Goal: Task Accomplishment & Management: Complete application form

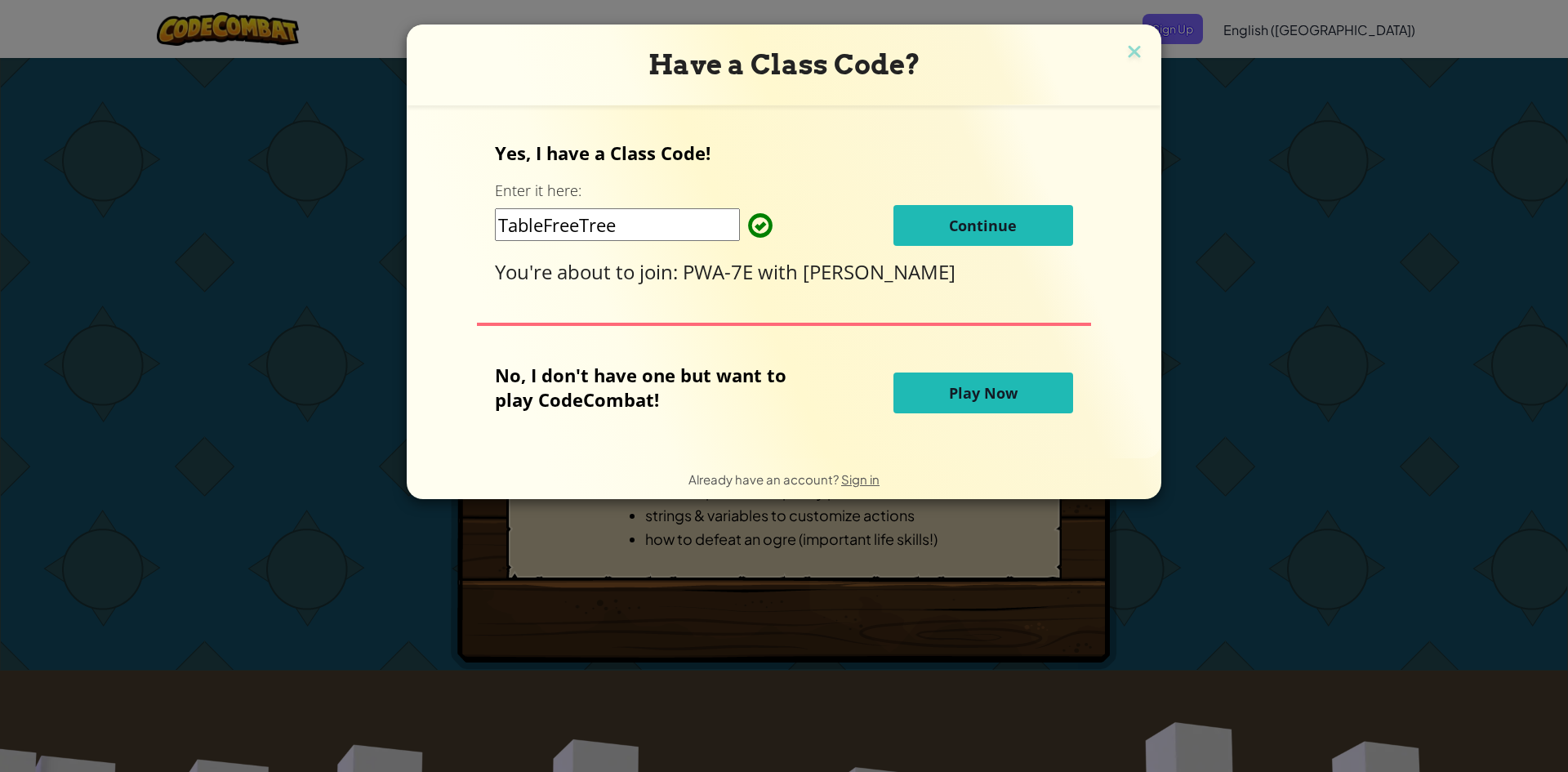
click at [990, 225] on span "Continue" at bounding box center [983, 224] width 67 height 19
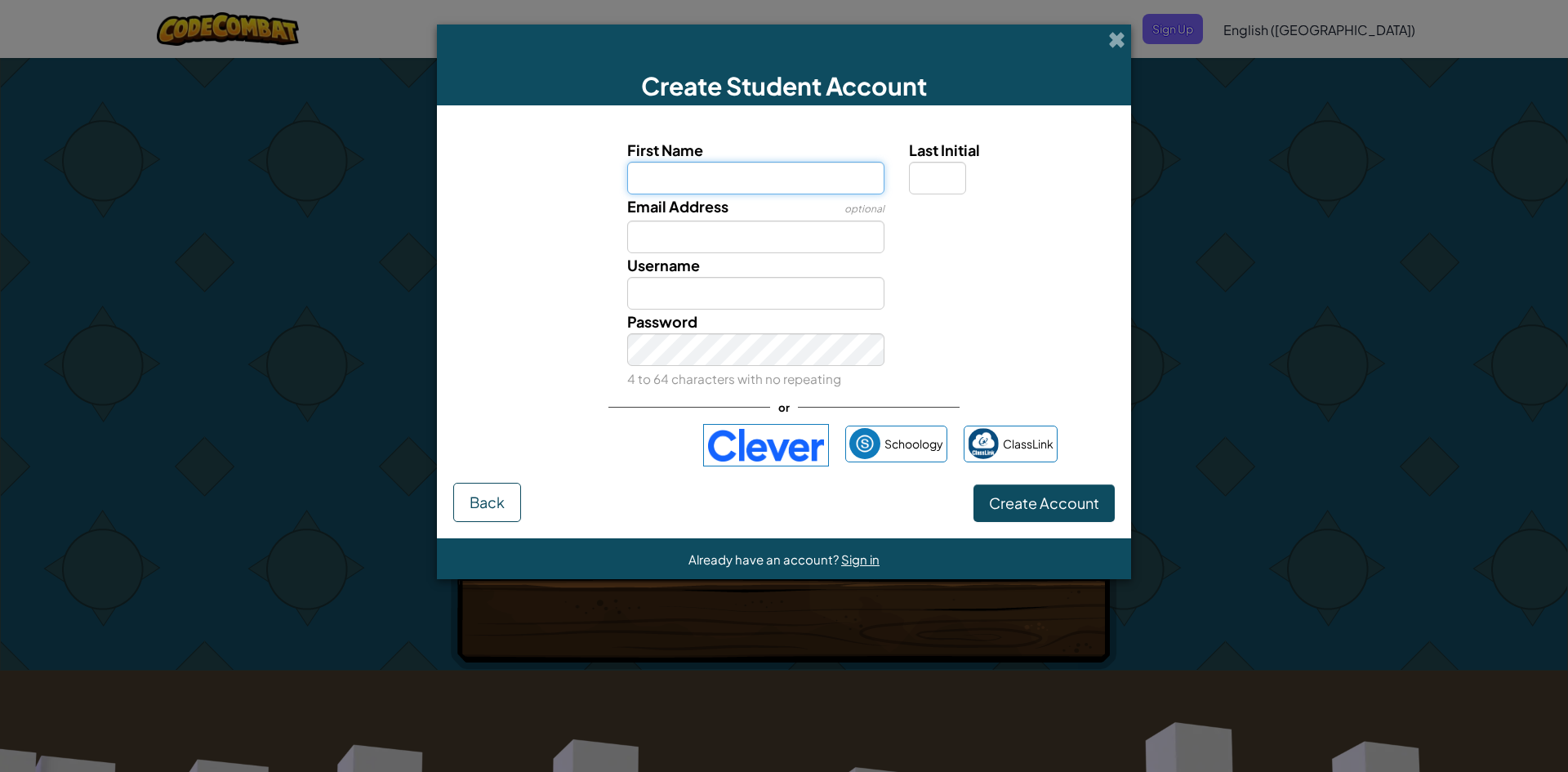
click at [754, 185] on input "First Name" at bounding box center [756, 178] width 258 height 33
drag, startPoint x: 764, startPoint y: 178, endPoint x: 505, endPoint y: 193, distance: 259.4
click at [509, 191] on div "First Name Last Initial" at bounding box center [784, 166] width 678 height 57
type input "h"
type input "ben"
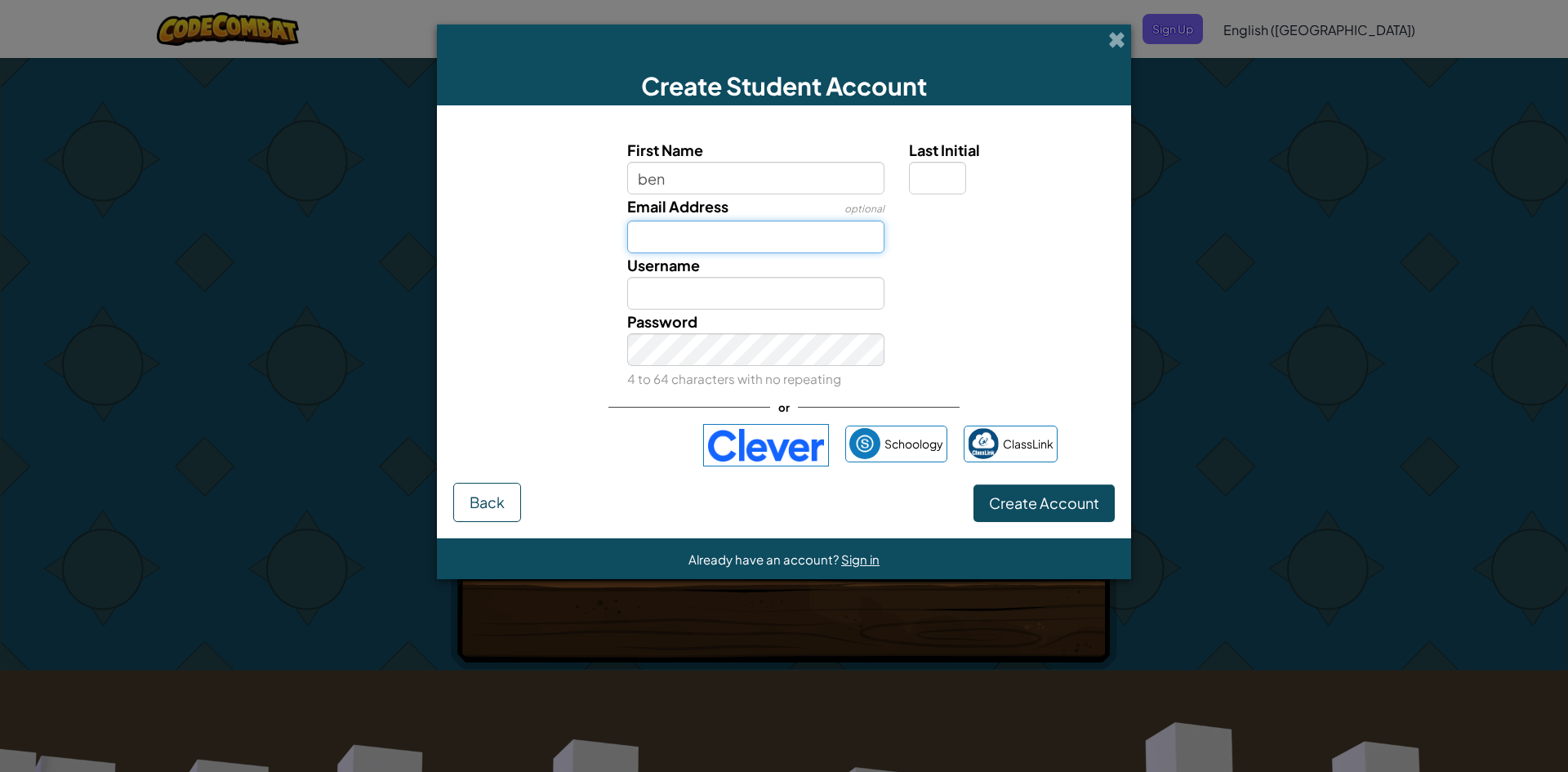
type input "Ben"
click at [735, 235] on input "Email Address" at bounding box center [756, 237] width 258 height 33
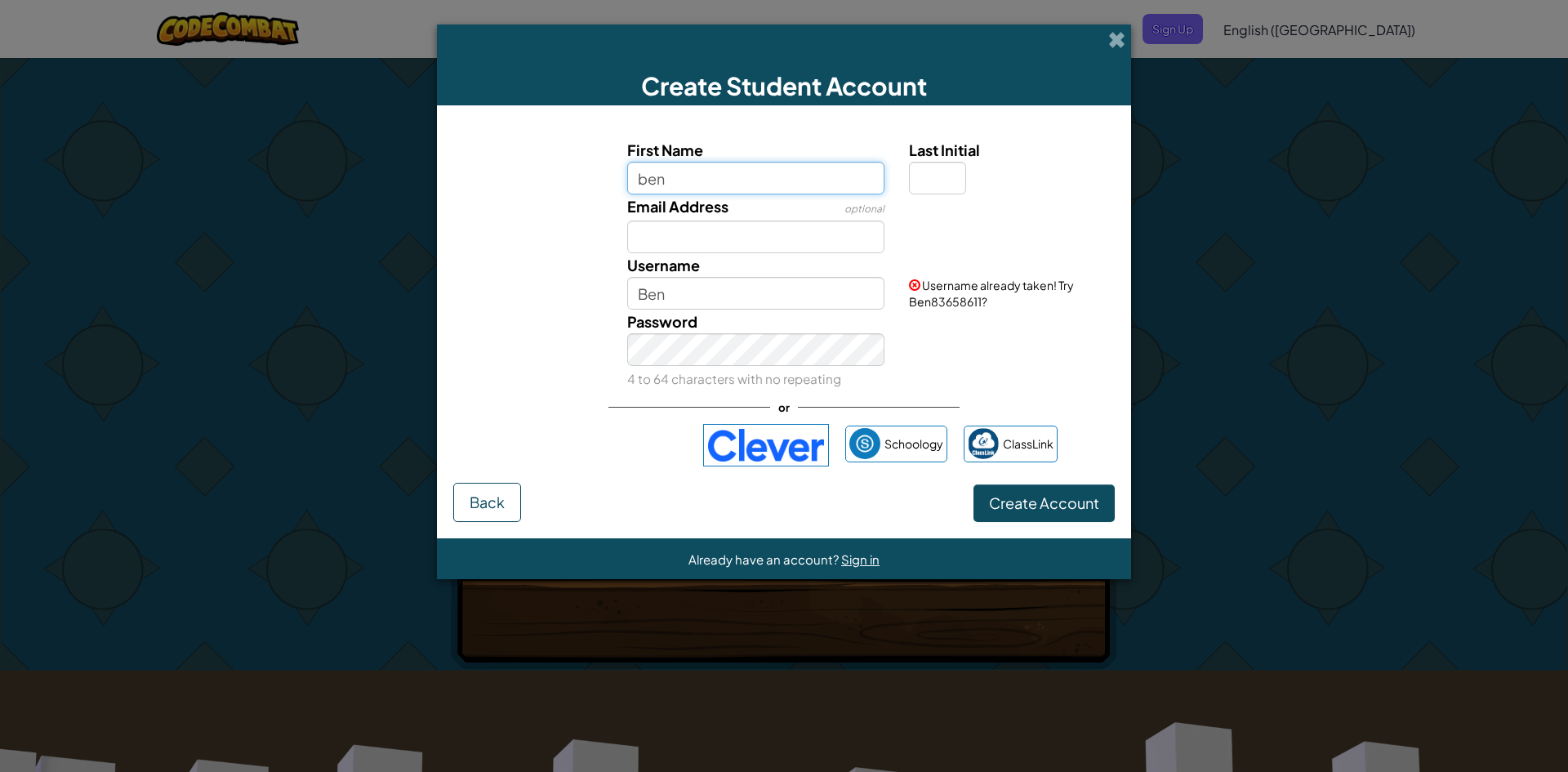
click at [768, 165] on input "ben" at bounding box center [756, 178] width 258 height 33
type input "ben2"
type input "Ben2"
click at [970, 232] on div "Email Address optional" at bounding box center [784, 224] width 678 height 58
click at [773, 194] on div "Email Address optional" at bounding box center [756, 224] width 283 height 58
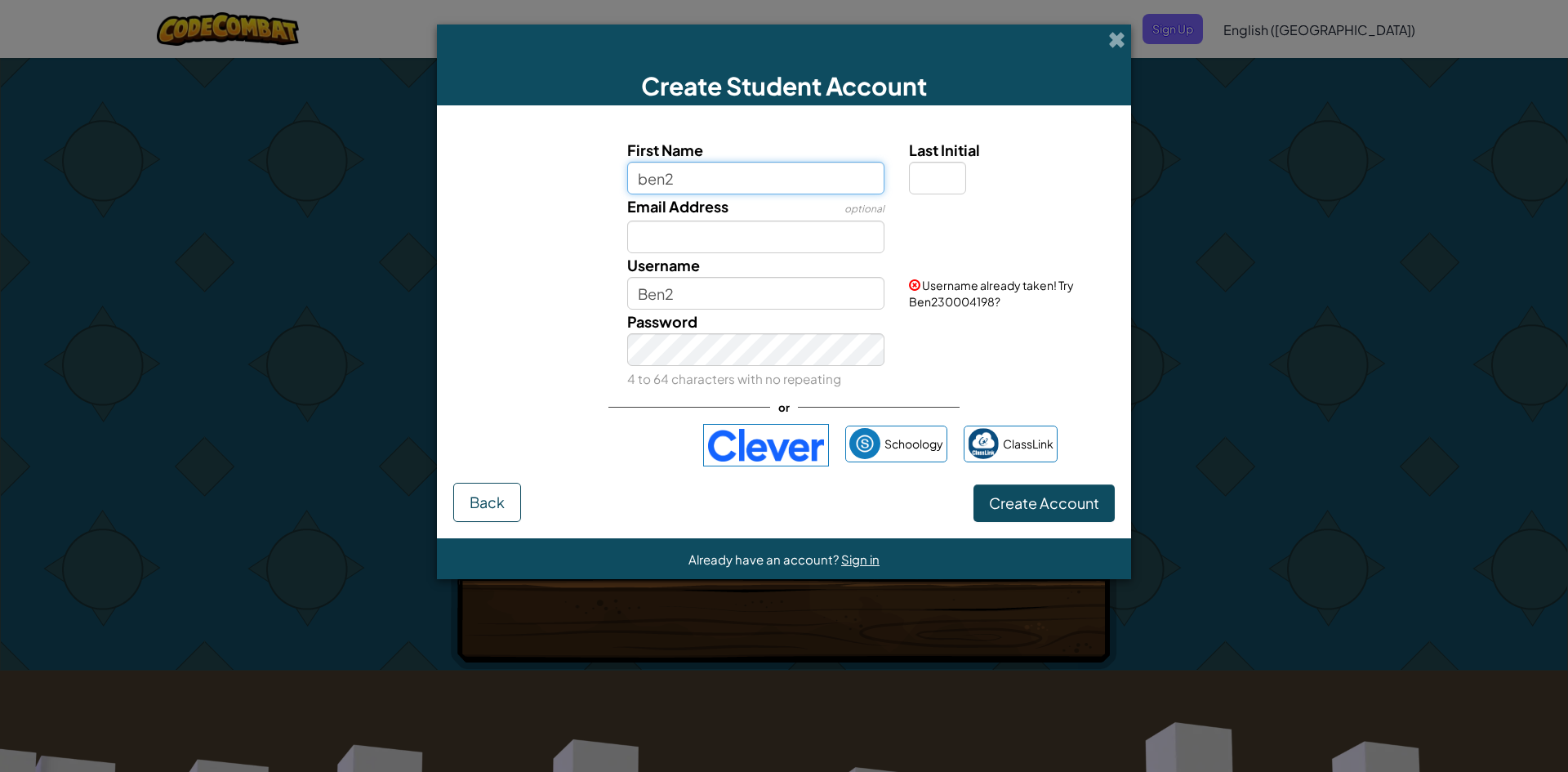
click at [770, 183] on input "ben2" at bounding box center [756, 178] width 258 height 33
type input "ben20"
type input "Ben20"
click at [1001, 246] on div "Email Address optional" at bounding box center [784, 224] width 678 height 58
click at [816, 183] on input "ben20" at bounding box center [756, 178] width 258 height 33
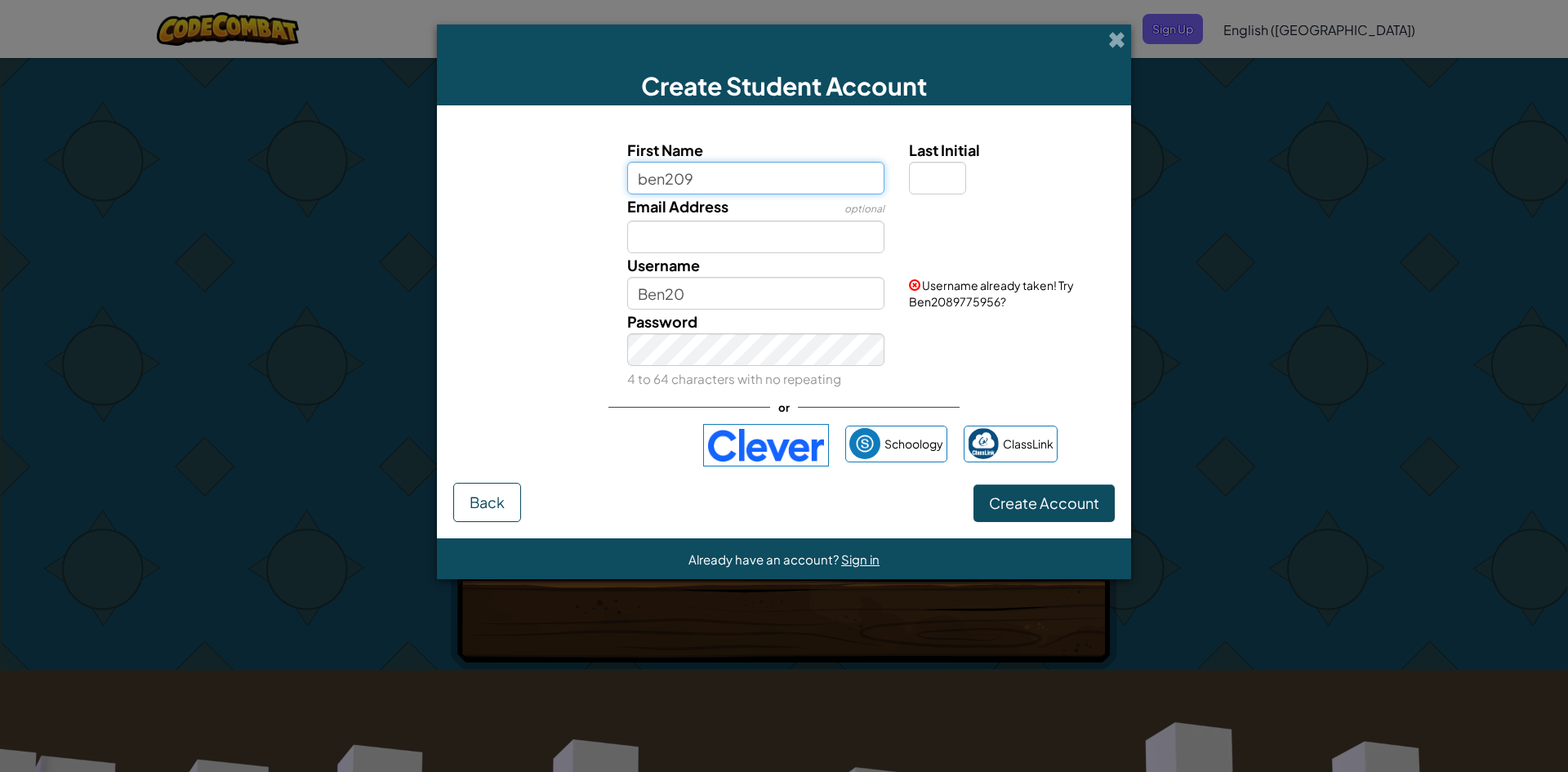
type input "ben209"
type input "Ben209"
click at [781, 168] on input "ben209" at bounding box center [756, 178] width 258 height 33
type input "ben2092"
type input "Ben2092"
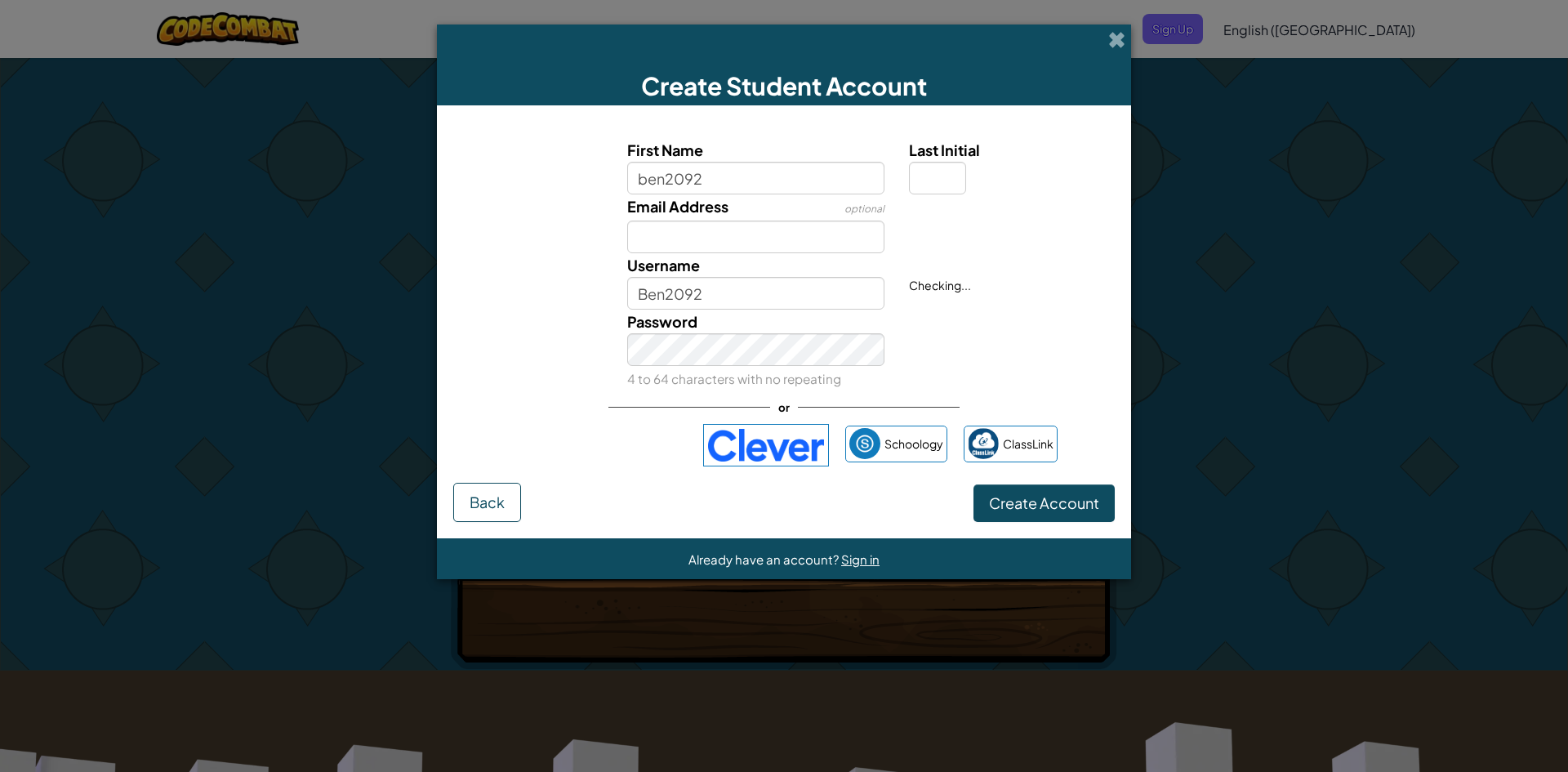
click at [967, 218] on div at bounding box center [1010, 206] width 226 height 24
click at [779, 244] on input "Email Address" at bounding box center [756, 237] width 258 height 33
type input "1"
type input "w"
type input "N"
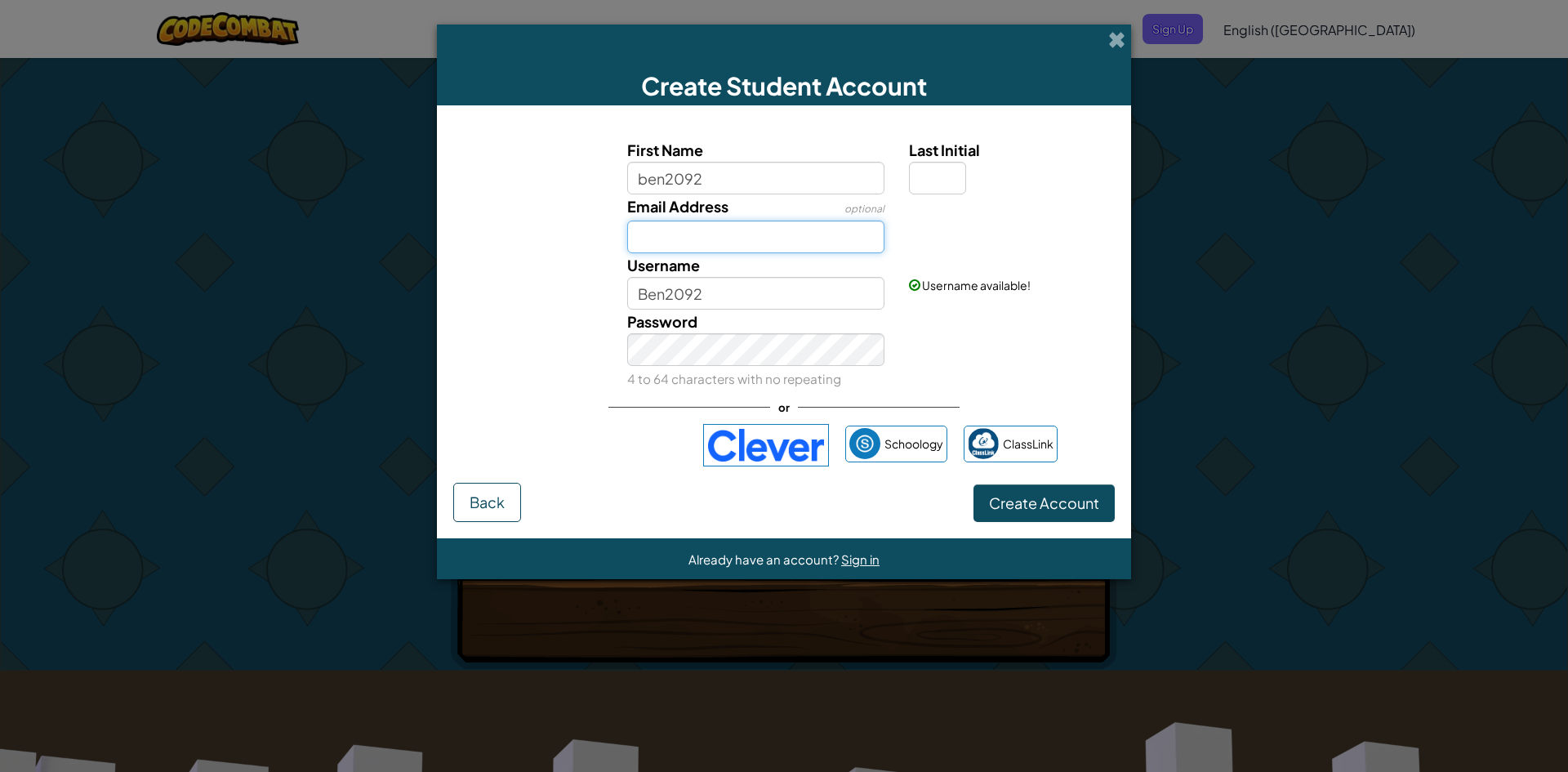
type input "W"
type input "w190005240@gmai"
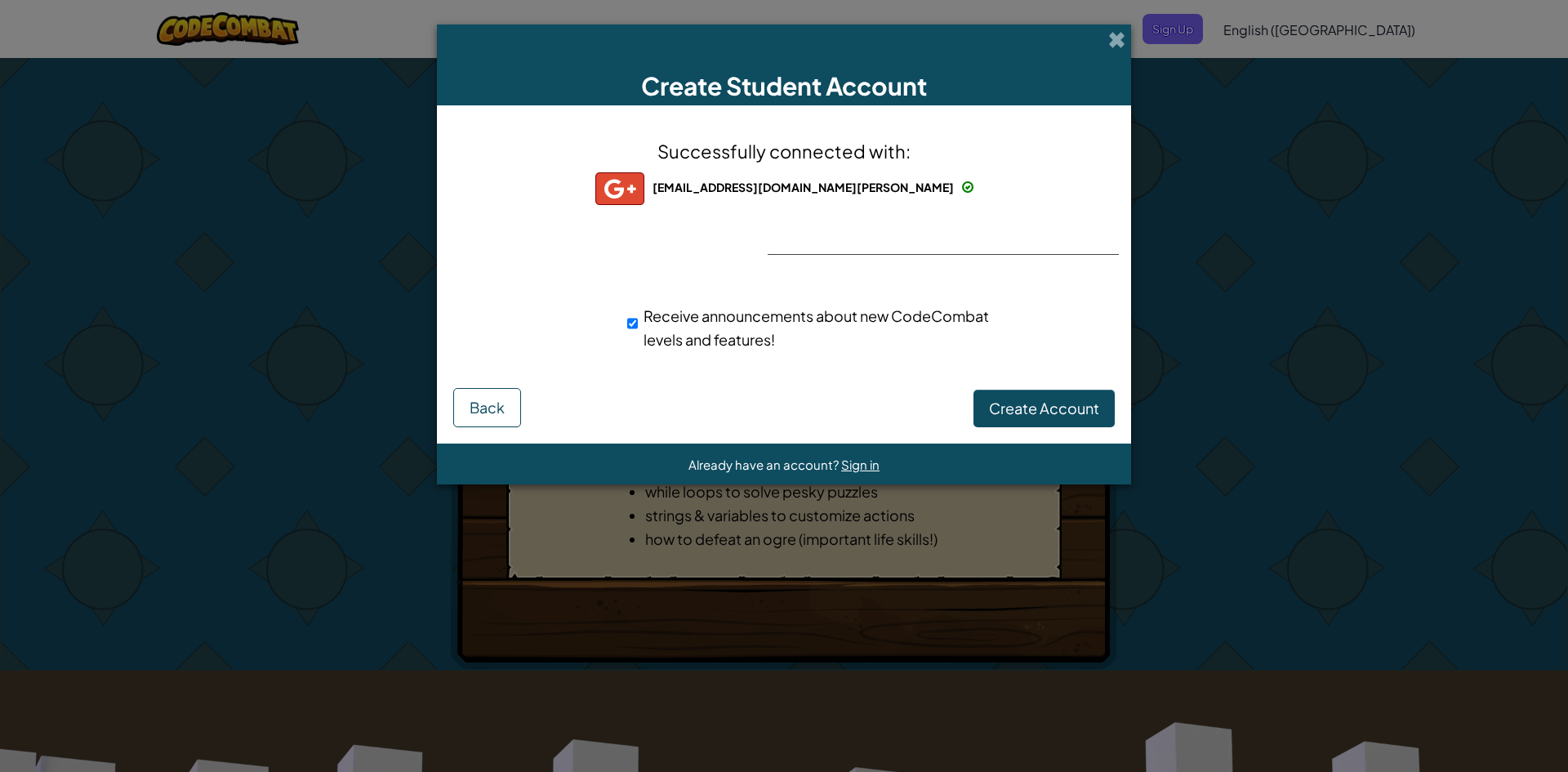
click at [902, 238] on div "Successfully connected with: w190005240@student.wass.edu.vn w190005240@student.…" at bounding box center [784, 255] width 653 height 266
click at [1068, 397] on button "Create Account" at bounding box center [1044, 408] width 141 height 37
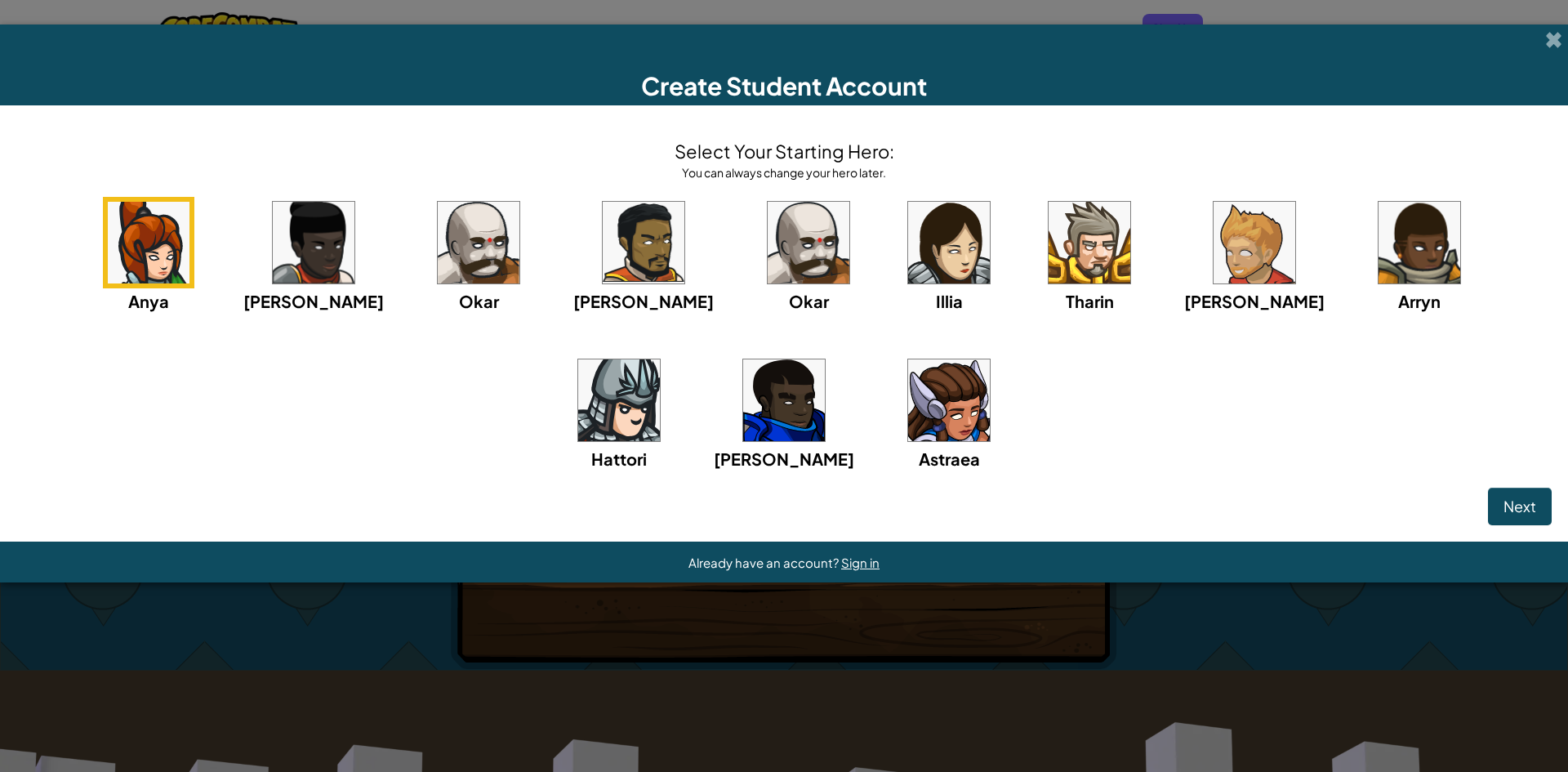
click at [743, 419] on img at bounding box center [784, 401] width 82 height 82
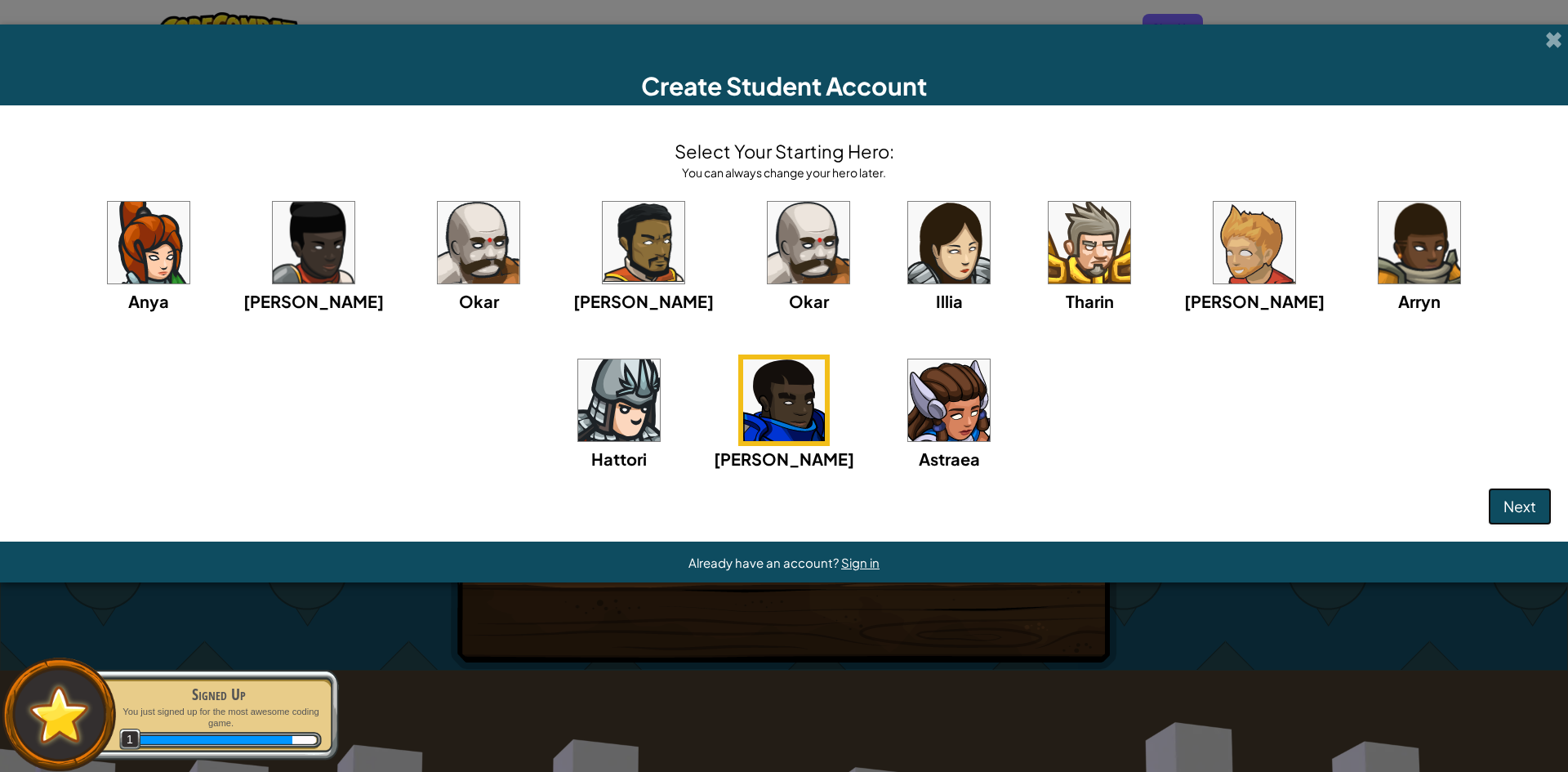
click at [1521, 511] on span "Next" at bounding box center [1521, 506] width 33 height 19
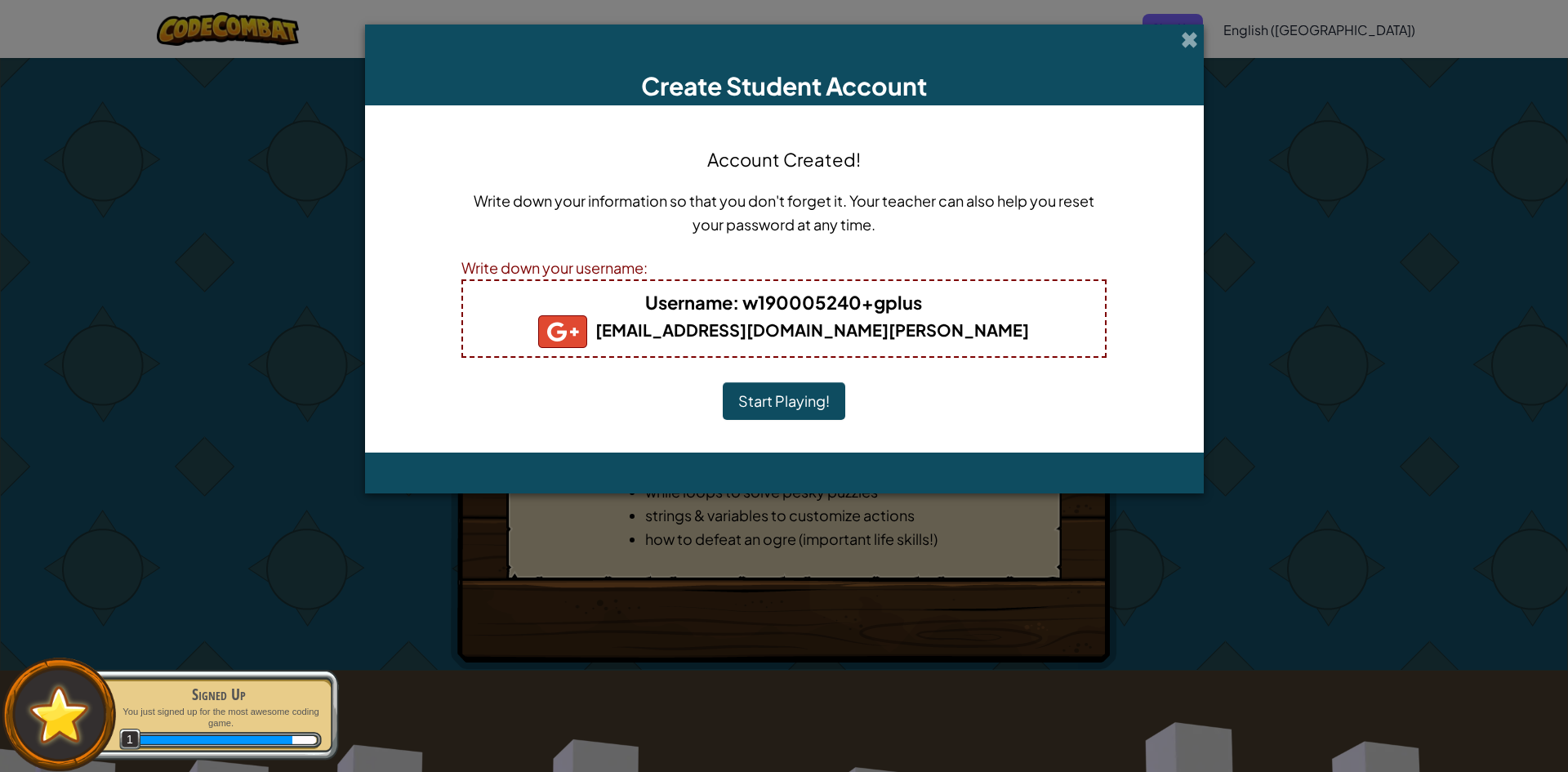
click at [818, 398] on button "Start Playing!" at bounding box center [784, 401] width 122 height 37
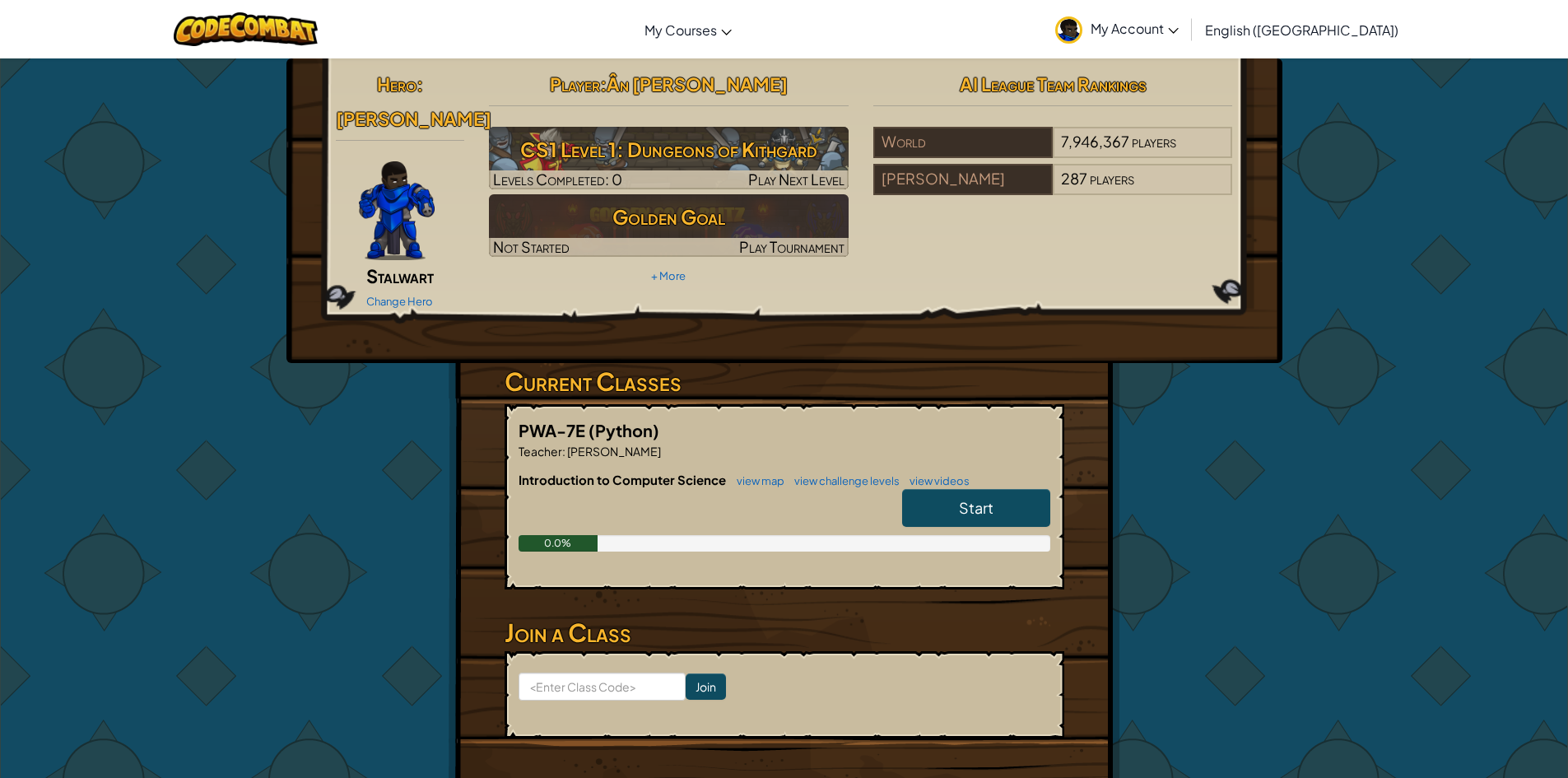
click at [942, 489] on link "Start" at bounding box center [975, 508] width 148 height 38
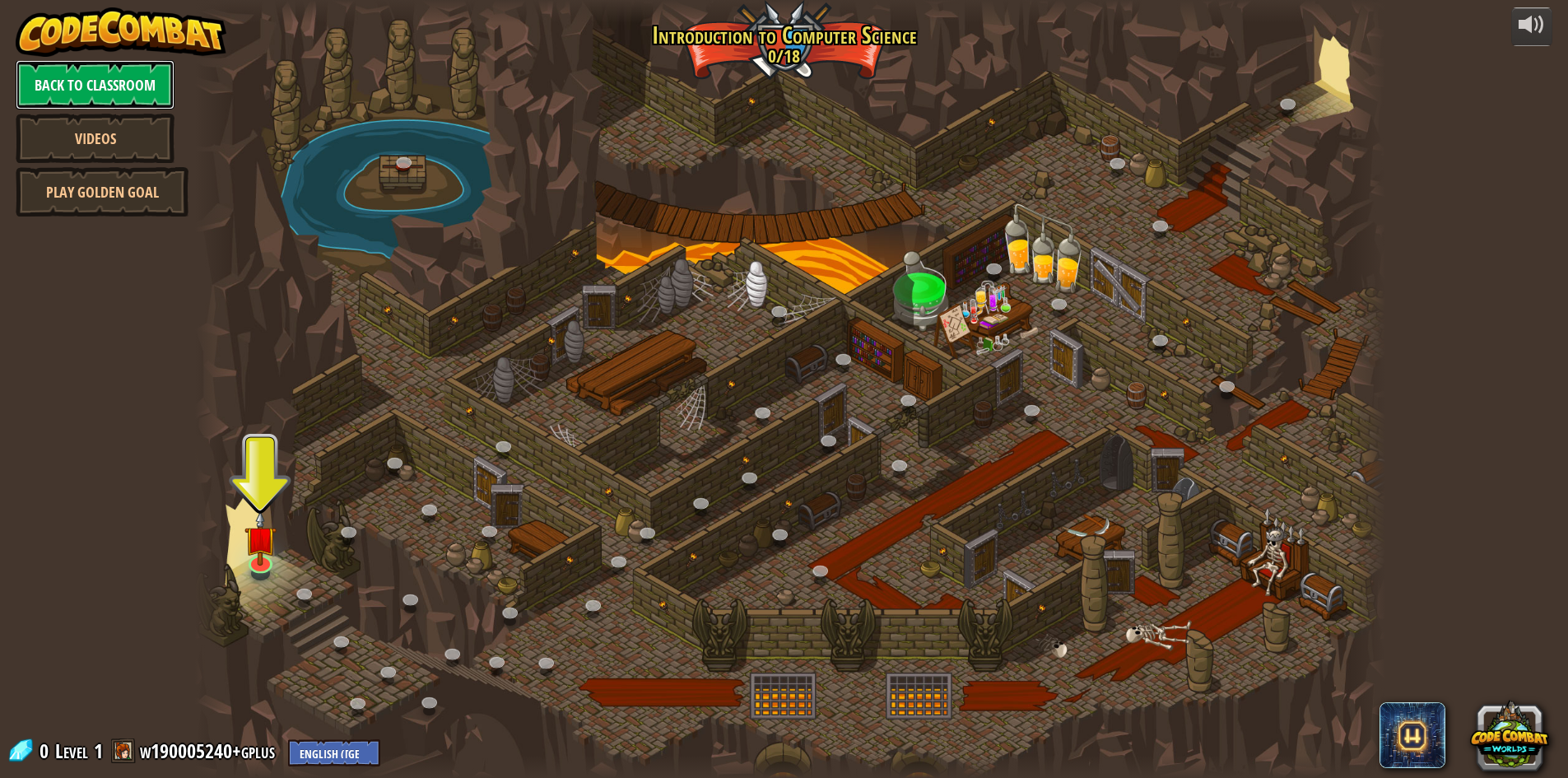
click at [60, 69] on link "Back to Classroom" at bounding box center [95, 85] width 159 height 50
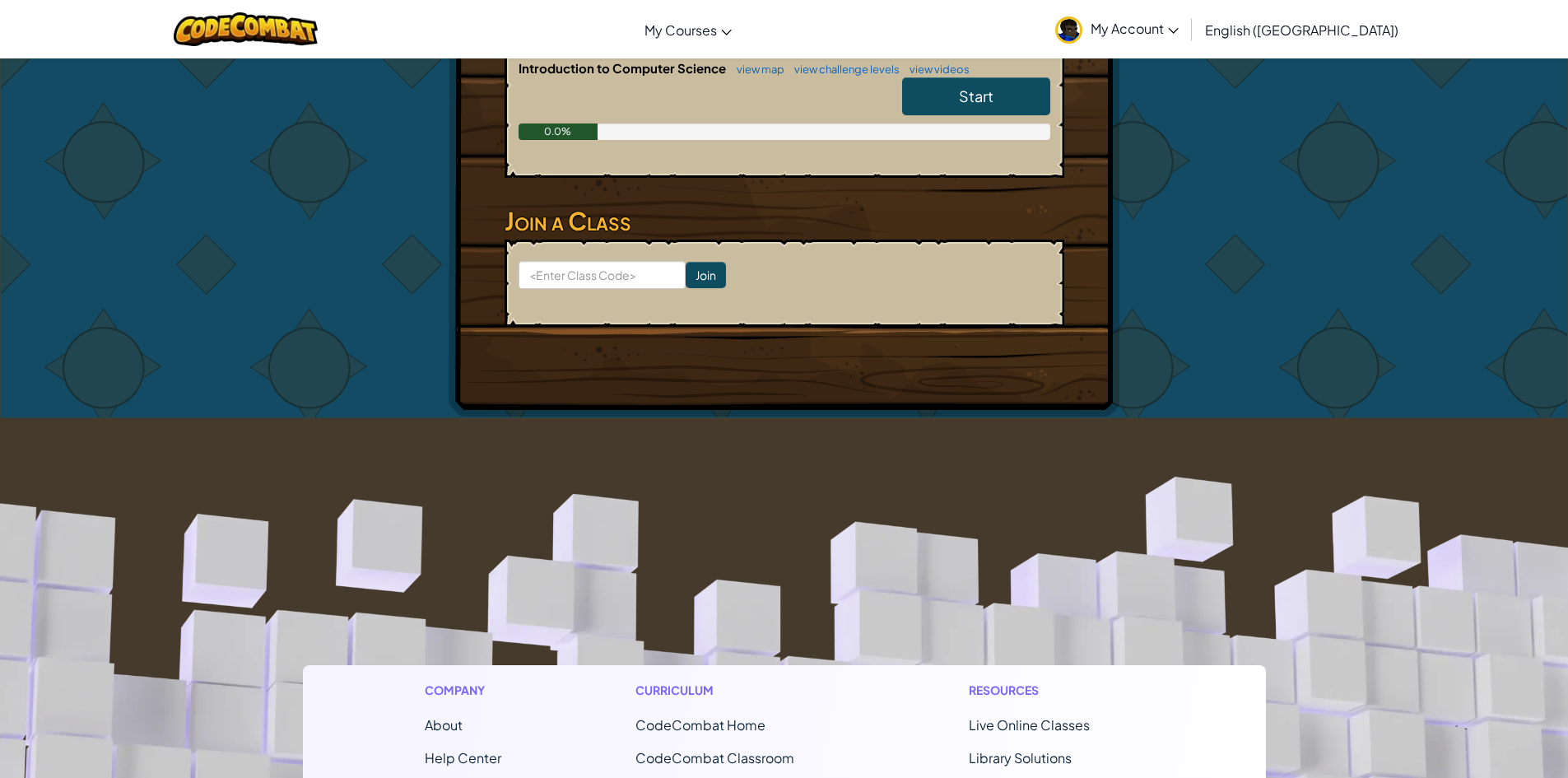
scroll to position [247, 0]
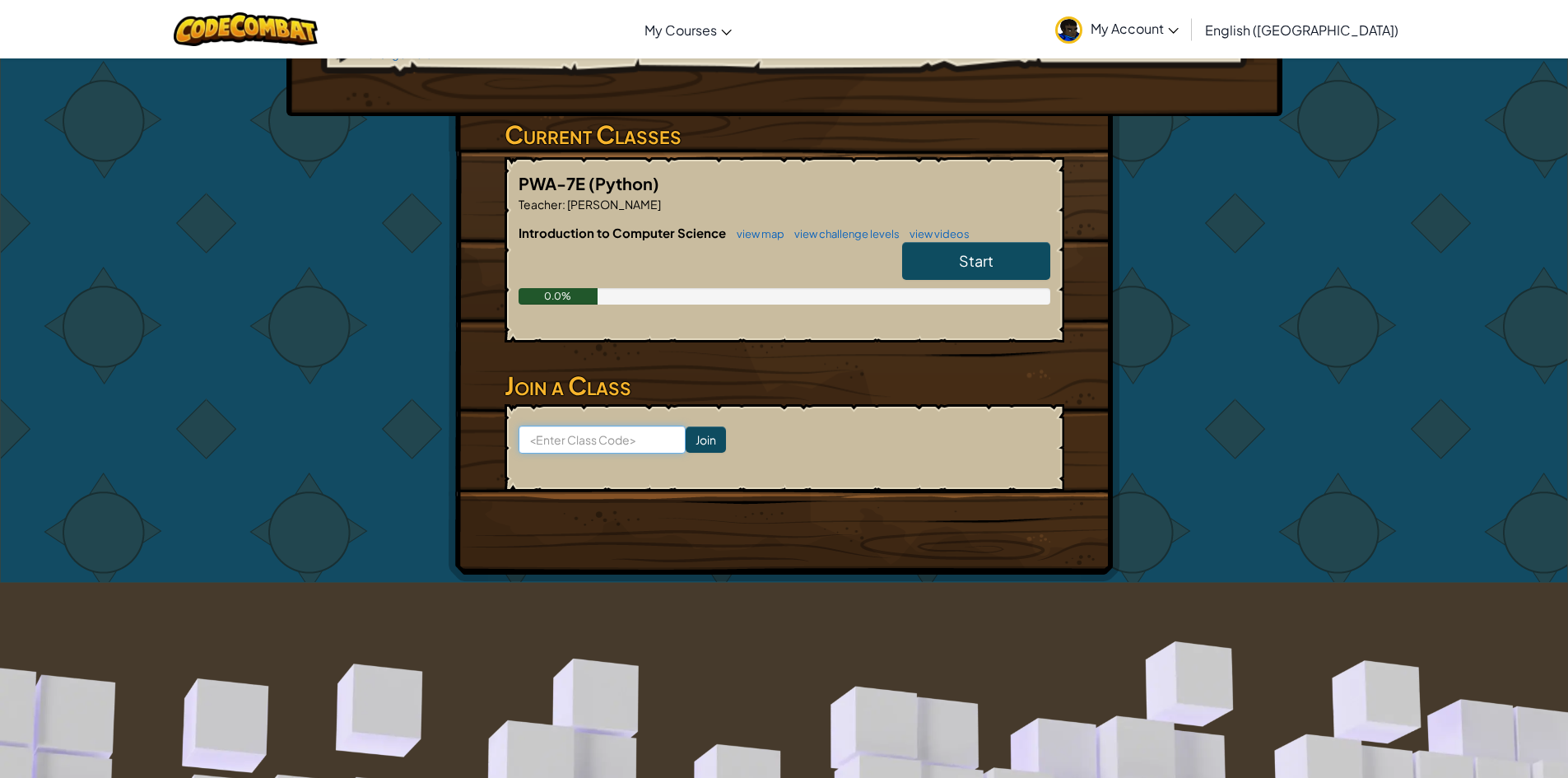
click at [615, 426] on input at bounding box center [602, 440] width 167 height 28
click at [839, 367] on h3 "Join a Class" at bounding box center [784, 385] width 560 height 37
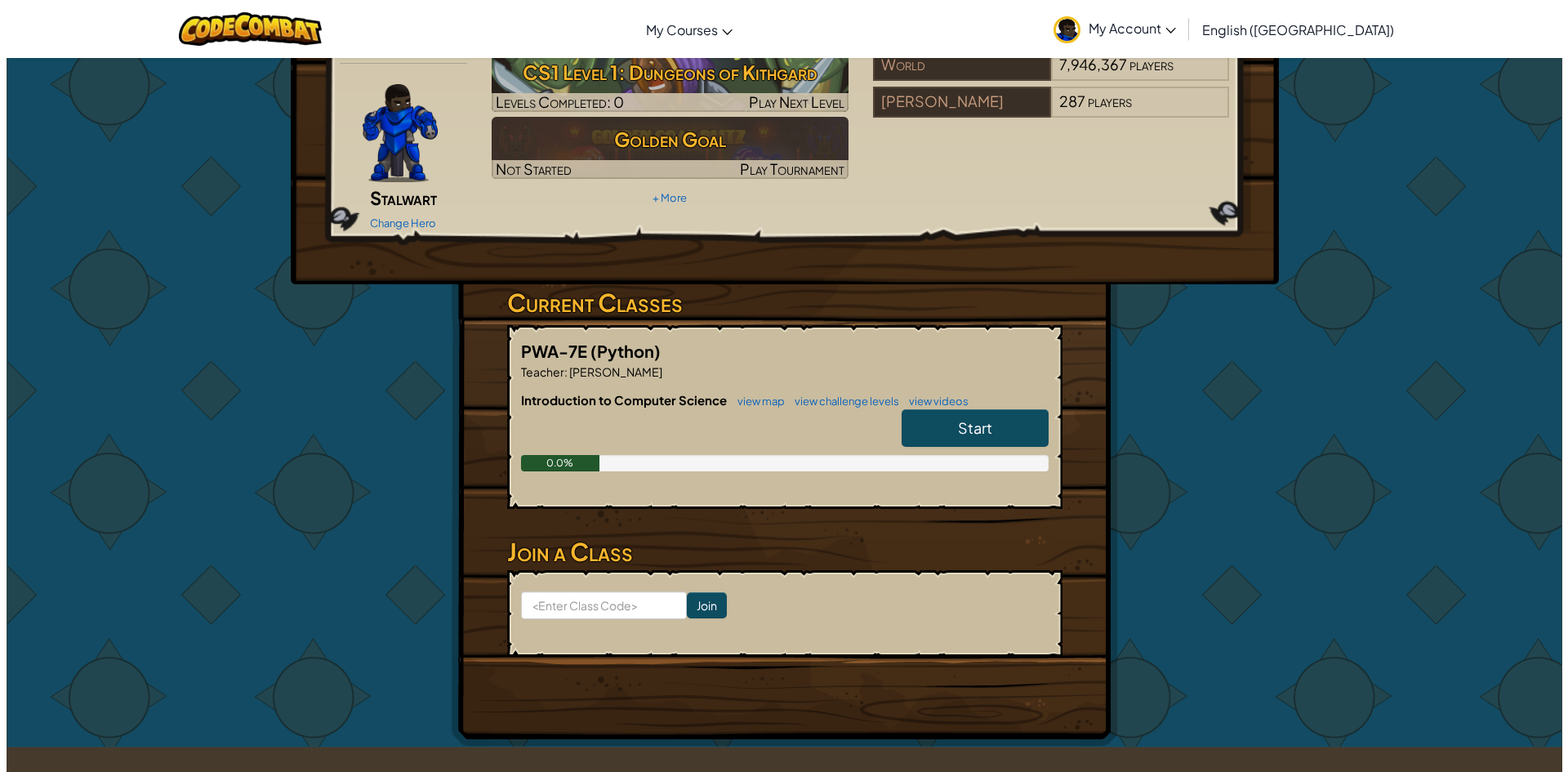
scroll to position [0, 0]
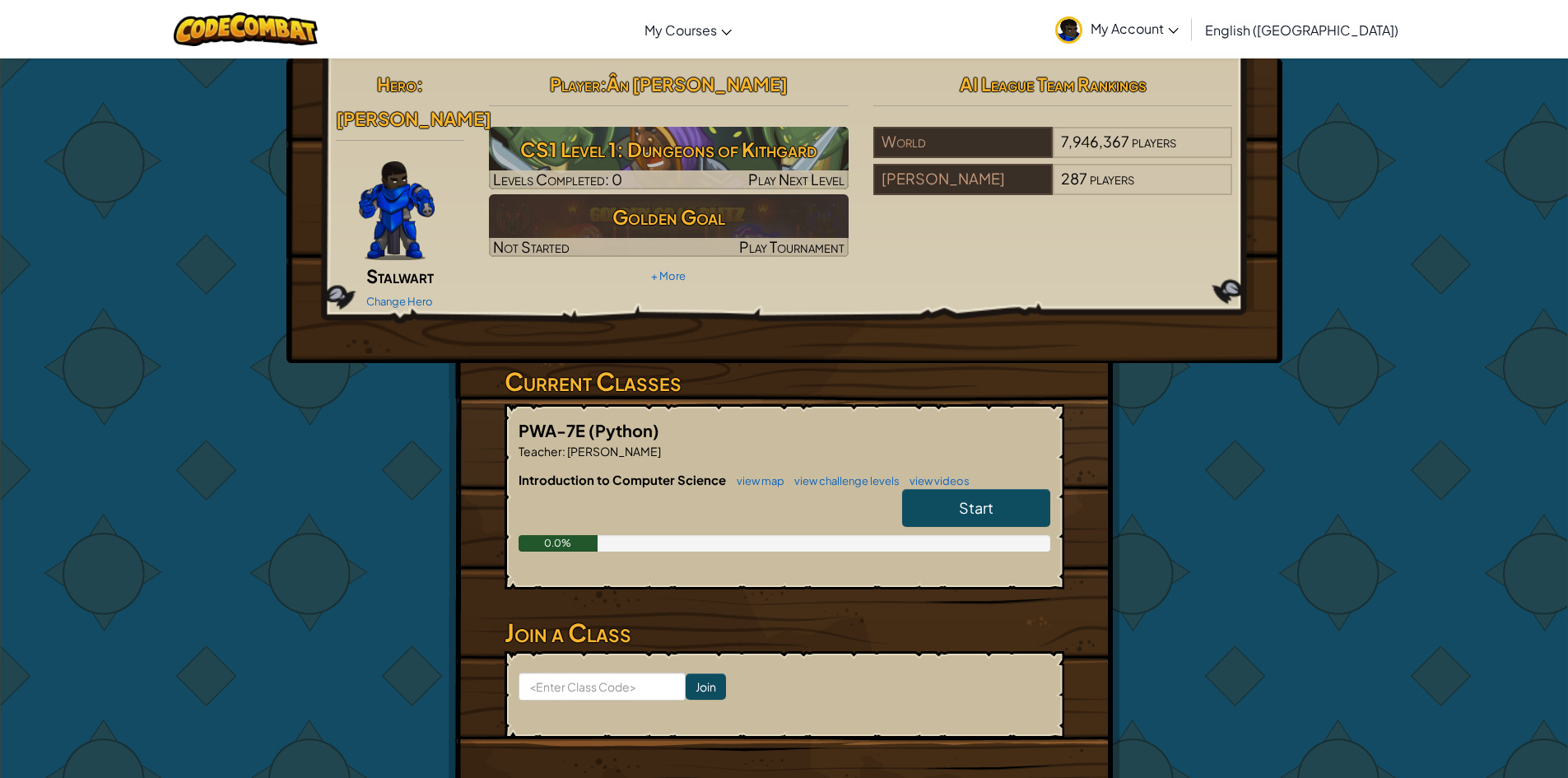
click at [945, 490] on link "Start" at bounding box center [975, 508] width 148 height 38
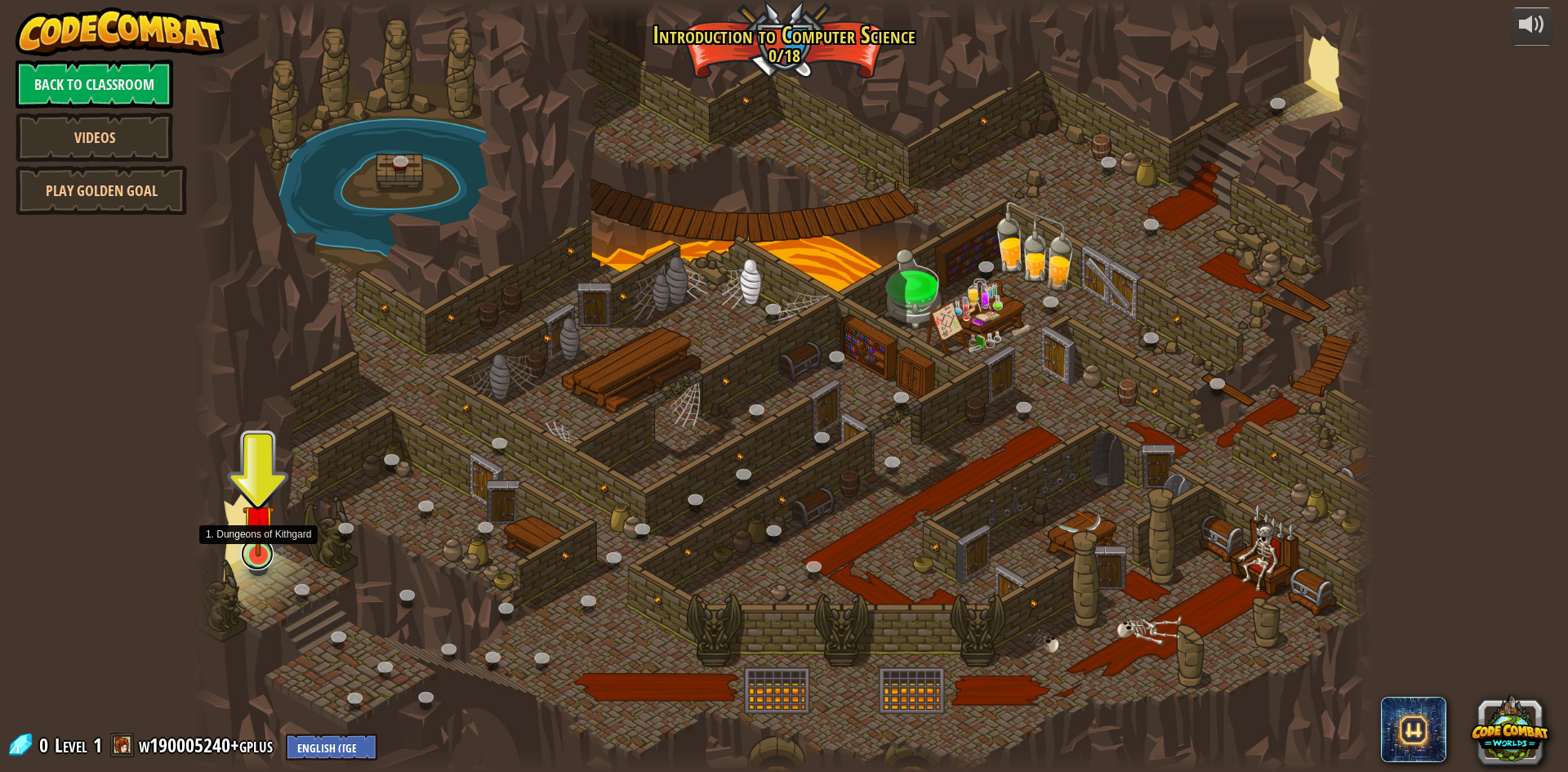
click at [255, 561] on link at bounding box center [257, 554] width 33 height 33
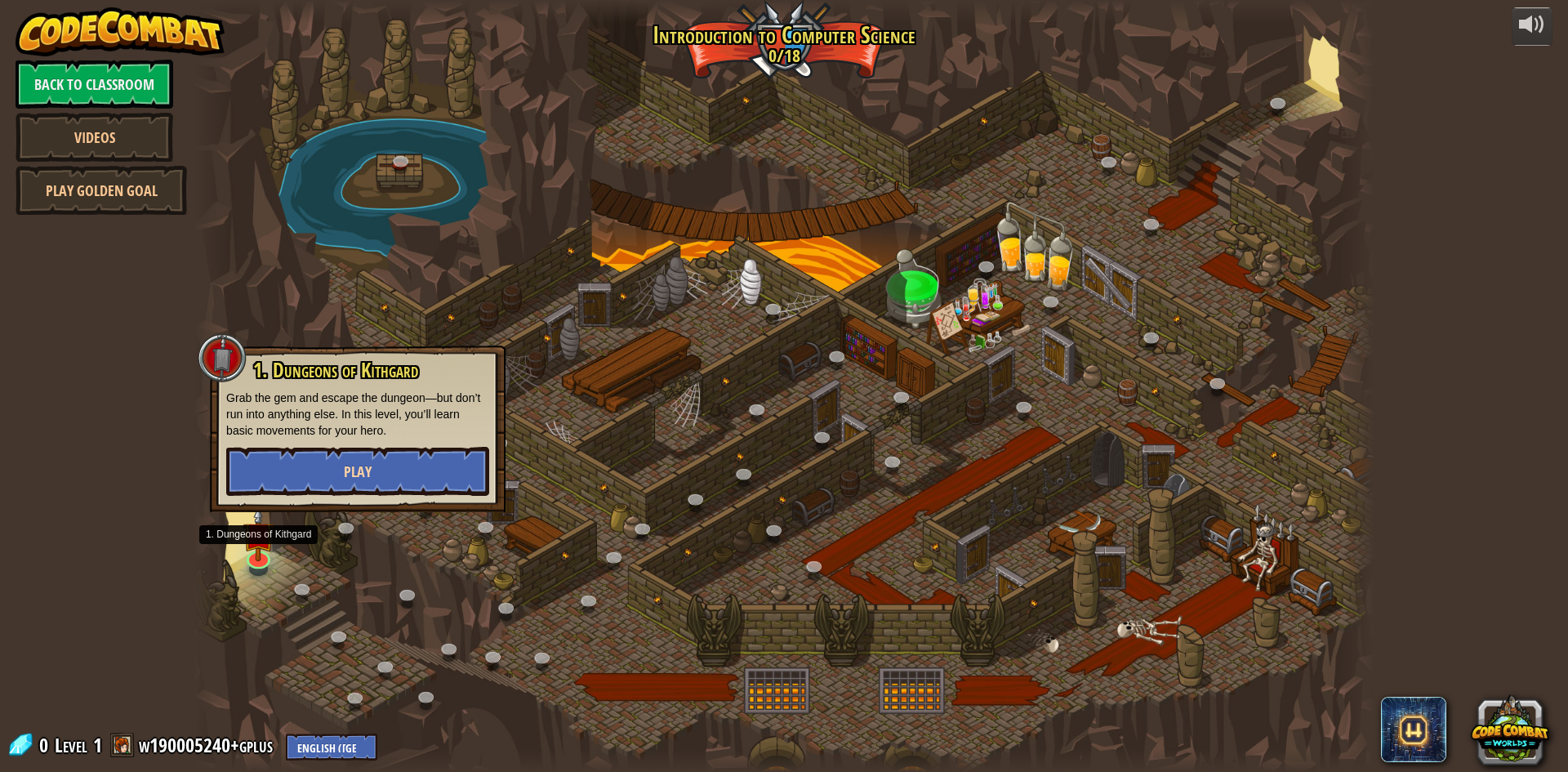
drag, startPoint x: 288, startPoint y: 506, endPoint x: 286, endPoint y: 495, distance: 11.2
click at [286, 497] on div "1. Dungeons of [PERSON_NAME] Grab the gem and escape the dungeon—but don’t run …" at bounding box center [358, 429] width 296 height 167
click at [283, 484] on button "Play" at bounding box center [358, 472] width 263 height 49
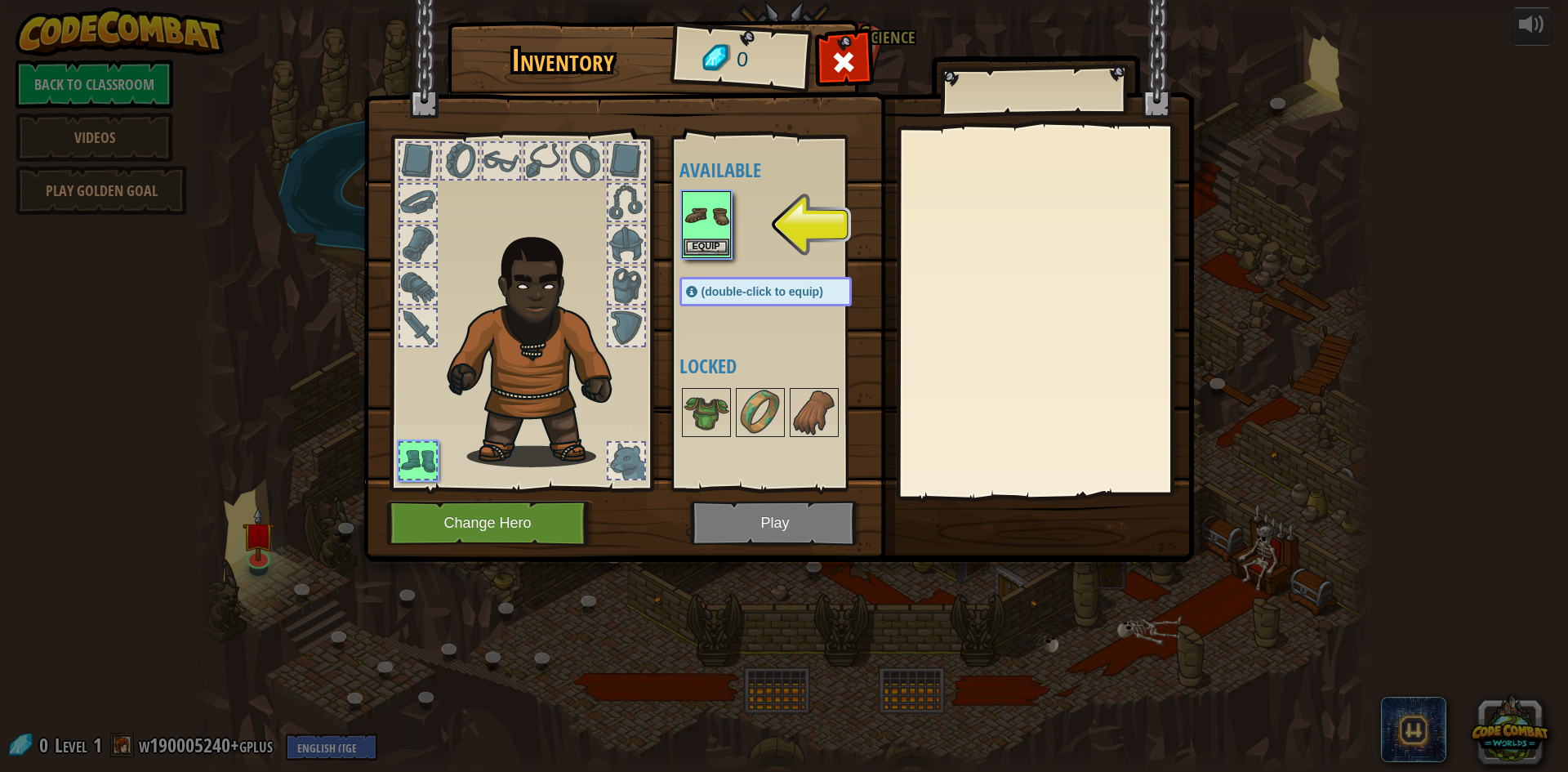
click at [722, 219] on img at bounding box center [707, 215] width 46 height 46
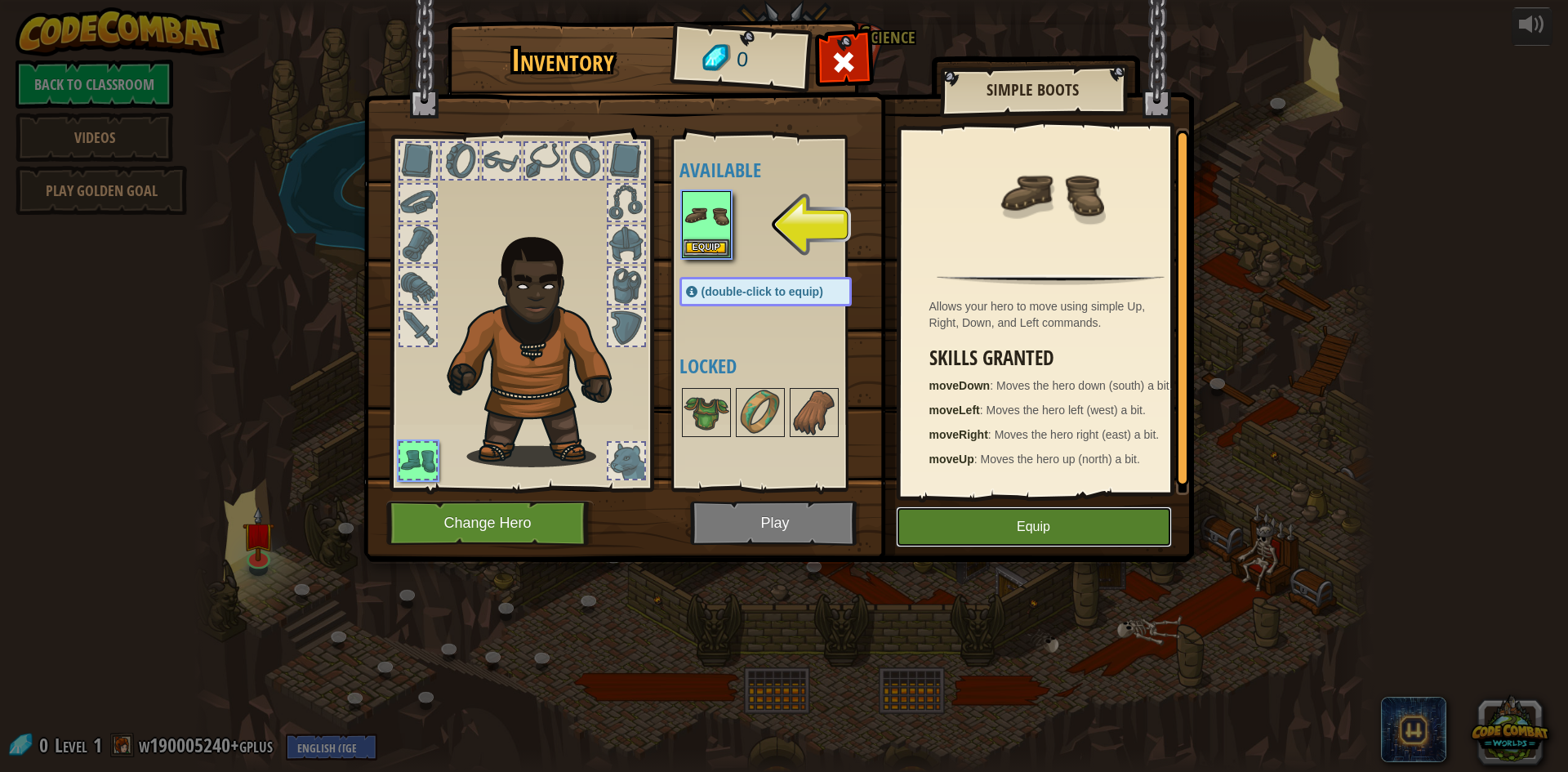
click at [1055, 536] on button "Equip" at bounding box center [1033, 527] width 276 height 41
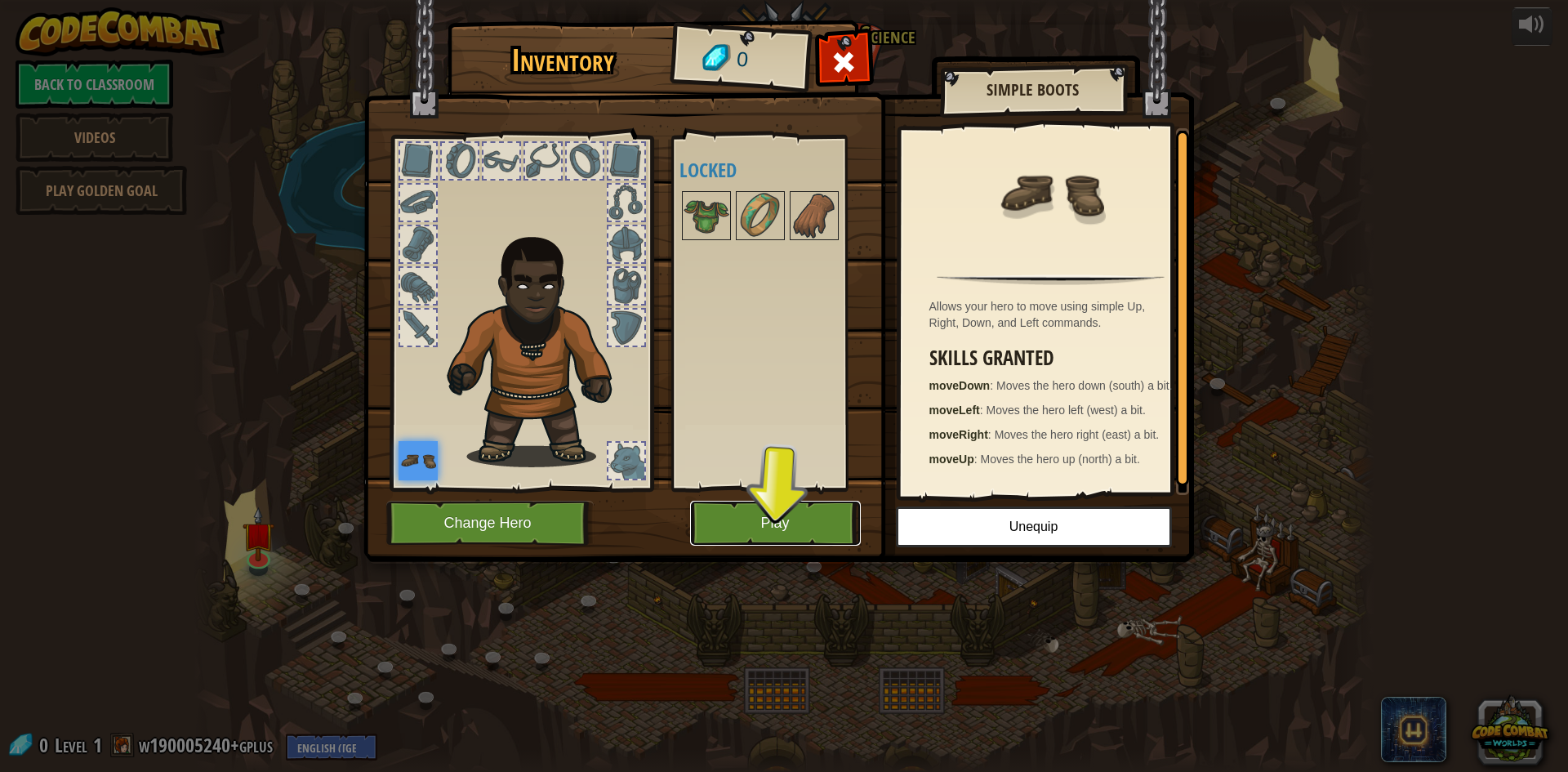
click at [751, 512] on button "Play" at bounding box center [775, 523] width 171 height 45
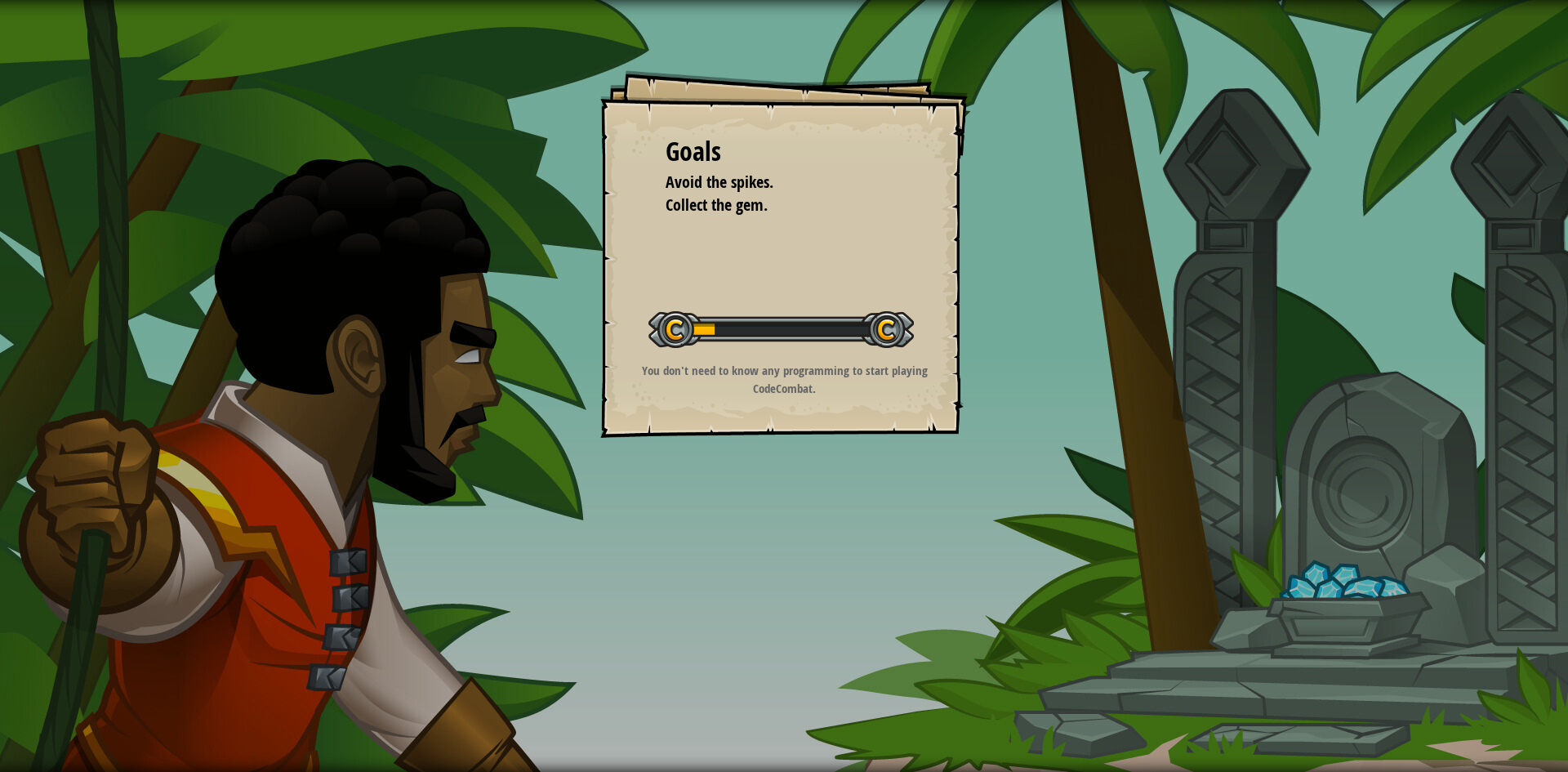
click at [742, 354] on div "Start Level" at bounding box center [781, 328] width 265 height 66
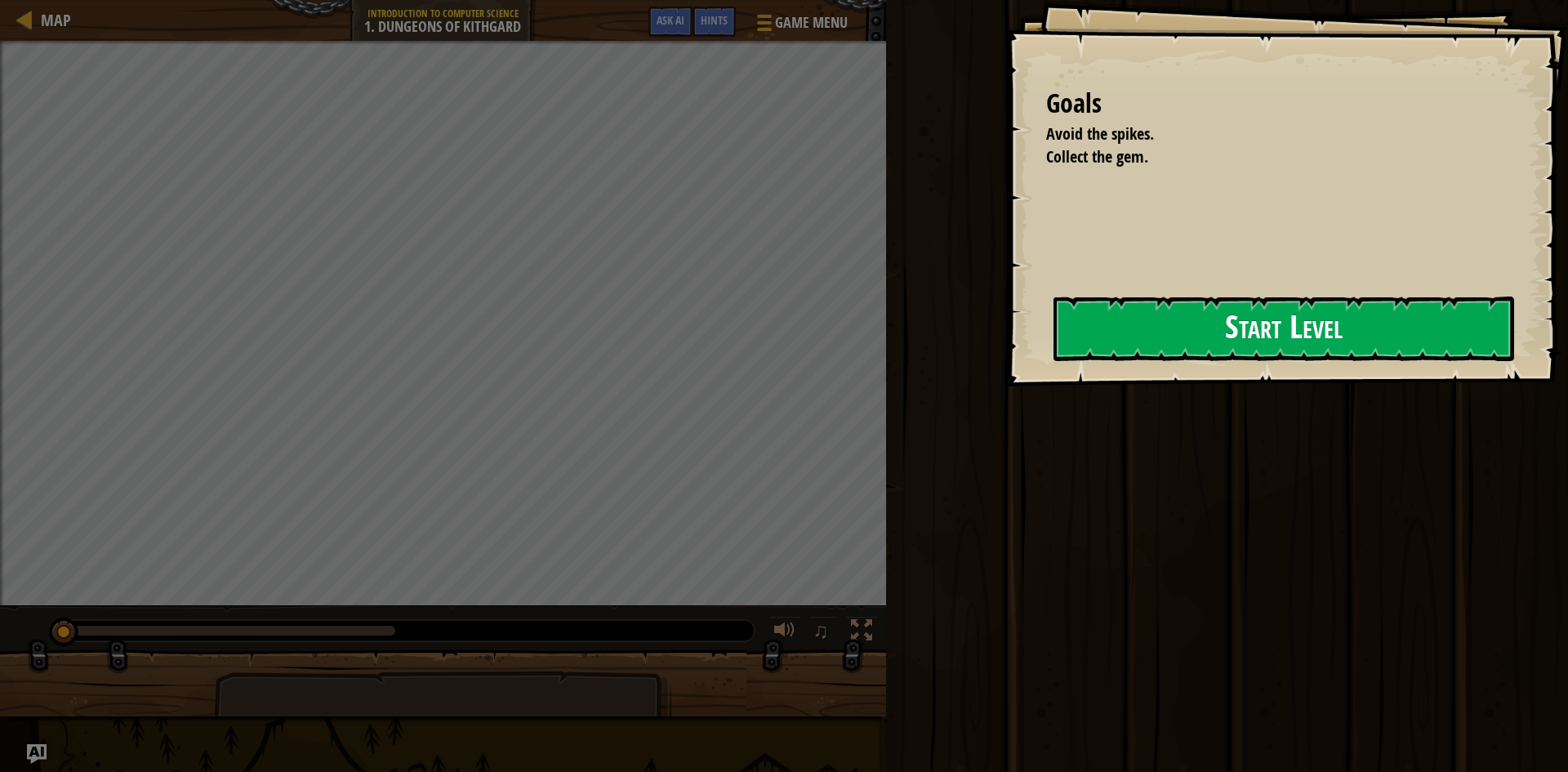
click at [1061, 340] on button "Start Level" at bounding box center [1283, 329] width 461 height 65
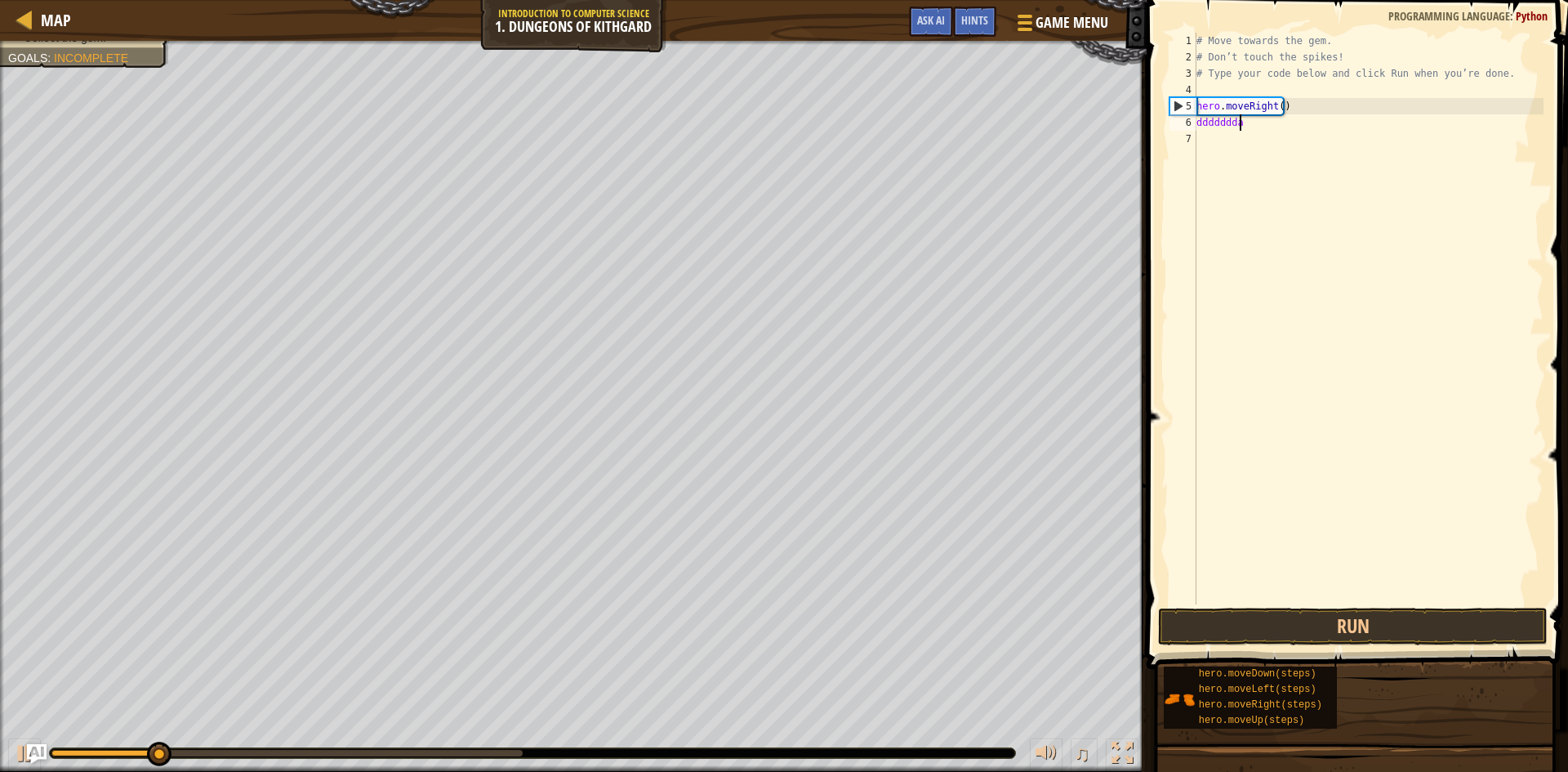
scroll to position [7, 4]
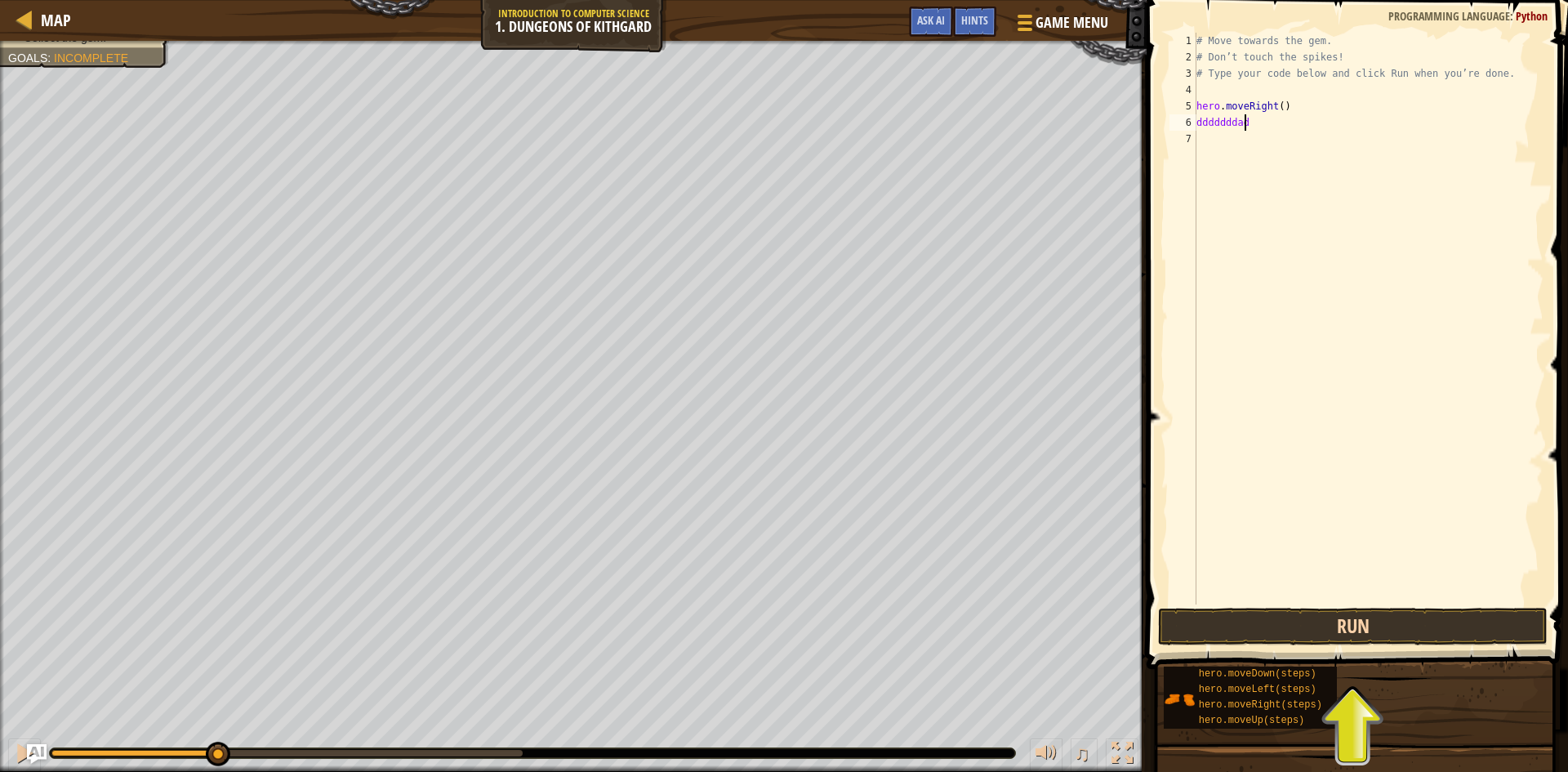
type textarea "dddddddad"
click at [1338, 633] on button "Run" at bounding box center [1353, 626] width 389 height 37
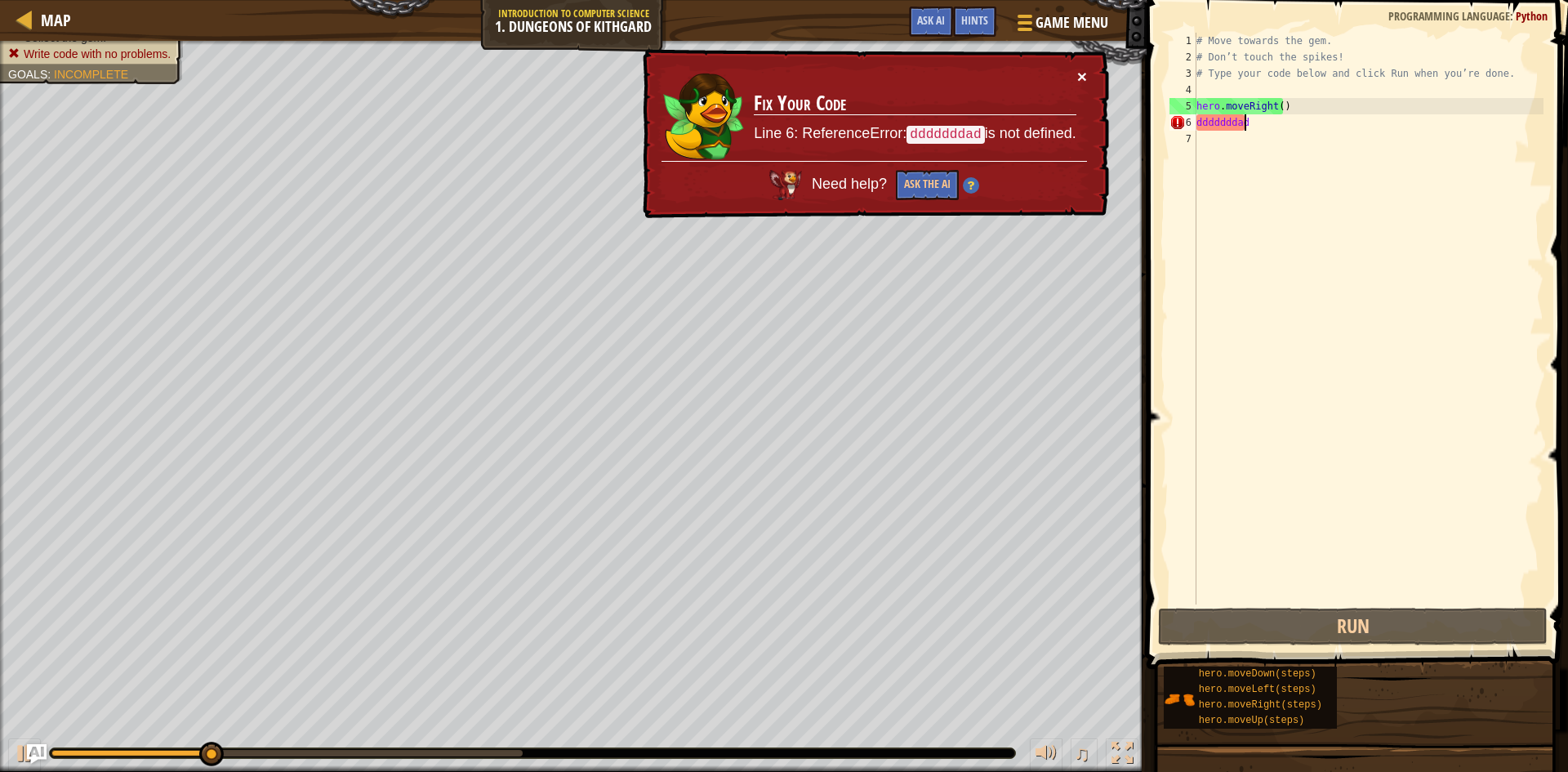
click at [1081, 77] on button "×" at bounding box center [1082, 76] width 10 height 17
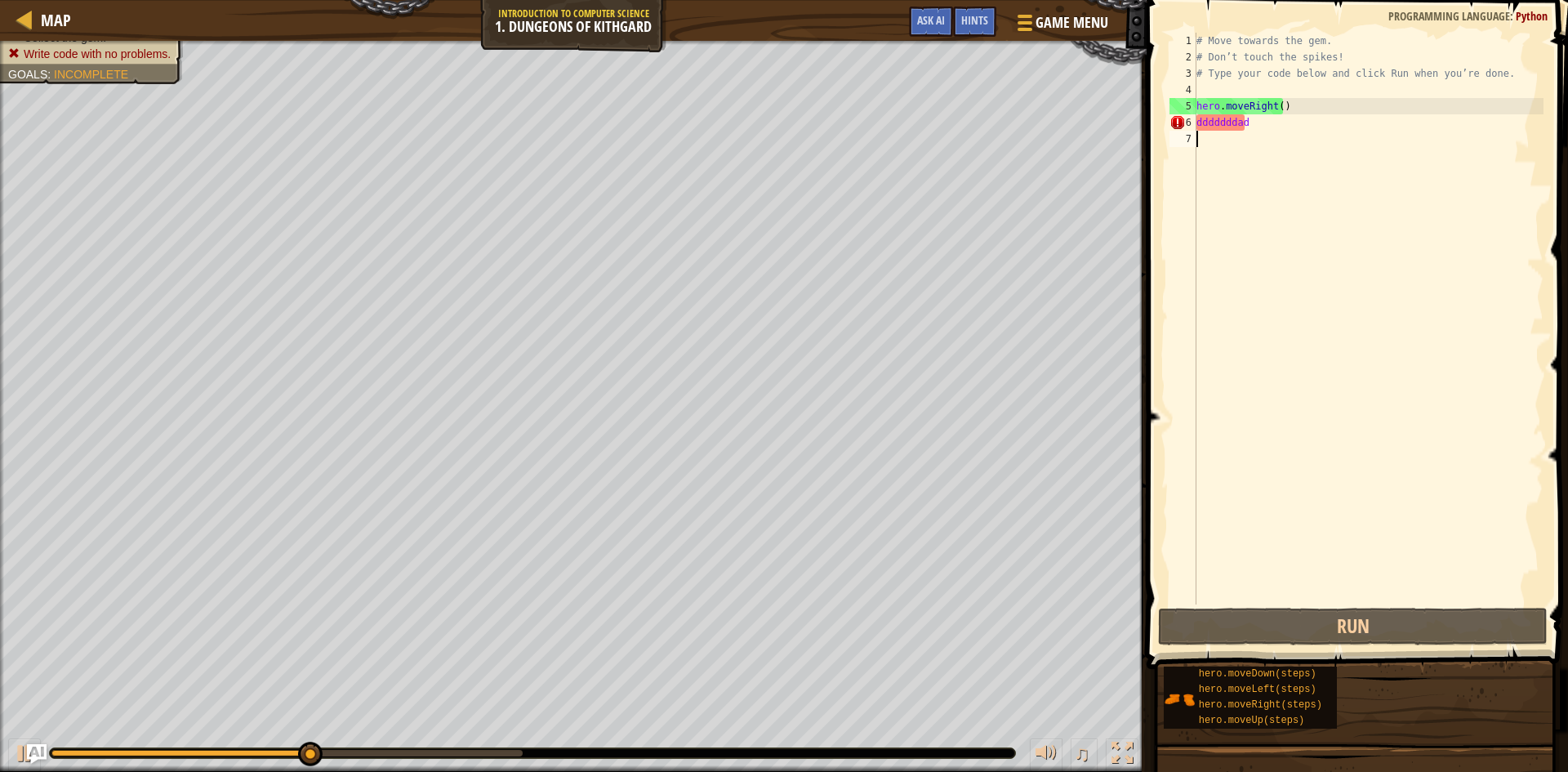
click at [1294, 131] on div "# Move towards the gem. # Don’t touch the spikes! # Type your code below and cl…" at bounding box center [1368, 335] width 350 height 605
type textarea "dddddddad"
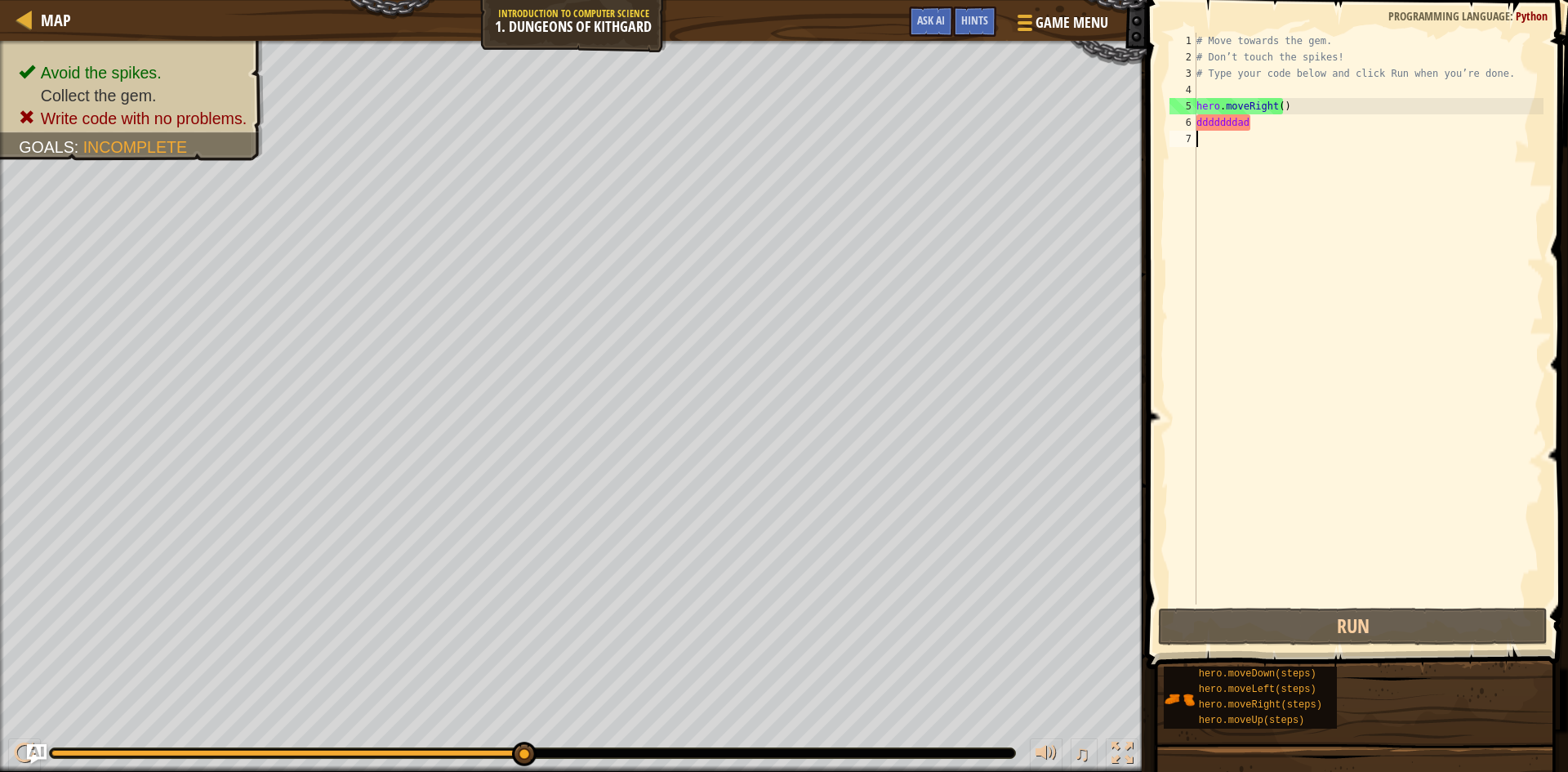
click at [1294, 130] on div "# Move towards the gem. # Don’t touch the spikes! # Type your code below and cl…" at bounding box center [1368, 335] width 350 height 605
click at [1273, 124] on div "# Move towards the gem. # Don’t touch the spikes! # Type your code below and cl…" at bounding box center [1368, 335] width 350 height 605
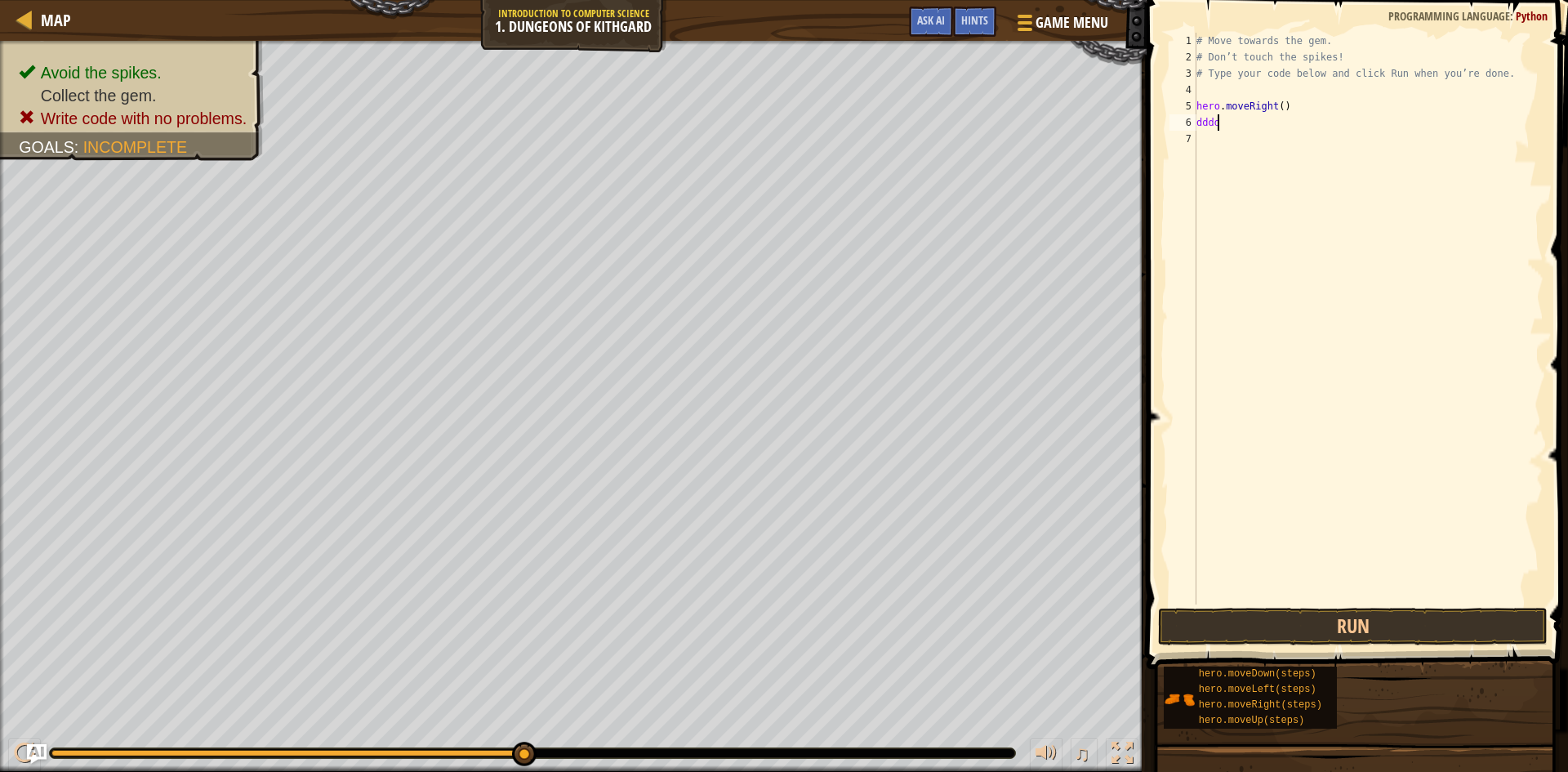
type textarea "d"
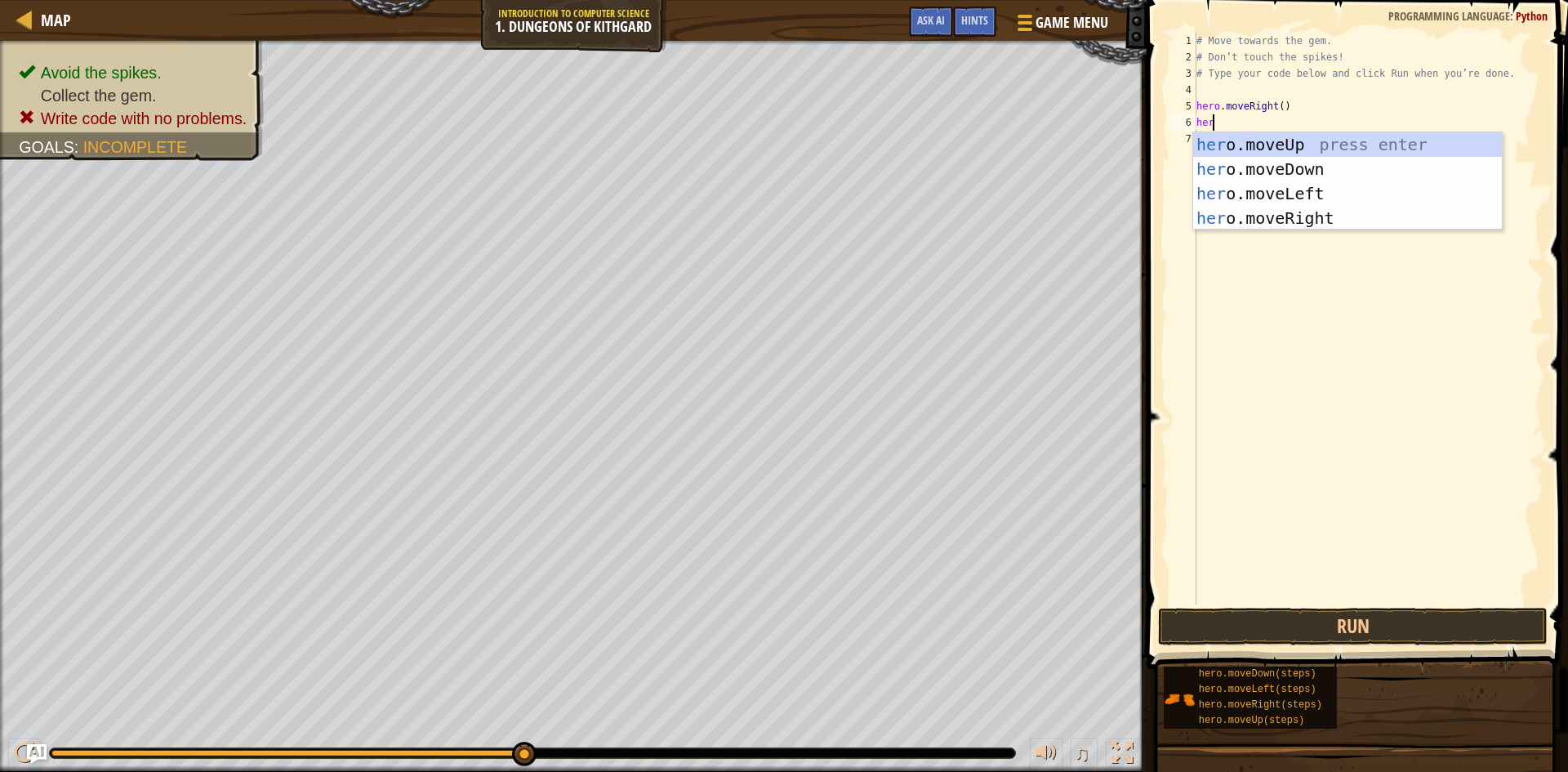
scroll to position [7, 1]
type textarea "hero"
click at [1305, 173] on div "hero .moveUp press enter hero .moveDown press enter hero .moveLeft press enter …" at bounding box center [1347, 205] width 309 height 147
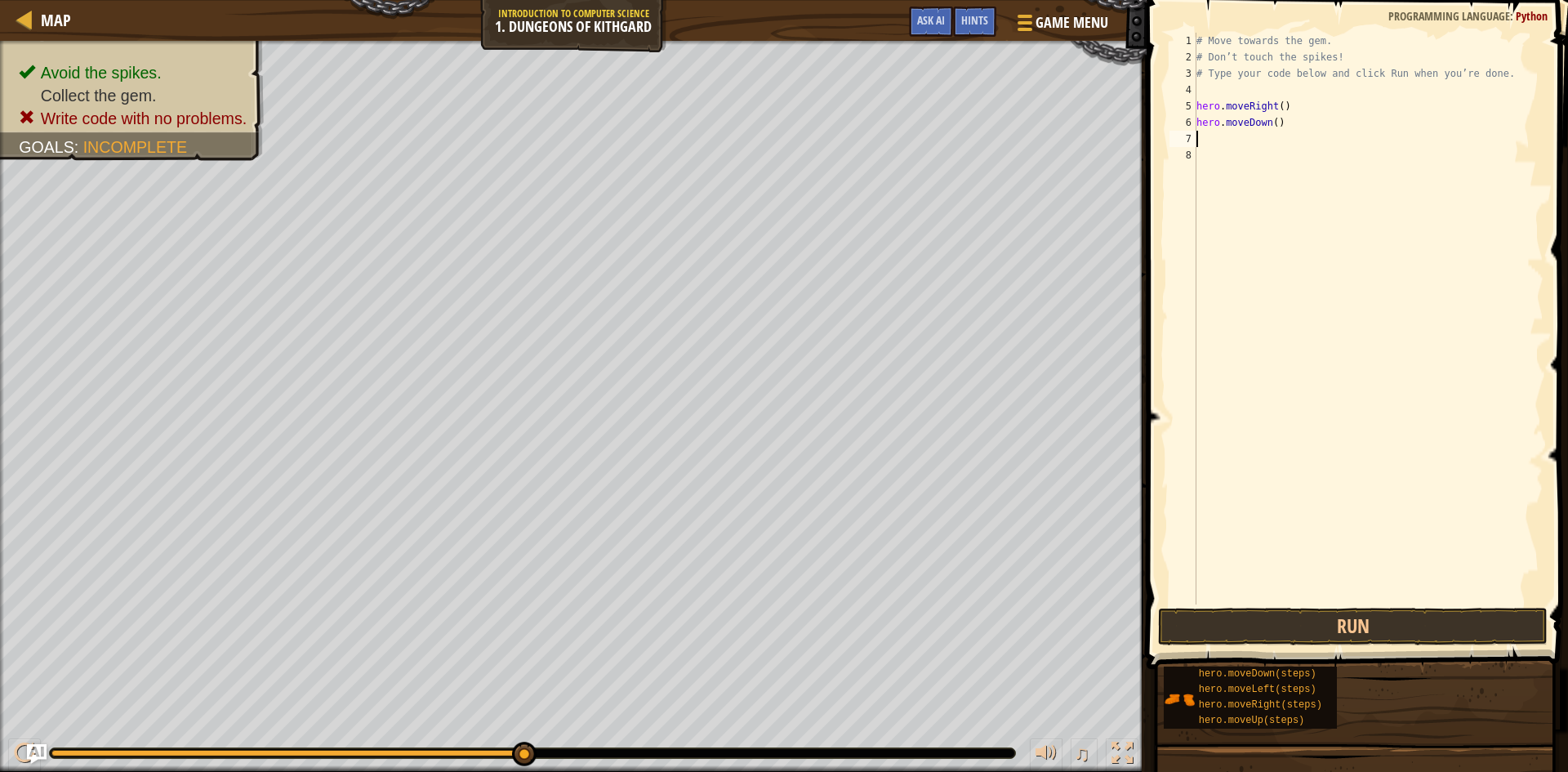
scroll to position [7, 0]
click at [1365, 628] on button "Run" at bounding box center [1353, 626] width 389 height 37
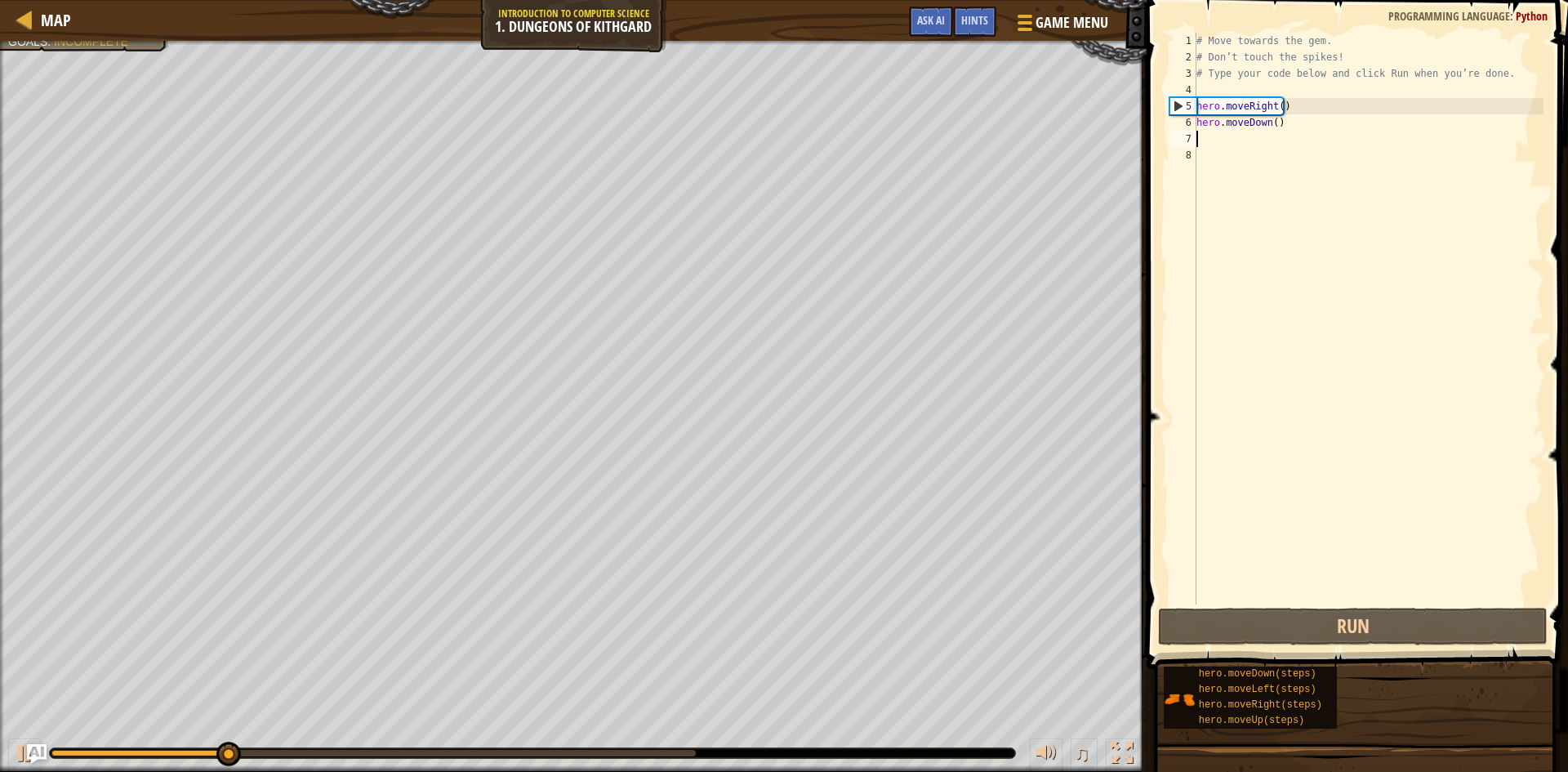
drag, startPoint x: 1179, startPoint y: 200, endPoint x: 1276, endPoint y: 146, distance: 111.0
click at [1276, 146] on div "# Move towards the gem. # Don’t touch the spikes! # Type your code below and cl…" at bounding box center [1368, 335] width 350 height 605
click at [1273, 146] on div "# Move towards the gem. # Don’t touch the spikes! # Type your code below and cl…" at bounding box center [1368, 335] width 350 height 605
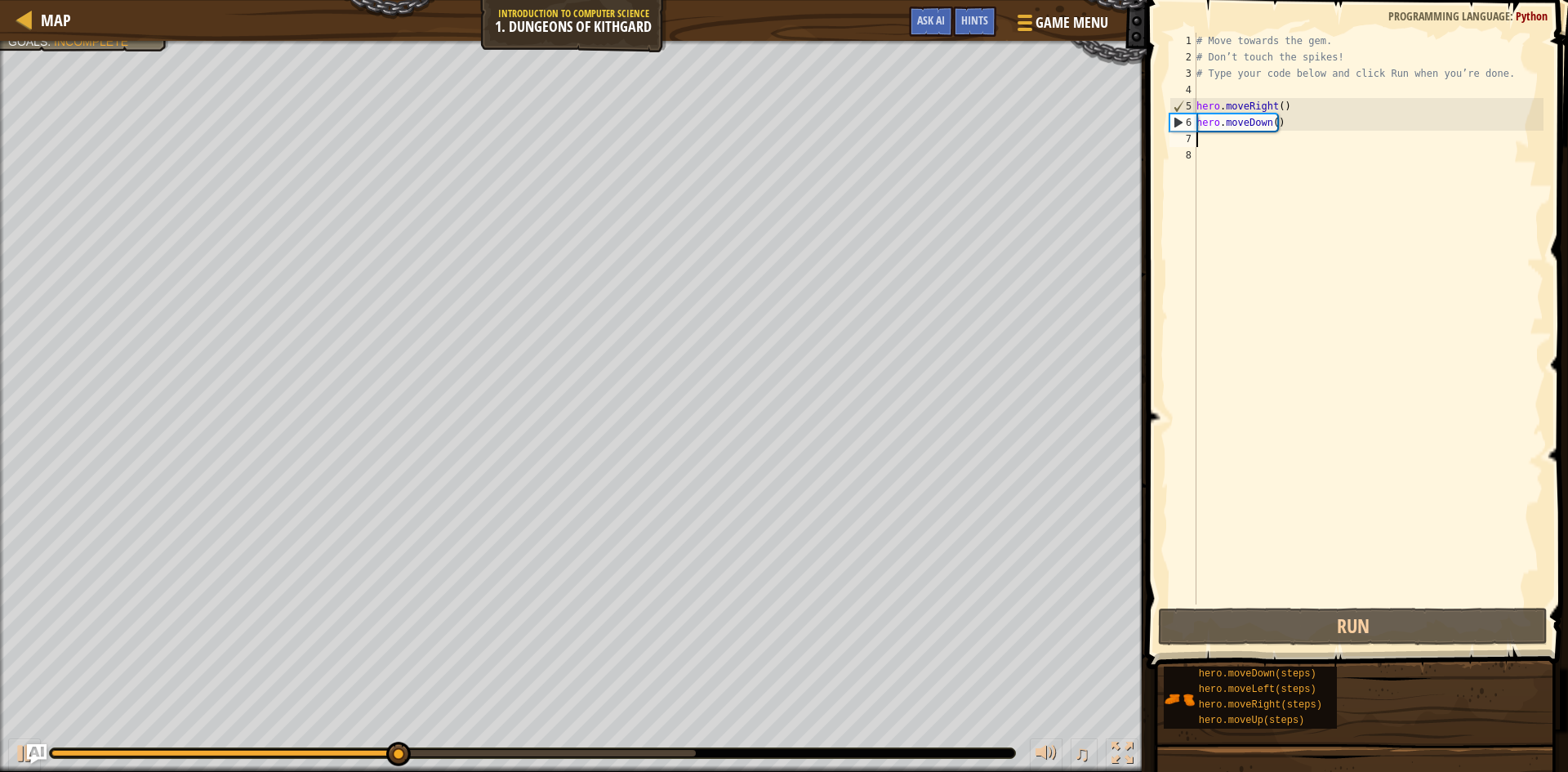
type textarea "h"
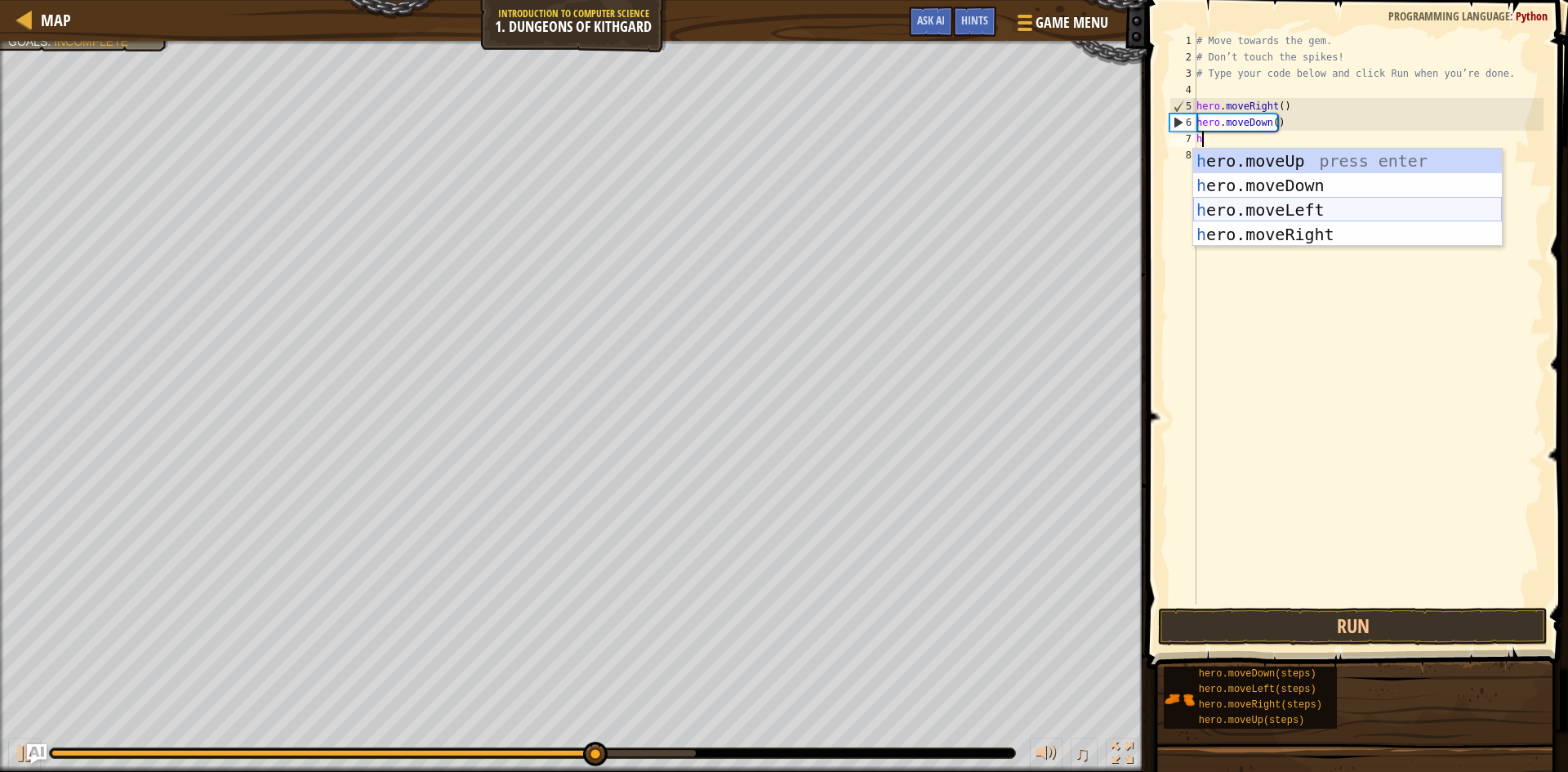
click at [1317, 214] on div "h ero.moveUp press enter h ero.moveDown press enter h ero.moveLeft press enter …" at bounding box center [1347, 222] width 309 height 147
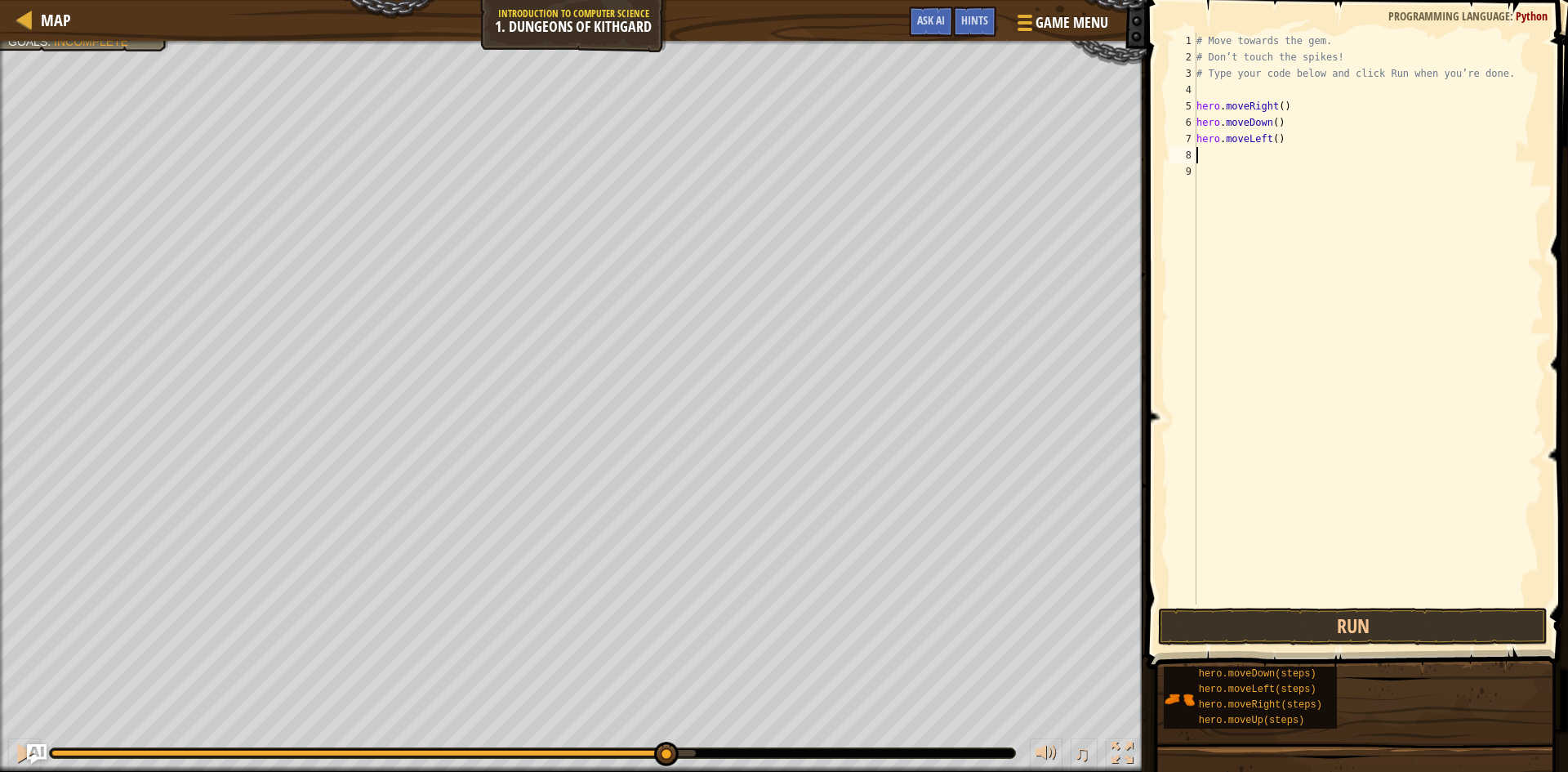
click at [1302, 147] on div "# Move towards the gem. # Don’t touch the spikes! # Type your code below and cl…" at bounding box center [1368, 335] width 350 height 605
click at [1296, 146] on div "# Move towards the gem. # Don’t touch the spikes! # Type your code below and cl…" at bounding box center [1368, 335] width 350 height 605
type textarea "h"
type textarea "he"
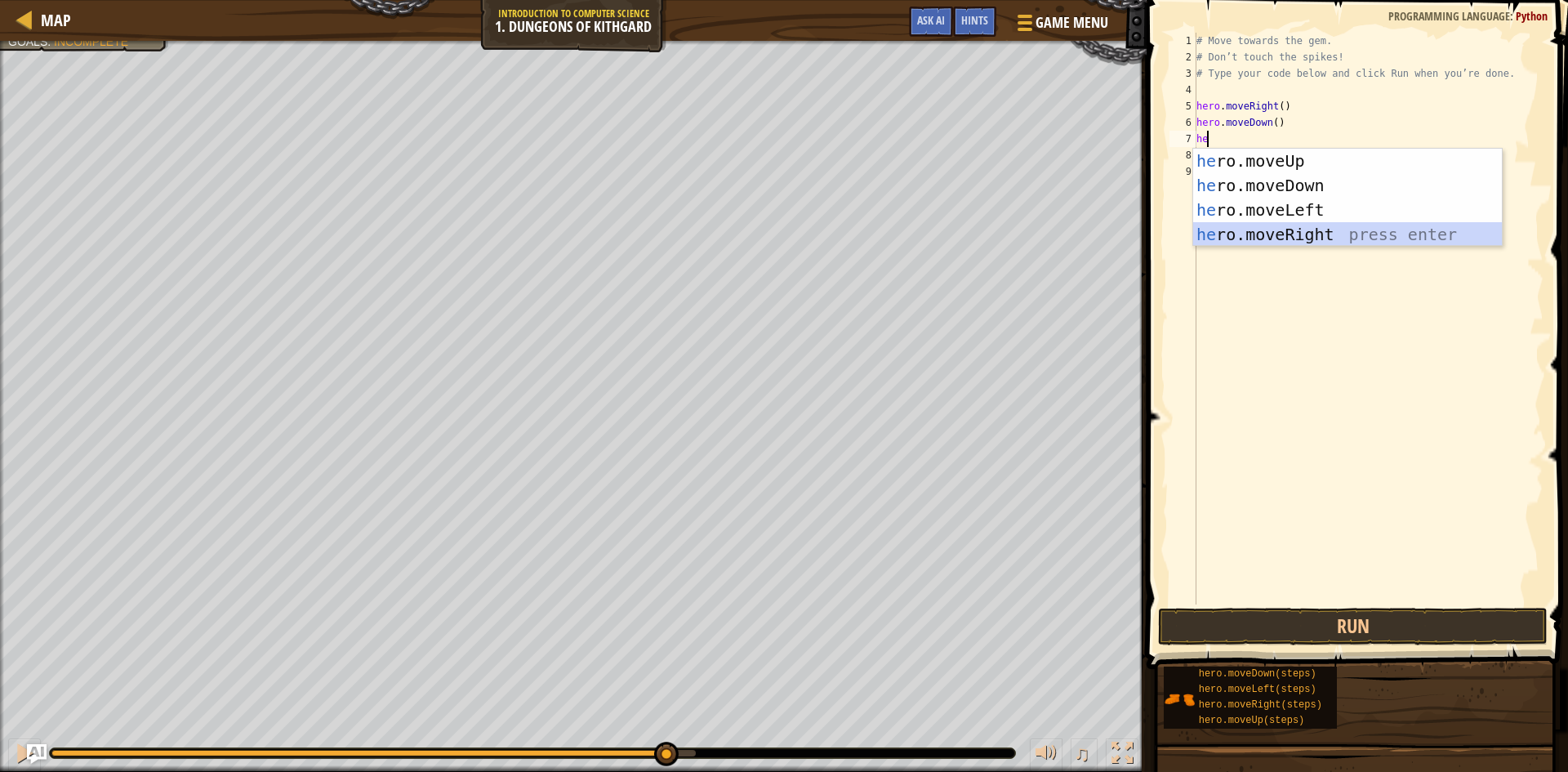
click at [1324, 235] on div "he ro.moveUp press enter he ro.moveDown press enter he ro.moveLeft press enter …" at bounding box center [1347, 222] width 309 height 147
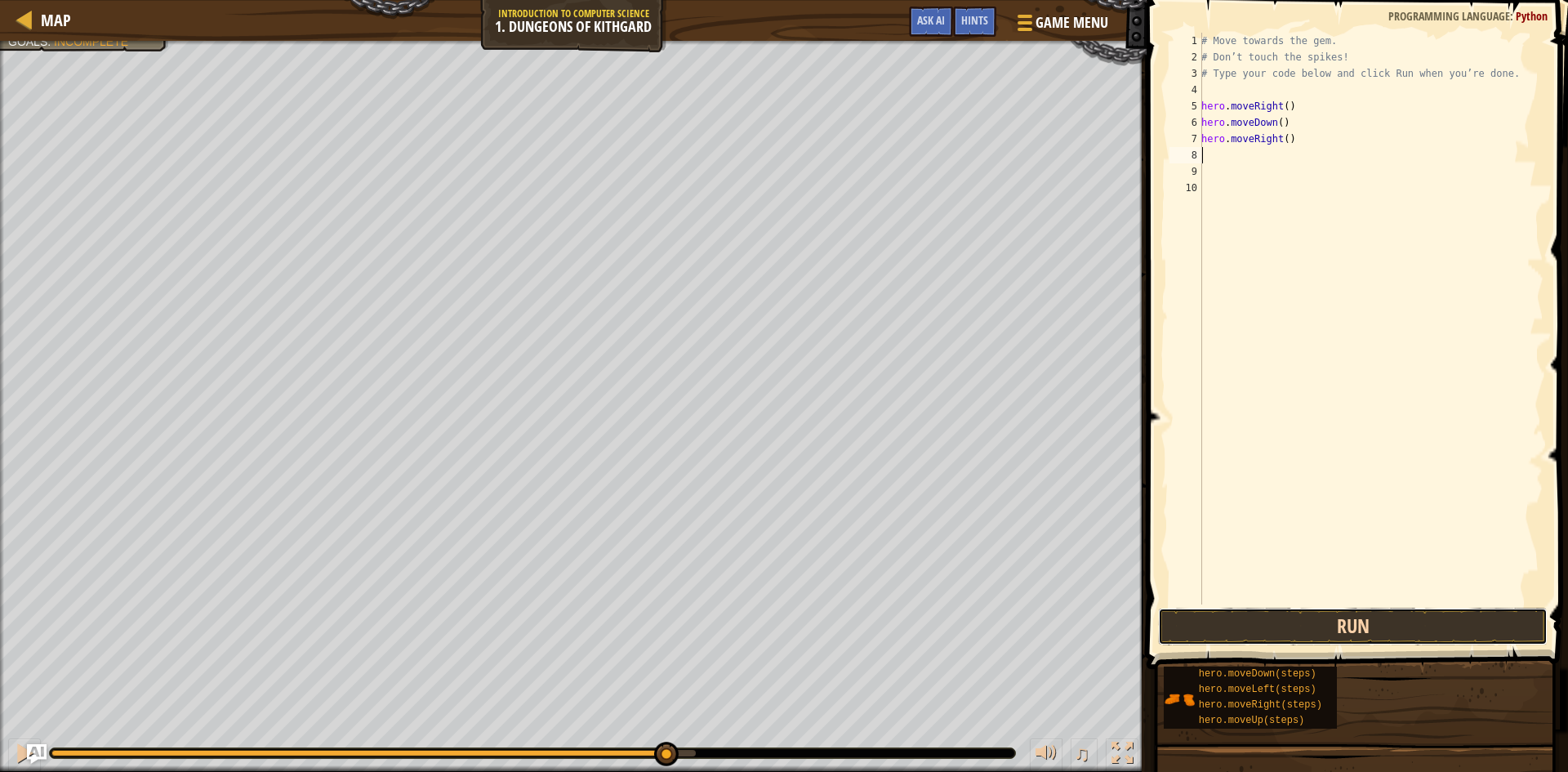
click at [1293, 638] on button "Run" at bounding box center [1353, 626] width 389 height 37
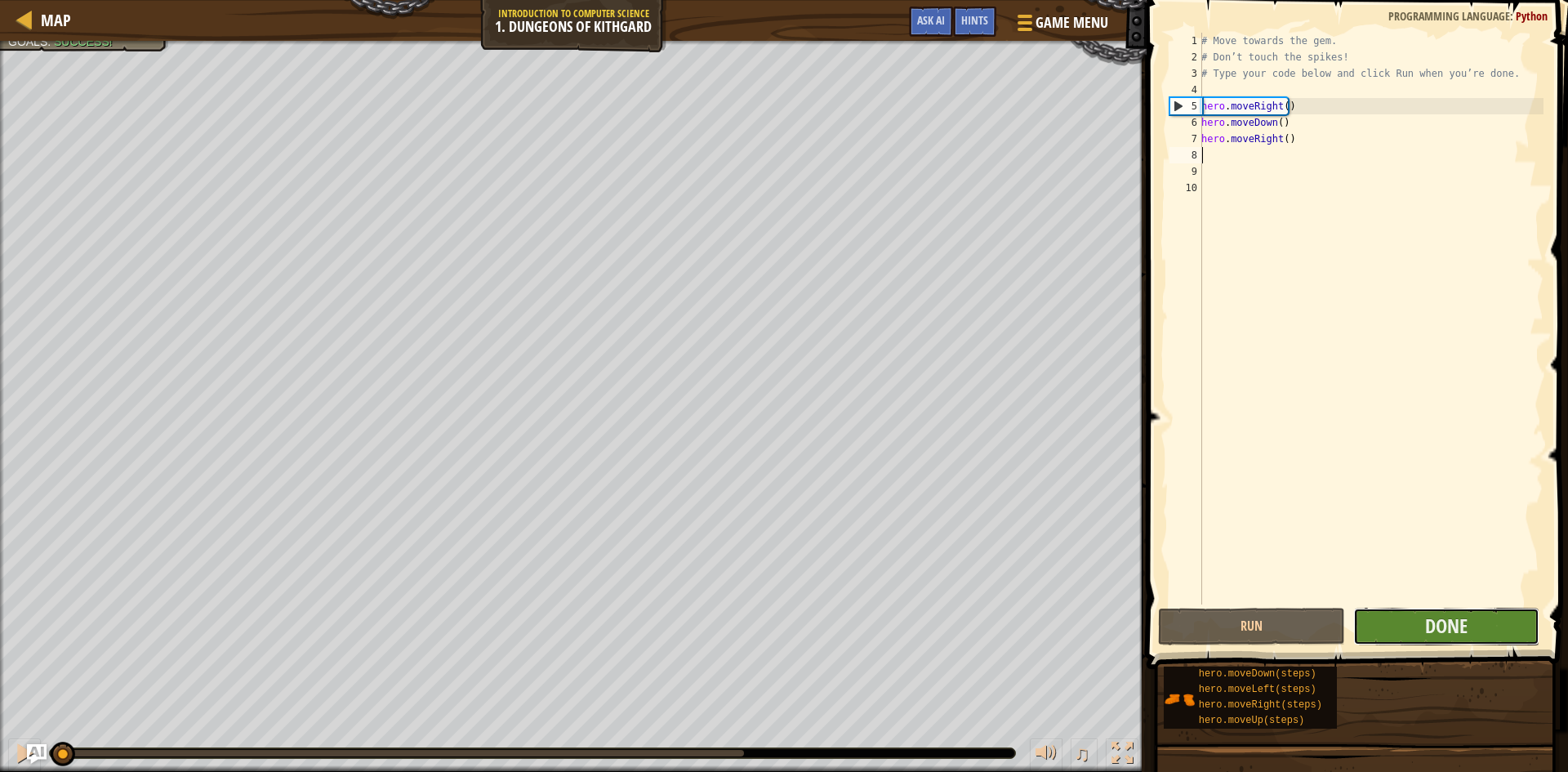
click at [1384, 616] on button "Done" at bounding box center [1447, 626] width 187 height 37
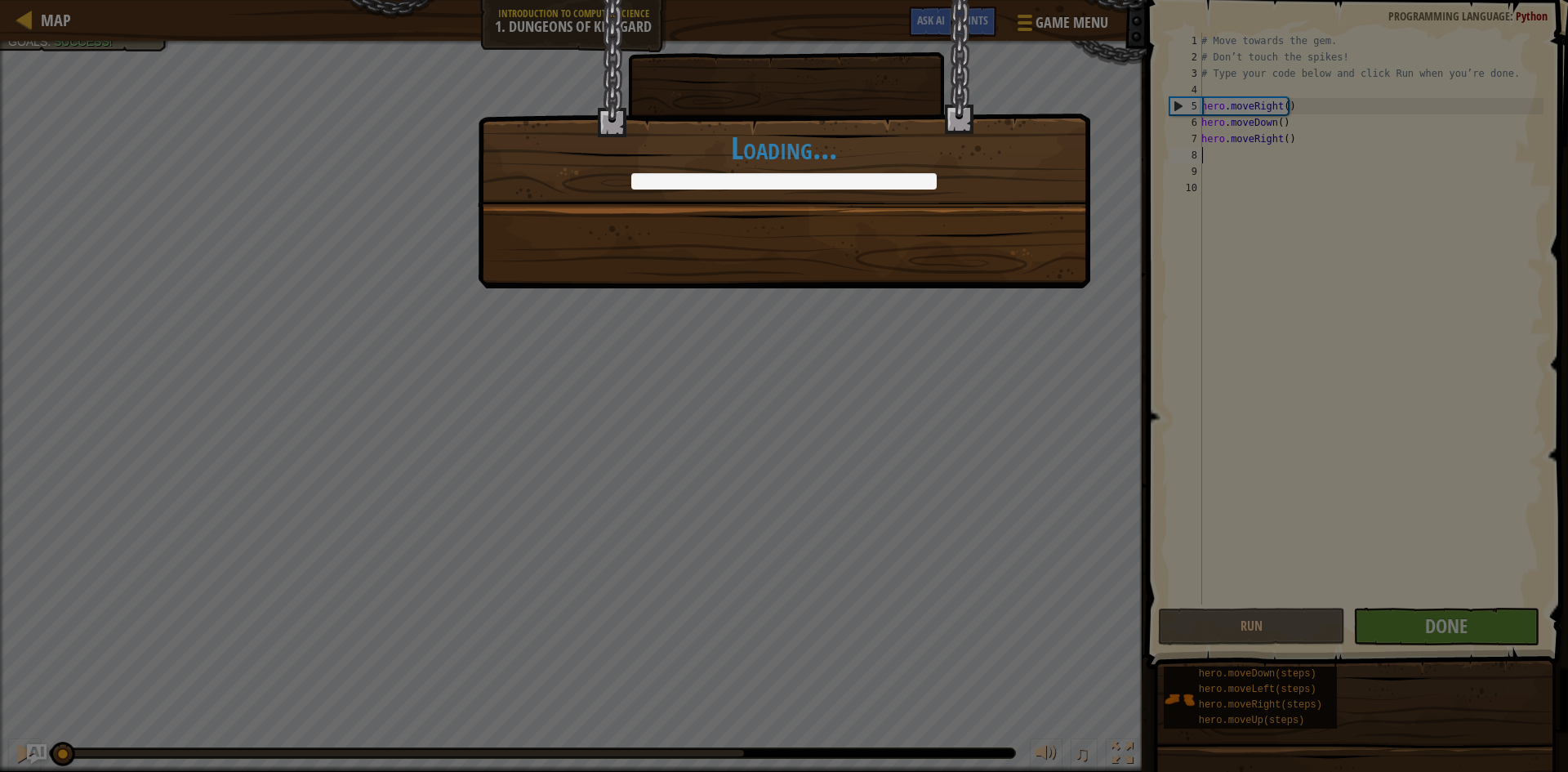
click at [852, 265] on div "You completed Dungeons of Kithgard! +0 +0 New Item Clean code: no code errors o…" at bounding box center [784, 144] width 613 height 288
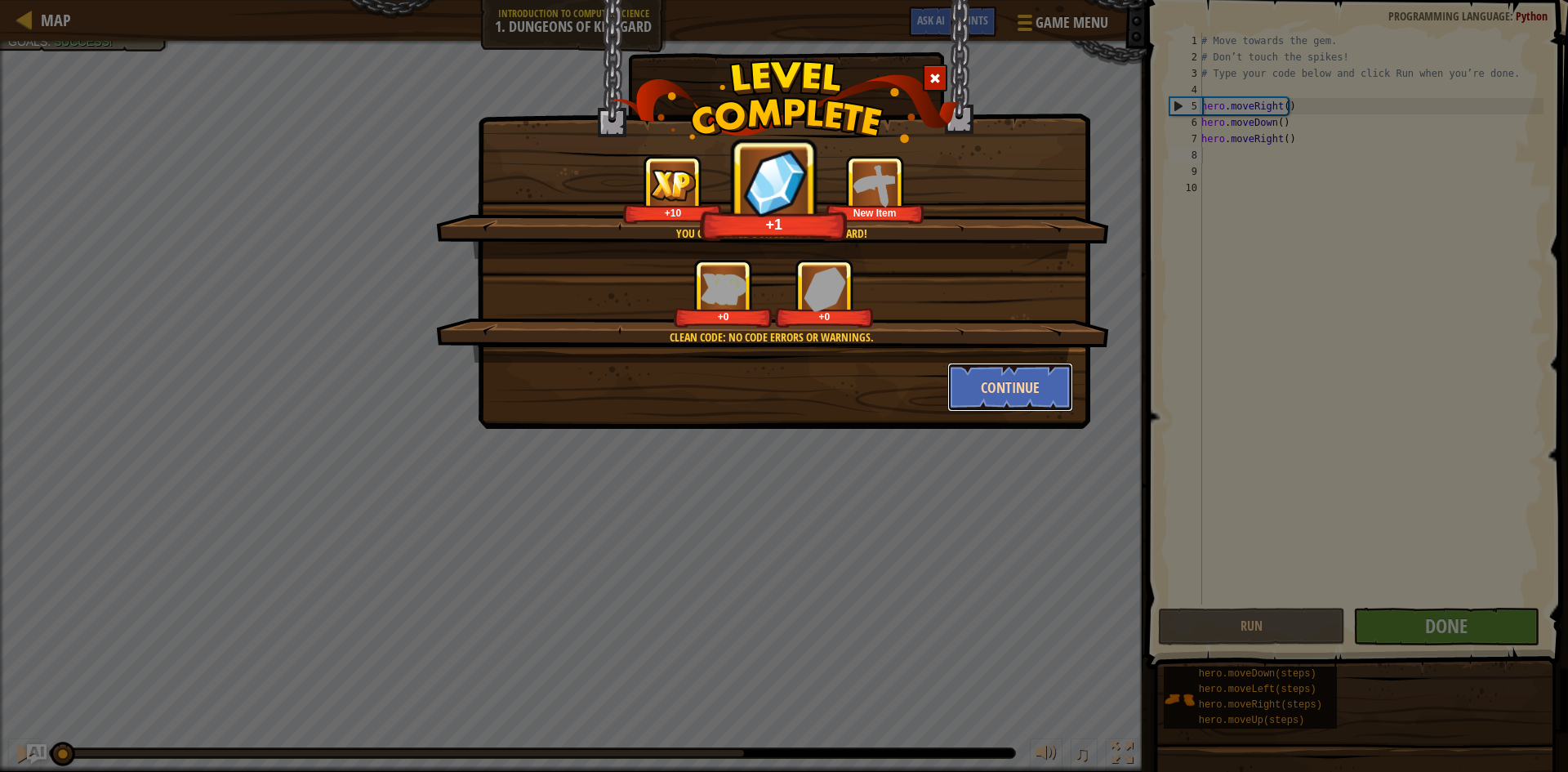
click at [1008, 391] on button "Continue" at bounding box center [1011, 388] width 127 height 49
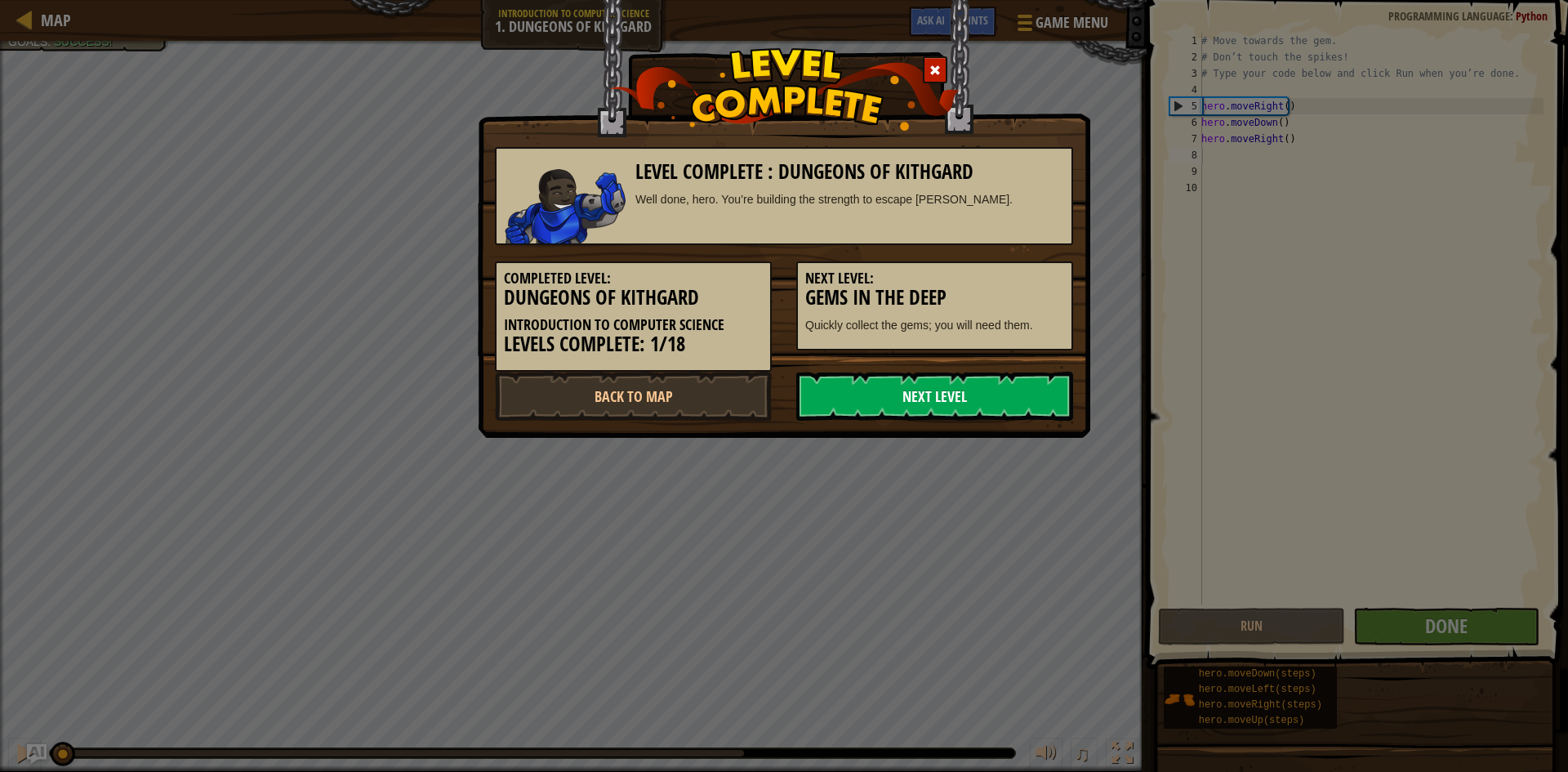
click at [958, 401] on link "Next Level" at bounding box center [935, 396] width 277 height 49
click at [934, 396] on link "Next Level" at bounding box center [935, 396] width 277 height 49
click at [938, 398] on link "Next Level" at bounding box center [935, 396] width 277 height 49
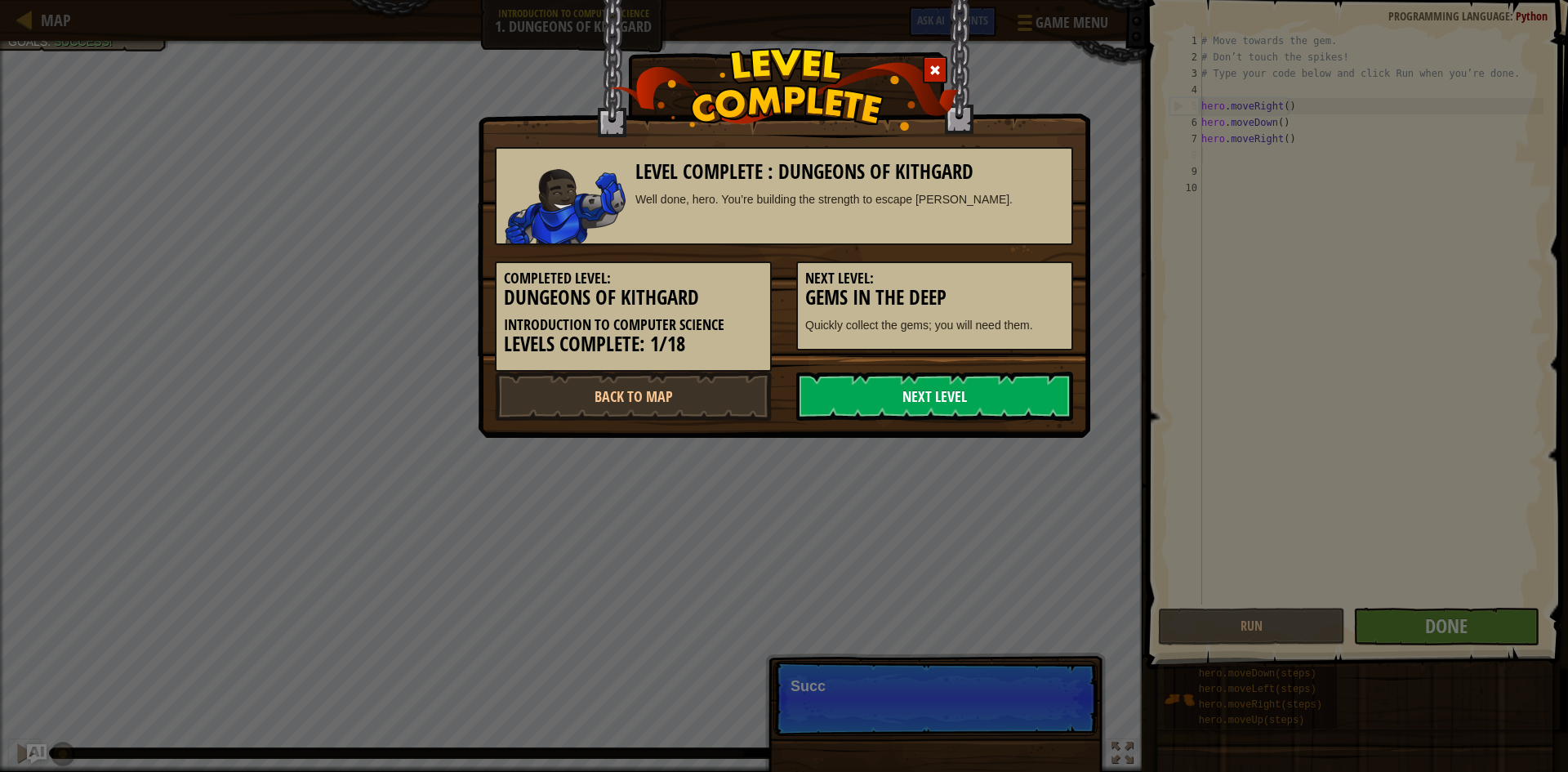
click at [938, 398] on link "Next Level" at bounding box center [935, 396] width 277 height 49
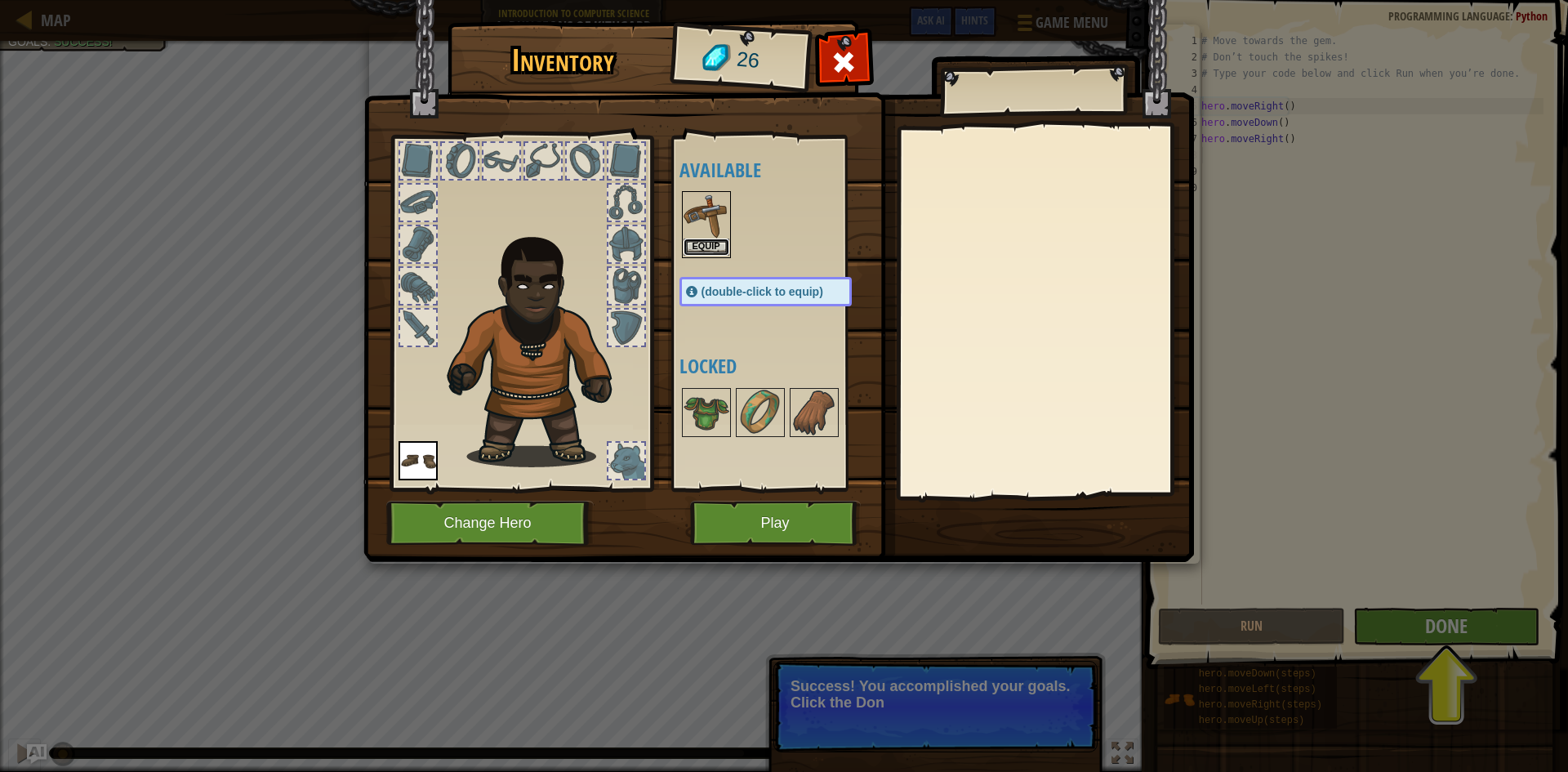
click at [693, 245] on button "Equip" at bounding box center [707, 246] width 46 height 17
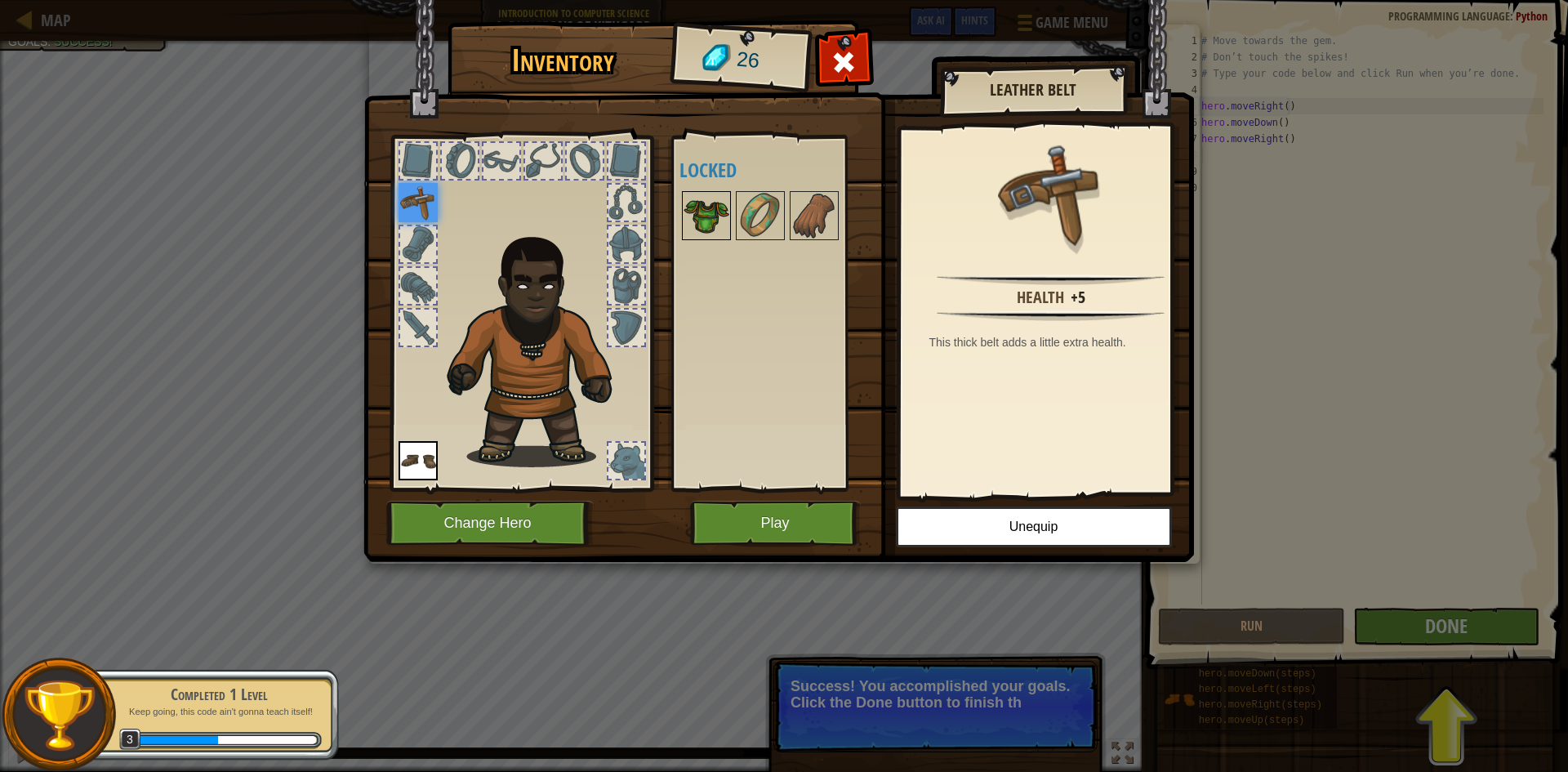
click at [702, 209] on img at bounding box center [707, 215] width 46 height 46
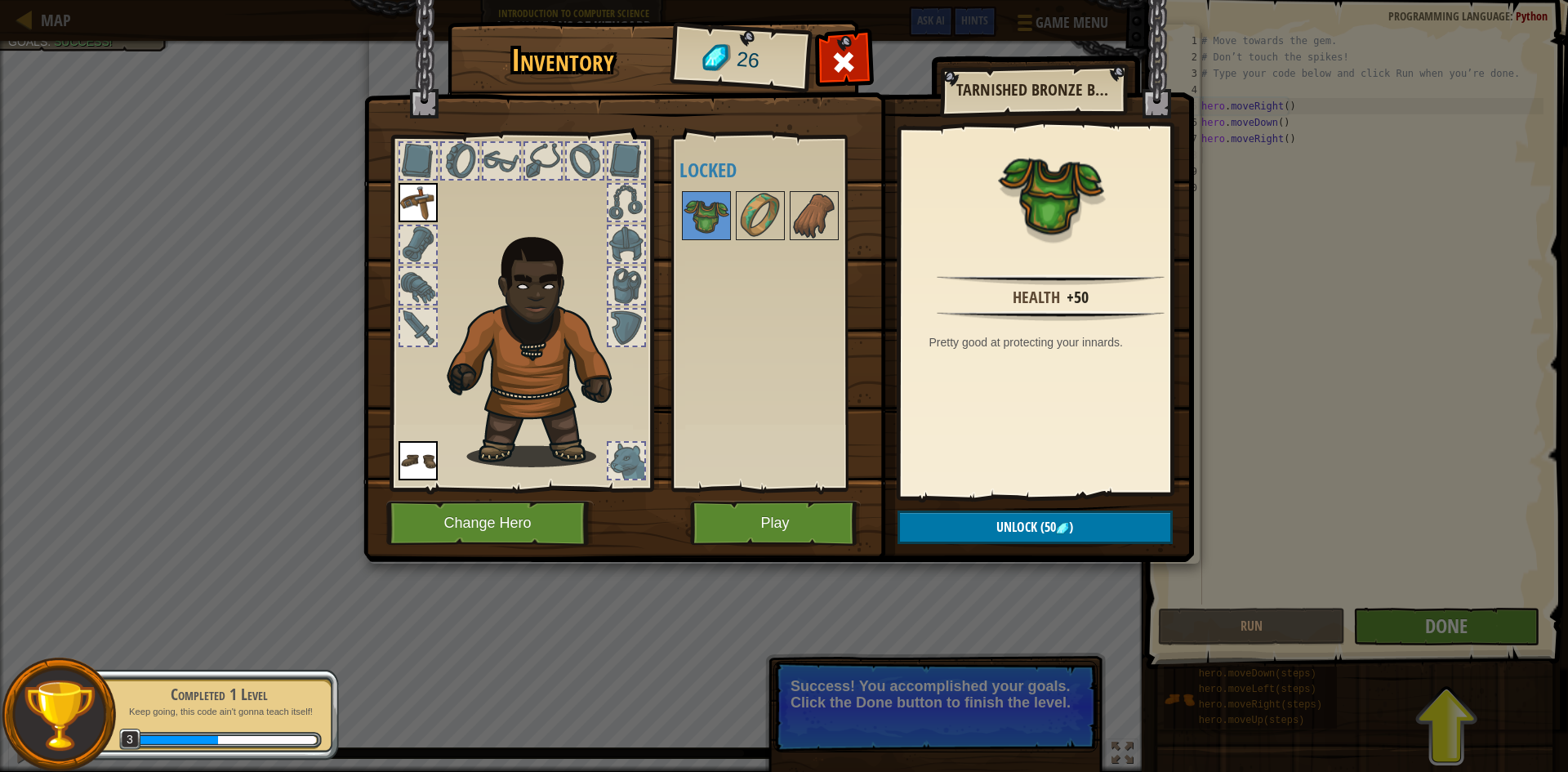
click at [1469, 584] on div "Inventory 26 Available Equip Equip (double-click to equip) Locked Tarnished Bro…" at bounding box center [784, 386] width 1568 height 772
click at [431, 156] on div at bounding box center [418, 161] width 36 height 36
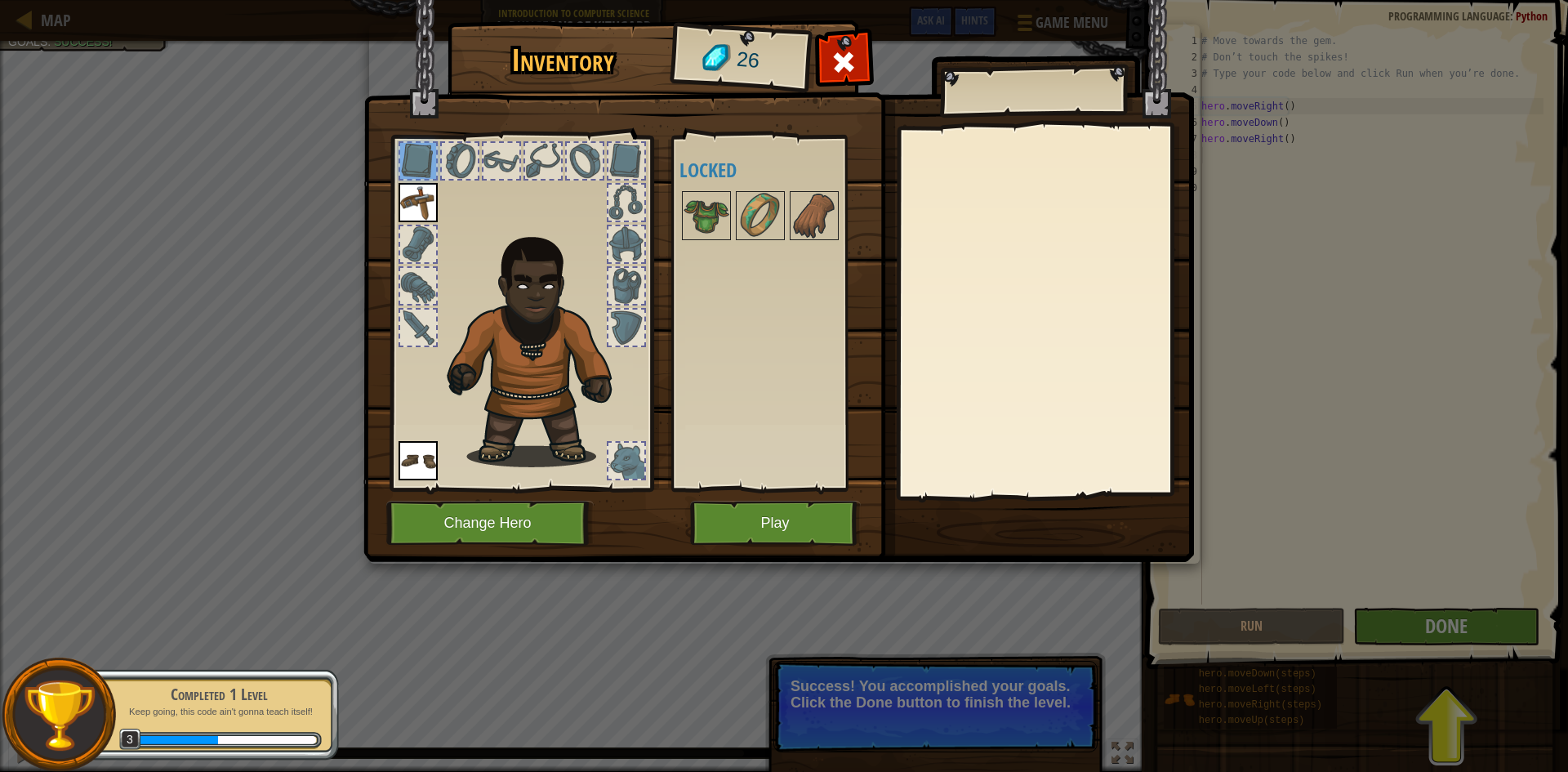
click at [441, 253] on img at bounding box center [540, 348] width 202 height 239
click at [400, 276] on div at bounding box center [418, 286] width 36 height 36
click at [419, 314] on div at bounding box center [418, 327] width 36 height 36
click at [419, 321] on div at bounding box center [418, 327] width 36 height 36
click at [416, 284] on div at bounding box center [418, 286] width 36 height 36
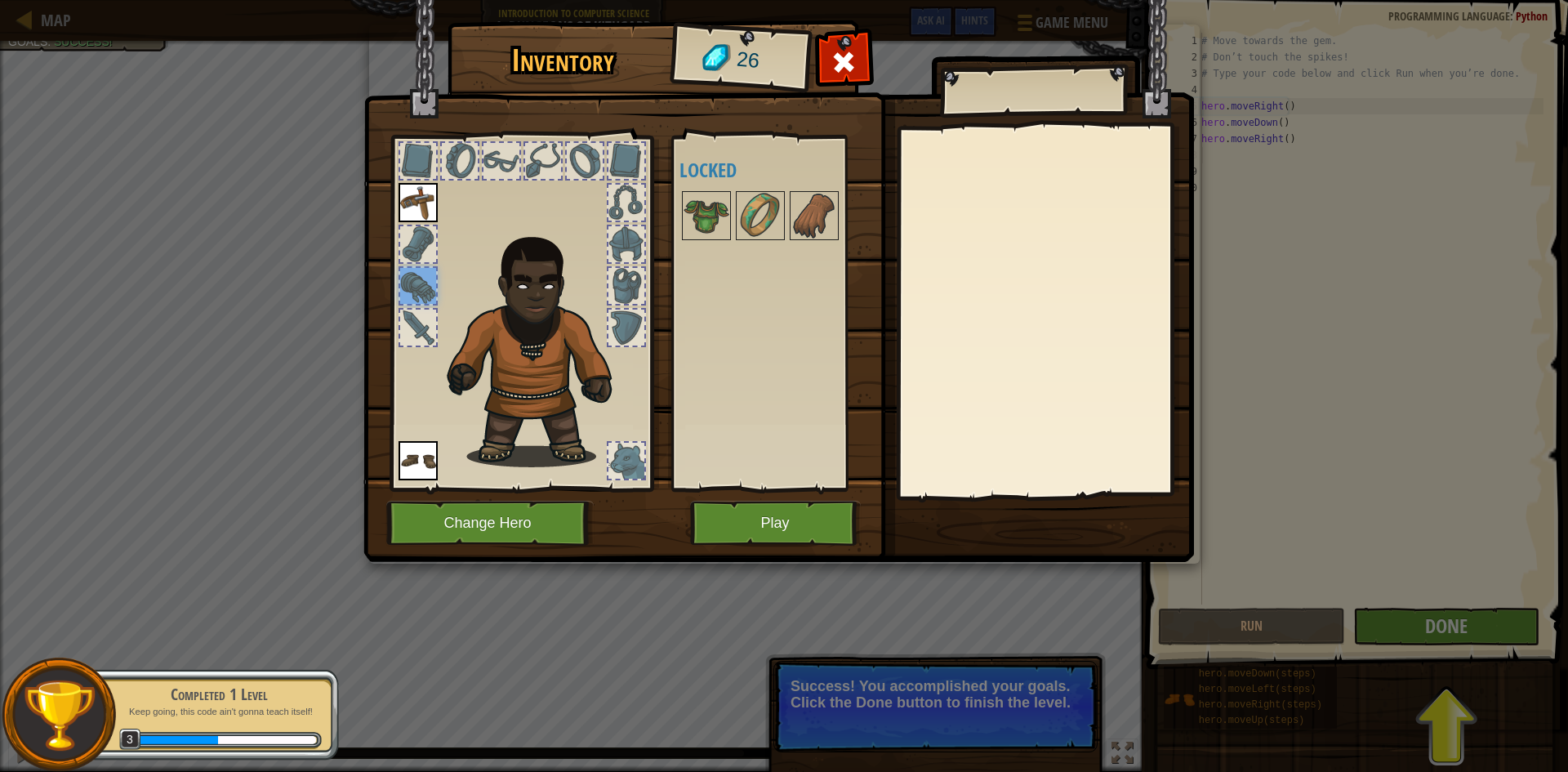
click at [1455, 631] on div "Inventory 26 Available Equip Equip (double-click to equip) Locked Equip Unequip…" at bounding box center [784, 386] width 1568 height 772
click at [796, 521] on button "Play" at bounding box center [775, 523] width 171 height 45
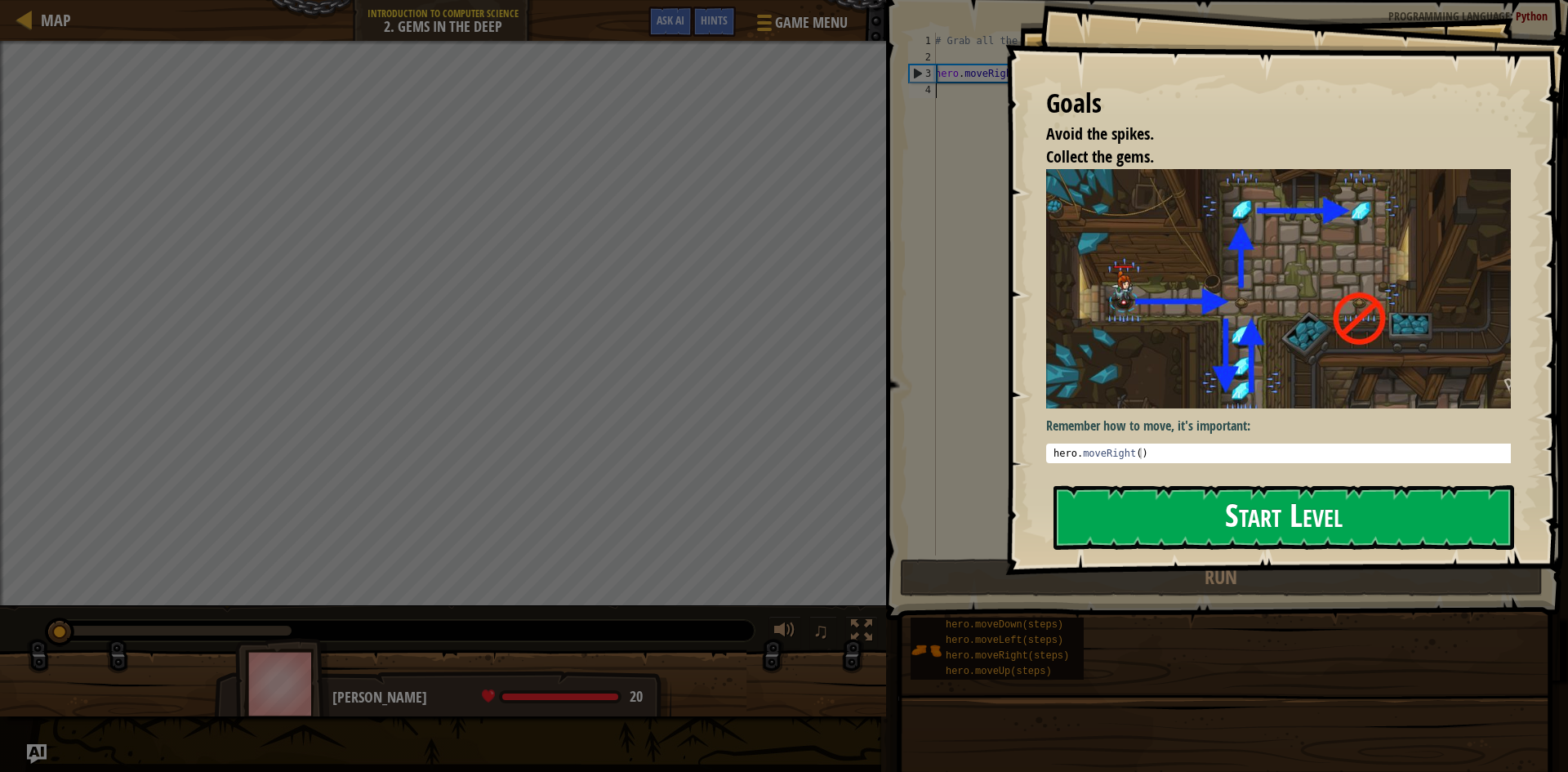
click at [1231, 521] on button "Start Level" at bounding box center [1283, 517] width 461 height 65
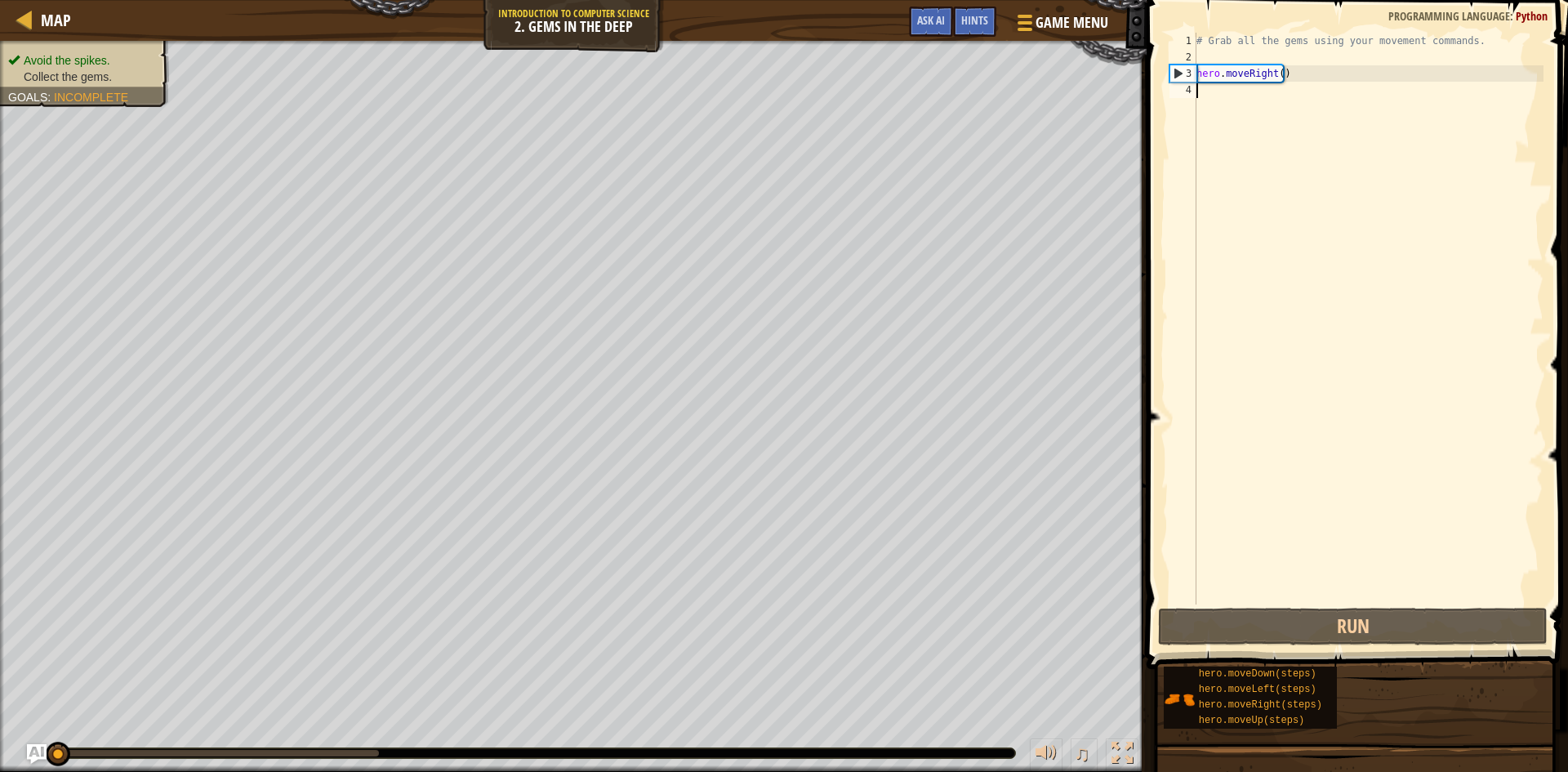
scroll to position [7, 0]
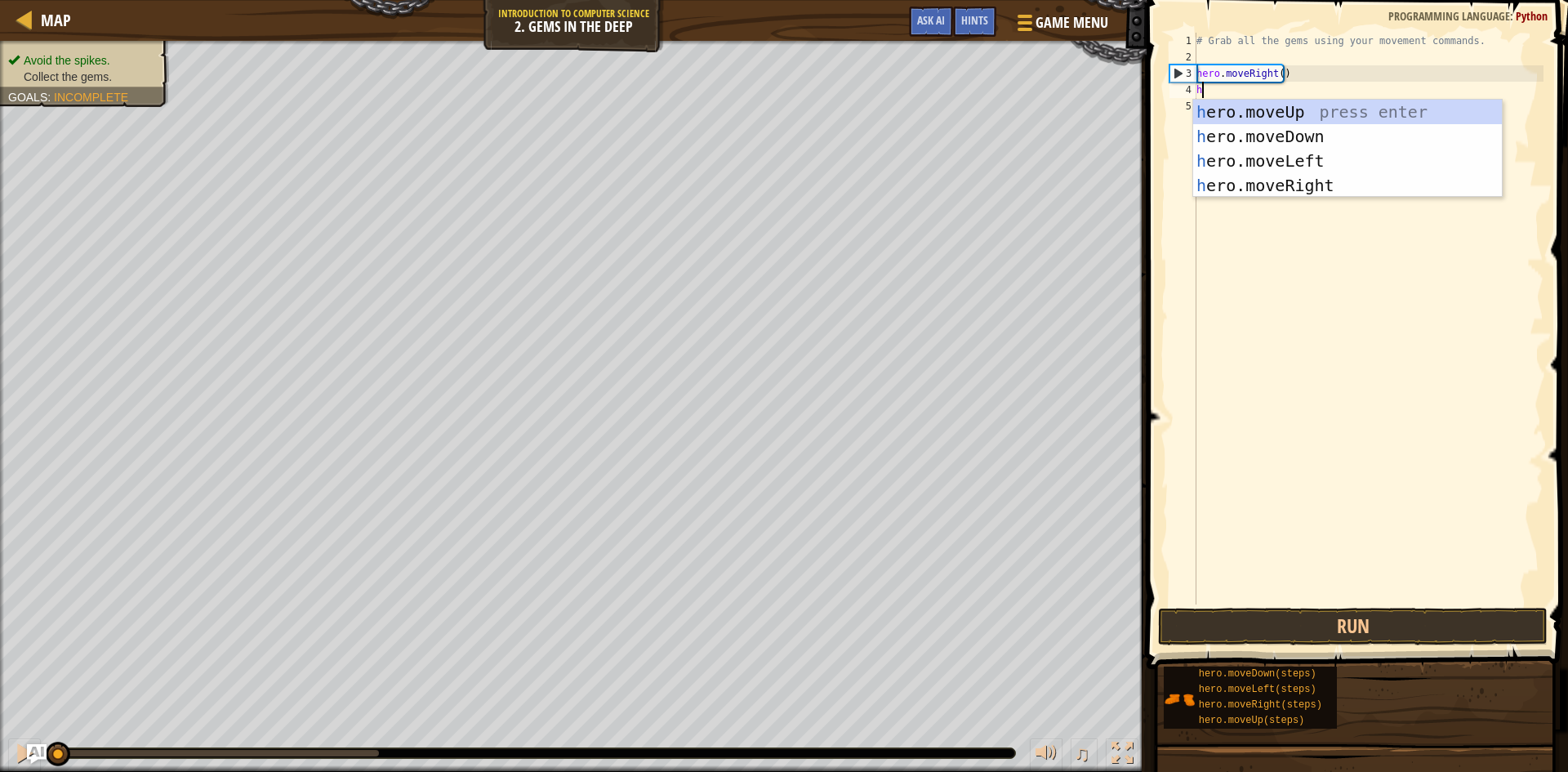
type textarea "hw"
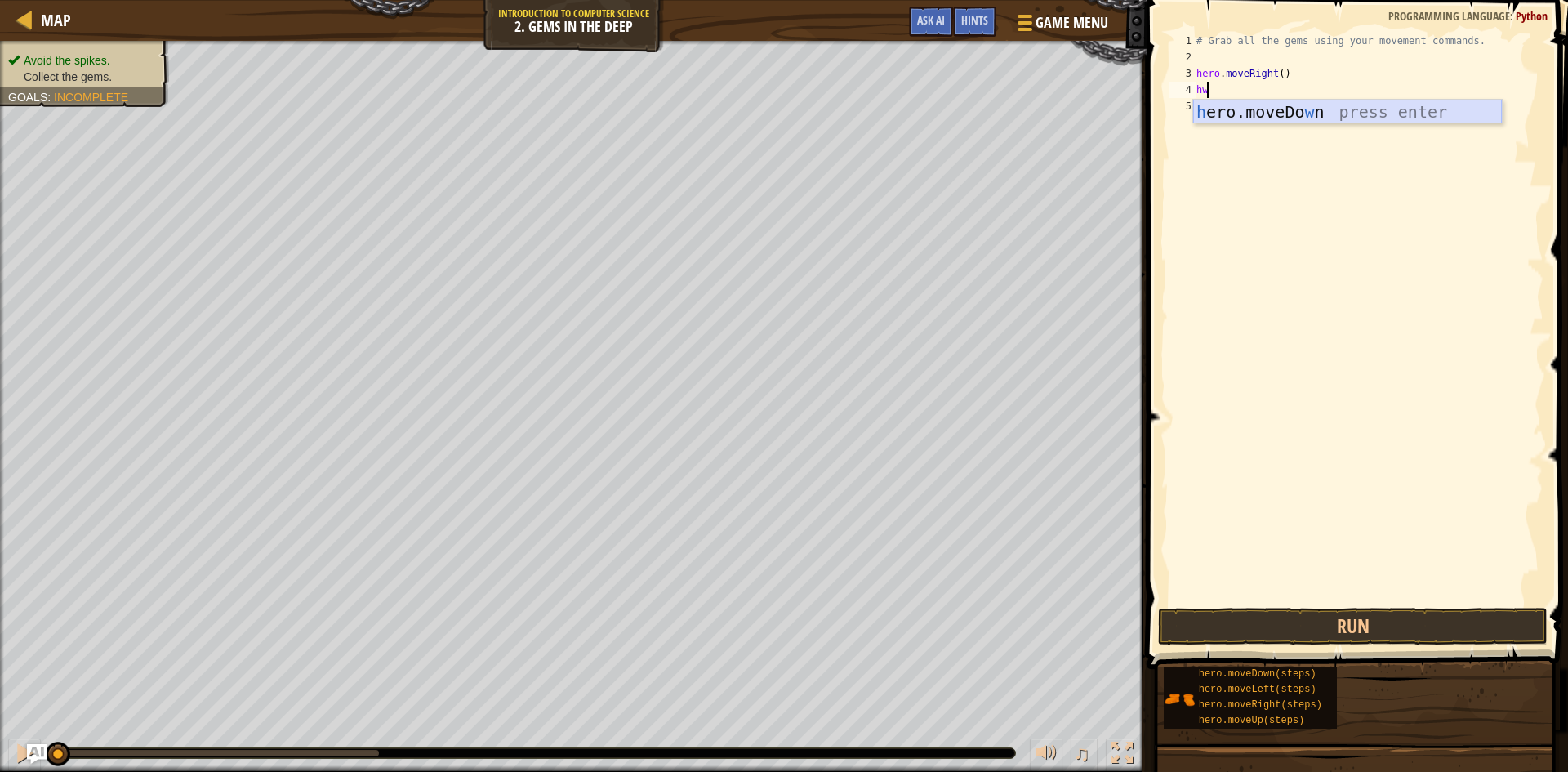
click at [1288, 118] on div "h ero.moveDo w n press enter" at bounding box center [1347, 136] width 309 height 74
click at [1272, 109] on div "# Grab all the gems using your movement commands. hero . moveRight ( ) hero . m…" at bounding box center [1368, 335] width 350 height 605
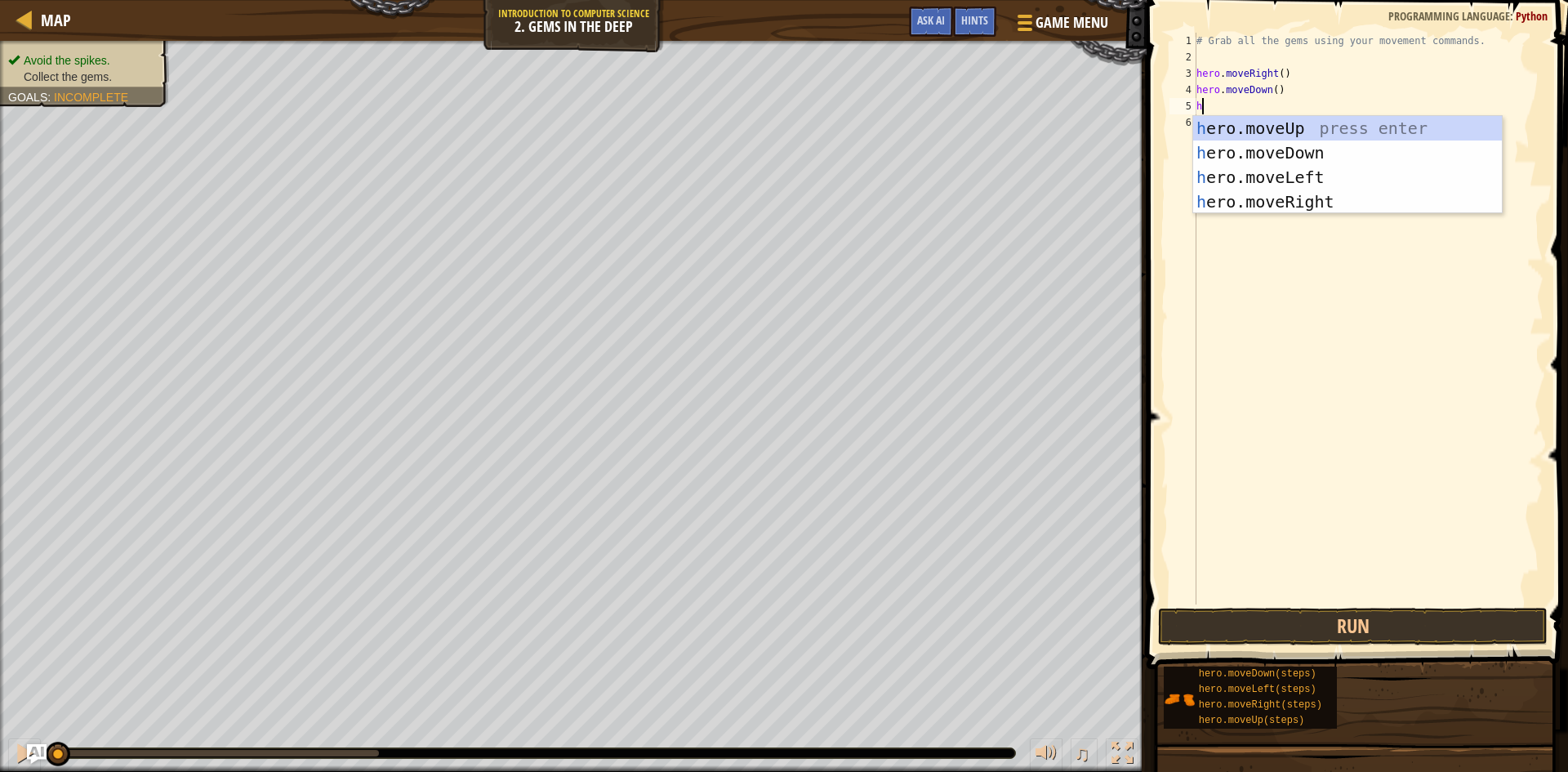
type textarea "he"
click at [1307, 133] on div "he ro.moveUp press enter he ro.moveDown press enter he ro.moveLeft press enter …" at bounding box center [1347, 189] width 309 height 147
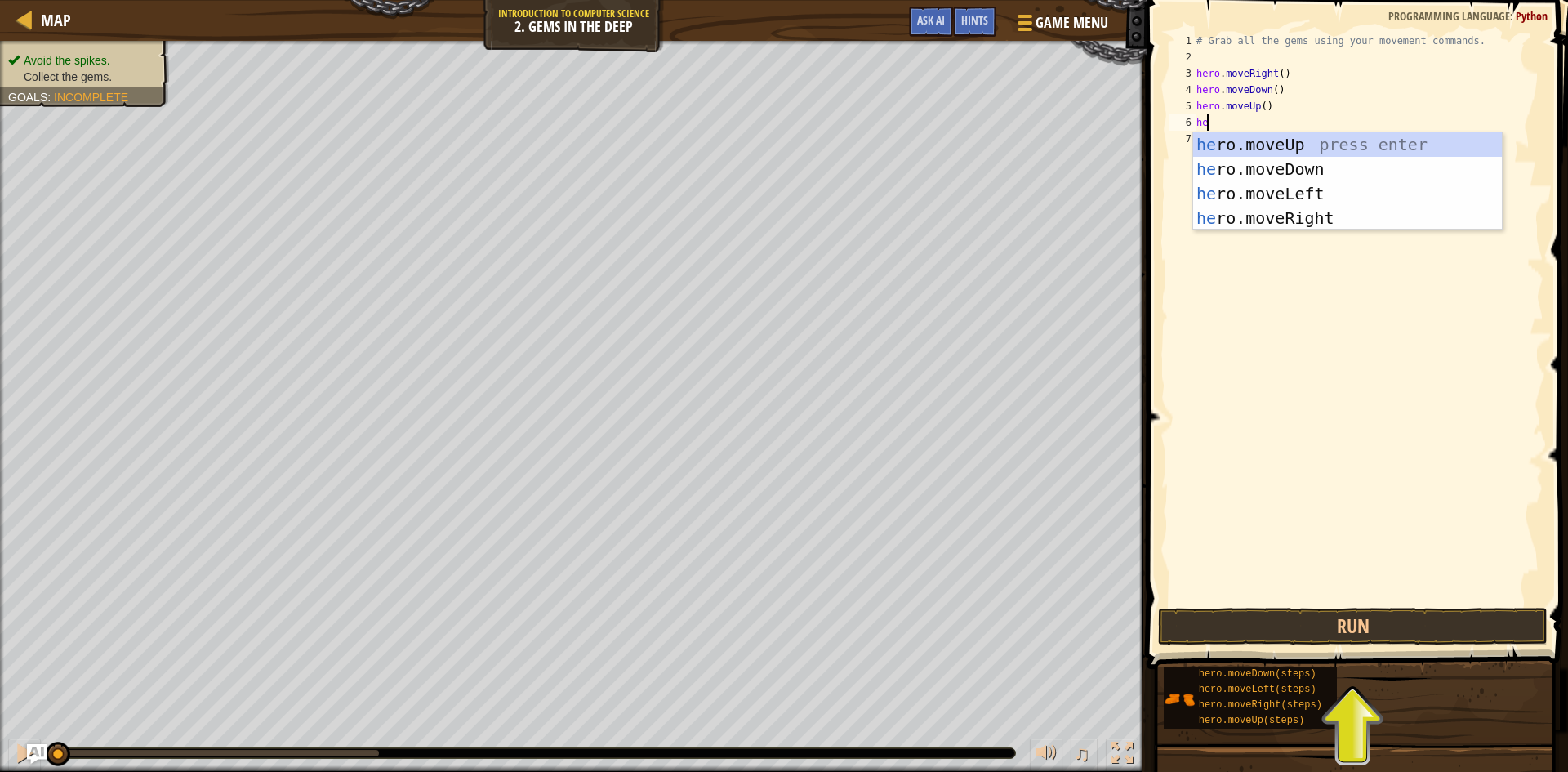
type textarea "her"
click at [1281, 219] on div "her o.moveUp press enter her o.moveDown press enter her o.moveLeft press enter …" at bounding box center [1347, 205] width 309 height 147
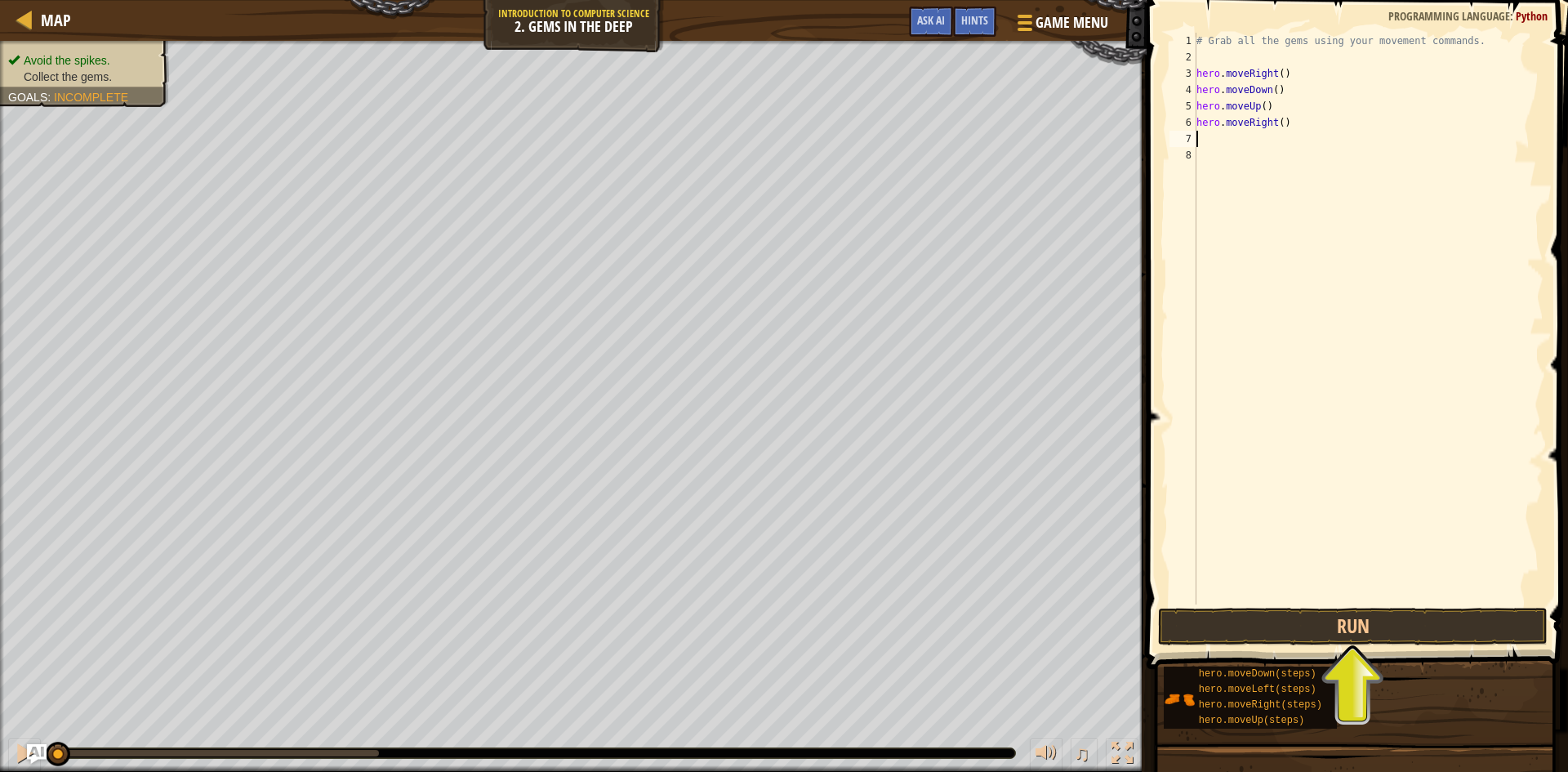
click at [1253, 141] on div "# Grab all the gems using your movement commands. hero . moveRight ( ) hero . m…" at bounding box center [1368, 335] width 350 height 605
type textarea "h"
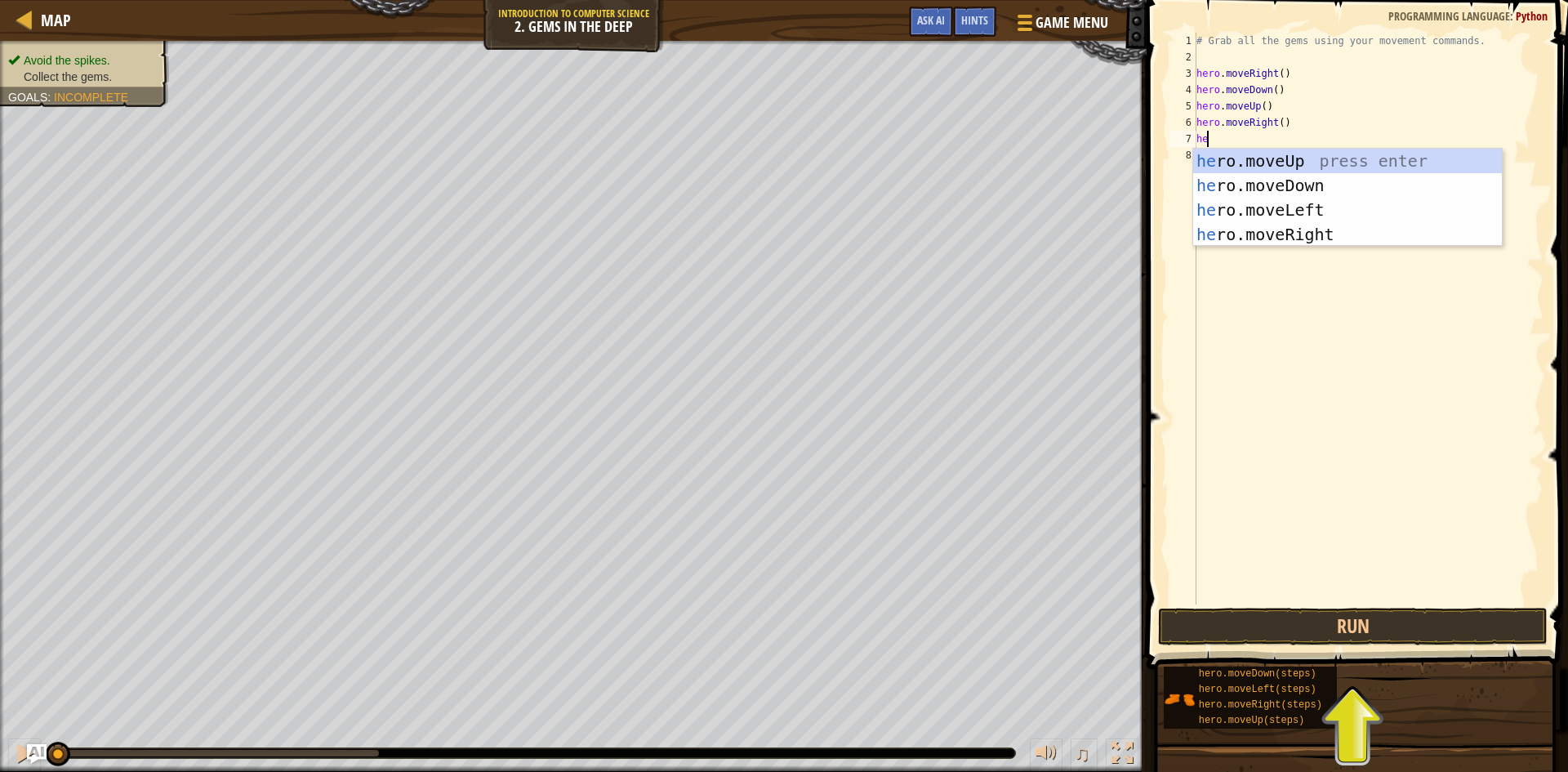
type textarea "hero"
click at [1331, 186] on div "hero .moveUp press enter hero .moveDown press enter hero .moveLeft press enter …" at bounding box center [1347, 222] width 309 height 147
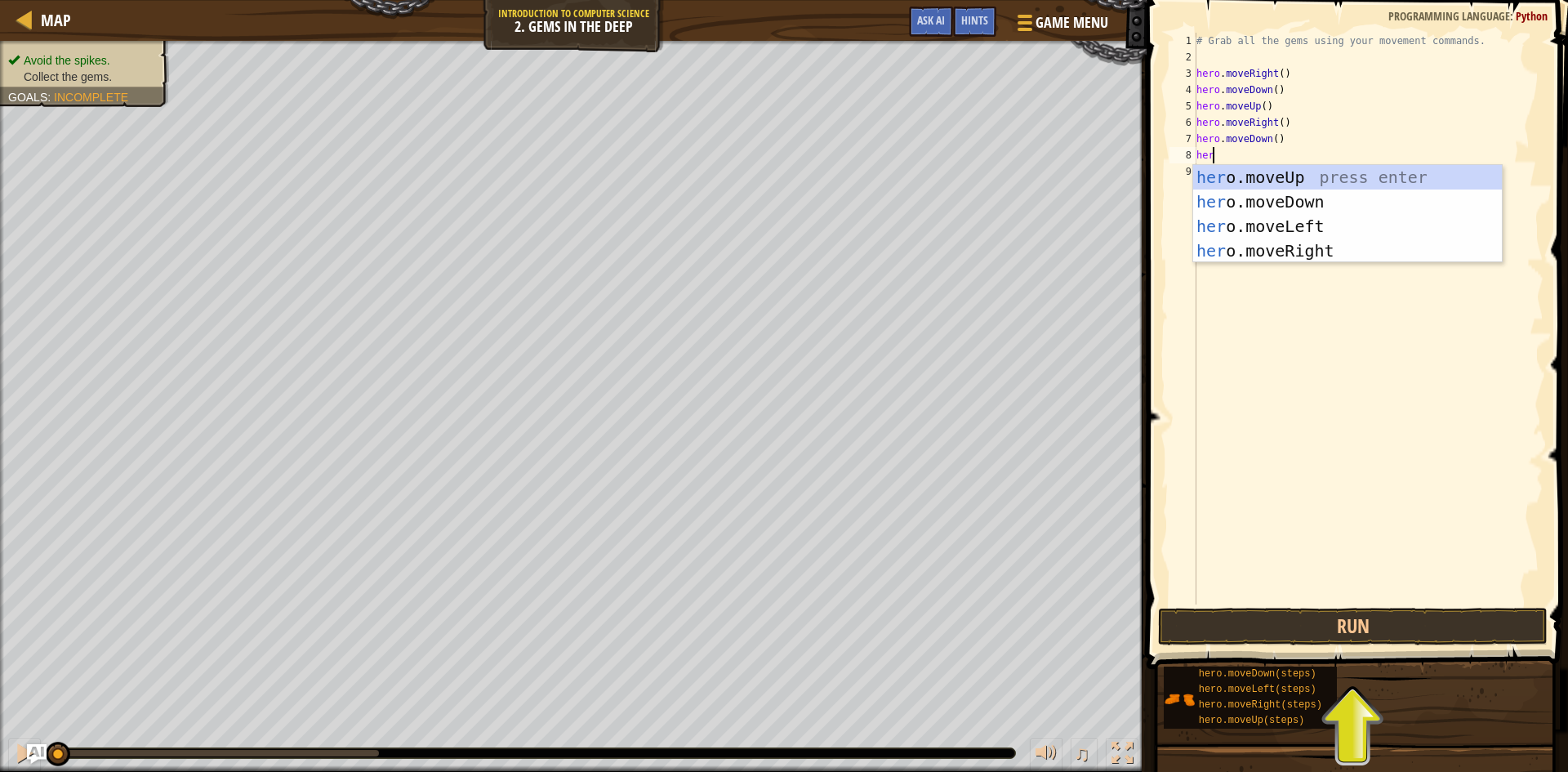
type textarea "hero"
click at [1305, 175] on div "hero .moveUp press enter hero .moveDown press enter hero .moveLeft press enter …" at bounding box center [1347, 238] width 309 height 147
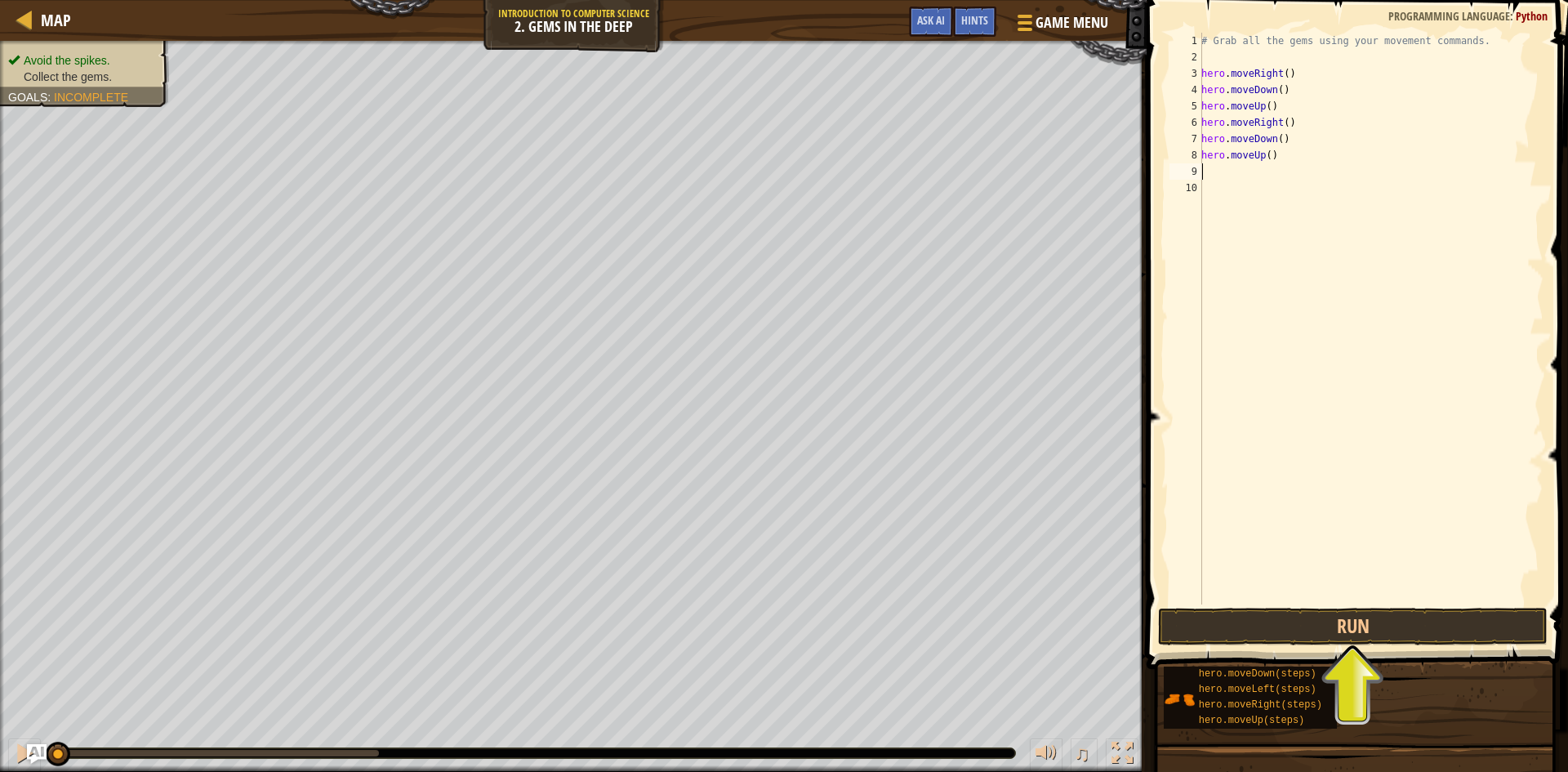
click at [1259, 172] on div "# Grab all the gems using your movement commands. hero . moveRight ( ) hero . m…" at bounding box center [1371, 335] width 346 height 605
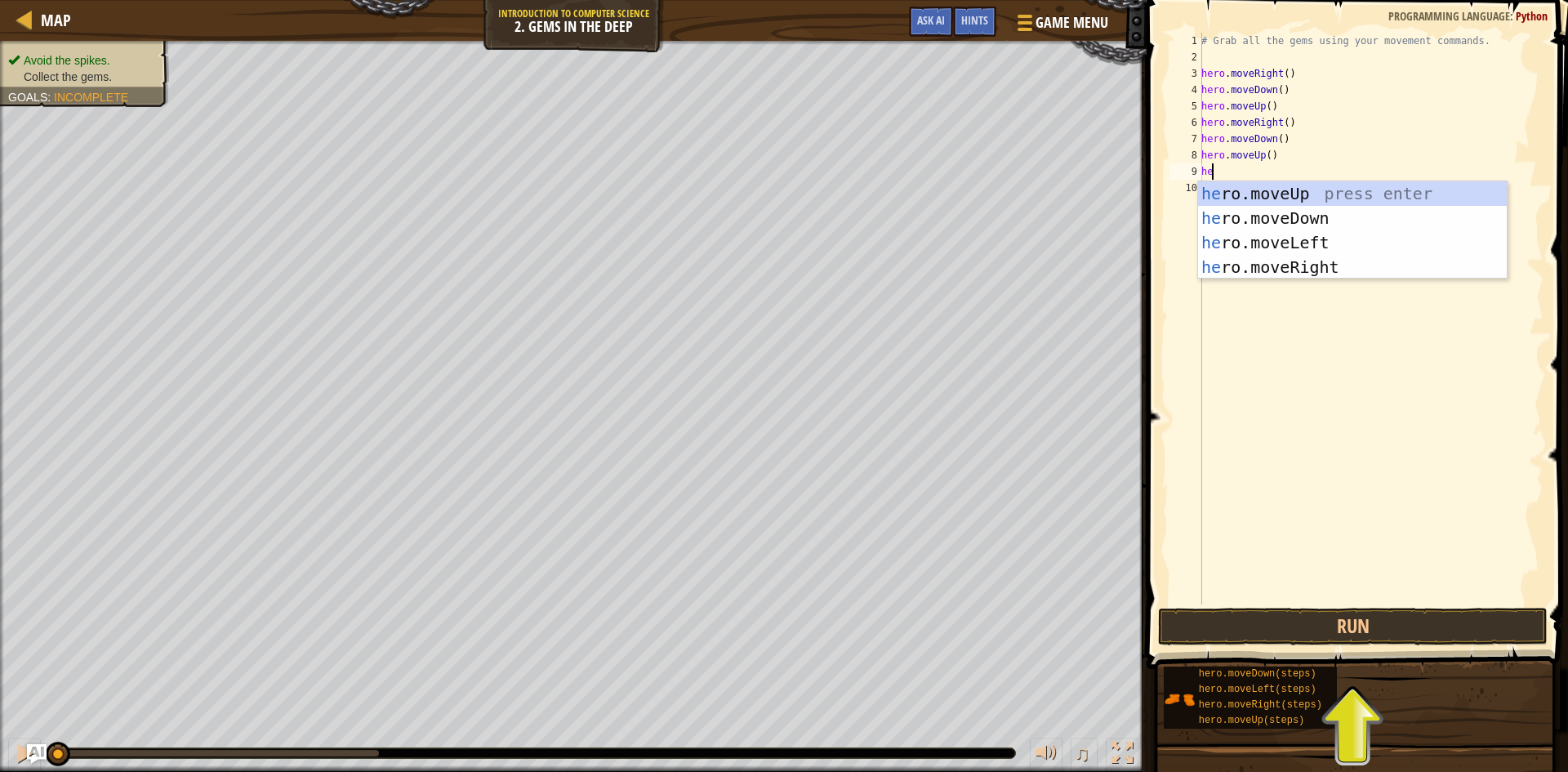
scroll to position [7, 1]
type textarea "hero"
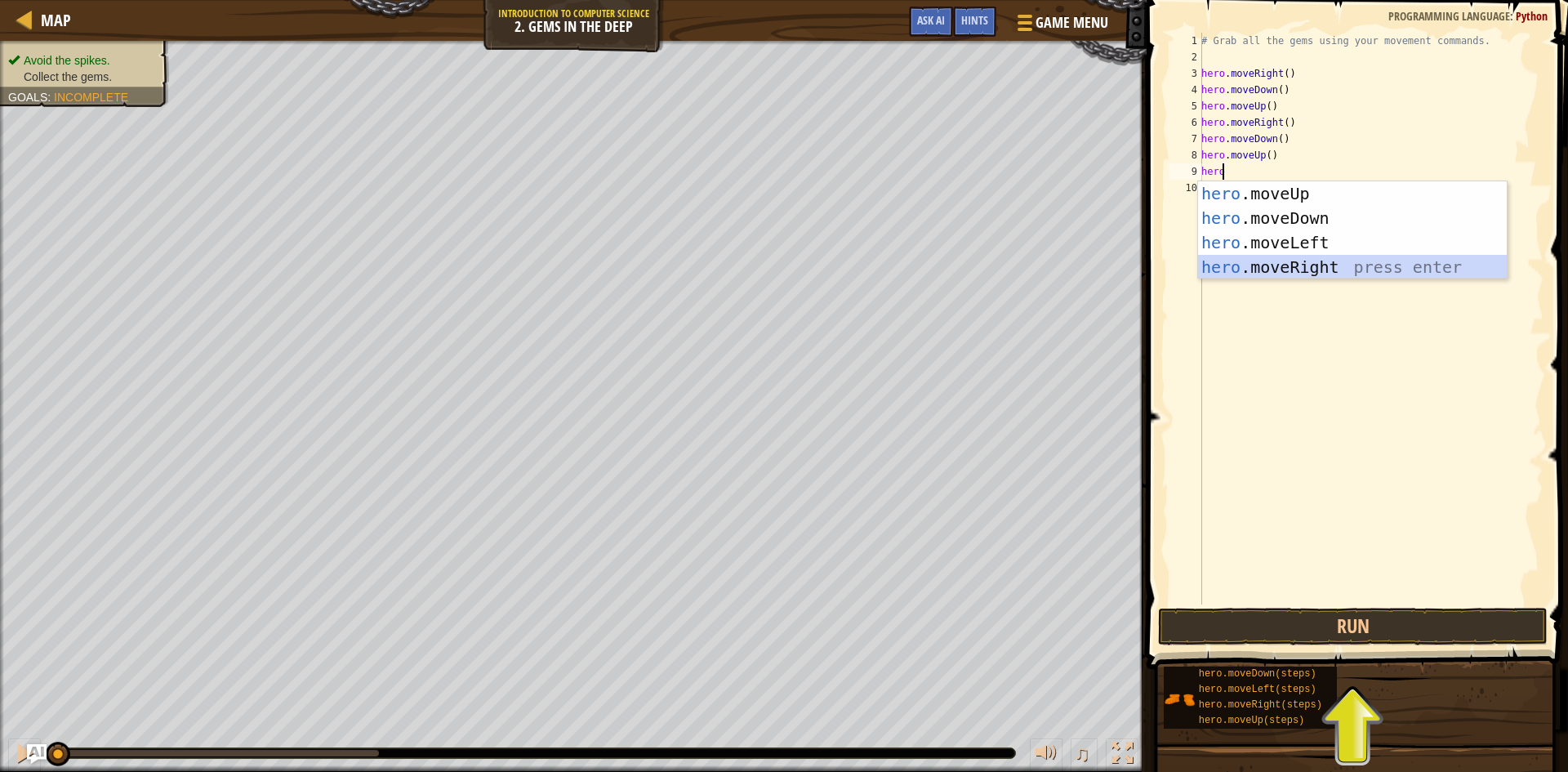
click at [1246, 265] on div "hero .moveUp press enter hero .moveDown press enter hero .moveLeft press enter …" at bounding box center [1353, 255] width 309 height 147
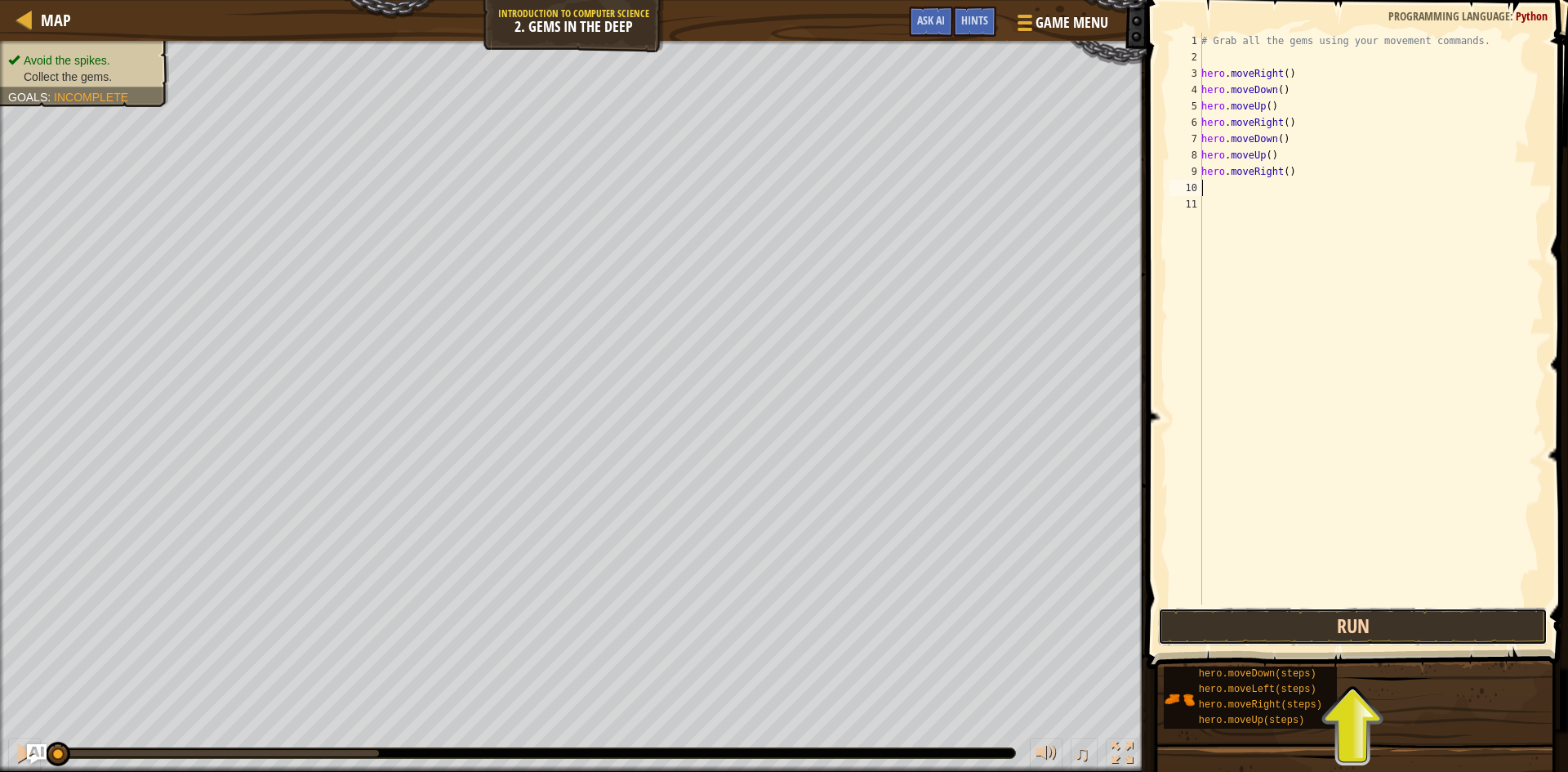
click at [1277, 644] on button "Run" at bounding box center [1353, 626] width 389 height 37
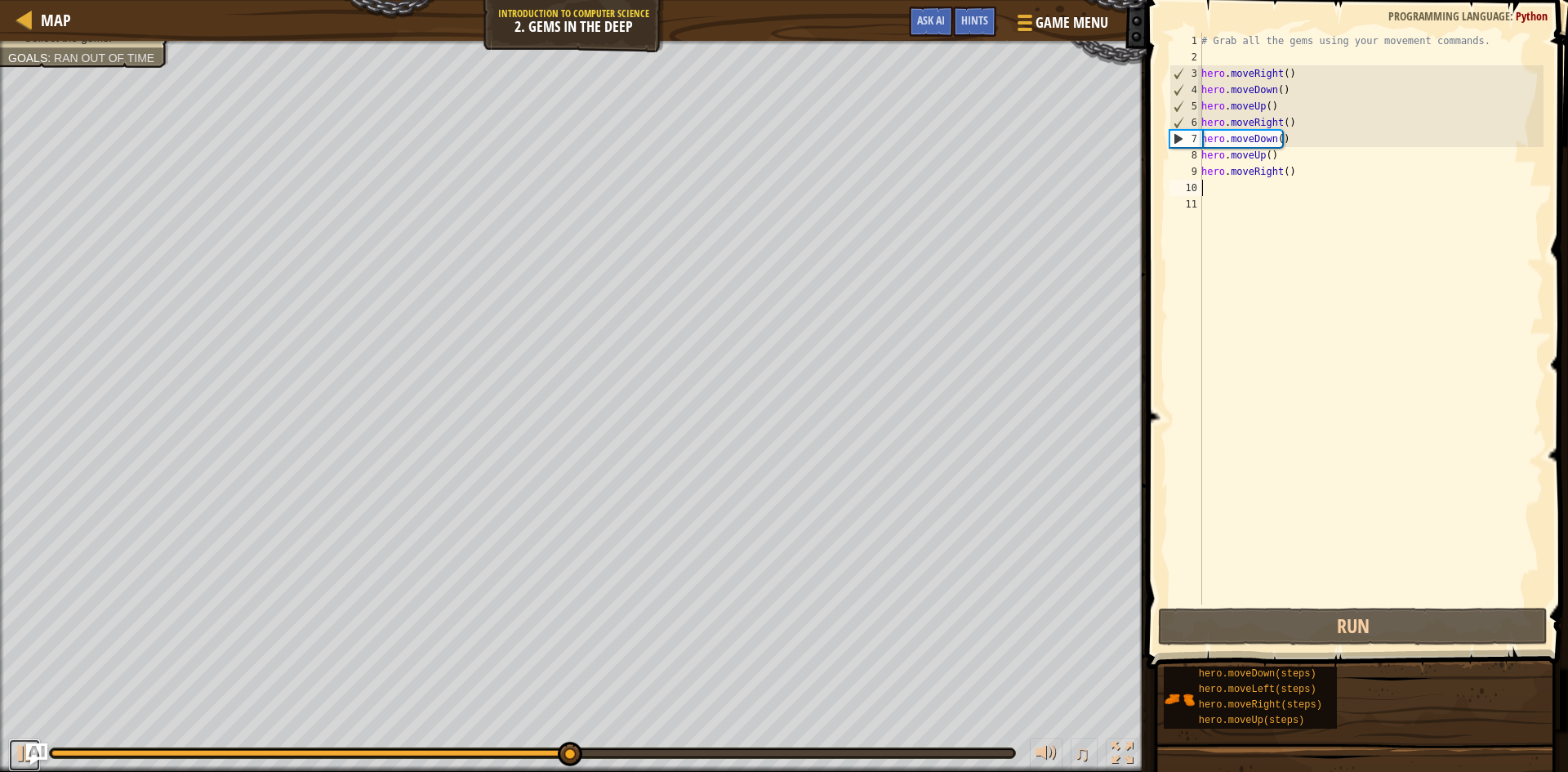
click at [36, 746] on div "Map Introduction to Computer Science 2. Gems in the Deep Game Menu Done Hints A…" at bounding box center [784, 386] width 1568 height 772
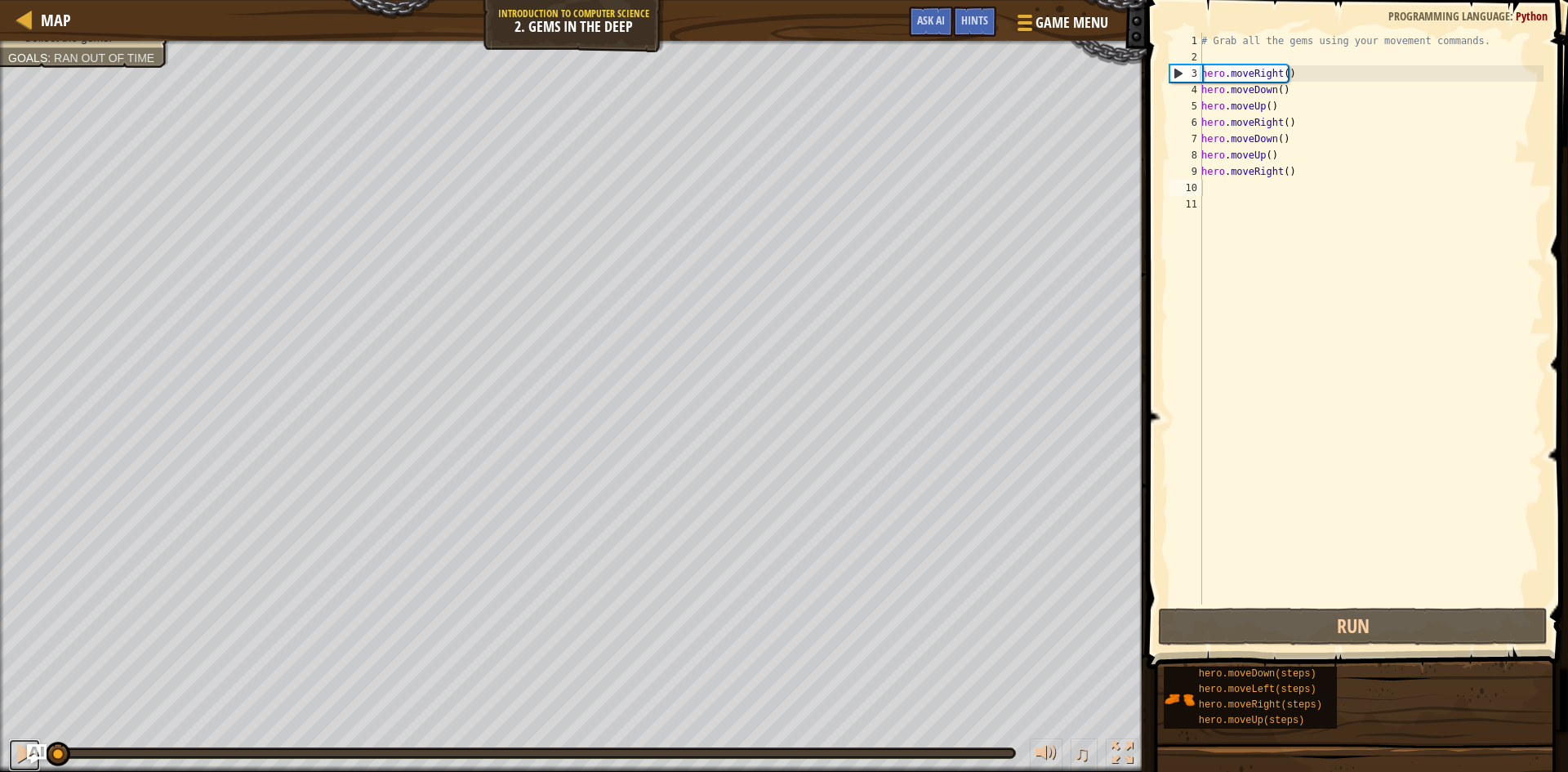
drag, startPoint x: 629, startPoint y: 747, endPoint x: 0, endPoint y: 757, distance: 629.1
click at [0, 757] on div "♫" at bounding box center [573, 749] width 1147 height 49
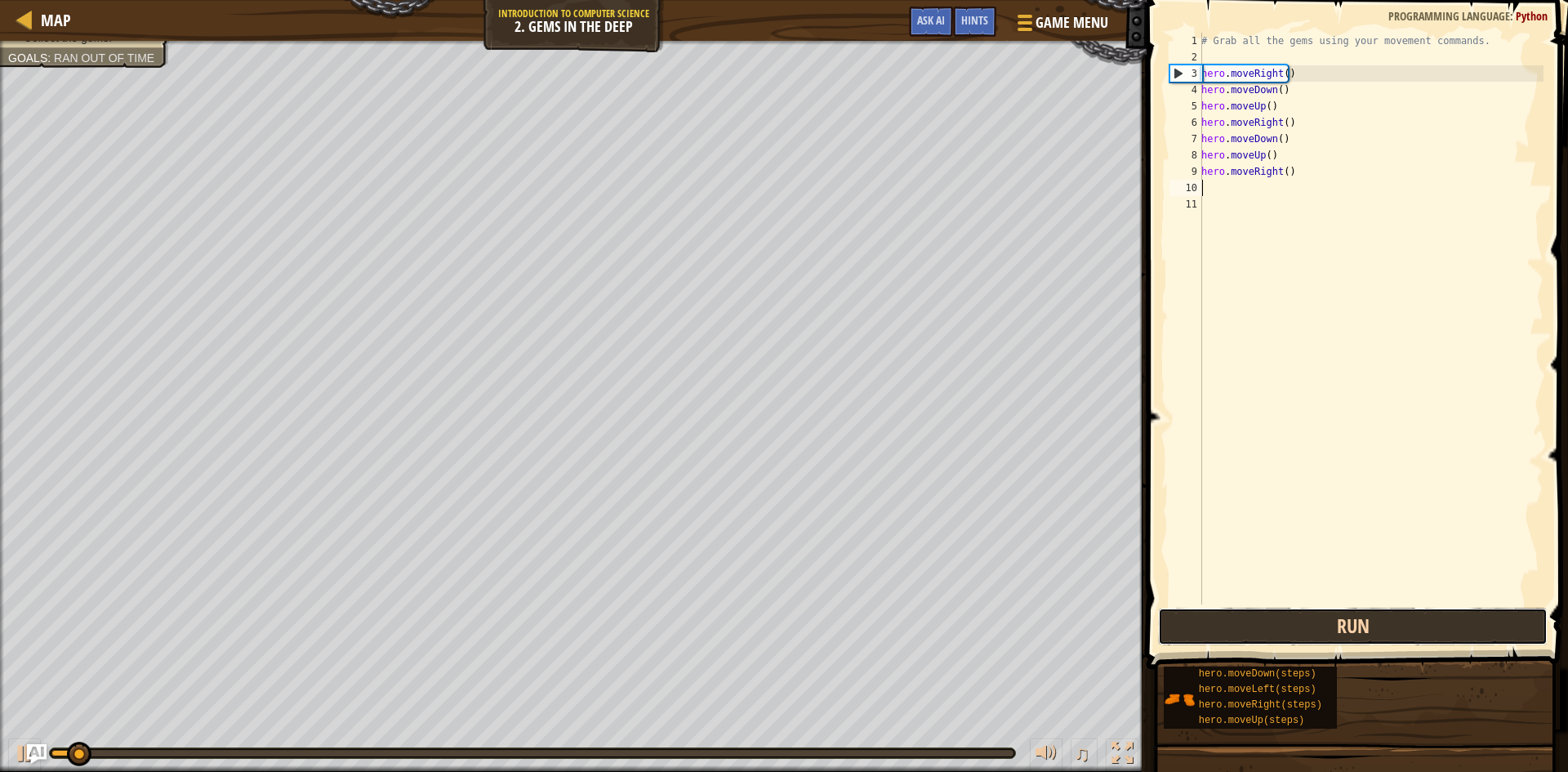
click at [1435, 628] on button "Run" at bounding box center [1353, 626] width 389 height 37
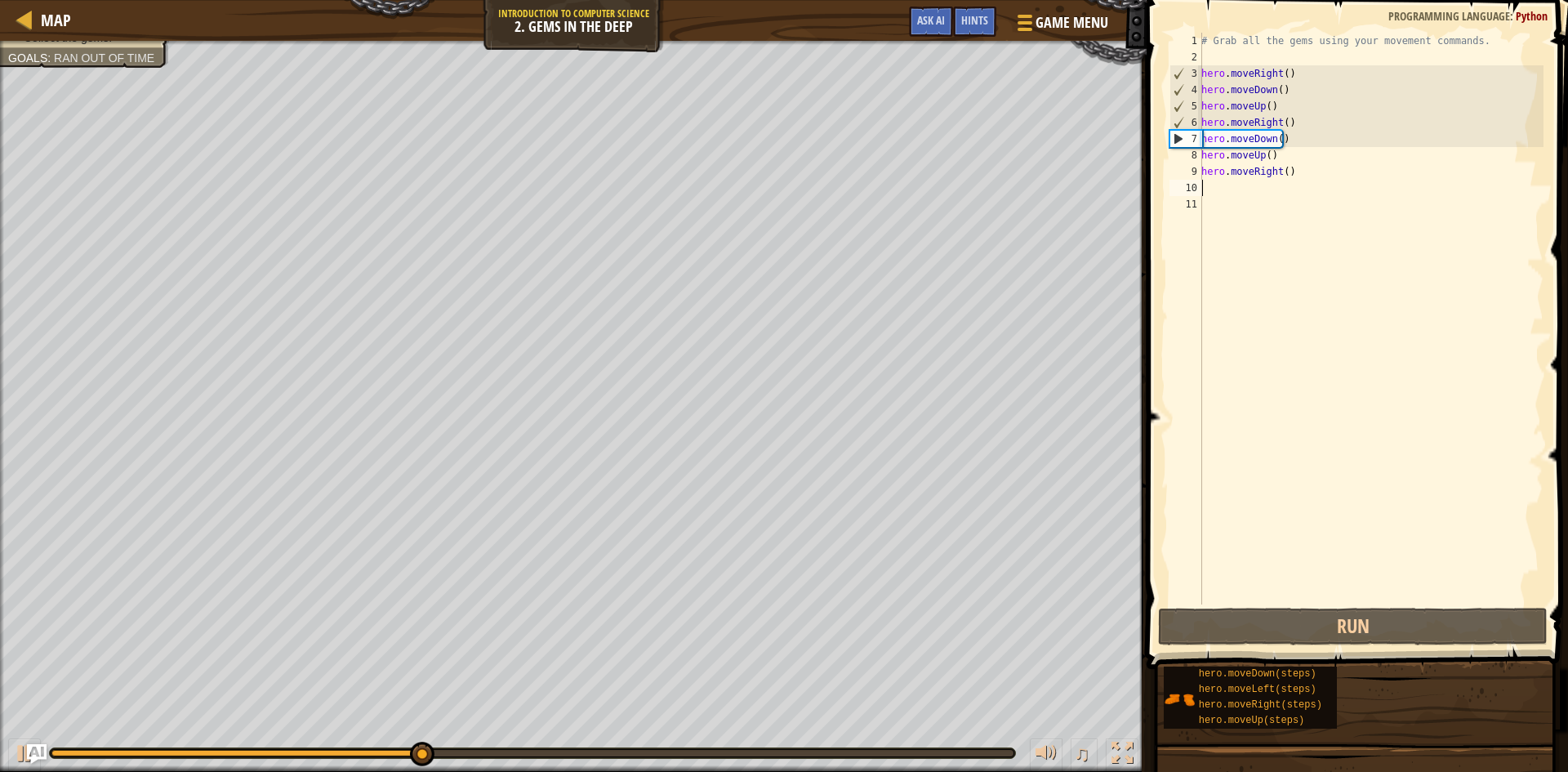
click at [1301, 116] on div "# Grab all the gems using your movement commands. hero . moveRight ( ) hero . m…" at bounding box center [1371, 335] width 346 height 605
drag, startPoint x: 1301, startPoint y: 116, endPoint x: 1228, endPoint y: 129, distance: 74.1
click at [1228, 129] on div "# Grab all the gems using your movement commands. hero . moveRight ( ) hero . m…" at bounding box center [1371, 335] width 346 height 605
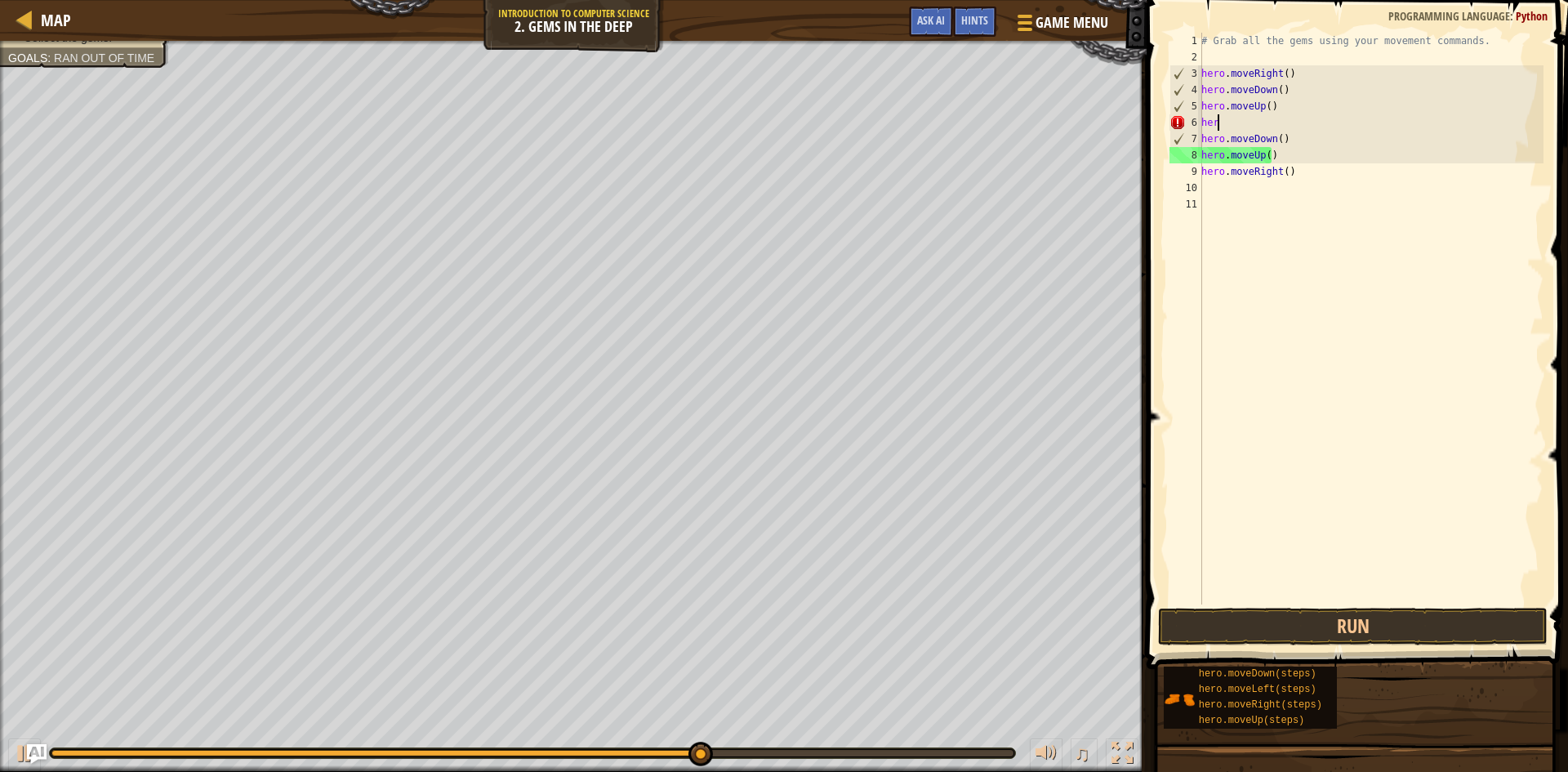
type textarea "h"
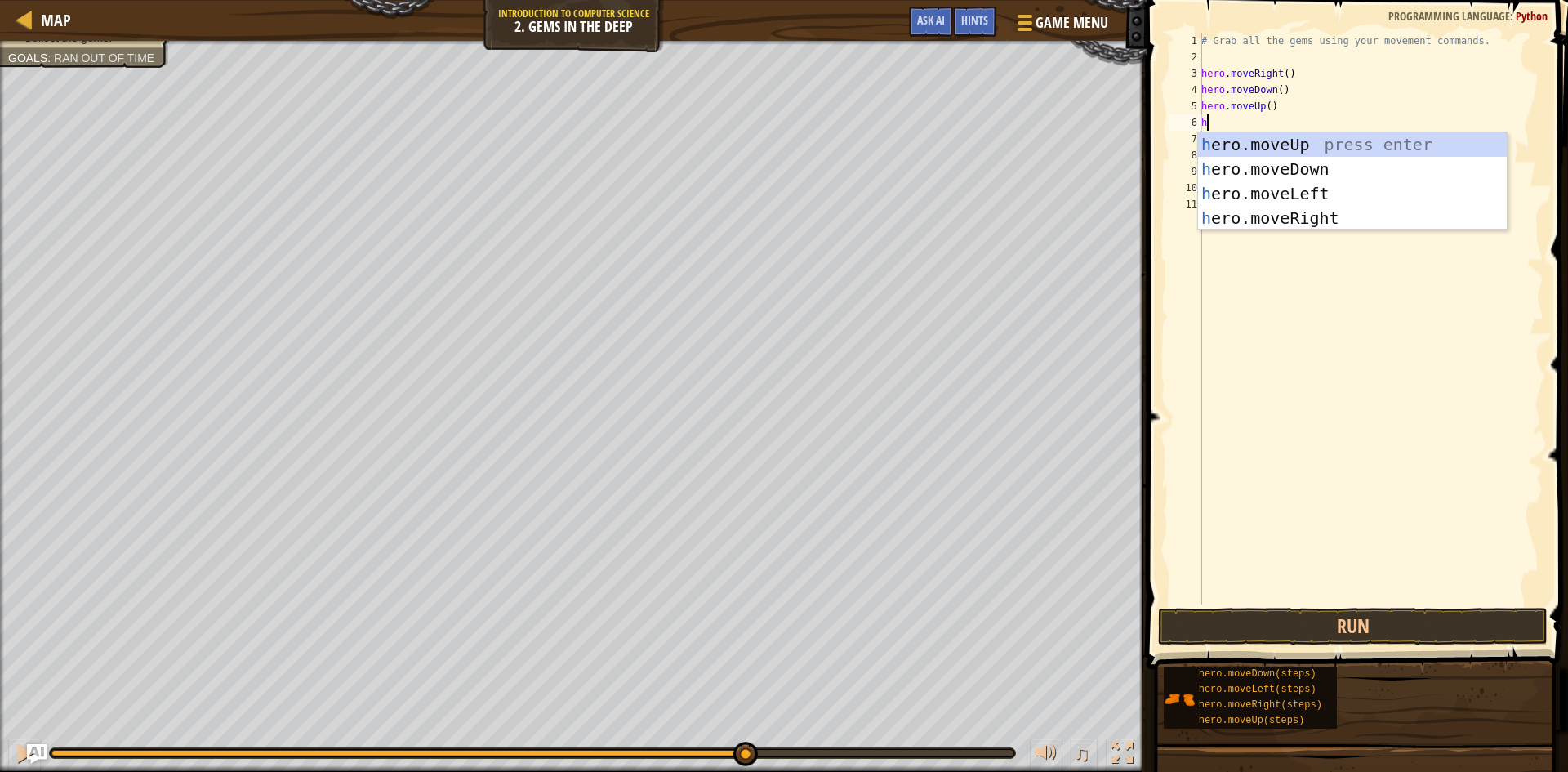
type textarea "her"
click at [1241, 144] on div "her o.moveUp press enter her o.moveDown press enter her o.moveLeft press enter …" at bounding box center [1353, 205] width 309 height 147
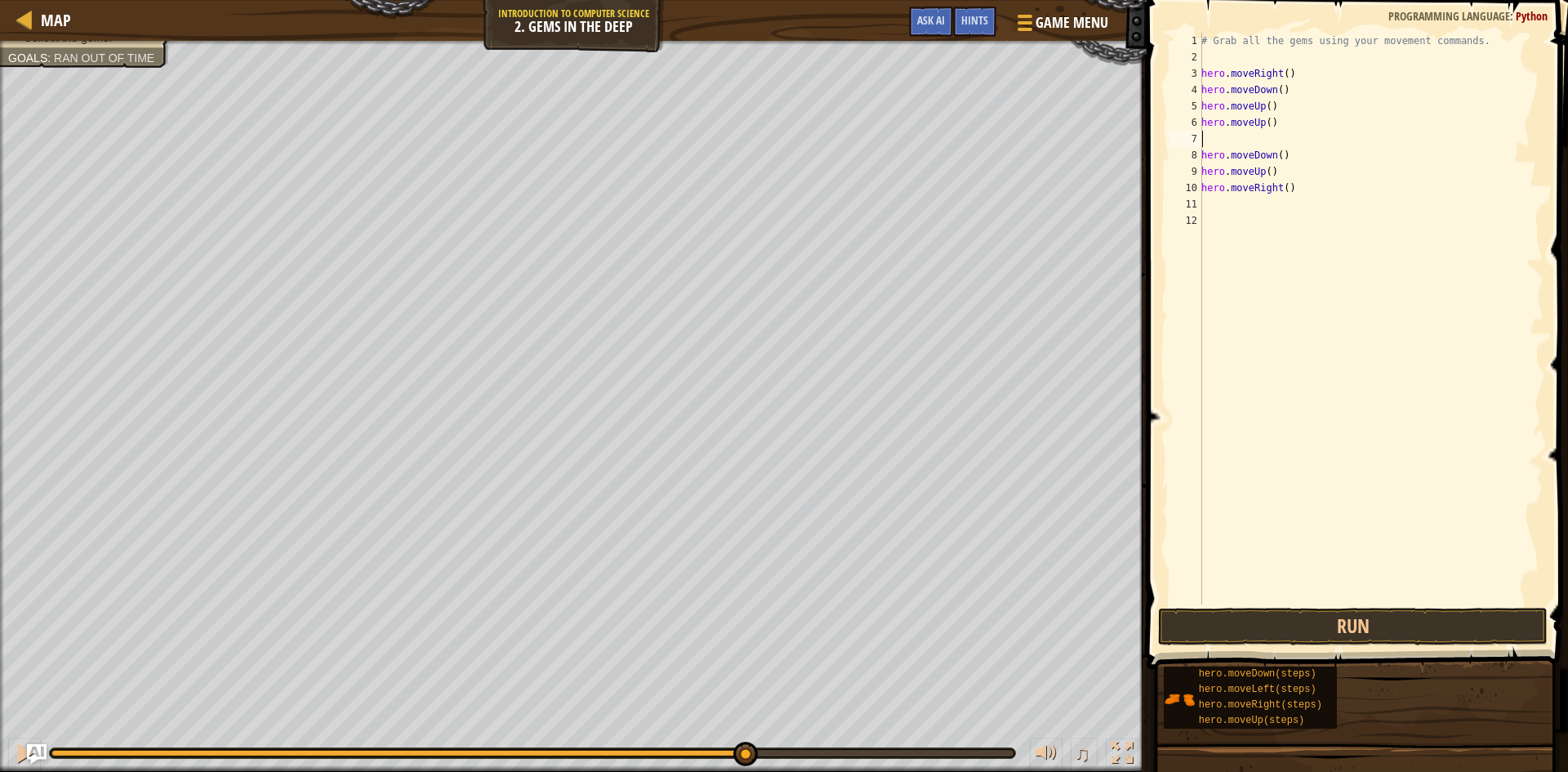
scroll to position [7, 0]
click at [1309, 638] on button "Run" at bounding box center [1353, 626] width 389 height 37
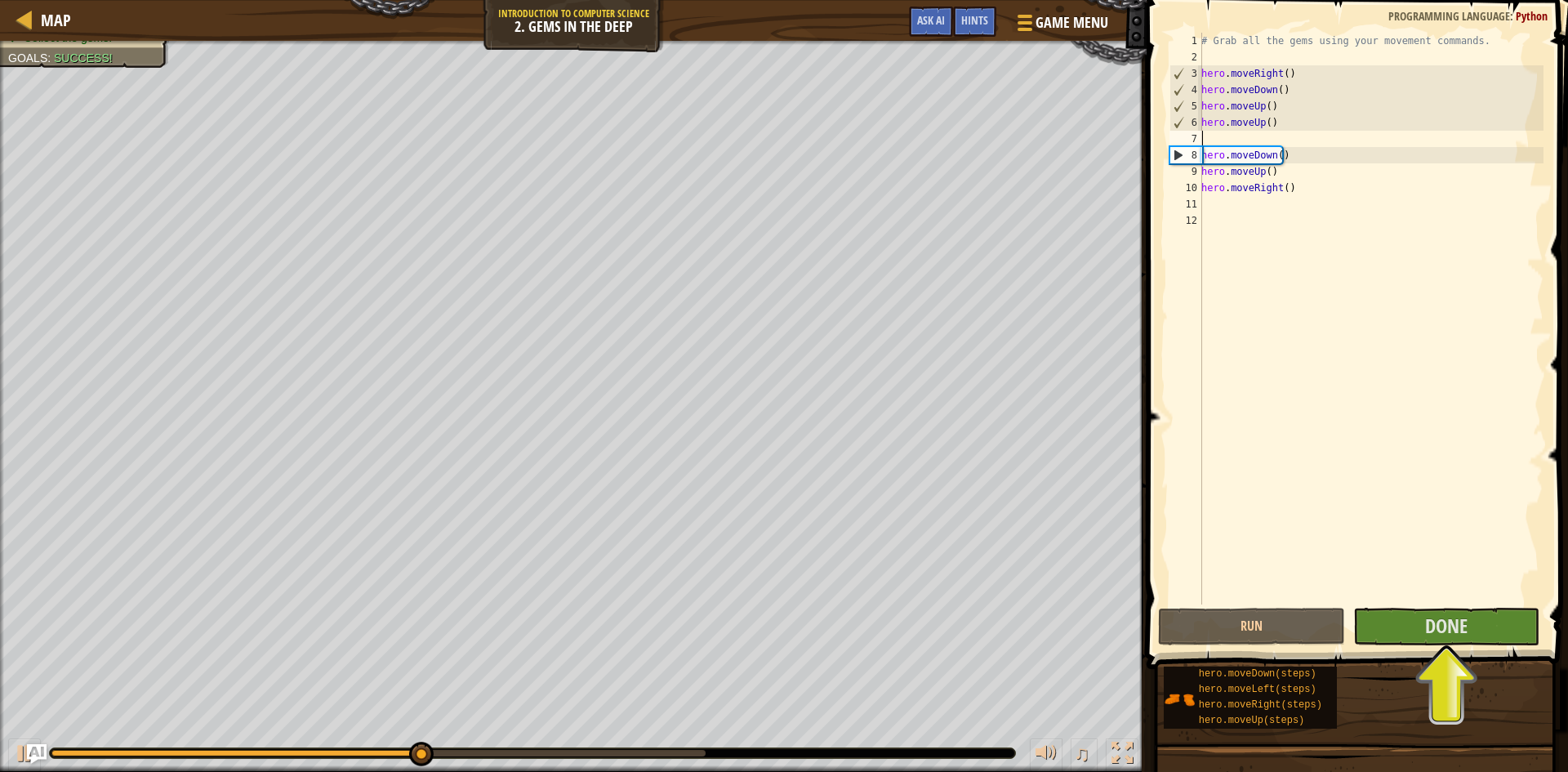
click at [1268, 142] on div "# Grab all the gems using your movement commands. hero . moveRight ( ) hero . m…" at bounding box center [1371, 335] width 346 height 605
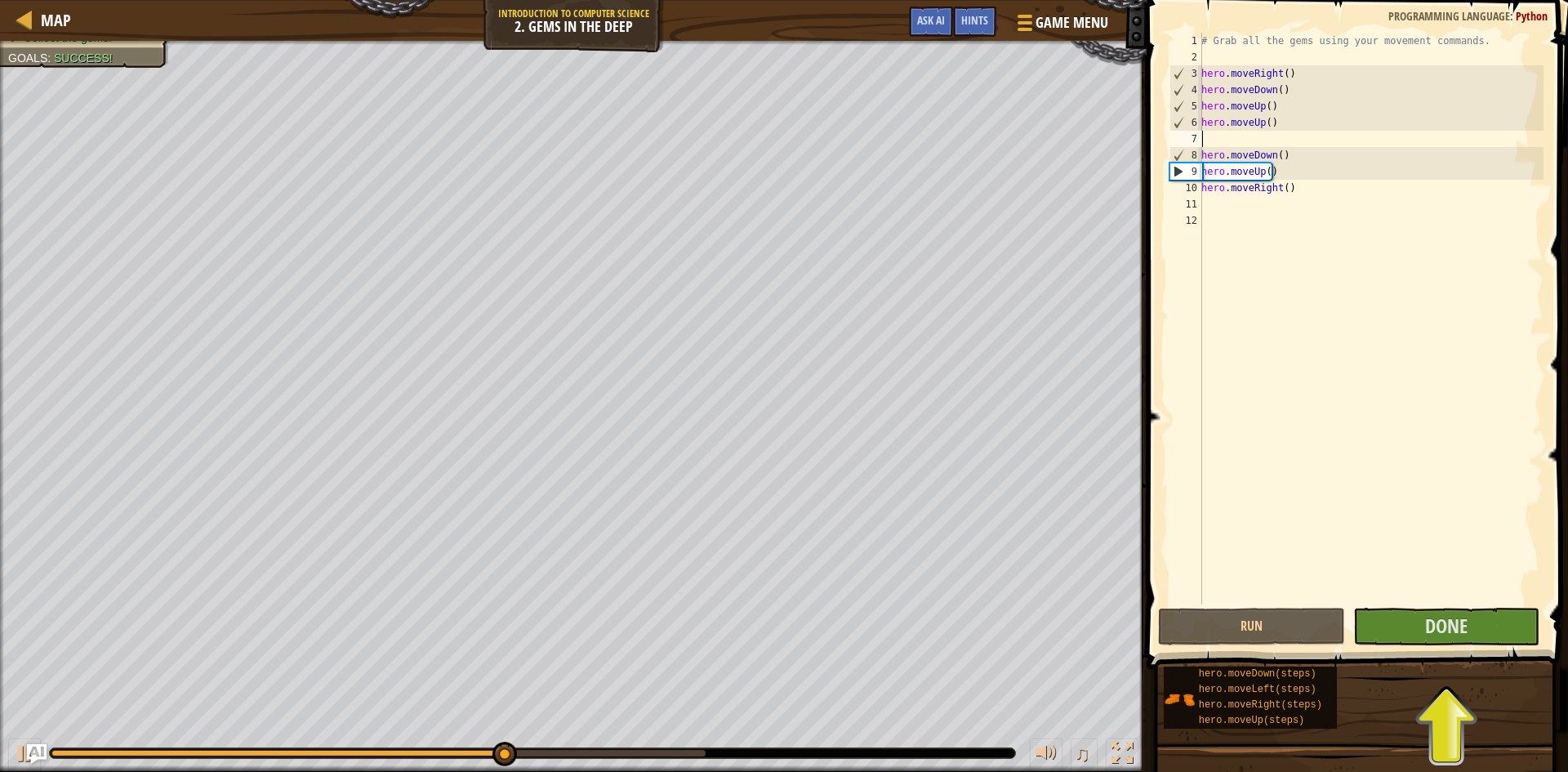
click at [1271, 142] on div "# Grab all the gems using your movement commands. hero . moveRight ( ) hero . m…" at bounding box center [1371, 335] width 346 height 605
type textarea "g"
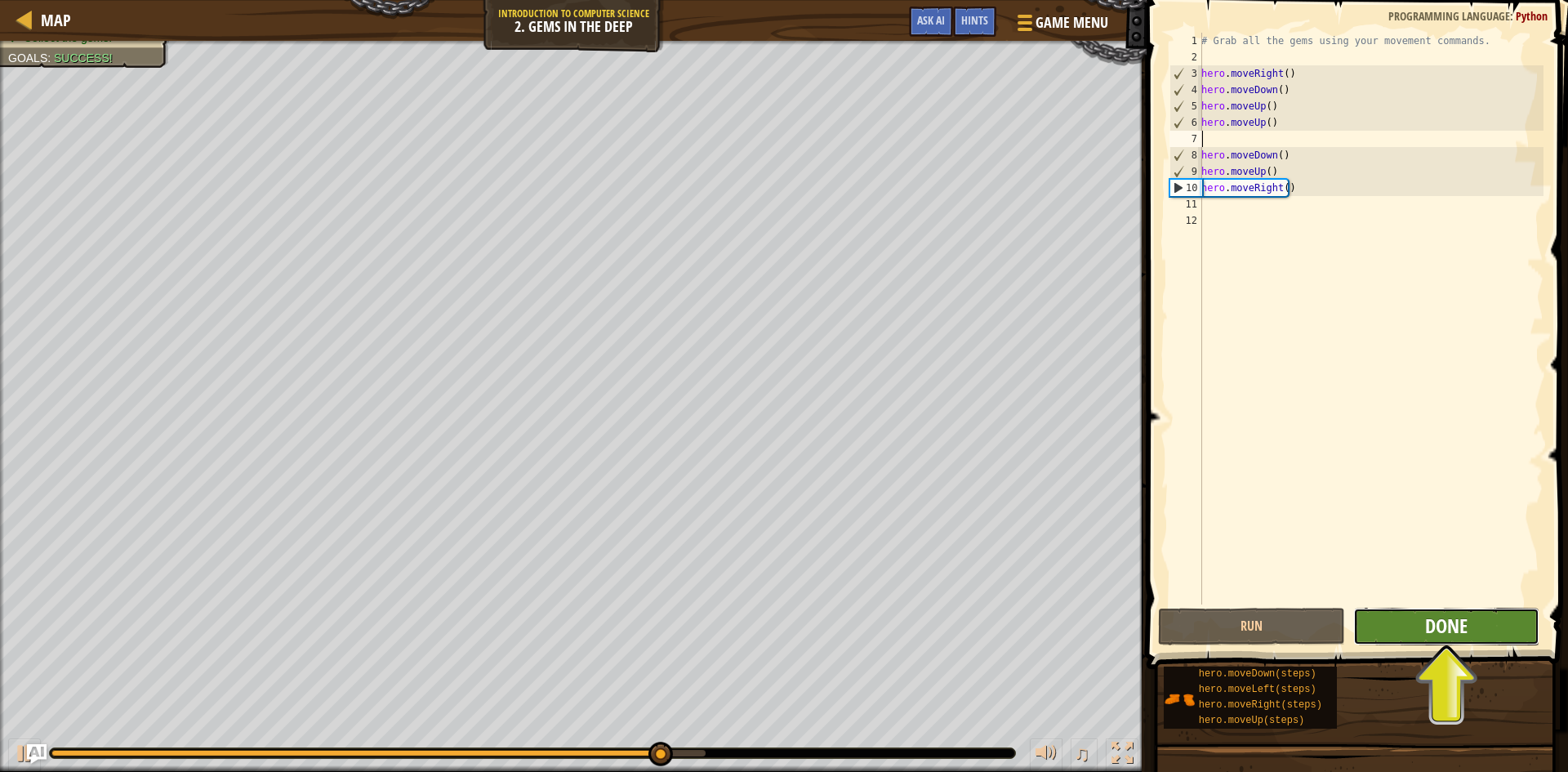
click at [1468, 631] on button "Done" at bounding box center [1447, 626] width 187 height 37
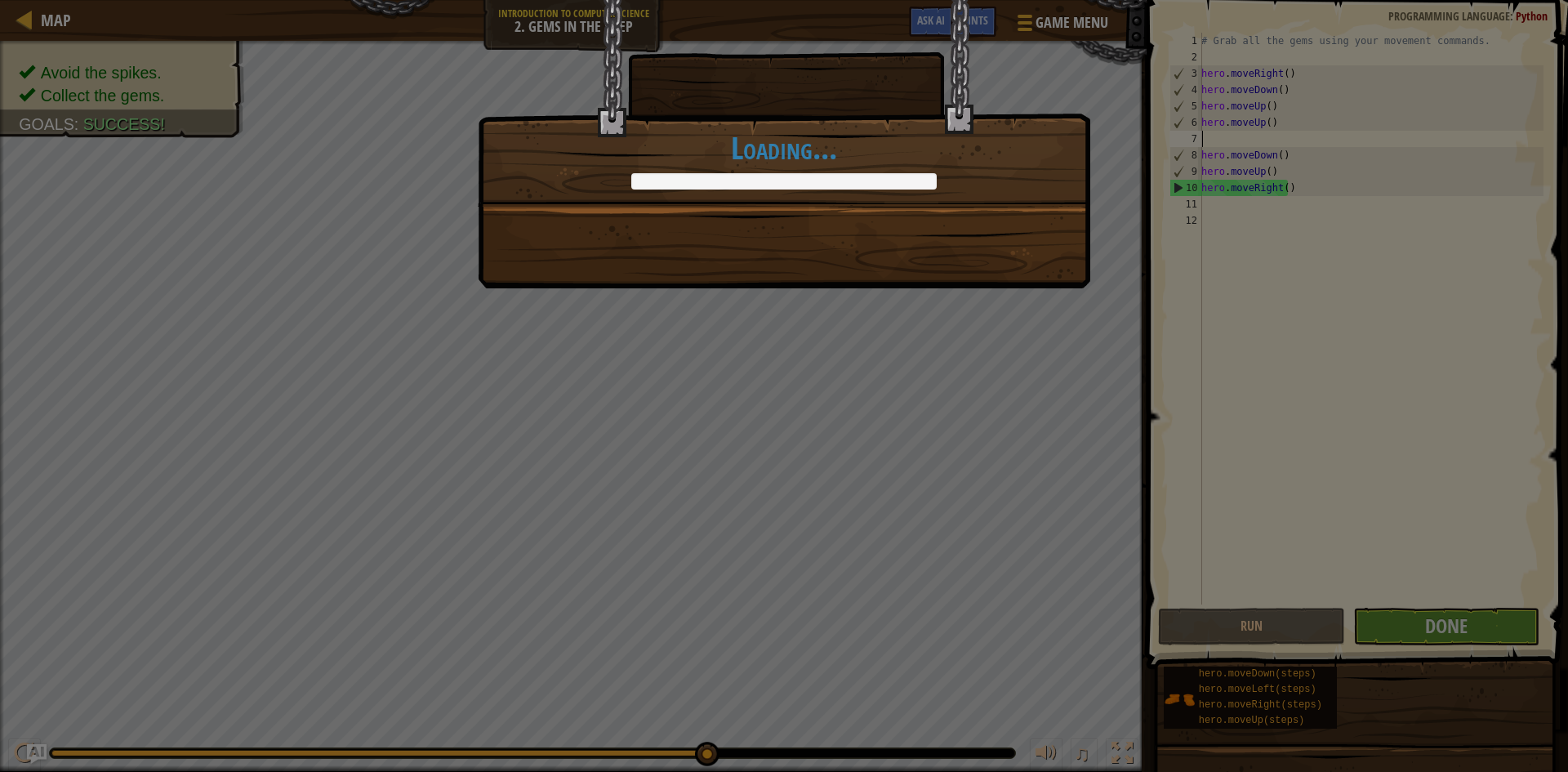
click at [826, 193] on div "Clean code: no code errors or warnings. +0 +0 You completed Gems in the Deep. +…" at bounding box center [784, 102] width 613 height 207
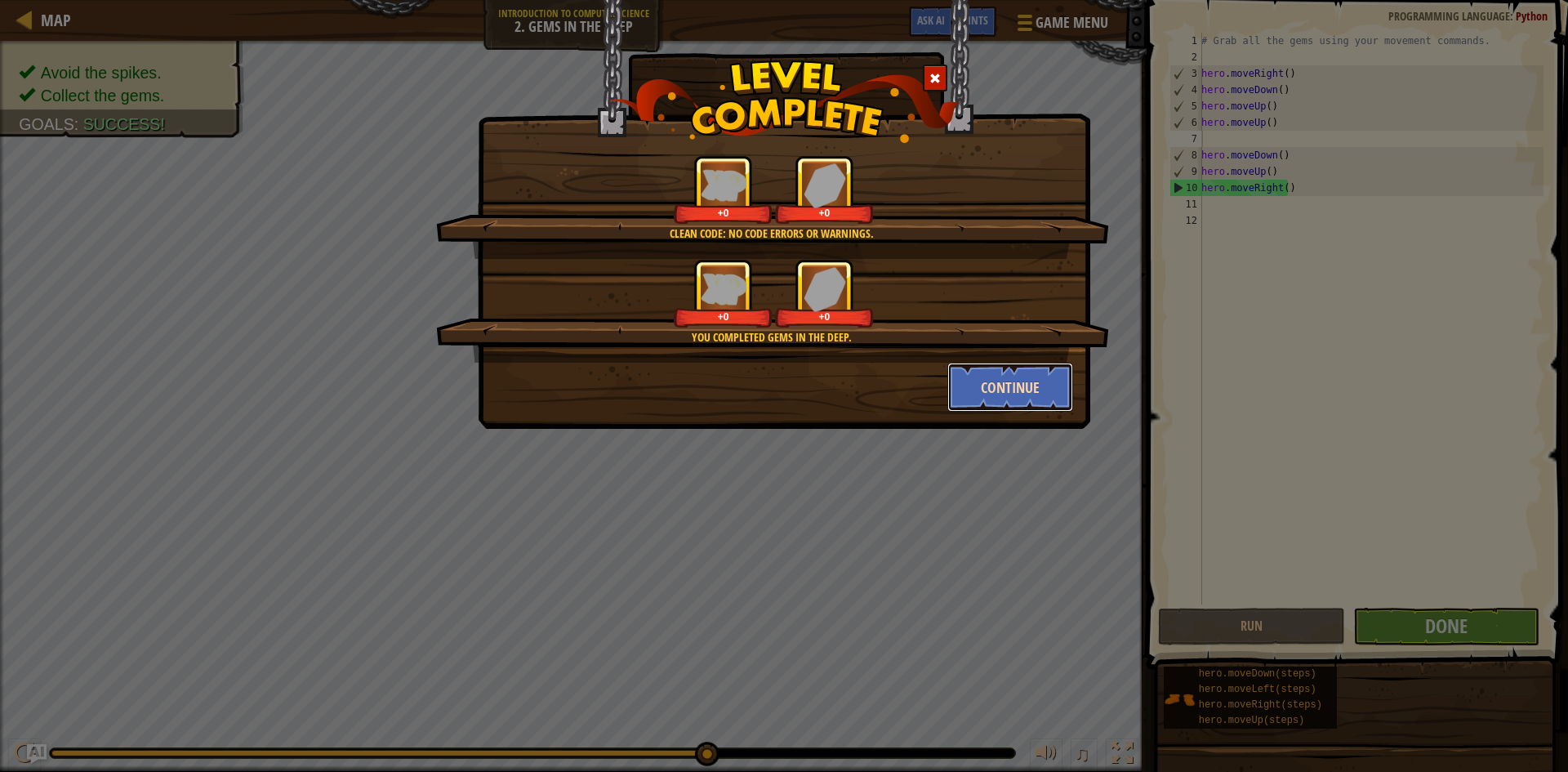
click at [1030, 372] on button "Continue" at bounding box center [1011, 388] width 127 height 49
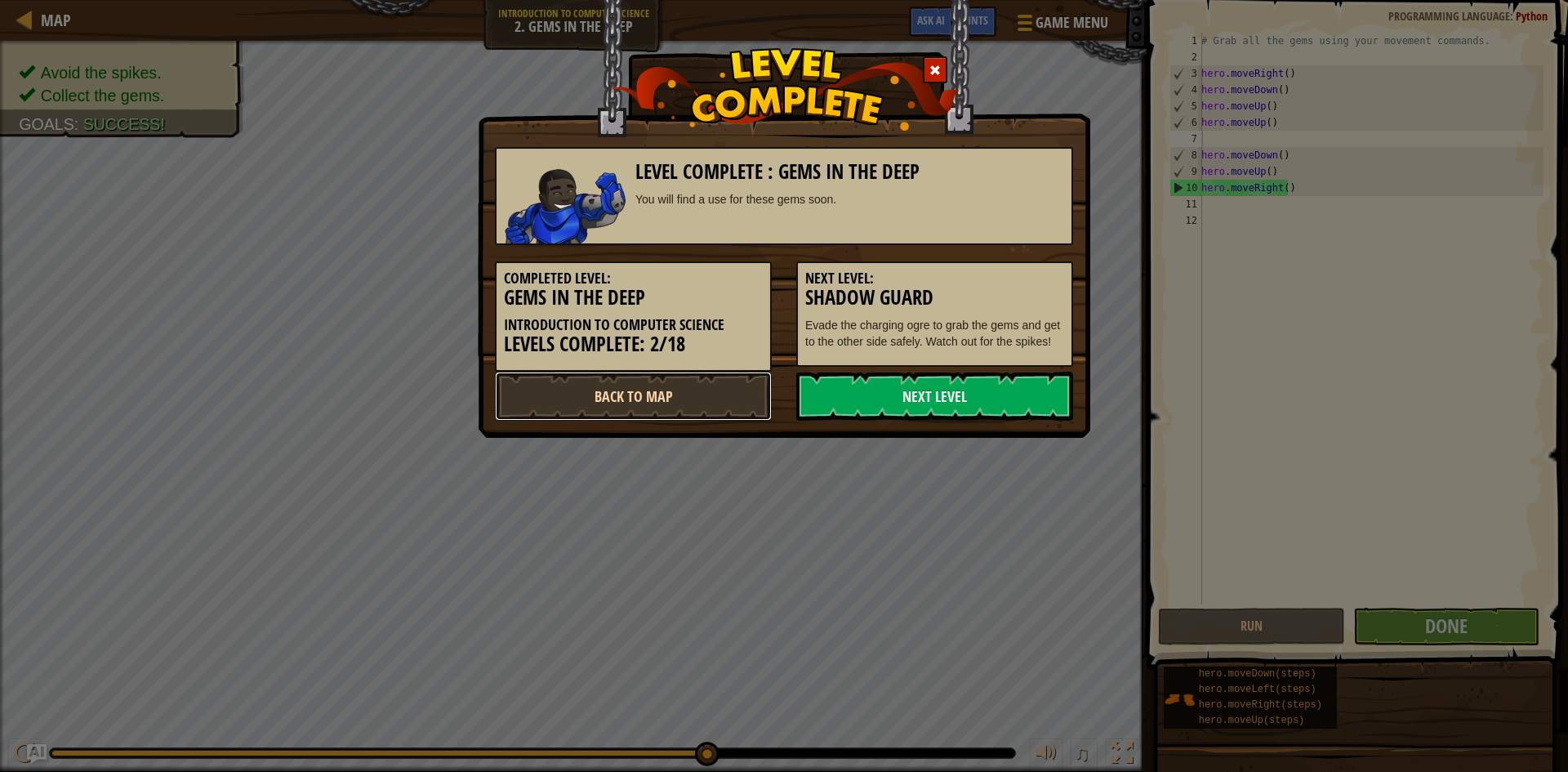
click at [683, 385] on link "Back to Map" at bounding box center [634, 396] width 277 height 49
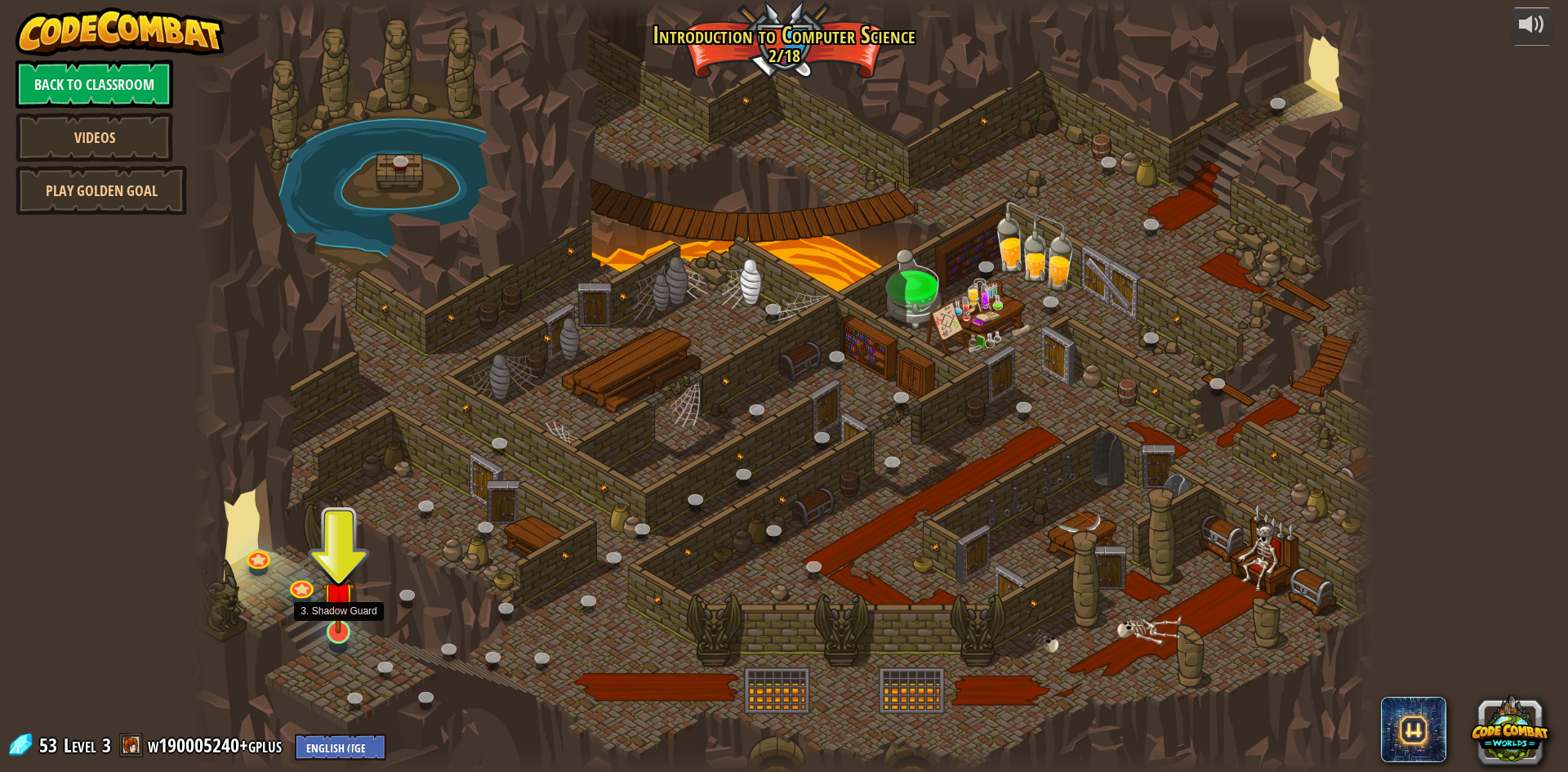
click at [341, 623] on img at bounding box center [338, 598] width 32 height 73
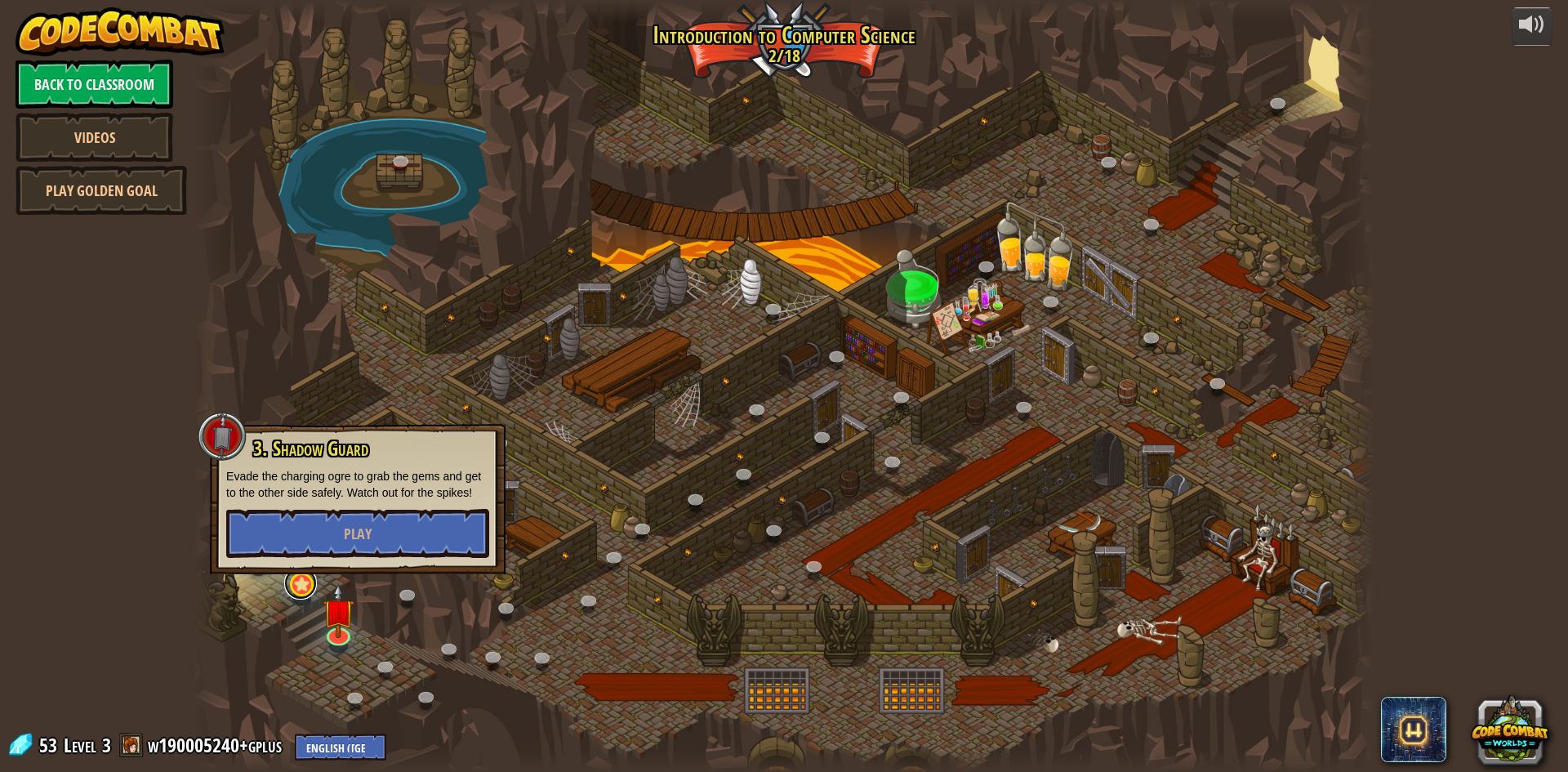
click at [298, 577] on link at bounding box center [301, 583] width 33 height 33
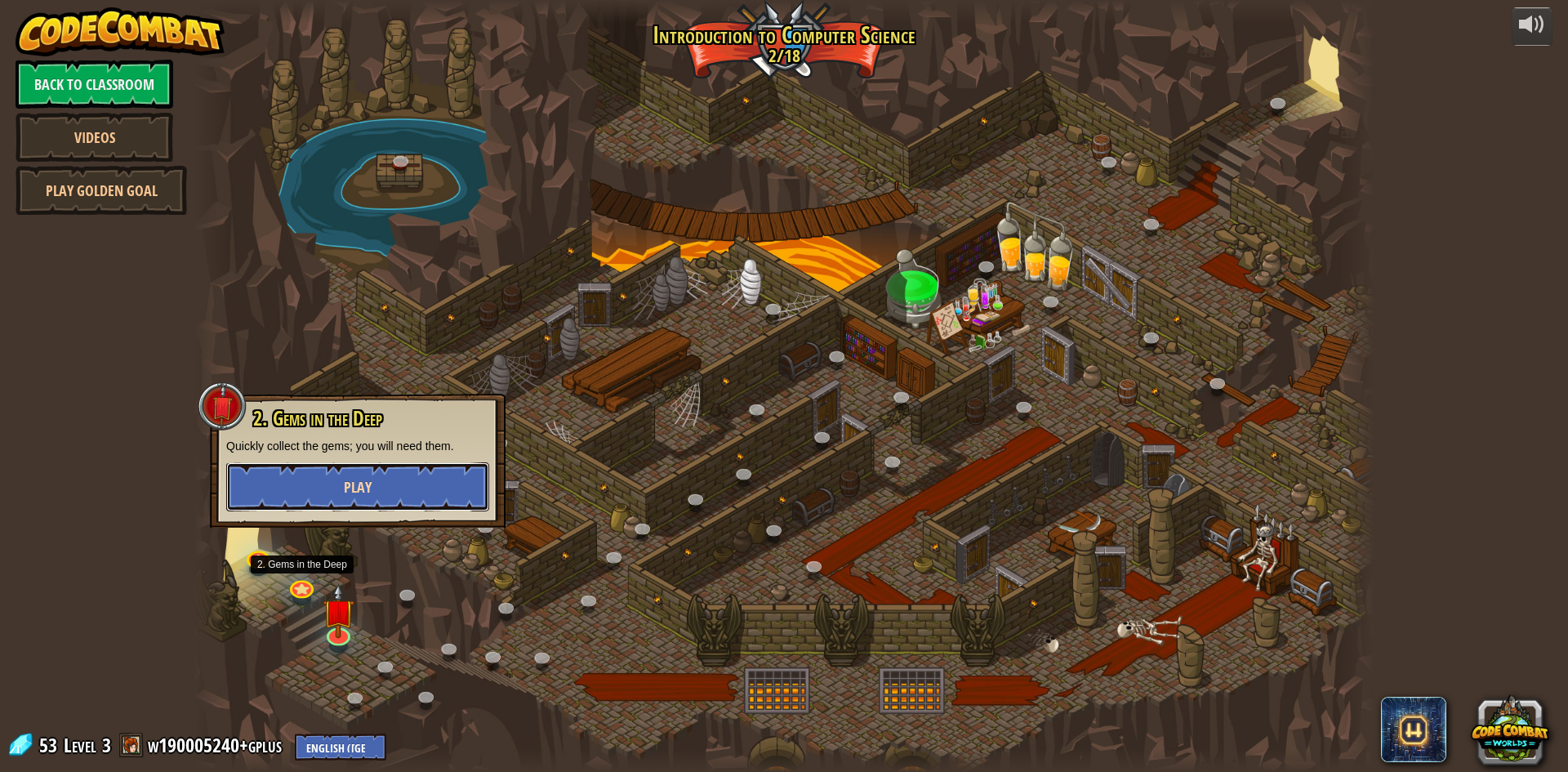
click at [328, 499] on button "Play" at bounding box center [358, 487] width 263 height 49
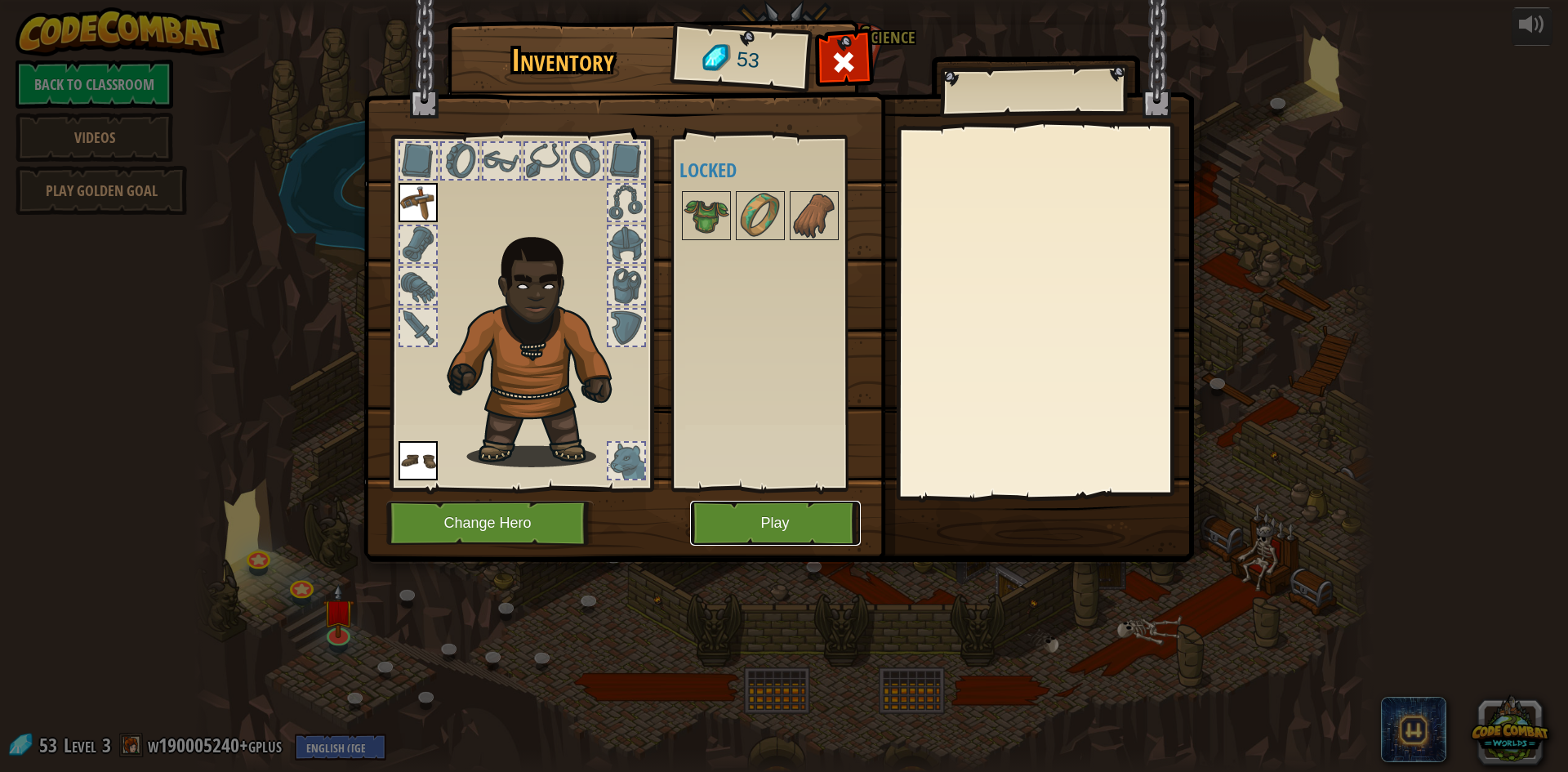
click at [811, 525] on button "Play" at bounding box center [775, 523] width 171 height 45
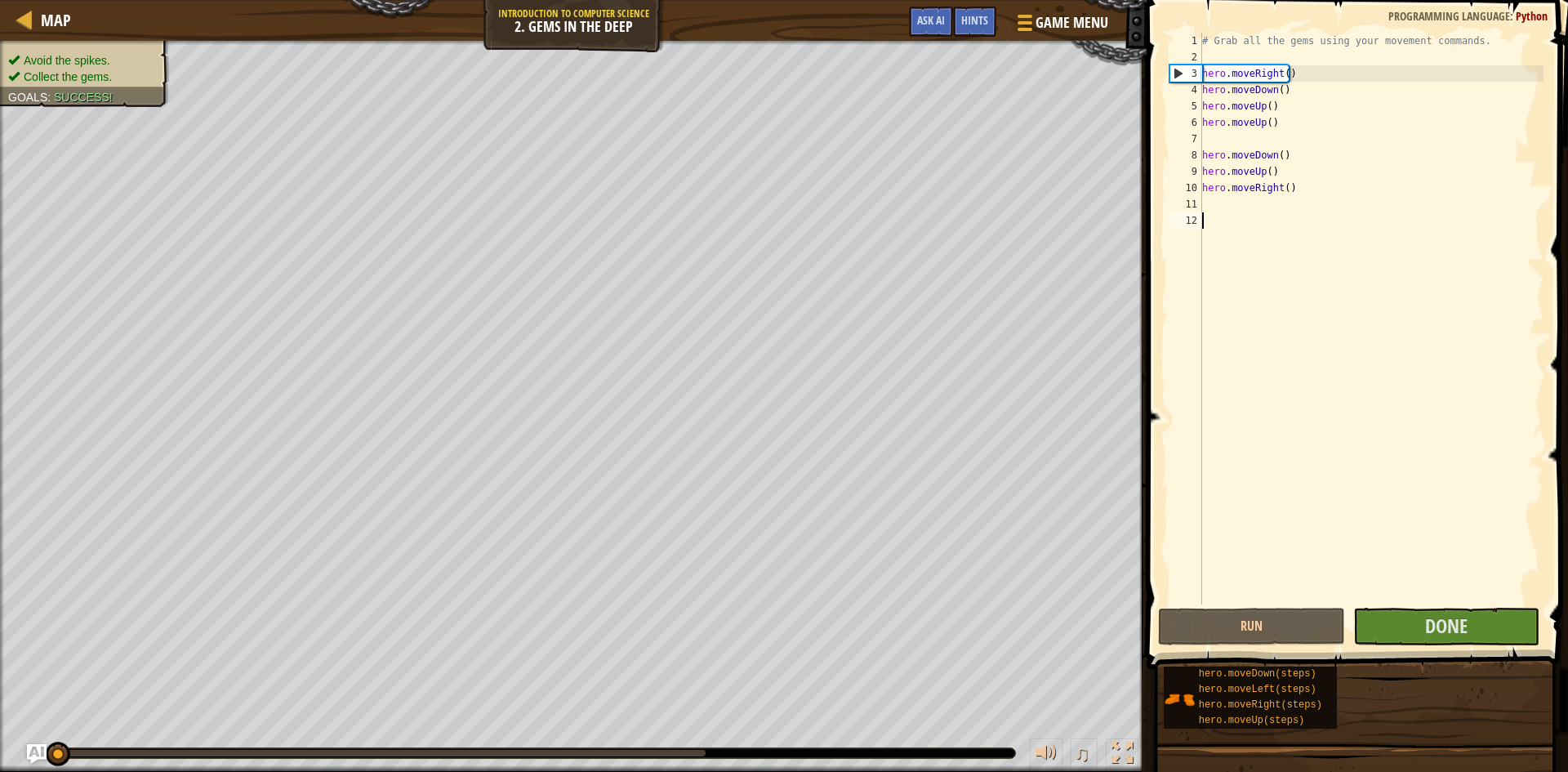
click at [1283, 138] on div "# Grab all the gems using your movement commands. hero . moveRight ( ) hero . m…" at bounding box center [1372, 335] width 345 height 605
click at [1305, 93] on div "# Grab all the gems using your movement commands. hero . moveRight ( ) hero . m…" at bounding box center [1372, 335] width 345 height 605
click at [1300, 110] on div "# Grab all the gems using your movement commands. hero . moveRight ( ) hero . m…" at bounding box center [1372, 335] width 345 height 605
type textarea "hero.moveUp()"
click at [1300, 127] on div "# Grab all the gems using your movement commands. hero . moveRight ( ) hero . m…" at bounding box center [1372, 335] width 345 height 605
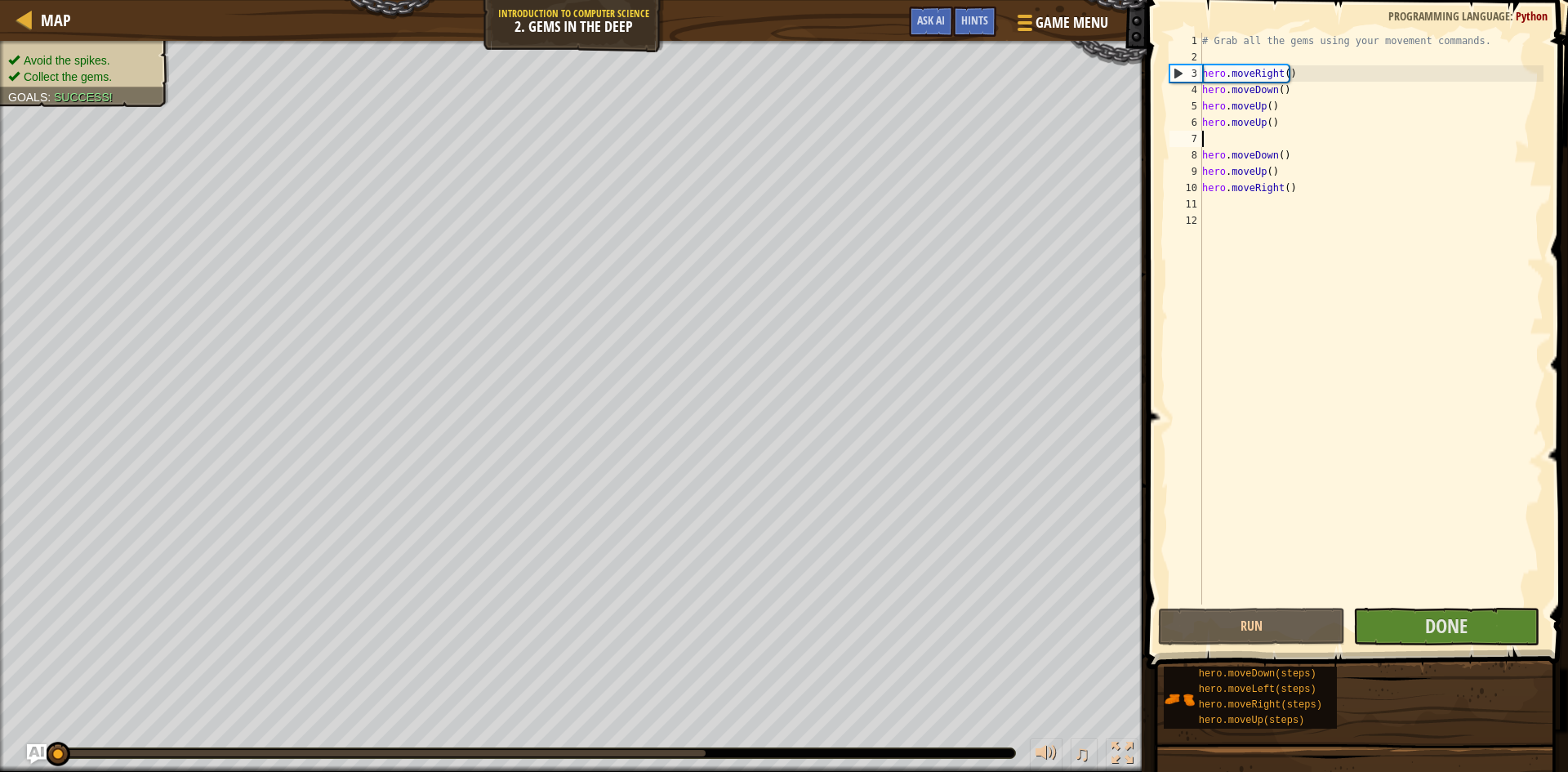
click at [1300, 142] on div "# Grab all the gems using your movement commands. hero . moveRight ( ) hero . m…" at bounding box center [1372, 335] width 345 height 605
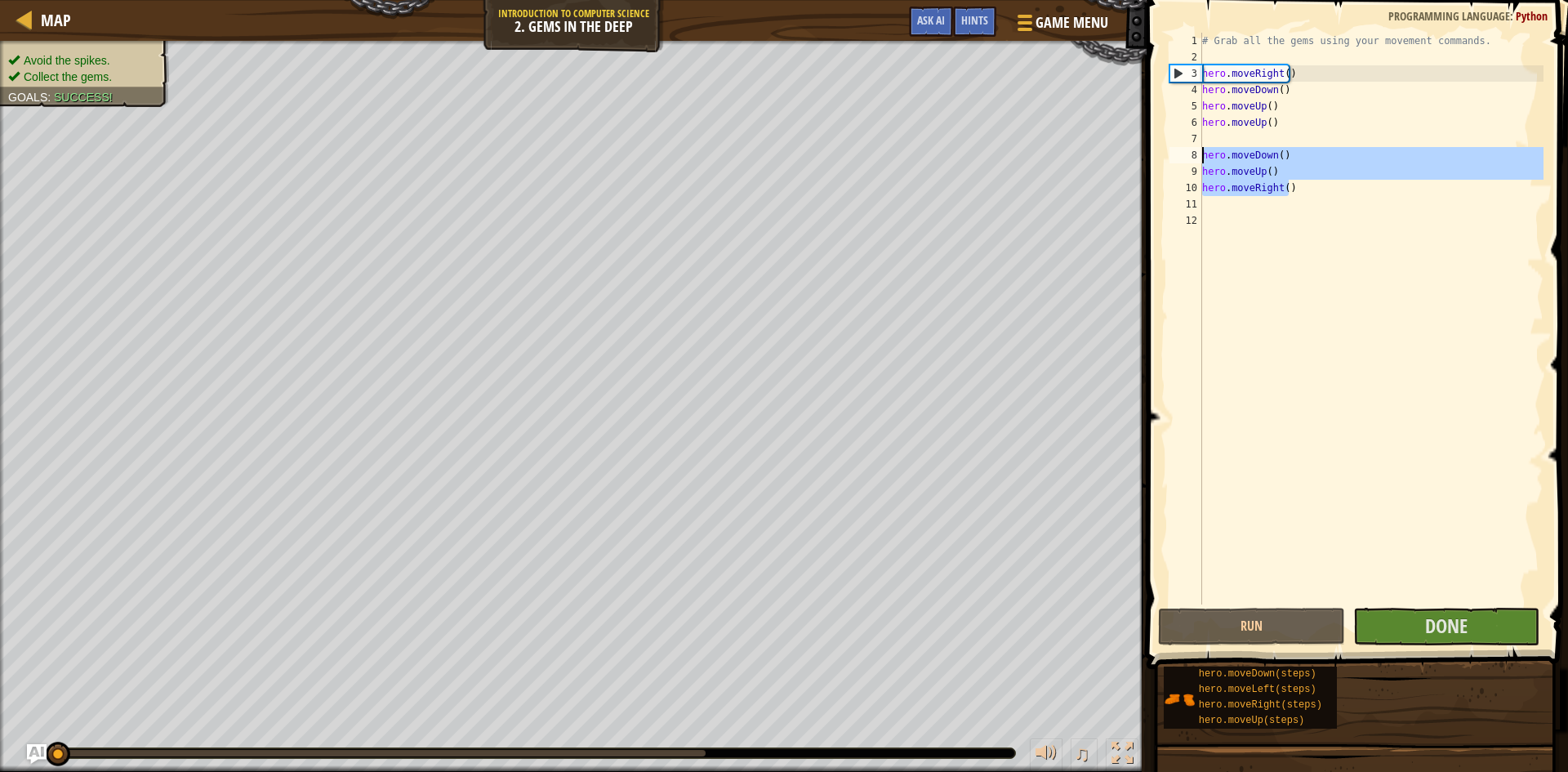
drag, startPoint x: 1339, startPoint y: 185, endPoint x: 1199, endPoint y: 152, distance: 143.8
click at [1199, 152] on div "1 2 3 4 5 6 7 8 9 10 11 12 # Grab all the gems using your movement commands. he…" at bounding box center [1355, 318] width 378 height 572
type textarea "hero.moveDown() hero.moveUp()"
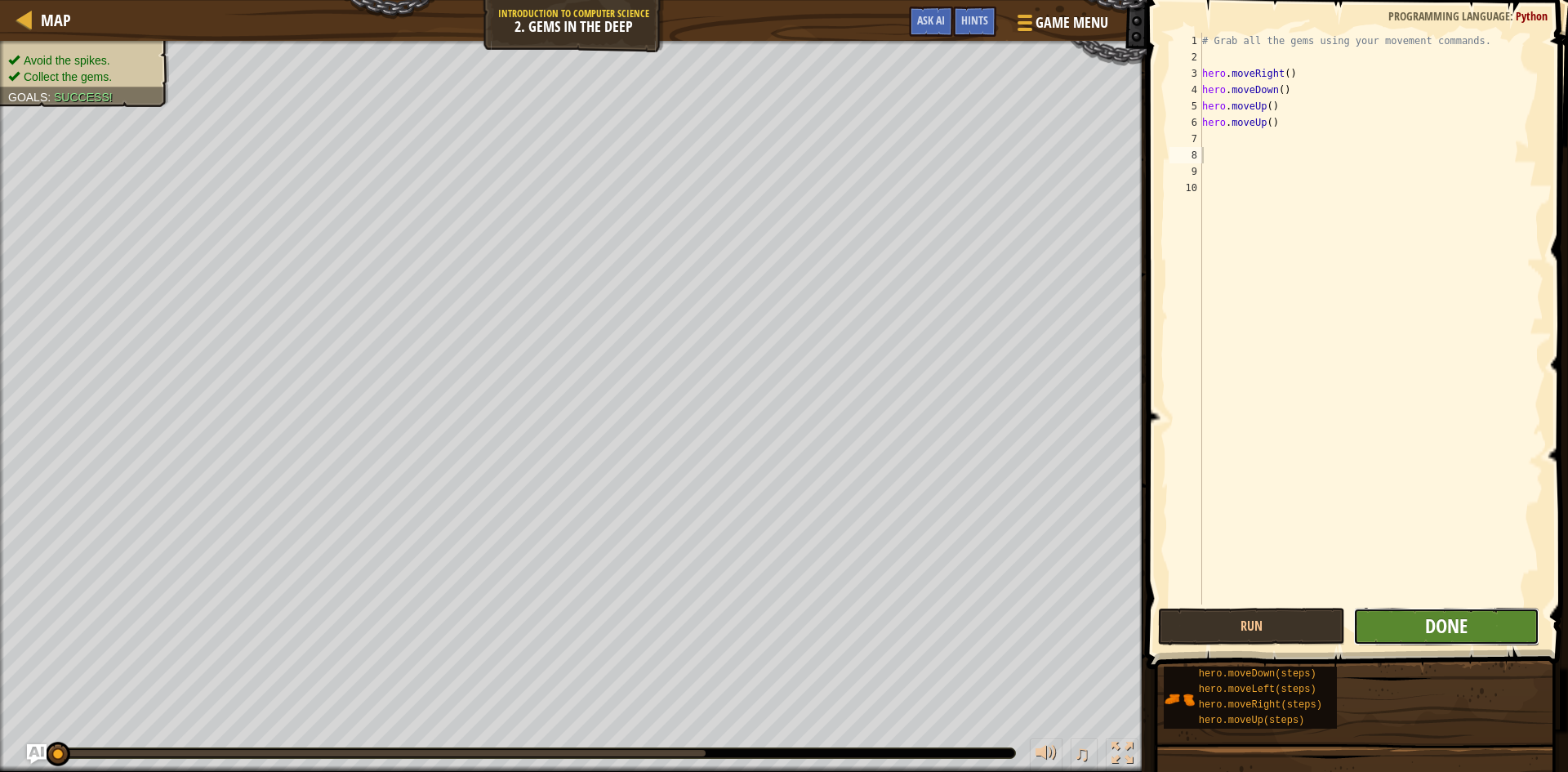
click at [1444, 631] on span "Done" at bounding box center [1447, 626] width 43 height 26
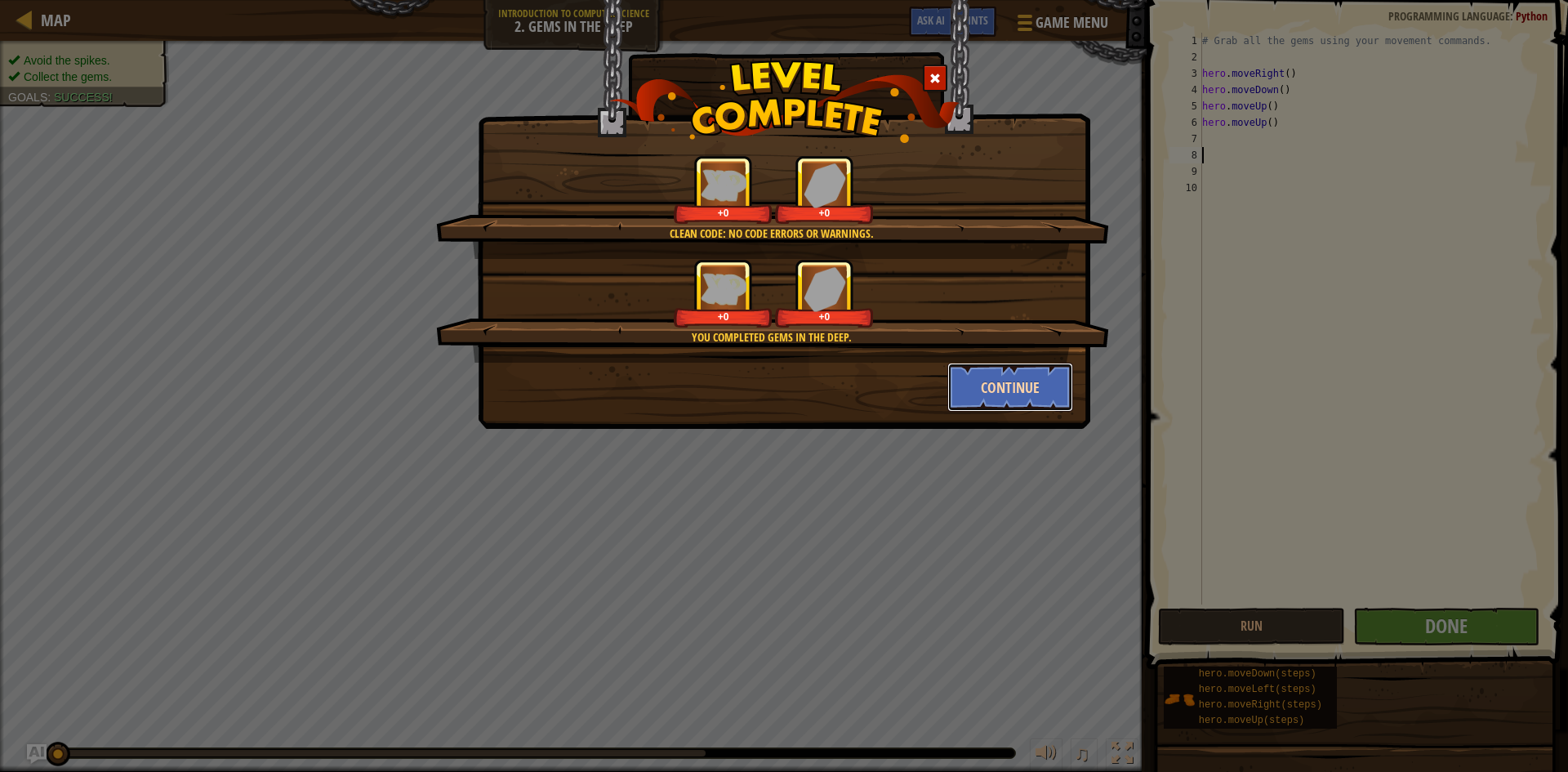
click at [979, 384] on button "Continue" at bounding box center [1011, 388] width 127 height 49
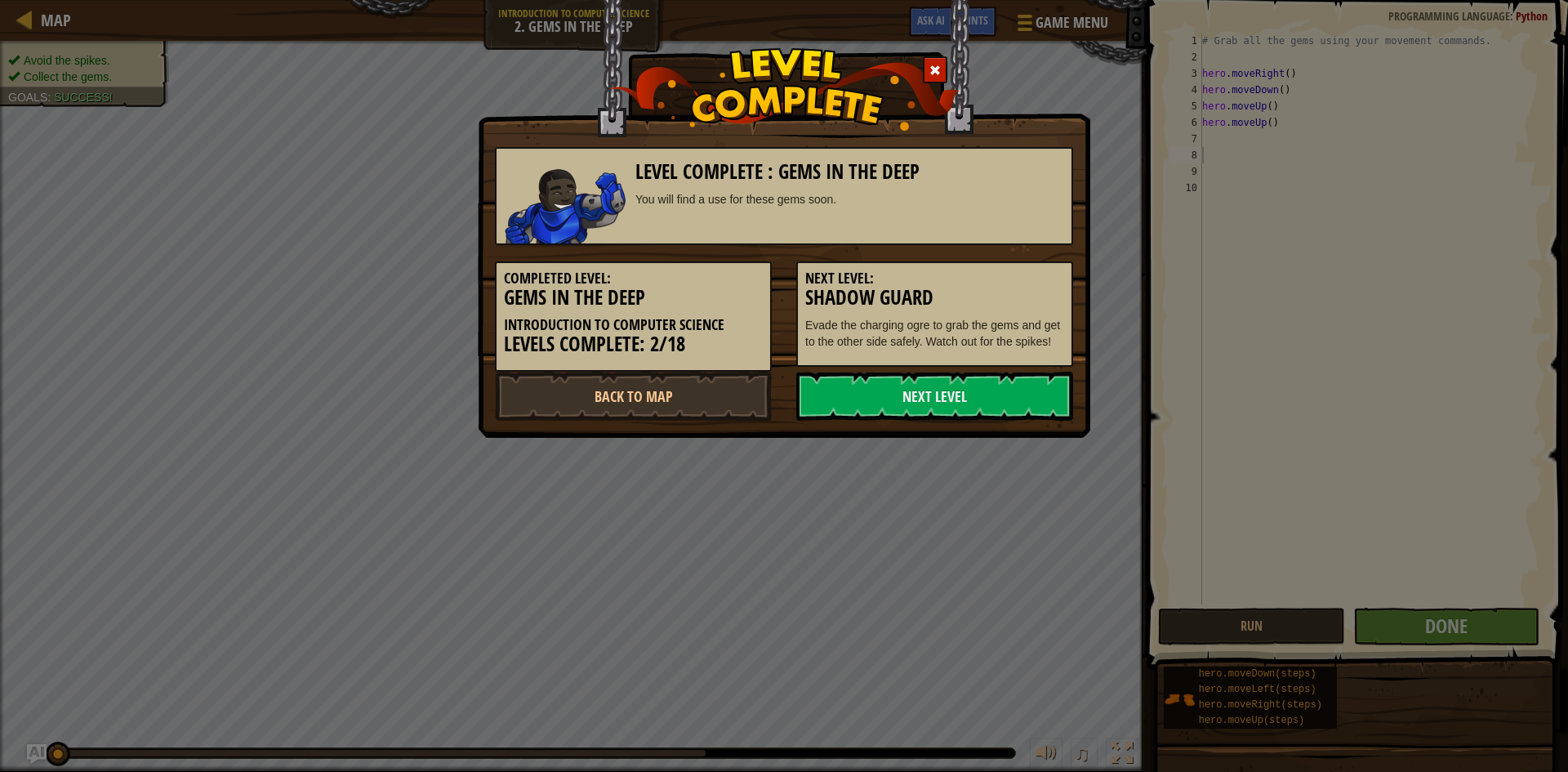
click at [932, 68] on span at bounding box center [935, 70] width 12 height 12
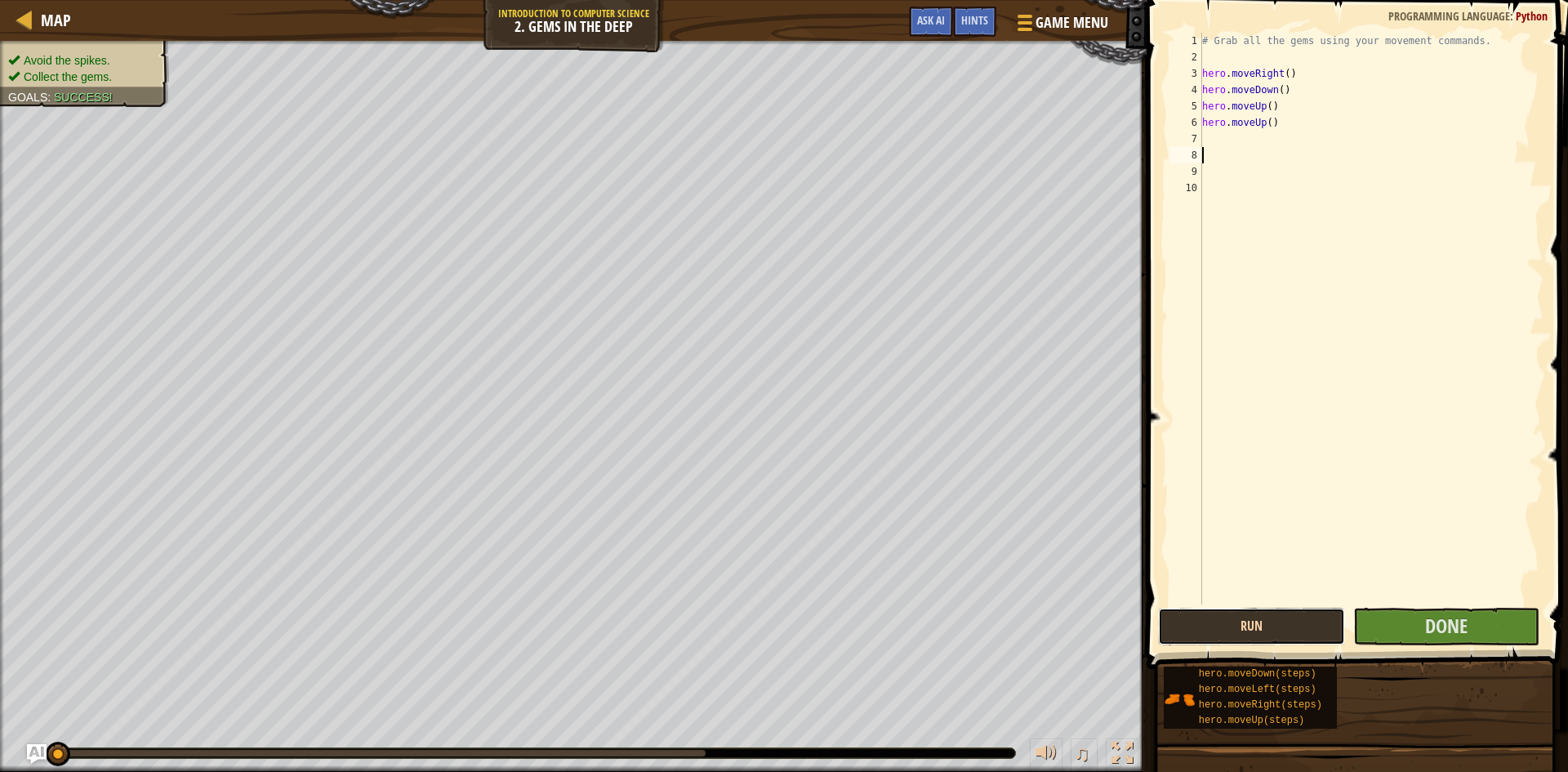
click at [1238, 635] on button "Run" at bounding box center [1251, 626] width 187 height 37
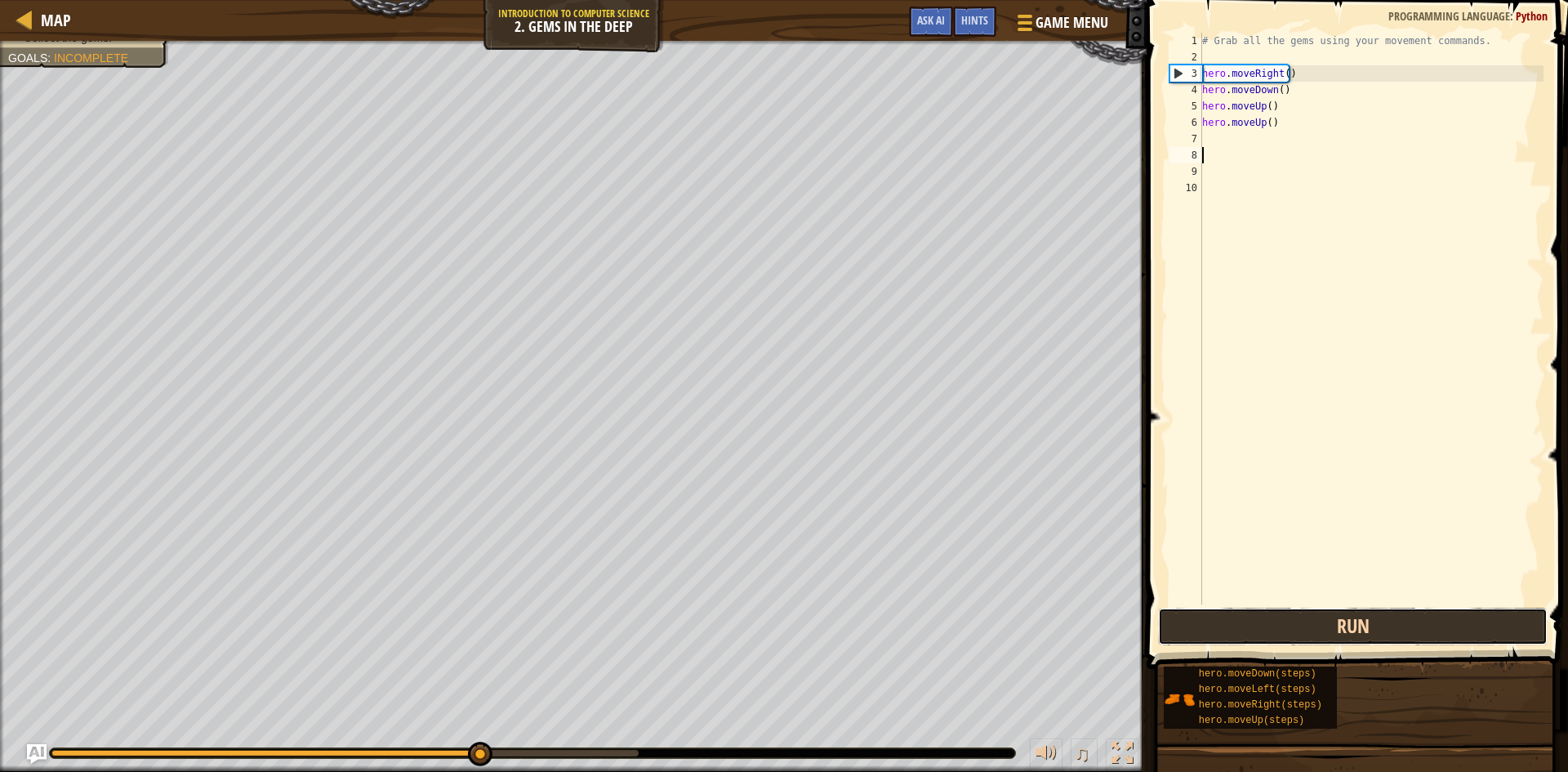
click at [1322, 631] on button "Run" at bounding box center [1353, 626] width 389 height 37
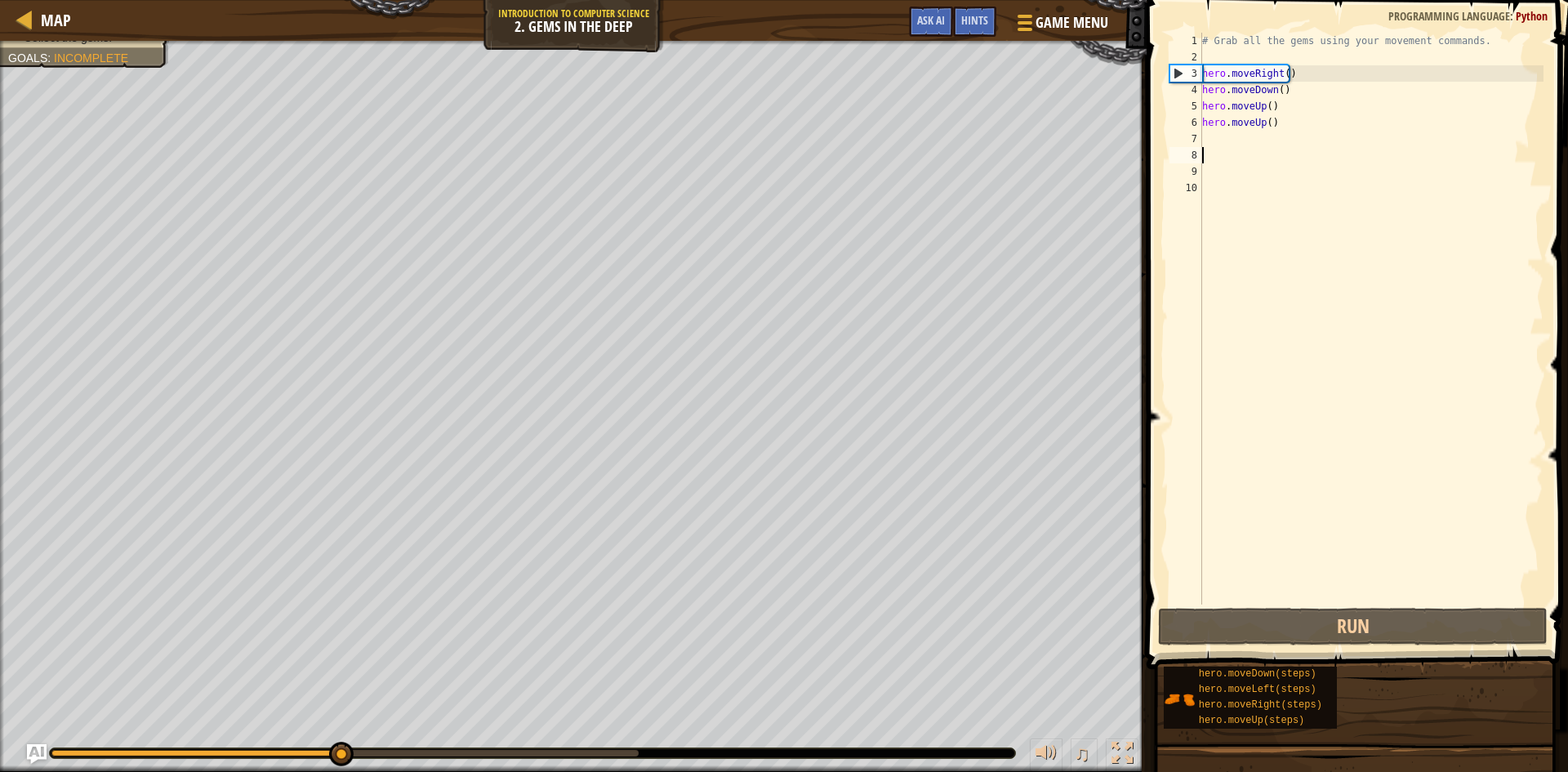
click at [1322, 145] on div "# Grab all the gems using your movement commands. hero . moveRight ( ) hero . m…" at bounding box center [1372, 335] width 345 height 605
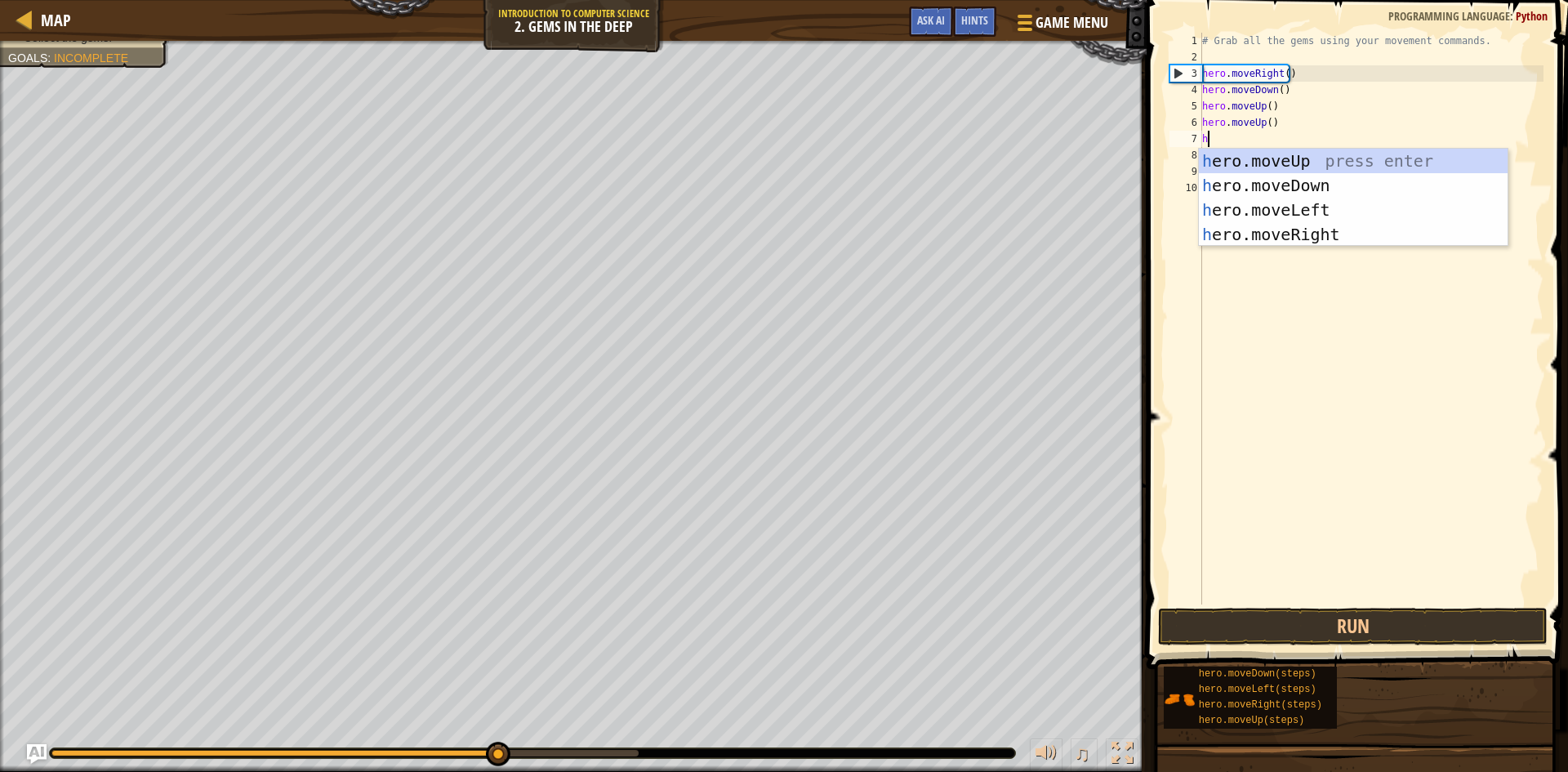
type textarea "her"
click at [1333, 227] on div "her o.moveUp press enter her o.moveDown press enter her o.moveLeft press enter …" at bounding box center [1354, 222] width 309 height 147
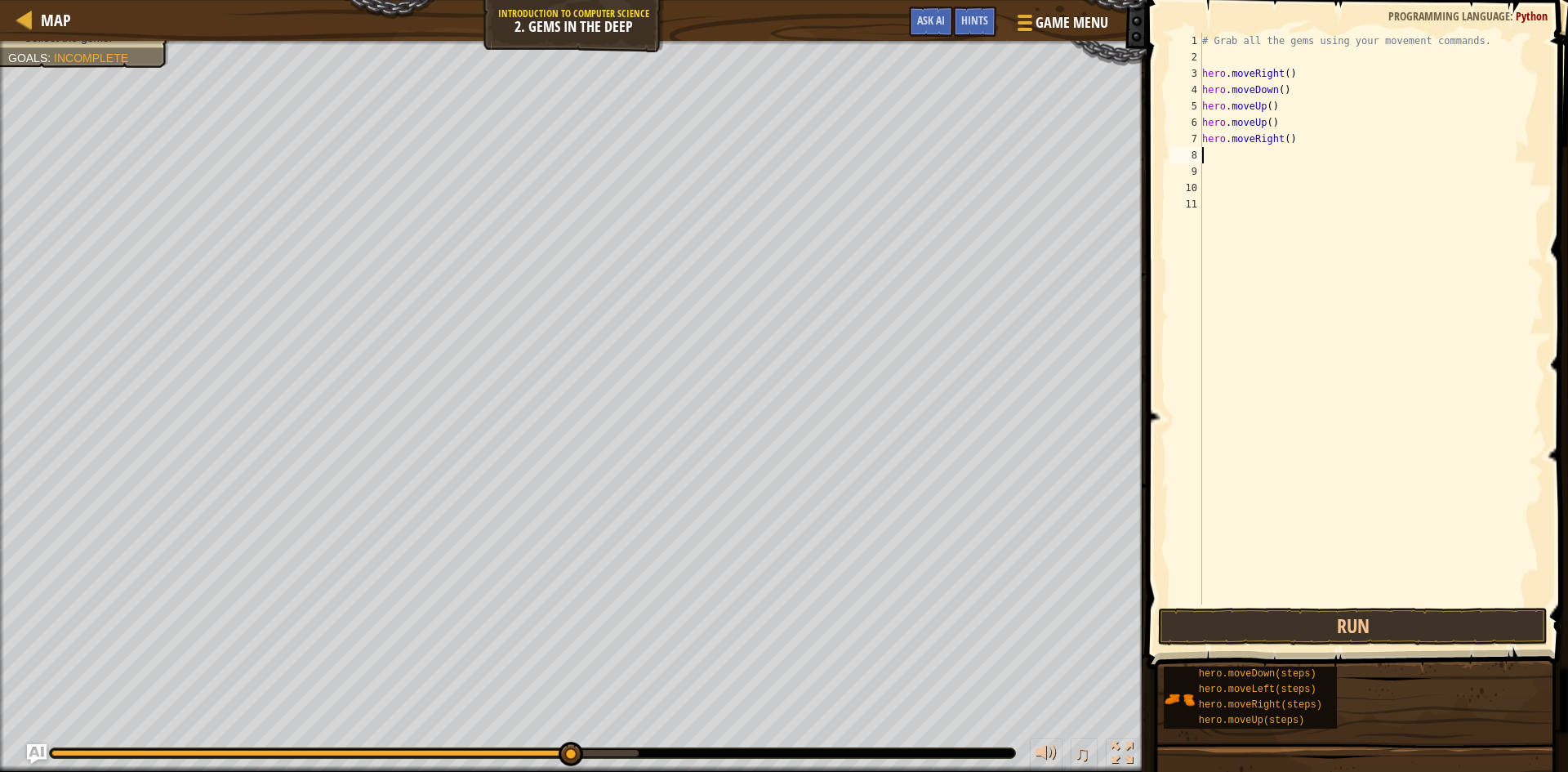
scroll to position [7, 0]
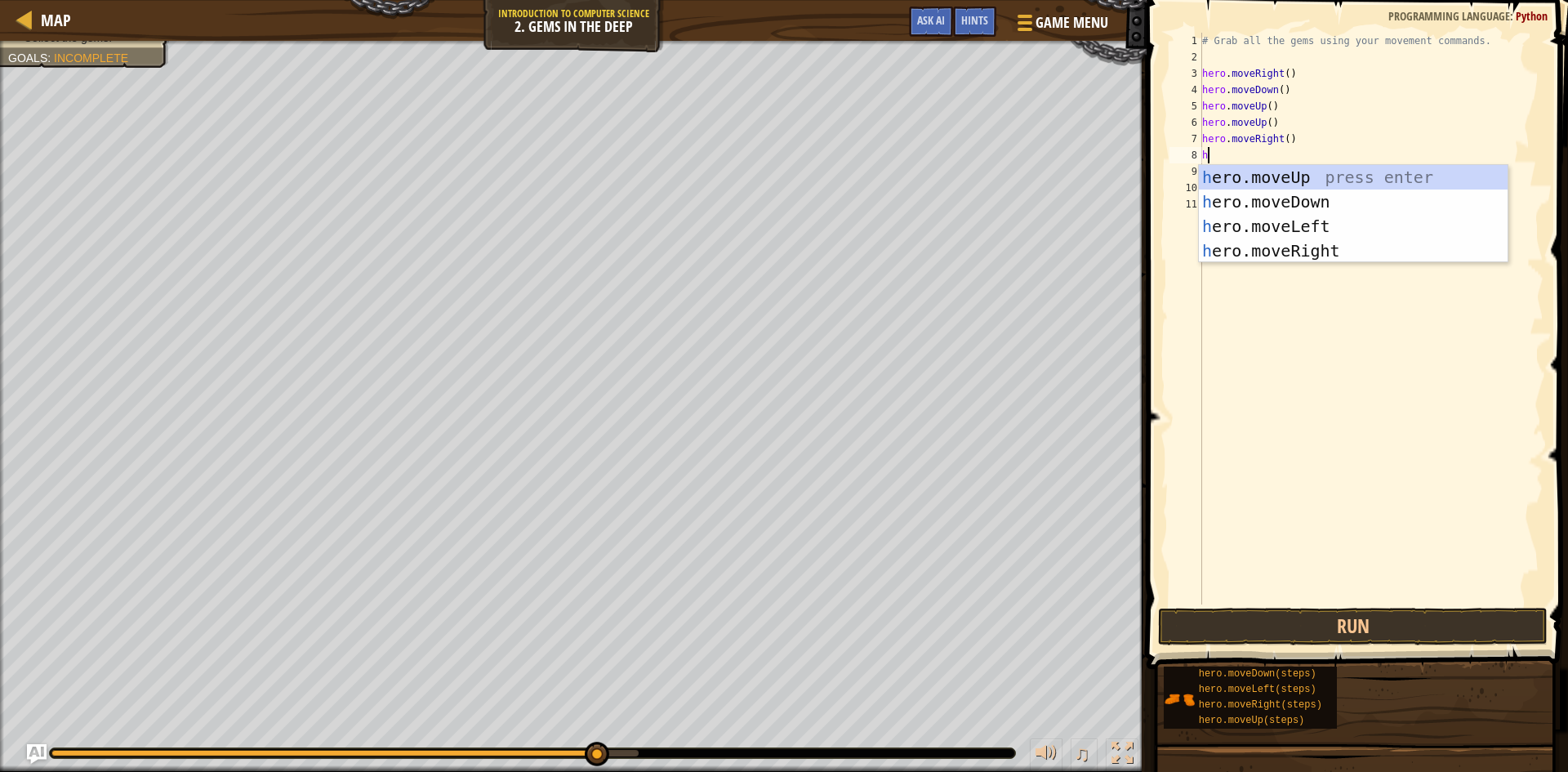
type textarea "her"
click at [1319, 188] on div "her o.moveUp press enter her o.moveDown press enter her o.moveLeft press enter …" at bounding box center [1354, 238] width 309 height 147
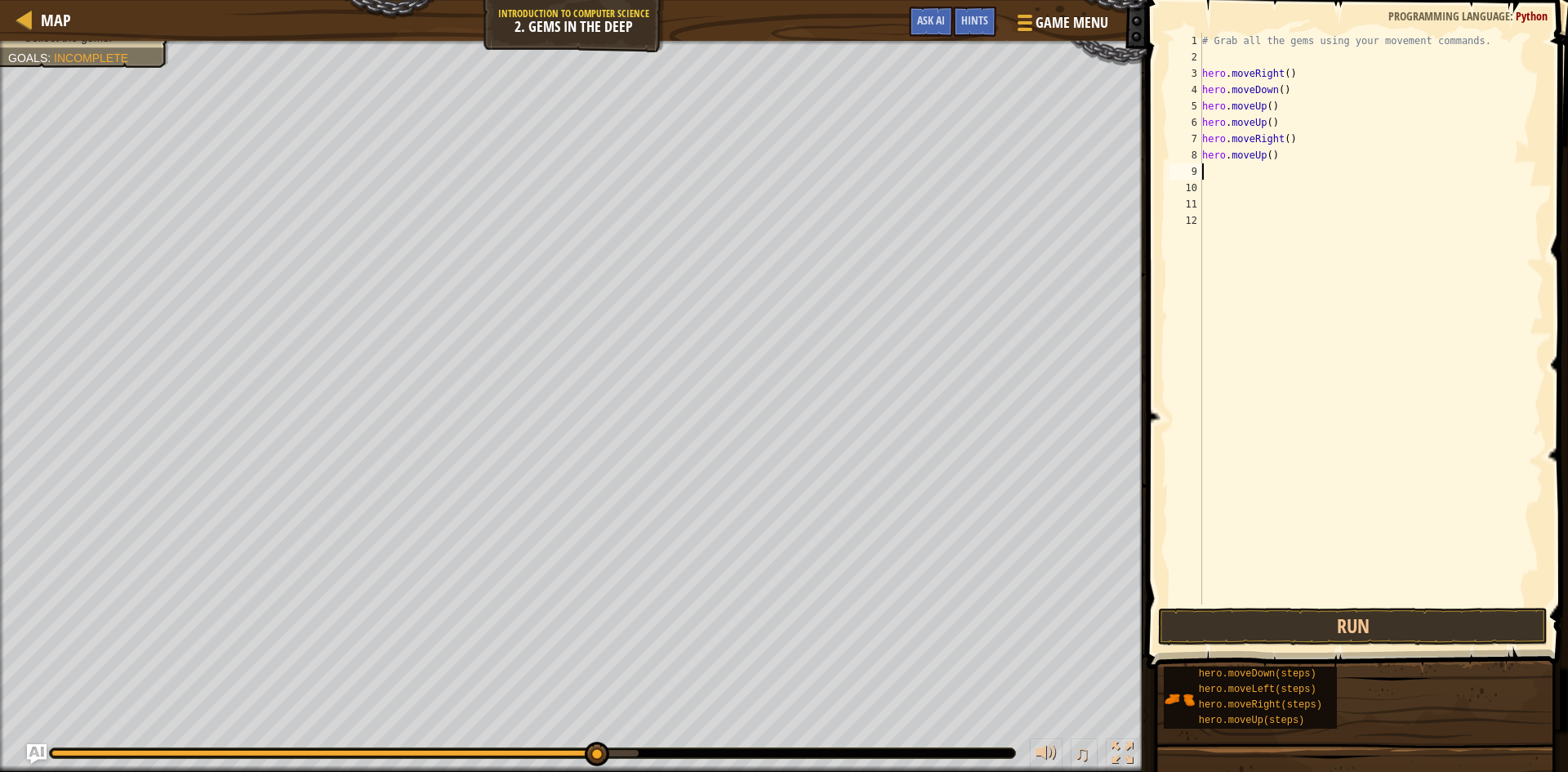
click at [1292, 154] on div "# Grab all the gems using your movement commands. hero . moveRight ( ) hero . m…" at bounding box center [1372, 335] width 345 height 605
type textarea "h"
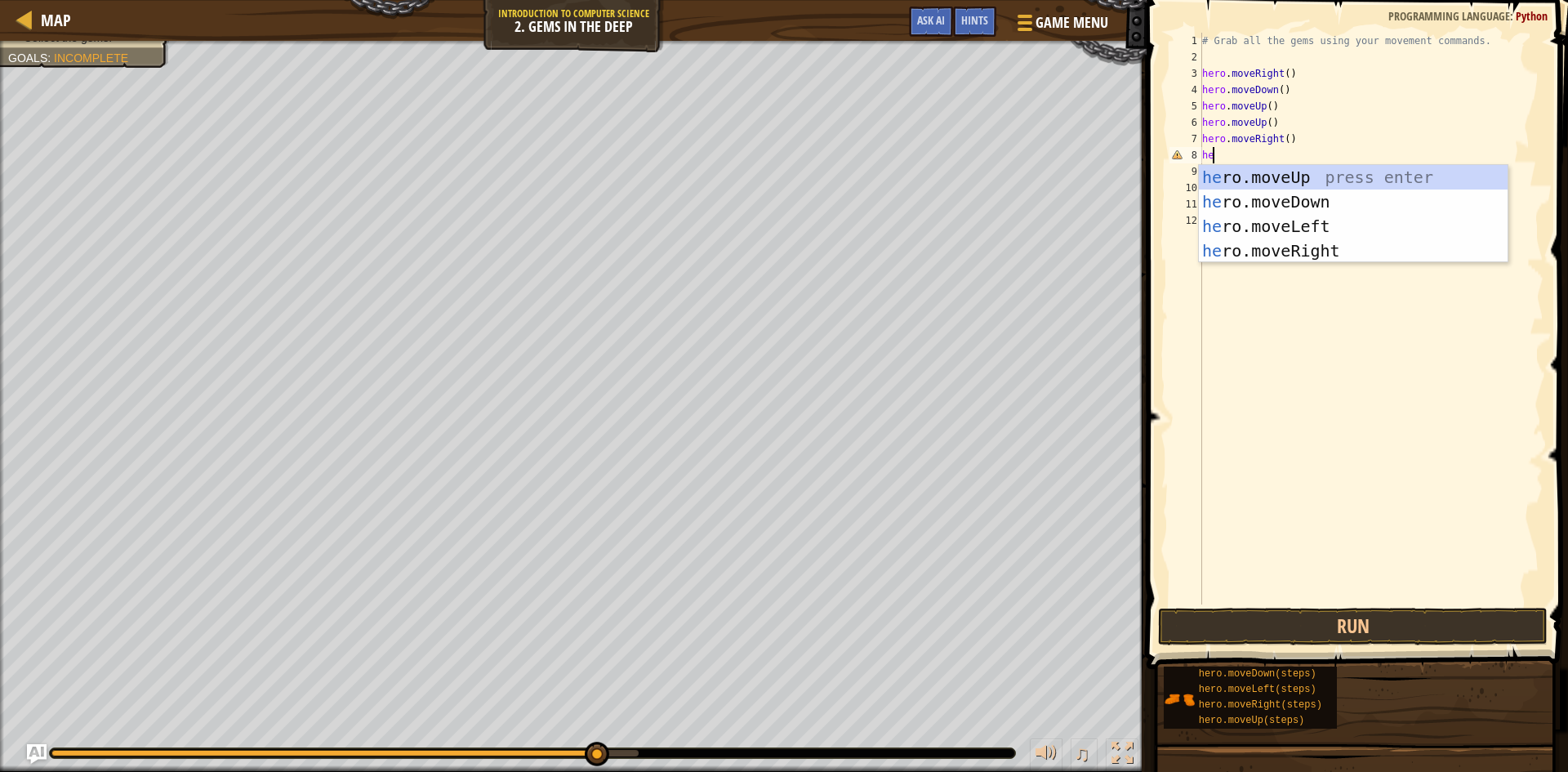
type textarea "her"
click at [1278, 203] on div "her o.moveUp press enter her o.moveDown press enter her o.moveLeft press enter …" at bounding box center [1354, 238] width 309 height 147
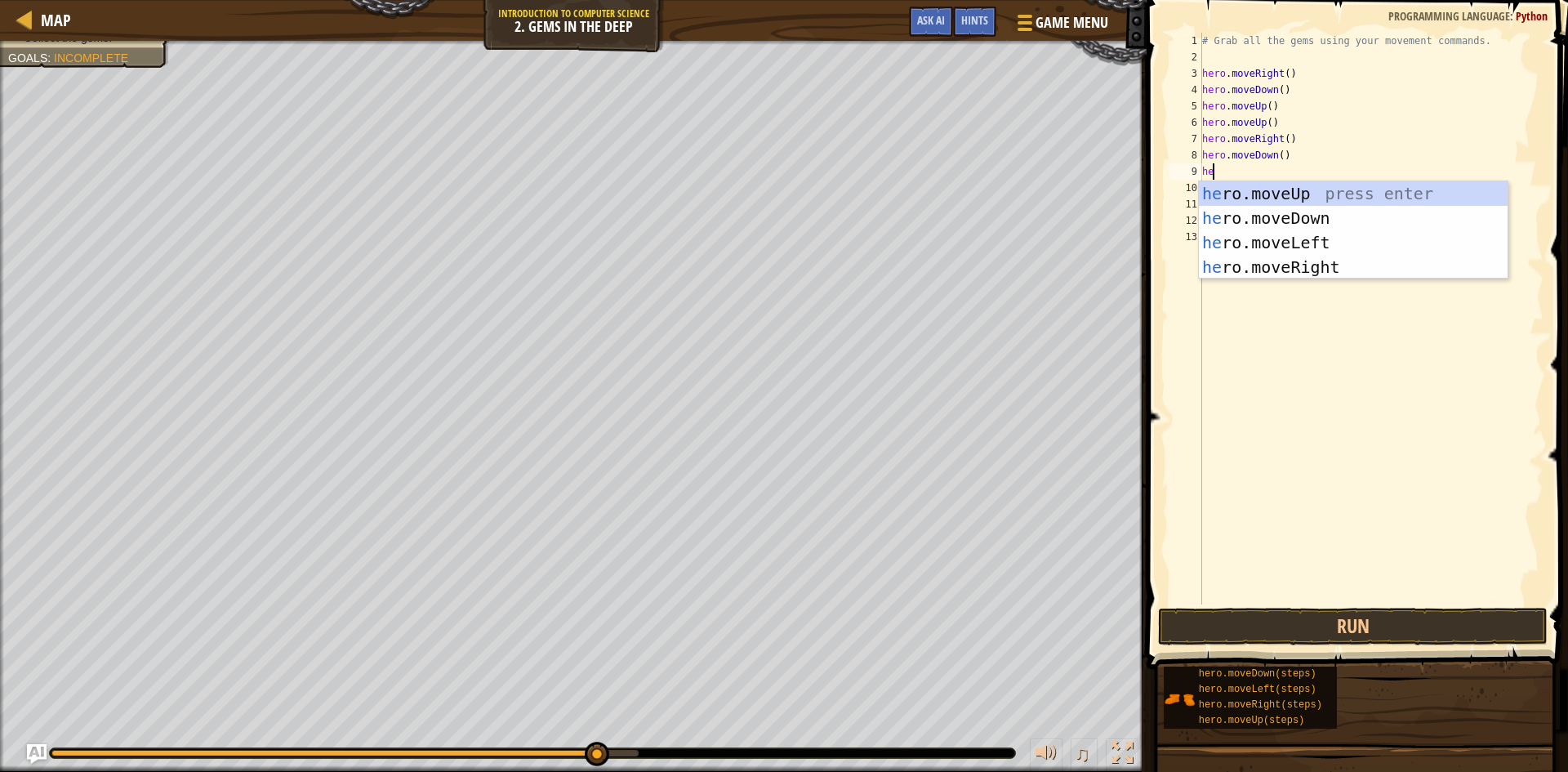
type textarea "her"
click at [1334, 183] on div "her o.moveUp press enter her o.moveDown press enter her o.moveLeft press enter …" at bounding box center [1354, 255] width 309 height 147
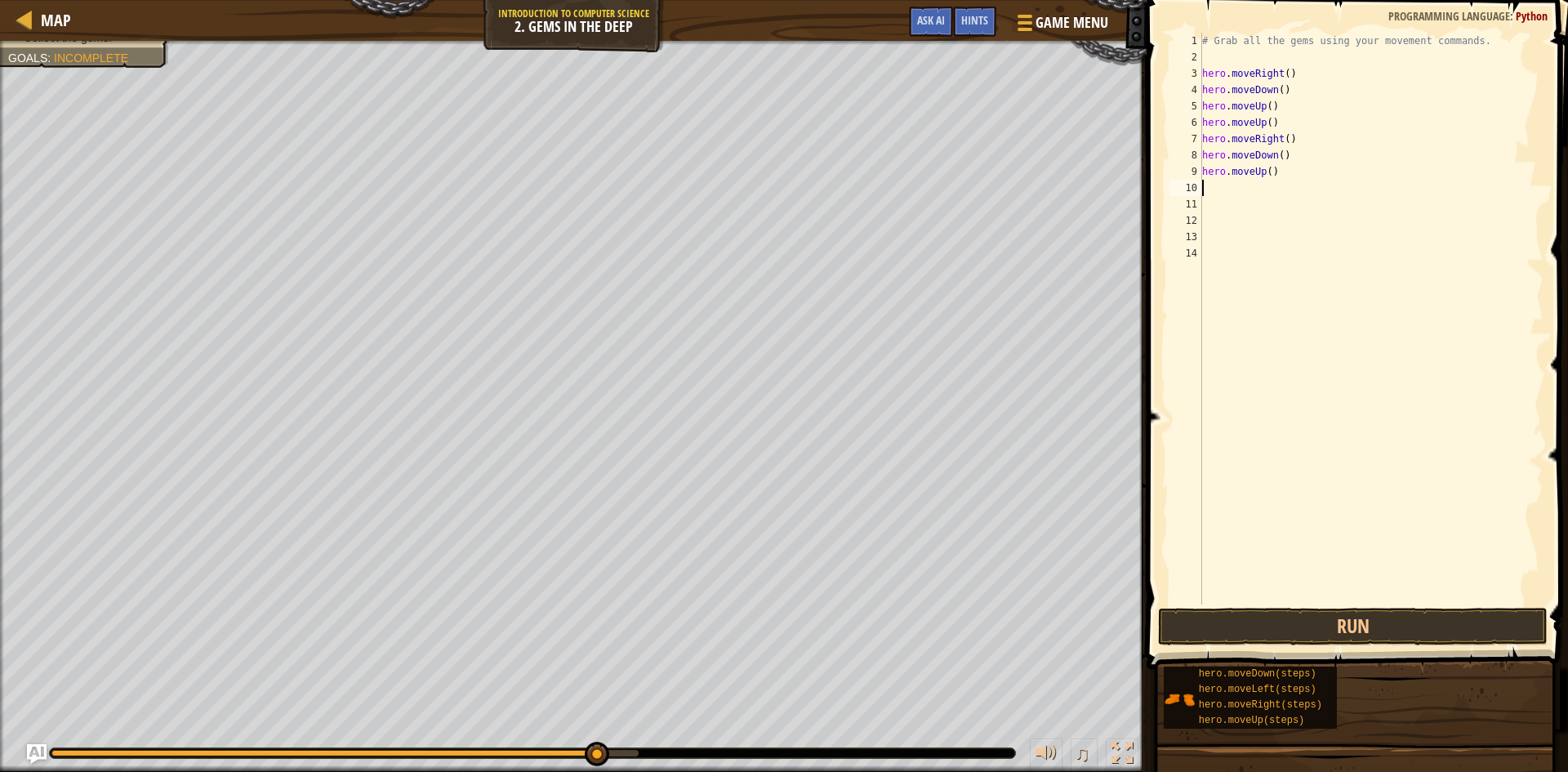
scroll to position [7, 0]
click at [1270, 193] on div "# Grab all the gems using your movement commands. hero . moveRight ( ) hero . m…" at bounding box center [1372, 335] width 345 height 605
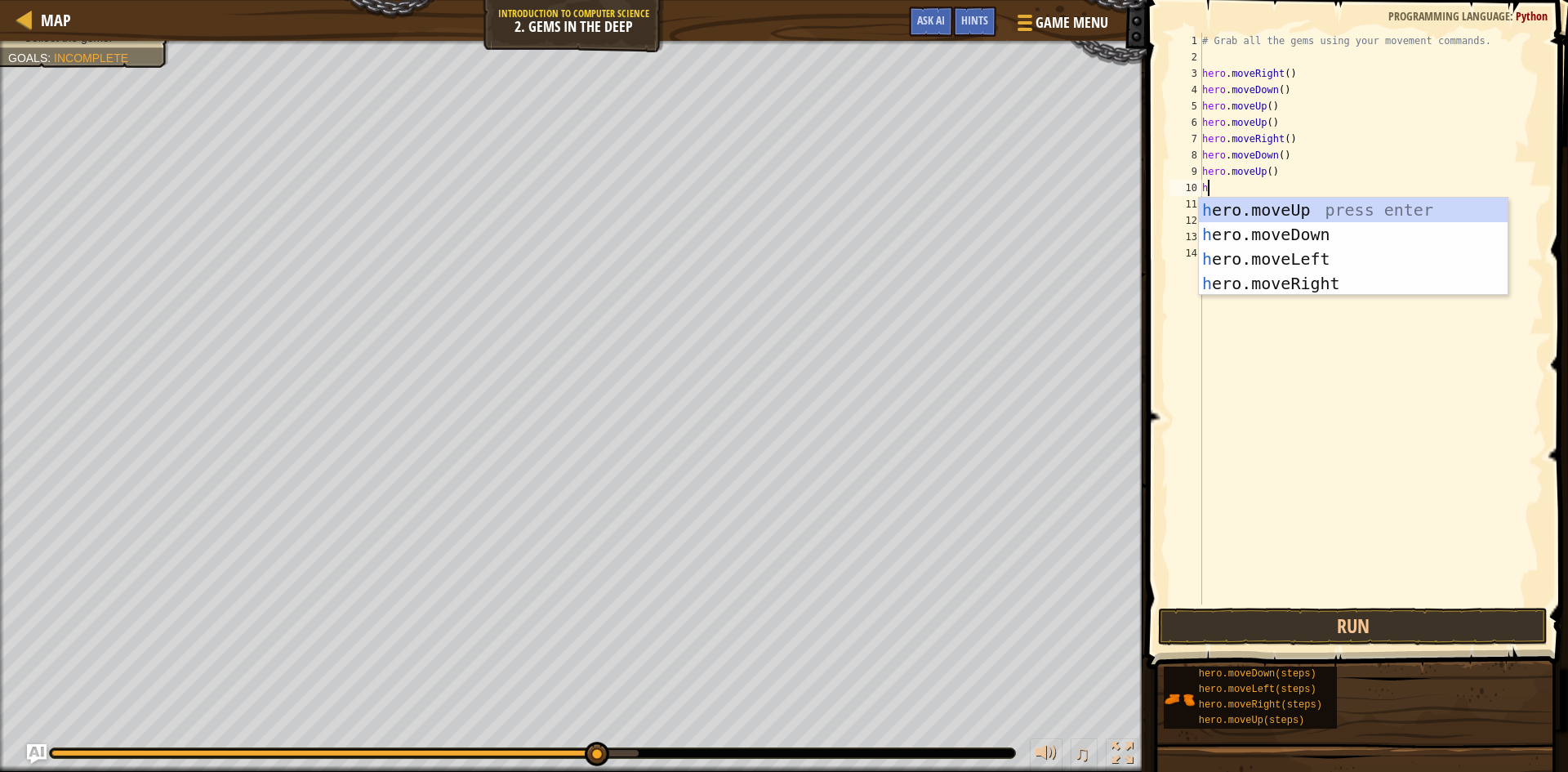
type textarea "her"
click at [1309, 277] on div "her o.moveUp press enter her o.moveDown press enter her o.moveLeft press enter …" at bounding box center [1354, 271] width 309 height 147
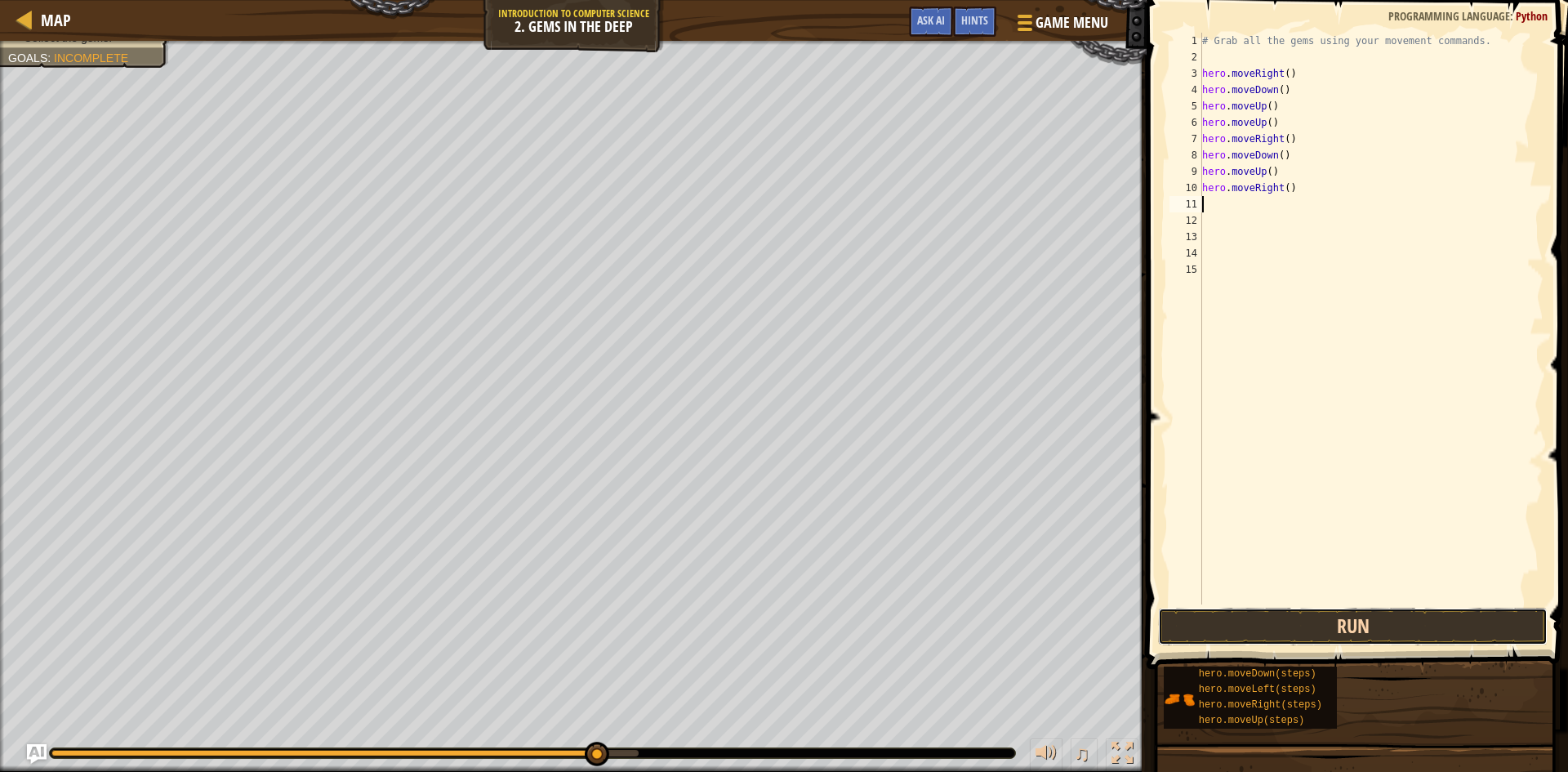
click at [1271, 624] on button "Run" at bounding box center [1353, 626] width 389 height 37
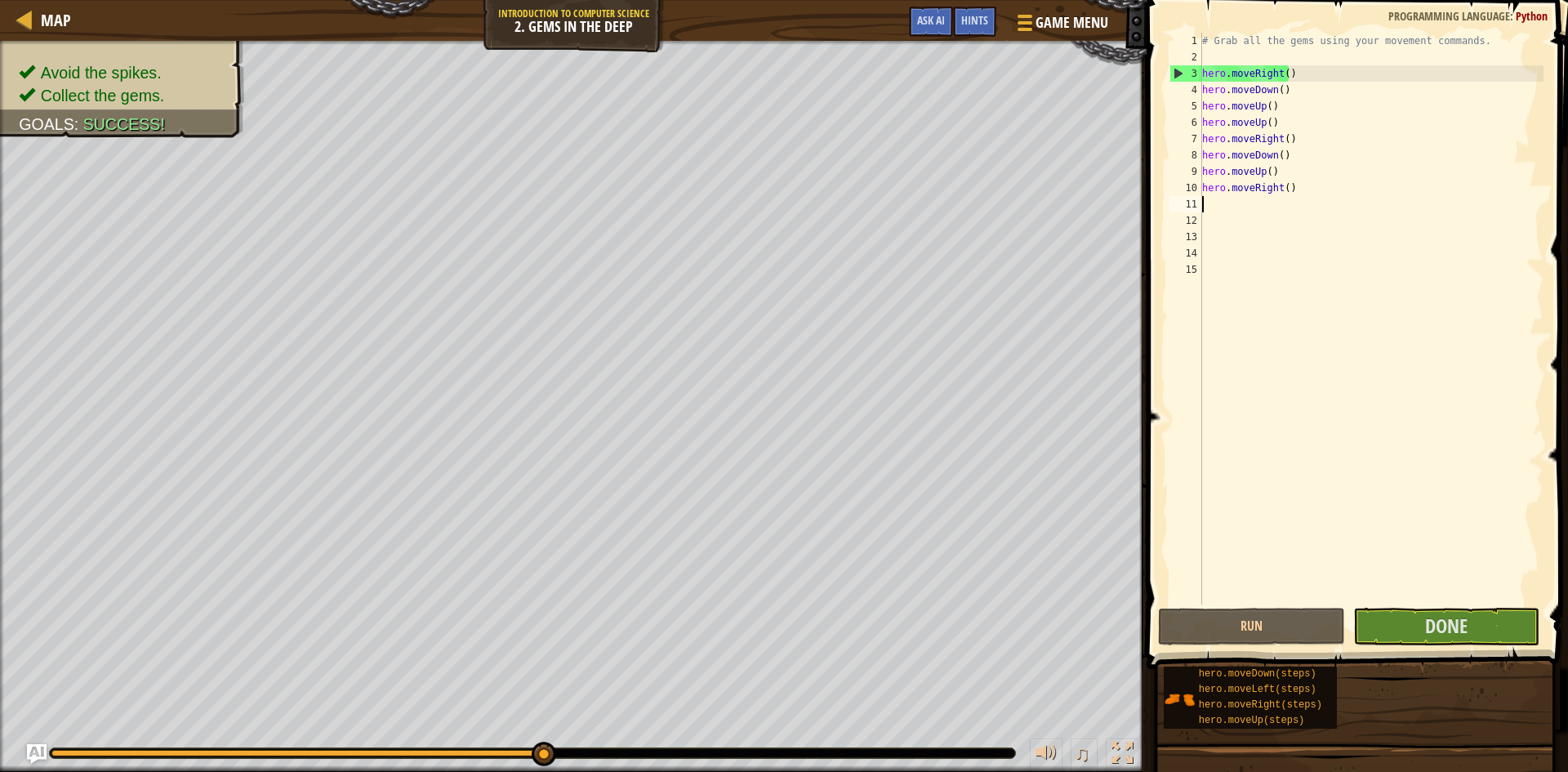
click at [1304, 186] on div "# Grab all the gems using your movement commands. hero . moveRight ( ) hero . m…" at bounding box center [1372, 335] width 345 height 605
type textarea "hero.moveRight()"
click at [1268, 202] on div "# Grab all the gems using your movement commands. hero . moveRight ( ) hero . m…" at bounding box center [1372, 335] width 345 height 605
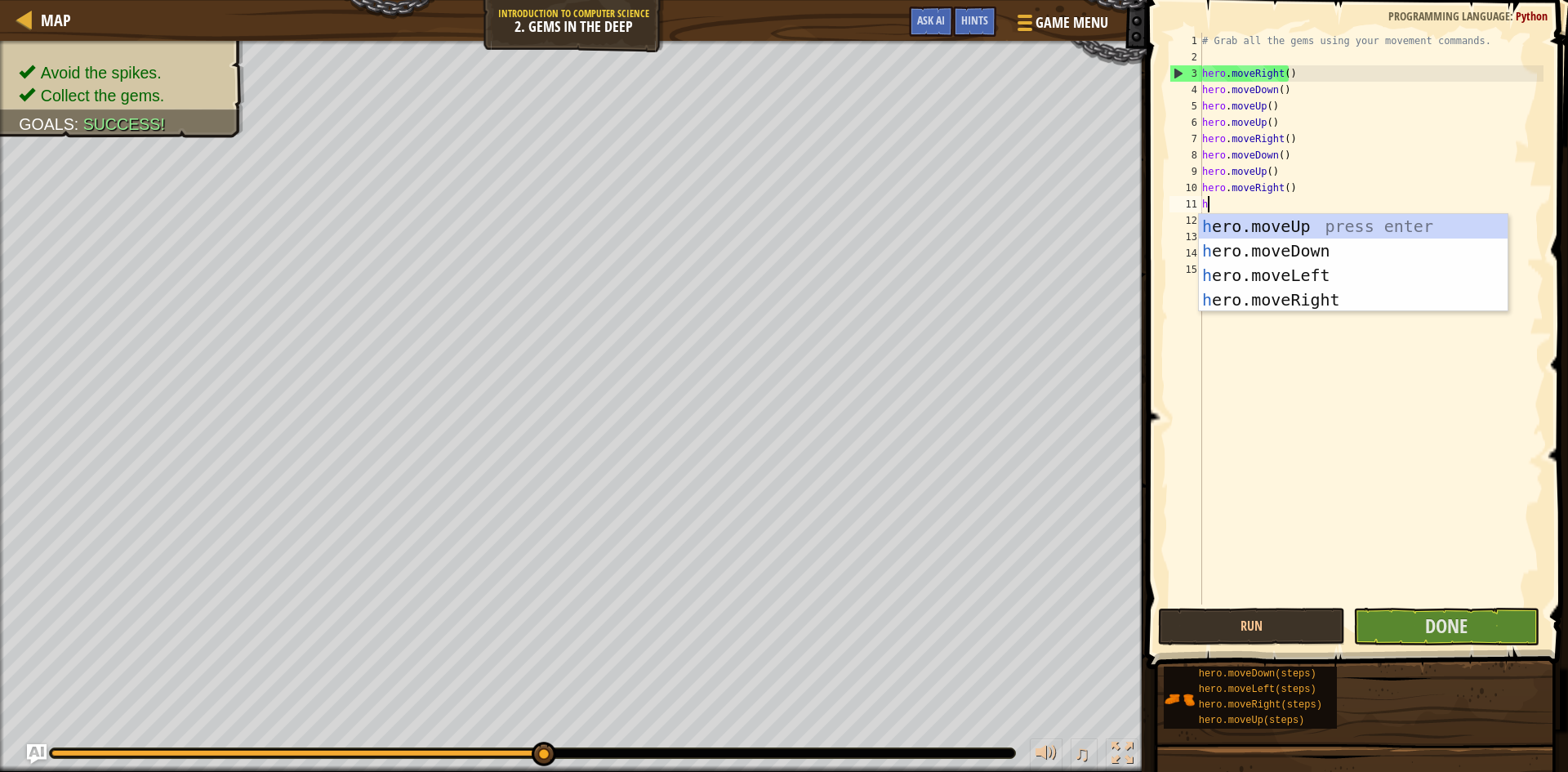
type textarea "her"
click at [1376, 226] on div "her o.moveUp press enter her o.moveDown press enter her o.moveLeft press enter …" at bounding box center [1354, 287] width 309 height 147
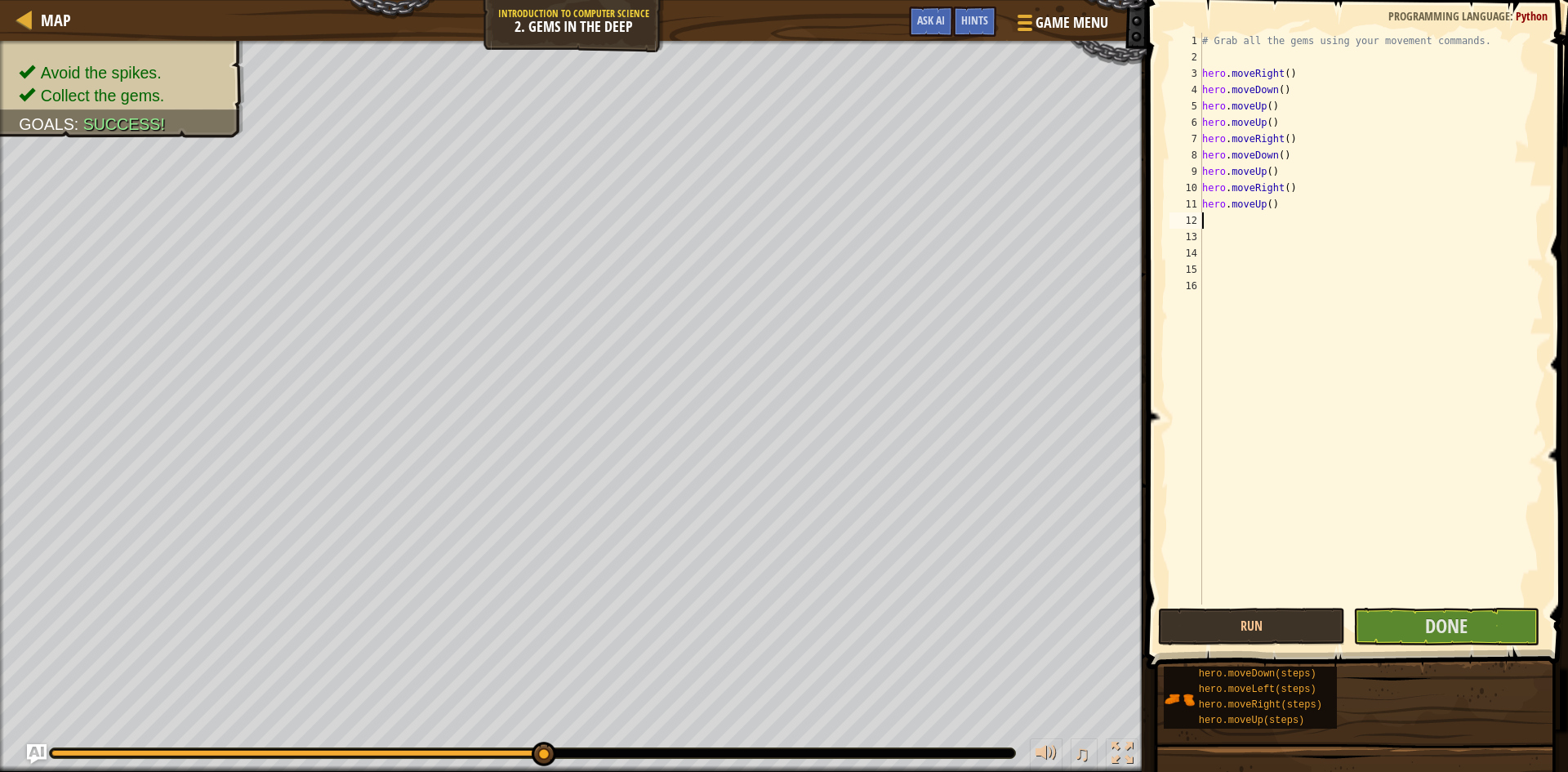
scroll to position [7, 0]
click at [1246, 220] on div "# Grab all the gems using your movement commands. hero . moveRight ( ) hero . m…" at bounding box center [1372, 335] width 345 height 605
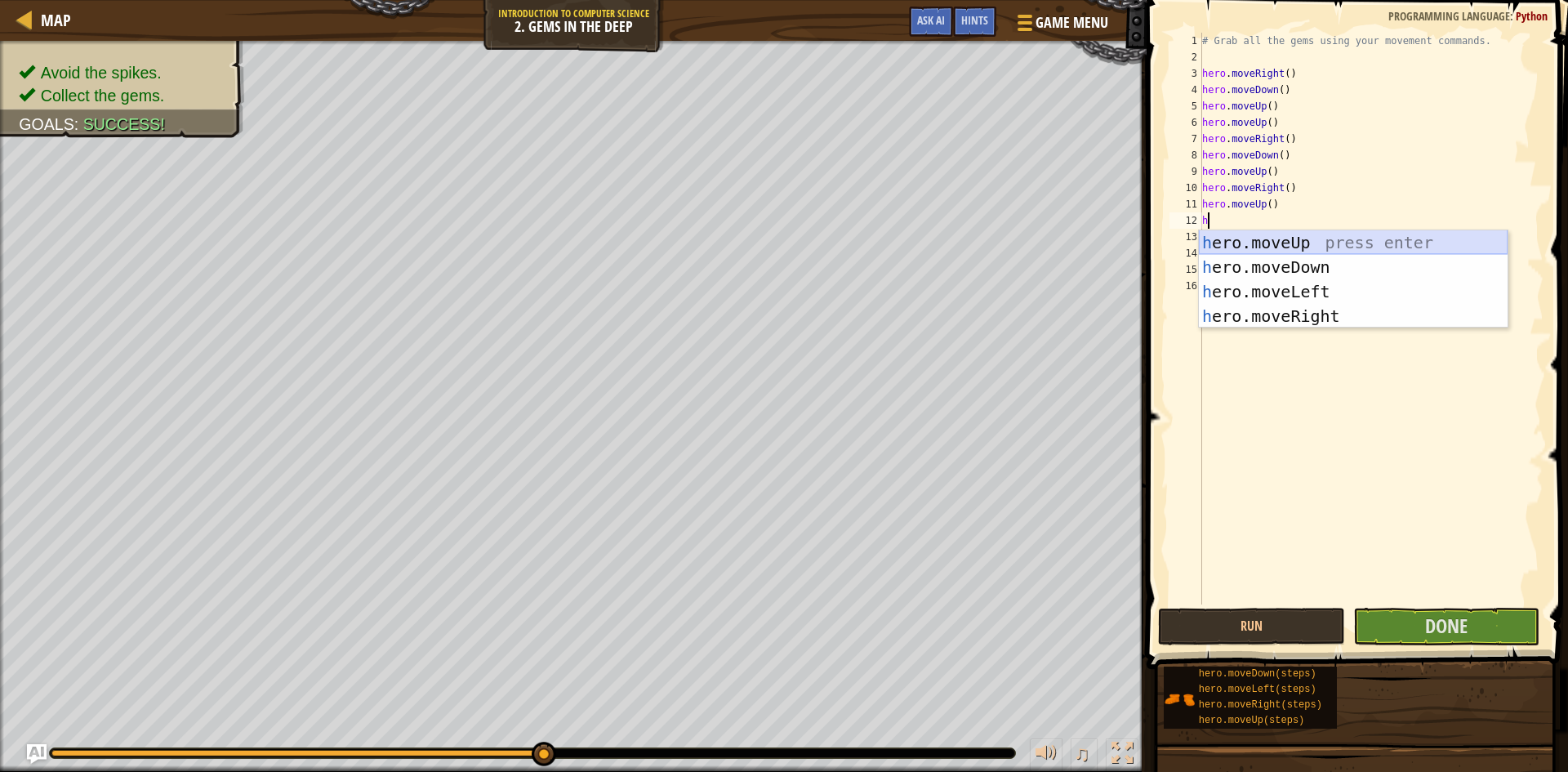
type textarea "he"
drag, startPoint x: 1316, startPoint y: 319, endPoint x: 1350, endPoint y: 441, distance: 126.6
click at [1315, 320] on div "he ro.moveUp press enter he ro.moveDown press enter he ro.moveLeft press enter …" at bounding box center [1354, 304] width 309 height 147
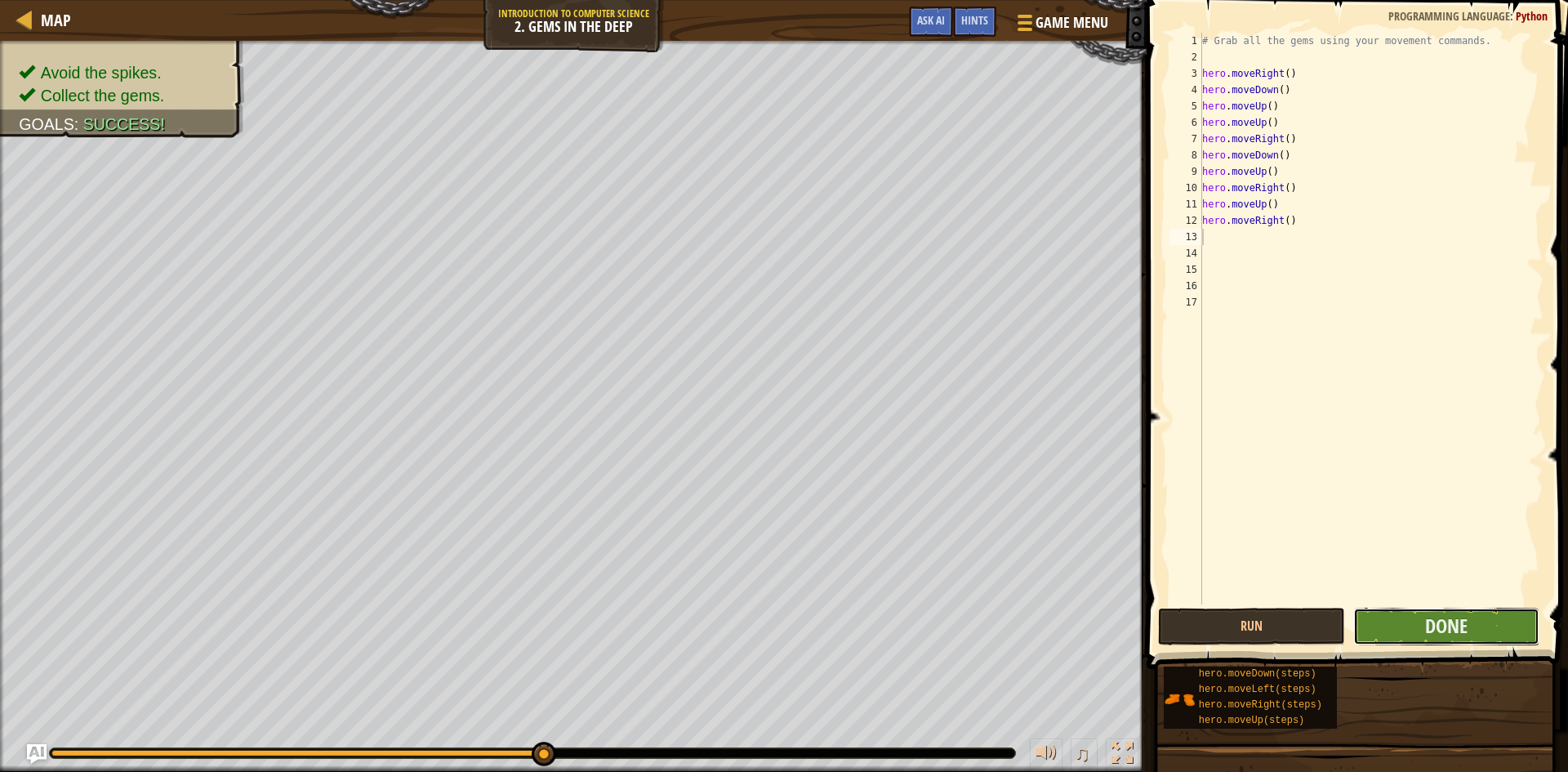
click at [1402, 631] on button "Done" at bounding box center [1447, 626] width 187 height 37
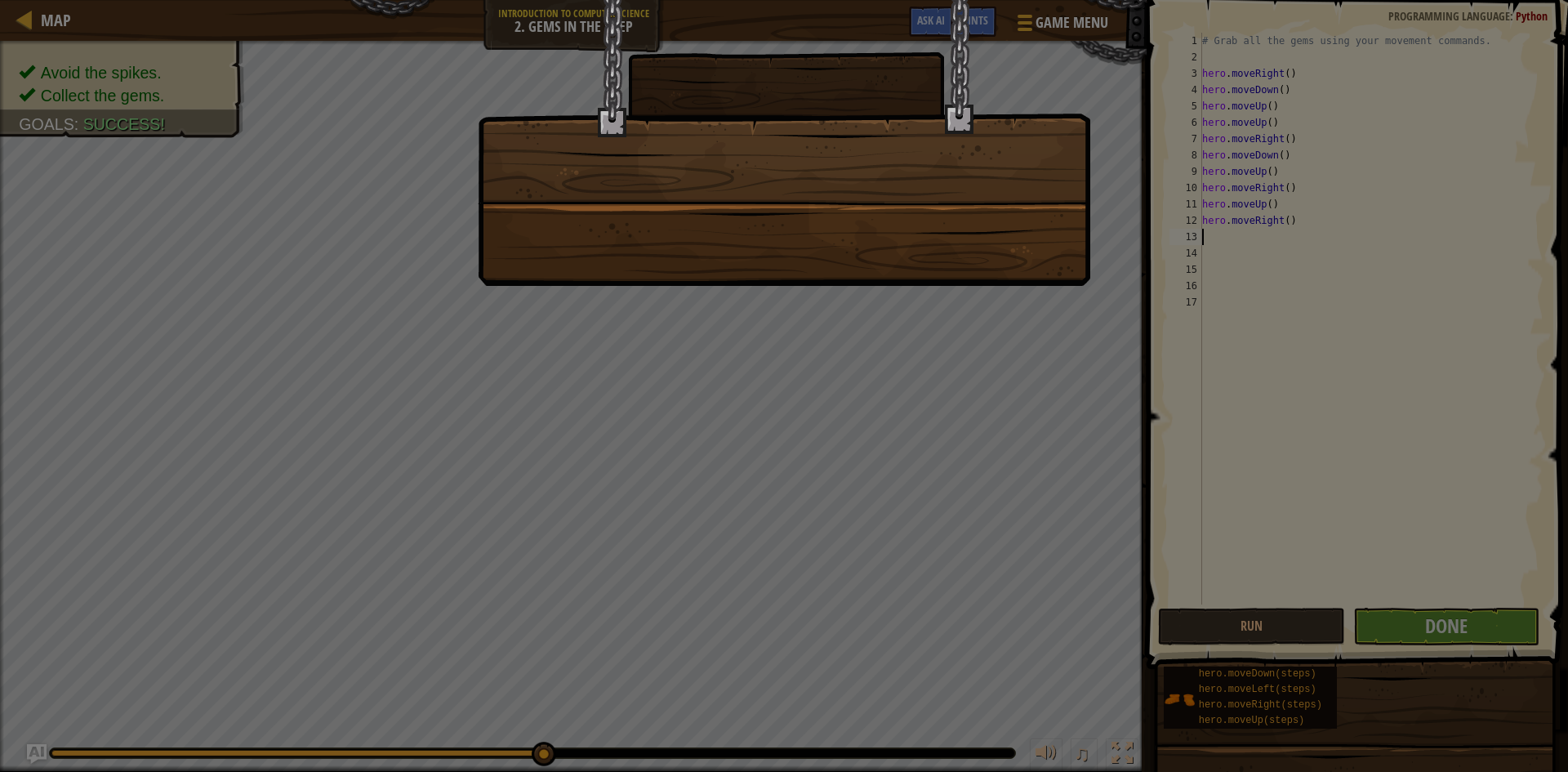
click at [1232, 622] on div at bounding box center [784, 386] width 1568 height 772
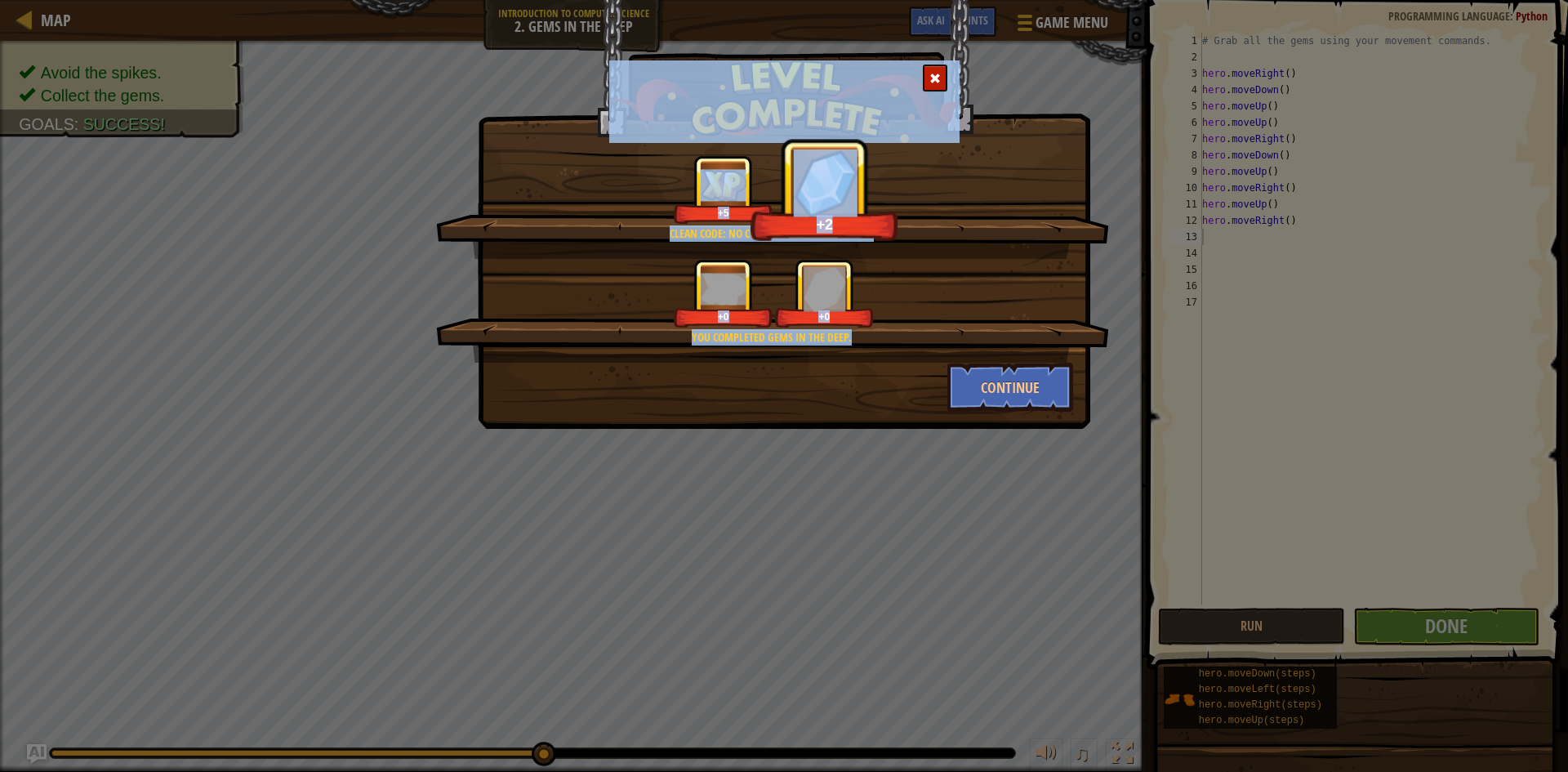
click at [933, 77] on span at bounding box center [935, 78] width 12 height 12
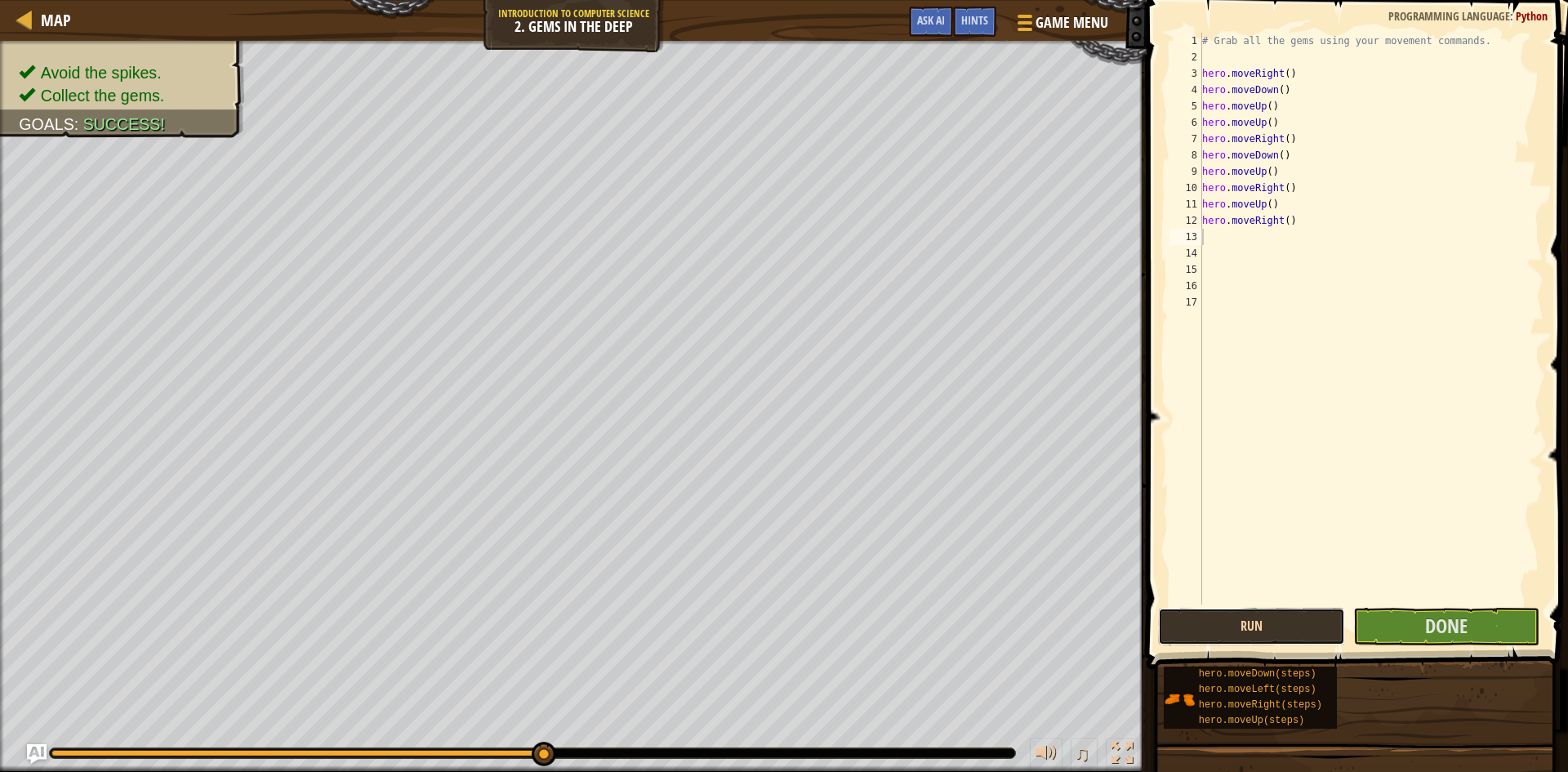
click at [1233, 621] on button "Run" at bounding box center [1251, 626] width 187 height 37
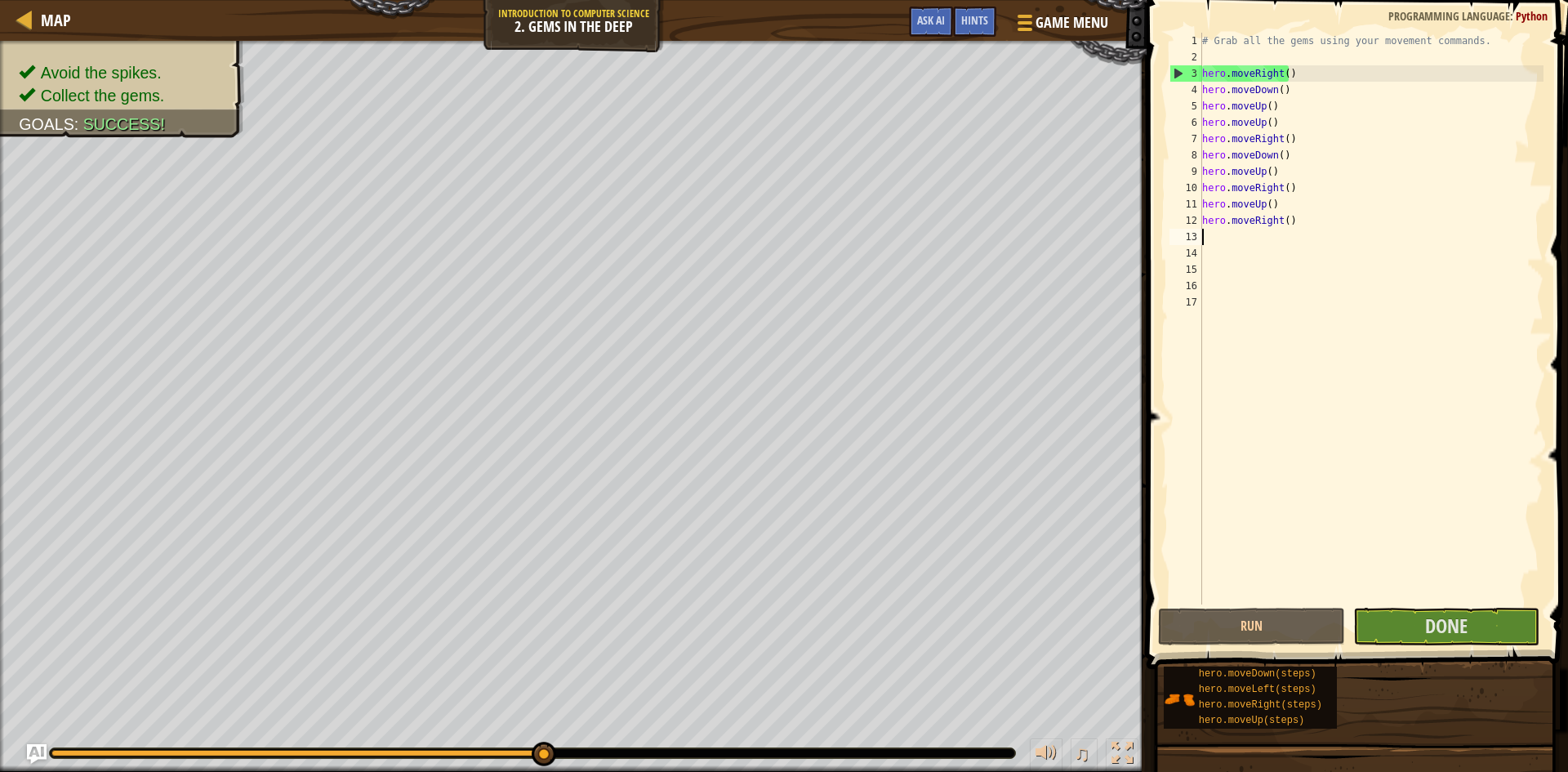
click at [1277, 239] on div "# Grab all the gems using your movement commands. hero . moveRight ( ) hero . m…" at bounding box center [1372, 335] width 345 height 605
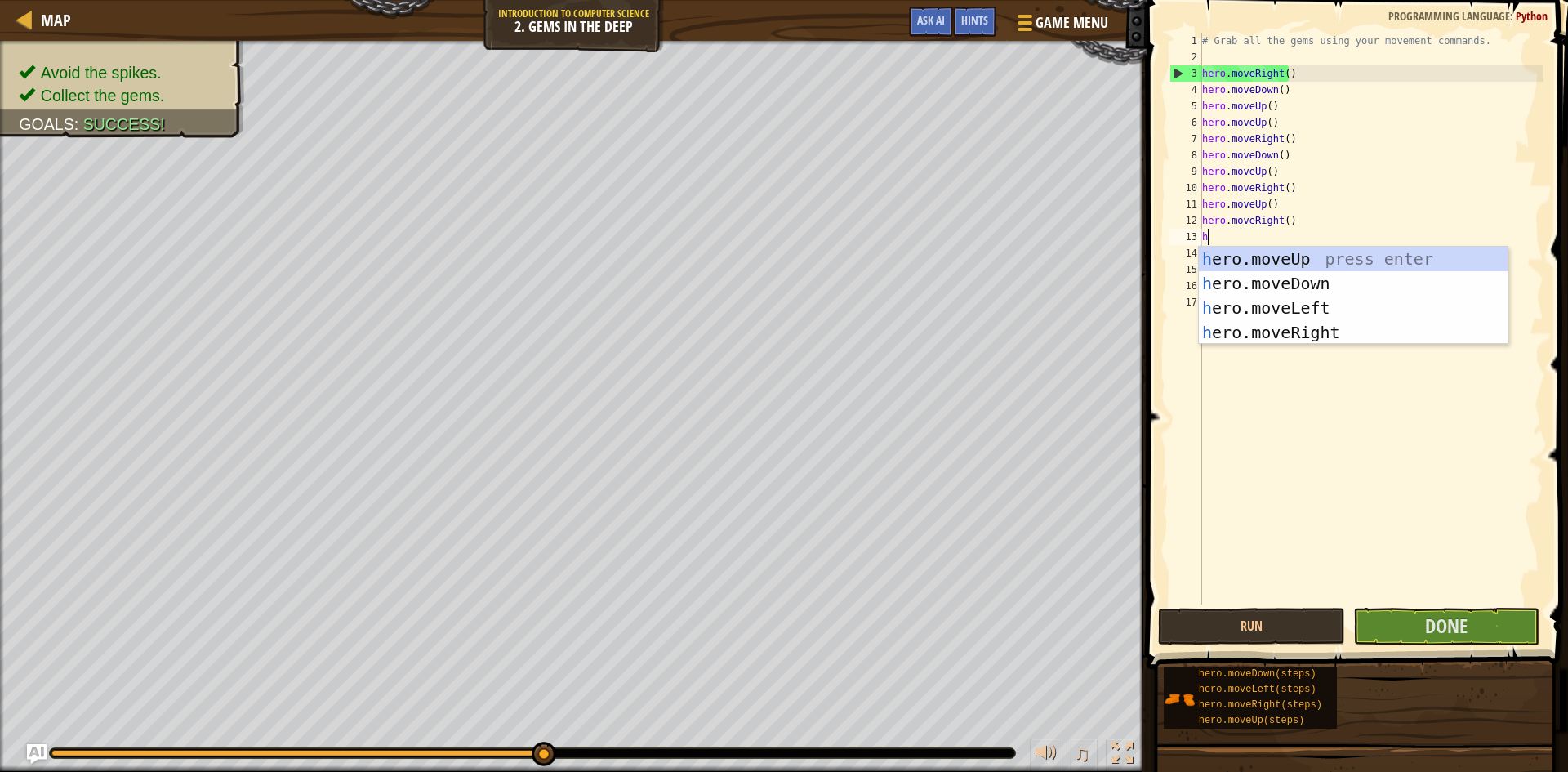
scroll to position [7, 1]
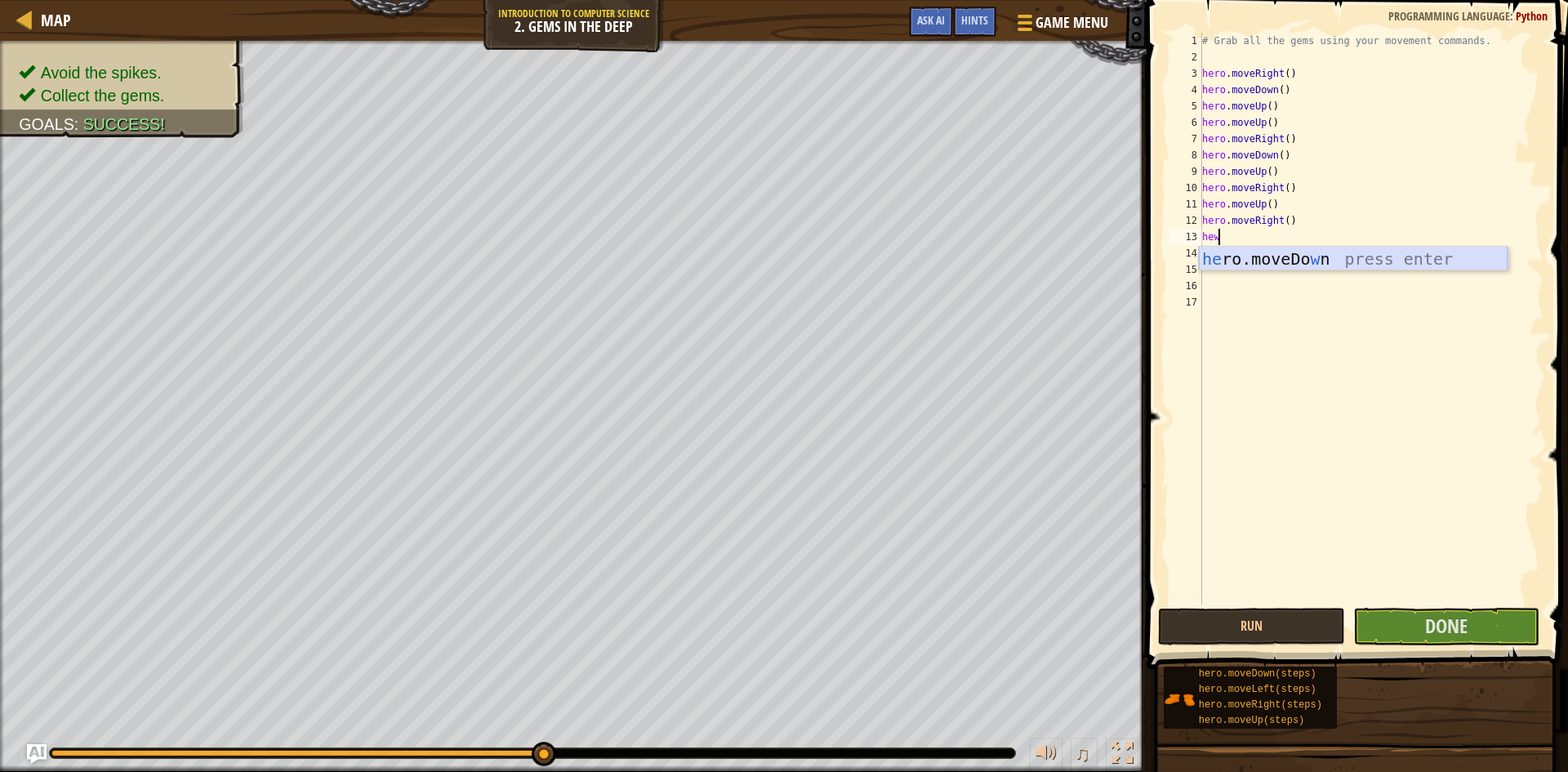
type textarea "he"
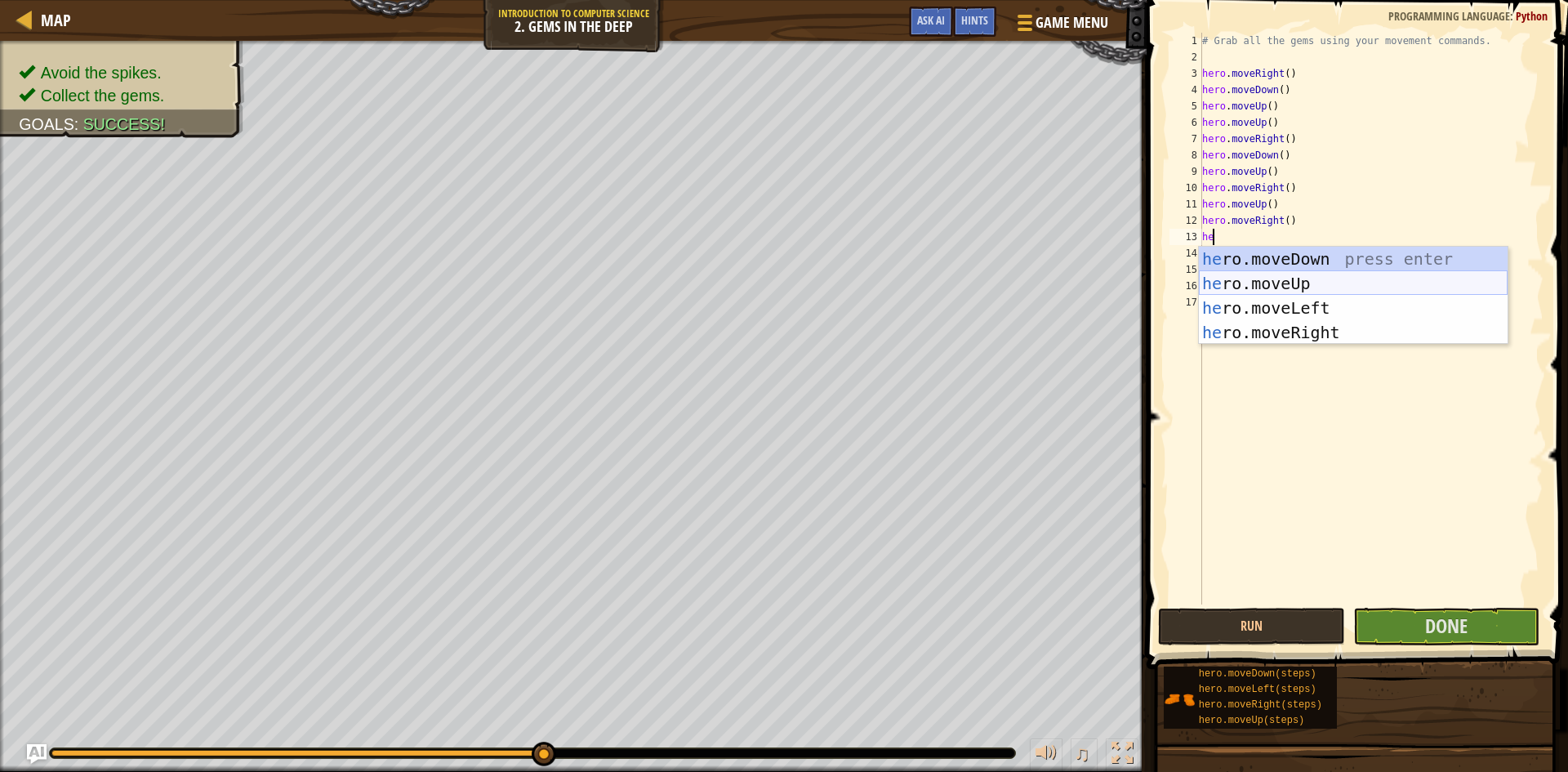
click at [1317, 285] on div "he ro.moveDown press enter he ro.moveUp press enter he ro.moveLeft press enter …" at bounding box center [1354, 319] width 309 height 147
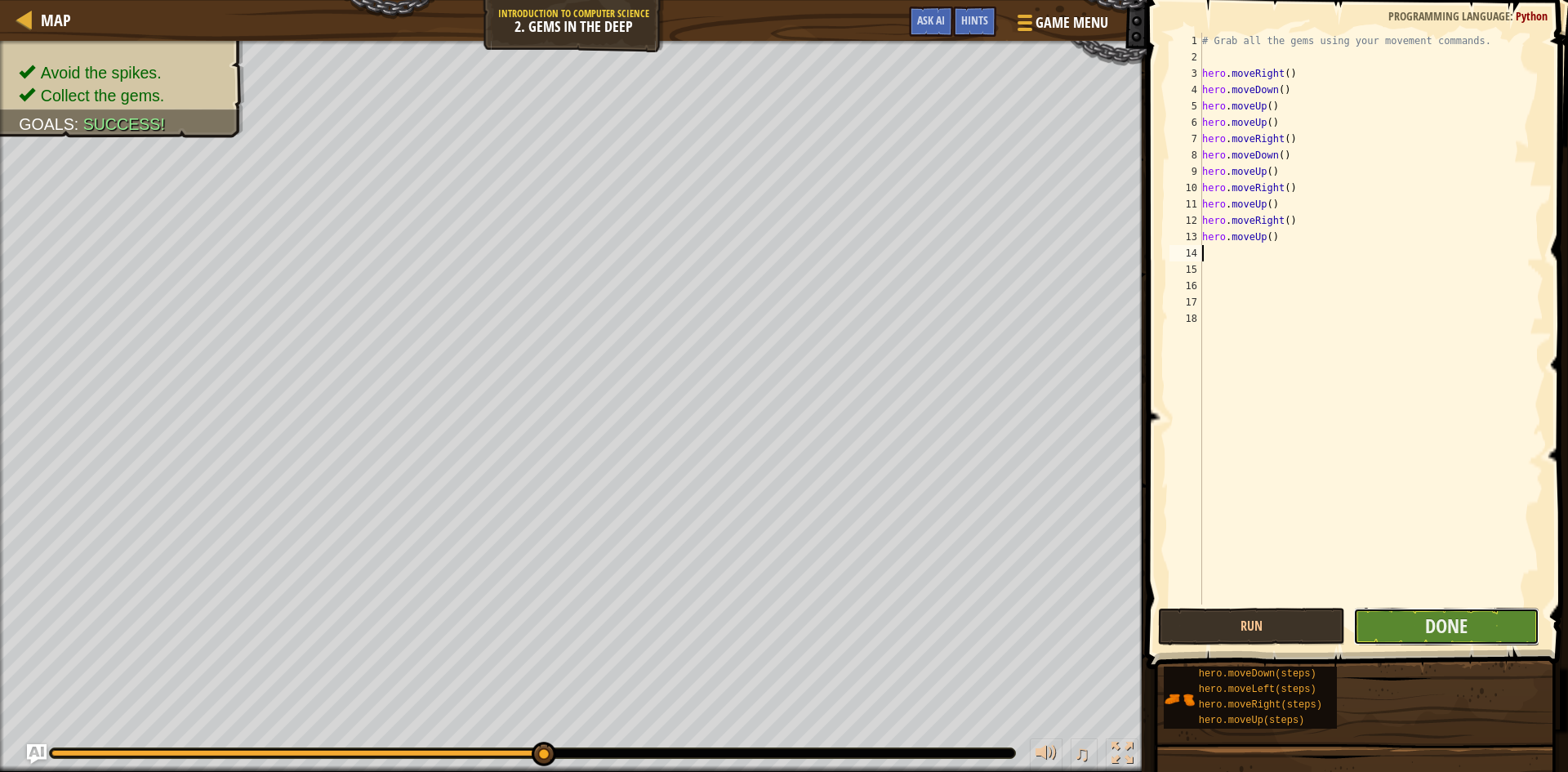
click at [1409, 629] on button "Done" at bounding box center [1447, 626] width 187 height 37
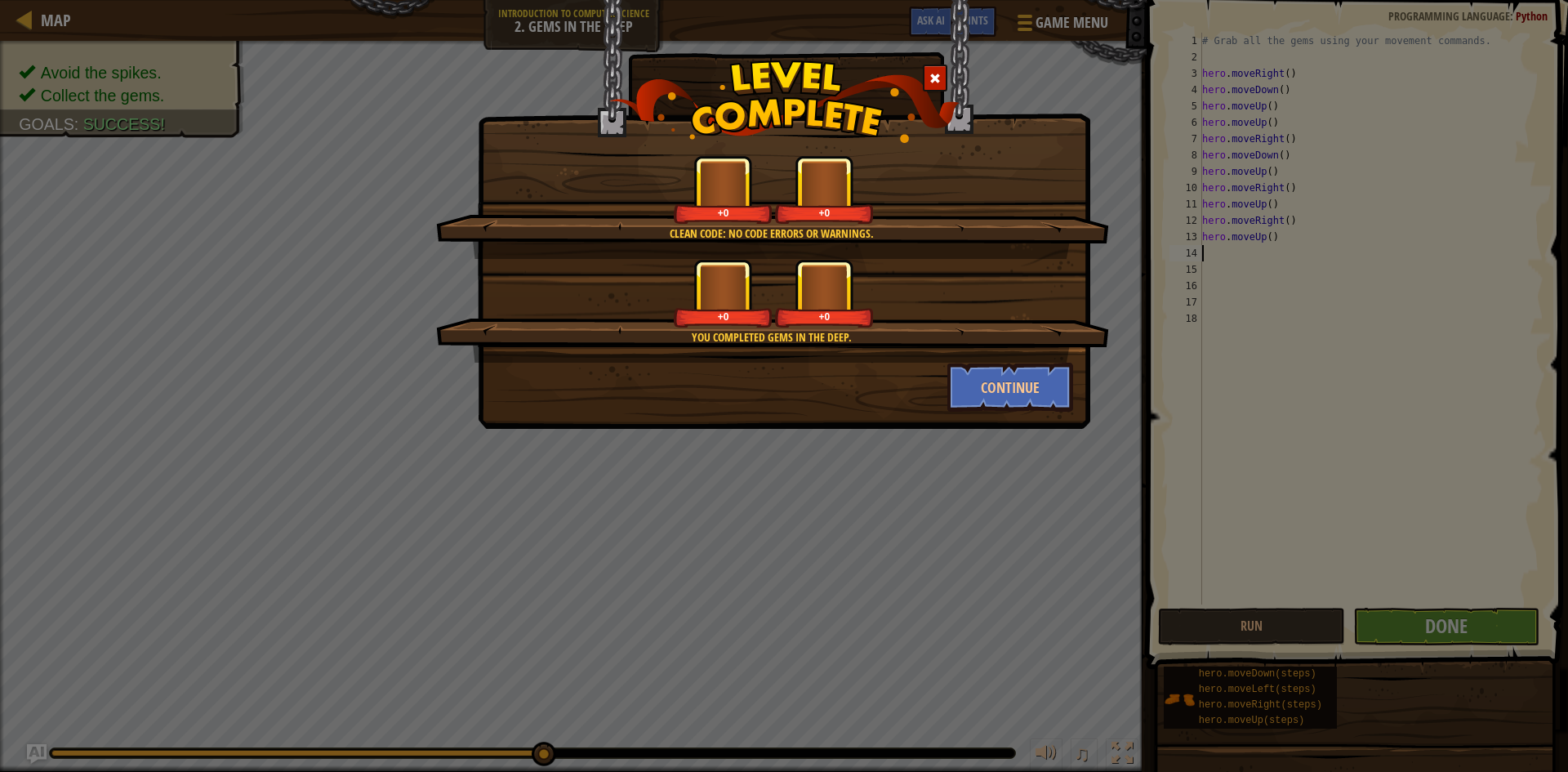
click at [791, 246] on div "Clean code: no code errors or warnings. +0 +0" at bounding box center [773, 207] width 673 height 104
click at [1034, 408] on button "Continue" at bounding box center [1011, 388] width 127 height 49
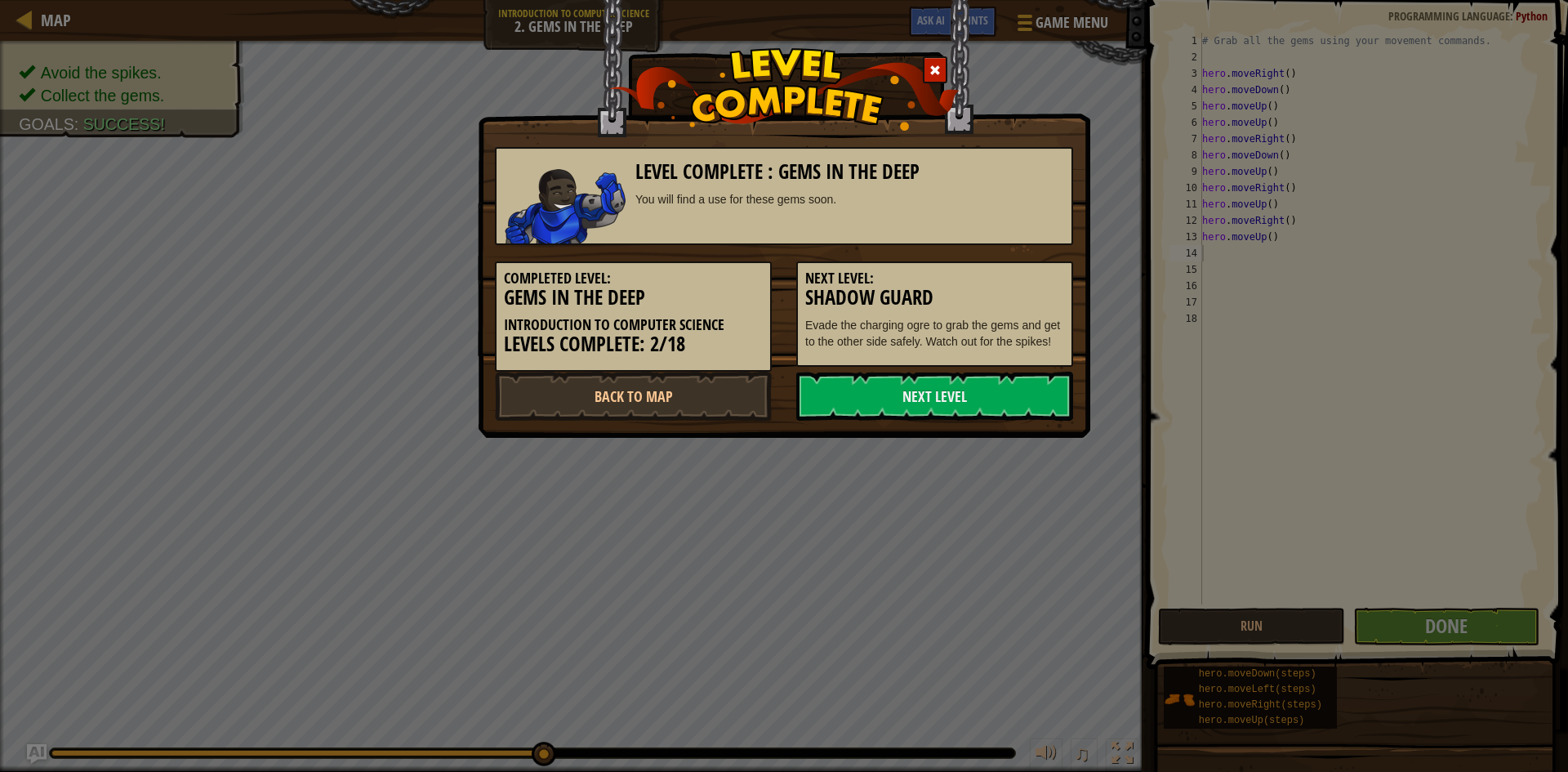
click at [1020, 383] on link "Next Level" at bounding box center [935, 396] width 277 height 49
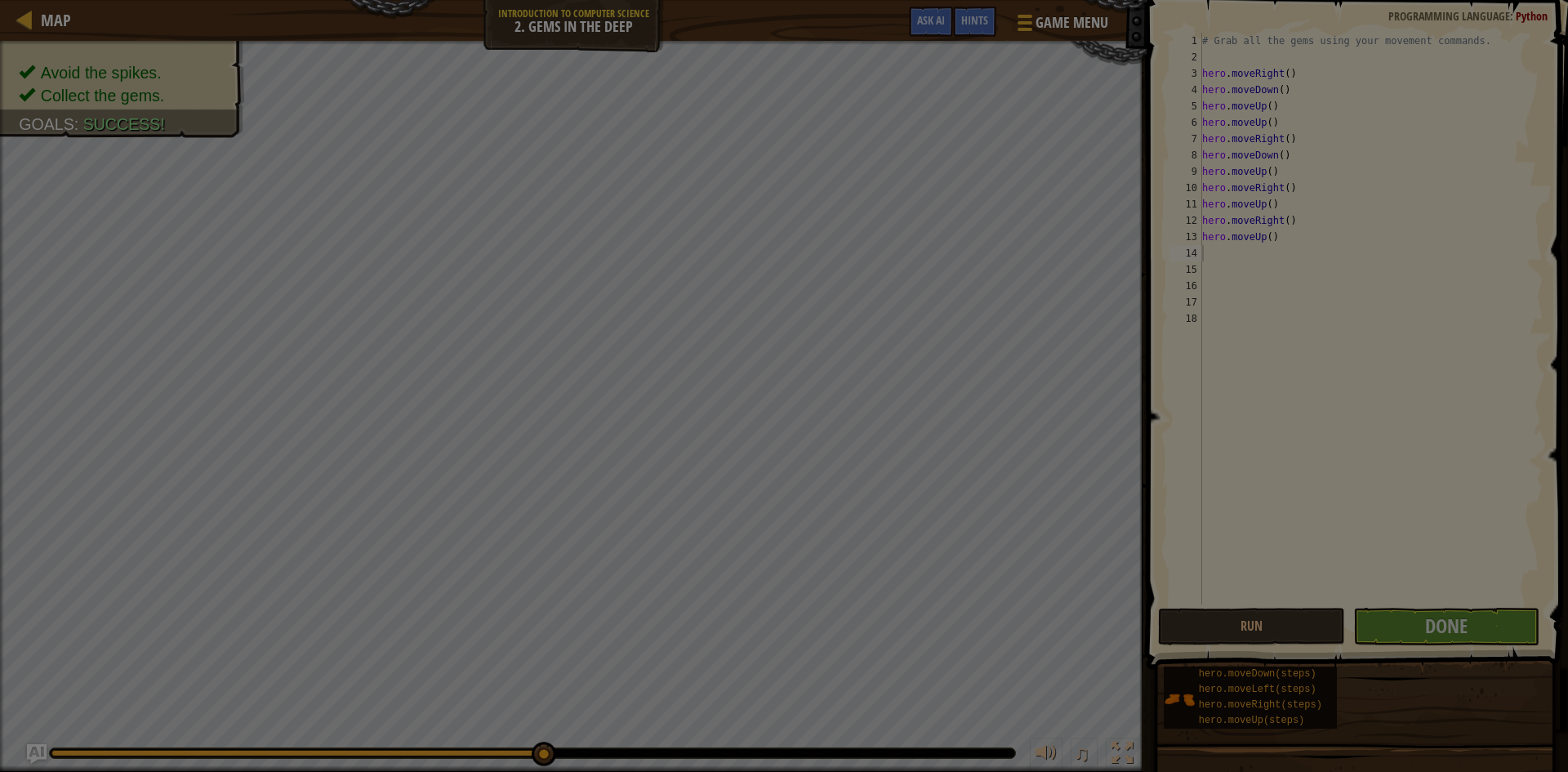
click at [983, 395] on div at bounding box center [784, 386] width 1568 height 772
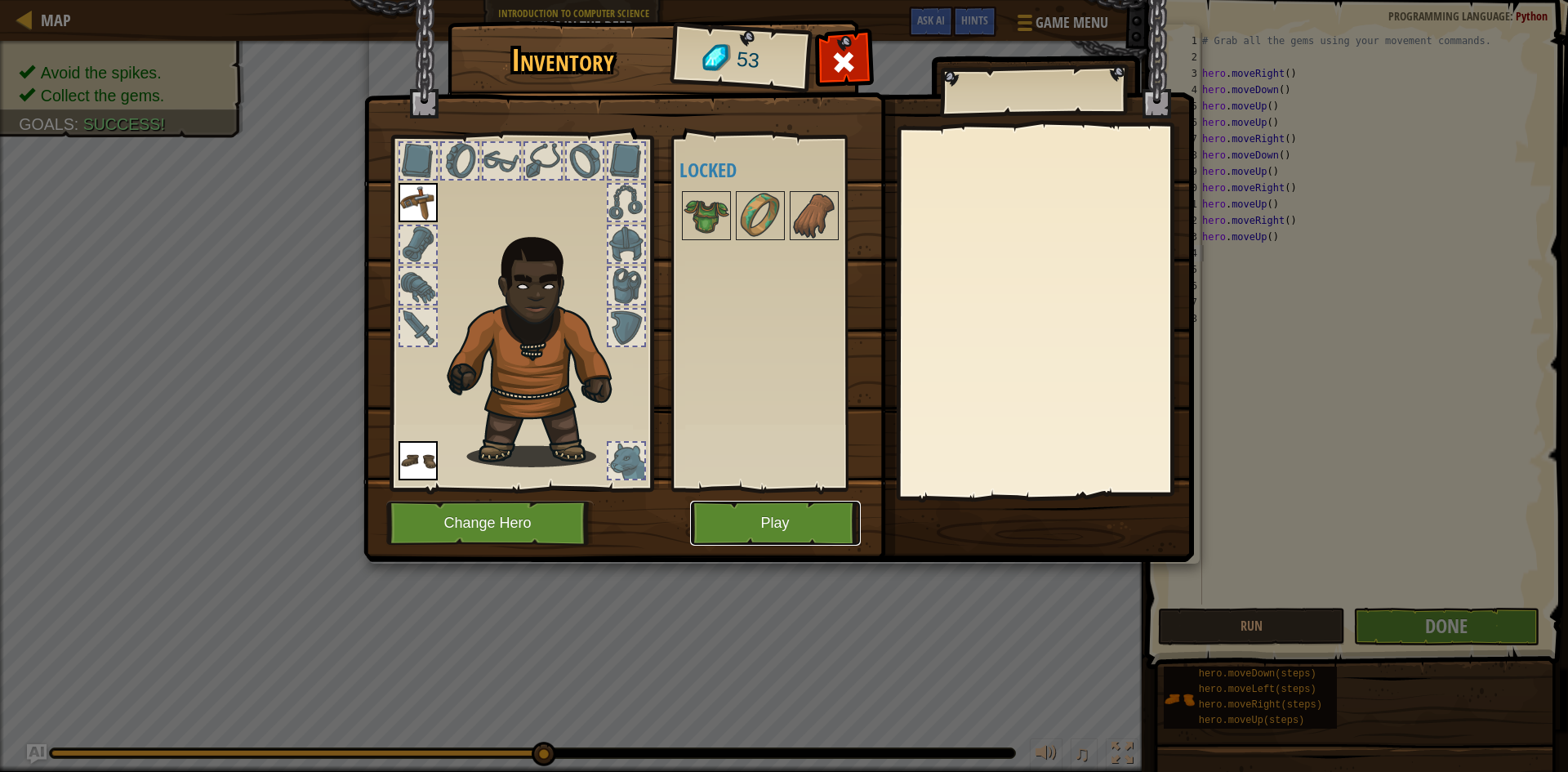
click at [742, 508] on button "Play" at bounding box center [775, 523] width 171 height 45
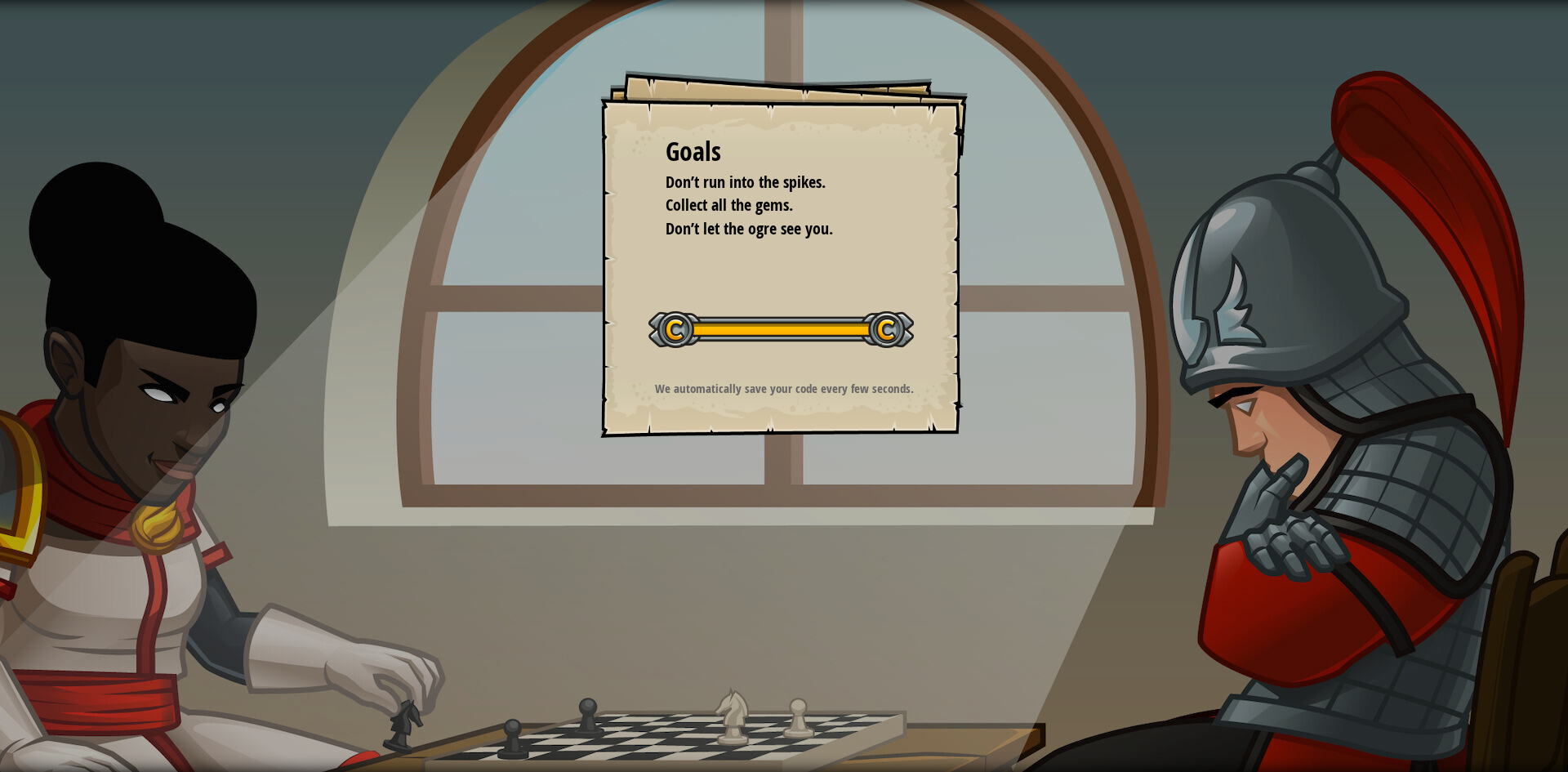
click at [753, 340] on div at bounding box center [781, 329] width 265 height 37
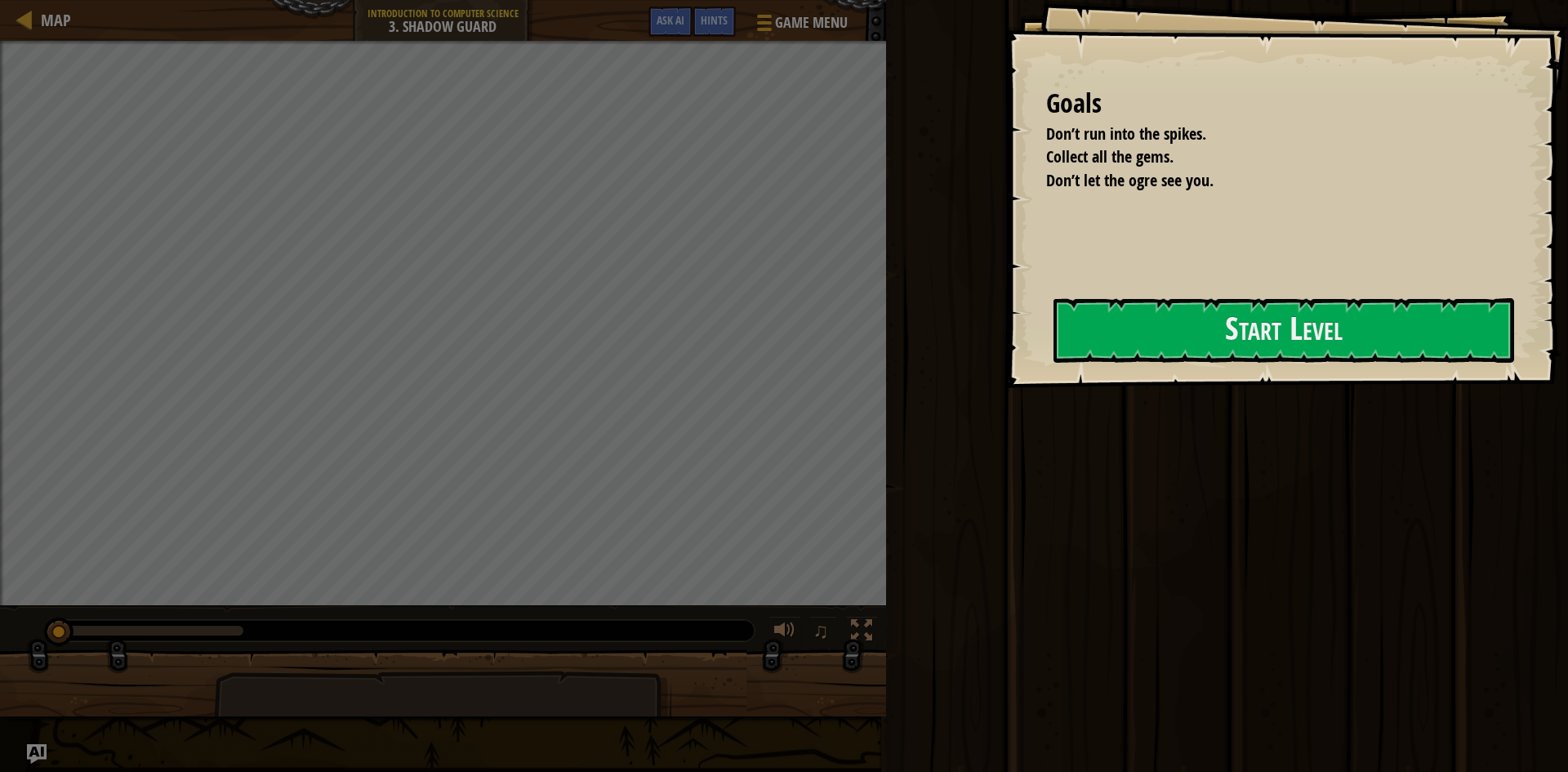
click at [1152, 287] on div "Goals Don’t run into the spikes. Collect all the gems. Don’t let the ogre see y…" at bounding box center [1286, 193] width 563 height 388
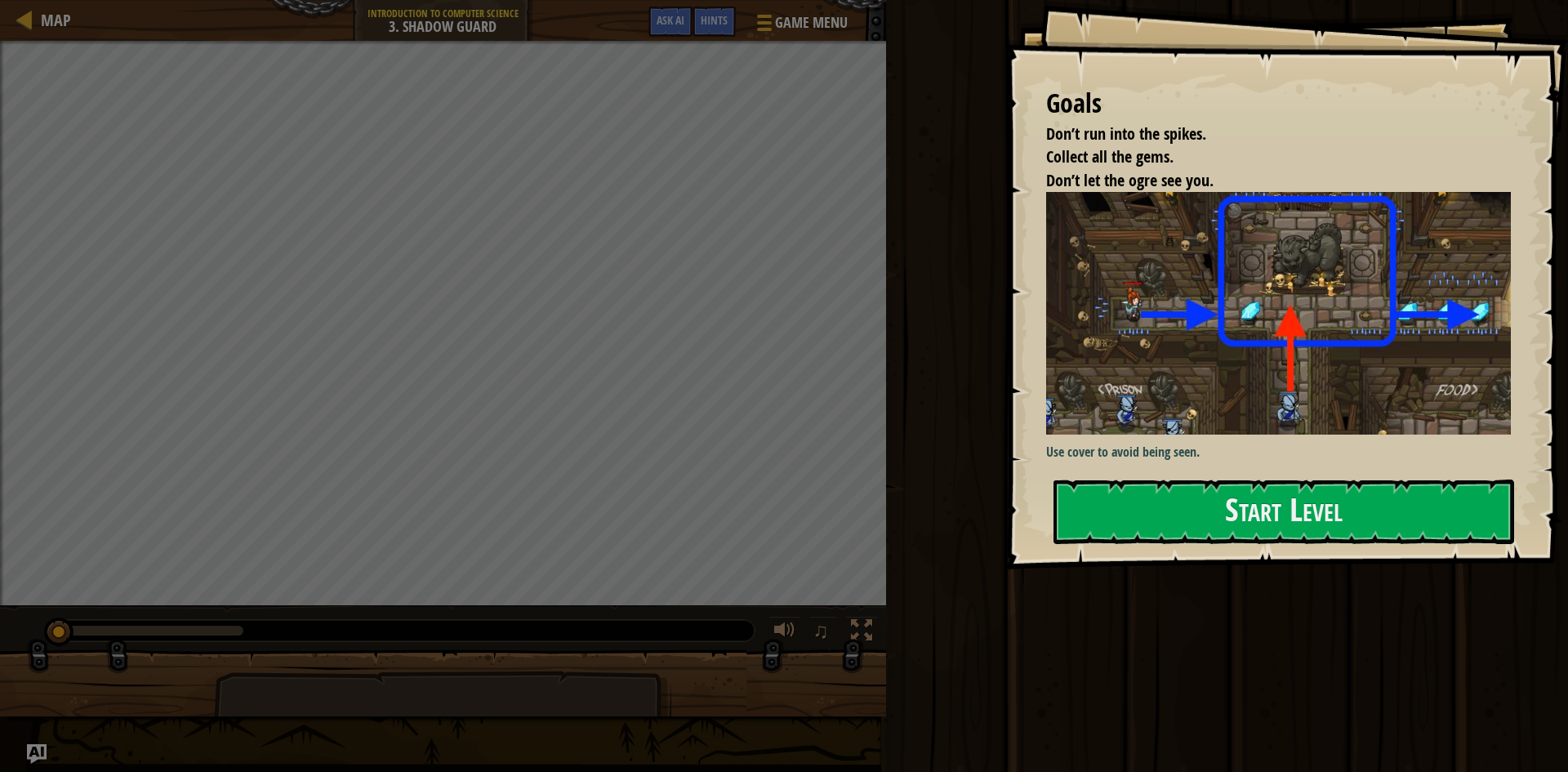
click at [1164, 367] on img at bounding box center [1284, 313] width 477 height 243
click at [1201, 500] on button "Start Level" at bounding box center [1283, 512] width 461 height 65
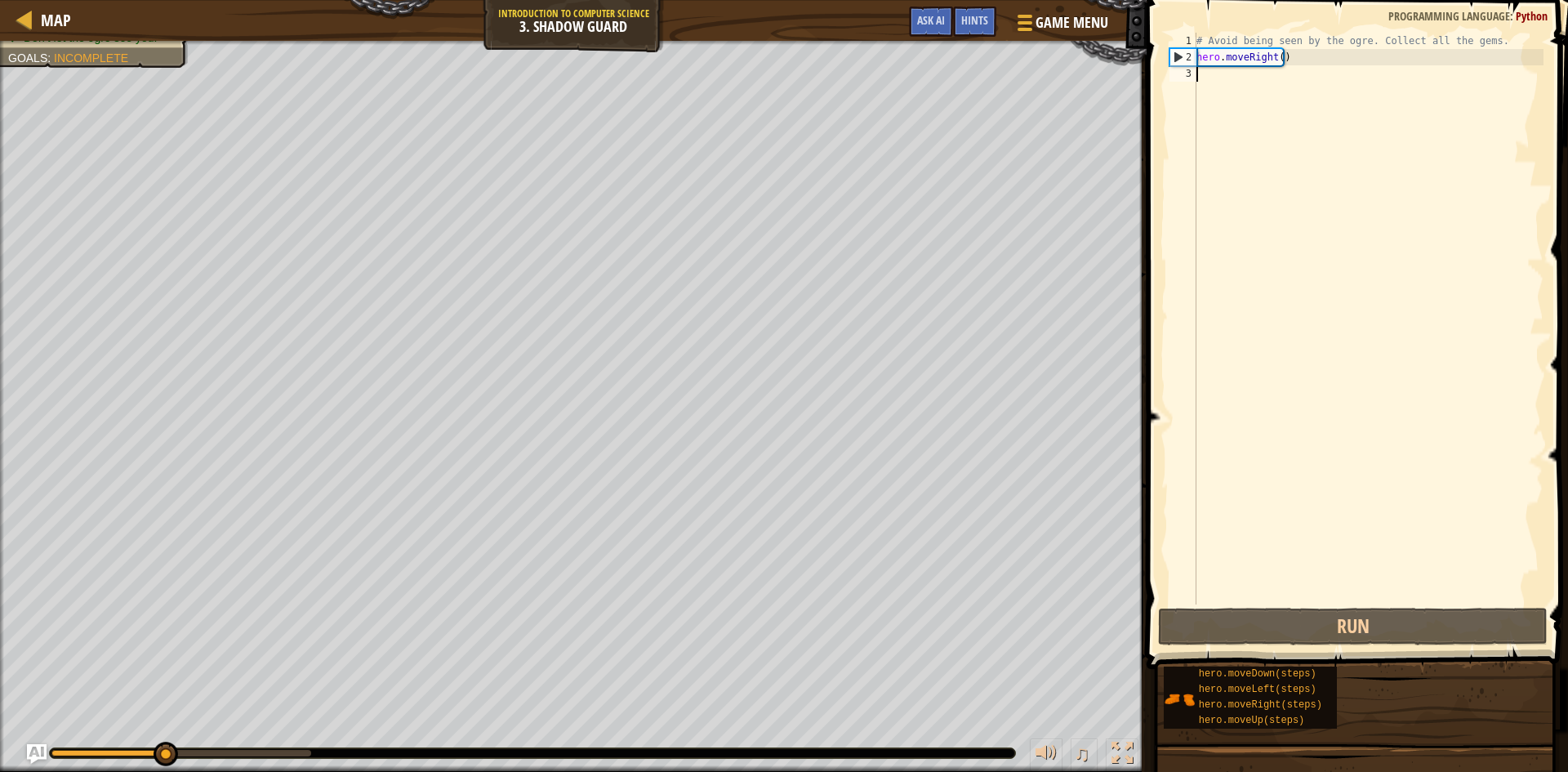
click at [1225, 78] on div "# Avoid being seen by the ogre. Collect all the gems. hero . moveRight ( )" at bounding box center [1368, 335] width 350 height 605
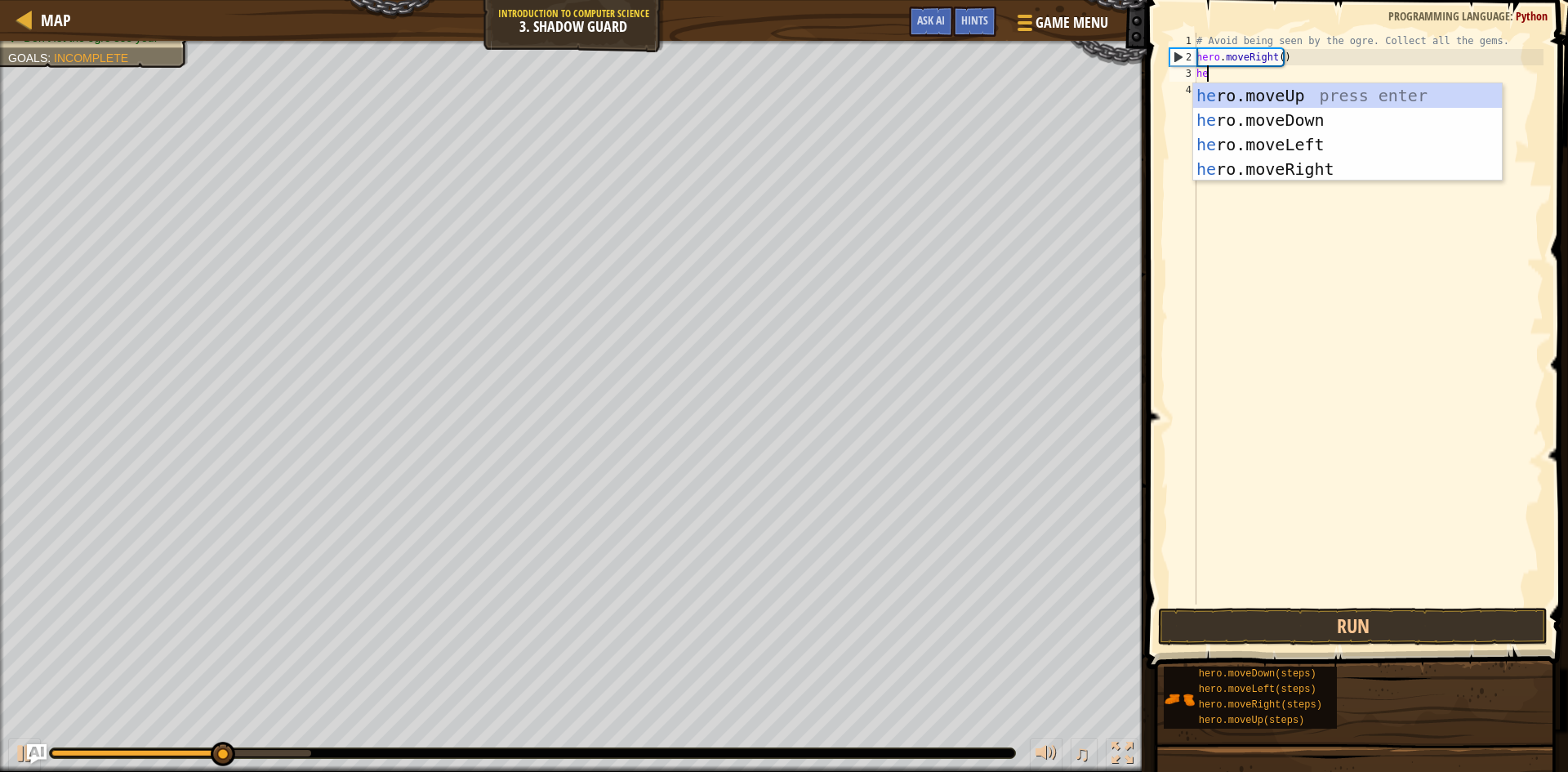
scroll to position [7, 1]
type textarea "hero"
click at [1247, 95] on div "hero .moveUp press enter hero .moveDown press enter hero .moveLeft press enter …" at bounding box center [1347, 156] width 309 height 147
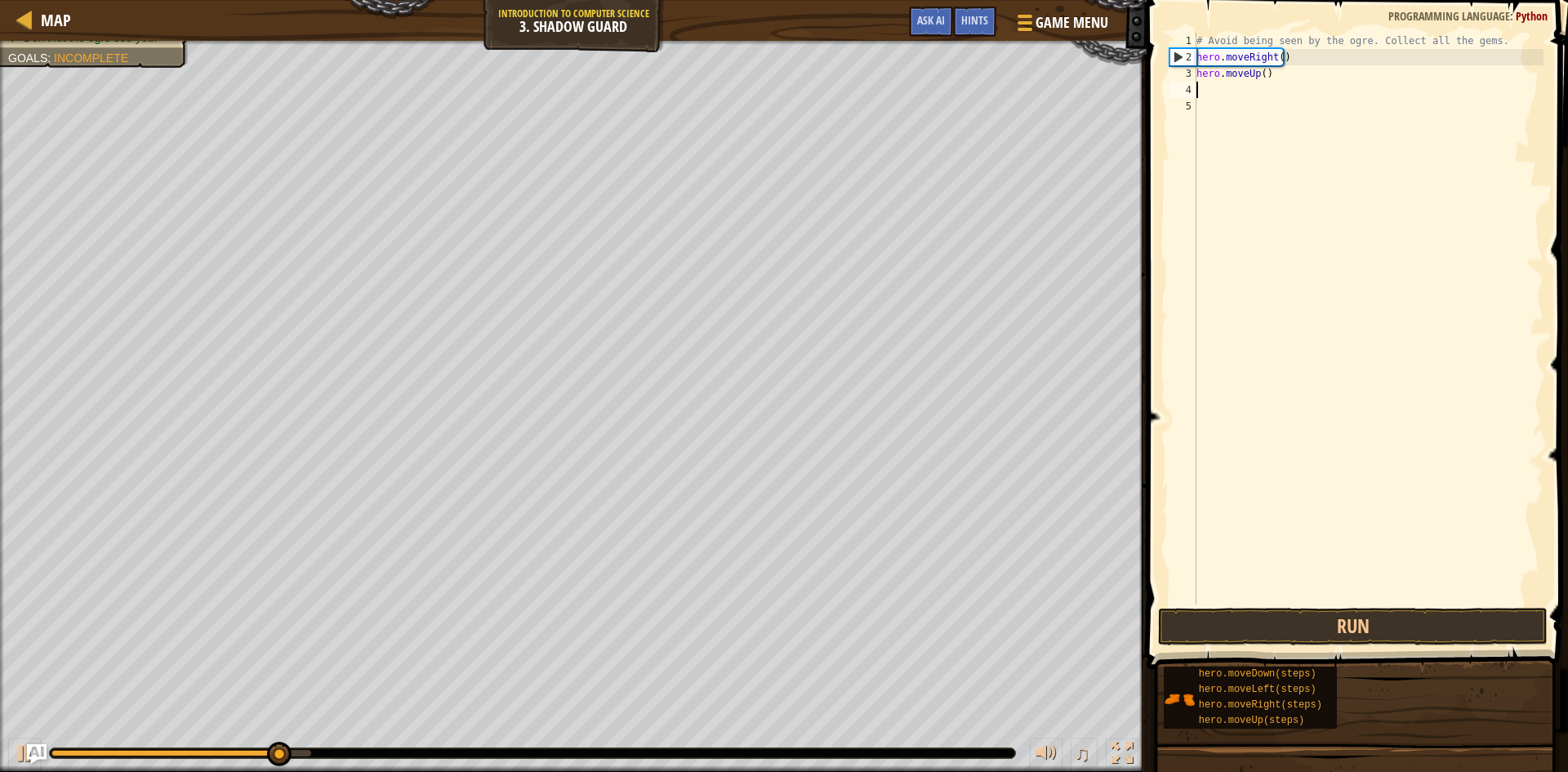
scroll to position [7, 0]
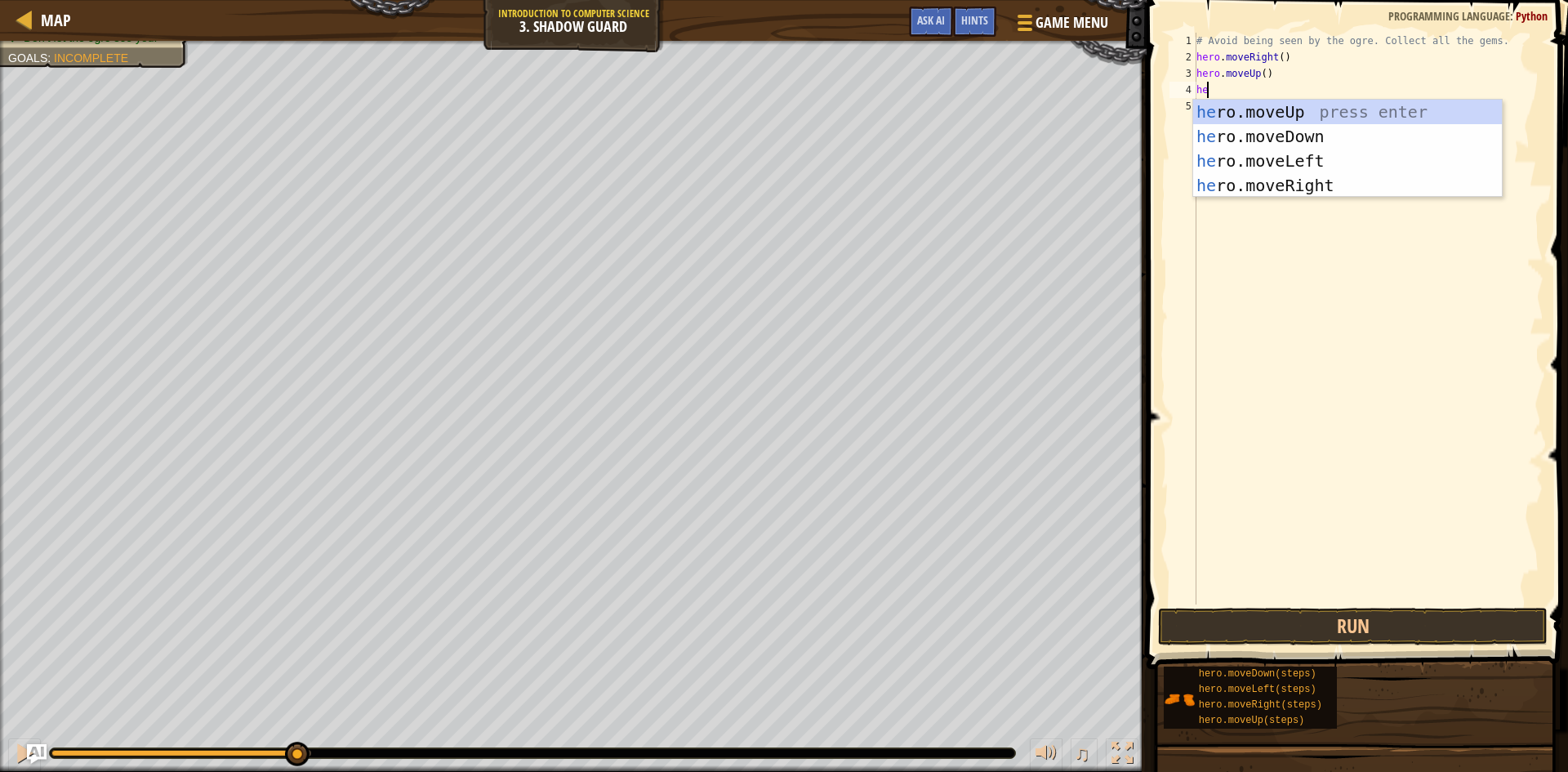
type textarea "heo"
click at [1295, 183] on div "he r o .moveUp press enter he r o .moveDown press enter he r o .moveLeft press …" at bounding box center [1347, 172] width 309 height 147
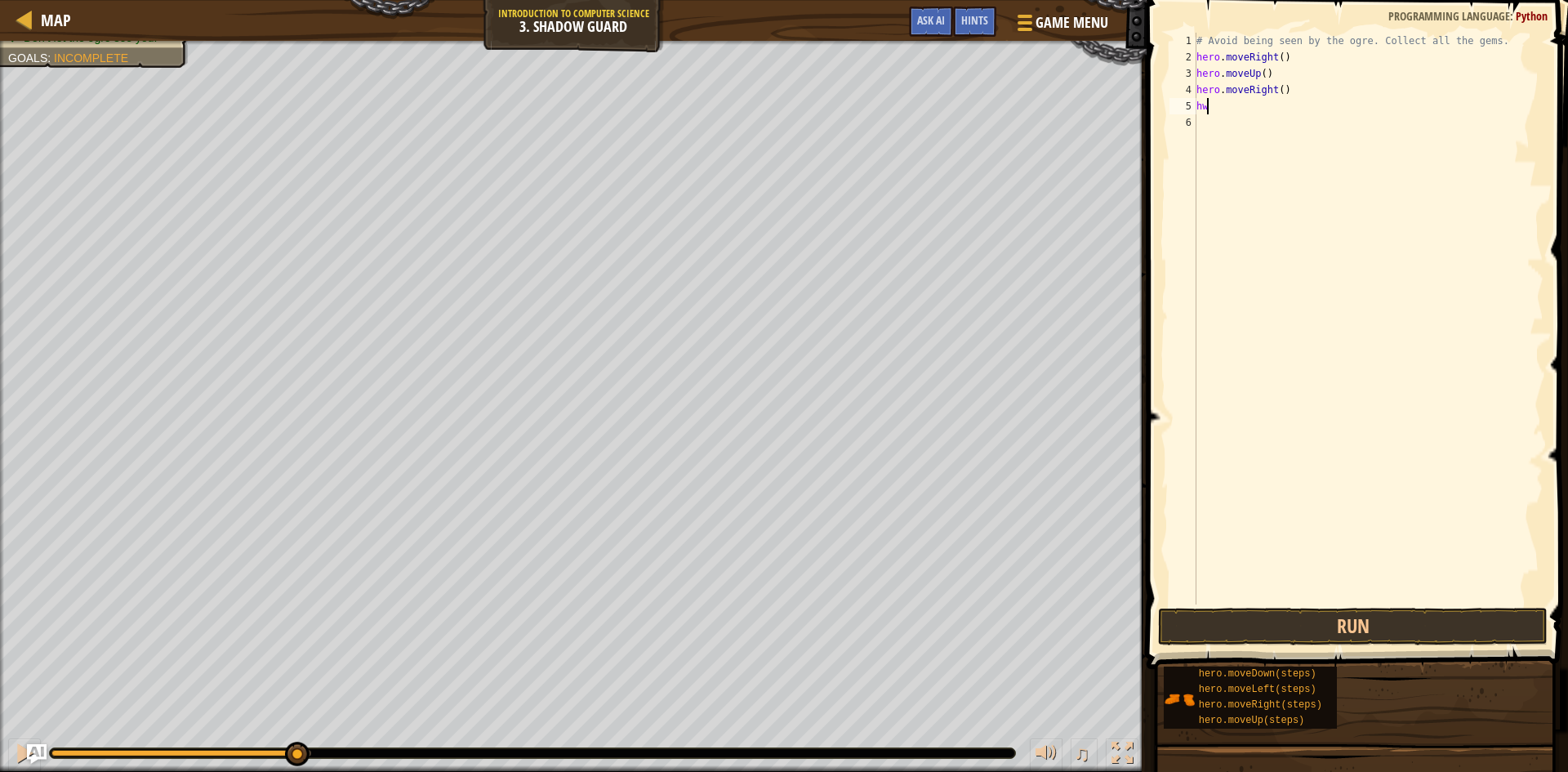
scroll to position [7, 0]
type textarea "h"
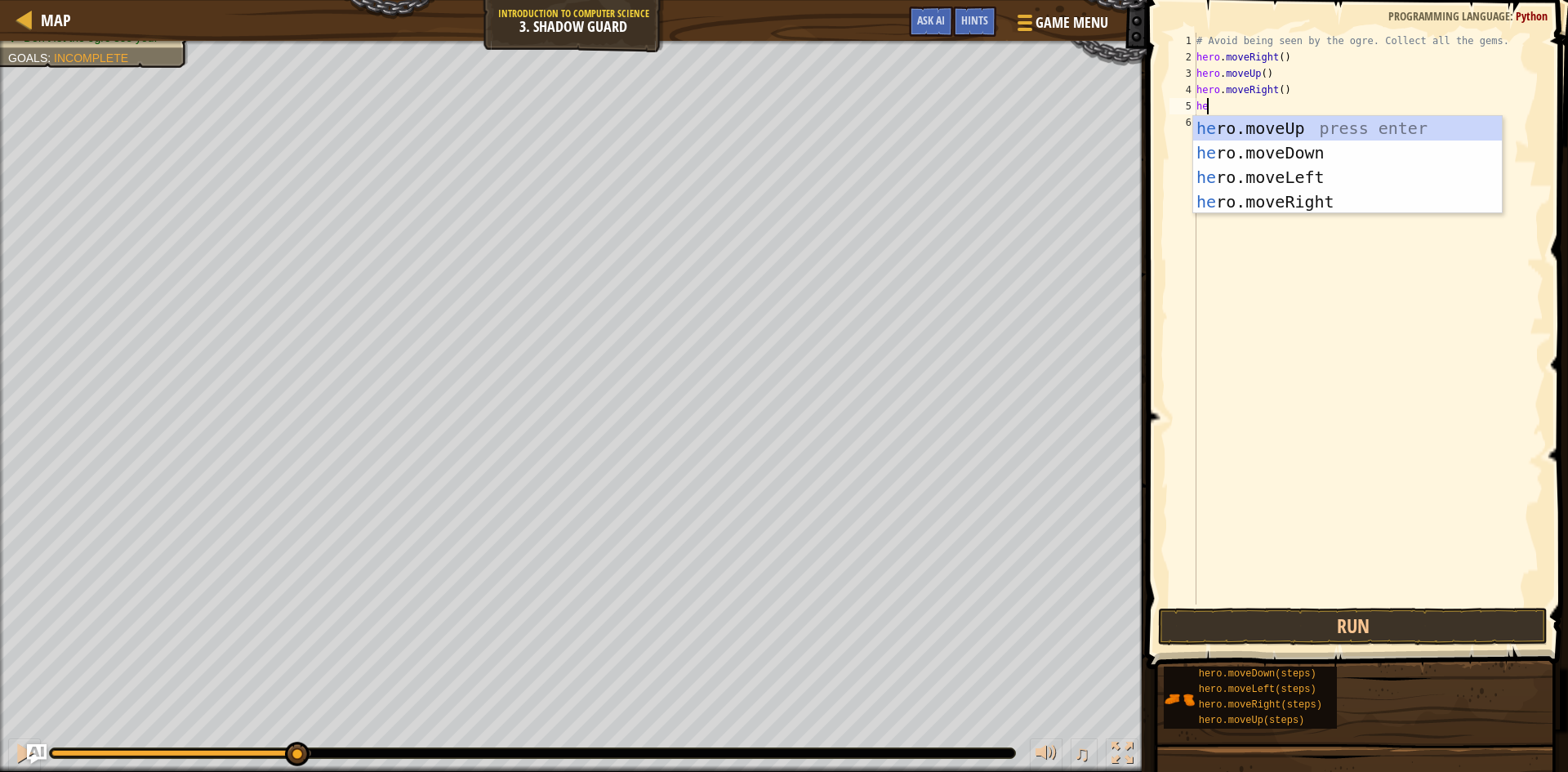
type textarea "her"
click at [1311, 155] on div "her o.moveUp press enter her o.moveDown press enter her o.moveLeft press enter …" at bounding box center [1347, 189] width 309 height 147
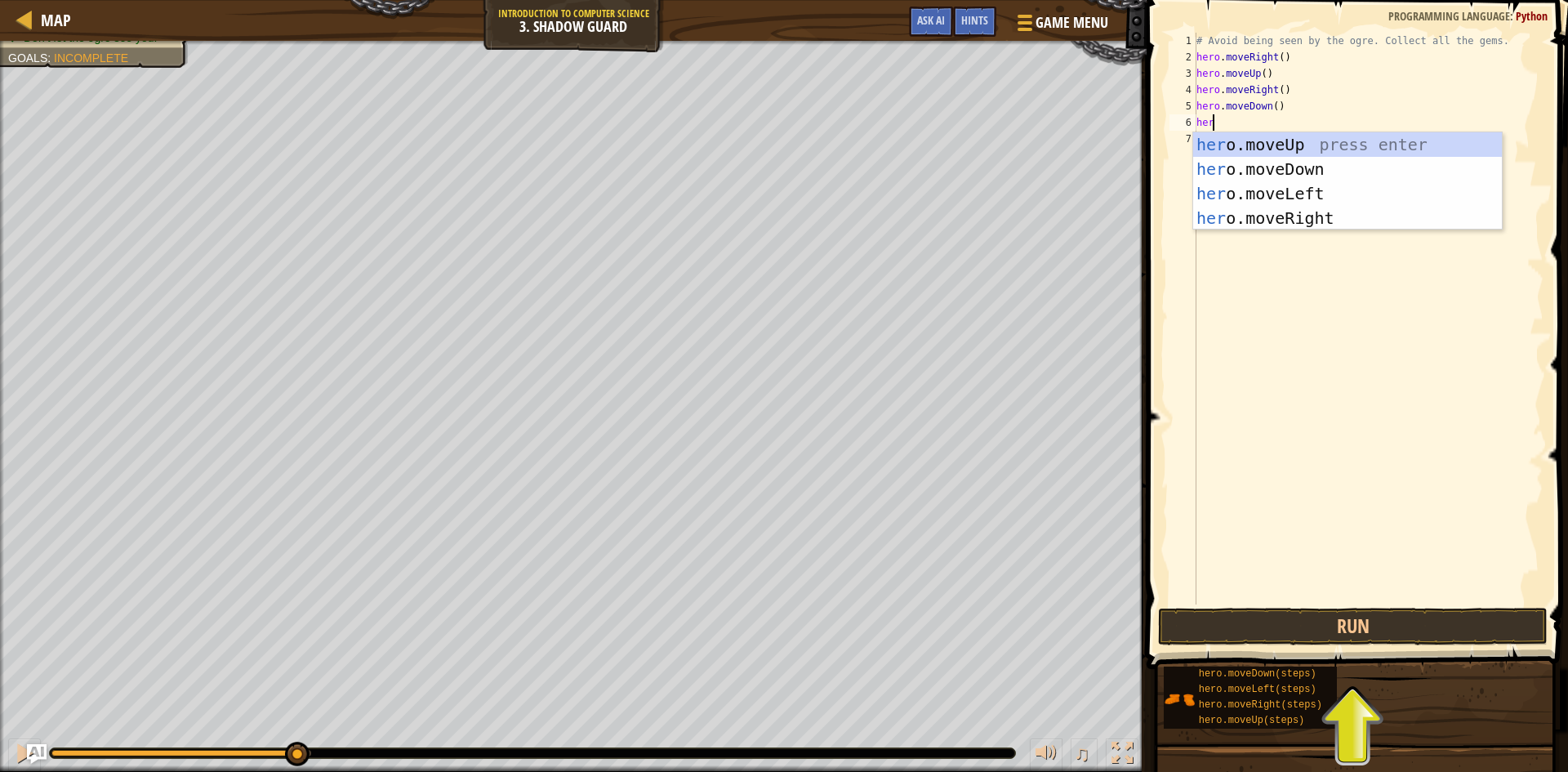
type textarea "hero"
click at [1324, 208] on div "hero .moveUp press enter hero .moveDown press enter hero .moveLeft press enter …" at bounding box center [1347, 205] width 309 height 147
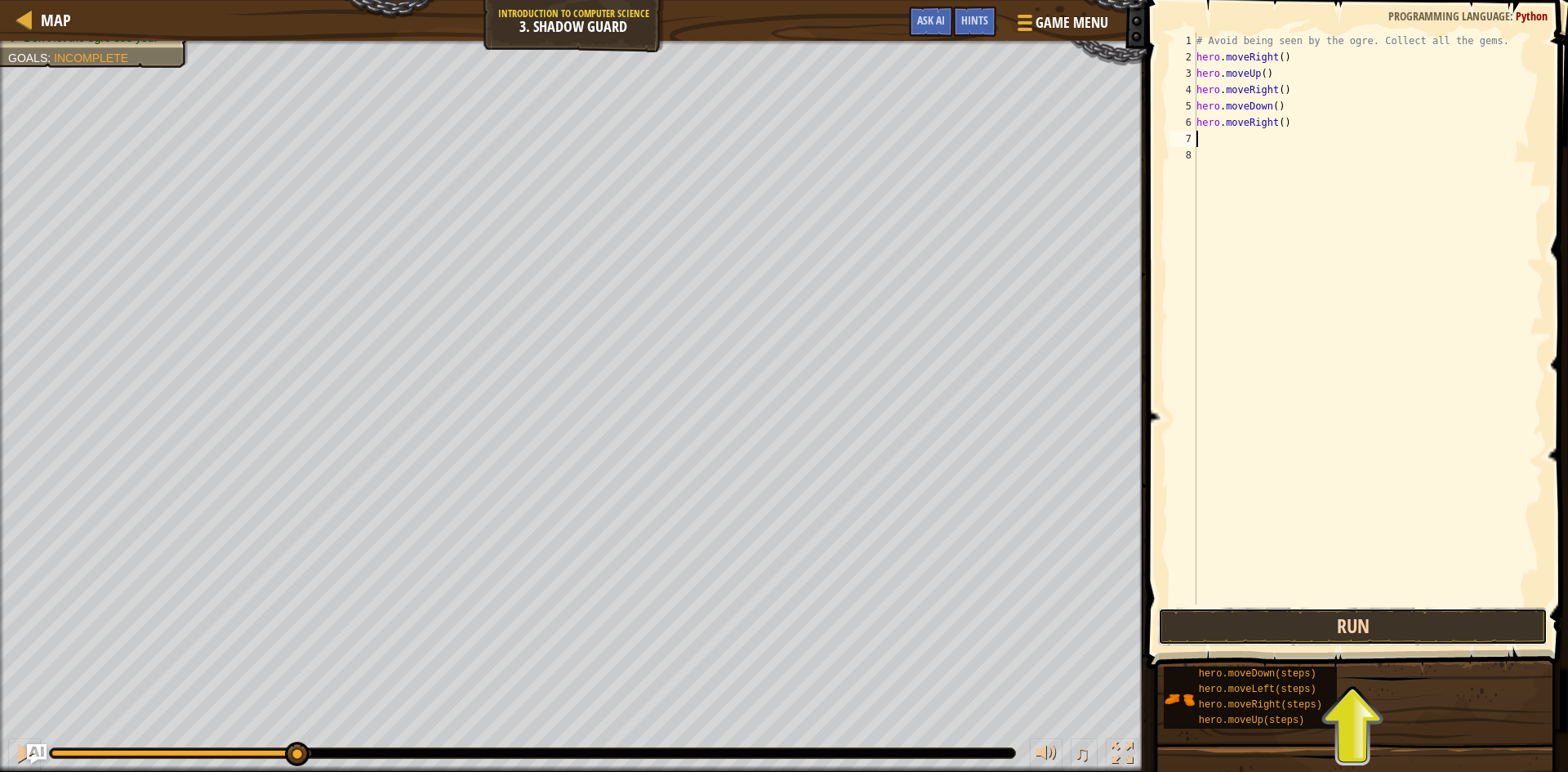
click at [1297, 628] on button "Run" at bounding box center [1353, 626] width 389 height 37
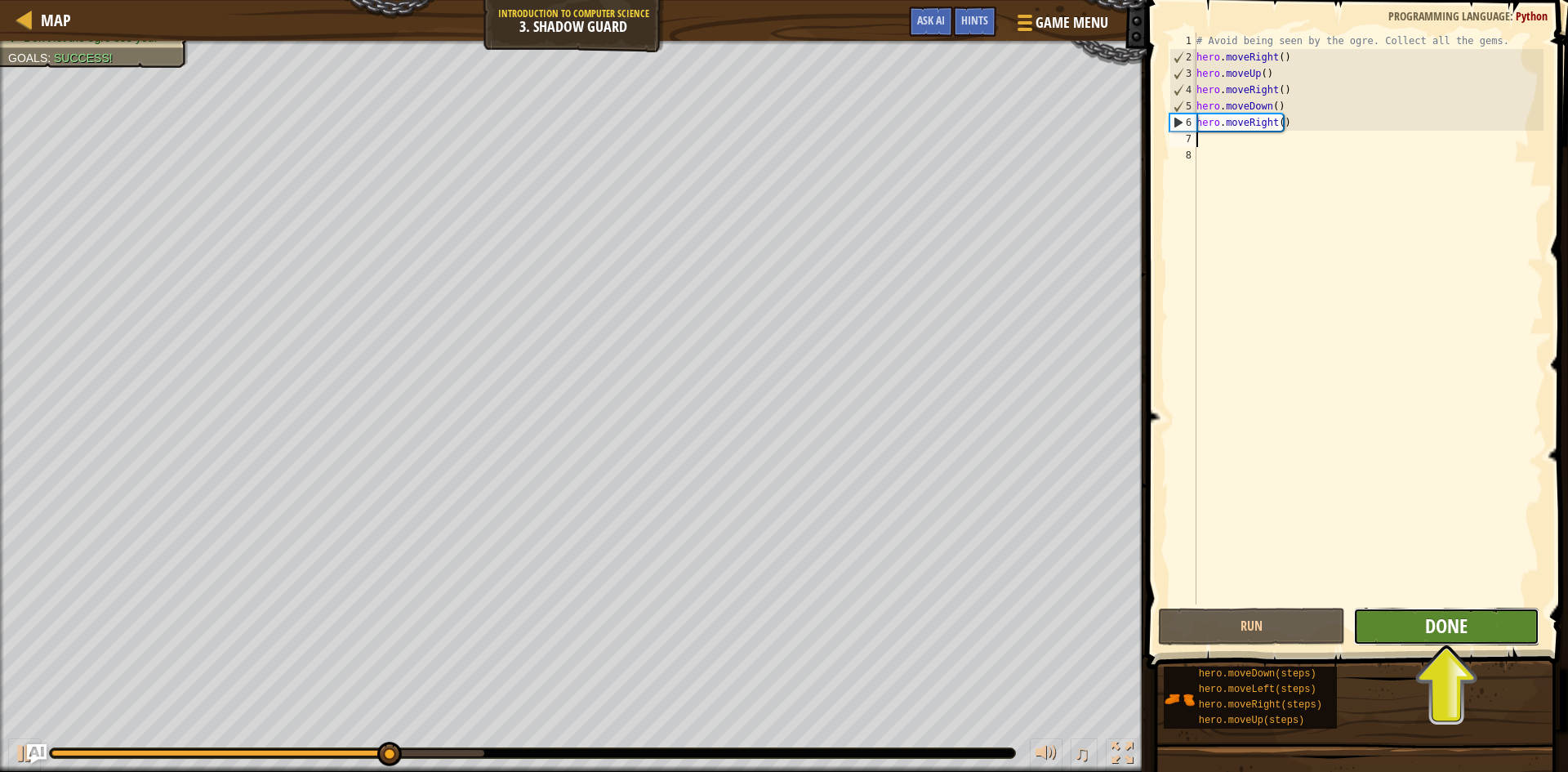
click at [1443, 631] on span "Done" at bounding box center [1447, 626] width 43 height 26
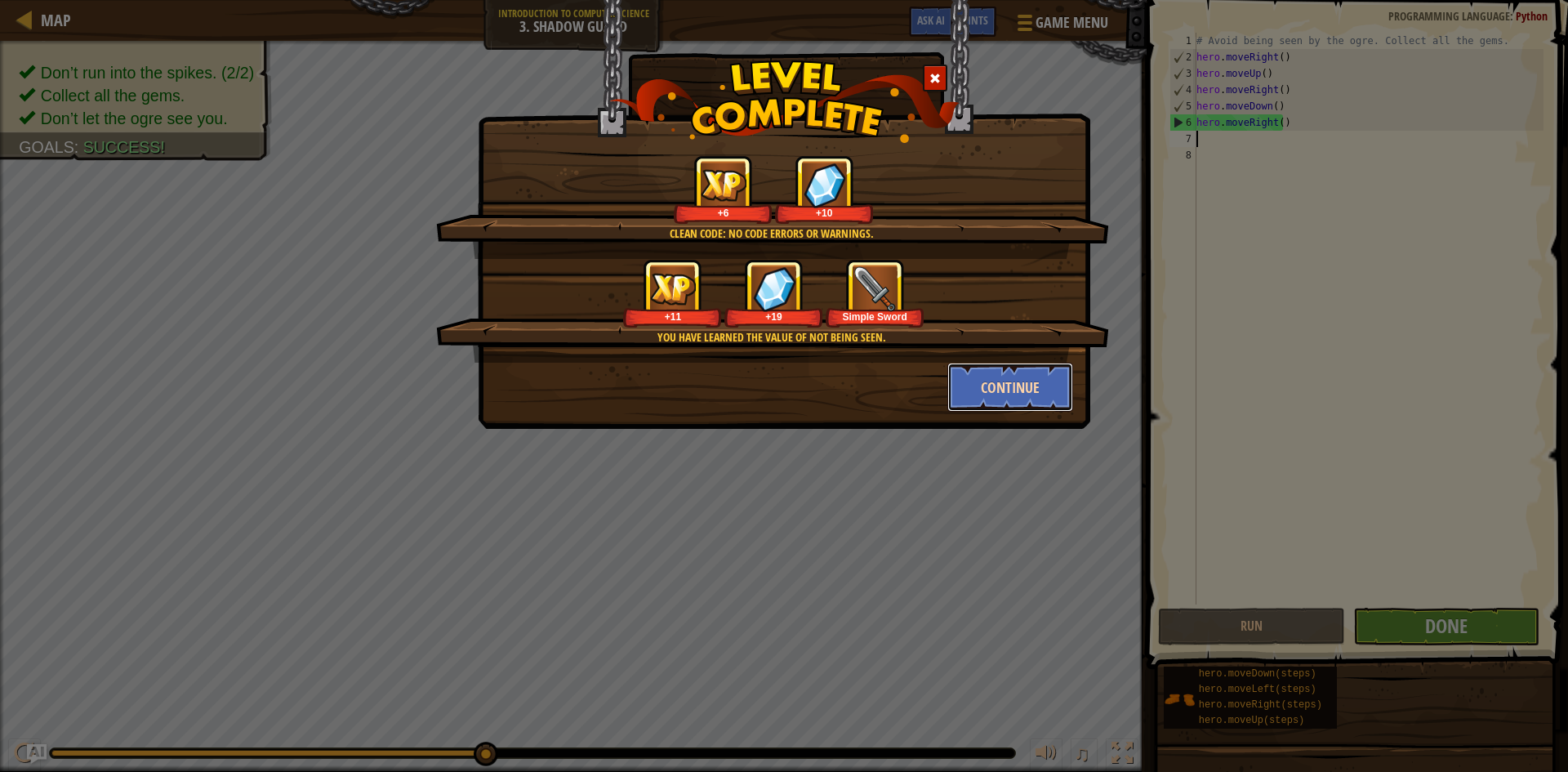
click at [1005, 382] on button "Continue" at bounding box center [1011, 388] width 127 height 49
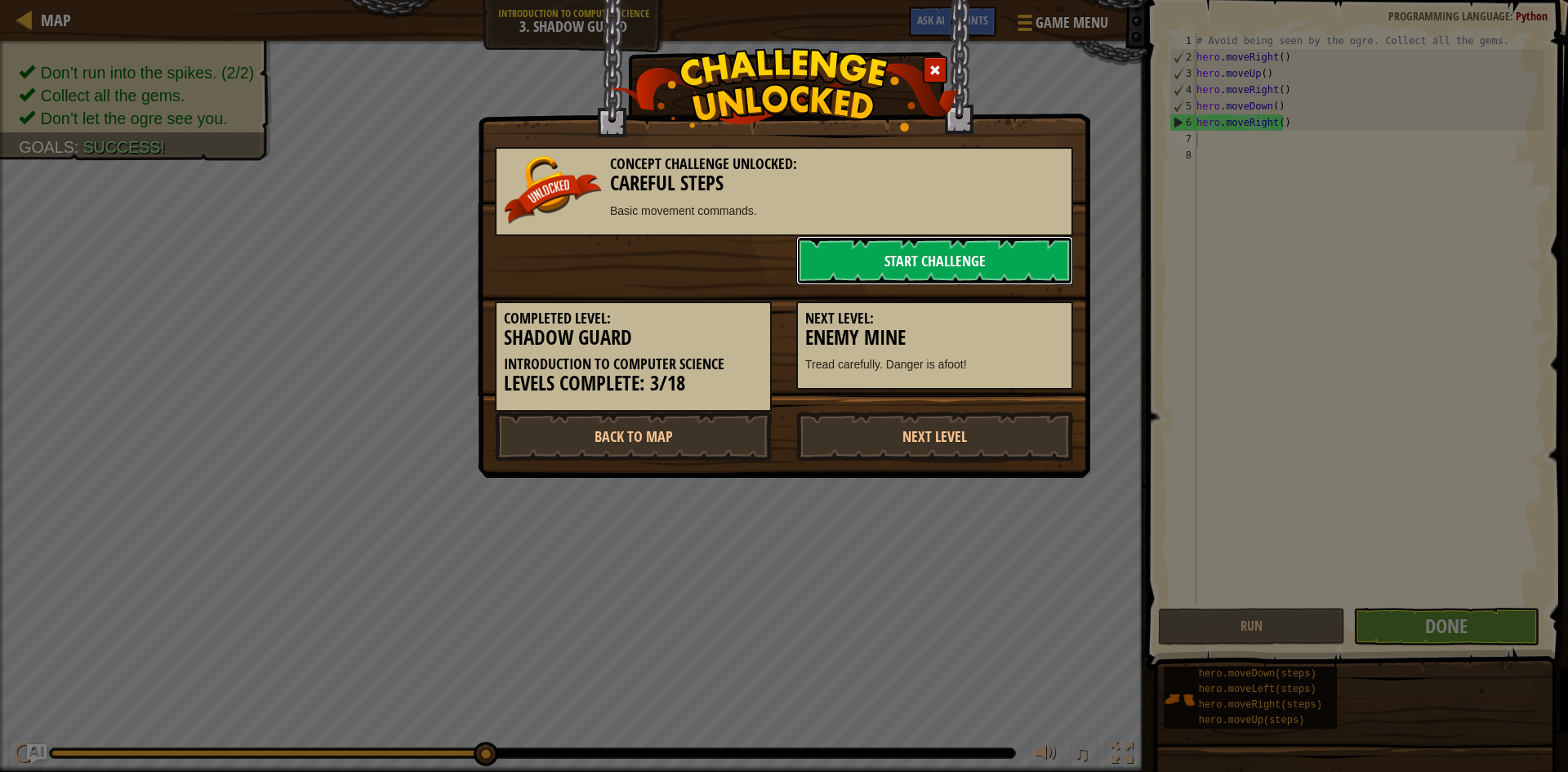
click at [888, 266] on link "Start Challenge" at bounding box center [935, 261] width 277 height 49
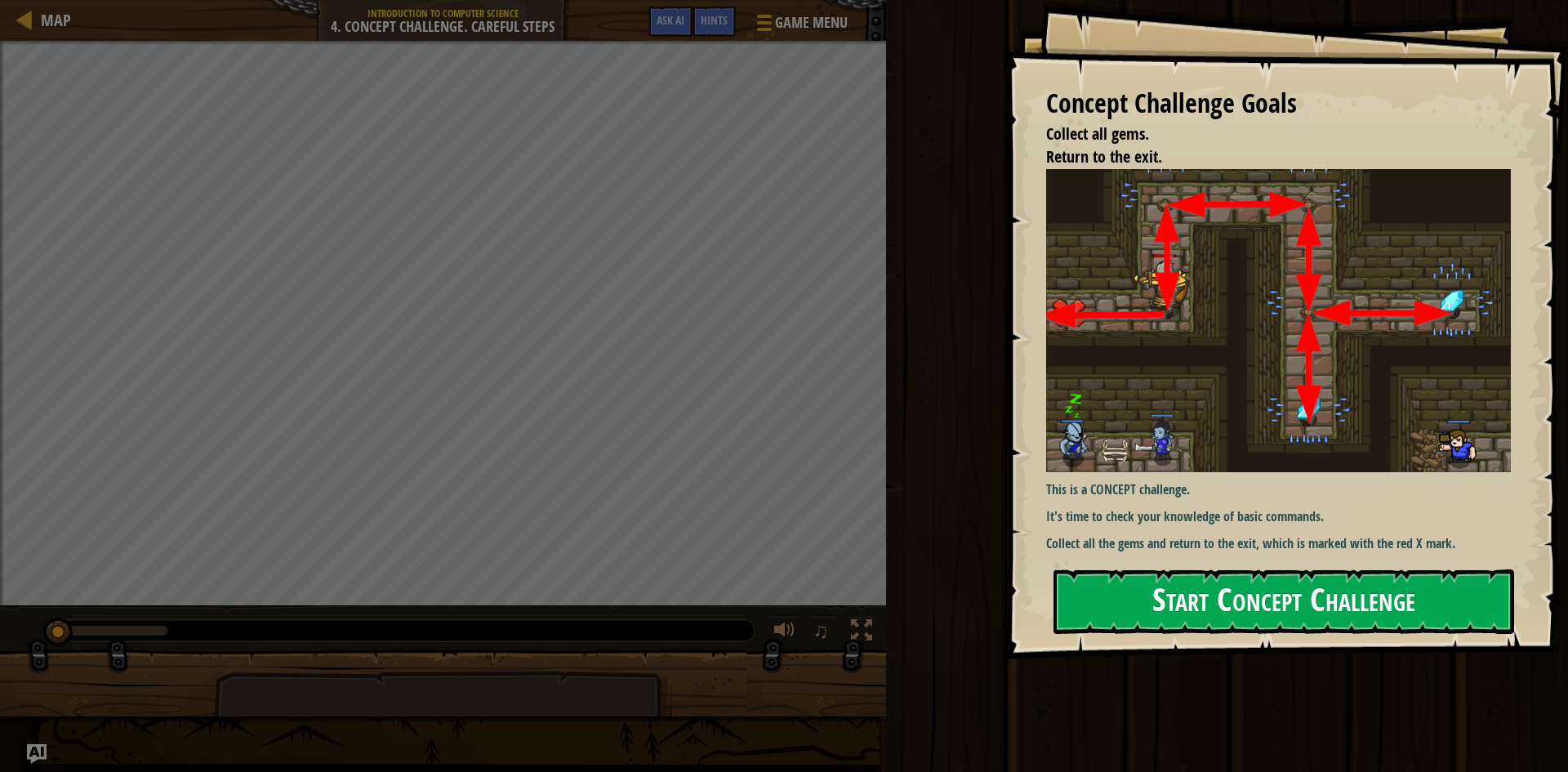
click at [1240, 606] on button "Start Concept Challenge" at bounding box center [1283, 601] width 461 height 65
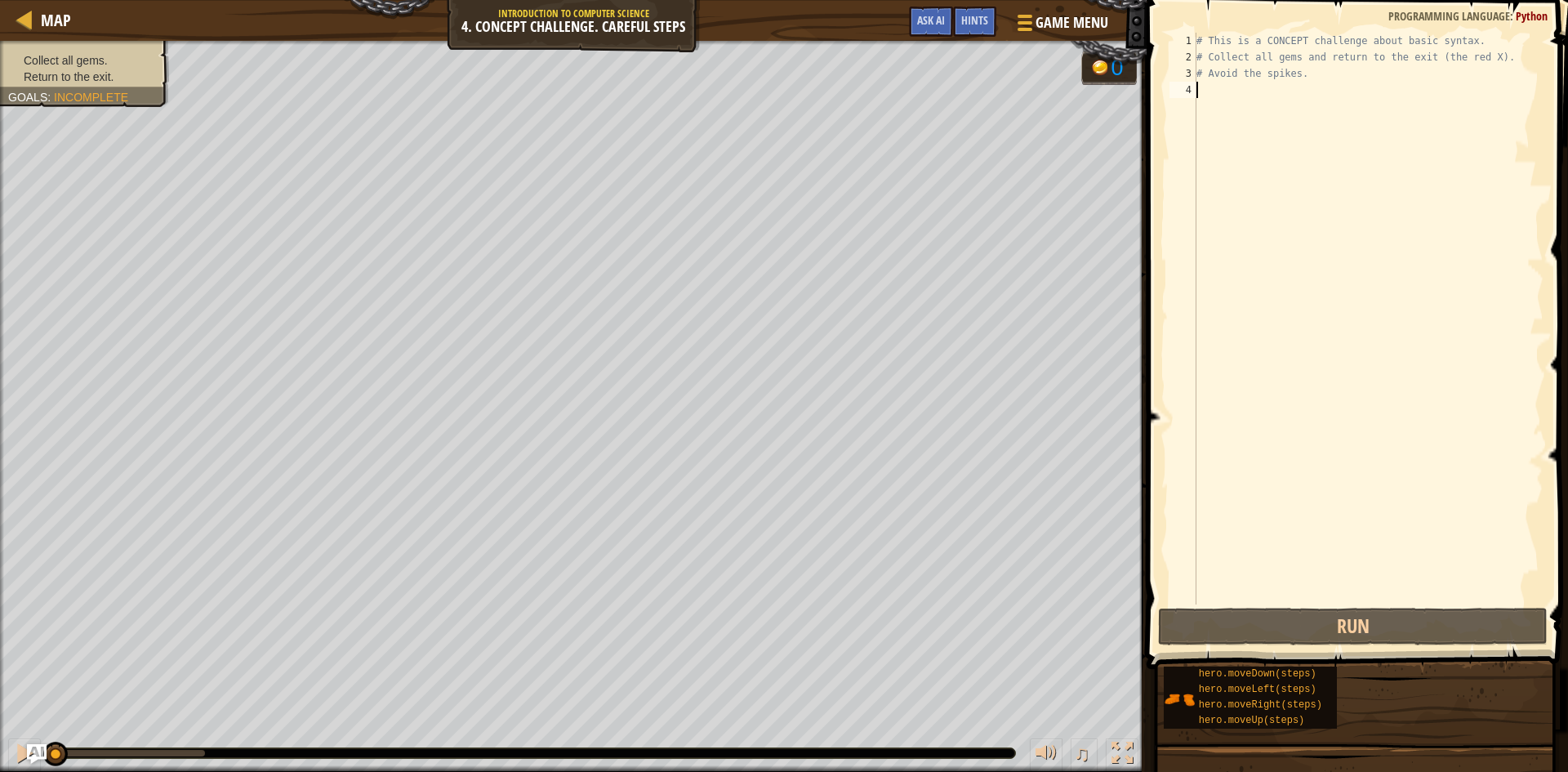
click at [1328, 106] on div "# This is a CONCEPT challenge about basic syntax. # Collect all gems and return…" at bounding box center [1368, 335] width 350 height 605
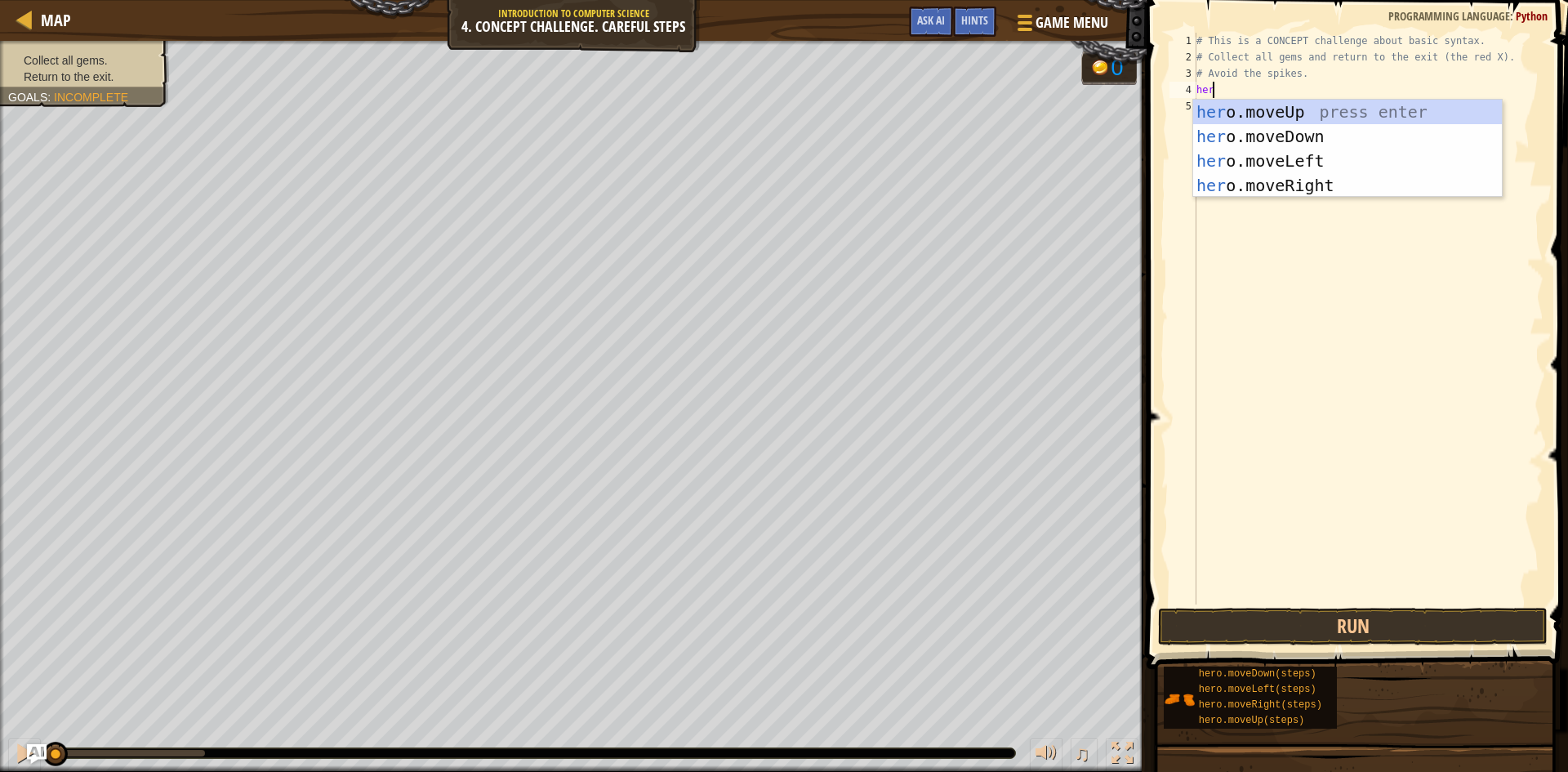
scroll to position [7, 1]
type textarea "hero"
click at [1327, 106] on div "hero .moveUp press enter hero .moveDown press enter hero .moveLeft press enter …" at bounding box center [1347, 172] width 309 height 147
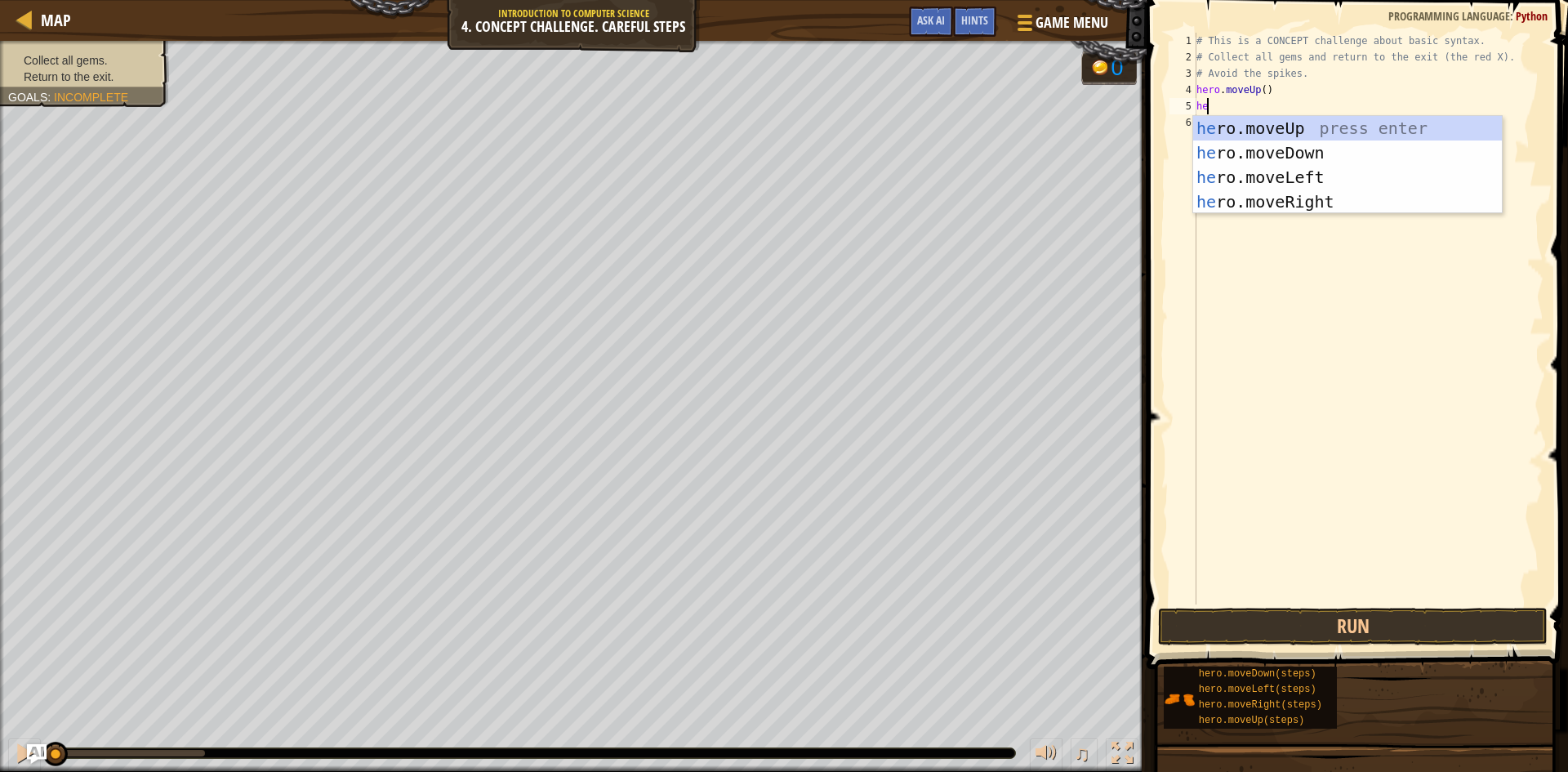
type textarea "hero"
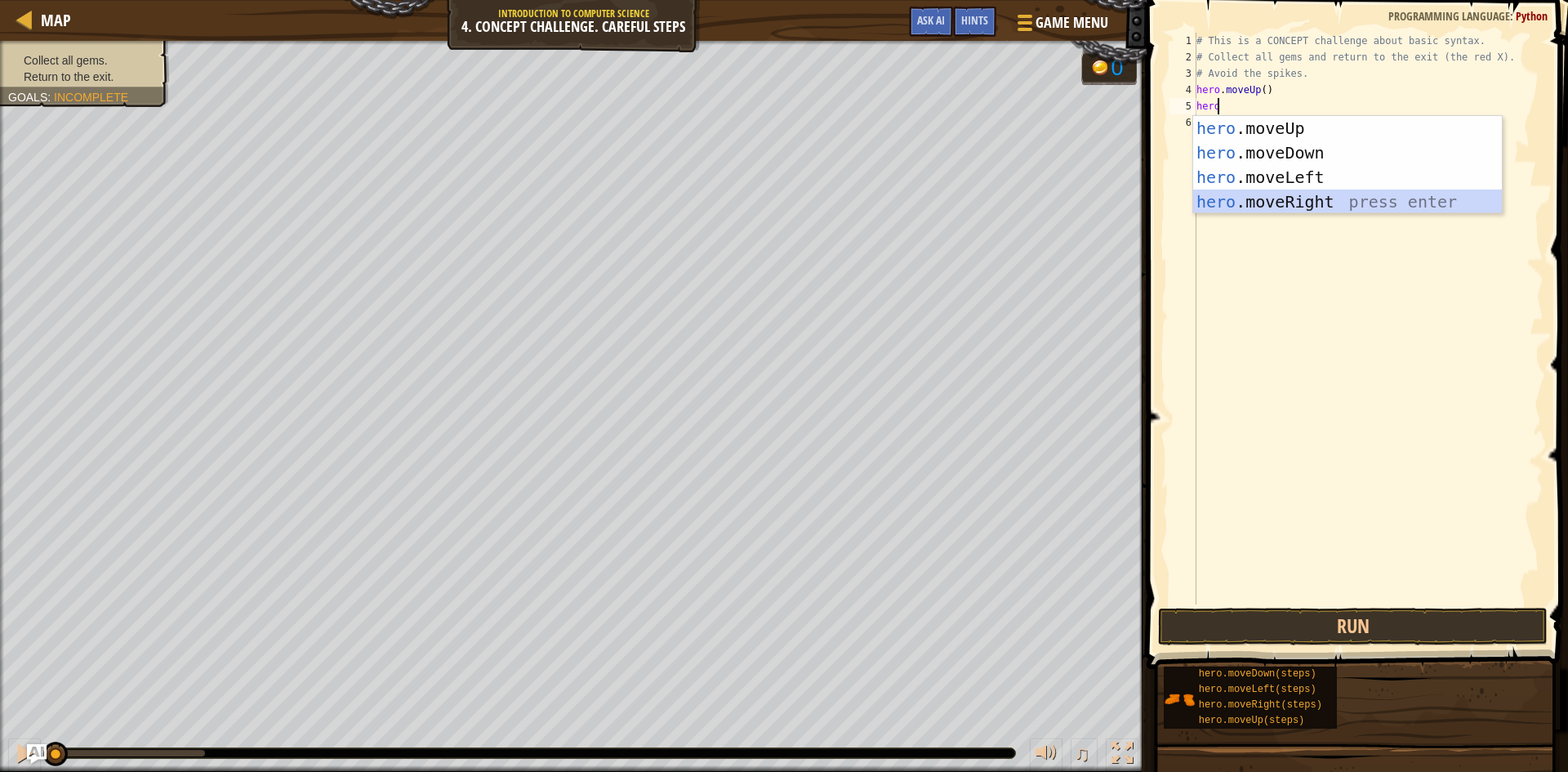
click at [1224, 203] on div "hero .moveUp press enter hero .moveDown press enter hero .moveLeft press enter …" at bounding box center [1347, 189] width 309 height 147
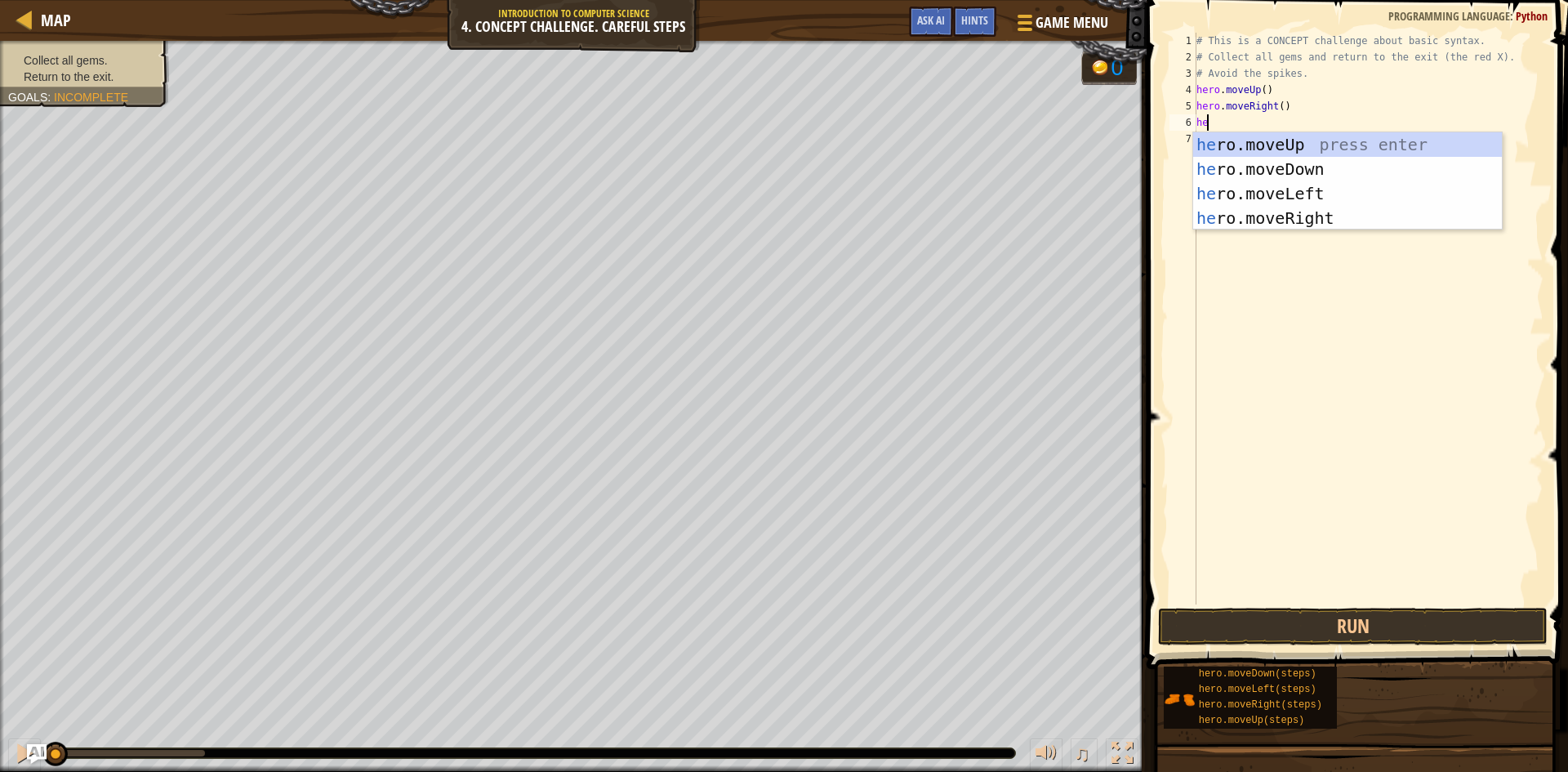
type textarea "hero"
click at [1314, 165] on div "hero .moveUp press enter hero .moveDown press enter hero .moveLeft press enter …" at bounding box center [1347, 205] width 309 height 147
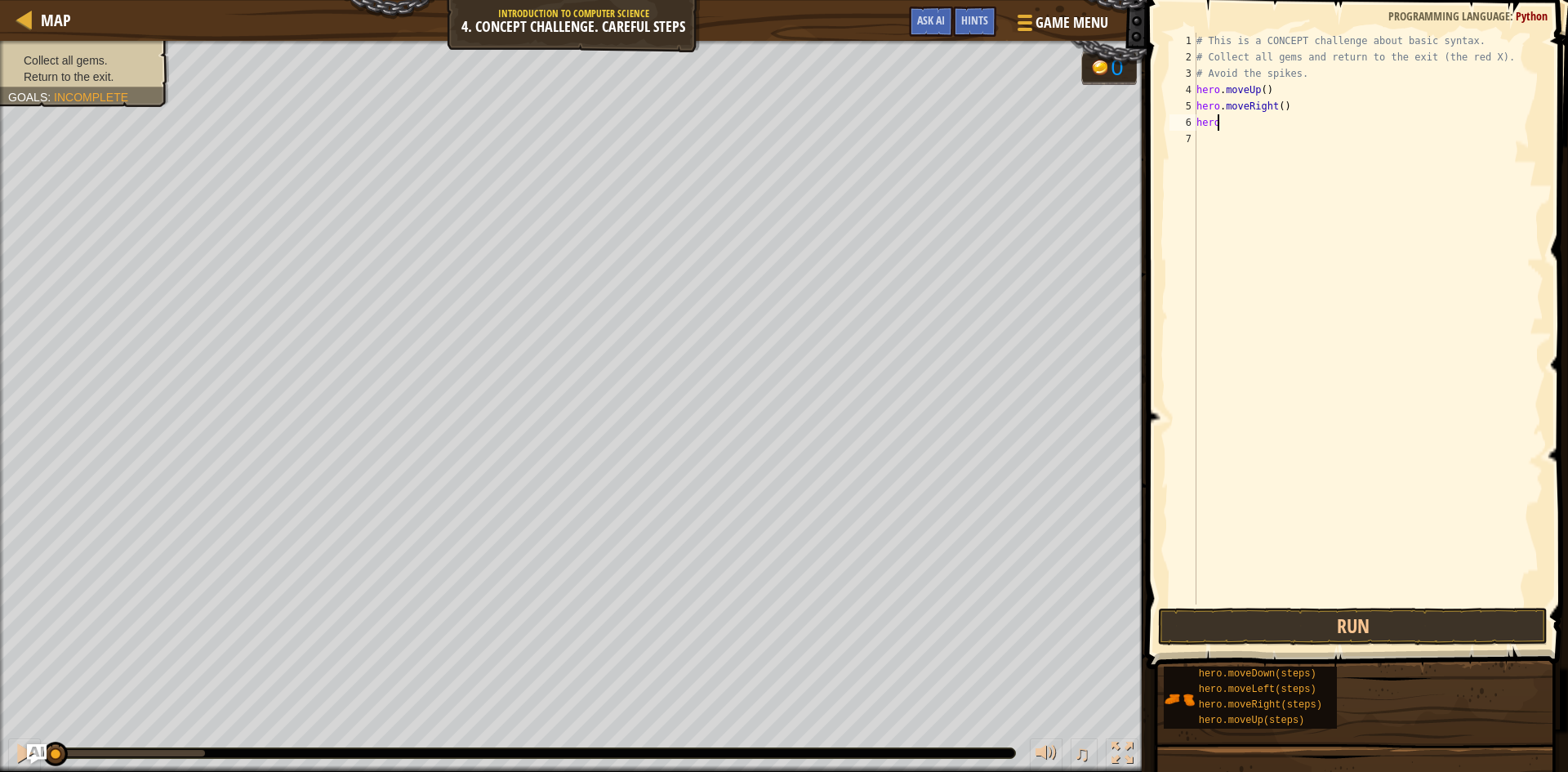
scroll to position [7, 0]
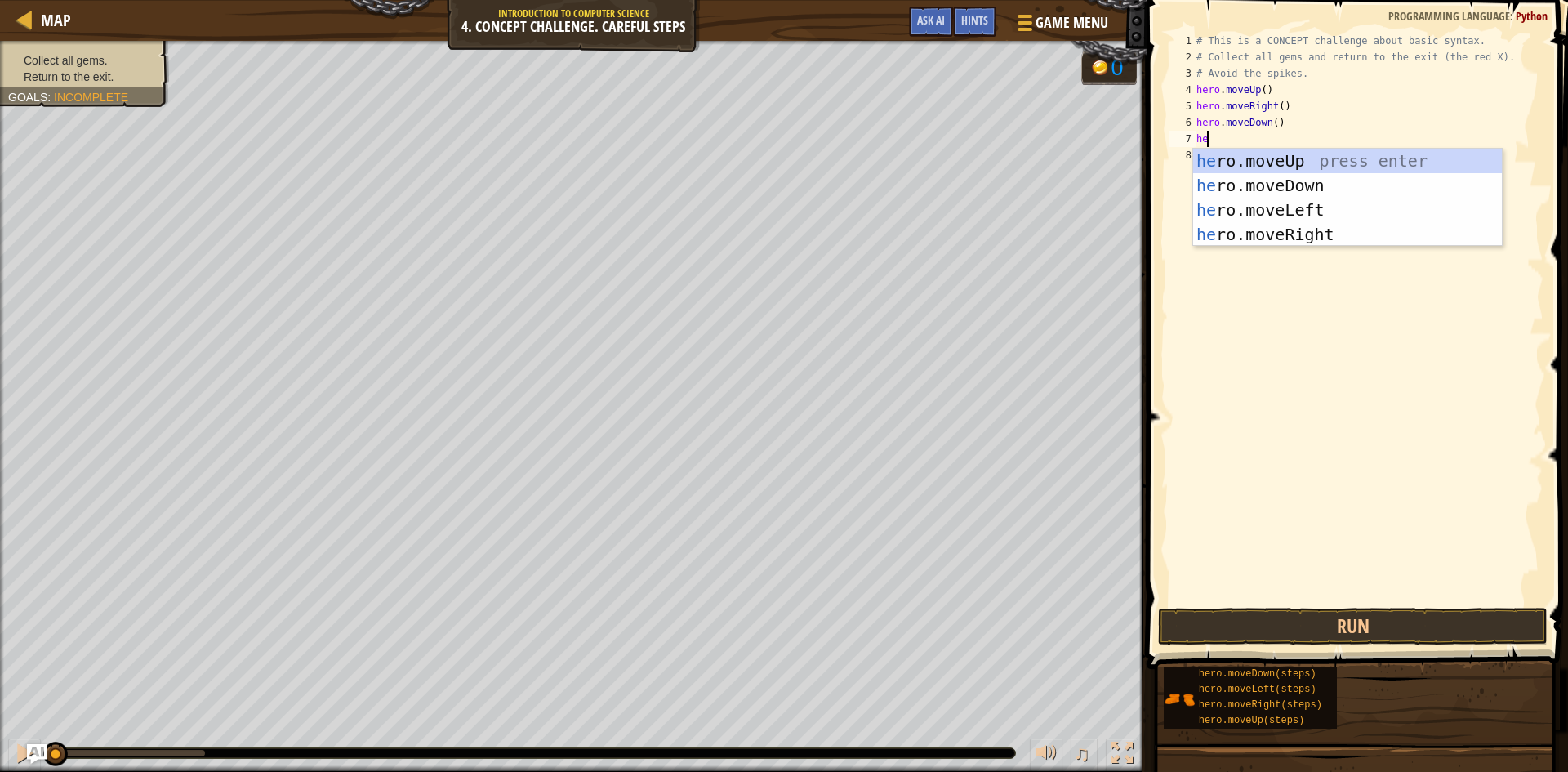
type textarea "her"
click at [1308, 183] on div "her o.moveUp press enter her o.moveDown press enter her o.moveLeft press enter …" at bounding box center [1347, 222] width 309 height 147
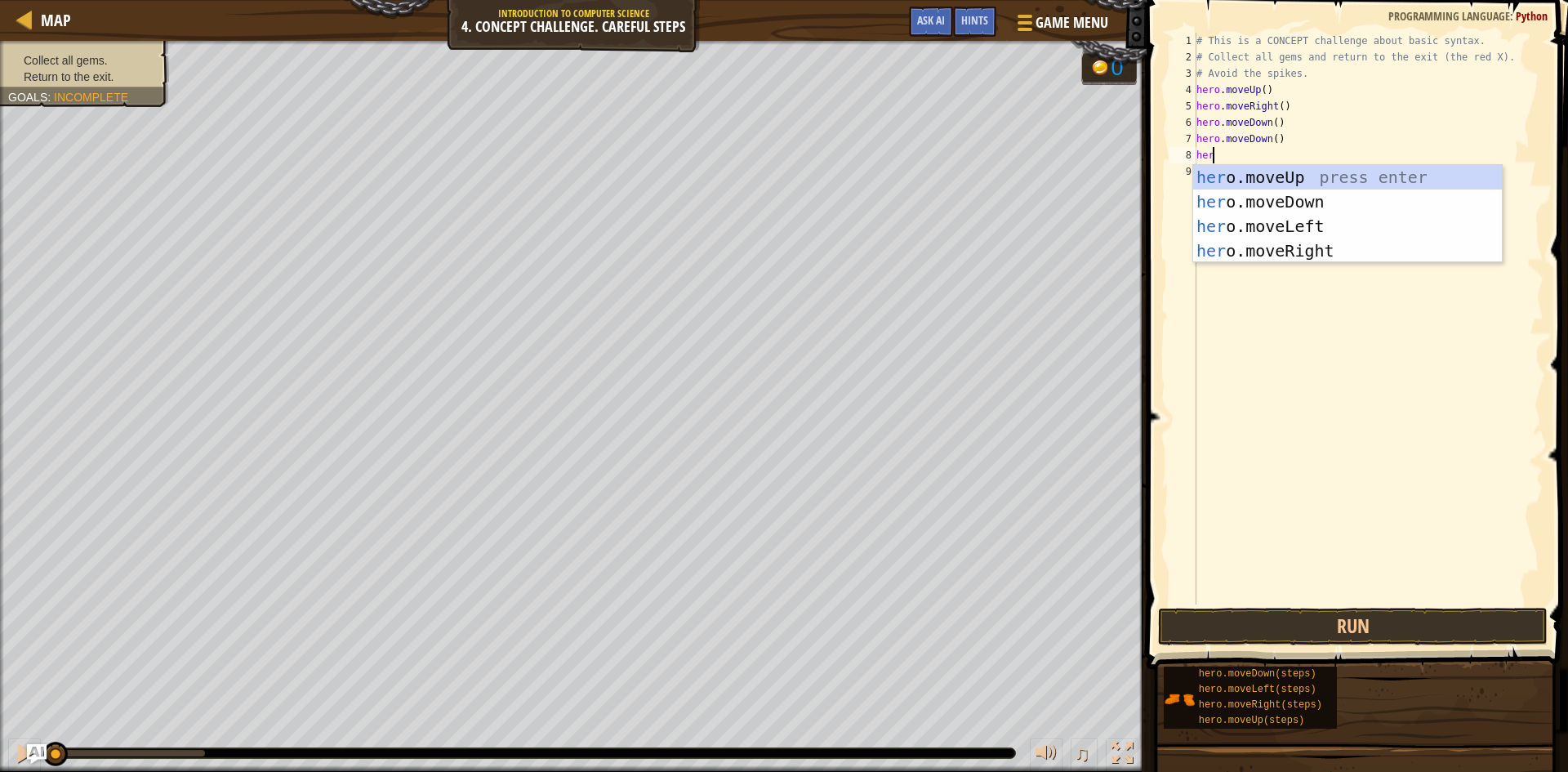
type textarea "hero"
click at [1271, 181] on div "hero .moveUp press enter hero .moveDown press enter hero .moveLeft press enter …" at bounding box center [1347, 238] width 309 height 147
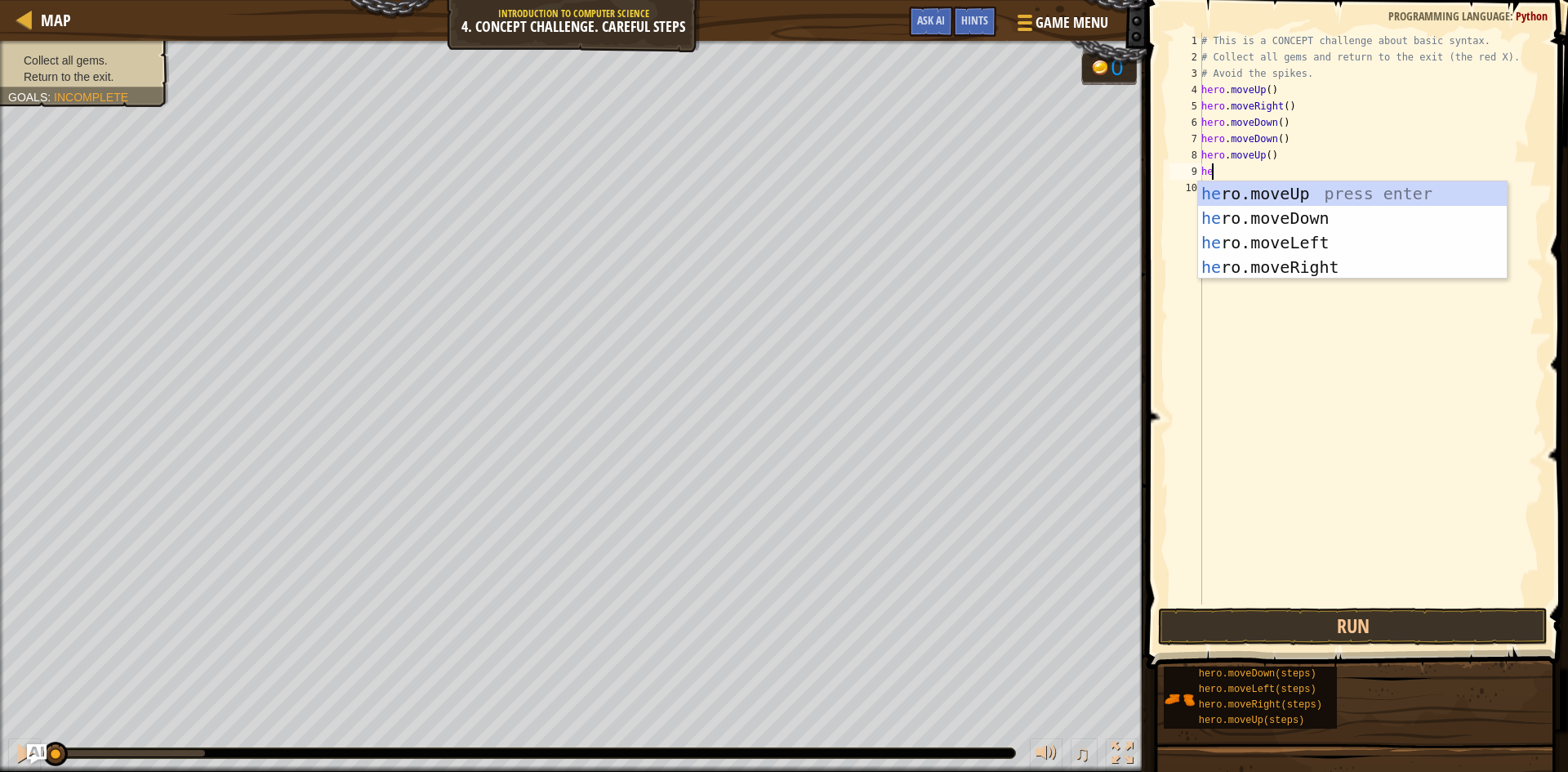
type textarea "hero"
click at [1332, 266] on div "hero .moveUp press enter hero .moveDown press enter hero .moveLeft press enter …" at bounding box center [1353, 255] width 309 height 147
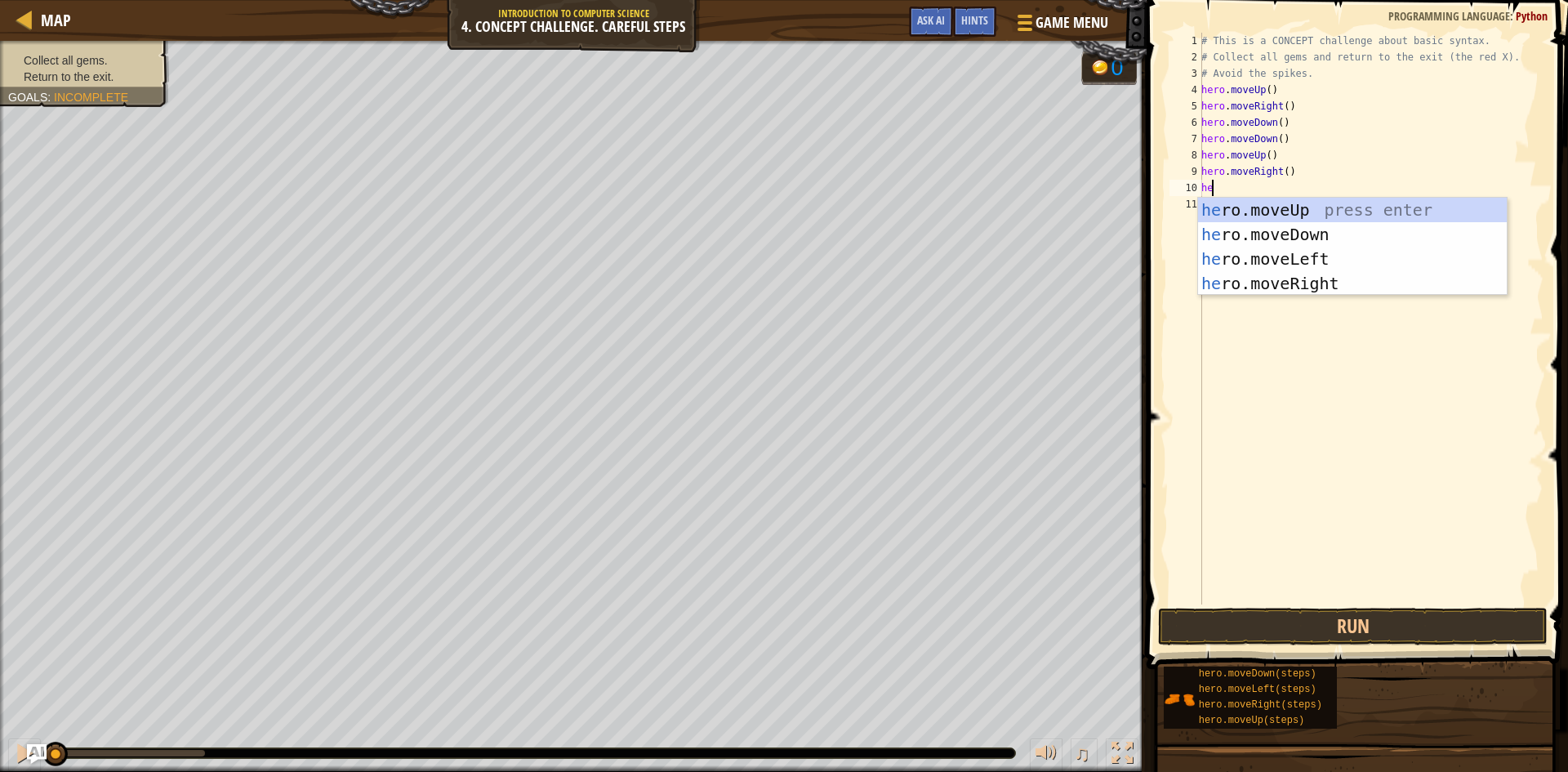
scroll to position [7, 0]
type textarea "h"
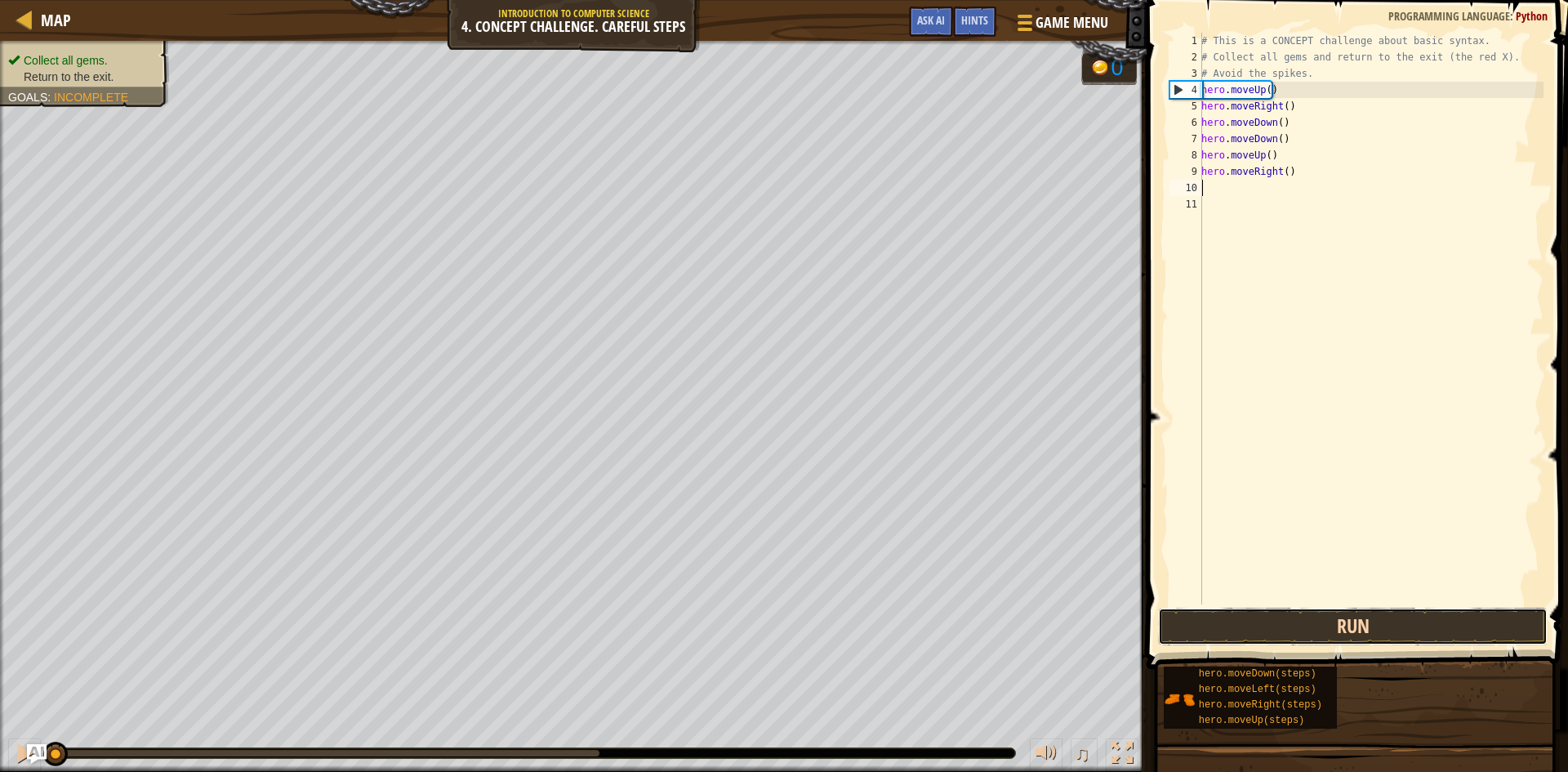
click at [1280, 629] on button "Run" at bounding box center [1353, 626] width 389 height 37
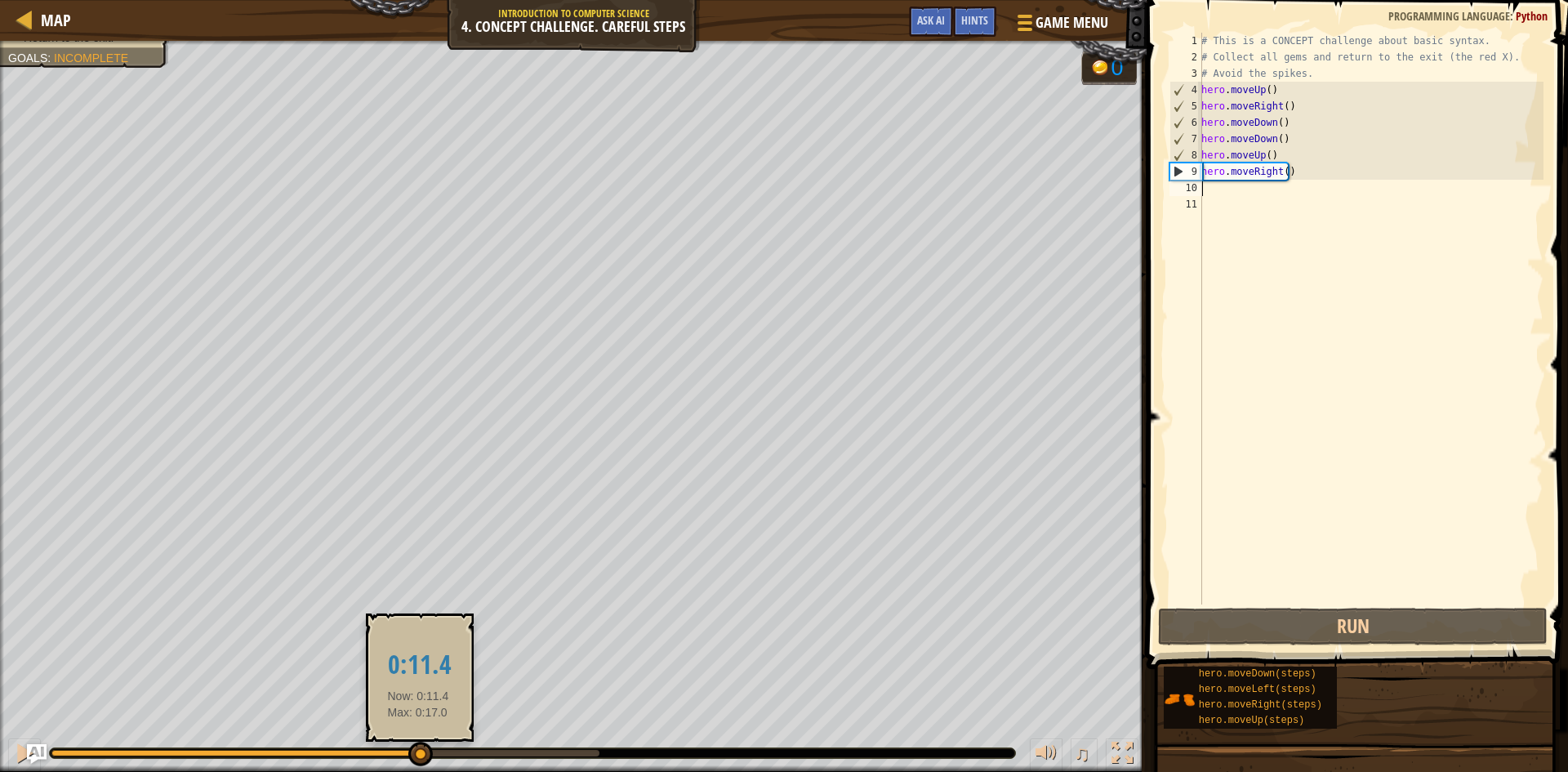
drag, startPoint x: 199, startPoint y: 750, endPoint x: 419, endPoint y: 744, distance: 220.1
click at [419, 744] on div at bounding box center [421, 754] width 25 height 25
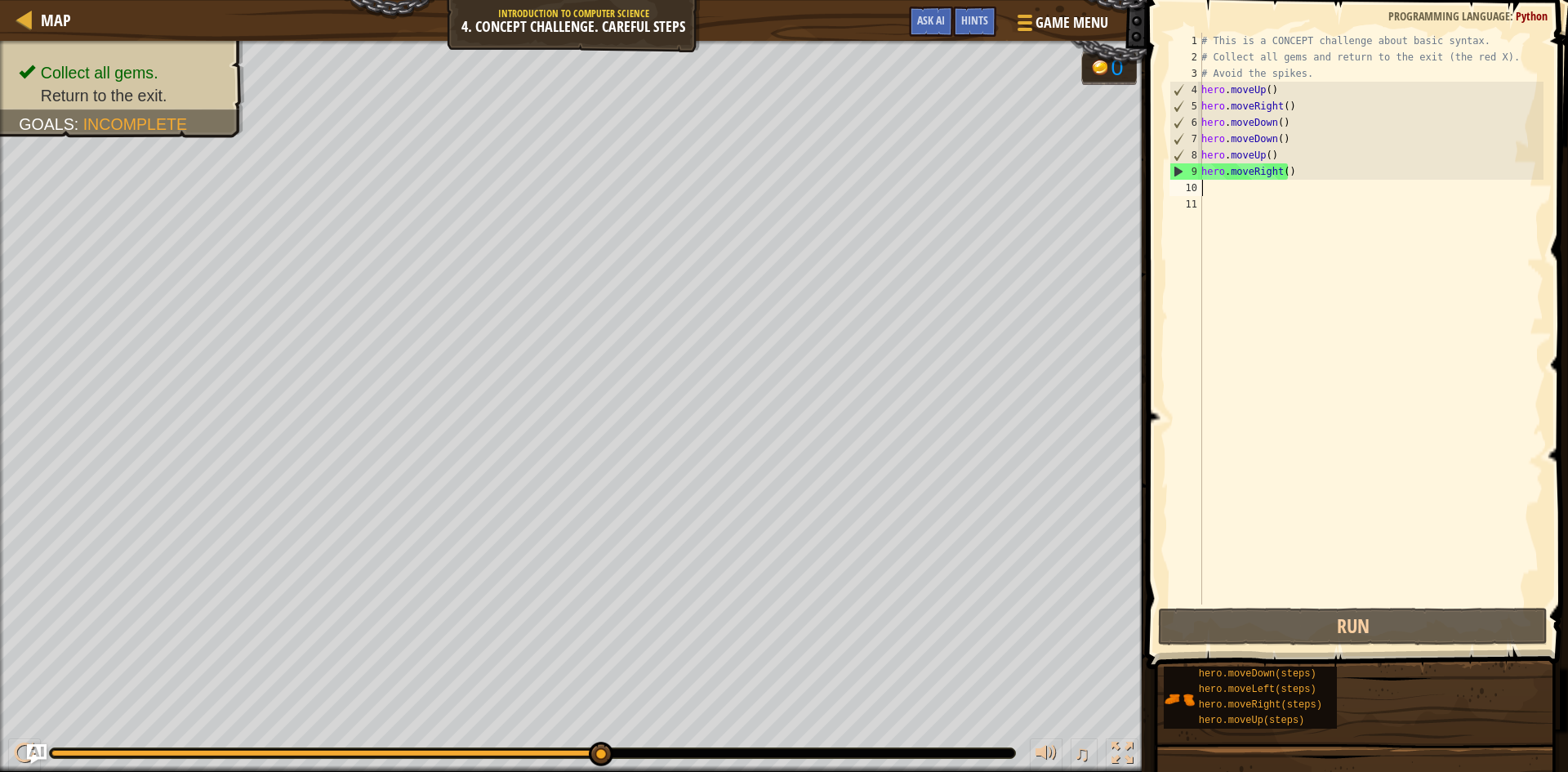
drag, startPoint x: 536, startPoint y: 755, endPoint x: 728, endPoint y: 757, distance: 192.0
click at [728, 757] on div at bounding box center [533, 753] width 966 height 10
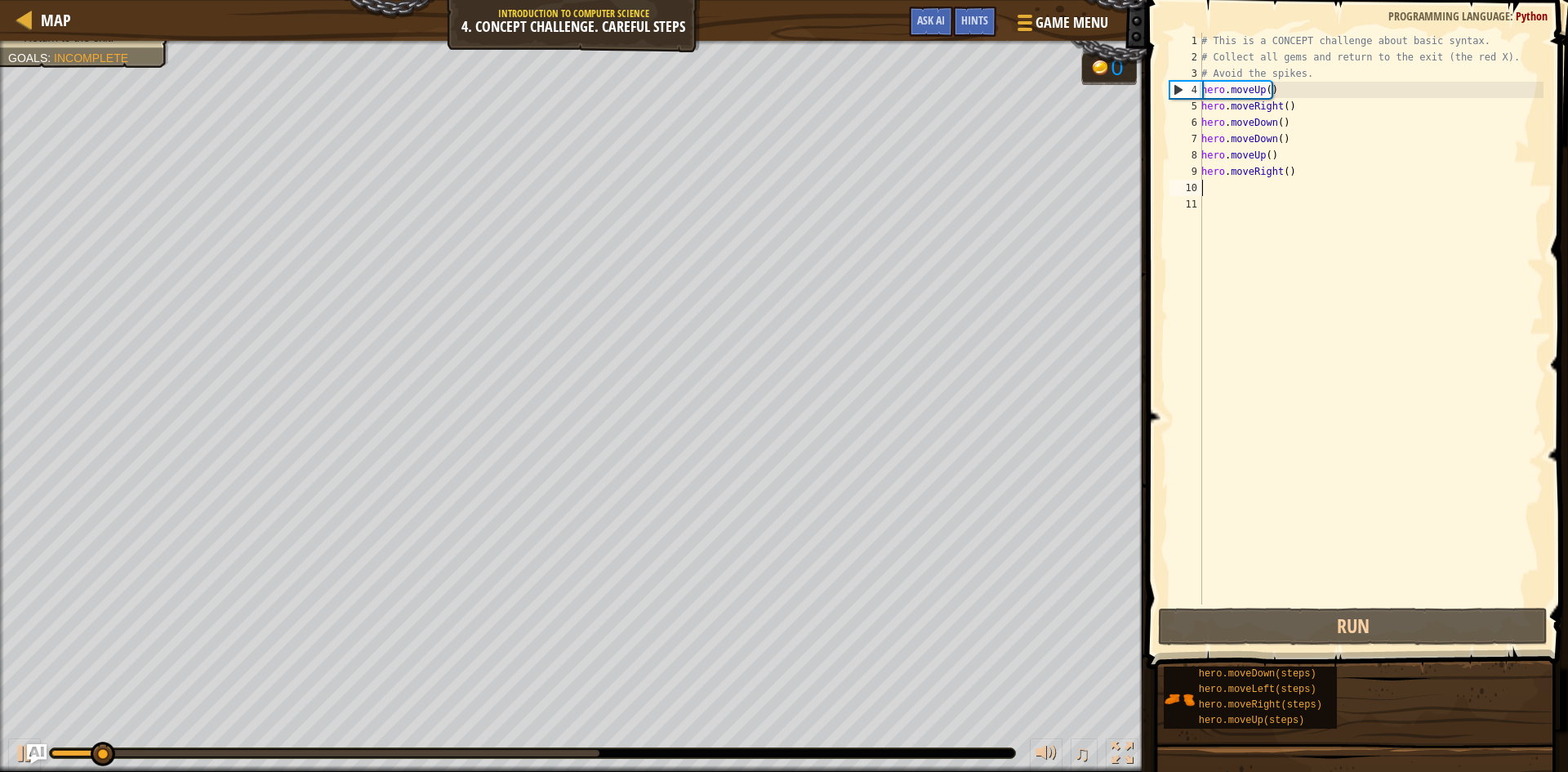
click at [1238, 214] on div "# This is a CONCEPT challenge about basic syntax. # Collect all gems and return…" at bounding box center [1371, 335] width 346 height 605
click at [1234, 205] on div "# This is a CONCEPT challenge about basic syntax. # Collect all gems and return…" at bounding box center [1371, 335] width 346 height 605
click at [1223, 197] on div "# This is a CONCEPT challenge about basic syntax. # Collect all gems and return…" at bounding box center [1371, 335] width 346 height 605
click at [1223, 192] on div "# This is a CONCEPT challenge about basic syntax. # Collect all gems and return…" at bounding box center [1371, 335] width 346 height 605
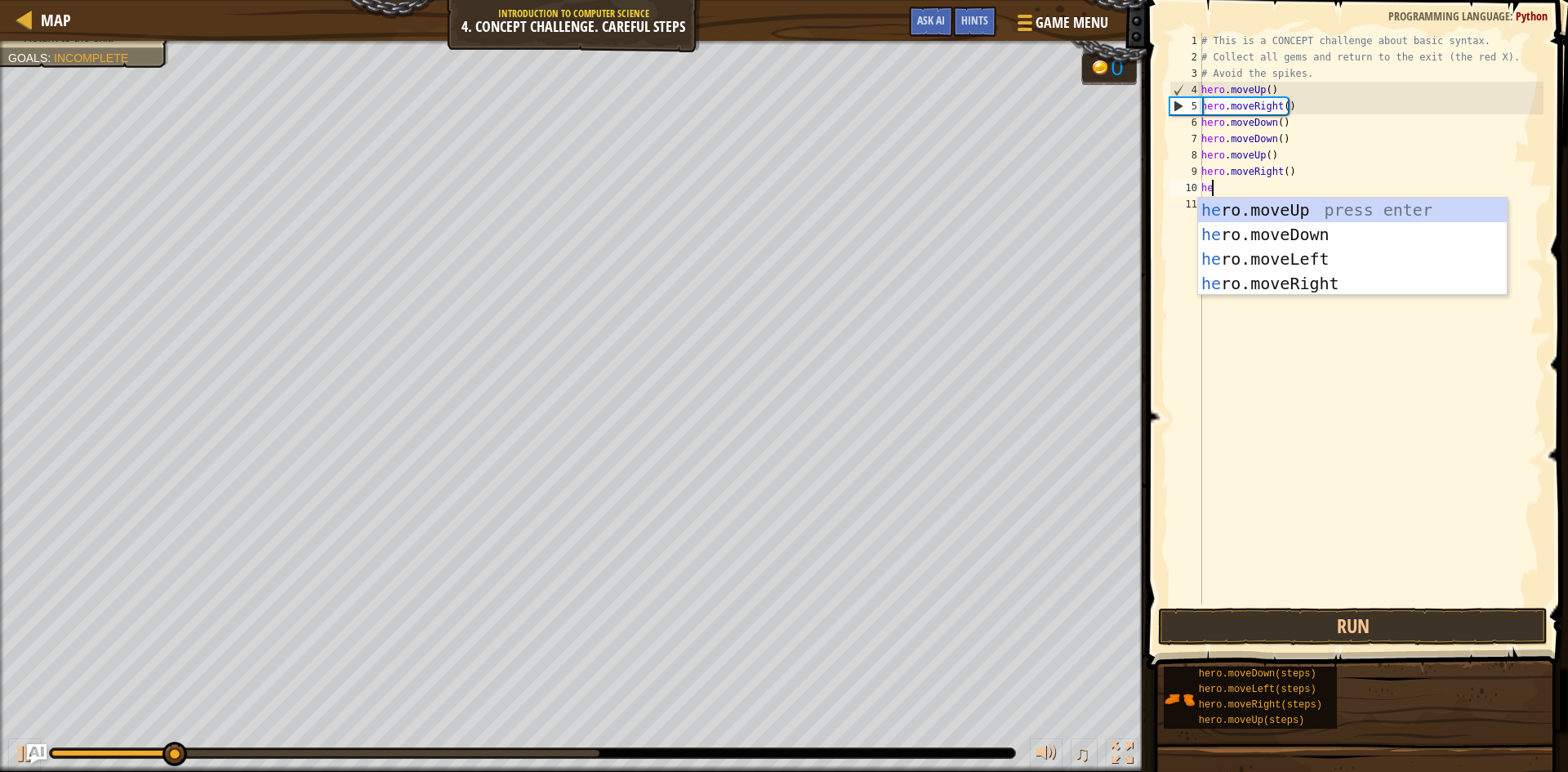
type textarea "her"
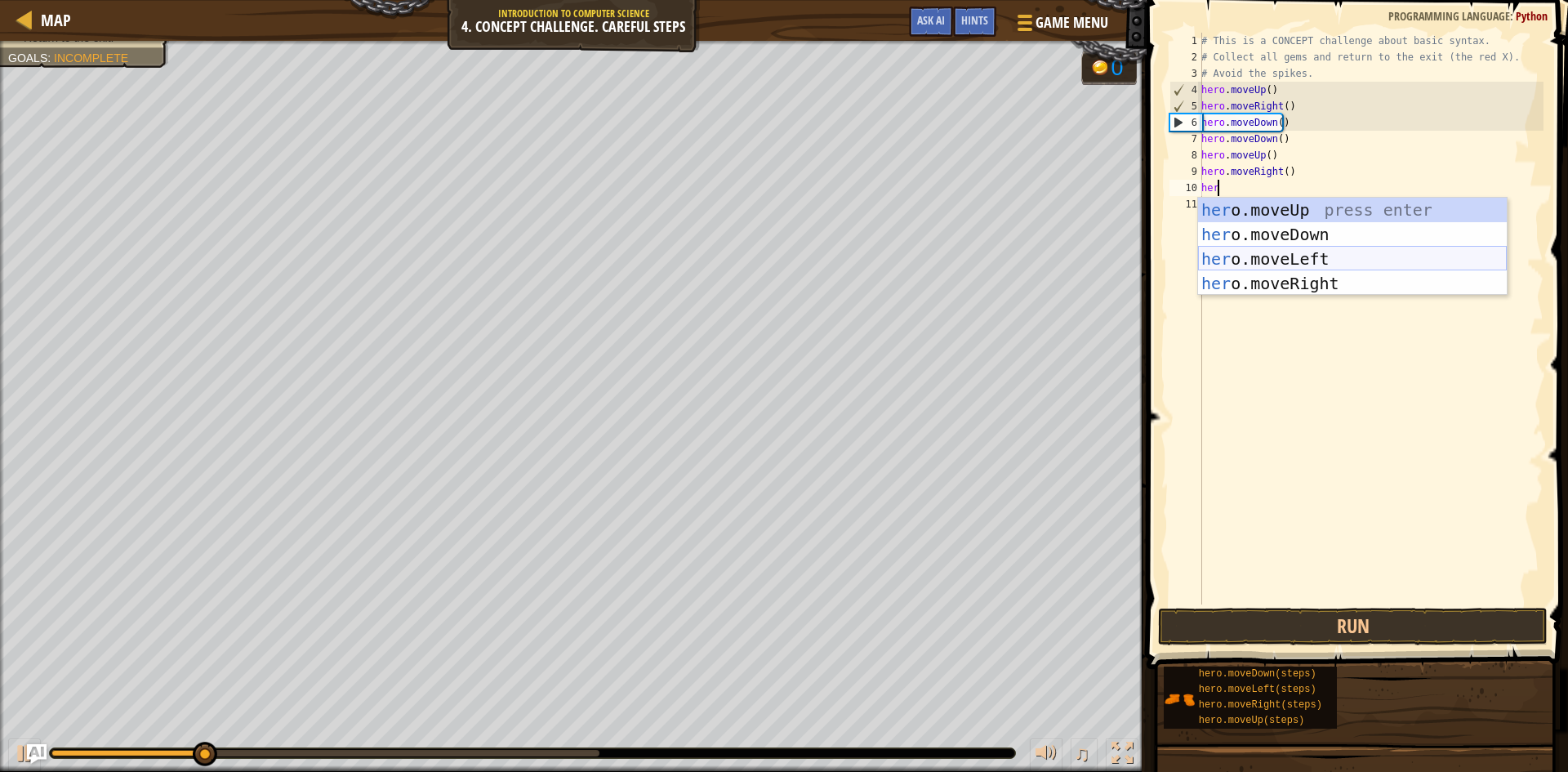
click at [1312, 262] on div "her o.moveUp press enter her o.moveDown press enter her o.moveLeft press enter …" at bounding box center [1353, 271] width 309 height 147
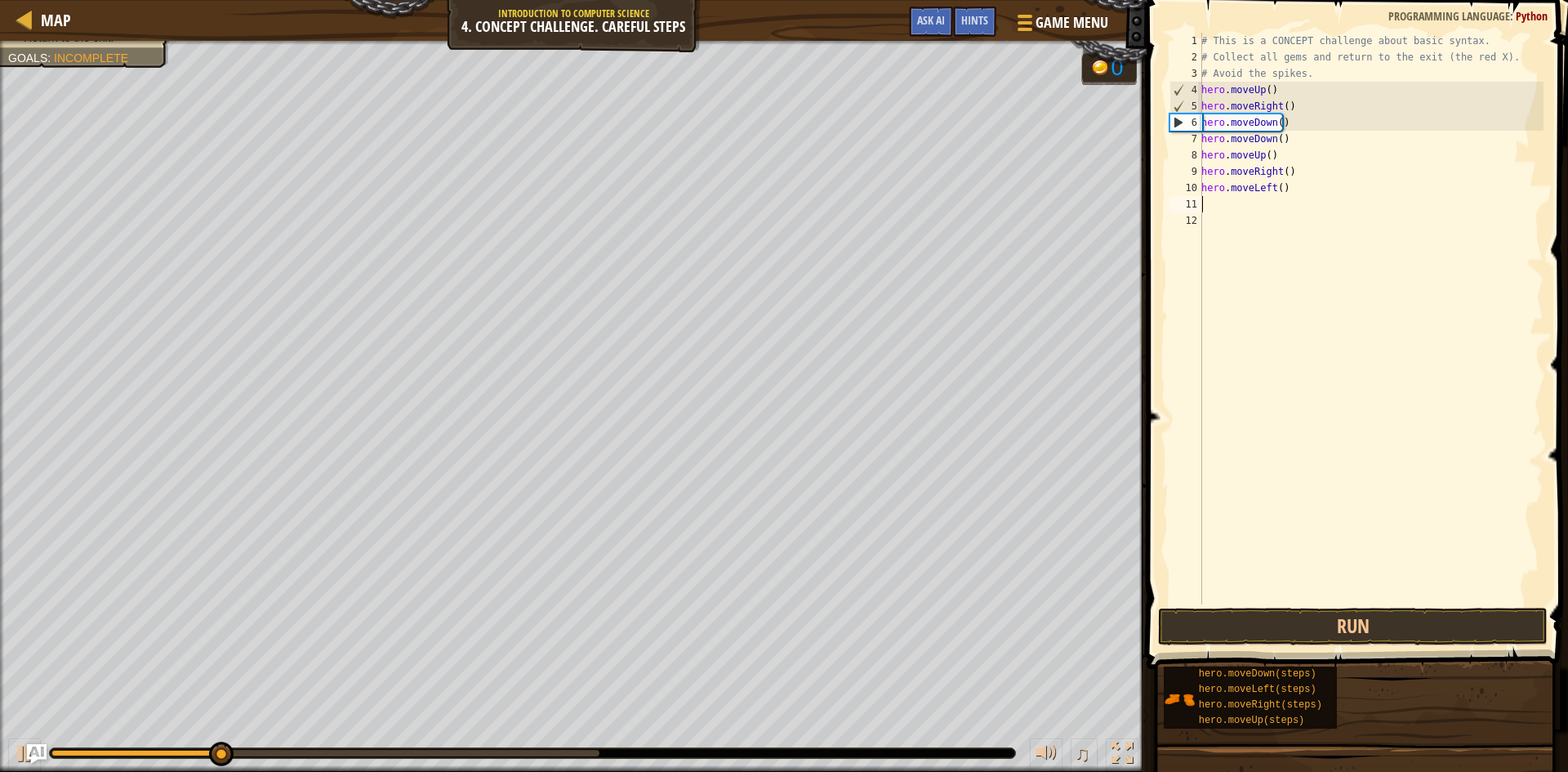
click at [1242, 222] on div "# This is a CONCEPT challenge about basic syntax. # Collect all gems and return…" at bounding box center [1371, 335] width 346 height 605
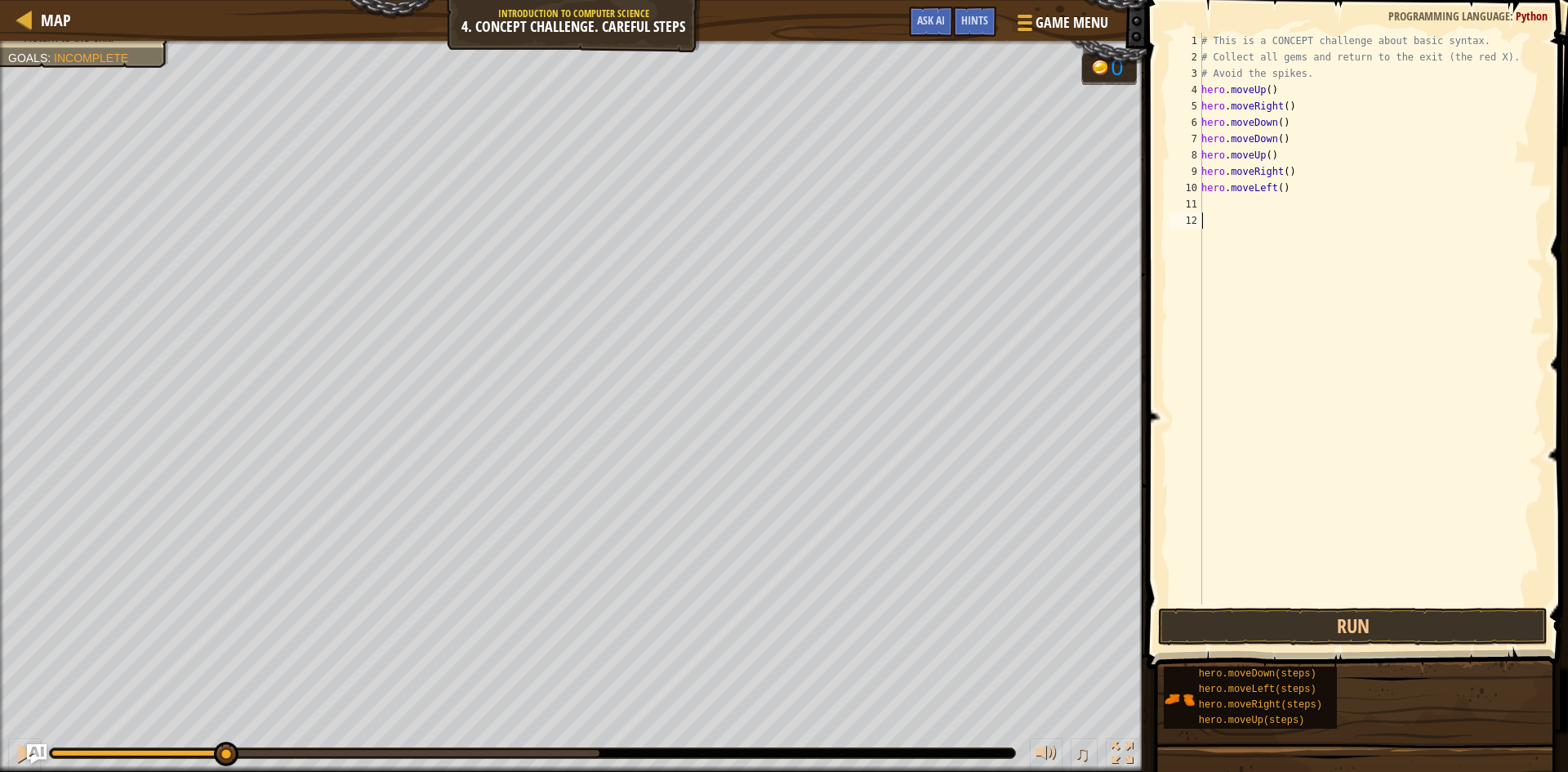
click at [1234, 210] on div "# This is a CONCEPT challenge about basic syntax. # Collect all gems and return…" at bounding box center [1371, 335] width 346 height 605
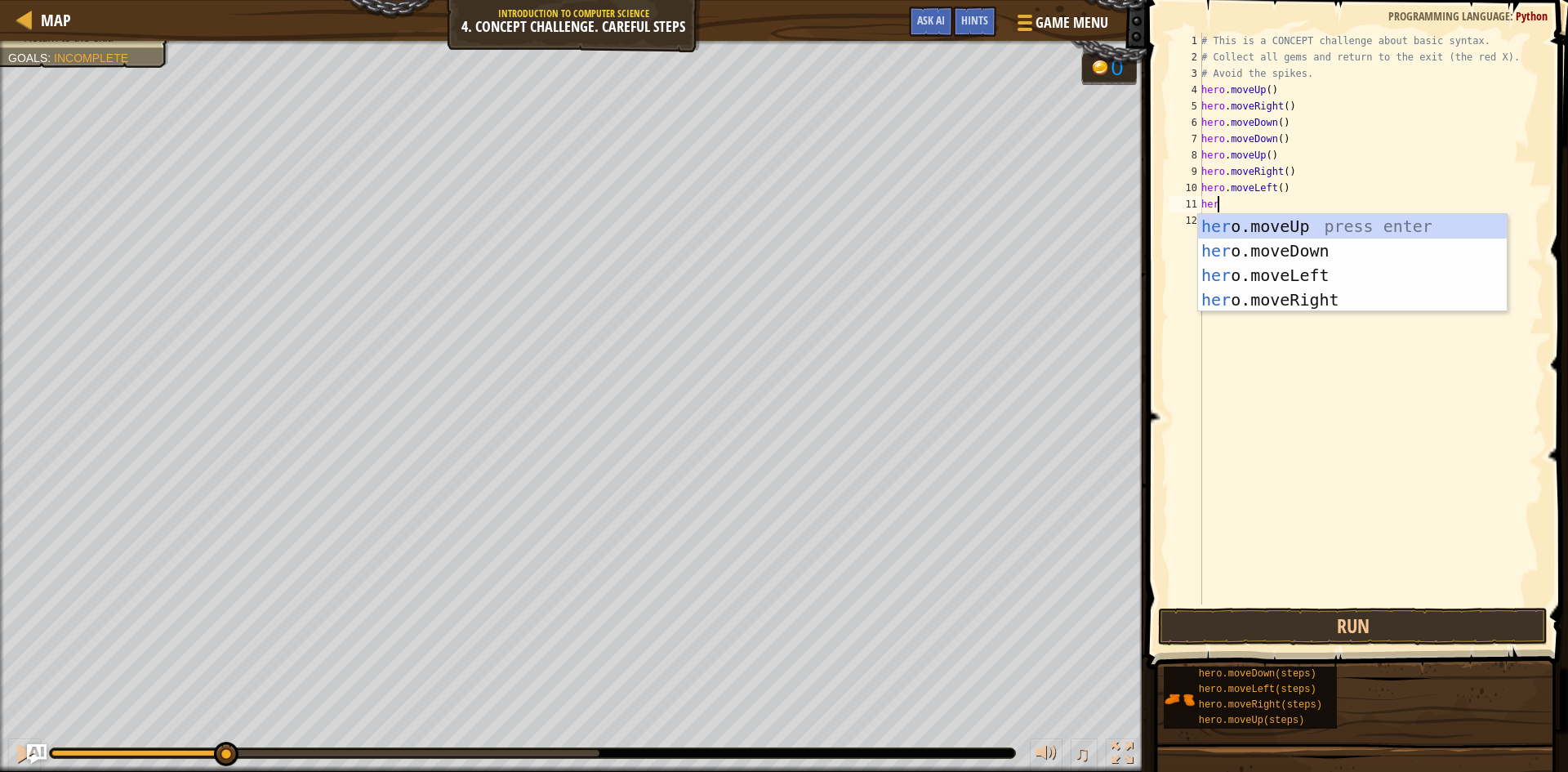
scroll to position [7, 1]
type textarea "hero"
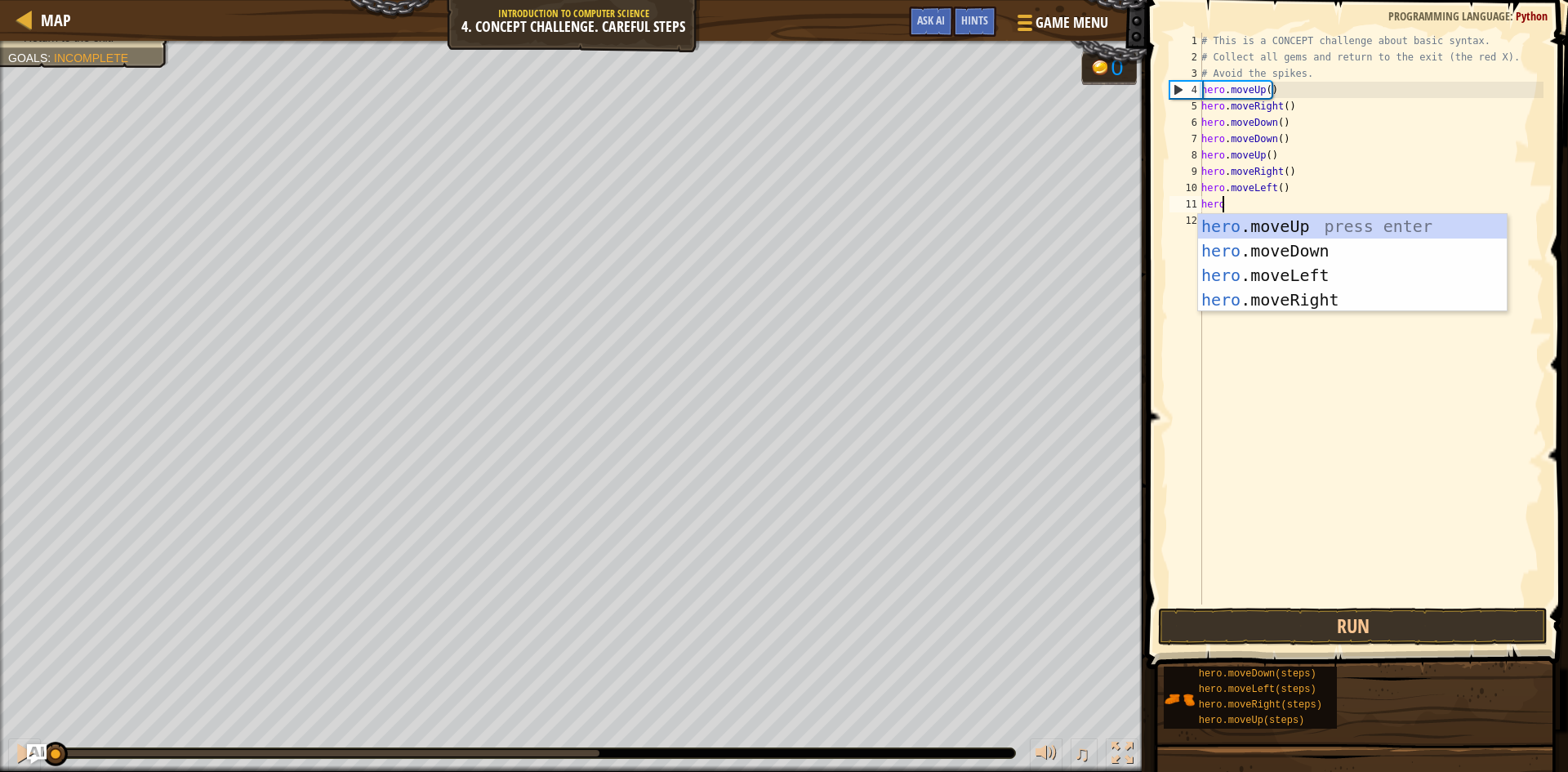
drag, startPoint x: 223, startPoint y: 751, endPoint x: 0, endPoint y: 765, distance: 223.4
click at [0, 765] on div "♫" at bounding box center [573, 749] width 1147 height 49
click at [1304, 230] on div "hero .moveUp press enter hero .moveDown press enter hero .moveLeft press enter …" at bounding box center [1353, 287] width 309 height 147
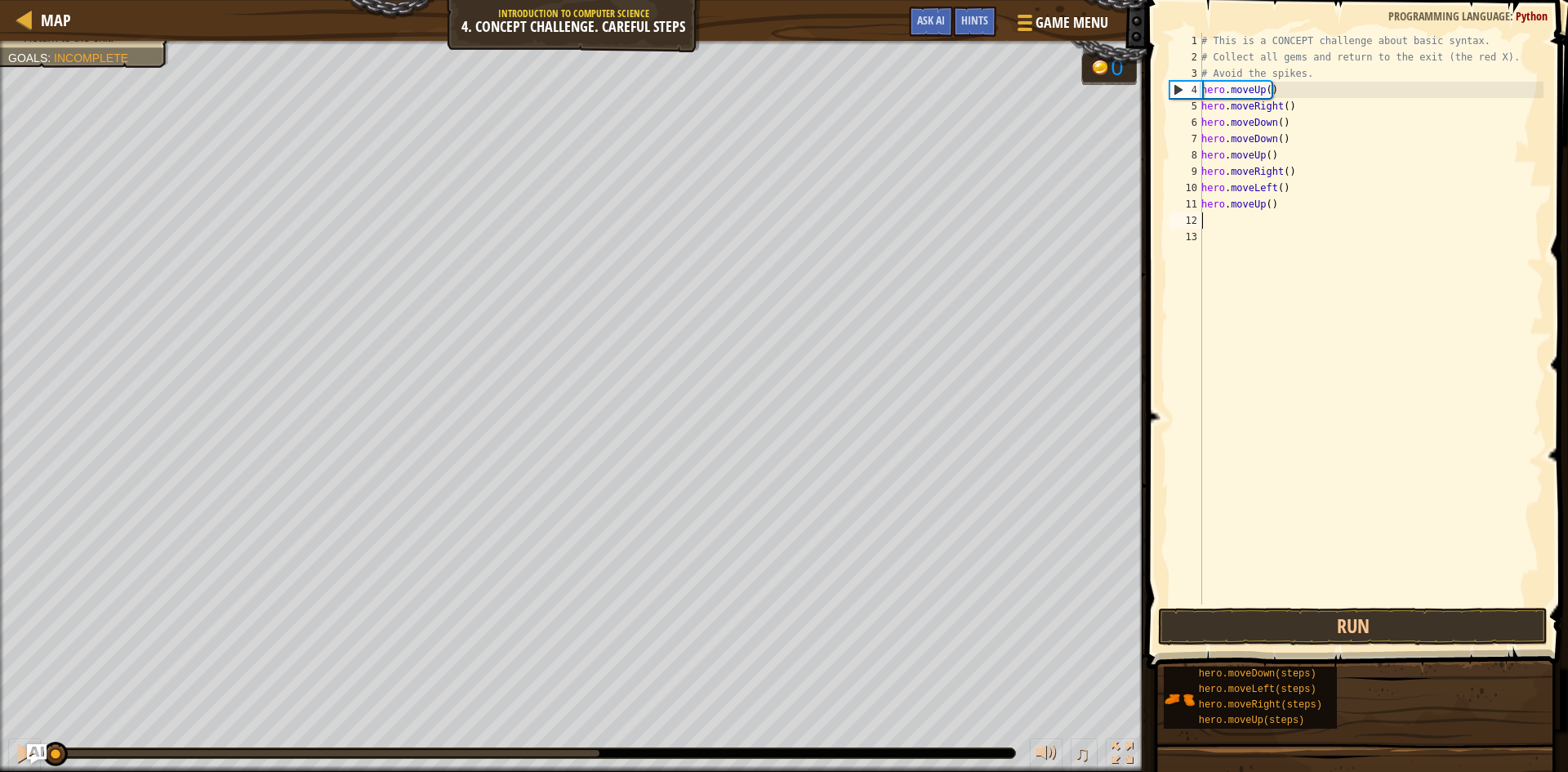
click at [1251, 226] on div "# This is a CONCEPT challenge about basic syntax. # Collect all gems and return…" at bounding box center [1371, 335] width 346 height 605
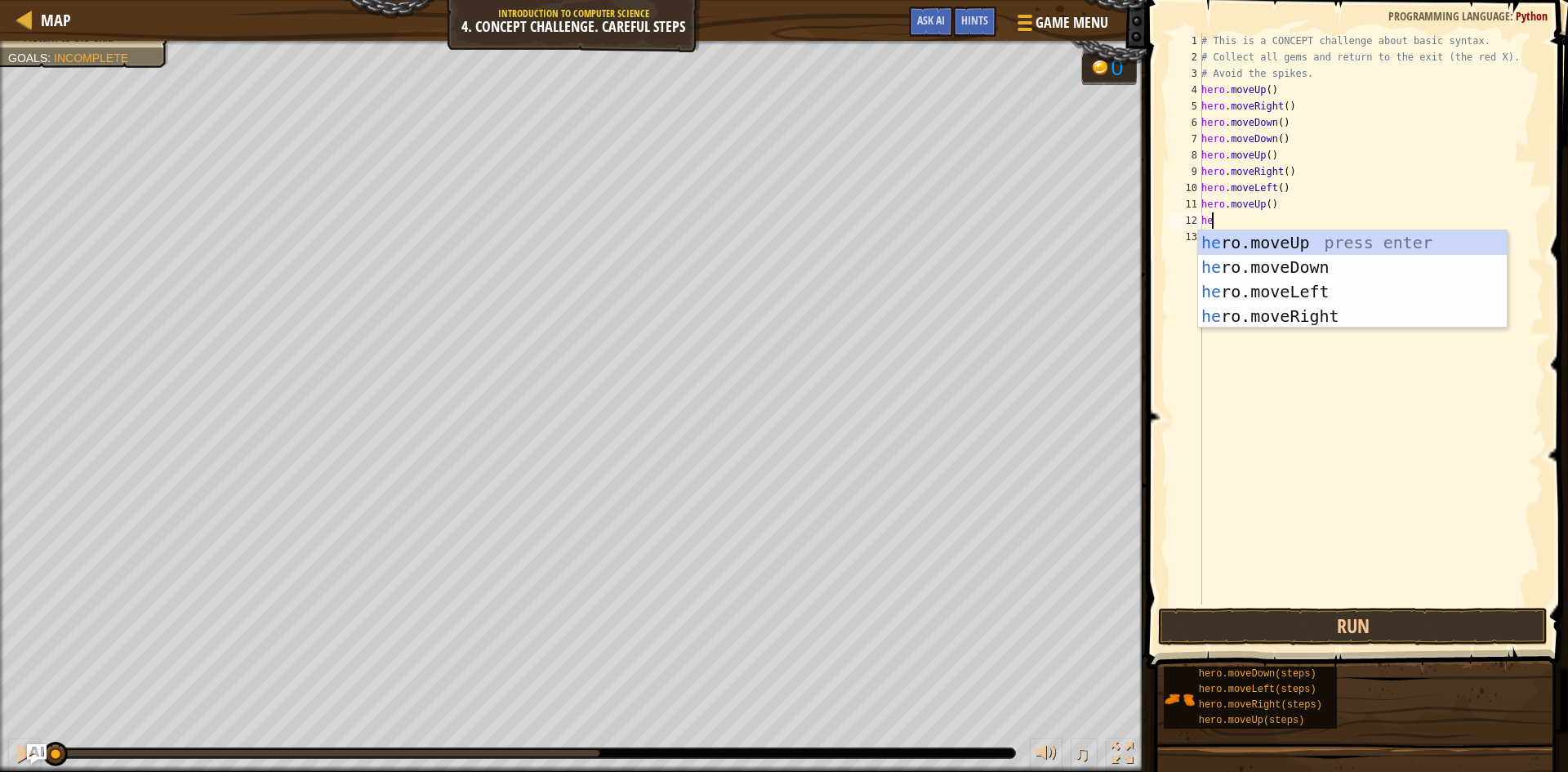
scroll to position [7, 1]
type textarea "hero"
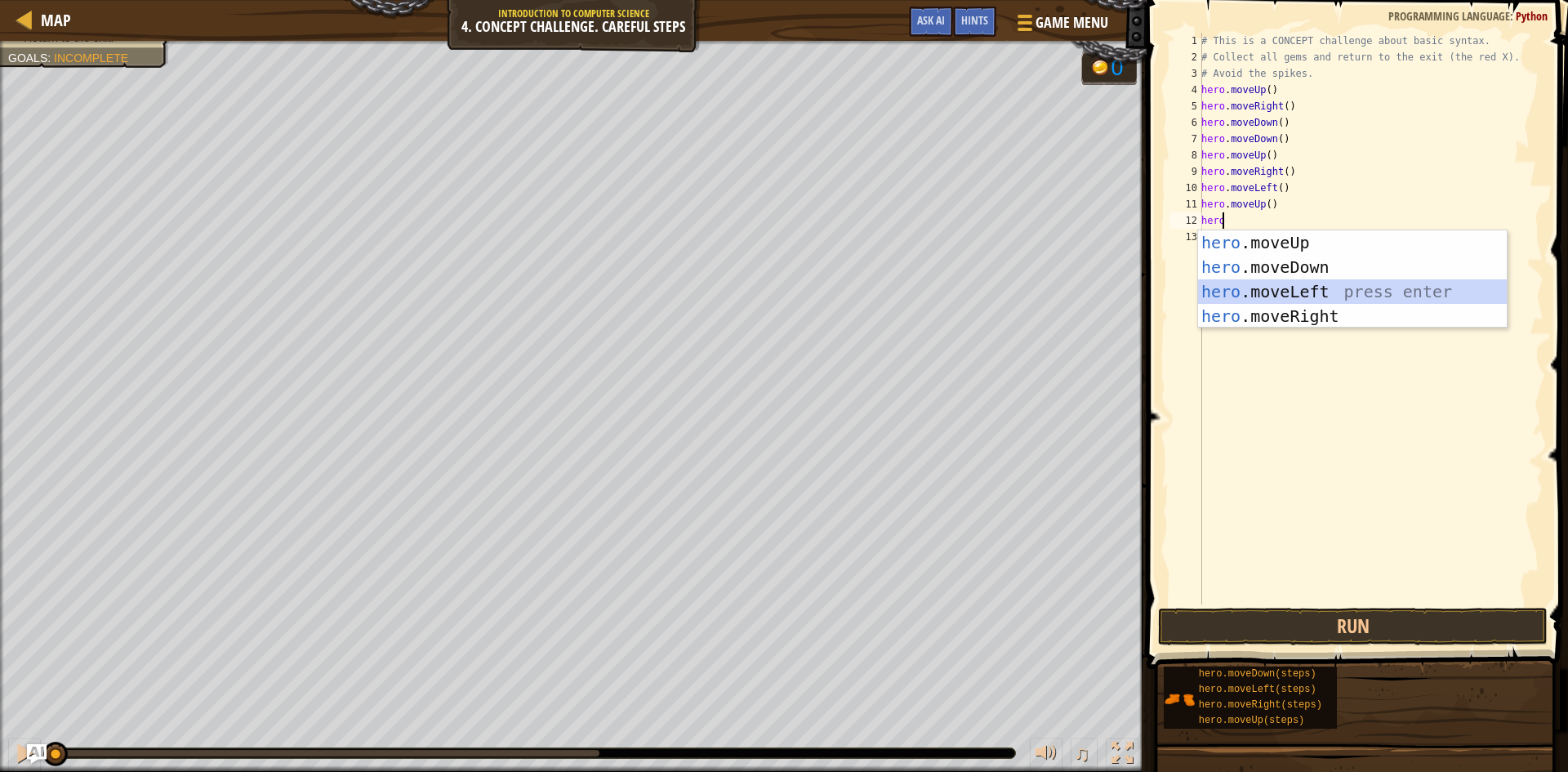
click at [1296, 286] on div "hero .moveUp press enter hero .moveDown press enter hero .moveLeft press enter …" at bounding box center [1353, 304] width 309 height 147
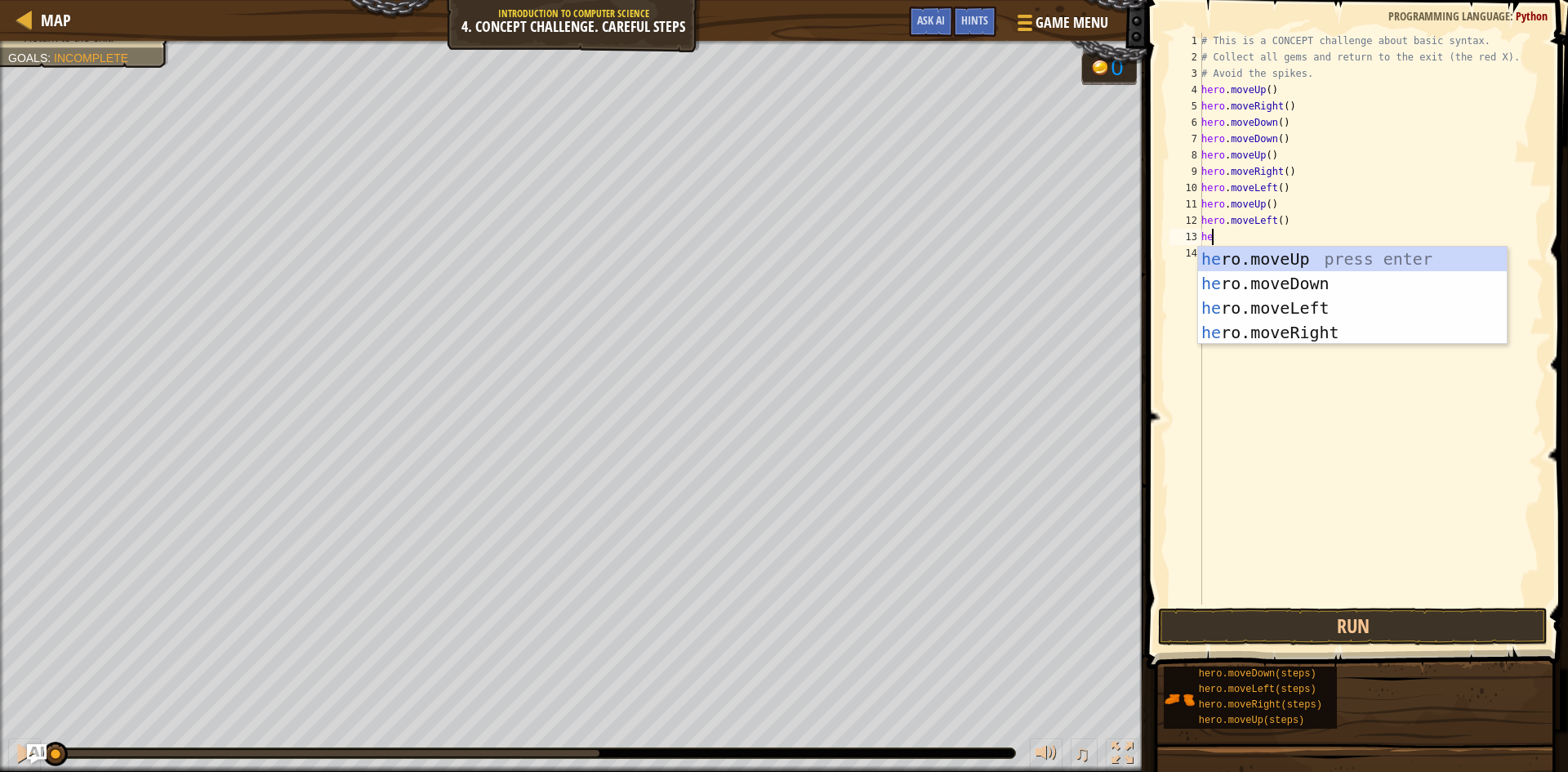
type textarea "her"
click at [1296, 278] on div "her o.moveUp press enter her o.moveDown press enter her o.moveLeft press enter …" at bounding box center [1353, 319] width 309 height 147
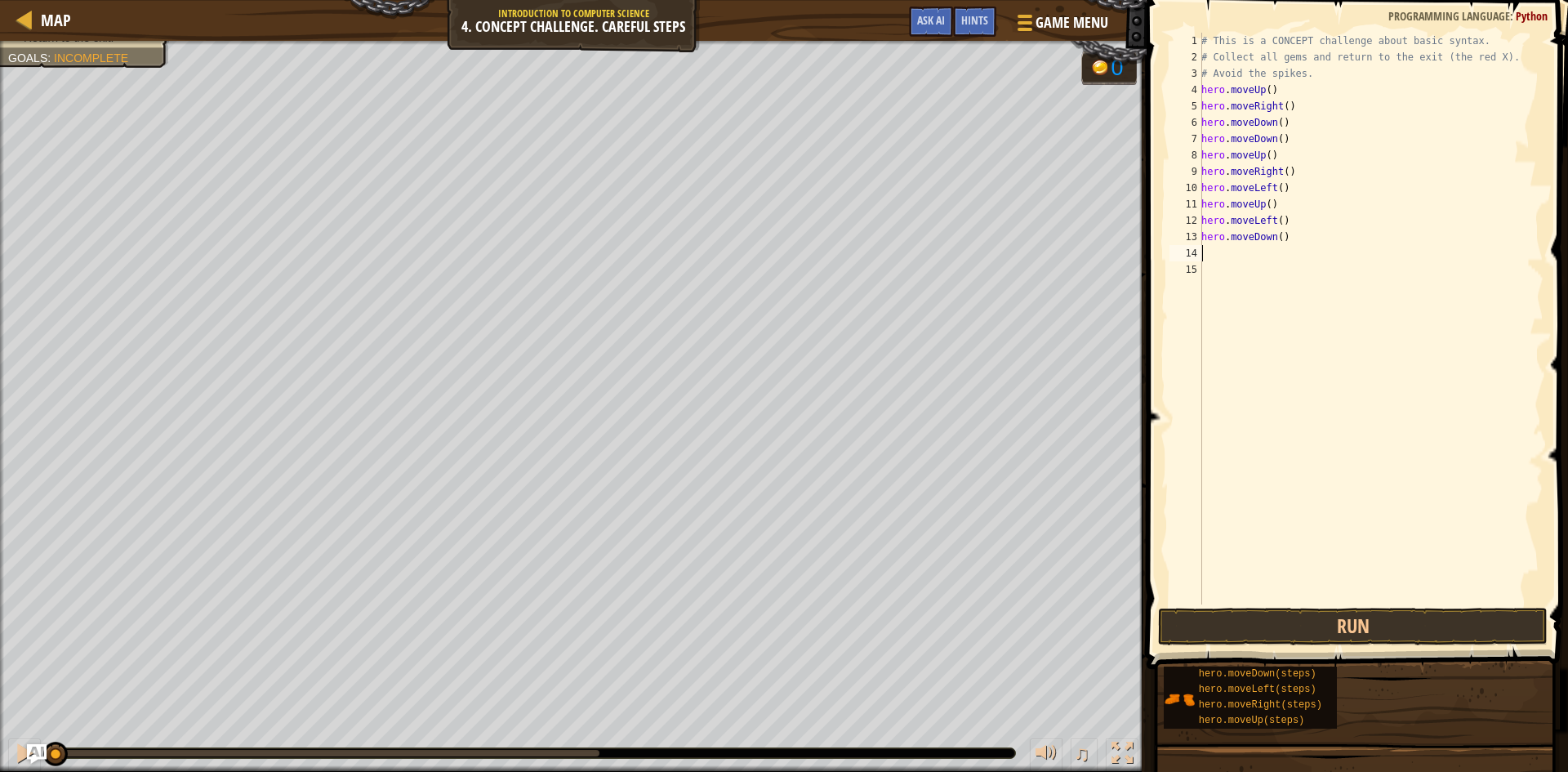
scroll to position [7, 0]
click at [1269, 269] on div "# This is a CONCEPT challenge about basic syntax. # Collect all gems and return…" at bounding box center [1371, 335] width 346 height 605
click at [1227, 256] on div "# This is a CONCEPT challenge about basic syntax. # Collect all gems and return…" at bounding box center [1371, 335] width 346 height 605
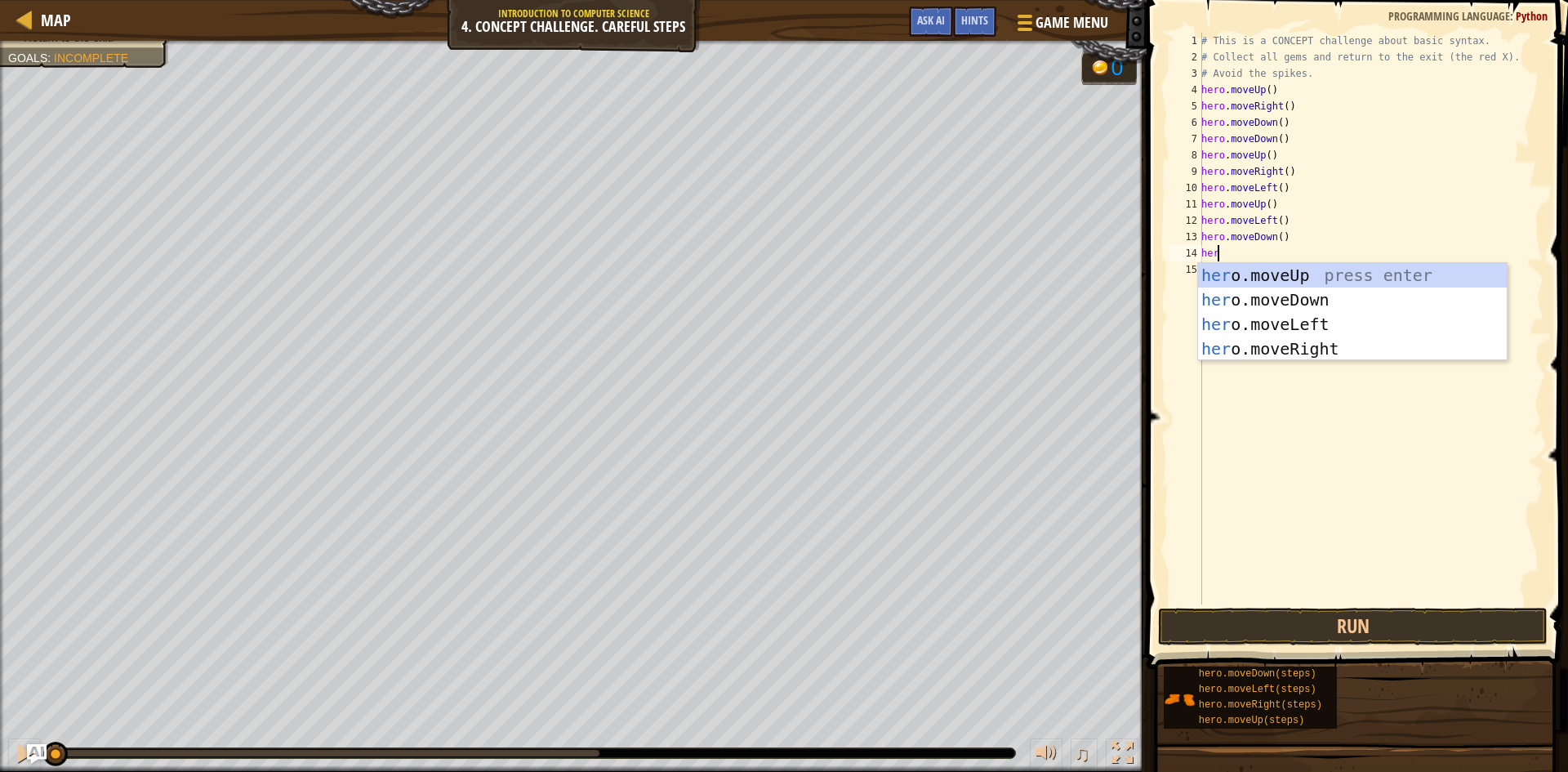
scroll to position [7, 1]
type textarea "hero"
click at [1317, 328] on div "hero .moveUp press enter hero .moveDown press enter hero .moveLeft press enter …" at bounding box center [1353, 336] width 309 height 147
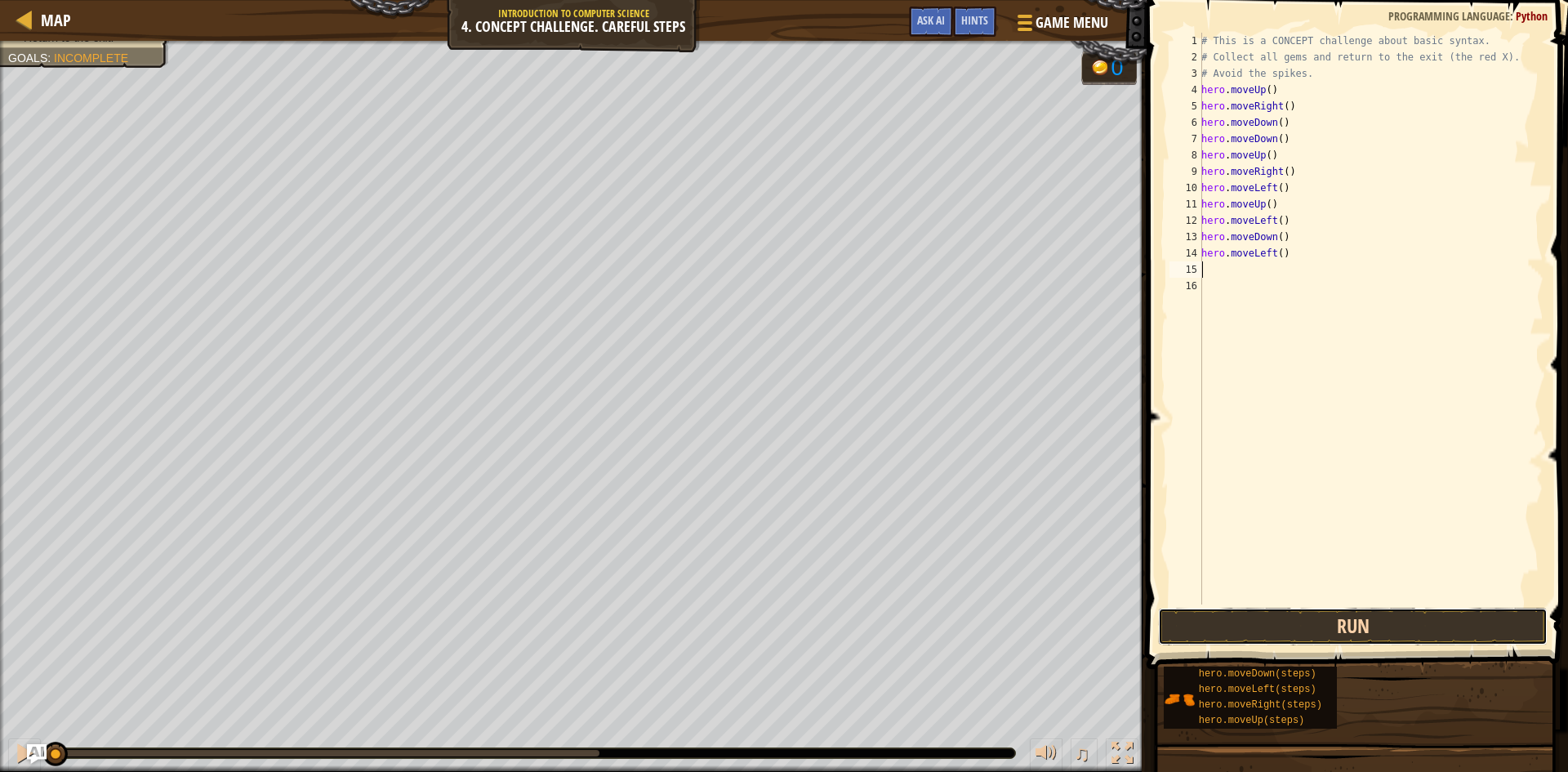
click at [1310, 627] on button "Run" at bounding box center [1353, 626] width 389 height 37
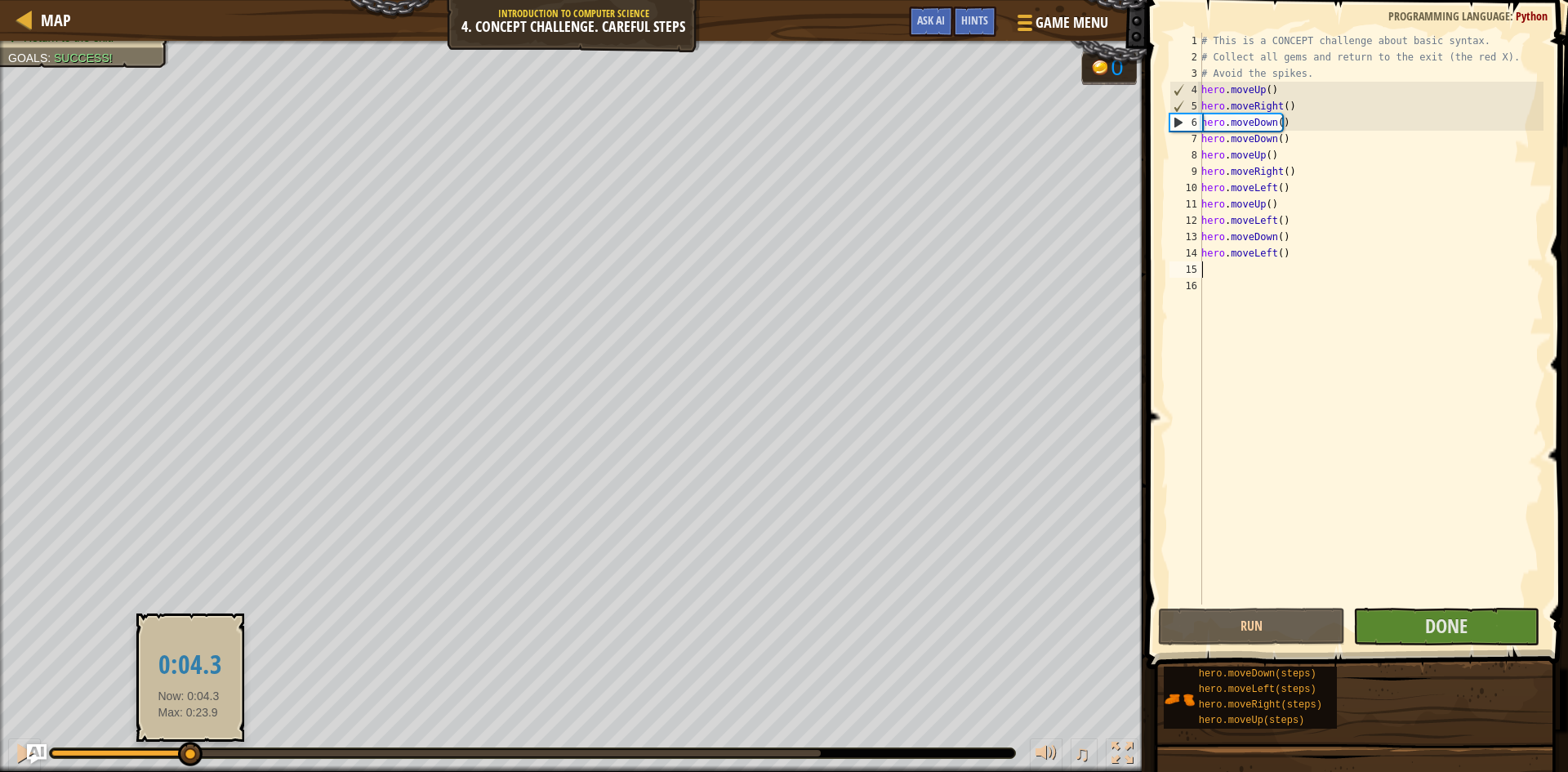
drag, startPoint x: 189, startPoint y: 749, endPoint x: 299, endPoint y: 749, distance: 110.0
click at [202, 749] on div at bounding box center [190, 754] width 25 height 25
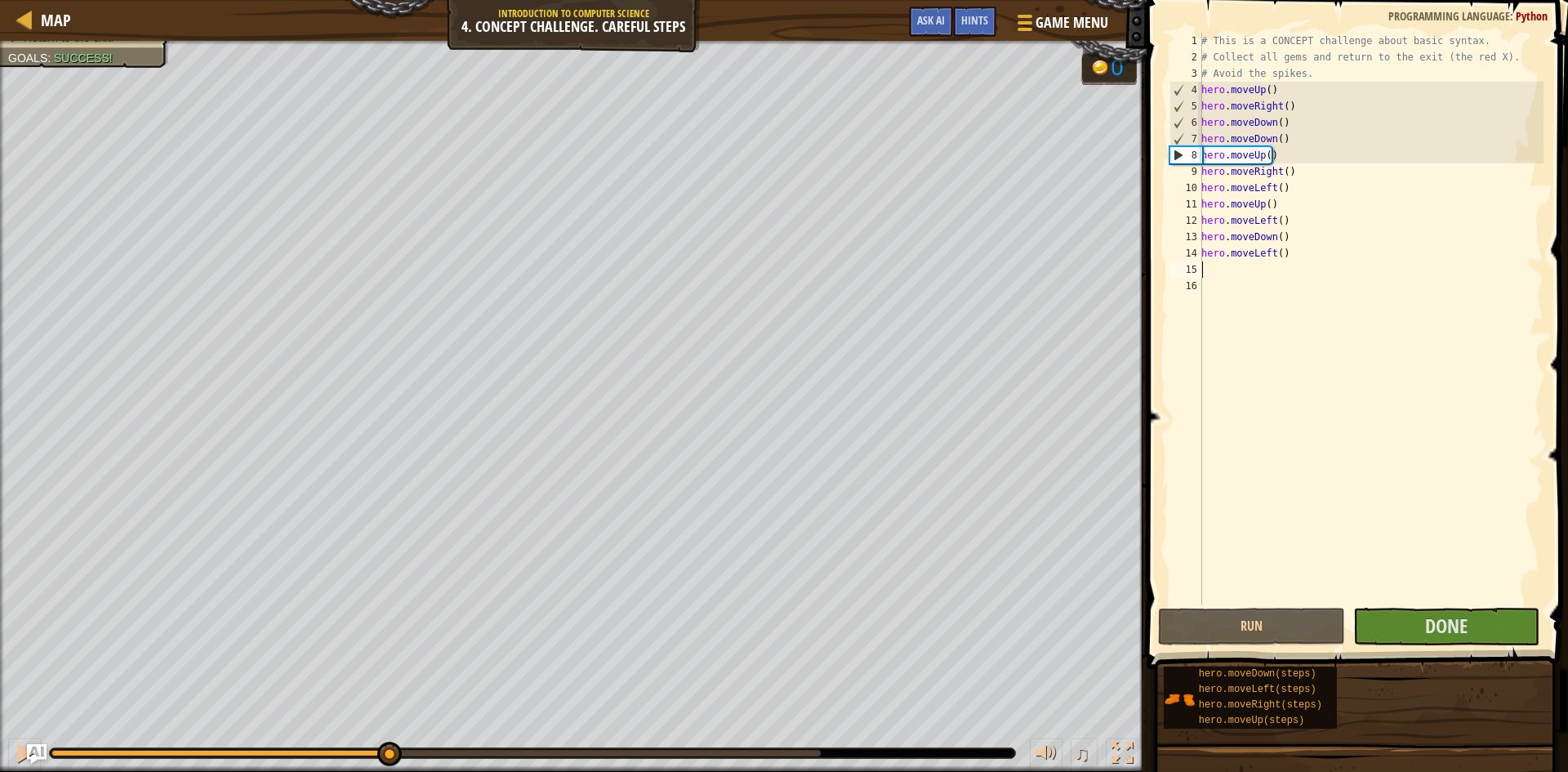
drag, startPoint x: 334, startPoint y: 756, endPoint x: 432, endPoint y: 738, distance: 99.6
click at [432, 738] on div "♫" at bounding box center [573, 749] width 1147 height 49
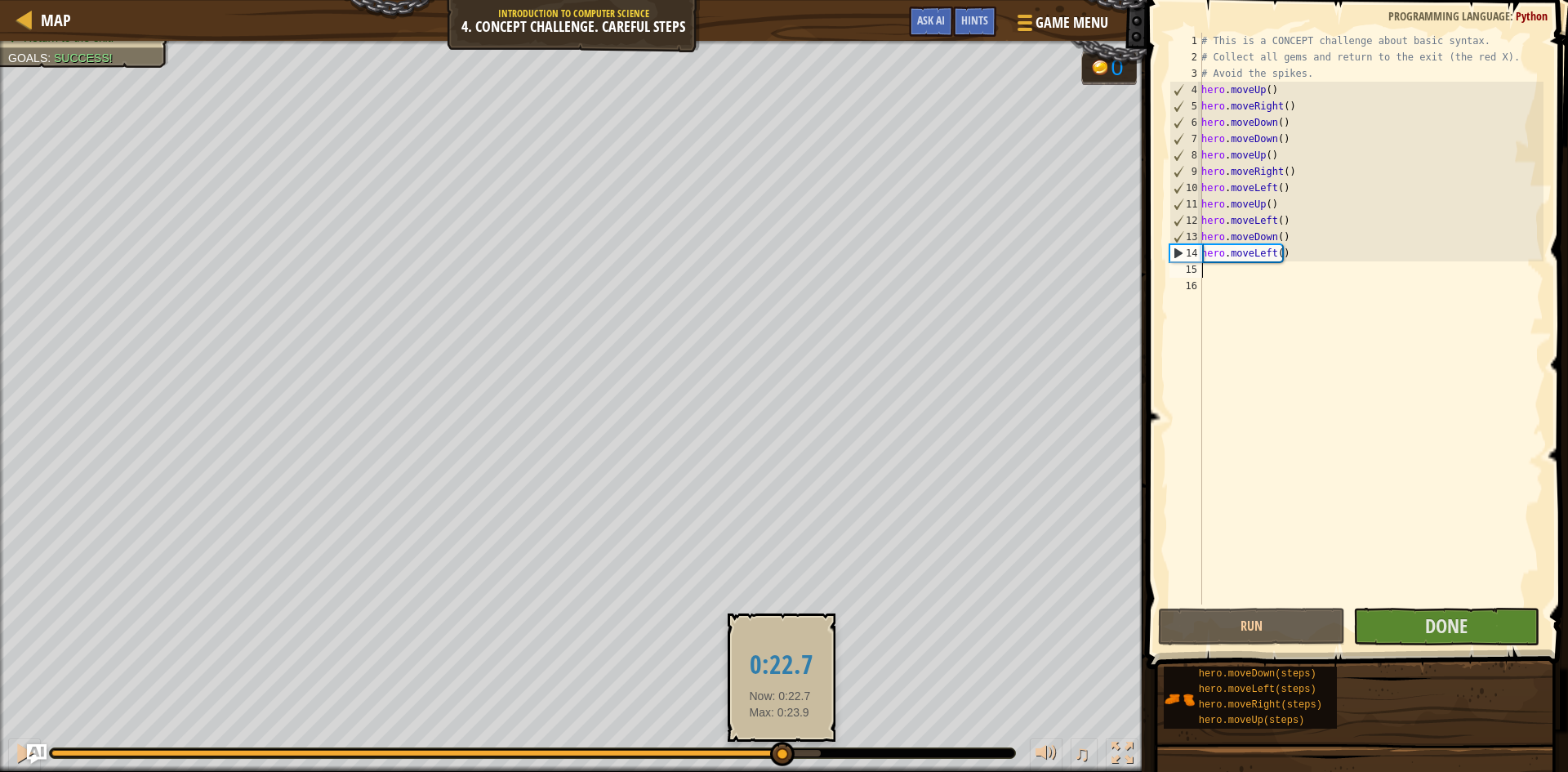
drag, startPoint x: 465, startPoint y: 748, endPoint x: 780, endPoint y: 755, distance: 315.1
click at [780, 755] on div at bounding box center [782, 754] width 25 height 25
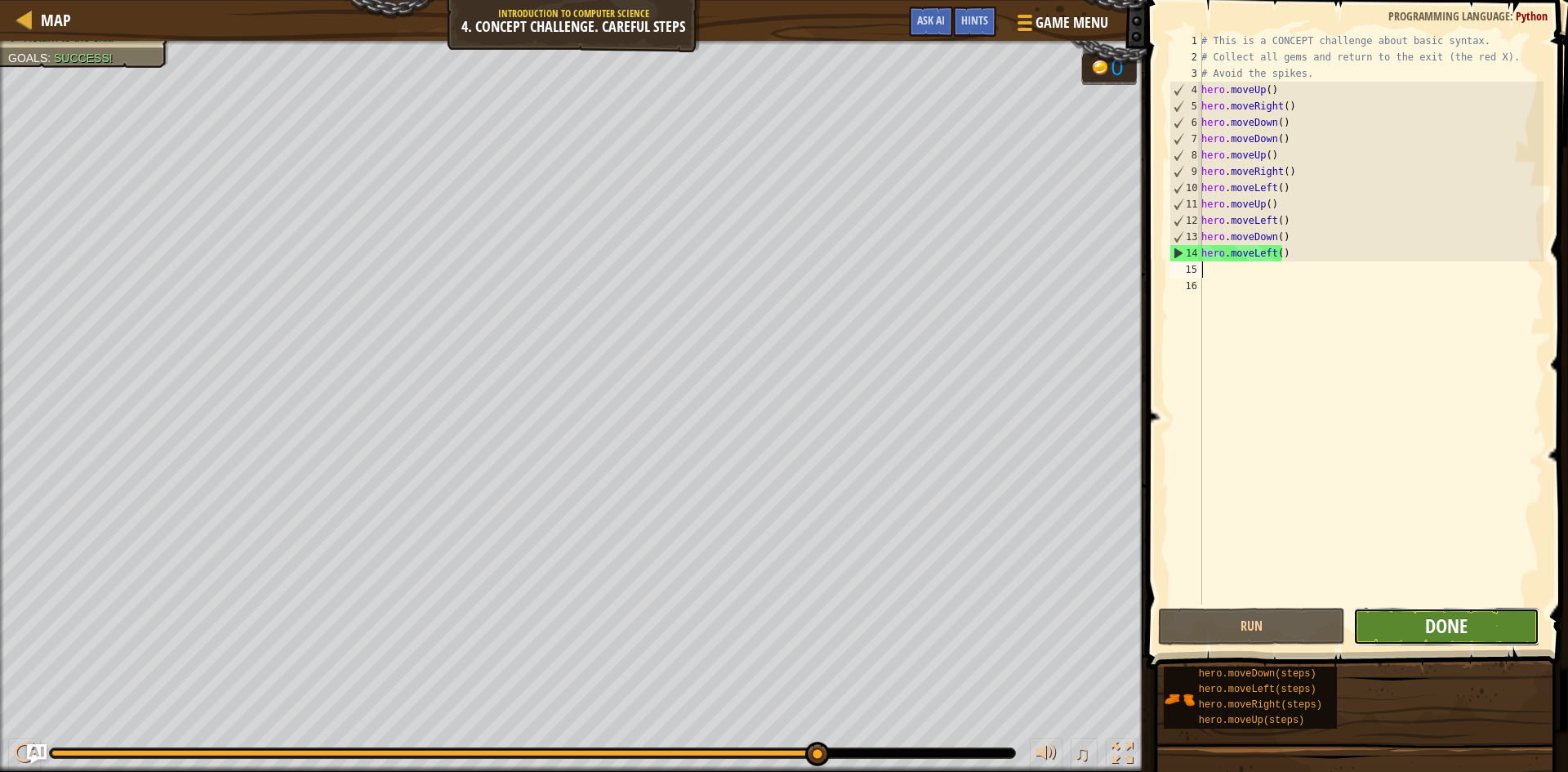
click at [1431, 626] on span "Done" at bounding box center [1447, 626] width 43 height 26
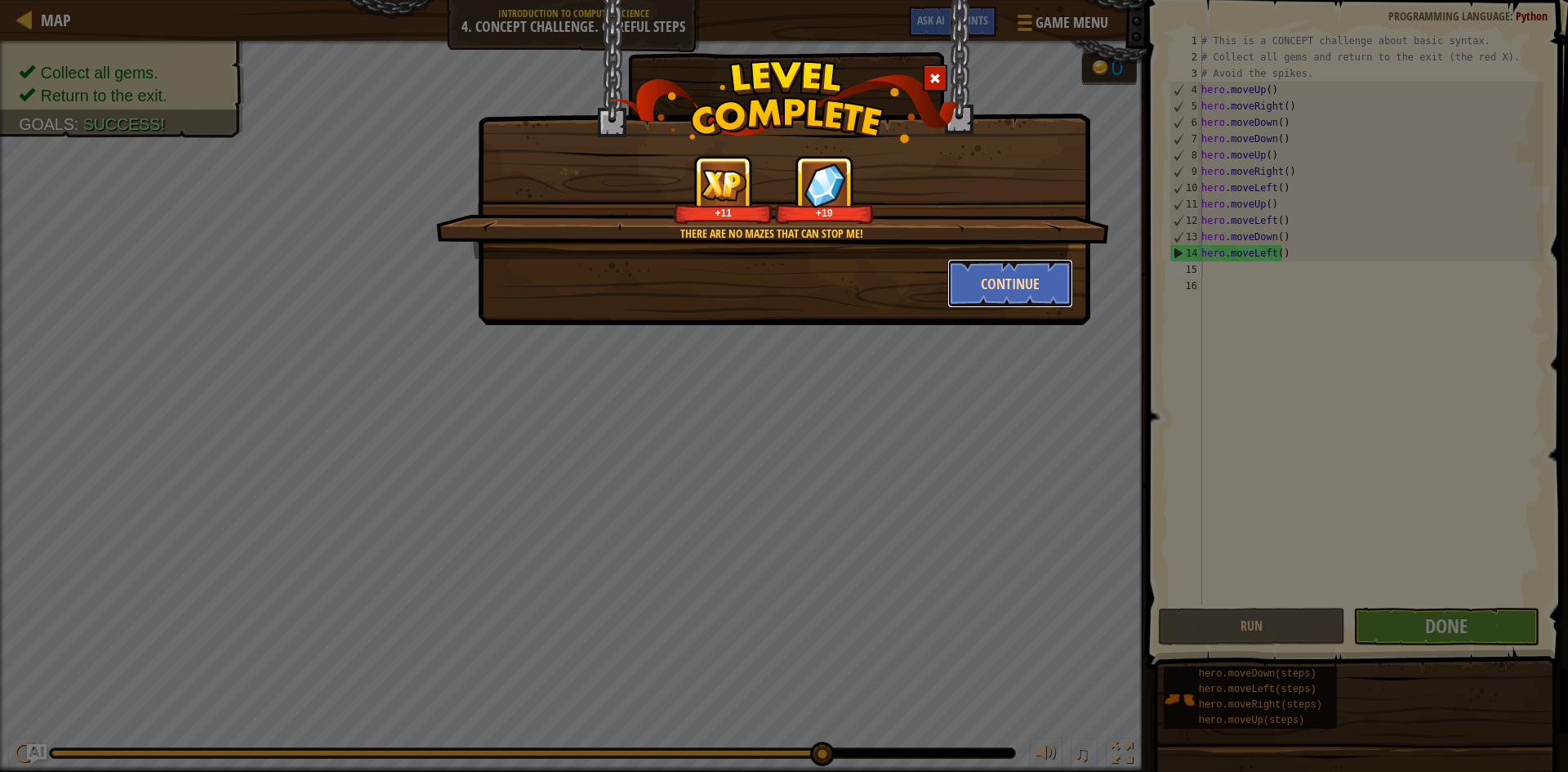
click at [1028, 287] on button "Continue" at bounding box center [1011, 284] width 127 height 49
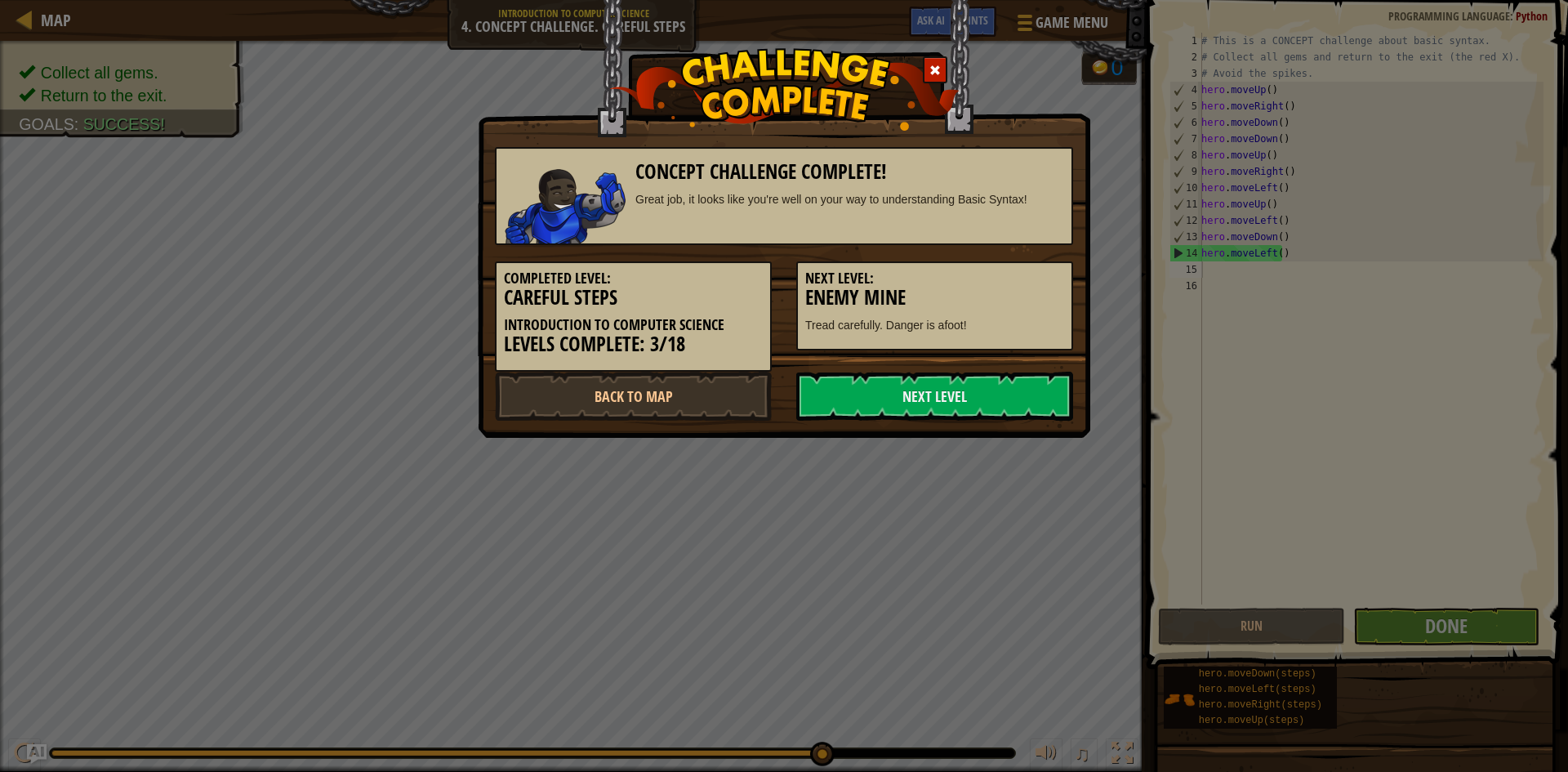
click at [1027, 287] on h3 "Enemy Mine" at bounding box center [935, 297] width 259 height 22
click at [957, 386] on link "Next Level" at bounding box center [935, 396] width 277 height 49
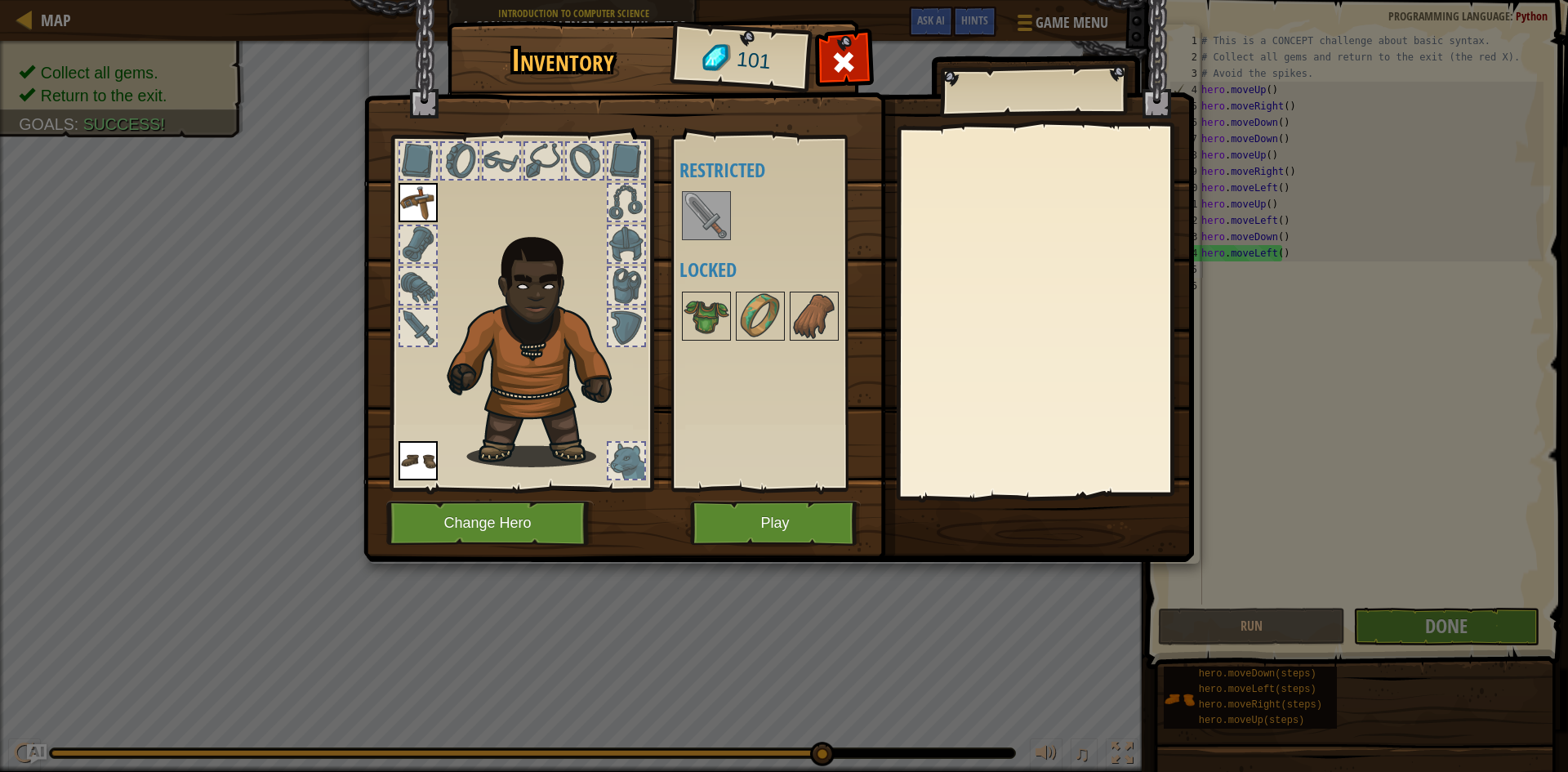
click at [723, 215] on img at bounding box center [707, 215] width 46 height 46
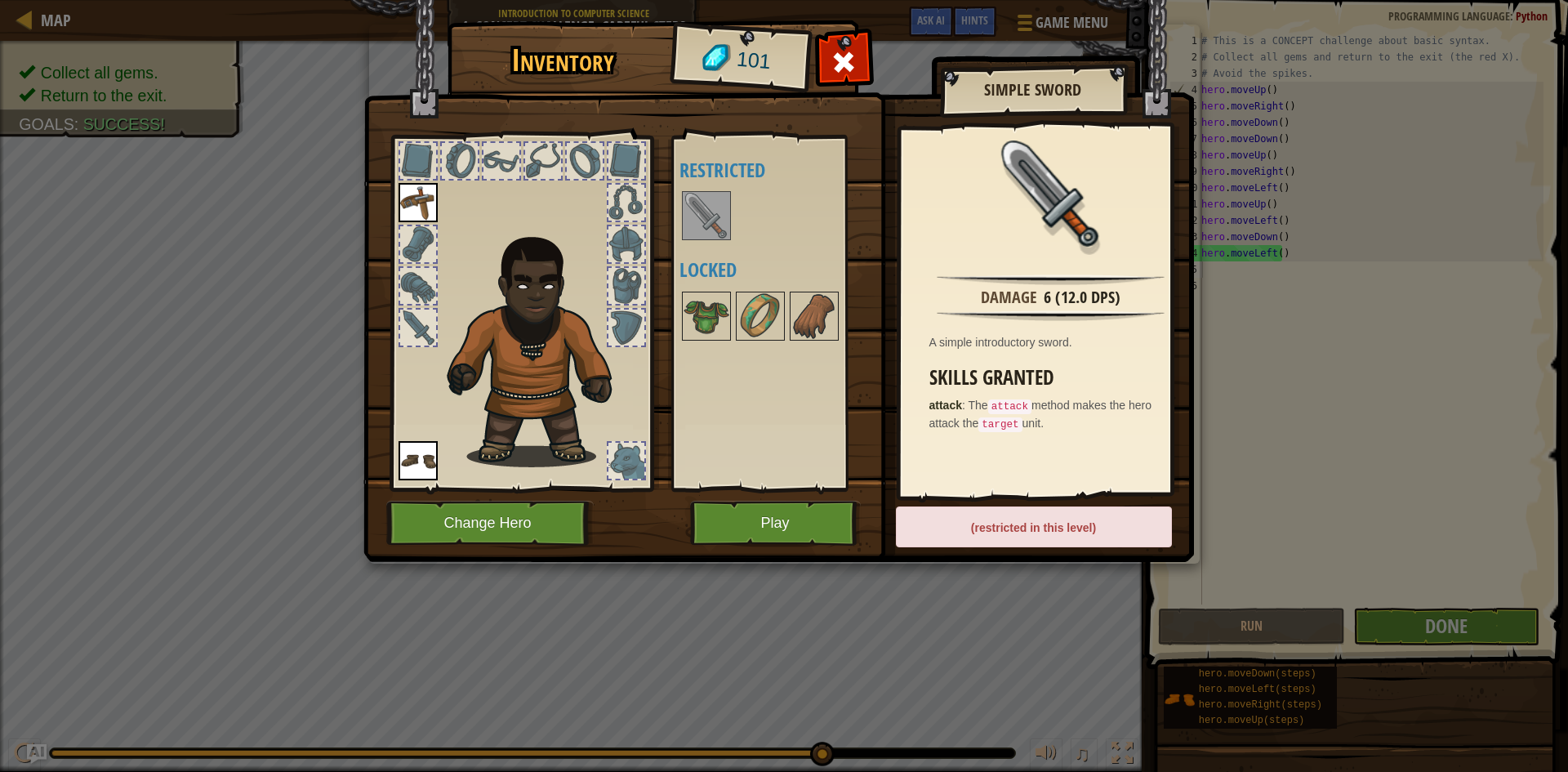
click at [405, 242] on div at bounding box center [418, 244] width 36 height 36
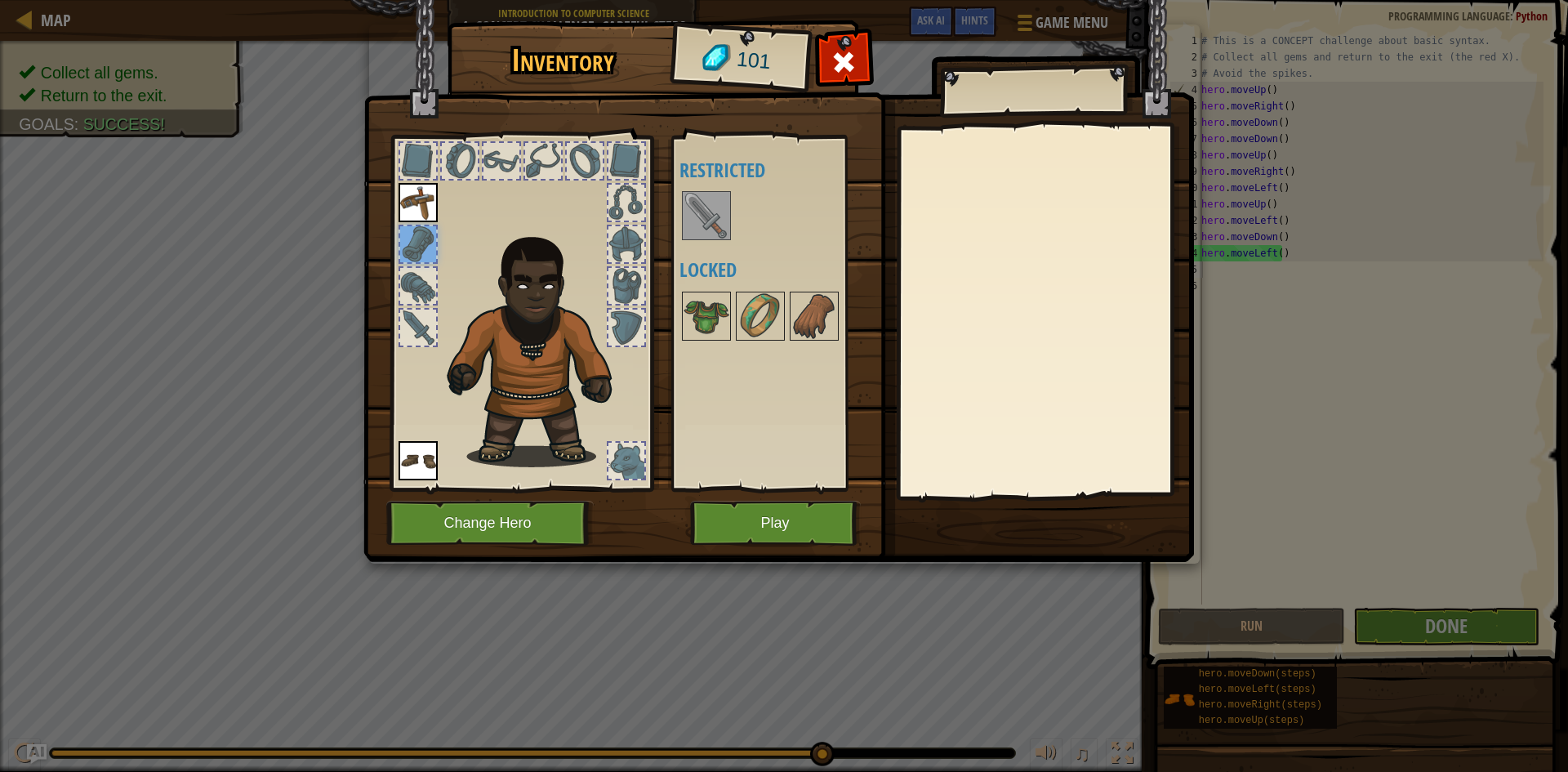
click at [706, 210] on img at bounding box center [707, 215] width 46 height 46
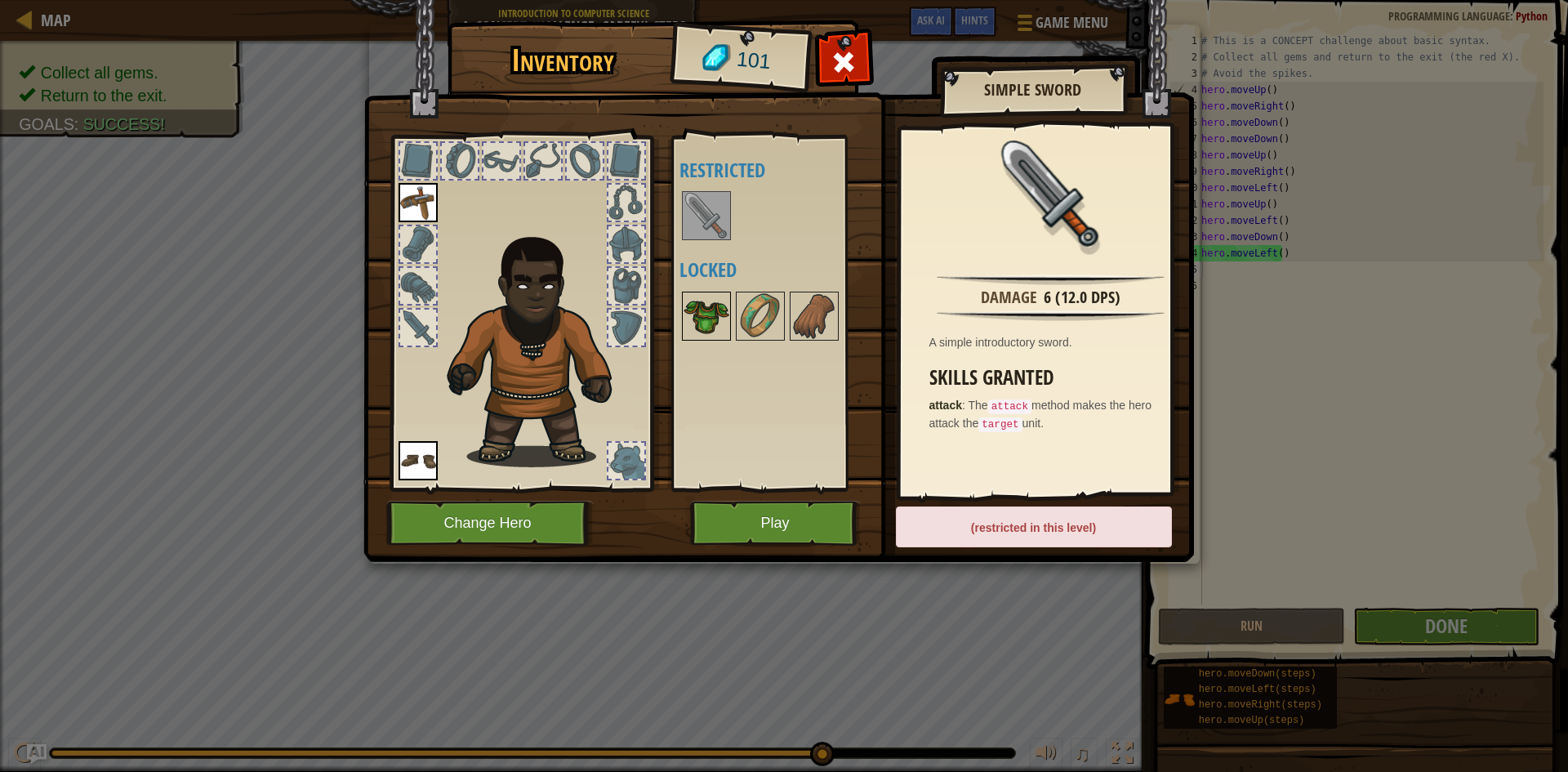
click at [692, 308] on img at bounding box center [707, 316] width 46 height 46
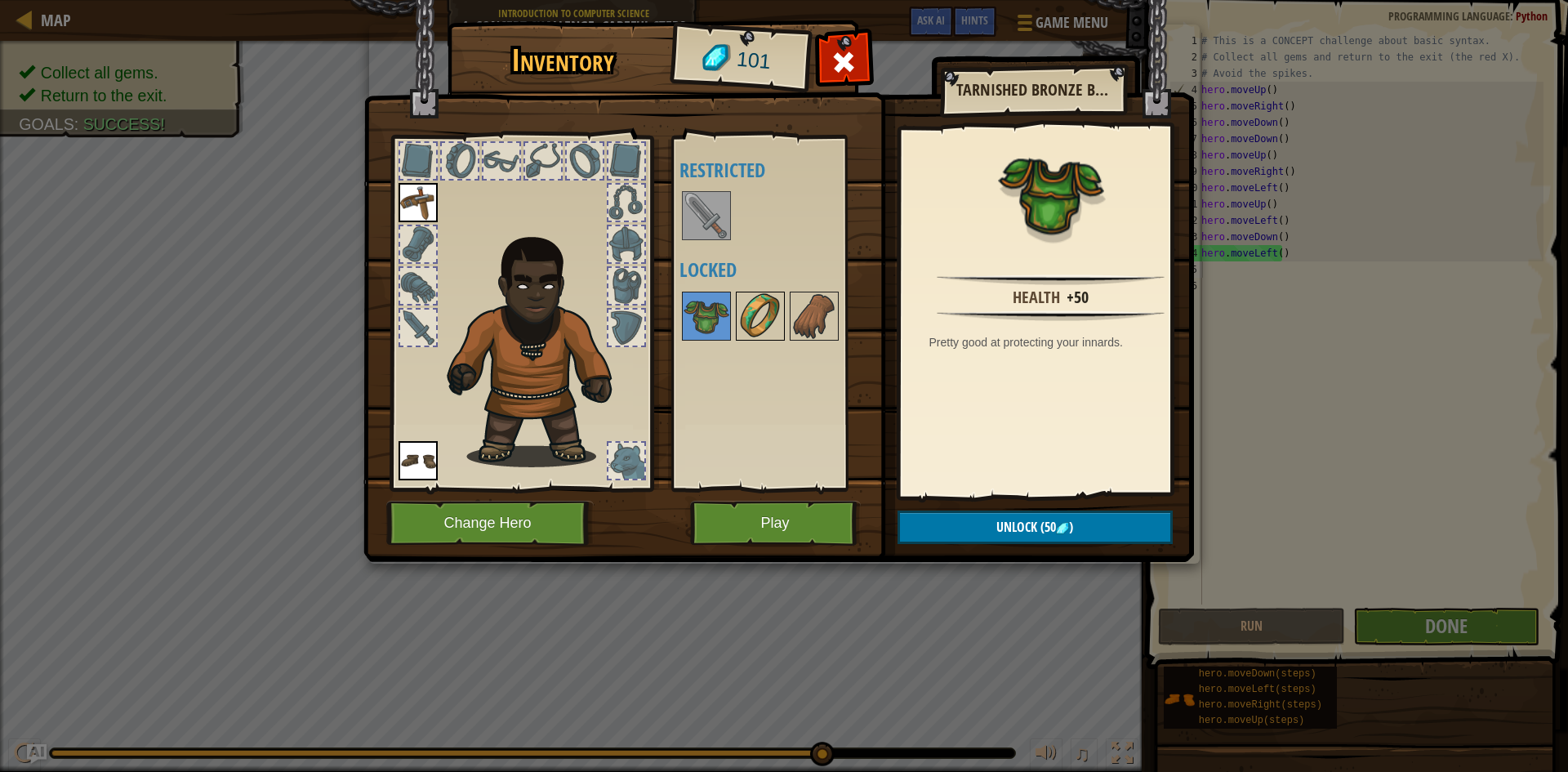
click at [763, 309] on img at bounding box center [761, 316] width 46 height 46
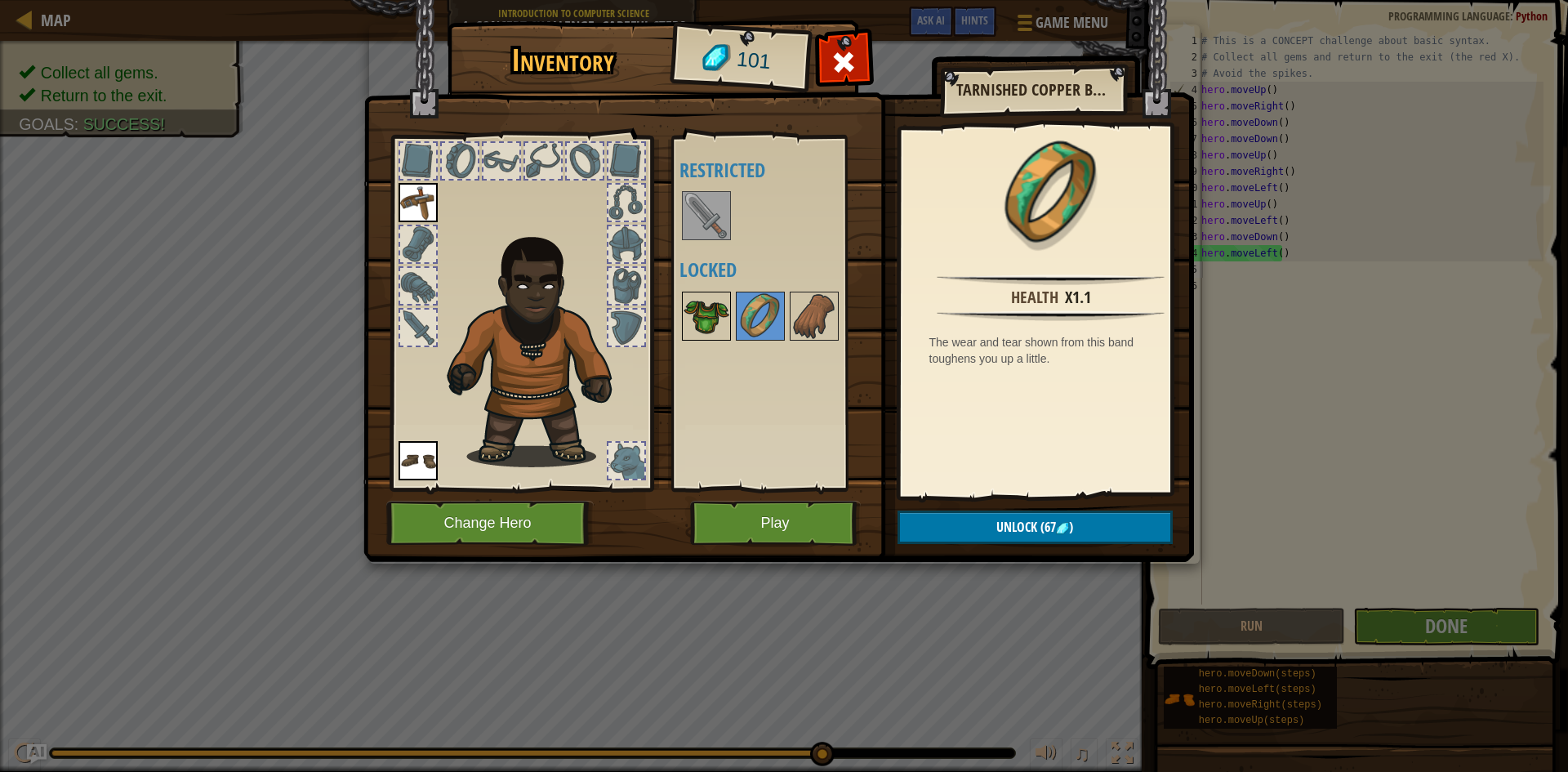
click at [713, 314] on img at bounding box center [707, 316] width 46 height 46
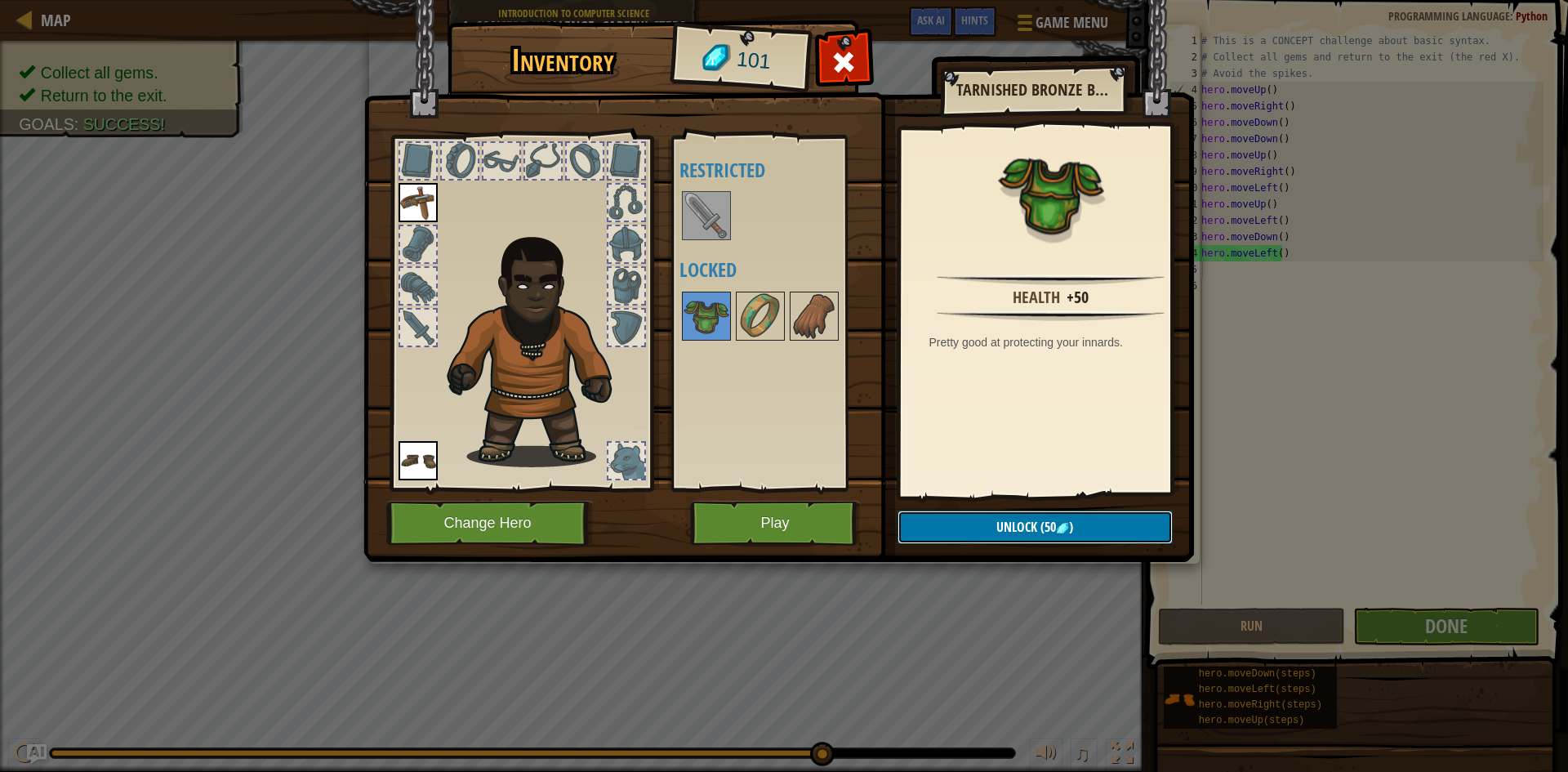
click at [1022, 522] on span "Unlock" at bounding box center [1017, 527] width 41 height 18
click at [956, 518] on button "Confirm" at bounding box center [1035, 527] width 275 height 34
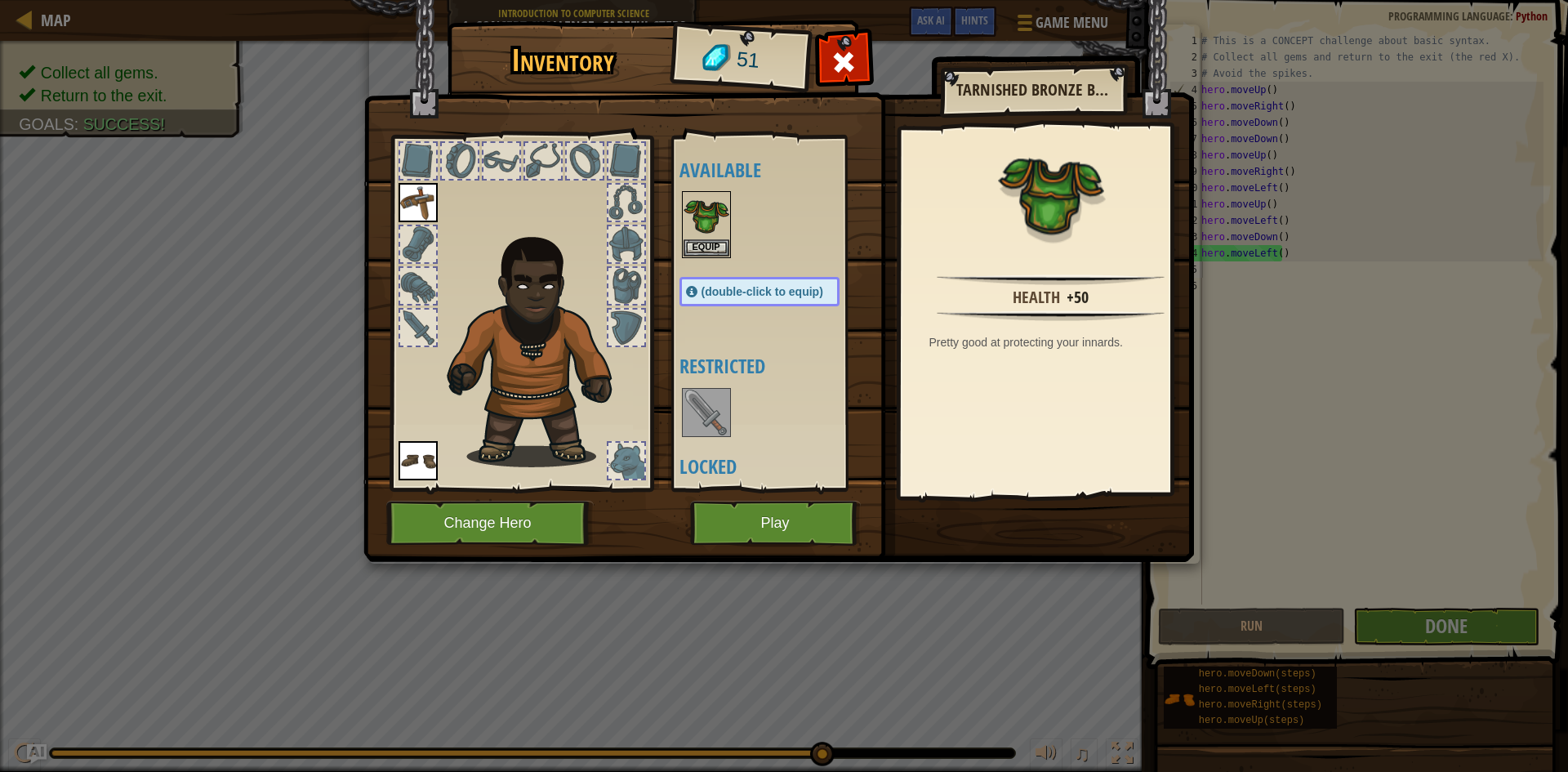
click at [673, 205] on div "Available Equip Equip Equip (double-click to equip) Restricted Locked" at bounding box center [772, 314] width 200 height 356
click at [715, 247] on button "Equip" at bounding box center [707, 246] width 46 height 17
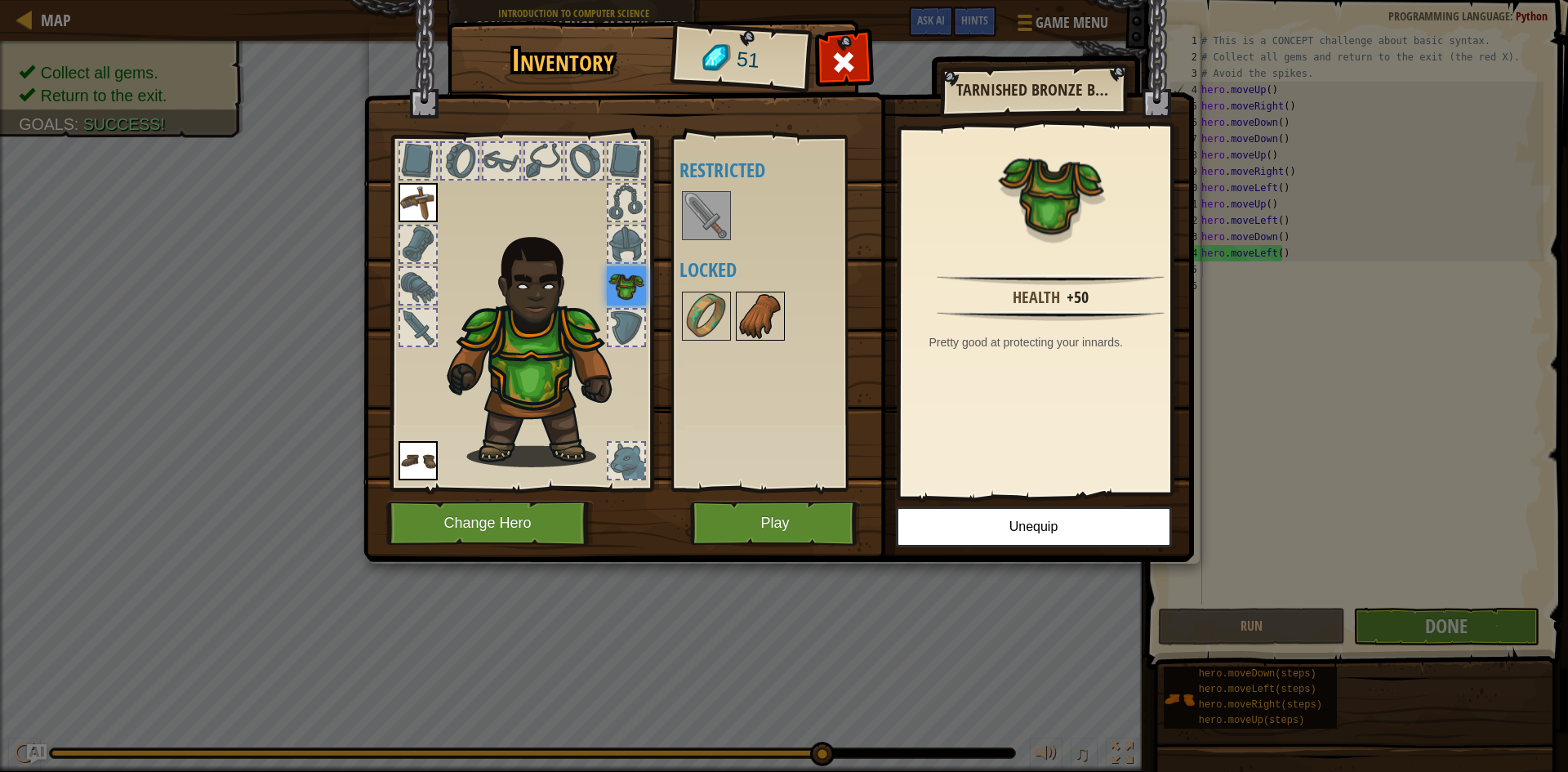
click at [748, 323] on img at bounding box center [761, 316] width 46 height 46
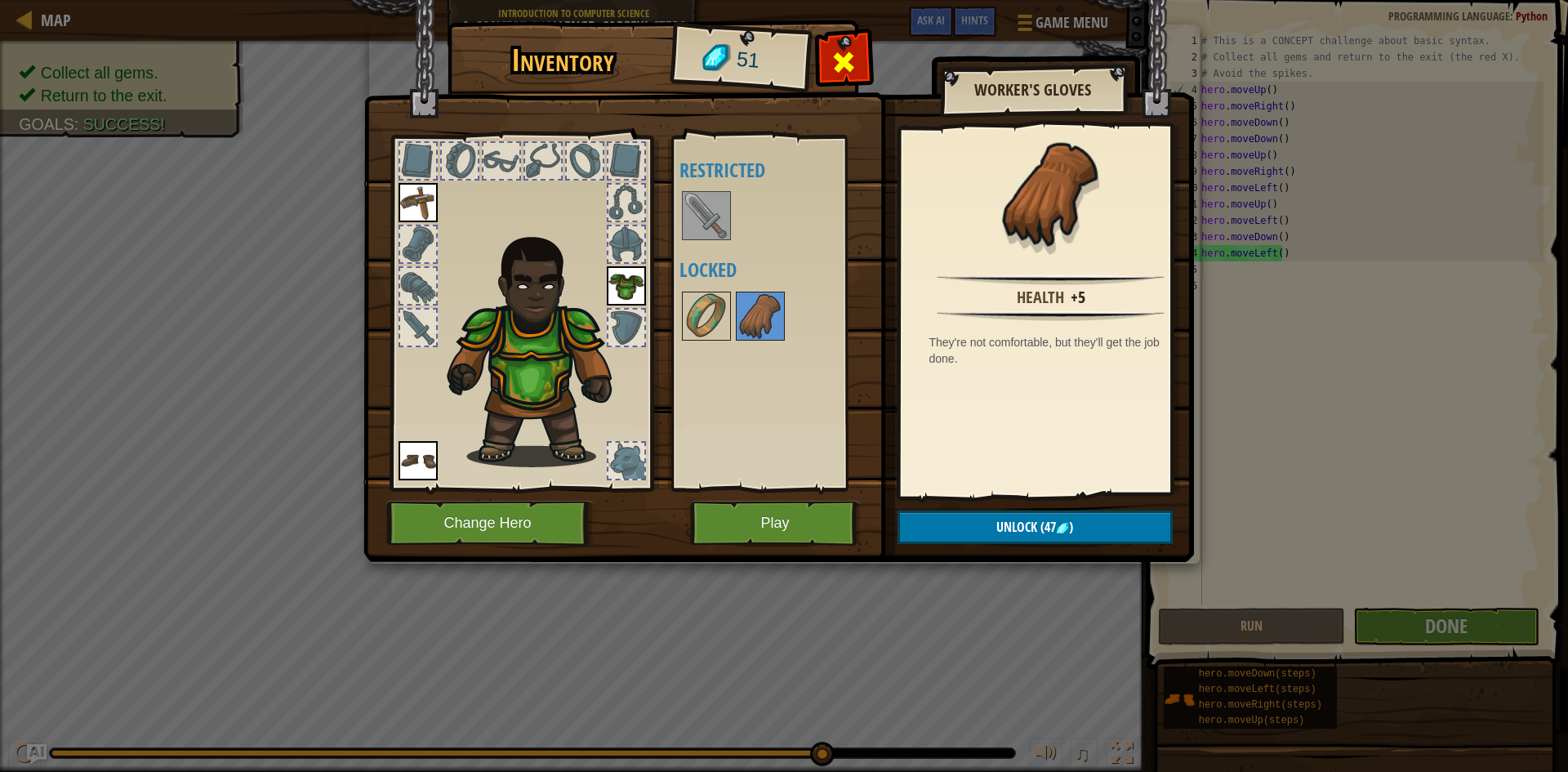
click at [854, 60] on span at bounding box center [844, 62] width 26 height 26
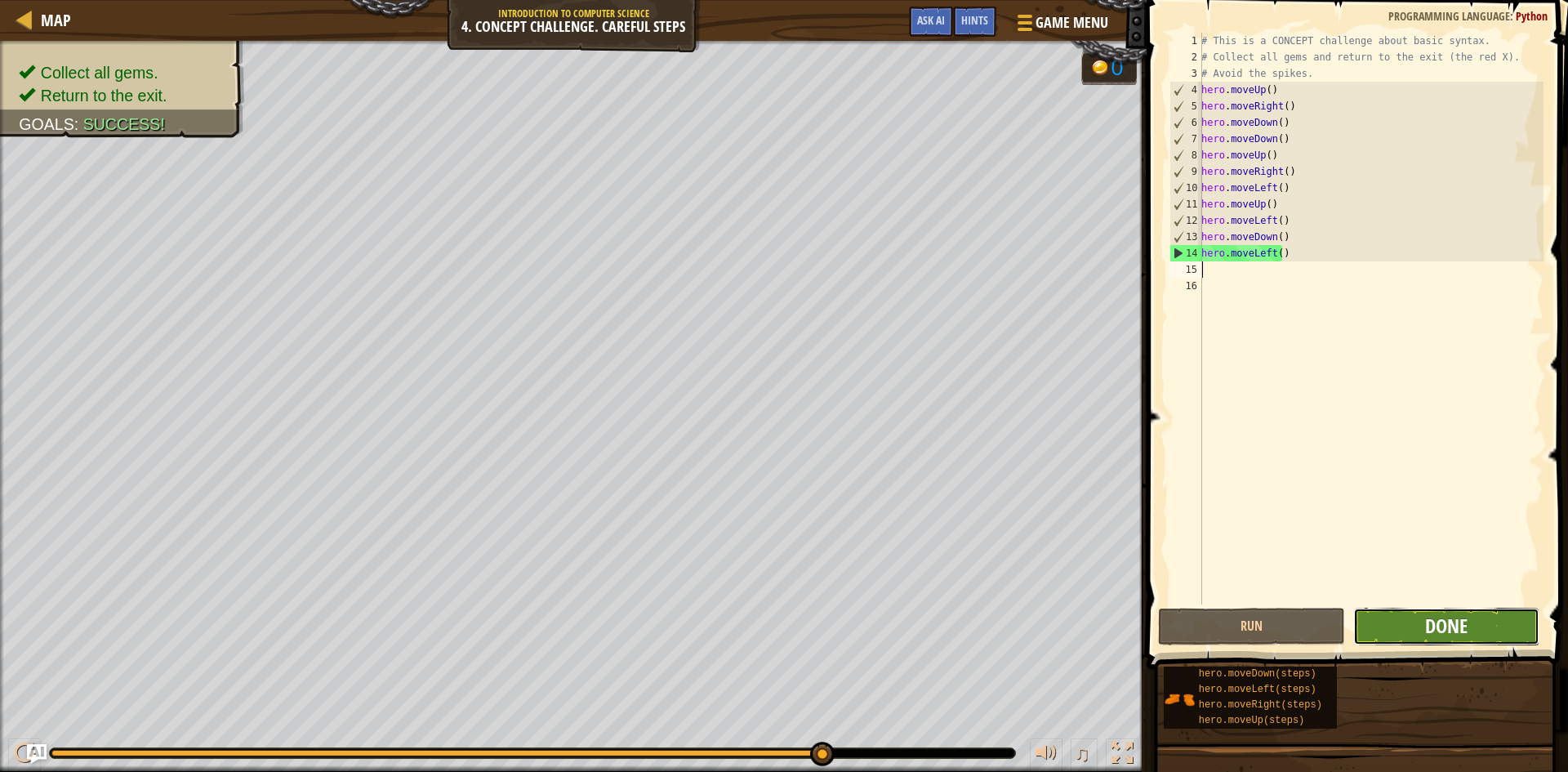
click at [1442, 633] on span "Done" at bounding box center [1447, 626] width 43 height 26
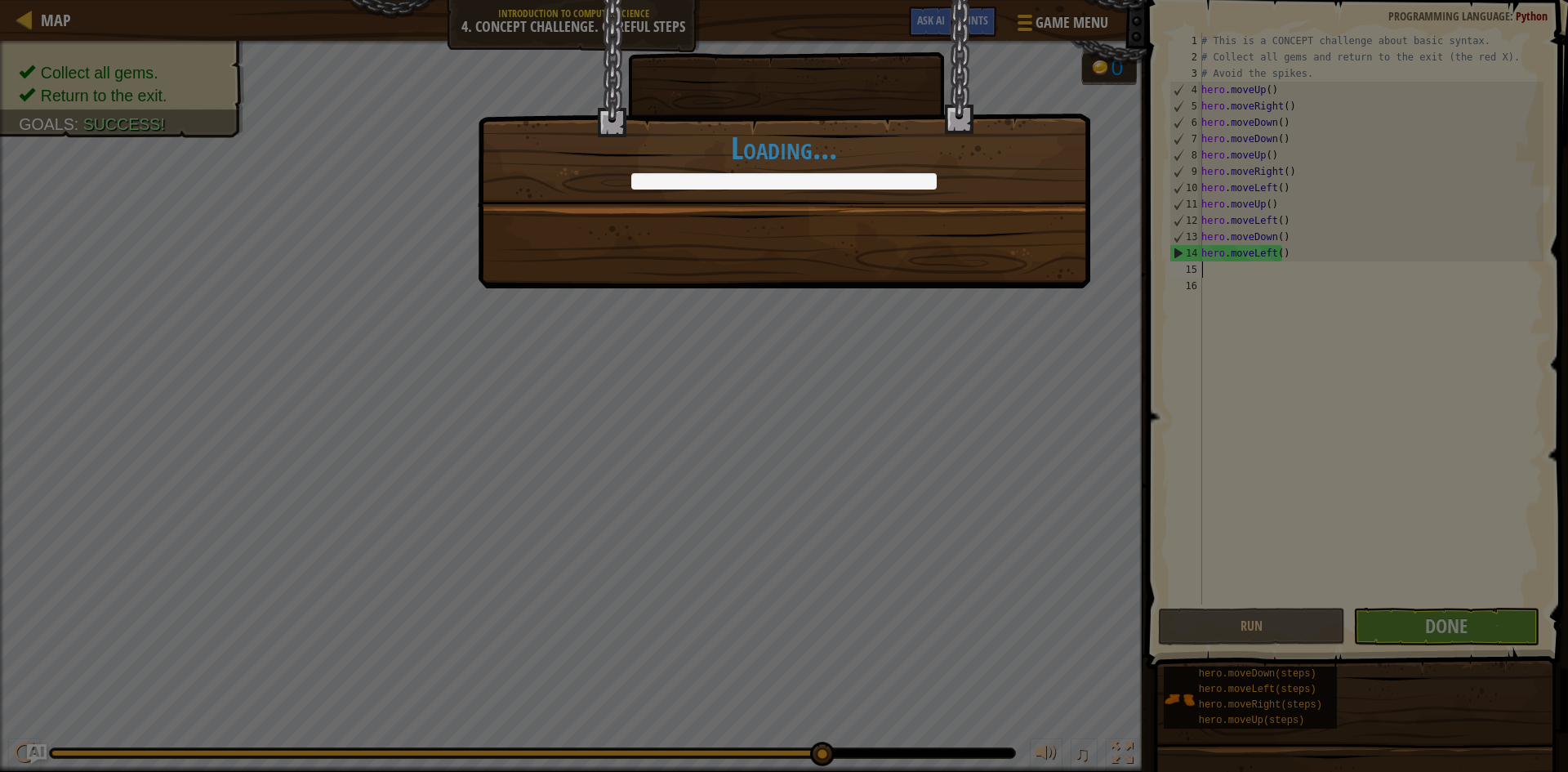
click at [838, 204] on div "There are no mazes that can stop me! +8 +0 Continue Loading..." at bounding box center [784, 102] width 613 height 207
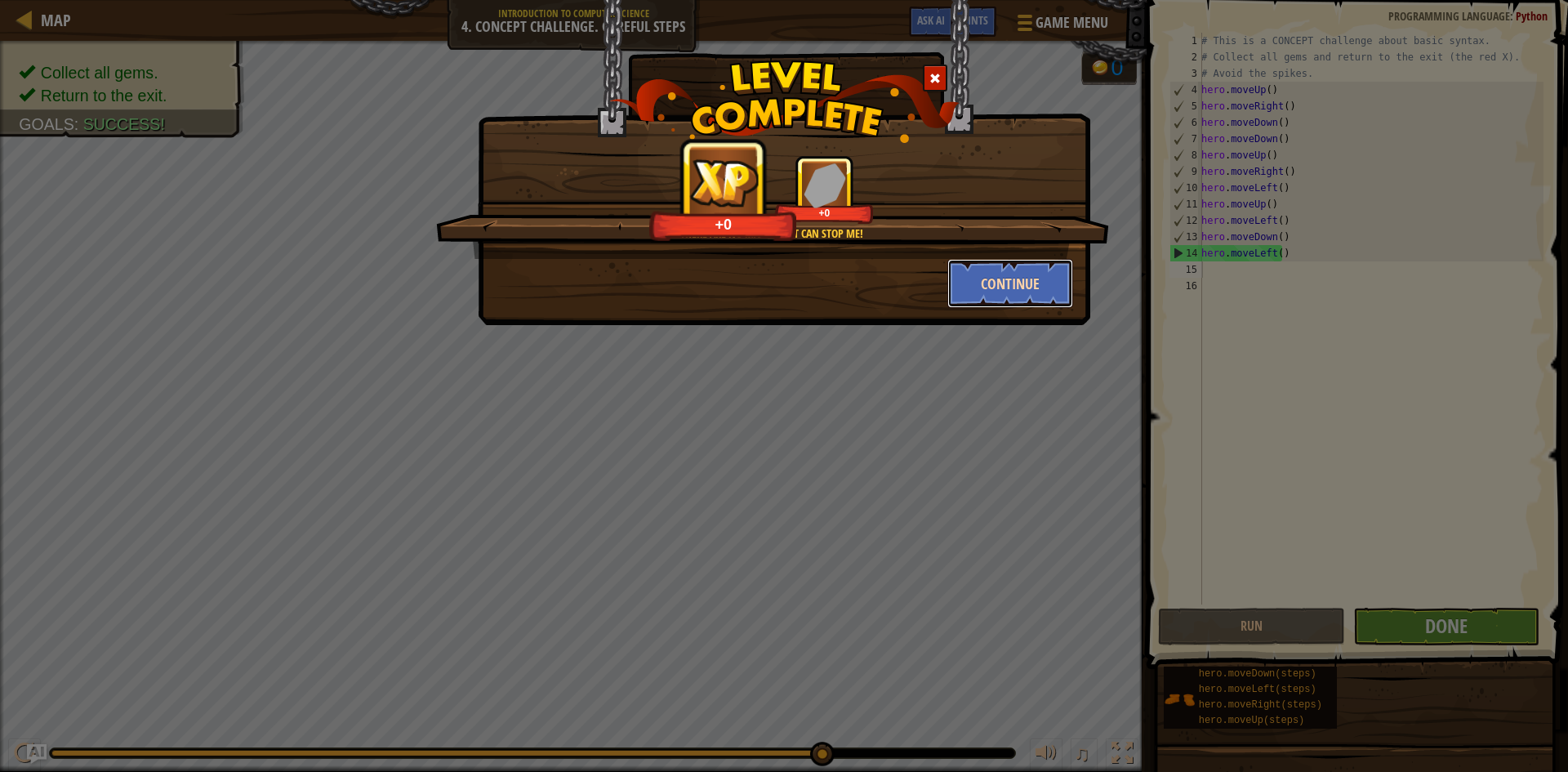
click at [1032, 266] on button "Continue" at bounding box center [1011, 284] width 127 height 49
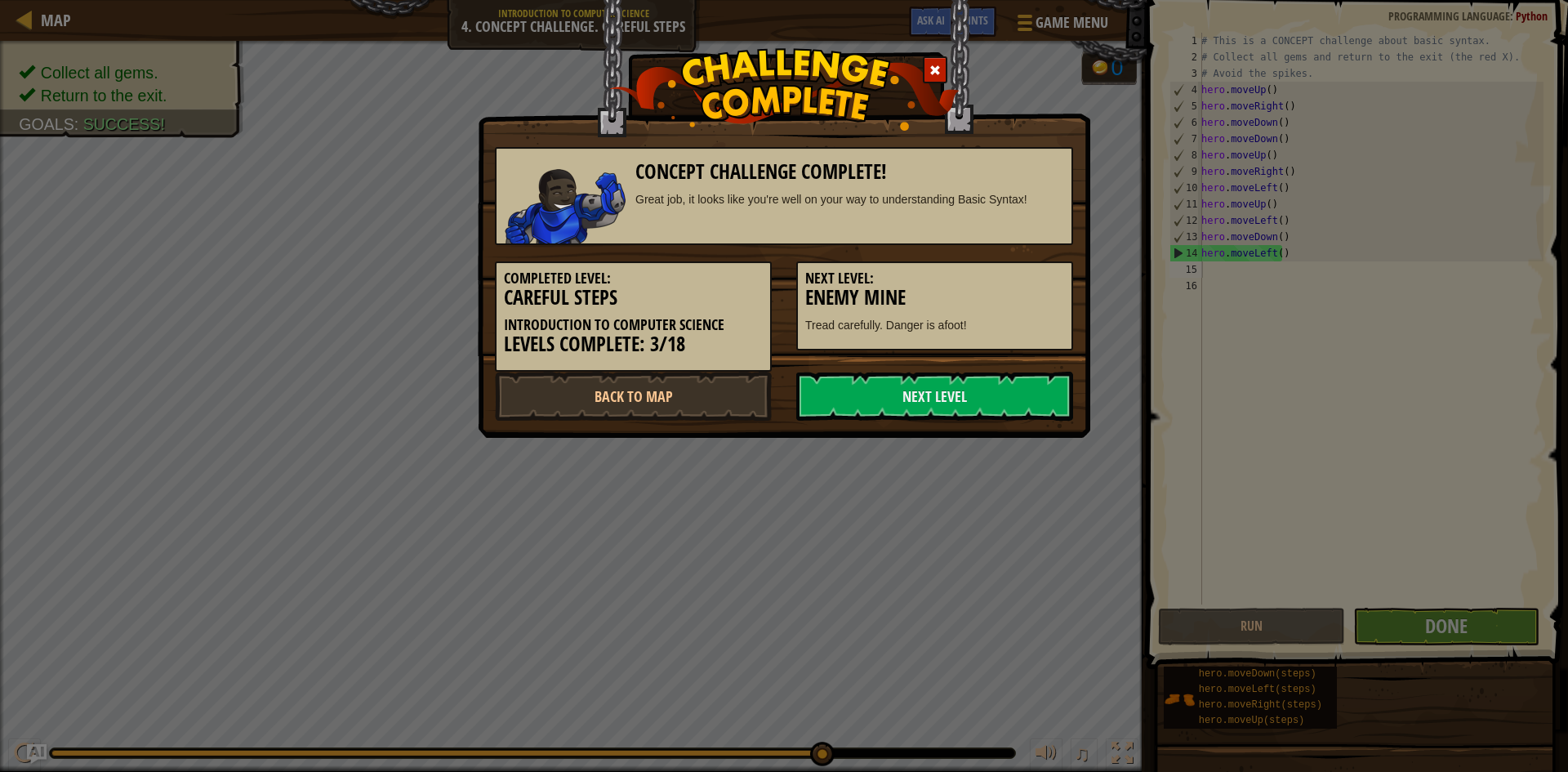
click at [1032, 275] on h5 "Next Level:" at bounding box center [935, 278] width 259 height 16
click at [950, 393] on link "Next Level" at bounding box center [935, 396] width 277 height 49
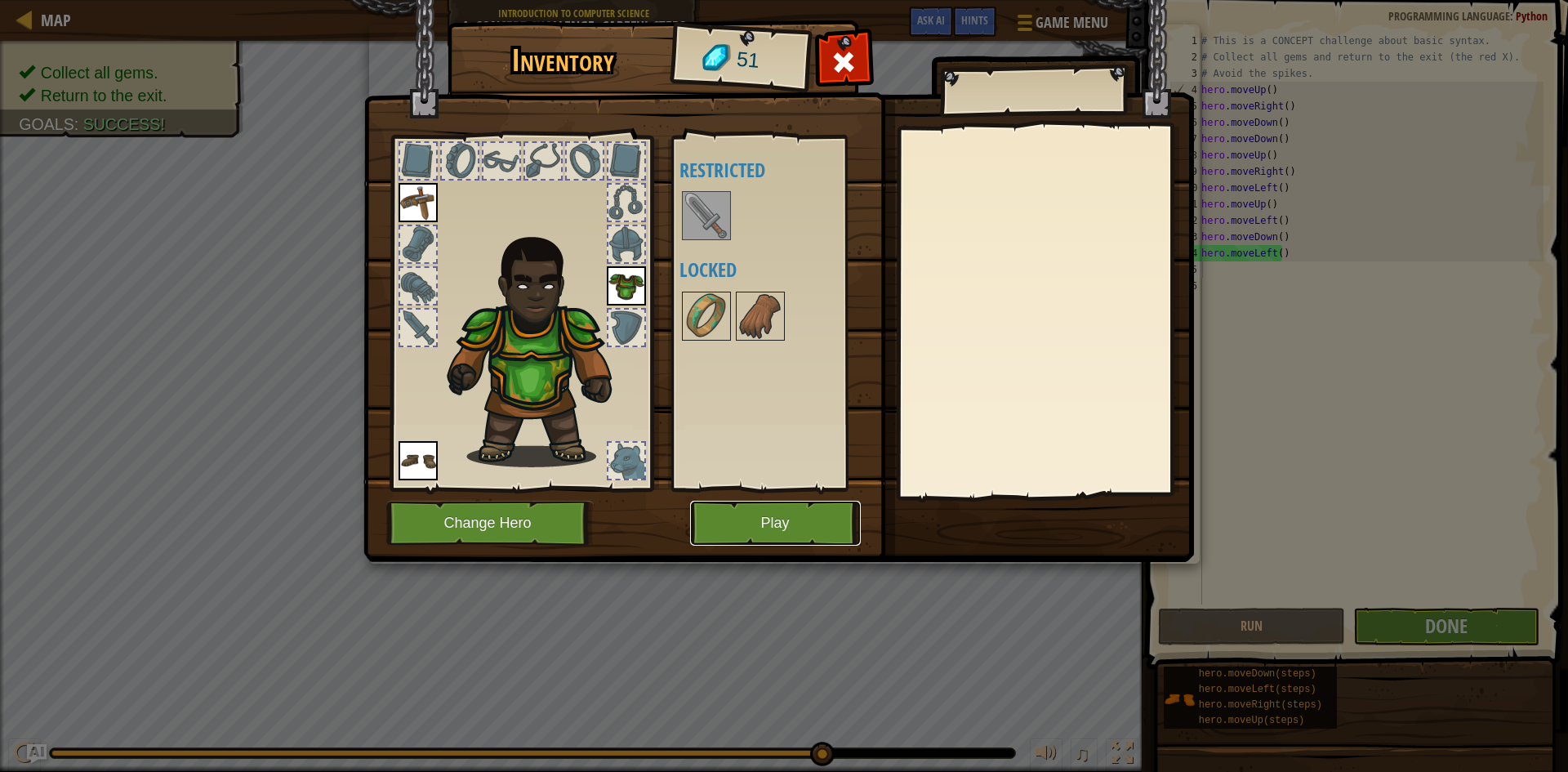
click at [770, 522] on button "Play" at bounding box center [775, 523] width 171 height 45
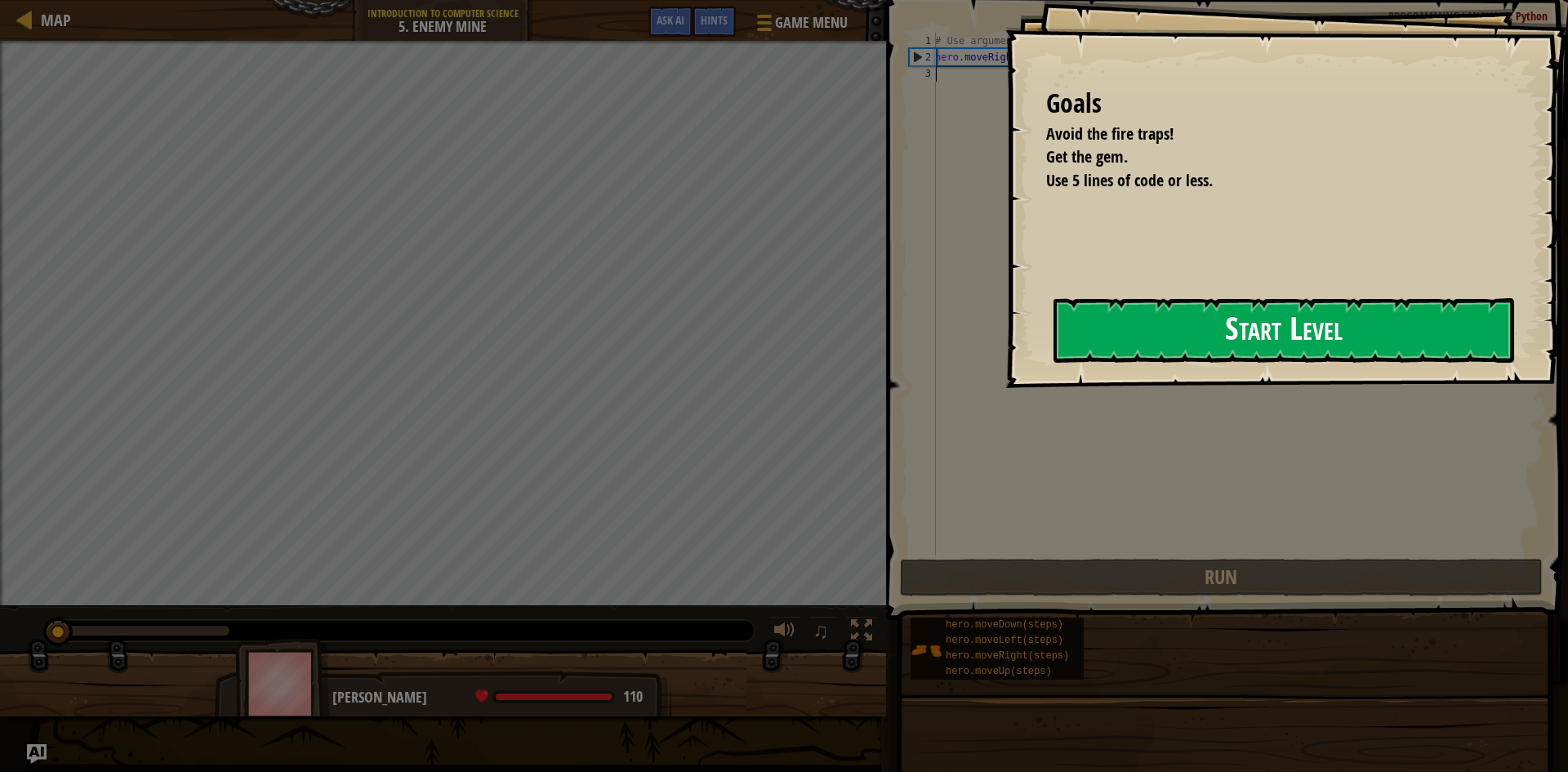
click at [1231, 302] on button "Start Level" at bounding box center [1283, 330] width 461 height 65
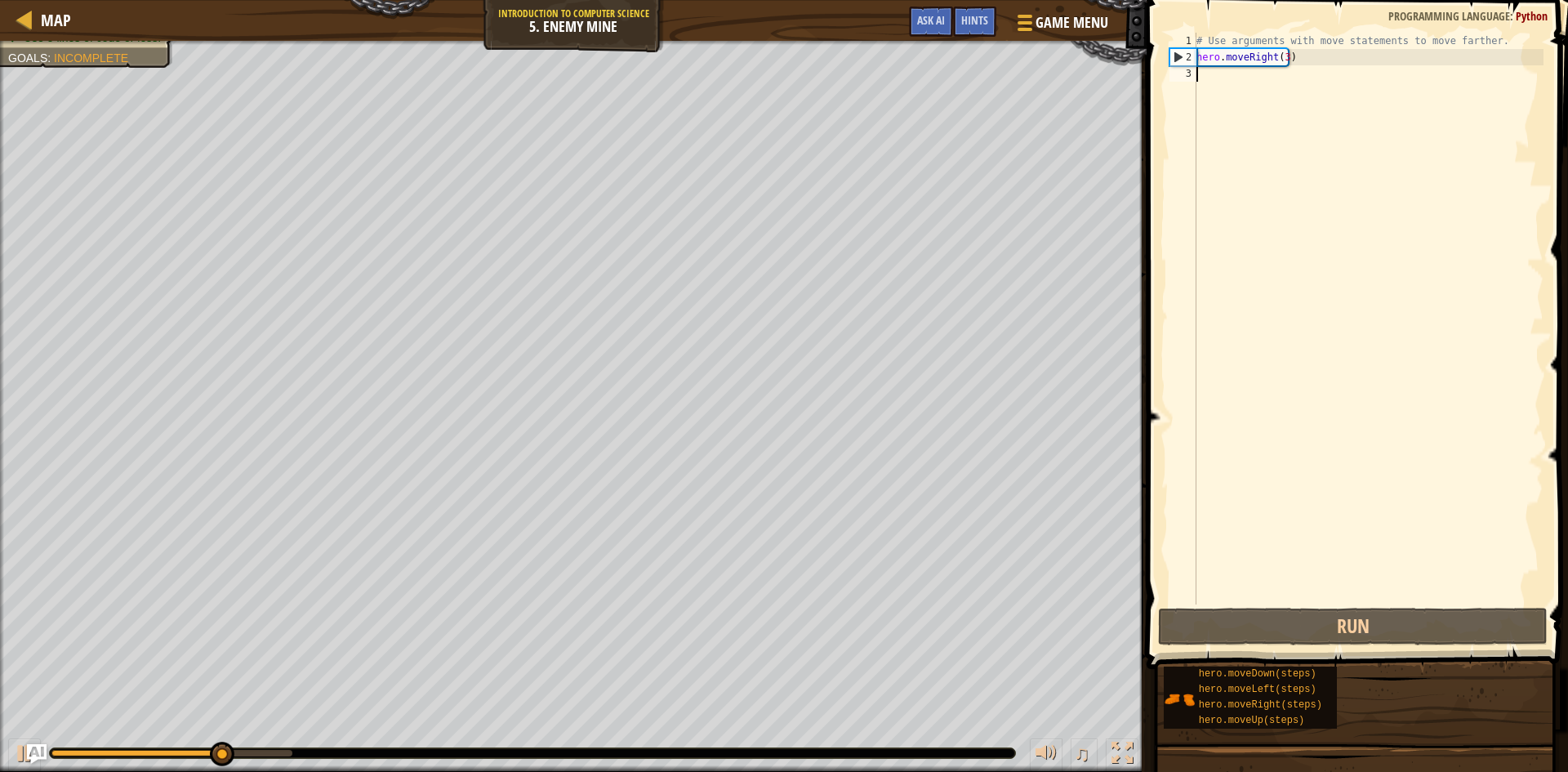
type textarea "w"
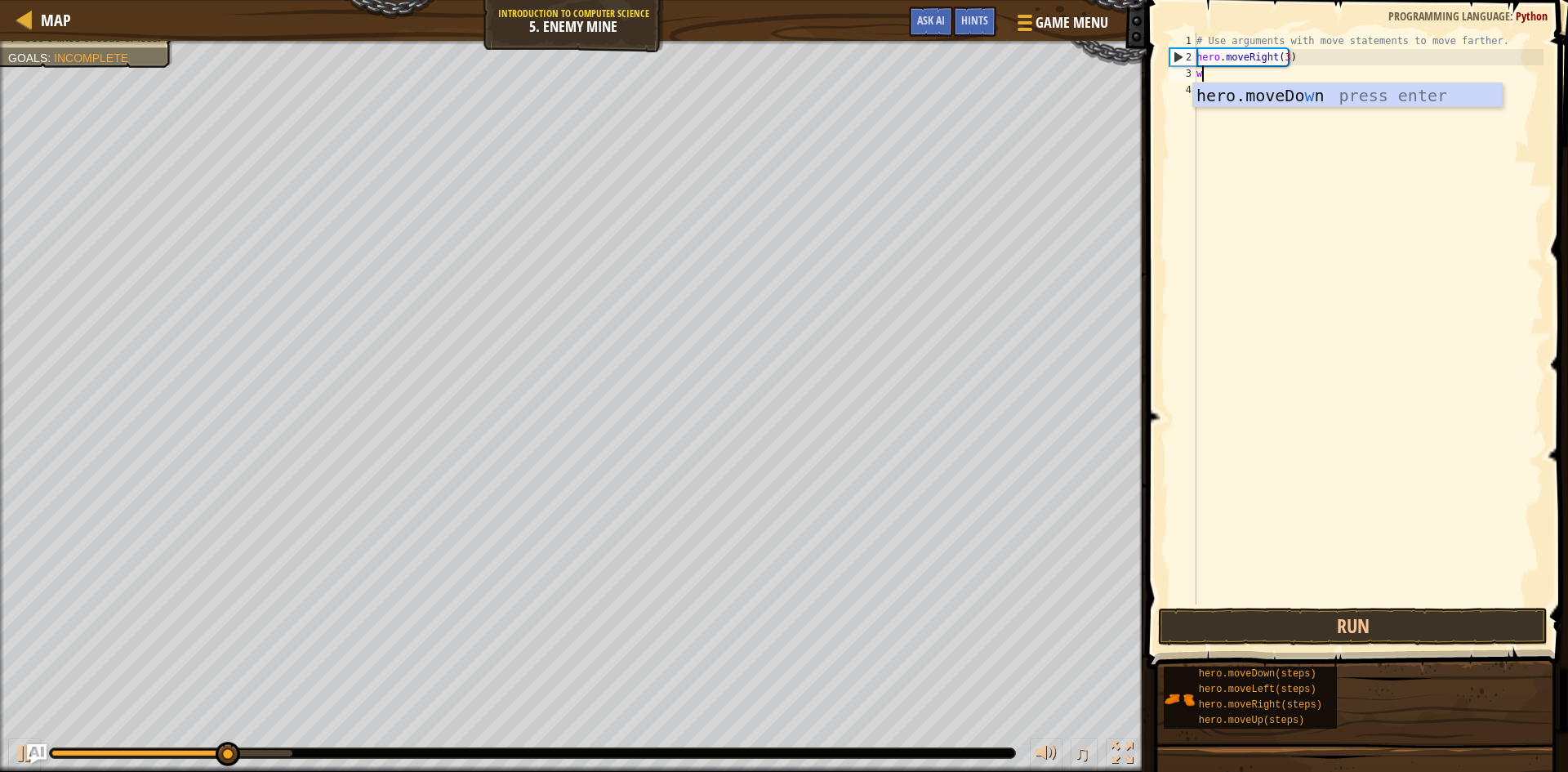
scroll to position [7, 0]
type textarea "g"
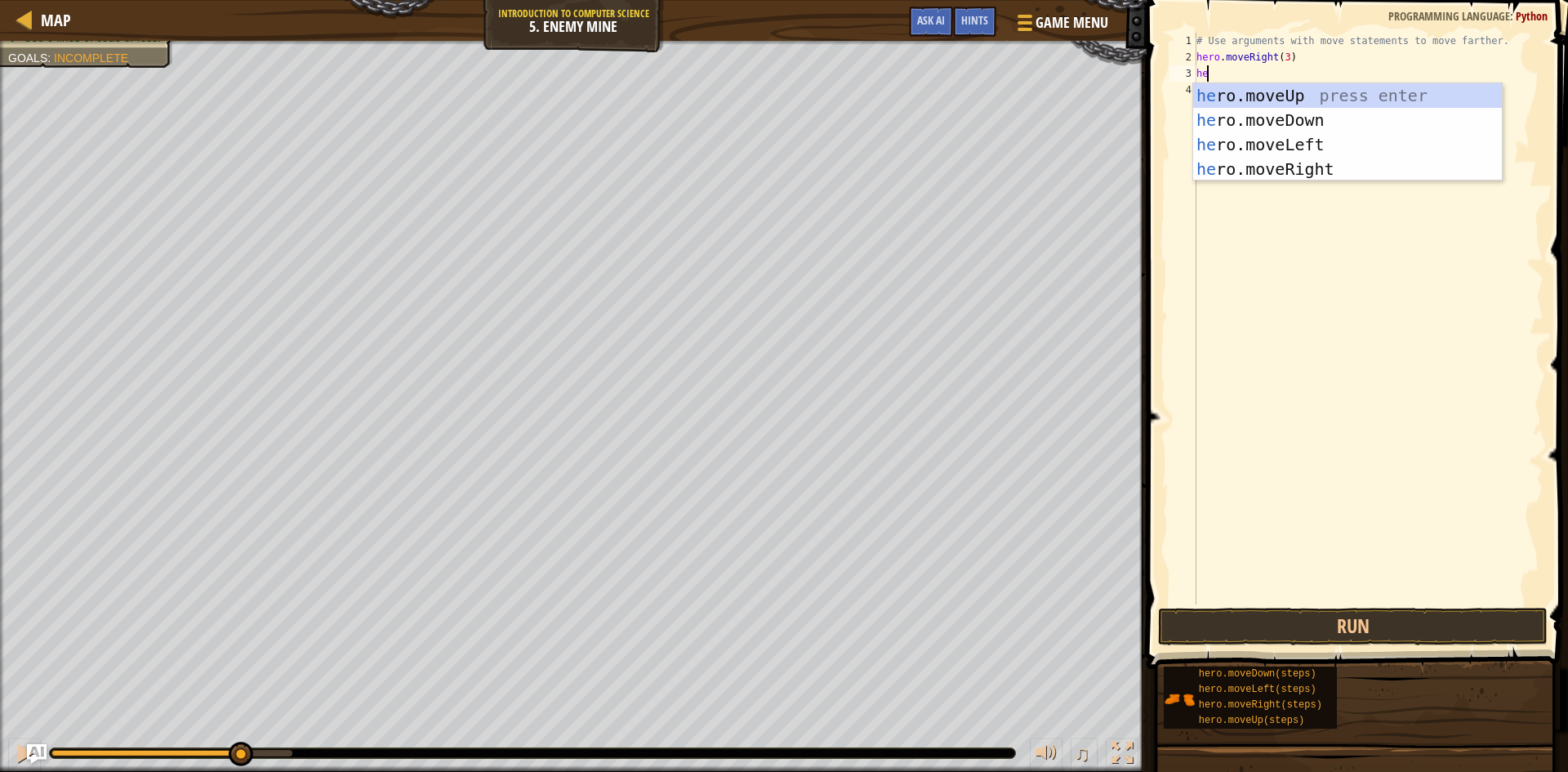
type textarea "her"
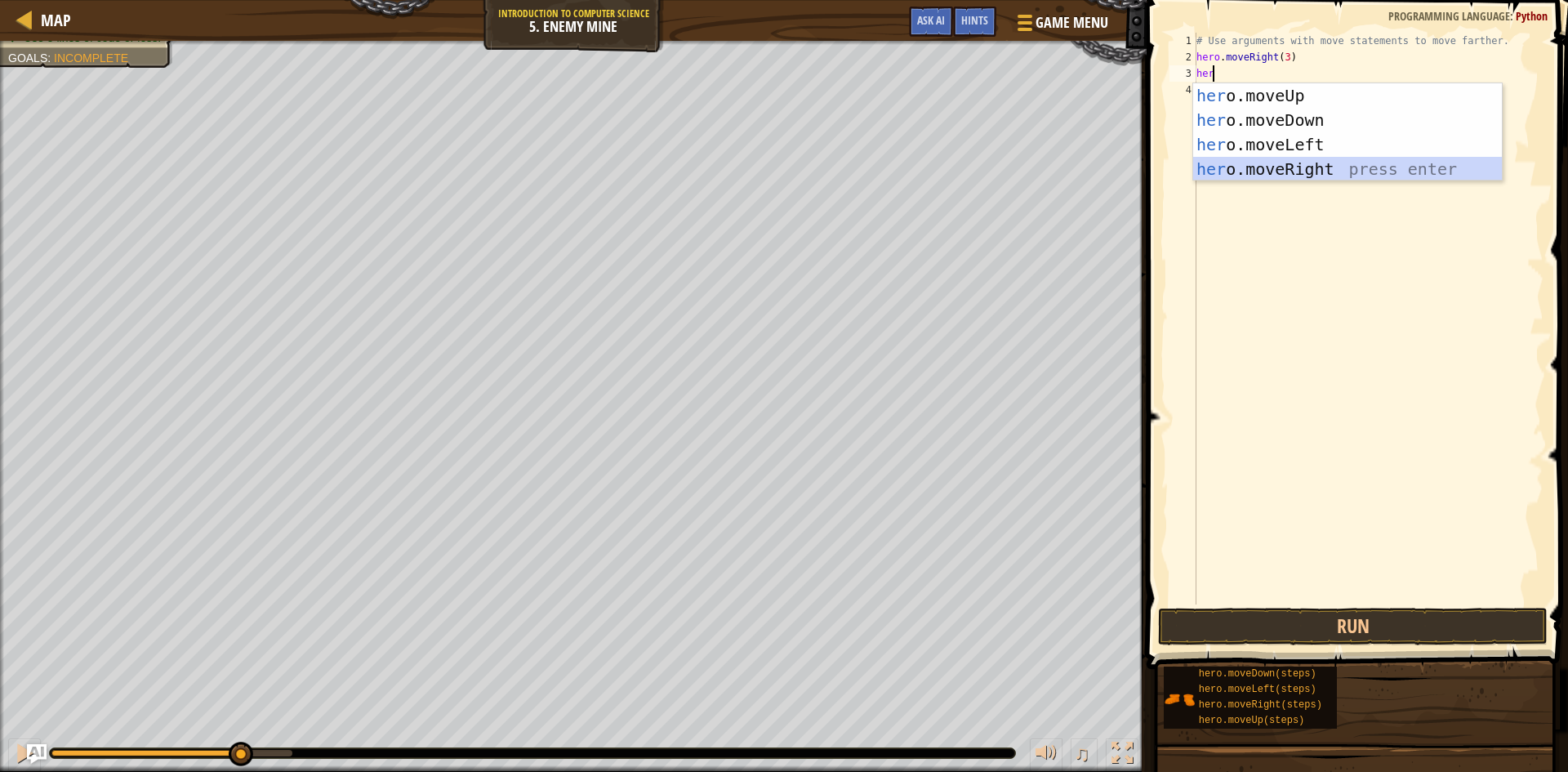
click at [1325, 162] on div "her o.moveUp press enter her o.moveDown press enter her o.moveLeft press enter …" at bounding box center [1347, 156] width 309 height 147
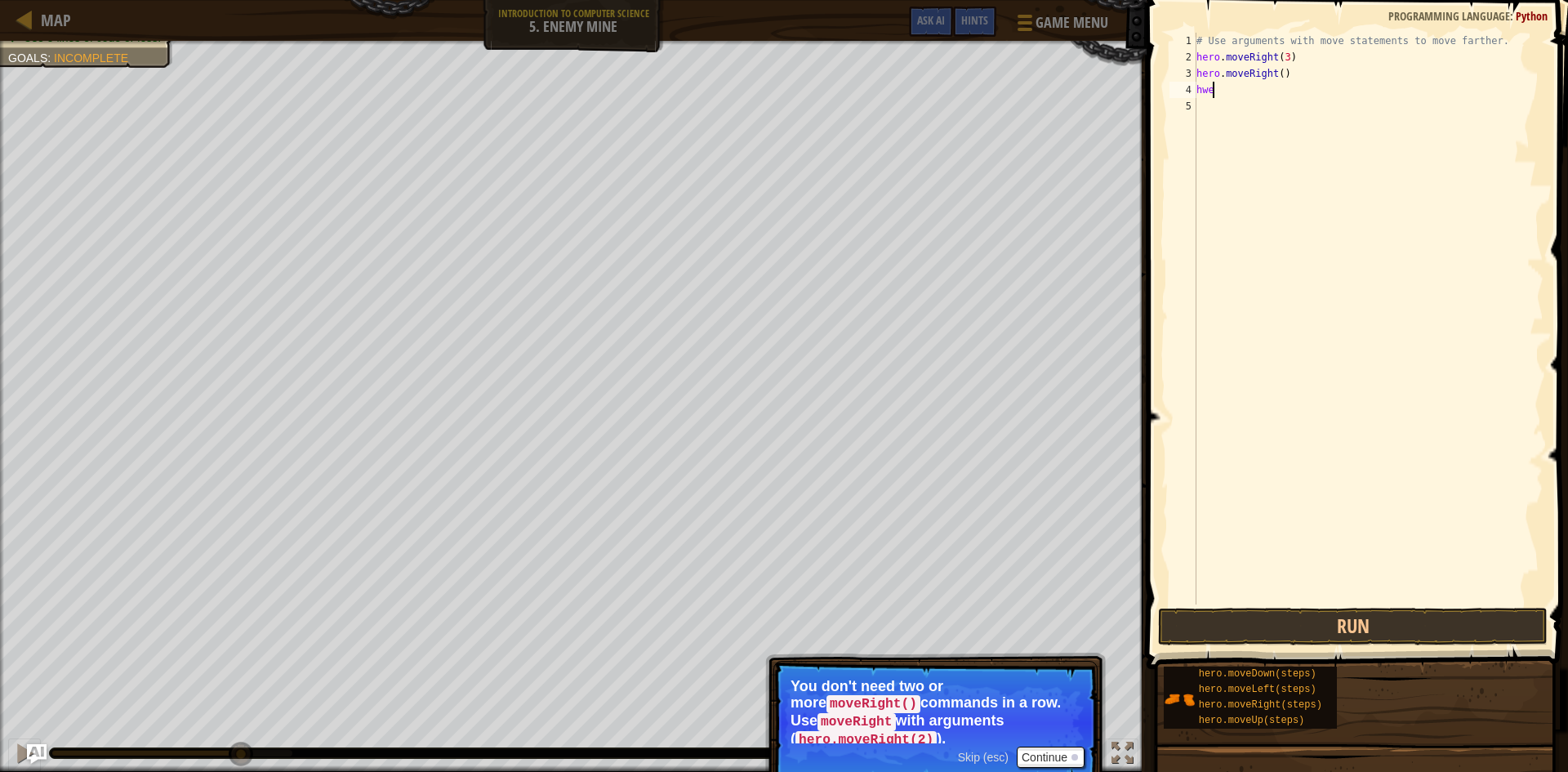
scroll to position [7, 0]
click at [1277, 77] on div "# Use arguments with move statements to move farther. hero . moveRight ( 3 ) he…" at bounding box center [1368, 335] width 350 height 605
click at [1265, 633] on button "Run" at bounding box center [1353, 626] width 389 height 37
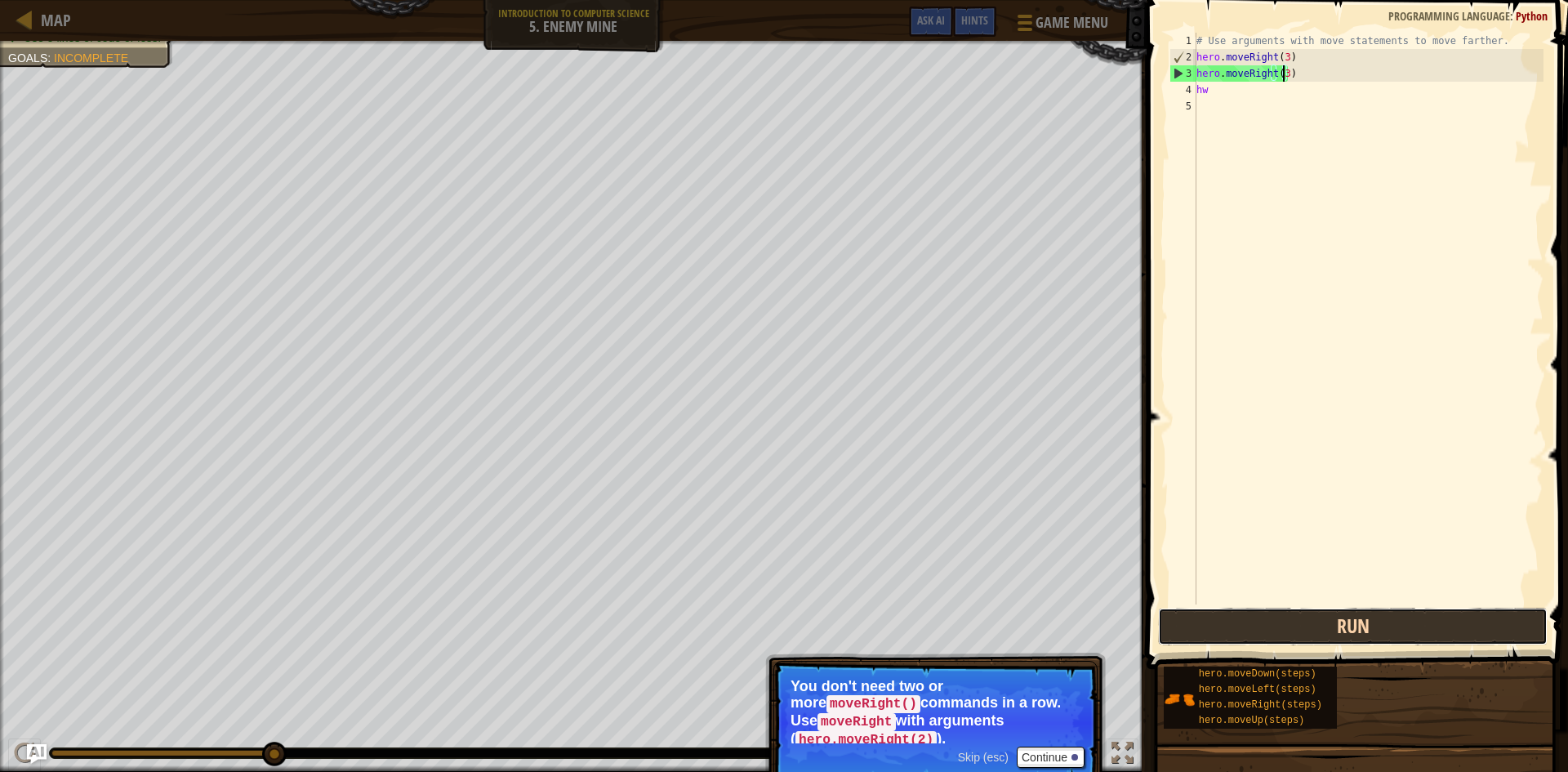
click at [1356, 630] on button "Run" at bounding box center [1353, 626] width 389 height 37
click at [1224, 621] on button "Run" at bounding box center [1353, 626] width 389 height 37
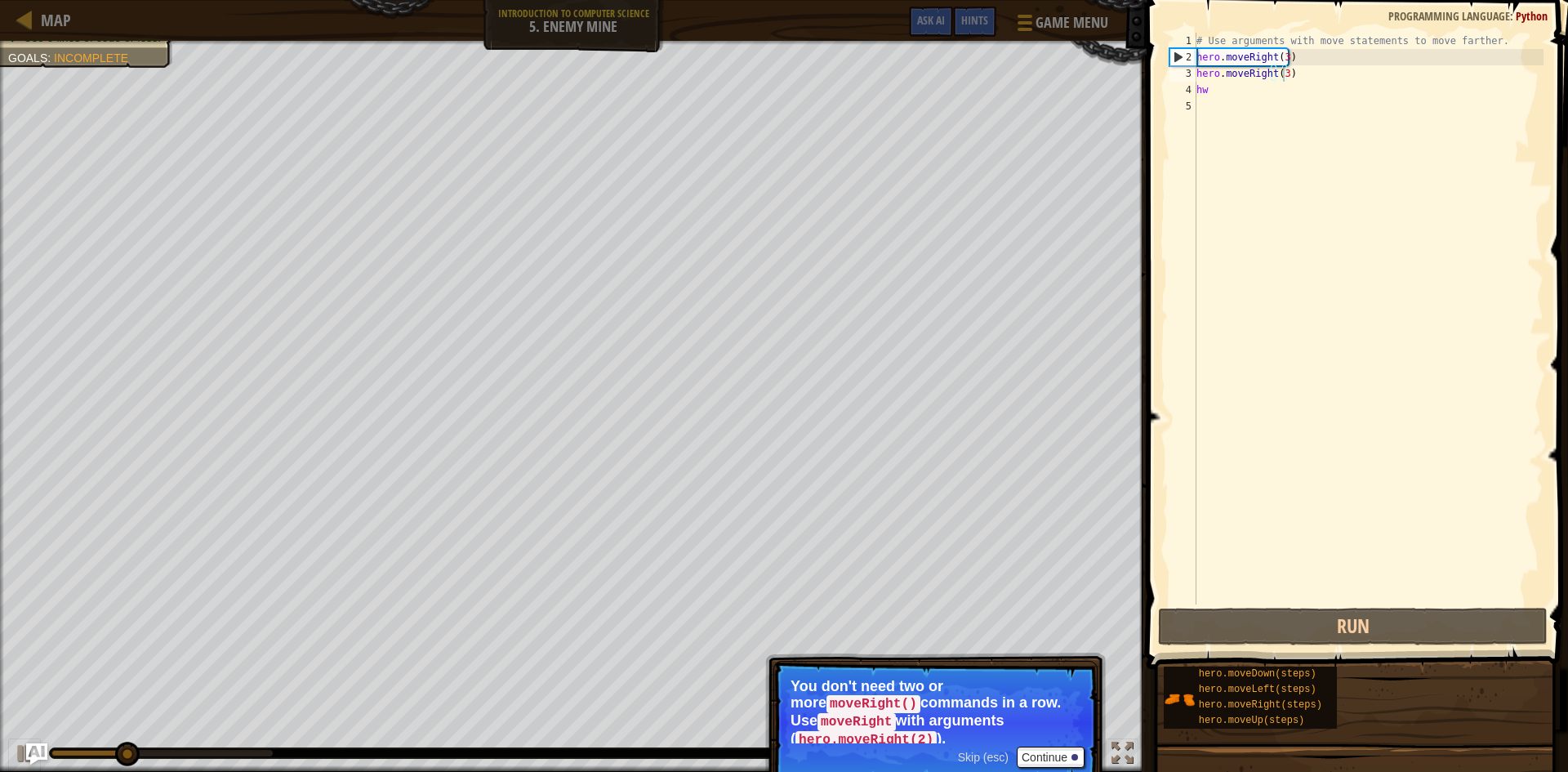
click at [30, 749] on img "Ask AI" at bounding box center [36, 754] width 21 height 21
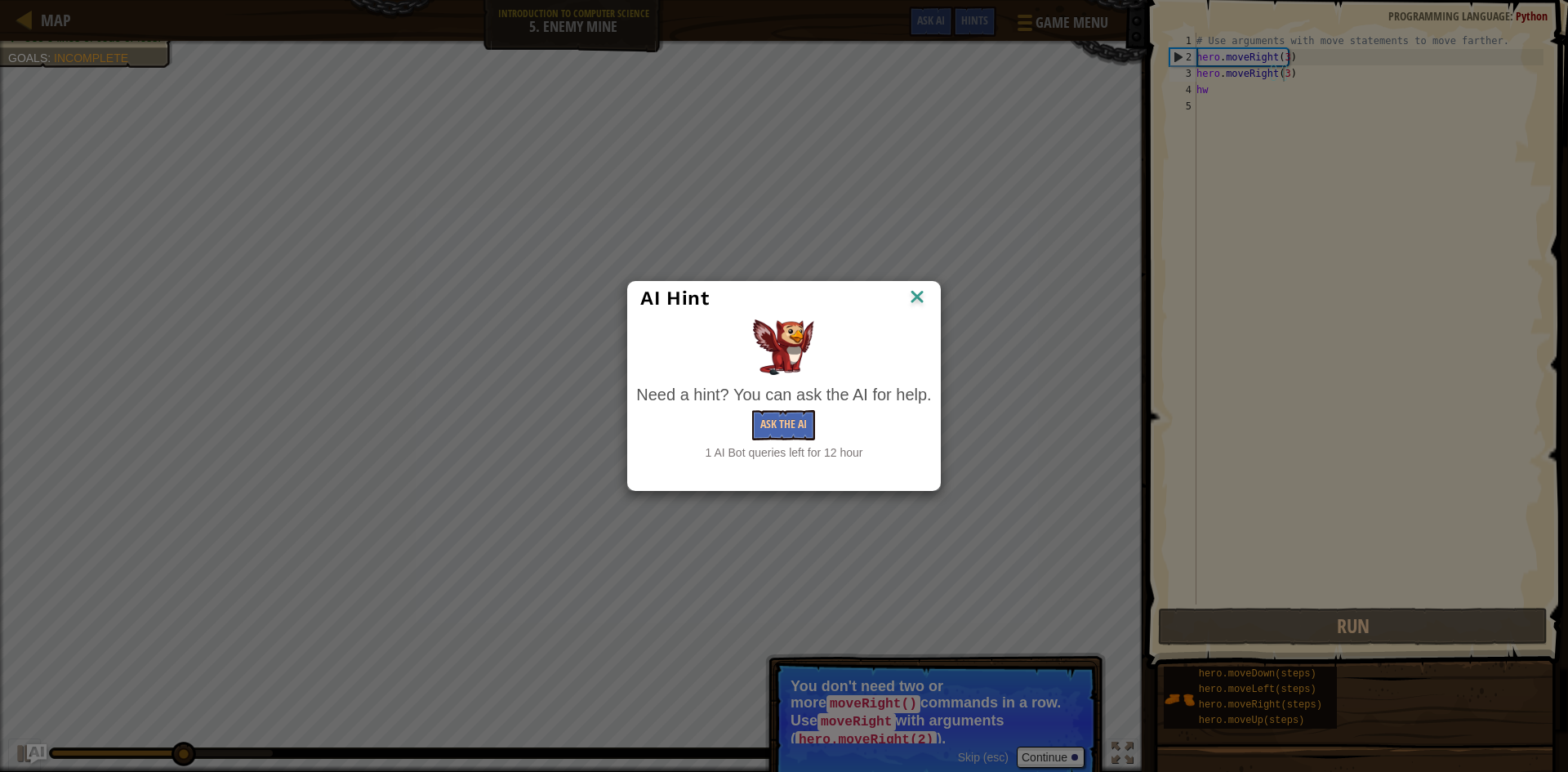
drag, startPoint x: 423, startPoint y: 669, endPoint x: 571, endPoint y: 591, distance: 167.3
click at [571, 591] on div "AI Hint Need a hint? You can ask the AI for help. Ask the AI 1 AI Bot queries l…" at bounding box center [784, 386] width 1568 height 772
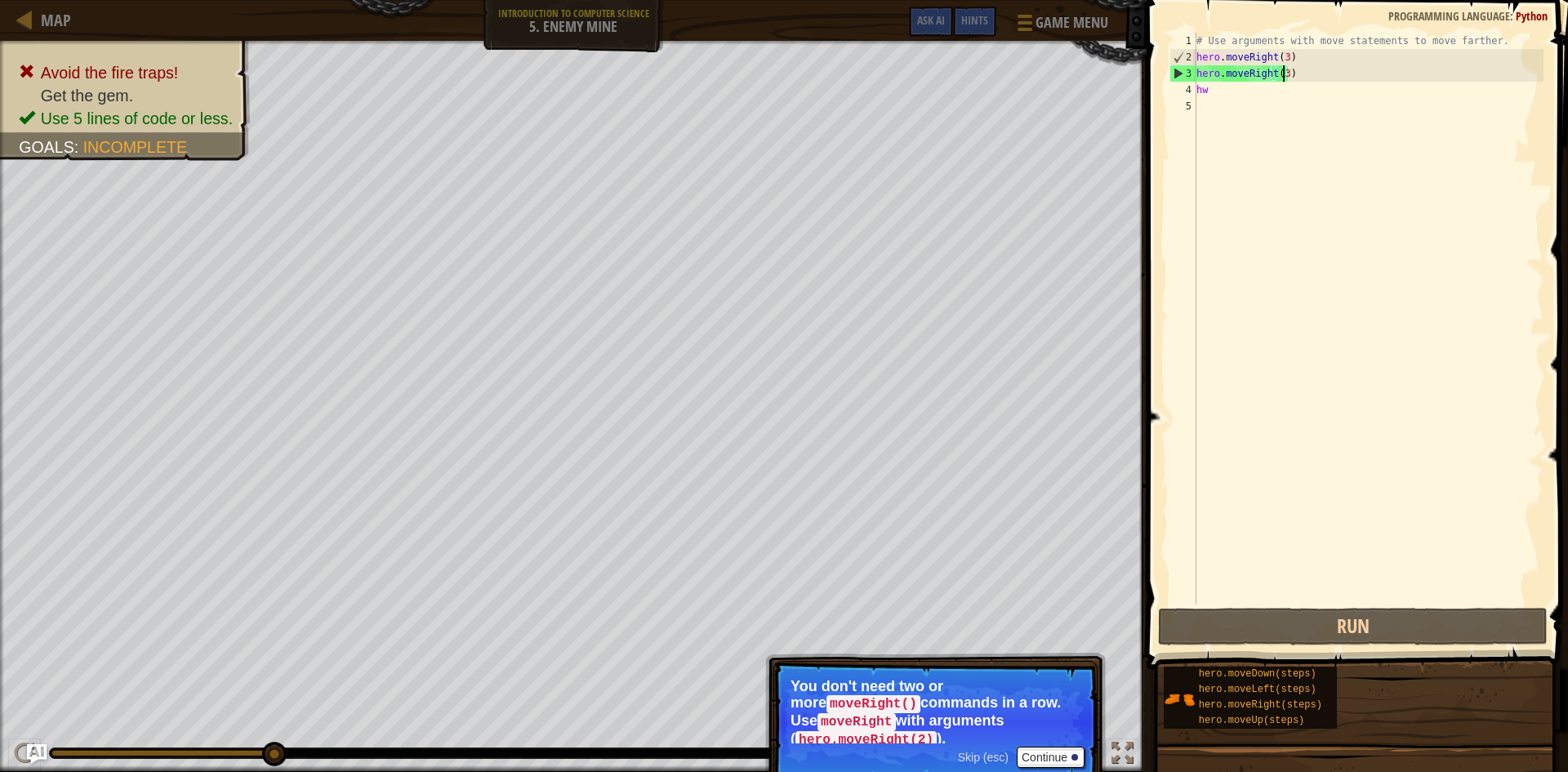
click at [1310, 82] on div "# Use arguments with move statements to move farther. hero . moveRight ( 3 ) he…" at bounding box center [1368, 335] width 350 height 605
click at [1304, 74] on div "# Use arguments with move statements to move farther. hero . moveRight ( 3 ) he…" at bounding box center [1368, 335] width 350 height 605
type textarea "hero.moveRight(3)"
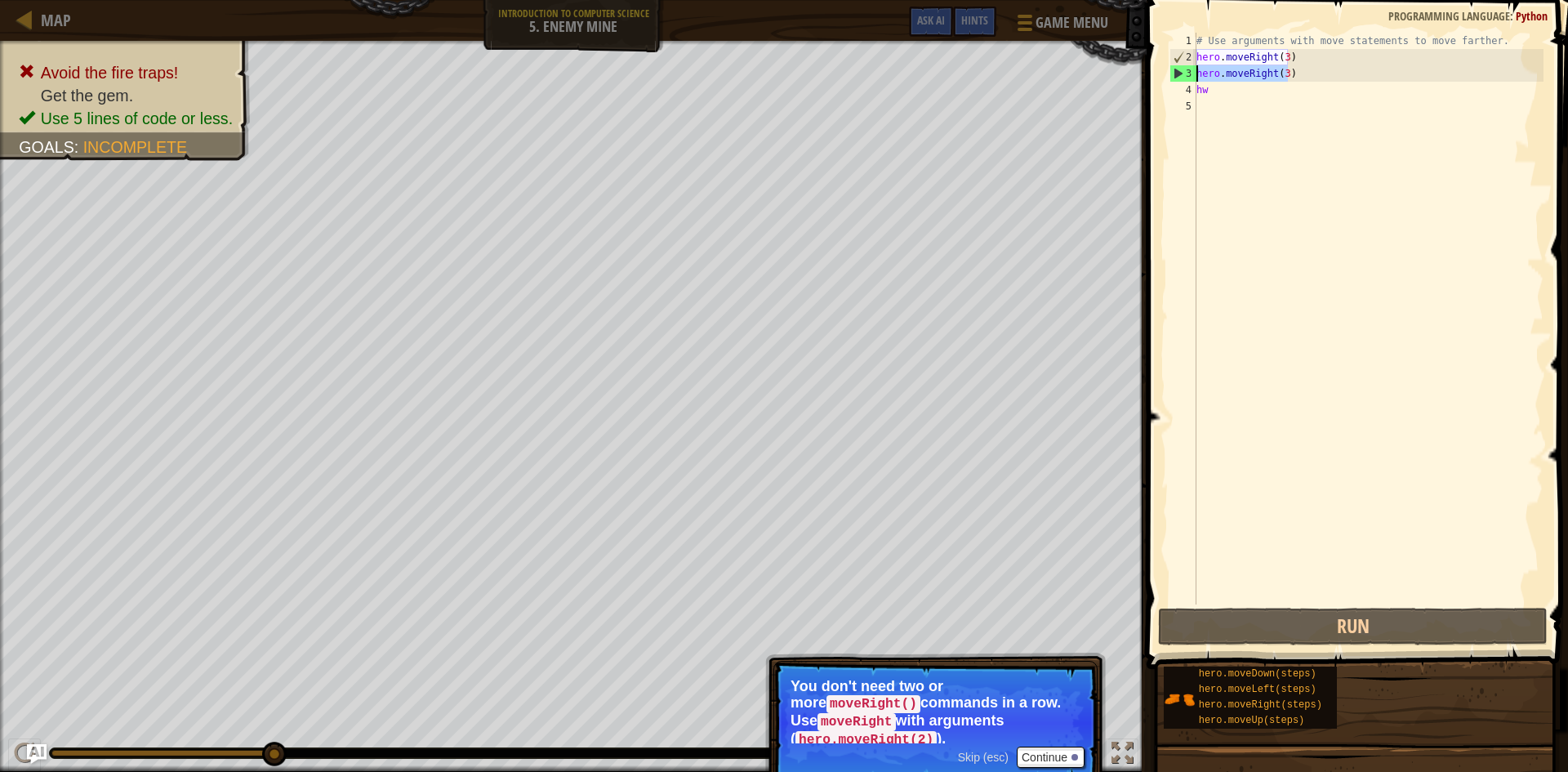
drag, startPoint x: 1304, startPoint y: 74, endPoint x: 1199, endPoint y: 79, distance: 105.1
click at [1199, 79] on div "# Use arguments with move statements to move farther. hero . moveRight ( 3 ) he…" at bounding box center [1368, 335] width 350 height 605
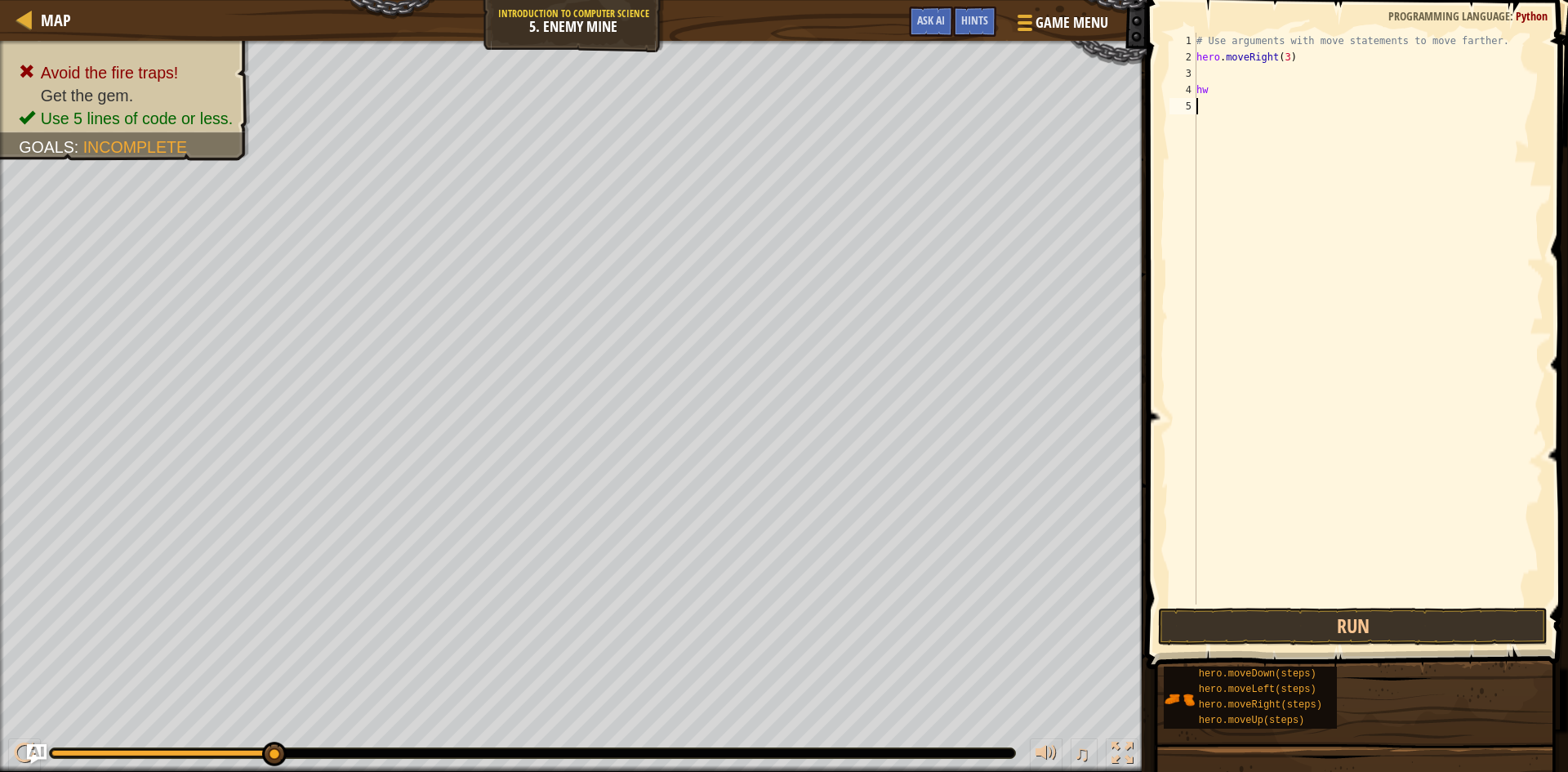
click at [1228, 99] on div "# Use arguments with move statements to move farther. hero . moveRight ( 3 ) hw" at bounding box center [1368, 335] width 350 height 605
drag, startPoint x: 1269, startPoint y: 82, endPoint x: 1268, endPoint y: 90, distance: 8.1
click at [1269, 82] on div "# Use arguments with move statements to move farther. hero . moveRight ( 3 ) hw" at bounding box center [1368, 335] width 350 height 605
type textarea "h"
click at [1245, 68] on div "# Use arguments with move statements to move farther. hero . moveRight ( 3 )" at bounding box center [1368, 335] width 350 height 605
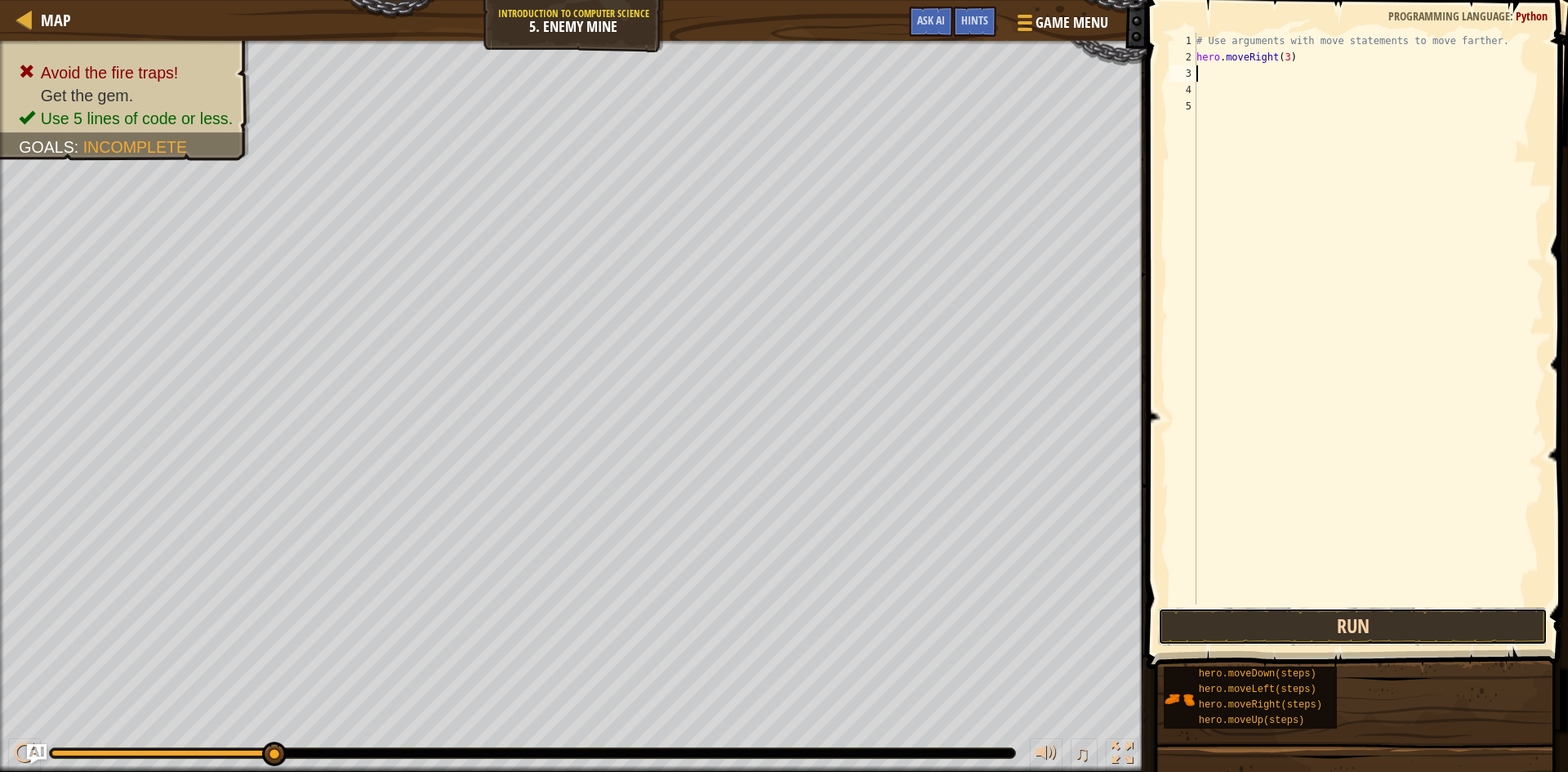
click at [1285, 630] on button "Run" at bounding box center [1353, 626] width 389 height 37
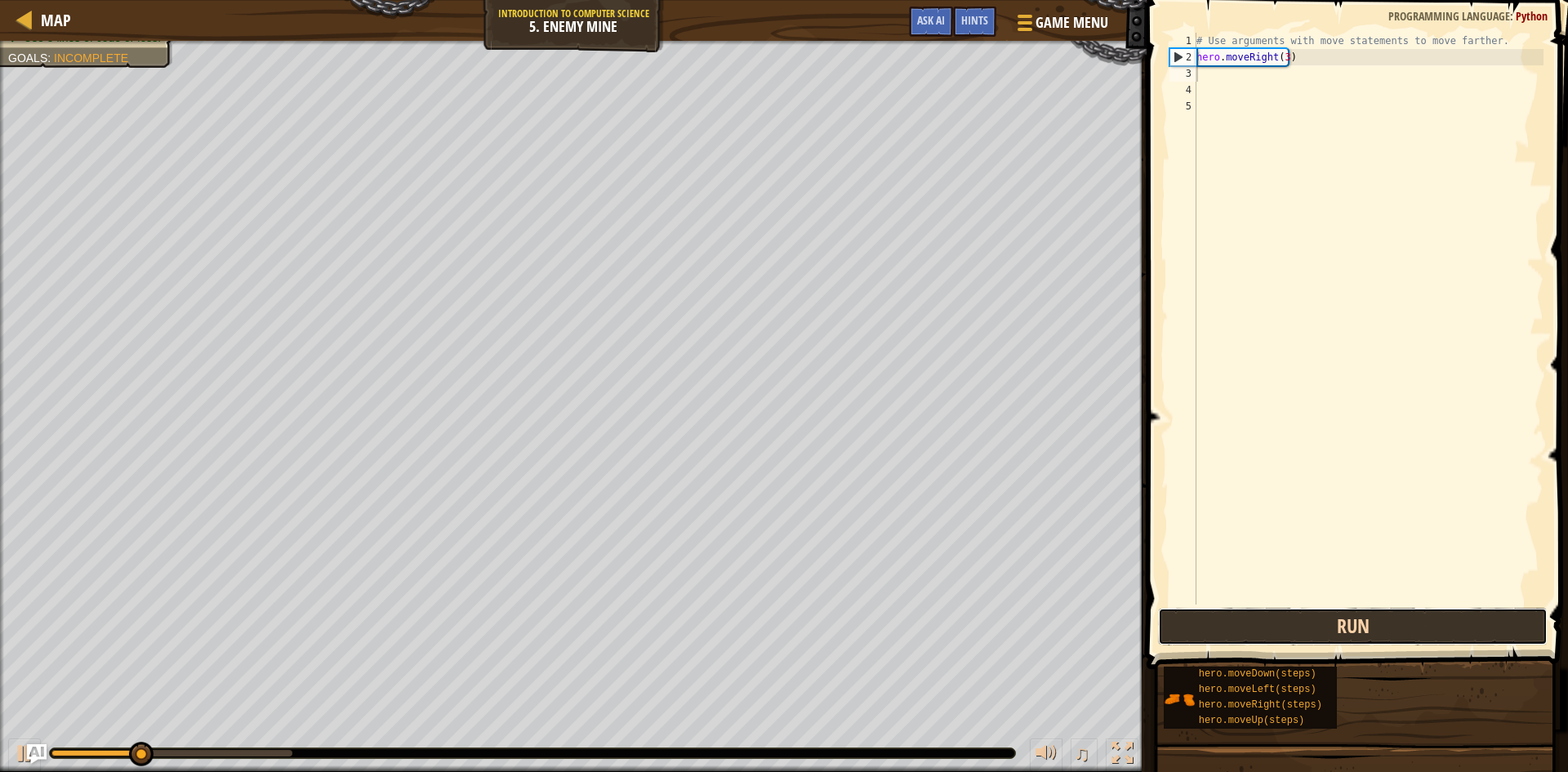
click at [1285, 630] on button "Run" at bounding box center [1353, 626] width 389 height 37
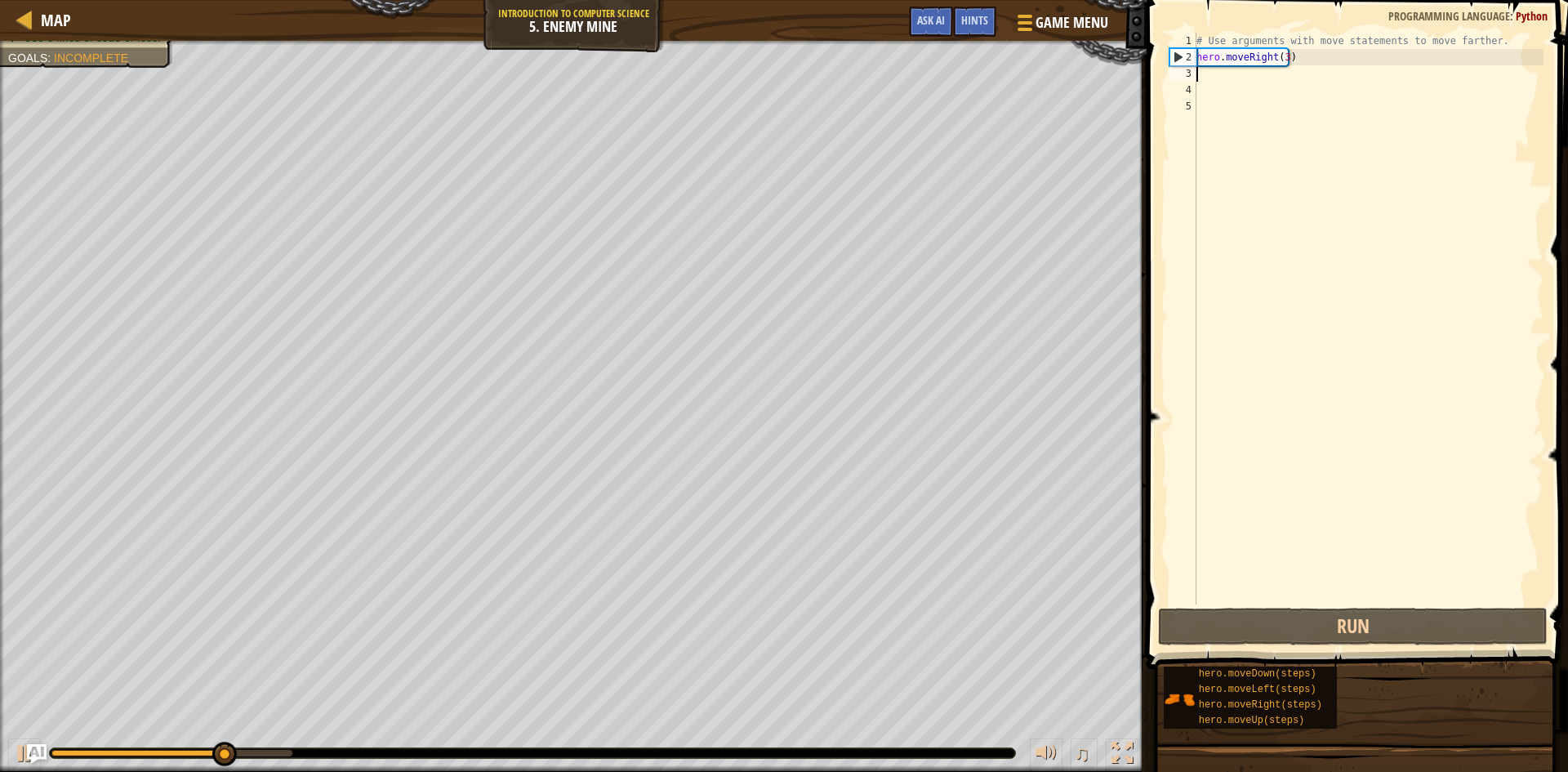
type textarea "h"
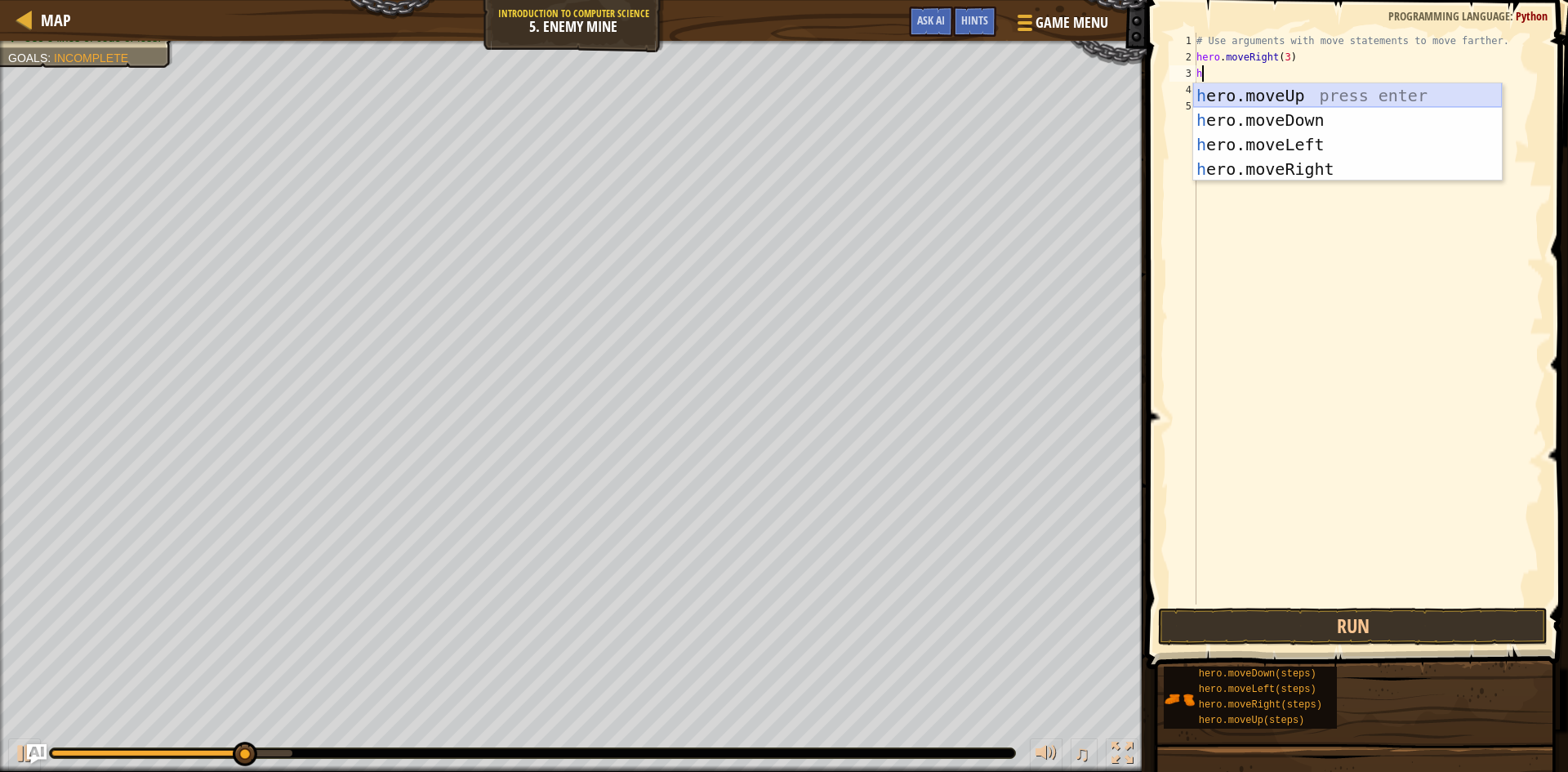
click at [1318, 98] on div "h ero.moveUp press enter h ero.moveDown press enter h ero.moveLeft press enter …" at bounding box center [1347, 156] width 309 height 147
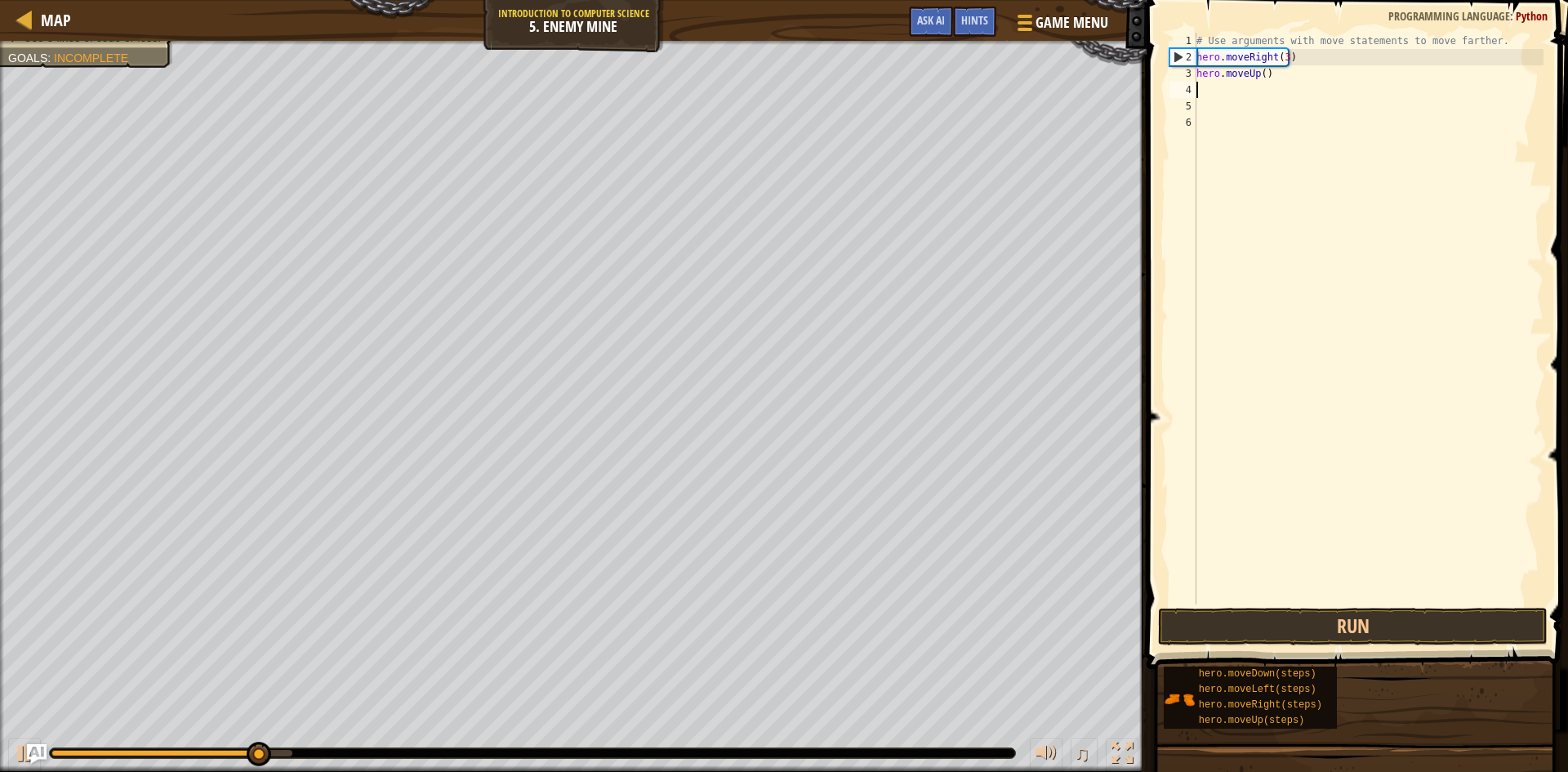
click at [1283, 100] on div "# Use arguments with move statements to move farther. hero . moveRight ( 3 ) he…" at bounding box center [1368, 335] width 350 height 605
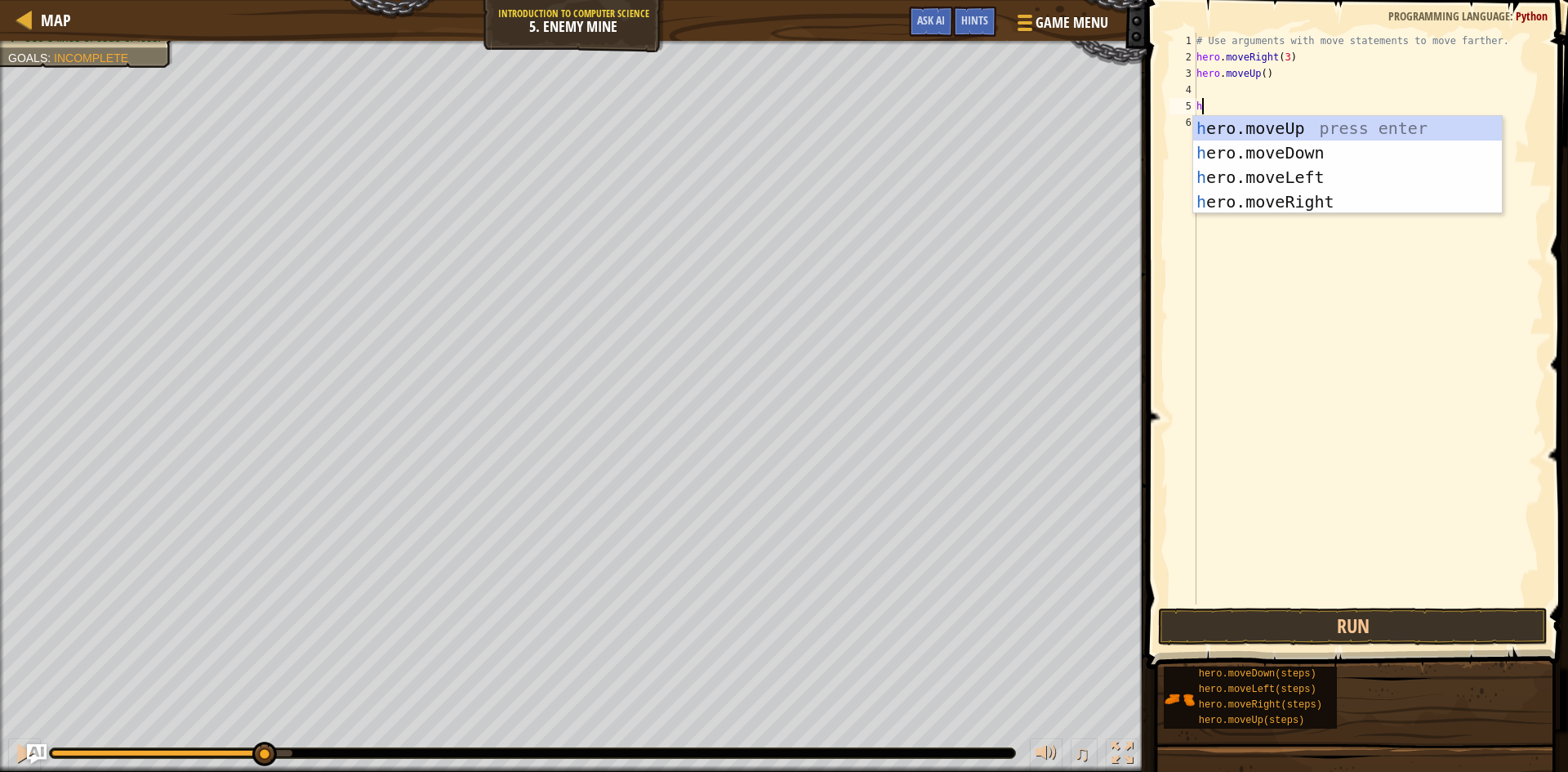
type textarea "he"
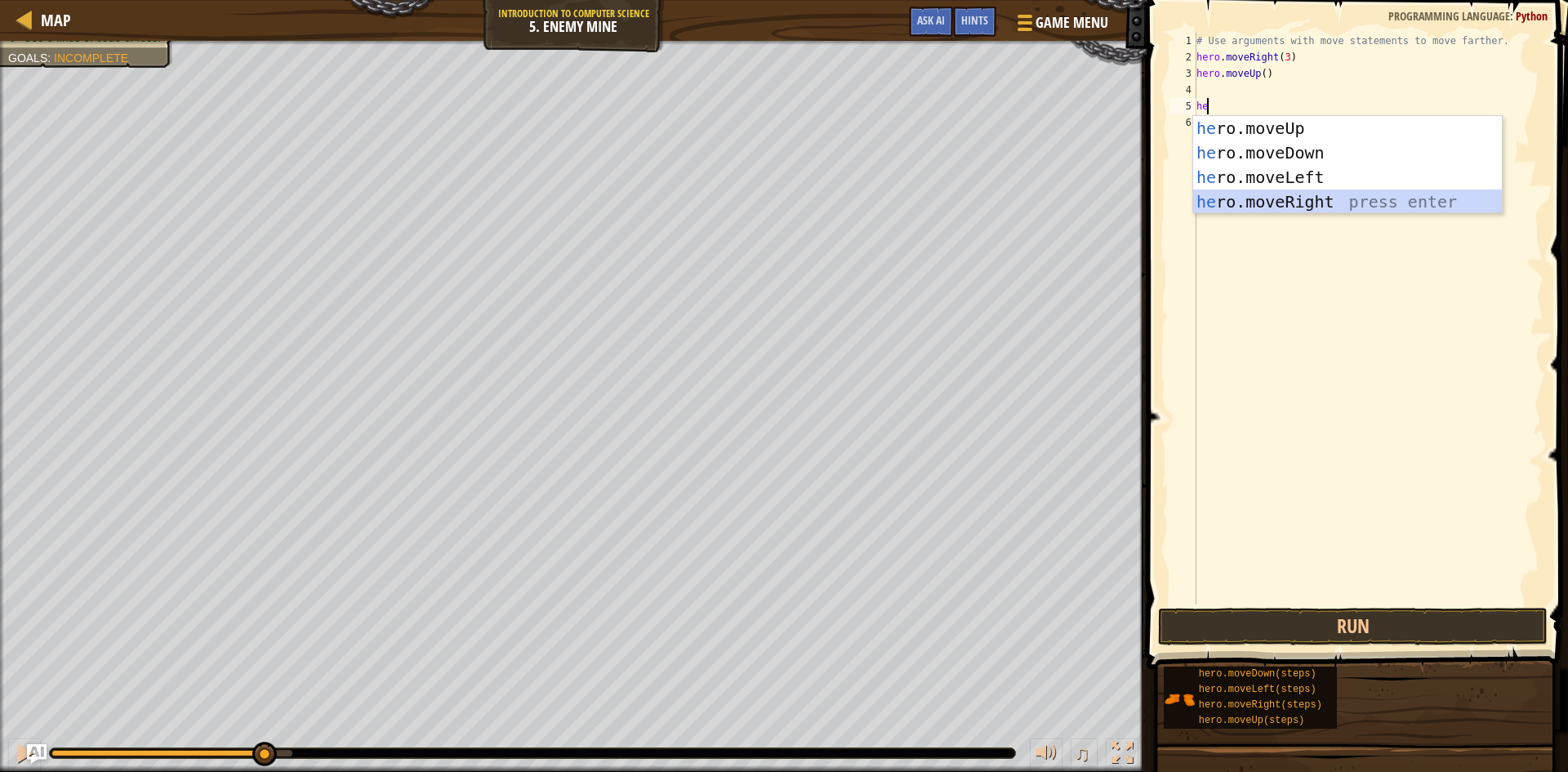
click at [1315, 203] on div "he ro.moveUp press enter he ro.moveDown press enter he ro.moveLeft press enter …" at bounding box center [1347, 189] width 309 height 147
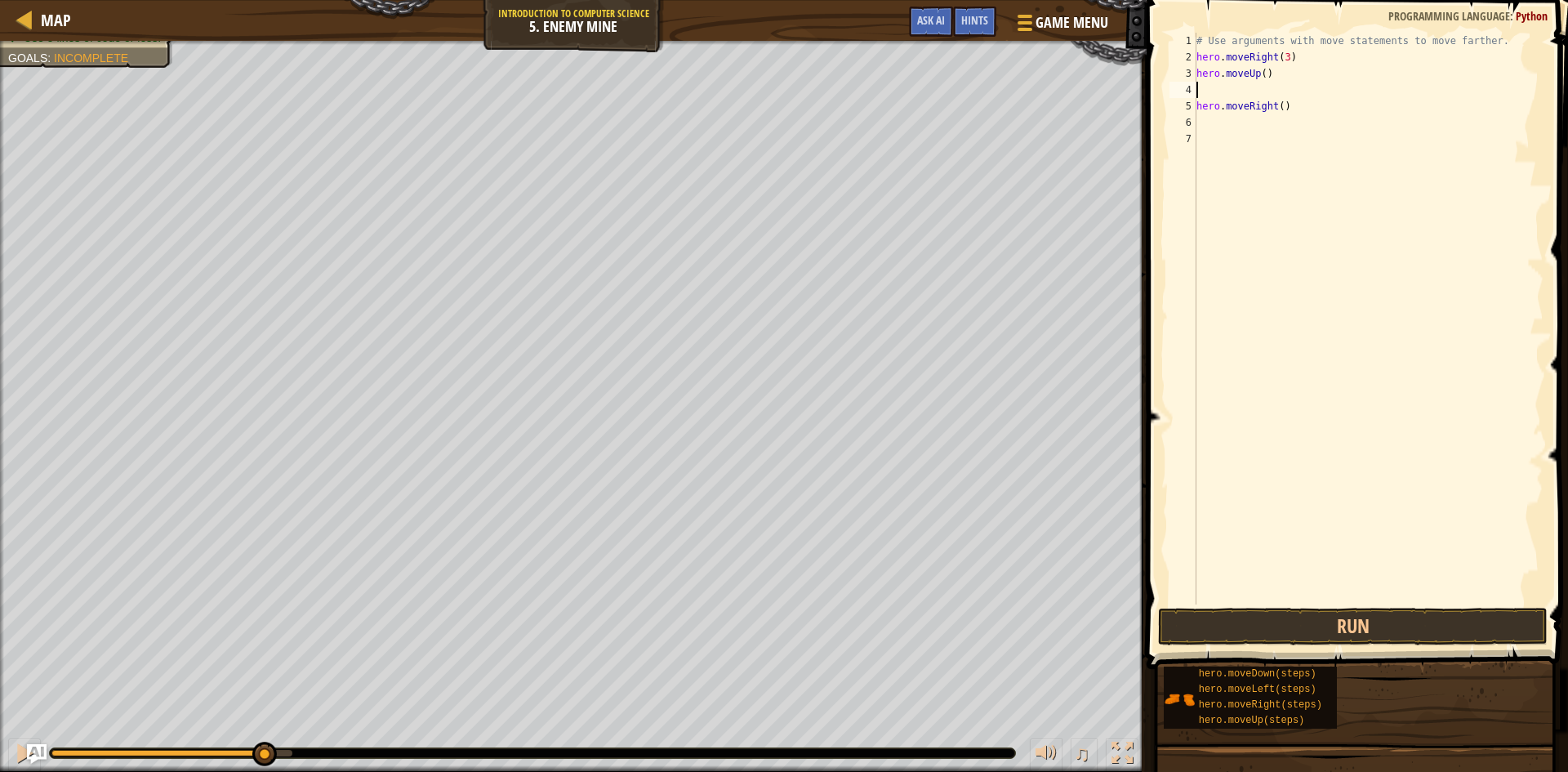
click at [1232, 90] on div "# Use arguments with move statements to move farther. hero . moveRight ( 3 ) he…" at bounding box center [1368, 335] width 350 height 605
type textarea "h"
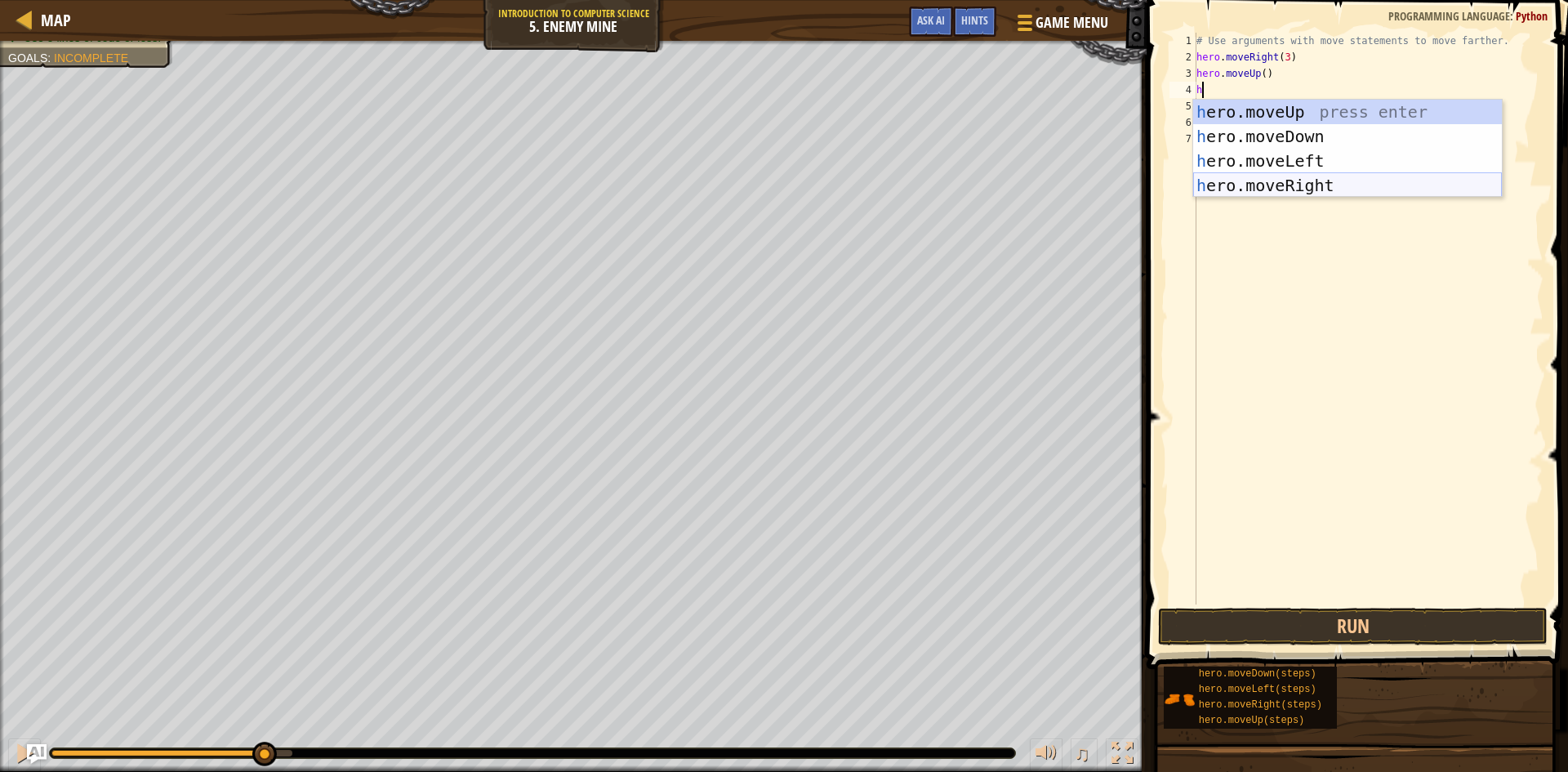
click at [1322, 183] on div "h ero.moveUp press enter h ero.moveDown press enter h ero.moveLeft press enter …" at bounding box center [1347, 172] width 309 height 147
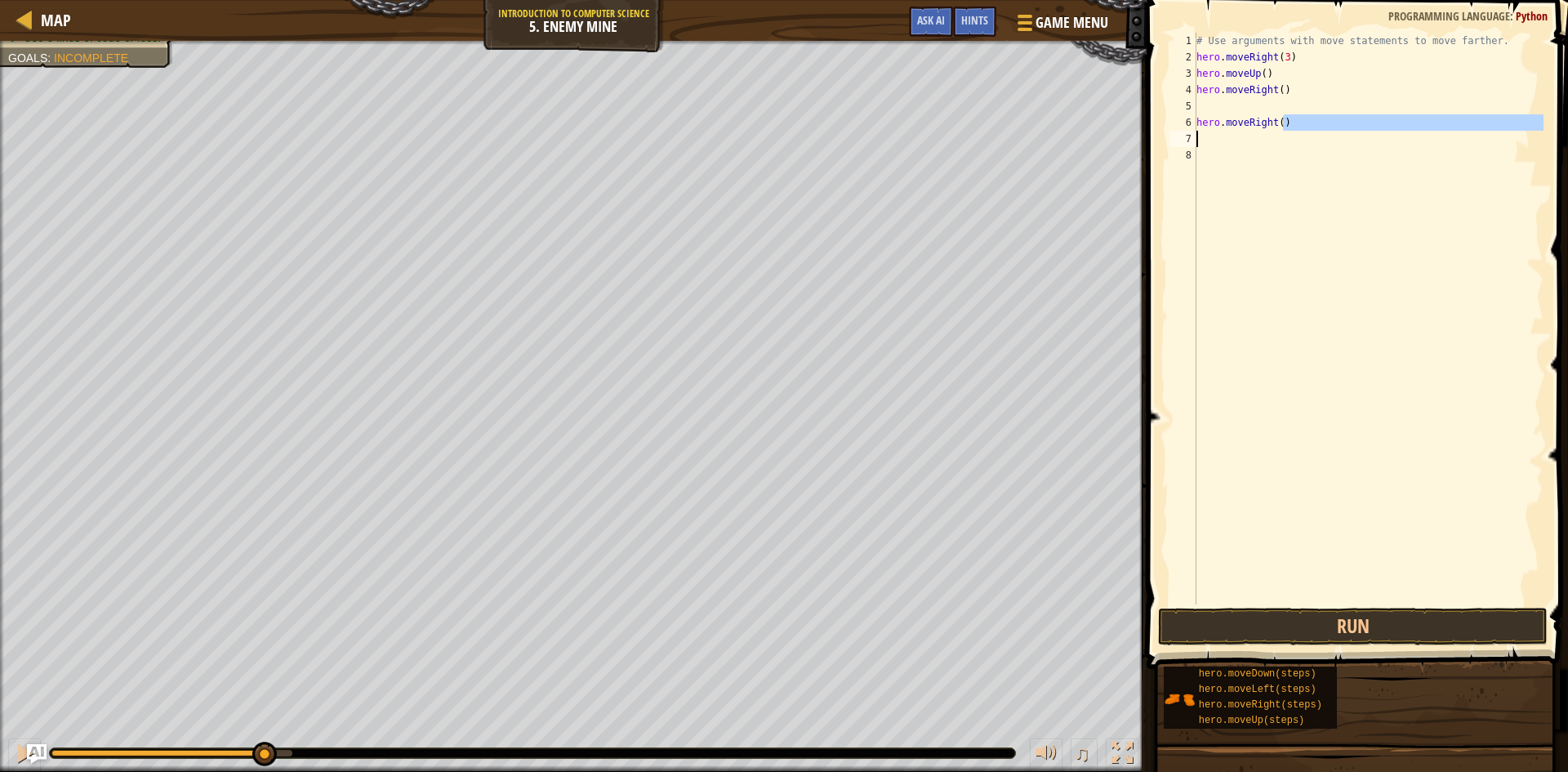
drag, startPoint x: 1311, startPoint y: 127, endPoint x: 1147, endPoint y: 141, distance: 164.6
click at [1164, 138] on div "1 2 3 4 5 6 7 8 # Use arguments with move statements to move farther. hero . mo…" at bounding box center [1355, 367] width 426 height 717
type textarea "hero.moveRight()"
click at [1308, 110] on div "# Use arguments with move statements to move farther. hero . moveRight ( 3 ) he…" at bounding box center [1368, 335] width 350 height 605
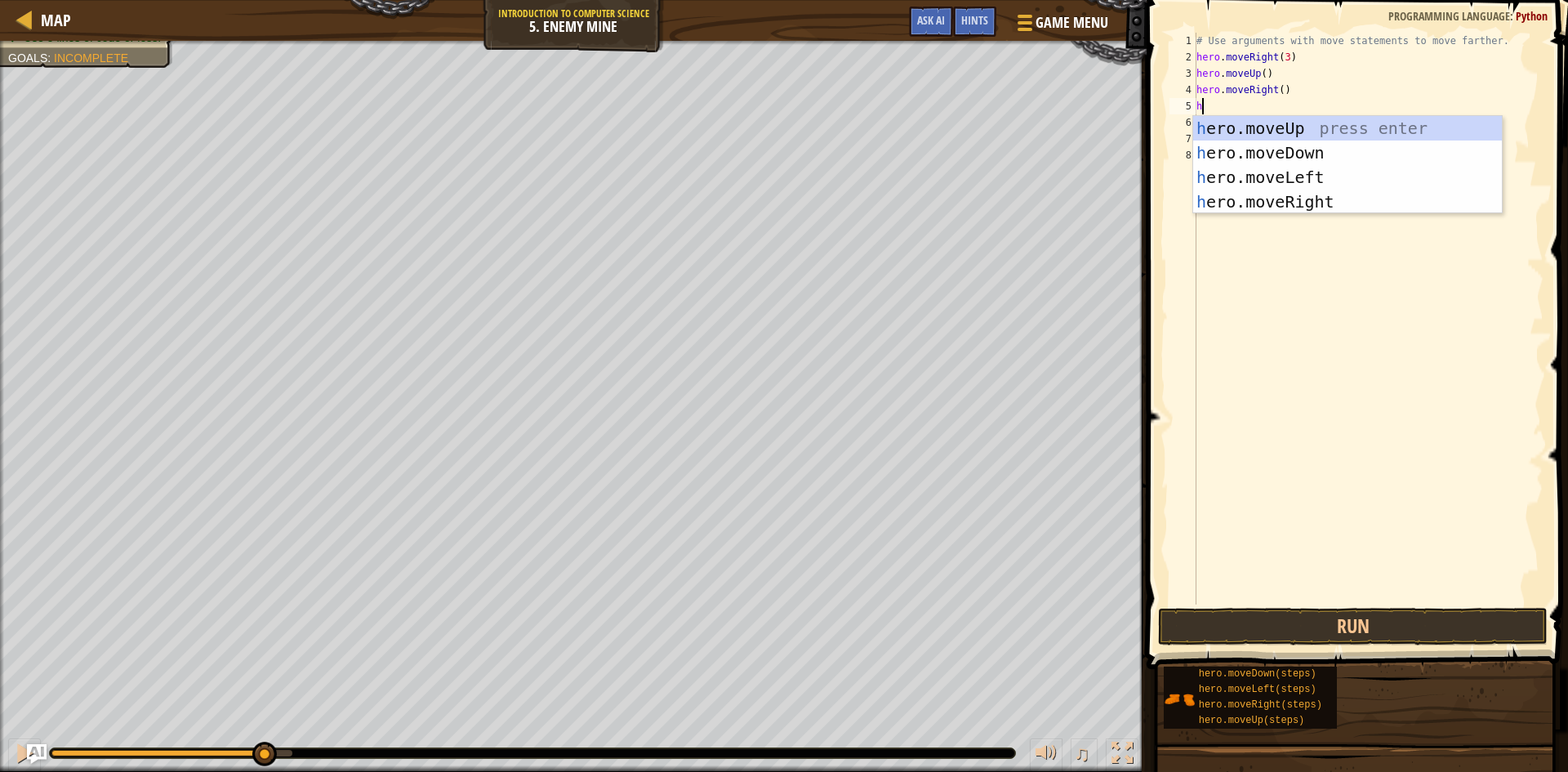
click at [1317, 108] on div "# Use arguments with move statements to move farther. hero . moveRight ( 3 ) he…" at bounding box center [1368, 335] width 350 height 605
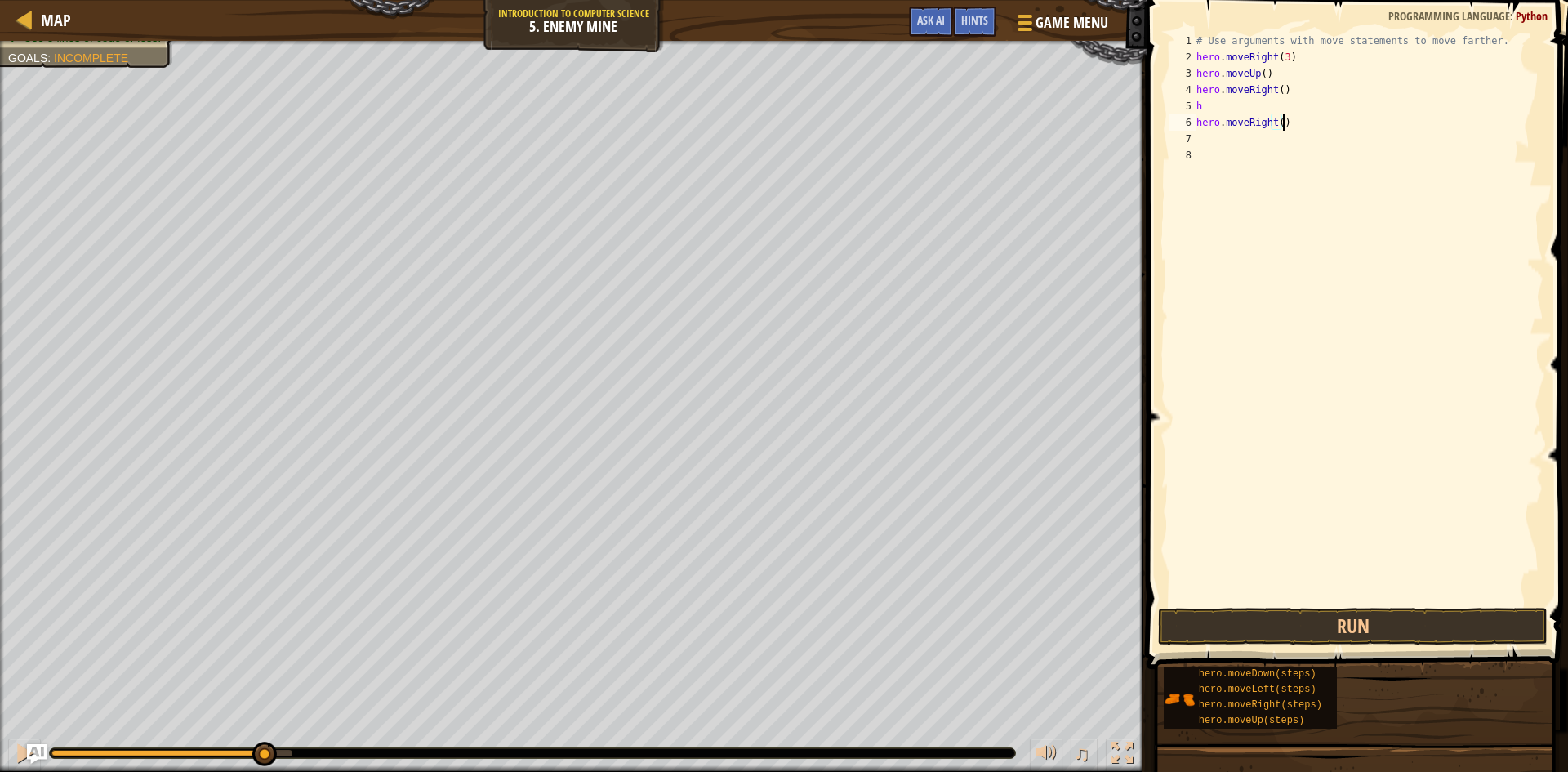
click at [1319, 126] on div "# Use arguments with move statements to move farther. hero . moveRight ( 3 ) he…" at bounding box center [1368, 335] width 350 height 605
click at [1286, 112] on div "# Use arguments with move statements to move farther. hero . moveRight ( 3 ) he…" at bounding box center [1368, 335] width 350 height 605
type textarea "he"
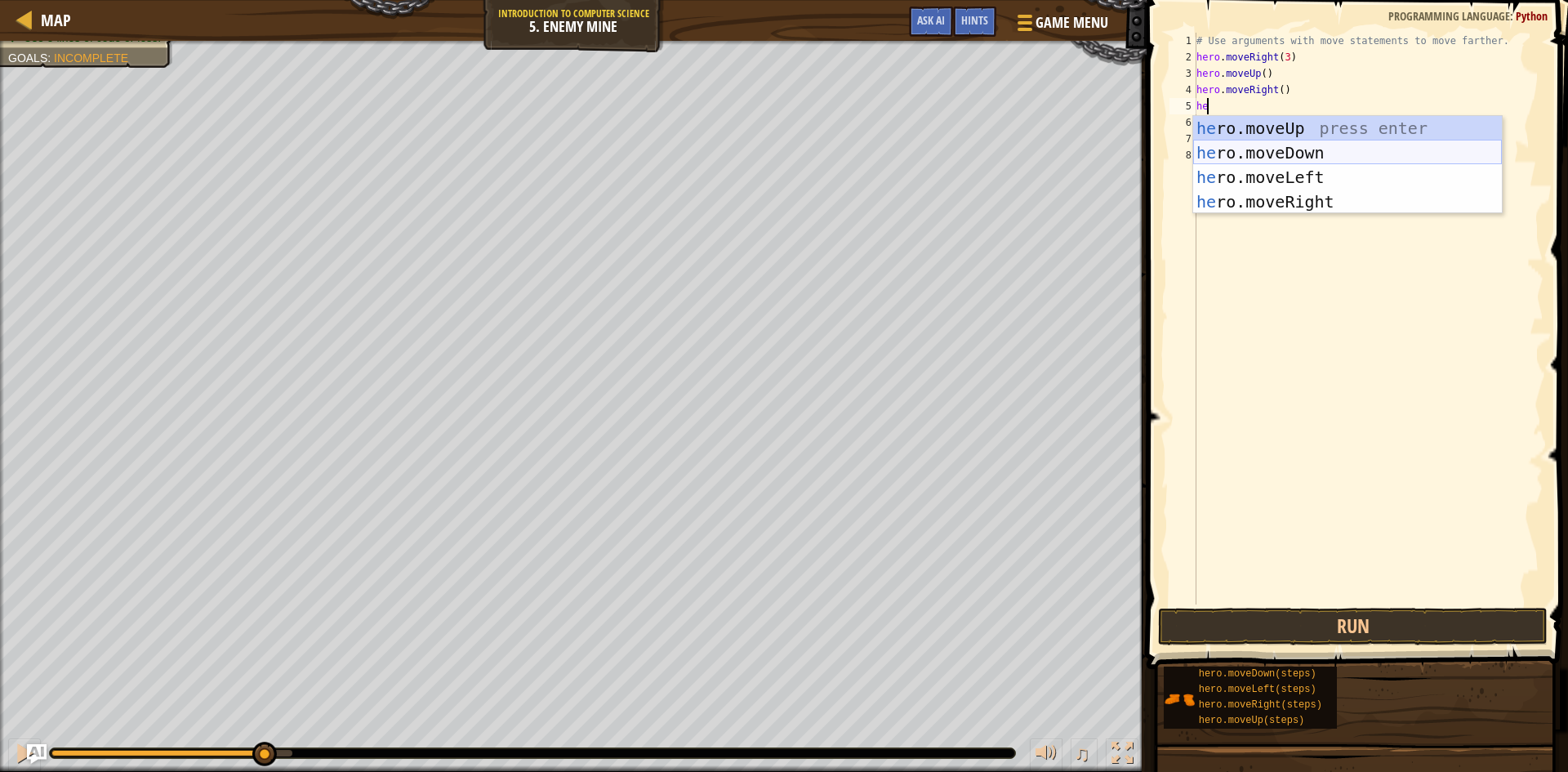
click at [1309, 152] on div "he ro.moveUp press enter he ro.moveDown press enter he ro.moveLeft press enter …" at bounding box center [1347, 189] width 309 height 147
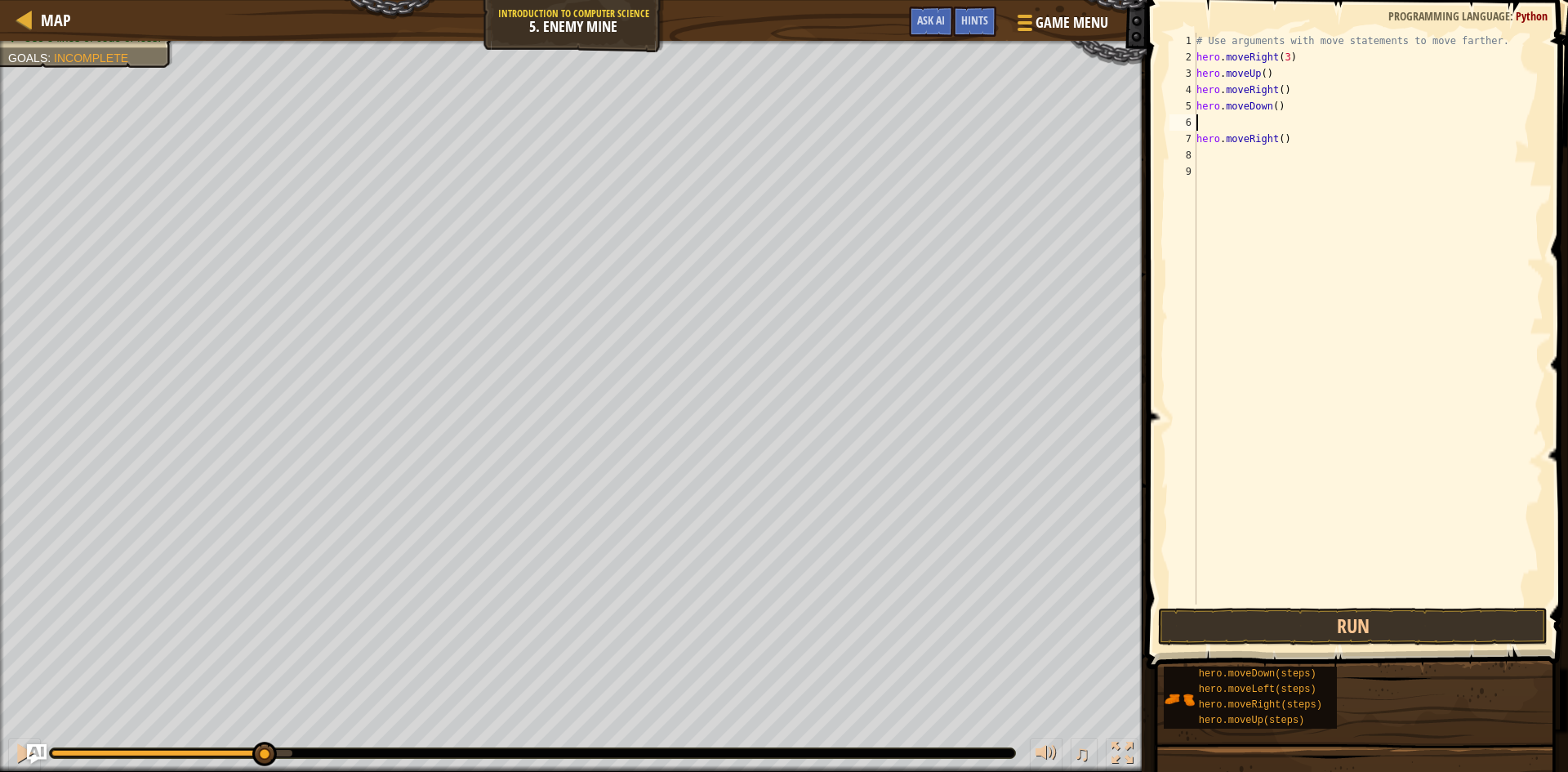
click at [1307, 145] on div "# Use arguments with move statements to move farther. hero . moveRight ( 3 ) he…" at bounding box center [1368, 335] width 350 height 605
type textarea "h"
click at [1275, 106] on div "# Use arguments with move statements to move farther. hero . moveRight ( 3 ) he…" at bounding box center [1368, 335] width 350 height 605
click at [1270, 108] on div "# Use arguments with move statements to move farther. hero . moveRight ( 3 ) he…" at bounding box center [1368, 335] width 350 height 605
click at [1271, 109] on div "# Use arguments with move statements to move farther. hero . moveRight ( 3 ) he…" at bounding box center [1368, 335] width 350 height 605
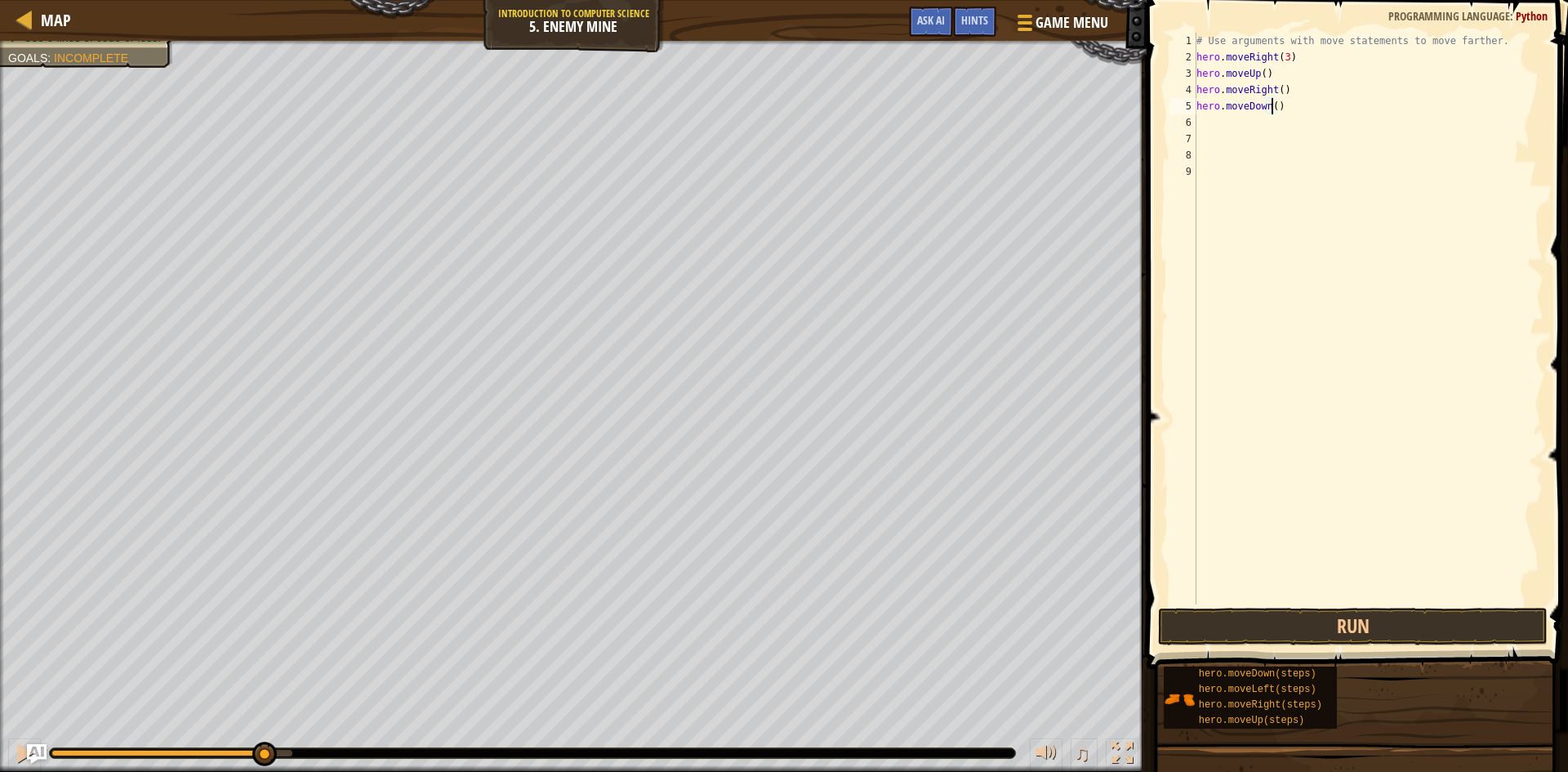
scroll to position [7, 6]
type textarea "hero.moveDown(3)"
click at [1355, 637] on button "Run" at bounding box center [1353, 626] width 389 height 37
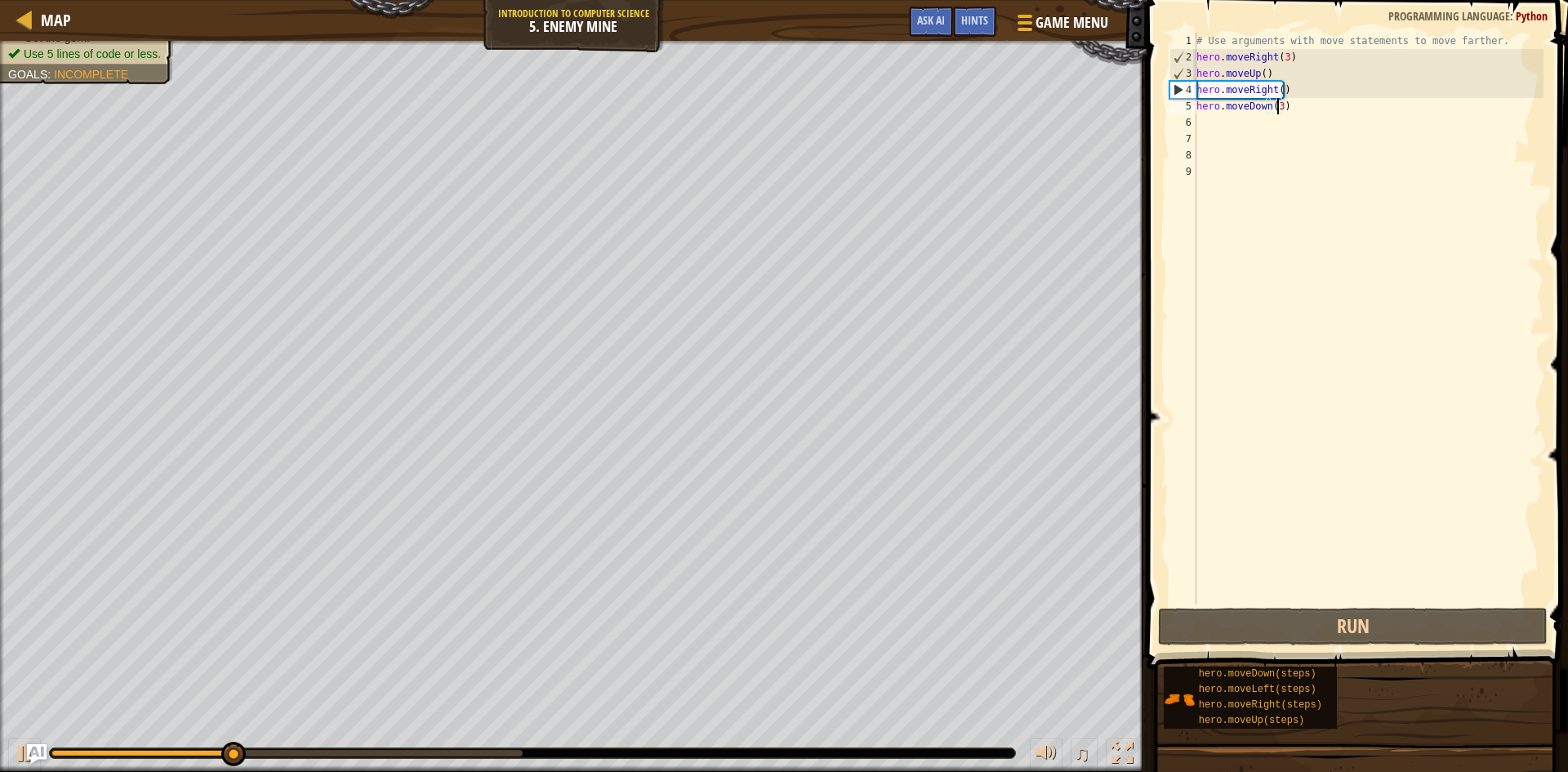
click at [1216, 127] on div "# Use arguments with move statements to move farther. hero . moveRight ( 3 ) he…" at bounding box center [1368, 335] width 350 height 605
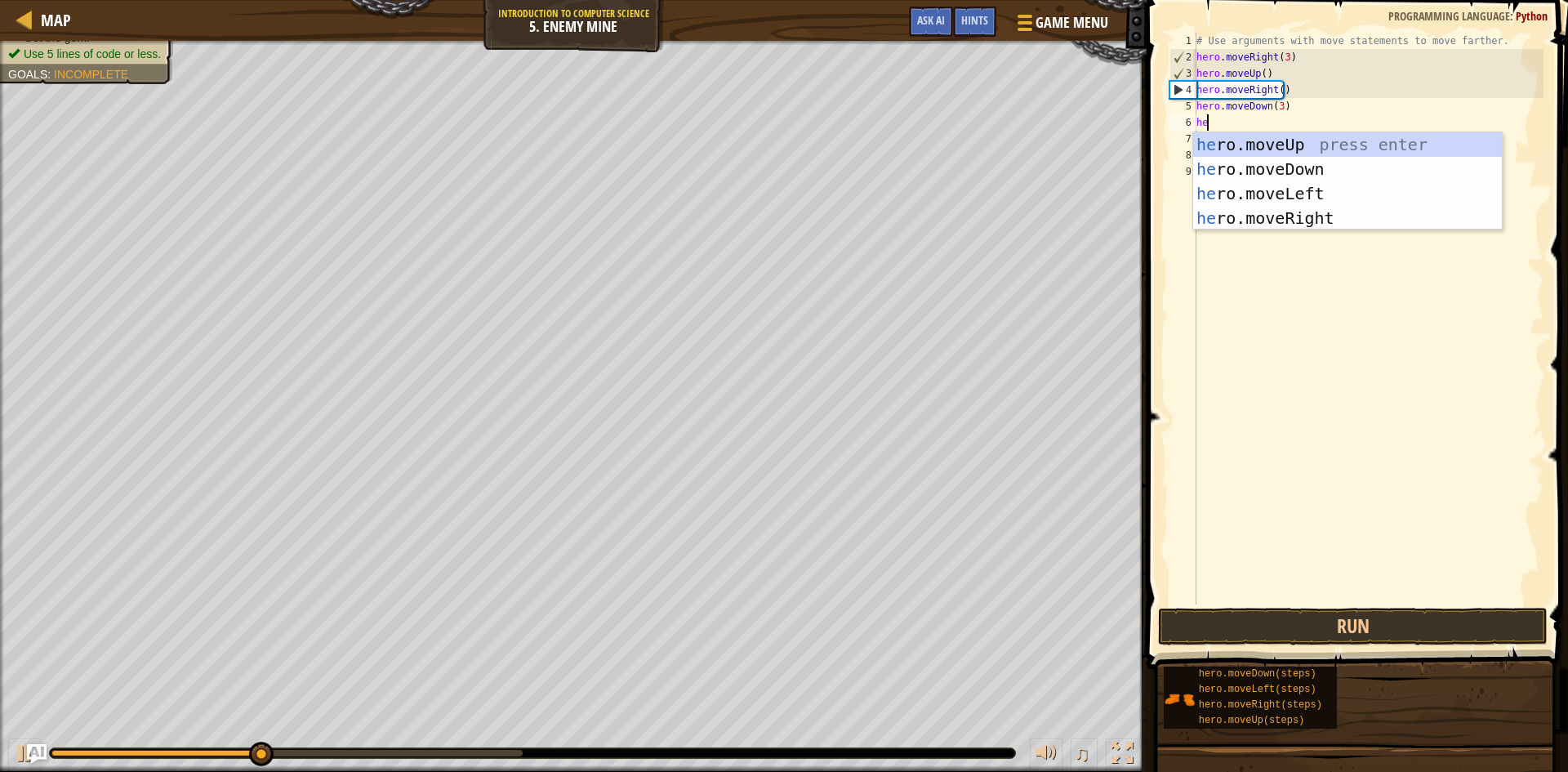
type textarea "her"
click at [1286, 224] on div "her o.moveUp press enter her o.moveDown press enter her o.moveLeft press enter …" at bounding box center [1347, 205] width 309 height 147
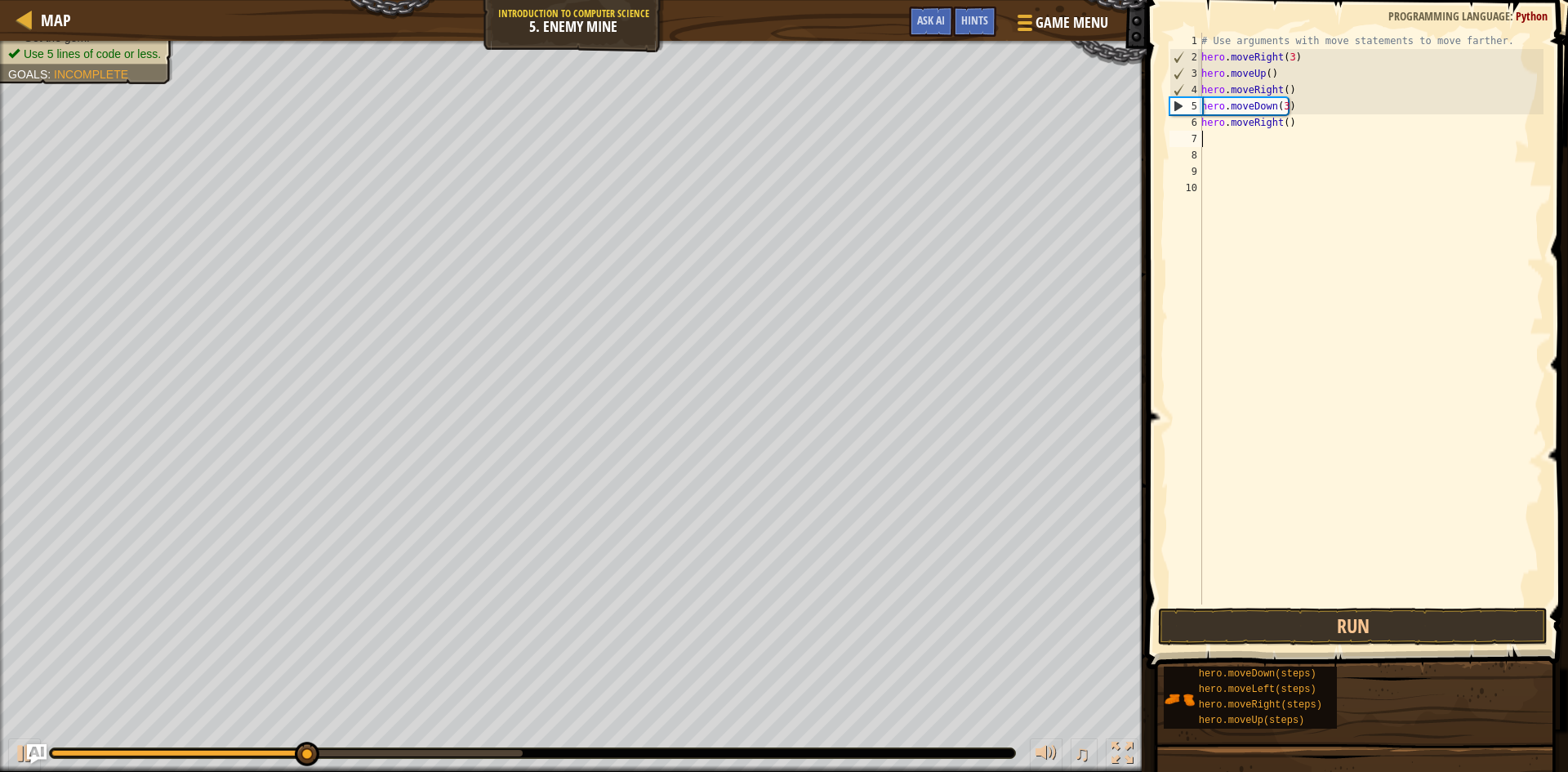
scroll to position [7, 0]
click at [1248, 156] on div "# Use arguments with move statements to move farther. hero . moveRight ( 3 ) he…" at bounding box center [1371, 335] width 346 height 605
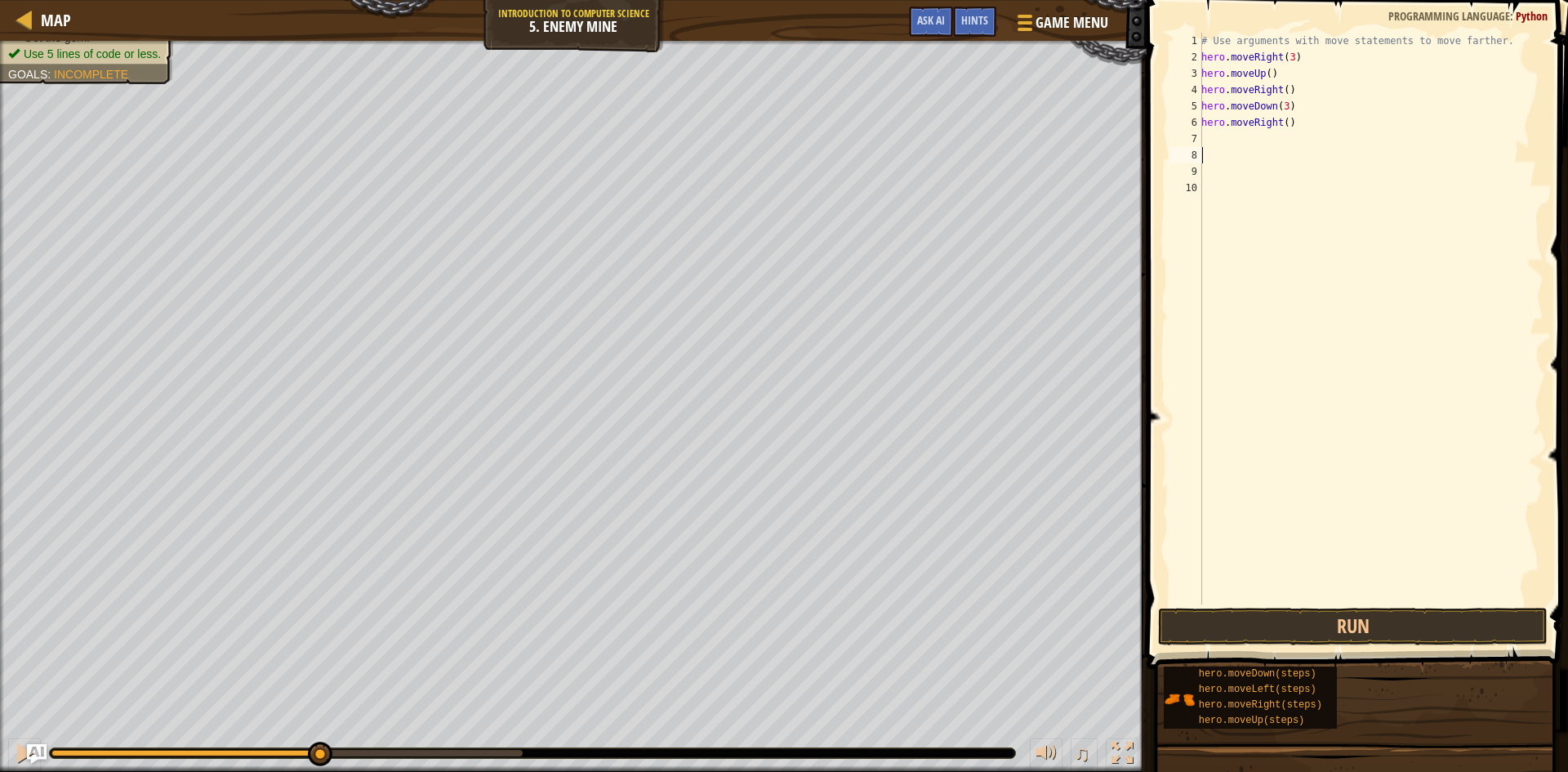
click at [1239, 146] on div "# Use arguments with move statements to move farther. hero . moveRight ( 3 ) he…" at bounding box center [1371, 335] width 346 height 605
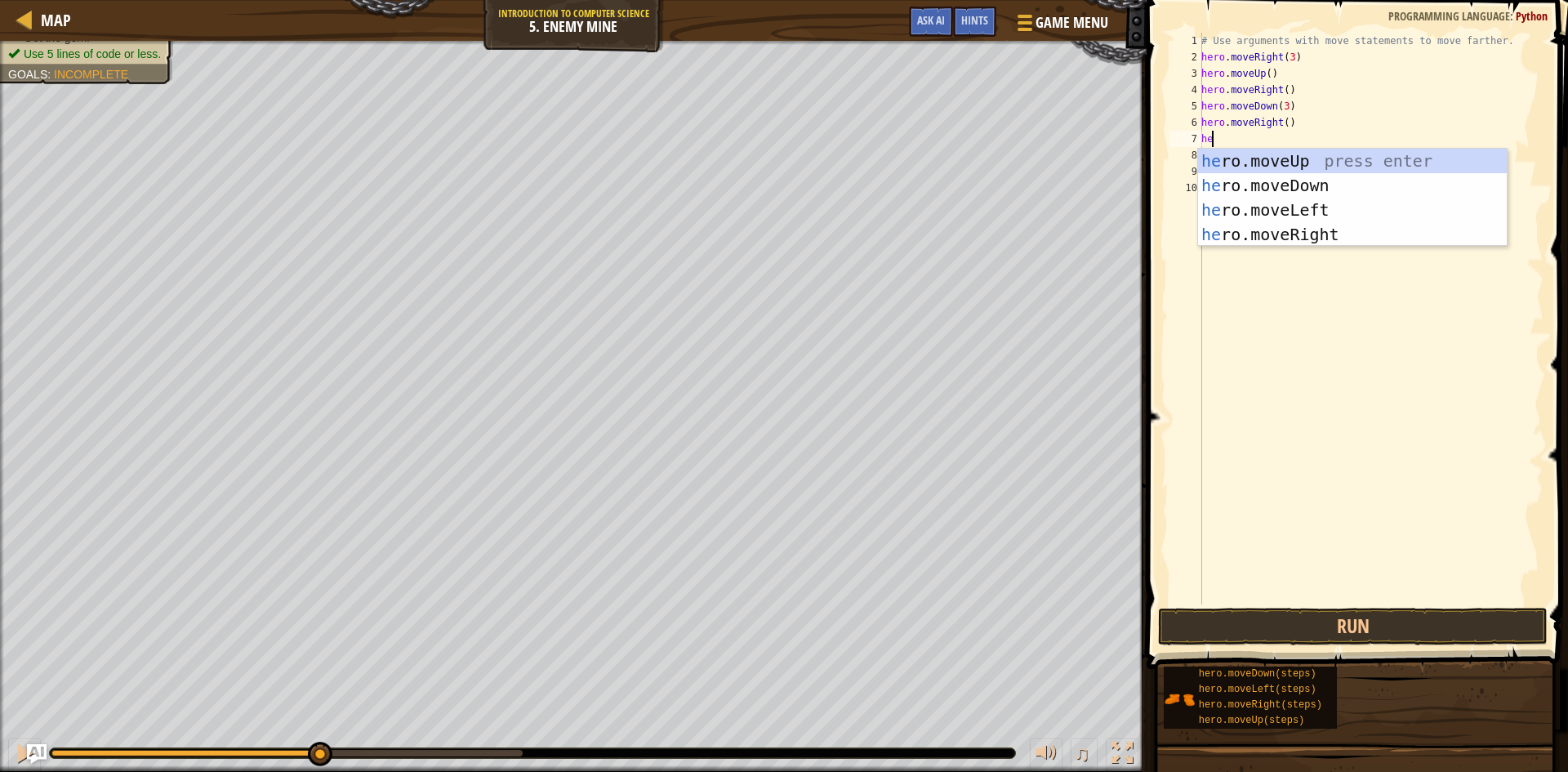
click at [1286, 126] on div "# Use arguments with move statements to move farther. hero . moveRight ( 3 ) he…" at bounding box center [1371, 335] width 346 height 605
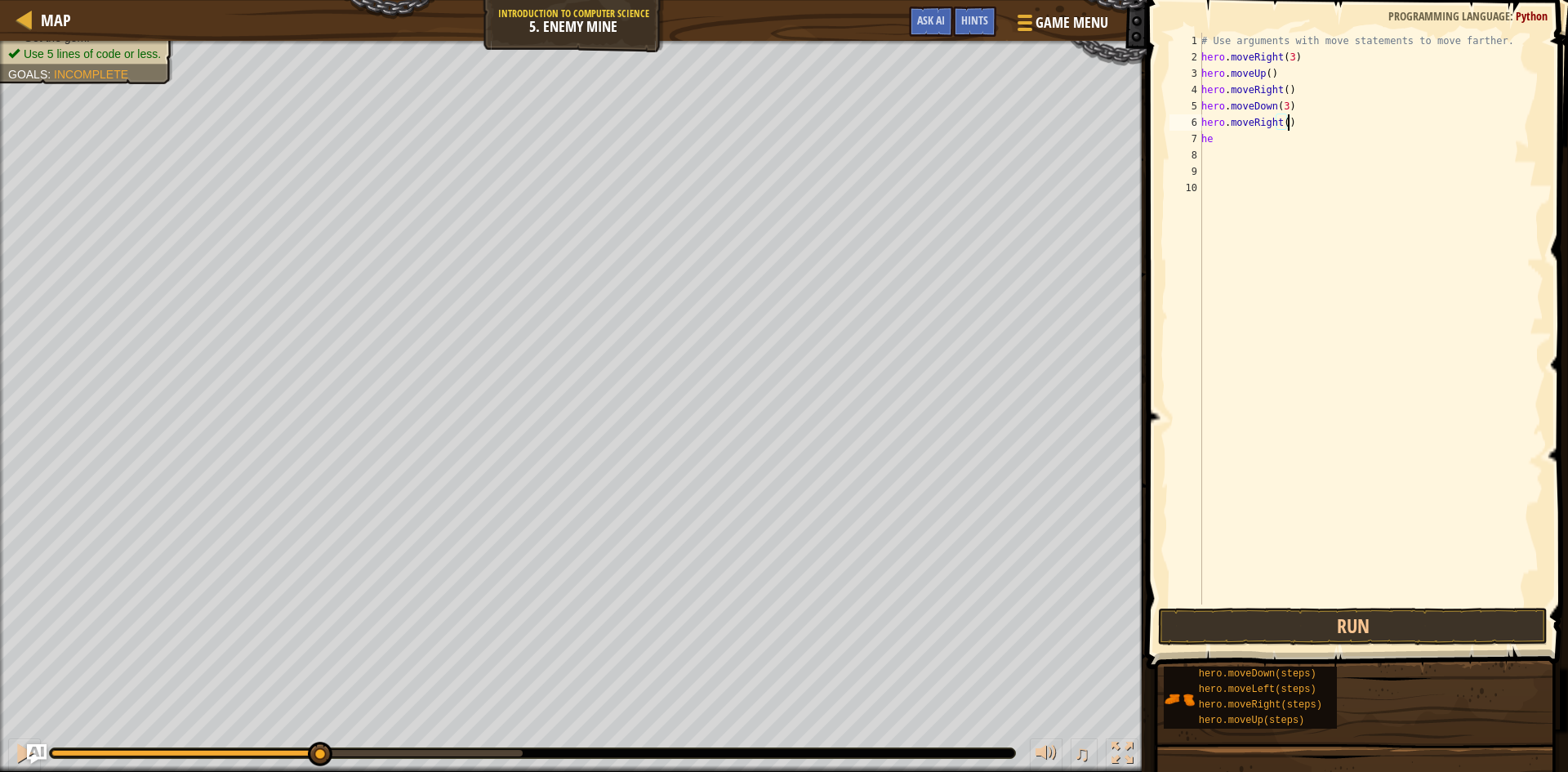
click at [1282, 127] on div "# Use arguments with move statements to move farther. hero . moveRight ( 3 ) he…" at bounding box center [1371, 335] width 346 height 605
click at [1365, 615] on button "Run" at bounding box center [1353, 626] width 389 height 37
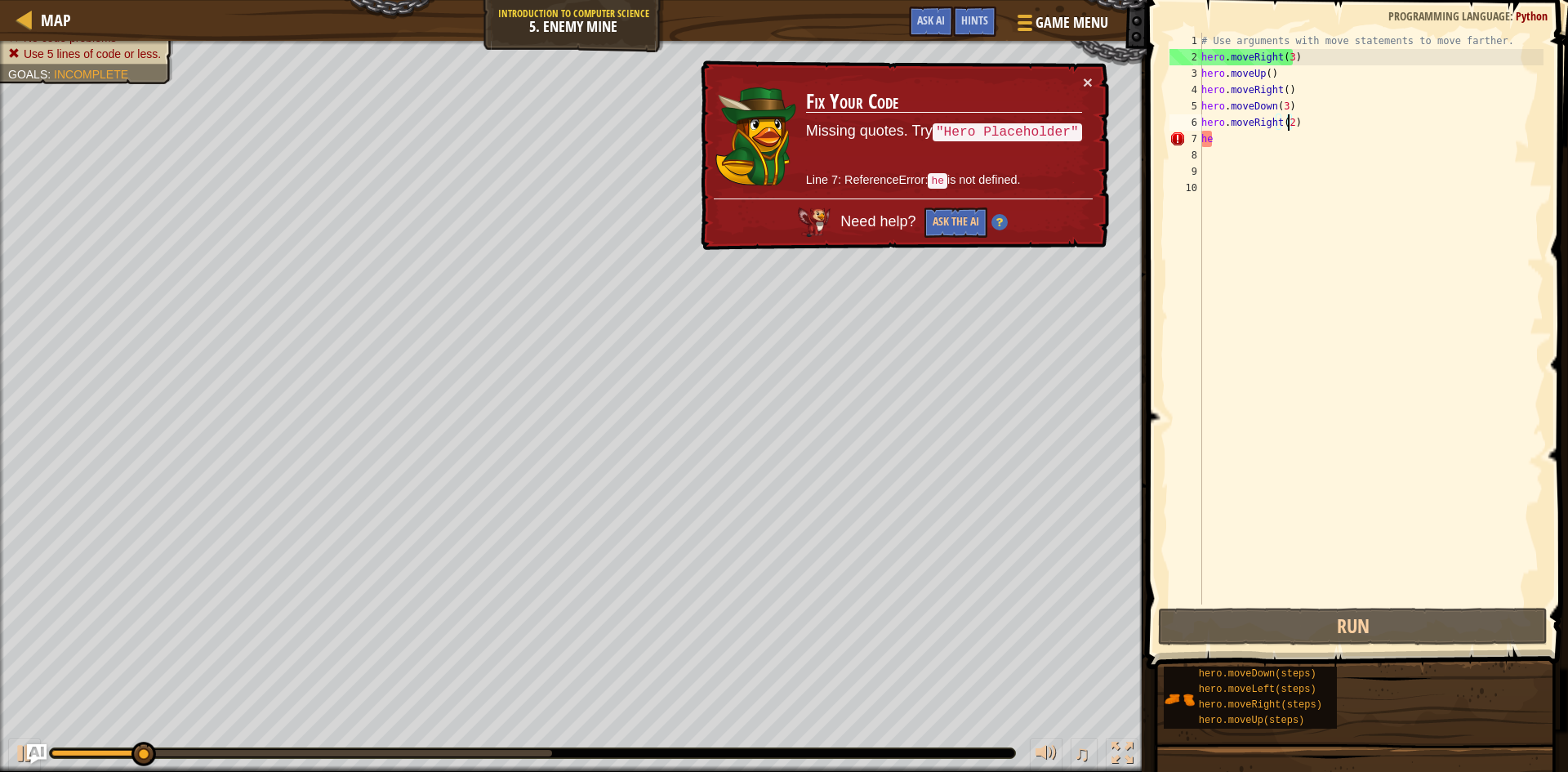
click at [1245, 142] on div "# Use arguments with move statements to move farther. hero . moveRight ( 3 ) he…" at bounding box center [1371, 335] width 346 height 605
type textarea "h"
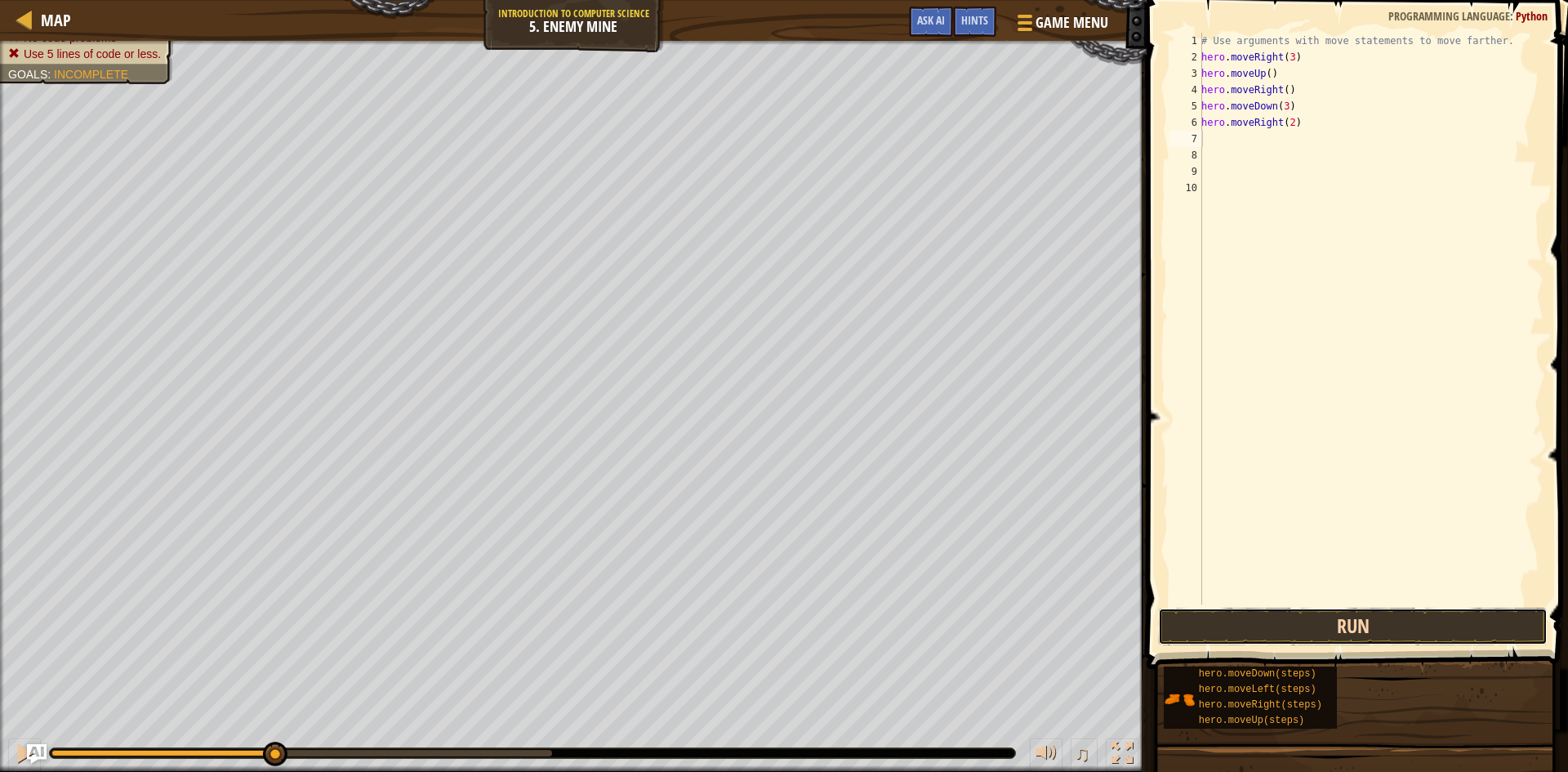
click at [1355, 617] on button "Run" at bounding box center [1353, 626] width 389 height 37
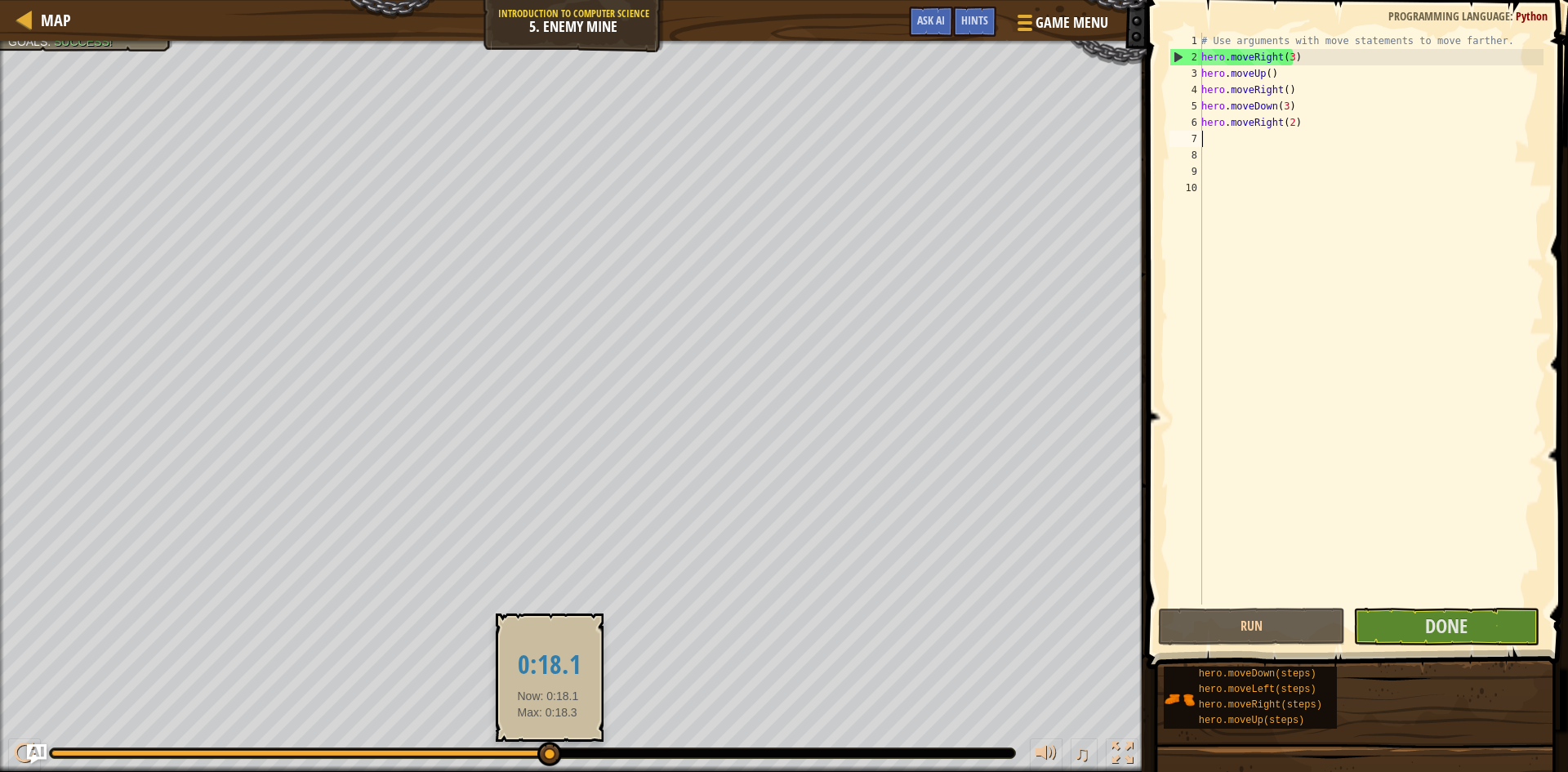
drag, startPoint x: 389, startPoint y: 754, endPoint x: 573, endPoint y: 754, distance: 184.0
click at [573, 754] on div at bounding box center [533, 753] width 966 height 10
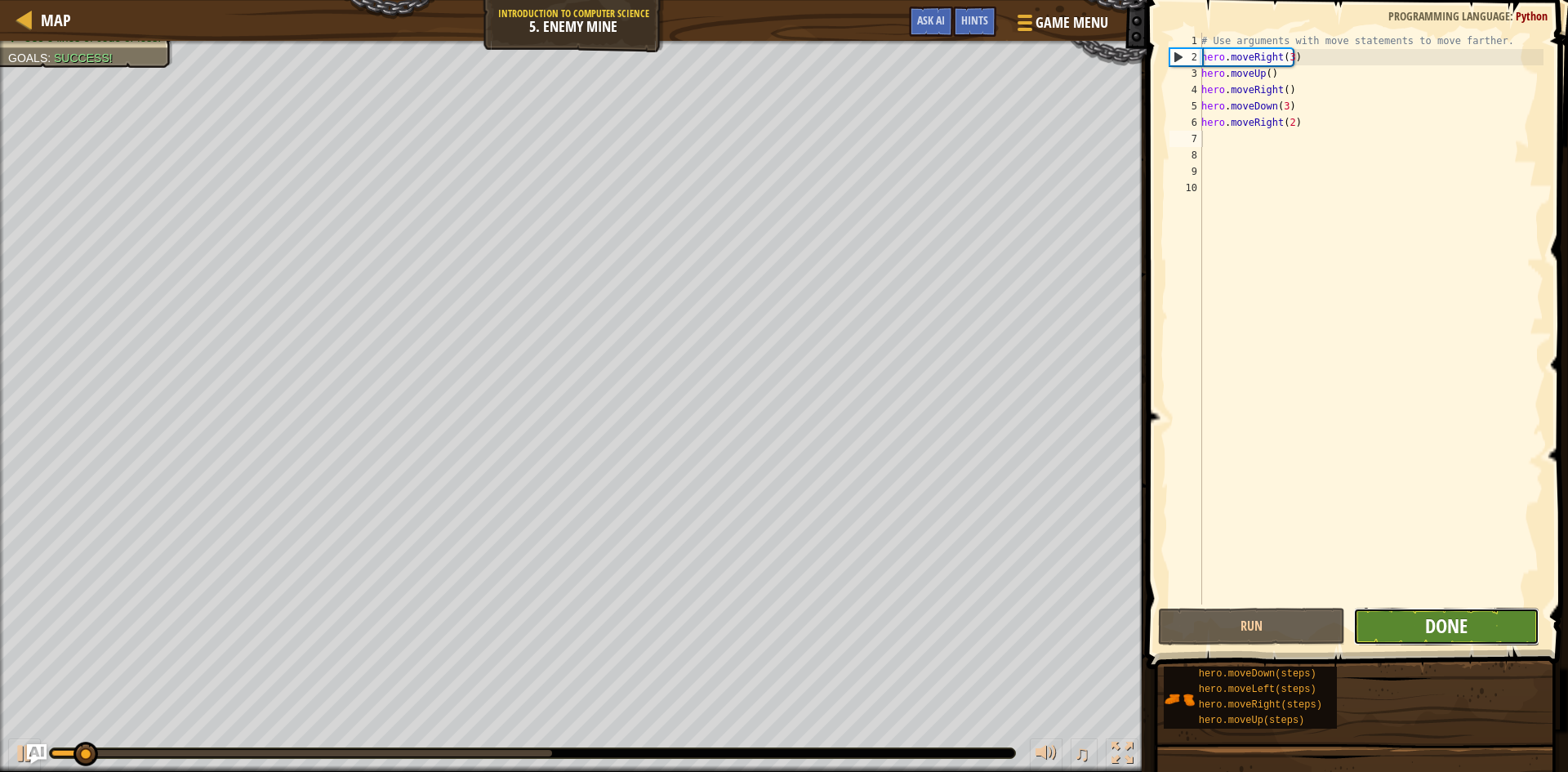
click at [1463, 622] on span "Done" at bounding box center [1447, 626] width 43 height 26
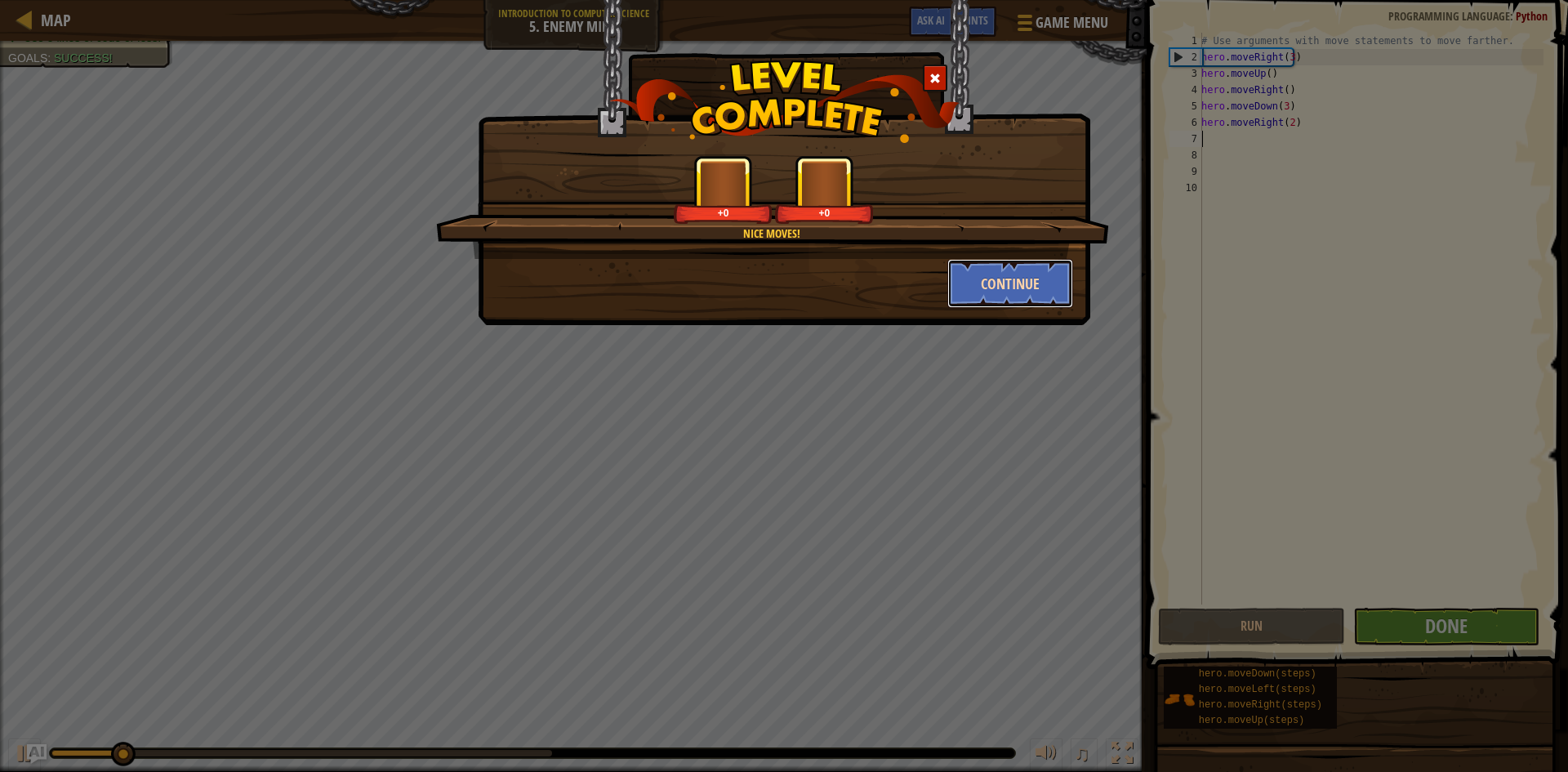
click at [1041, 304] on button "Continue" at bounding box center [1011, 284] width 127 height 49
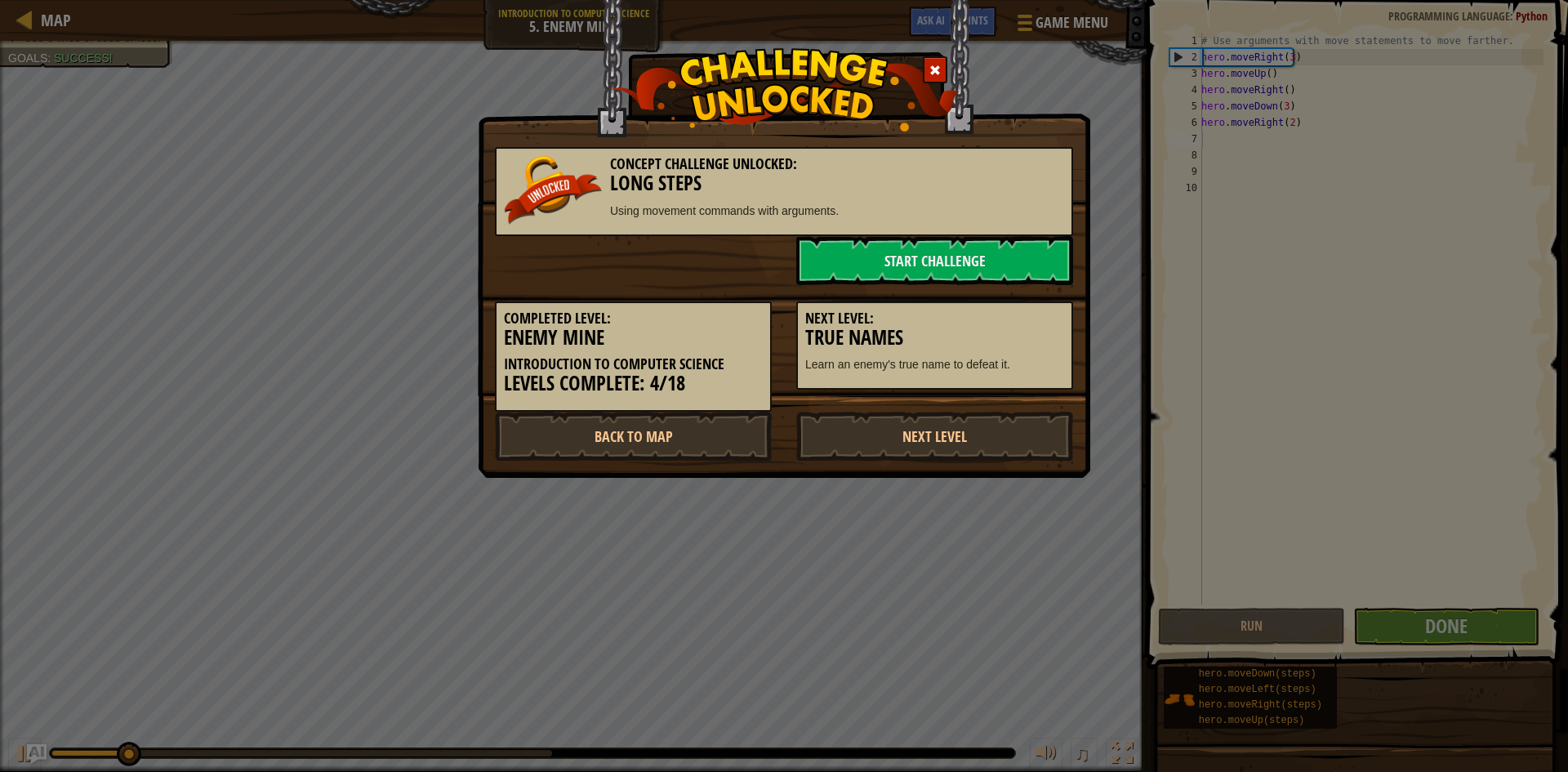
click at [1036, 296] on div "Next Level: True Names Learn an enemy's true name to defeat it." at bounding box center [935, 339] width 301 height 106
click at [923, 268] on link "Start Challenge" at bounding box center [935, 261] width 277 height 49
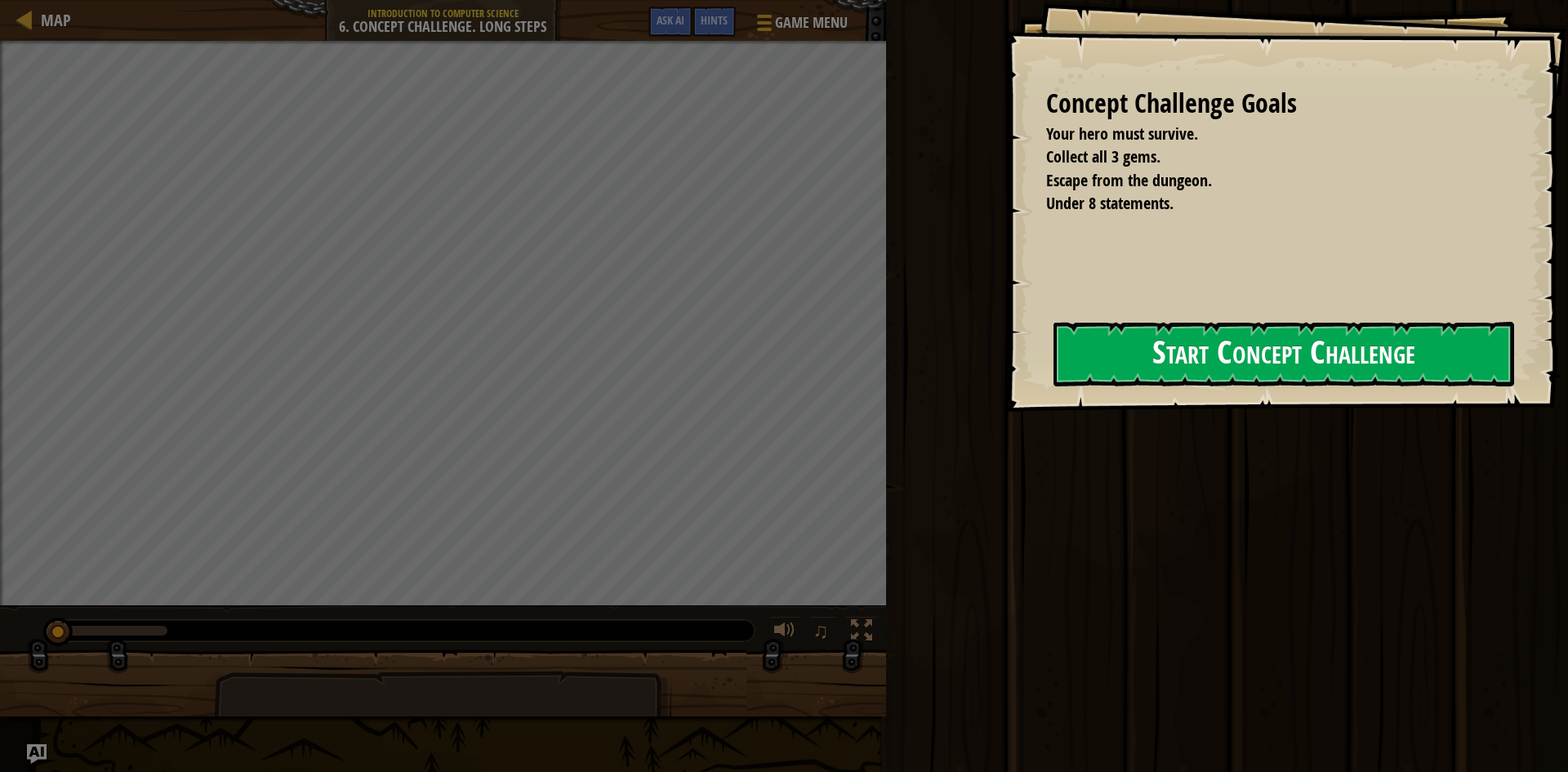
click at [1242, 371] on button "Start Concept Challenge" at bounding box center [1283, 354] width 461 height 65
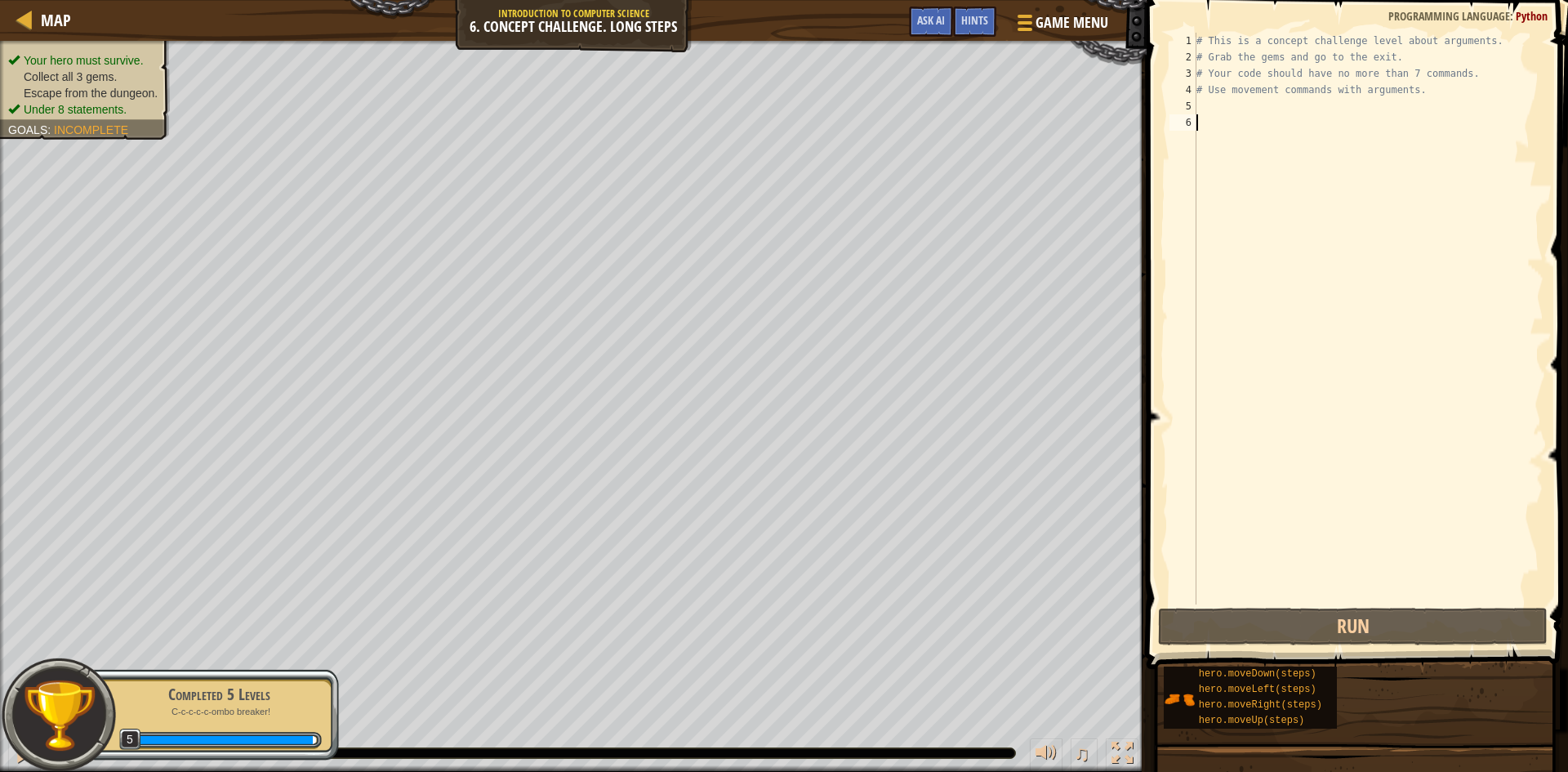
click at [1312, 106] on div "# This is a concept challenge level about arguments. # Grab the gems and go to …" at bounding box center [1368, 335] width 350 height 605
type textarea "h"
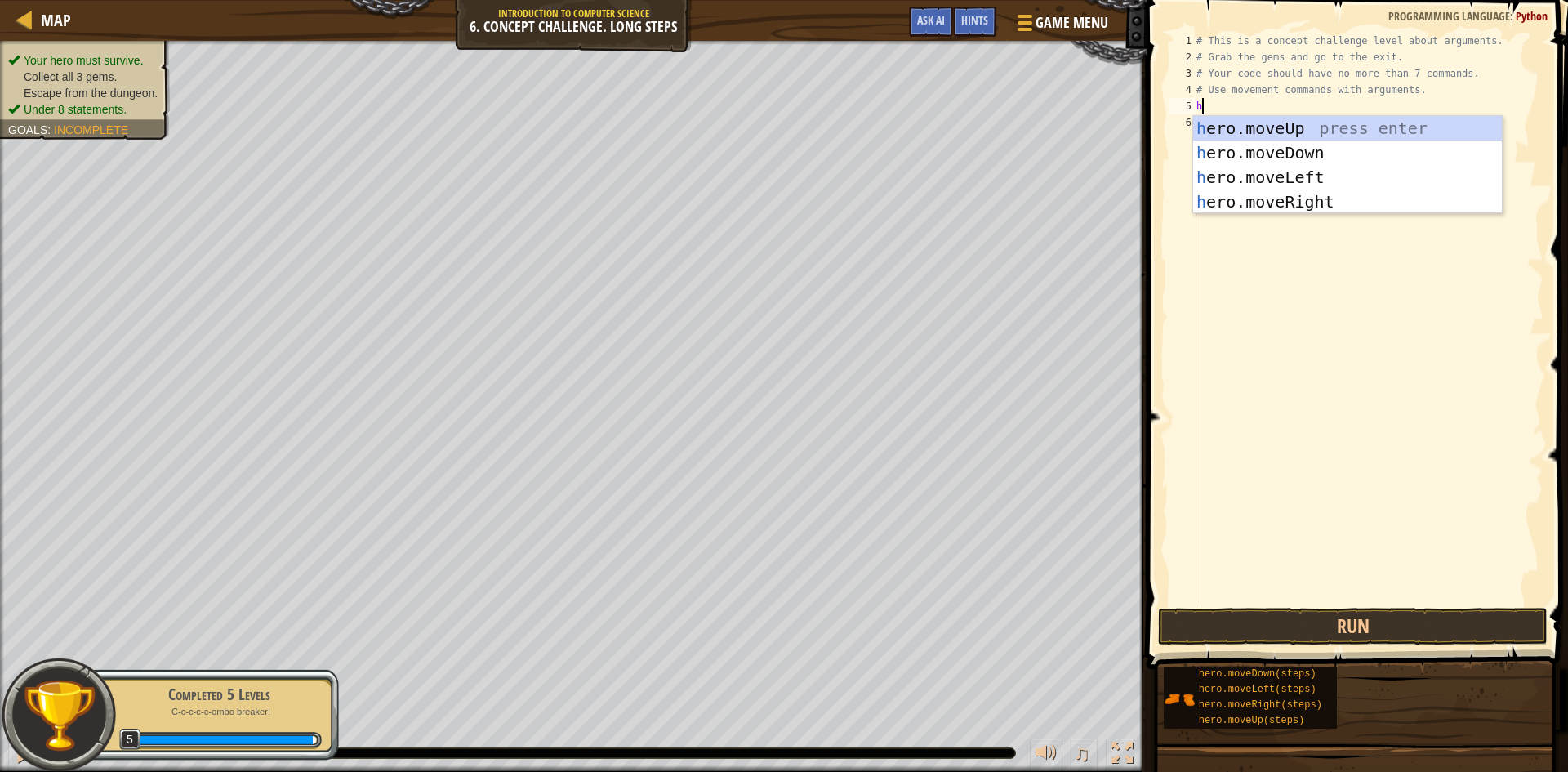
scroll to position [7, 0]
click at [1312, 199] on div "h ero.moveUp press enter h ero.moveDown press enter h ero.moveLeft press enter …" at bounding box center [1347, 189] width 309 height 147
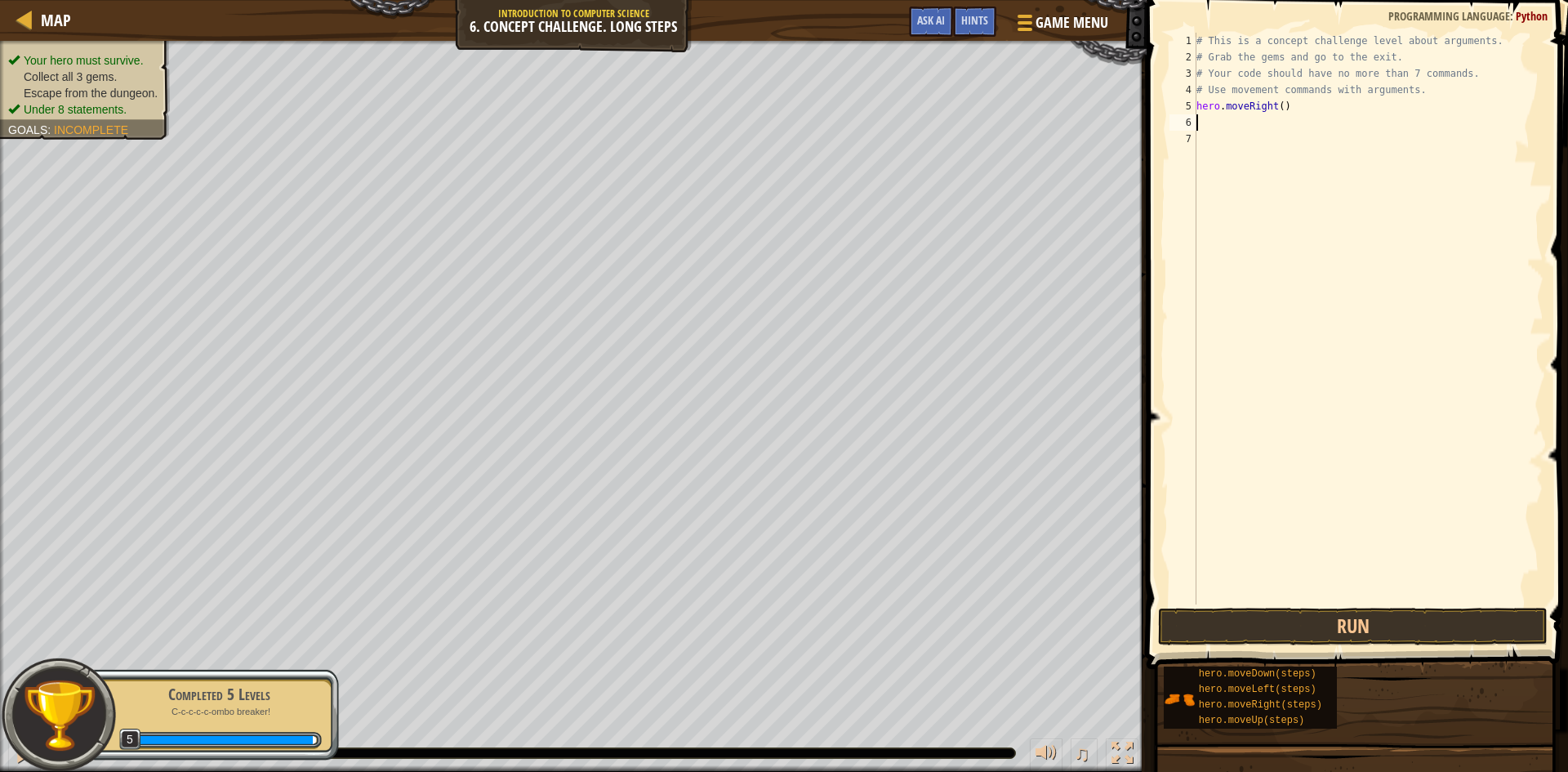
click at [1276, 134] on div "# This is a concept challenge level about arguments. # Grab the gems and go to …" at bounding box center [1368, 335] width 350 height 605
click at [1263, 126] on div "# This is a concept challenge level about arguments. # Grab the gems and go to …" at bounding box center [1368, 335] width 350 height 605
type textarea "h"
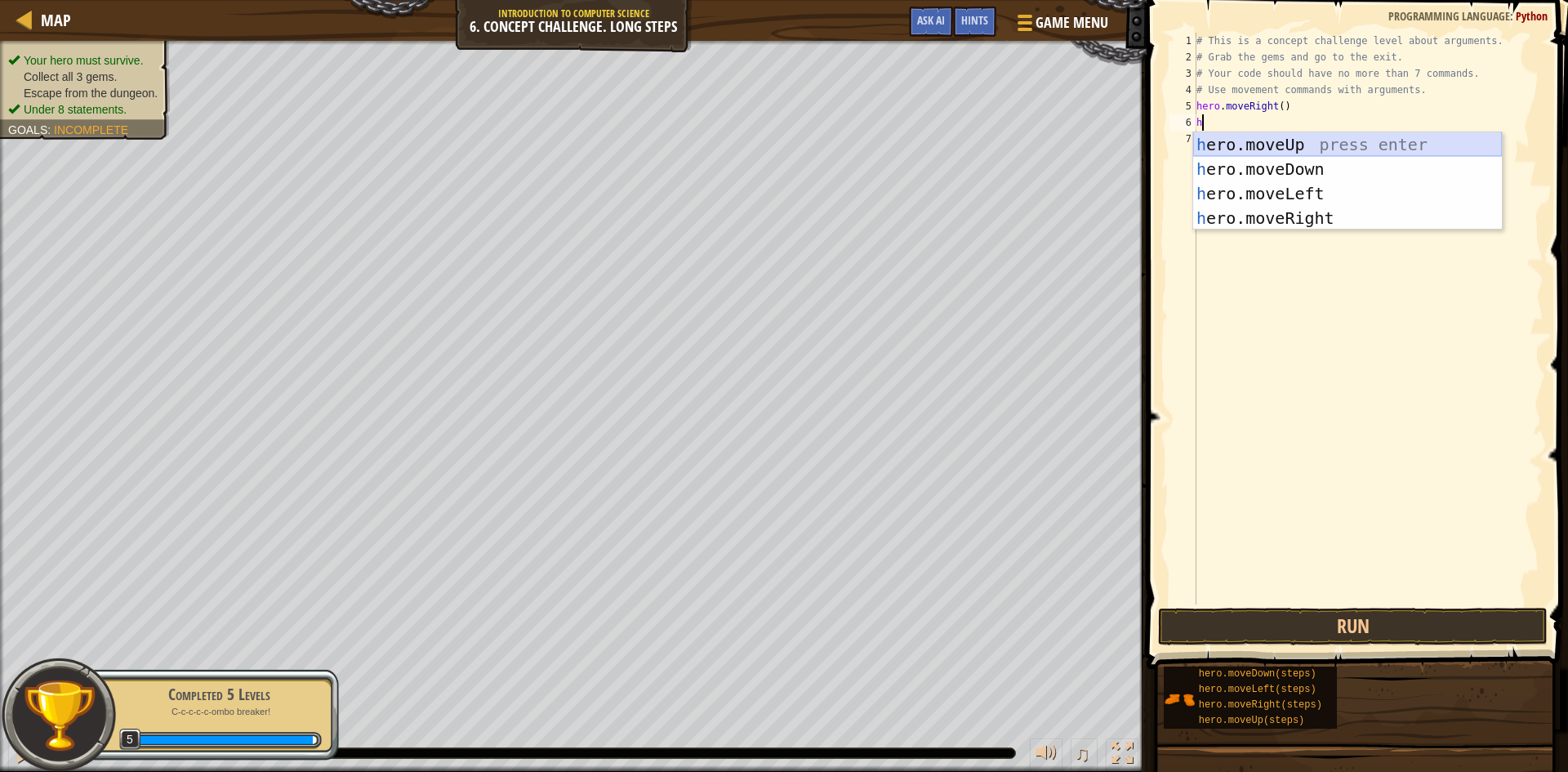
click at [1286, 145] on div "h ero.moveUp press enter h ero.moveDown press enter h ero.moveLeft press enter …" at bounding box center [1347, 205] width 309 height 147
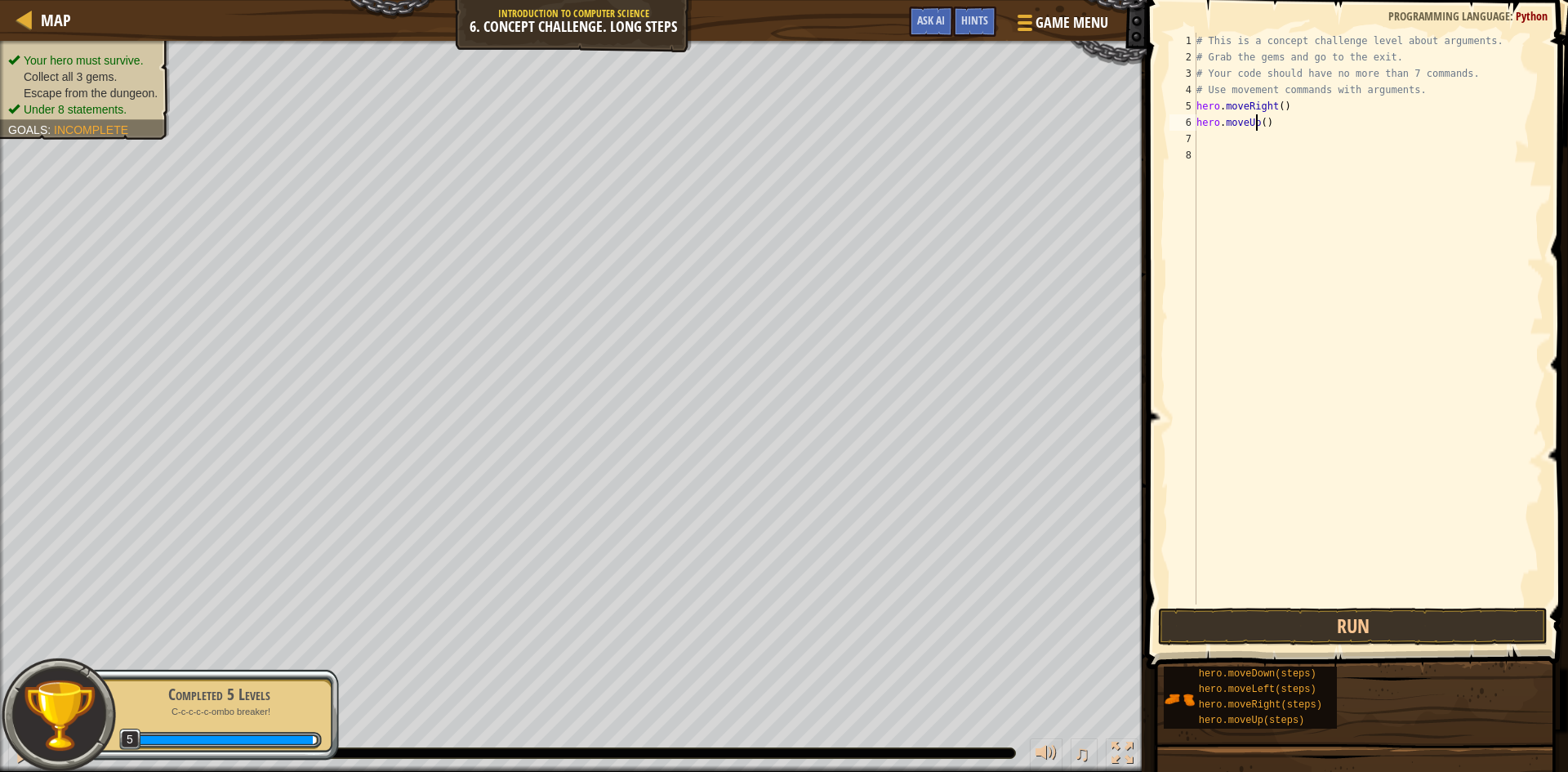
click at [1255, 124] on div "# This is a concept challenge level about arguments. # Grab the gems and go to …" at bounding box center [1368, 335] width 350 height 605
click at [1267, 125] on div "# This is a concept challenge level about arguments. # Grab the gems and go to …" at bounding box center [1368, 335] width 350 height 605
click at [1259, 130] on div "# This is a concept challenge level about arguments. # Grab the gems and go to …" at bounding box center [1368, 335] width 350 height 605
type textarea "hero.moveUp(3)"
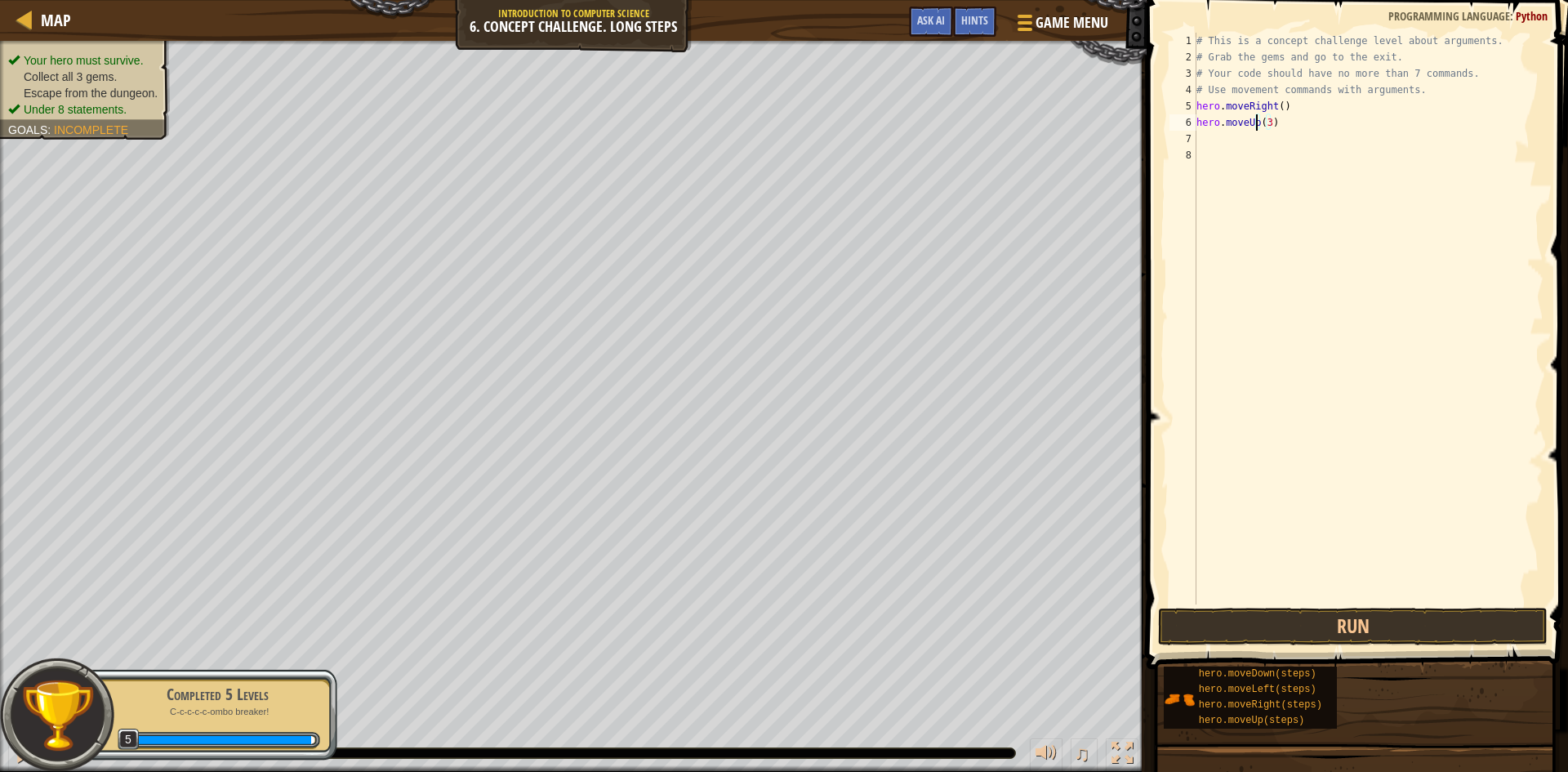
click at [1207, 143] on div "# This is a concept challenge level about arguments. # Grab the gems and go to …" at bounding box center [1368, 335] width 350 height 605
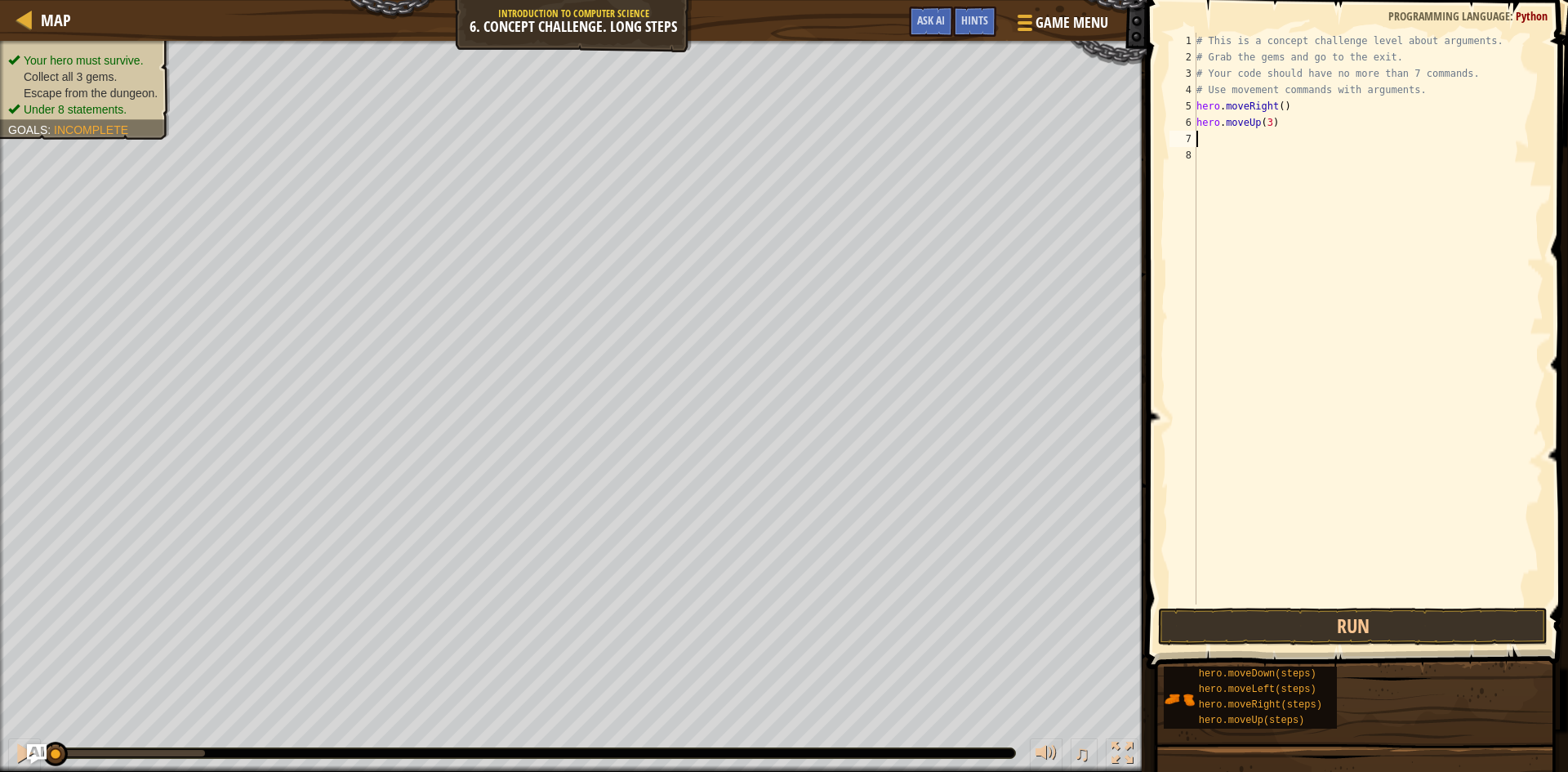
scroll to position [7, 0]
type textarea "h"
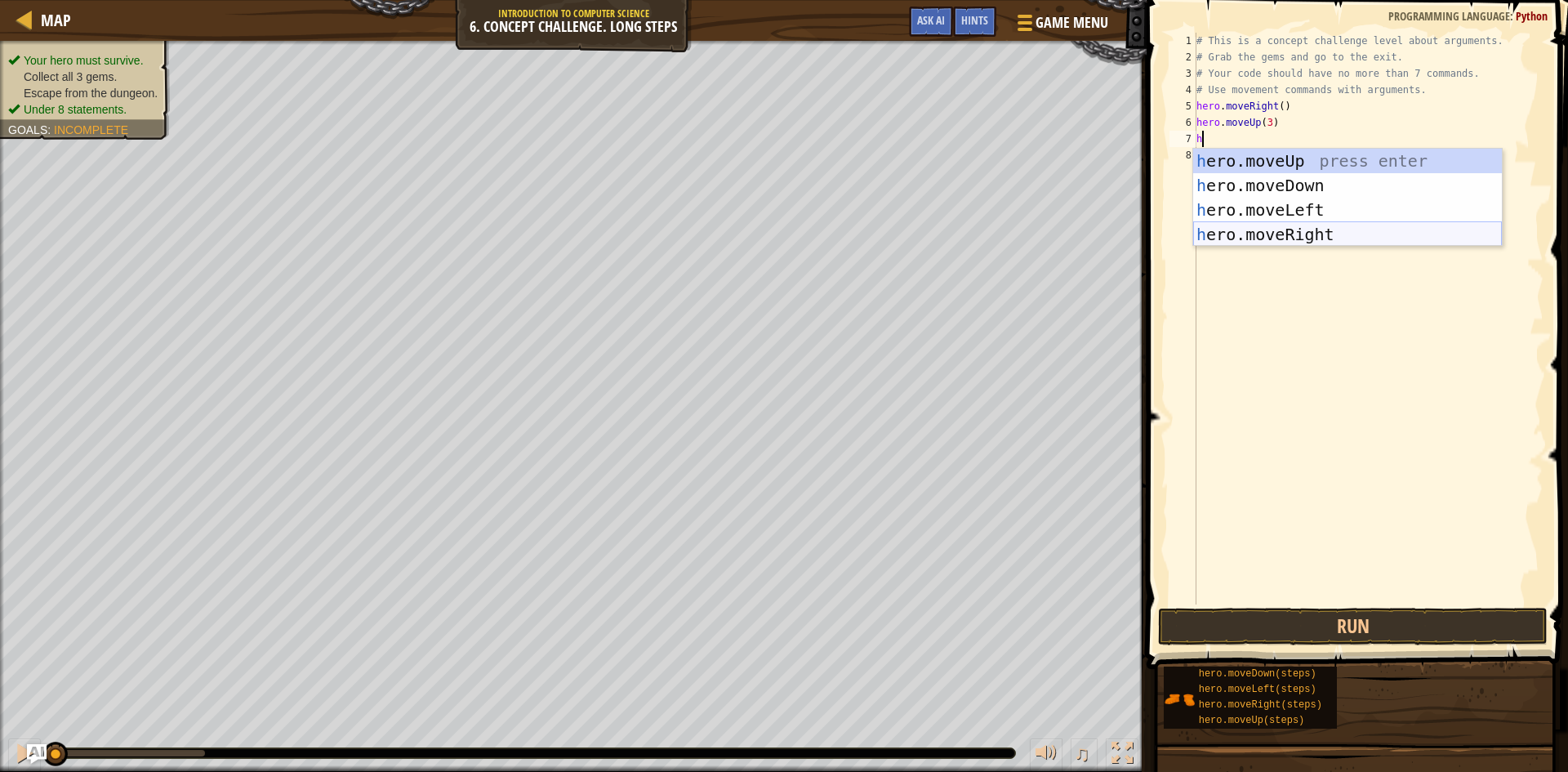
click at [1316, 231] on div "h ero.moveUp press enter h ero.moveDown press enter h ero.moveLeft press enter …" at bounding box center [1347, 222] width 309 height 147
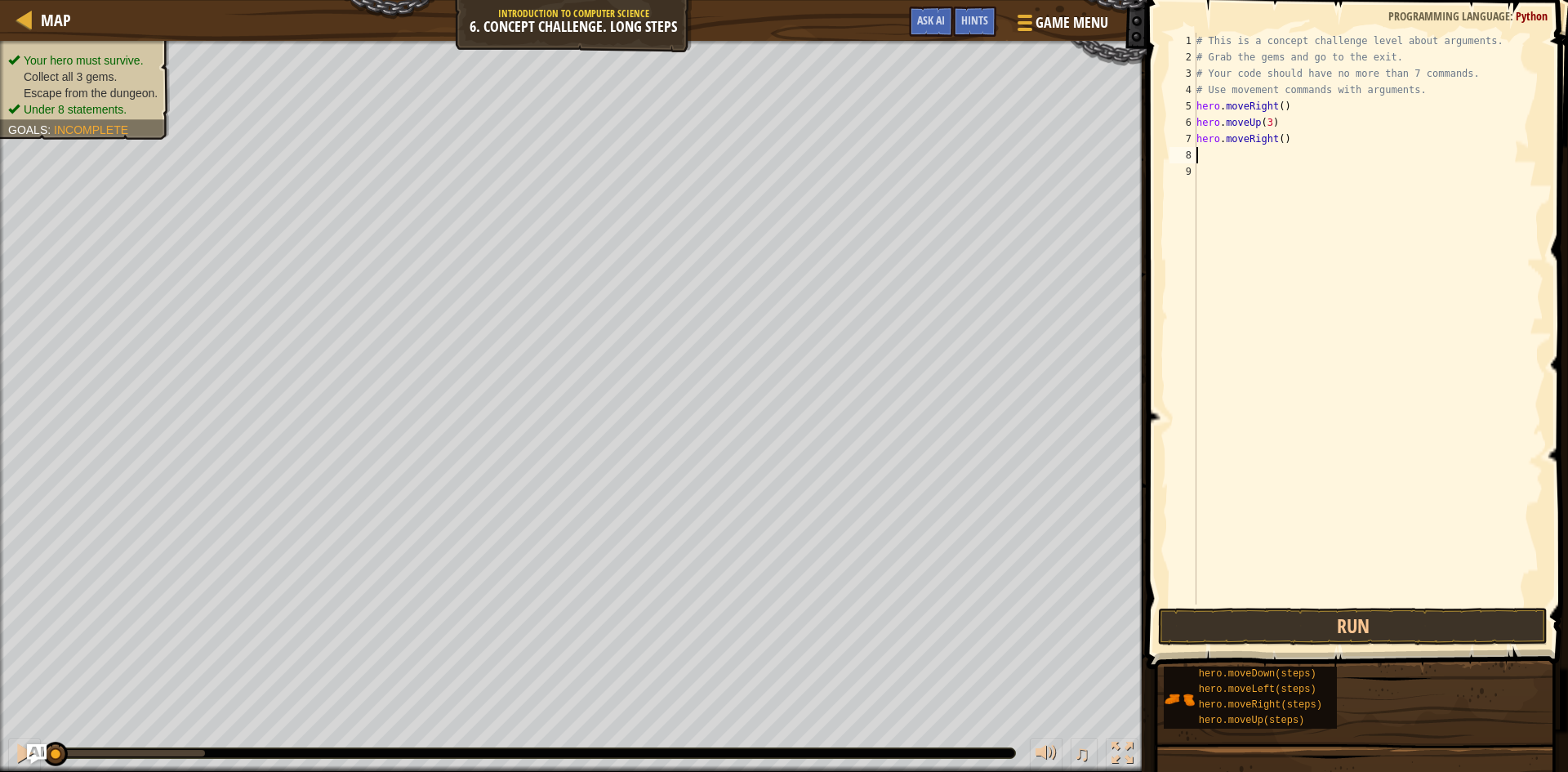
click at [1278, 141] on div "# This is a concept challenge level about arguments. # Grab the gems and go to …" at bounding box center [1368, 335] width 350 height 605
type textarea "hero.moveRight(2)"
click at [1258, 158] on div "# This is a concept challenge level about arguments. # Grab the gems and go to …" at bounding box center [1368, 335] width 350 height 605
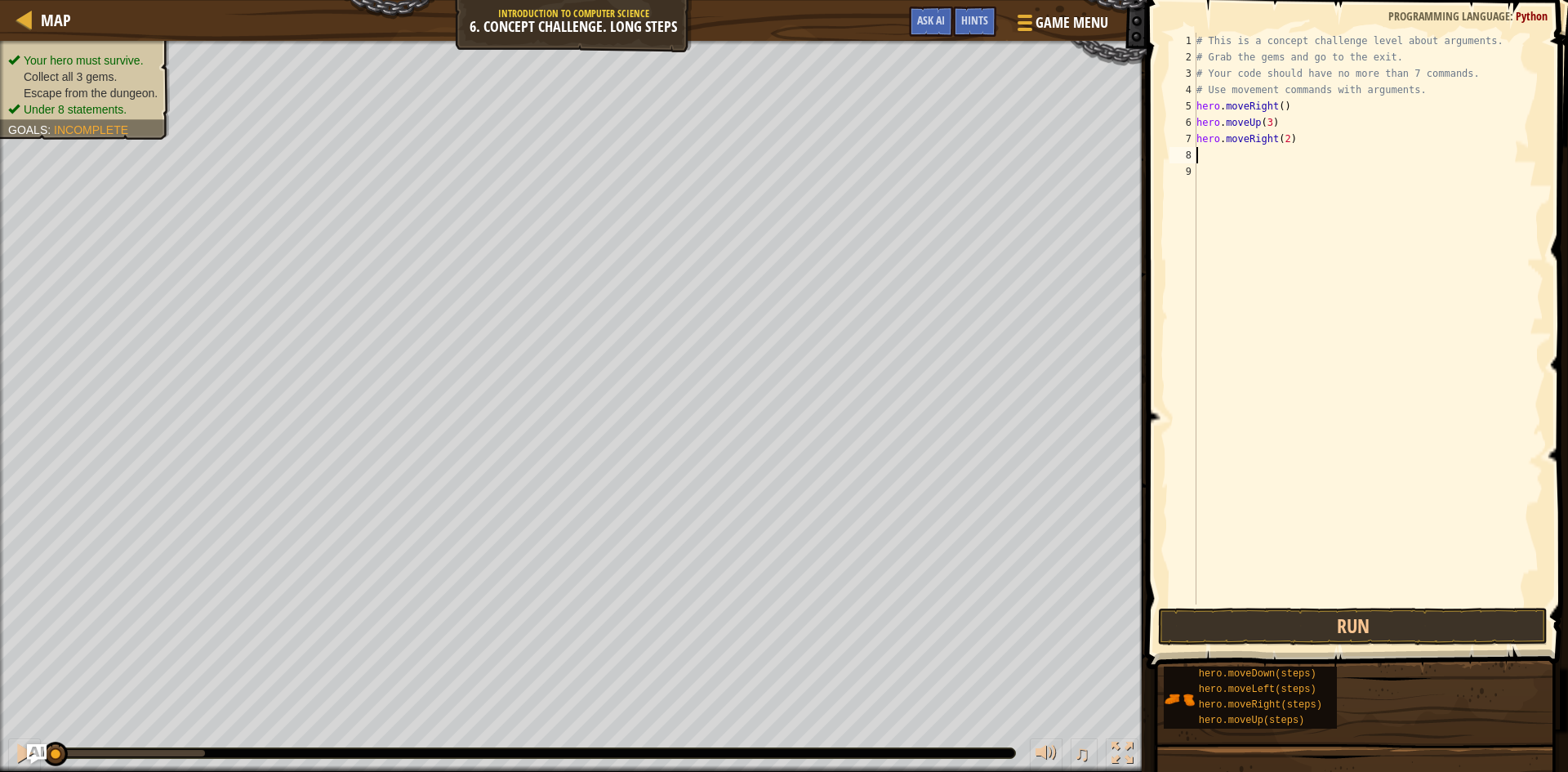
type textarea "h"
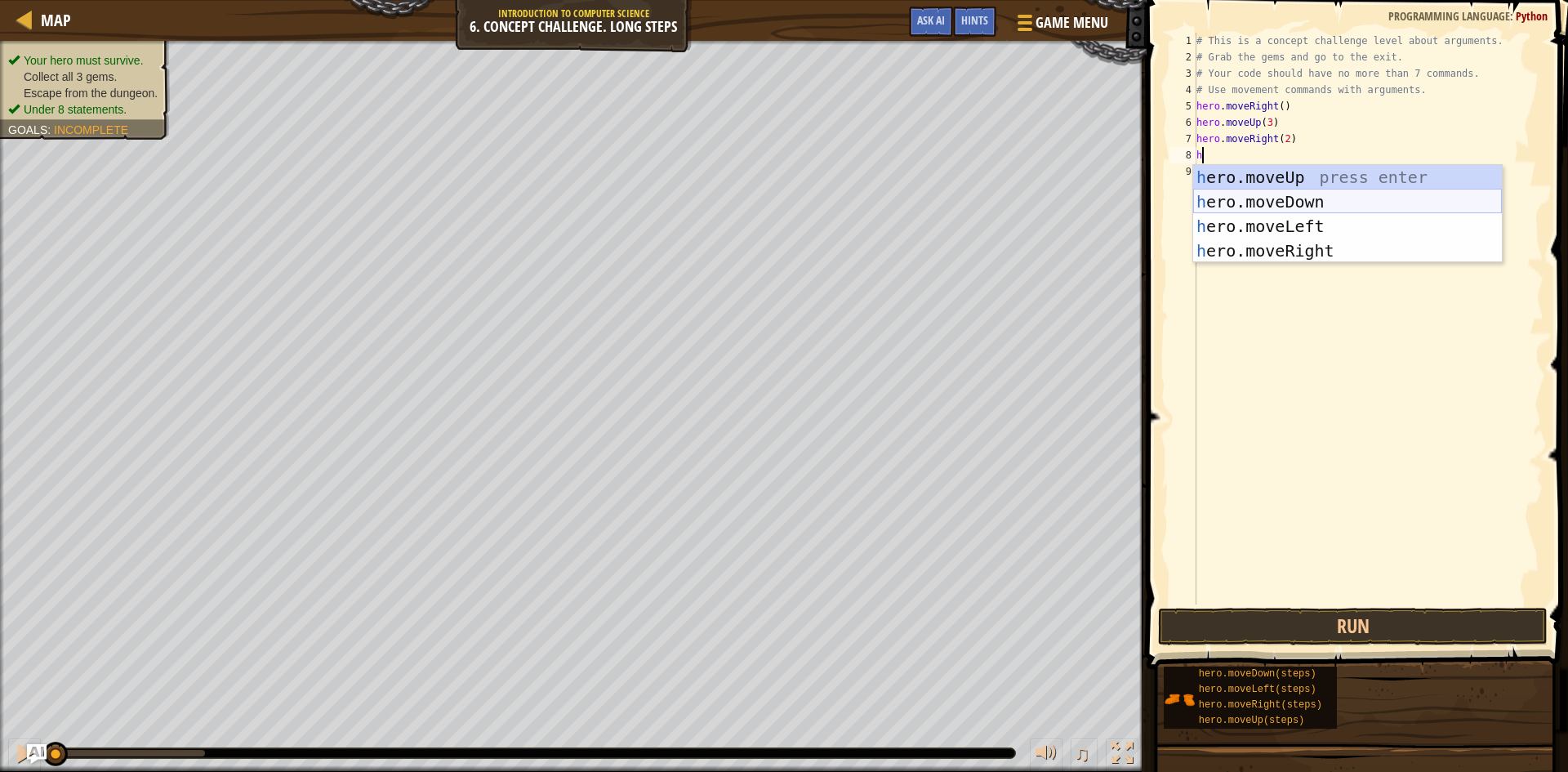
click at [1278, 203] on div "h ero.moveUp press enter h ero.moveDown press enter h ero.moveLeft press enter …" at bounding box center [1347, 238] width 309 height 147
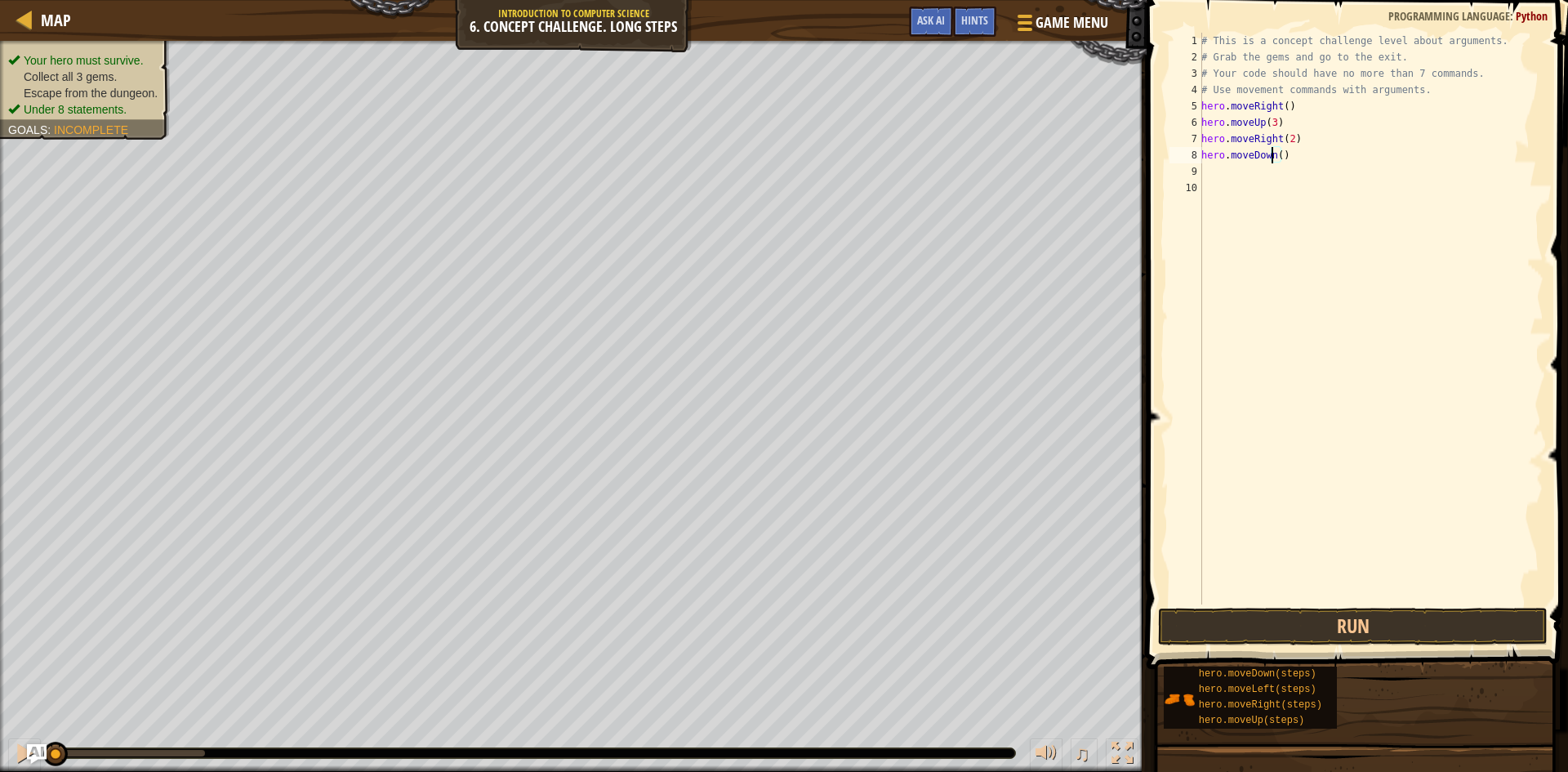
click at [1273, 160] on div "# This is a concept challenge level about arguments. # Grab the gems and go to …" at bounding box center [1371, 335] width 346 height 605
click at [1278, 160] on div "# This is a concept challenge level about arguments. # Grab the gems and go to …" at bounding box center [1371, 335] width 346 height 605
type textarea ")"
click at [1226, 151] on div "# This is a concept challenge level about arguments. # Grab the gems and go to …" at bounding box center [1371, 335] width 346 height 605
type textarea "h"
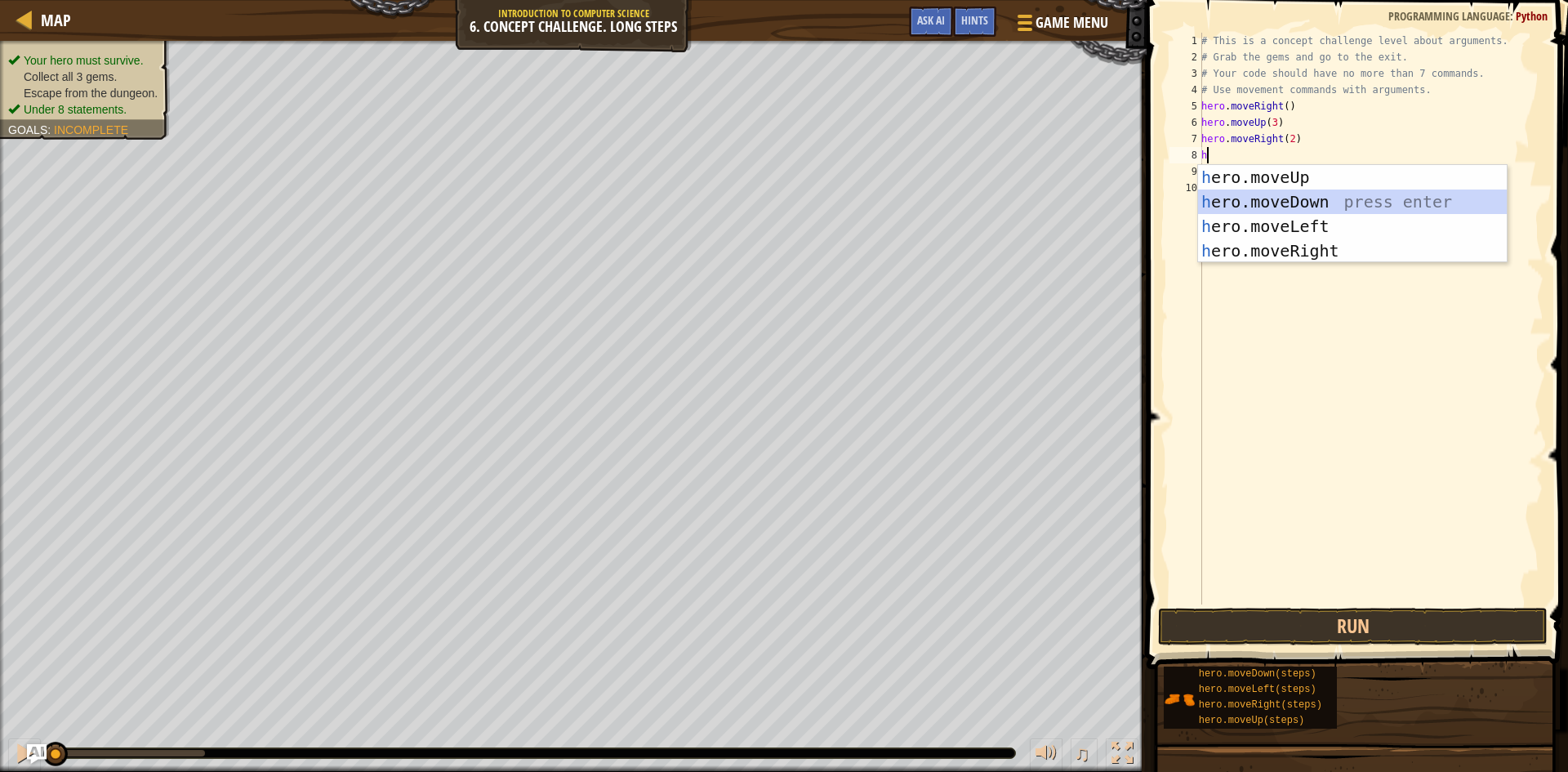
click at [1315, 202] on div "h ero.moveUp press enter h ero.moveDown press enter h ero.moveLeft press enter …" at bounding box center [1353, 238] width 309 height 147
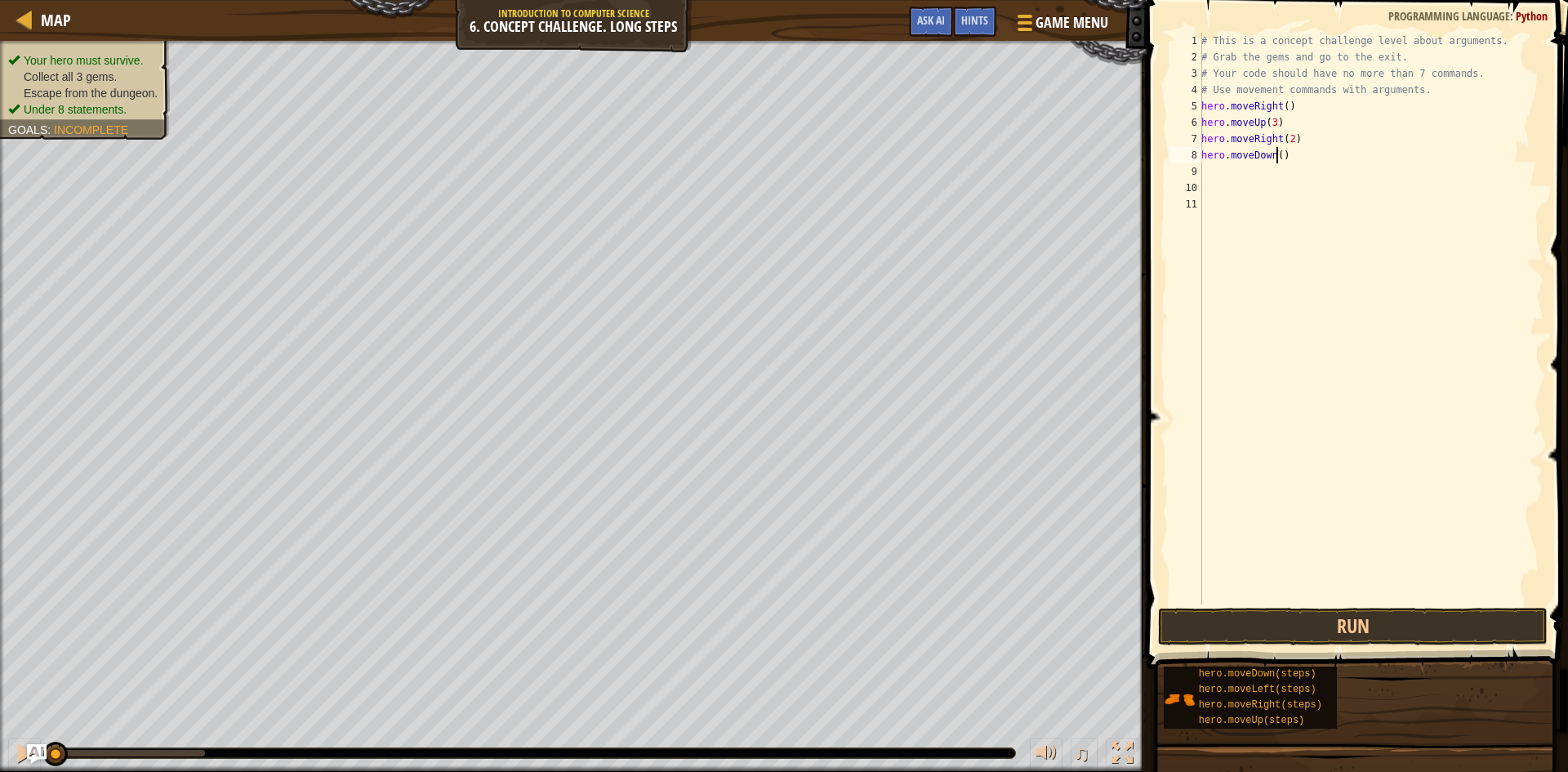
click at [1276, 159] on div "# This is a concept challenge level about arguments. # Grab the gems and go to …" at bounding box center [1371, 335] width 346 height 605
type textarea "hero.moveDown()"
click at [1255, 173] on div "# This is a concept challenge level about arguments. # Grab the gems and go to …" at bounding box center [1371, 335] width 346 height 605
type textarea "h"
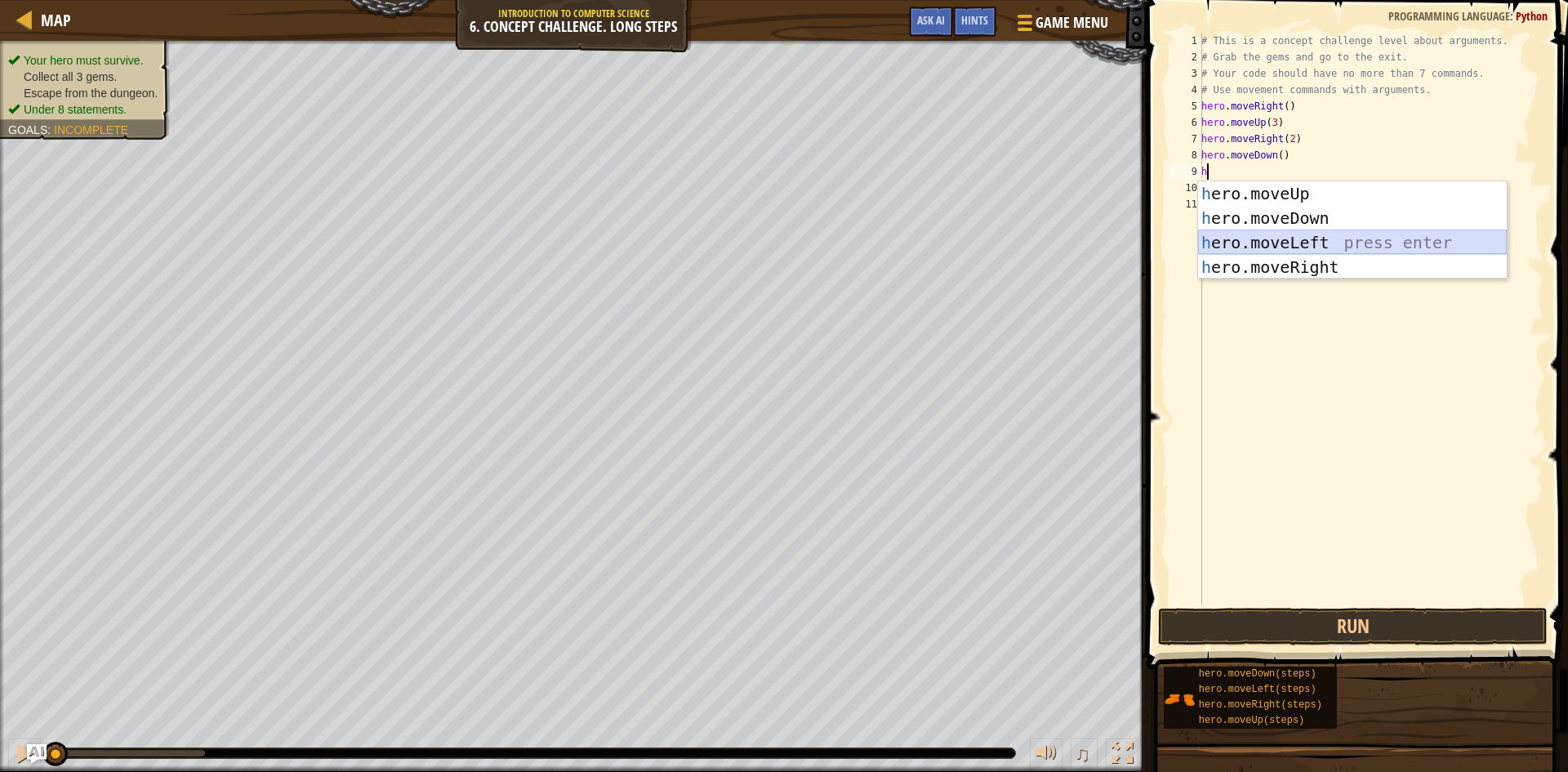
click at [1302, 235] on div "h ero.moveUp press enter h ero.moveDown press enter h ero.moveLeft press enter …" at bounding box center [1353, 255] width 309 height 147
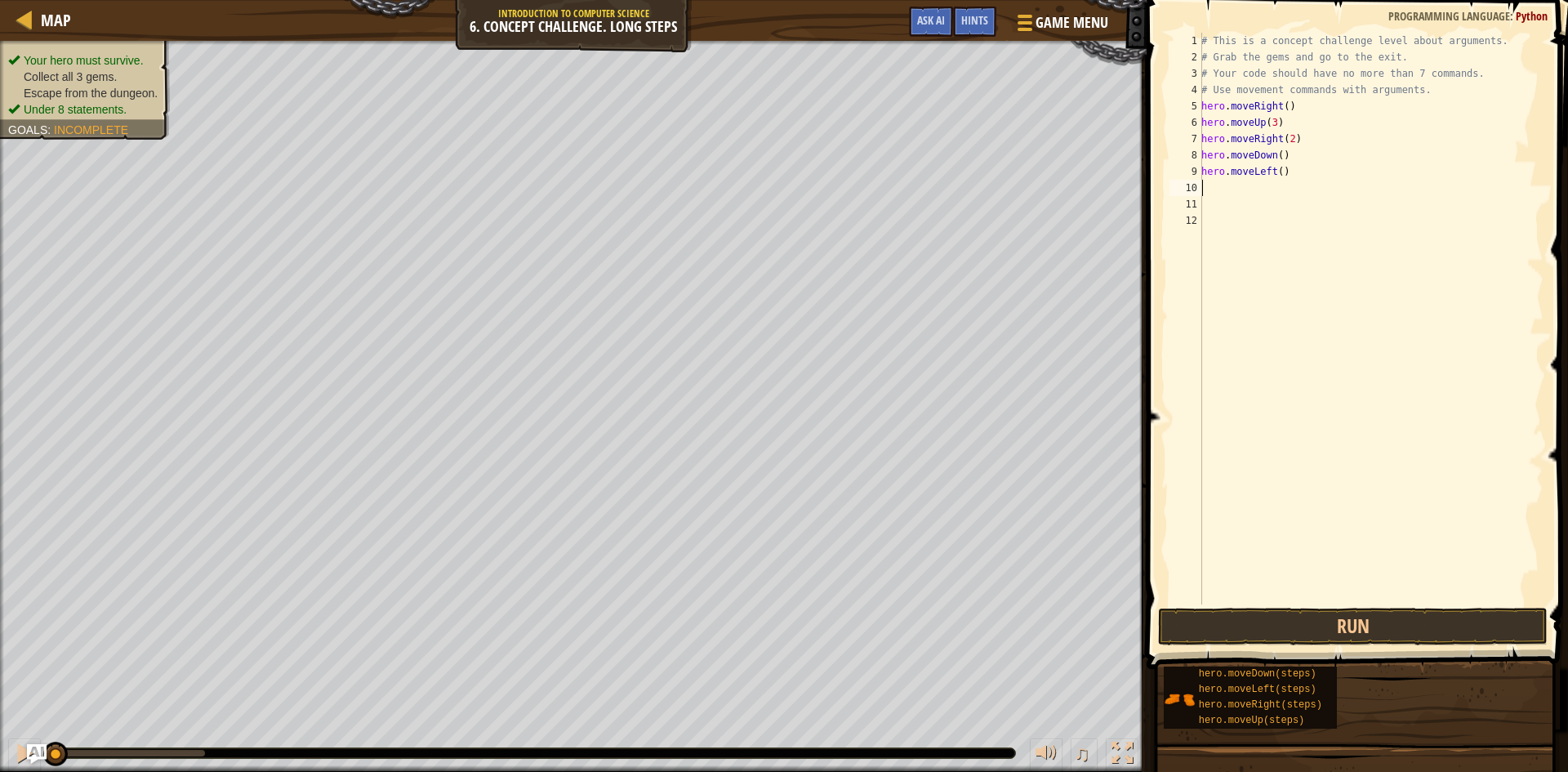
type textarea "h"
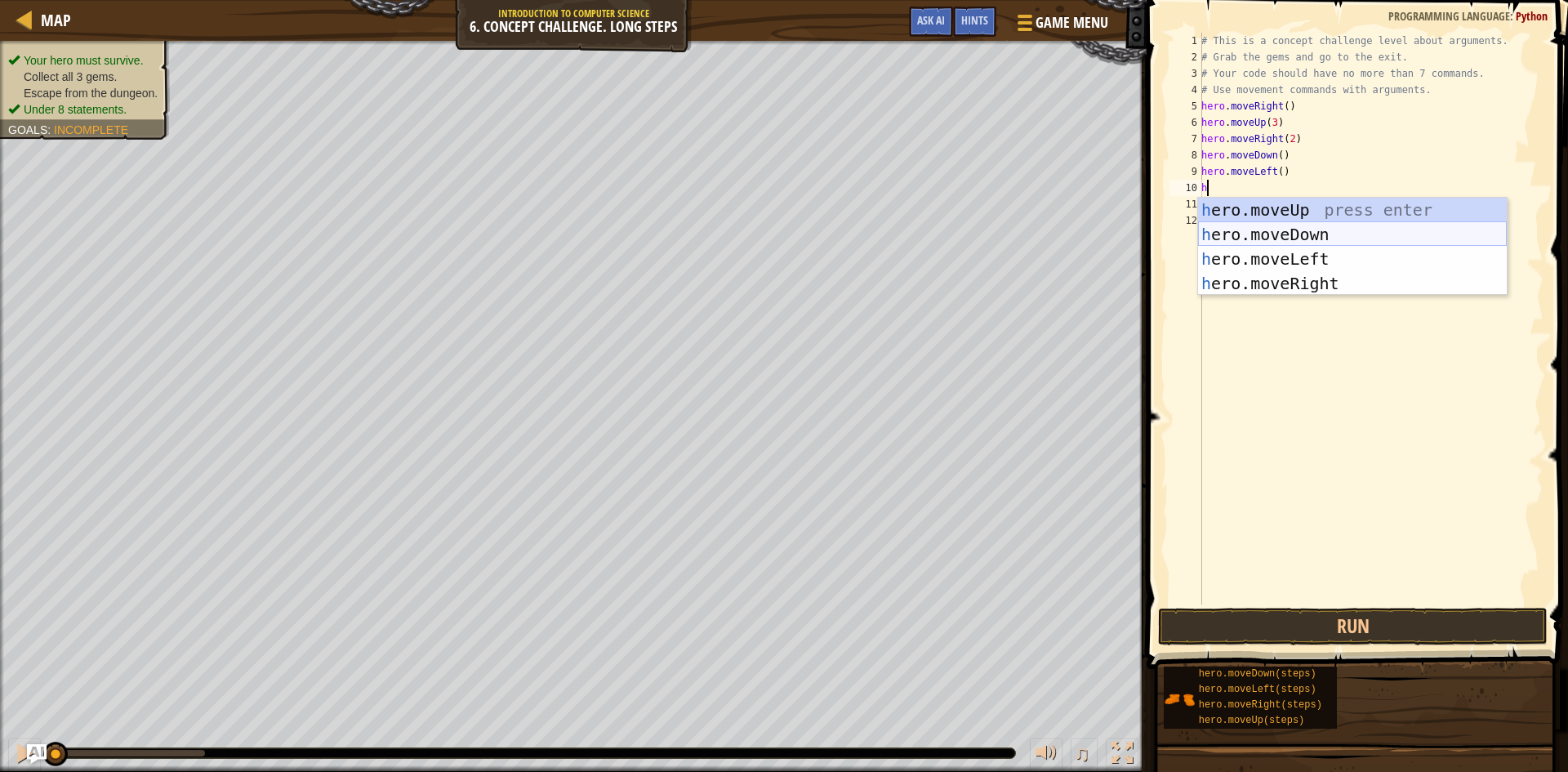
drag, startPoint x: 1295, startPoint y: 234, endPoint x: 1262, endPoint y: 214, distance: 38.6
click at [1294, 234] on div "h ero.moveUp press enter h ero.moveDown press enter h ero.moveLeft press enter …" at bounding box center [1353, 271] width 309 height 147
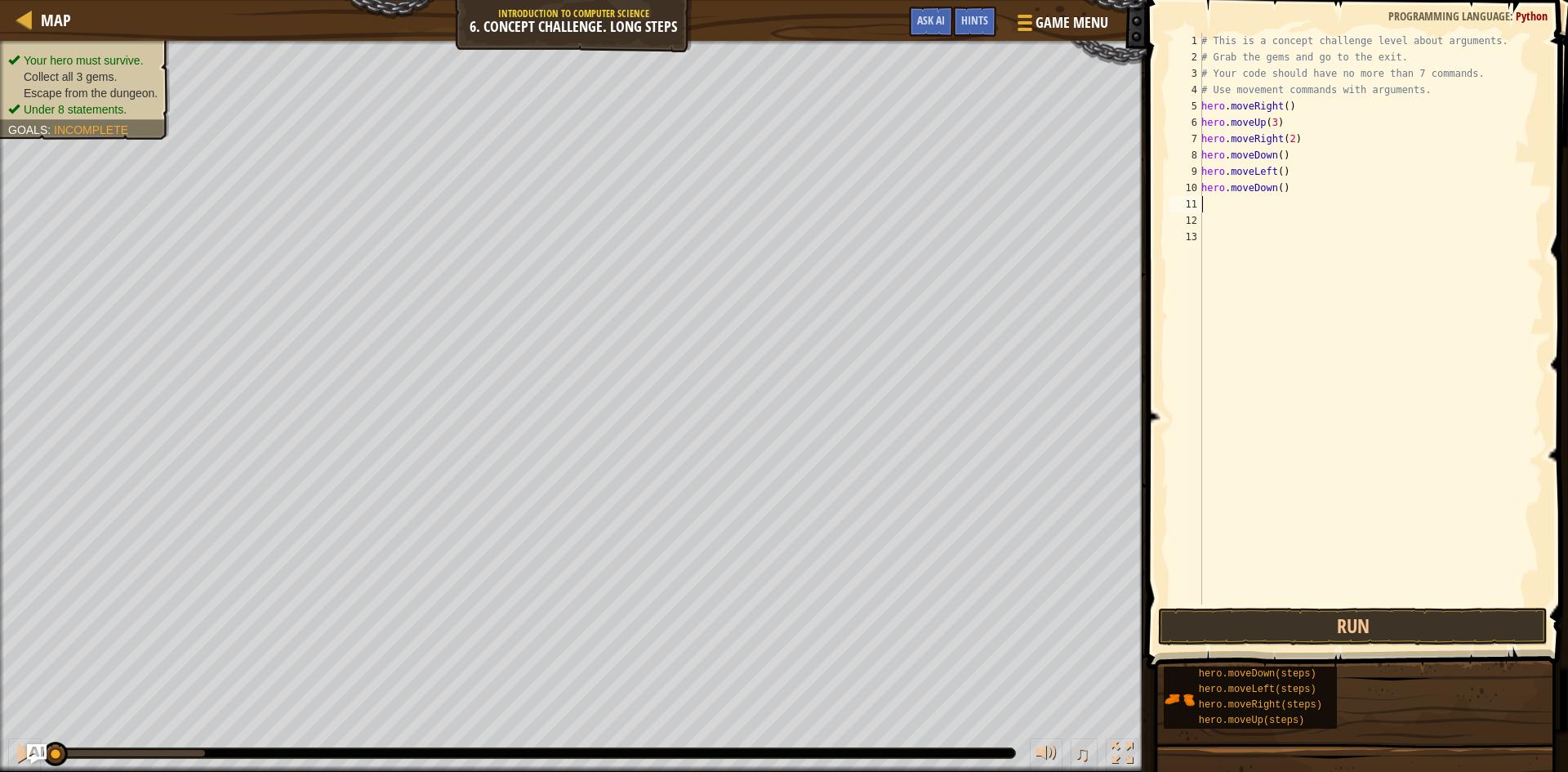
click at [1276, 192] on div "# This is a concept challenge level about arguments. # Grab the gems and go to …" at bounding box center [1371, 335] width 346 height 605
type textarea "hero.moveDown(2)"
click at [1244, 208] on div "# This is a concept challenge level about arguments. # Grab the gems and go to …" at bounding box center [1371, 335] width 346 height 605
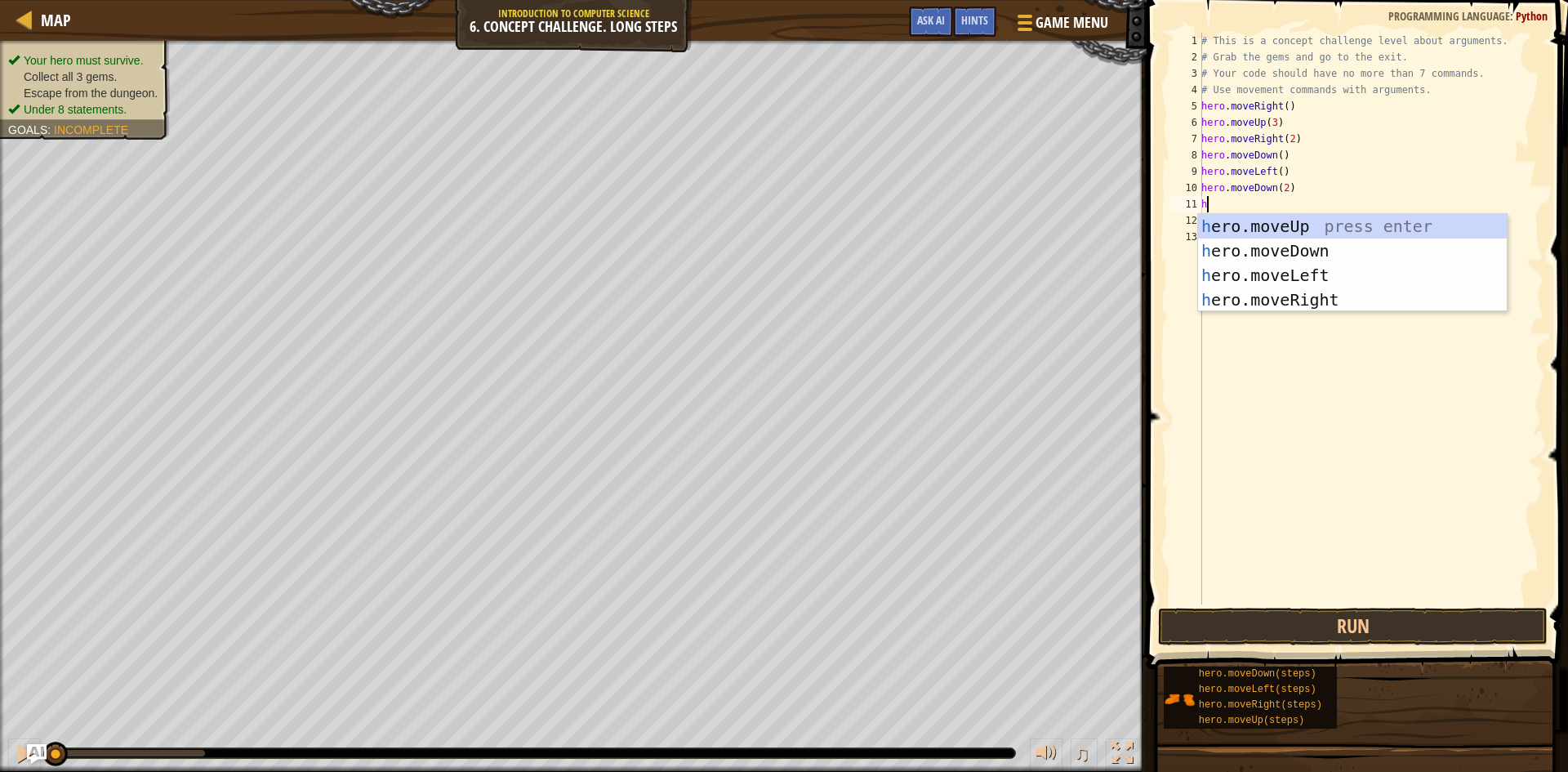
type textarea "he"
click at [1302, 293] on div "he ro.moveUp press enter he ro.moveDown press enter he ro.moveLeft press enter …" at bounding box center [1353, 287] width 309 height 147
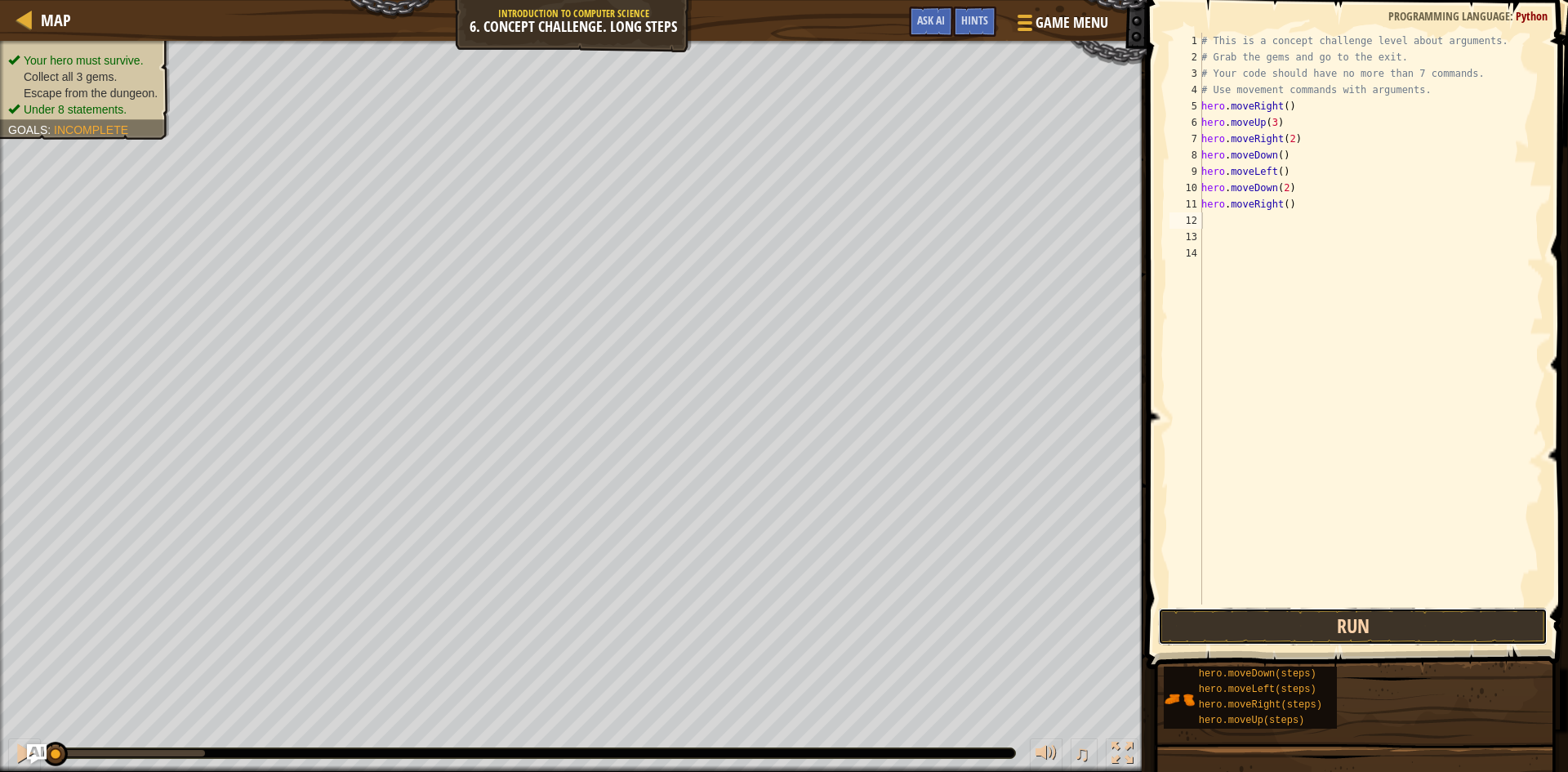
click at [1337, 634] on button "Run" at bounding box center [1353, 626] width 389 height 37
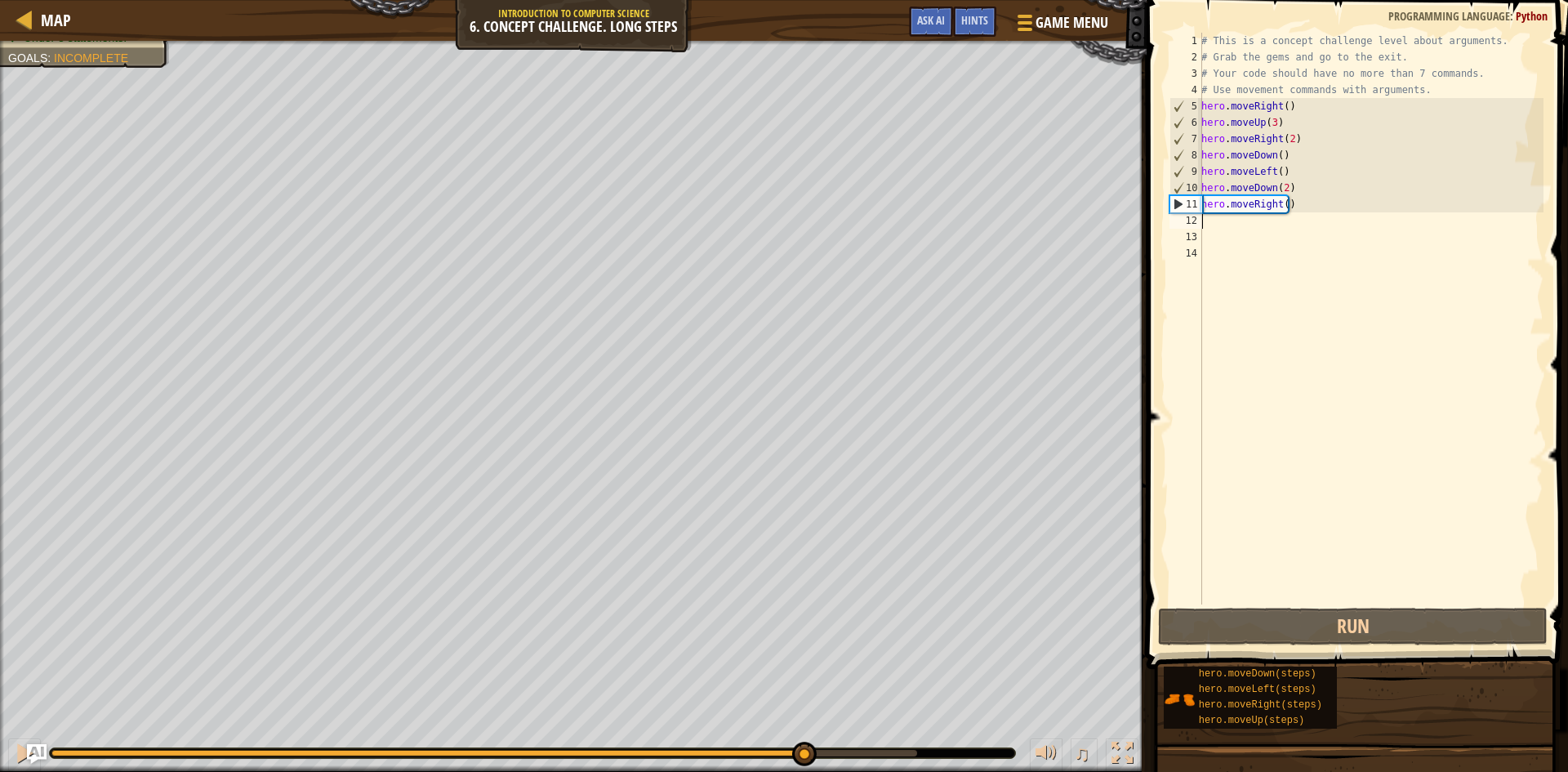
drag, startPoint x: 97, startPoint y: 753, endPoint x: 803, endPoint y: 752, distance: 706.0
click at [803, 752] on div at bounding box center [805, 754] width 25 height 25
click at [1256, 235] on div "# This is a concept challenge level about arguments. # Grab the gems and go to …" at bounding box center [1371, 335] width 346 height 605
click at [1236, 224] on div "# This is a concept challenge level about arguments. # Grab the gems and go to …" at bounding box center [1371, 335] width 346 height 605
type textarea "h"
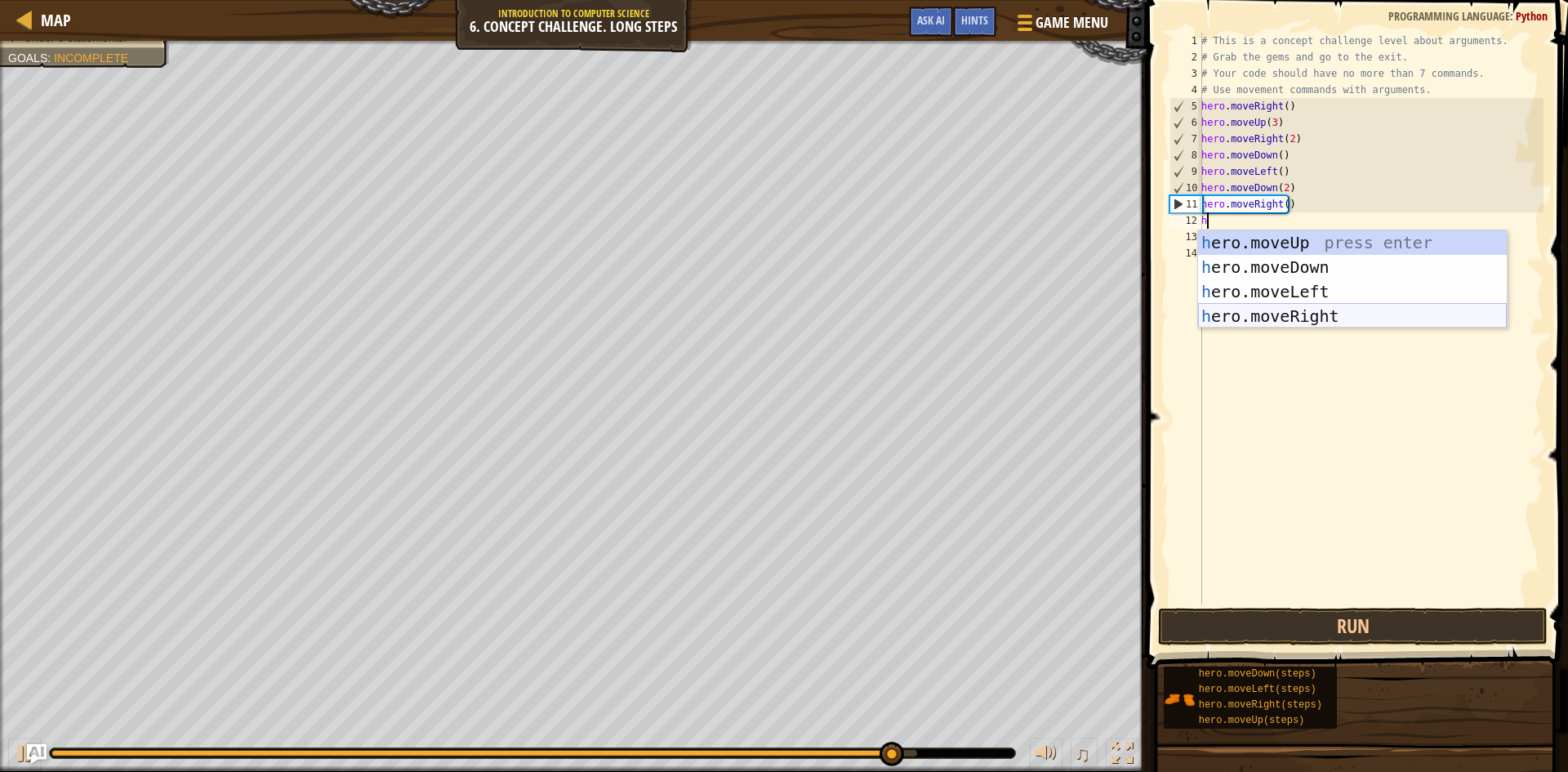
click at [1310, 316] on div "h ero.moveUp press enter h ero.moveDown press enter h ero.moveLeft press enter …" at bounding box center [1353, 304] width 309 height 147
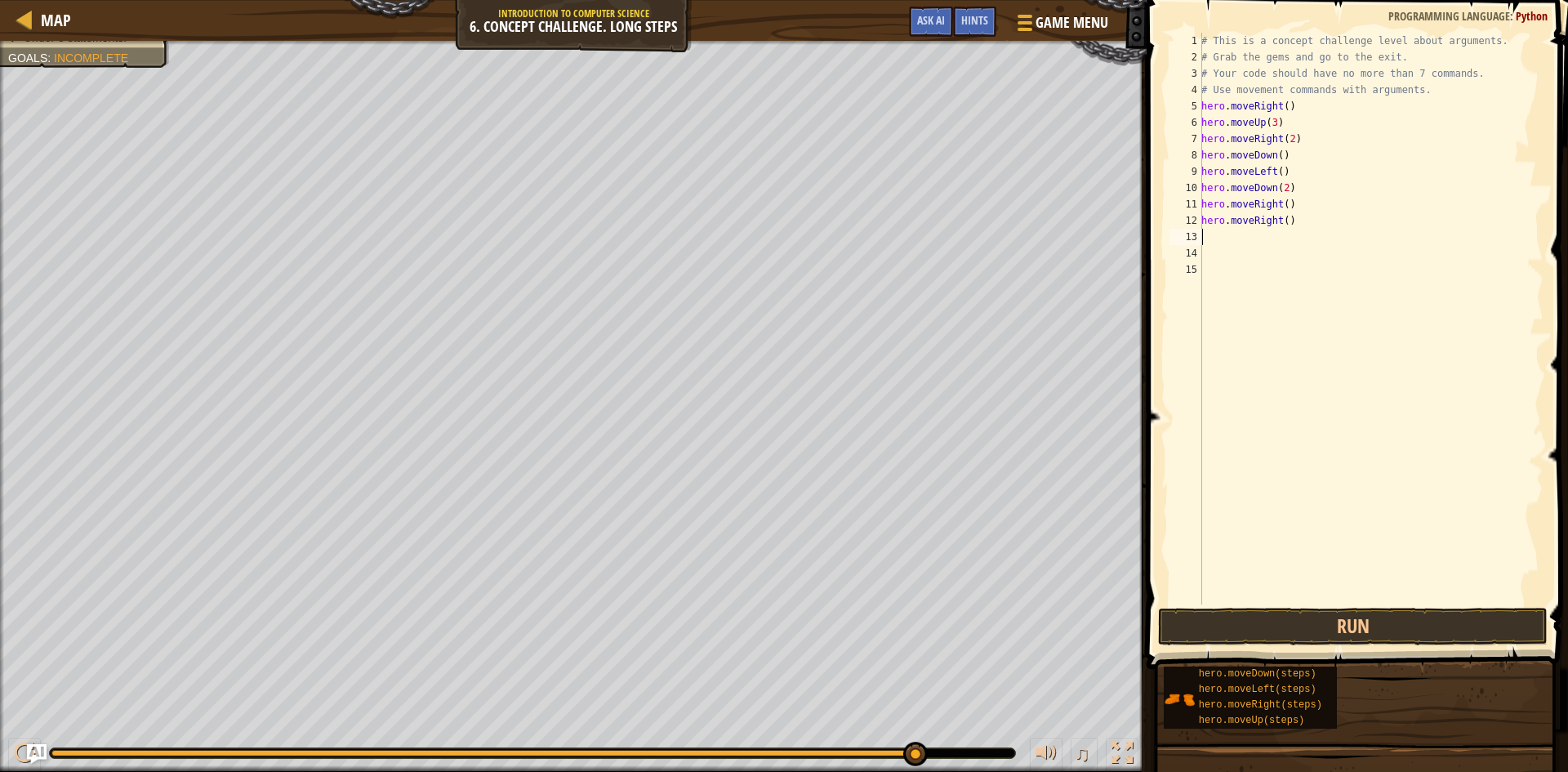
click at [1216, 245] on div "# This is a concept challenge level about arguments. # Grab the gems and go to …" at bounding box center [1371, 335] width 346 height 605
click at [1215, 245] on div "# This is a concept challenge level about arguments. # Grab the gems and go to …" at bounding box center [1371, 335] width 346 height 605
type textarea "h"
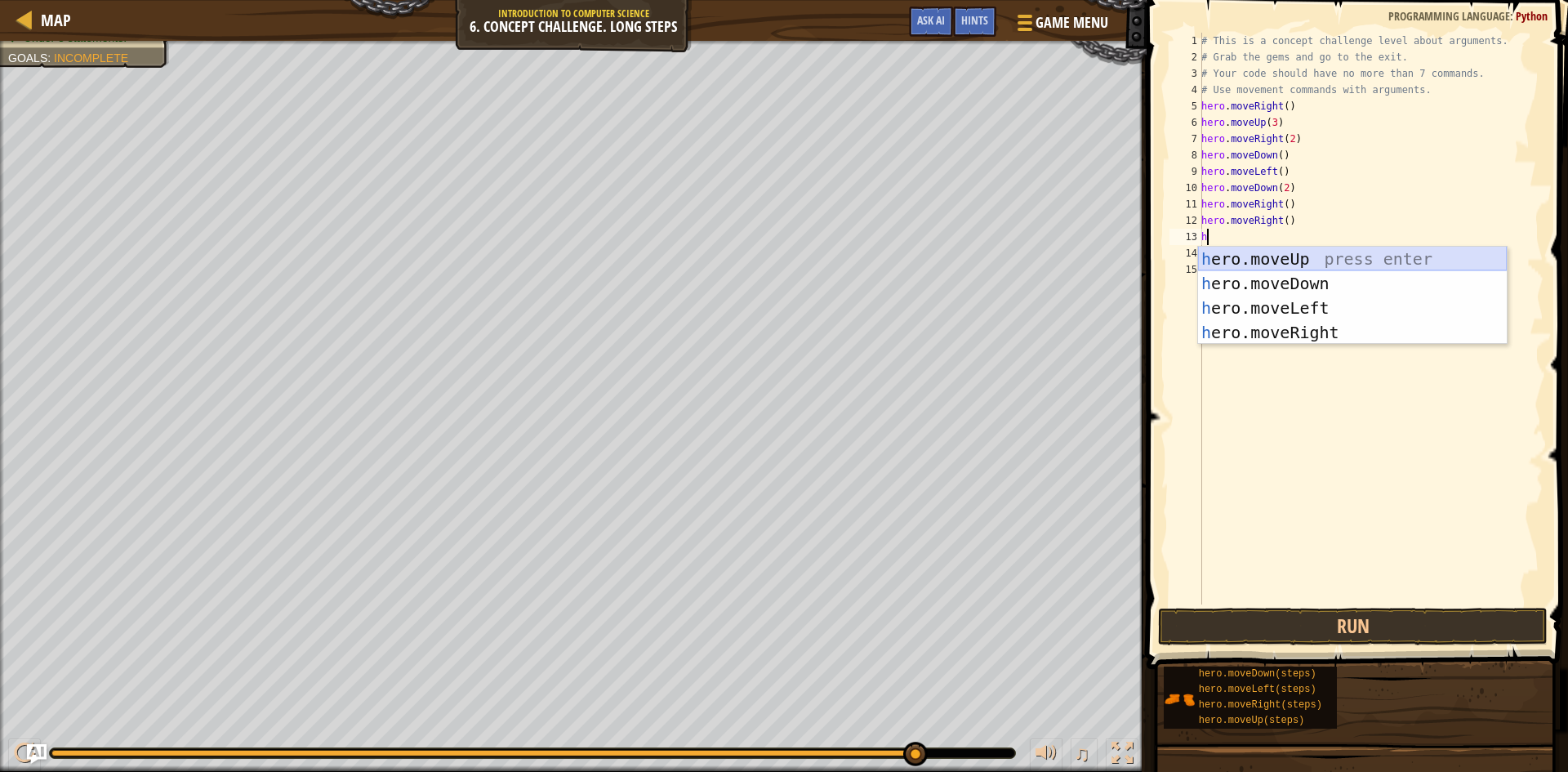
click at [1302, 256] on div "h ero.moveUp press enter h ero.moveDown press enter h ero.moveLeft press enter …" at bounding box center [1353, 319] width 309 height 147
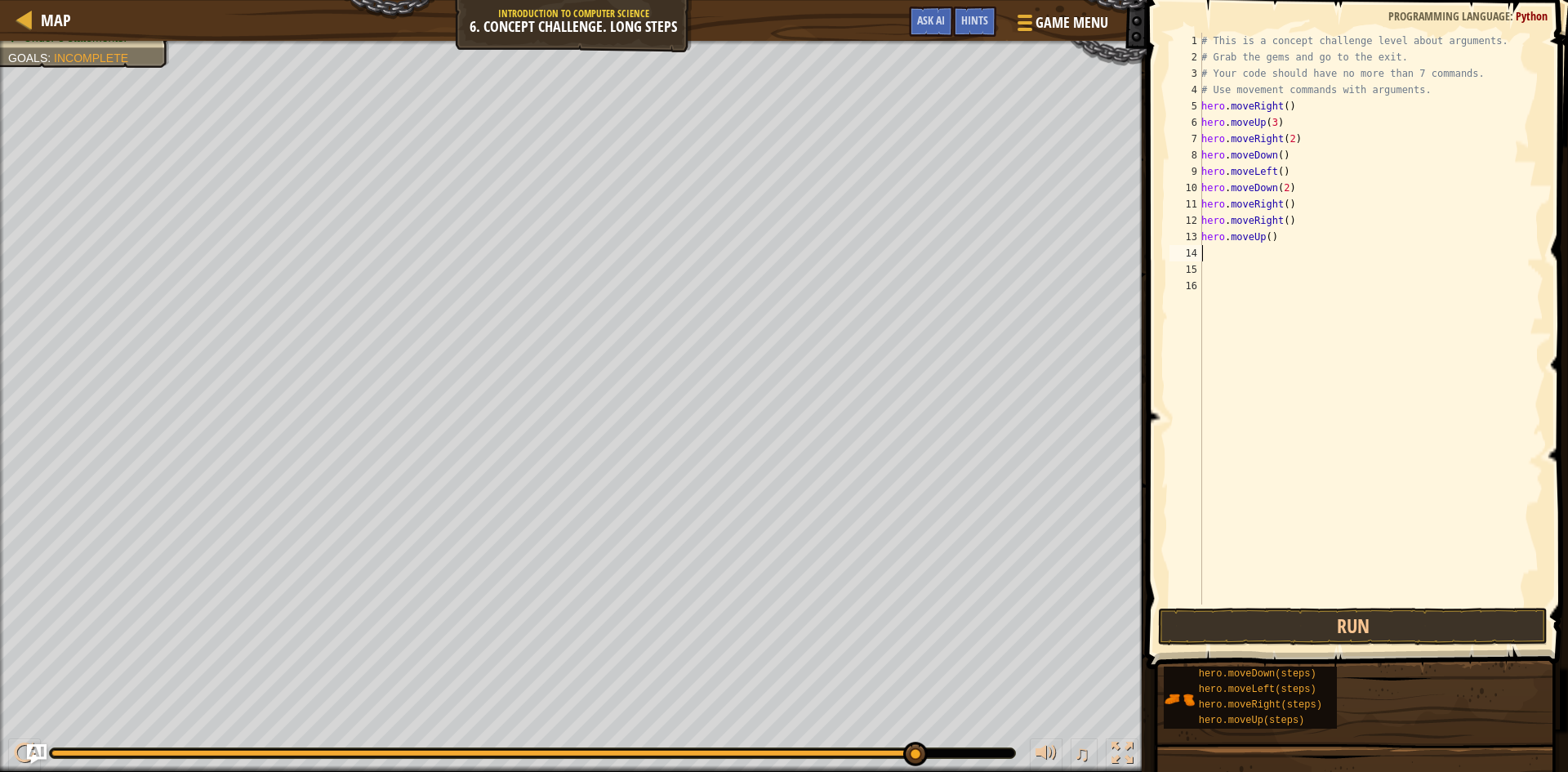
type textarea "h"
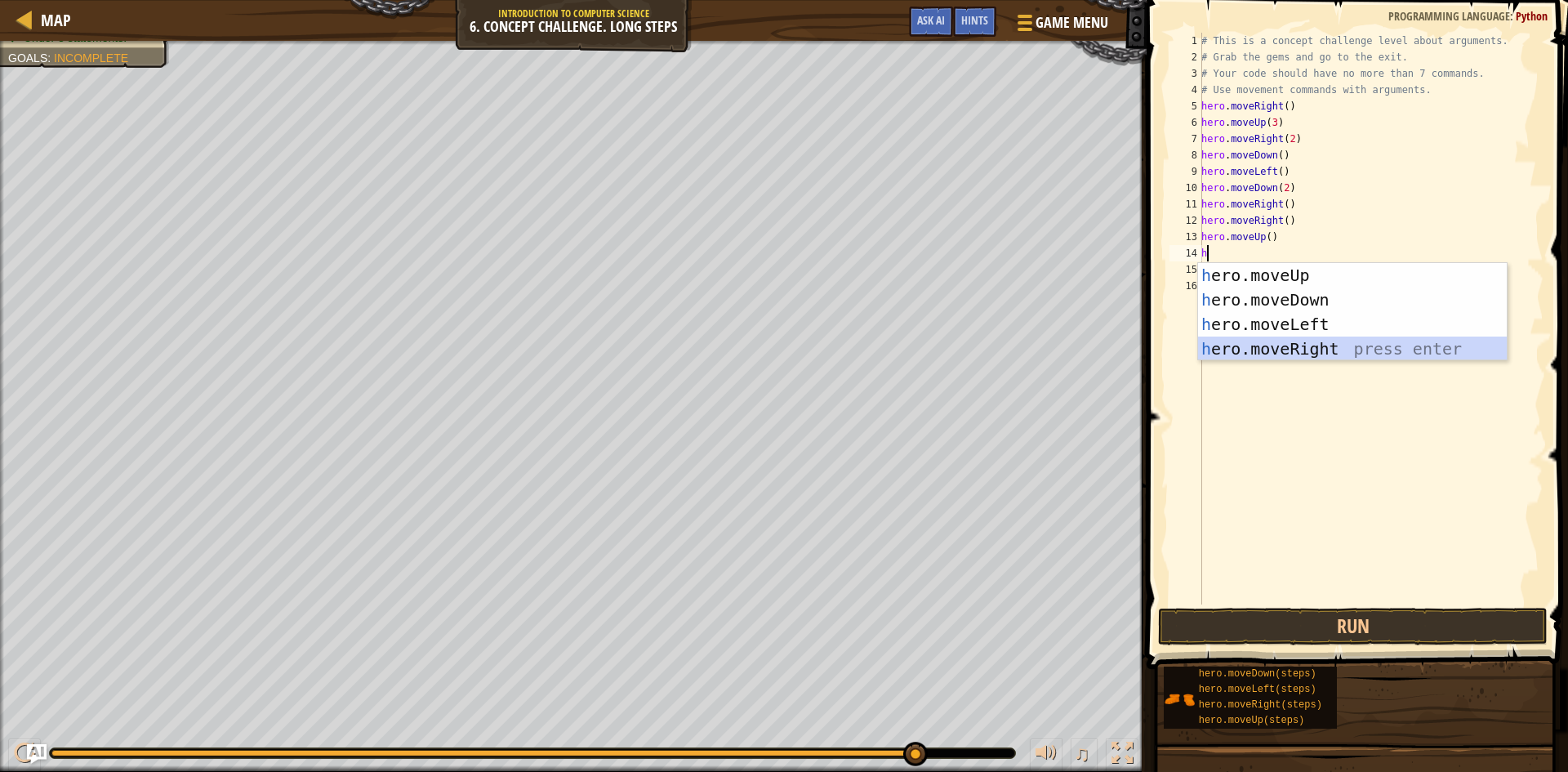
click at [1310, 341] on div "h ero.moveUp press enter h ero.moveDown press enter h ero.moveLeft press enter …" at bounding box center [1353, 336] width 309 height 147
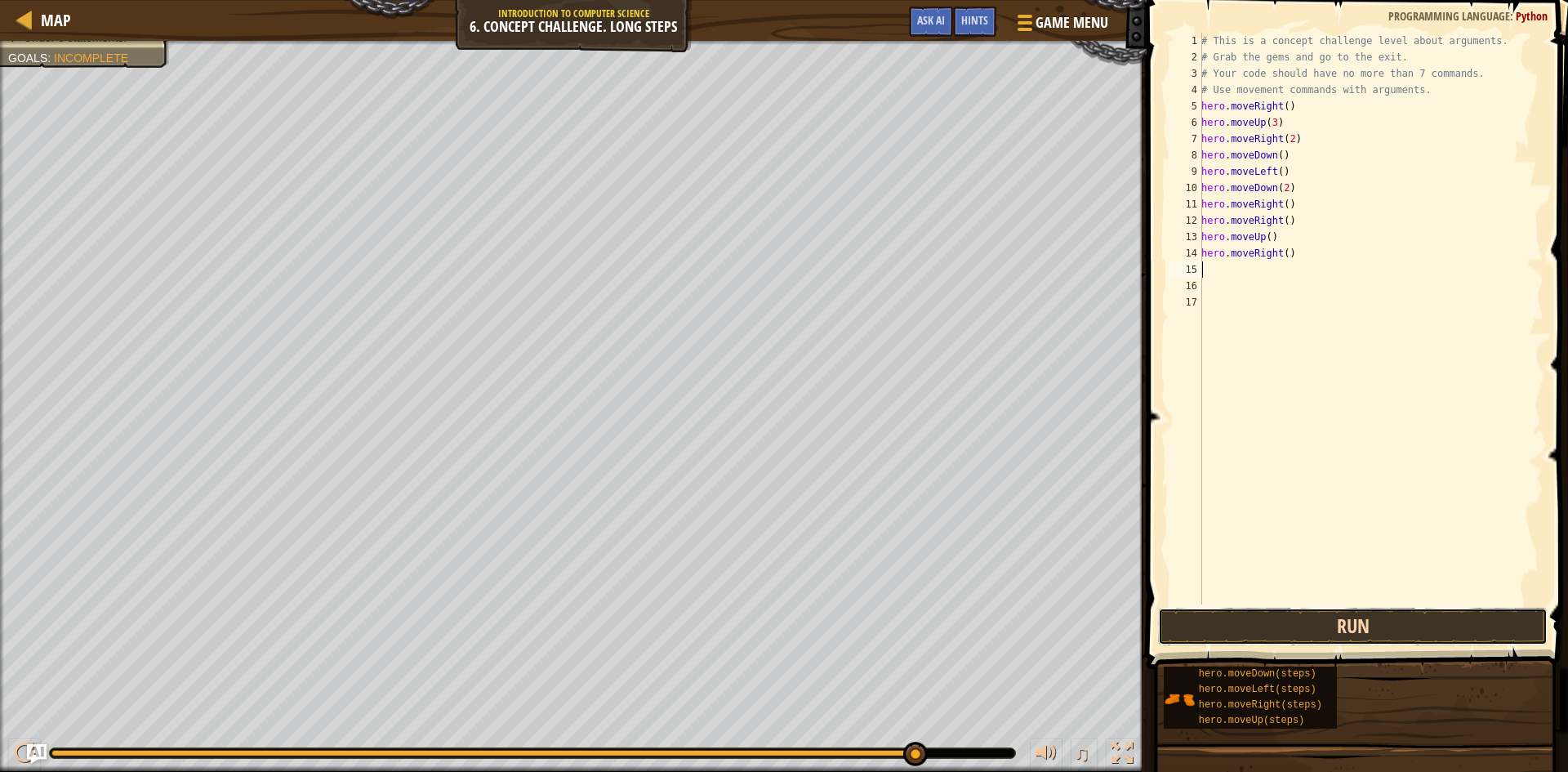
click at [1351, 628] on button "Run" at bounding box center [1353, 626] width 389 height 37
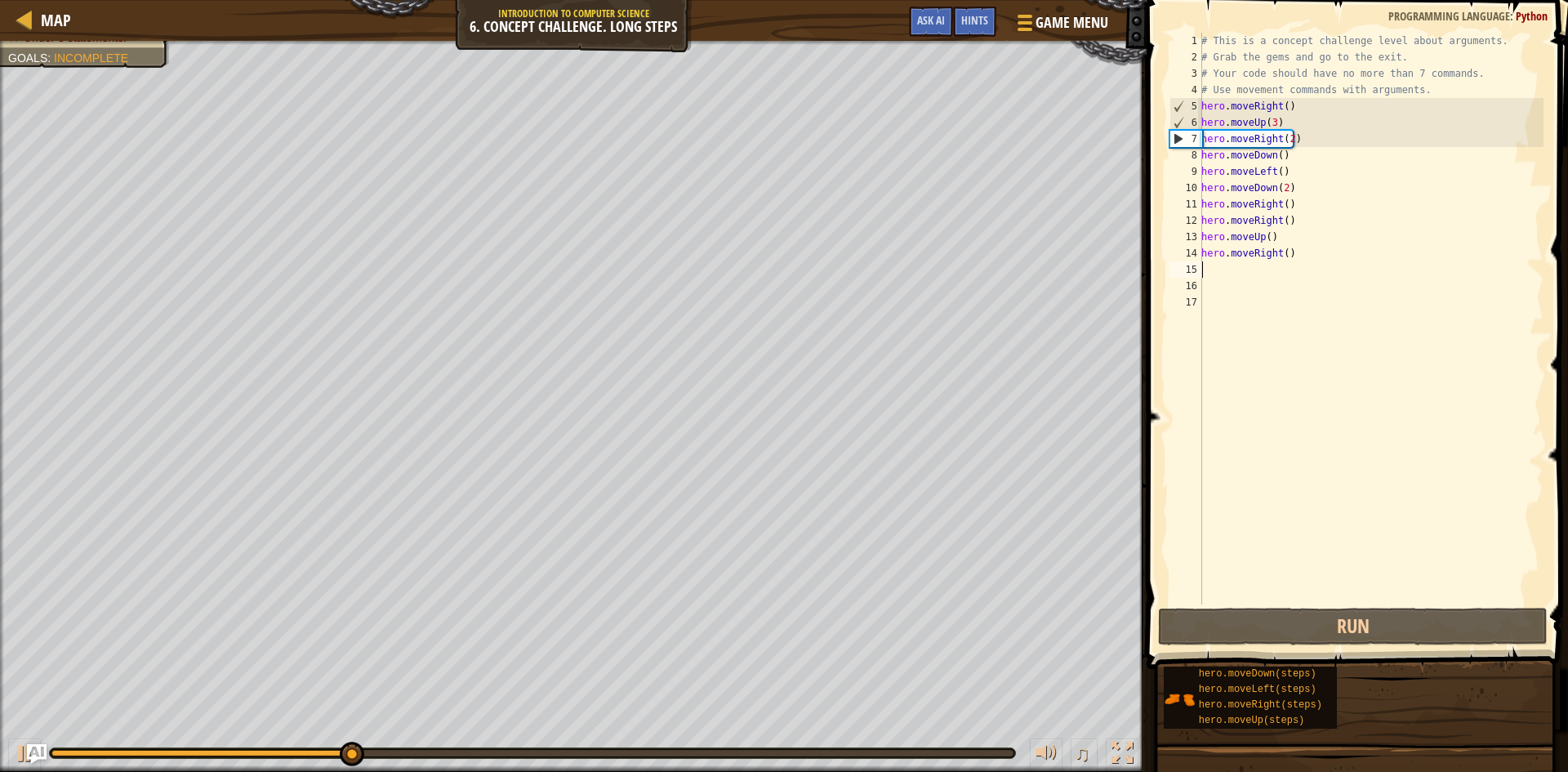
click at [1268, 244] on div "# This is a concept challenge level about arguments. # Grab the gems and go to …" at bounding box center [1371, 335] width 346 height 605
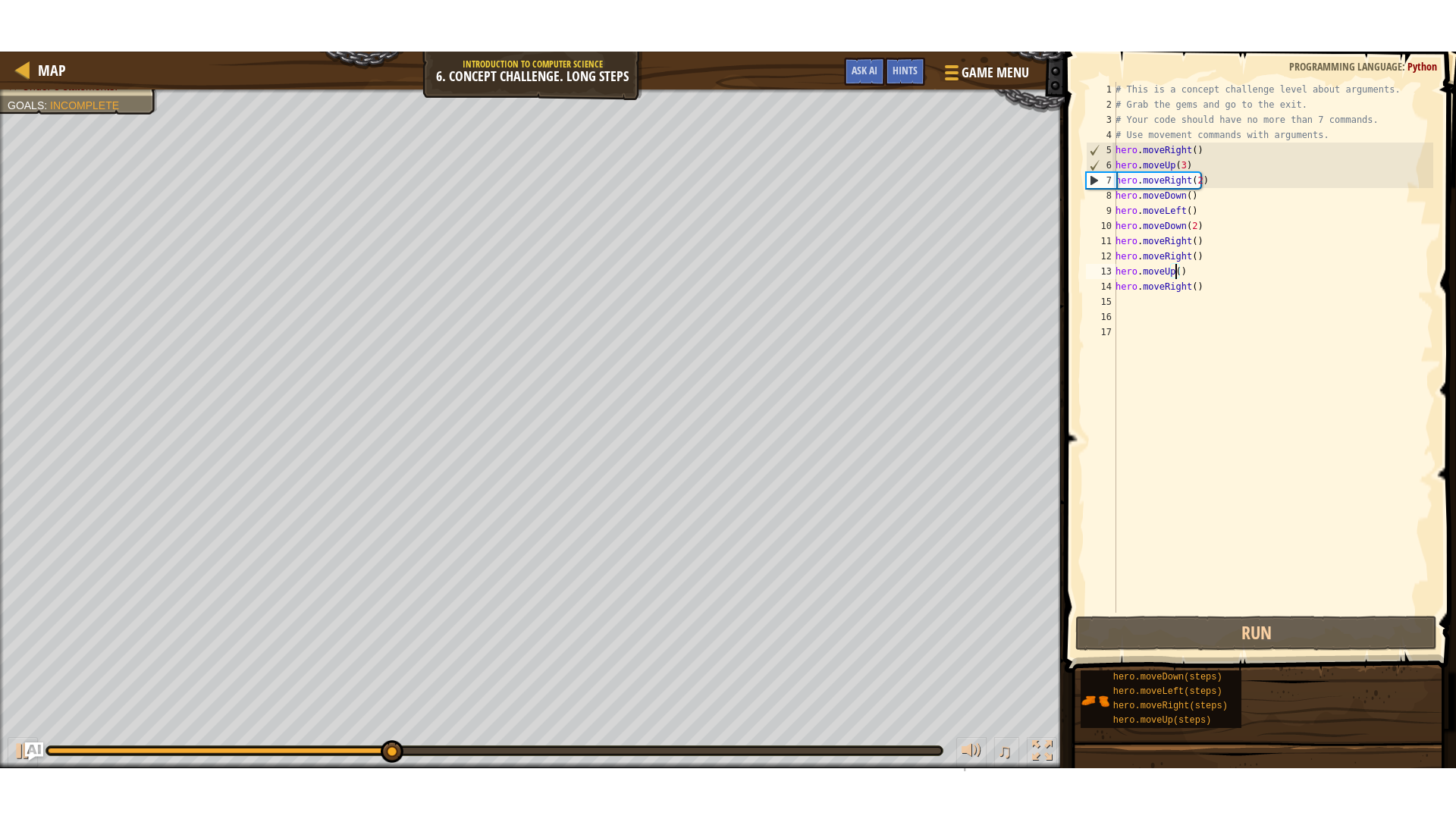
scroll to position [7, 5]
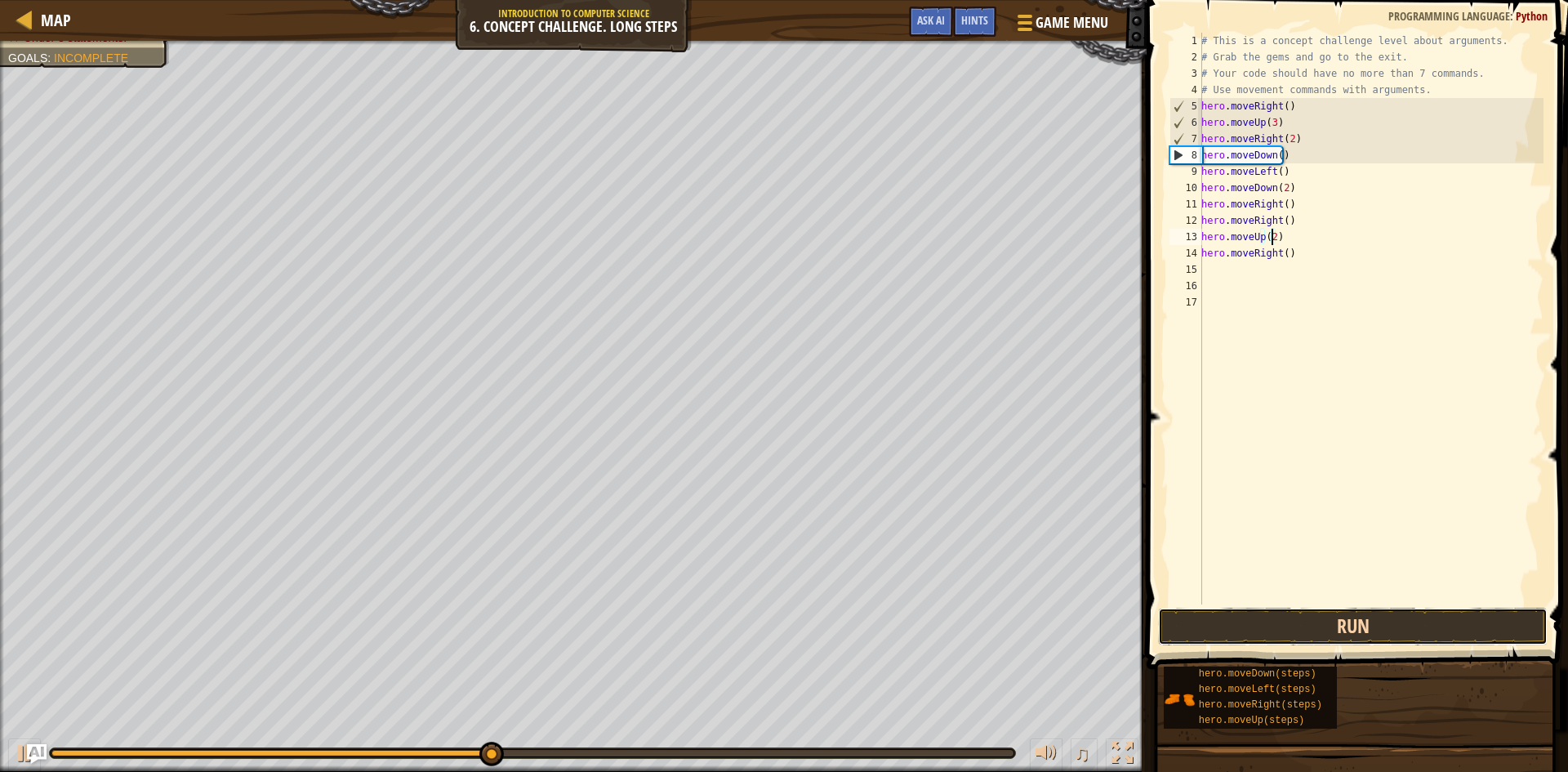
click at [1321, 633] on button "Run" at bounding box center [1353, 626] width 389 height 37
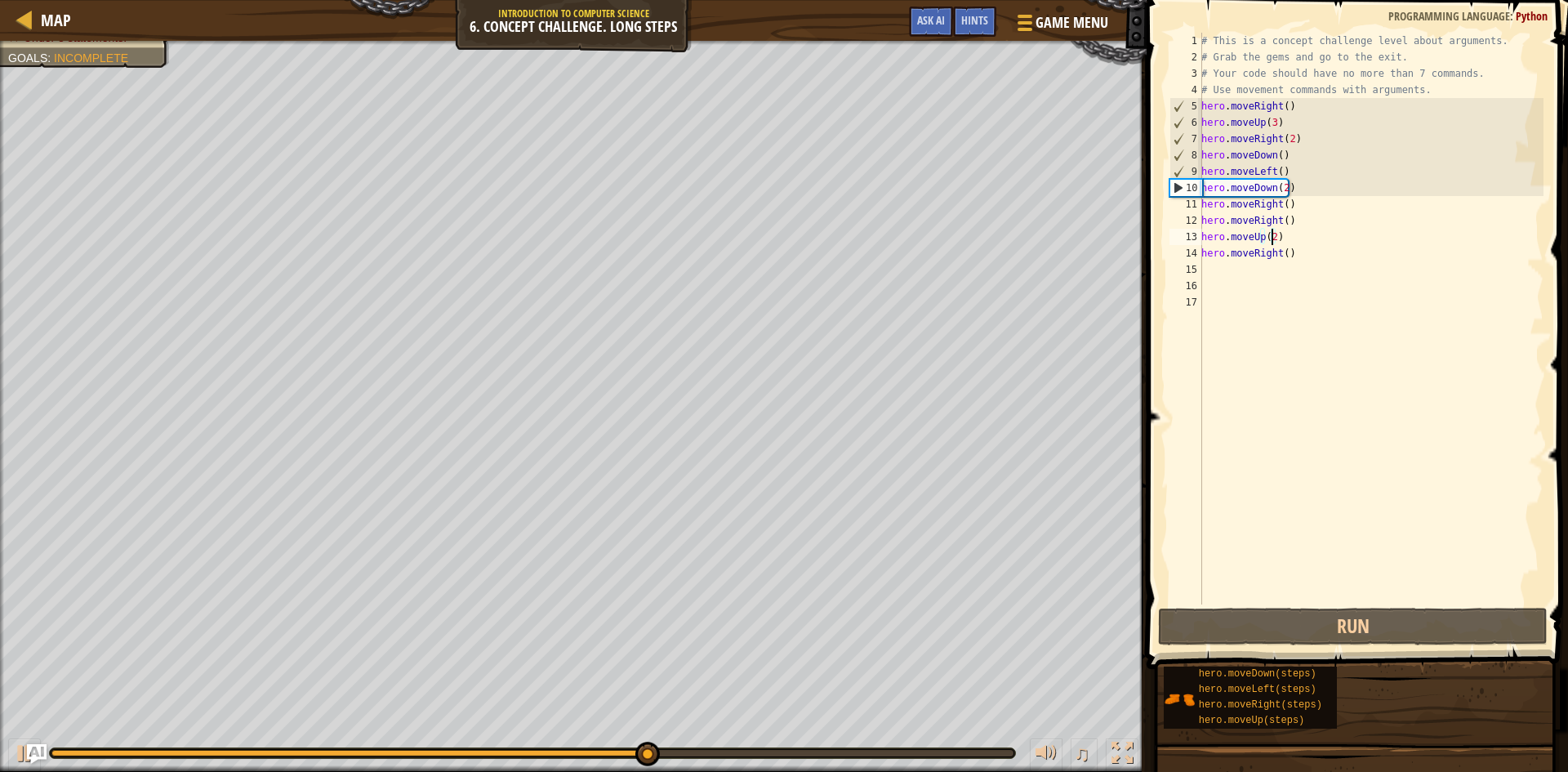
click at [1116, 755] on div at bounding box center [1122, 753] width 21 height 21
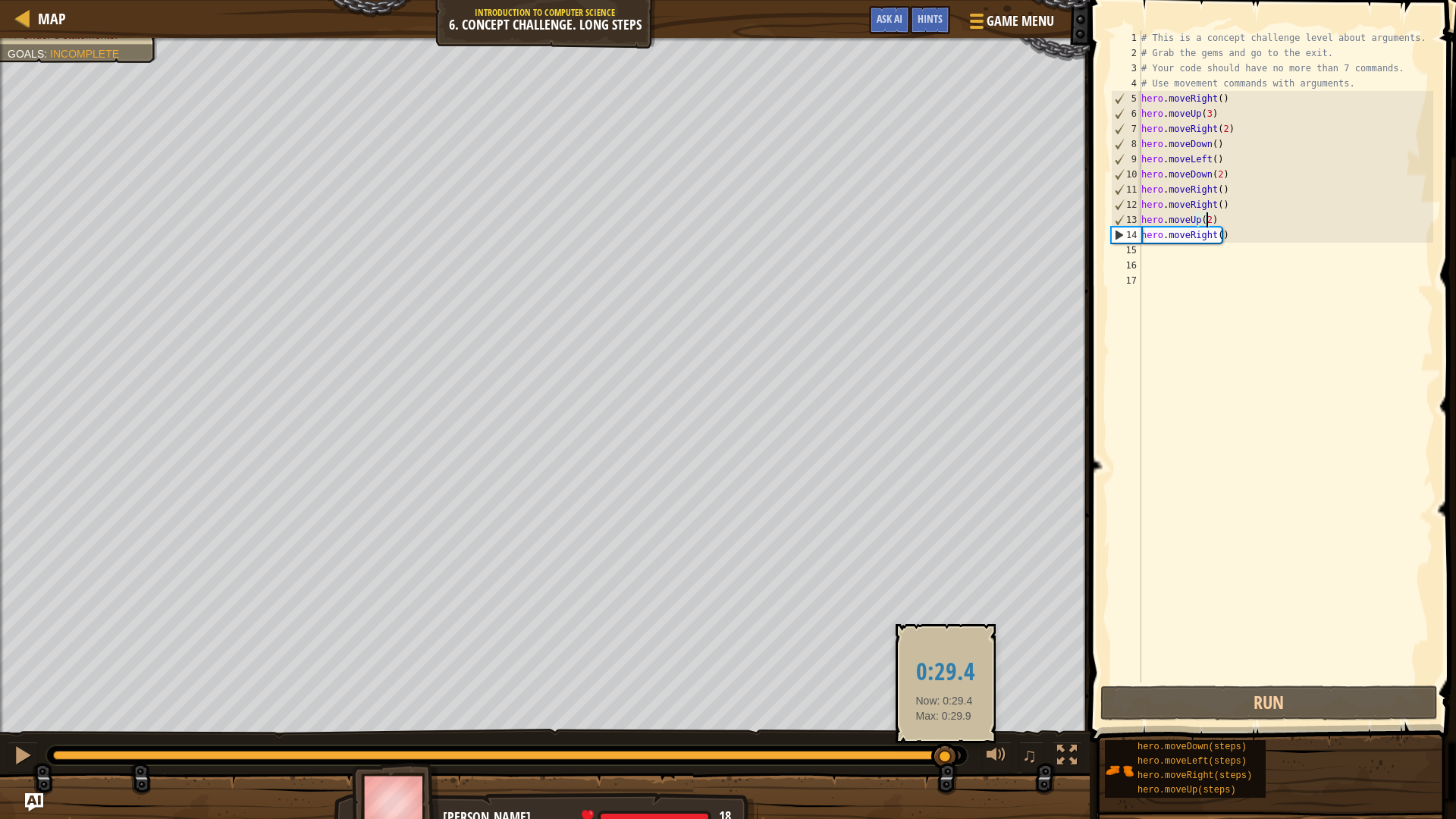
drag, startPoint x: 694, startPoint y: 750, endPoint x: 948, endPoint y: 757, distance: 254.1
click at [948, 716] on div at bounding box center [945, 757] width 27 height 27
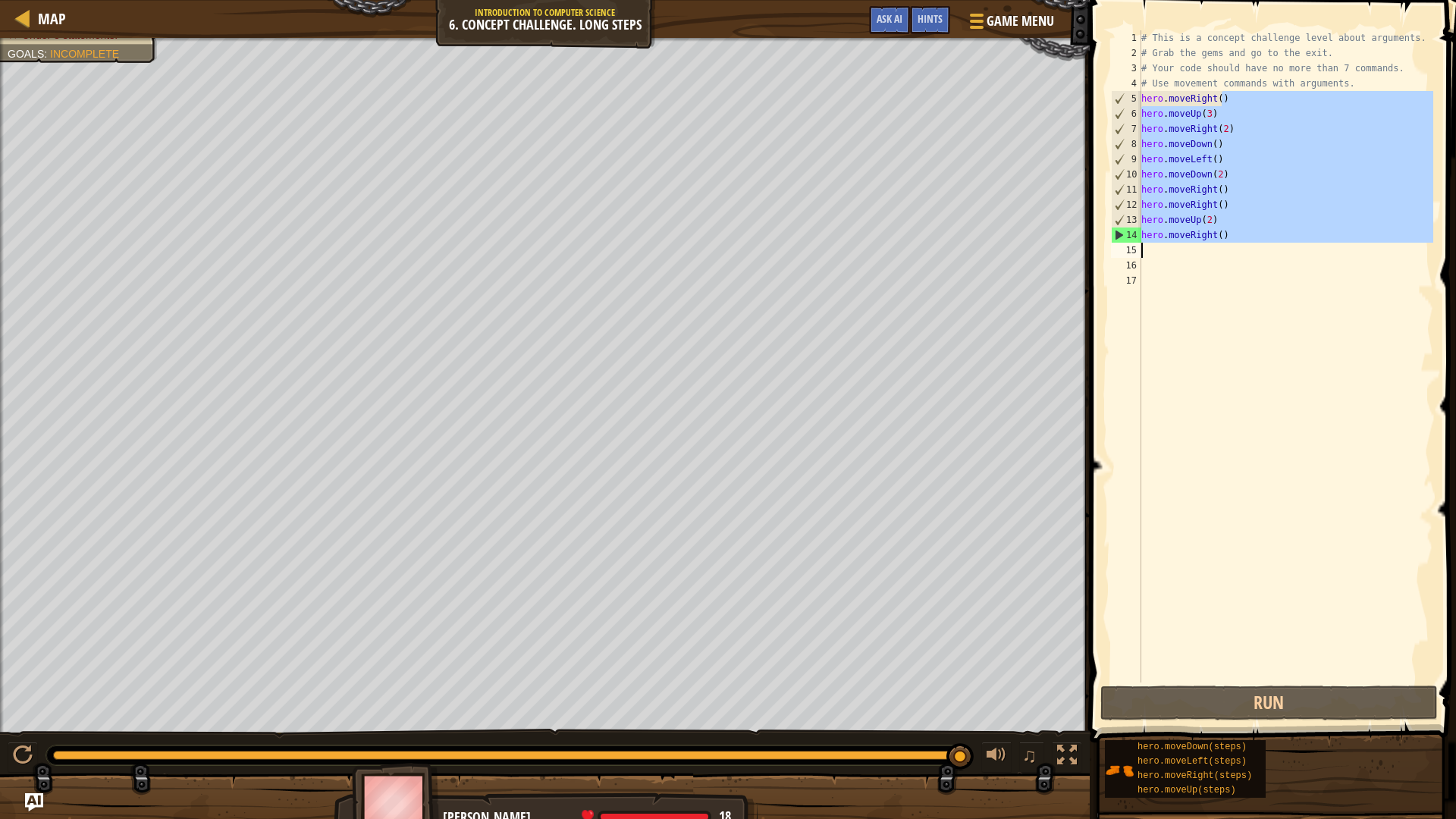
drag, startPoint x: 1234, startPoint y: 99, endPoint x: 1167, endPoint y: 249, distance: 164.3
click at [1167, 249] on div "# This is a concept challenge level about arguments. # Grab the gems and go to …" at bounding box center [1286, 372] width 295 height 683
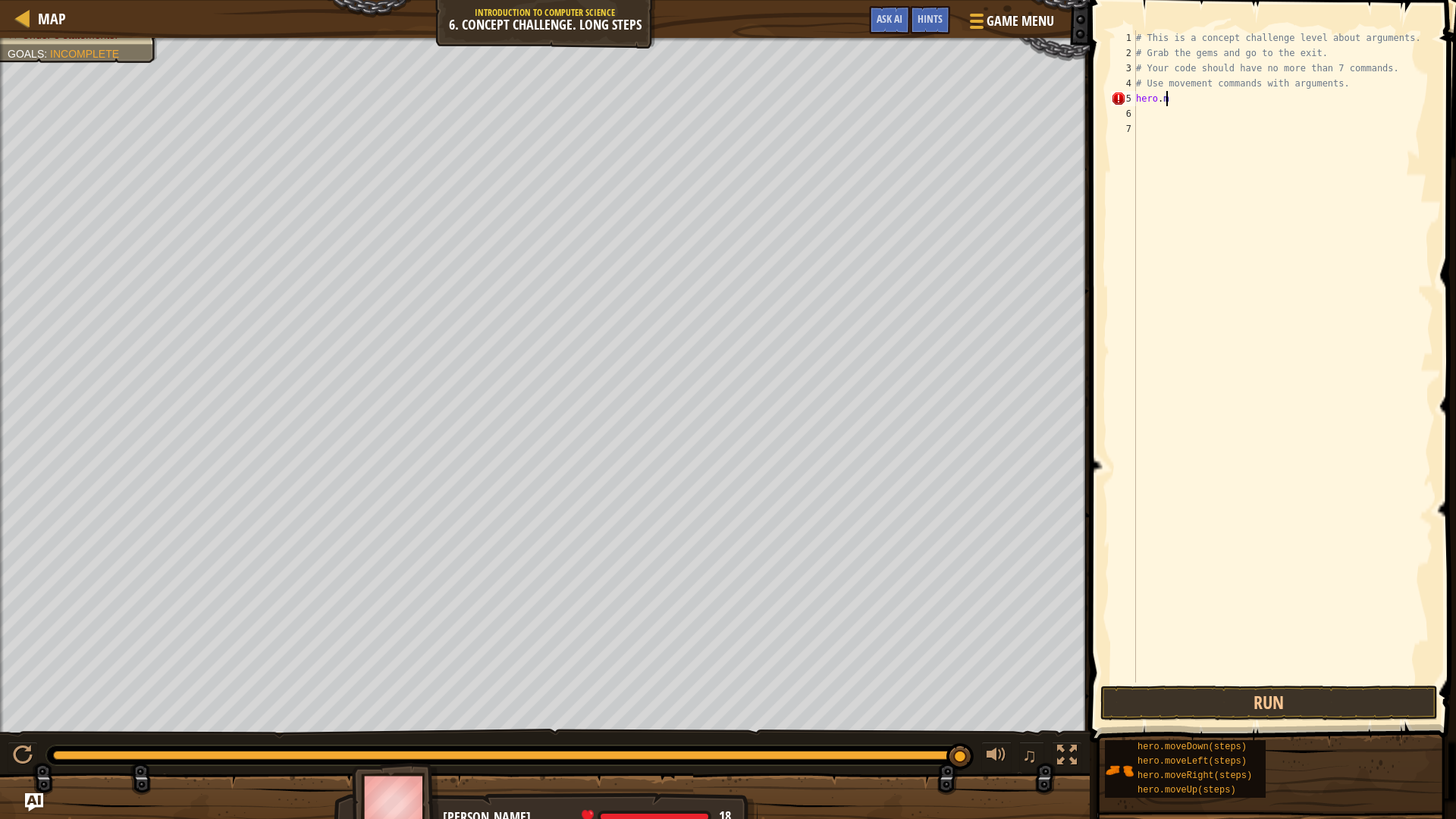
scroll to position [7, 0]
type textarea "h"
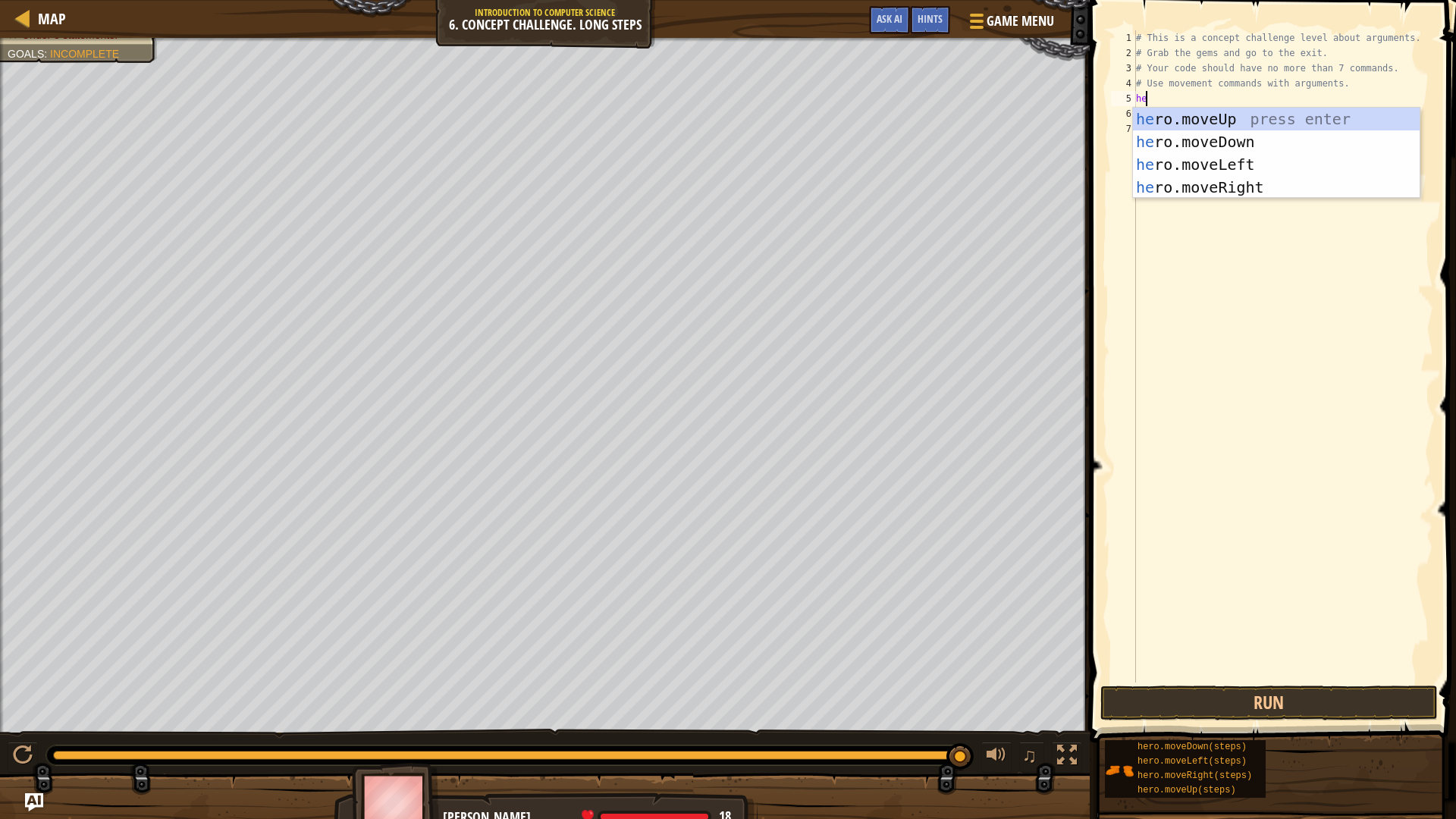
scroll to position [7, 1]
type textarea "hero"
click at [1248, 184] on div "hero .moveUp press enter hero .moveDown press enter hero .moveLeft press enter …" at bounding box center [1276, 175] width 287 height 136
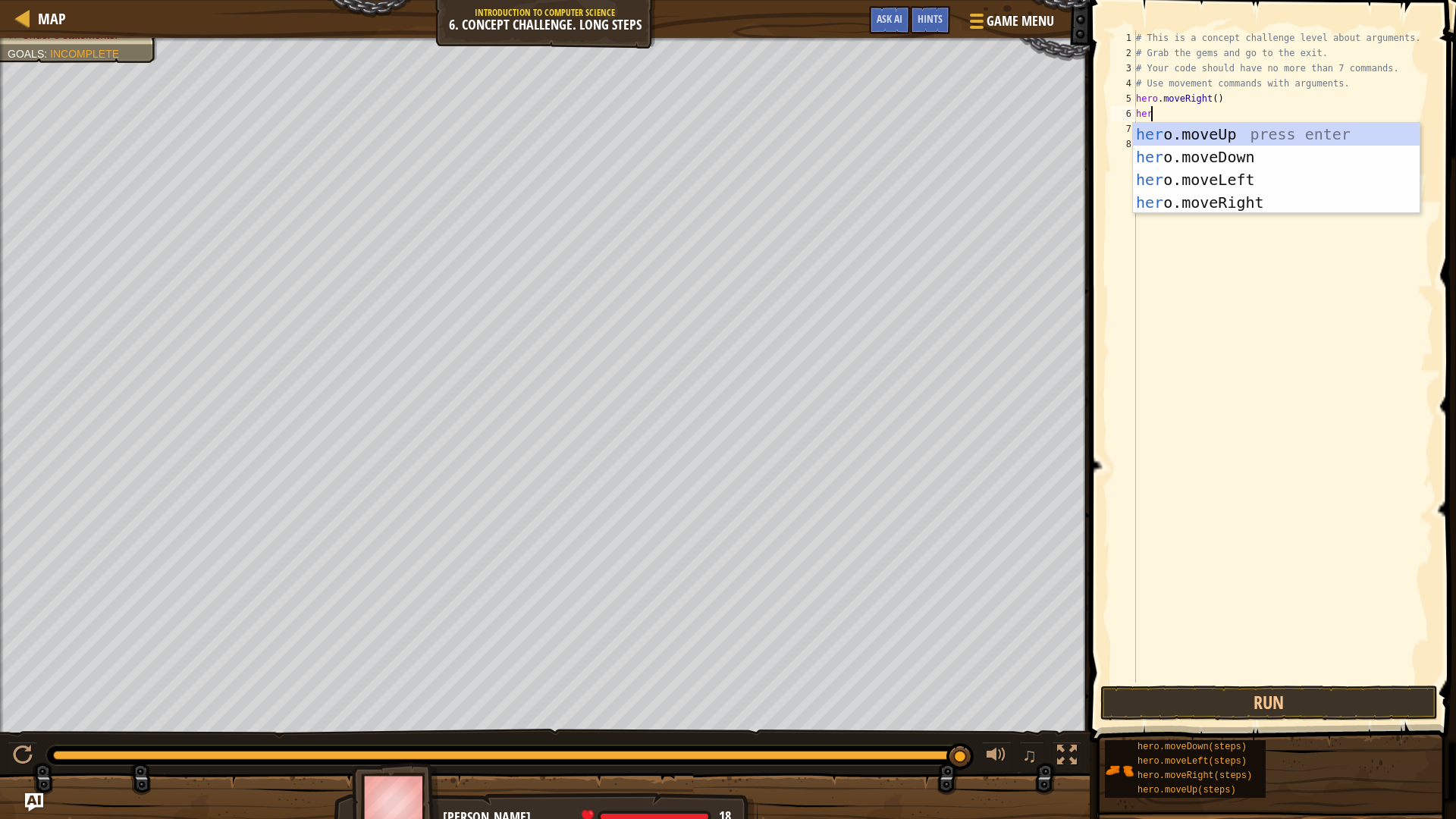
type textarea "hero"
click at [1199, 135] on div "hero .moveUp press enter hero .moveDown press enter hero .moveLeft press enter …" at bounding box center [1276, 191] width 287 height 136
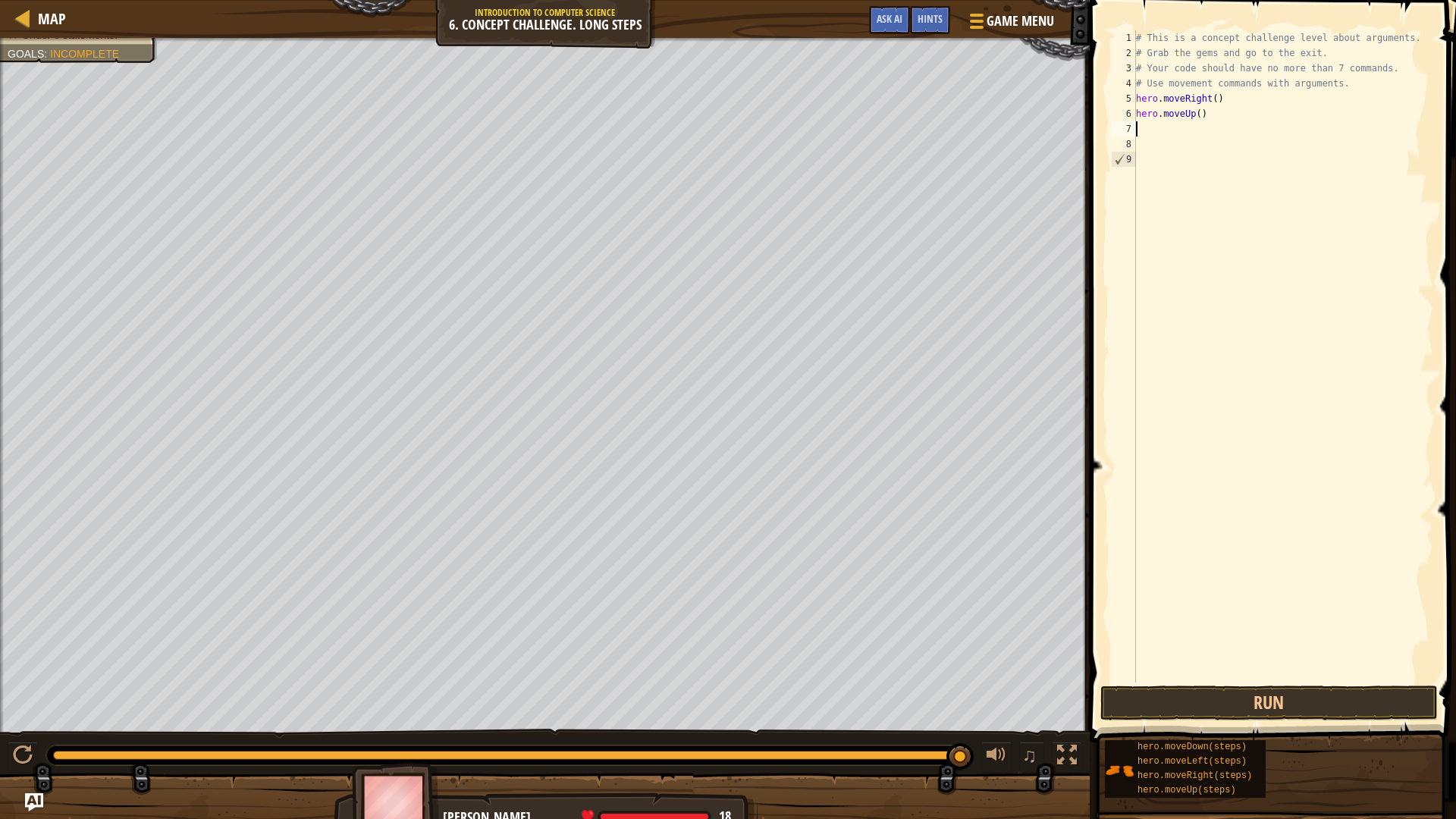
scroll to position [7, 0]
click at [1194, 117] on div "# This is a concept challenge level about arguments. # Grab the gems and go to …" at bounding box center [1283, 372] width 301 height 683
type textarea "hero.moveUp(3)"
click at [1219, 704] on button "Run" at bounding box center [1269, 703] width 338 height 35
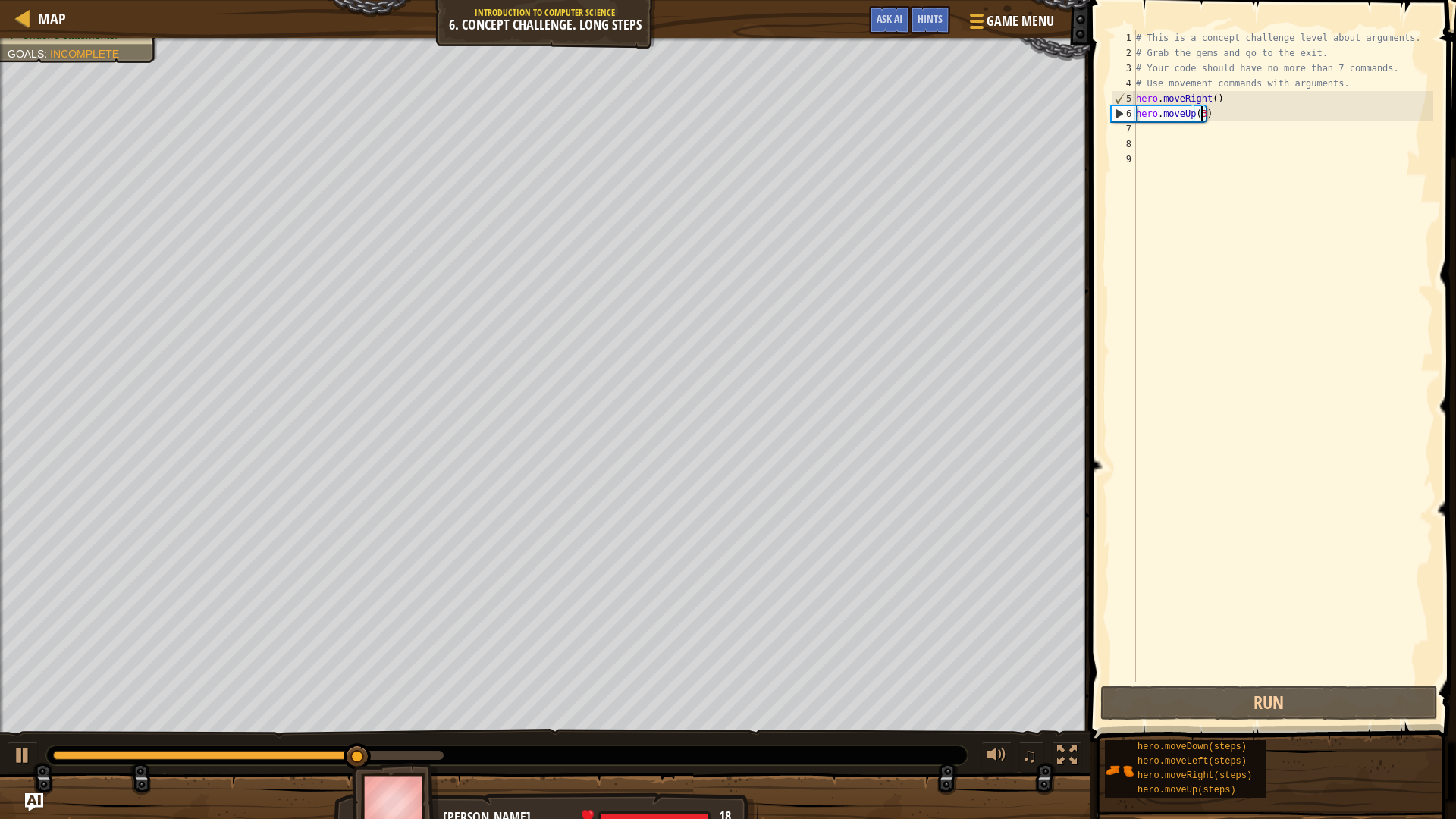
click at [1187, 138] on div "# This is a concept challenge level about arguments. # Grab the gems and go to …" at bounding box center [1283, 372] width 301 height 683
click at [1165, 130] on div "# This is a concept challenge level about arguments. # Grab the gems and go to …" at bounding box center [1283, 372] width 301 height 683
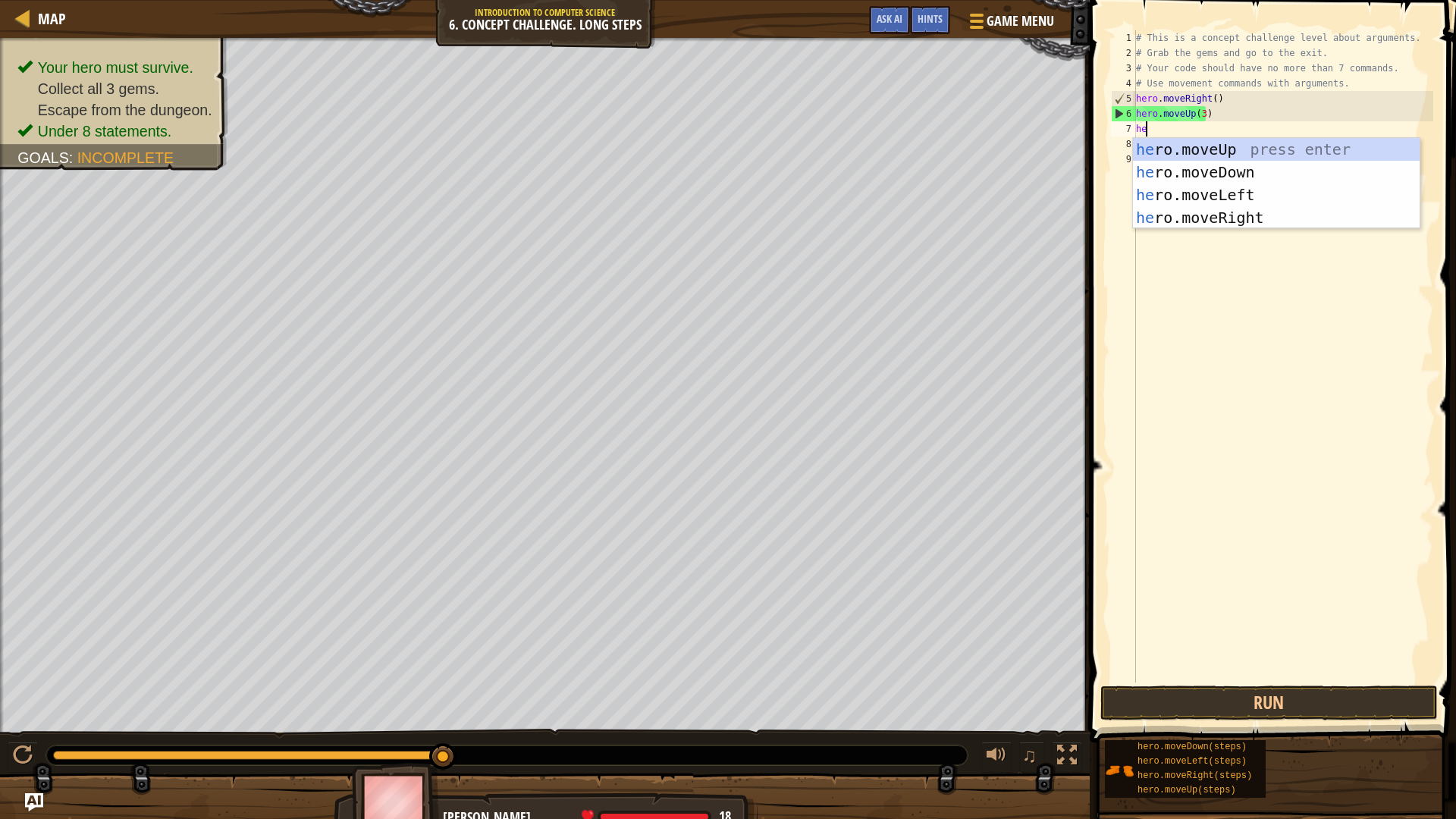
type textarea "her"
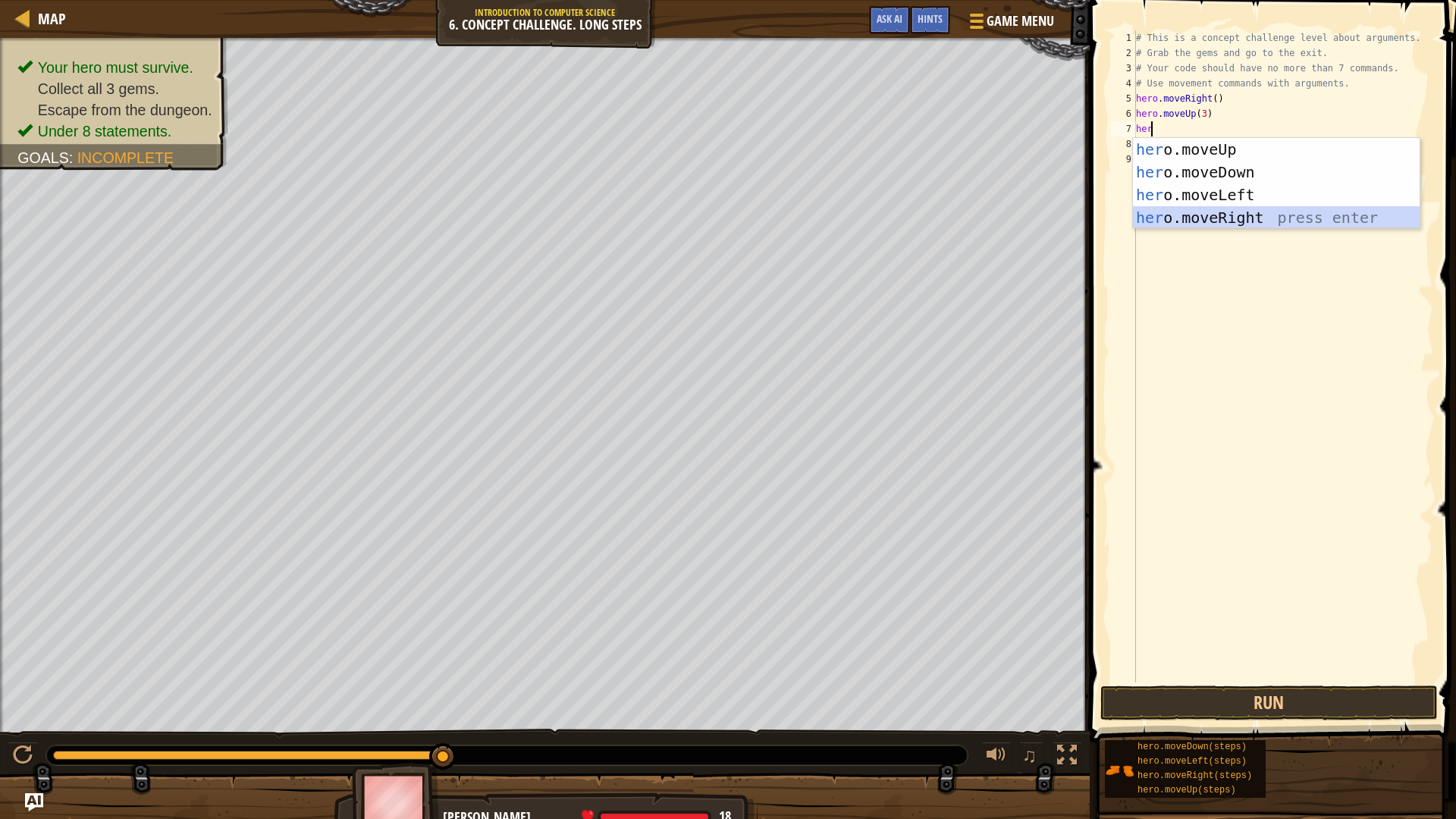
click at [1215, 210] on div "her o.moveUp press enter her o.moveDown press enter her o.moveLeft press enter …" at bounding box center [1276, 206] width 287 height 136
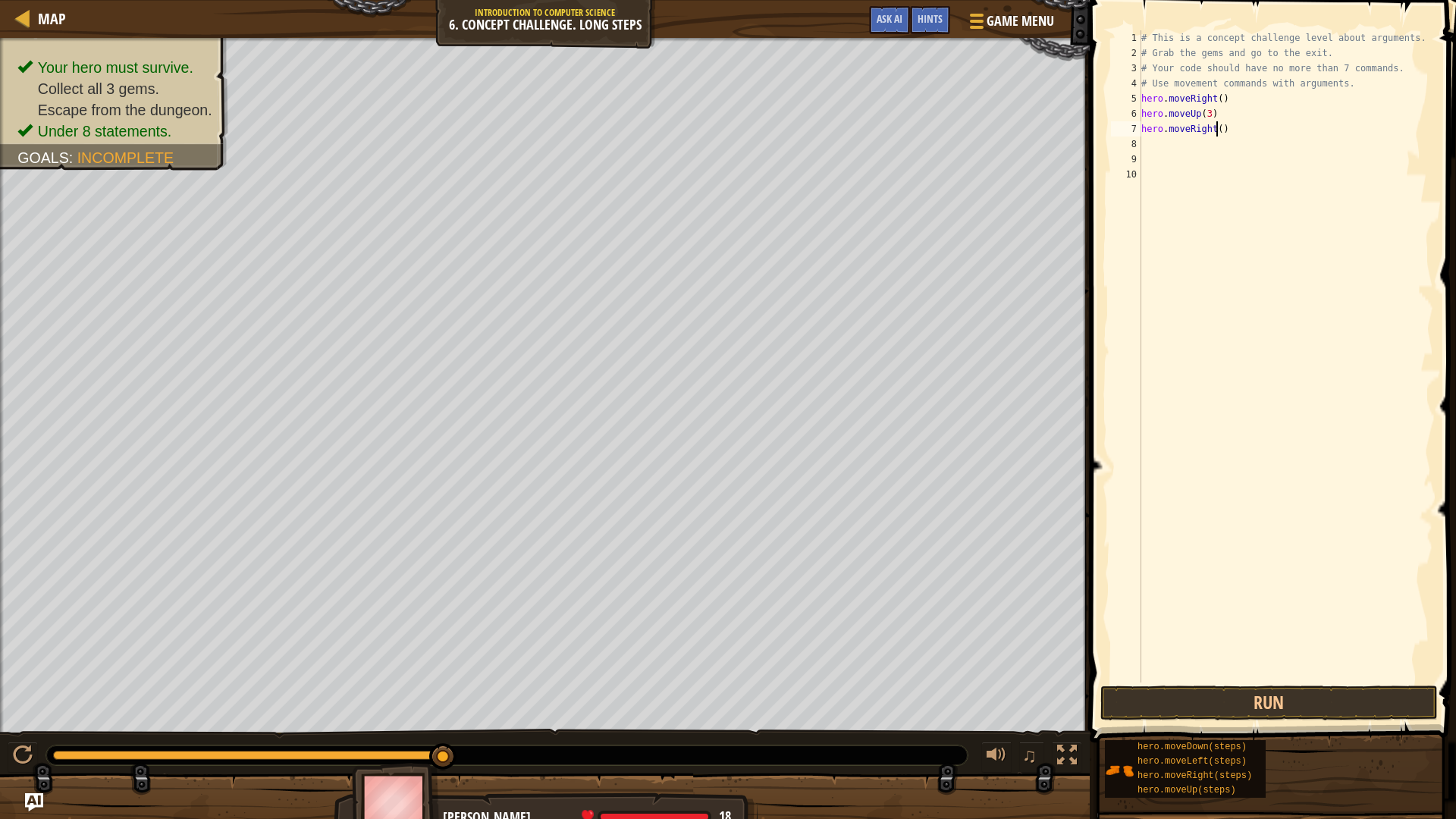
click at [1216, 132] on div "# This is a concept challenge level about arguments. # Grab the gems and go to …" at bounding box center [1286, 372] width 296 height 683
type textarea "hero.moveRight(2)"
click at [1265, 696] on button "Run" at bounding box center [1269, 703] width 338 height 35
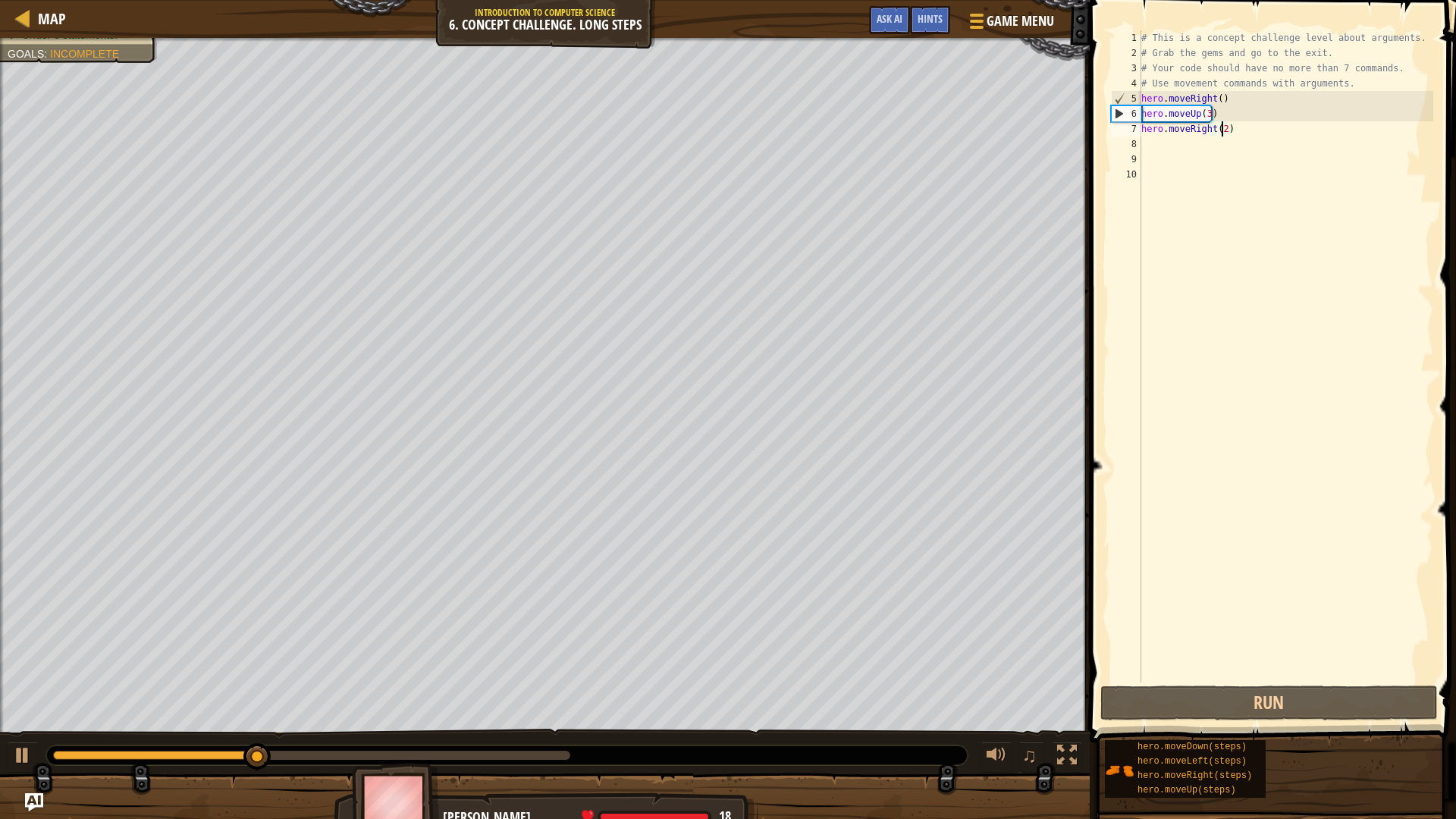
click at [1165, 147] on div "# This is a concept challenge level about arguments. # Grab the gems and go to …" at bounding box center [1286, 372] width 296 height 683
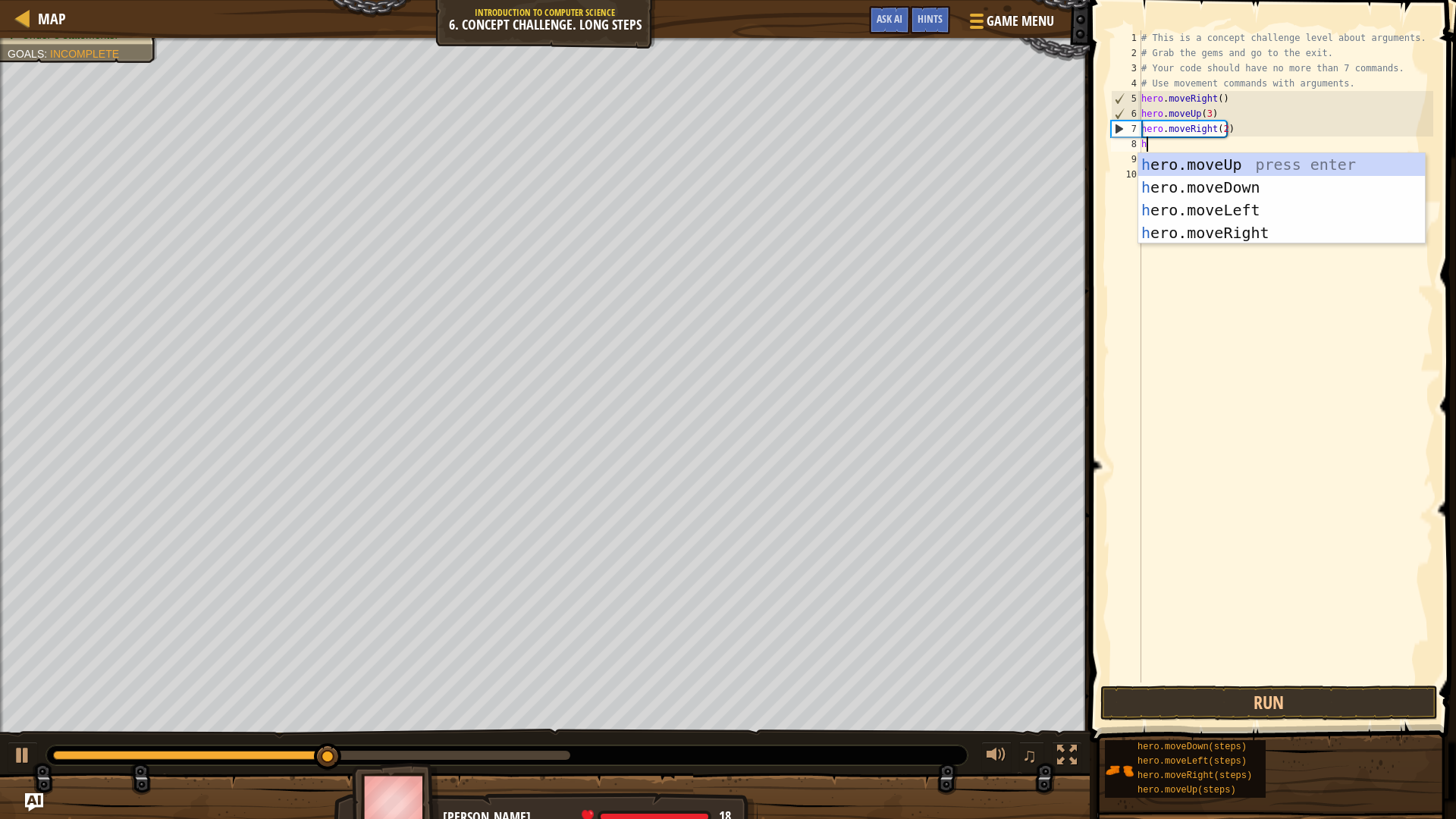
type textarea "her"
click at [1233, 186] on div "her o.moveUp press enter her o.moveDown press enter her o.moveLeft press enter …" at bounding box center [1282, 221] width 287 height 136
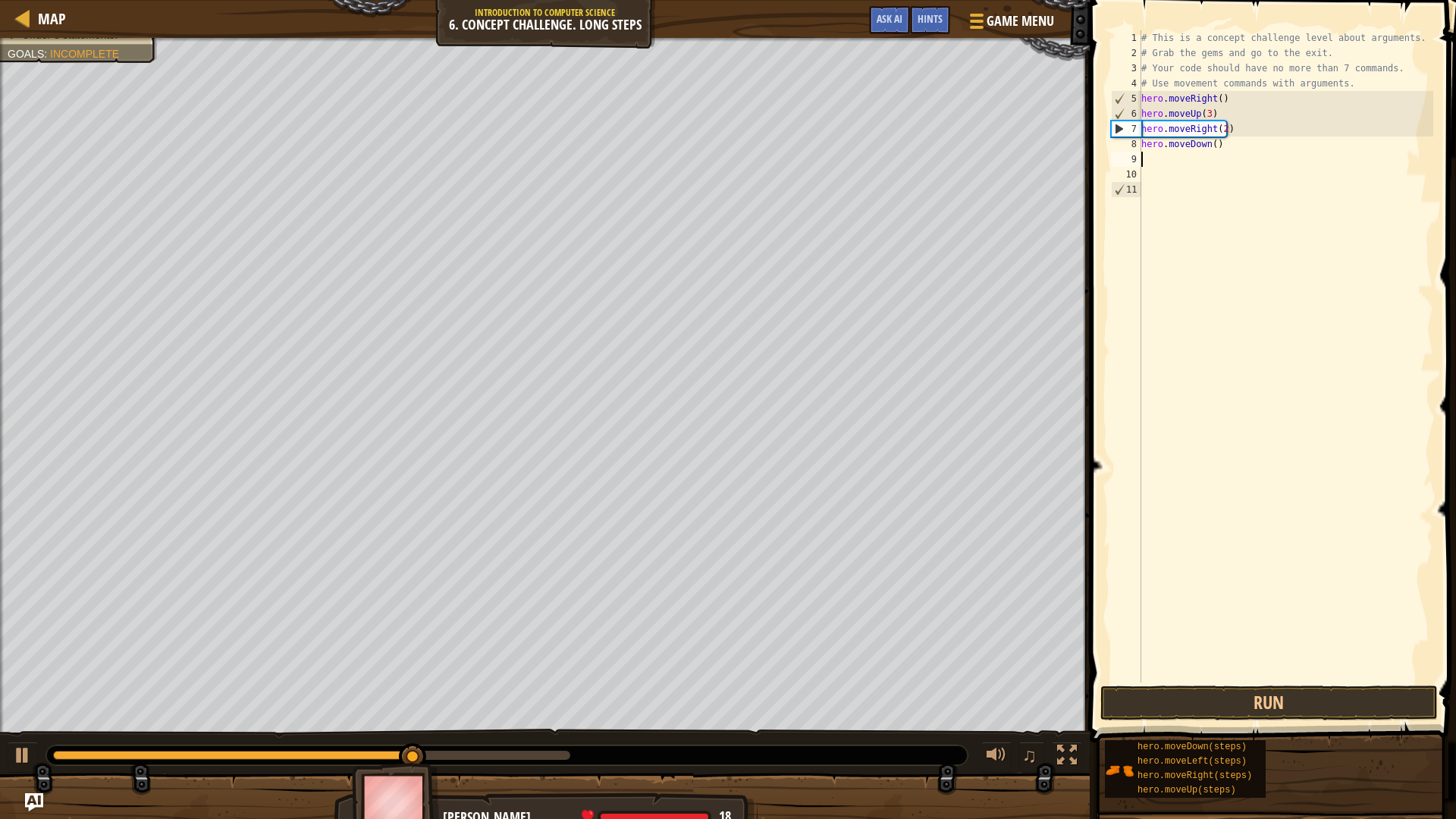
scroll to position [7, 0]
type textarea "j"
type textarea "h"
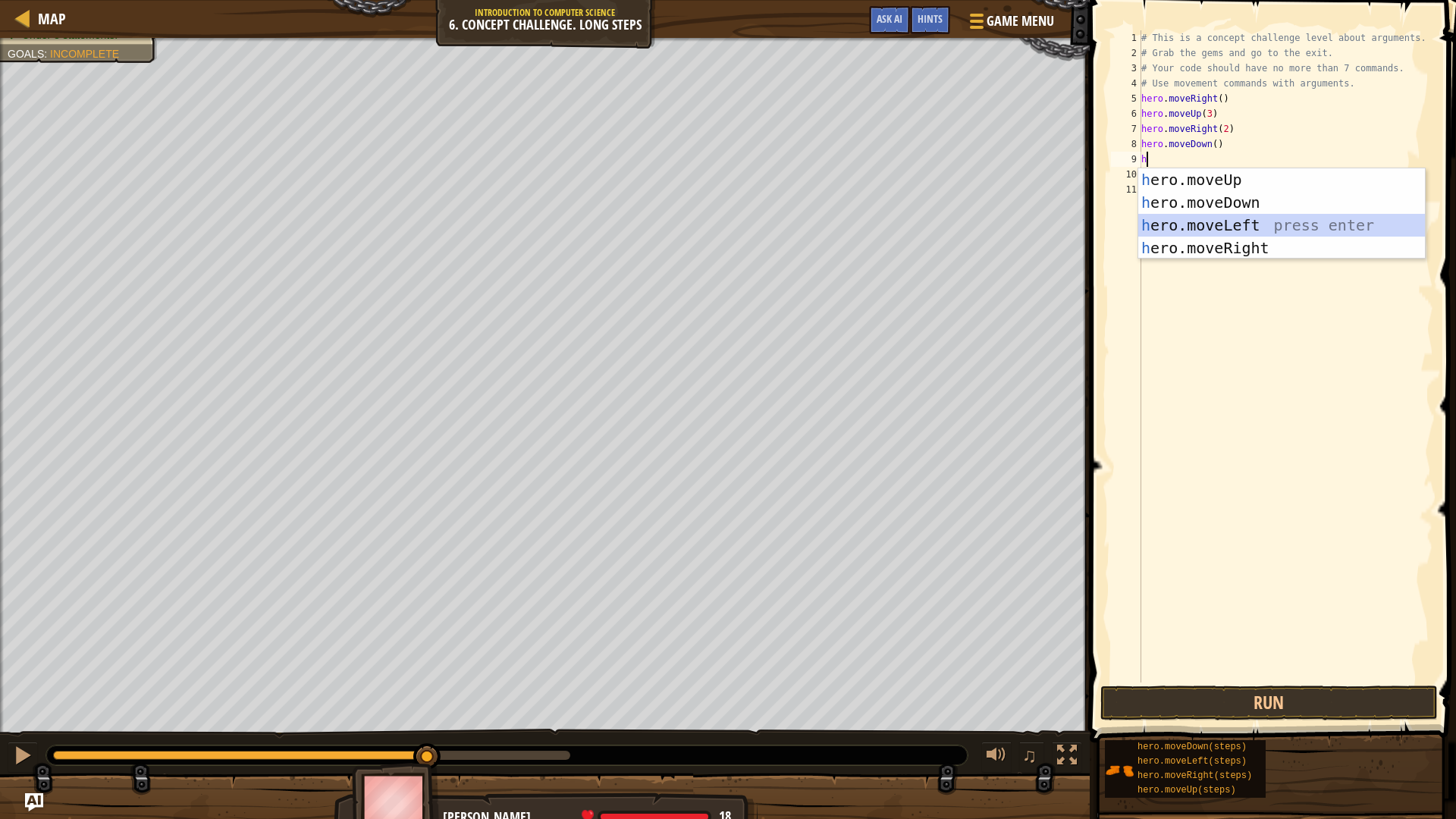
click at [1243, 224] on div "h ero.moveUp press enter h ero.moveDown press enter h ero.moveLeft press enter …" at bounding box center [1282, 236] width 287 height 136
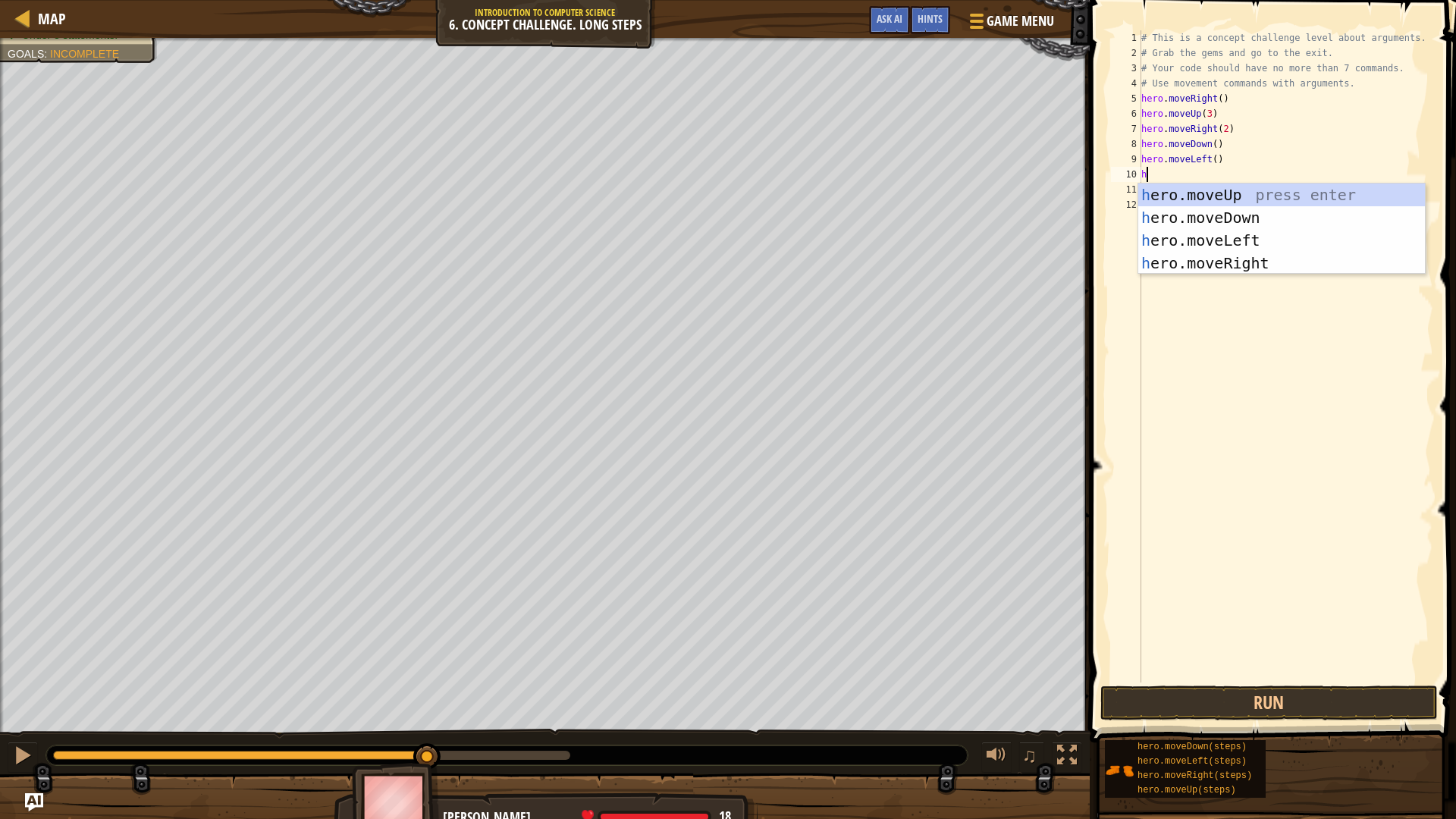
click at [1206, 163] on div "# This is a concept challenge level about arguments. # Grab the gems and go to …" at bounding box center [1286, 372] width 296 height 683
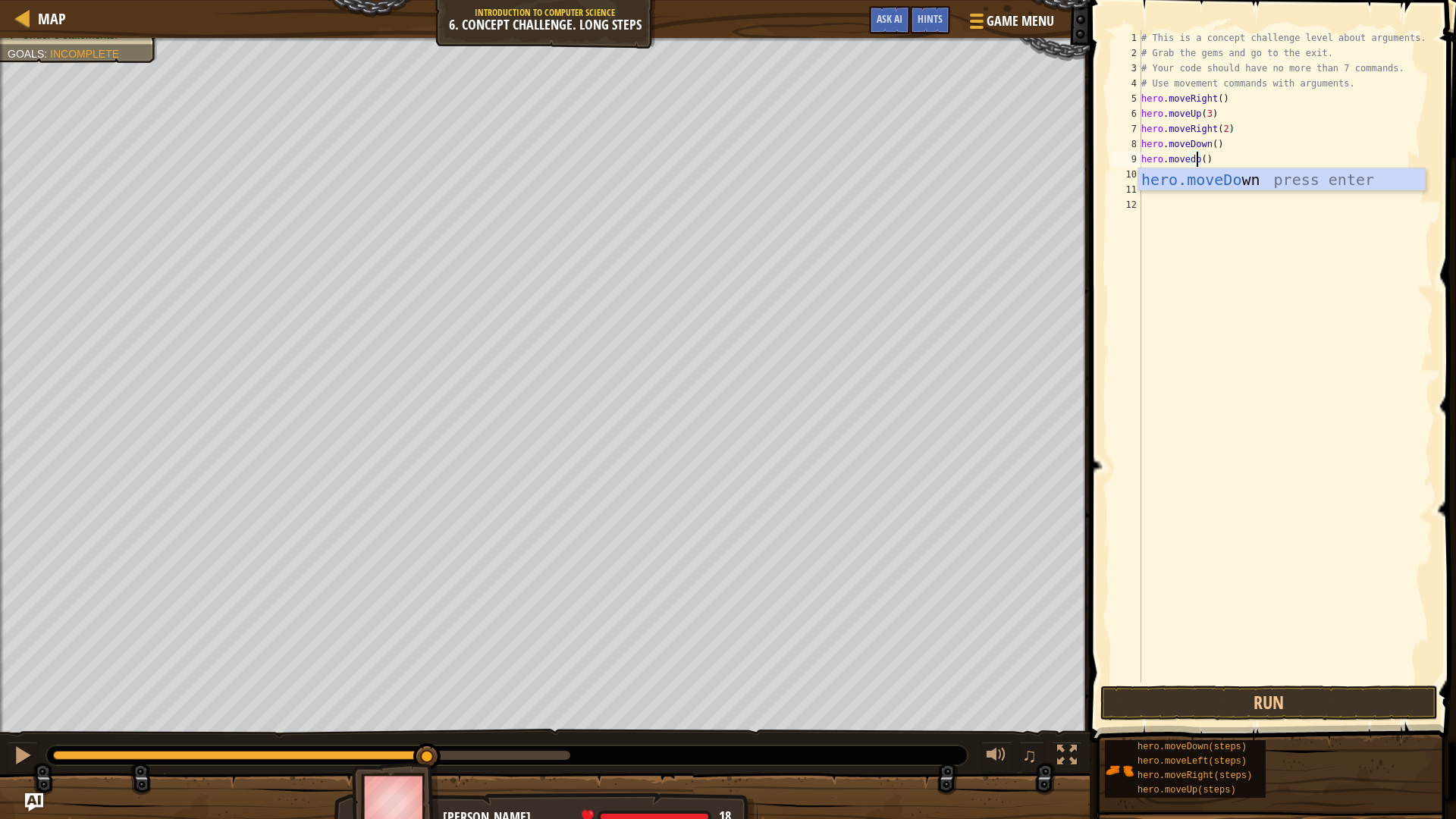
scroll to position [7, 5]
click at [1214, 158] on div "# This is a concept challenge level about arguments. # Grab the gems and go to …" at bounding box center [1286, 372] width 296 height 683
click at [1254, 697] on button "Run" at bounding box center [1269, 703] width 338 height 35
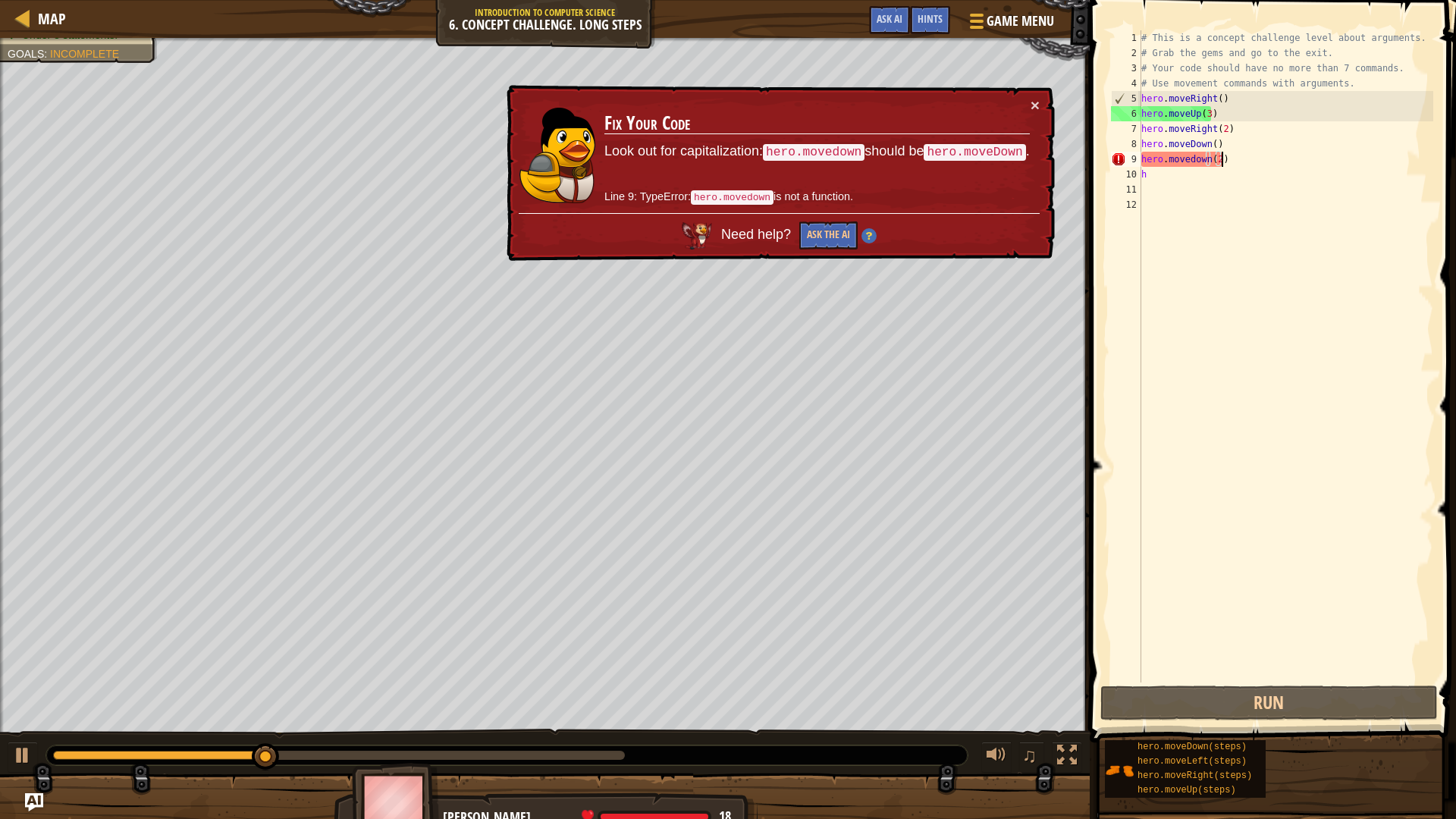
click at [1230, 163] on div "# This is a concept challenge level about arguments. # Grab the gems and go to …" at bounding box center [1286, 372] width 296 height 683
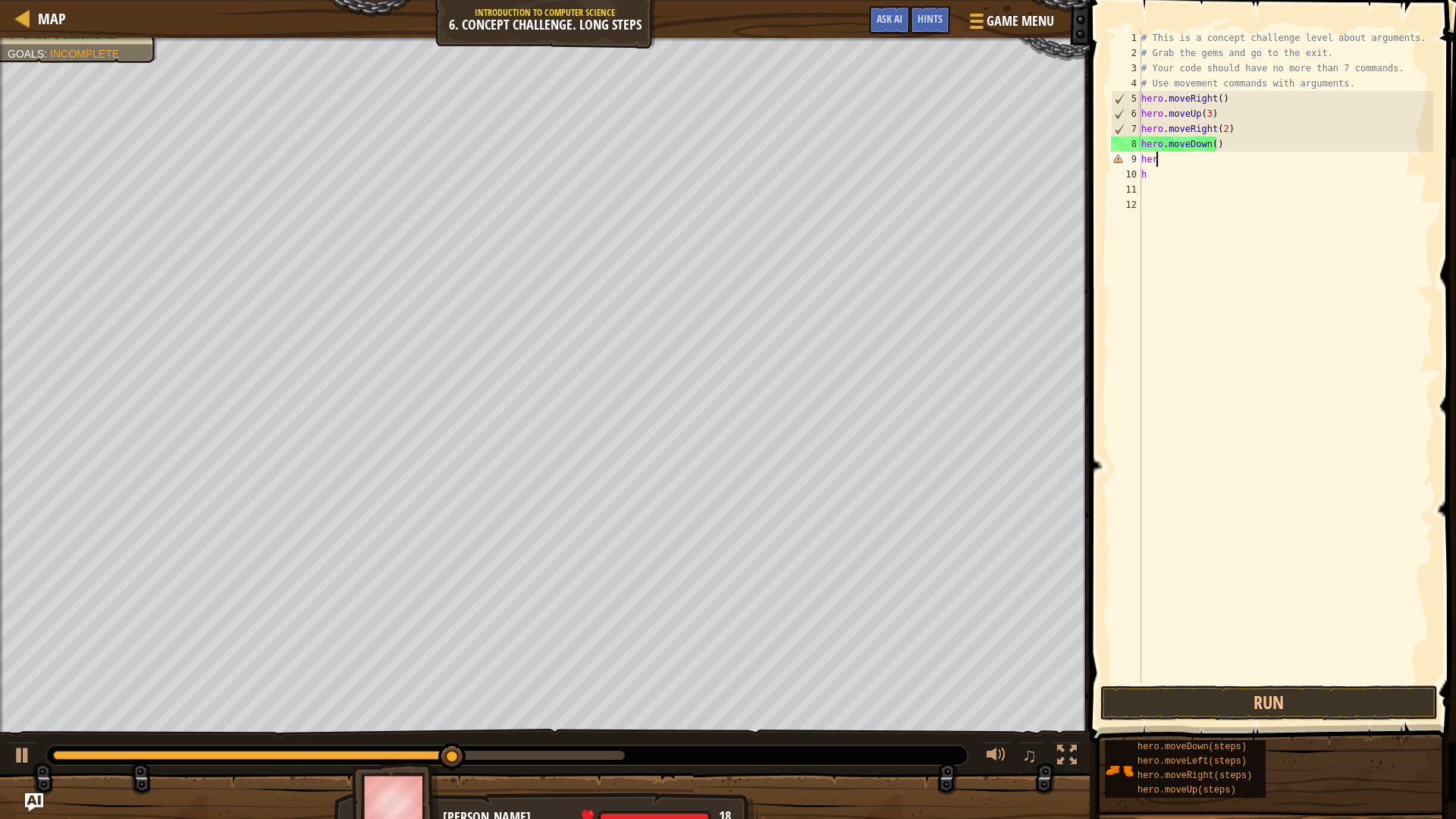
scroll to position [7, 0]
type textarea "h"
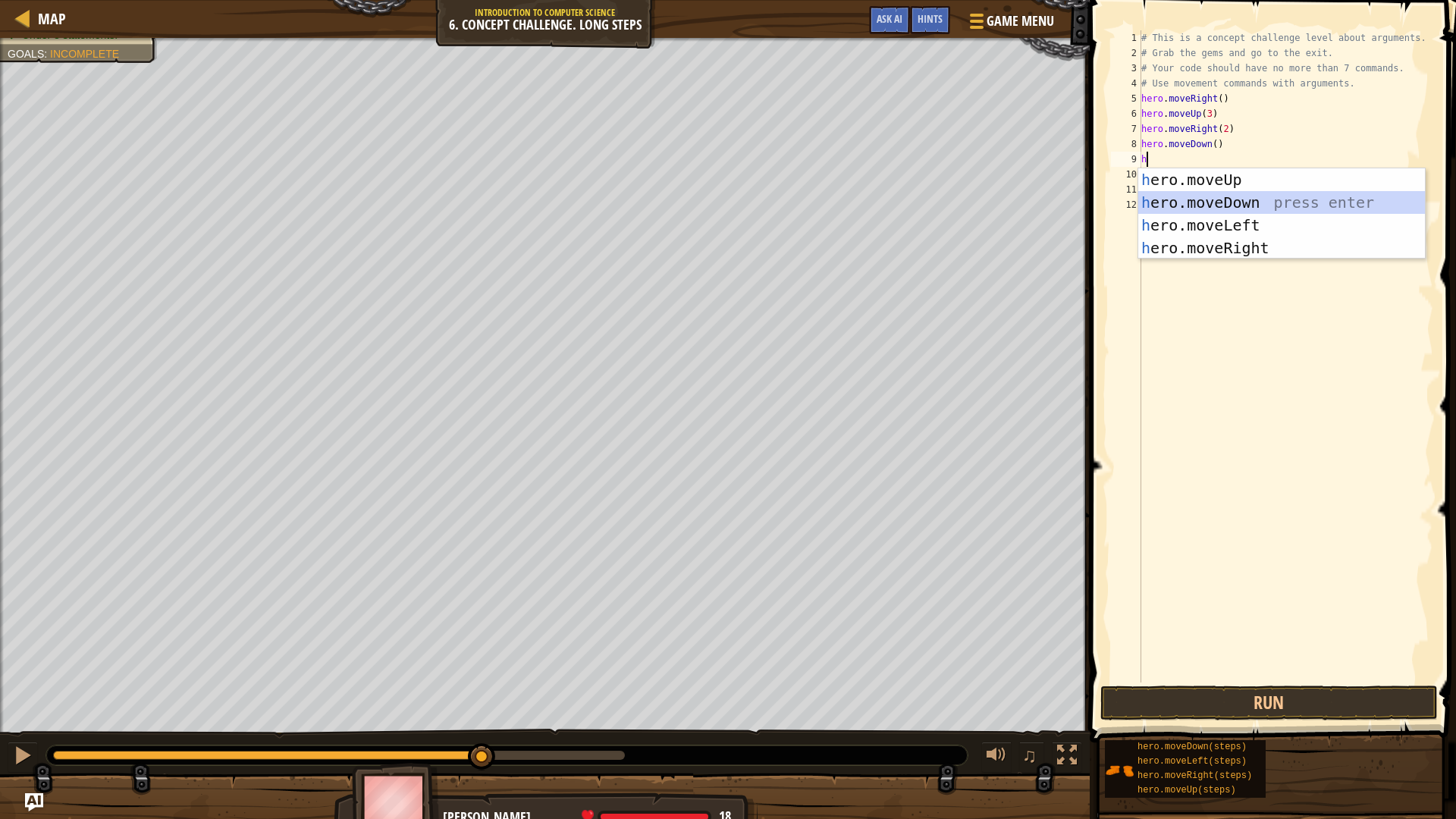
click at [1249, 202] on div "h ero.moveUp press enter h ero.moveDown press enter h ero.moveLeft press enter …" at bounding box center [1282, 236] width 287 height 136
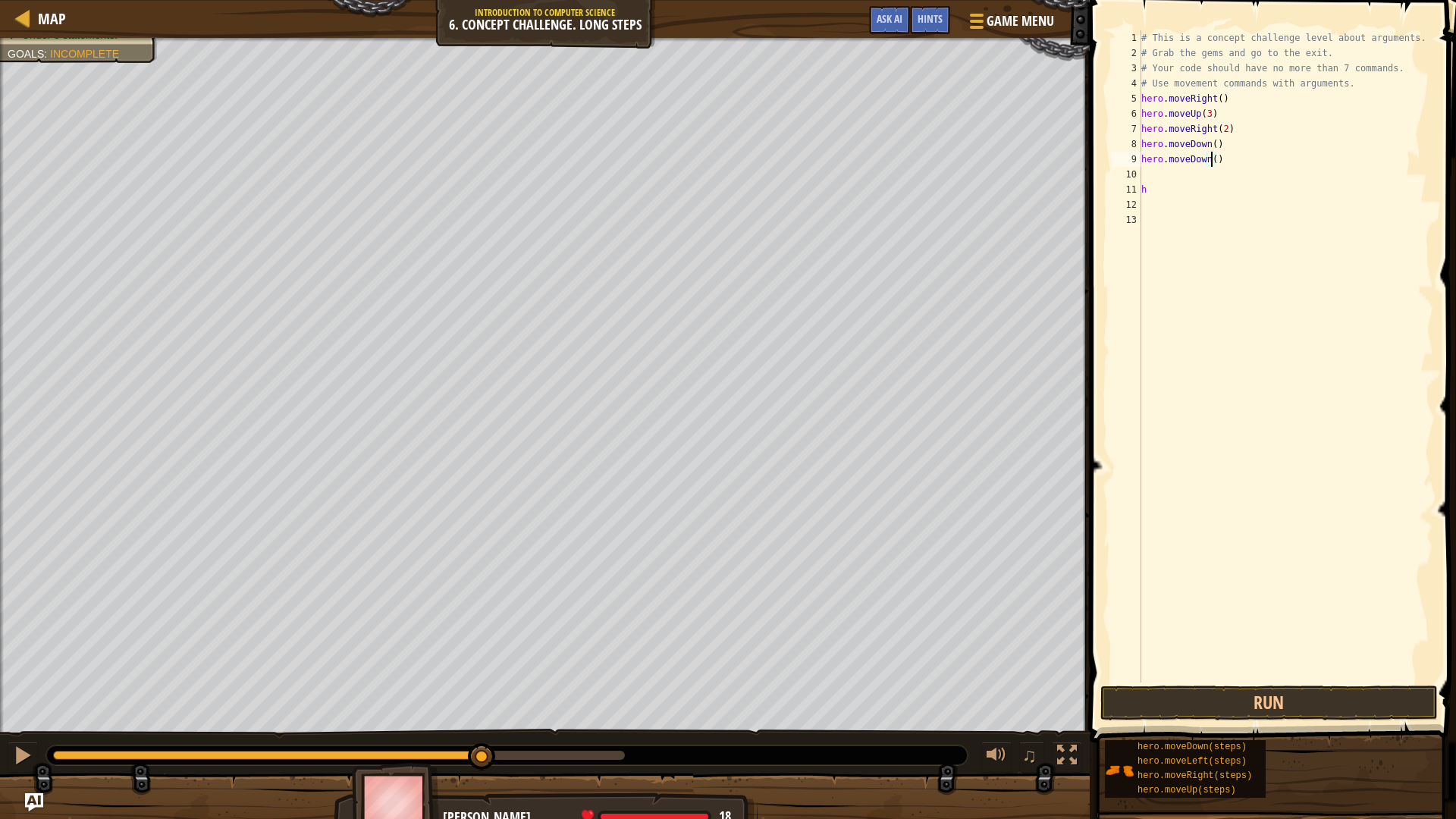
drag, startPoint x: 1209, startPoint y: 163, endPoint x: 1241, endPoint y: 196, distance: 46.0
click at [1213, 164] on div "# This is a concept challenge level about arguments. # Grab the gems and go to …" at bounding box center [1286, 372] width 296 height 683
click at [1262, 700] on button "Run" at bounding box center [1269, 703] width 338 height 35
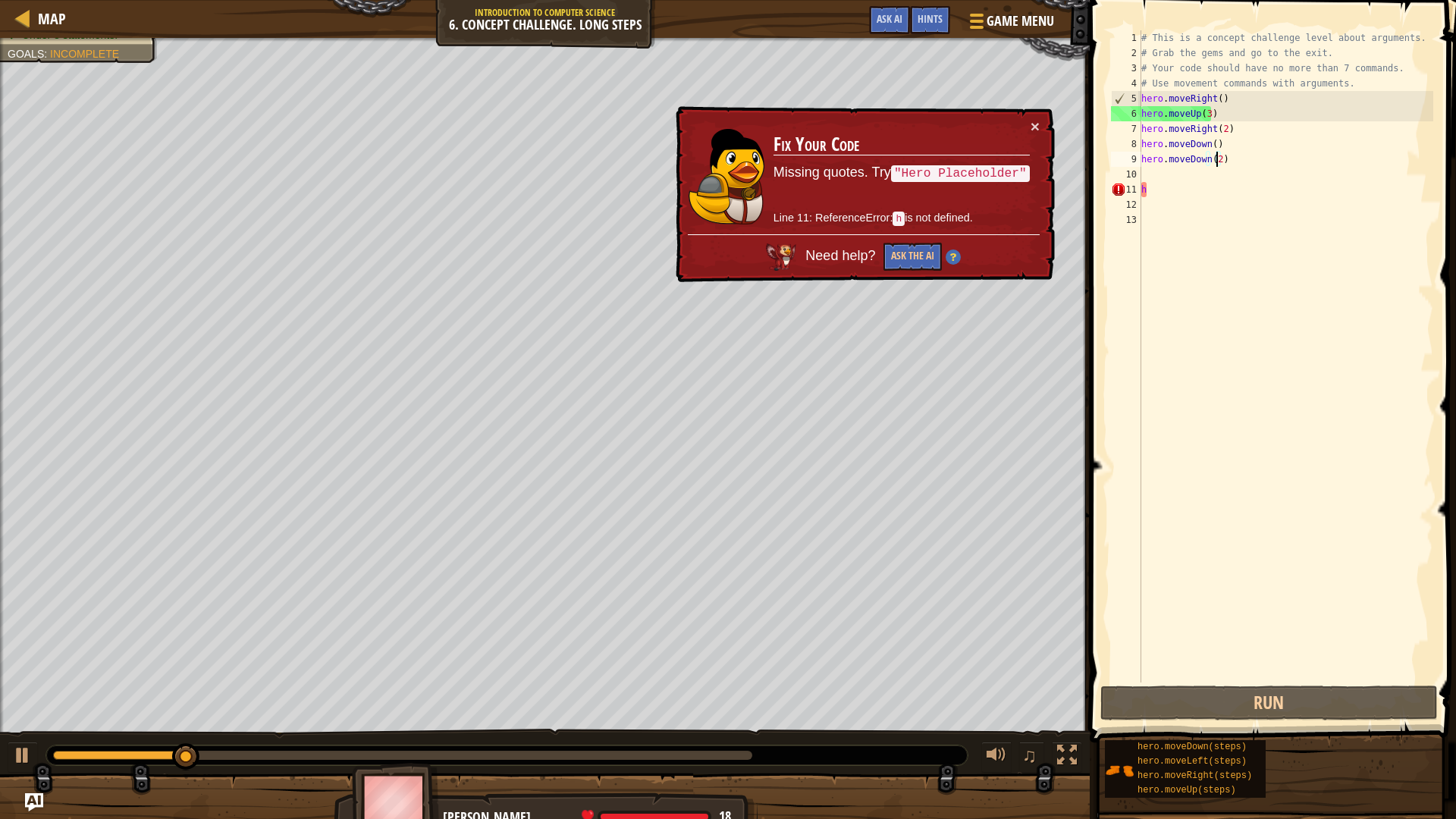
click at [1173, 185] on div "# This is a concept challenge level about arguments. # Grab the gems and go to …" at bounding box center [1286, 372] width 296 height 683
type textarea "h"
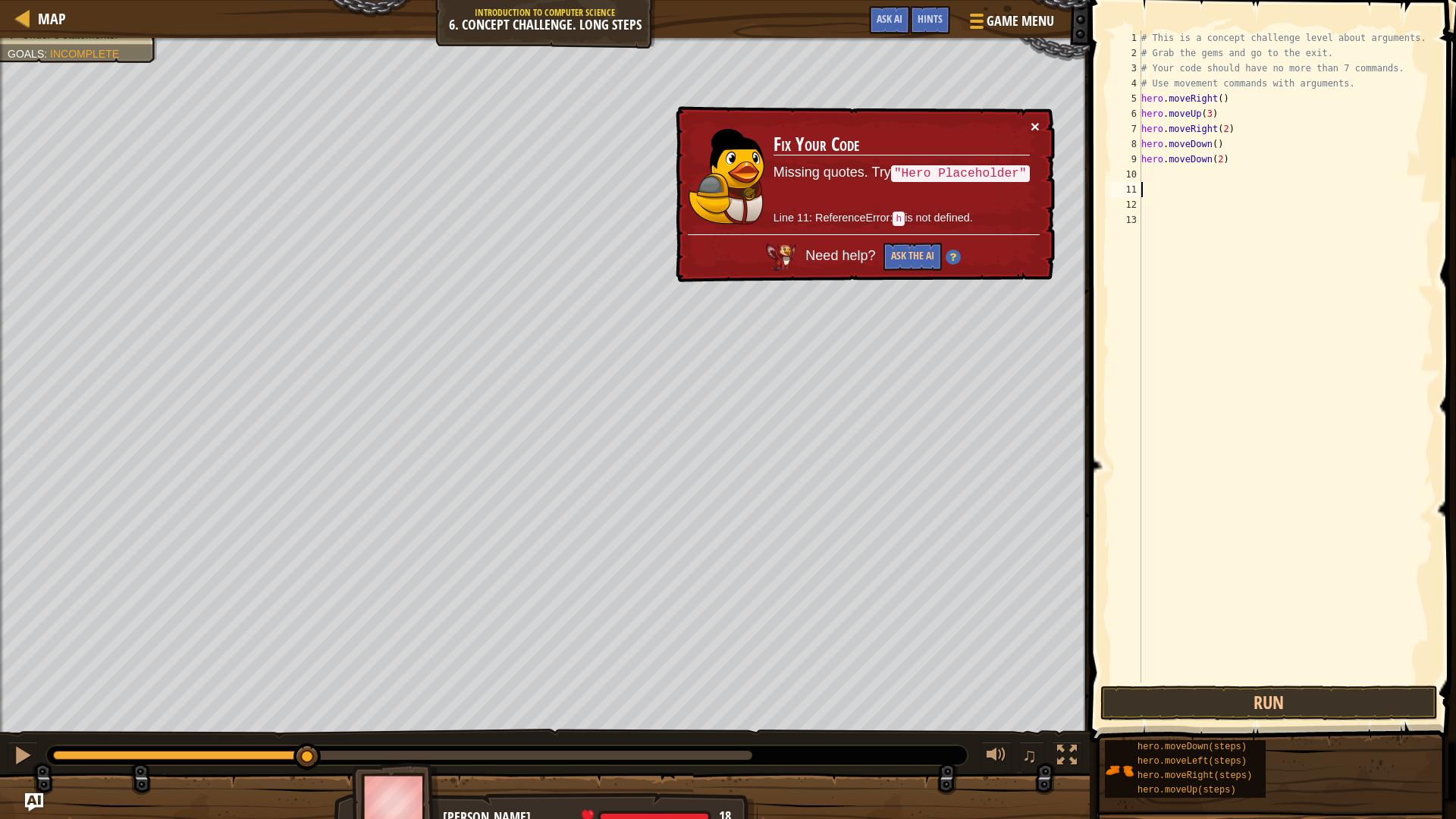
click at [1035, 130] on button "×" at bounding box center [1035, 126] width 9 height 16
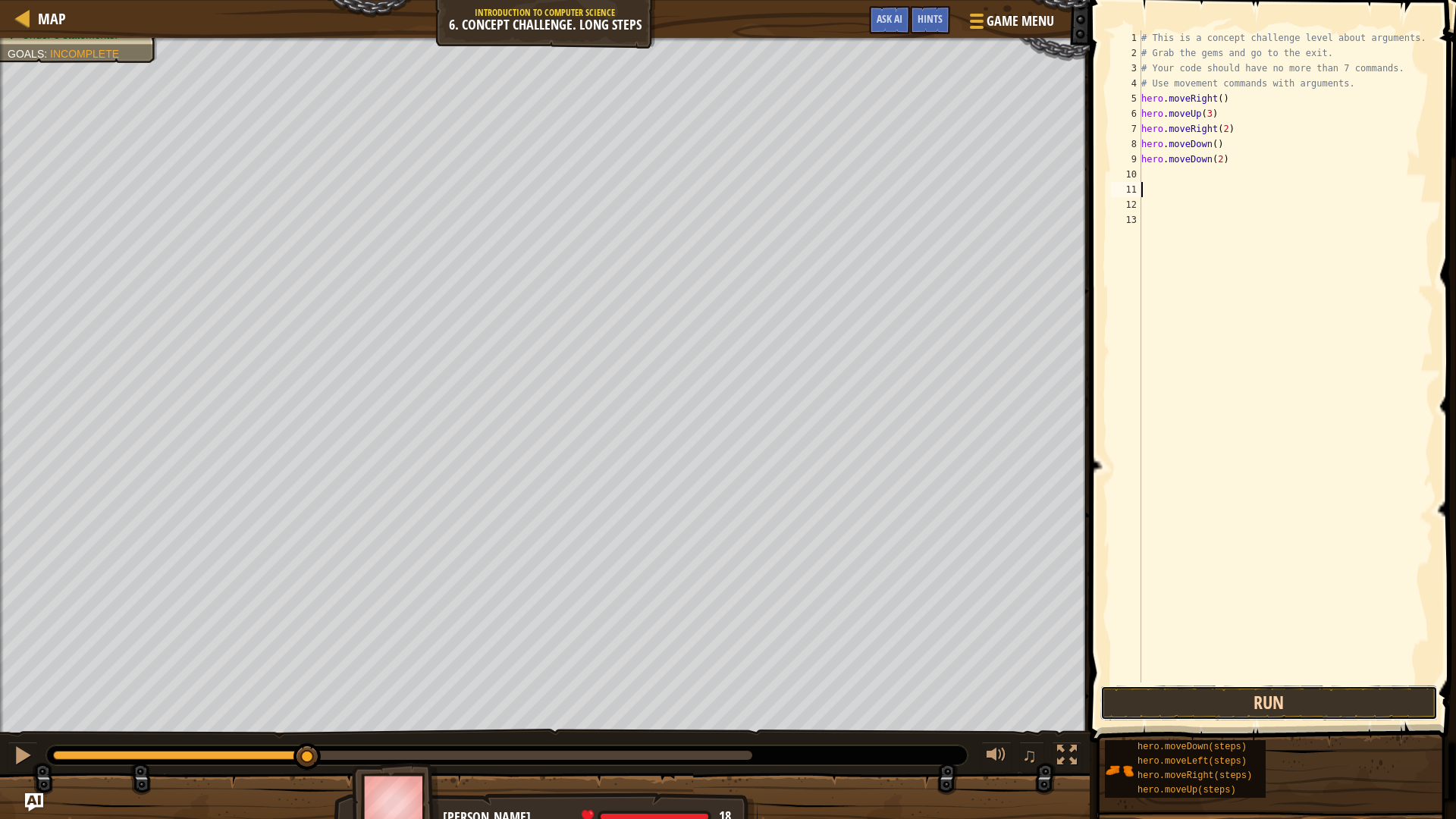
click at [1239, 699] on button "Run" at bounding box center [1269, 703] width 338 height 35
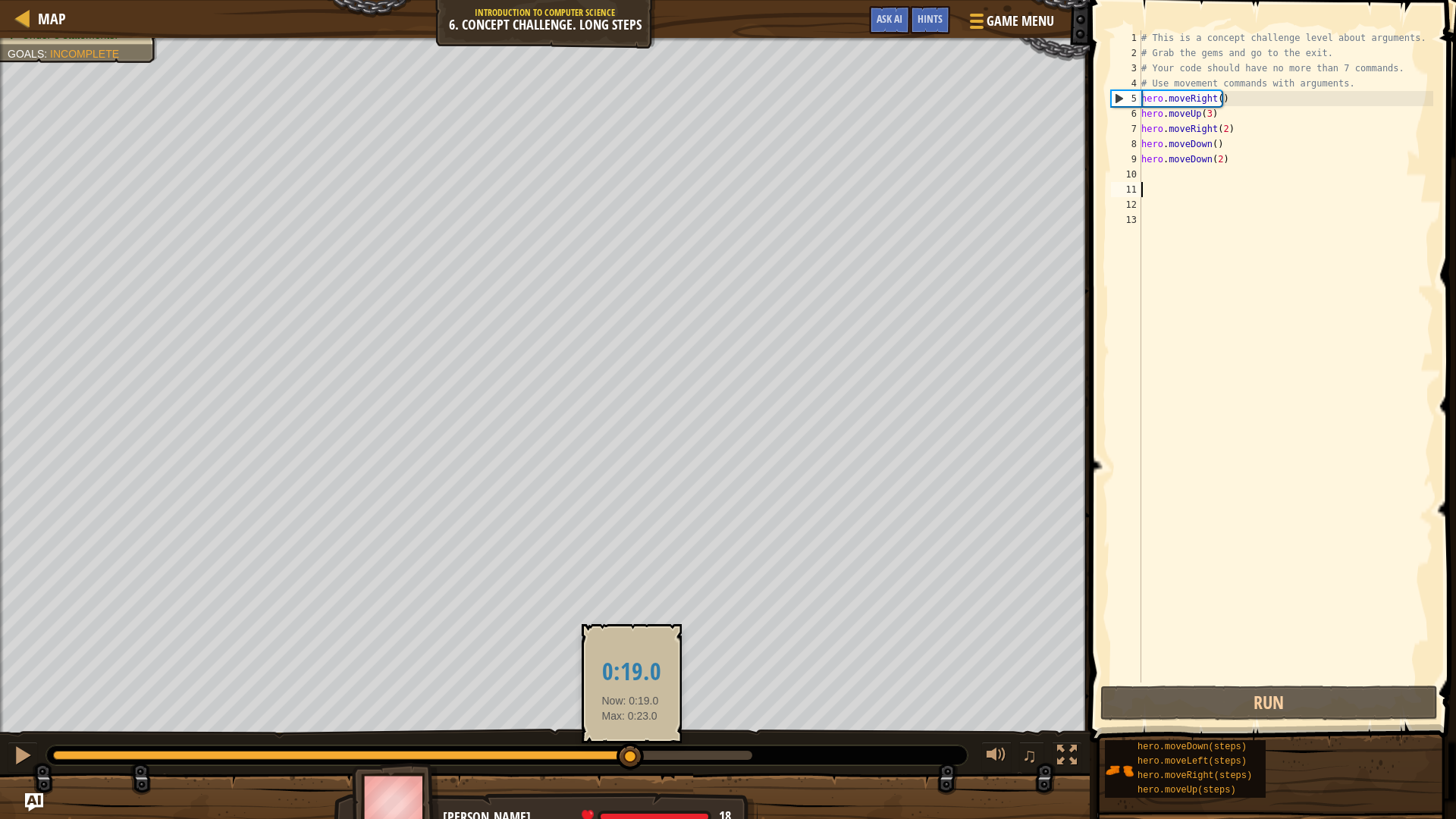
drag, startPoint x: 212, startPoint y: 761, endPoint x: 631, endPoint y: 754, distance: 419.1
click at [631, 716] on div at bounding box center [630, 757] width 27 height 27
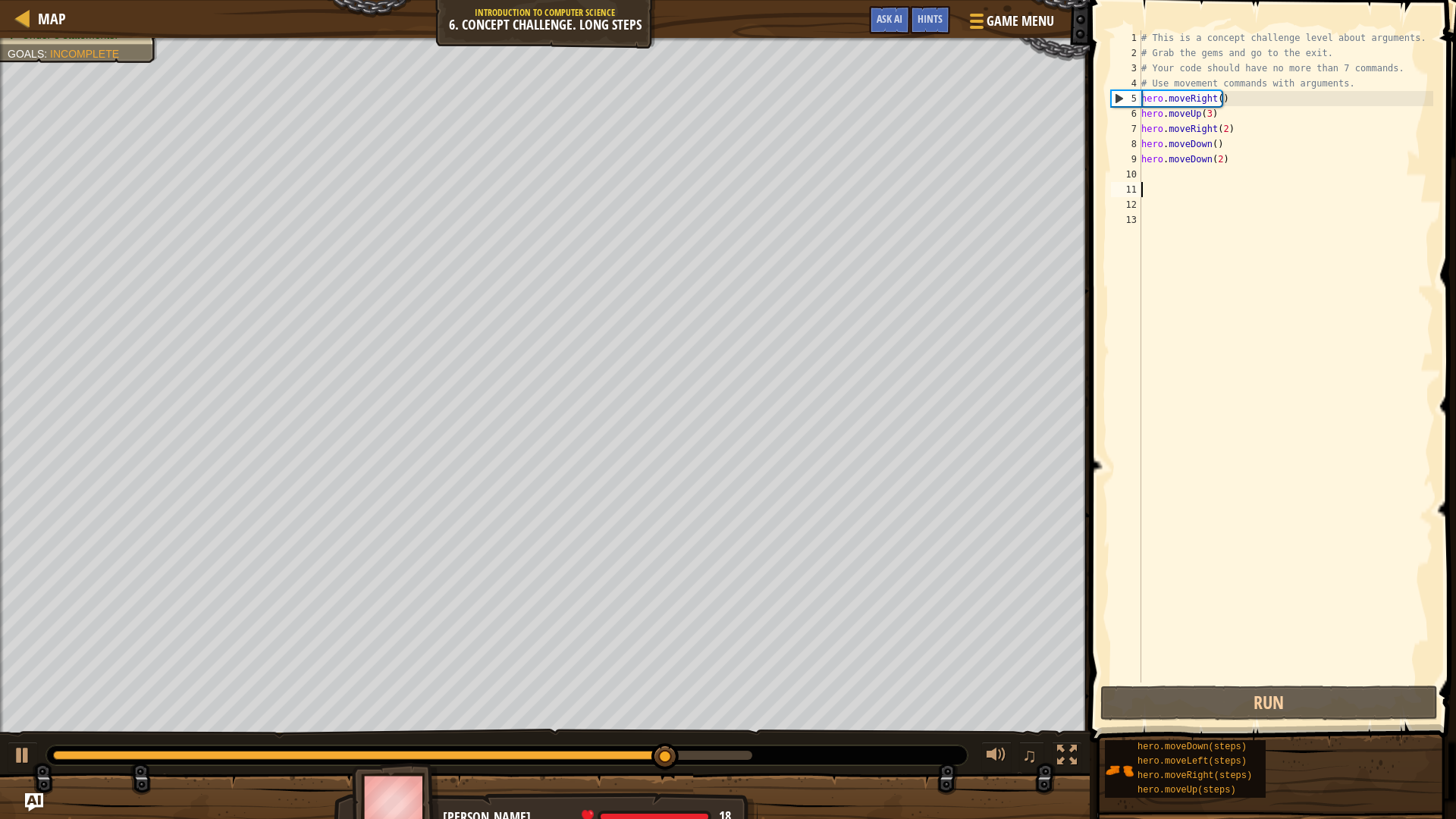
click at [1176, 174] on div "# This is a concept challenge level about arguments. # Grab the gems and go to …" at bounding box center [1286, 372] width 296 height 683
type textarea "h"
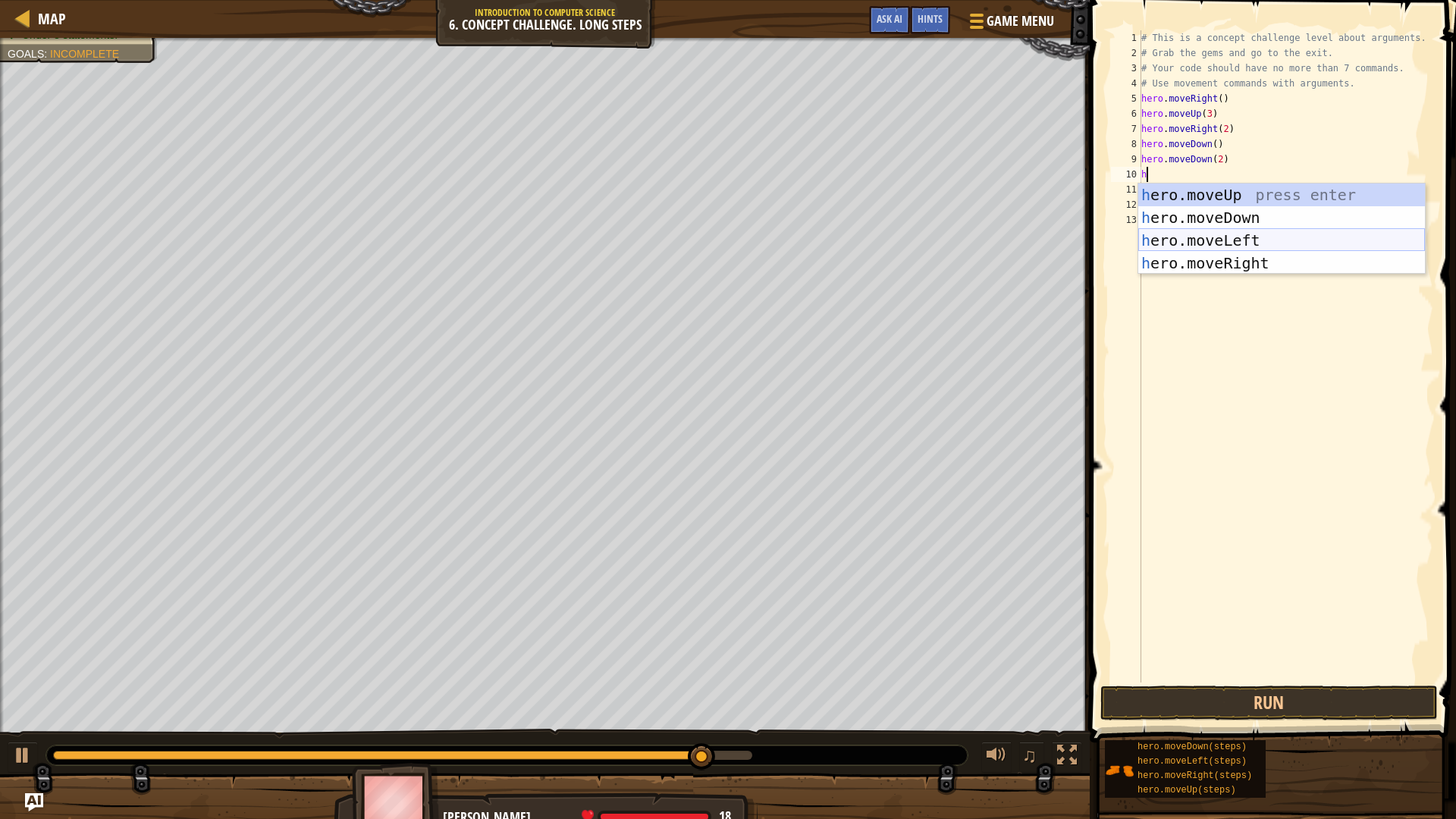
click at [1215, 235] on div "h ero.moveUp press enter h ero.moveDown press enter h ero.moveLeft press enter …" at bounding box center [1282, 252] width 287 height 136
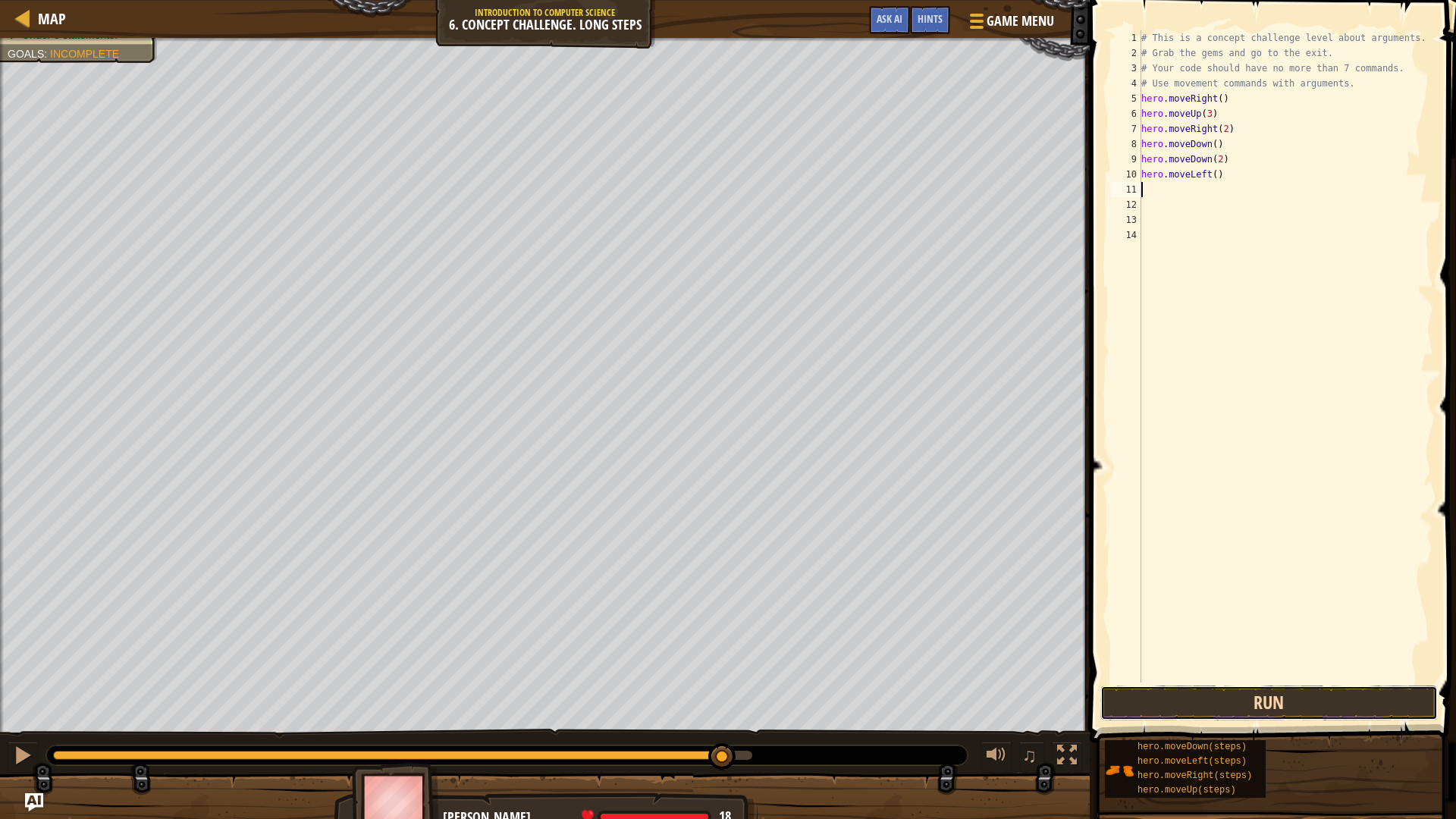
click at [1159, 715] on button "Run" at bounding box center [1269, 703] width 338 height 35
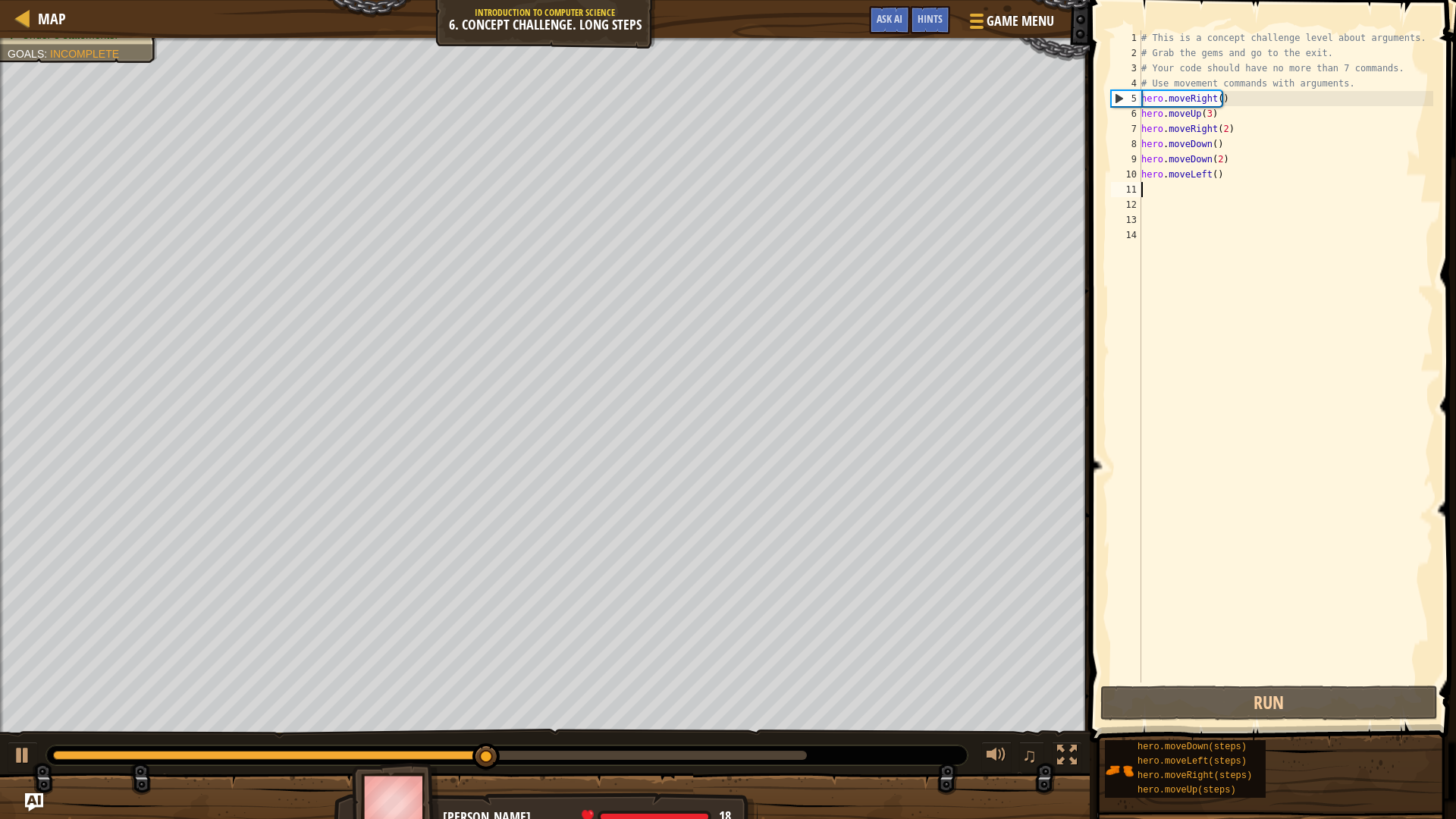
type textarea "h"
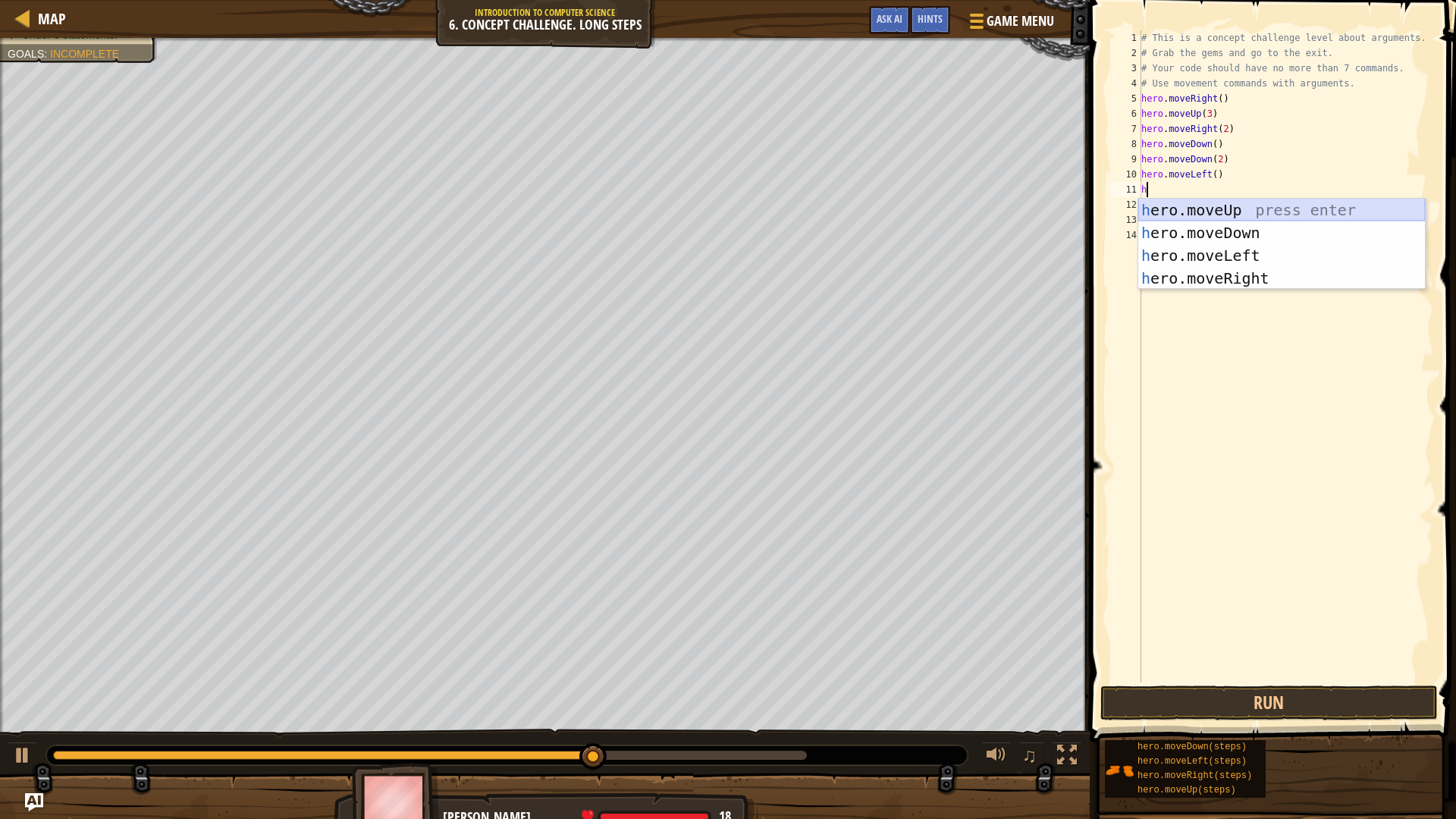
click at [1202, 214] on div "h ero.moveUp press enter h ero.moveDown press enter h ero.moveLeft press enter …" at bounding box center [1282, 267] width 287 height 136
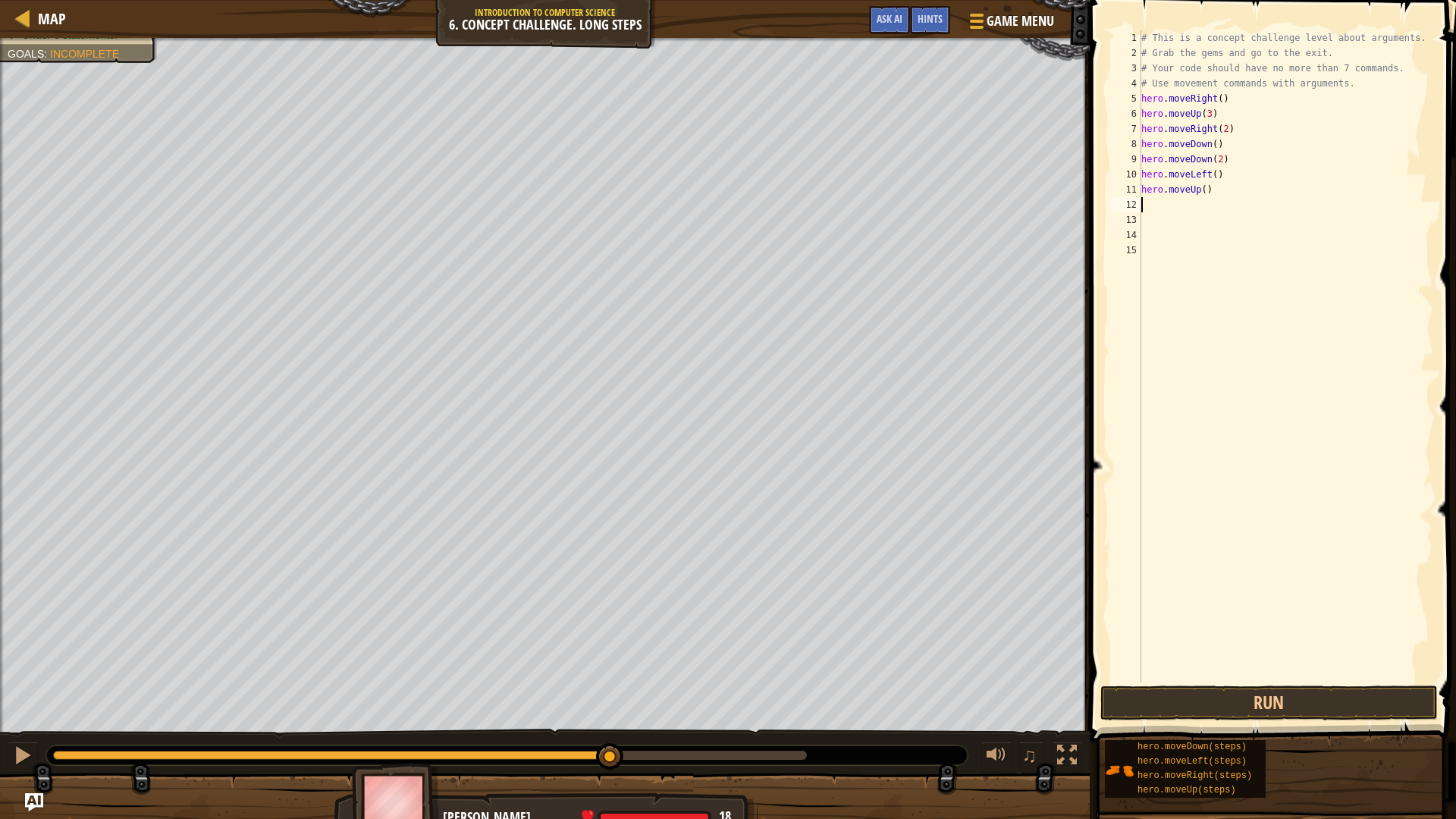
click at [1203, 192] on div "# This is a concept challenge level about arguments. # Grab the gems and go to …" at bounding box center [1286, 372] width 296 height 683
type textarea "hero.moveUp(2)"
click at [1166, 204] on div "# This is a concept challenge level about arguments. # Grab the gems and go to …" at bounding box center [1286, 372] width 296 height 683
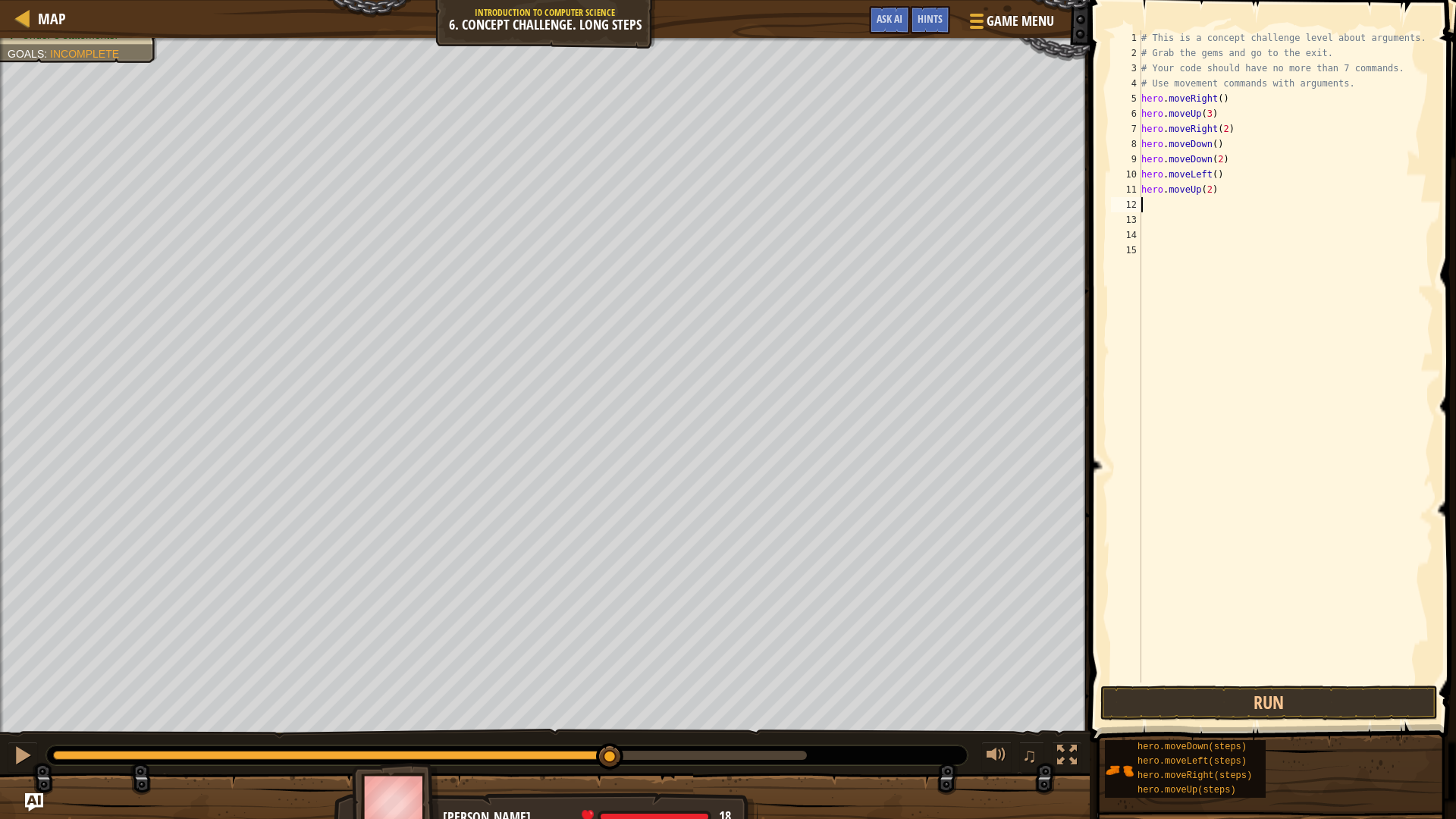
type textarea "h"
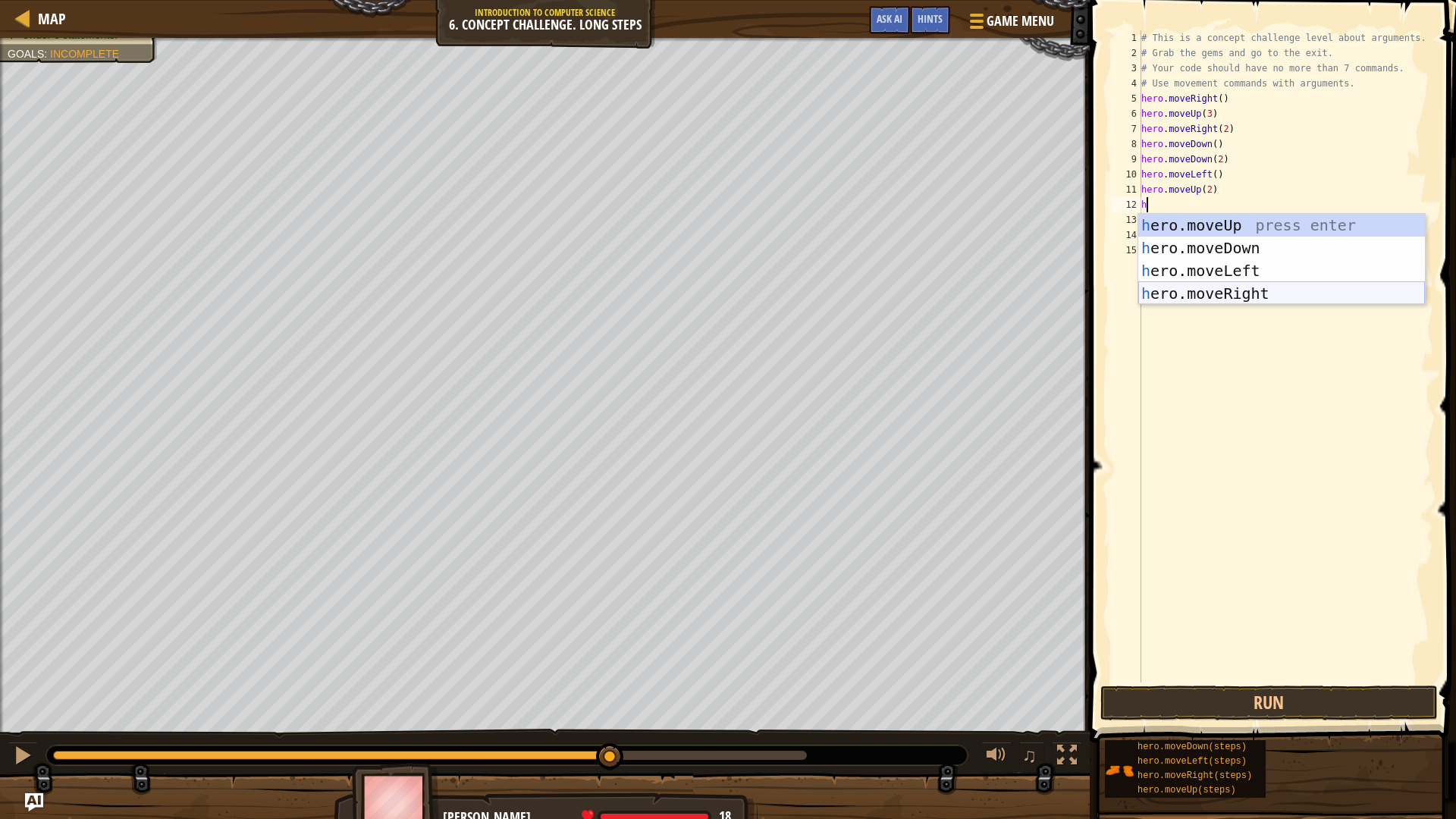
click at [1248, 286] on div "h ero.moveUp press enter h ero.moveDown press enter h ero.moveLeft press enter …" at bounding box center [1282, 282] width 287 height 136
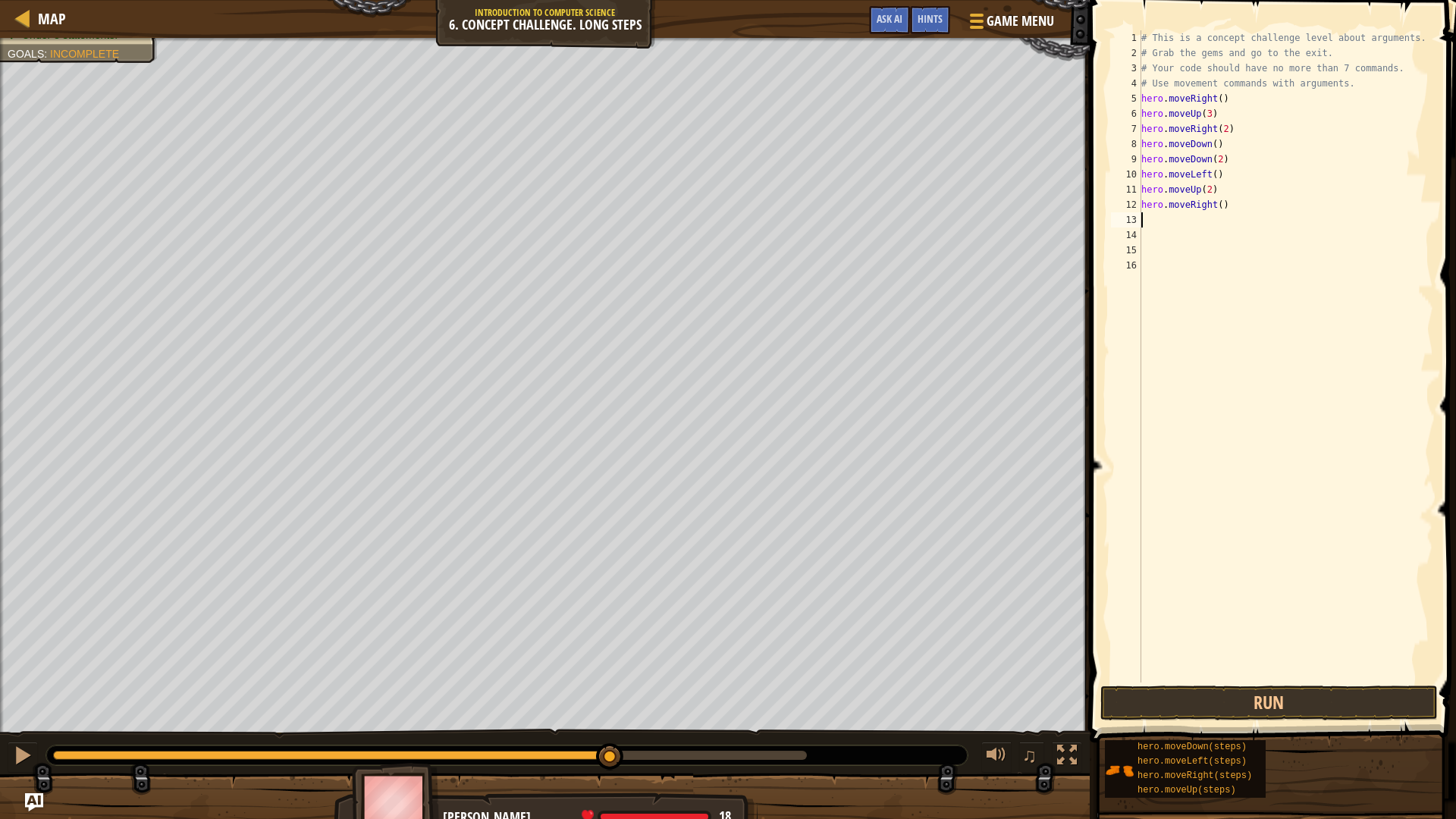
click at [1216, 208] on div "# This is a concept challenge level about arguments. # Grab the gems and go to …" at bounding box center [1286, 372] width 296 height 683
click at [1273, 696] on button "Run" at bounding box center [1269, 703] width 338 height 35
click at [1178, 708] on button "Run" at bounding box center [1269, 703] width 338 height 35
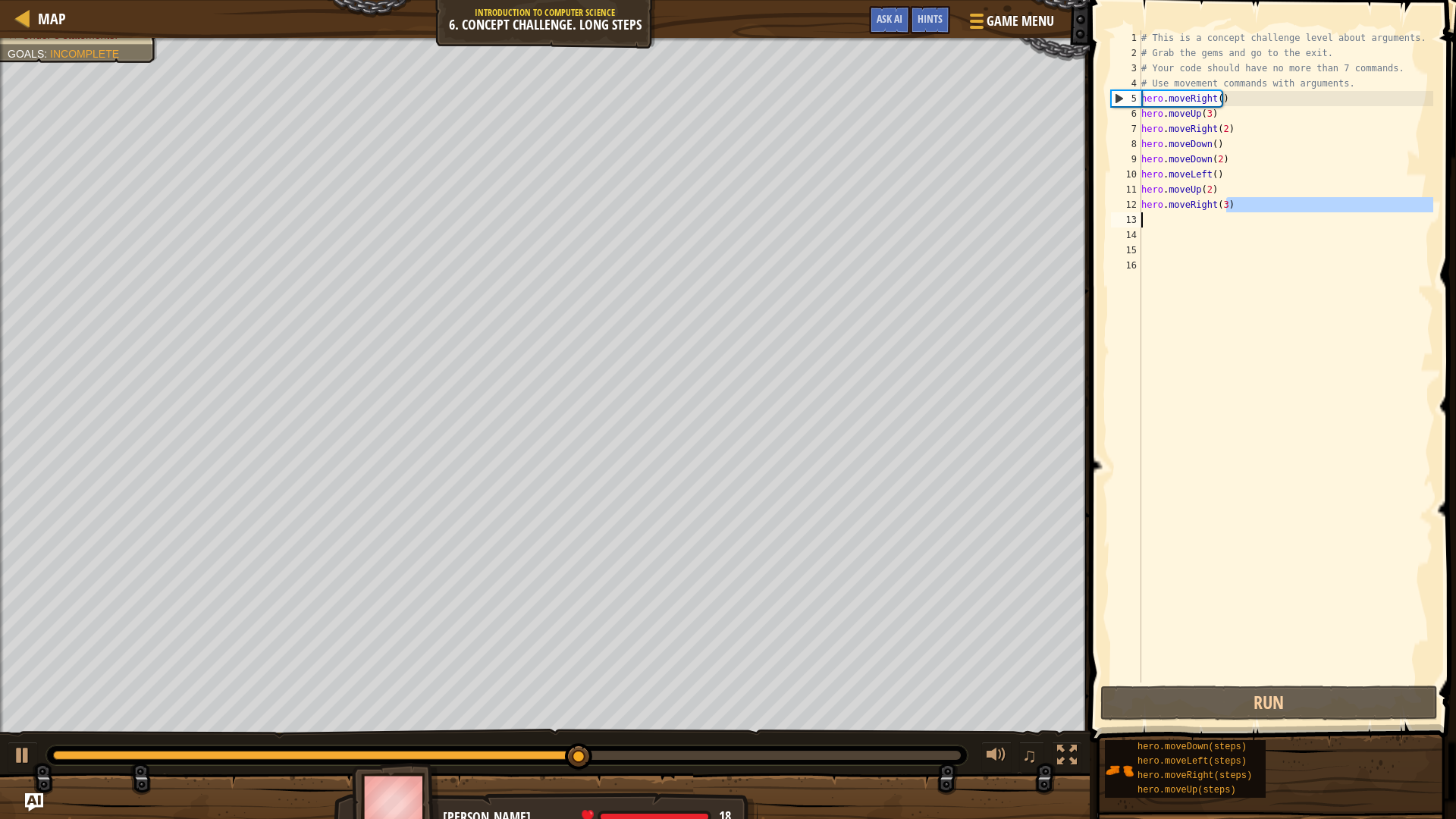
drag, startPoint x: 1251, startPoint y: 207, endPoint x: 1194, endPoint y: 189, distance: 59.8
click at [1132, 201] on div "hero.moveRight(3) 1 2 3 4 5 6 7 8 9 10 11 12 13 14 15 16 # This is a concept ch…" at bounding box center [1271, 357] width 325 height 652
click at [1230, 175] on div "# This is a concept challenge level about arguments. # Grab the gems and go to …" at bounding box center [1286, 372] width 296 height 683
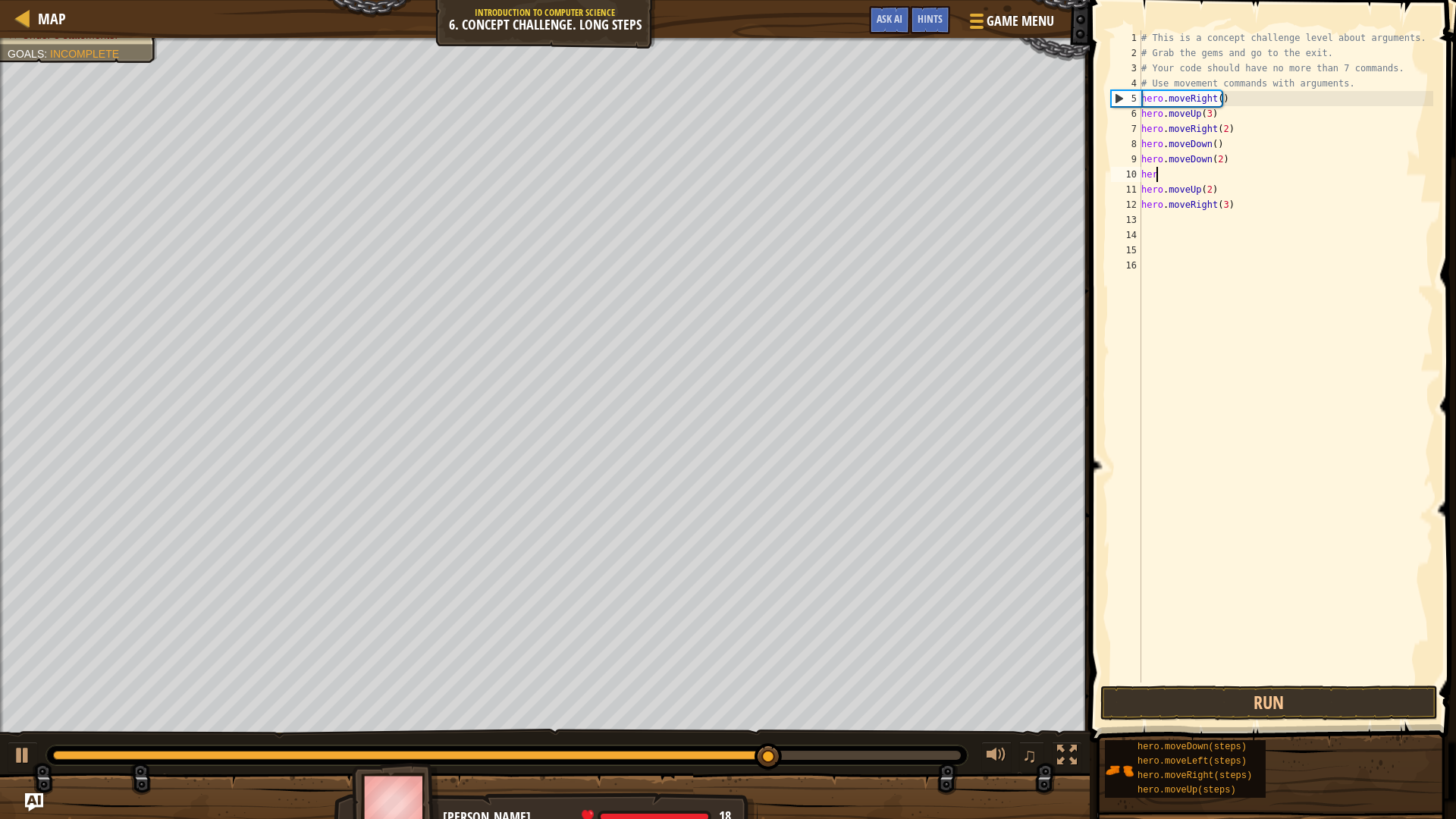
scroll to position [7, 0]
type textarea "h"
click at [1242, 683] on span at bounding box center [1274, 350] width 379 height 788
click at [1245, 694] on button "Run" at bounding box center [1269, 703] width 338 height 35
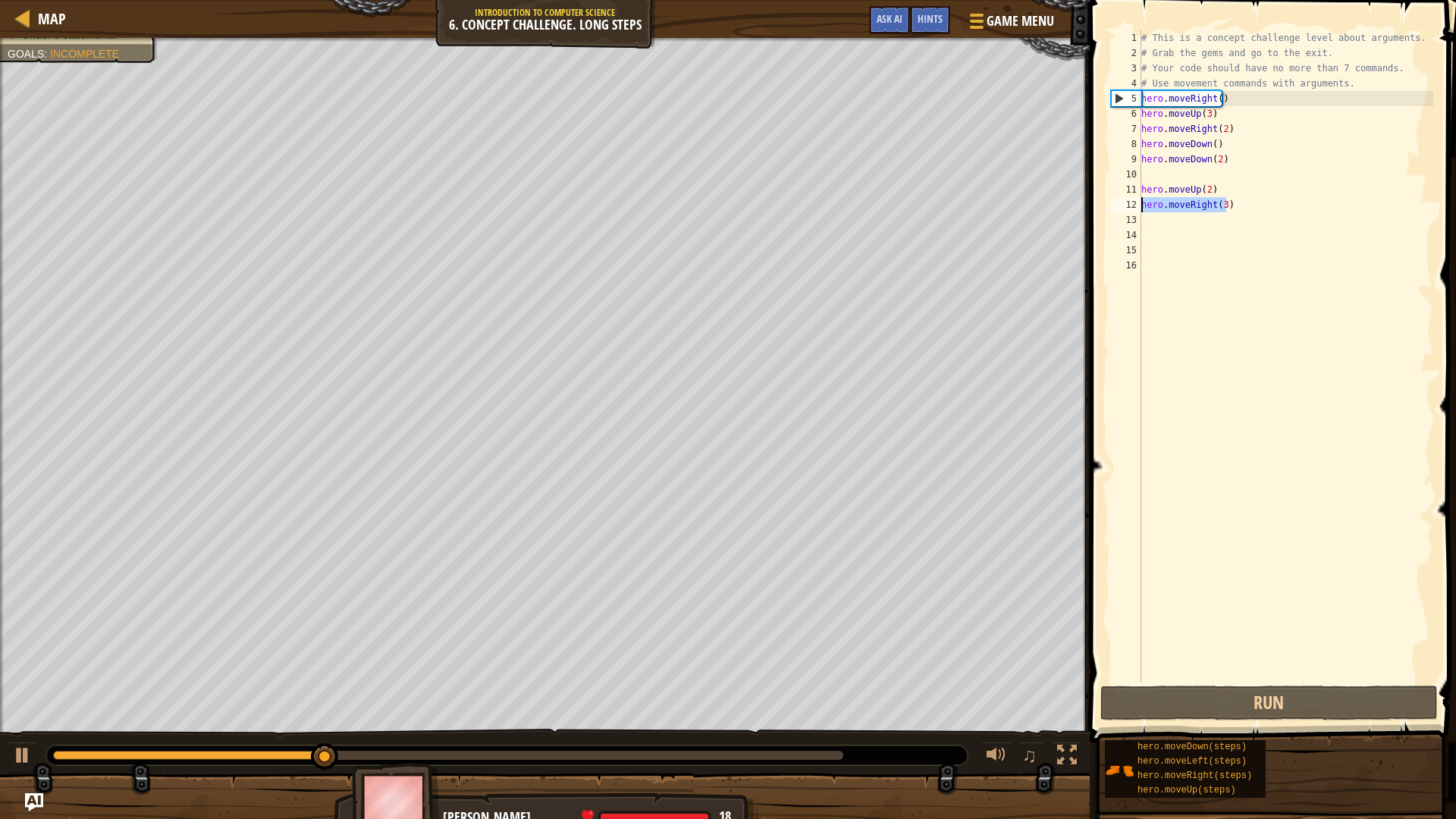
drag, startPoint x: 1271, startPoint y: 203, endPoint x: 1132, endPoint y: 198, distance: 139.1
click at [1132, 198] on div "1 2 3 4 5 6 7 8 9 10 11 12 13 14 15 16 # This is a concept challenge level abou…" at bounding box center [1271, 357] width 325 height 652
type textarea "hero.moveRight(3)"
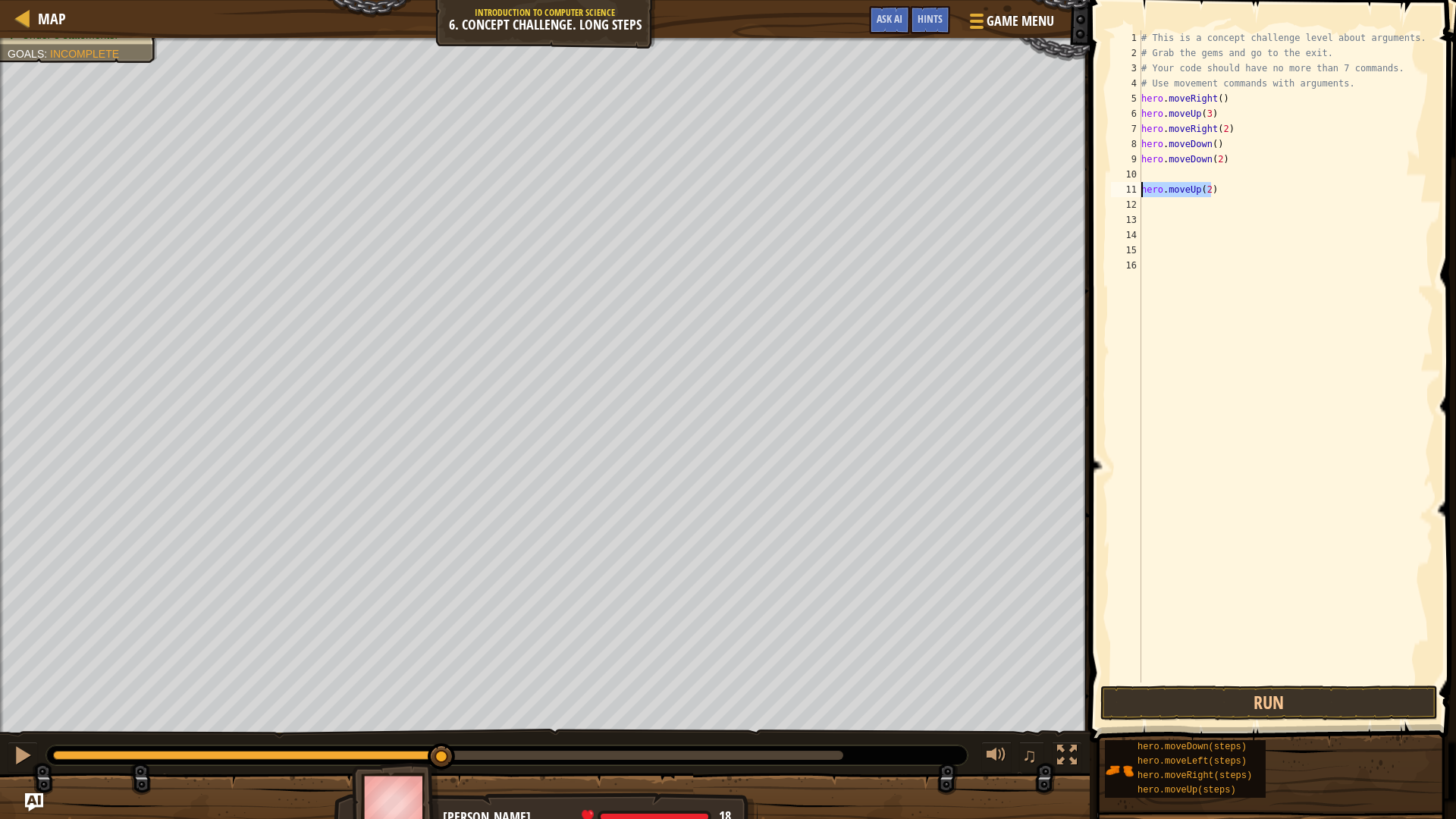
drag, startPoint x: 1223, startPoint y: 190, endPoint x: 1128, endPoint y: 185, distance: 95.1
click at [1128, 185] on div "1 2 3 4 5 6 7 8 9 10 11 12 13 14 15 16 # This is a concept challenge level abou…" at bounding box center [1271, 357] width 325 height 652
type textarea "hero.moveUp(2)"
click at [1295, 697] on button "Run" at bounding box center [1269, 703] width 338 height 35
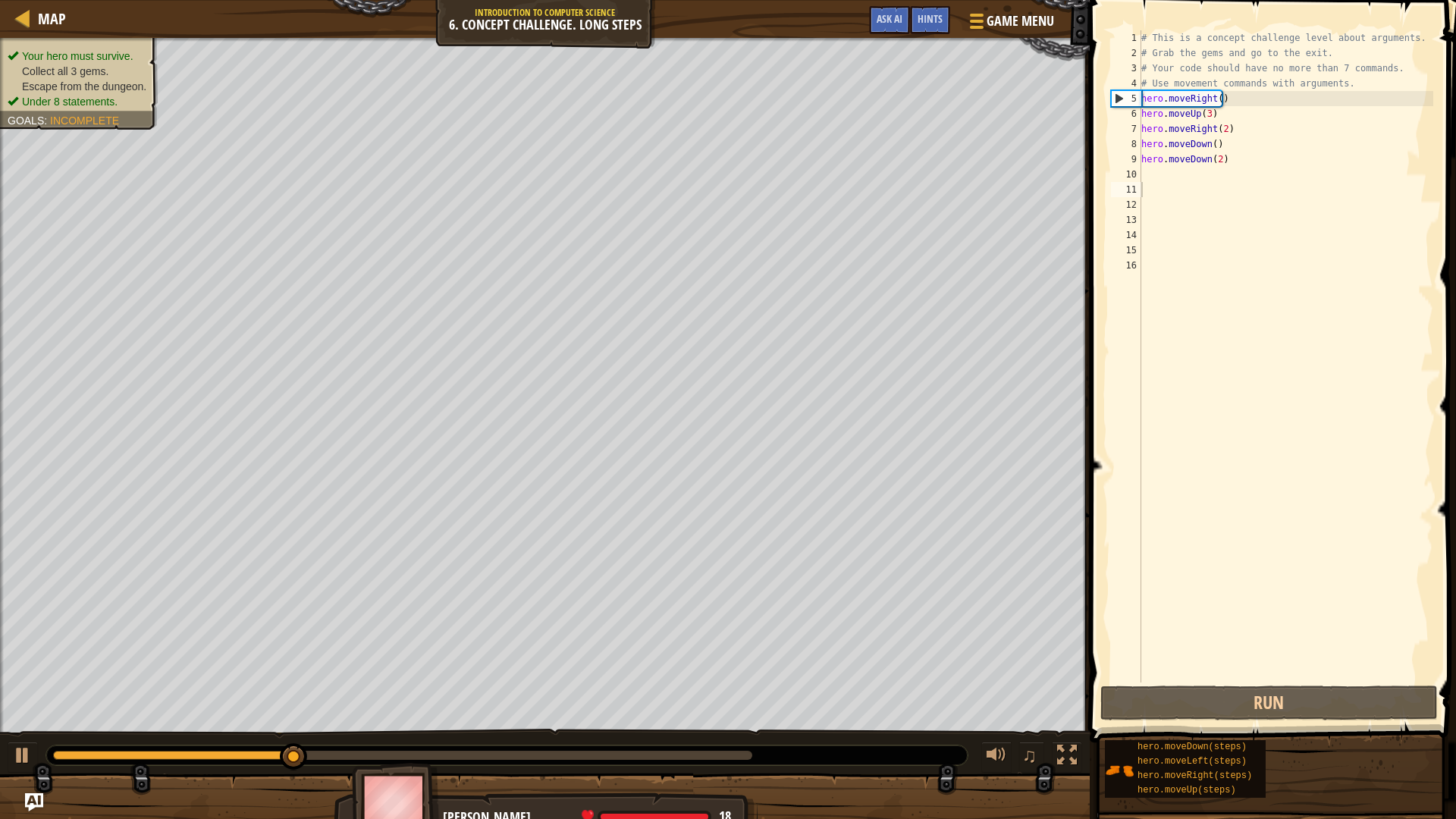
drag, startPoint x: 77, startPoint y: 50, endPoint x: 84, endPoint y: 62, distance: 13.9
click at [81, 96] on span "Under 8 statements." at bounding box center [69, 102] width 96 height 12
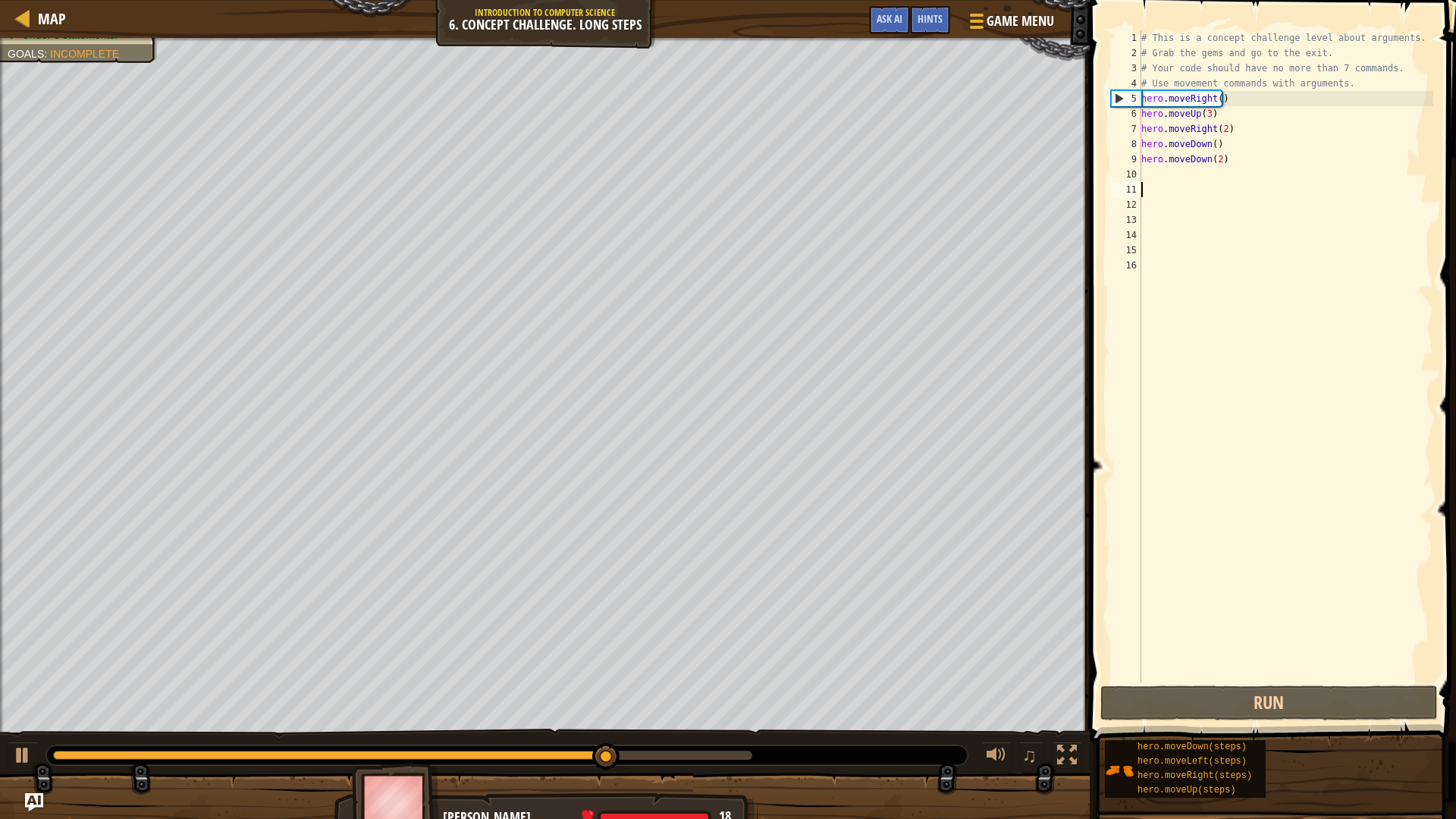
click at [1216, 173] on div "# This is a concept challenge level about arguments. # Grab the gems and go to …" at bounding box center [1286, 372] width 296 height 683
type textarea "h"
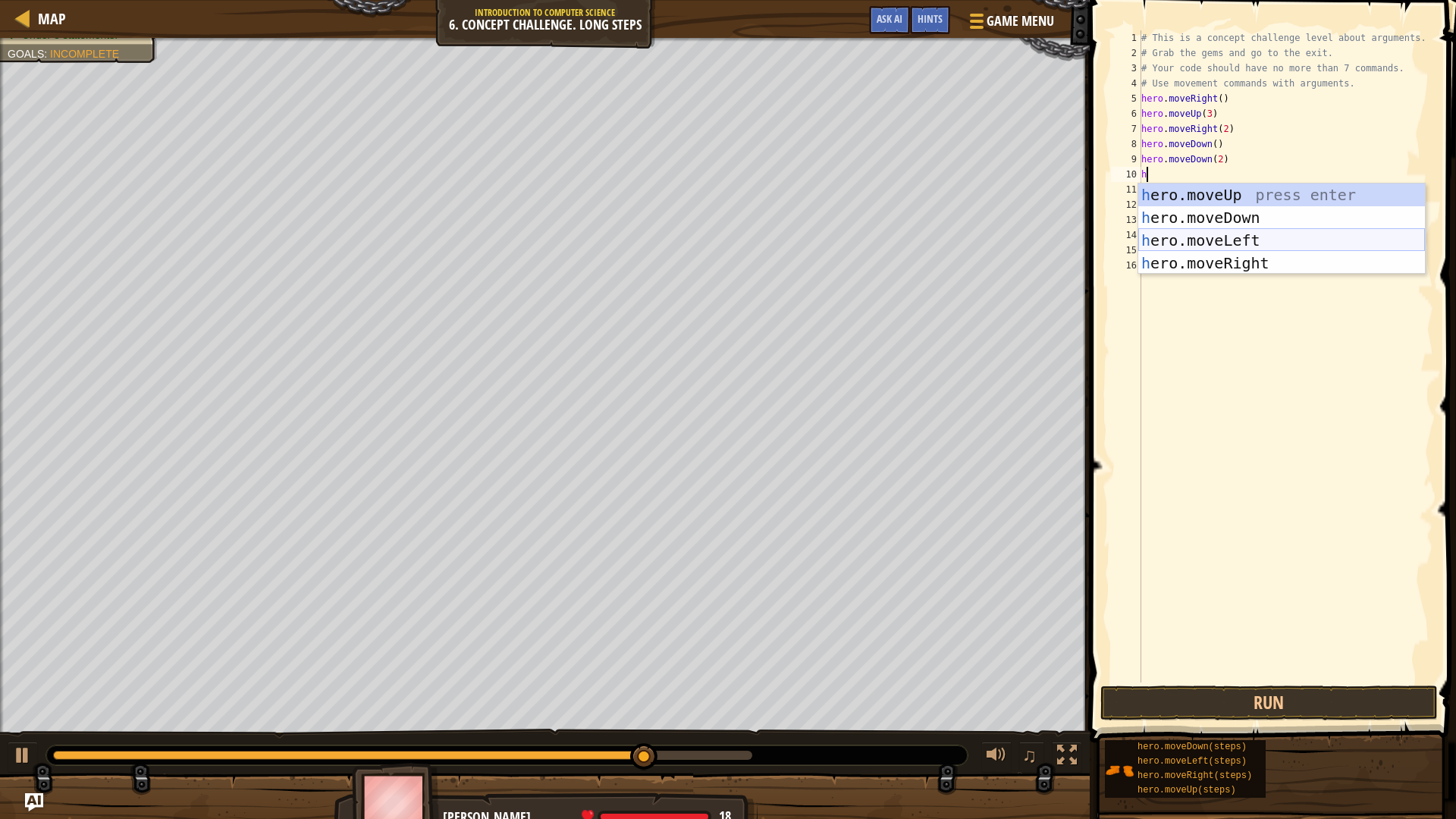
click at [1225, 238] on div "h ero.moveUp press enter h ero.moveDown press enter h ero.moveLeft press enter …" at bounding box center [1282, 252] width 287 height 136
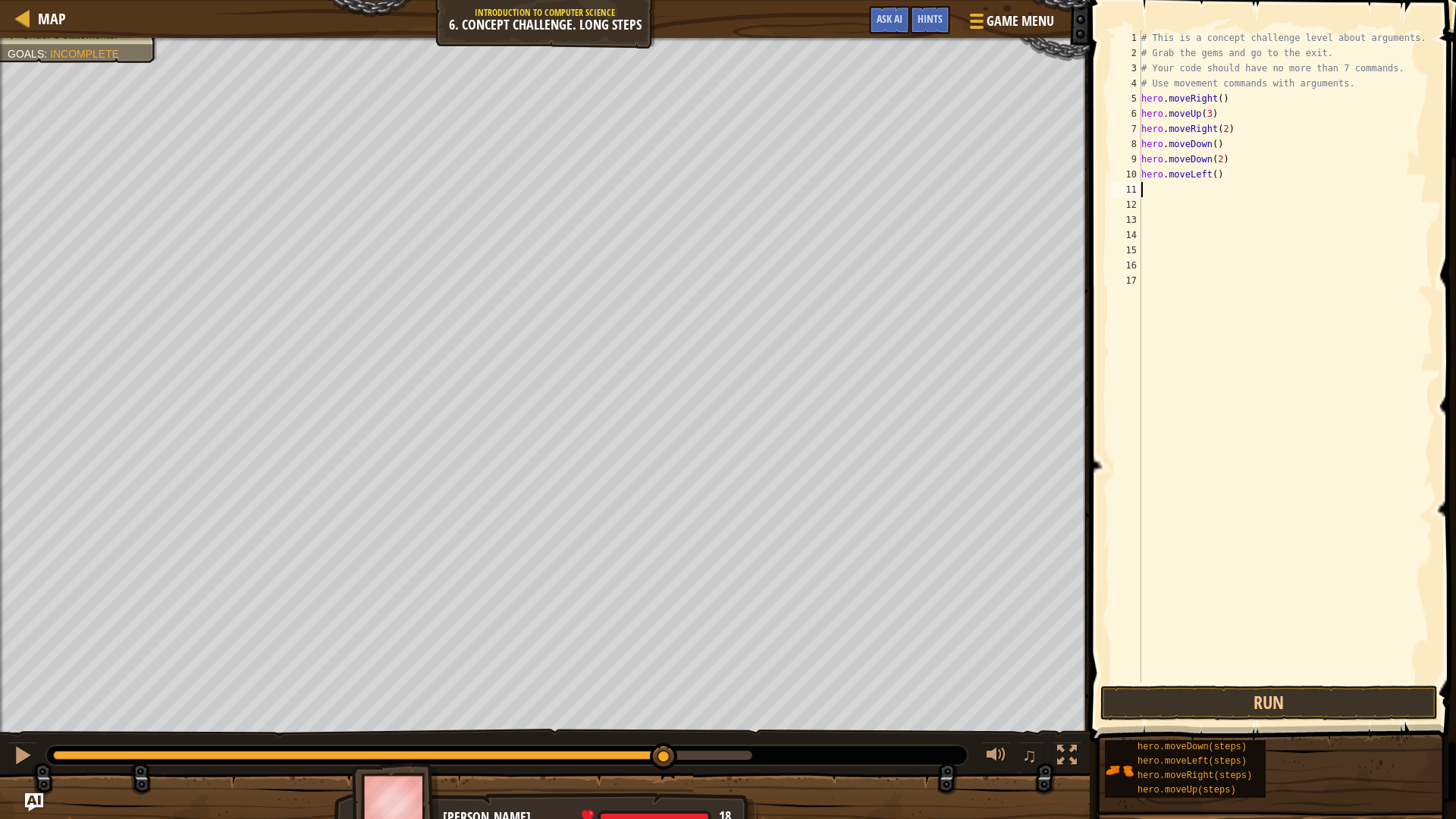
type textarea "h"
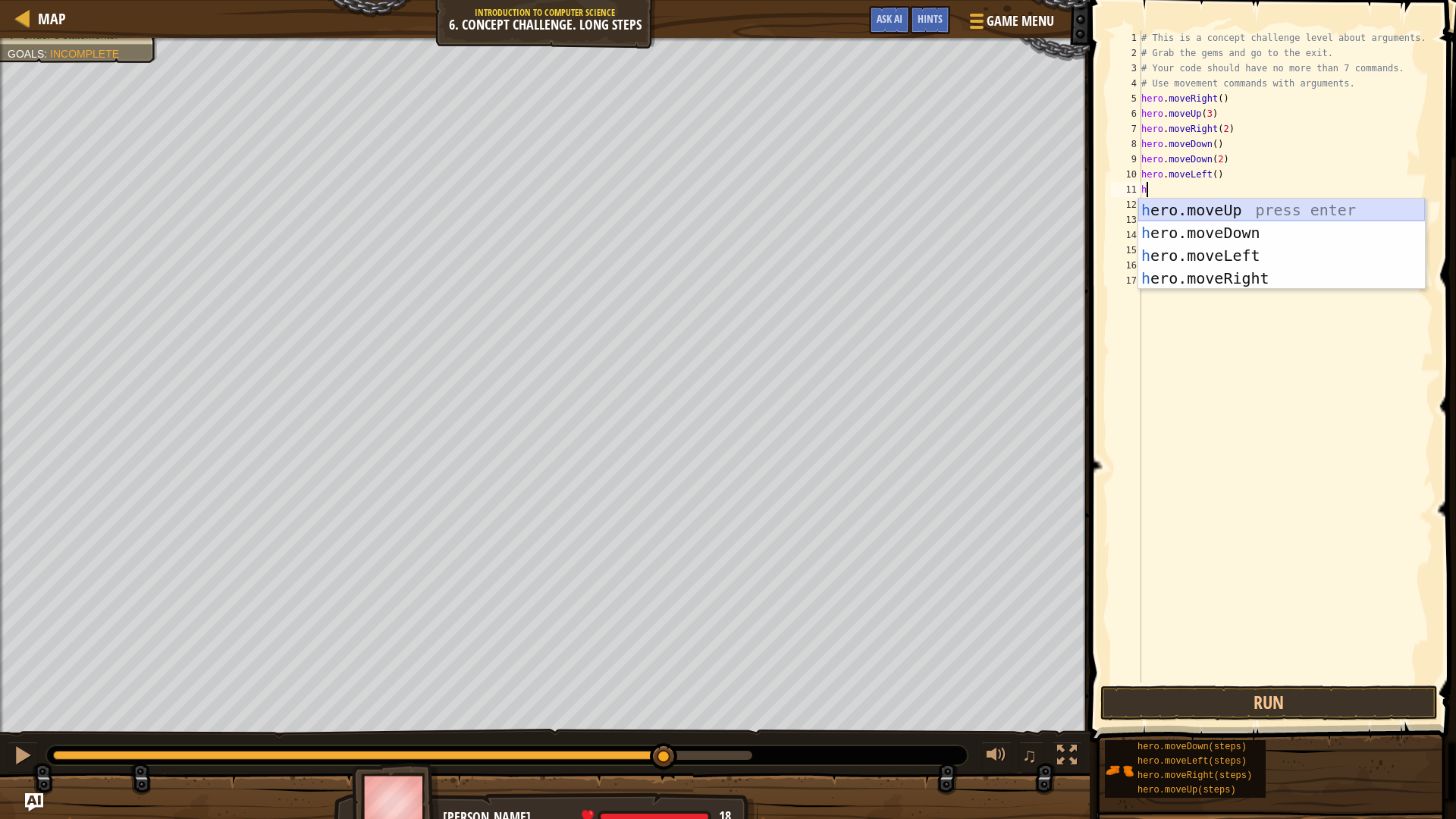
click at [1225, 209] on div "h ero.moveUp press enter h ero.moveDown press enter h ero.moveLeft press enter …" at bounding box center [1282, 267] width 287 height 136
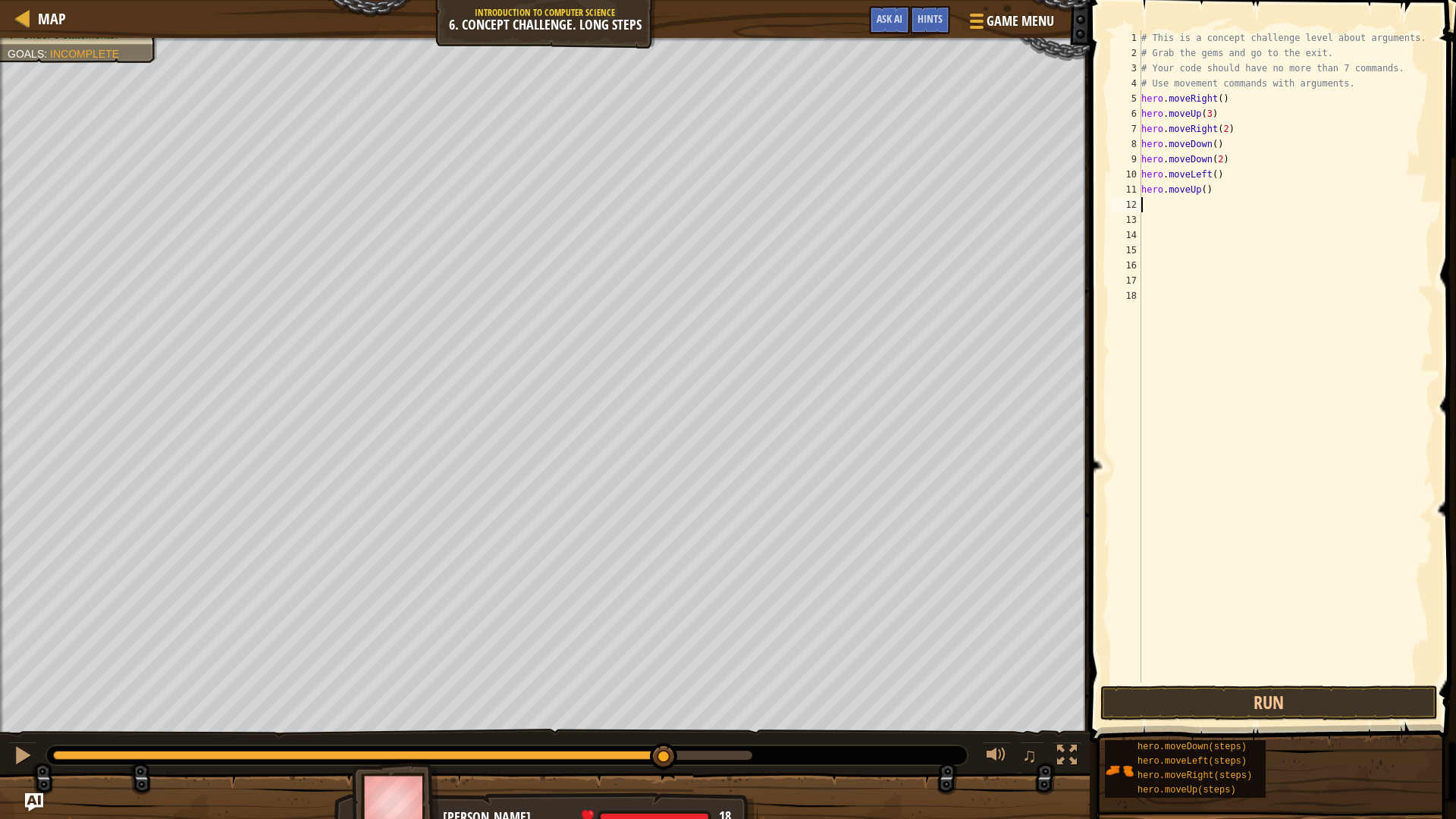
click at [1200, 191] on div "# This is a concept challenge level about arguments. # Grab the gems and go to …" at bounding box center [1286, 372] width 296 height 683
type textarea "hero.moveUp(2)"
click at [1175, 204] on div "# This is a concept challenge level about arguments. # Grab the gems and go to …" at bounding box center [1286, 372] width 296 height 683
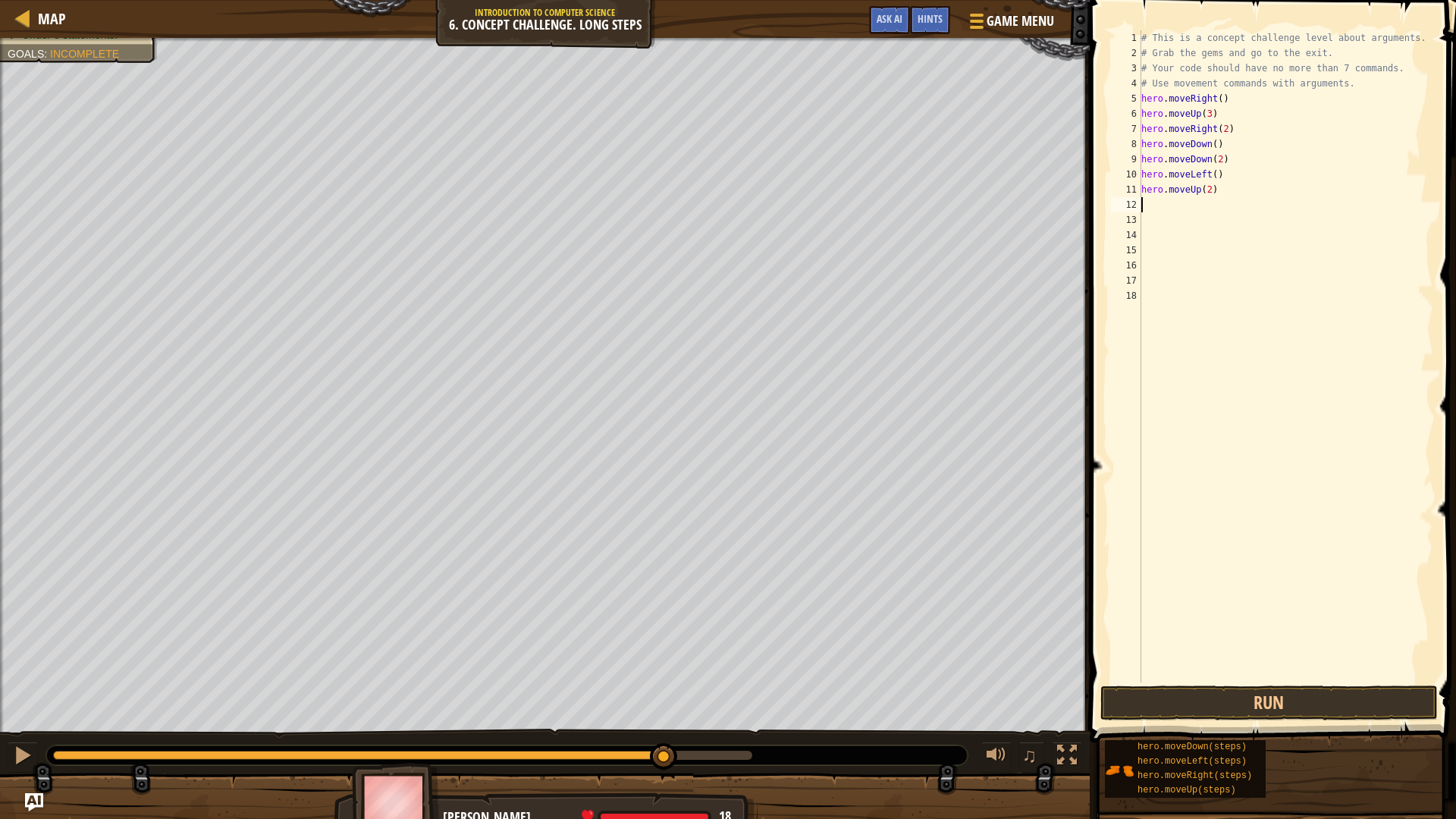
type textarea "h"
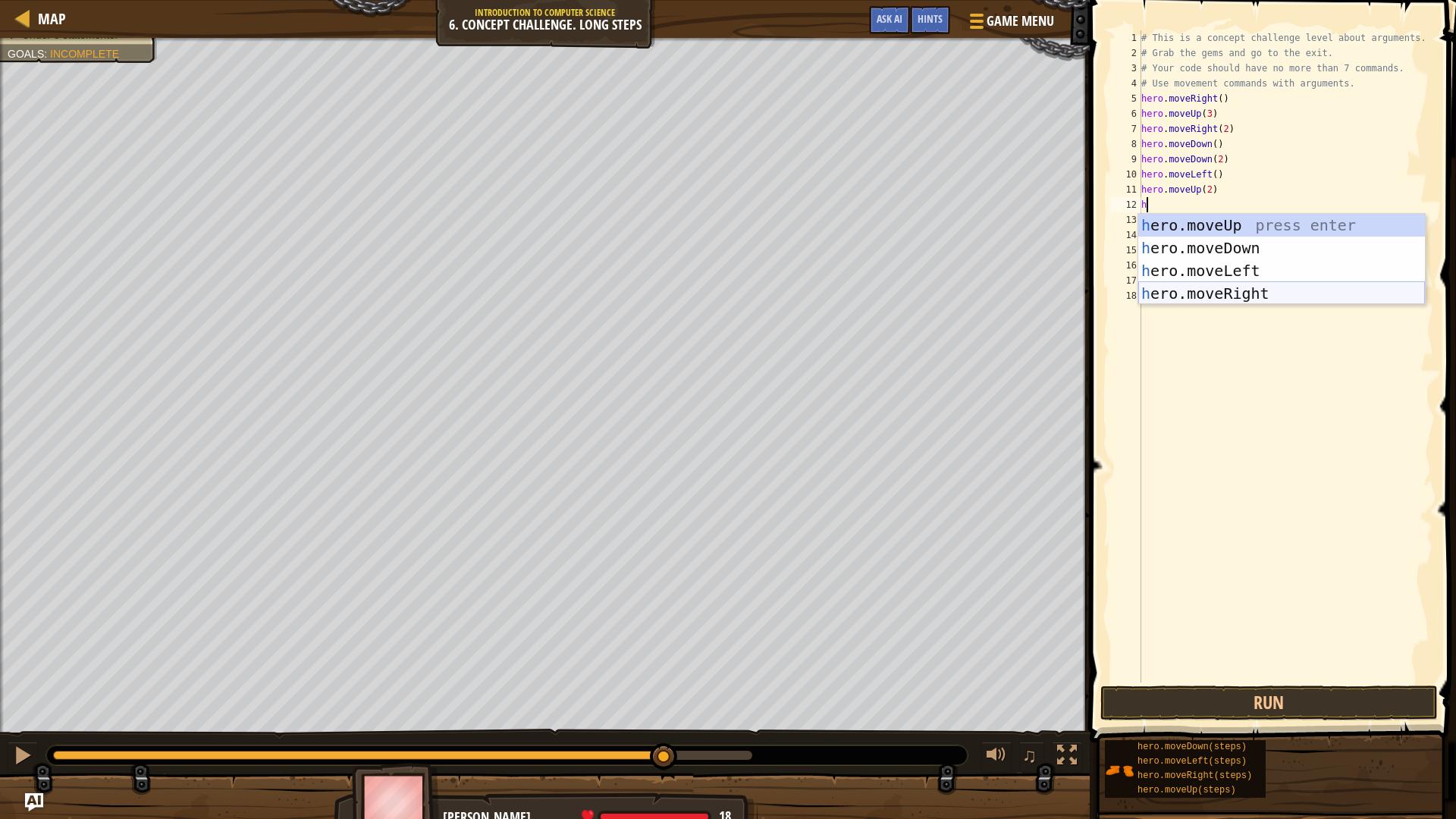
click at [1242, 291] on div "h ero.moveUp press enter h ero.moveDown press enter h ero.moveLeft press enter …" at bounding box center [1282, 282] width 287 height 136
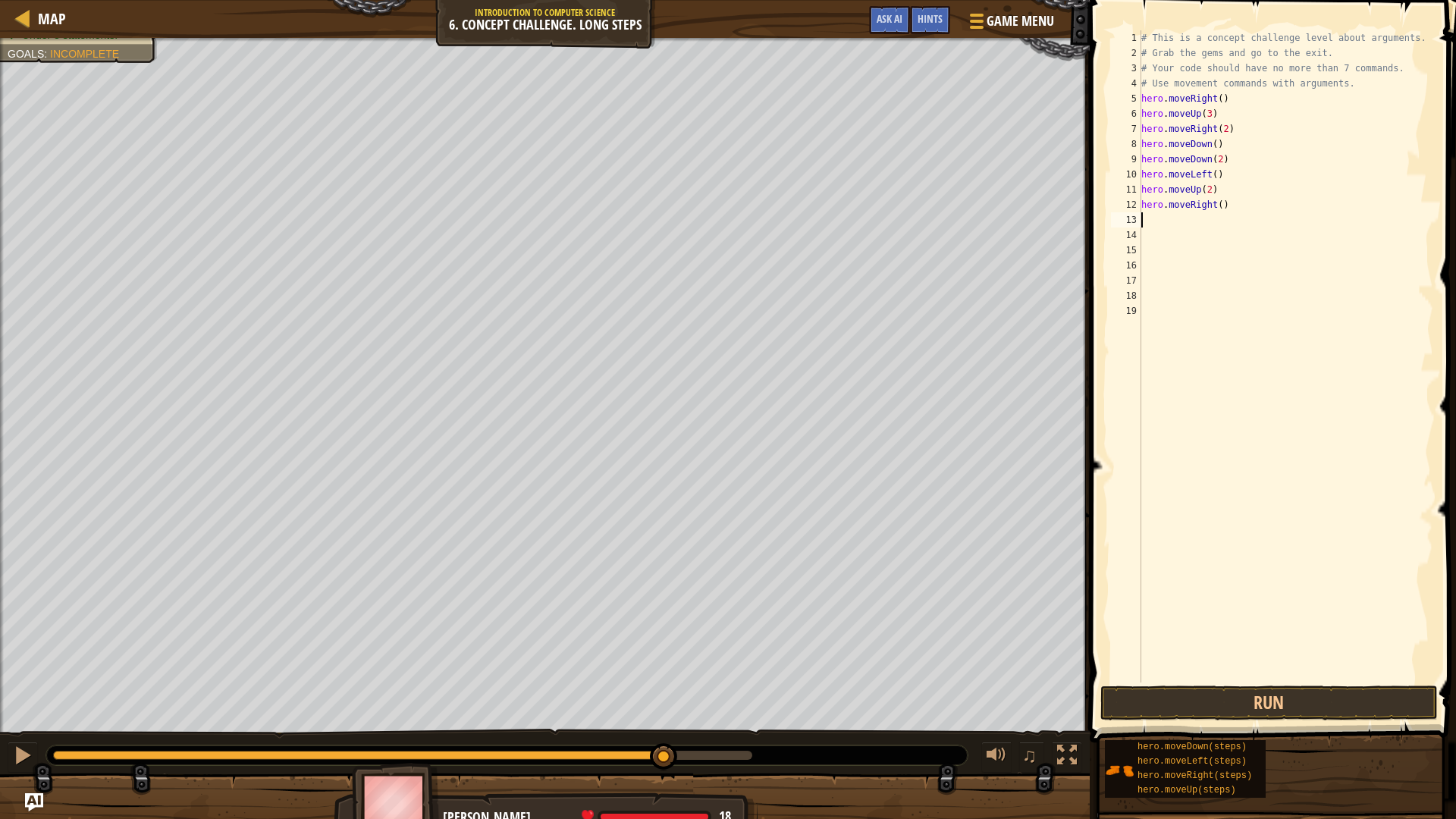
click at [1213, 209] on div "# This is a concept challenge level about arguments. # Grab the gems and go to …" at bounding box center [1286, 372] width 296 height 683
click at [1216, 210] on div "# This is a concept challenge level about arguments. # Grab the gems and go to …" at bounding box center [1286, 372] width 296 height 683
click at [1176, 700] on button "Run" at bounding box center [1269, 703] width 338 height 35
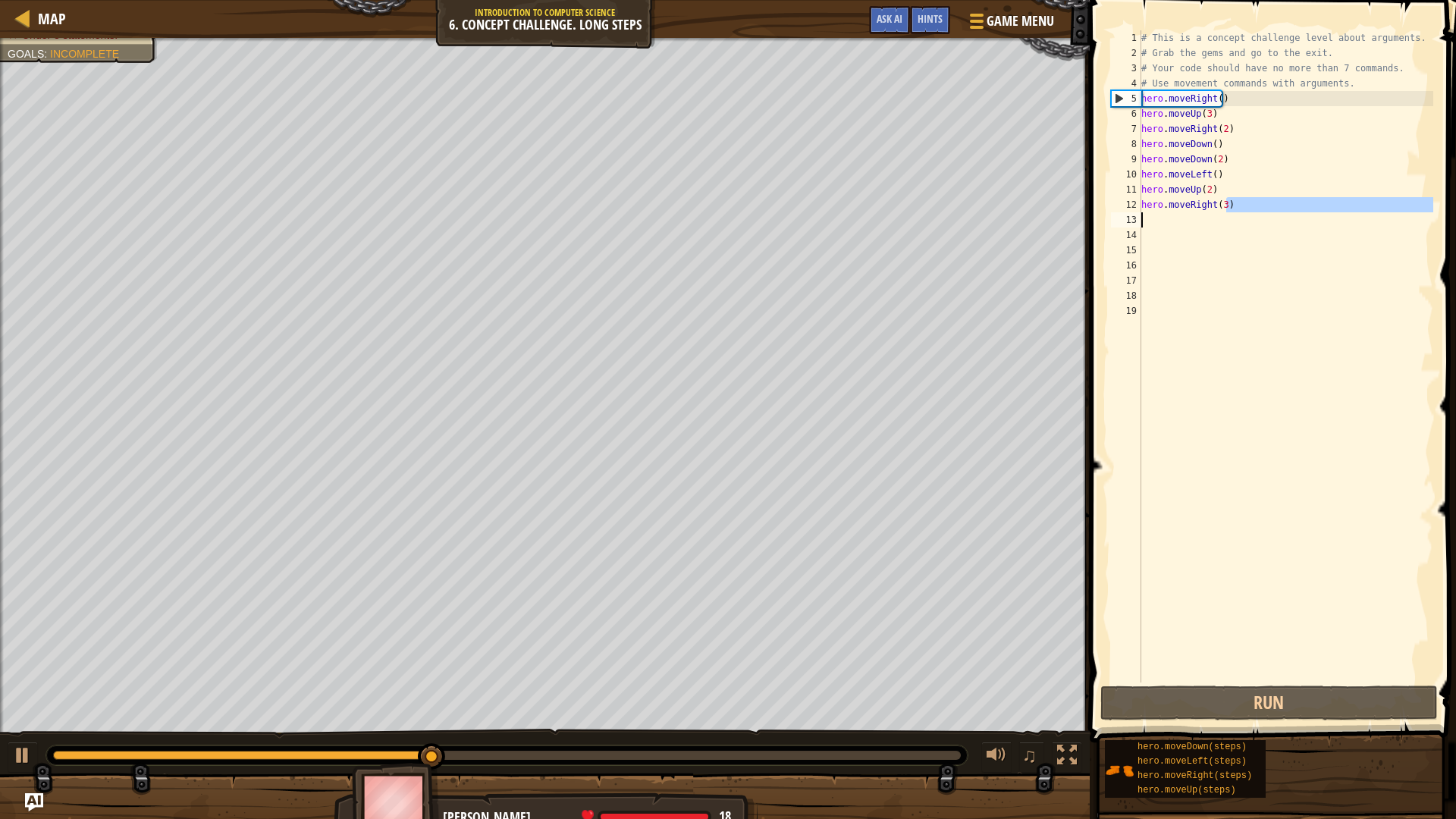
drag, startPoint x: 1242, startPoint y: 206, endPoint x: 1106, endPoint y: 216, distance: 136.4
click at [1106, 216] on div "hero.moveRight(3) 1 2 3 4 5 6 7 8 9 10 11 12 13 14 15 16 17 18 19 # This is a c…" at bounding box center [1271, 401] width 371 height 788
click at [1225, 202] on div "# This is a concept challenge level about arguments. # Grab the gems and go to …" at bounding box center [1286, 357] width 295 height 652
drag, startPoint x: 1225, startPoint y: 202, endPoint x: 1115, endPoint y: 213, distance: 110.5
click at [1115, 213] on div "hero.moveRight(3) 1 2 3 4 5 6 7 8 9 10 11 12 13 14 15 16 17 18 19 # This is a c…" at bounding box center [1271, 357] width 325 height 652
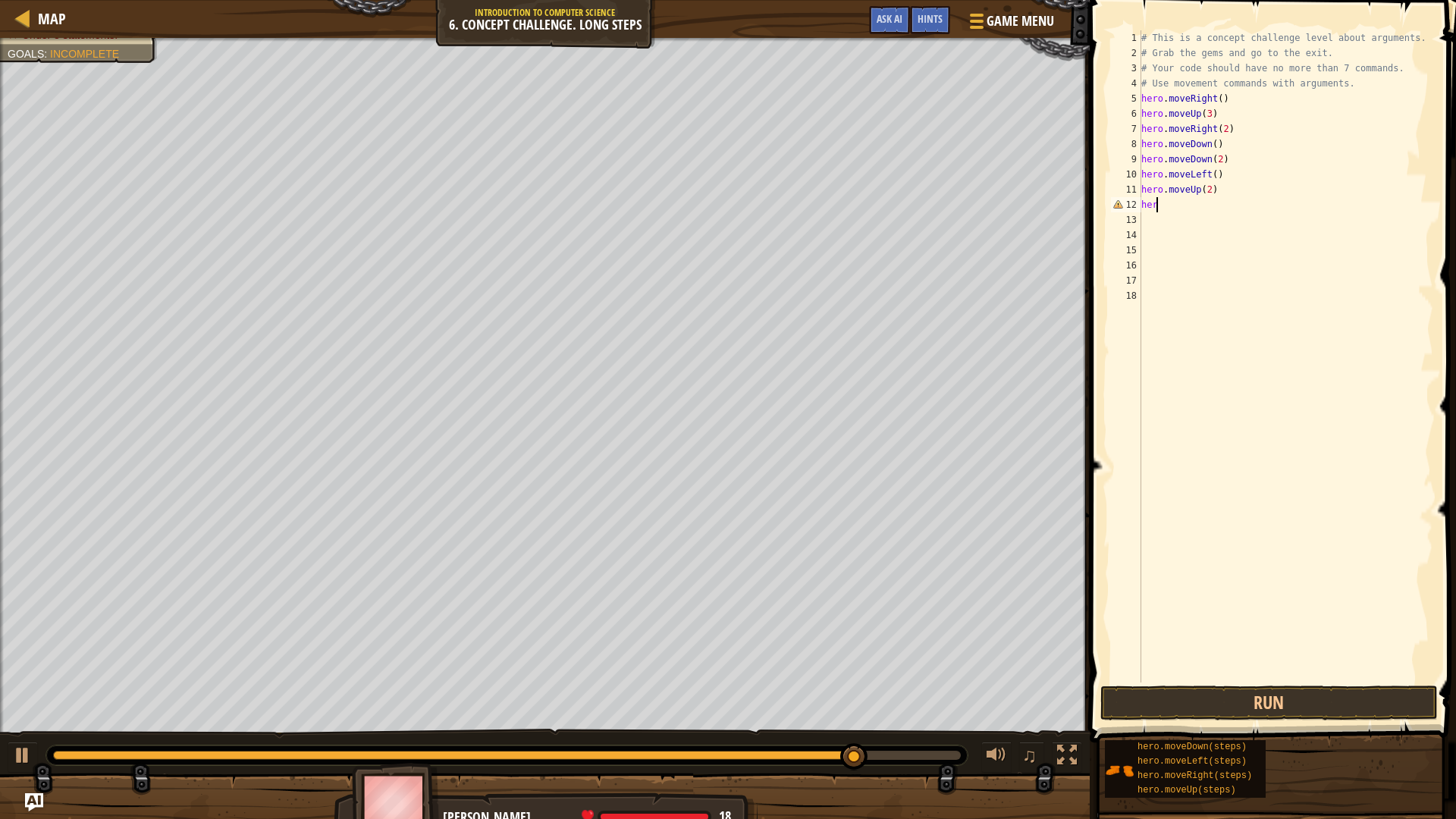
scroll to position [7, 0]
type textarea "h"
click at [1356, 704] on button "Run" at bounding box center [1269, 703] width 338 height 35
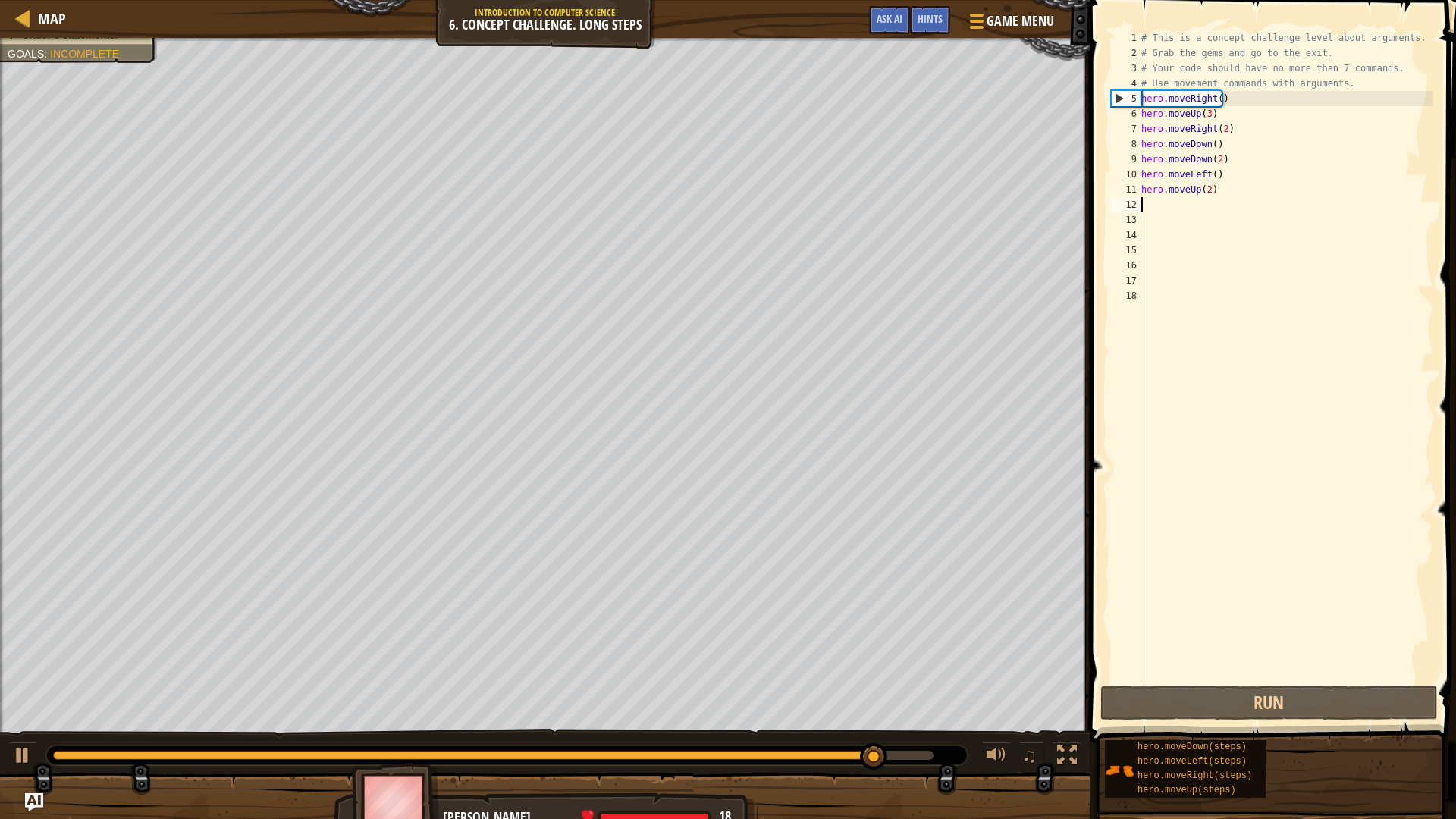
click at [1228, 191] on div "# This is a concept challenge level about arguments. # Grab the gems and go to …" at bounding box center [1286, 372] width 296 height 683
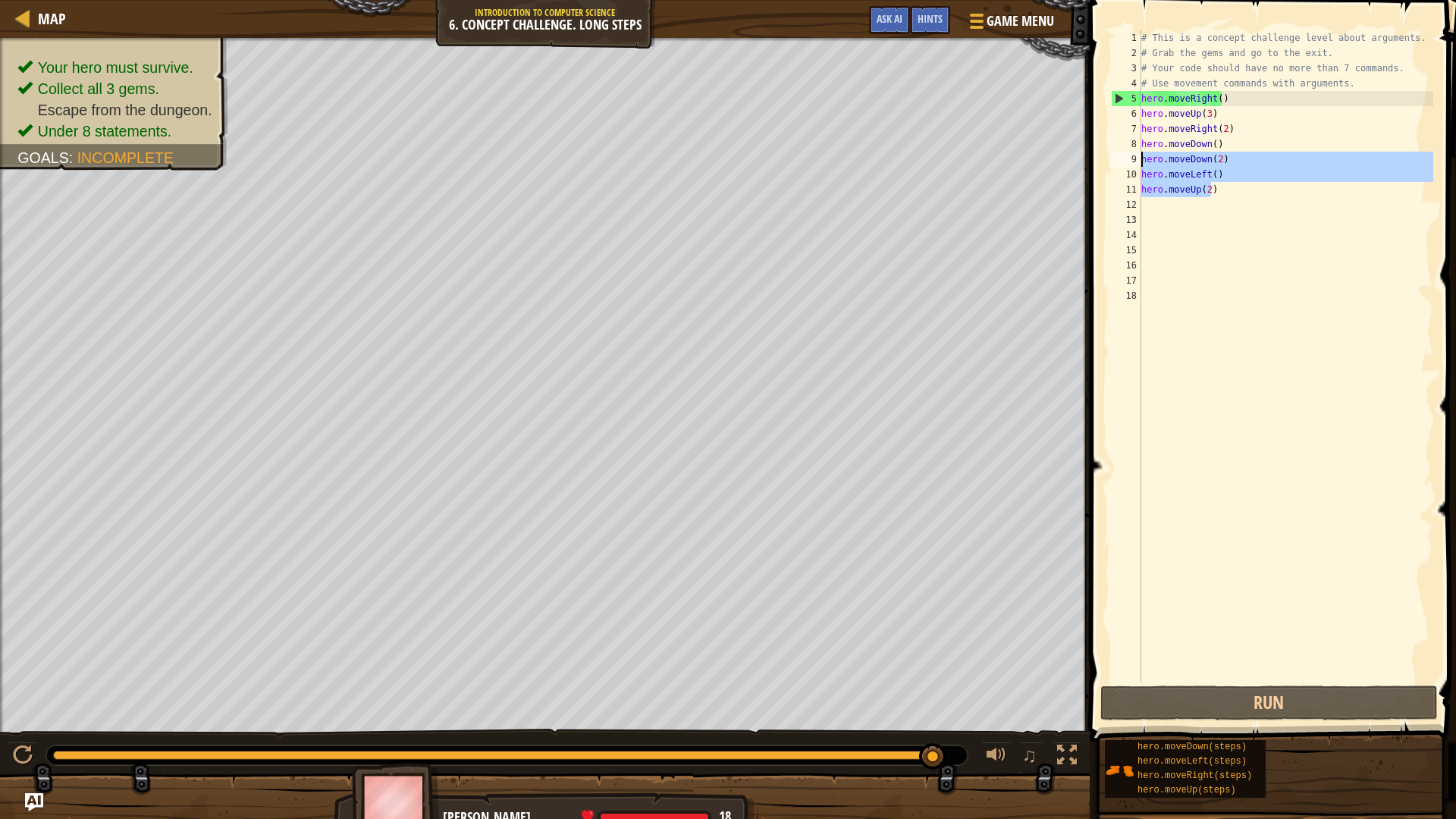
drag, startPoint x: 1228, startPoint y: 191, endPoint x: 1127, endPoint y: 162, distance: 105.1
click at [1127, 162] on div "hero.moveUp(2) 1 2 3 4 5 6 7 8 9 10 11 12 13 14 15 16 17 18 # This is a concept…" at bounding box center [1271, 357] width 325 height 652
type textarea "hero.moveDown(2) hero.moveLeft()"
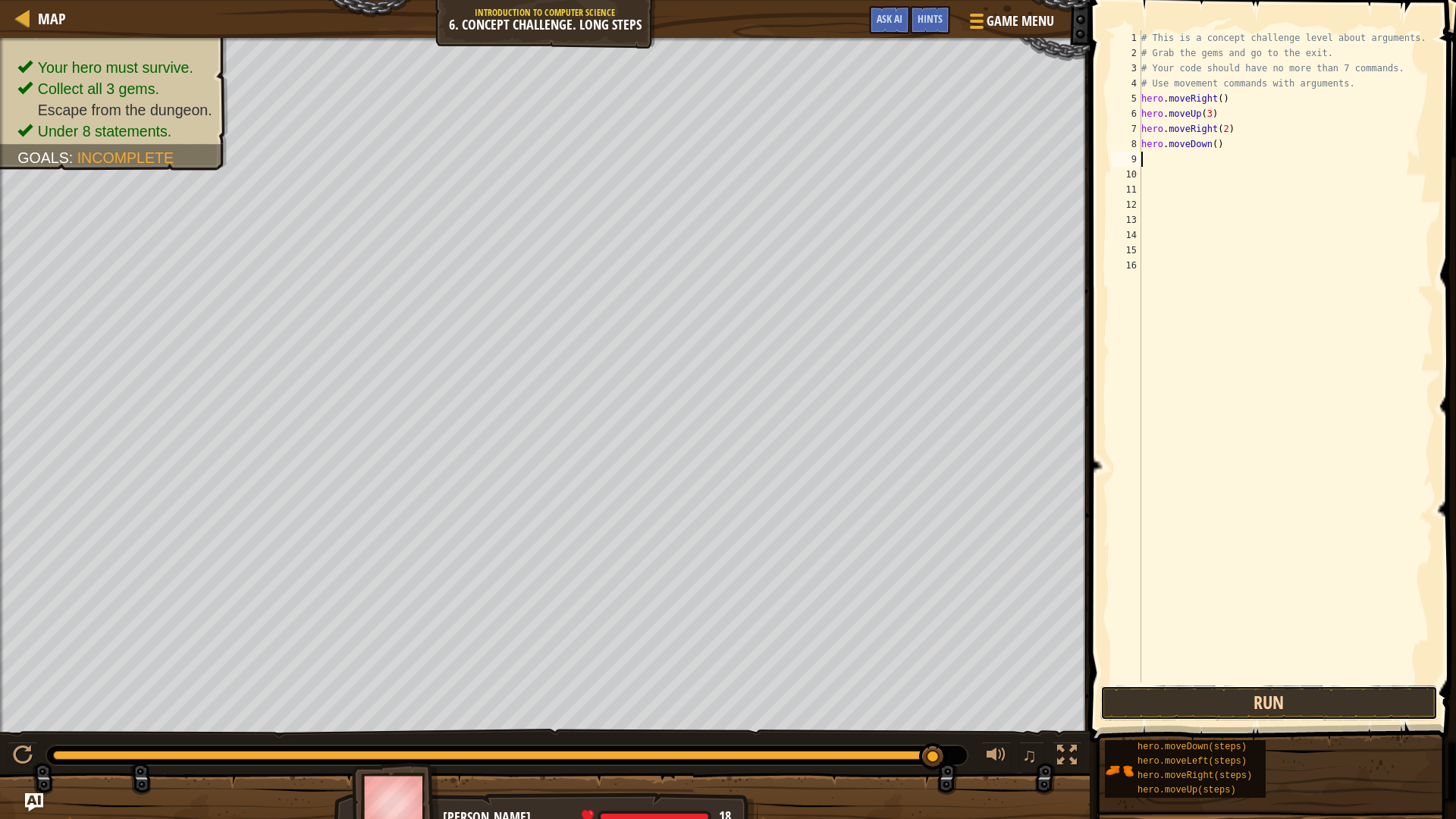
click at [1209, 706] on button "Run" at bounding box center [1269, 703] width 338 height 35
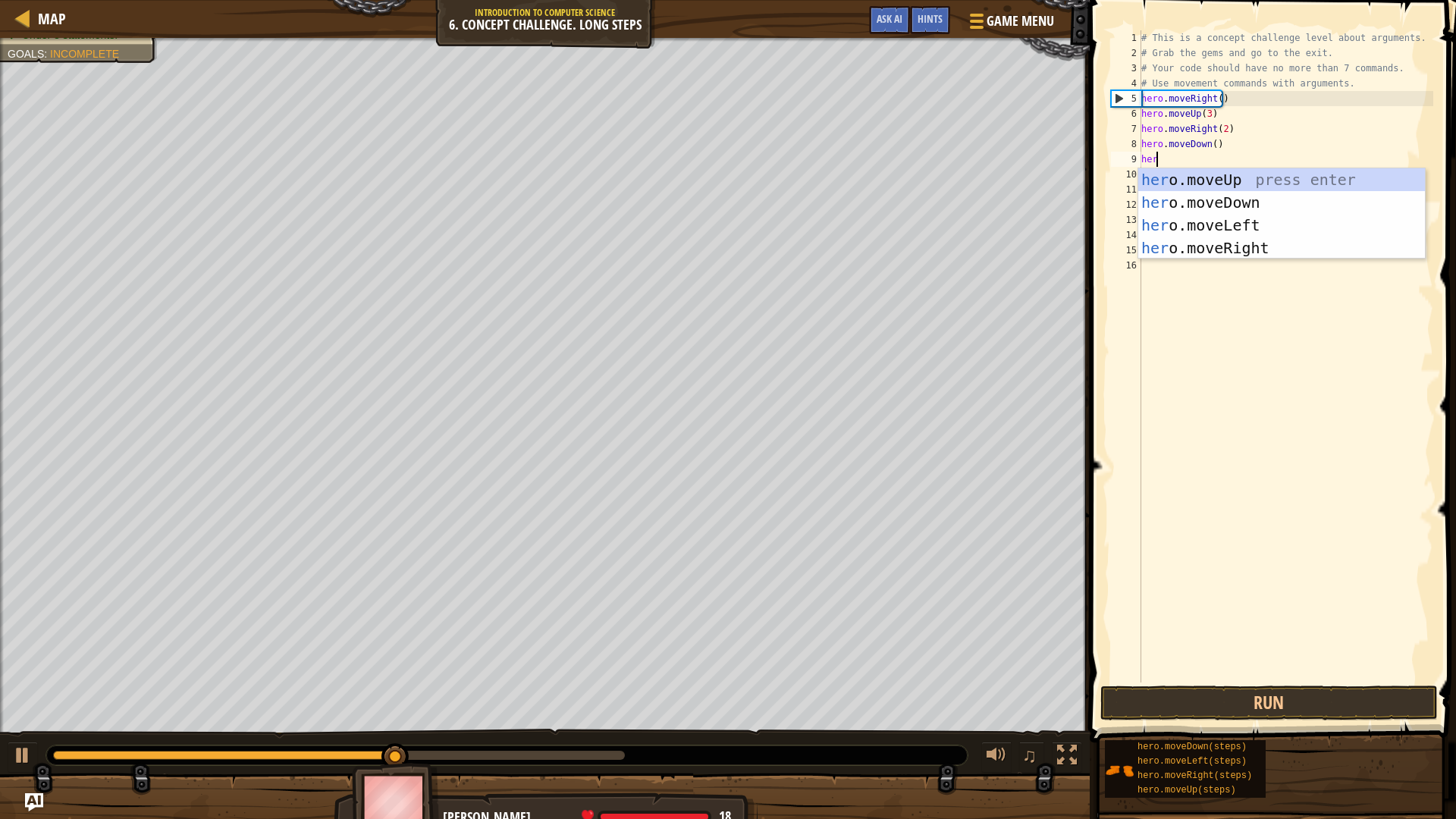
scroll to position [7, 1]
type textarea "hero"
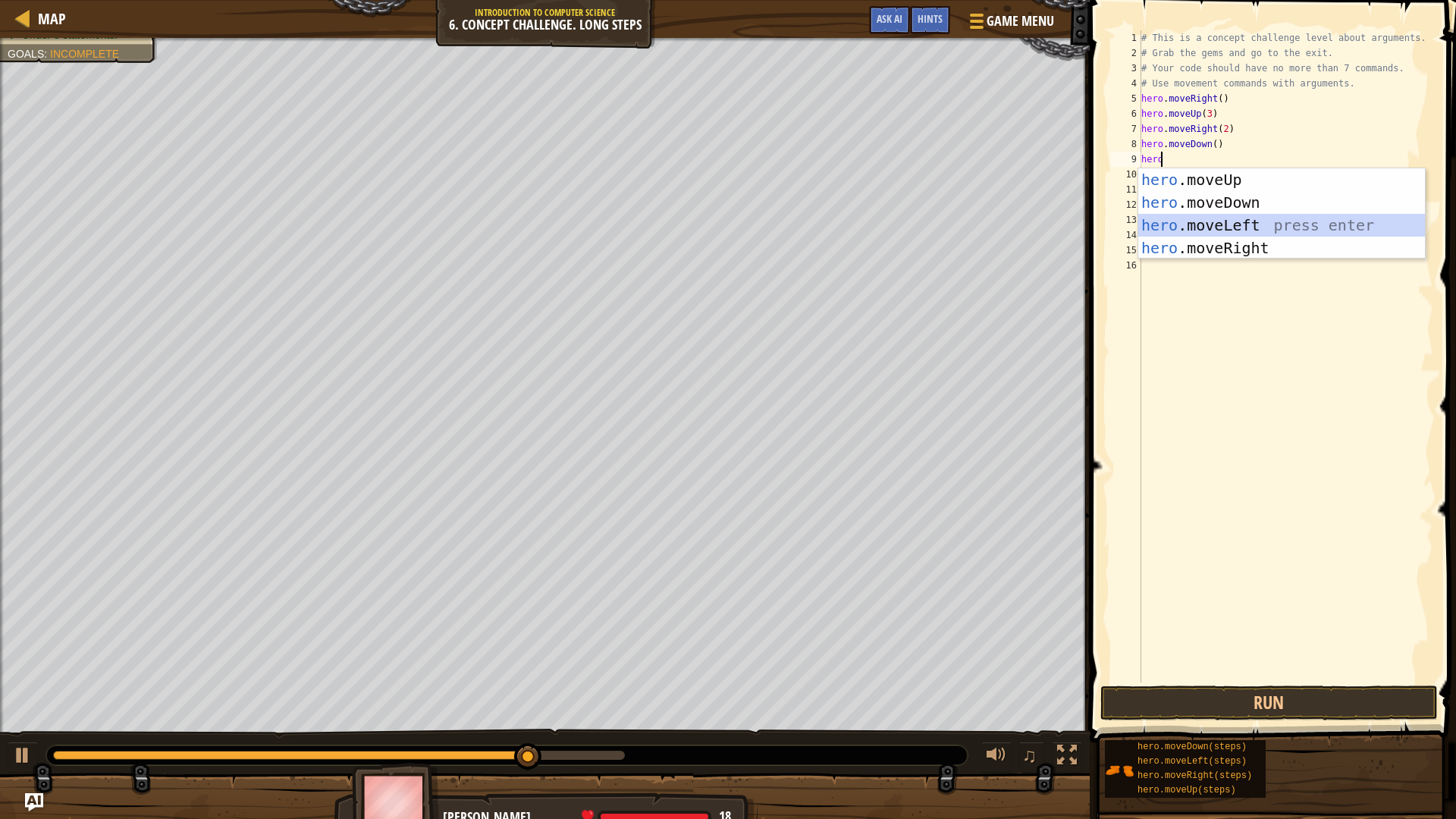
click at [1251, 224] on div "hero .moveUp press enter hero .moveDown press enter hero .moveLeft press enter …" at bounding box center [1282, 236] width 287 height 136
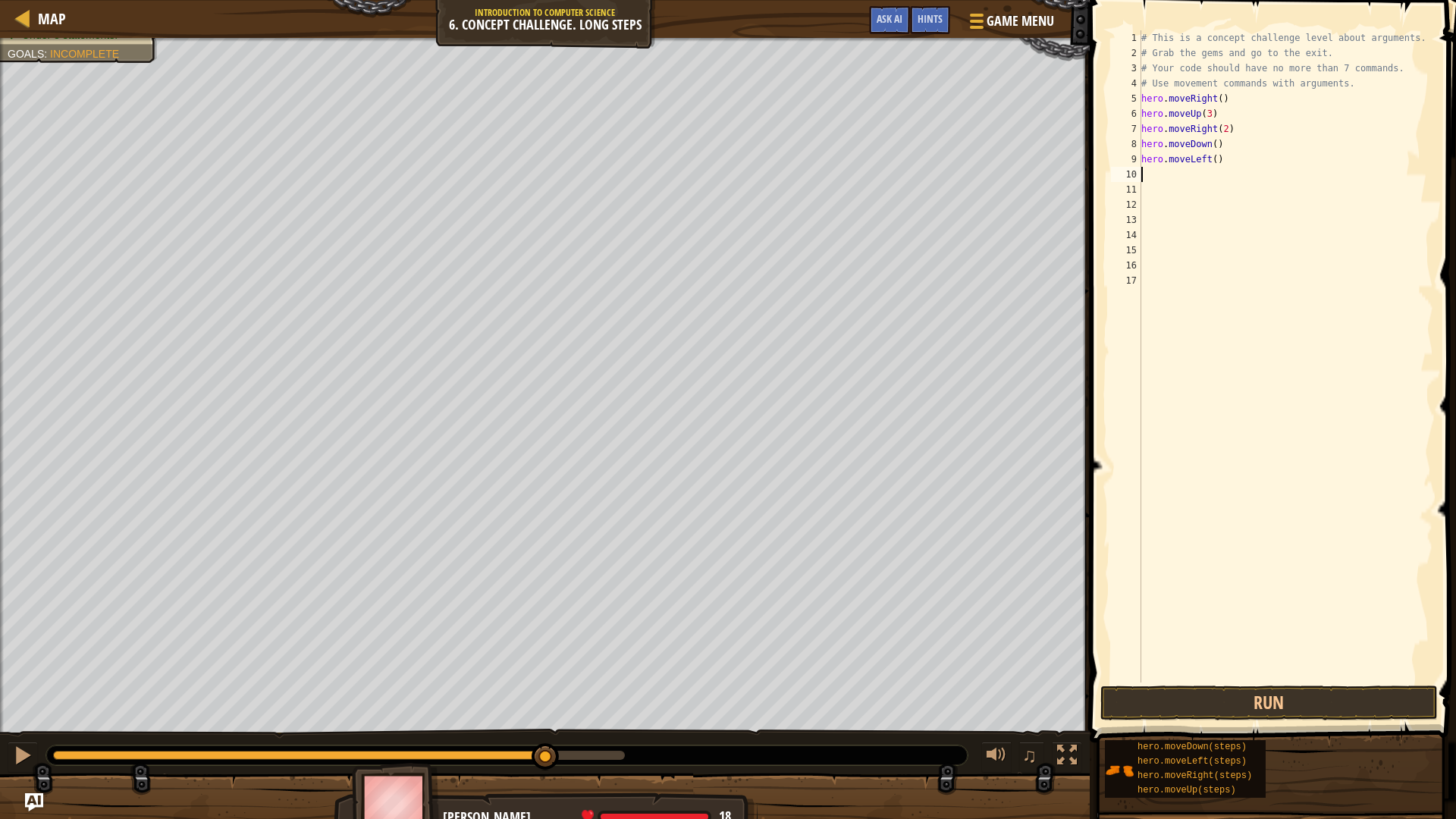
type textarea "h"
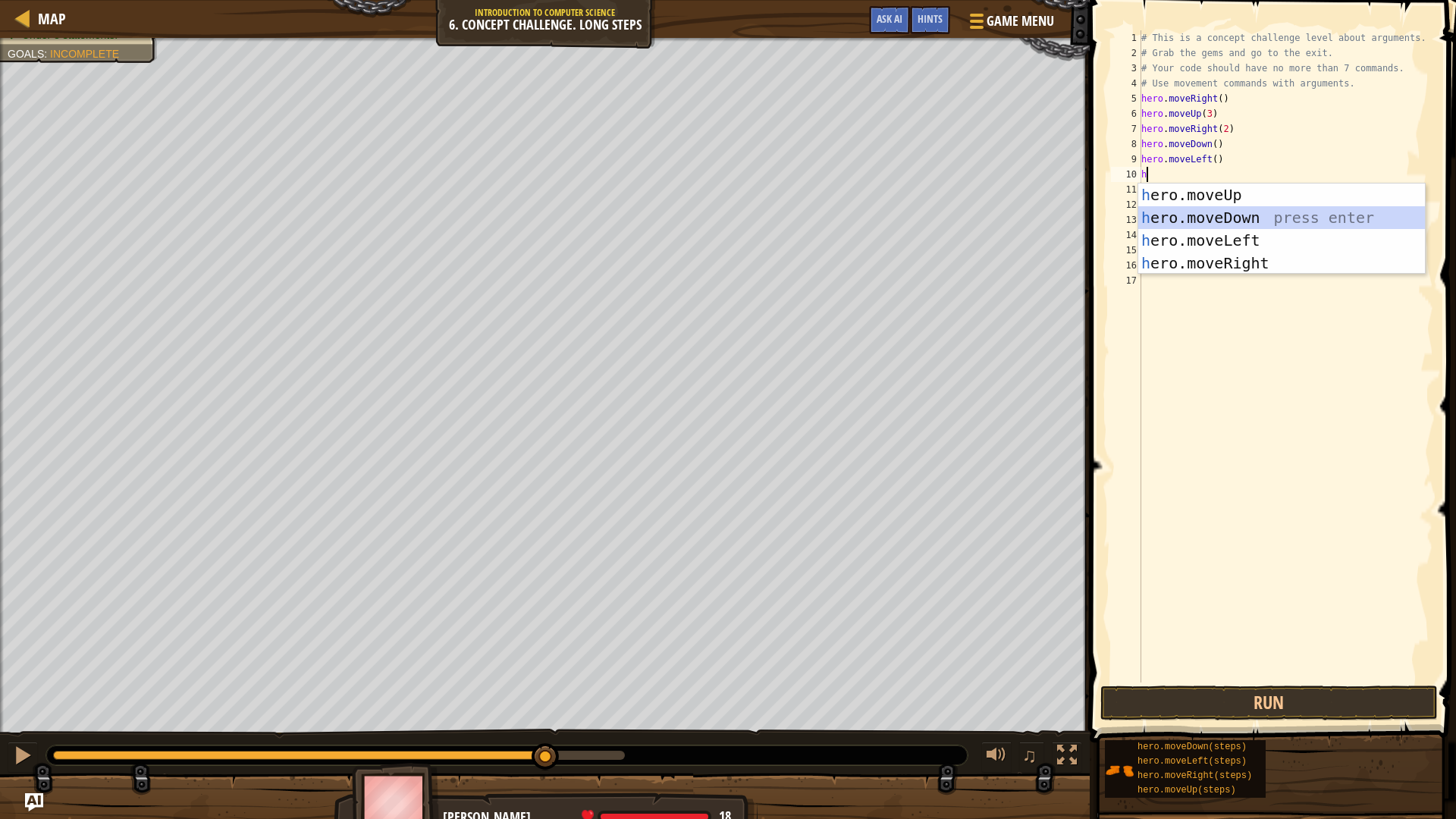
click at [1243, 221] on div "h ero.moveUp press enter h ero.moveDown press enter h ero.moveLeft press enter …" at bounding box center [1282, 252] width 287 height 136
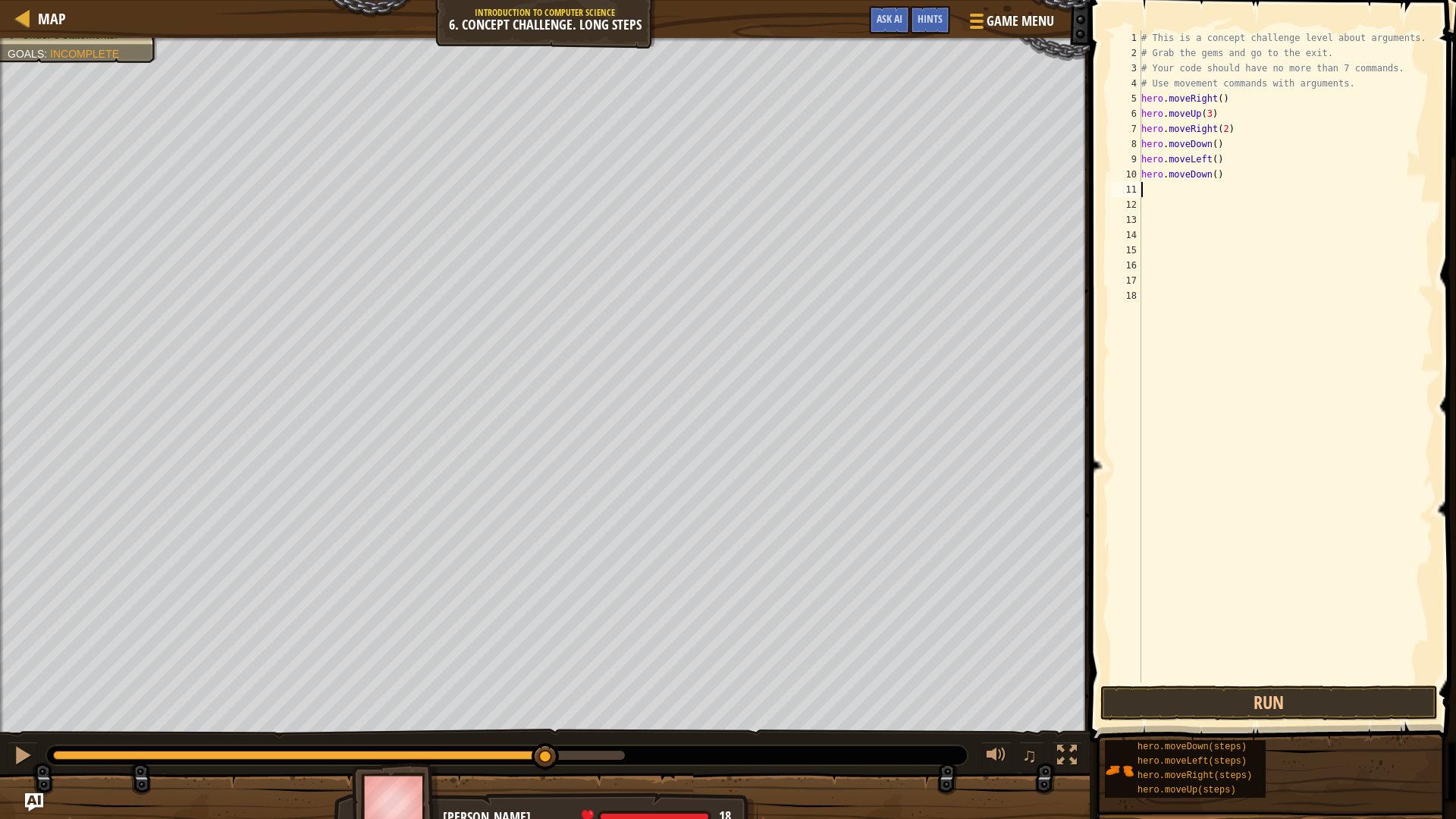
click at [1210, 178] on div "# This is a concept challenge level about arguments. # Grab the gems and go to …" at bounding box center [1286, 372] width 296 height 683
type textarea "hero.moveDown(2)"
click at [1164, 192] on div "# This is a concept challenge level about arguments. # Grab the gems and go to …" at bounding box center [1286, 372] width 296 height 683
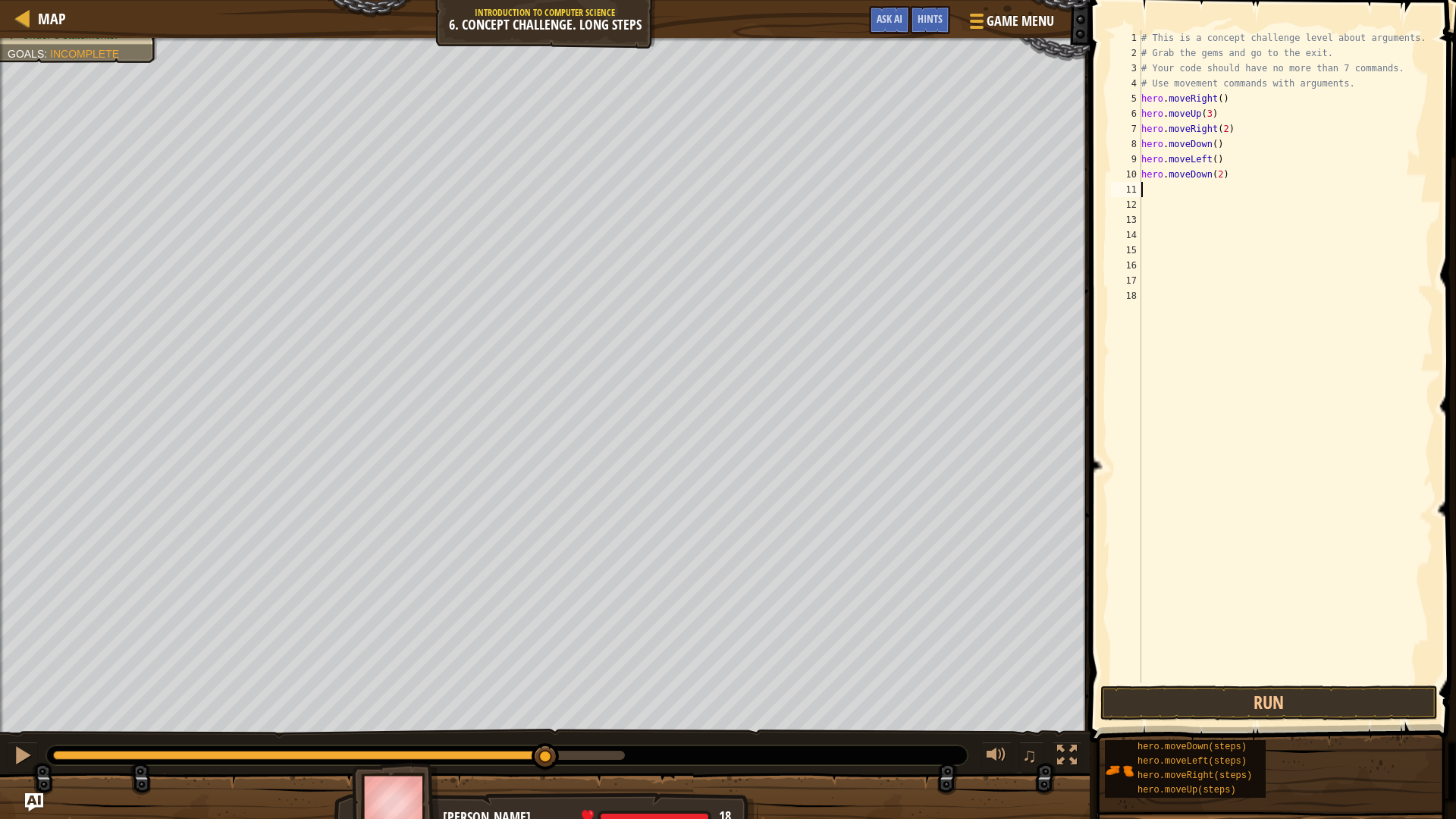
type textarea "h"
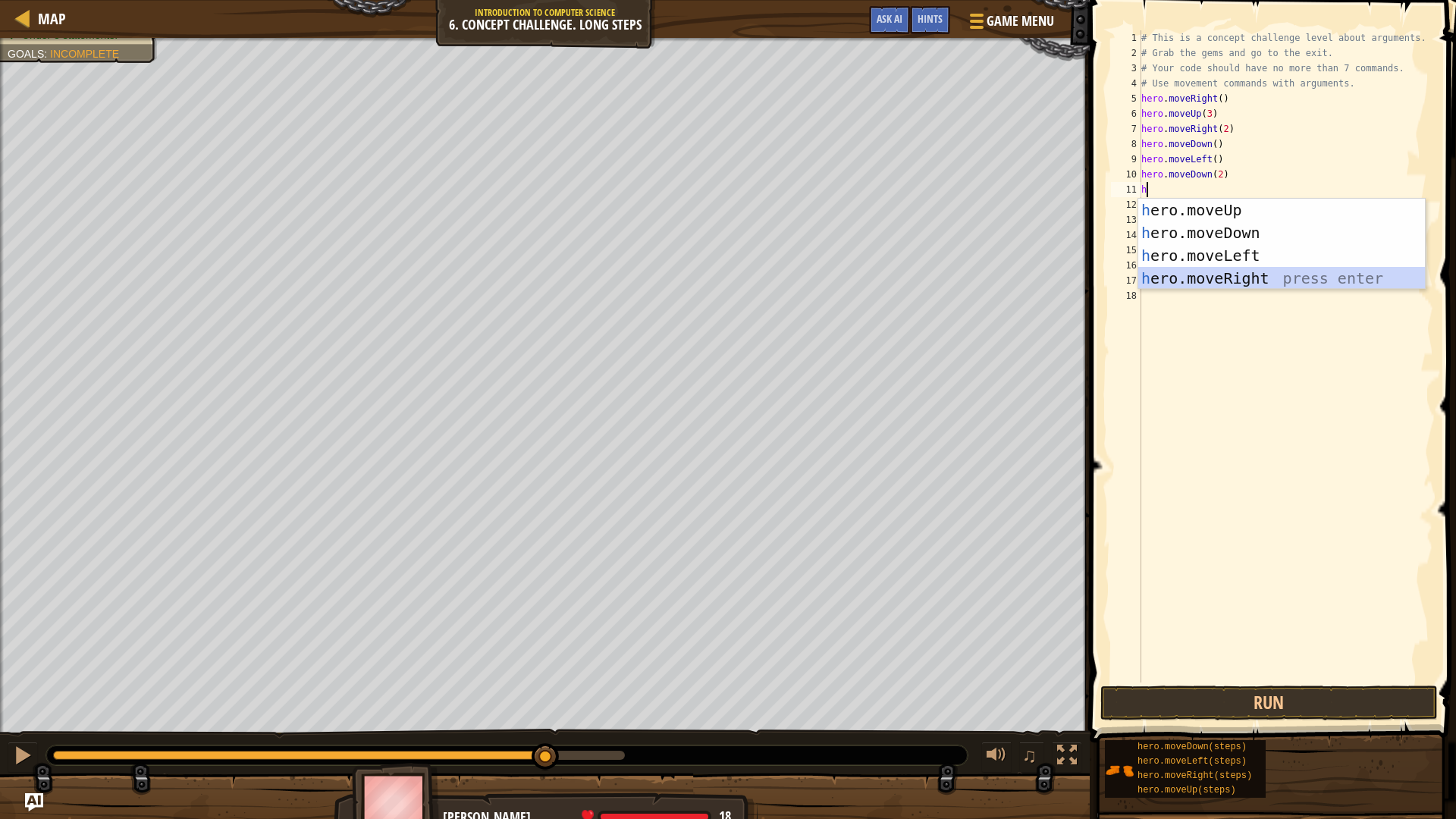
click at [1215, 278] on div "h ero.moveUp press enter h ero.moveDown press enter h ero.moveLeft press enter …" at bounding box center [1282, 267] width 287 height 136
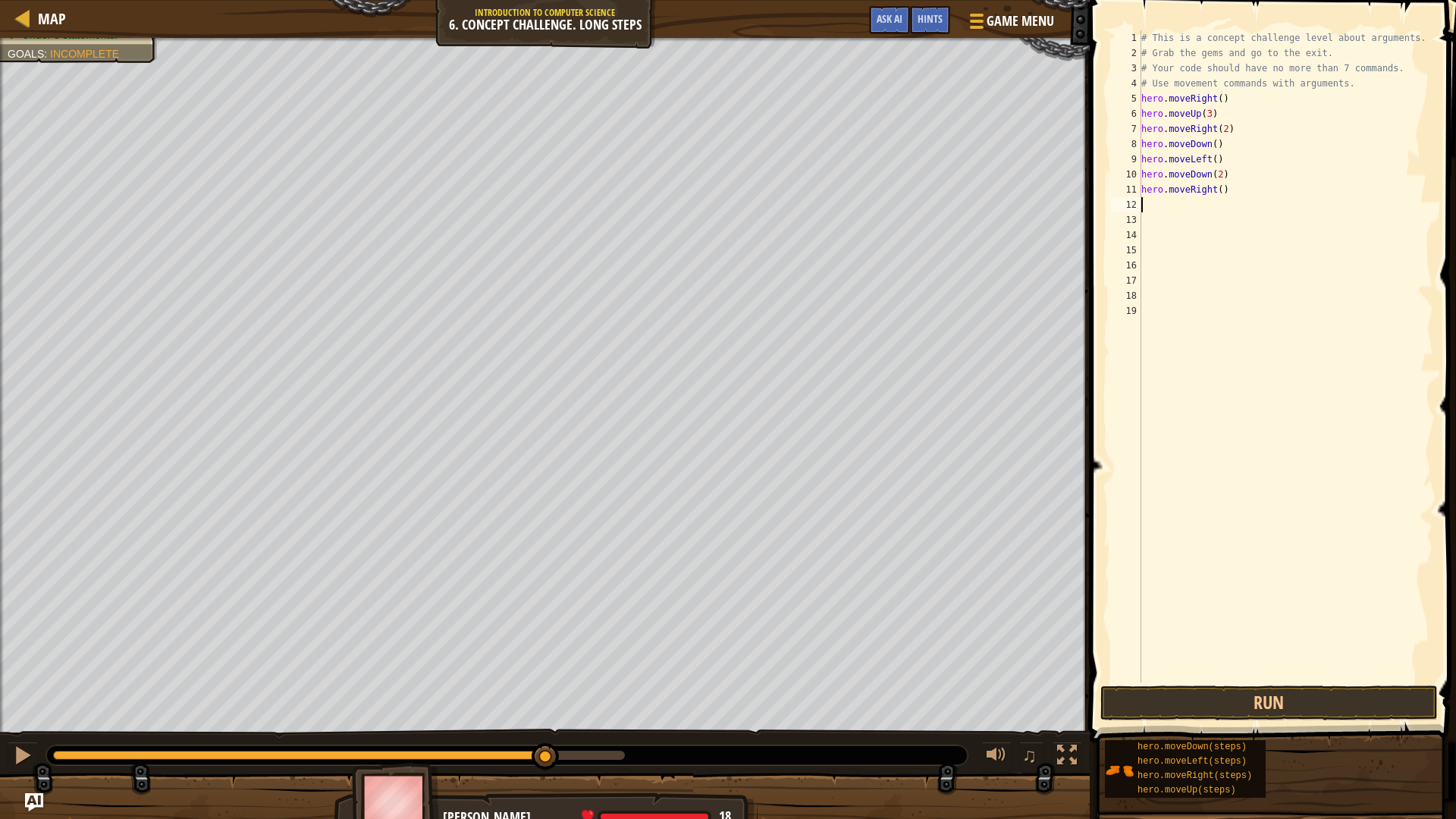
click at [1216, 195] on div "# This is a concept challenge level about arguments. # Grab the gems and go to …" at bounding box center [1286, 372] width 296 height 683
click at [1263, 702] on button "Run" at bounding box center [1269, 703] width 338 height 35
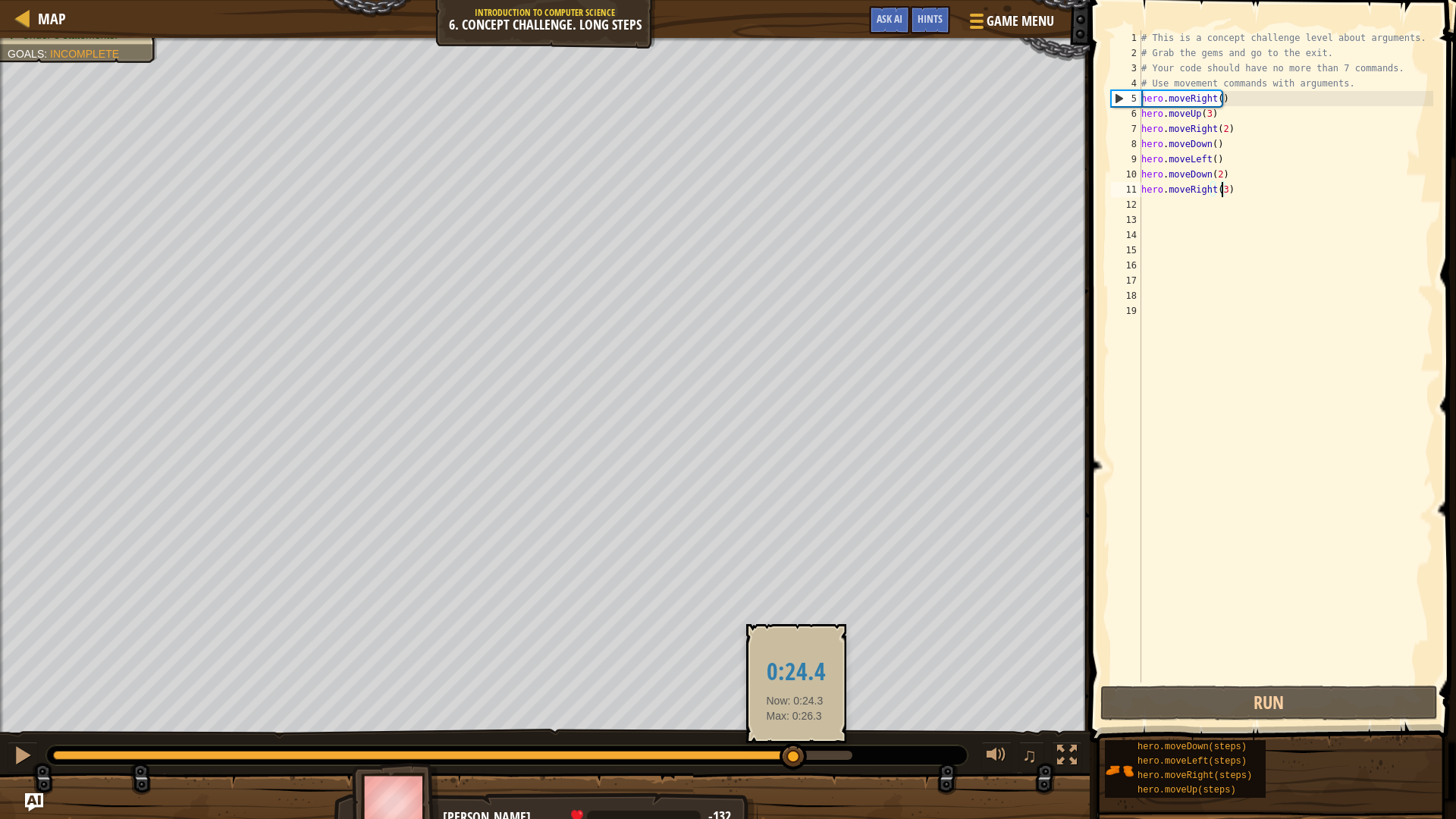
drag, startPoint x: 657, startPoint y: 744, endPoint x: 795, endPoint y: 752, distance: 138.2
click at [795, 716] on div at bounding box center [794, 757] width 27 height 27
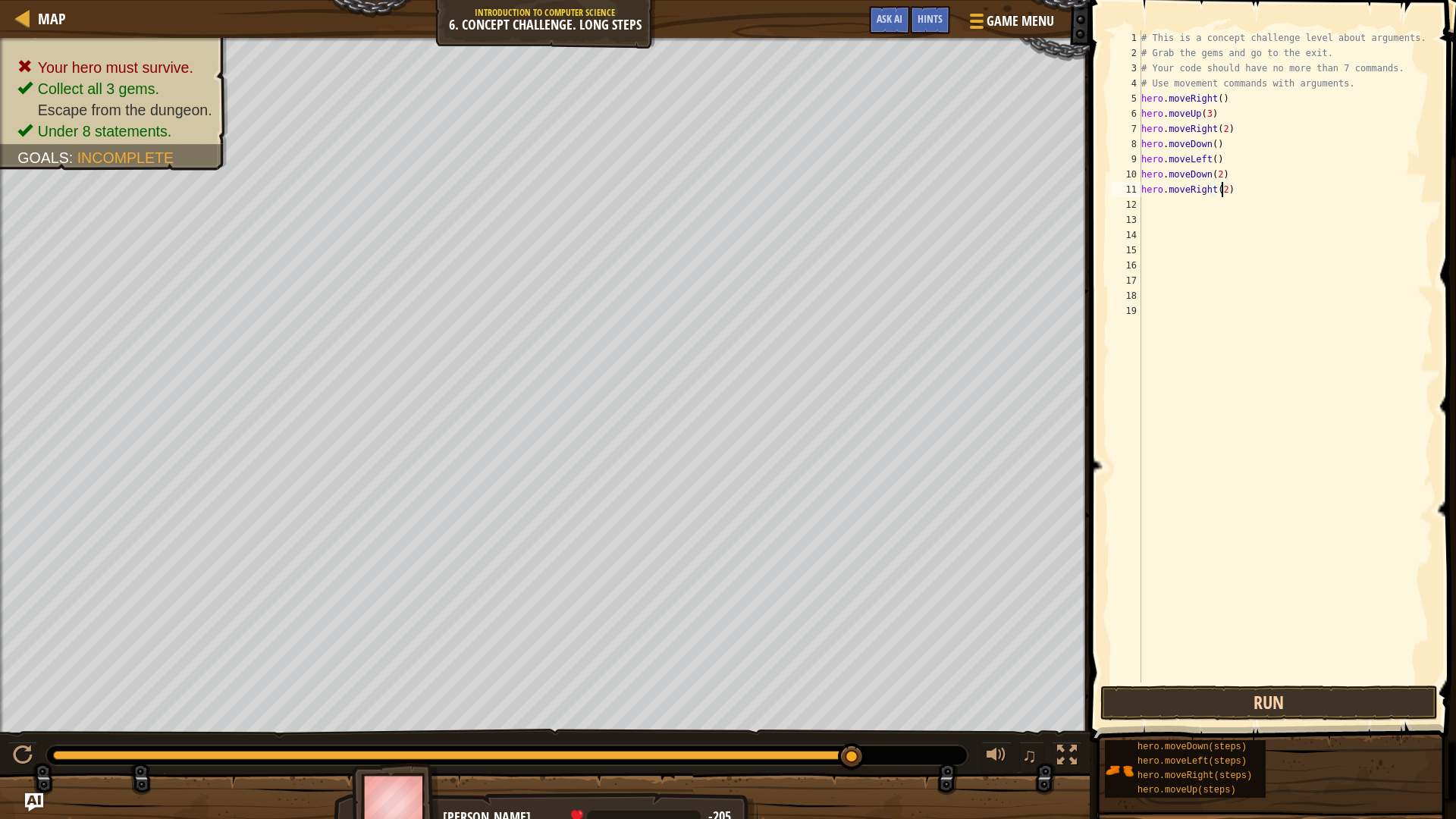
type textarea "hero.moveRight(2)"
click at [1271, 711] on button "Run" at bounding box center [1269, 703] width 338 height 35
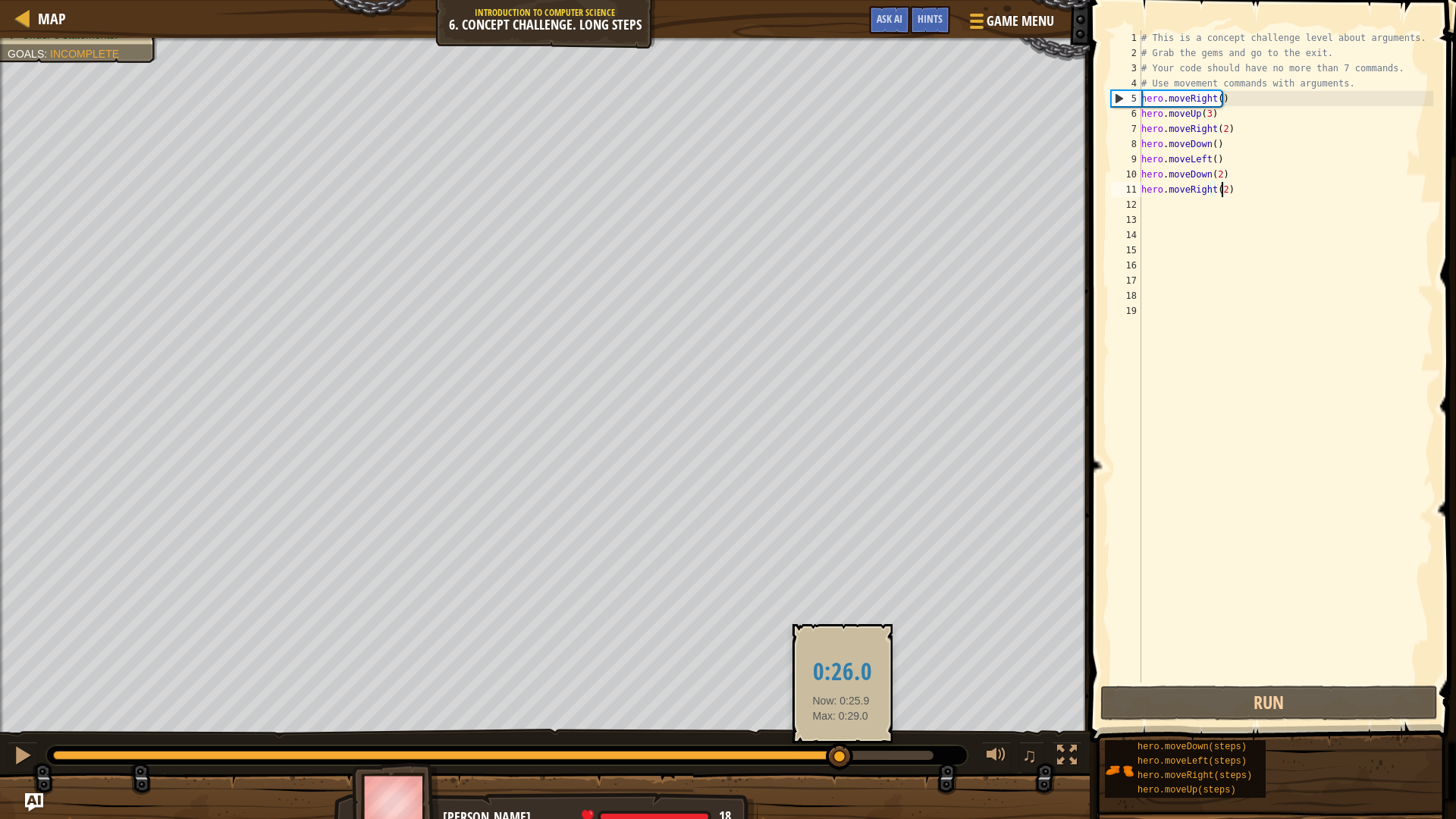
drag, startPoint x: 295, startPoint y: 756, endPoint x: 841, endPoint y: 763, distance: 546.0
click at [841, 716] on div at bounding box center [839, 757] width 27 height 27
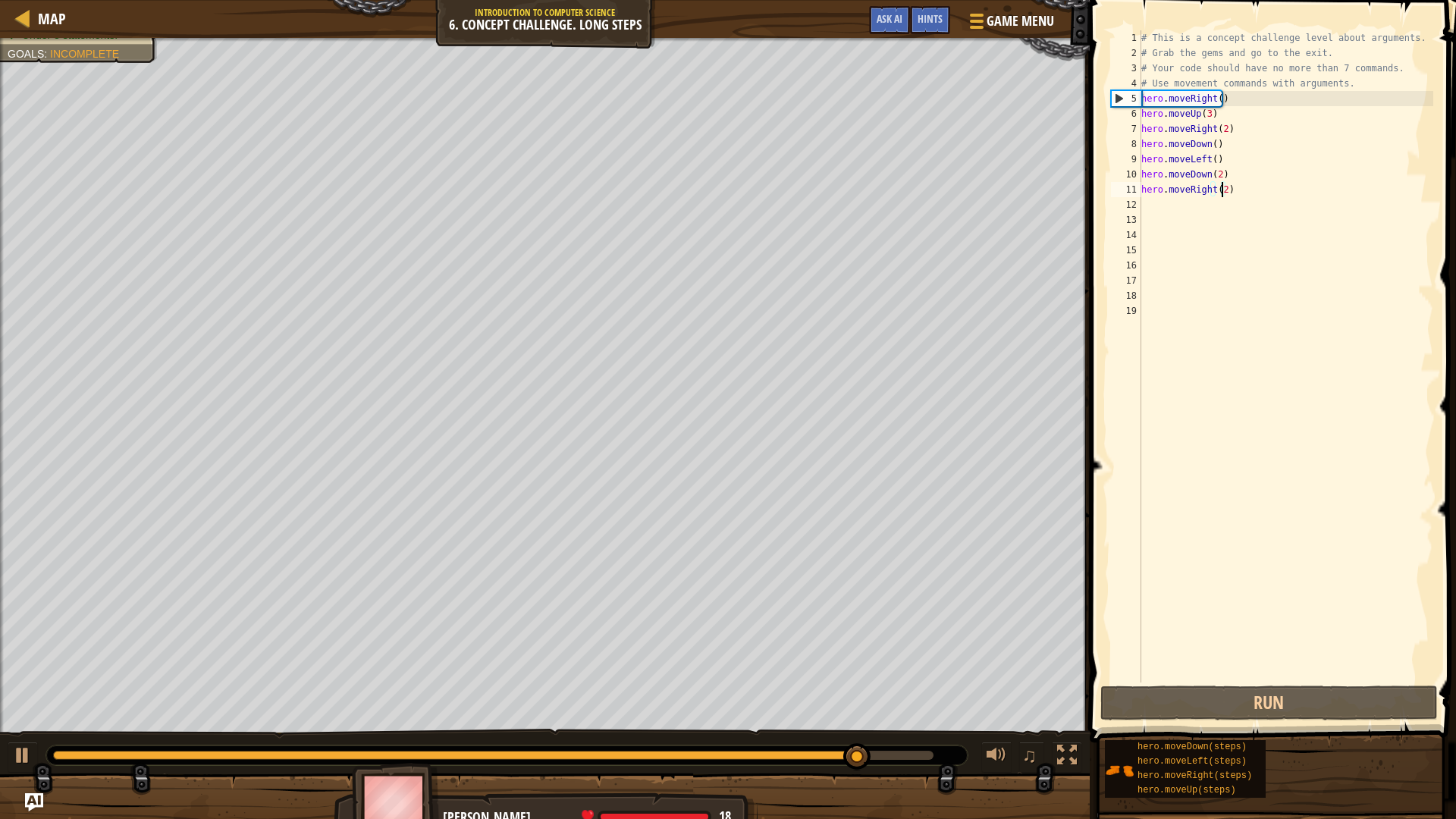
click at [1190, 197] on div "# This is a concept challenge level about arguments. # Grab the gems and go to …" at bounding box center [1286, 372] width 296 height 683
type textarea "h"
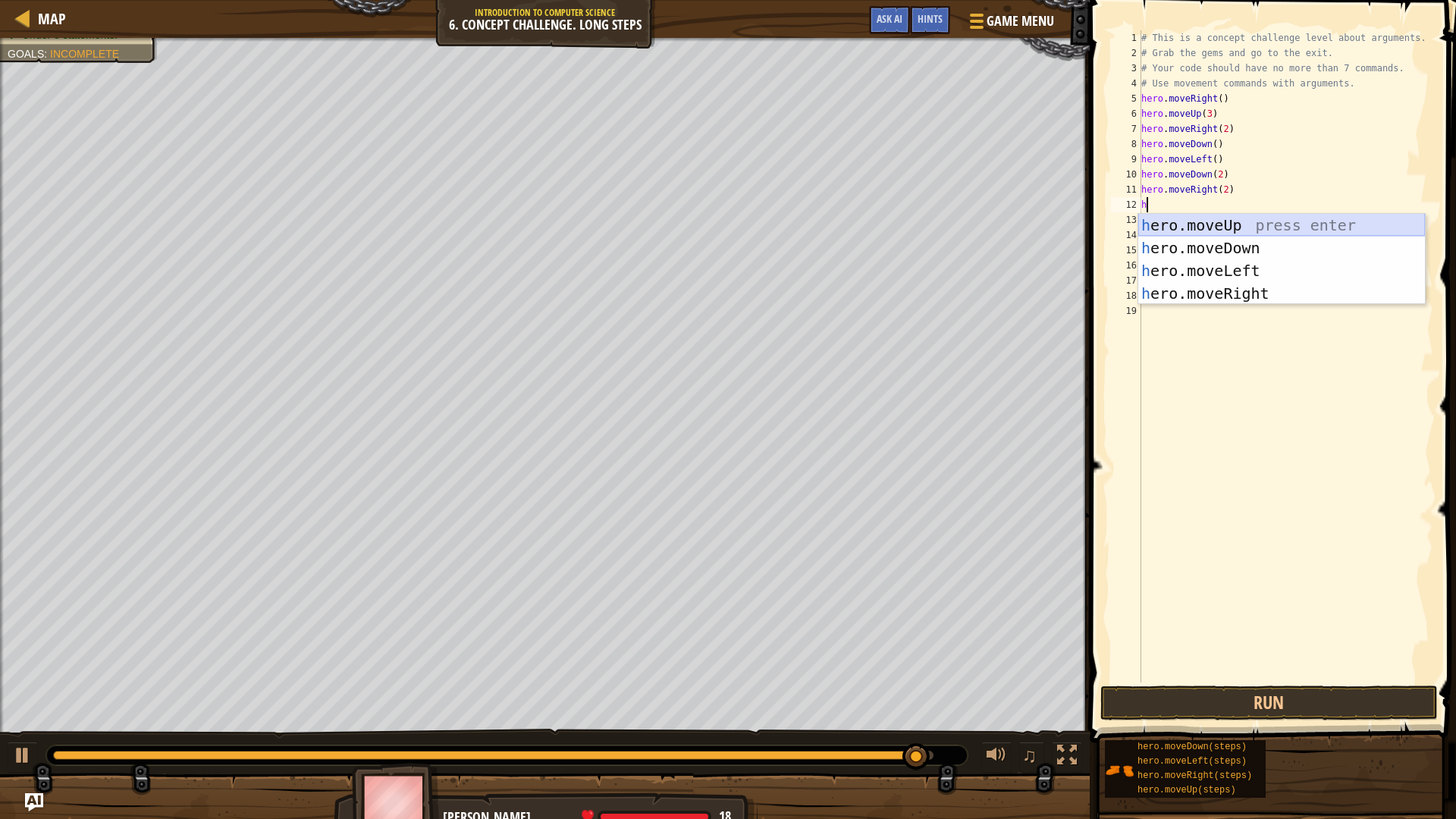
click at [1236, 228] on div "h ero.moveUp press enter h ero.moveDown press enter h ero.moveLeft press enter …" at bounding box center [1282, 282] width 287 height 136
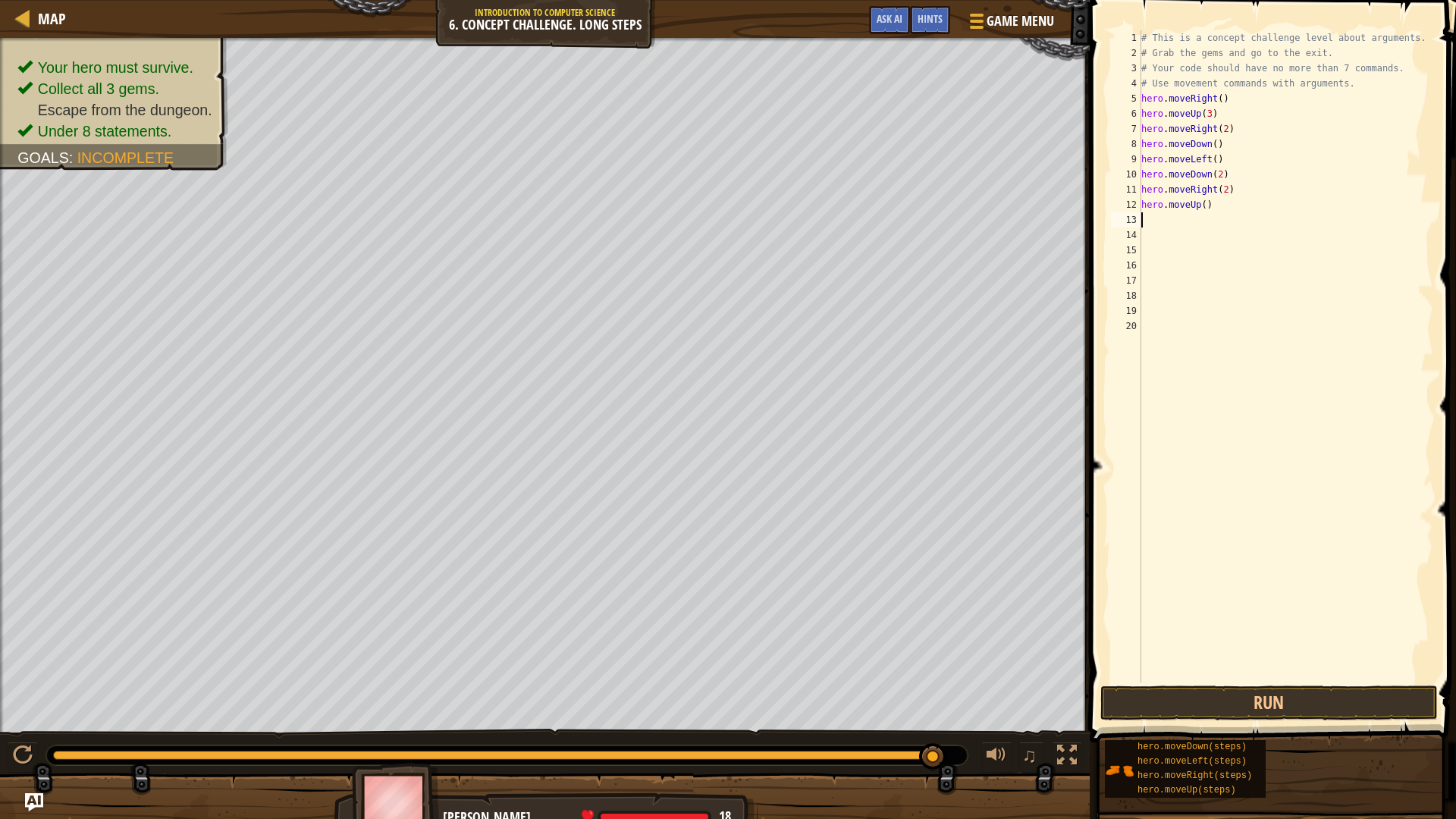
click at [1204, 213] on div "# This is a concept challenge level about arguments. # Grab the gems and go to …" at bounding box center [1286, 372] width 296 height 683
click at [1202, 208] on div "# This is a concept challenge level about arguments. # Grab the gems and go to …" at bounding box center [1286, 372] width 296 height 683
type textarea "hero.moveUp(2)"
click at [1188, 229] on div "# This is a concept challenge level about arguments. # Grab the gems and go to …" at bounding box center [1286, 372] width 296 height 683
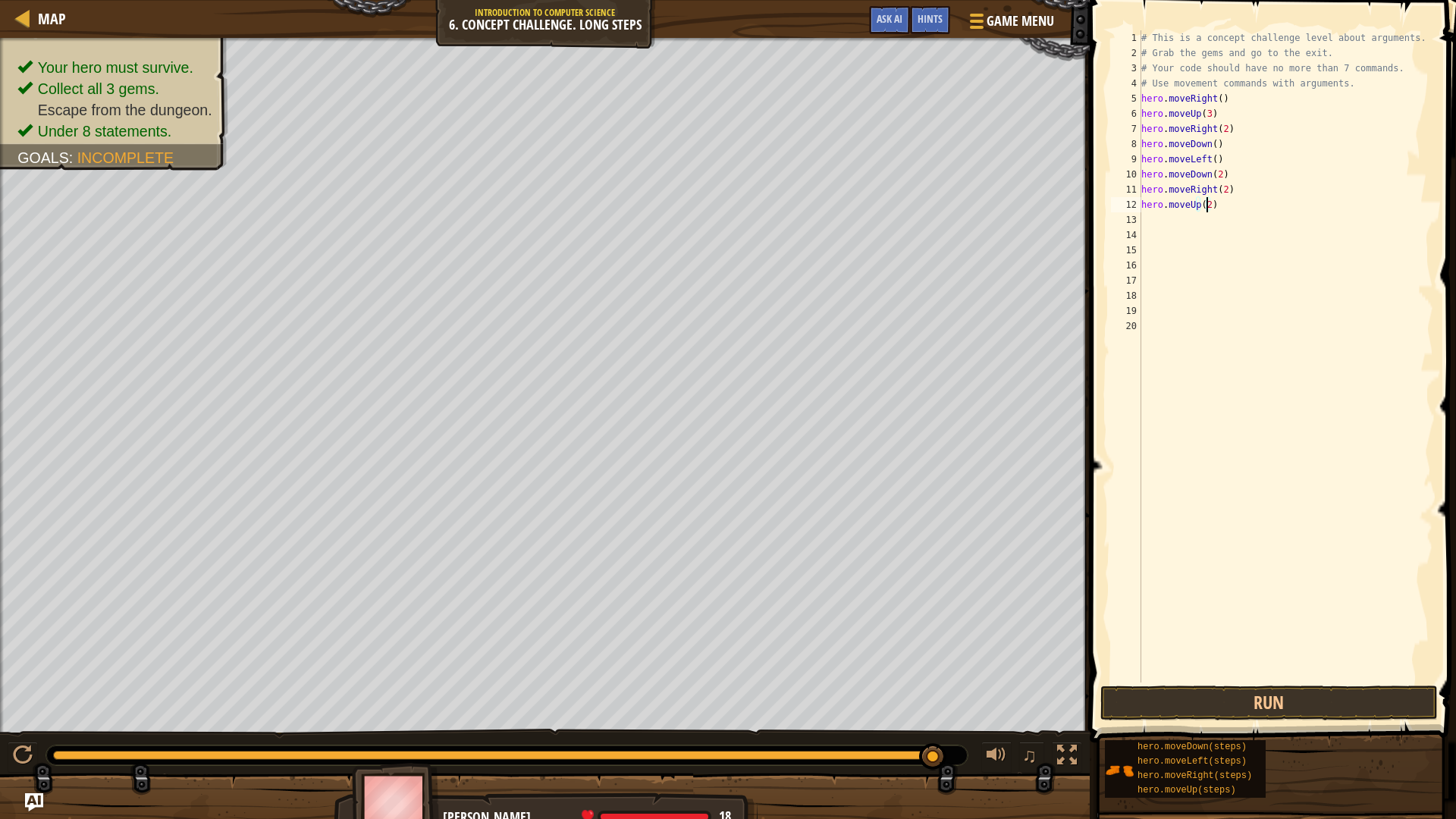
scroll to position [7, 0]
click at [1176, 227] on div "# This is a concept challenge level about arguments. # Grab the gems and go to …" at bounding box center [1286, 372] width 296 height 683
type textarea "h"
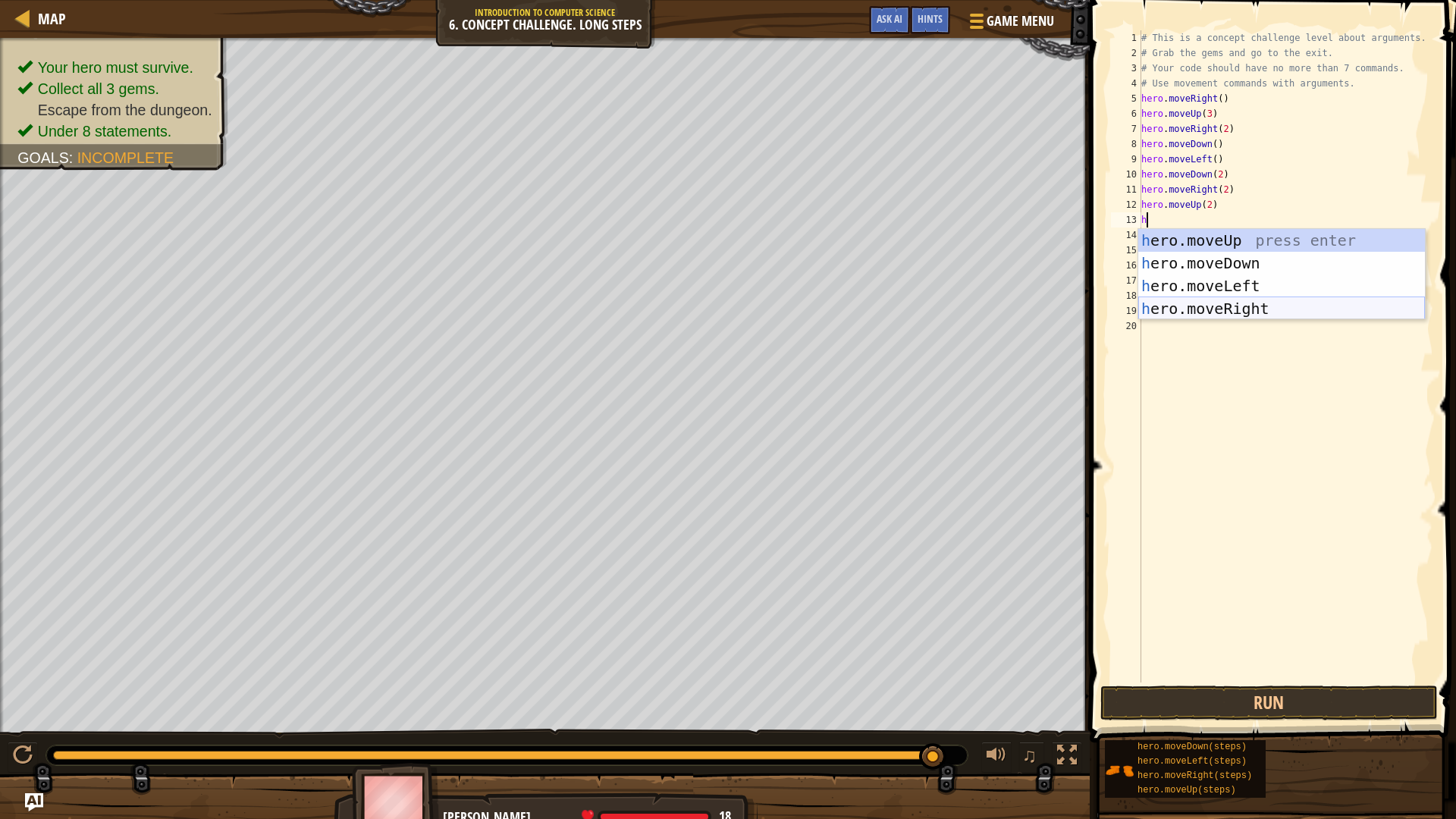
click at [1233, 304] on div "h ero.moveUp press enter h ero.moveDown press enter h ero.moveLeft press enter …" at bounding box center [1282, 296] width 287 height 136
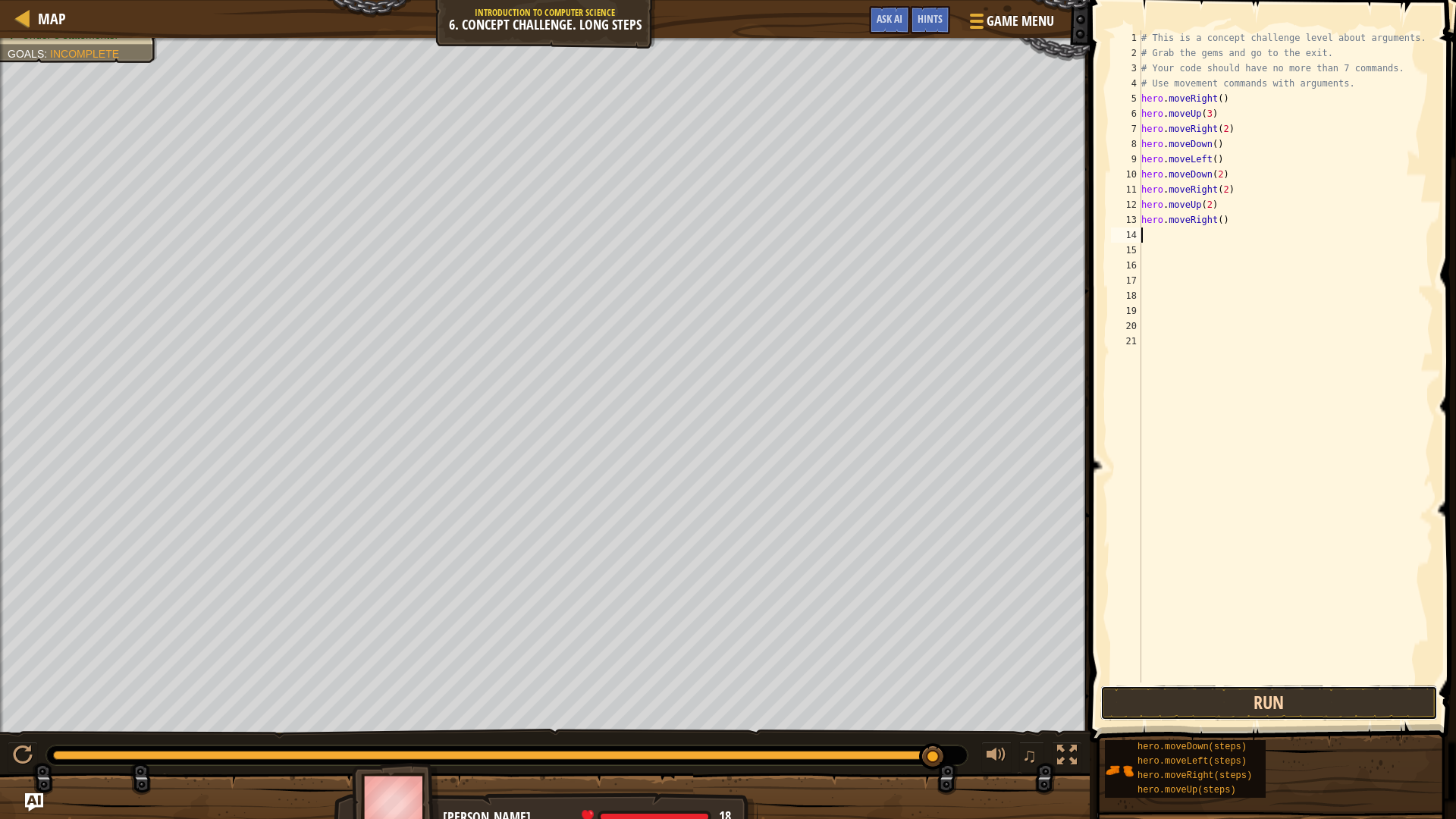
click at [1221, 708] on button "Run" at bounding box center [1269, 703] width 338 height 35
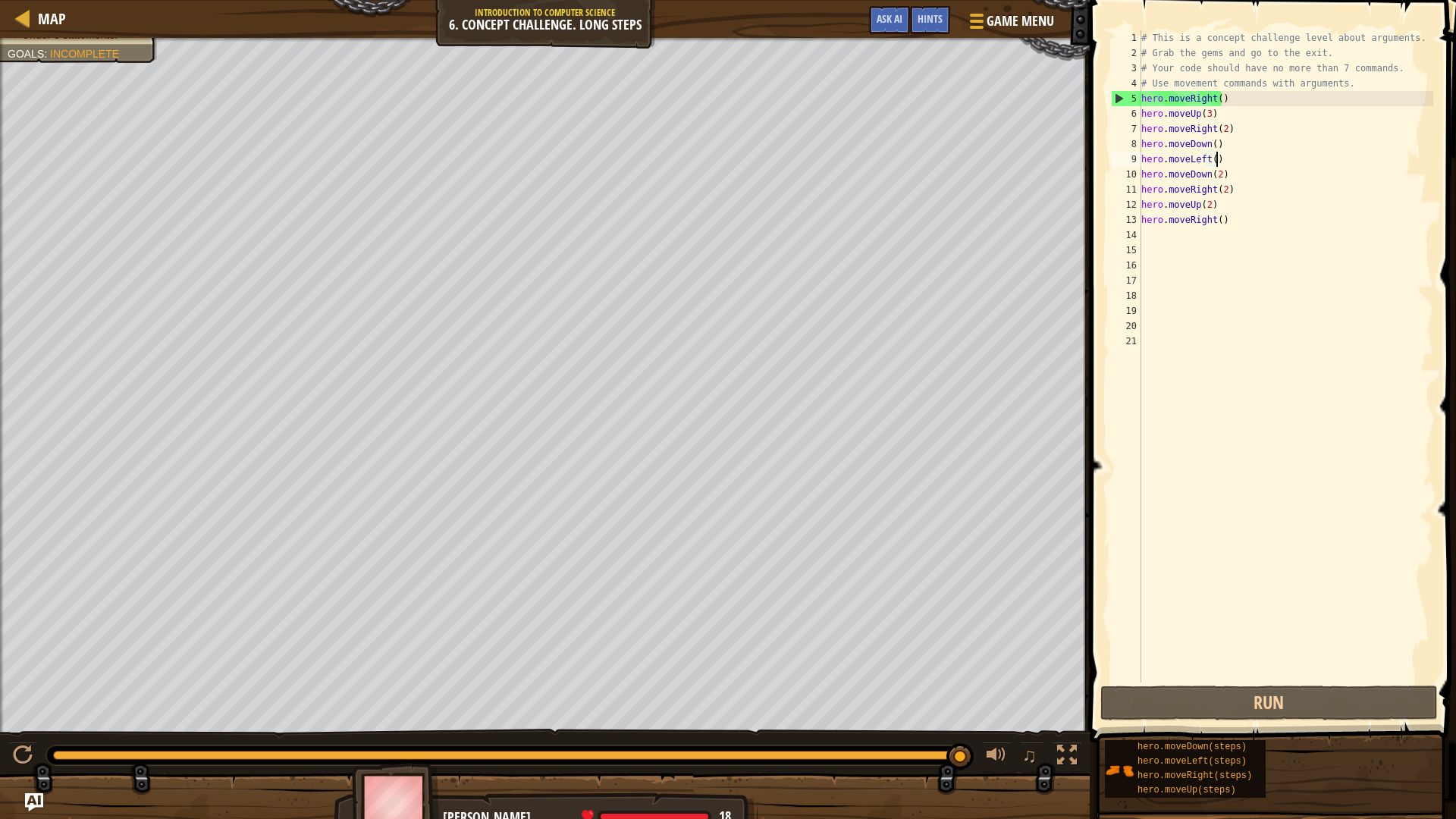
click at [1218, 163] on div "# This is a concept challenge level about arguments. # Grab the gems and go to …" at bounding box center [1286, 372] width 296 height 683
click at [1226, 698] on button "Run" at bounding box center [1269, 703] width 338 height 35
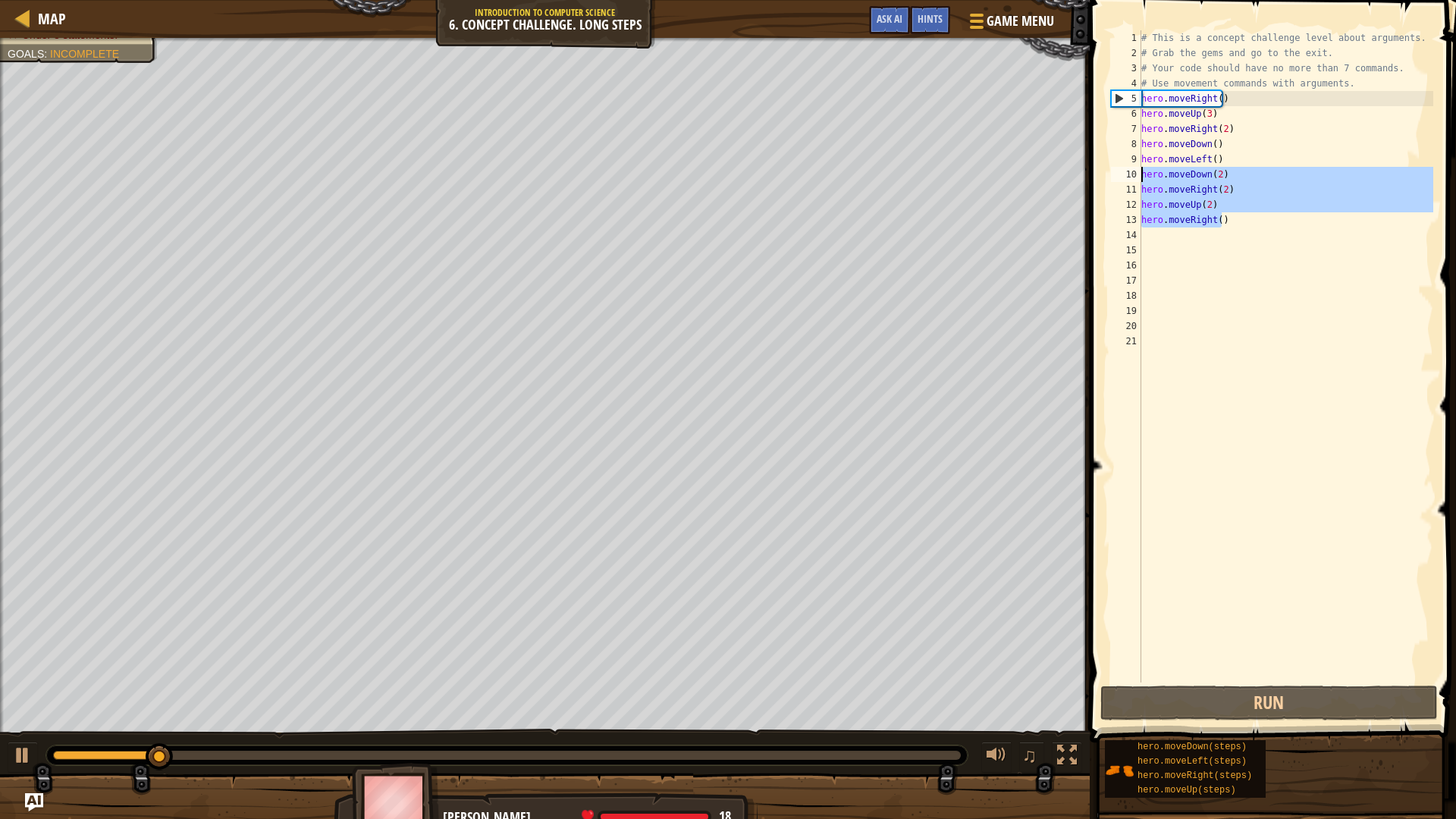
drag, startPoint x: 1243, startPoint y: 219, endPoint x: 1123, endPoint y: 179, distance: 126.5
click at [1123, 179] on div "hero.moveLeft() 1 2 3 4 5 6 7 8 9 10 11 12 13 14 15 16 17 18 19 20 21 # This is…" at bounding box center [1271, 357] width 325 height 652
type textarea "hero.moveDown(2) hero.moveRight(2)"
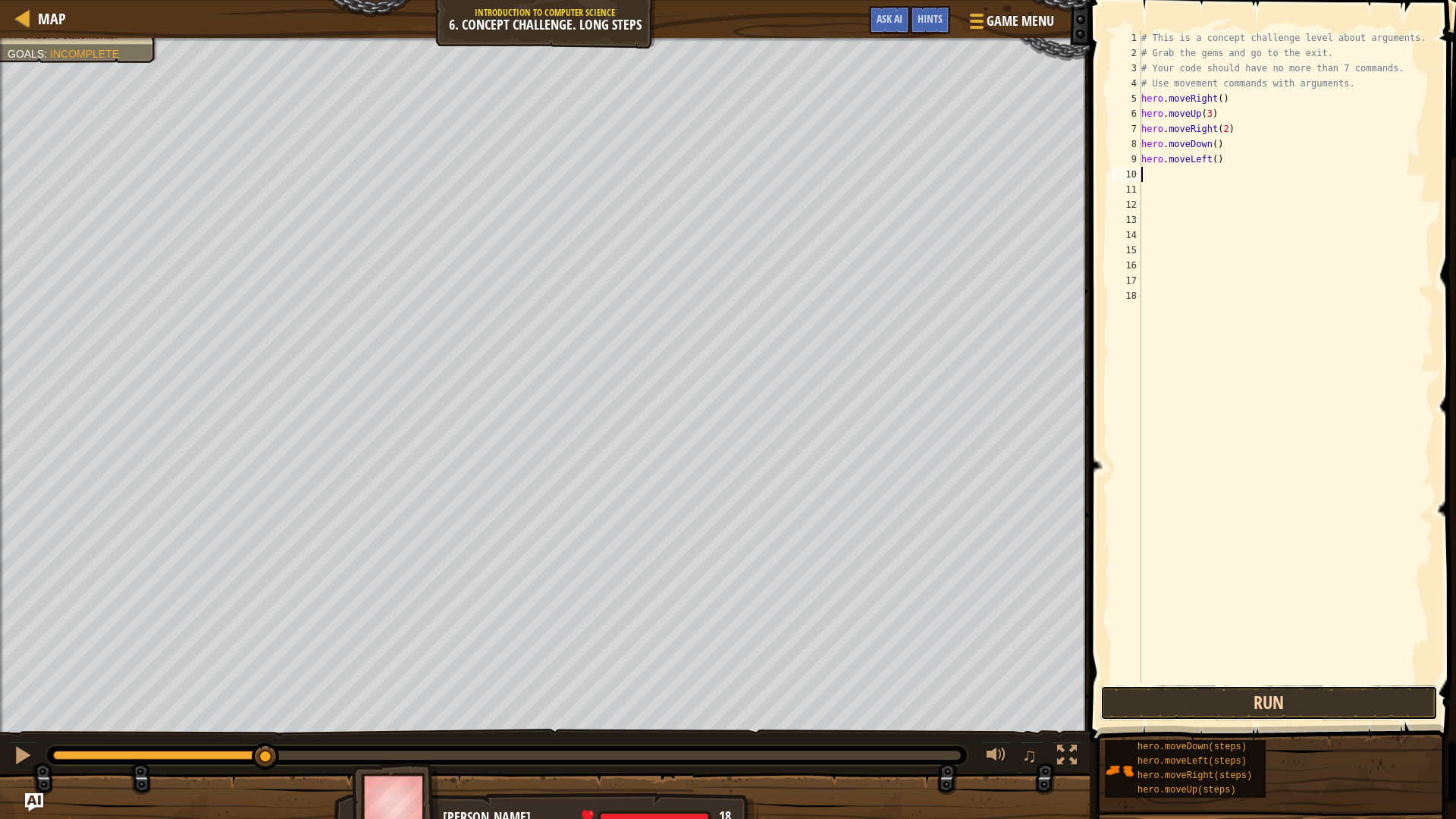
click at [1288, 704] on button "Run" at bounding box center [1269, 703] width 338 height 35
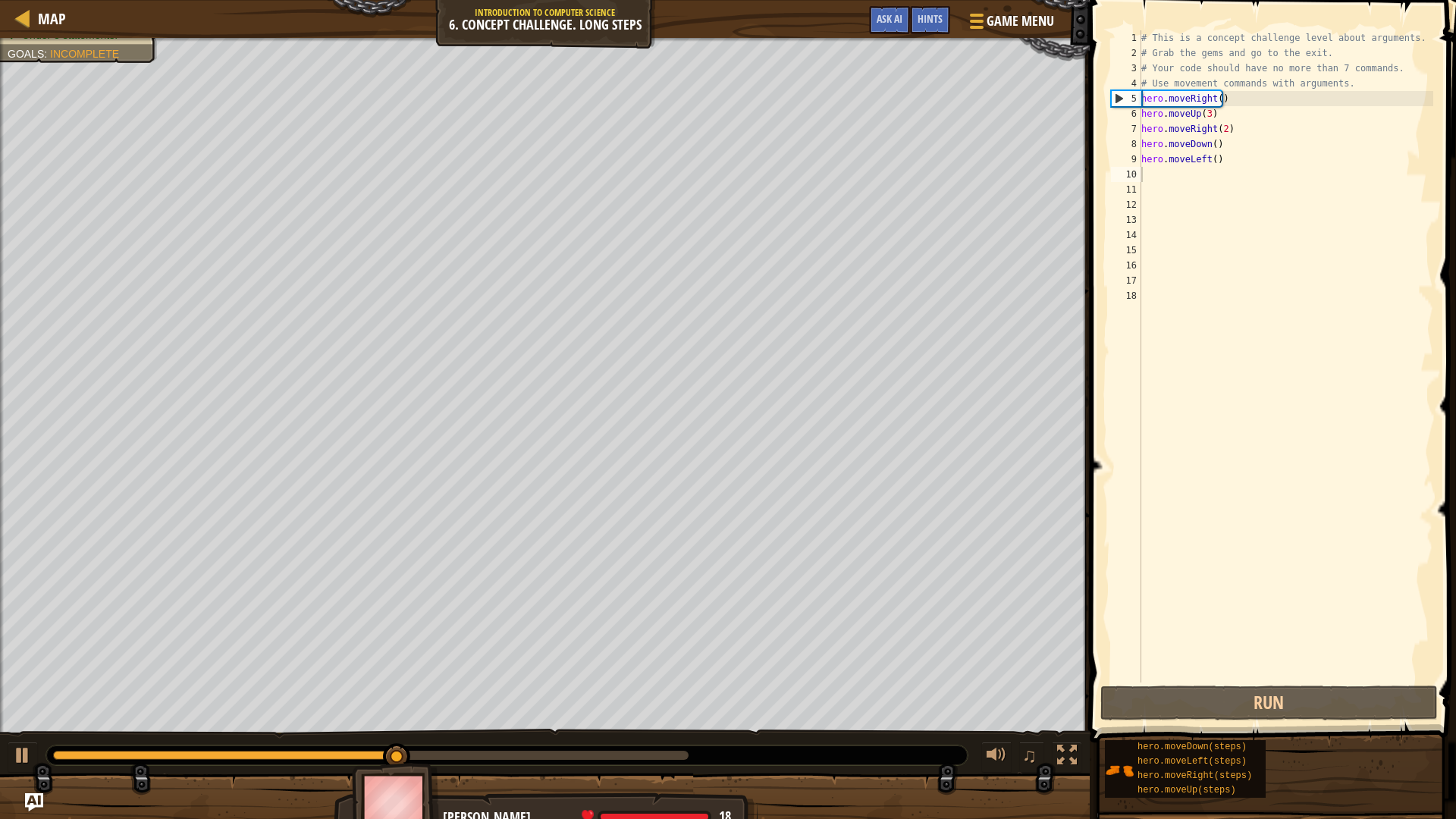
drag, startPoint x: 409, startPoint y: 763, endPoint x: 512, endPoint y: 742, distance: 105.1
click at [607, 716] on div "Your hero must survive. Collect all 3 gems. Escape from the dungeon. Under 8 st…" at bounding box center [728, 436] width 1456 height 797
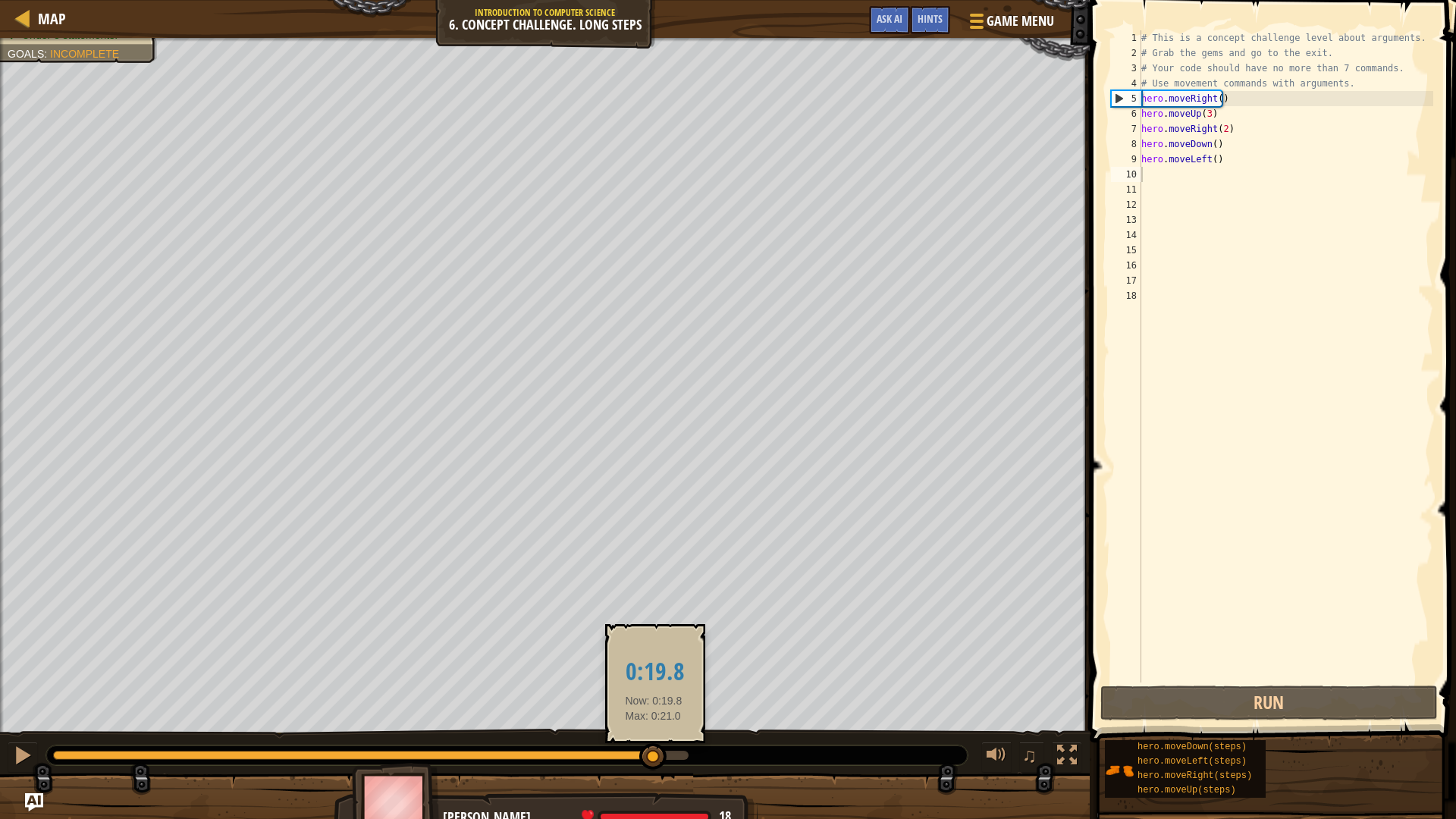
drag, startPoint x: 419, startPoint y: 755, endPoint x: 660, endPoint y: 751, distance: 241.0
click at [660, 716] on div at bounding box center [653, 757] width 27 height 27
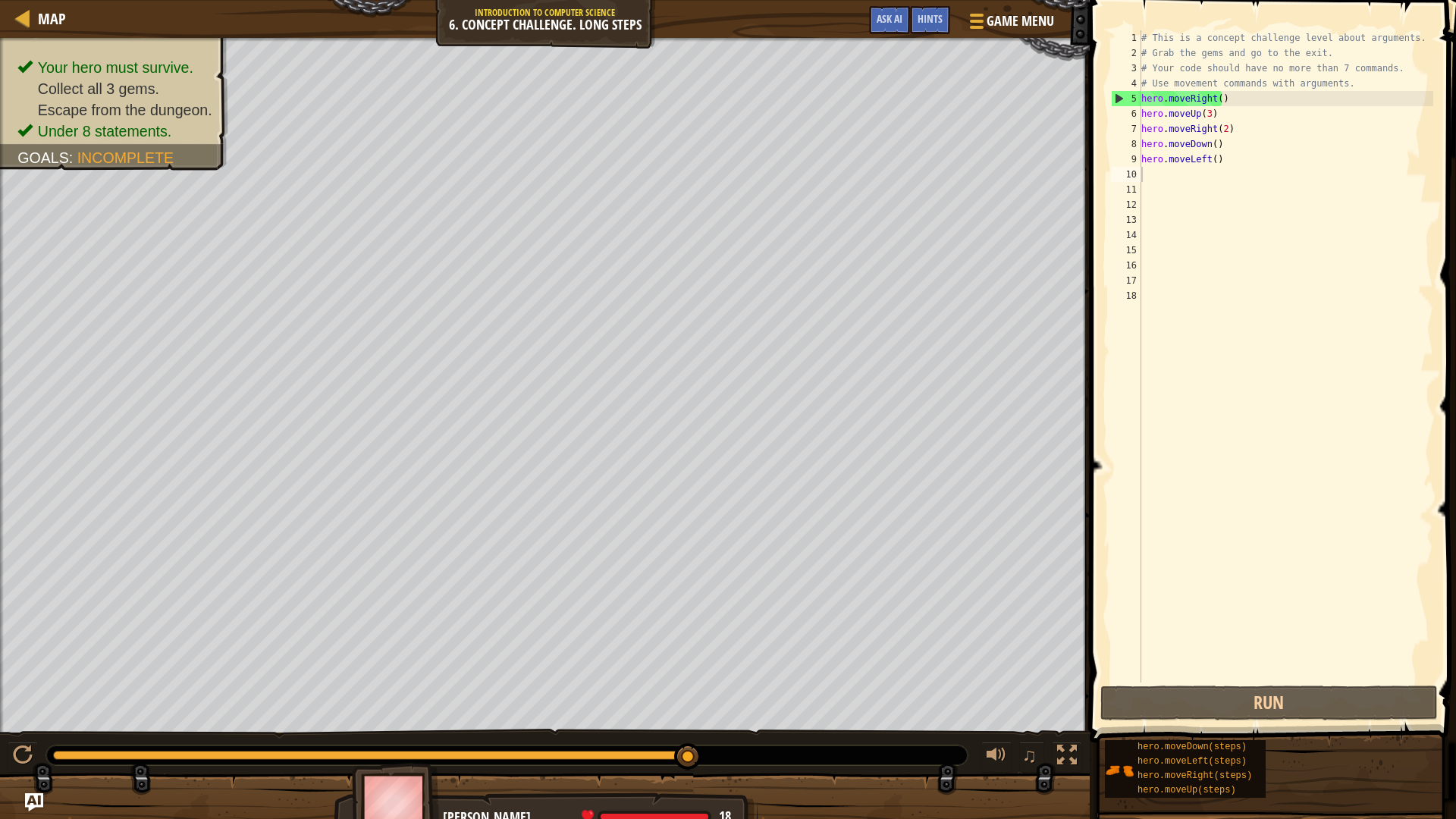
click at [1172, 177] on div "# This is a concept challenge level about arguments. # Grab the gems and go to …" at bounding box center [1286, 372] width 296 height 683
type textarea "h"
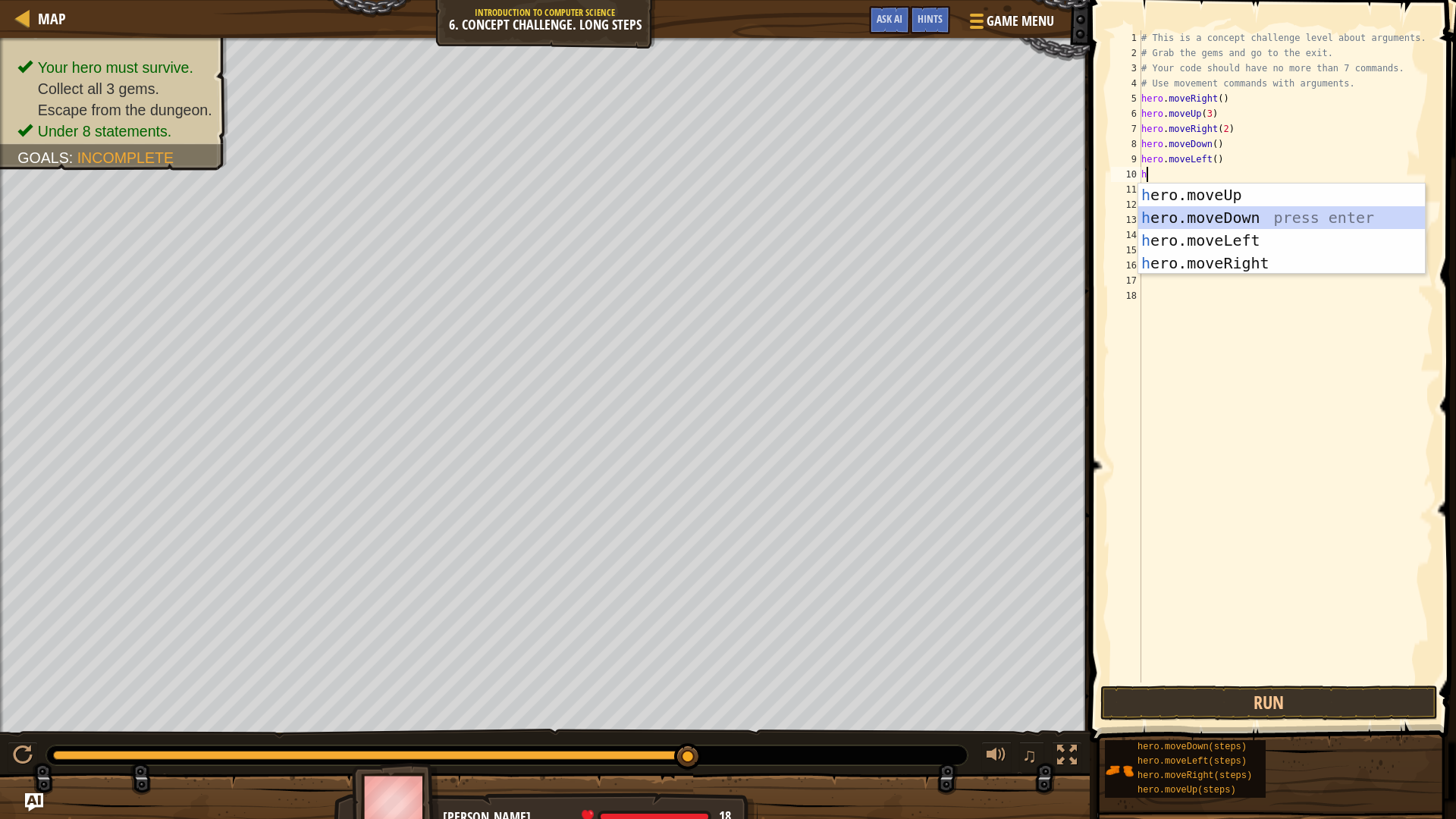
click at [1204, 220] on div "h ero.moveUp press enter h ero.moveDown press enter h ero.moveLeft press enter …" at bounding box center [1282, 252] width 287 height 136
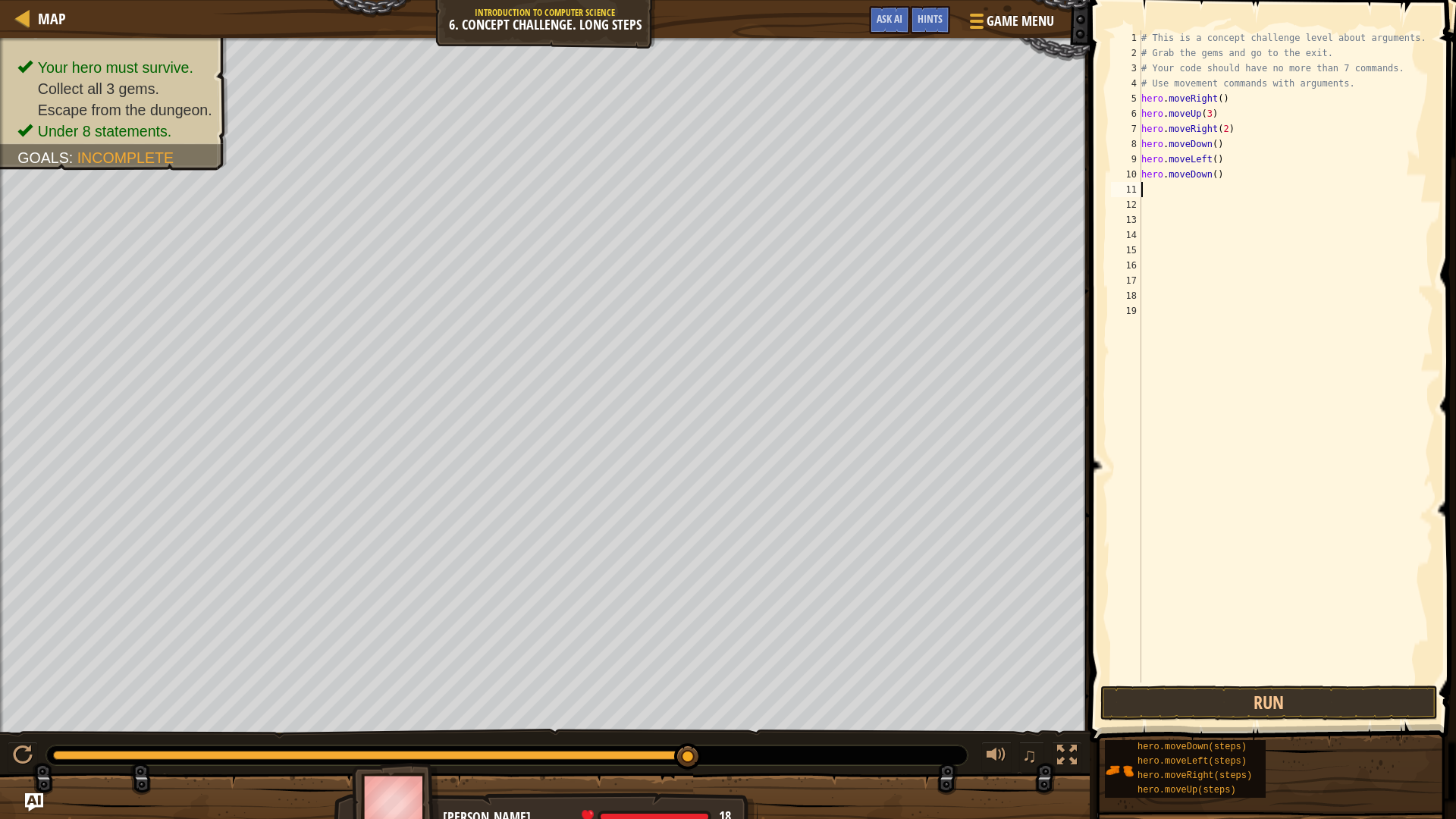
click at [1177, 202] on div "# This is a concept challenge level about arguments. # Grab the gems and go to …" at bounding box center [1286, 372] width 296 height 683
click at [1159, 192] on div "# This is a concept challenge level about arguments. # Grab the gems and go to …" at bounding box center [1286, 372] width 296 height 683
click at [1212, 174] on div "# This is a concept challenge level about arguments. # Grab the gems and go to …" at bounding box center [1286, 372] width 296 height 683
type textarea "hero.moveDown(2)"
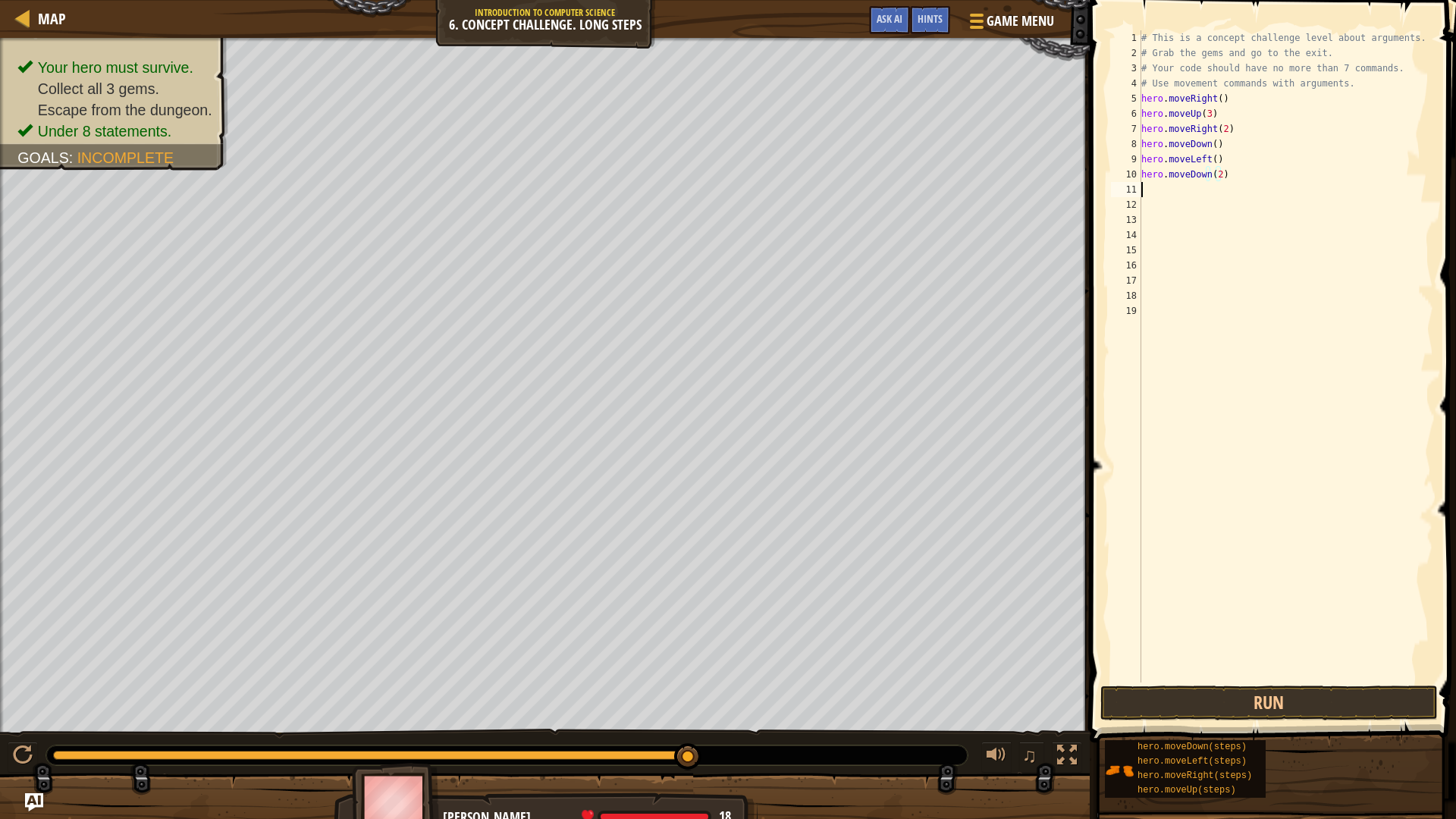
click at [1187, 192] on div "# This is a concept challenge level about arguments. # Grab the gems and go to …" at bounding box center [1286, 372] width 296 height 683
type textarea "h"
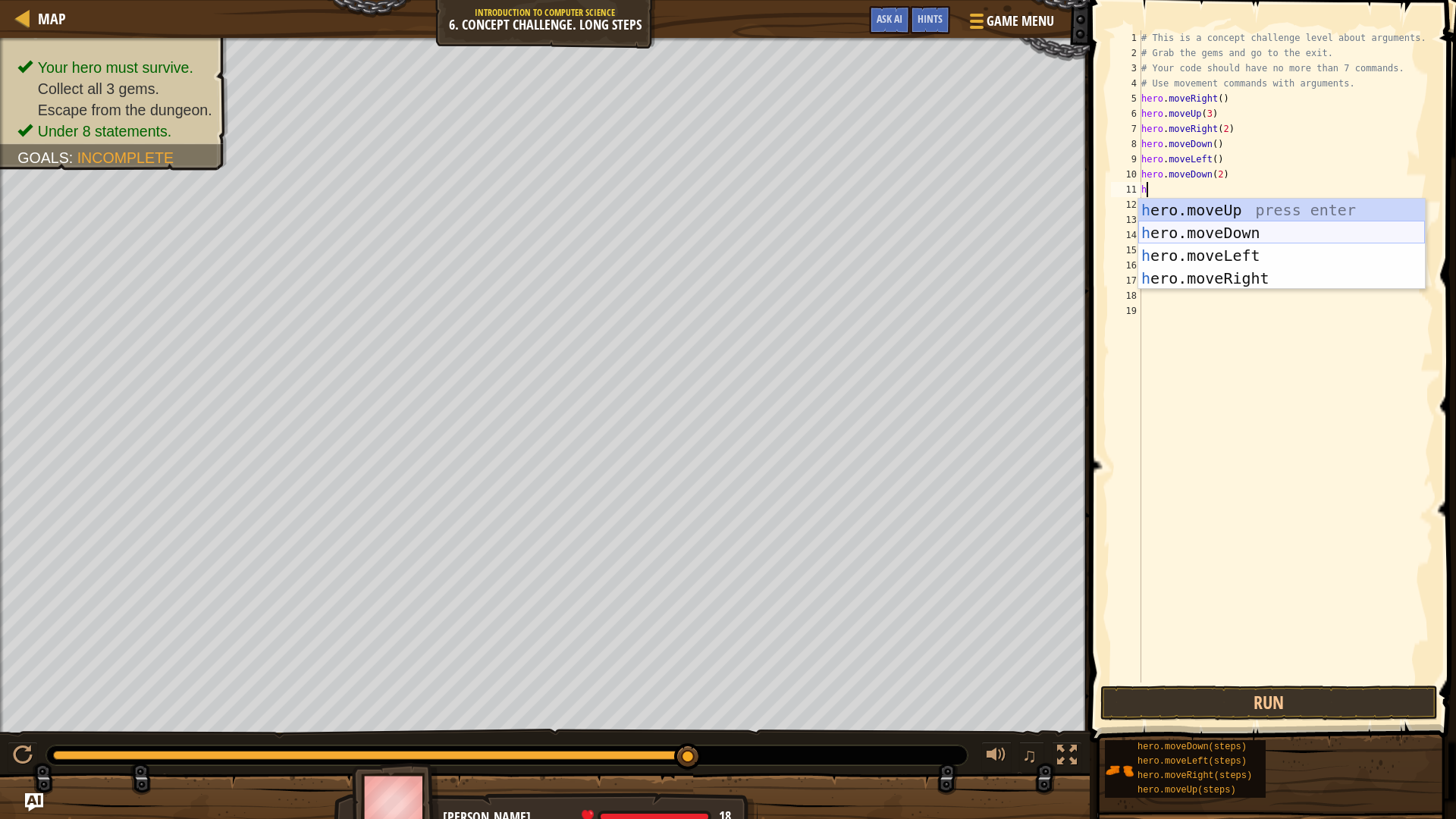
click at [1222, 231] on div "h ero.moveUp press enter h ero.moveDown press enter h ero.moveLeft press enter …" at bounding box center [1282, 267] width 287 height 136
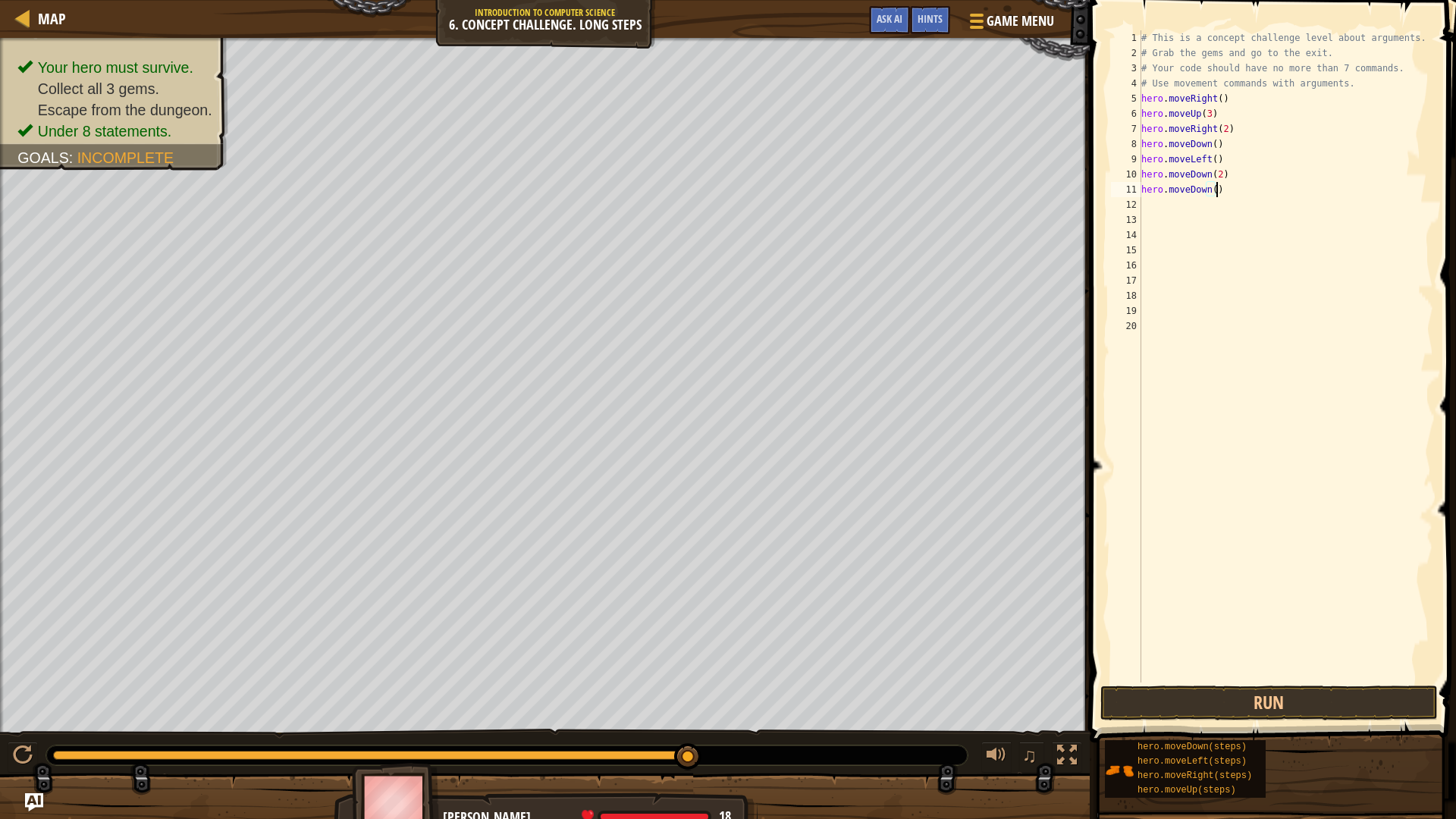
click at [1215, 187] on div "# This is a concept challenge level about arguments. # Grab the gems and go to …" at bounding box center [1286, 372] width 296 height 683
type textarea "hero.moveDown()"
click at [1211, 190] on div "# This is a concept challenge level about arguments. # Grab the gems and go to …" at bounding box center [1286, 372] width 296 height 683
drag, startPoint x: 1233, startPoint y: 191, endPoint x: 1140, endPoint y: 193, distance: 93.0
click at [1140, 193] on div "hero.moveDown() 1 2 3 4 5 6 7 8 9 10 11 12 13 14 15 16 17 18 19 20 # This is a …" at bounding box center [1271, 357] width 325 height 652
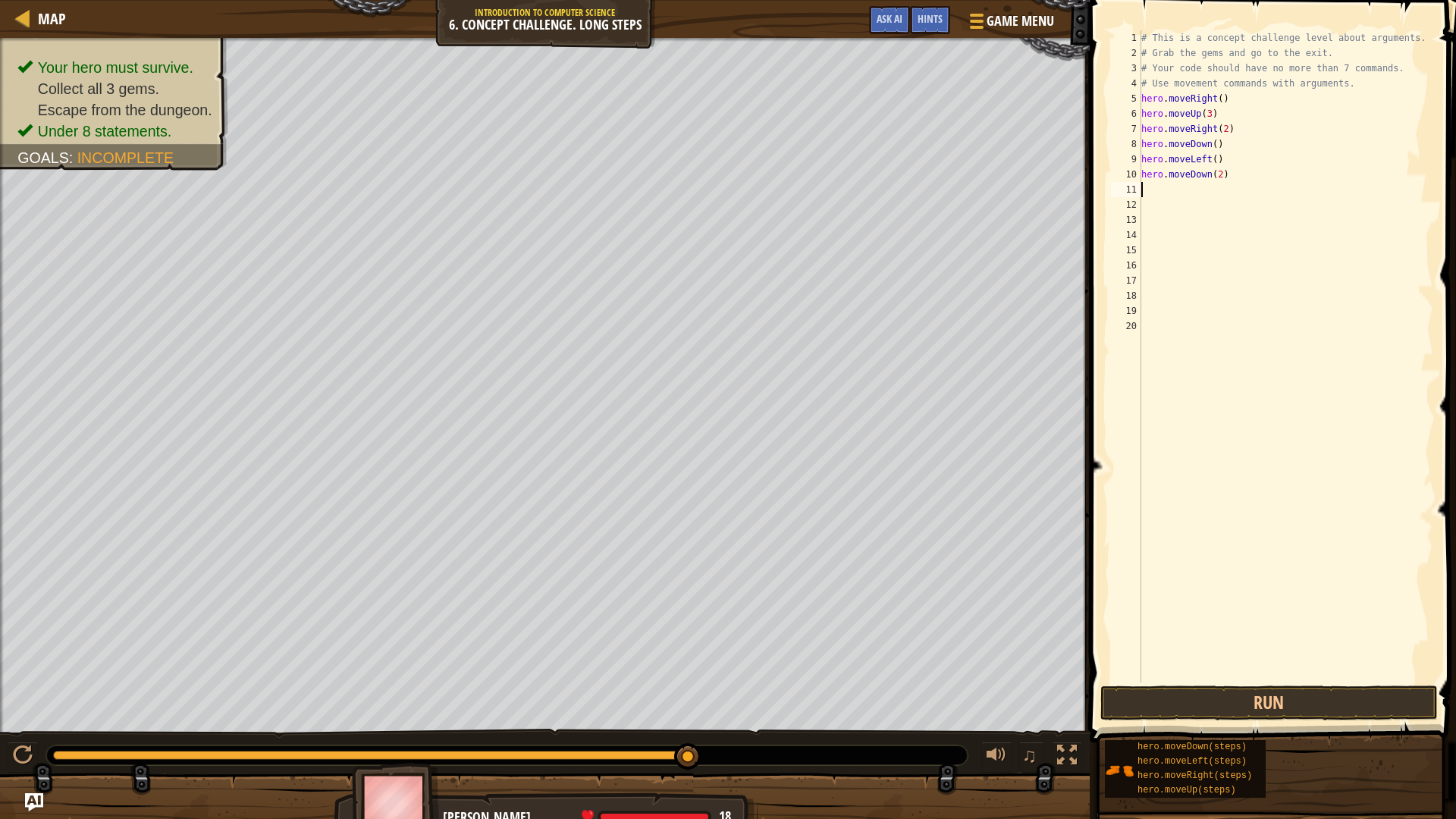
type textarea "h"
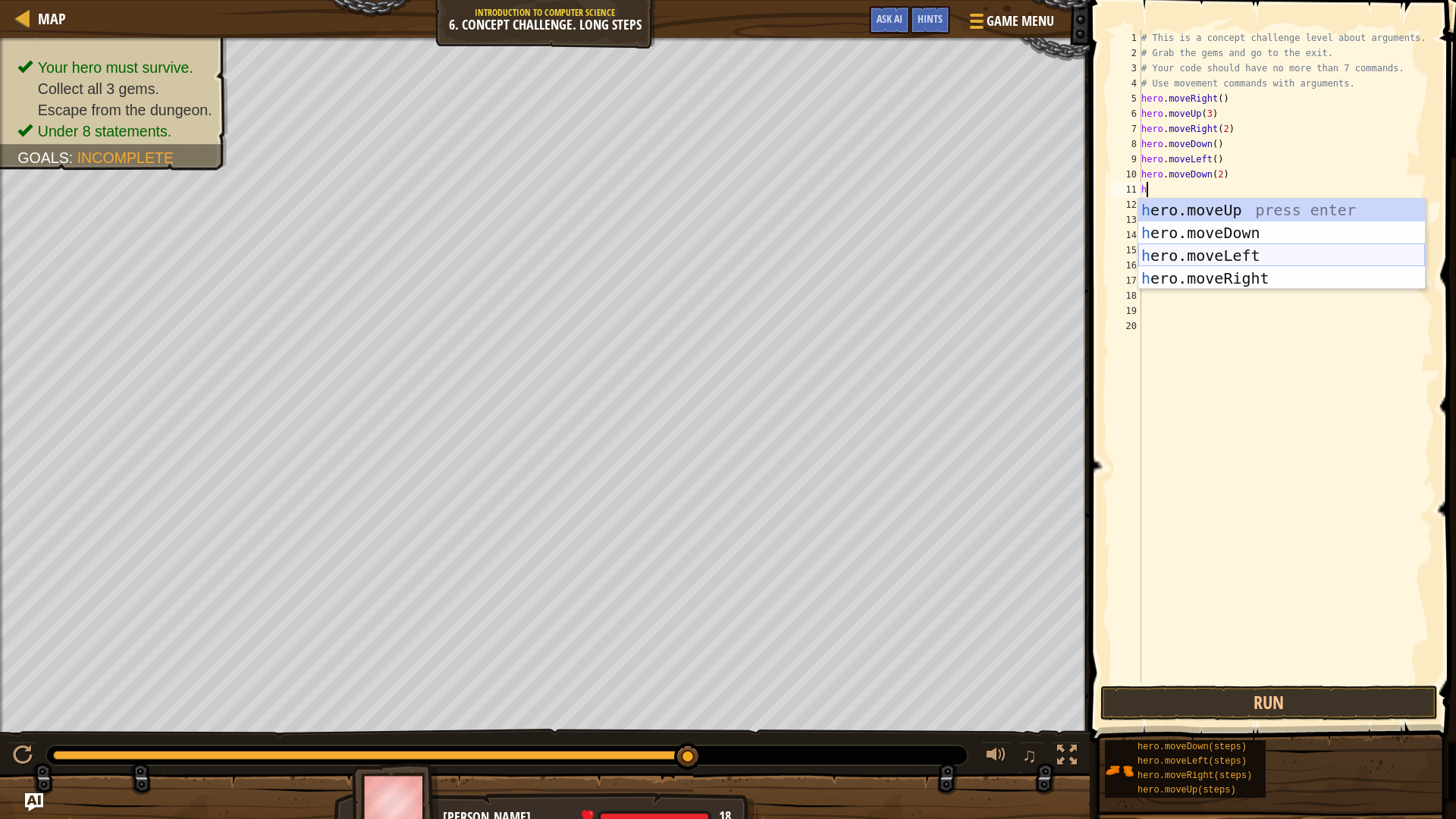
click at [1253, 272] on div "h ero.moveUp press enter h ero.moveDown press enter h ero.moveLeft press enter …" at bounding box center [1282, 267] width 287 height 136
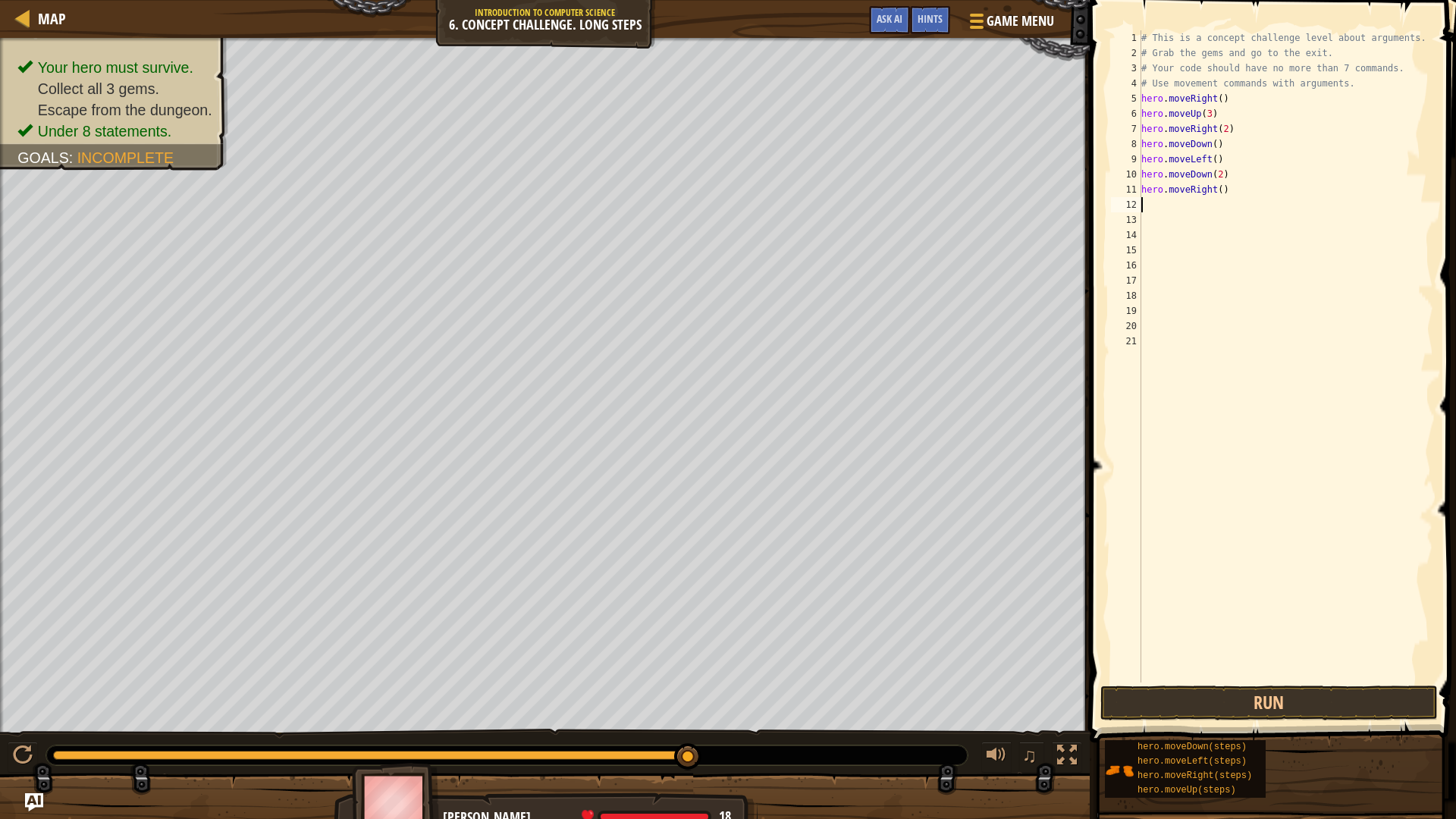
click at [1215, 196] on div "# This is a concept challenge level about arguments. # Grab the gems and go to …" at bounding box center [1286, 372] width 296 height 683
click at [1259, 706] on button "Run" at bounding box center [1269, 703] width 338 height 35
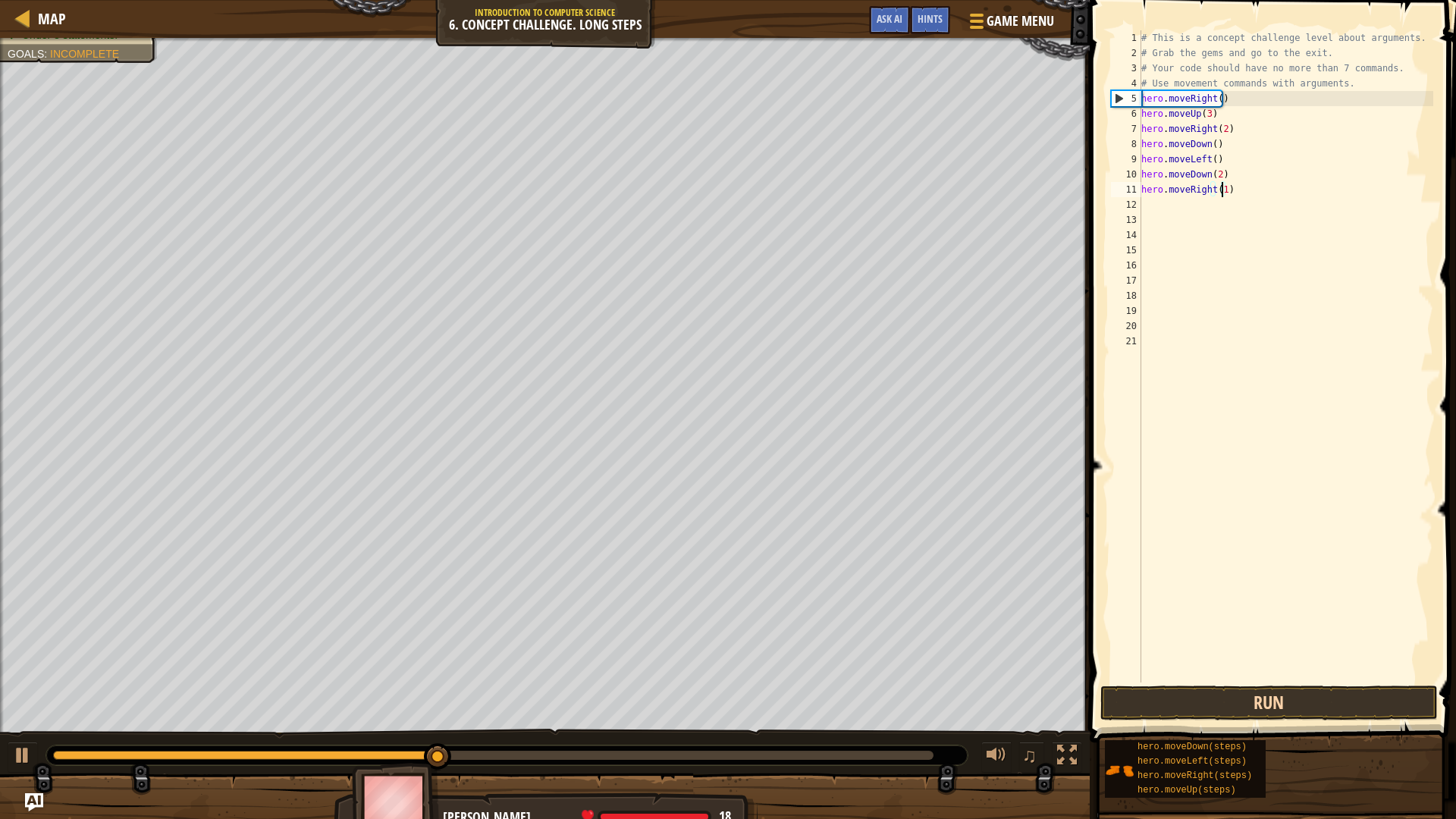
type textarea "hero.moveRight(1)"
click at [1171, 693] on button "Run" at bounding box center [1269, 703] width 338 height 35
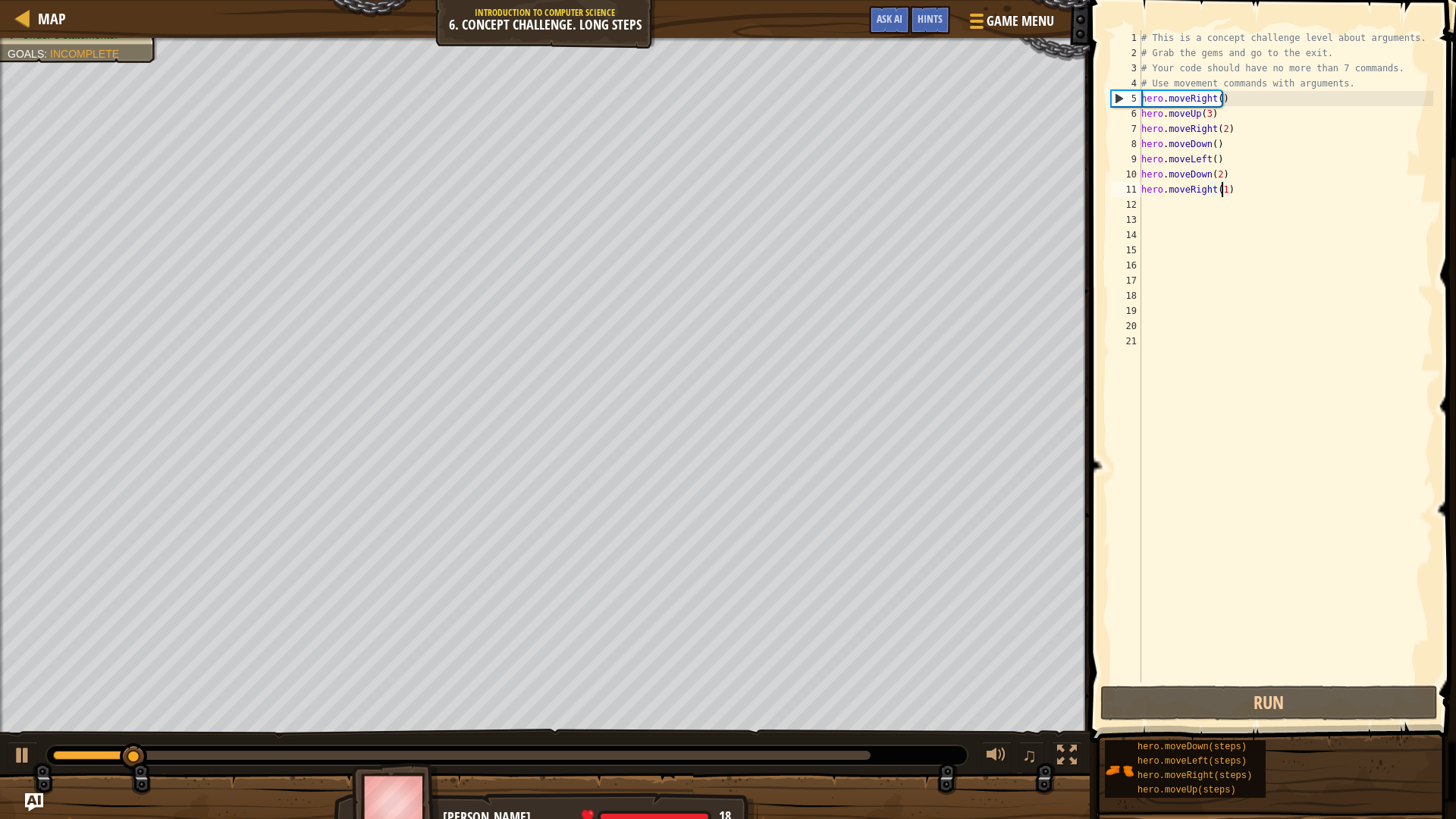
click at [1174, 211] on div "# This is a concept challenge level about arguments. # Grab the gems and go to …" at bounding box center [1286, 372] width 296 height 683
type textarea "h"
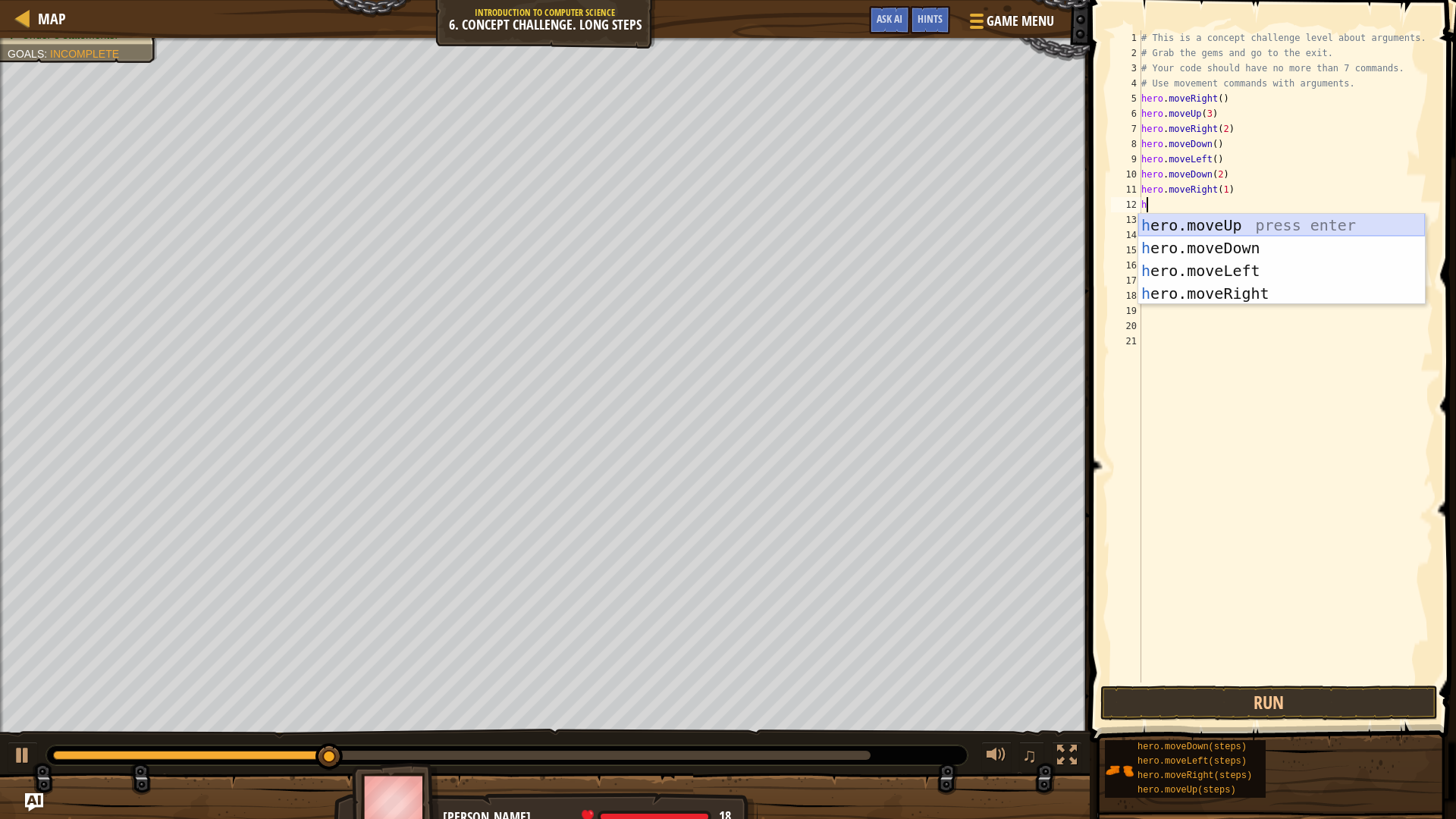
click at [1227, 229] on div "h ero.moveUp press enter h ero.moveDown press enter h ero.moveLeft press enter …" at bounding box center [1282, 282] width 287 height 136
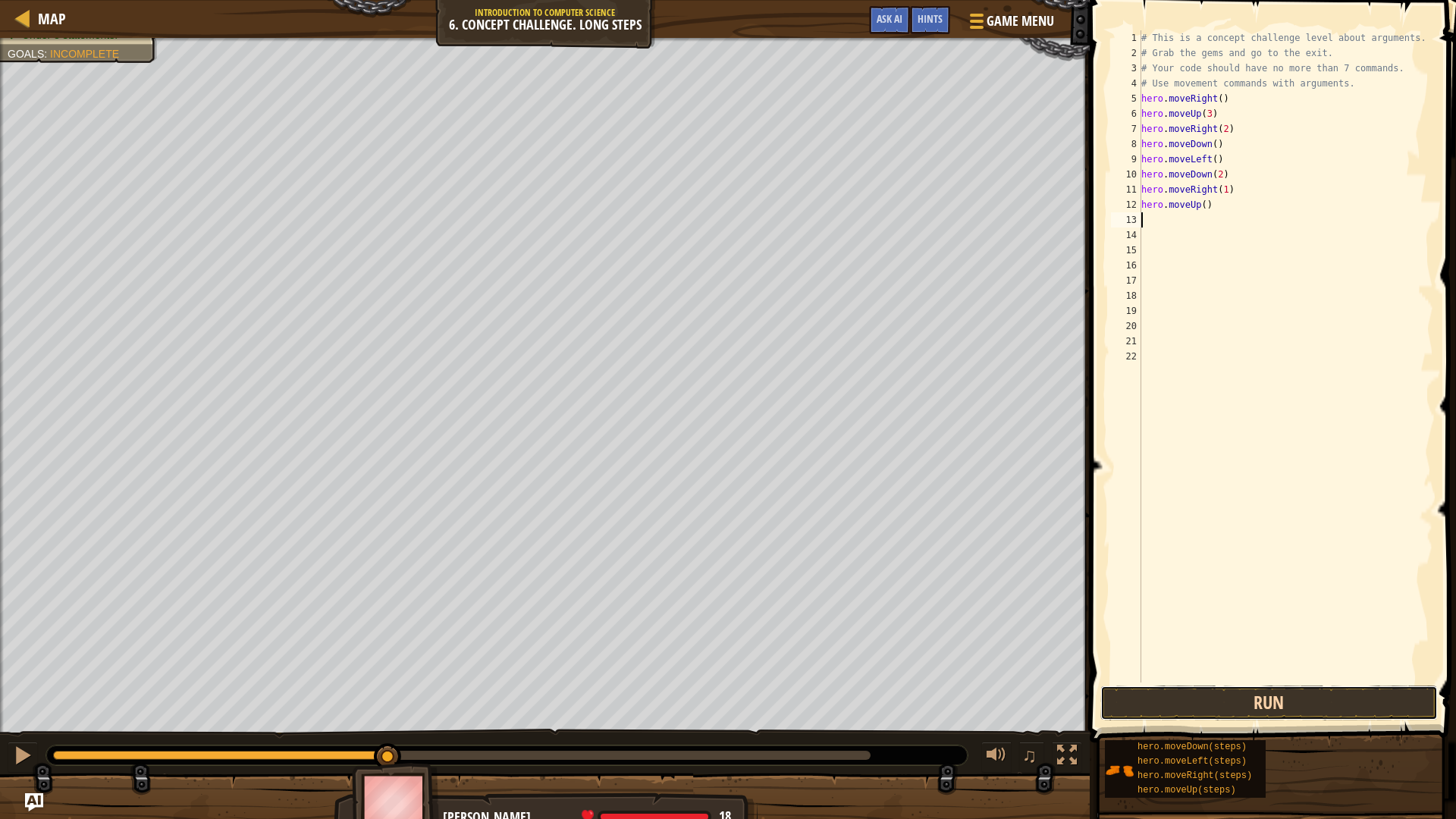
click at [1196, 710] on button "Run" at bounding box center [1269, 703] width 338 height 35
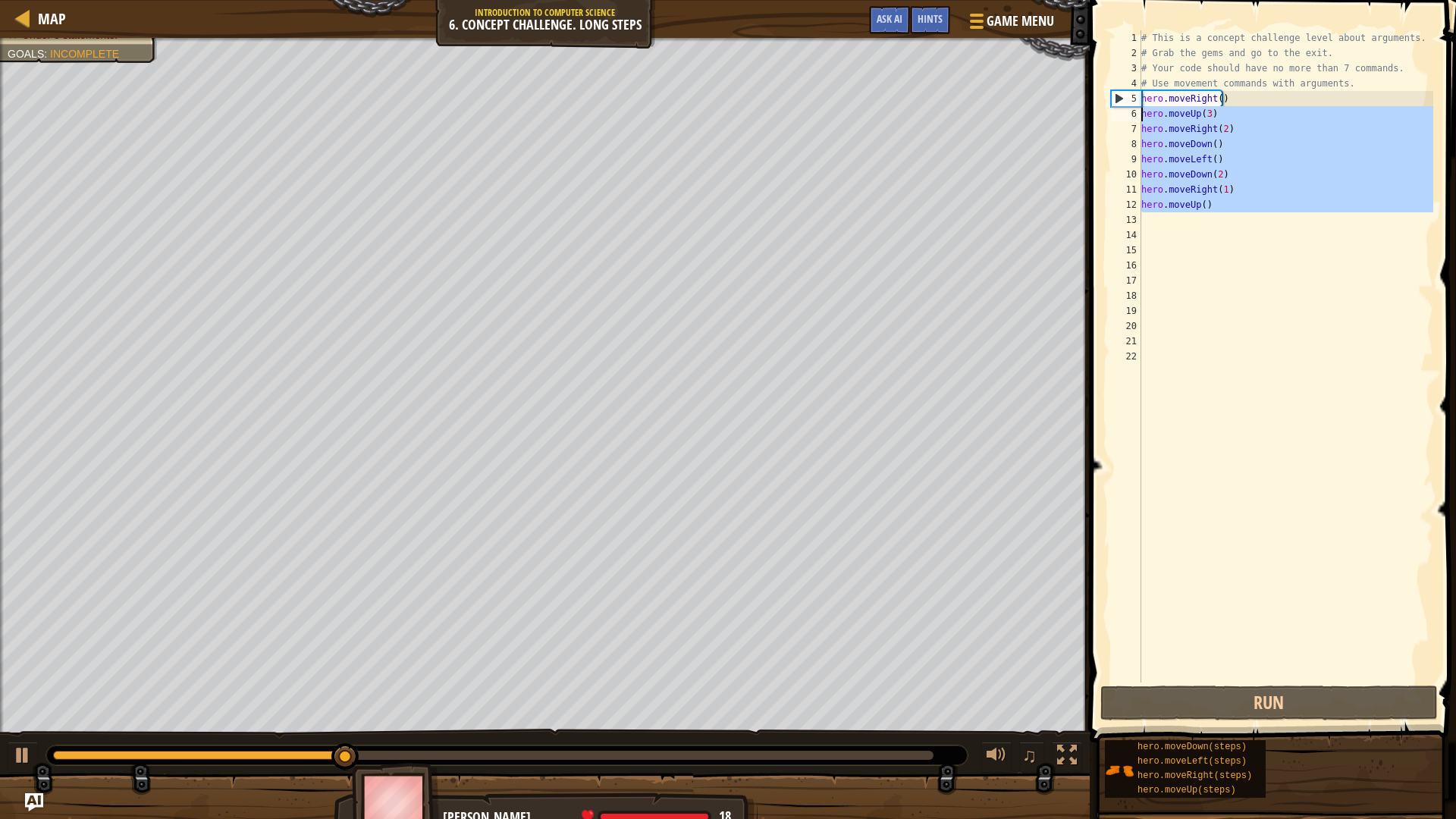
drag, startPoint x: 1223, startPoint y: 214, endPoint x: 1138, endPoint y: 114, distance: 131.2
click at [1138, 114] on div "1 2 3 4 5 6 7 8 9 10 11 12 13 14 15 16 17 18 19 20 21 22 # This is a concept ch…" at bounding box center [1271, 357] width 325 height 652
click at [921, 9] on div "Hints" at bounding box center [930, 19] width 40 height 28
type textarea "hero.moveUp(3)"
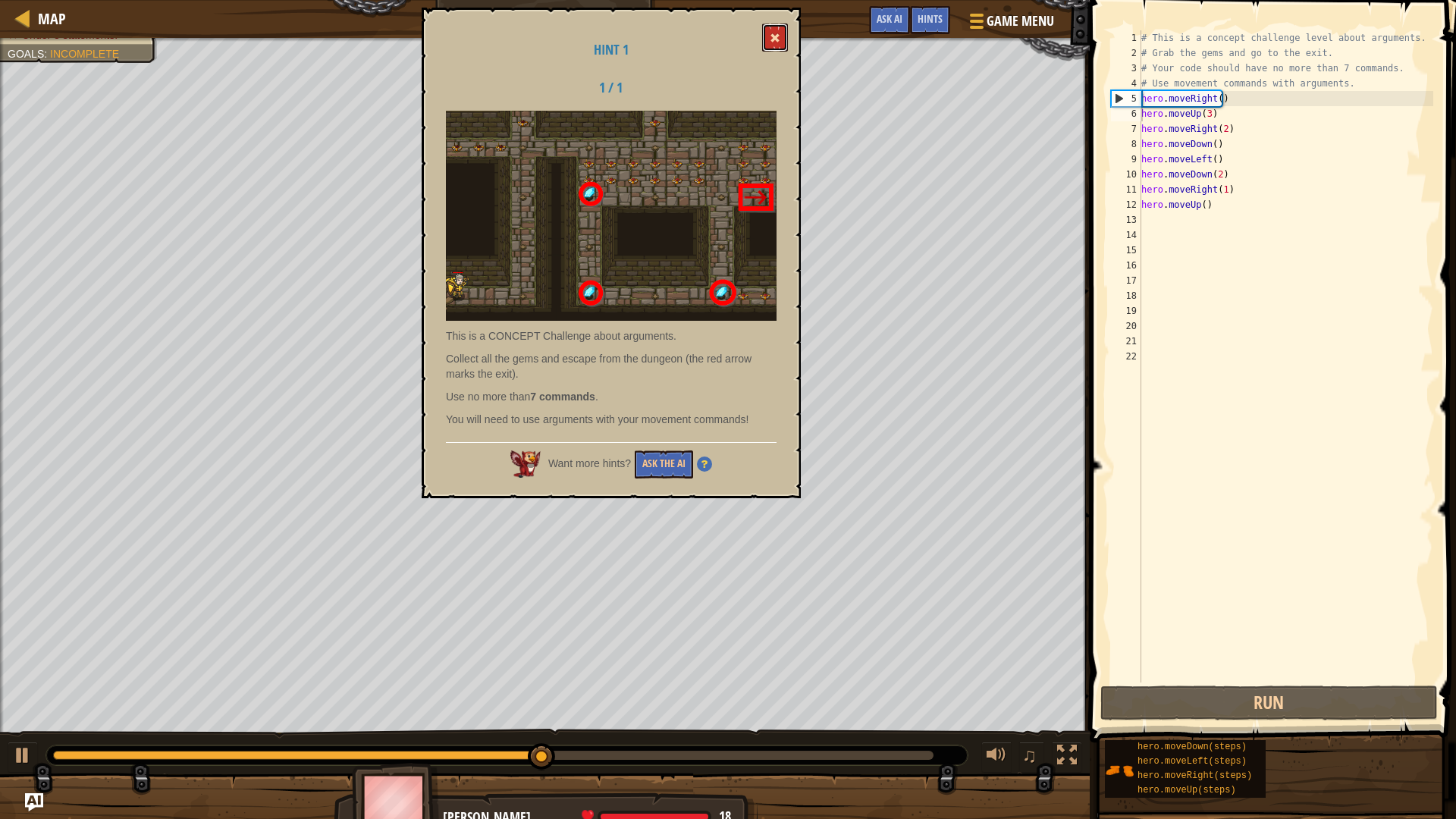
click at [780, 29] on button at bounding box center [775, 37] width 25 height 28
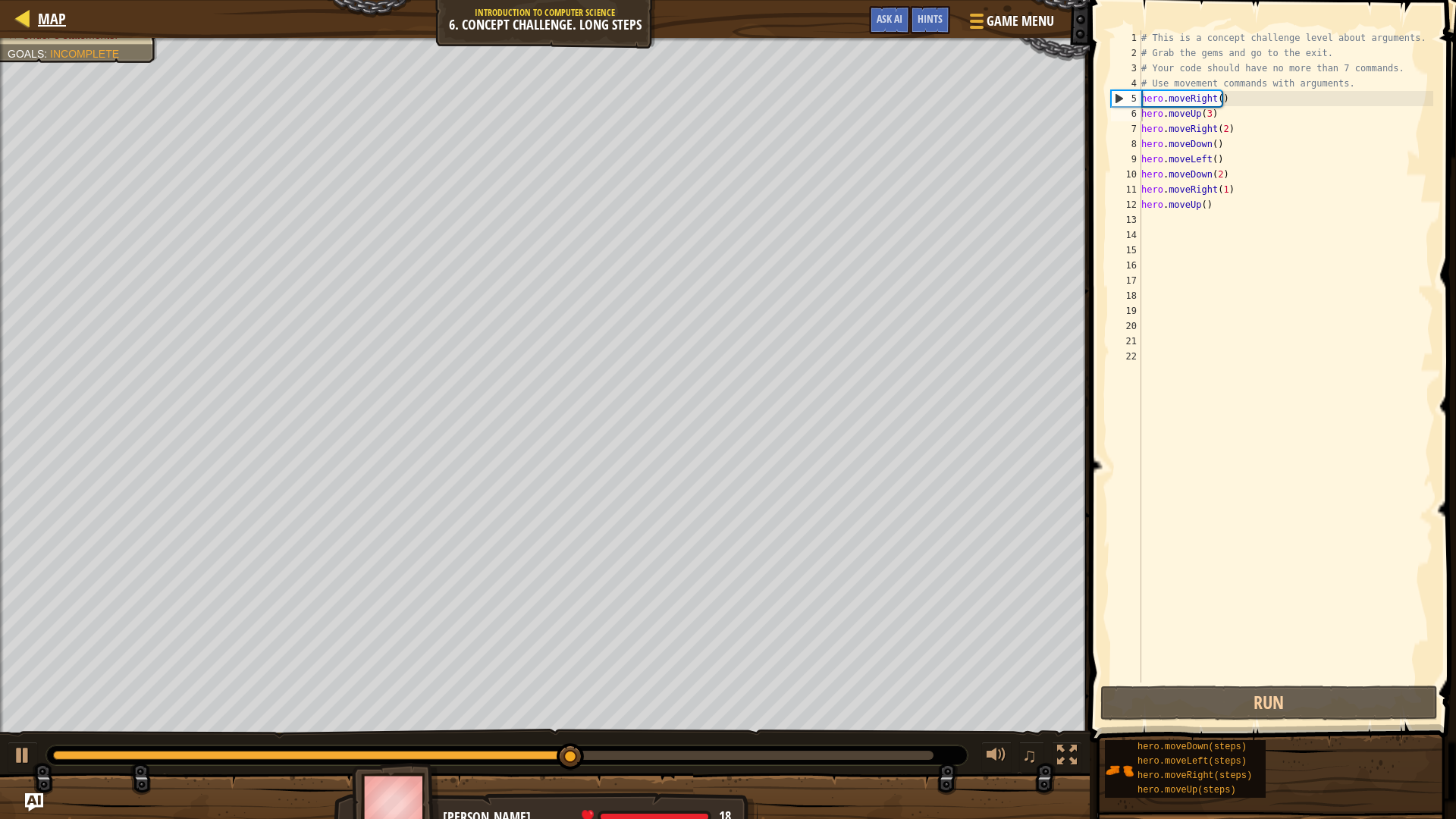
click at [33, 30] on div "Map" at bounding box center [48, 19] width 36 height 38
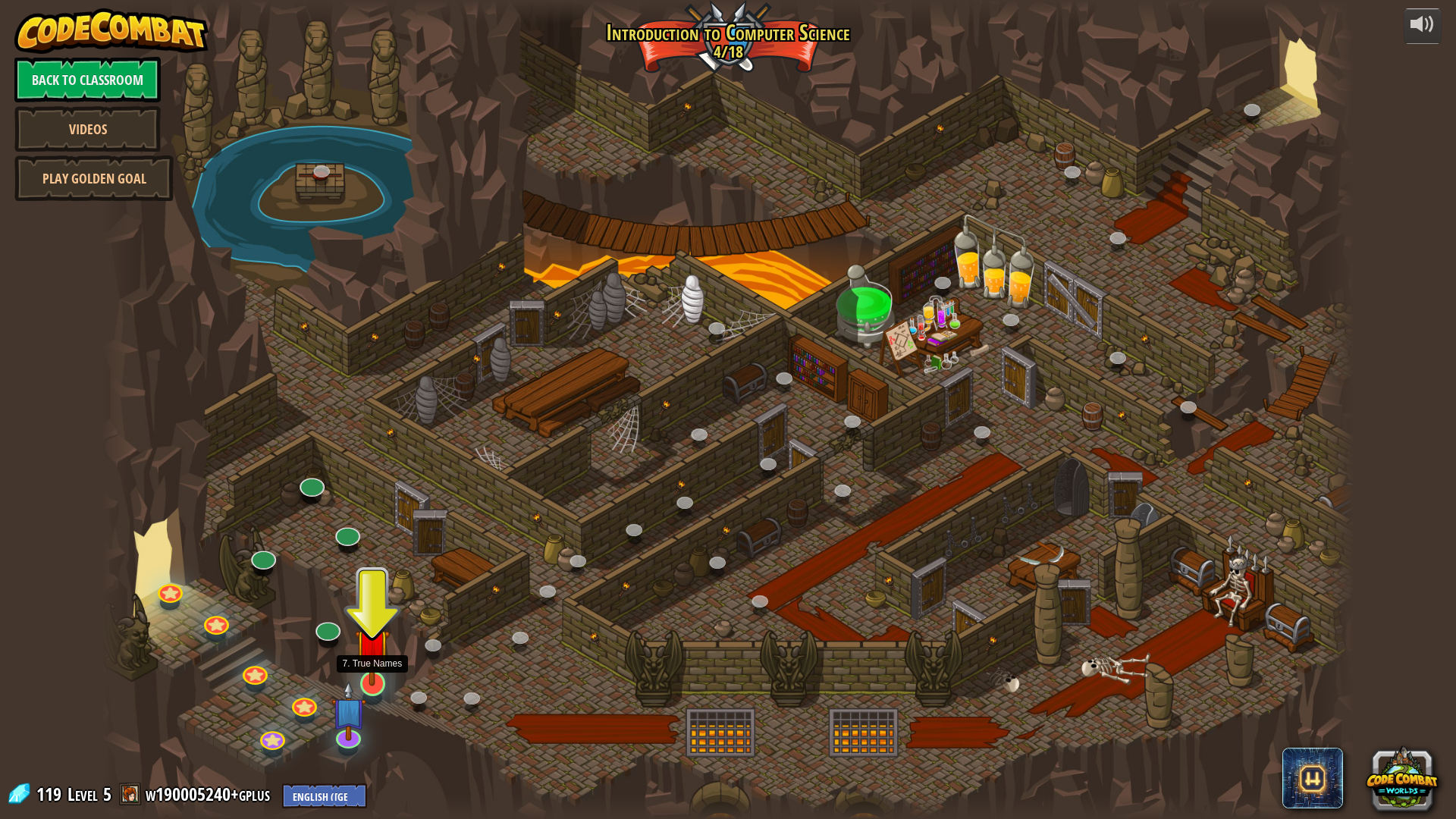
click at [374, 677] on img at bounding box center [372, 646] width 35 height 80
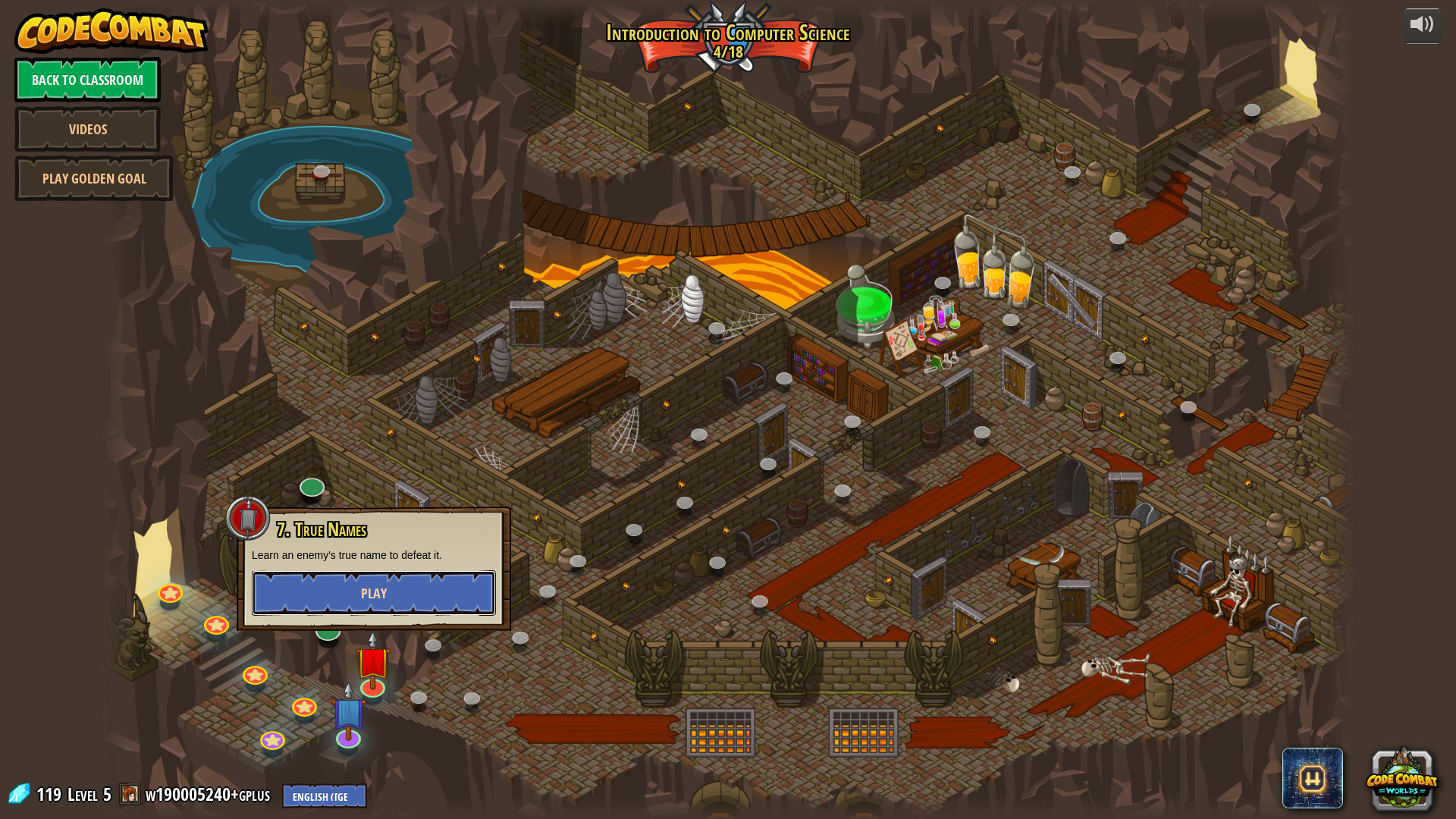
click at [408, 594] on button "Play" at bounding box center [374, 593] width 244 height 46
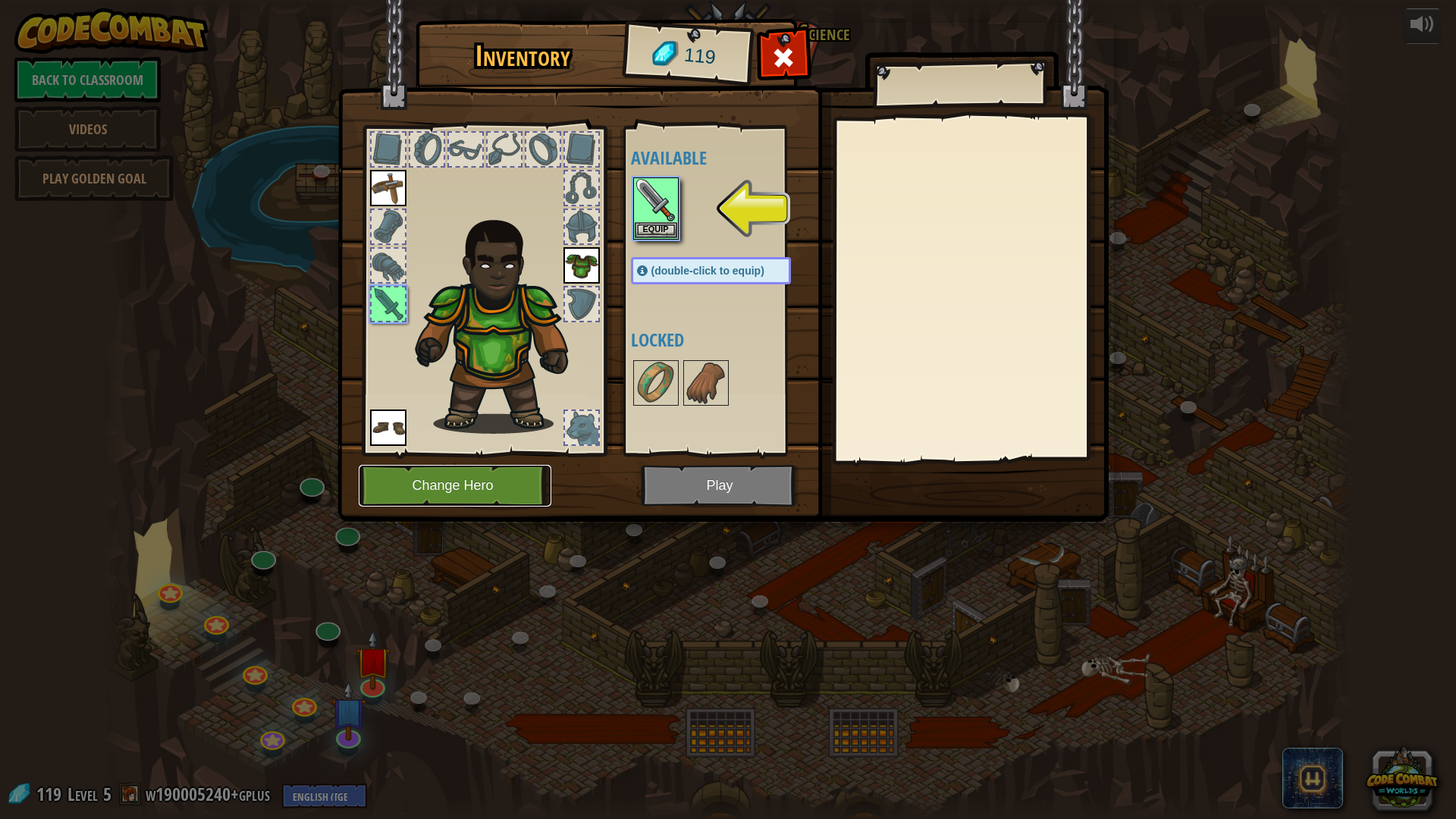
drag, startPoint x: 486, startPoint y: 483, endPoint x: 739, endPoint y: 494, distance: 253.2
click at [743, 496] on div "Inventory 119 Available Equip Equip Equip Equip (double-click to equip) Locked …" at bounding box center [728, 273] width 772 height 501
click at [659, 228] on button "Equip" at bounding box center [656, 229] width 42 height 16
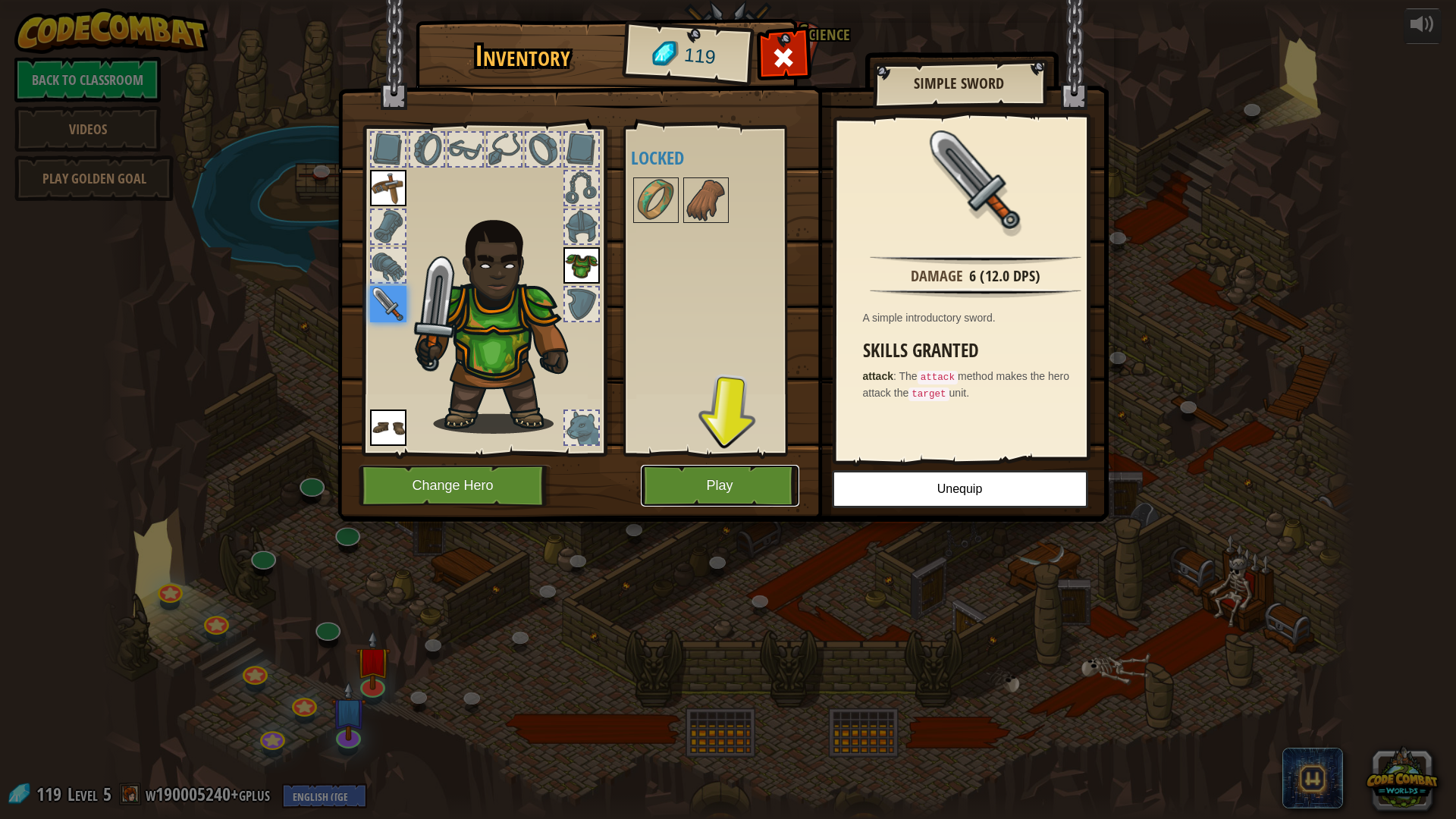
click at [760, 482] on button "Play" at bounding box center [720, 485] width 158 height 42
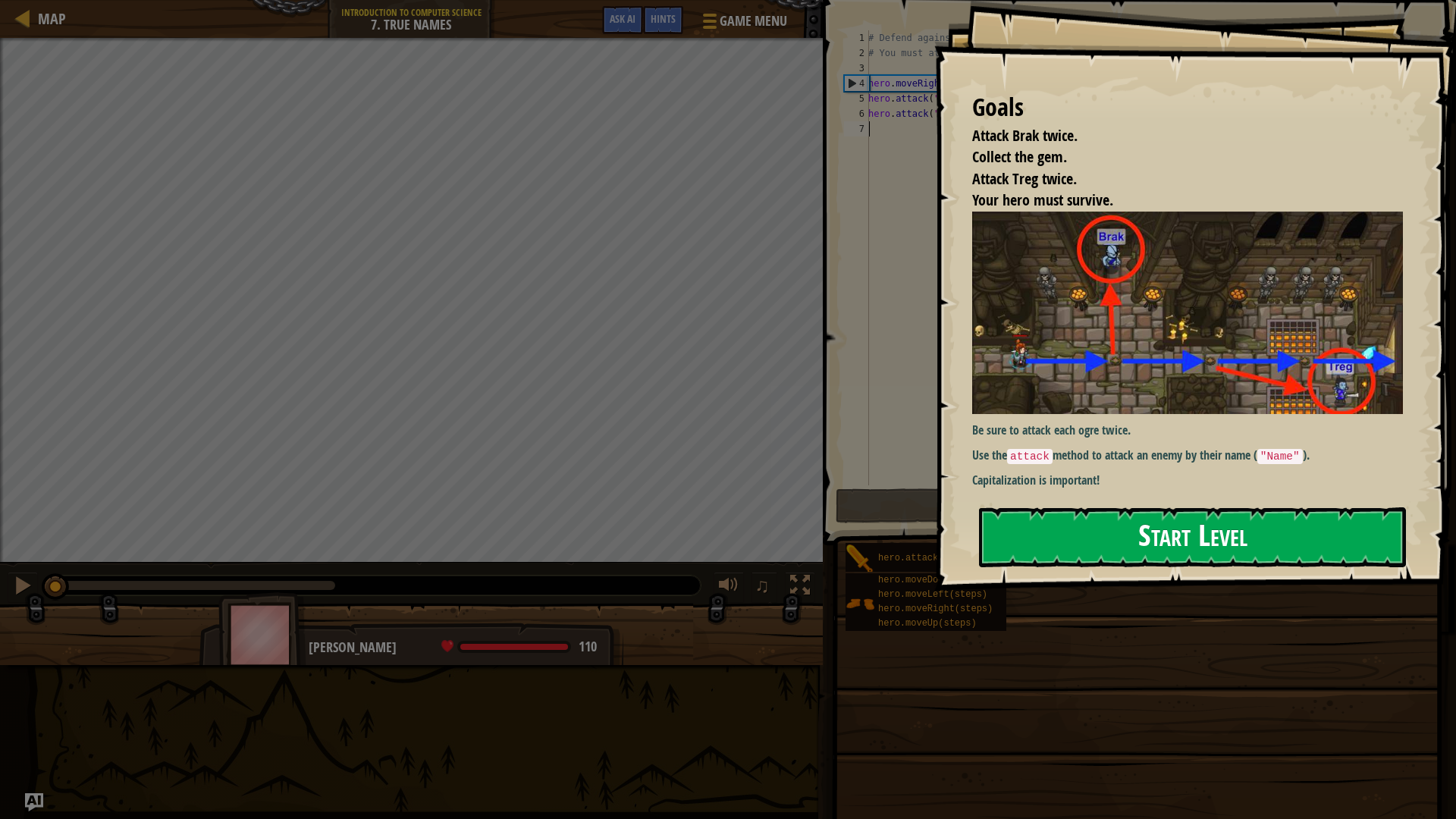
click at [1285, 507] on button "Start Level" at bounding box center [1193, 537] width 427 height 60
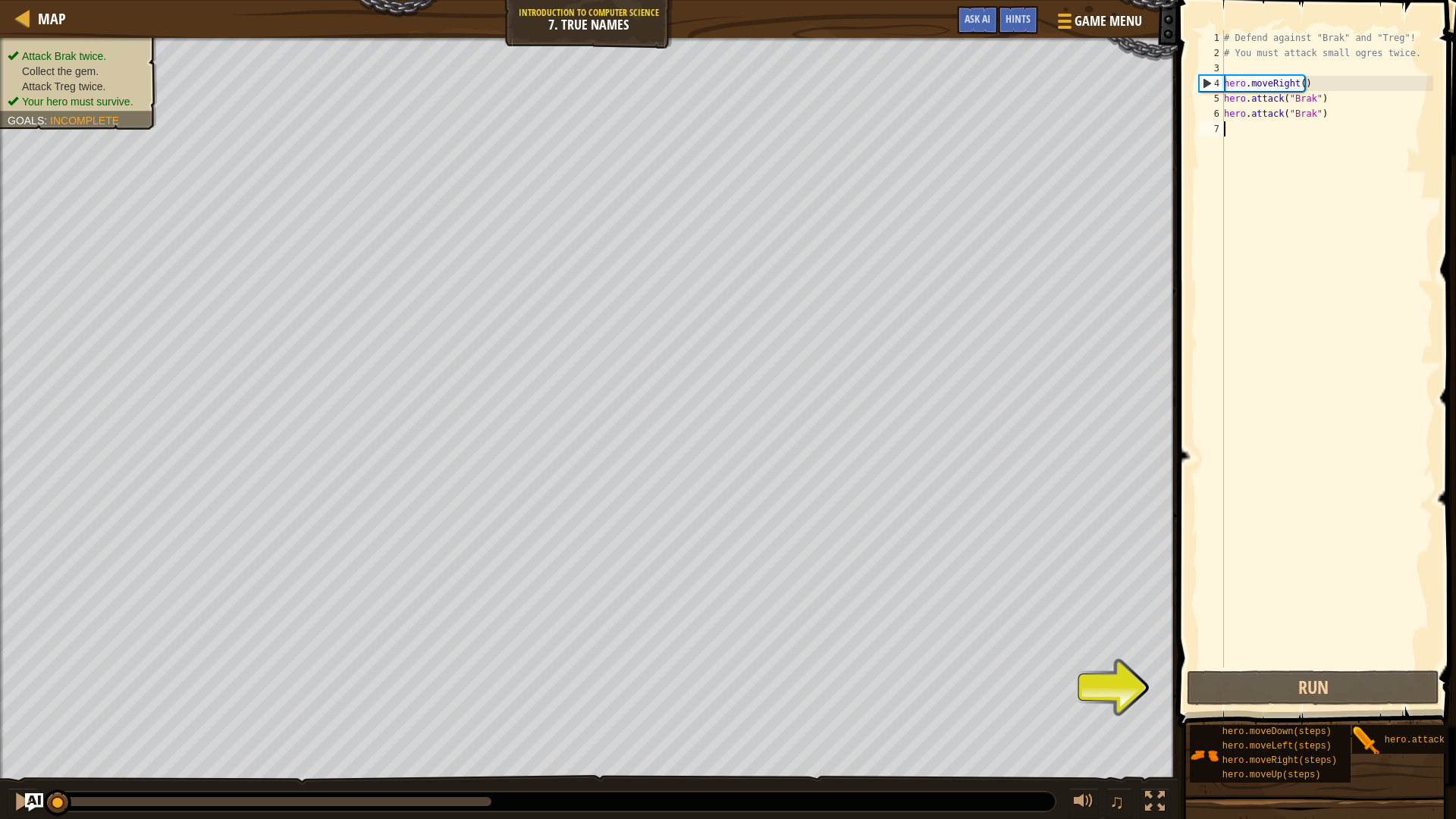
click at [1325, 114] on div "# Defend against "Brak" and "Treg"! # You must attack small ogres twice. hero .…" at bounding box center [1327, 364] width 213 height 667
type textarea "hero.attack("Brak")"
click at [1296, 678] on button "Run" at bounding box center [1313, 688] width 252 height 35
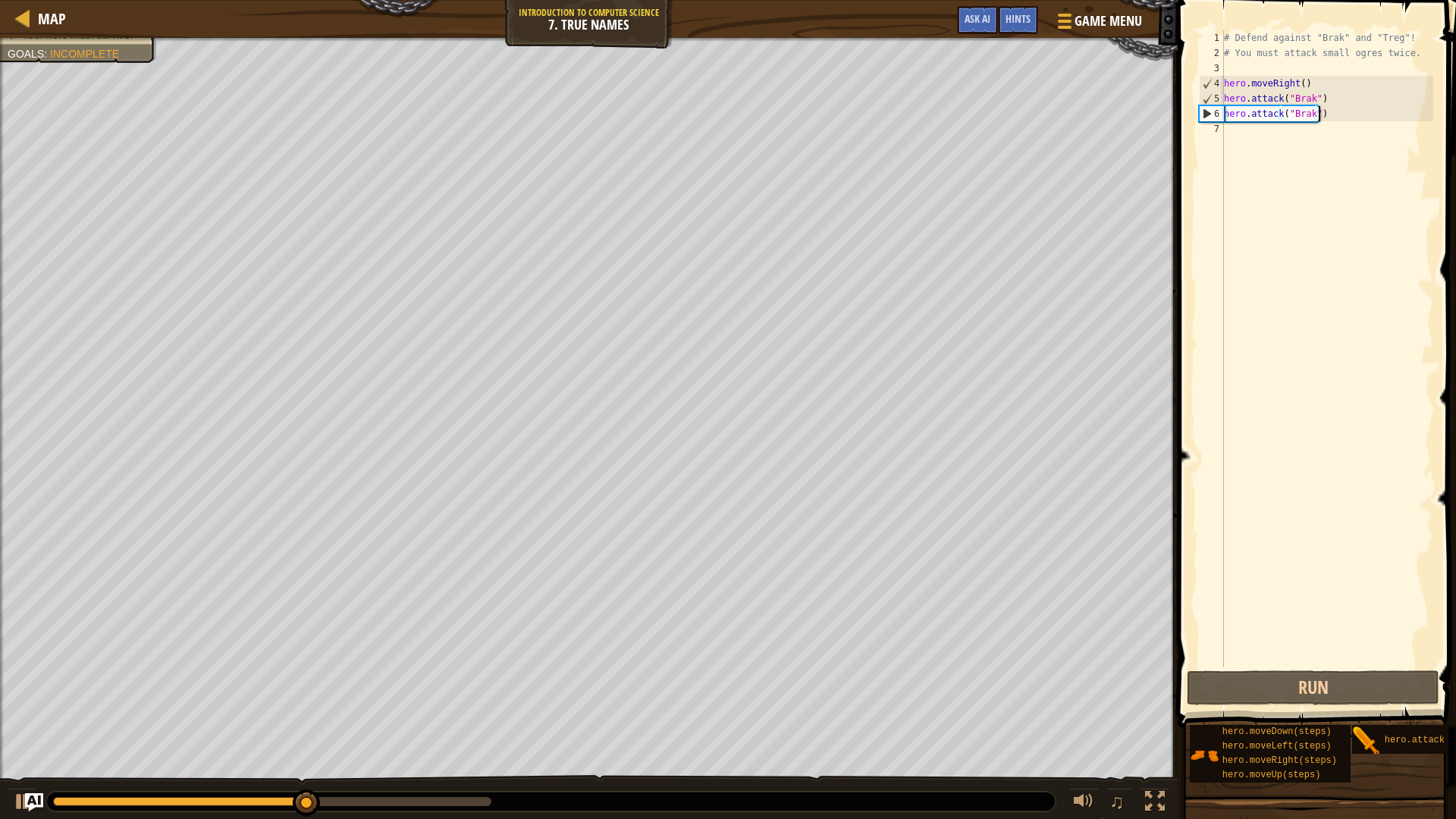
click at [1301, 135] on div "# Defend against "Brak" and "Treg"! # You must attack small ogres twice. hero .…" at bounding box center [1327, 364] width 213 height 667
type textarea "h"
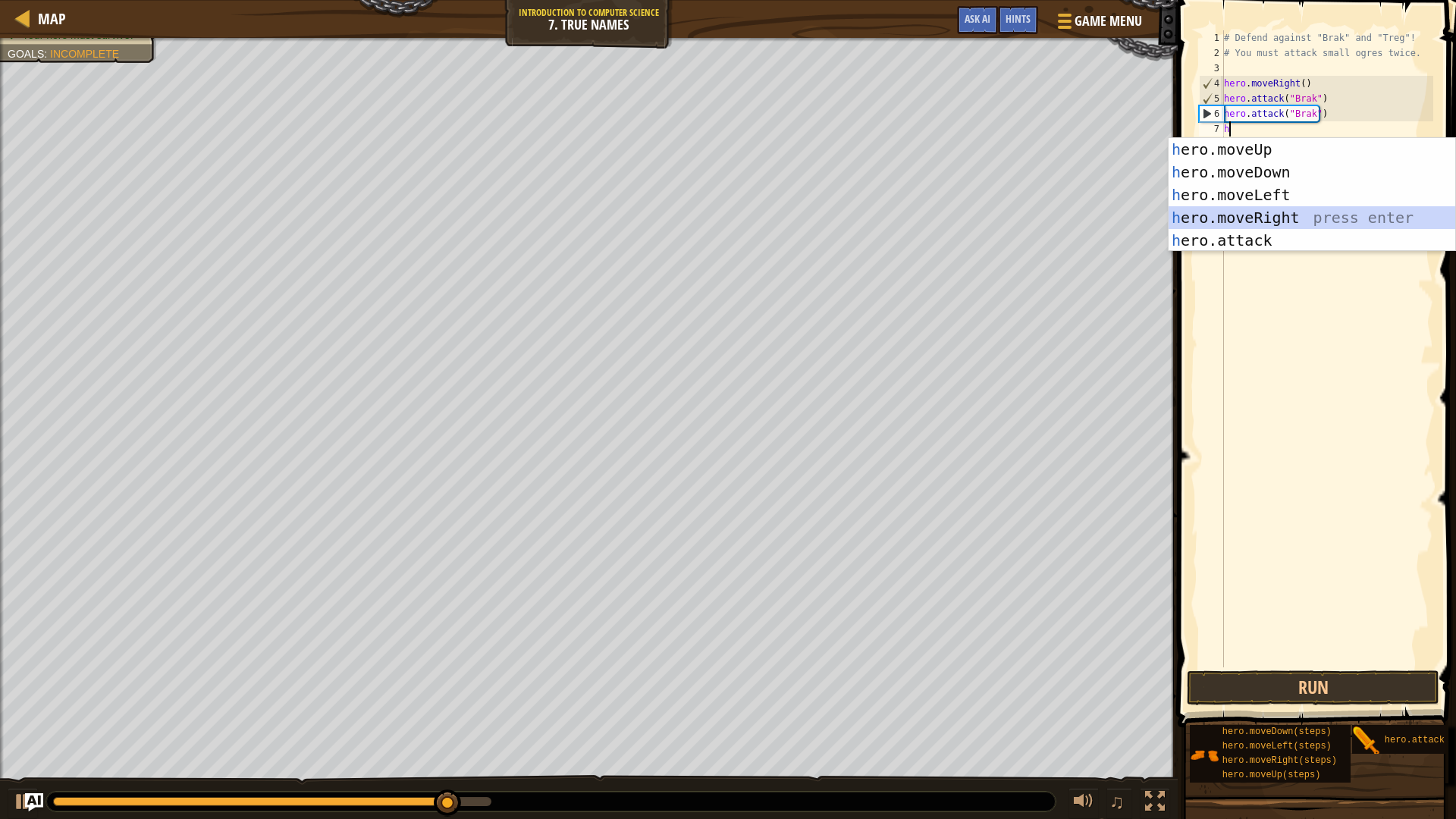
click at [1292, 213] on div "h ero.moveUp press enter h ero.moveDown press enter h ero.moveLeft press enter …" at bounding box center [1312, 218] width 287 height 159
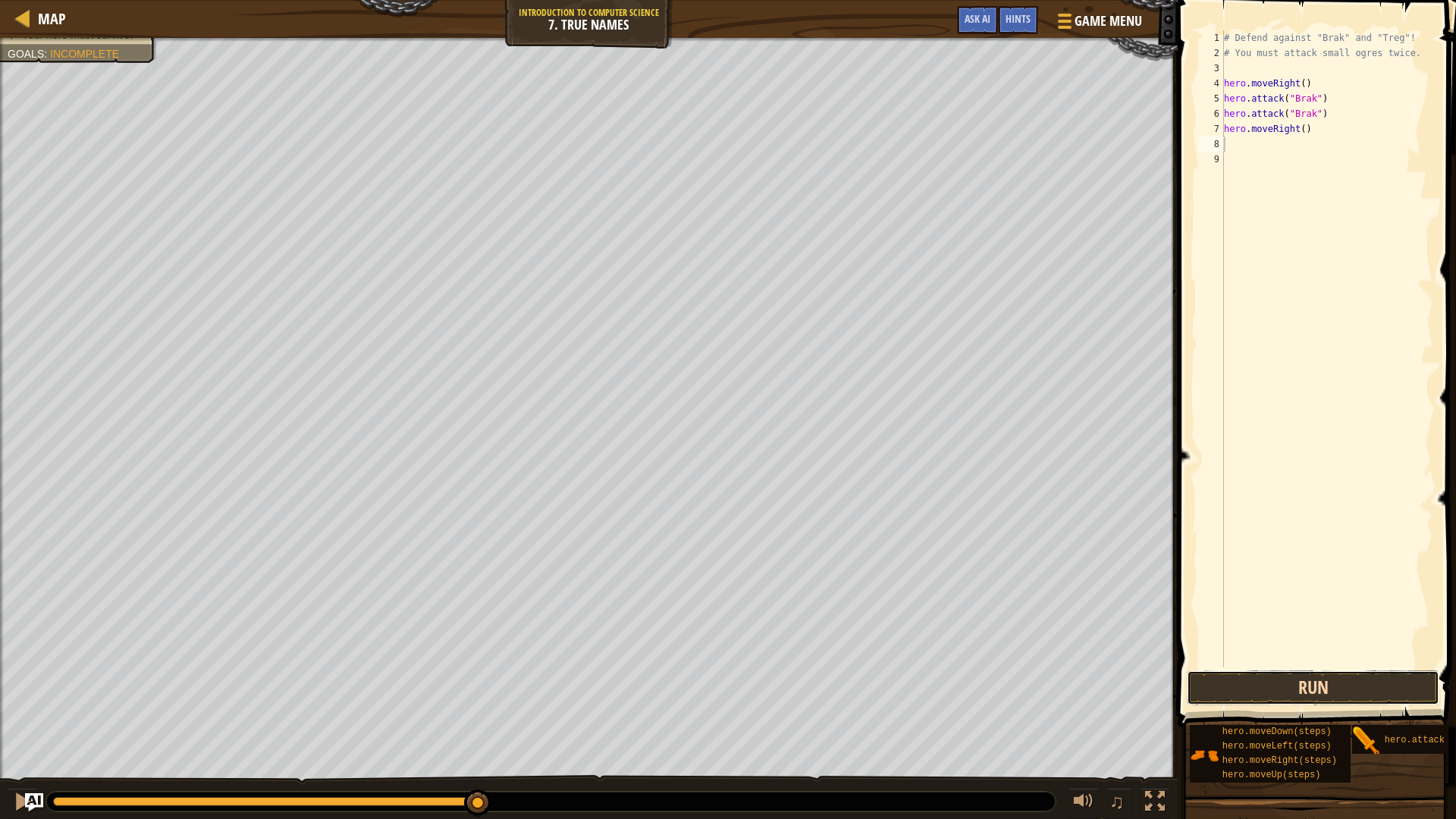
click at [1251, 685] on button "Run" at bounding box center [1313, 688] width 252 height 35
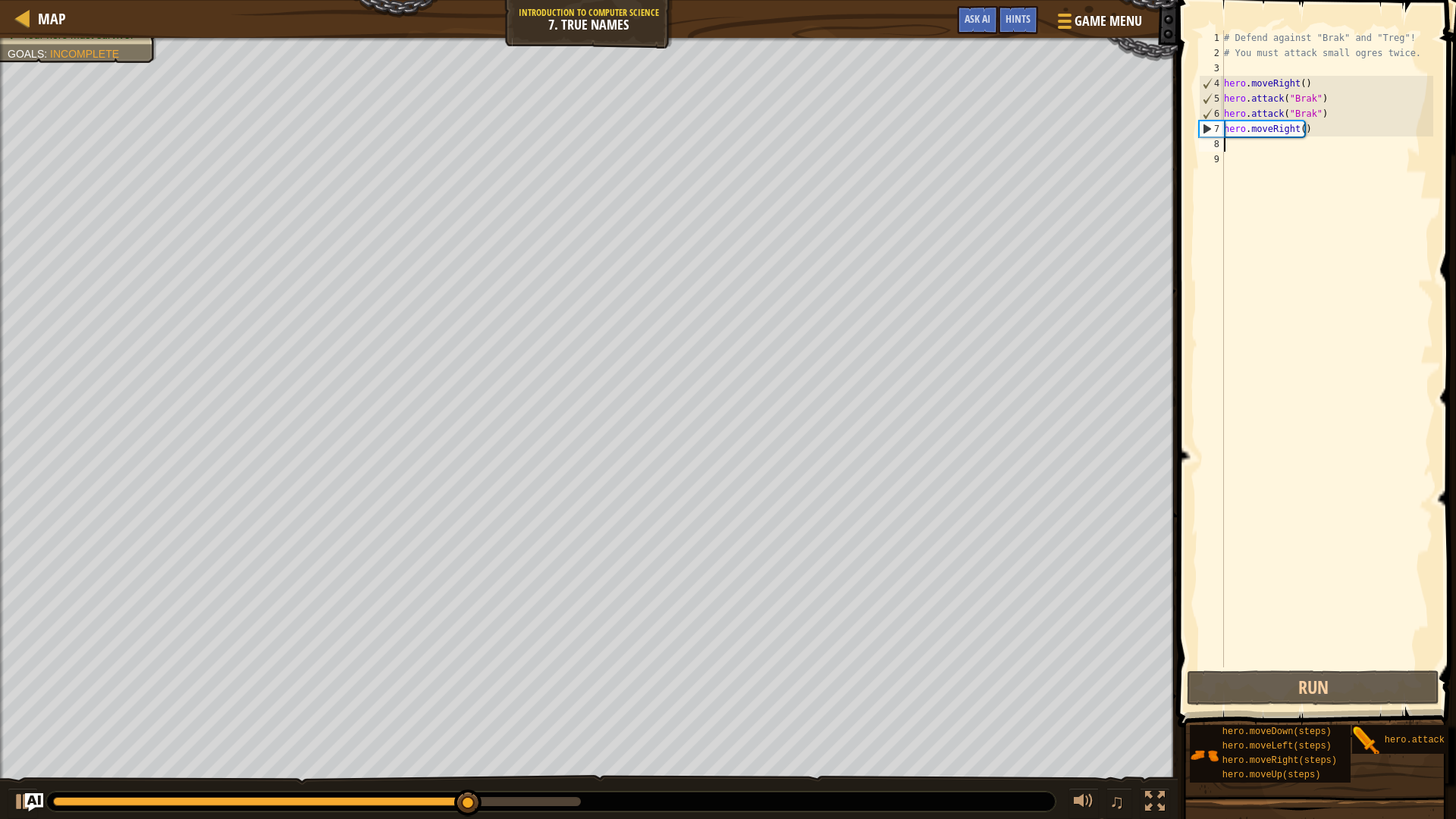
click at [1294, 147] on div "# Defend against "Brak" and "Treg"! # You must attack small ogres twice. hero .…" at bounding box center [1327, 364] width 213 height 667
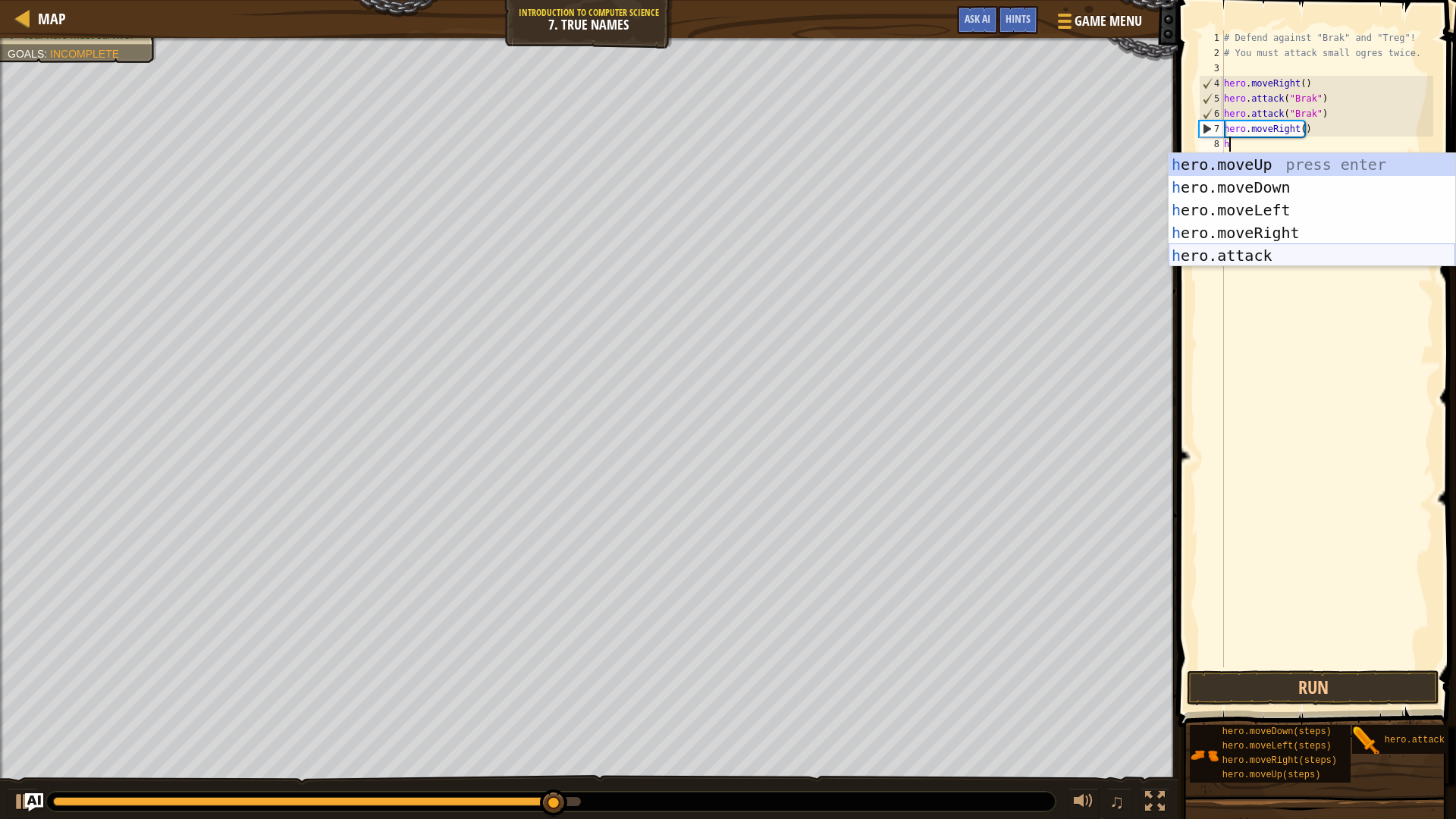
click at [1289, 257] on div "h ero.moveUp press enter h ero.moveDown press enter h ero.moveLeft press enter …" at bounding box center [1312, 233] width 287 height 159
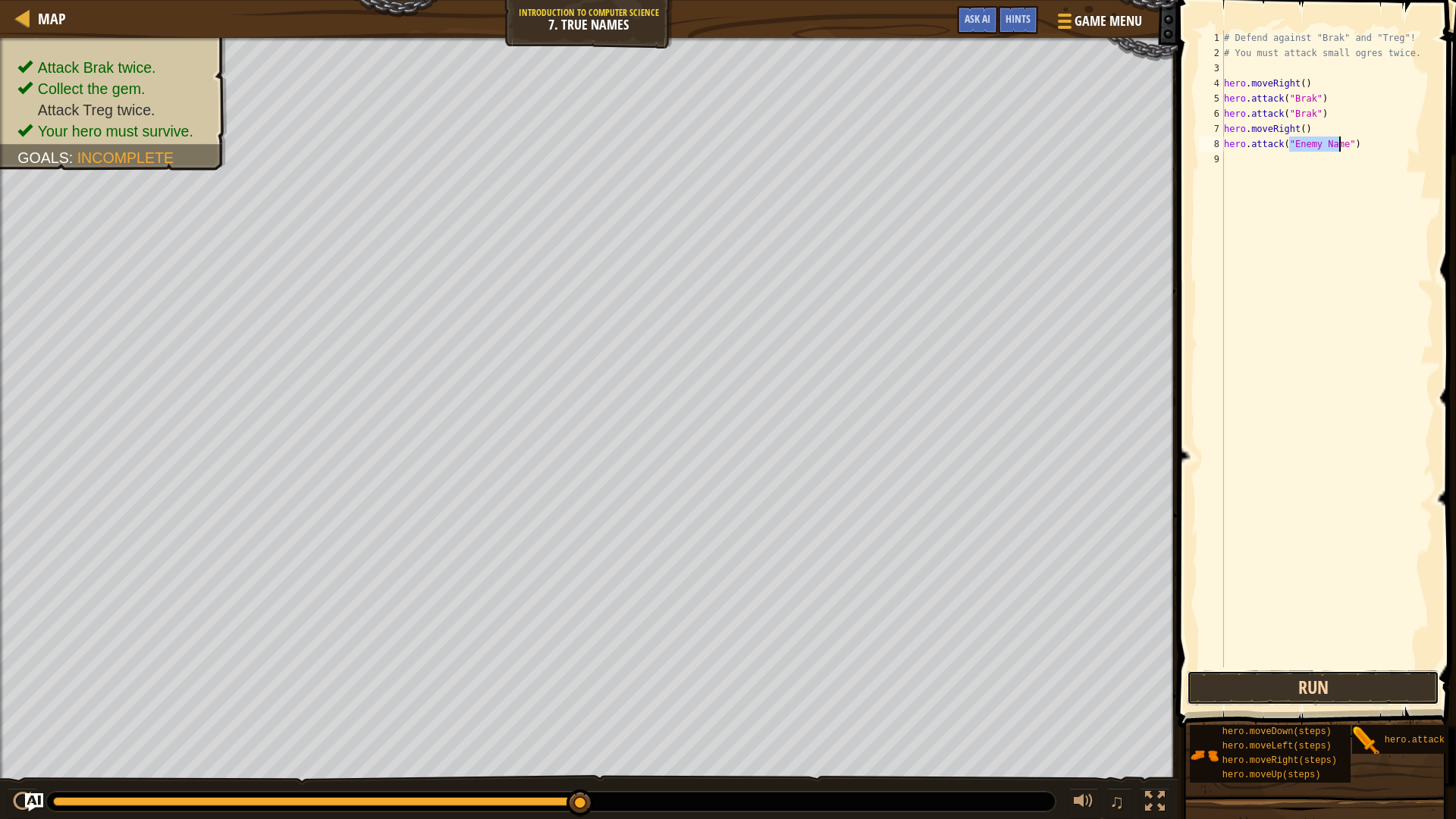
click at [1257, 694] on button "Run" at bounding box center [1313, 688] width 252 height 35
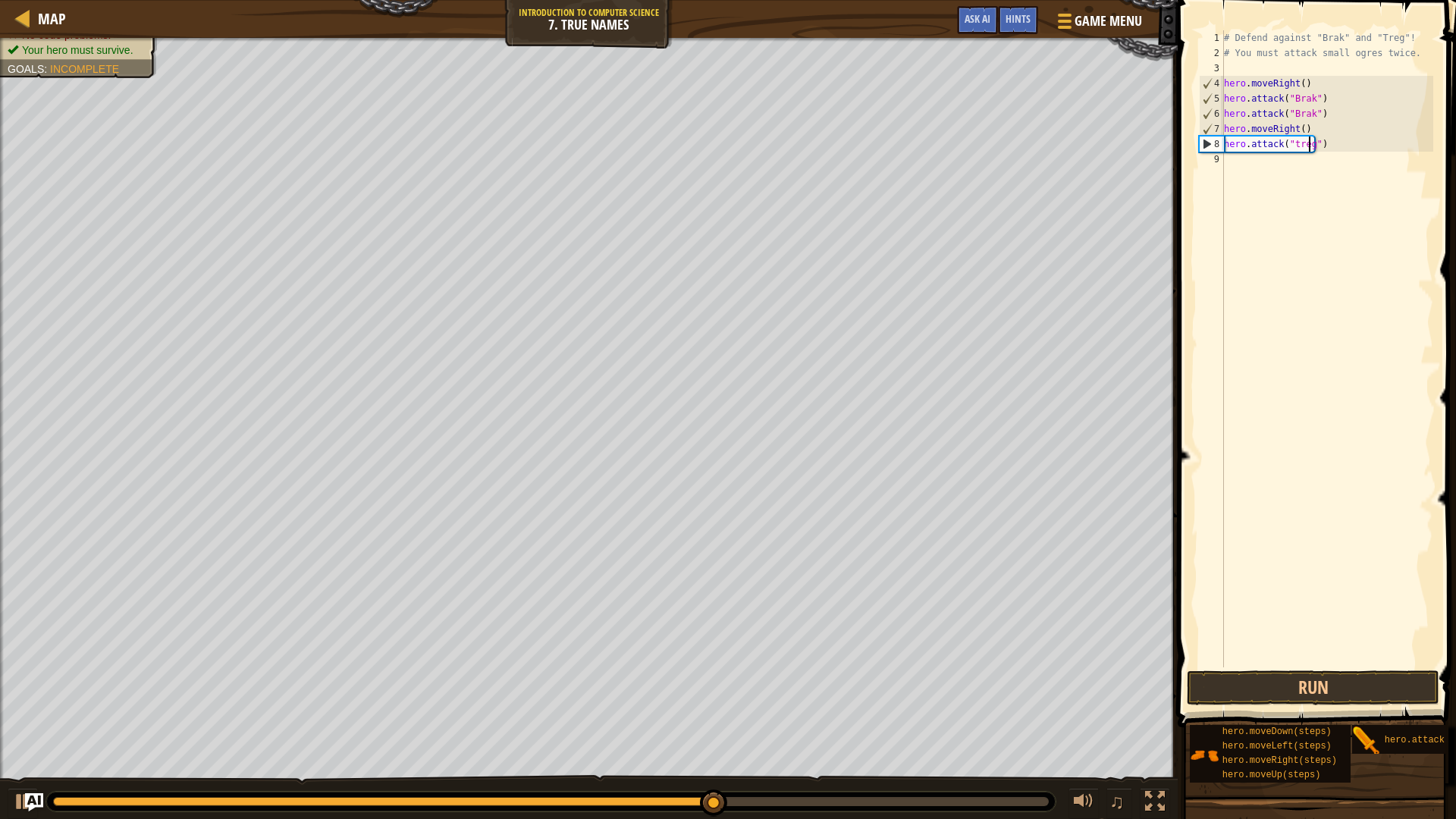
scroll to position [7, 7]
click at [1308, 700] on button "Run" at bounding box center [1313, 688] width 252 height 35
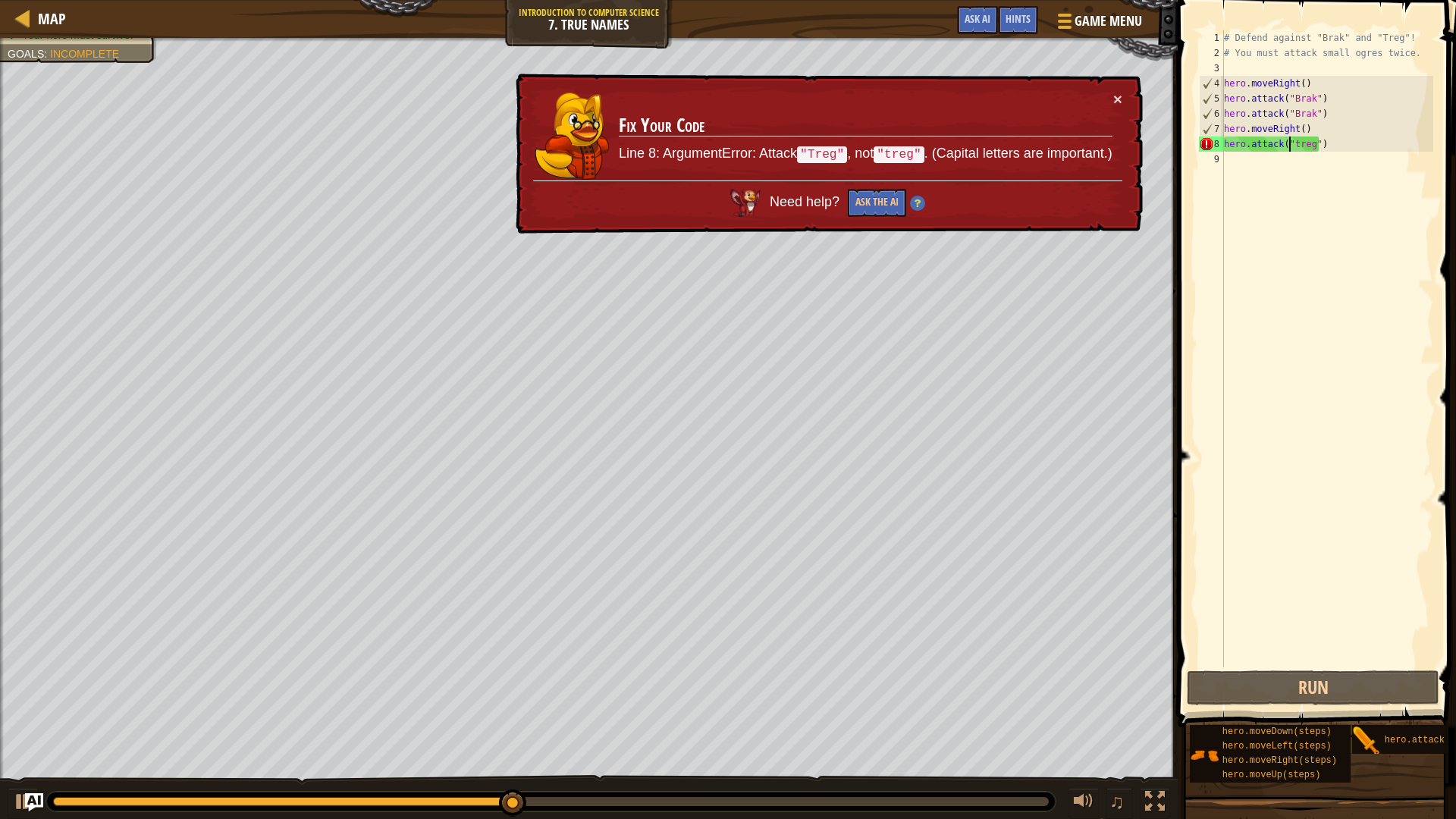
click at [1291, 148] on div "# Defend against "Brak" and "Treg"! # You must attack small ogres twice. hero .…" at bounding box center [1327, 364] width 213 height 667
click at [1291, 147] on div "# Defend against "Brak" and "Treg"! # You must attack small ogres twice. hero .…" at bounding box center [1327, 364] width 213 height 667
click at [1293, 147] on div "# Defend against "Brak" and "Treg"! # You must attack small ogres twice. hero .…" at bounding box center [1327, 364] width 213 height 667
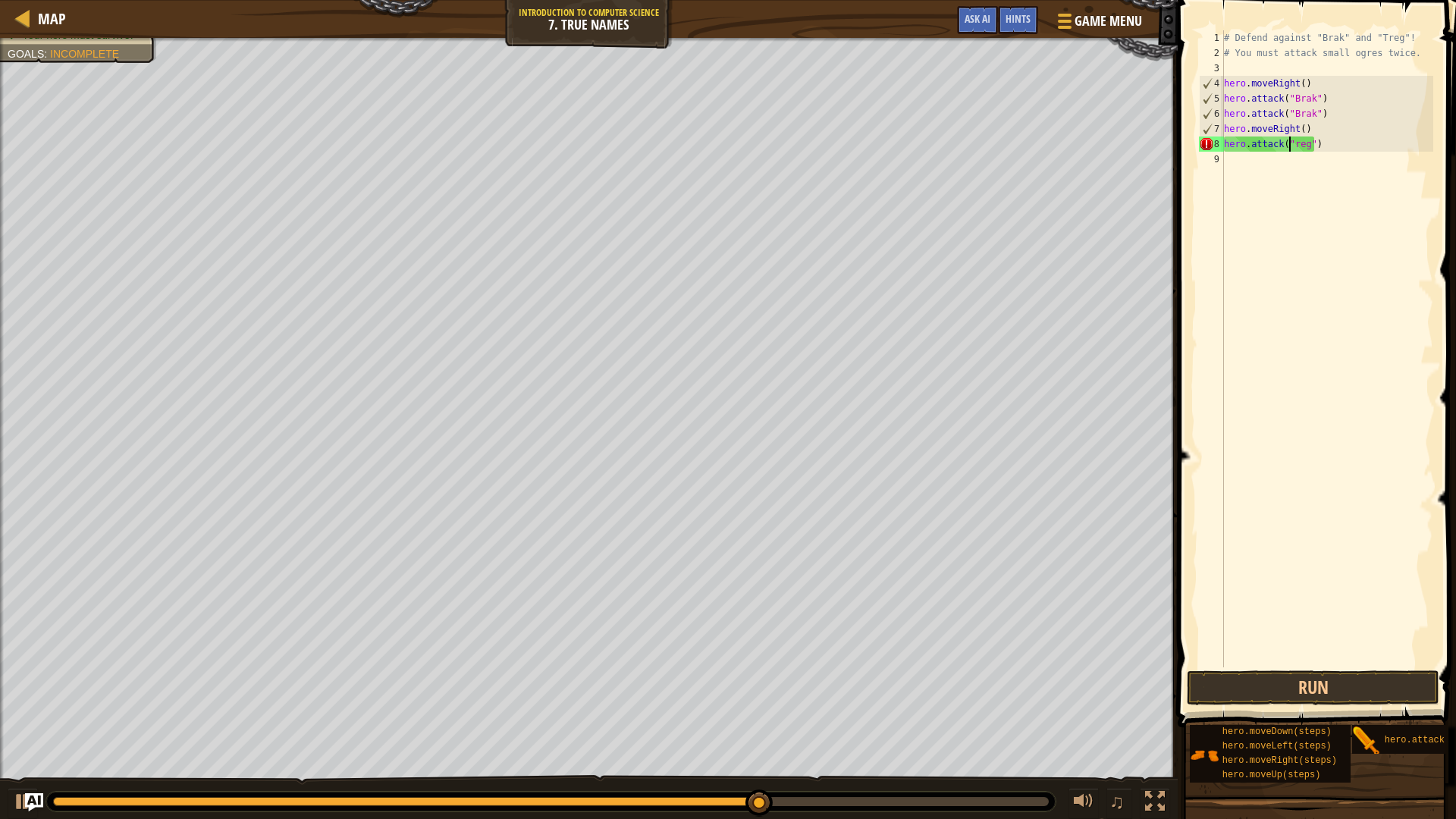
scroll to position [7, 5]
type textarea "hero.attack("Treg")"
click at [1287, 700] on button "Run" at bounding box center [1313, 688] width 252 height 35
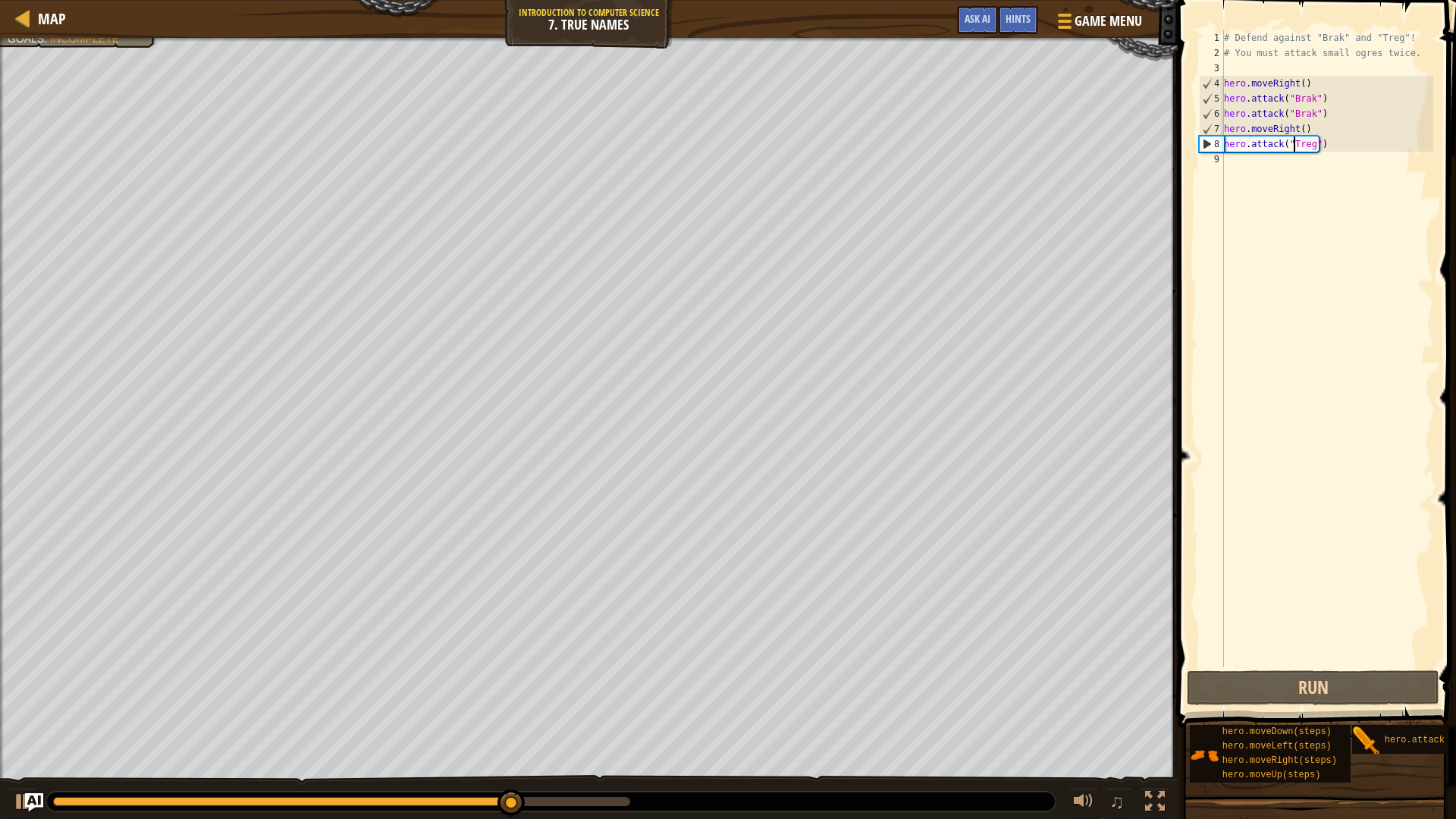
click at [1332, 154] on div "# Defend against "Brak" and "Treg"! # You must attack small ogres twice. hero .…" at bounding box center [1327, 364] width 213 height 667
click at [1305, 686] on button "Run" at bounding box center [1313, 688] width 252 height 35
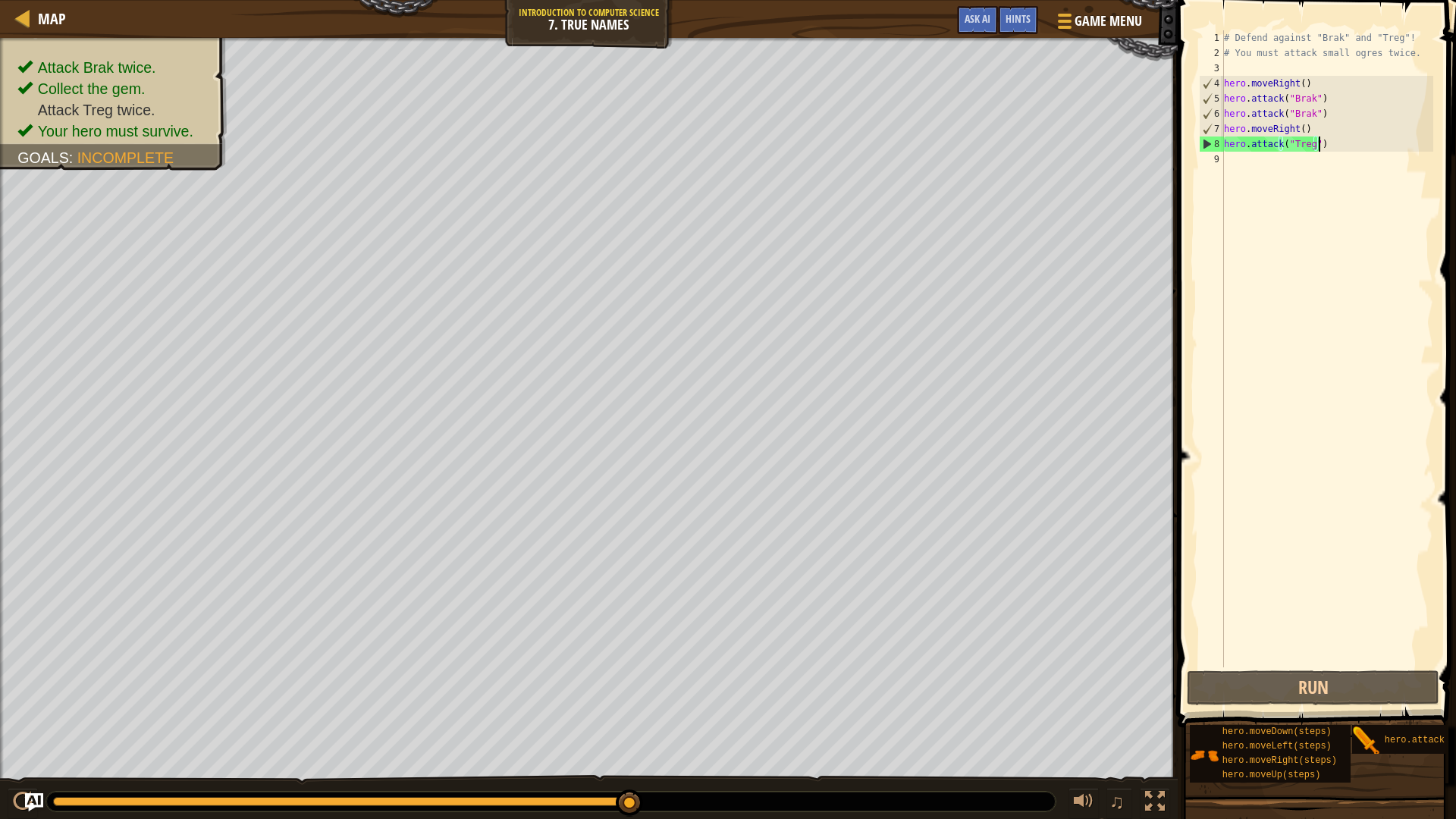
click at [1338, 143] on div "# Defend against "Brak" and "Treg"! # You must attack small ogres twice. hero .…" at bounding box center [1327, 364] width 213 height 667
drag, startPoint x: 1338, startPoint y: 143, endPoint x: 1217, endPoint y: 157, distance: 121.8
click at [1217, 157] on div "hero.attack("Treg") 1 2 3 4 5 6 7 8 9 # Defend against "Brak" and "Treg"! # You…" at bounding box center [1315, 349] width 237 height 637
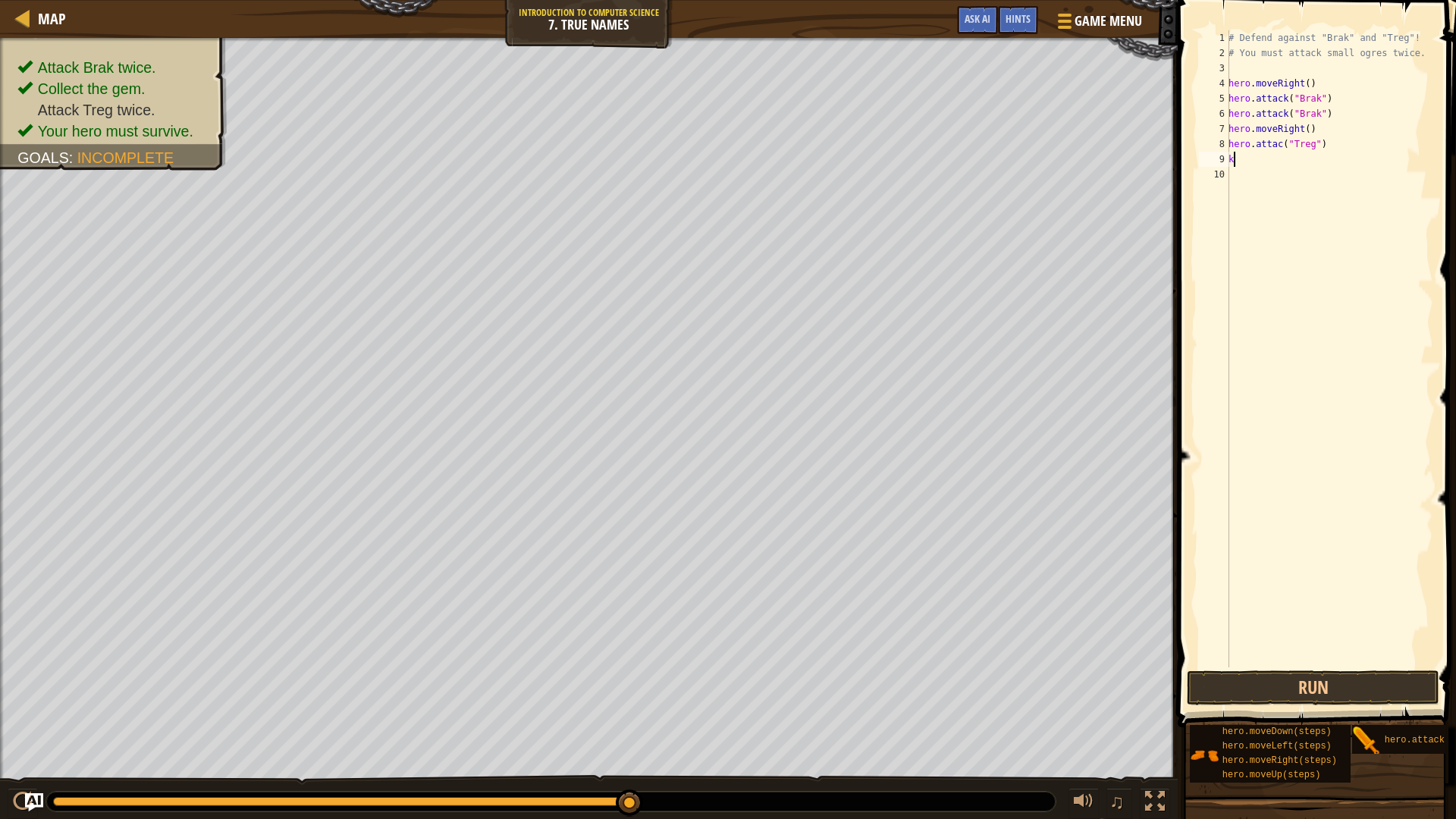
click at [1240, 156] on div "# Defend against "Brak" and "Treg"! # You must attack small ogres twice. hero .…" at bounding box center [1329, 364] width 208 height 667
type textarea "k"
type textarea "V"
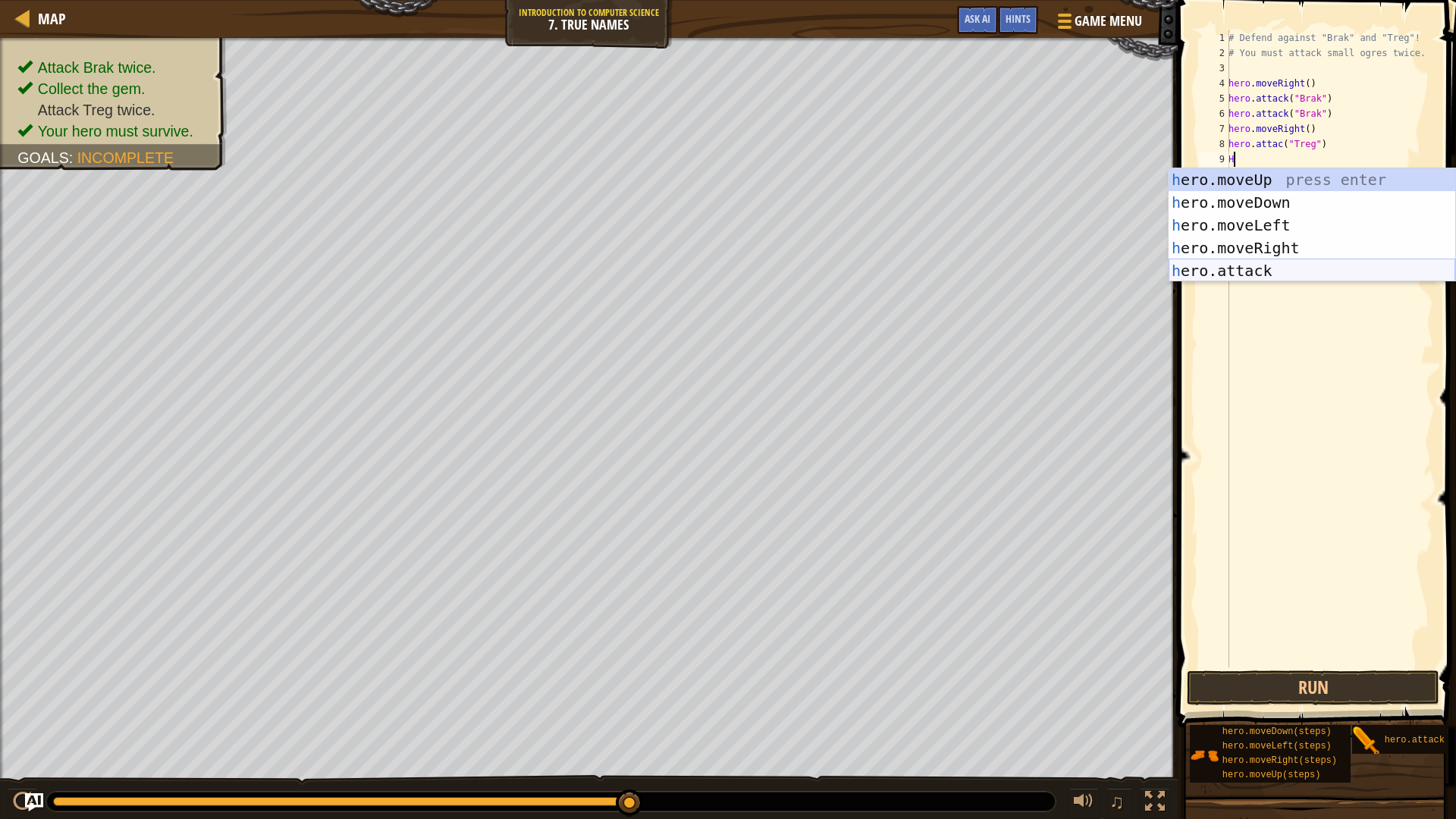
click at [1275, 263] on div "h ero.moveUp press enter h ero.moveDown press enter h ero.moveLeft press enter …" at bounding box center [1312, 248] width 287 height 159
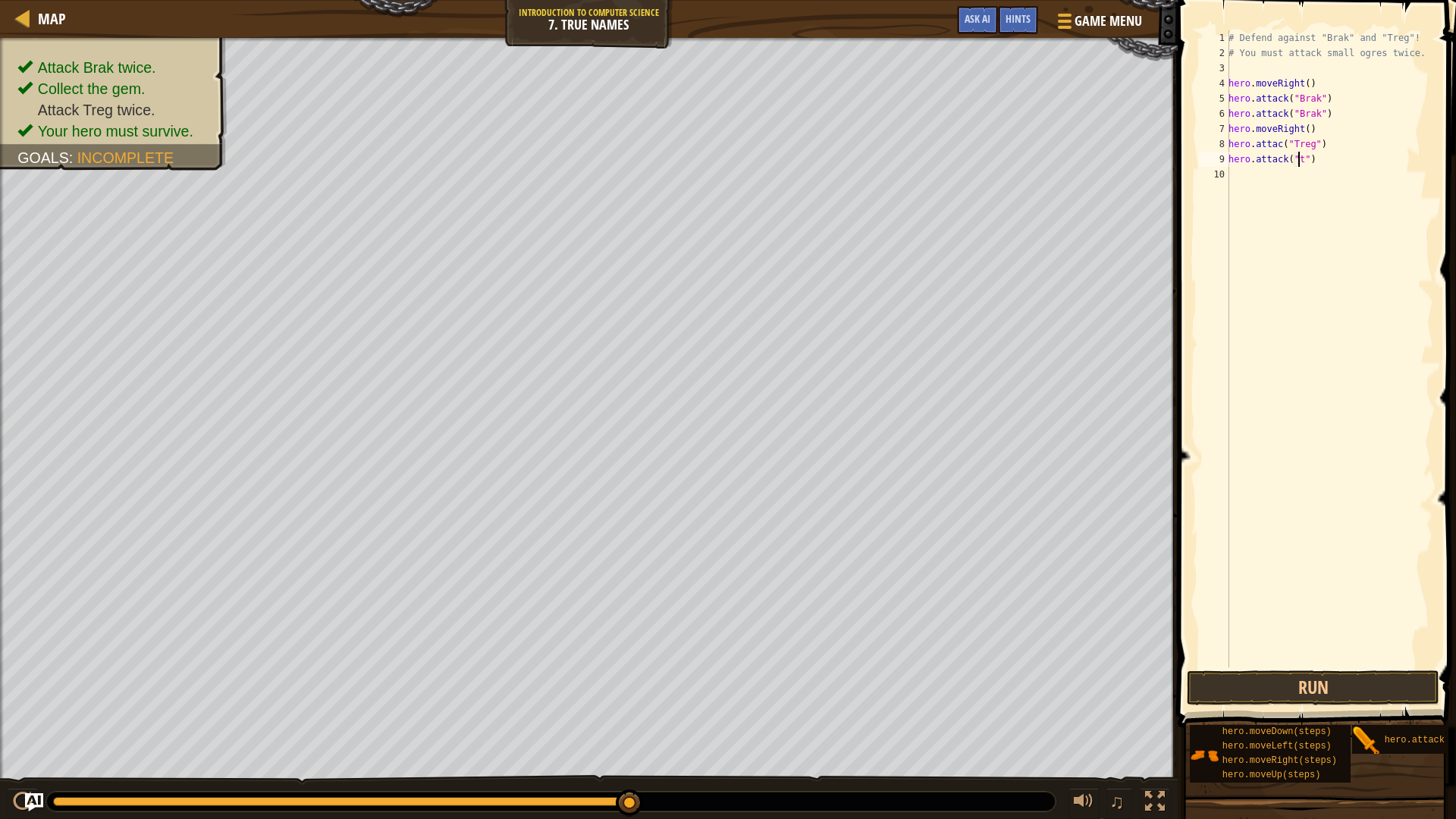
scroll to position [7, 5]
type textarea "hero.attack("Treg")"
type textarea "h"
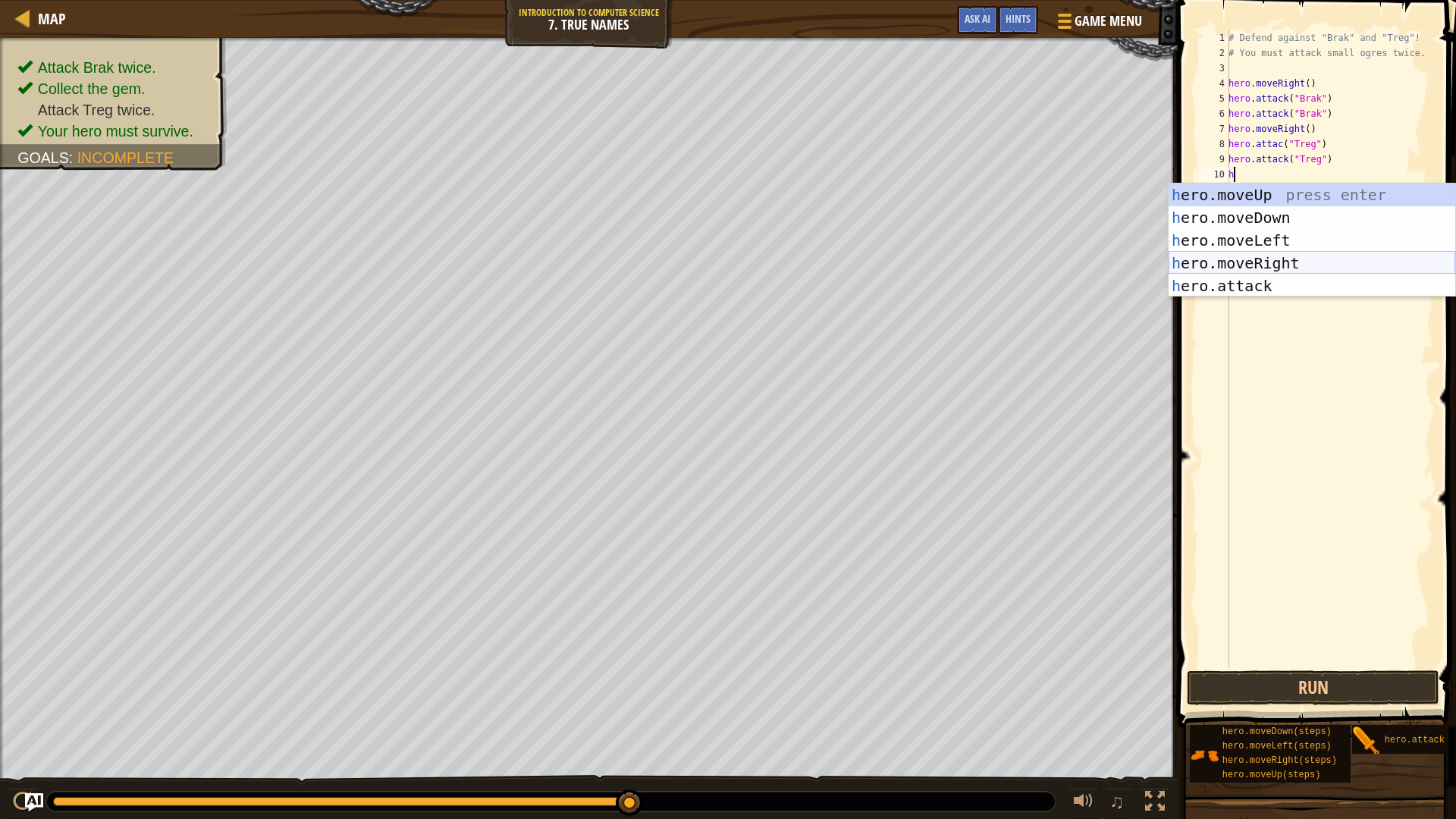
click at [1289, 252] on div "h ero.moveUp press enter h ero.moveDown press enter h ero.moveLeft press enter …" at bounding box center [1312, 263] width 287 height 159
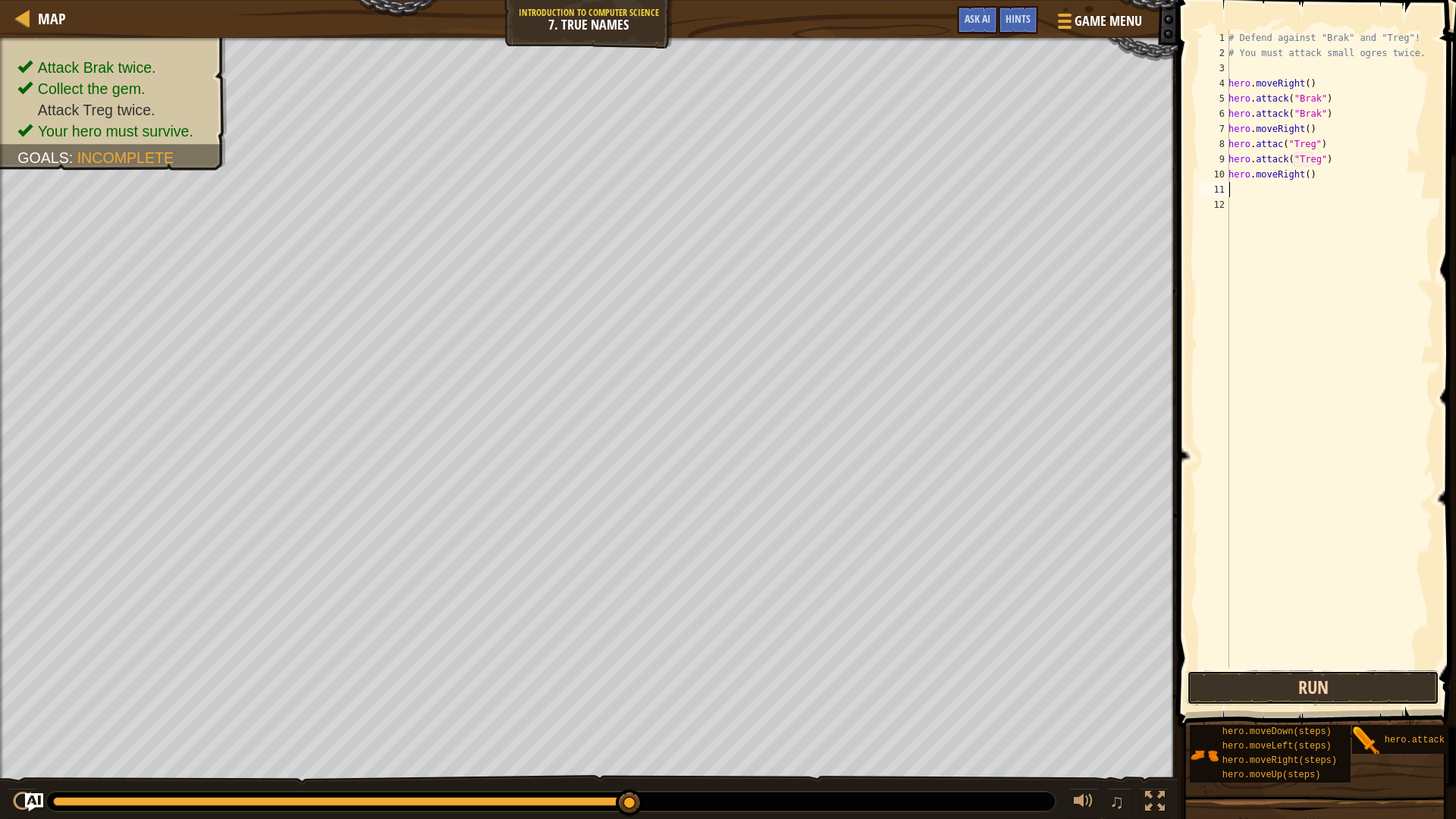
click at [1286, 694] on button "Run" at bounding box center [1313, 688] width 252 height 35
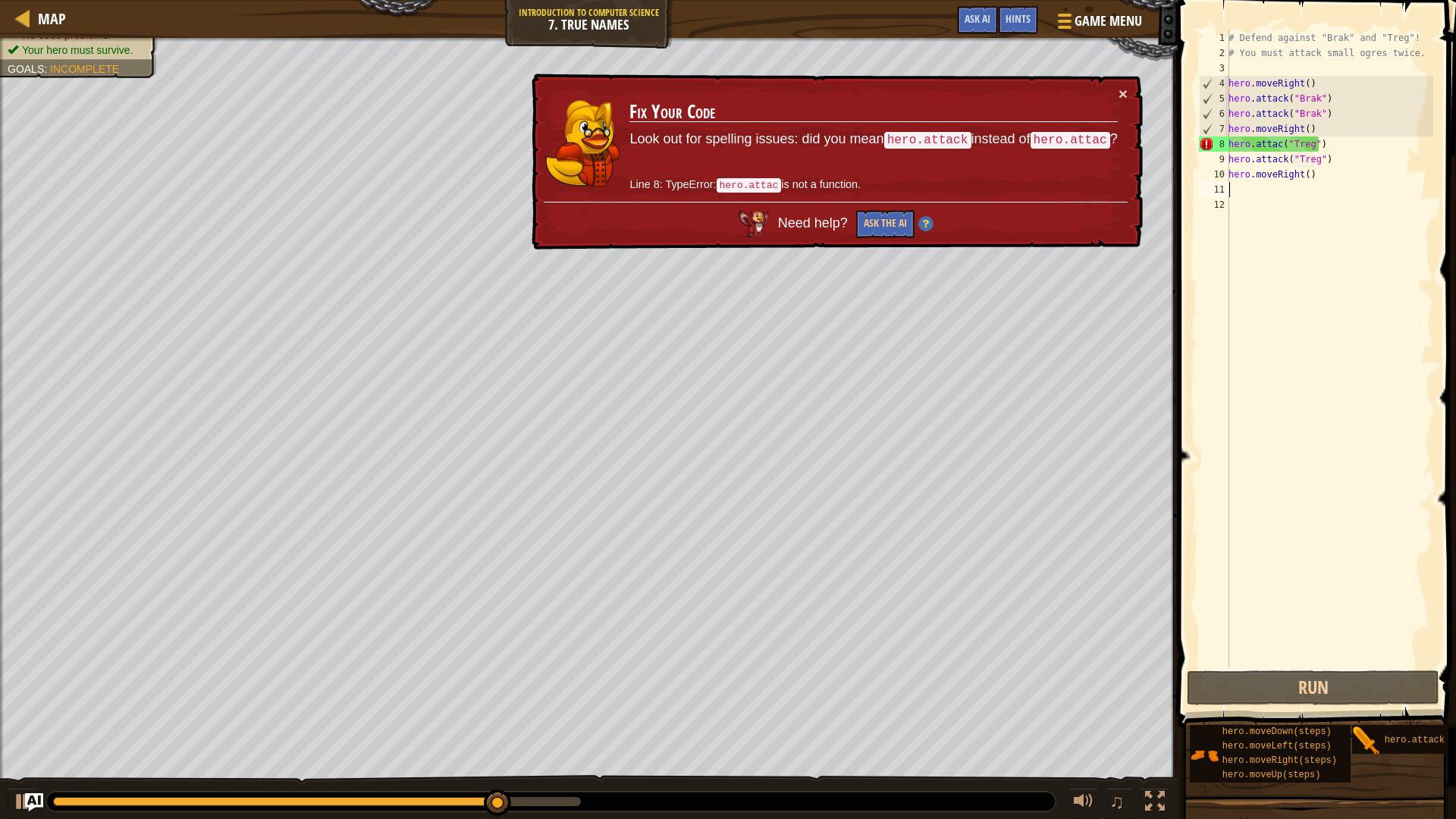
click at [1280, 147] on div "# Defend against "Brak" and "Treg"! # You must attack small ogres twice. hero .…" at bounding box center [1329, 364] width 208 height 667
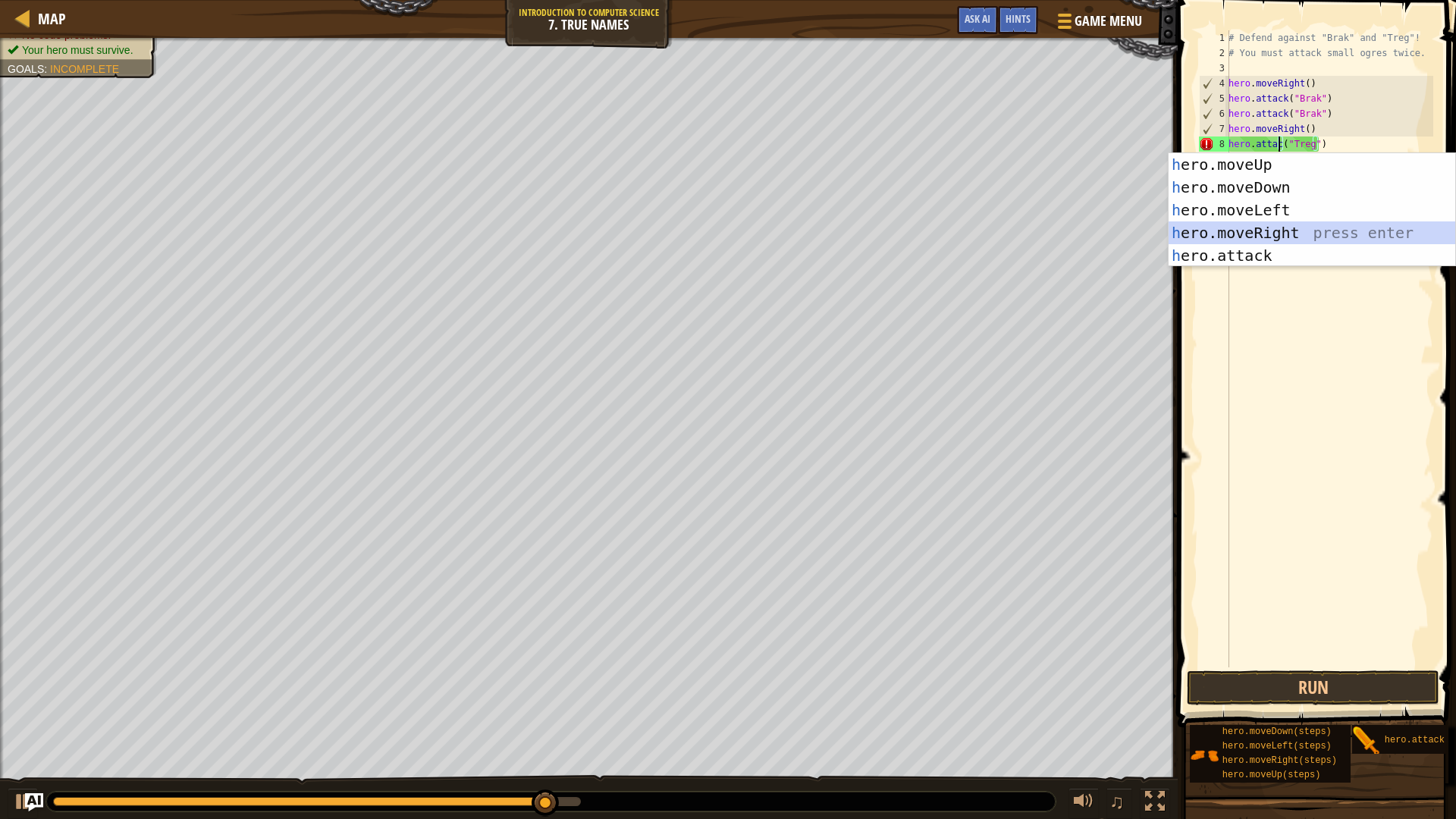
scroll to position [7, 4]
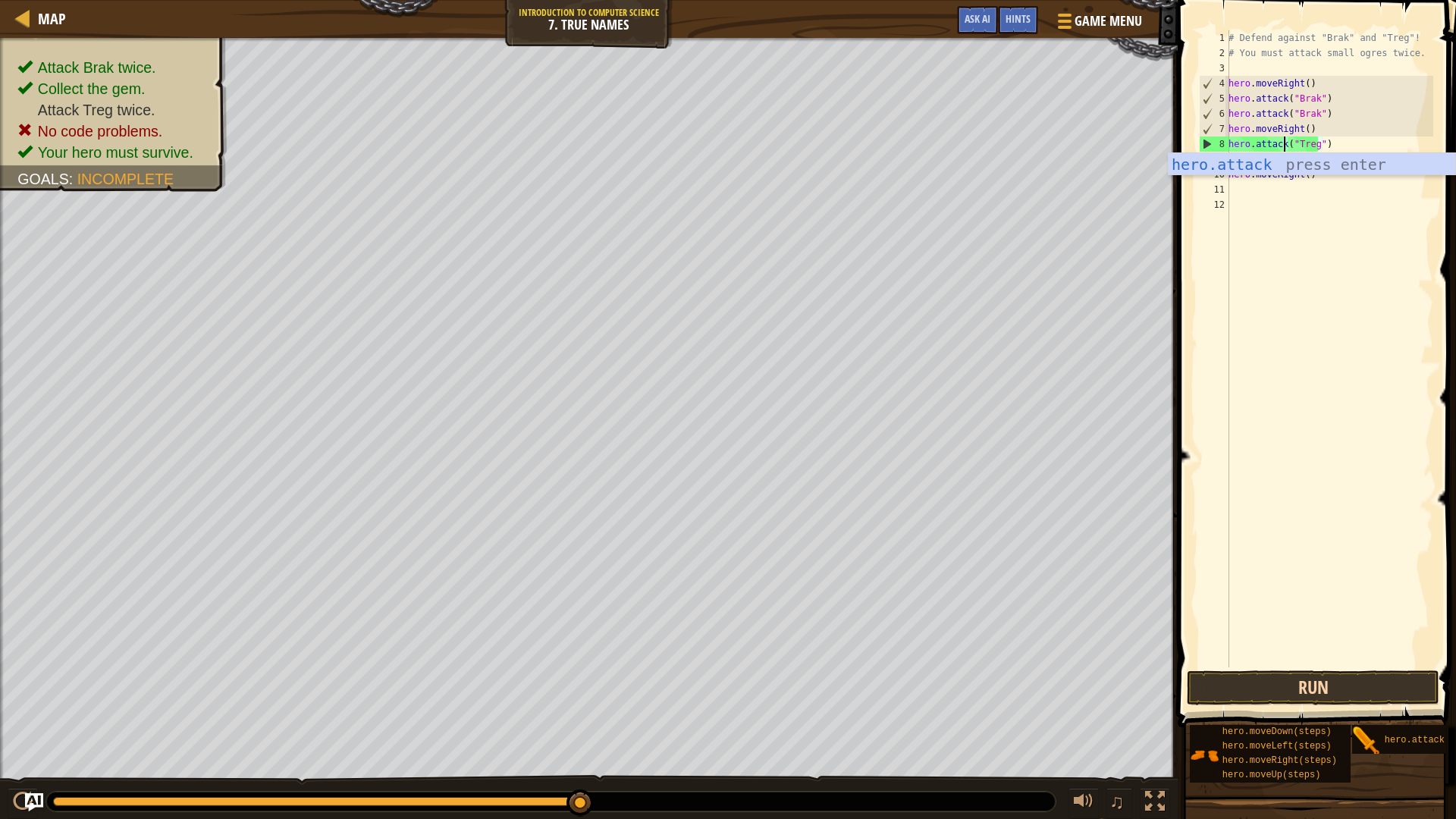
type textarea "hero.attack("Treg")"
click at [1264, 683] on button "Run" at bounding box center [1313, 688] width 252 height 35
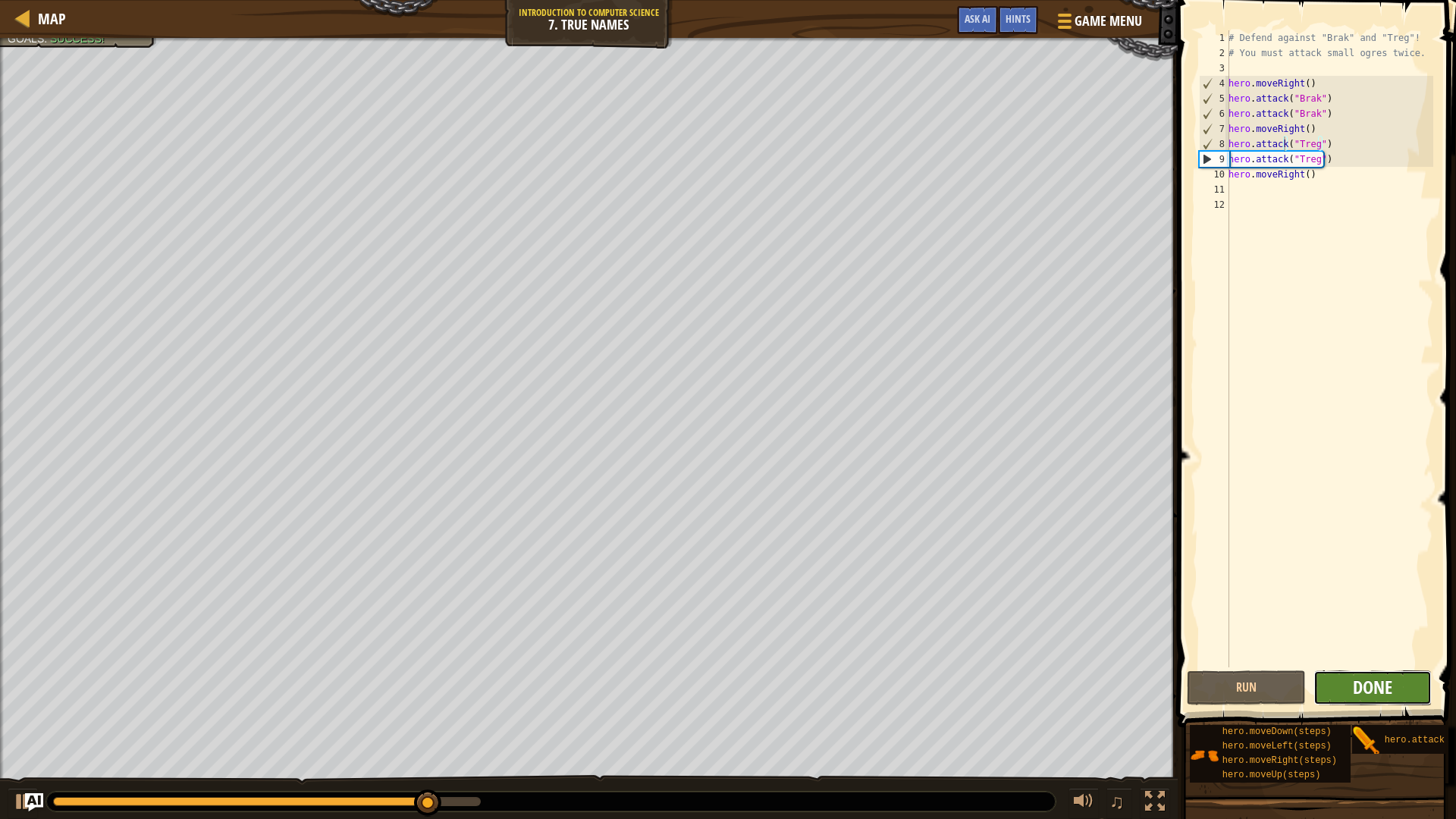
click at [1358, 686] on span "Done" at bounding box center [1373, 687] width 40 height 25
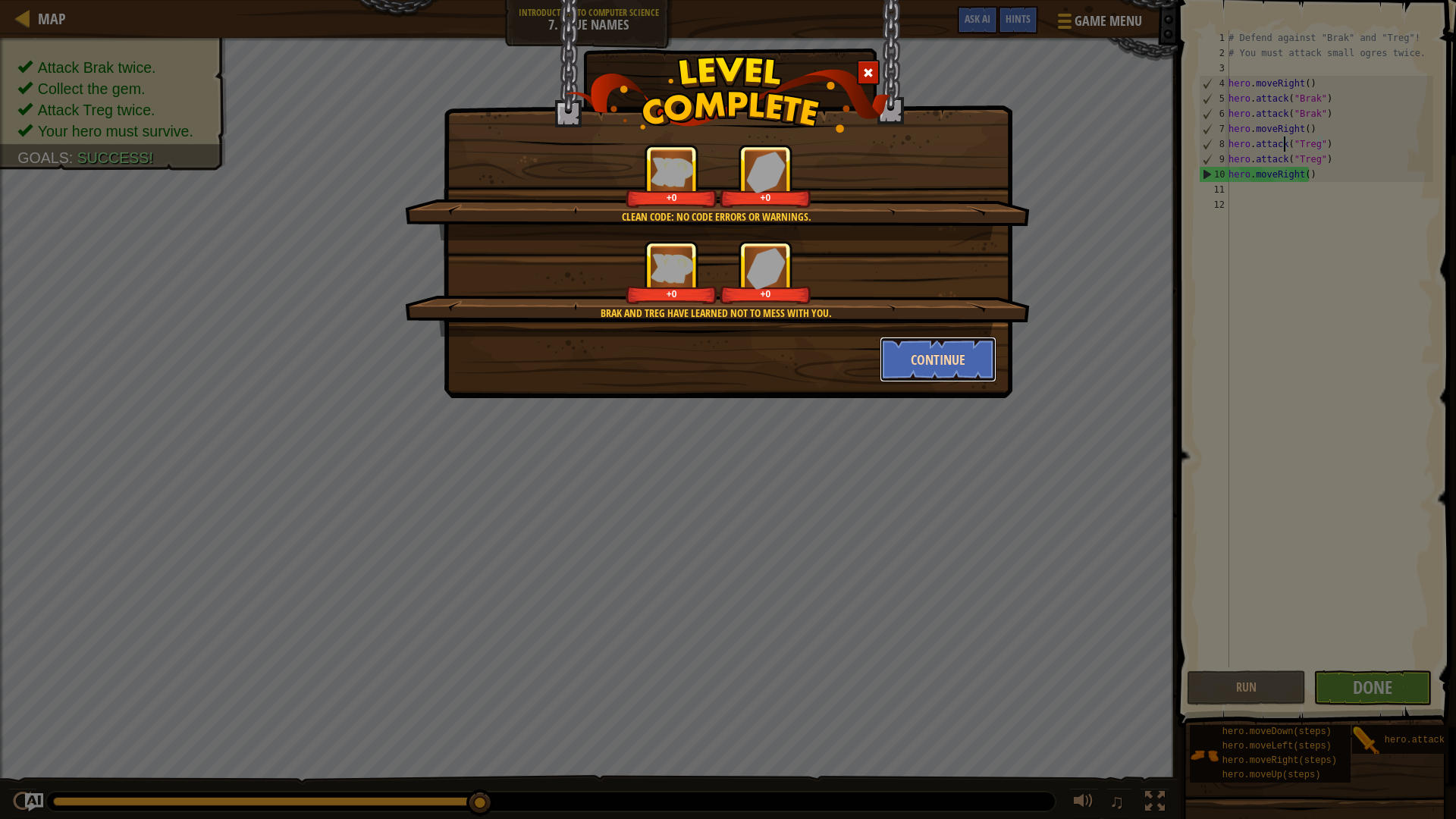
click at [933, 363] on button "Continue" at bounding box center [938, 360] width 118 height 46
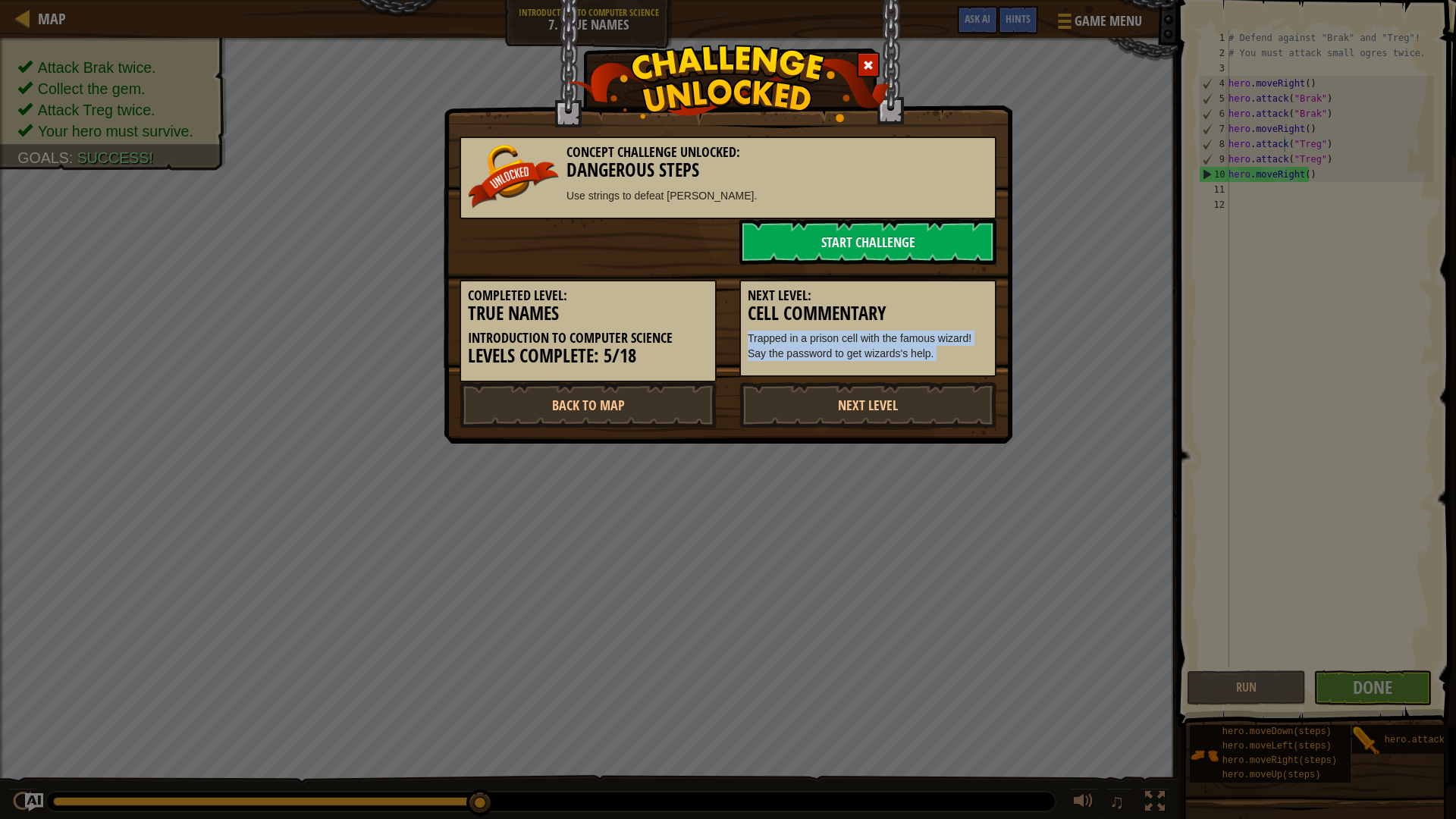
click at [933, 363] on div "Next Level: Cell Commentary Trapped in a prison cell with the famous wizard! Sa…" at bounding box center [868, 329] width 257 height 98
drag, startPoint x: 933, startPoint y: 363, endPoint x: 933, endPoint y: 391, distance: 28.0
click at [926, 379] on div "Completed Level: True Names Introduction to Computer Science Levels Complete: 5…" at bounding box center [728, 324] width 560 height 118
click at [843, 416] on link "Next Level" at bounding box center [868, 405] width 257 height 46
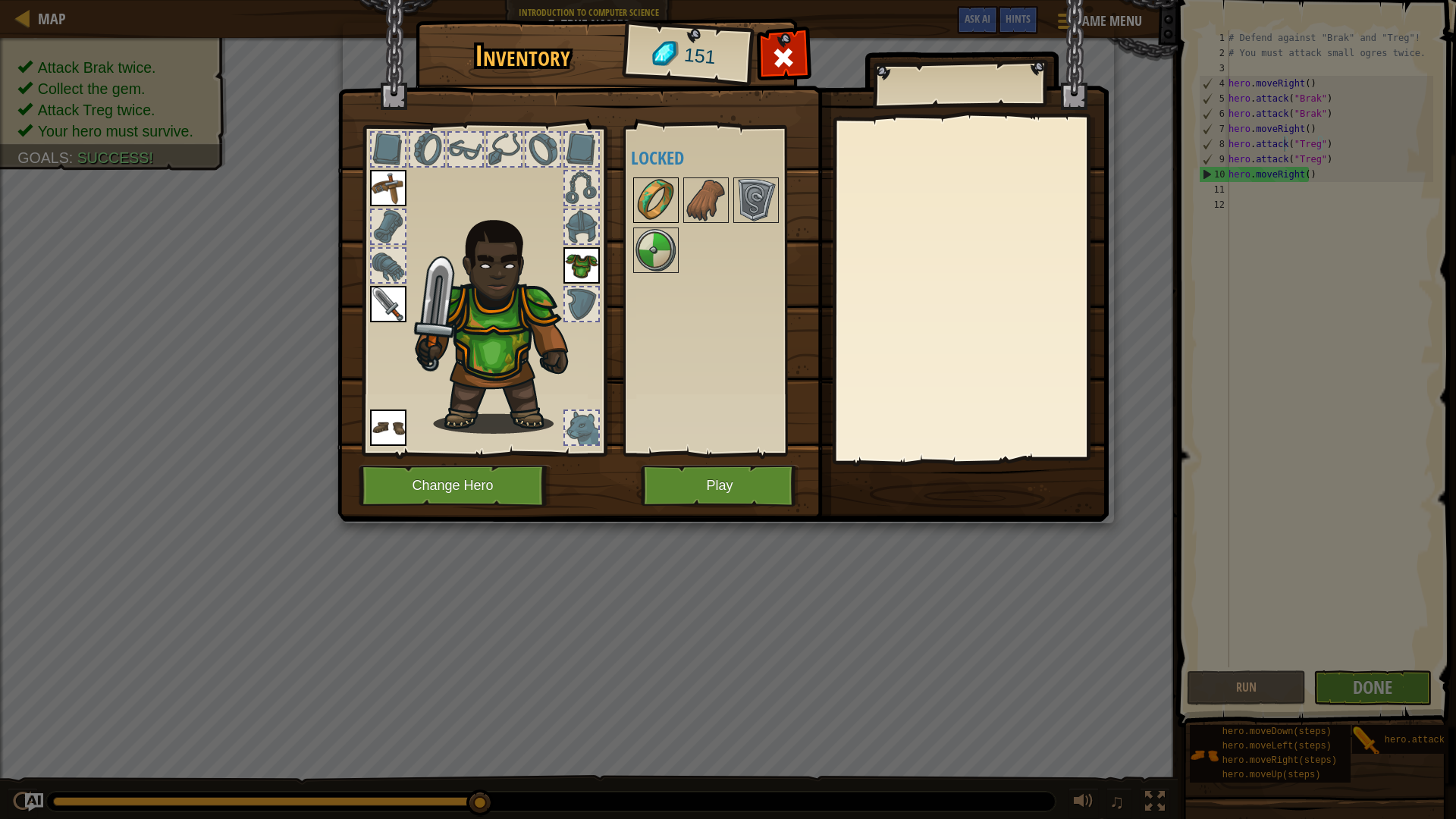
click at [657, 207] on img at bounding box center [656, 200] width 42 height 42
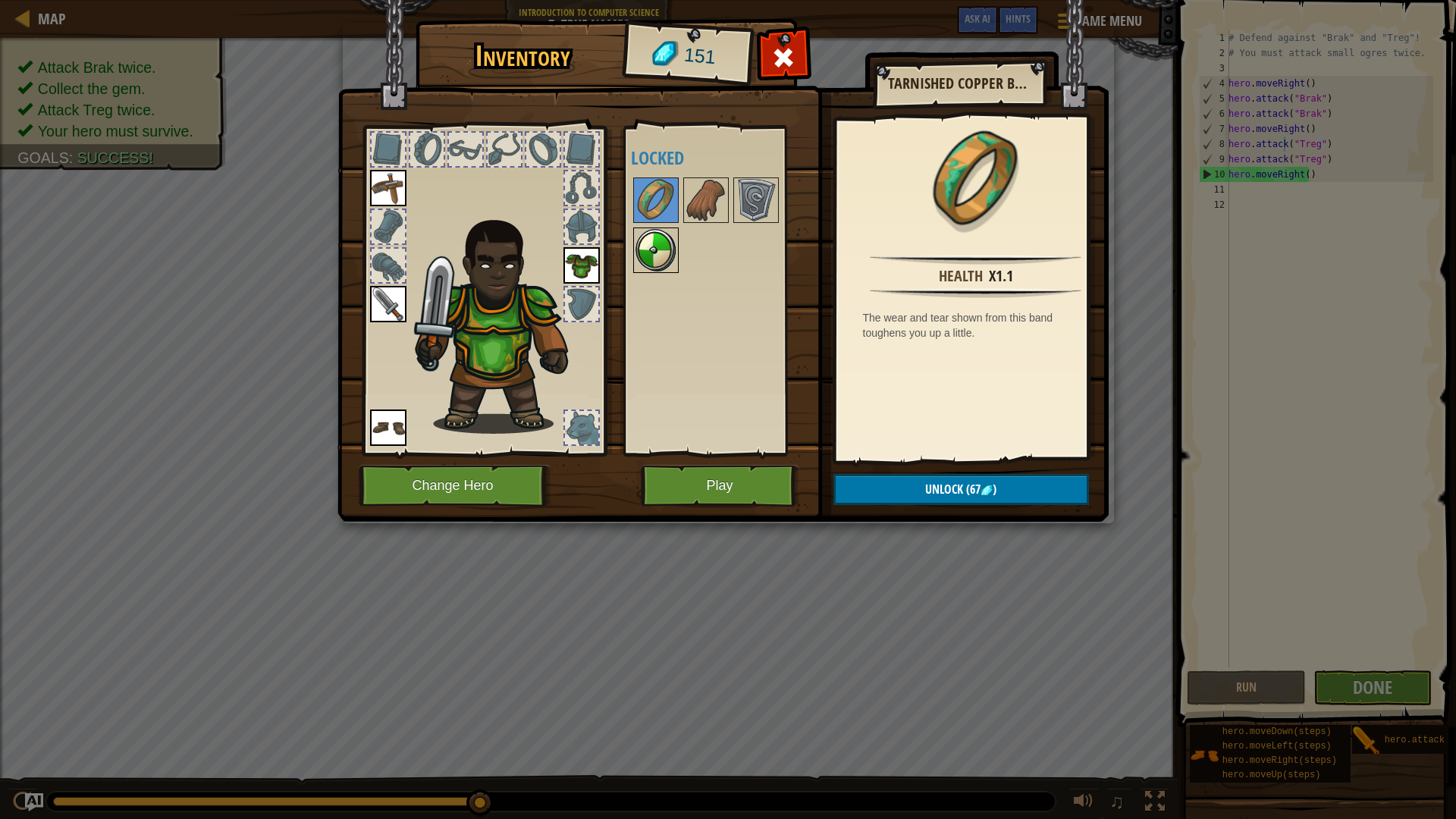
click at [660, 273] on div at bounding box center [656, 251] width 46 height 46
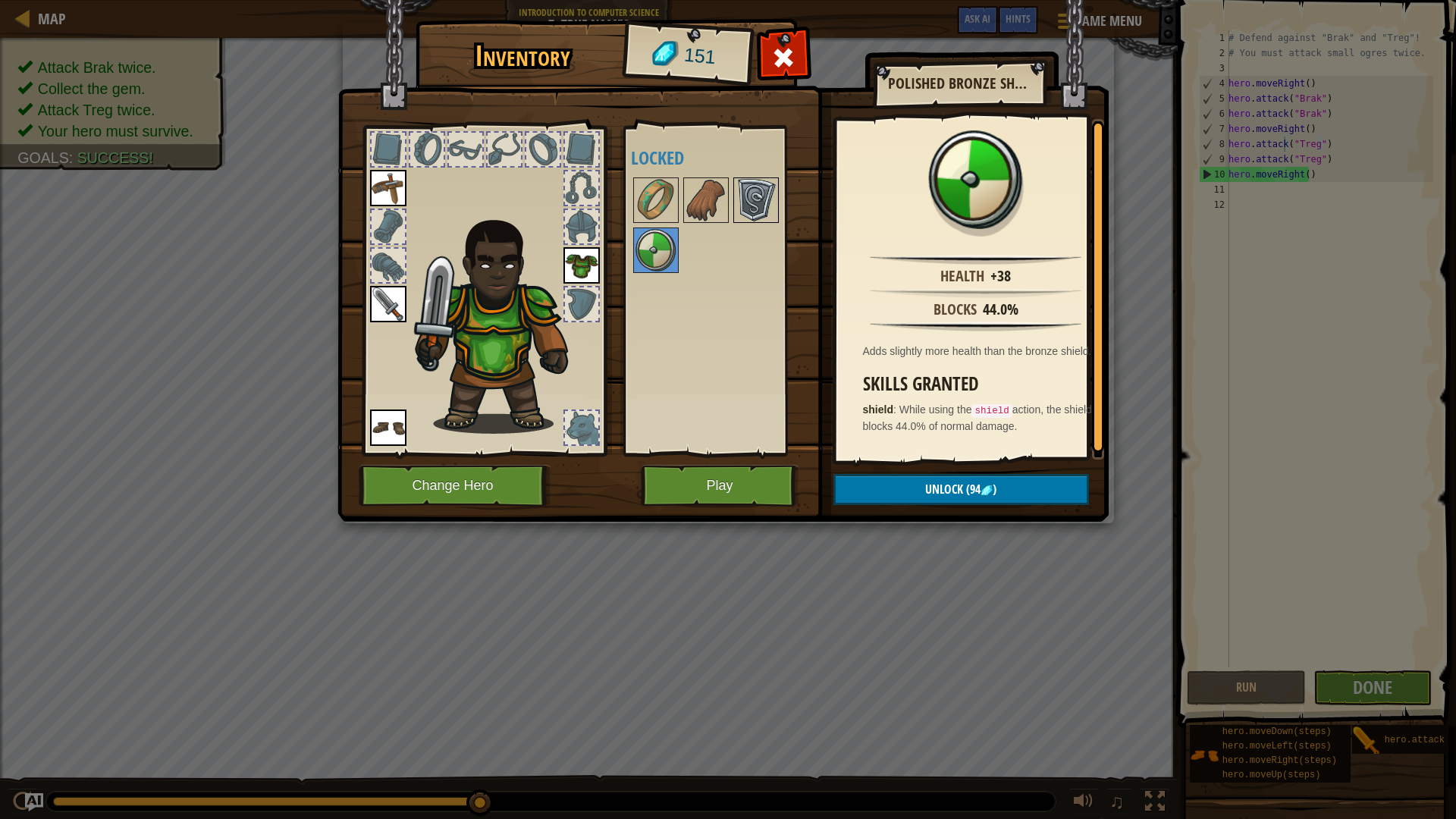
click at [759, 192] on img at bounding box center [756, 200] width 42 height 42
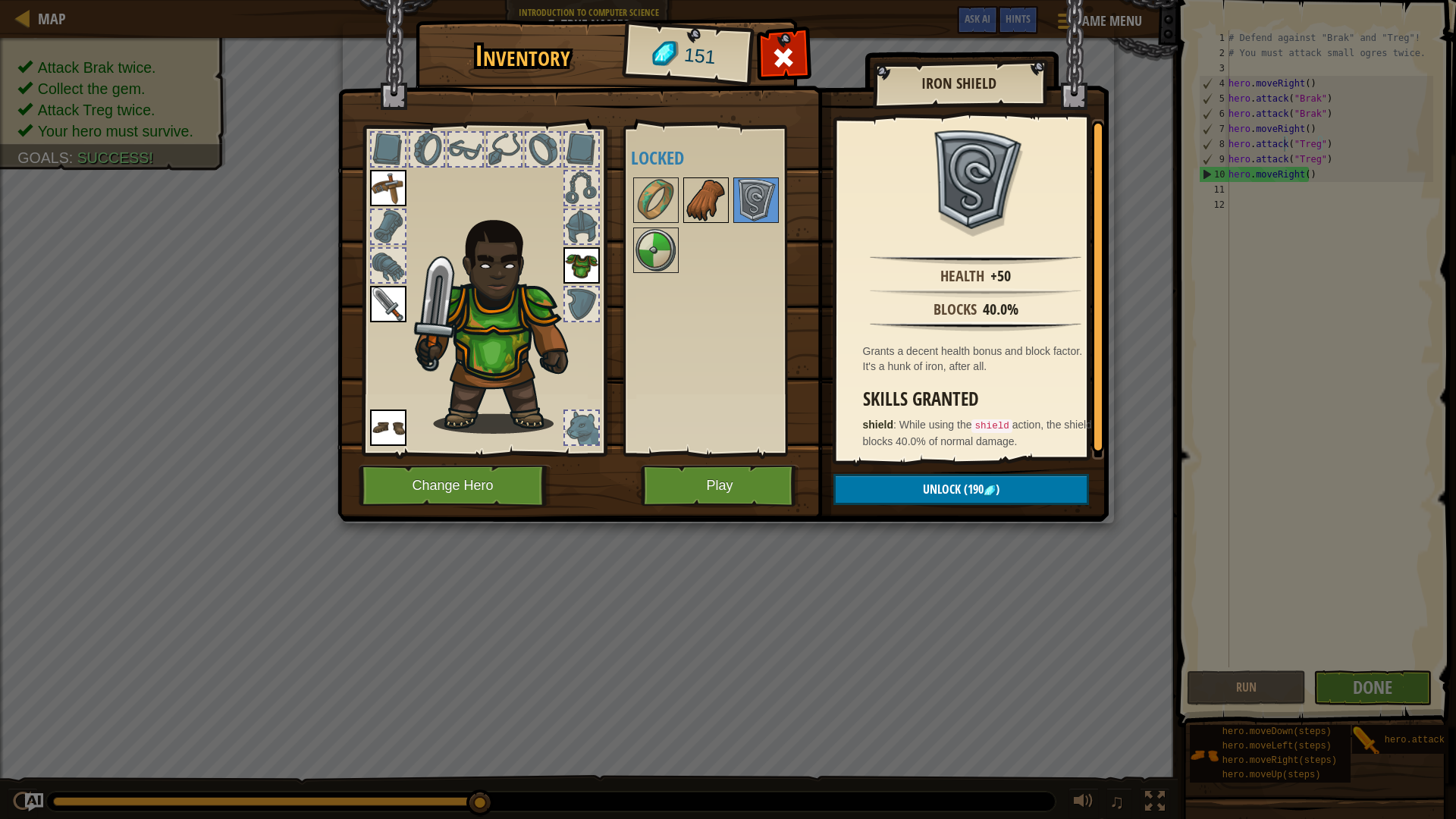
click at [703, 179] on img at bounding box center [706, 200] width 42 height 42
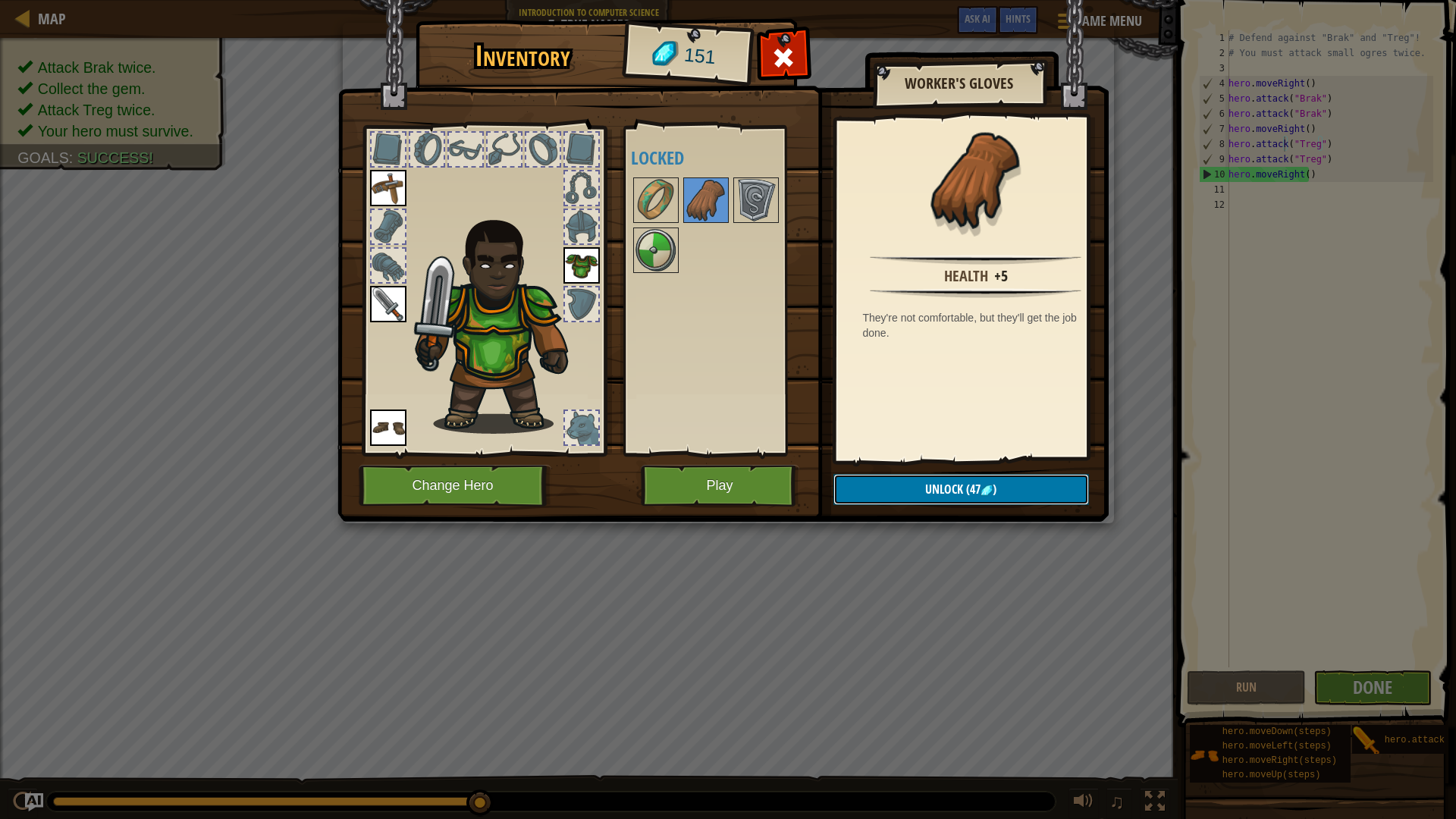
click at [1001, 501] on button "Unlock (47 )" at bounding box center [961, 490] width 256 height 31
click at [995, 495] on button "Confirm" at bounding box center [961, 490] width 256 height 31
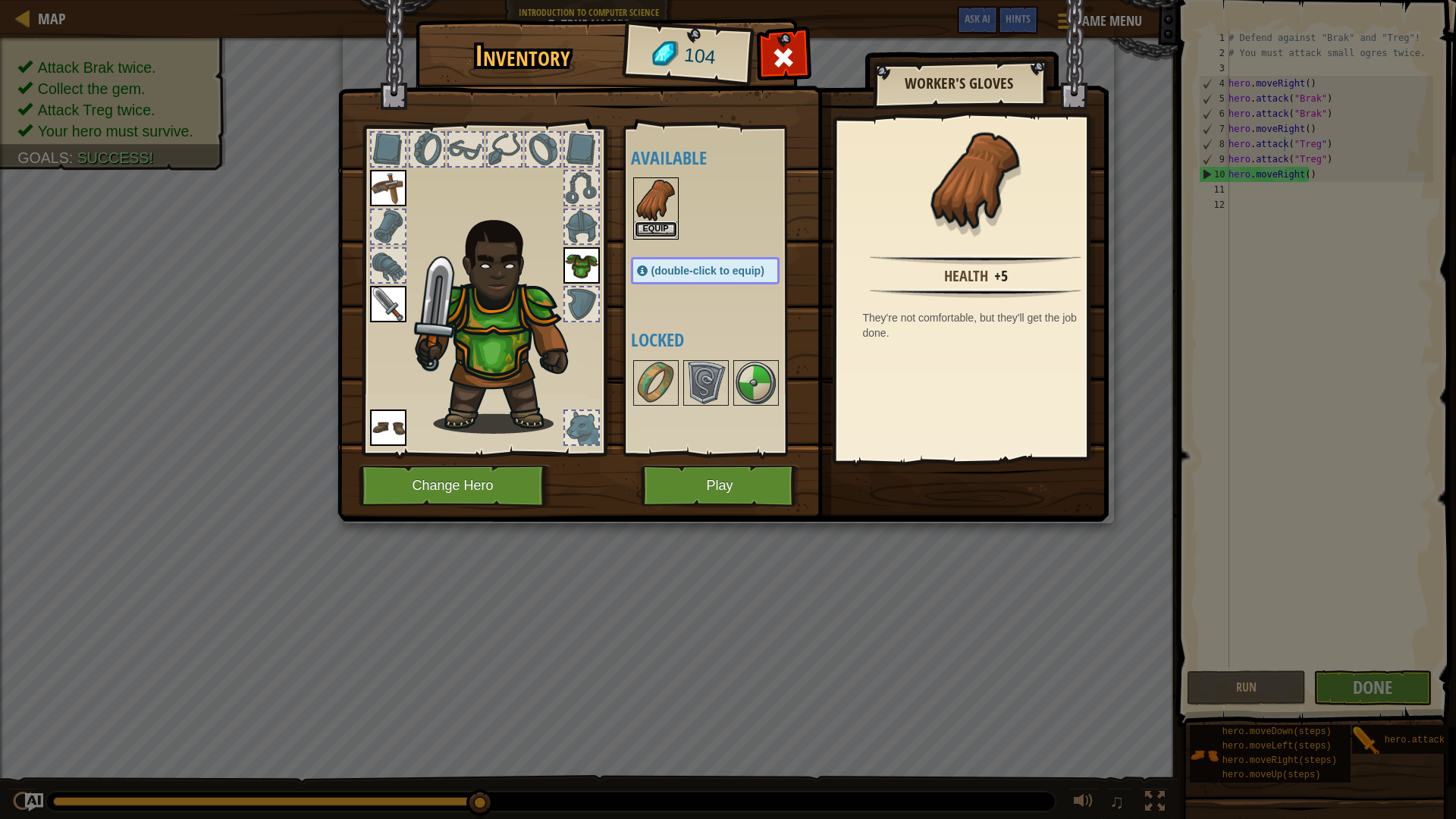
click at [645, 224] on button "Equip" at bounding box center [656, 229] width 42 height 16
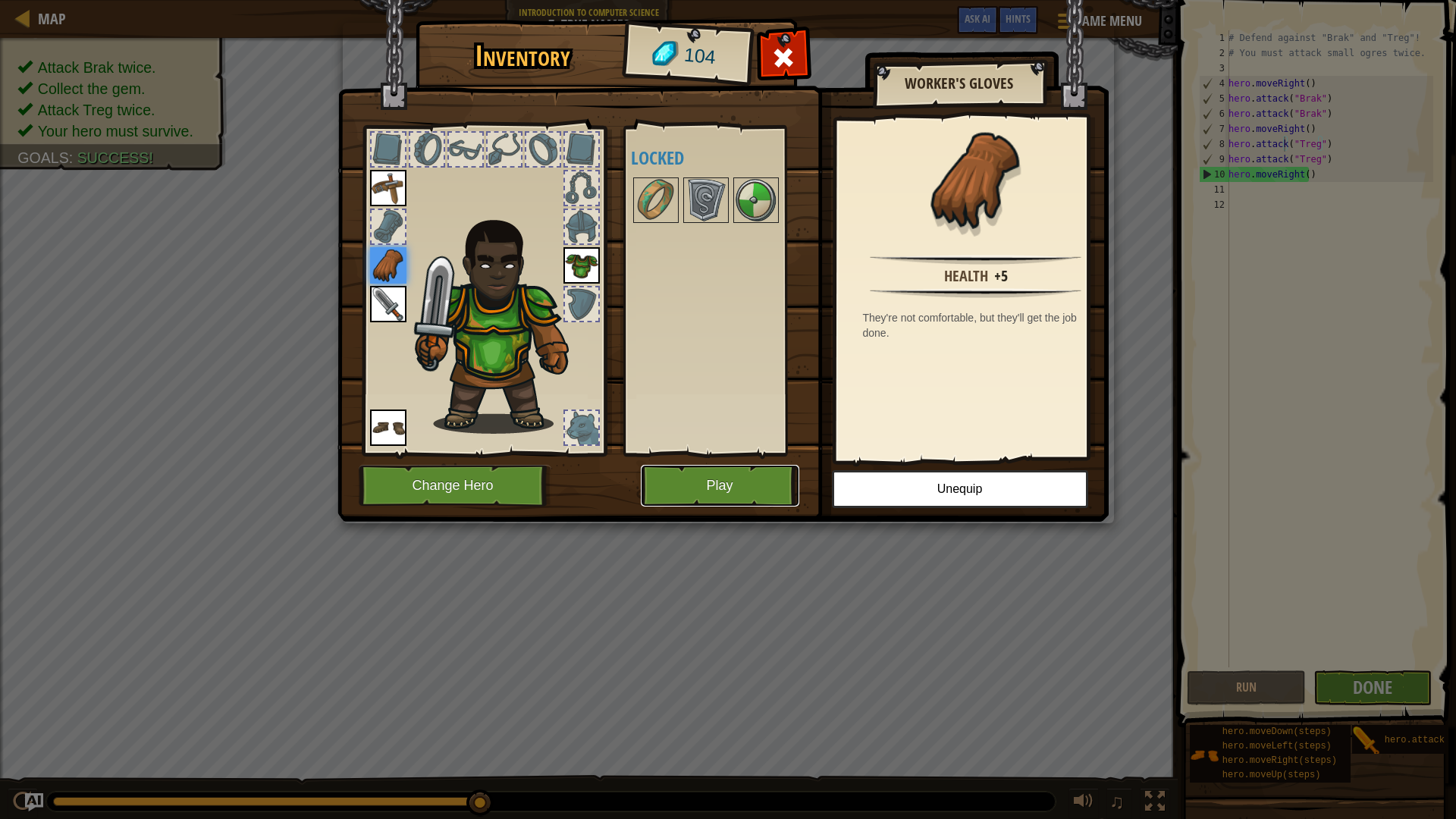
click at [740, 482] on button "Play" at bounding box center [720, 485] width 158 height 42
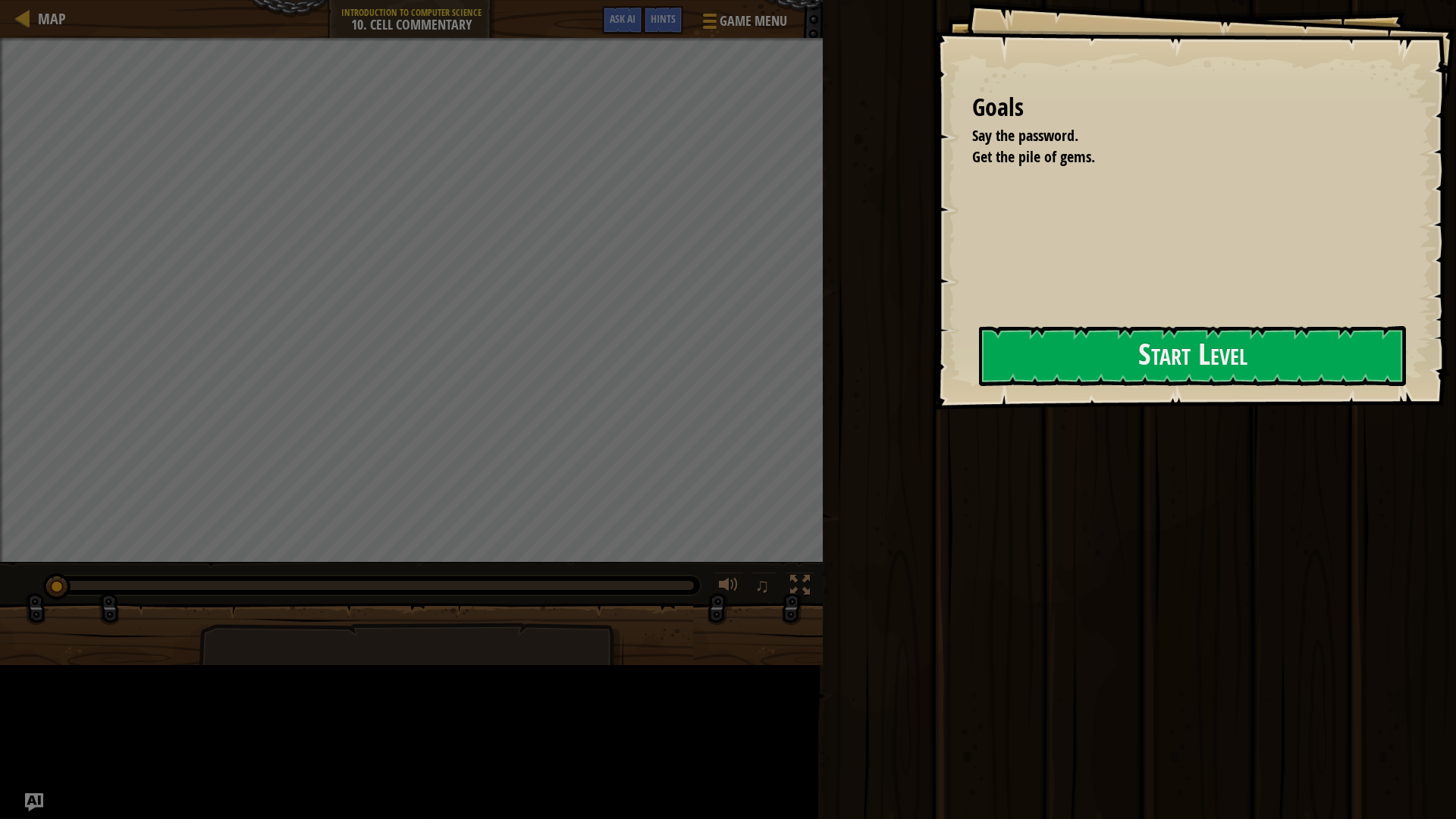
click at [934, 344] on div "Goals Say the password. Get the pile of gems. Start Level Error loading from se…" at bounding box center [1195, 205] width 522 height 410
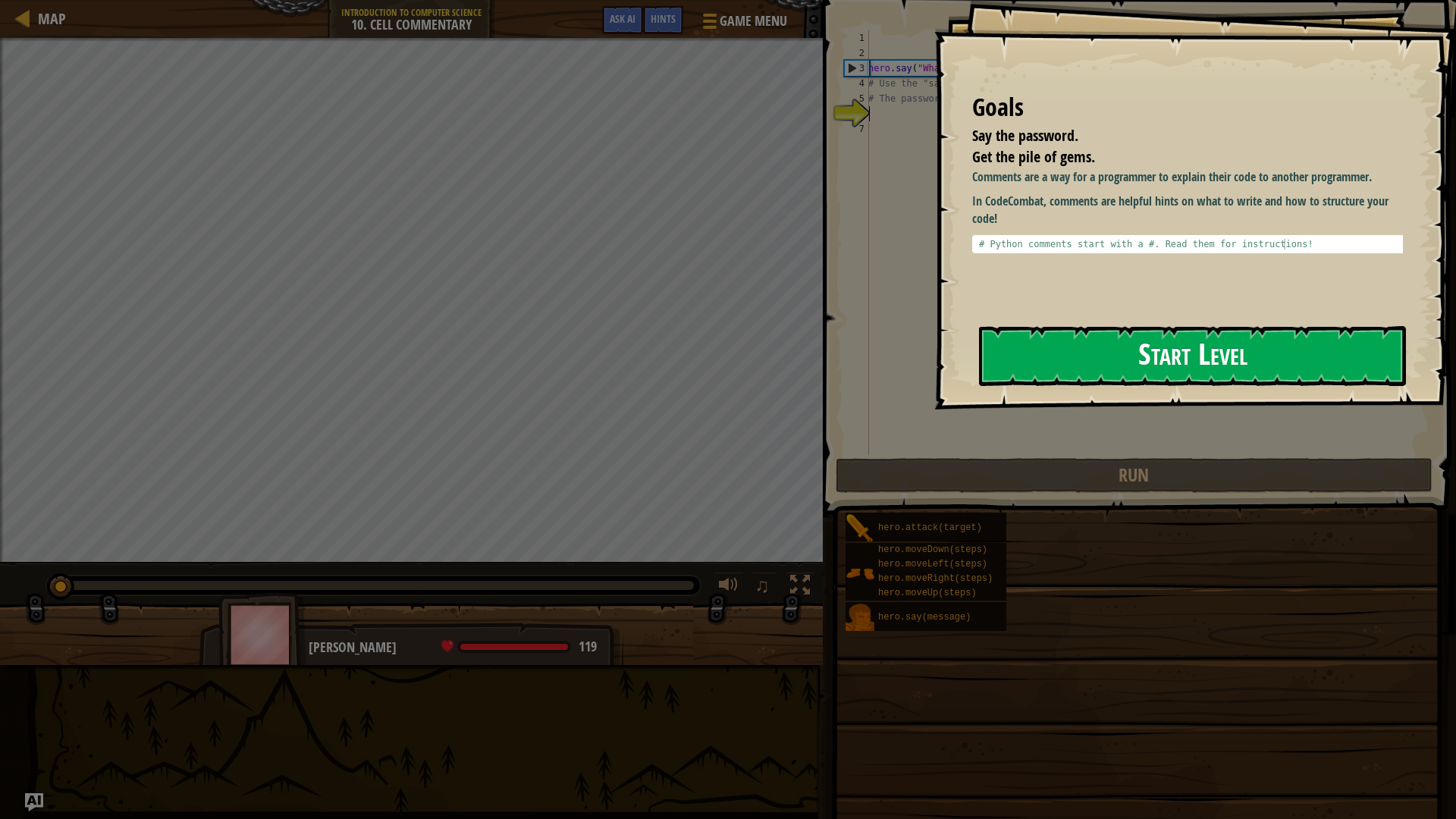
click at [1107, 351] on button "Start Level" at bounding box center [1193, 356] width 427 height 60
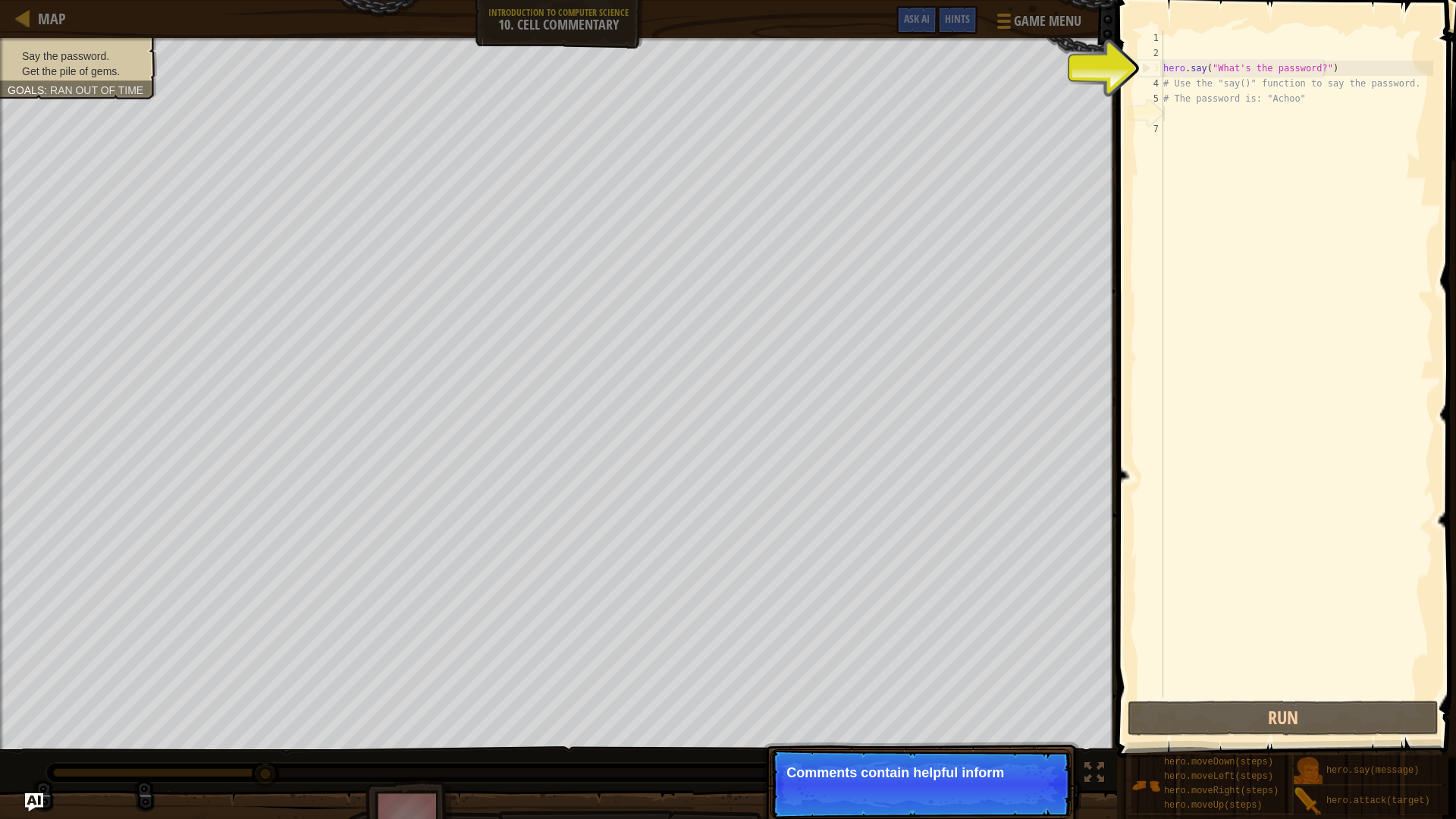
click at [1309, 68] on div "hero . say ( "What's the password?" ) # Use the "say()" function to say the pas…" at bounding box center [1297, 379] width 273 height 698
type textarea "hero.say("What's the password?")"
click at [1236, 113] on div "hero . say ( "What's the password?" ) # Use the "say()" function to say the pas…" at bounding box center [1297, 379] width 273 height 698
click at [1163, 70] on div "3" at bounding box center [1151, 69] width 25 height 15
type textarea "hero.say("What's the password?")"
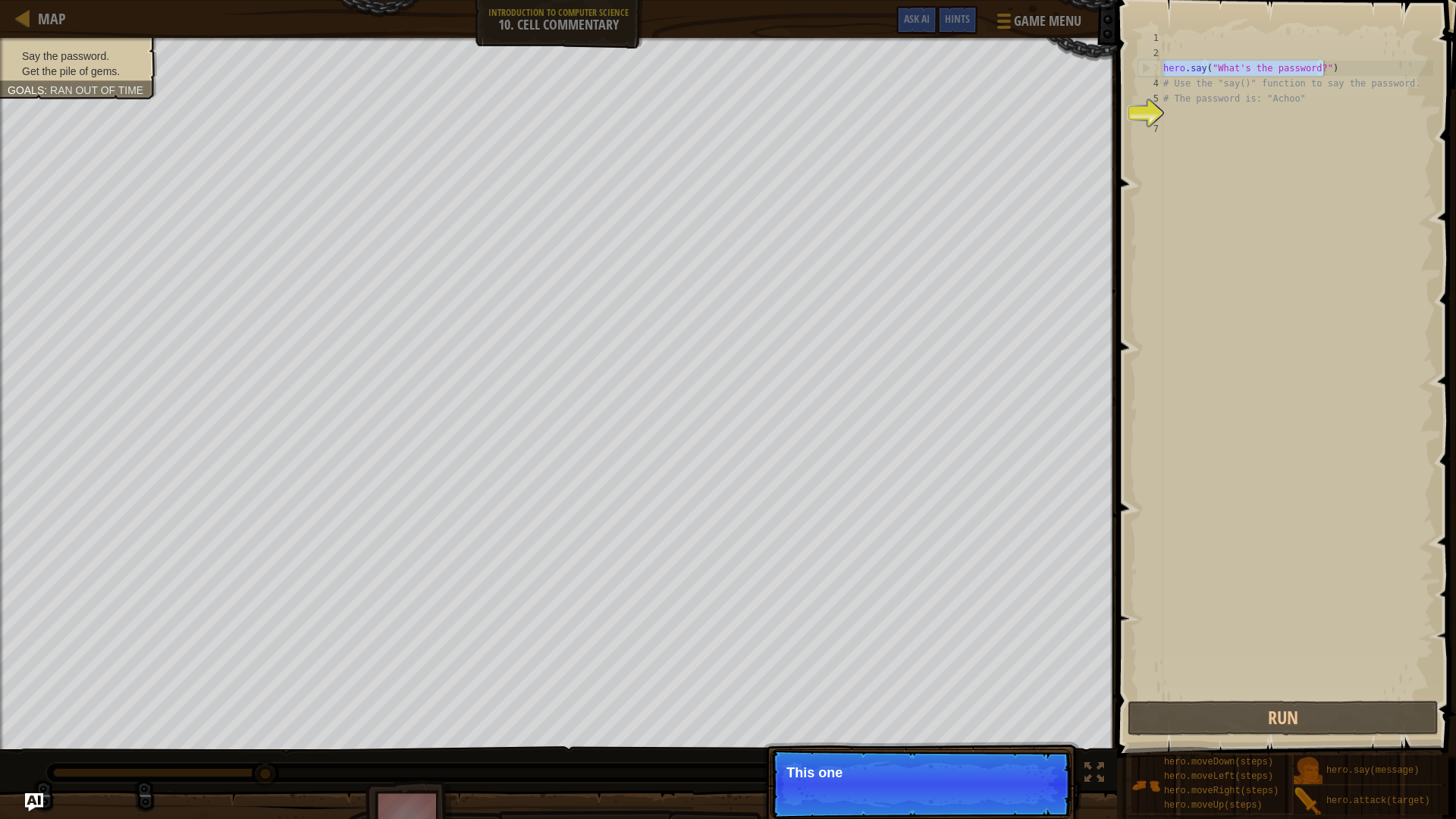
drag, startPoint x: 1165, startPoint y: 69, endPoint x: 1385, endPoint y: 64, distance: 220.1
click at [1385, 64] on div "hero . say ( "What's the password?" ) # Use the "say()" function to say the pas…" at bounding box center [1297, 379] width 273 height 698
click at [982, 716] on p "This one contains the password for" at bounding box center [922, 773] width 269 height 15
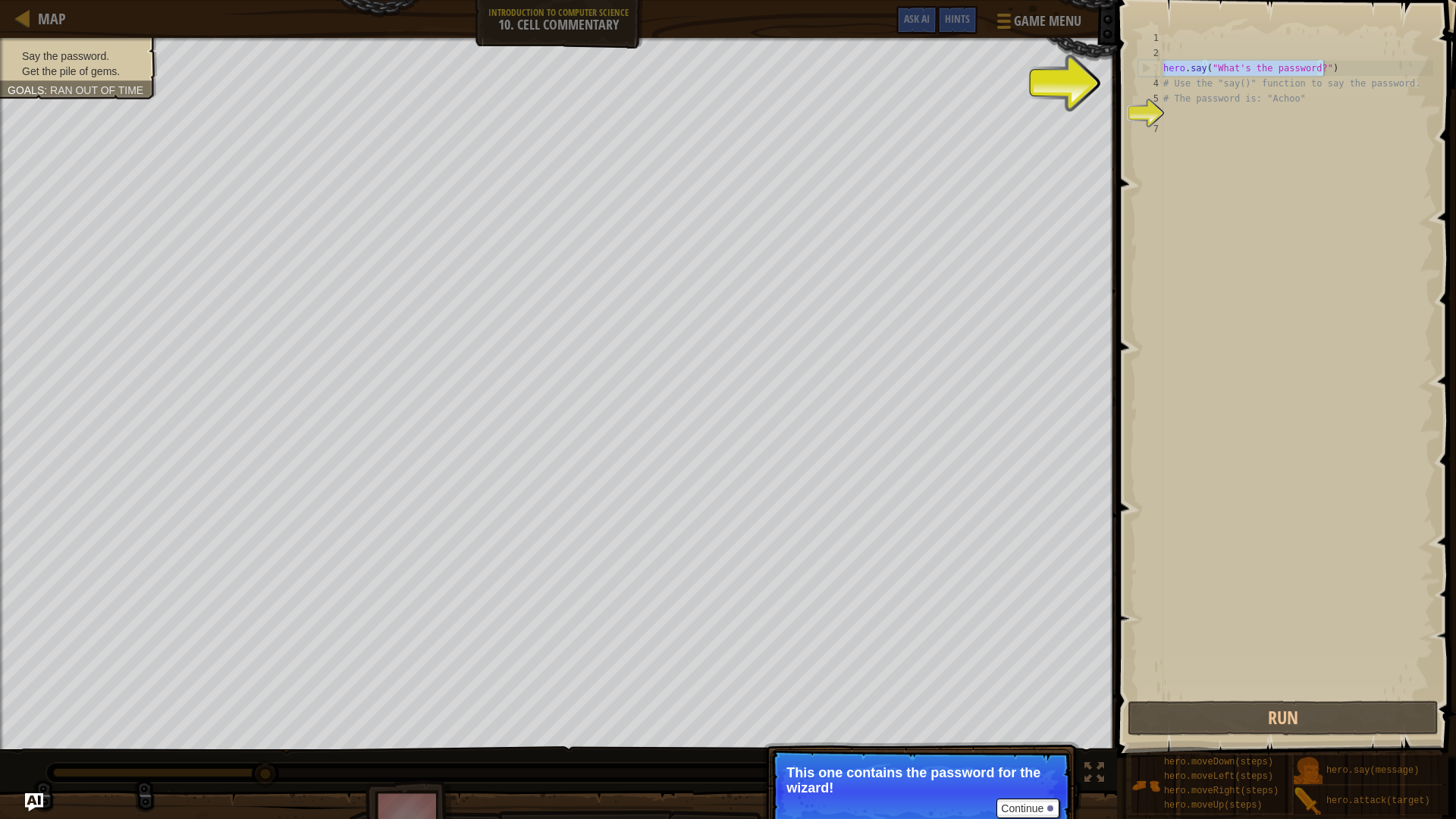
click at [1231, 108] on div "hero . say ( "What's the password?" ) # Use the "say()" function to say the pas…" at bounding box center [1297, 379] width 273 height 698
click at [1032, 716] on button "Continue" at bounding box center [1028, 808] width 63 height 19
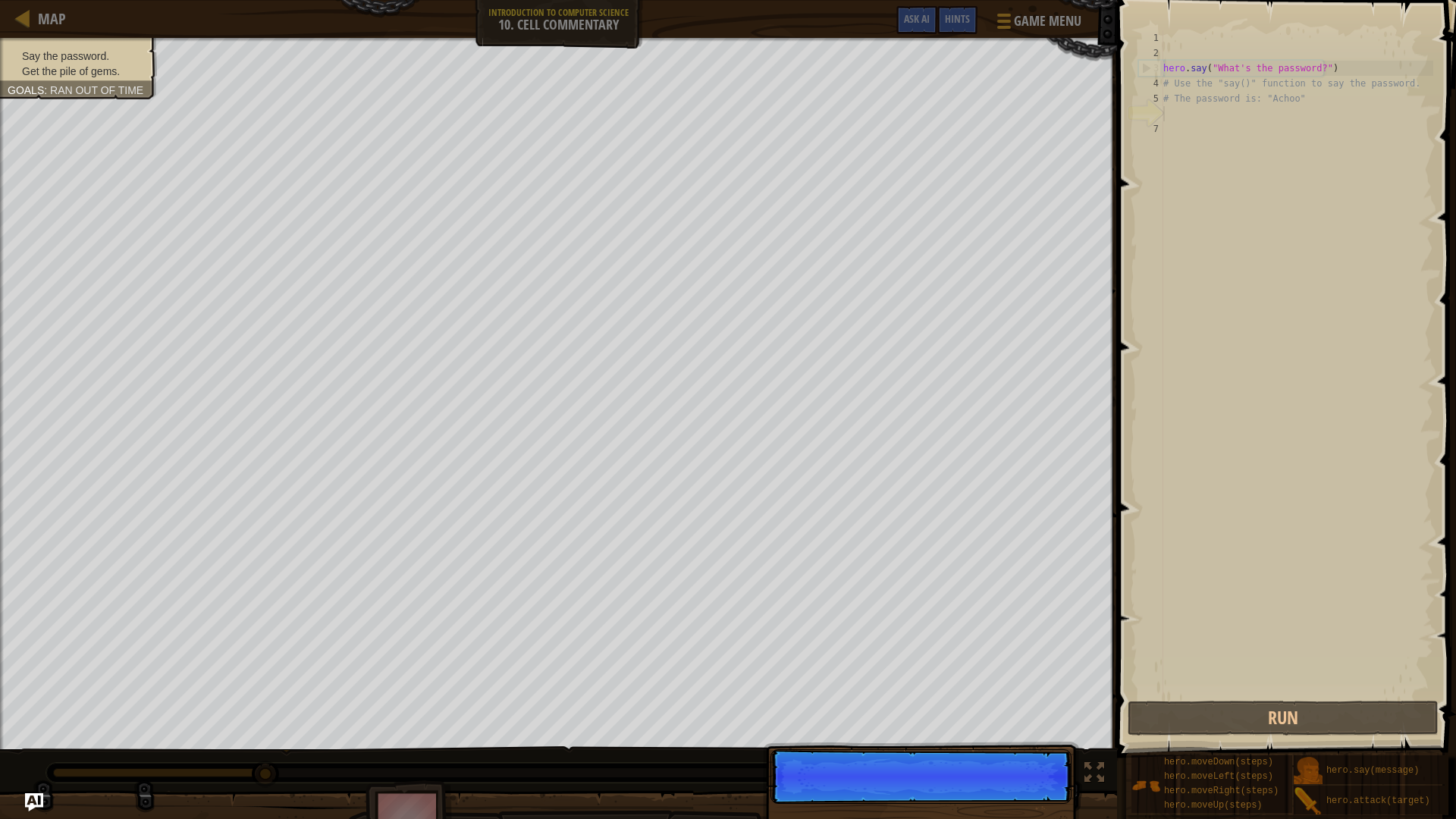
scroll to position [7, 0]
click at [1032, 716] on p "Continue Use the hero" at bounding box center [922, 785] width 302 height 71
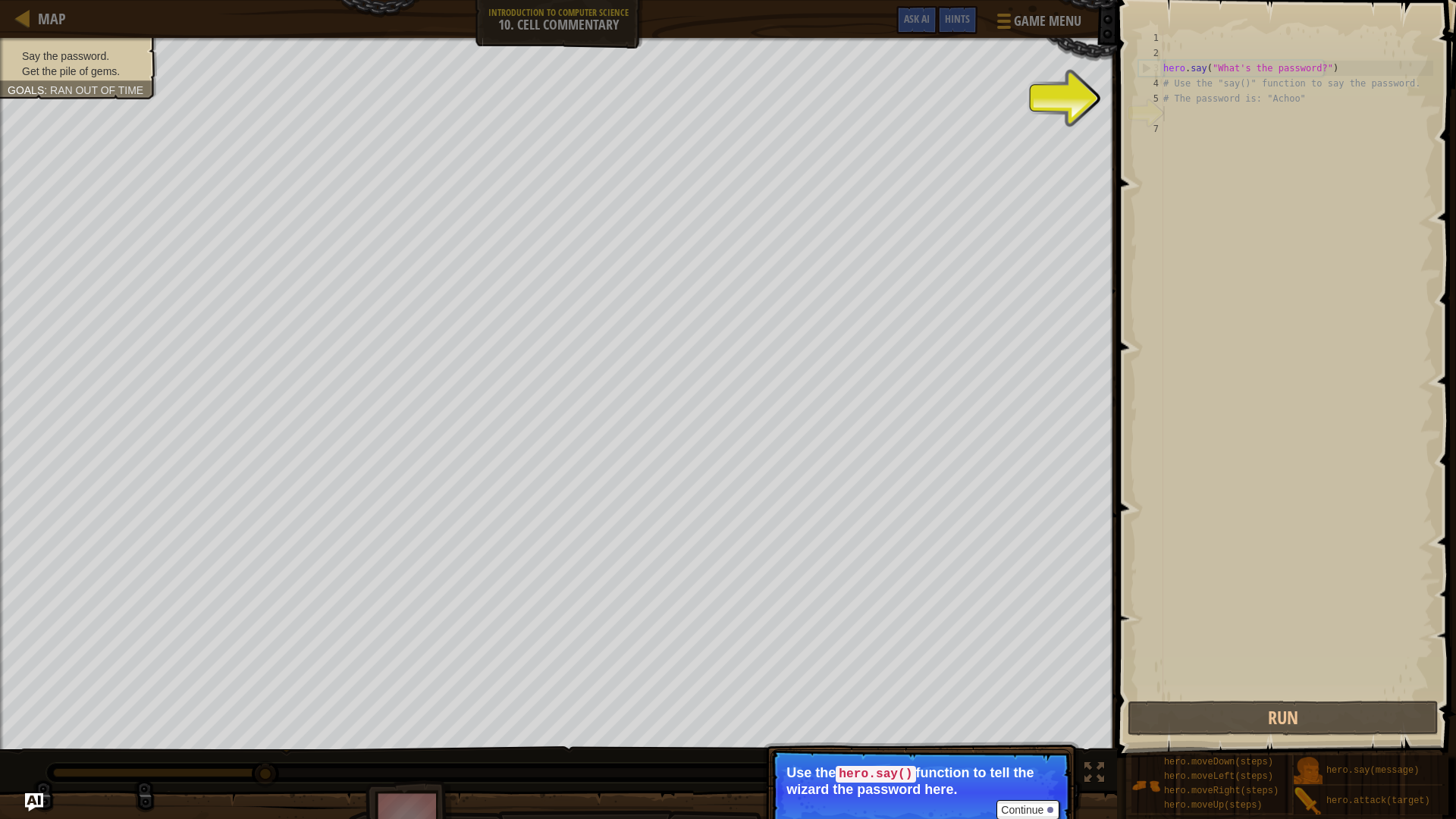
click at [1197, 110] on div "hero . say ( "What's the password?" ) # Use the "say()" function to say the pas…" at bounding box center [1297, 379] width 273 height 698
click at [1182, 111] on div "hero . say ( "What's the password?" ) # Use the "say()" function to say the pas…" at bounding box center [1297, 379] width 273 height 698
click at [1180, 111] on div "hero . say ( "What's the password?" ) # Use the "say()" function to say the pas…" at bounding box center [1297, 379] width 273 height 698
drag, startPoint x: 1179, startPoint y: 111, endPoint x: 1173, endPoint y: 86, distance: 25.7
click at [1176, 108] on div "hero . say ( "What's the password?" ) # Use the "say()" function to say the pas…" at bounding box center [1297, 379] width 273 height 698
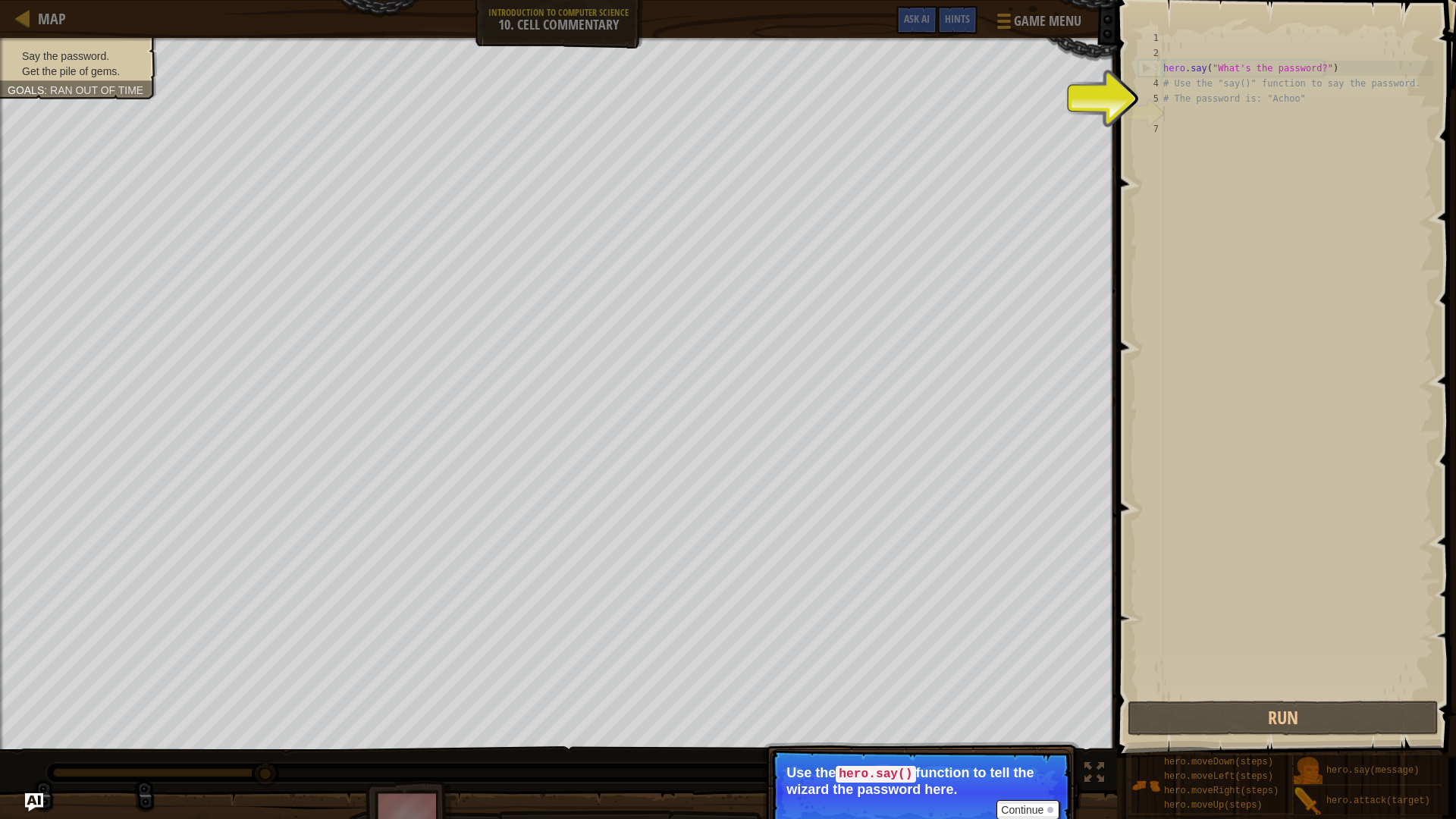
click at [1185, 64] on div "hero . say ( "What's the password?" ) # Use the "say()" function to say the pas…" at bounding box center [1297, 379] width 273 height 698
click at [1172, 100] on div "hero . say ( "What's the password?" ) # Use the "say()" function to say the pas…" at bounding box center [1297, 379] width 273 height 698
type textarea "# The password is: "Achoo""
click at [1165, 113] on div "hero . say ( "What's the password?" ) # Use the "say()" function to say the pas…" at bounding box center [1297, 379] width 273 height 698
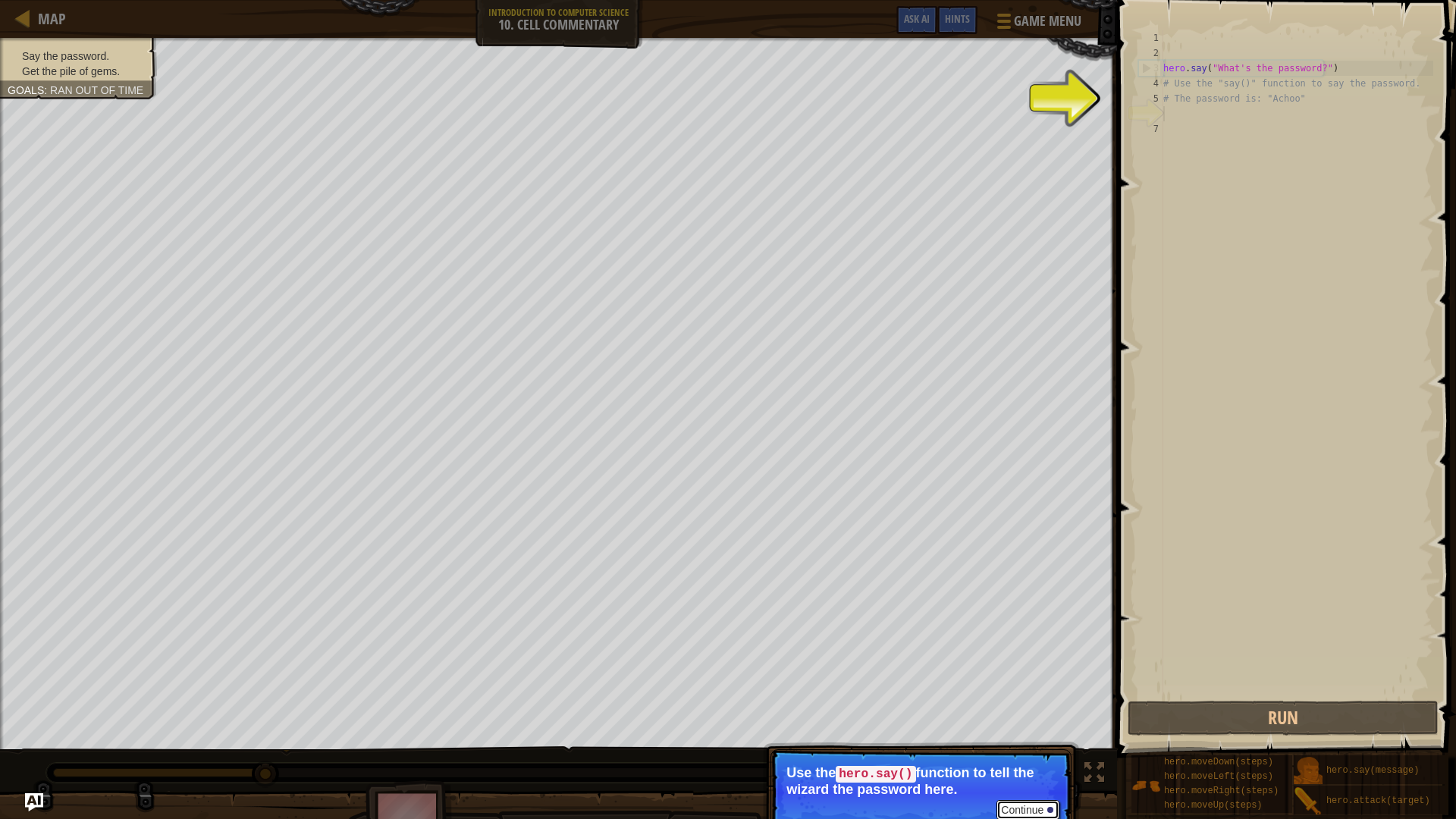
click at [1024, 716] on button "Continue" at bounding box center [1028, 810] width 63 height 19
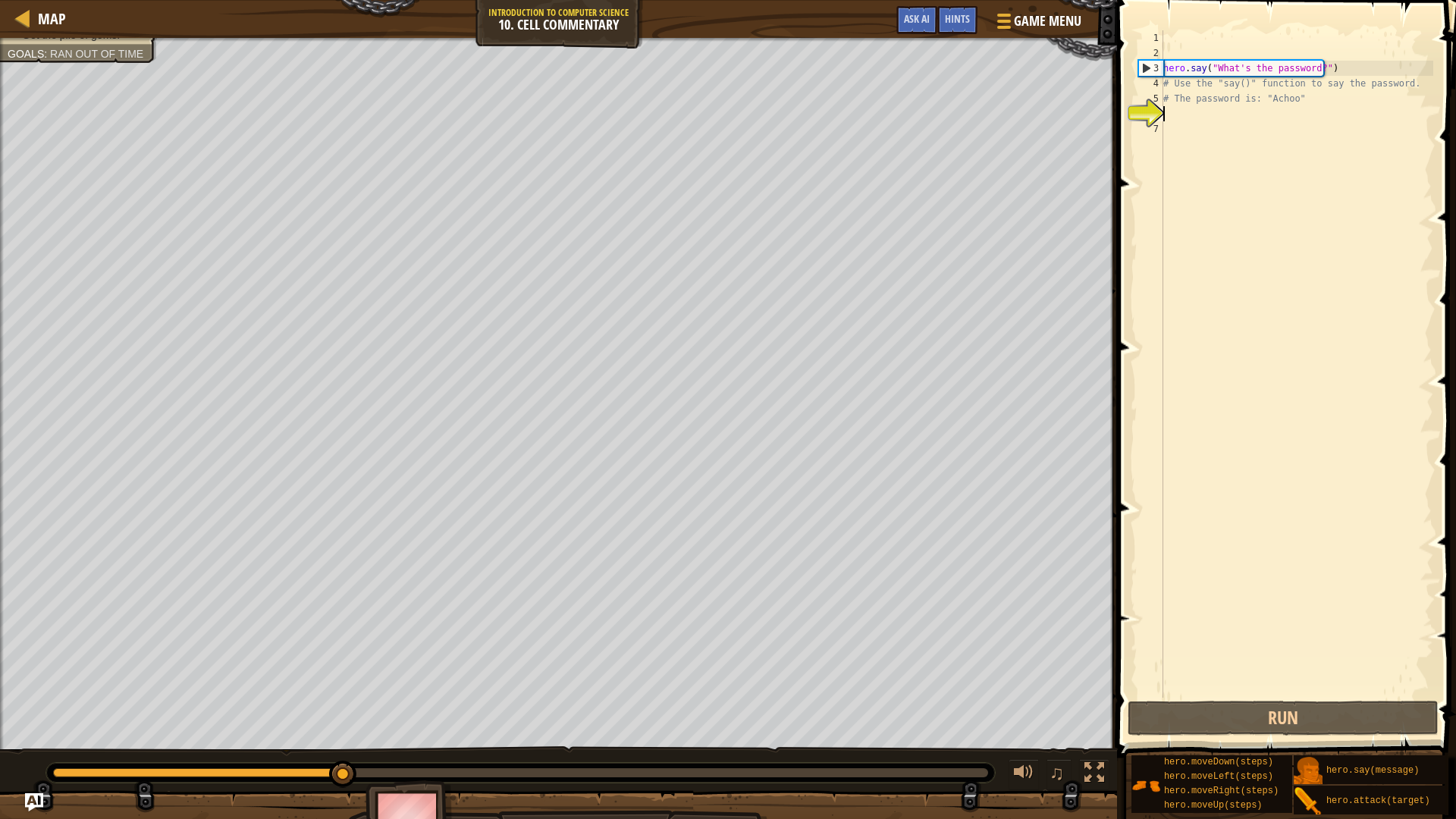
click at [1178, 115] on div "hero . say ( "What's the password?" ) # Use the "say()" function to say the pas…" at bounding box center [1297, 379] width 273 height 698
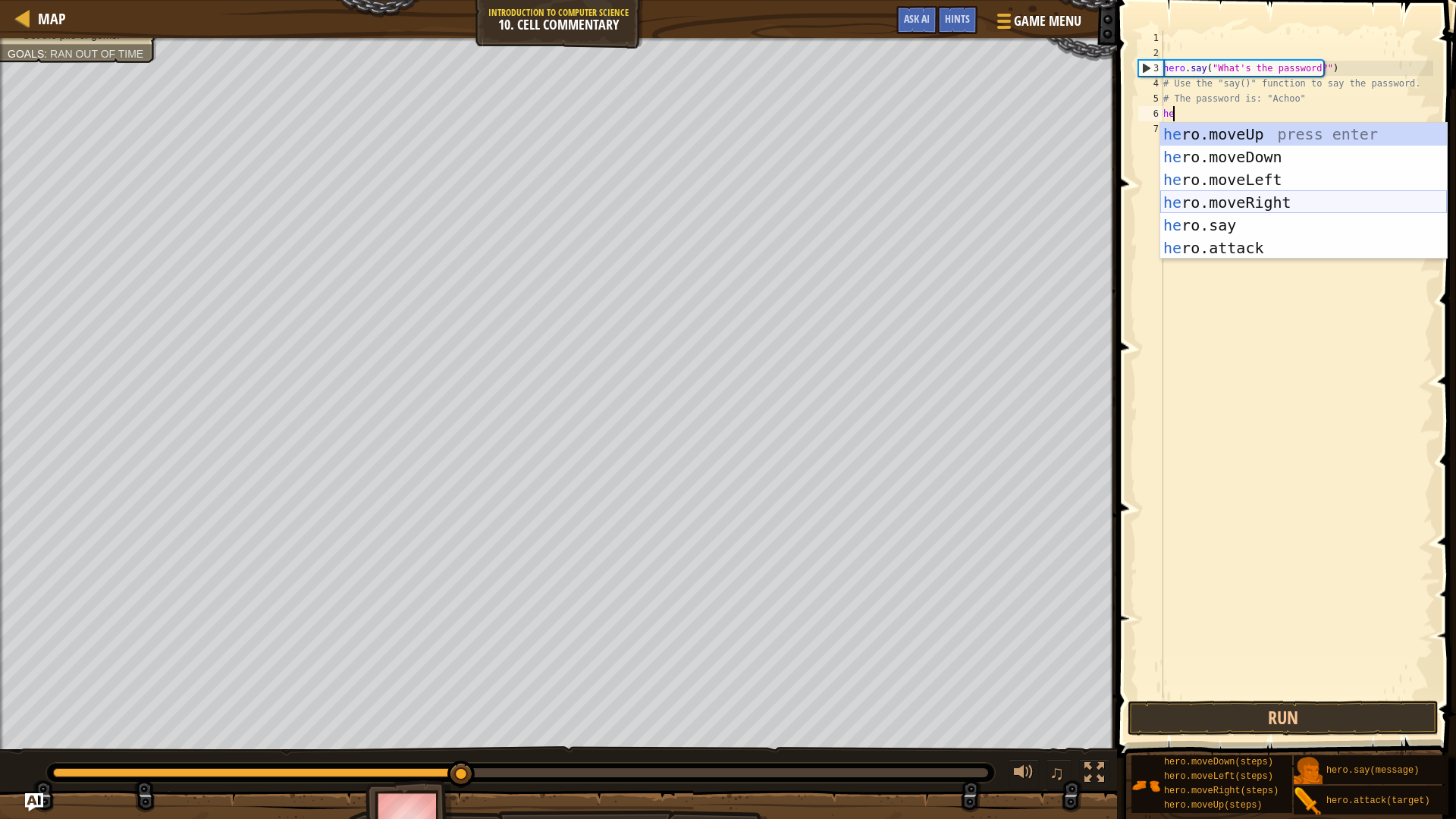
click at [1259, 219] on div "he ro.moveUp press enter he ro.moveDown press enter he ro.moveLeft press enter …" at bounding box center [1304, 213] width 287 height 182
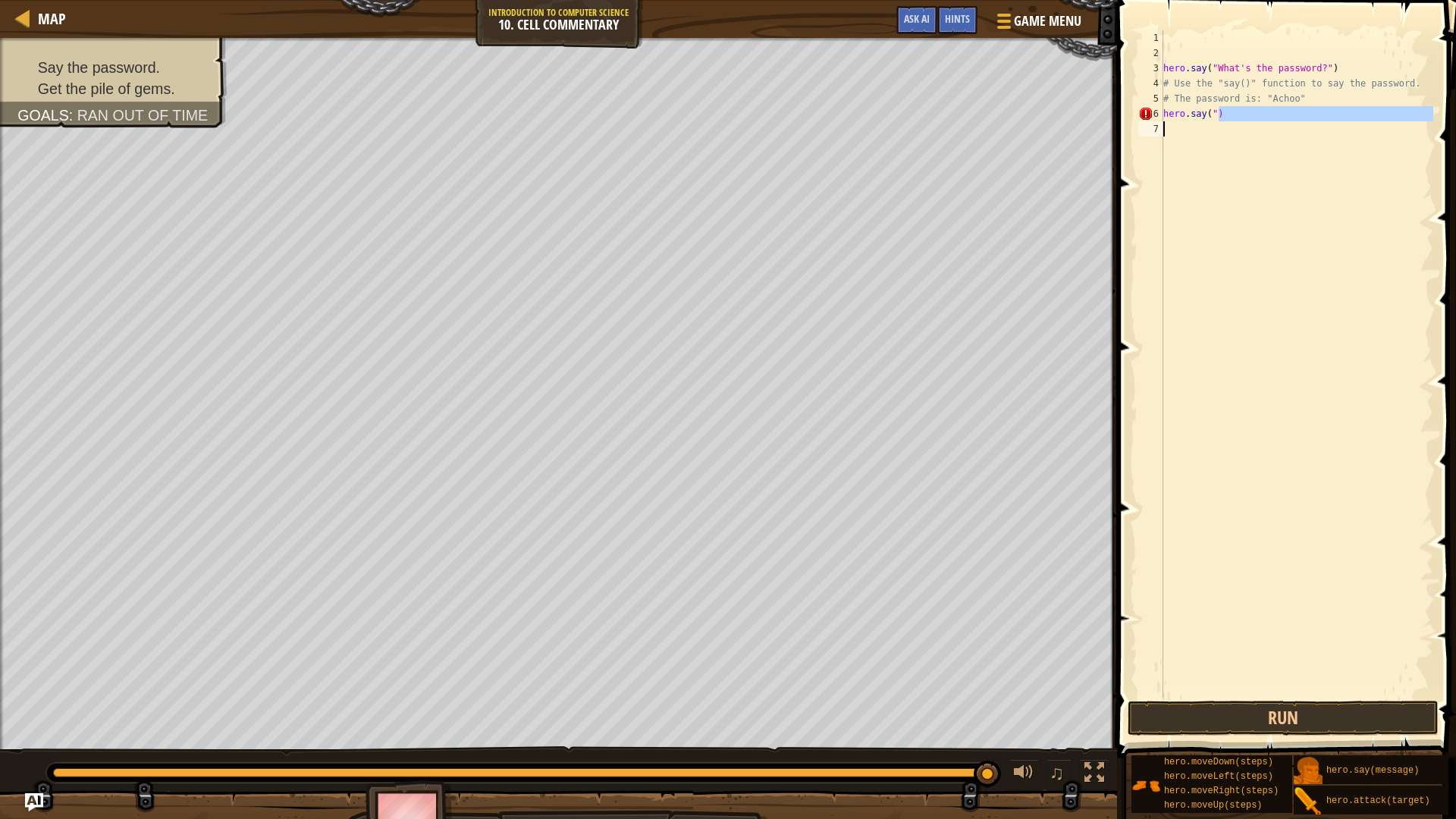
click at [1025, 145] on div "Map Introduction to Computer Science 10. Cell Commentary Game Menu Done Hints A…" at bounding box center [728, 409] width 1456 height 819
type textarea "h"
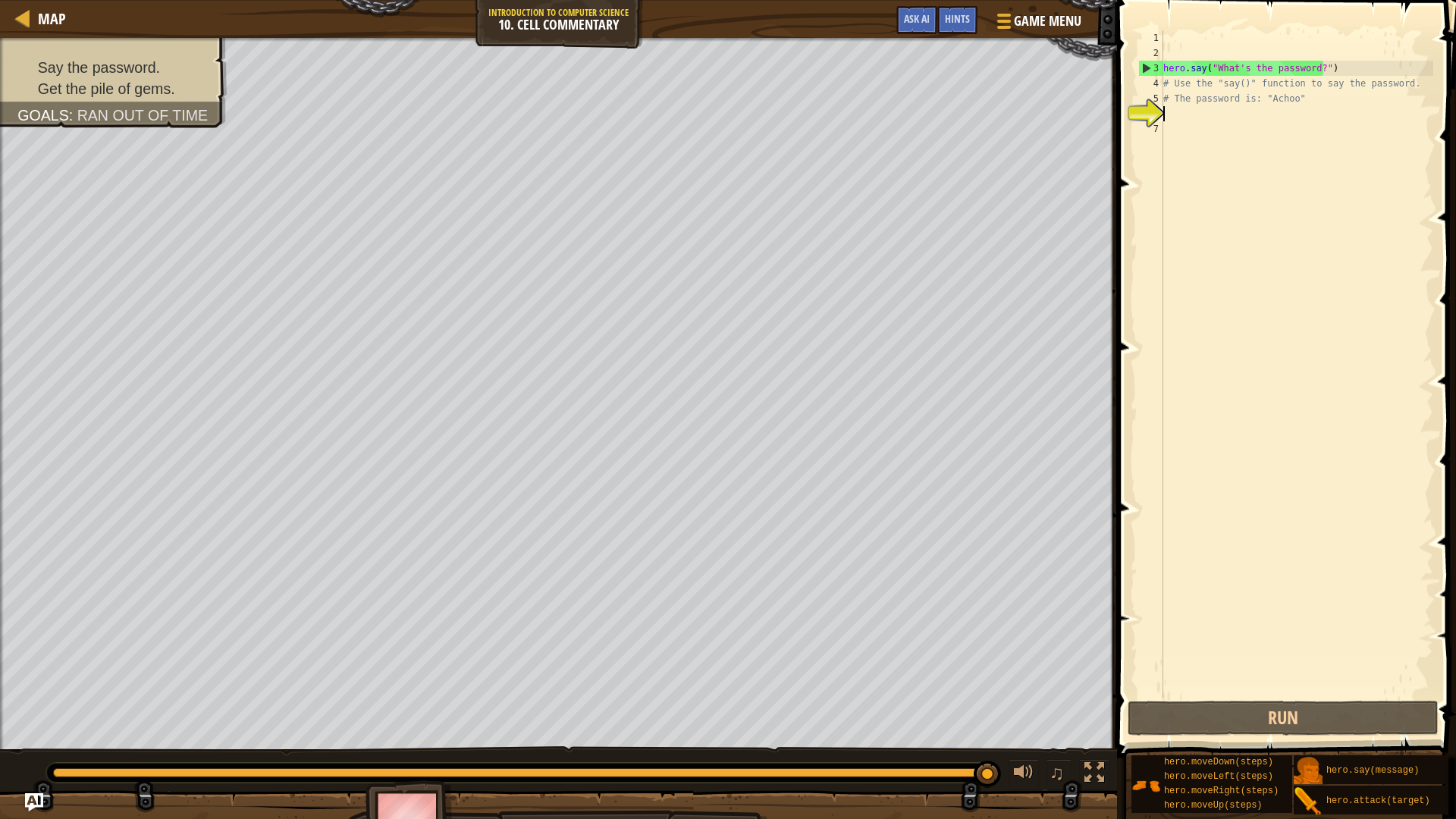
type textarea "h"
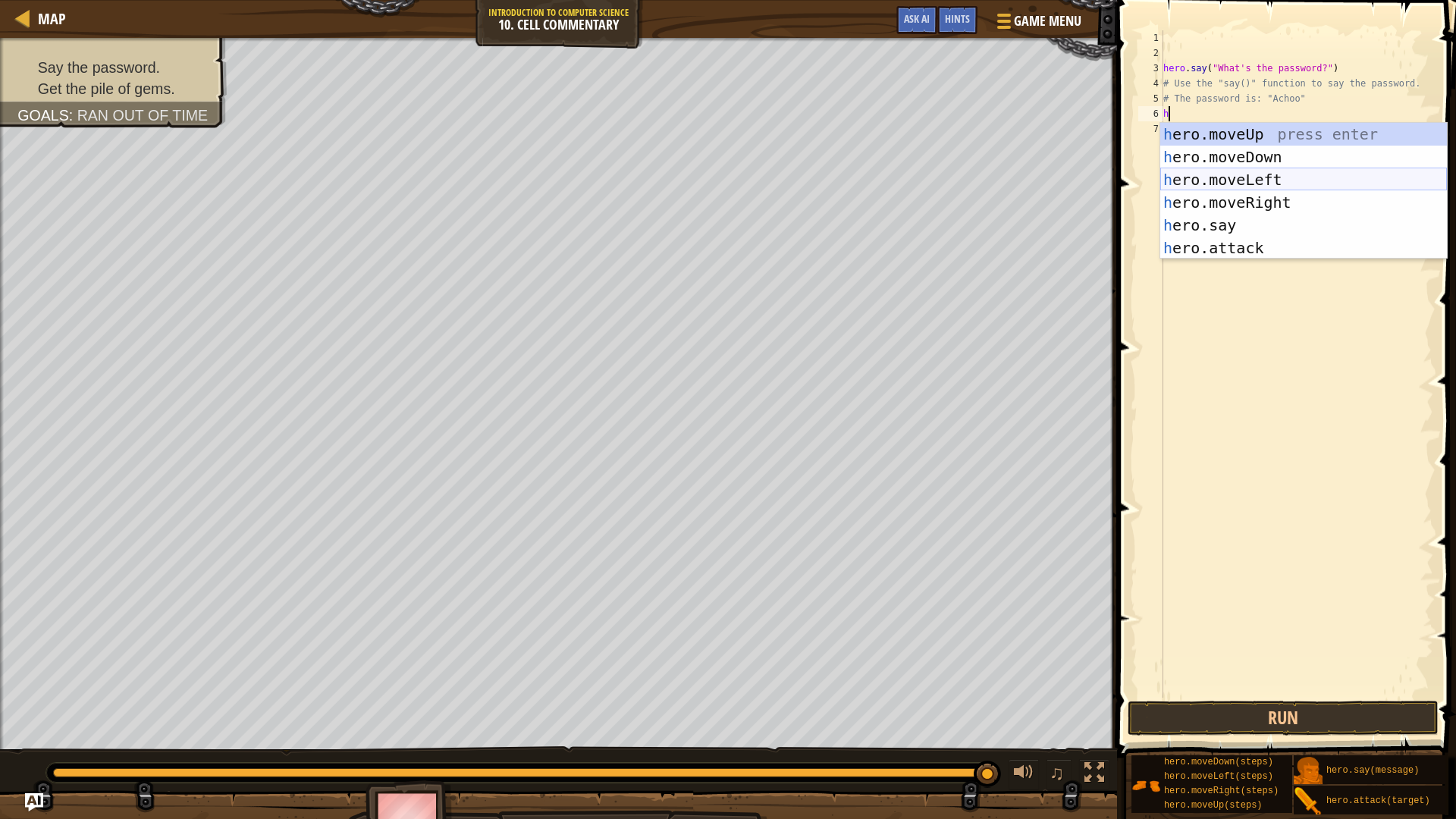
click at [1278, 172] on div "h ero.moveUp press enter h ero.moveDown press enter h ero.moveLeft press enter …" at bounding box center [1304, 213] width 287 height 182
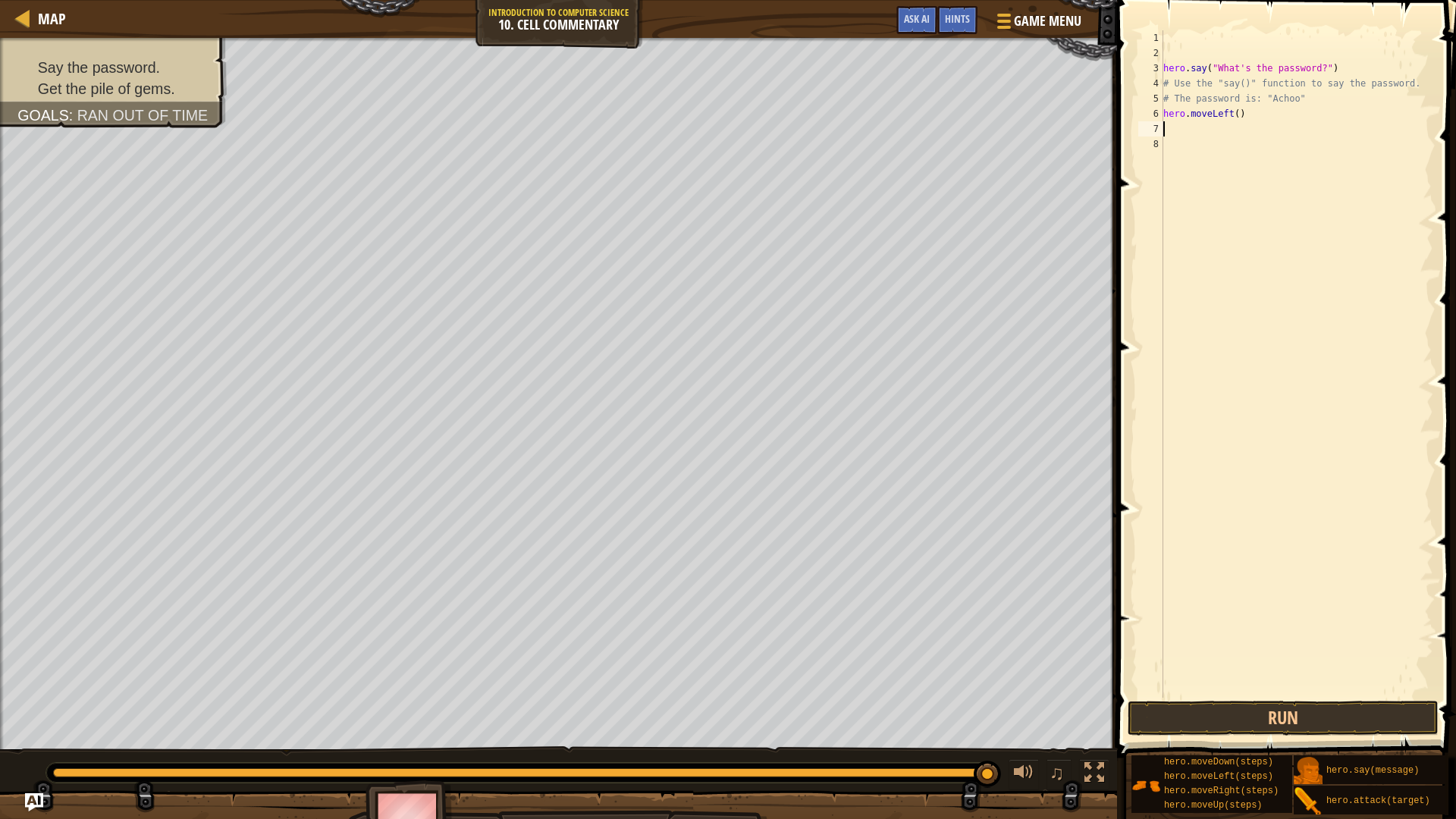
click at [1259, 139] on div "hero . say ( "What's the password?" ) # Use the "say()" function to say the pas…" at bounding box center [1297, 379] width 273 height 698
click at [1241, 132] on div "hero . say ( "What's the password?" ) # Use the "say()" function to say the pas…" at bounding box center [1297, 379] width 273 height 698
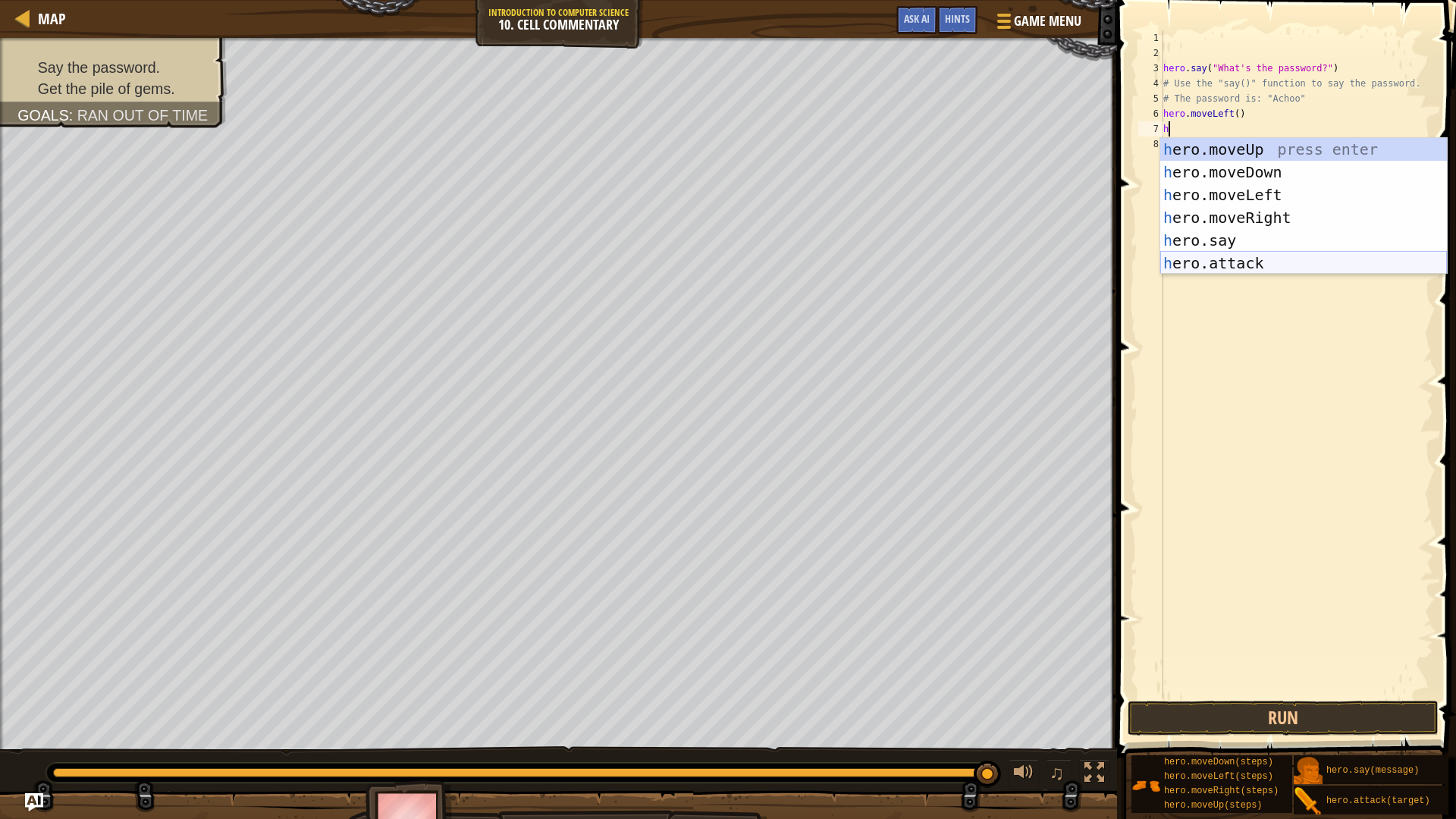
click at [1259, 257] on div "h ero.moveUp press enter h ero.moveDown press enter h ero.moveLeft press enter …" at bounding box center [1304, 229] width 287 height 182
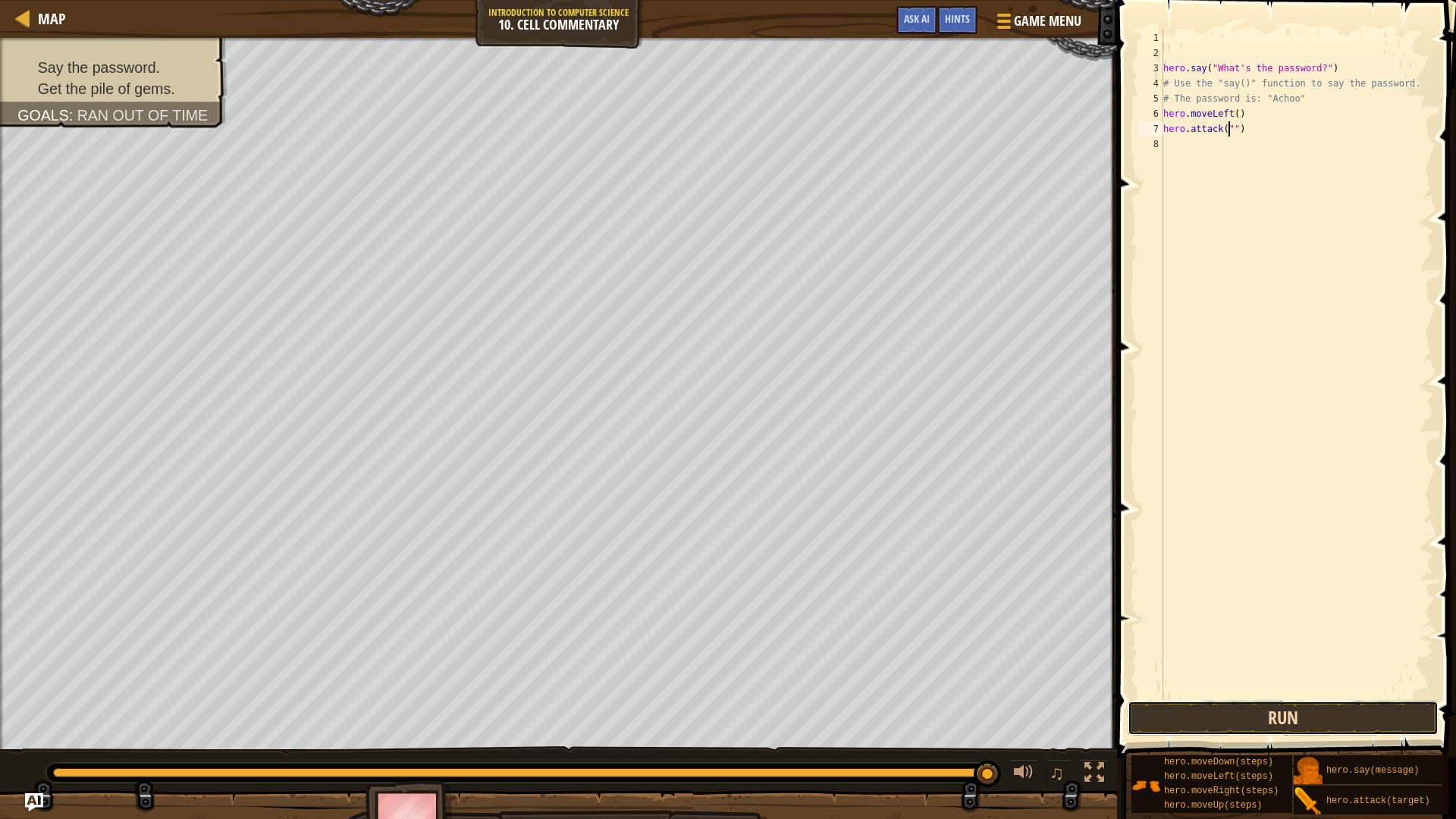
click at [1329, 714] on button "Run" at bounding box center [1283, 717] width 311 height 35
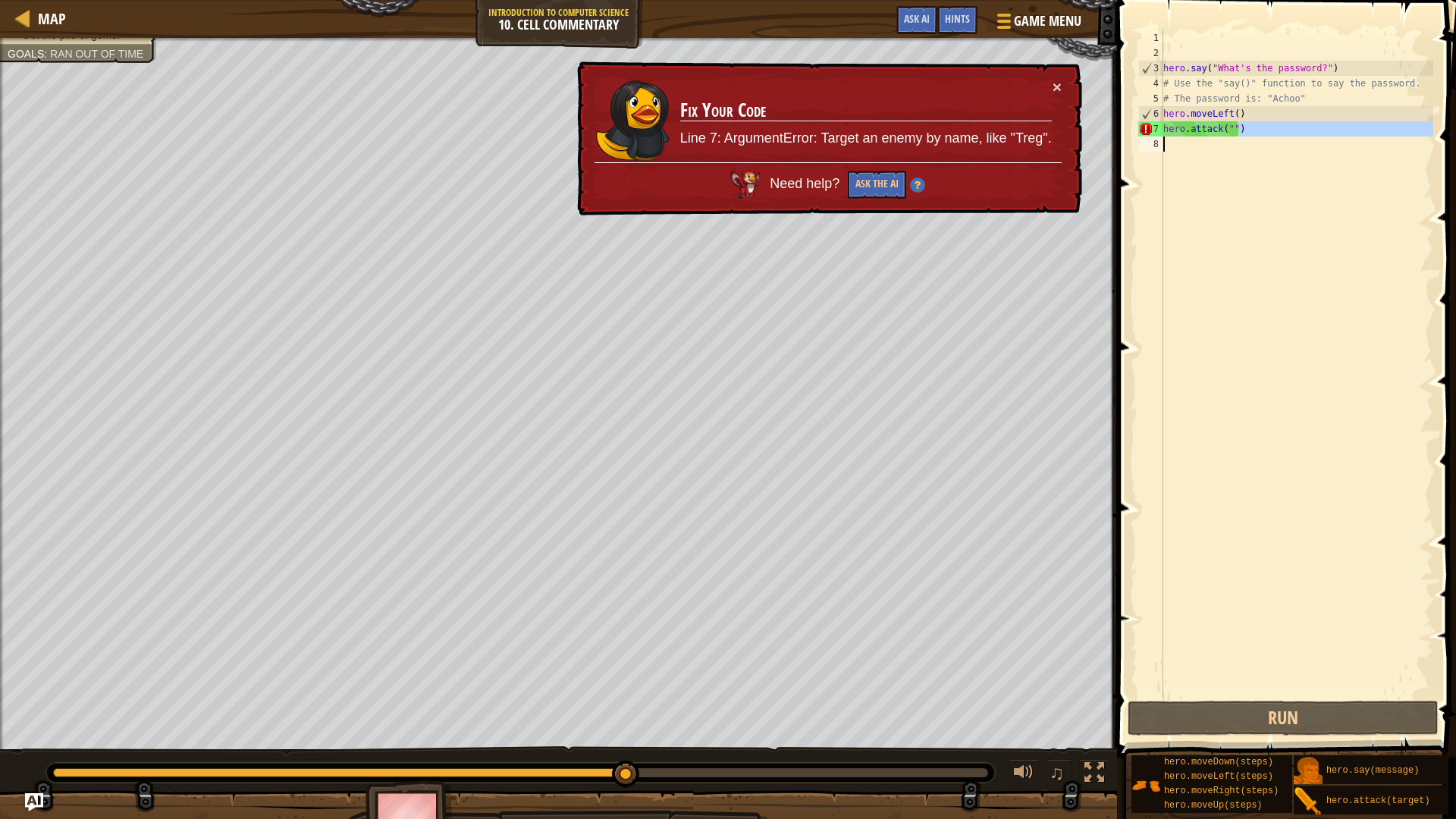
drag, startPoint x: 1256, startPoint y: 131, endPoint x: 1078, endPoint y: 138, distance: 178.1
click at [1078, 138] on div "Map Introduction to Computer Science 10. Cell Commentary Game Menu Done Hints A…" at bounding box center [728, 409] width 1456 height 819
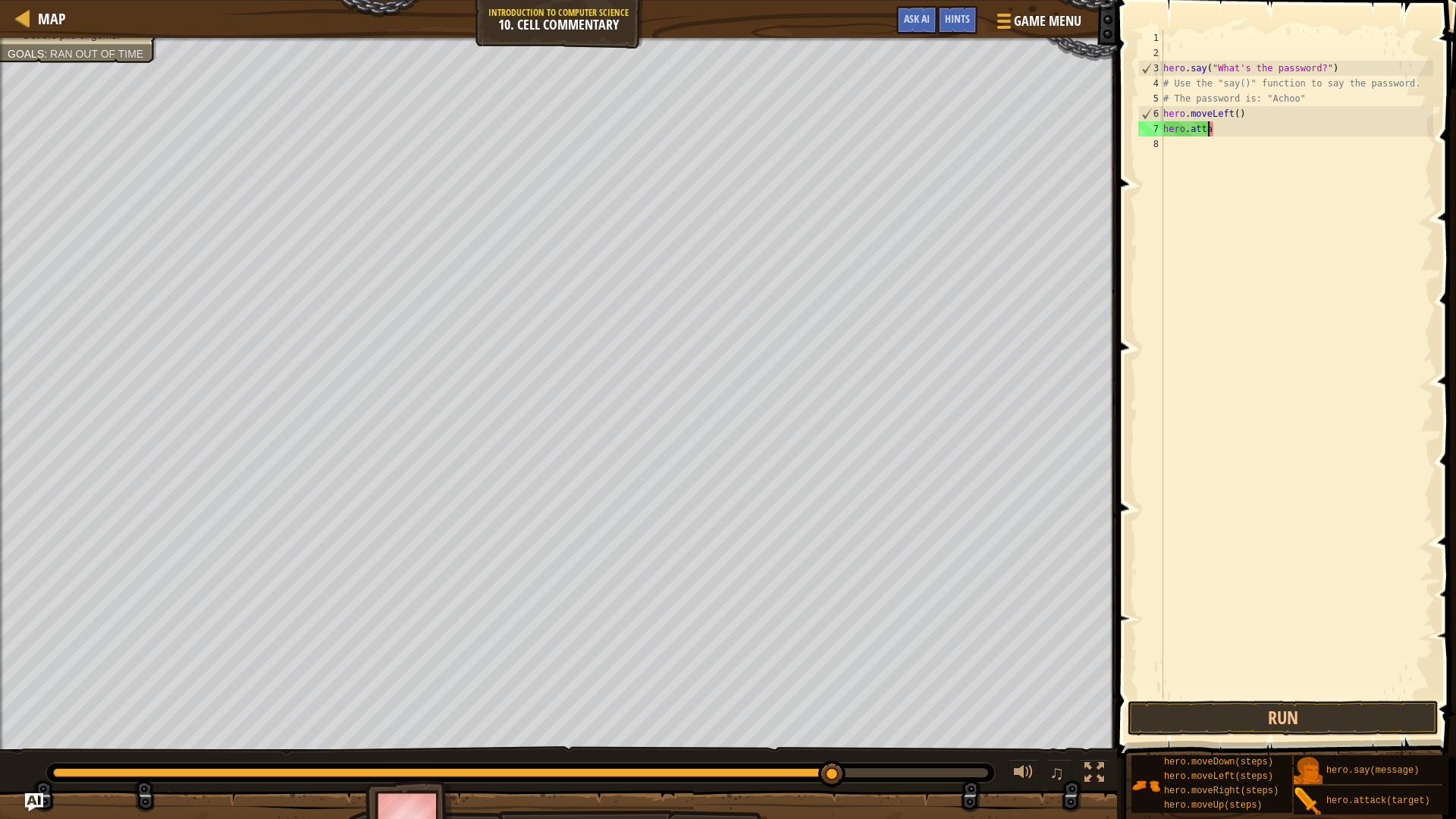
type textarea "h"
click at [1255, 135] on div "hero . say ( "What's the password?" ) # Use the "say()" function to say the pas…" at bounding box center [1297, 379] width 273 height 698
type textarea "hero.moveLeft()"
drag, startPoint x: 1255, startPoint y: 121, endPoint x: 1169, endPoint y: 125, distance: 86.1
click at [1169, 125] on div "hero . say ( "What's the password?" ) # Use the "say()" function to say the pas…" at bounding box center [1297, 379] width 273 height 698
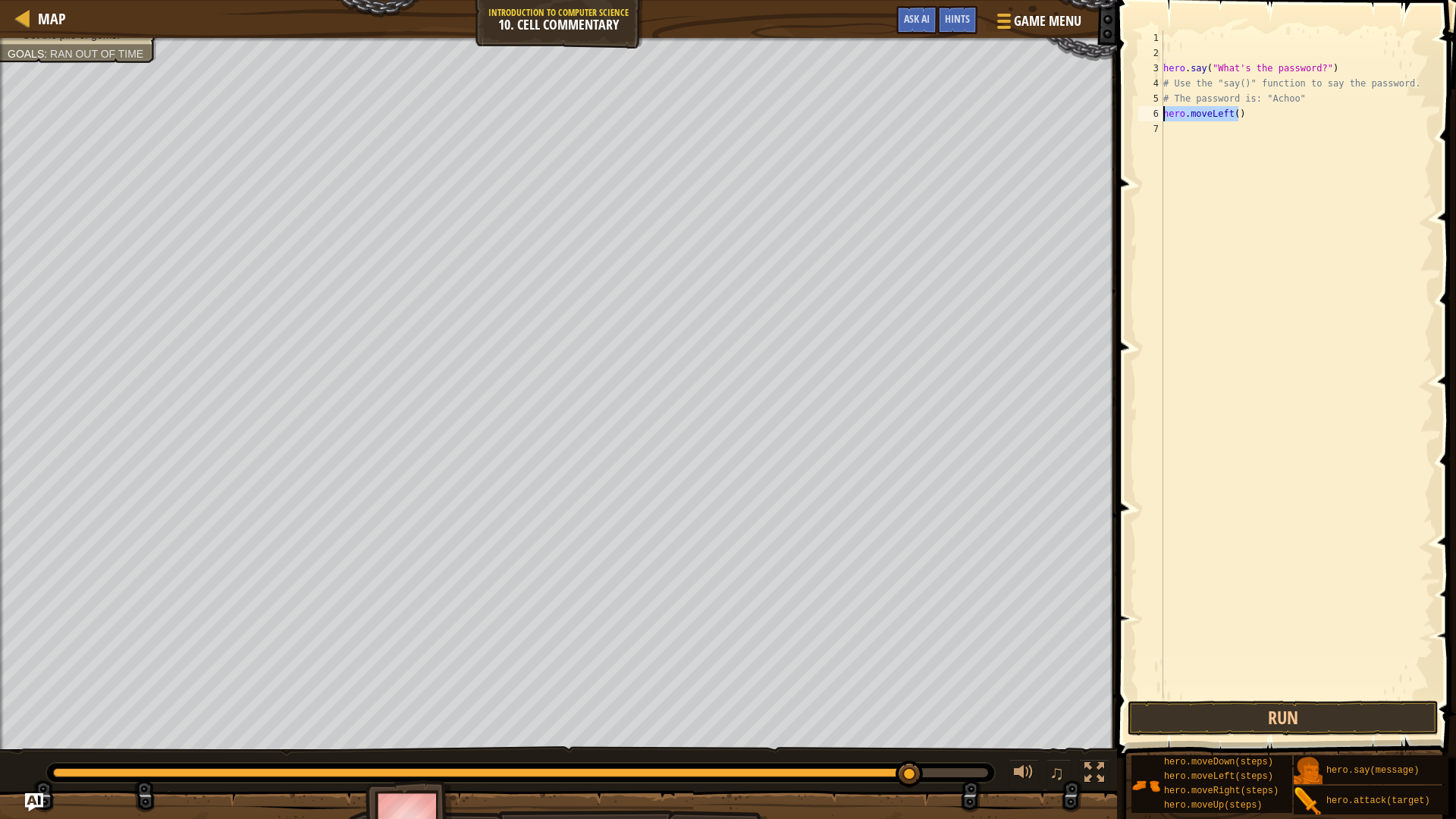
drag, startPoint x: 1274, startPoint y: 107, endPoint x: 1127, endPoint y: 119, distance: 147.5
click at [1127, 119] on div "1 2 3 4 5 6 7 hero . say ( "What's the password?" ) # Use the "say()" function …" at bounding box center [1285, 408] width 344 height 802
type textarea "hero.moveLeft()"
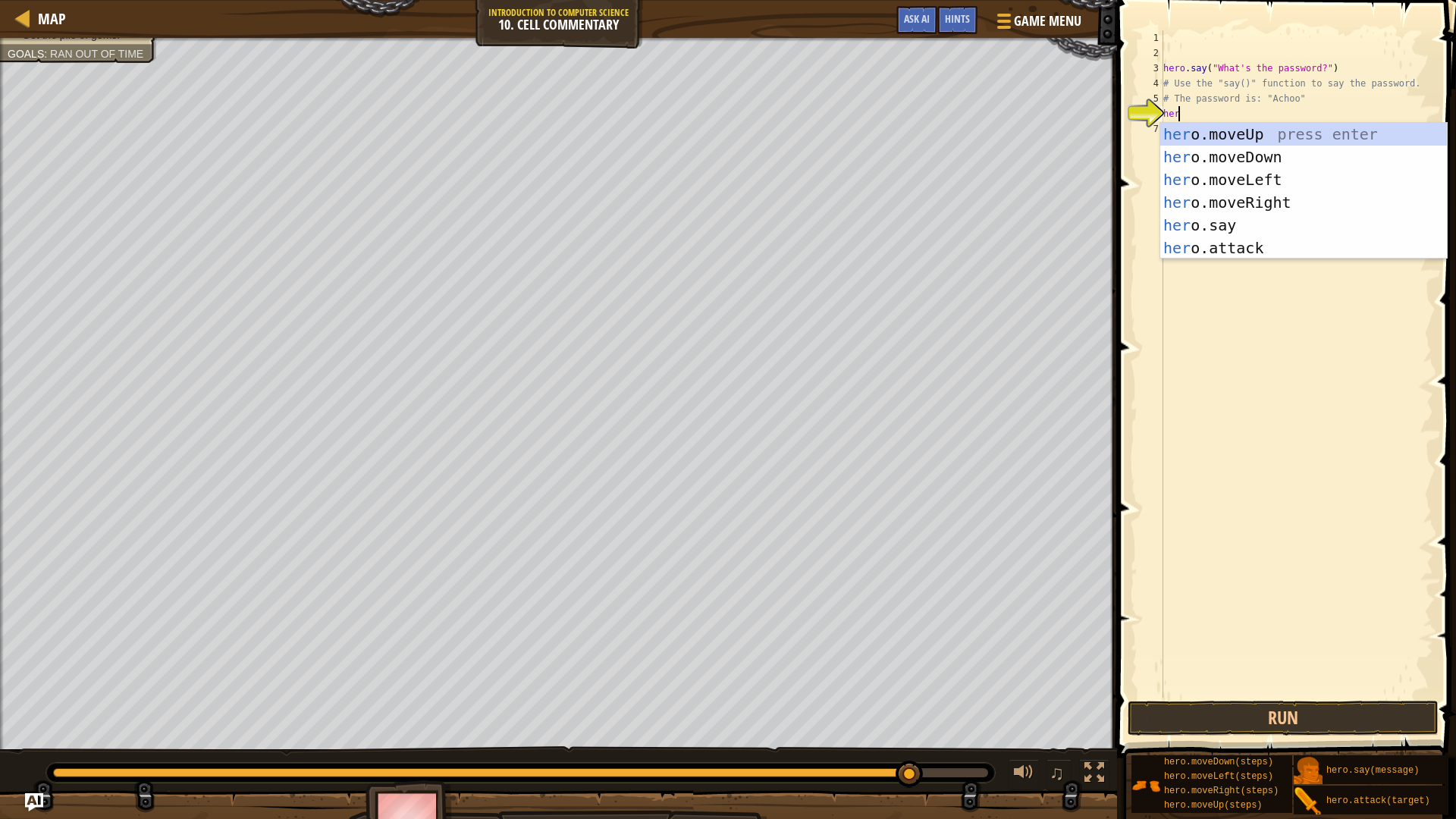
scroll to position [7, 1]
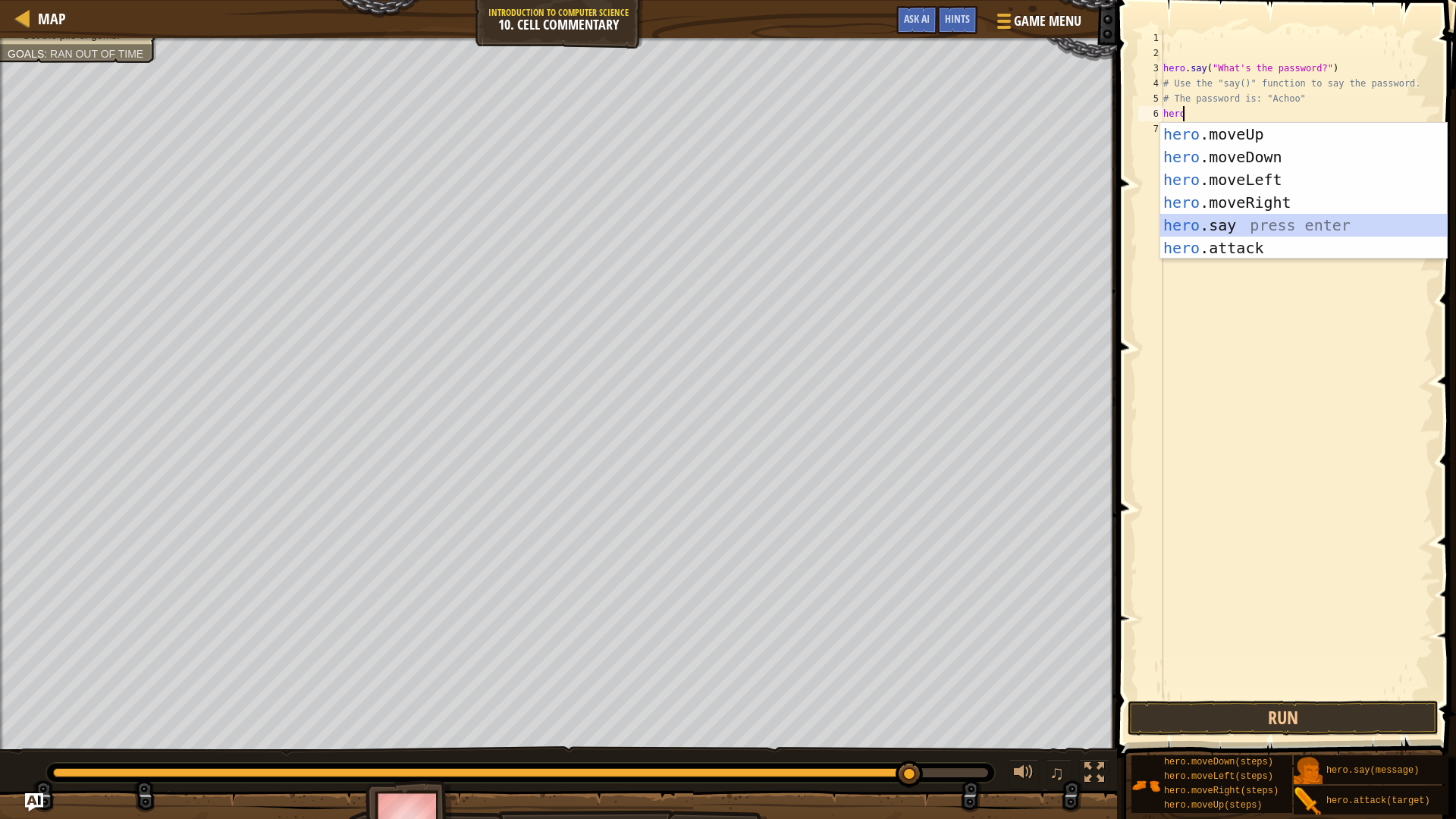
click at [1221, 224] on div "hero .moveUp press enter hero .moveDown press enter hero .moveLeft press enter …" at bounding box center [1304, 213] width 287 height 182
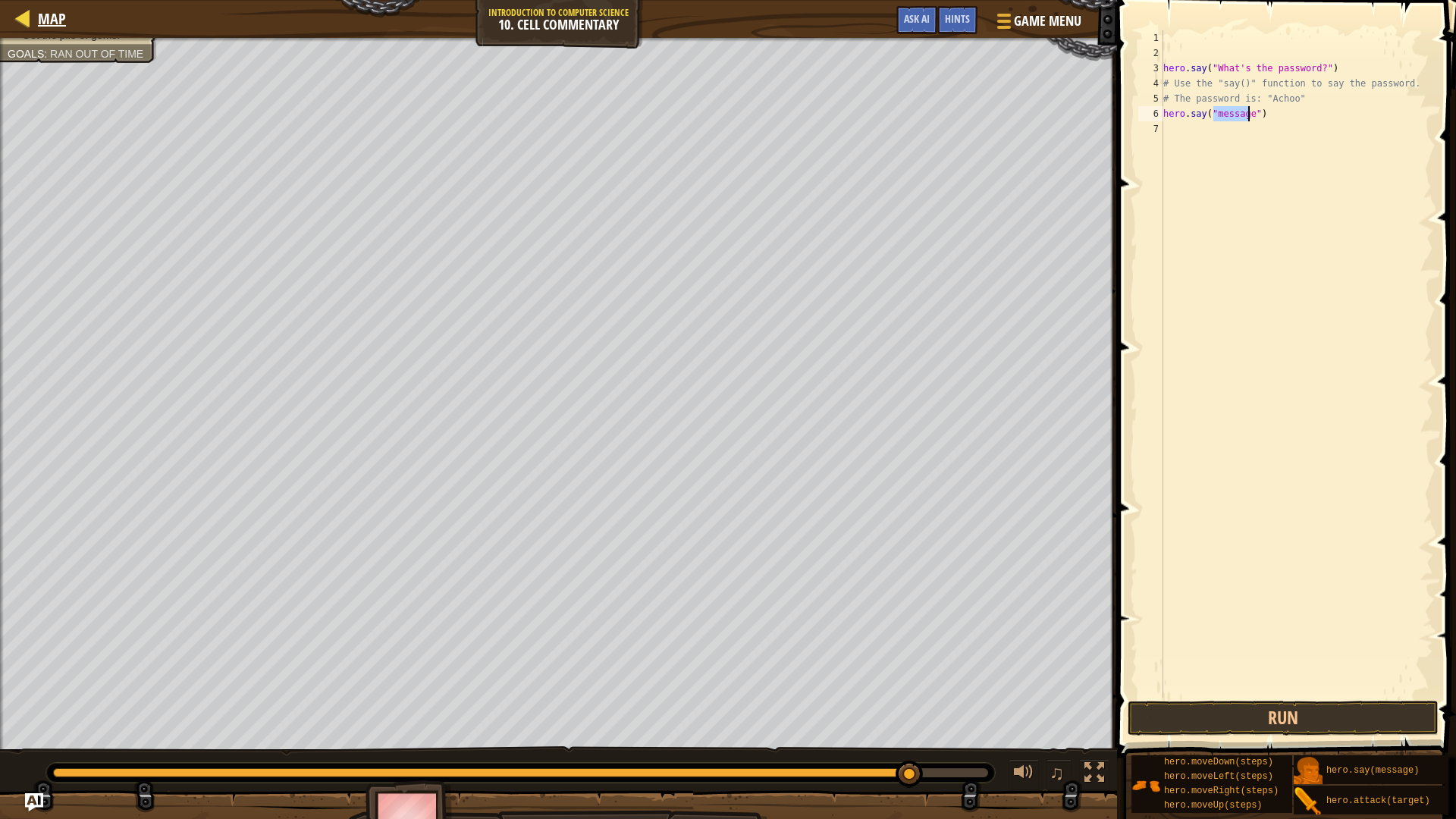
type textarea "hero.say("message")"
click at [30, 18] on div at bounding box center [23, 18] width 19 height 19
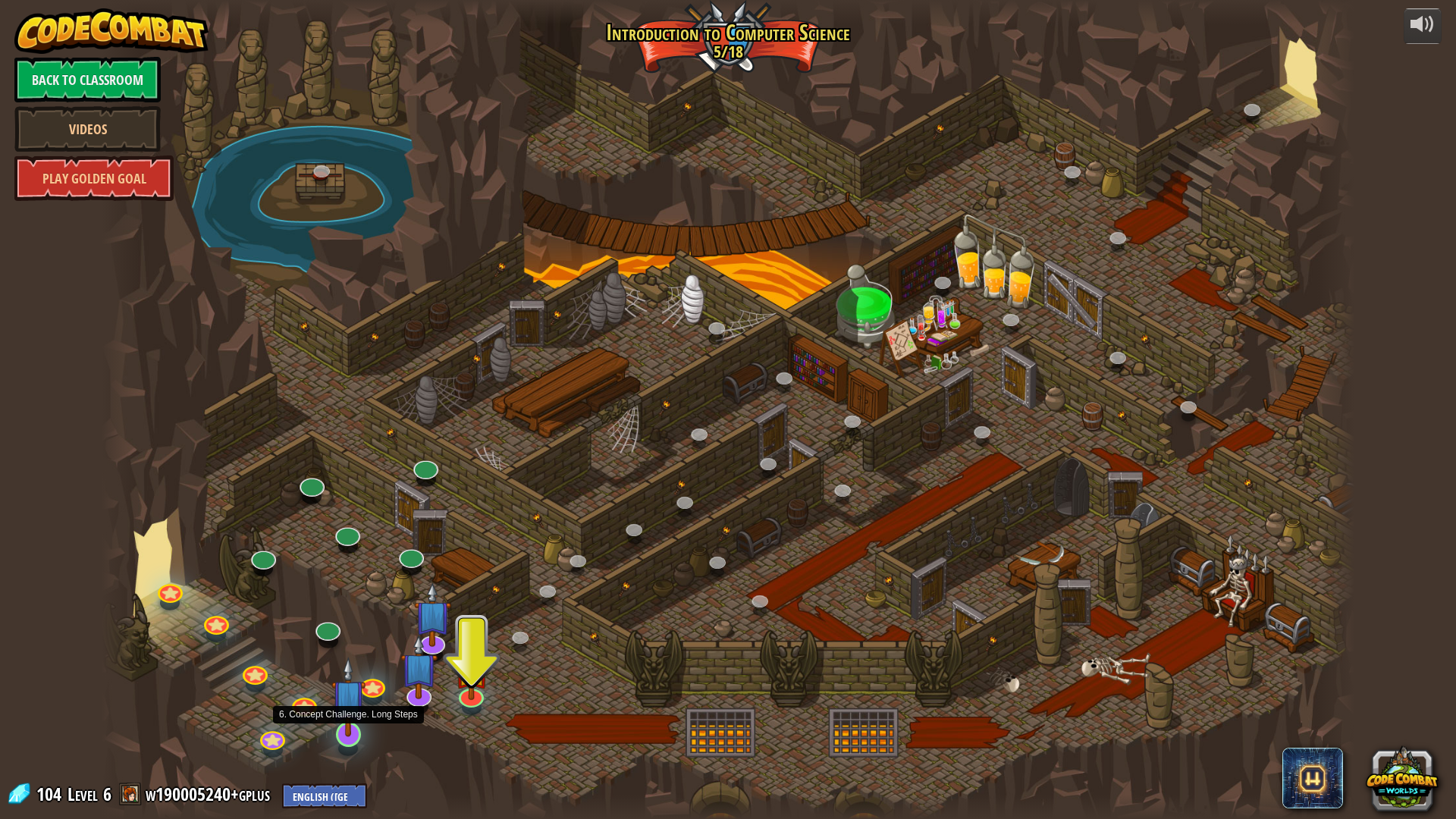
click at [355, 716] on img at bounding box center [348, 697] width 35 height 80
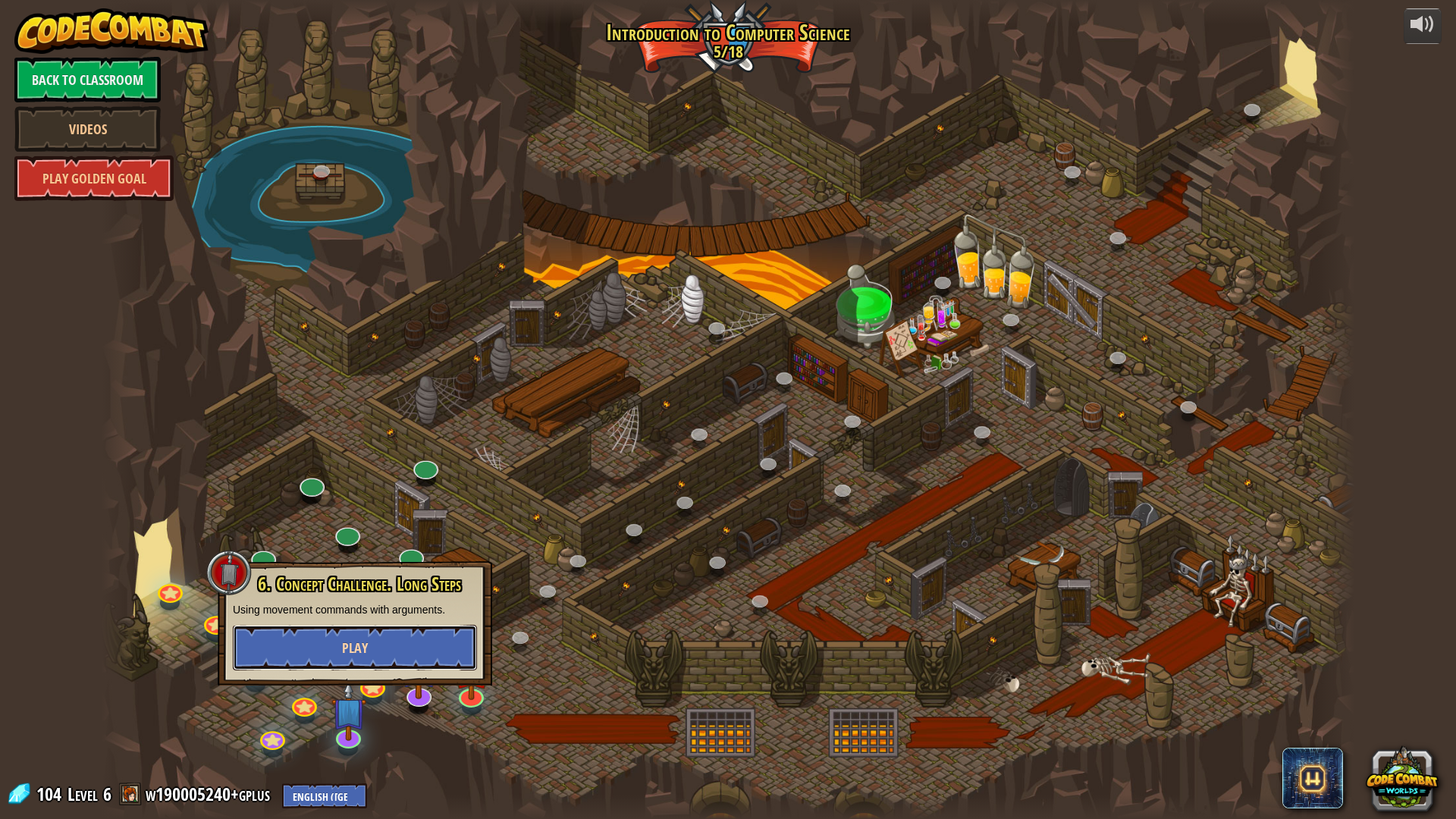
click at [374, 664] on button "Play" at bounding box center [355, 648] width 244 height 46
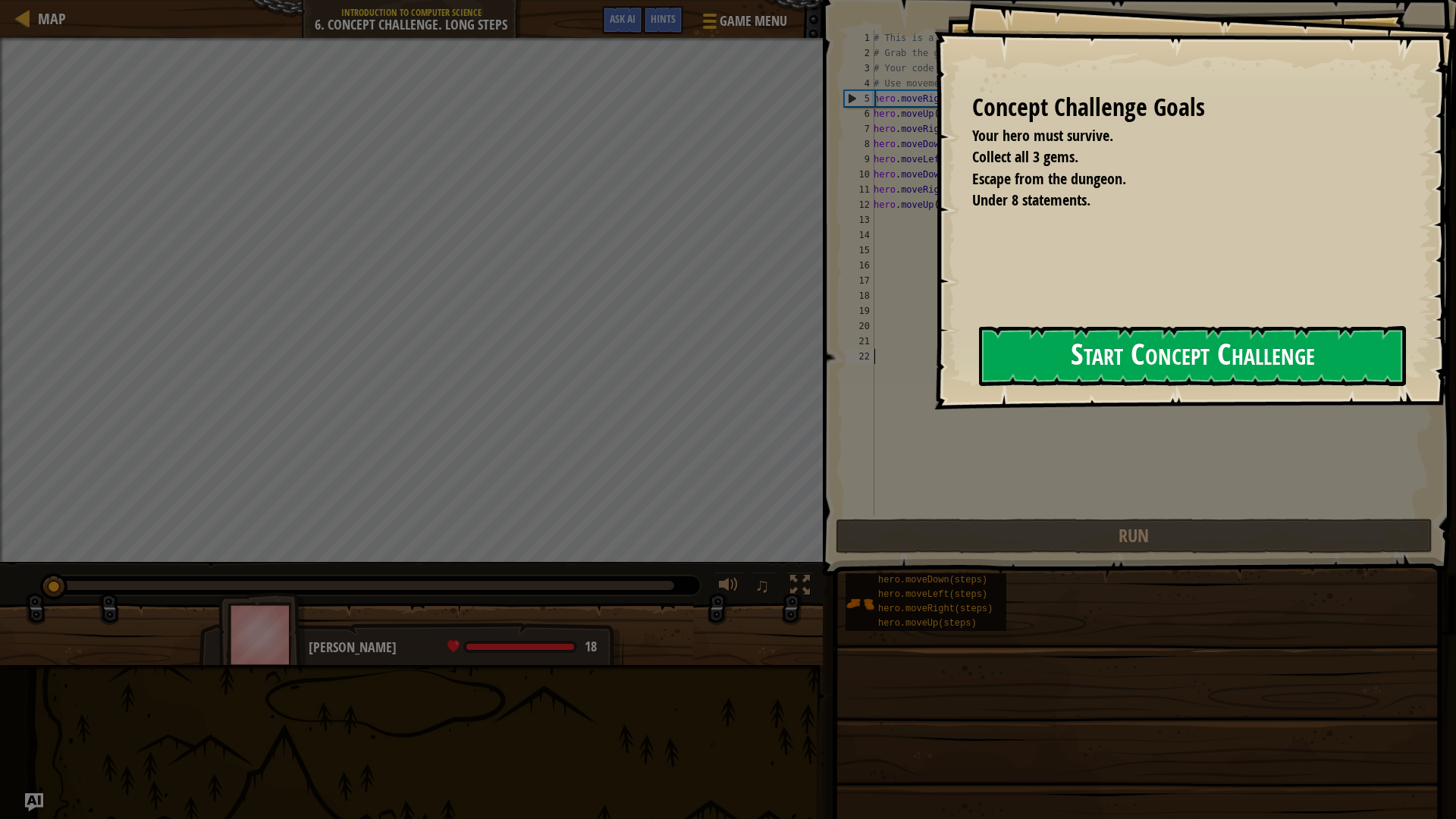
click at [1061, 367] on button "Start Concept Challenge" at bounding box center [1193, 356] width 427 height 60
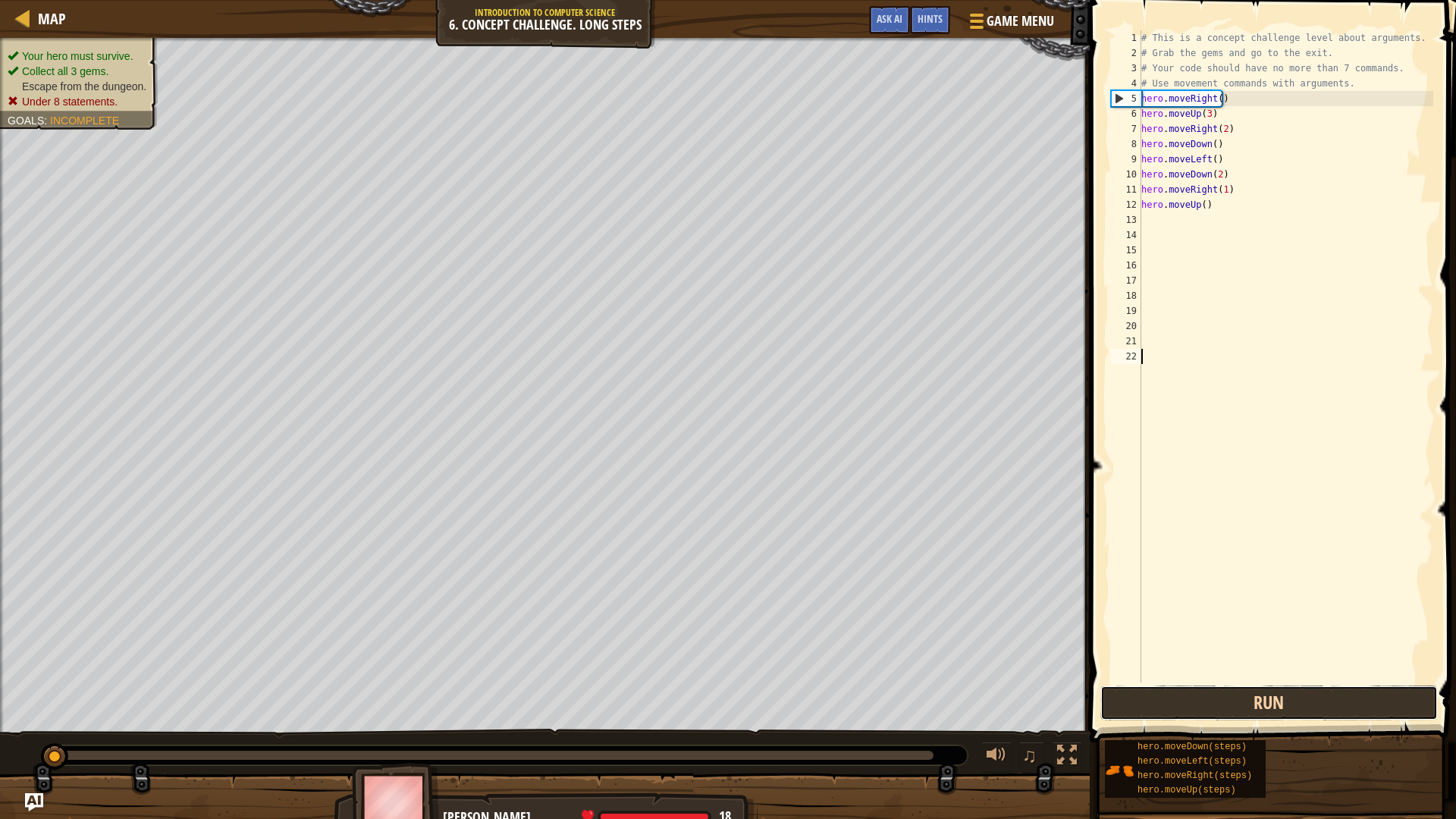
click at [1214, 705] on button "Run" at bounding box center [1269, 703] width 338 height 35
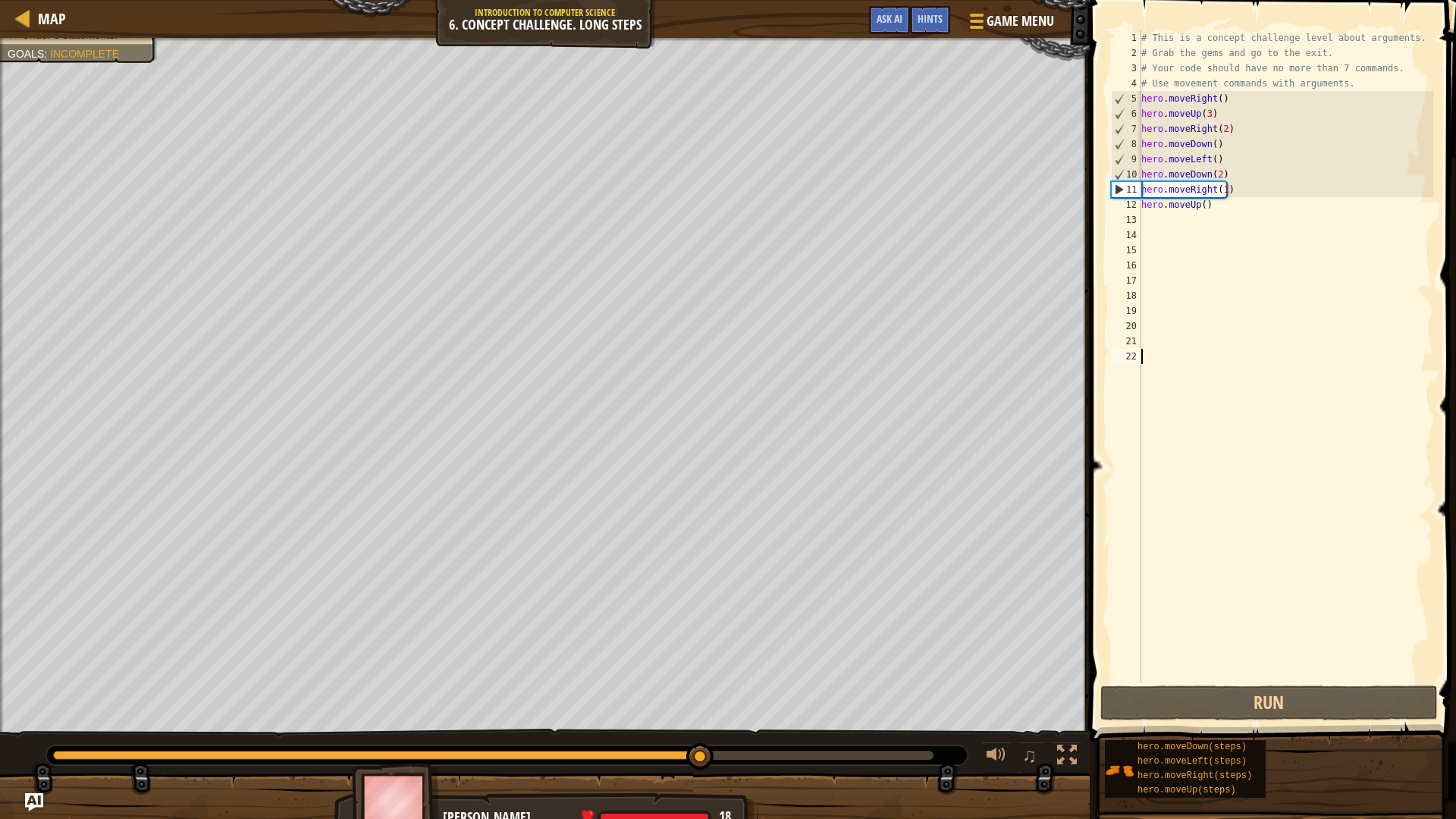
drag, startPoint x: 379, startPoint y: 740, endPoint x: 700, endPoint y: 730, distance: 321.2
click at [700, 716] on div "♫" at bounding box center [545, 752] width 1090 height 46
click at [1223, 186] on div "# This is a concept challenge level about arguments. # Grab the gems and go to …" at bounding box center [1286, 372] width 295 height 683
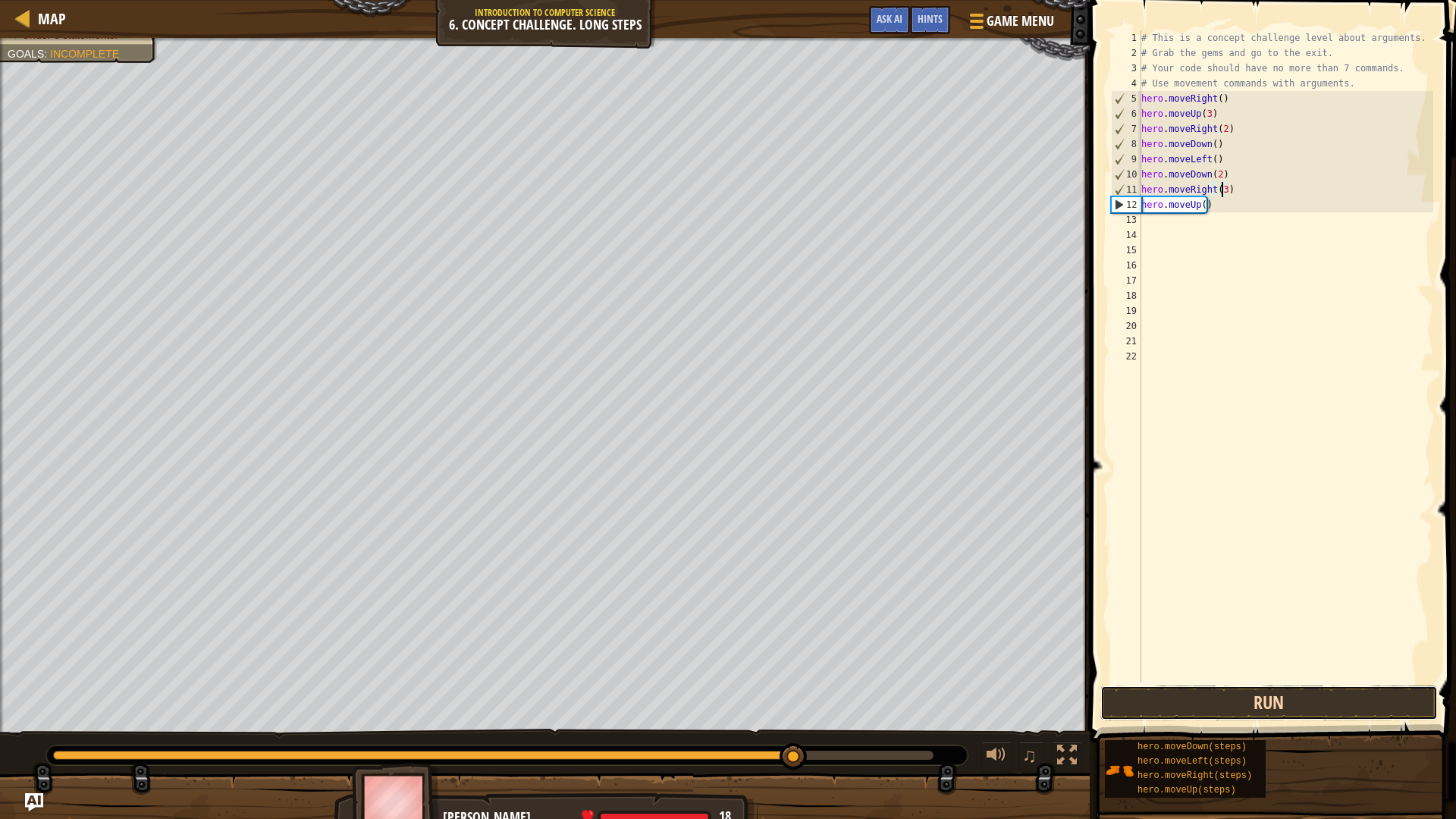
click at [1339, 707] on button "Run" at bounding box center [1269, 703] width 338 height 35
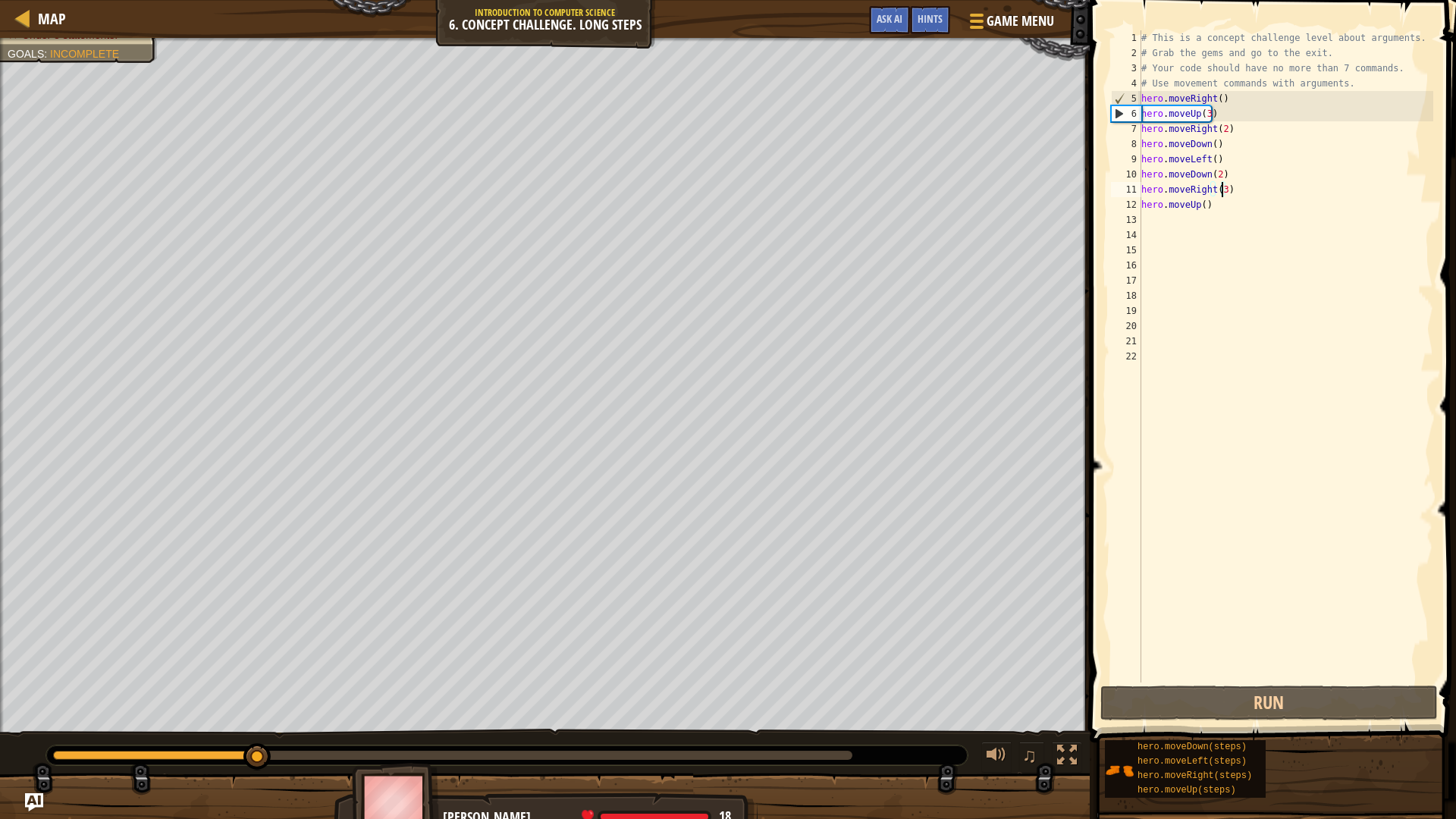
click at [1230, 206] on div "# This is a concept challenge level about arguments. # Grab the gems and go to …" at bounding box center [1286, 372] width 295 height 683
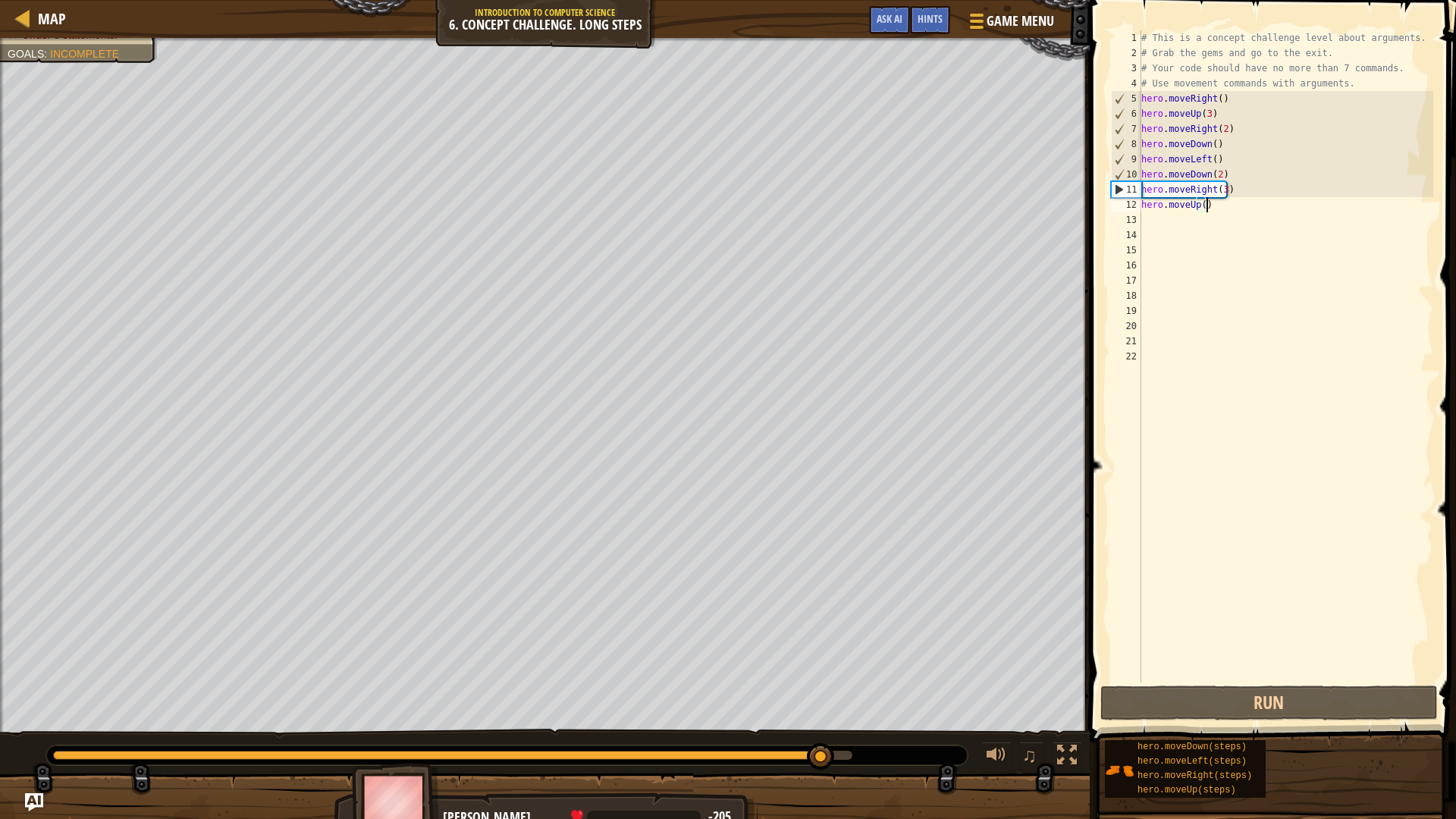
drag, startPoint x: 1236, startPoint y: 205, endPoint x: 1213, endPoint y: 210, distance: 23.5
click at [1213, 210] on div "# This is a concept challenge level about arguments. # Grab the gems and go to …" at bounding box center [1286, 372] width 295 height 683
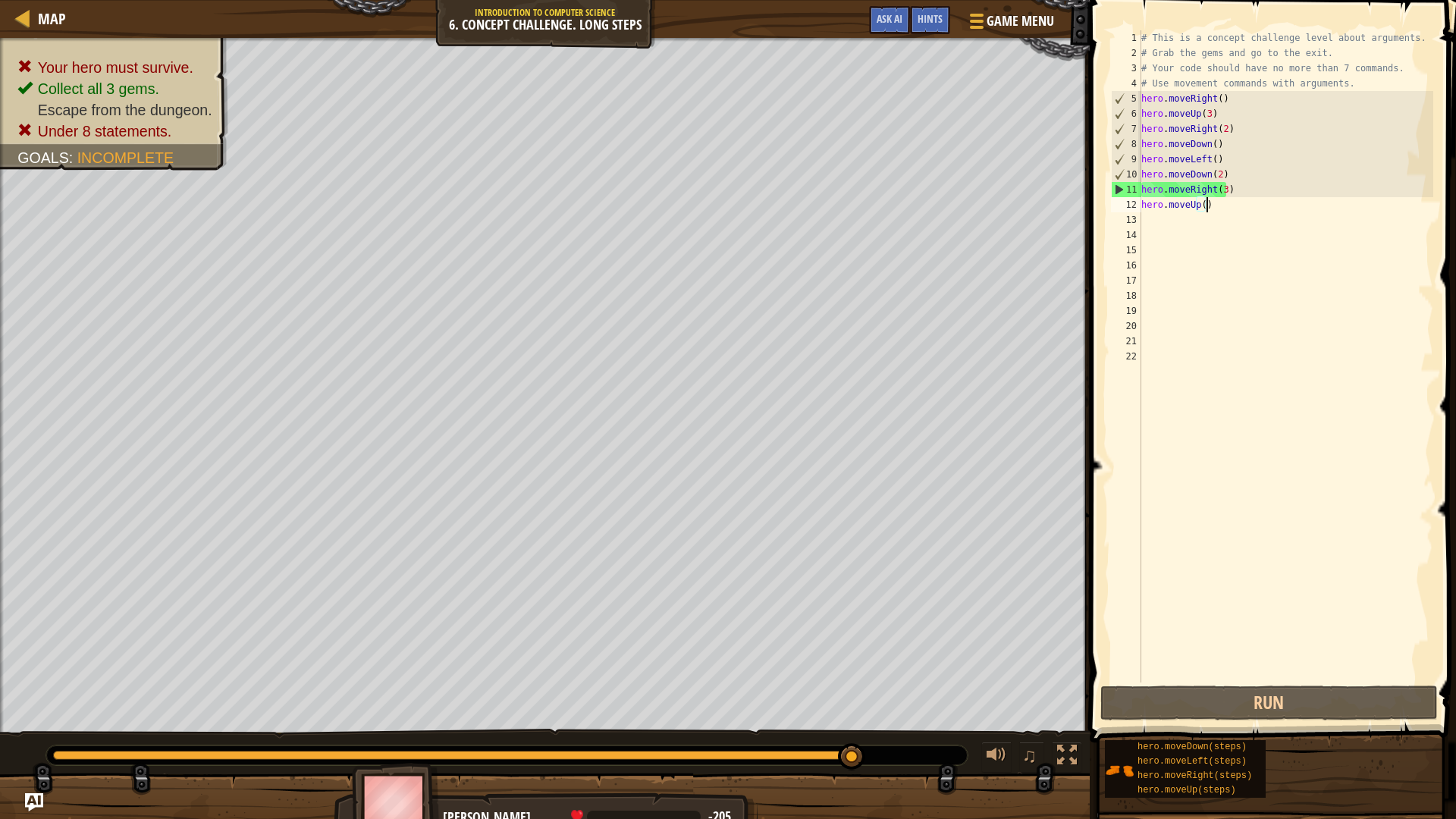
click at [1237, 191] on div "# This is a concept challenge level about arguments. # Grab the gems and go to …" at bounding box center [1286, 372] width 295 height 683
click at [1221, 191] on div "# This is a concept challenge level about arguments. # Grab the gems and go to …" at bounding box center [1286, 372] width 295 height 683
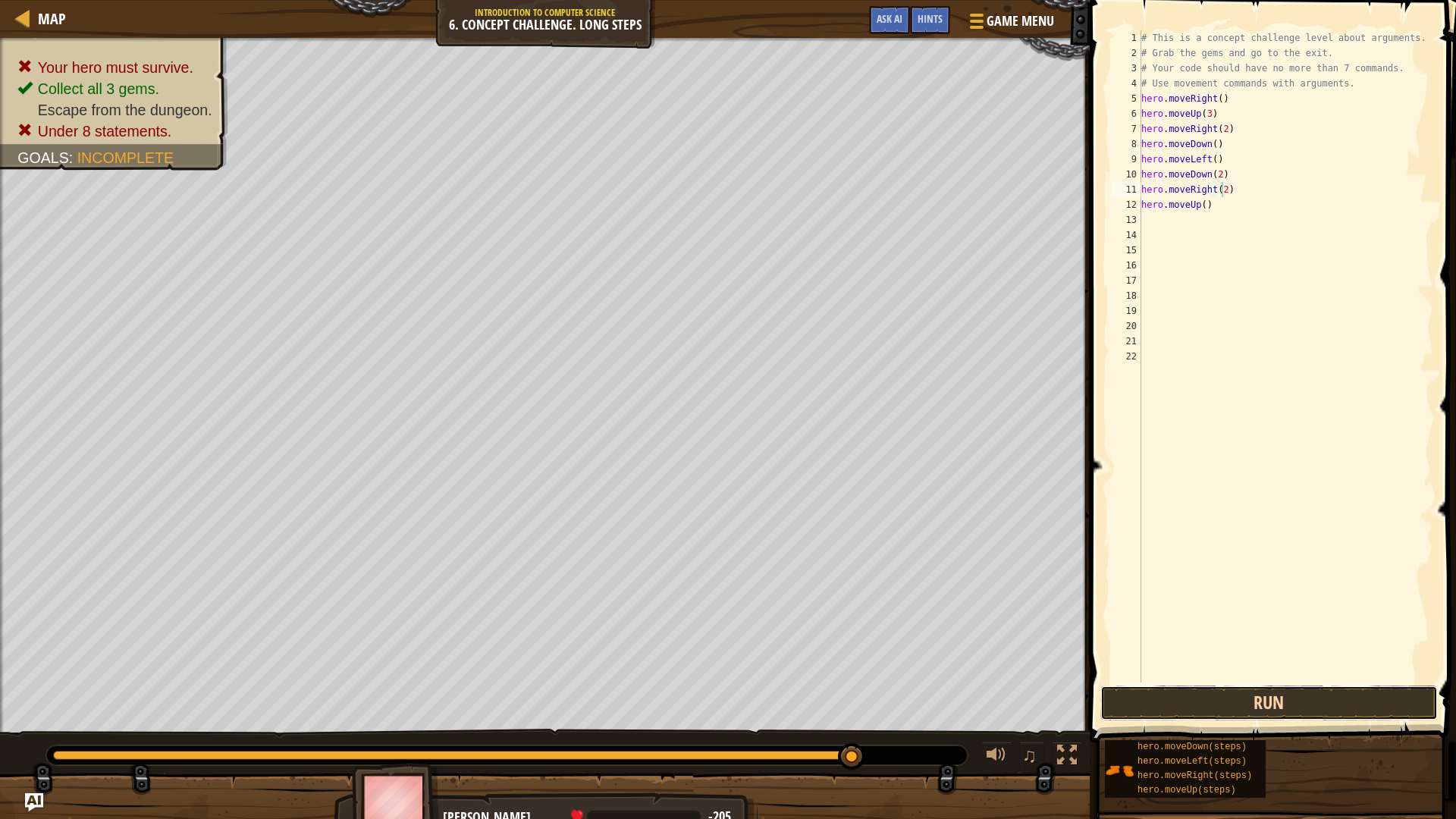
click at [1177, 690] on button "Run" at bounding box center [1269, 703] width 338 height 35
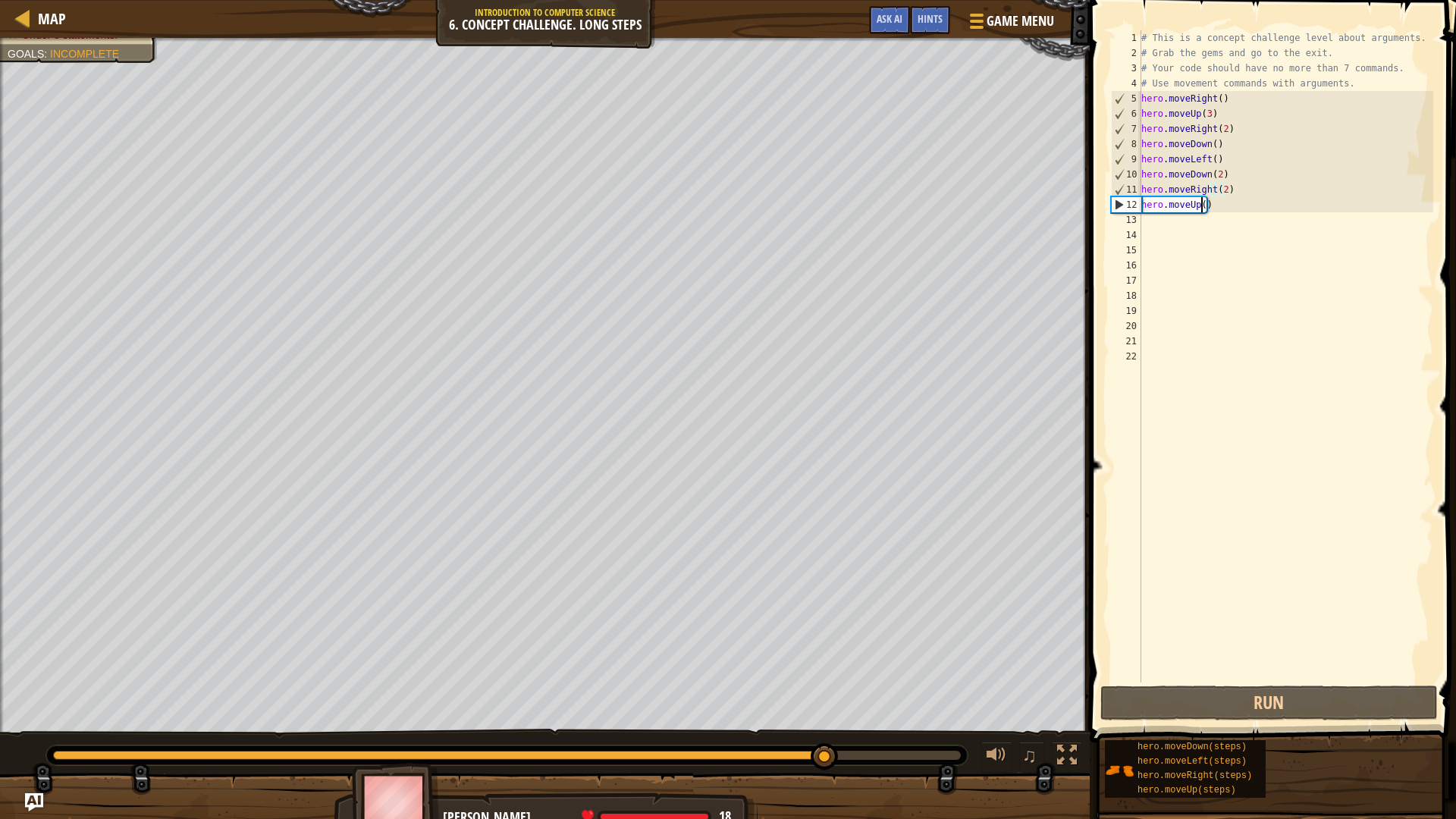
click at [1201, 208] on div "# This is a concept challenge level about arguments. # Grab the gems and go to …" at bounding box center [1286, 372] width 295 height 683
type textarea "hero.moveUp()"
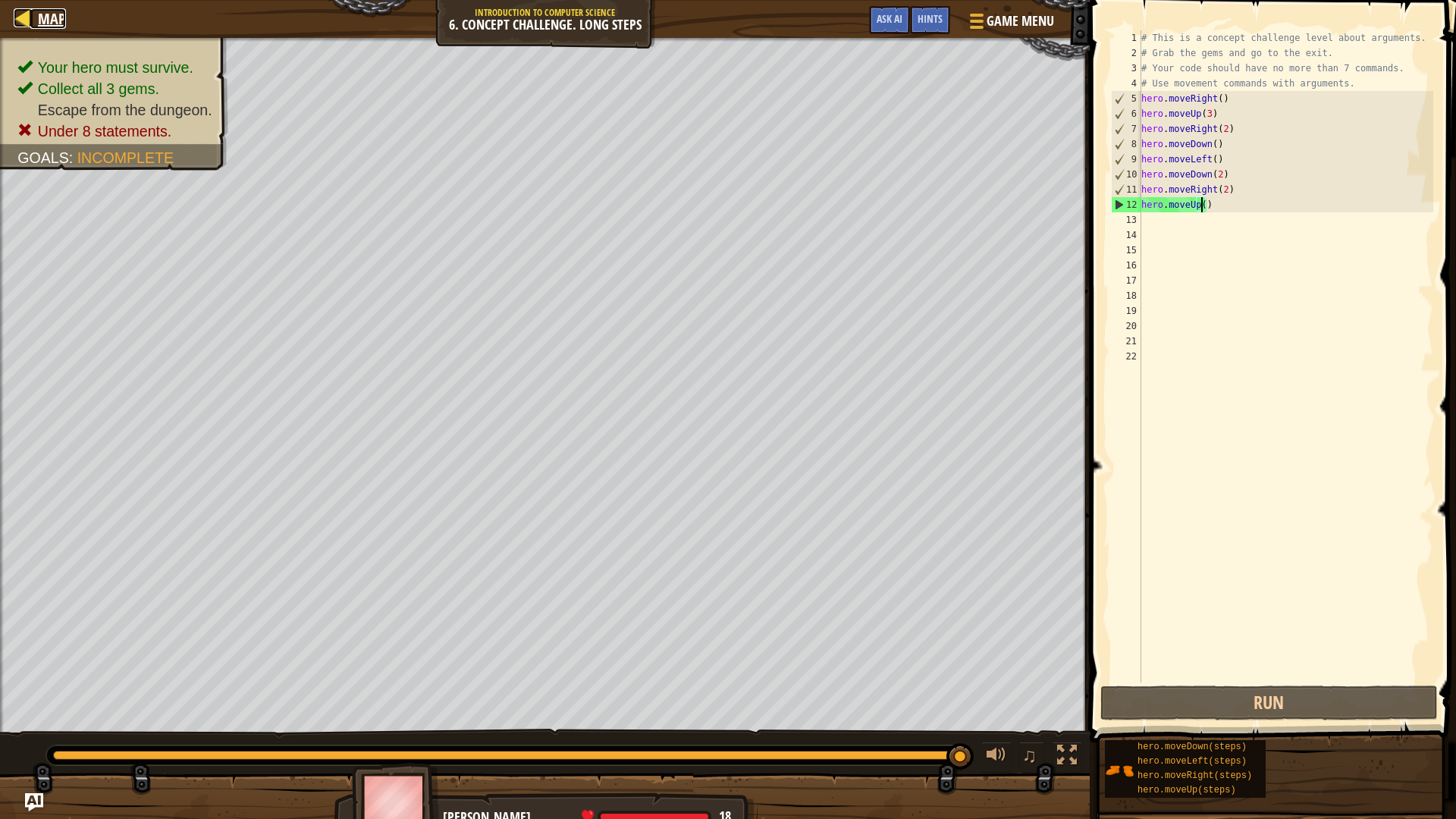
click at [25, 25] on div at bounding box center [23, 18] width 19 height 19
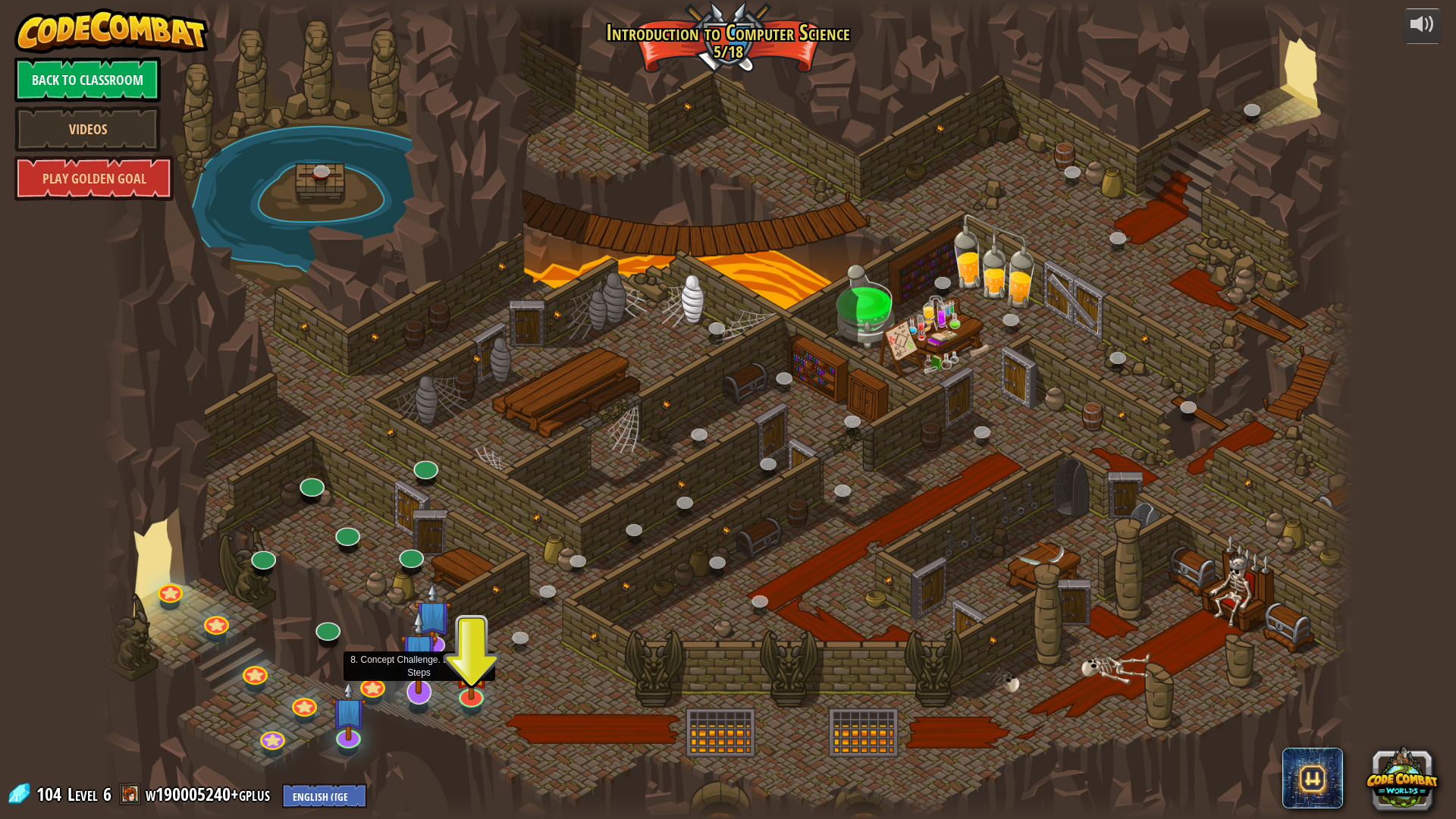
click at [433, 672] on img at bounding box center [419, 651] width 37 height 86
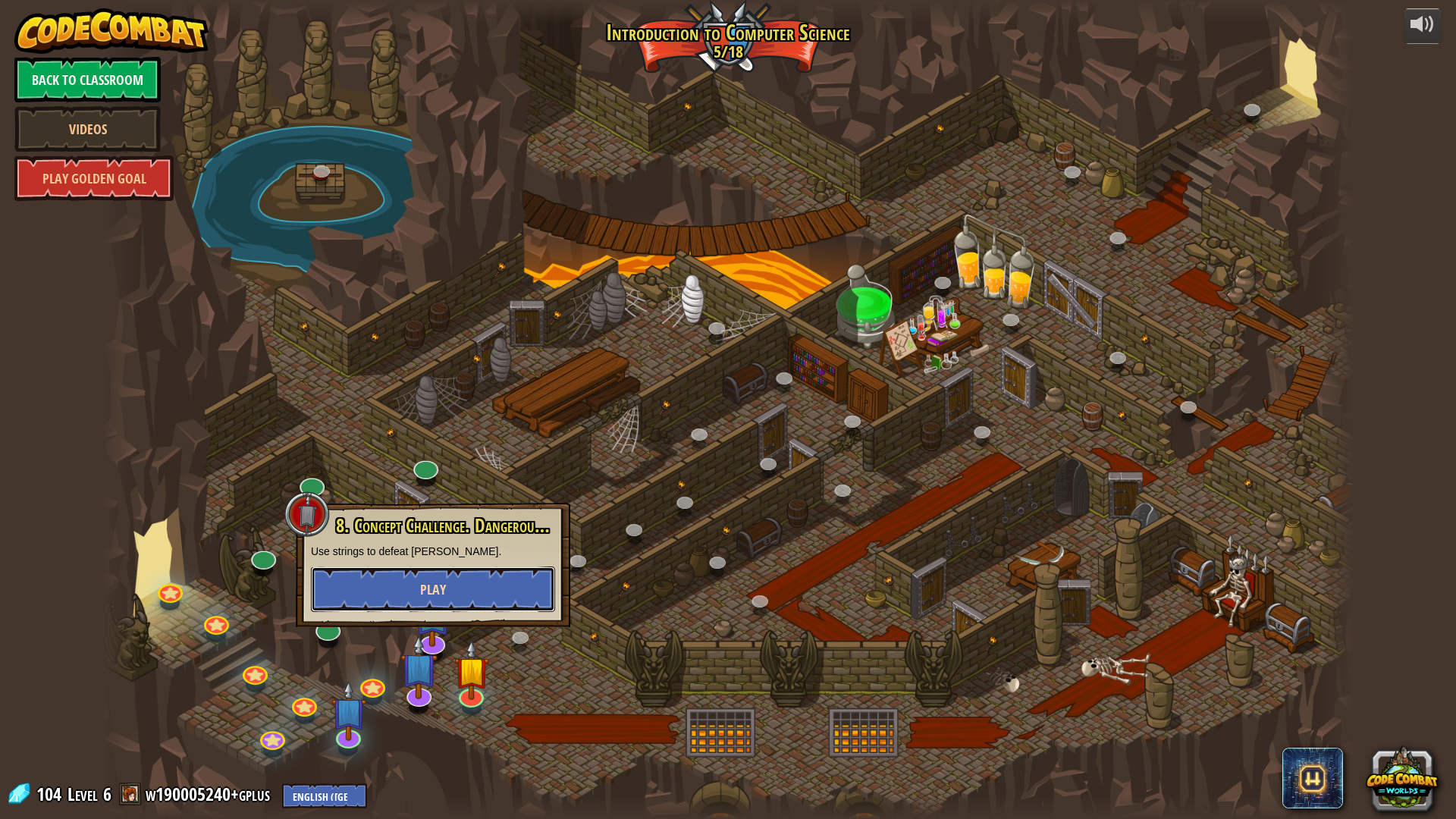
click at [425, 599] on span "Play" at bounding box center [433, 589] width 25 height 19
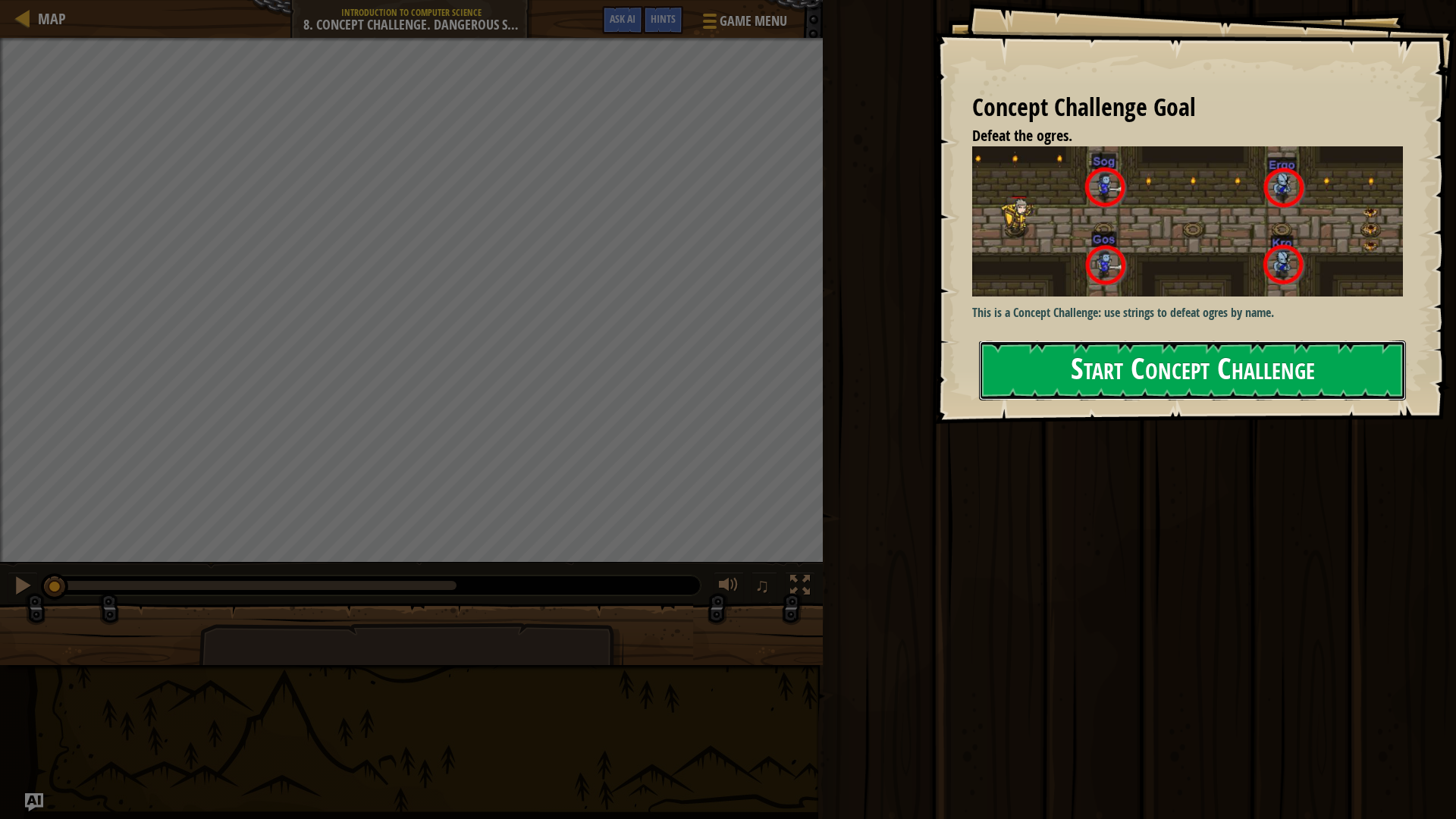
click at [1163, 369] on button "Start Concept Challenge" at bounding box center [1193, 370] width 427 height 60
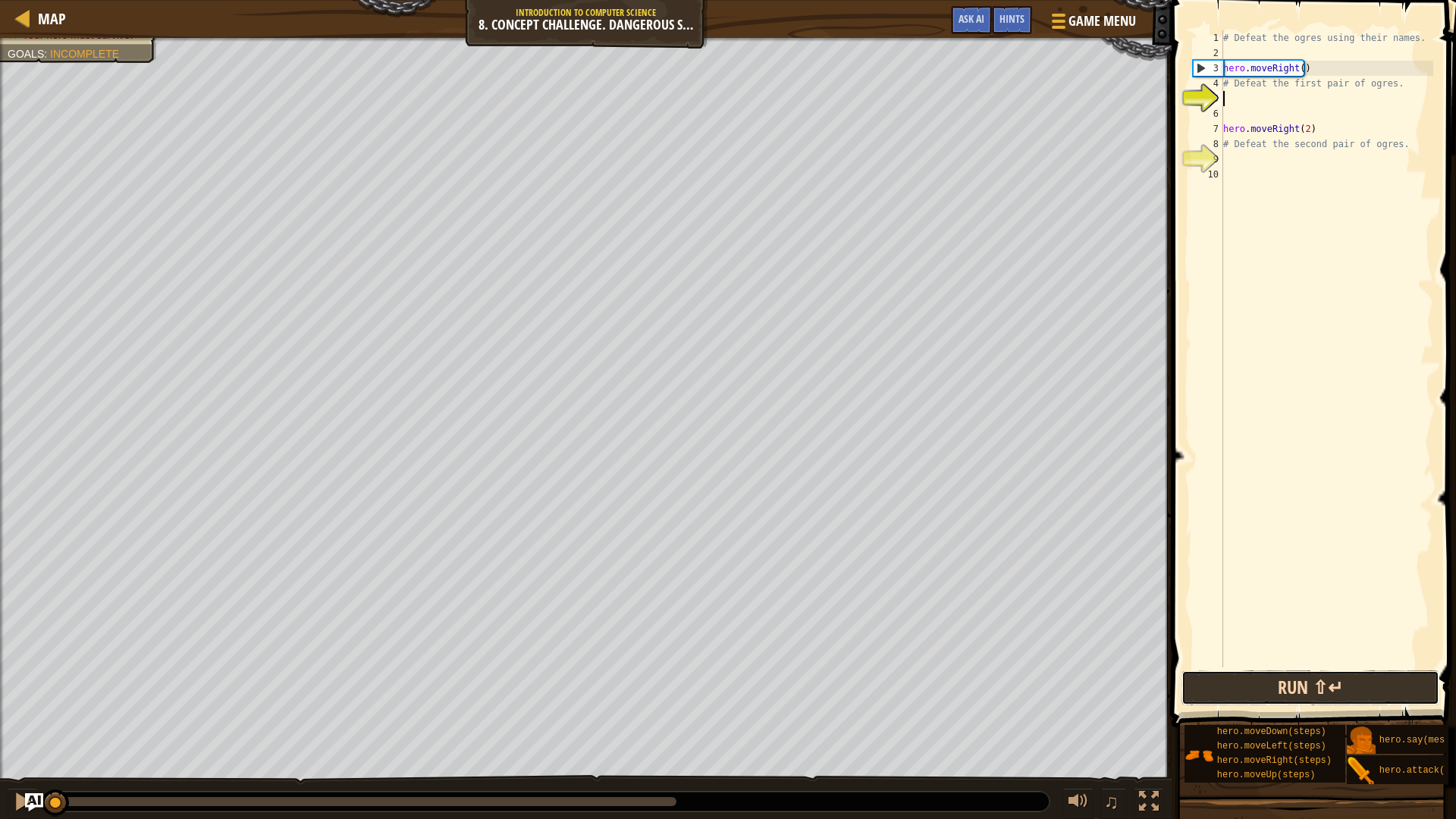
click at [1291, 686] on button "Run ⇧↵" at bounding box center [1310, 688] width 257 height 35
click at [1293, 688] on button "Run ⇧↵" at bounding box center [1310, 688] width 257 height 35
click at [1253, 102] on div "# Defeat the ogres using their names. hero . moveRight ( ) # Defeat the first p…" at bounding box center [1327, 364] width 213 height 667
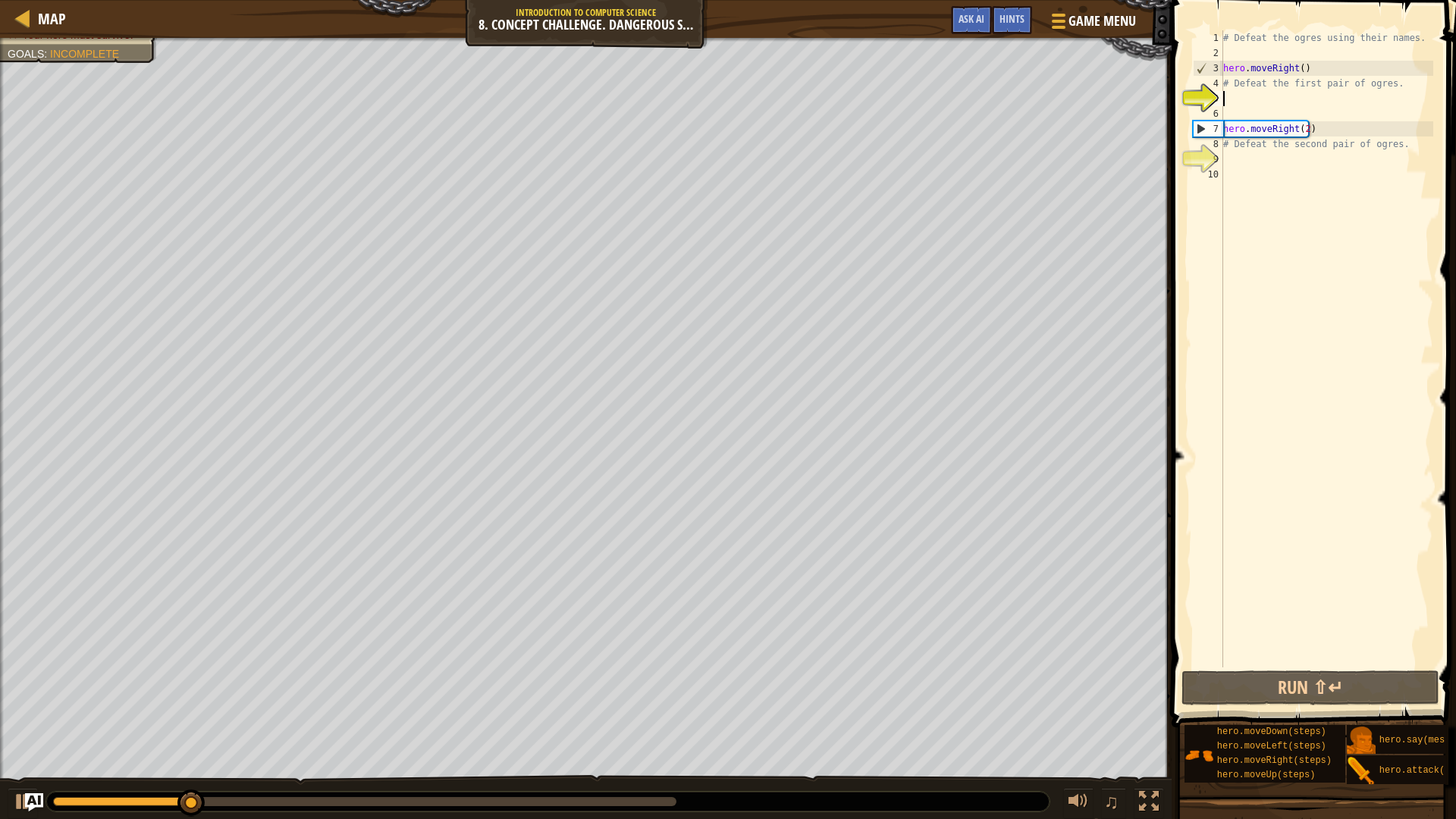
scroll to position [7, 0]
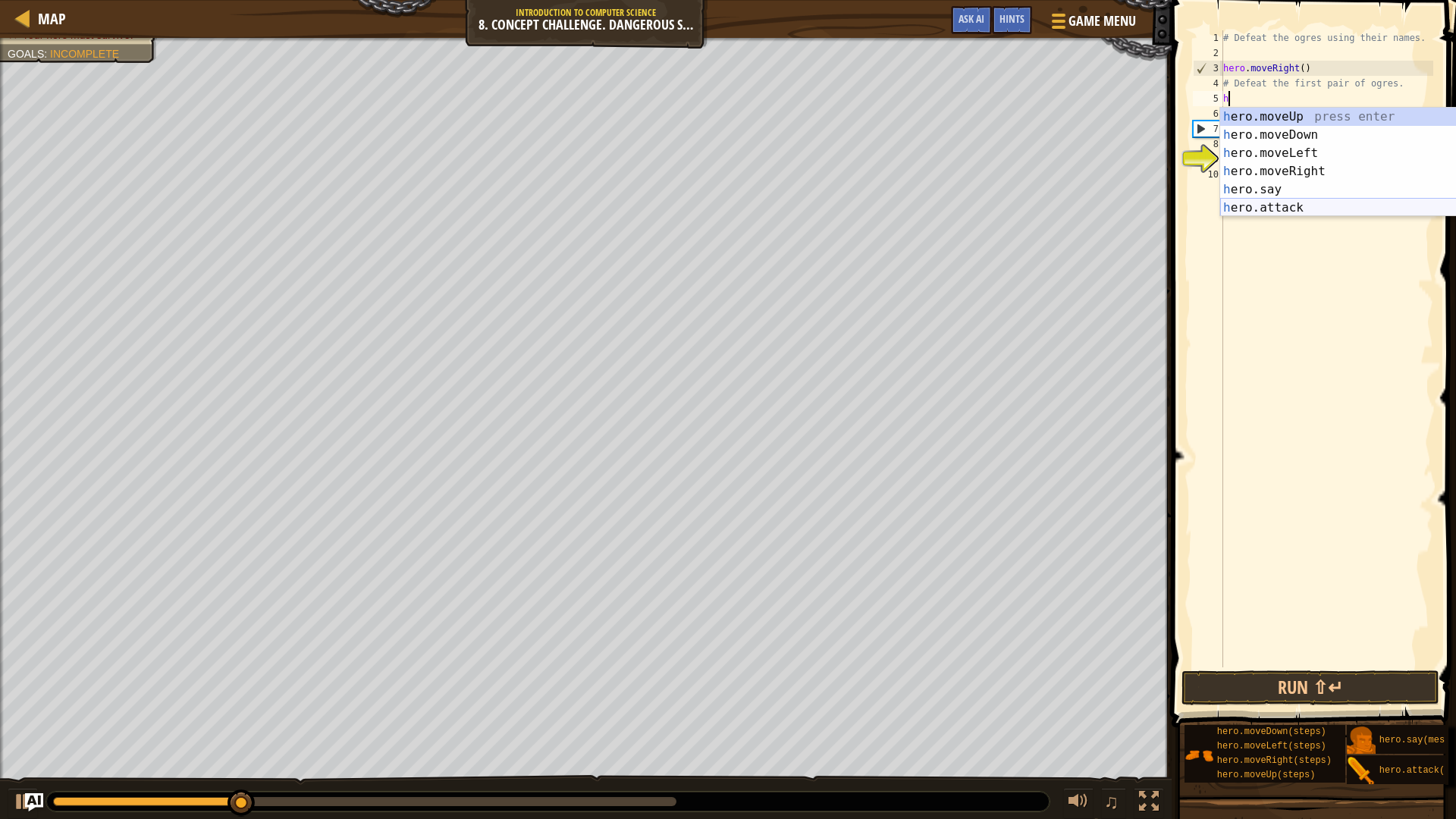
click at [1302, 202] on div "h ero.moveUp press enter h ero.moveDown press enter h ero.moveLeft press enter …" at bounding box center [1364, 180] width 287 height 146
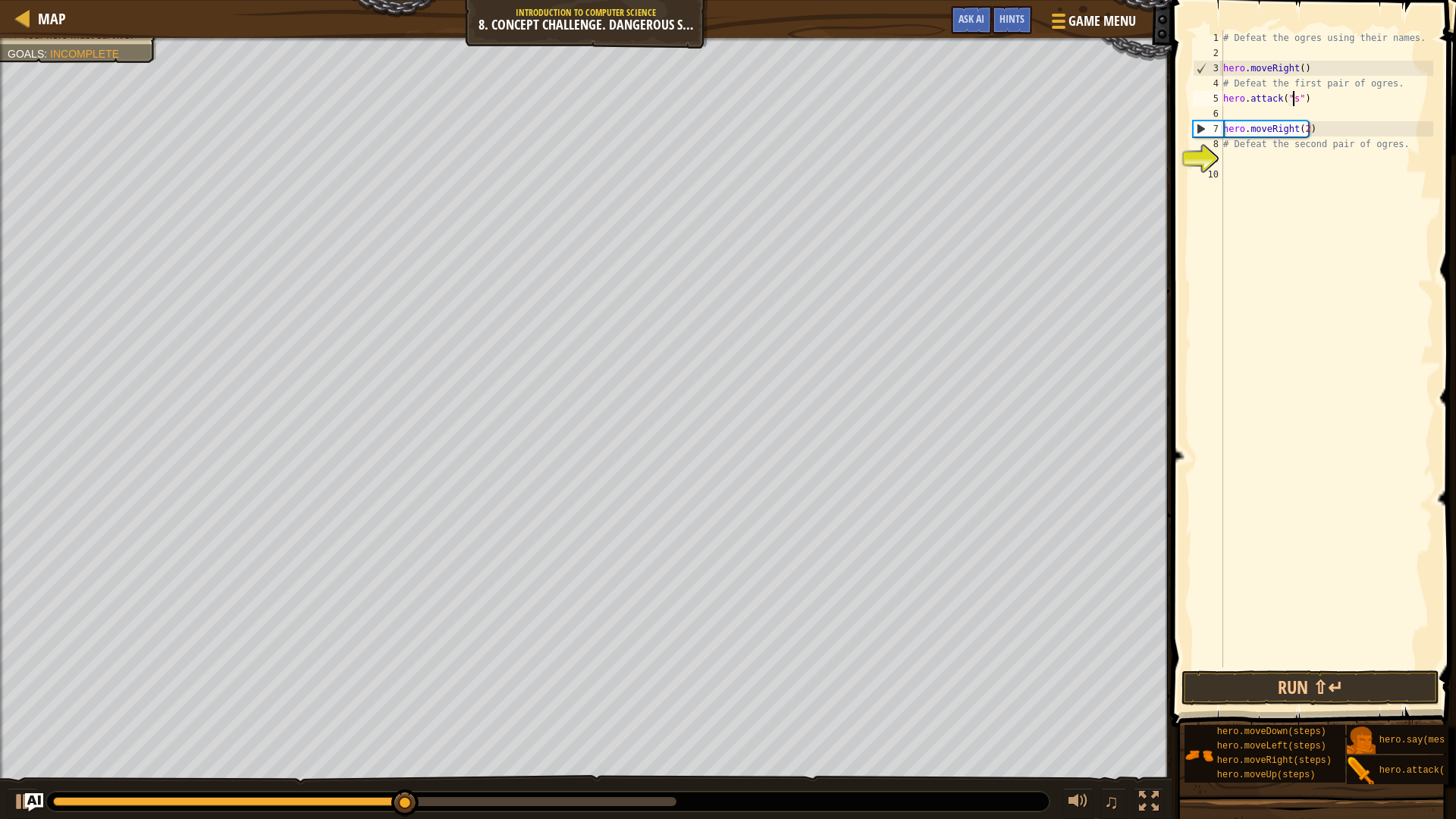
scroll to position [7, 5]
type textarea "hero.attack("Sog")"
drag, startPoint x: 1332, startPoint y: 102, endPoint x: 1226, endPoint y: 99, distance: 106.0
click at [1226, 99] on div "# Defeat the ogres using their names. hero . moveRight ( ) # Defeat the first p…" at bounding box center [1327, 364] width 213 height 667
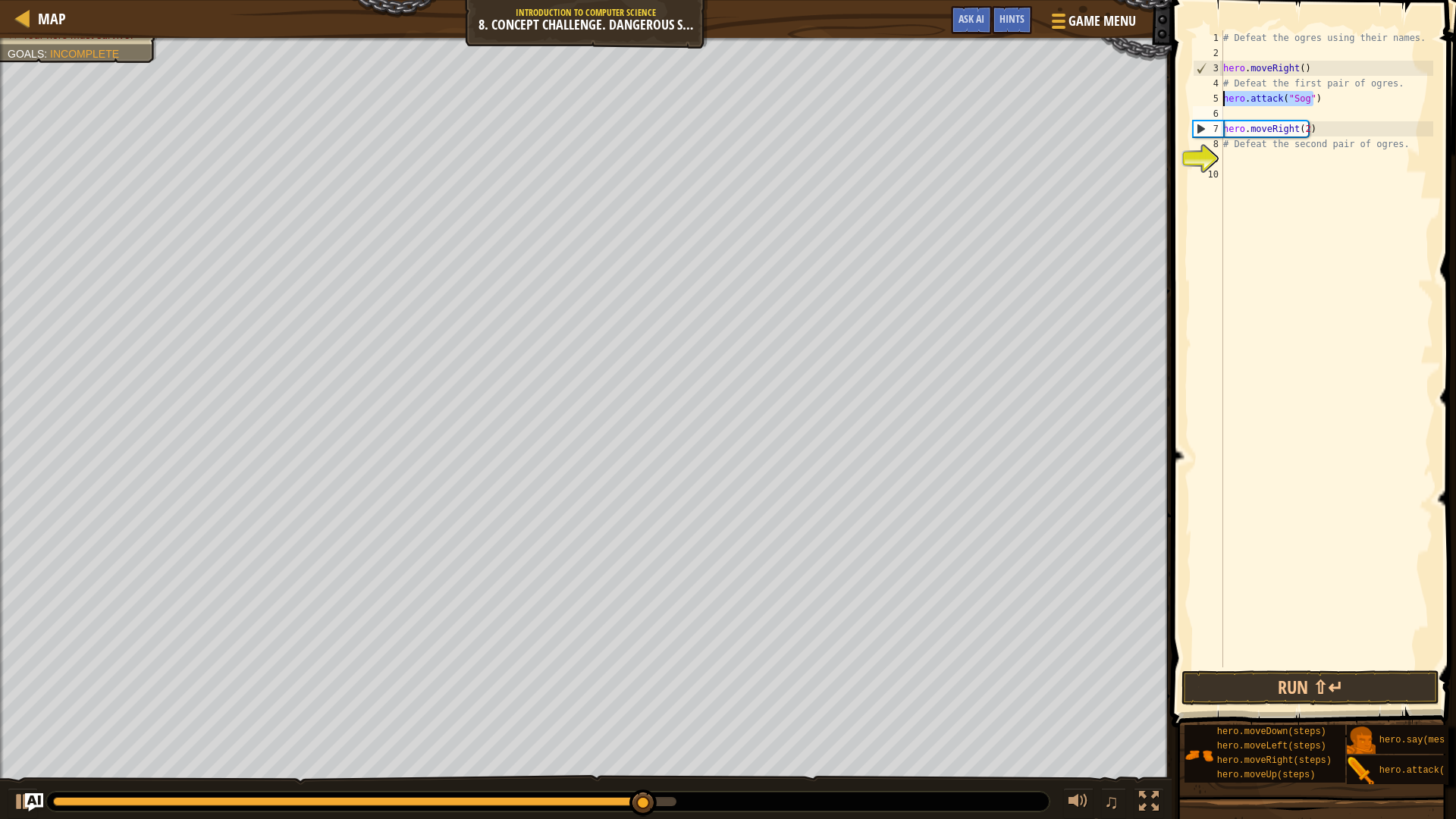
click at [1244, 116] on div "# Defeat the ogres using their names. hero . moveRight ( ) # Defeat the first p…" at bounding box center [1327, 364] width 213 height 667
paste textarea "hero.attack("Sog")"
type textarea "hero.attack("Sog")"
click at [1288, 165] on div "# Defeat the ogres using their names. hero . moveRight ( ) # Defeat the first p…" at bounding box center [1327, 364] width 213 height 667
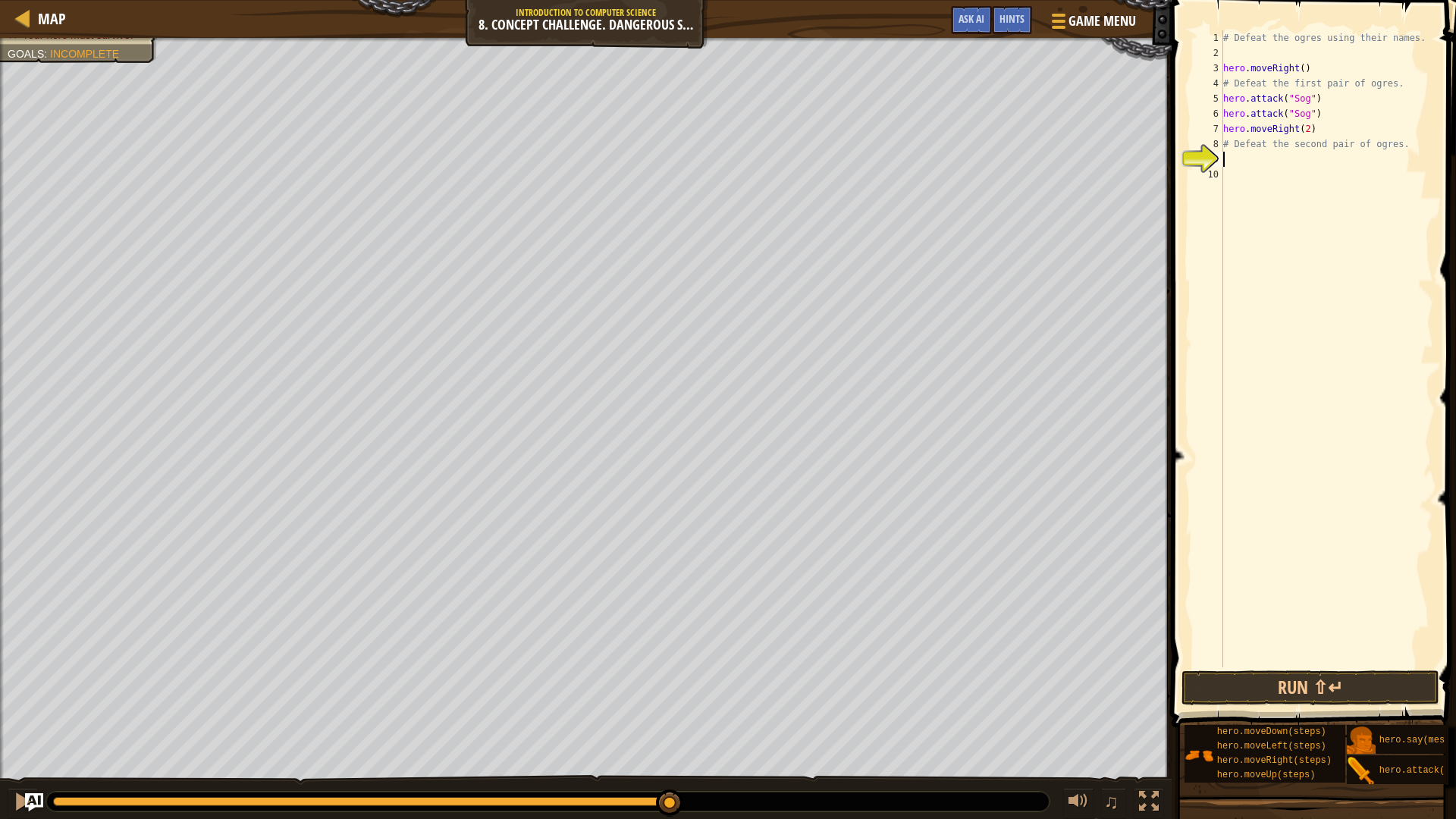
click at [1317, 150] on div "# Defeat the ogres using their names. hero . moveRight ( ) # Defeat the first p…" at bounding box center [1327, 364] width 213 height 667
type textarea "# Defeat the second pair of ogres."
drag, startPoint x: 1392, startPoint y: 141, endPoint x: 1223, endPoint y: 148, distance: 169.1
click at [1223, 148] on div "# Defeat the ogres using their names. hero . moveRight ( ) # Defeat the first p…" at bounding box center [1327, 364] width 213 height 667
click at [1233, 685] on button "Run ⇧↵" at bounding box center [1310, 688] width 257 height 35
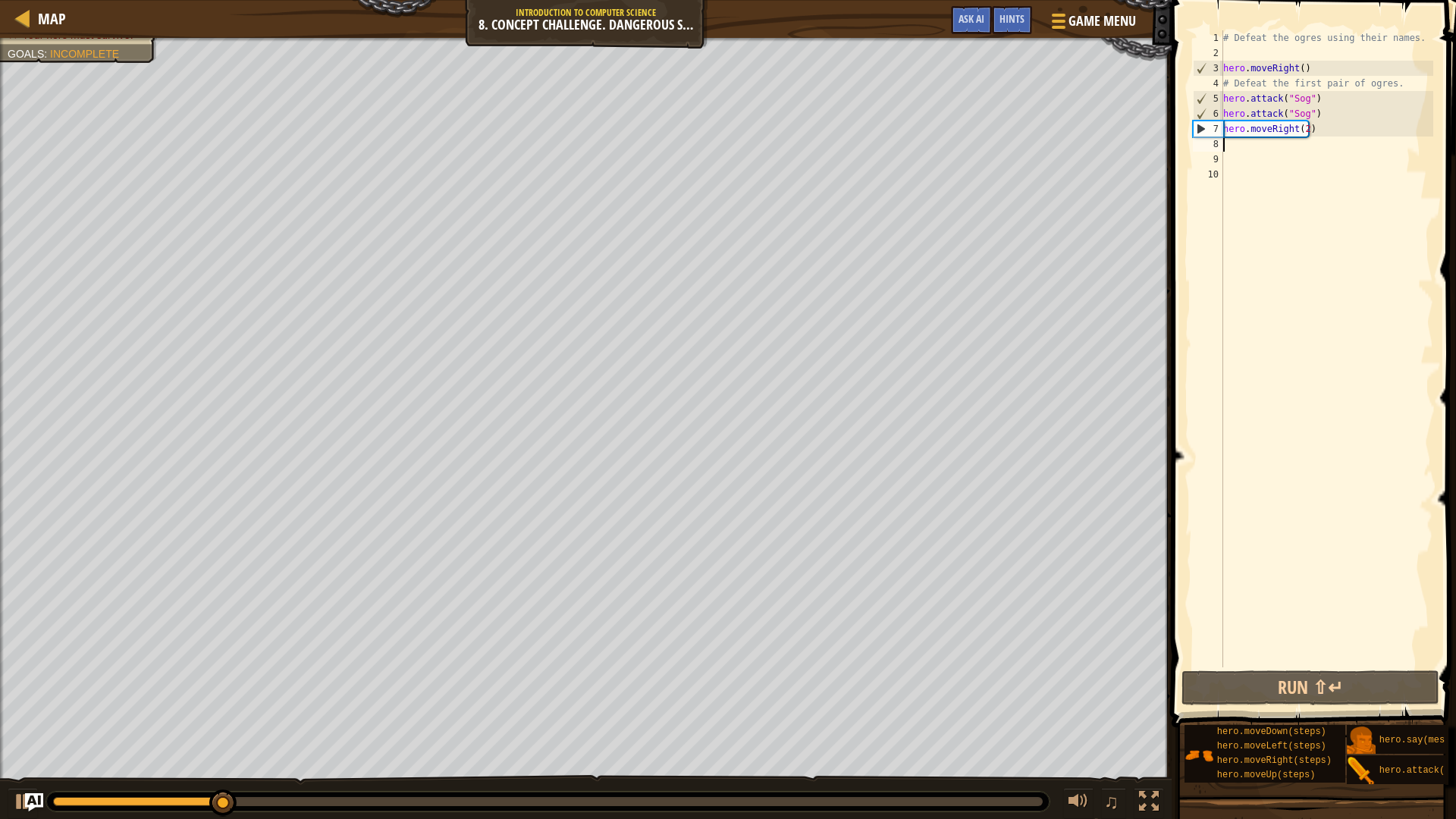
click at [1276, 149] on div "# Defeat the ogres using their names. hero . moveRight ( ) # Defeat the first p…" at bounding box center [1327, 364] width 213 height 667
paste textarea "hero.attack("Sog")"
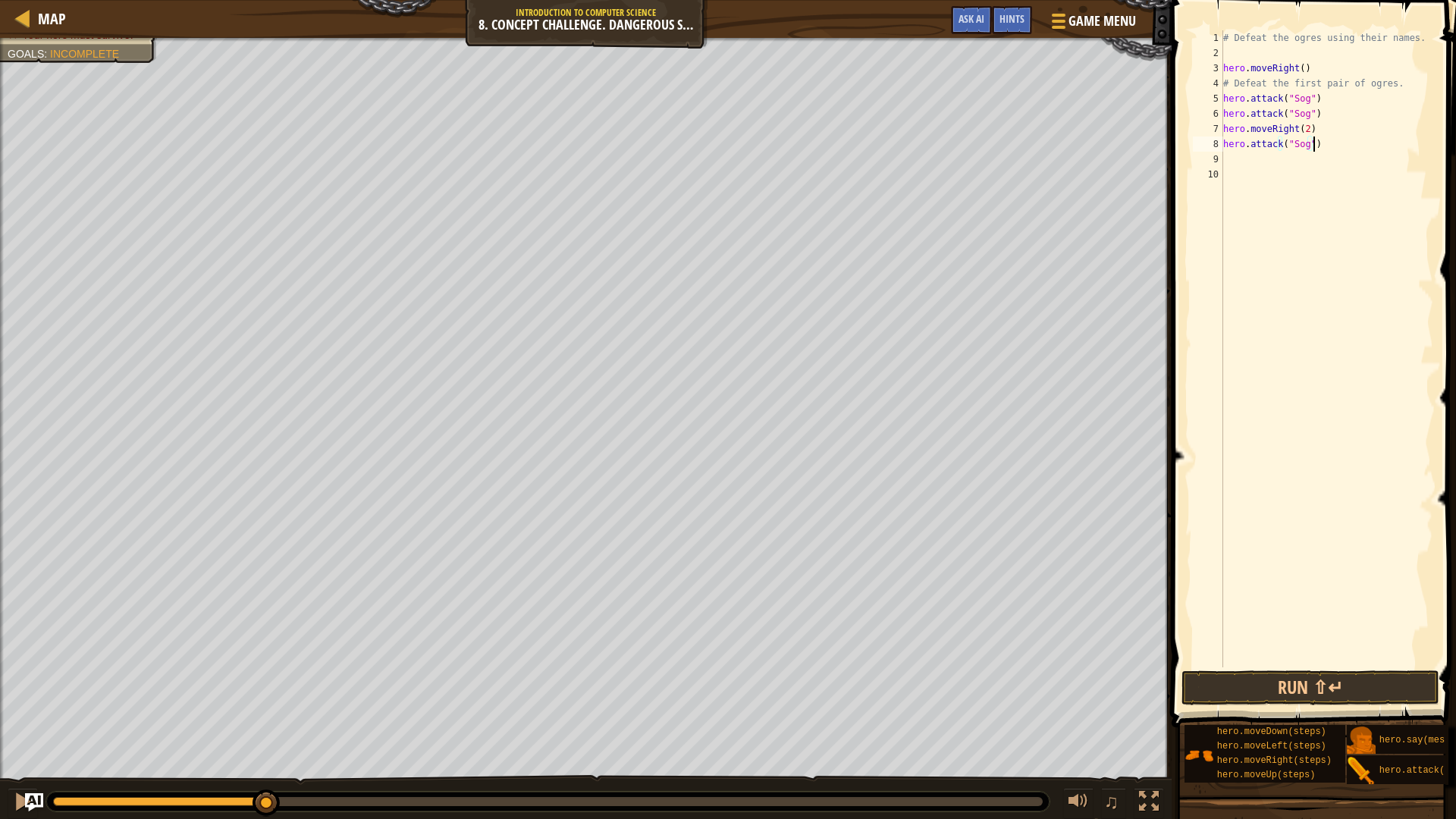
click at [1303, 147] on div "# Defeat the ogres using their names. hero . moveRight ( ) # Defeat the first p…" at bounding box center [1327, 364] width 213 height 667
type textarea "hero.attack("Gos")"
drag, startPoint x: 1339, startPoint y: 149, endPoint x: 1220, endPoint y: 143, distance: 119.2
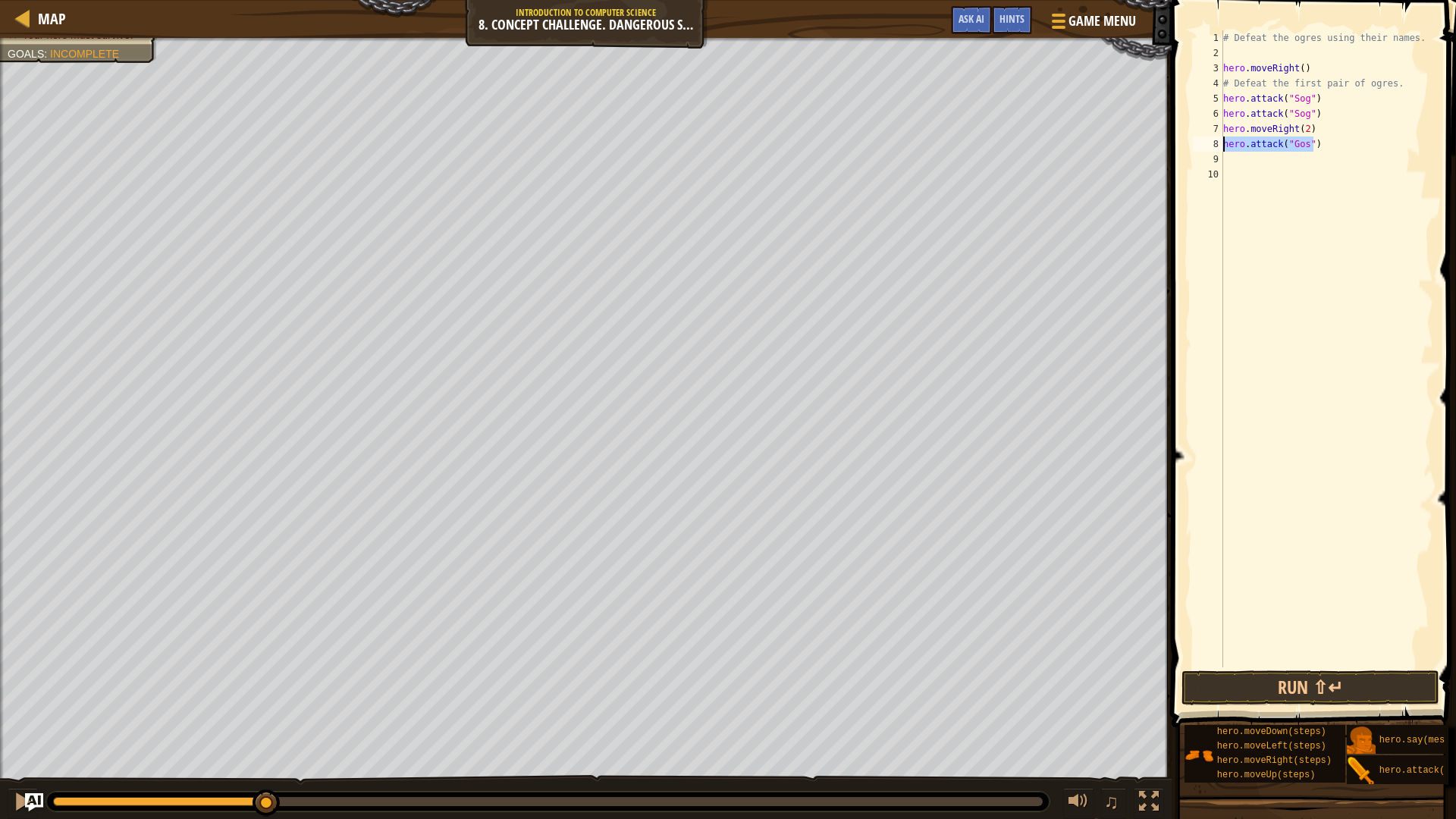
click at [1220, 143] on div "hero.attack("Gos") 1 2 3 4 5 6 7 8 9 10 # Defeat the ogres using their names. h…" at bounding box center [1311, 349] width 243 height 637
click at [1237, 169] on div "# Defeat the ogres using their names. hero . moveRight ( ) # Defeat the first p…" at bounding box center [1327, 364] width 213 height 667
click at [1237, 160] on div "# Defeat the ogres using their names. hero . moveRight ( ) # Defeat the first p…" at bounding box center [1327, 364] width 213 height 667
paste textarea "hero.attack("Gos")"
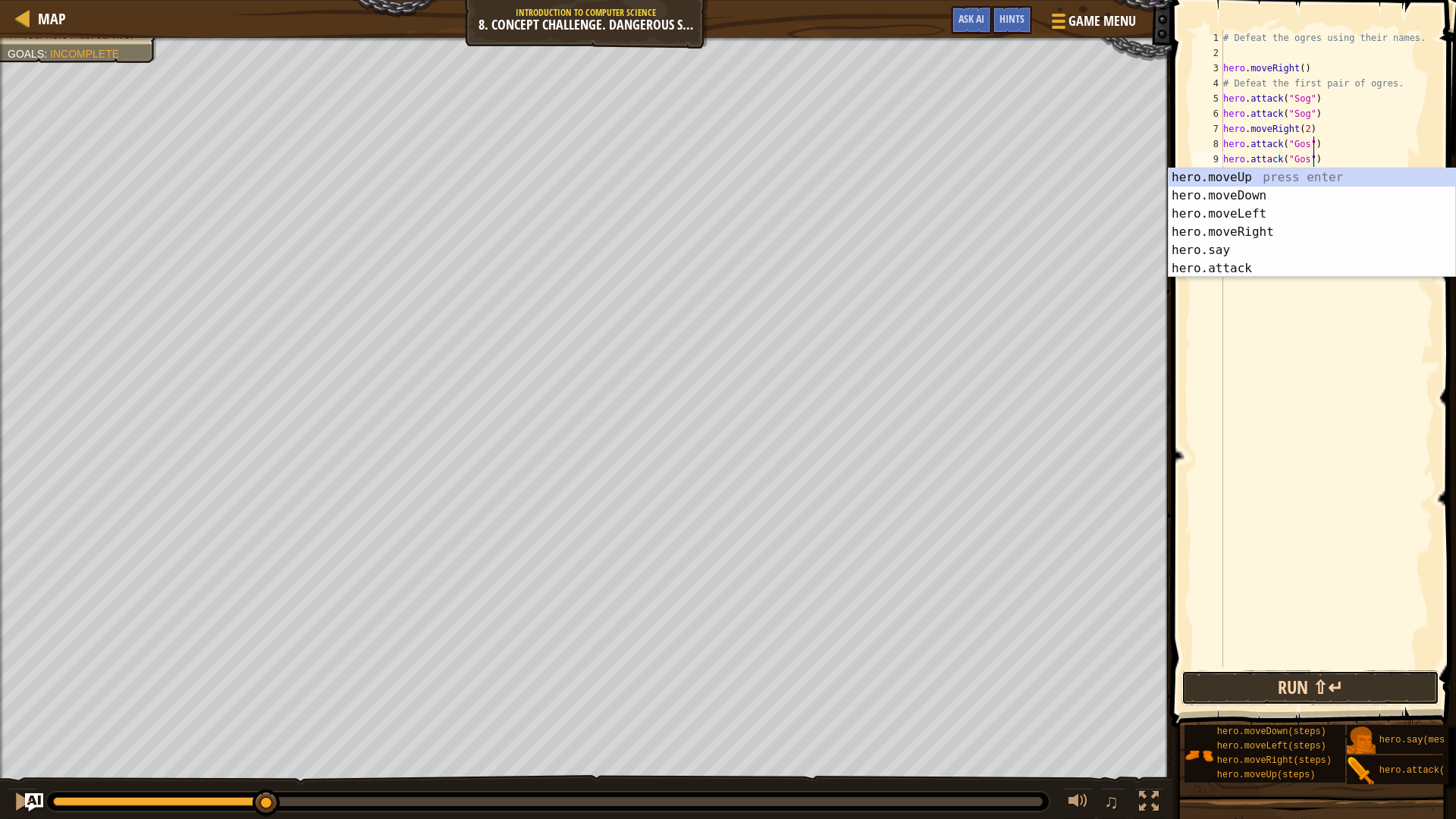
click at [1326, 687] on button "Run ⇧↵" at bounding box center [1310, 688] width 257 height 35
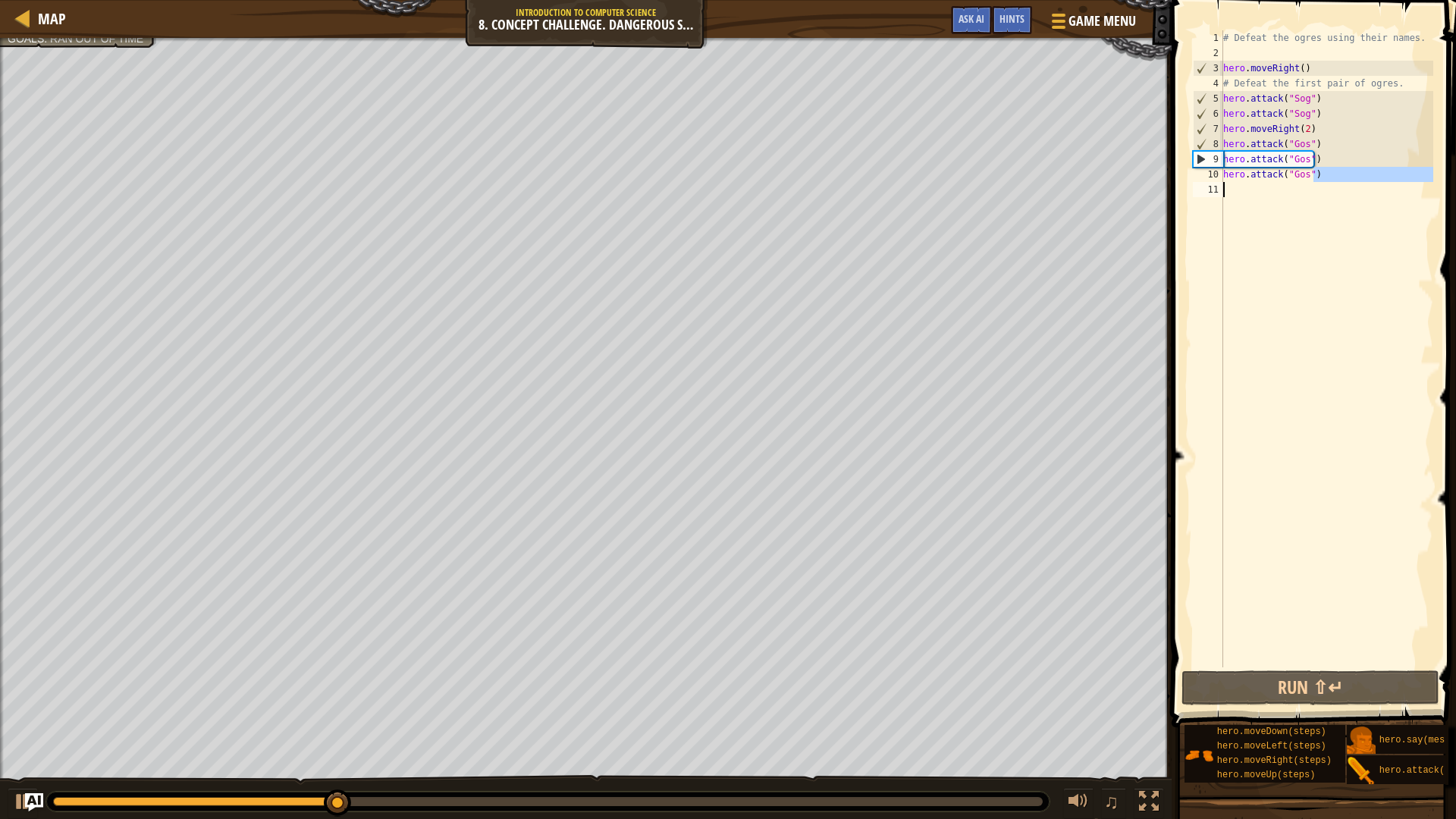
type textarea "hero.attack("Gos")"
drag, startPoint x: 1363, startPoint y: 181, endPoint x: 1216, endPoint y: 177, distance: 147.1
click at [1216, 177] on div "hero.attack("Gos") 1 2 3 4 5 6 7 8 9 10 11 # Defeat the ogres using their names…" at bounding box center [1311, 349] width 243 height 637
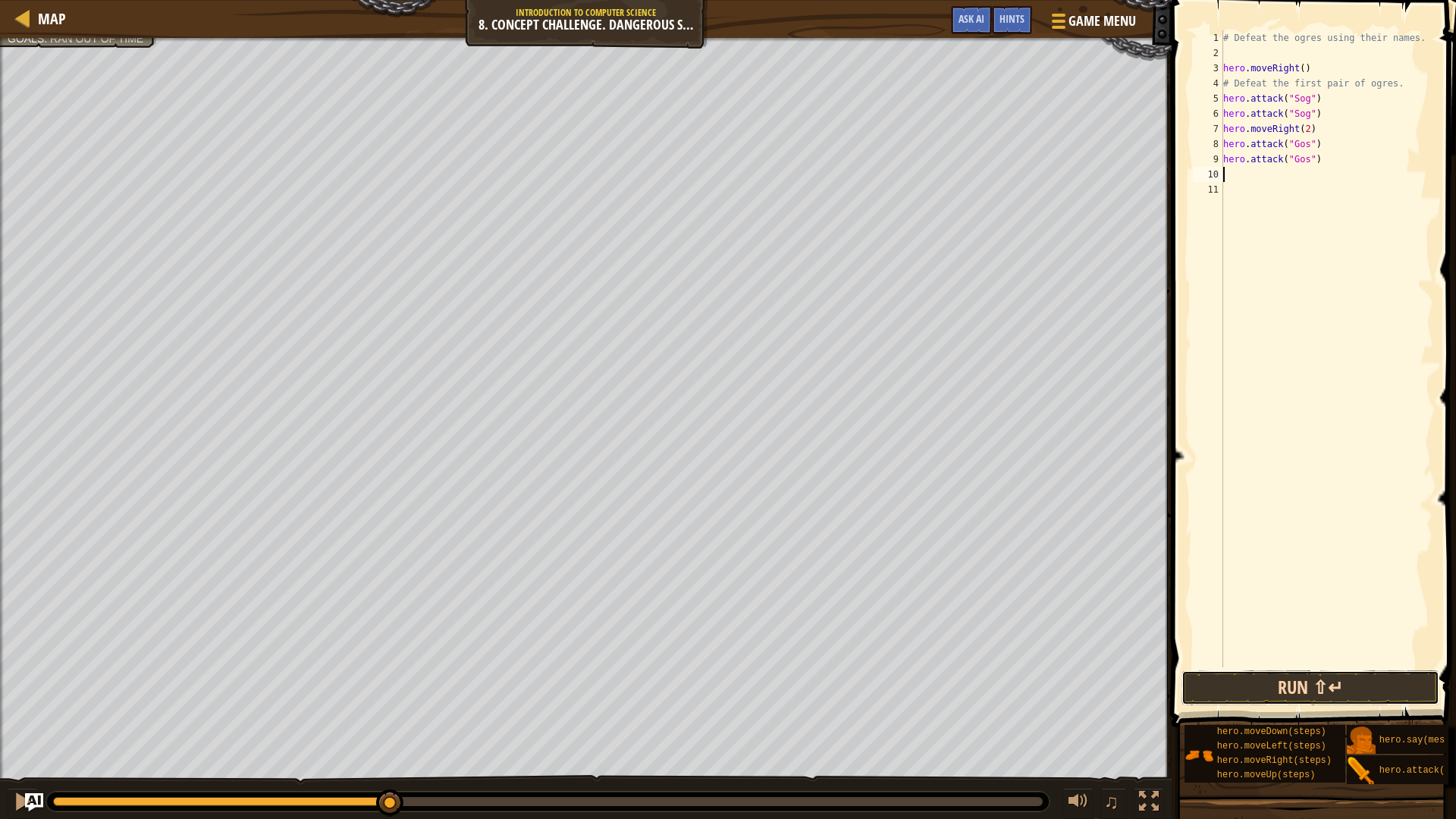
click at [1280, 694] on button "Run ⇧↵" at bounding box center [1310, 688] width 257 height 35
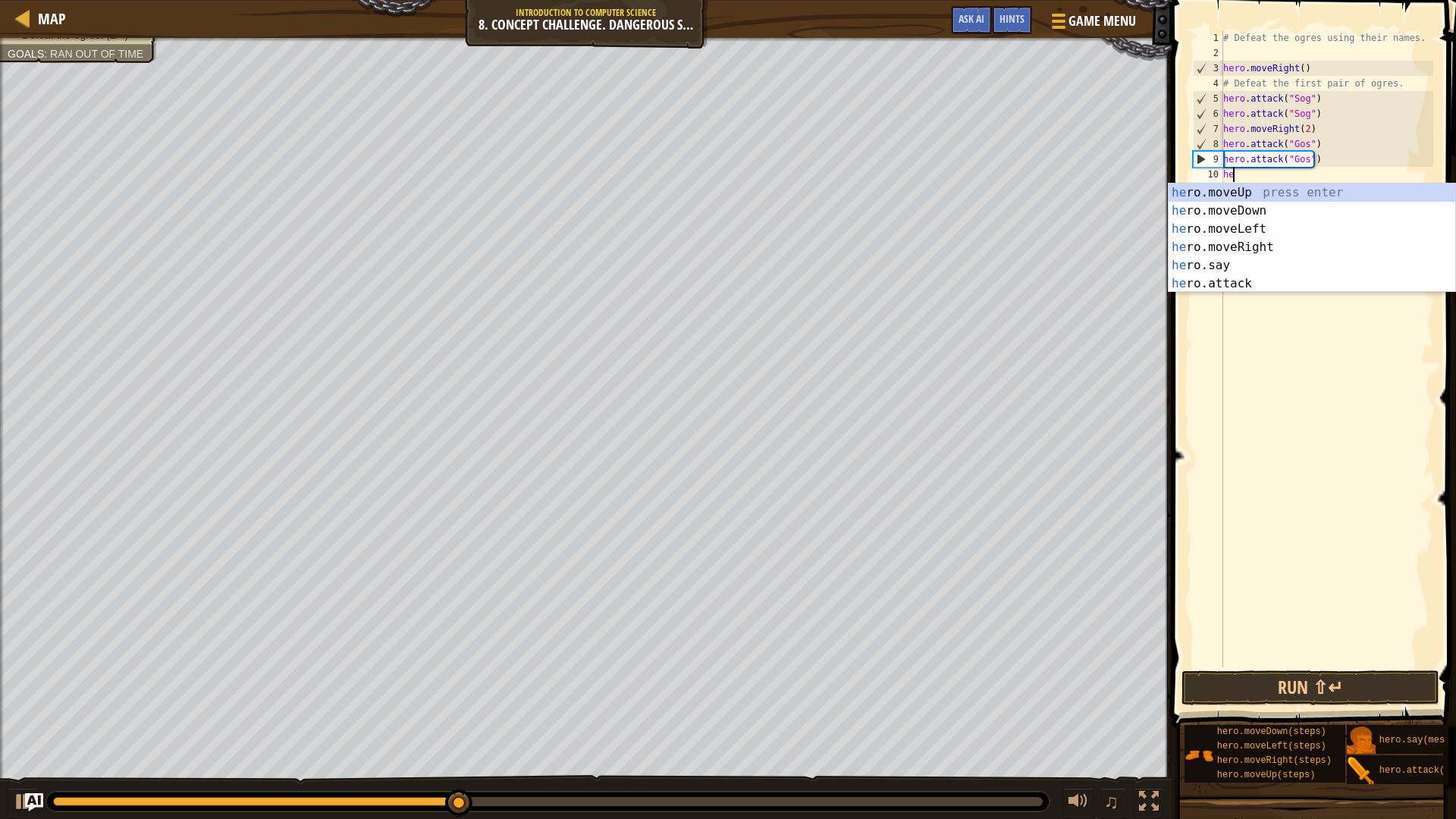
type textarea "her"
click at [1254, 195] on div "her o.moveUp press enter her o.moveDown press enter her o.moveLeft press enter …" at bounding box center [1312, 257] width 287 height 146
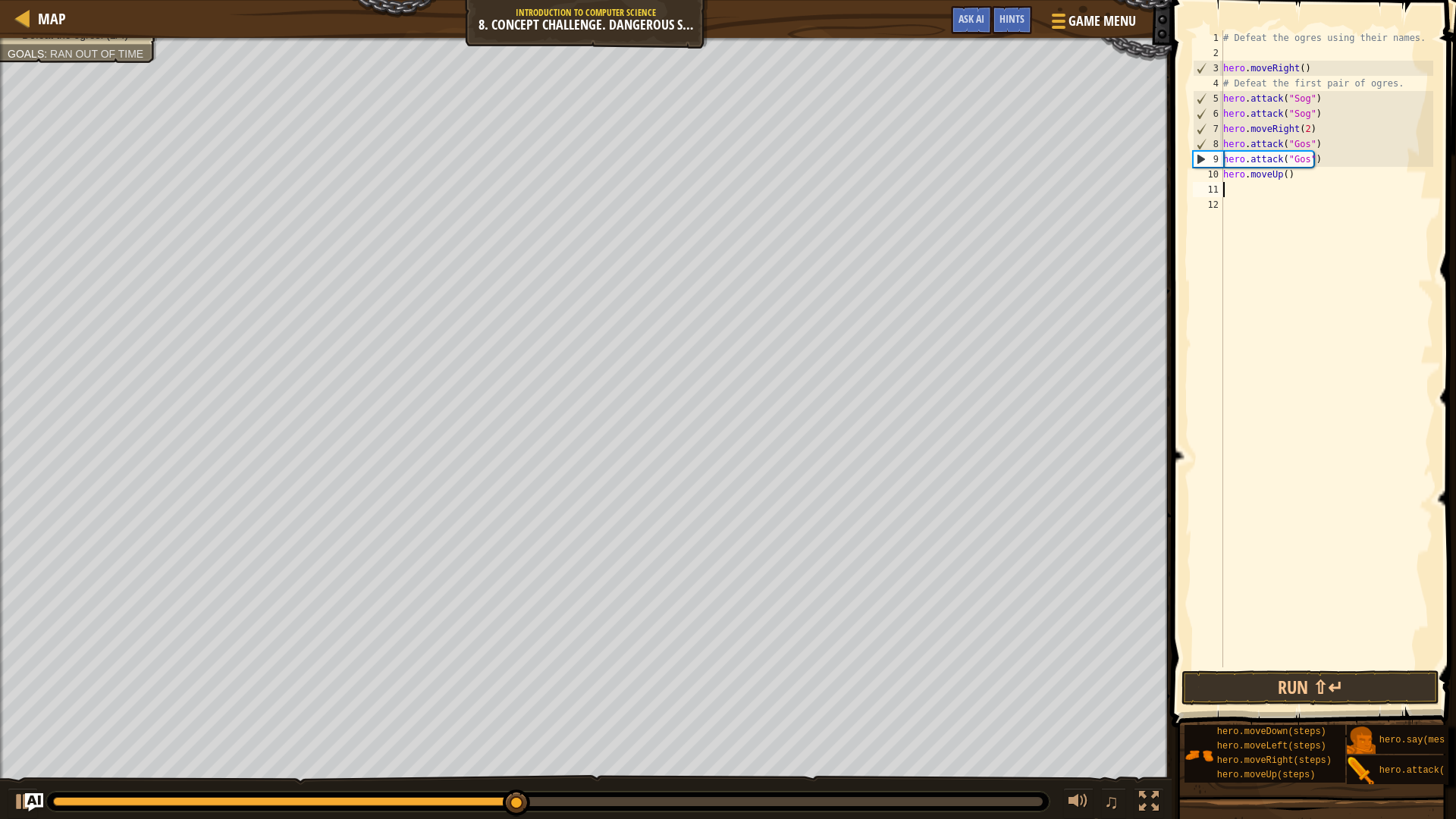
scroll to position [7, 0]
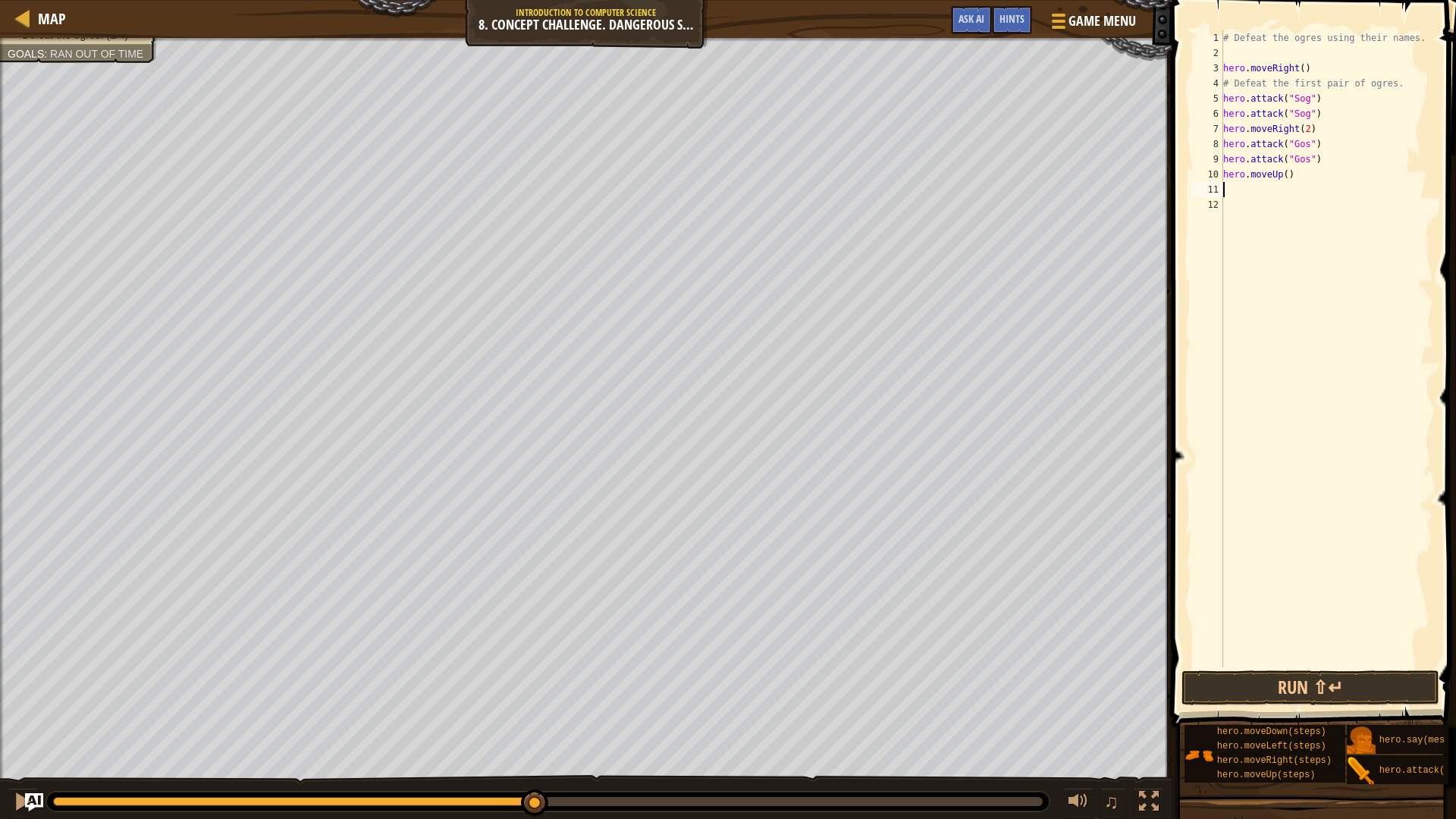
click at [1261, 191] on div "# Defeat the ogres using their names. hero . moveRight ( ) # Defeat the first p…" at bounding box center [1327, 364] width 213 height 667
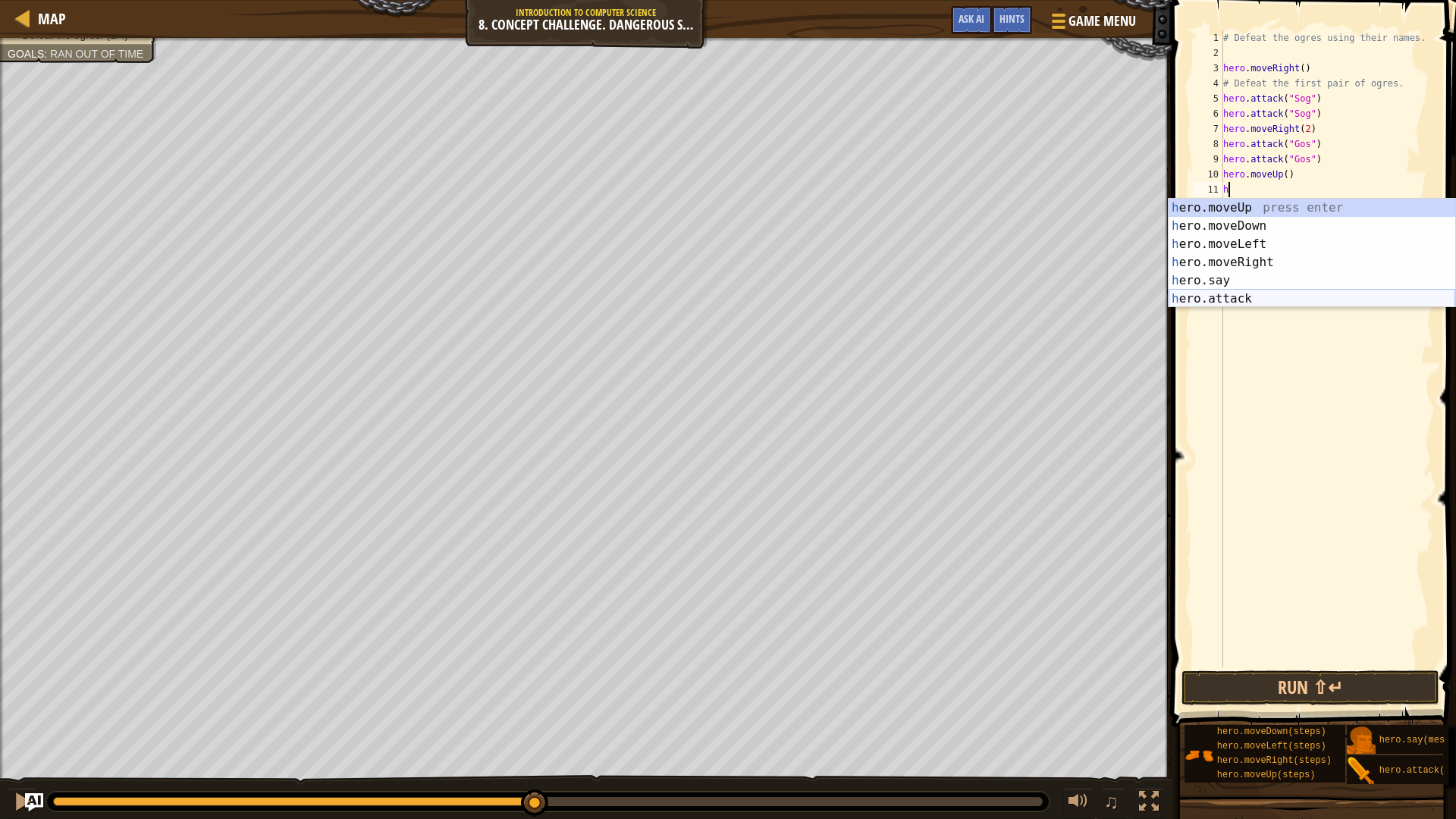
click at [1265, 297] on div "h ero.moveUp press enter h ero.moveDown press enter h ero.moveLeft press enter …" at bounding box center [1312, 272] width 287 height 146
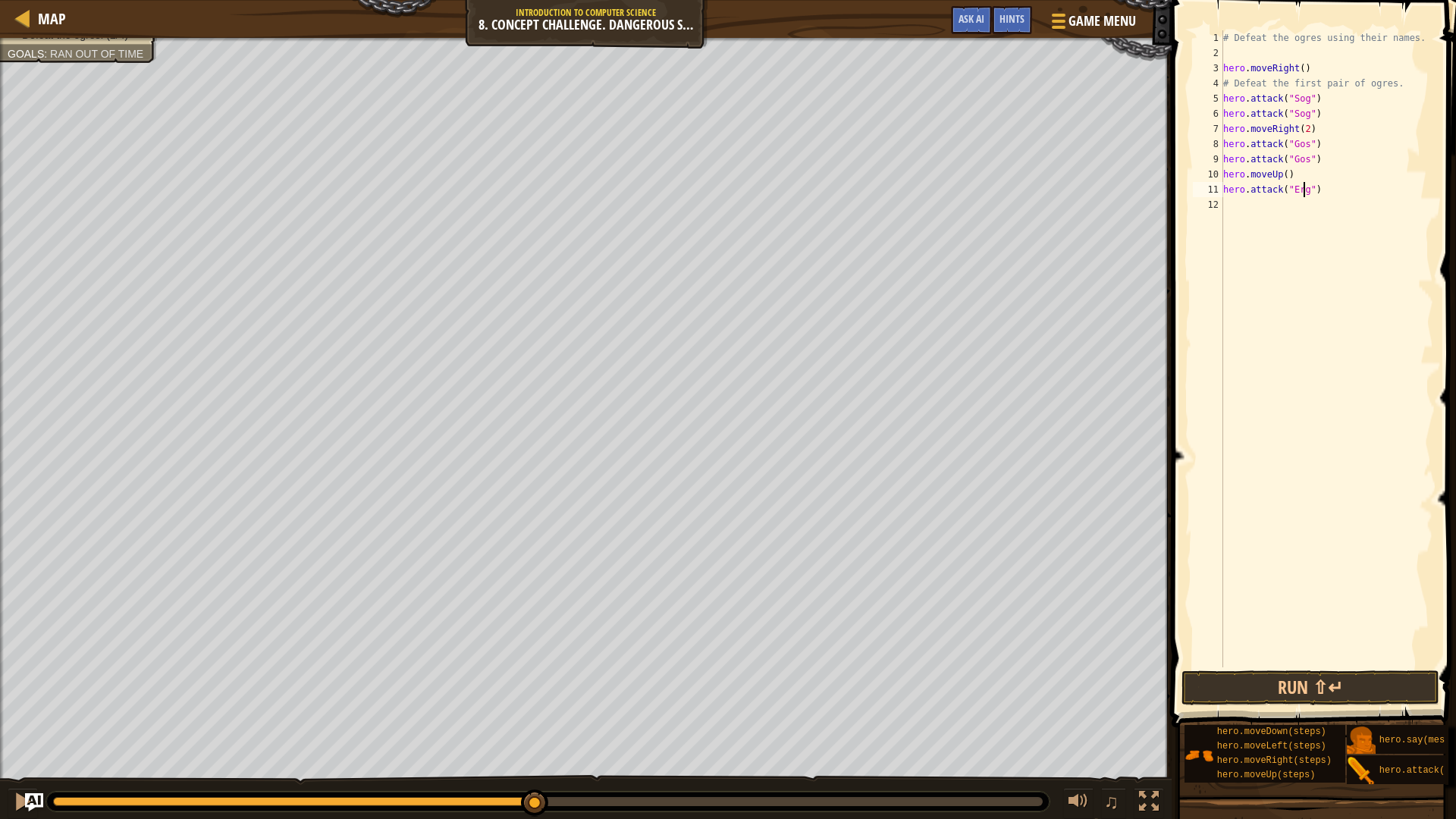
scroll to position [7, 7]
drag, startPoint x: 1335, startPoint y: 194, endPoint x: 1217, endPoint y: 196, distance: 118.0
click at [1217, 196] on div "hero.attack("Ergo") 1 2 3 4 5 6 7 8 9 10 11 12 # Defeat the ogres using their n…" at bounding box center [1311, 349] width 243 height 637
type textarea "hero.attack("Ergo")"
click at [1256, 210] on div "# Defeat the ogres using their names. hero . moveRight ( ) # Defeat the first p…" at bounding box center [1327, 349] width 213 height 637
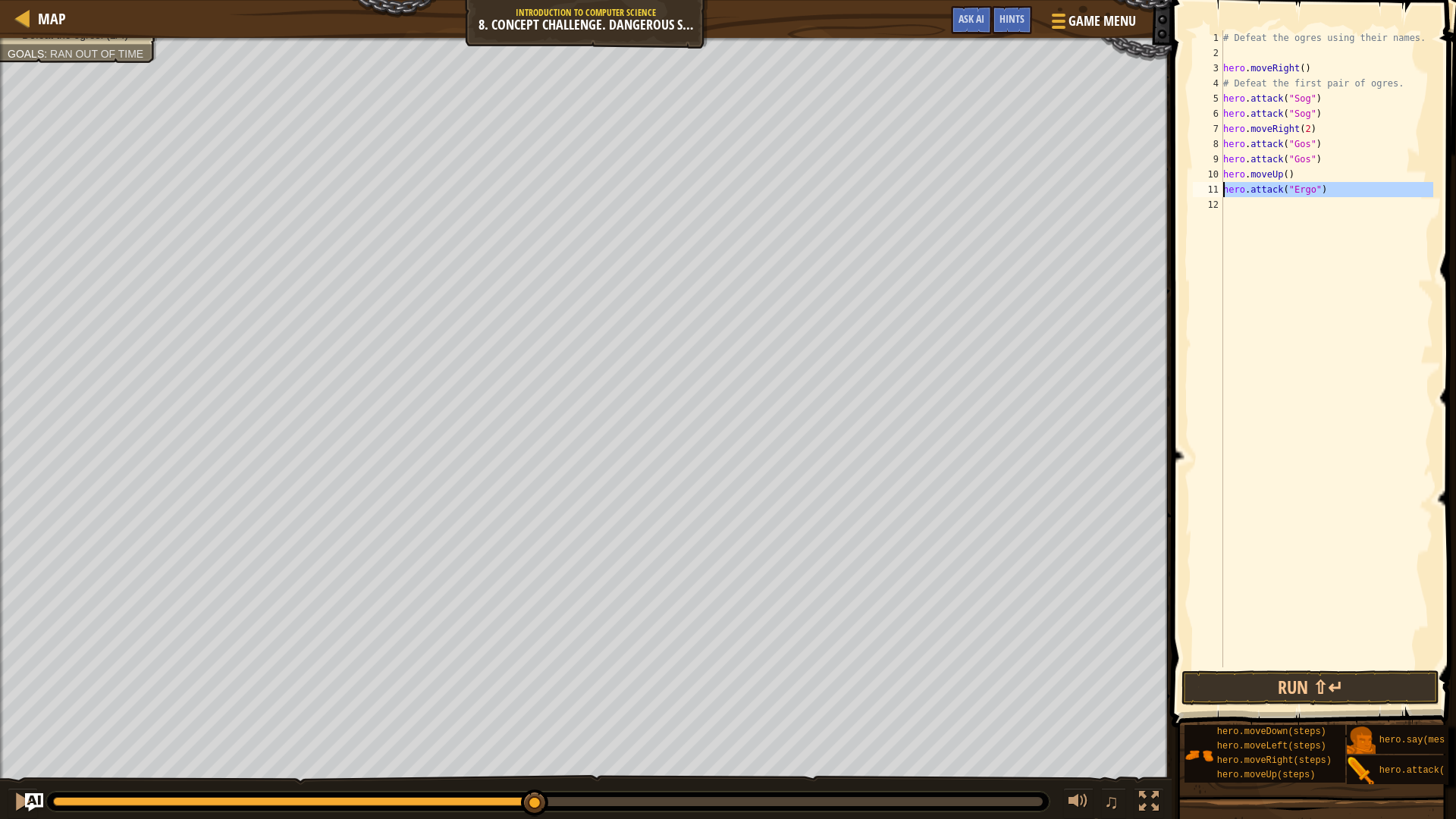
scroll to position [7, 0]
click at [1298, 696] on button "Run ⇧↵" at bounding box center [1310, 688] width 257 height 35
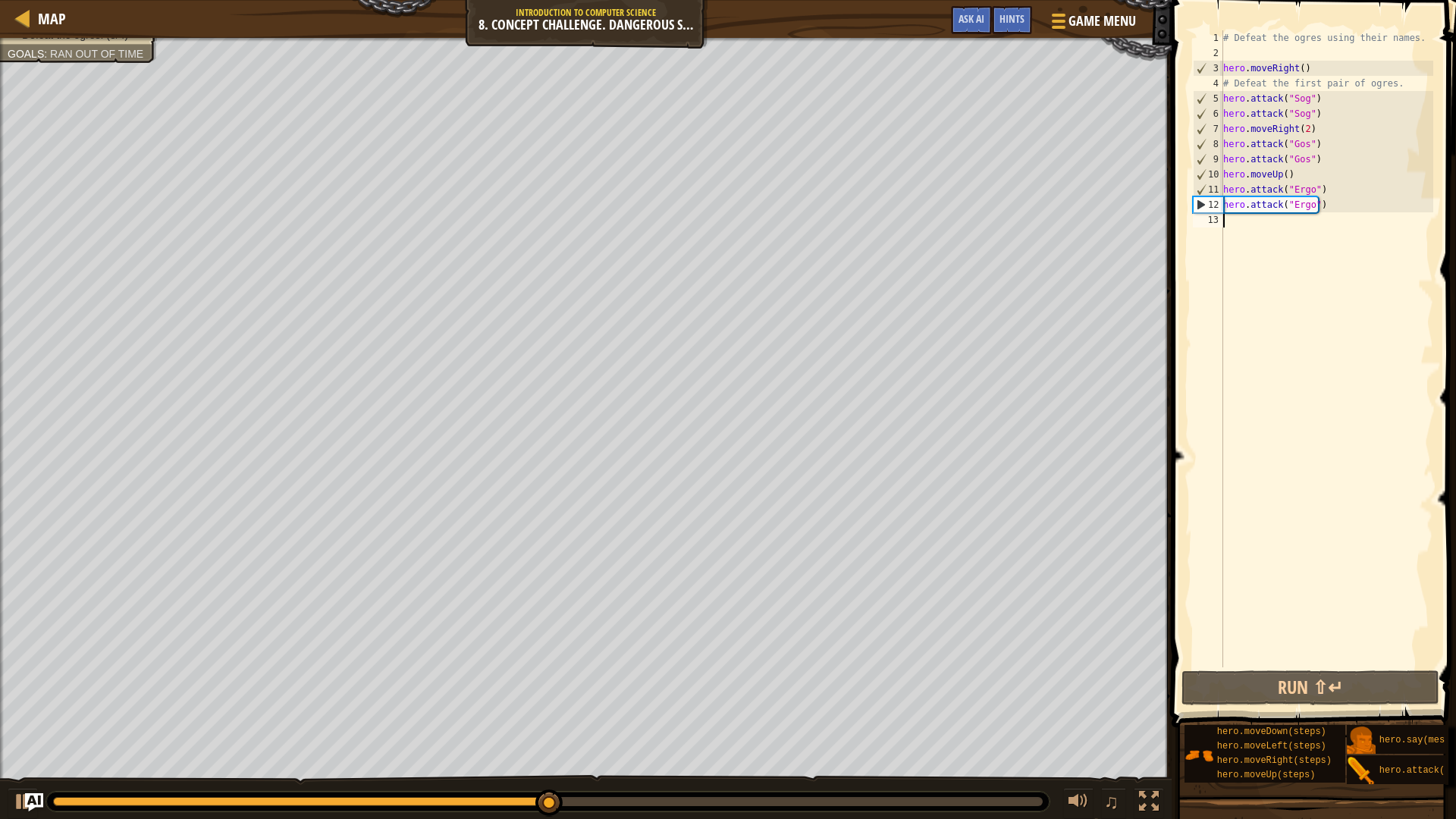
click at [1237, 230] on div "# Defeat the ogres using their names. hero . moveRight ( ) # Defeat the first p…" at bounding box center [1327, 364] width 213 height 667
paste textarea "hero.attack("Ergo")"
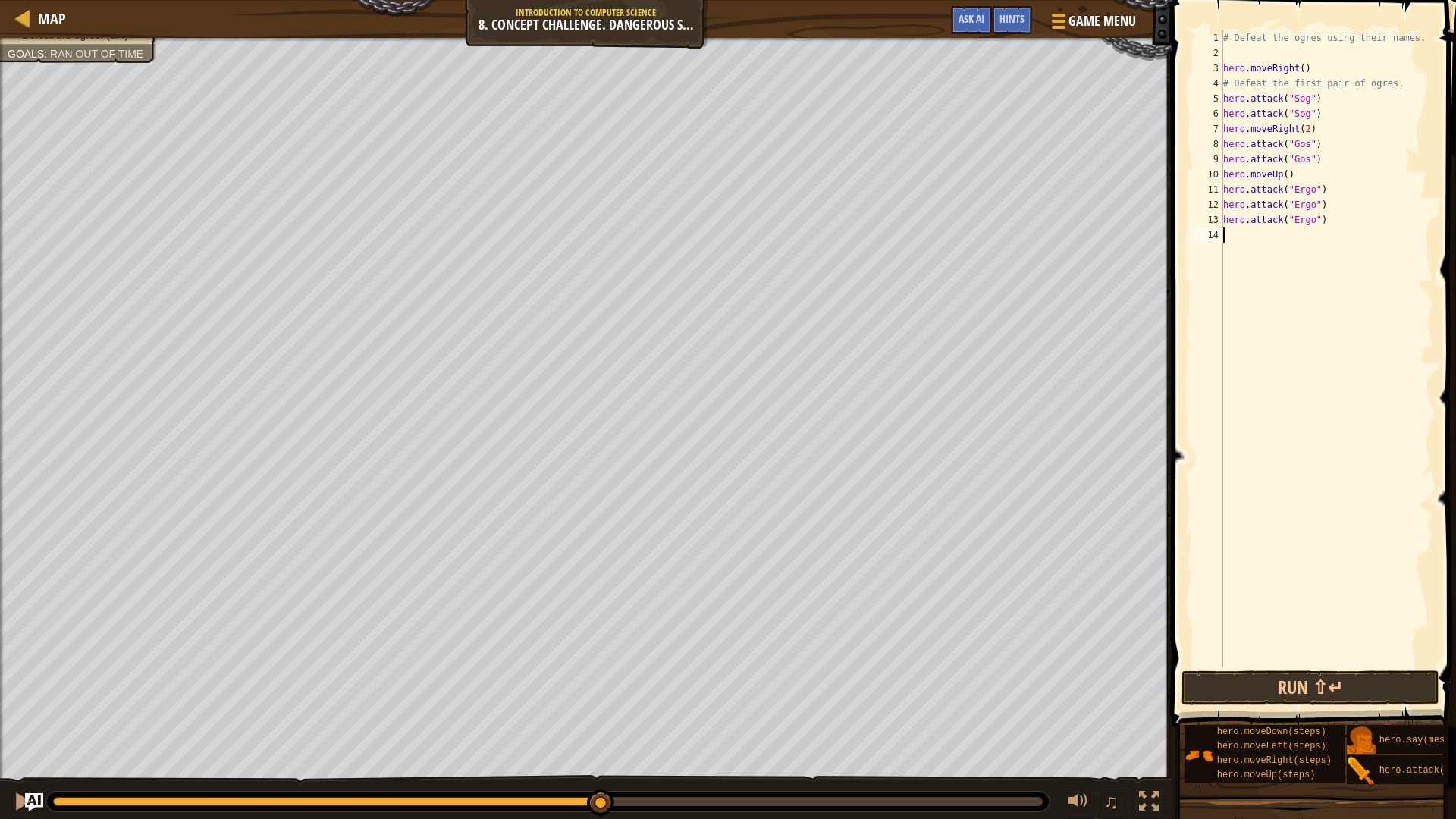
click at [1305, 227] on div "# Defeat the ogres using their names. hero . moveRight ( ) # Defeat the first p…" at bounding box center [1327, 364] width 213 height 667
click at [1309, 227] on div "# Defeat the ogres using their names. hero . moveRight ( ) # Defeat the first p…" at bounding box center [1327, 364] width 213 height 667
type textarea "hero.attack(")"
drag, startPoint x: 1309, startPoint y: 227, endPoint x: 1216, endPoint y: 221, distance: 93.2
click at [1216, 221] on div "hero.attack(") 1 2 3 4 5 6 7 8 9 10 11 12 13 14 # Defeat the ogres using their …" at bounding box center [1311, 349] width 243 height 637
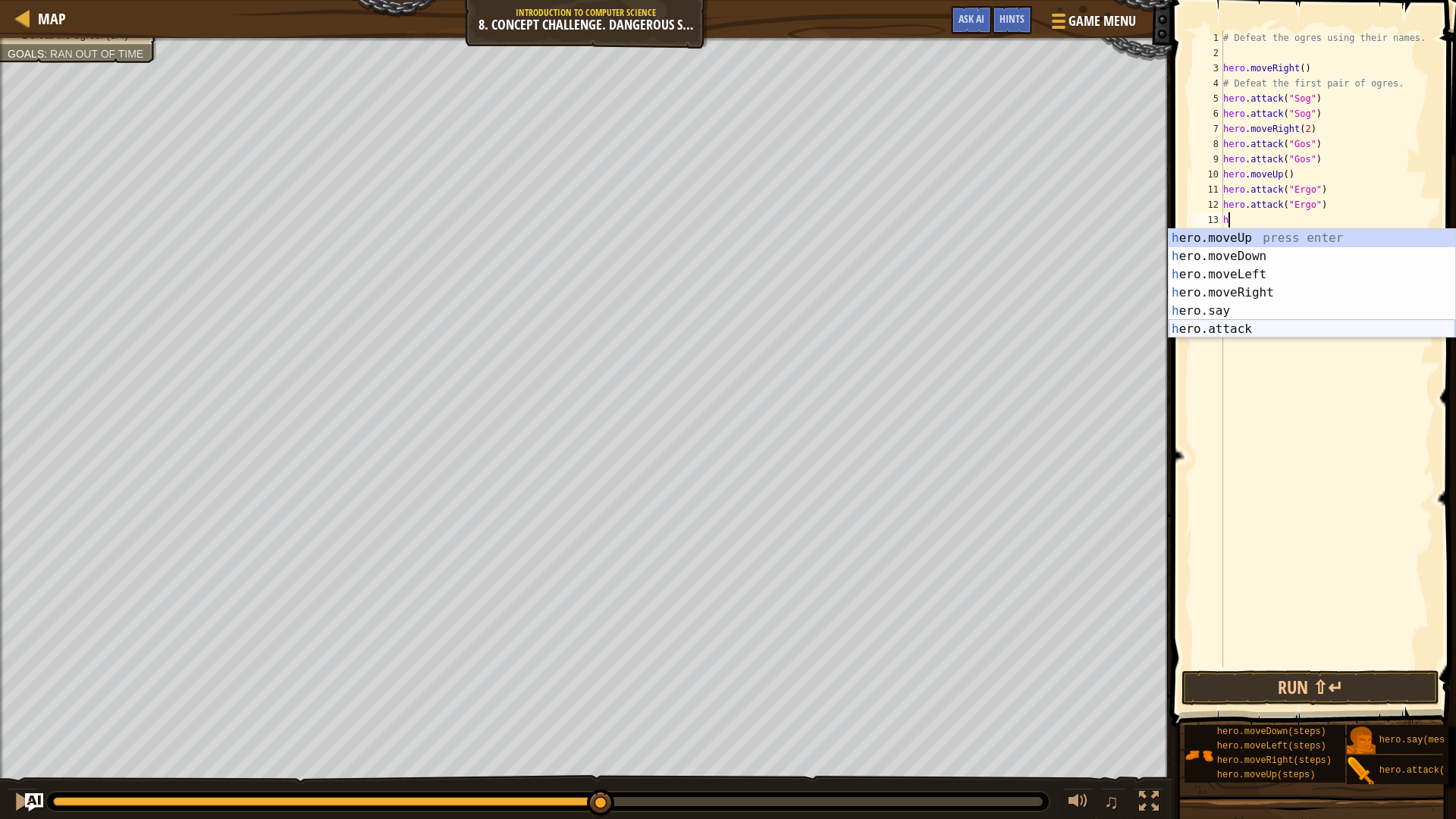
click at [1249, 329] on div "h ero.moveUp press enter h ero.moveDown press enter h ero.moveLeft press enter …" at bounding box center [1312, 302] width 287 height 146
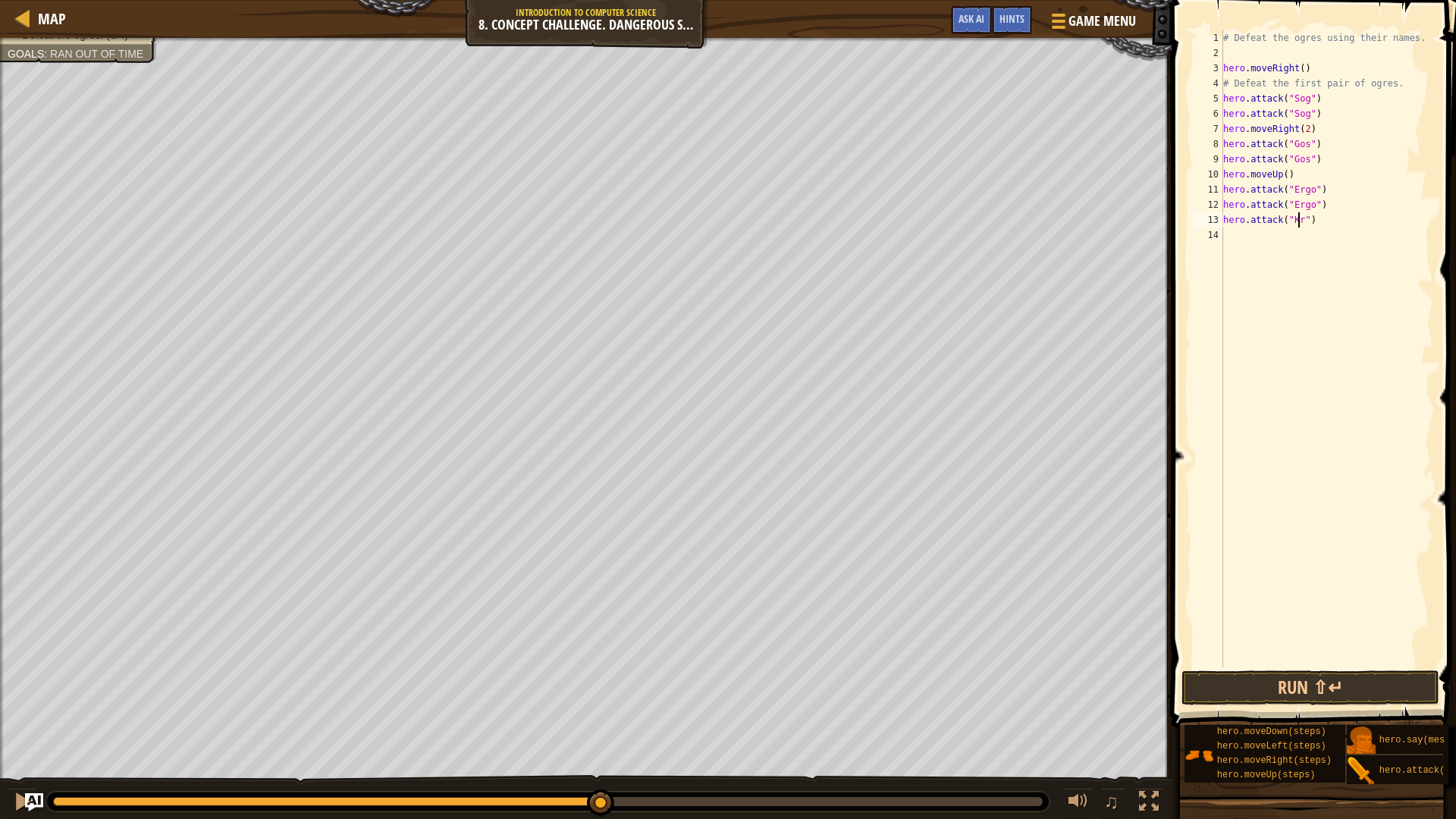
type textarea "hero.attack("Kro")"
drag, startPoint x: 1357, startPoint y: 224, endPoint x: 1222, endPoint y: 222, distance: 135.0
click at [1222, 222] on div "hero.attack("Kro") 1 2 3 4 5 6 7 8 9 10 11 12 13 14 # Defeat the ogres using th…" at bounding box center [1311, 349] width 243 height 637
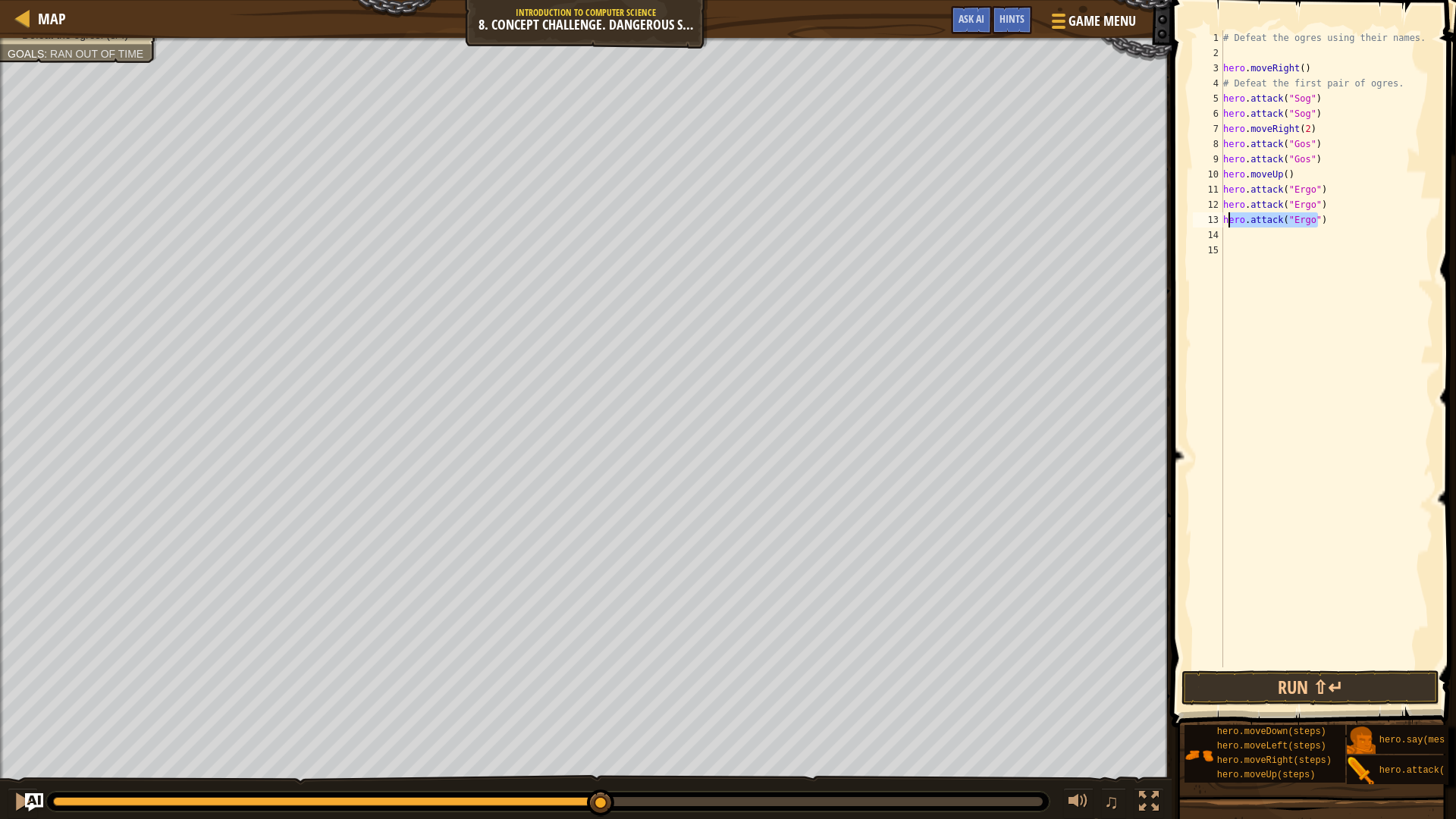
drag, startPoint x: 1351, startPoint y: 216, endPoint x: 1231, endPoint y: 224, distance: 120.3
click at [1231, 224] on div "# Defeat the ogres using their names. hero . moveRight ( ) # Defeat the first p…" at bounding box center [1327, 364] width 213 height 667
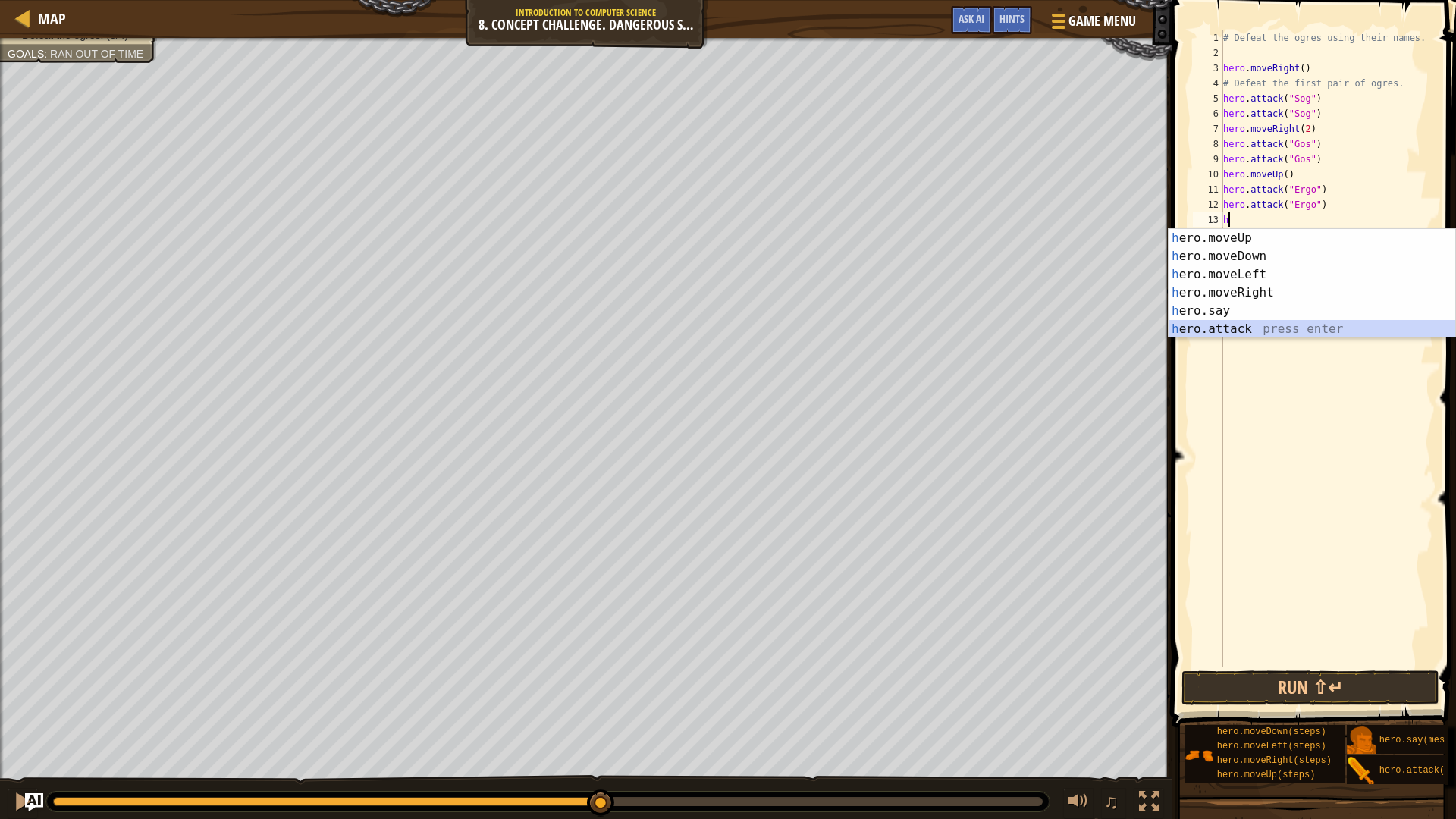
click at [1267, 328] on div "h ero.moveUp press enter h ero.moveDown press enter h ero.moveLeft press enter …" at bounding box center [1312, 302] width 287 height 146
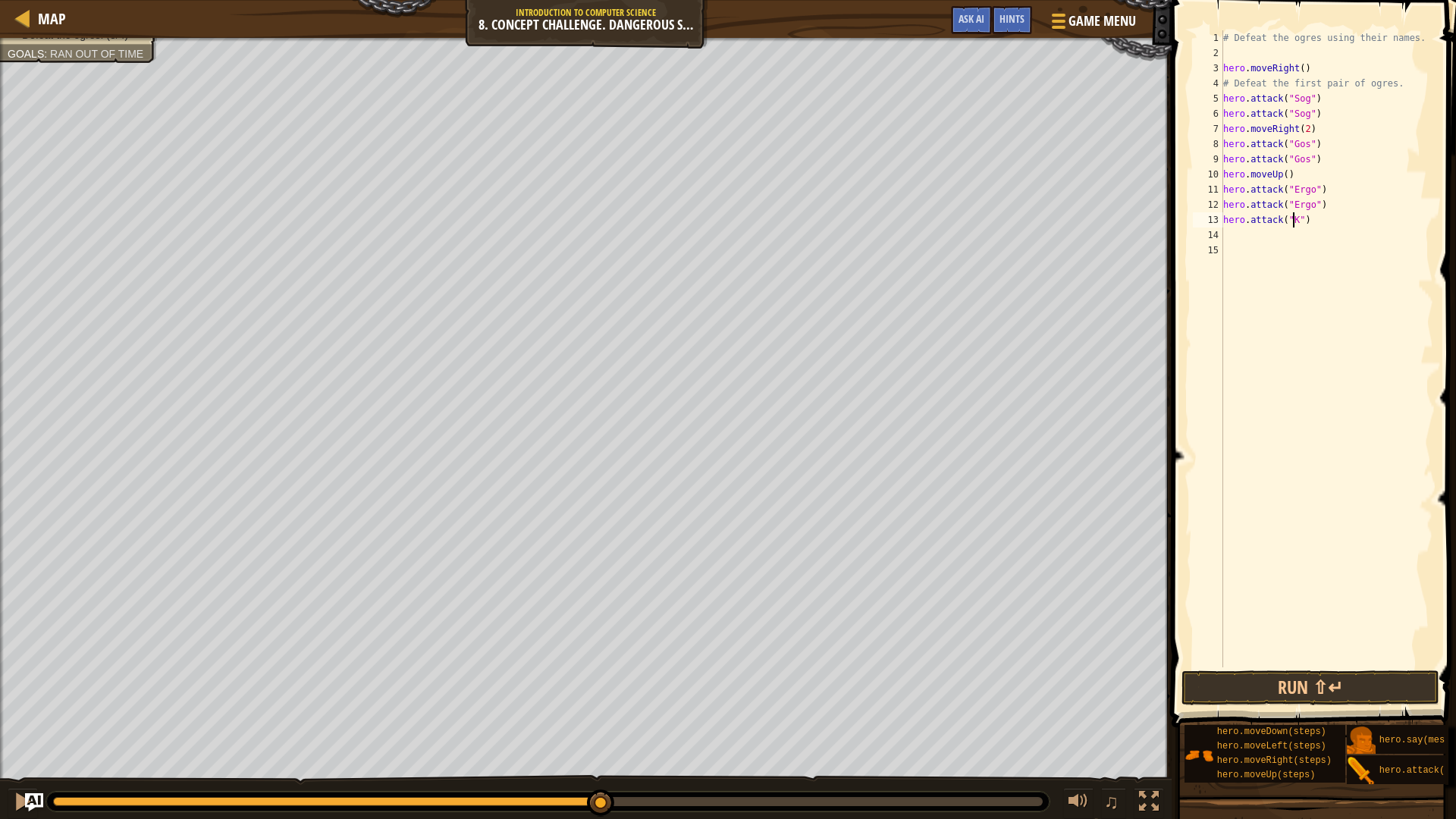
type textarea "hero.attack("Kro")"
click at [1342, 220] on div "# Defeat the ogres using their names. hero . moveRight ( ) # Defeat the first p…" at bounding box center [1327, 364] width 213 height 667
drag, startPoint x: 1342, startPoint y: 220, endPoint x: 1205, endPoint y: 219, distance: 137.0
click at [1205, 219] on div "hero.attack("Kro") 1 2 3 4 5 6 7 8 9 10 11 12 13 14 15 # Defeat the ogres using…" at bounding box center [1311, 349] width 243 height 637
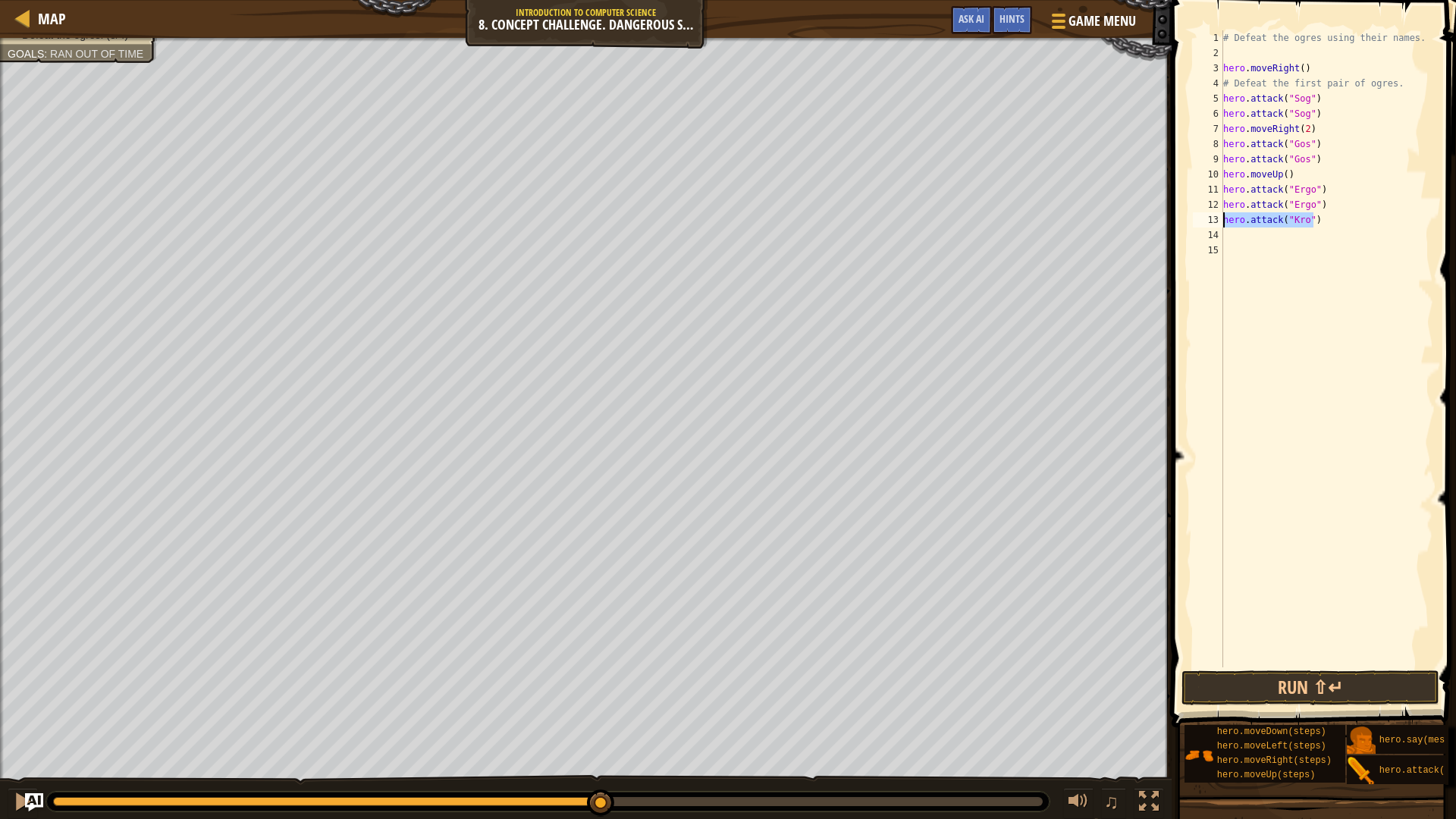
click at [1243, 230] on div "# Defeat the ogres using their names. hero . moveRight ( ) # Defeat the first p…" at bounding box center [1327, 364] width 213 height 667
paste textarea "hero.attack("Kro")"
type textarea "hero.attack("Kro")"
click at [1331, 686] on button "Run ⇧↵" at bounding box center [1310, 688] width 257 height 35
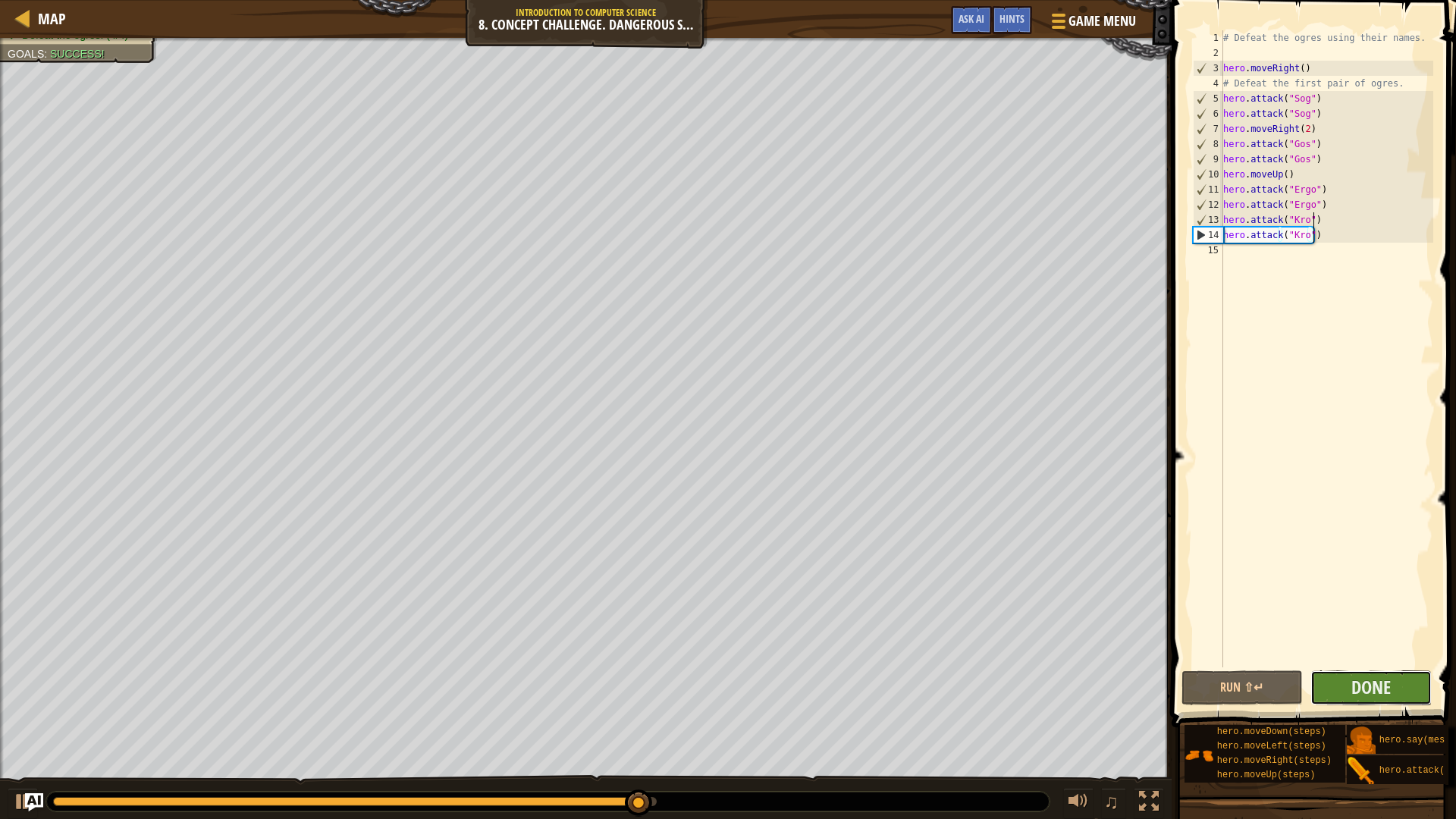
click at [1337, 686] on button "Done" at bounding box center [1370, 688] width 121 height 35
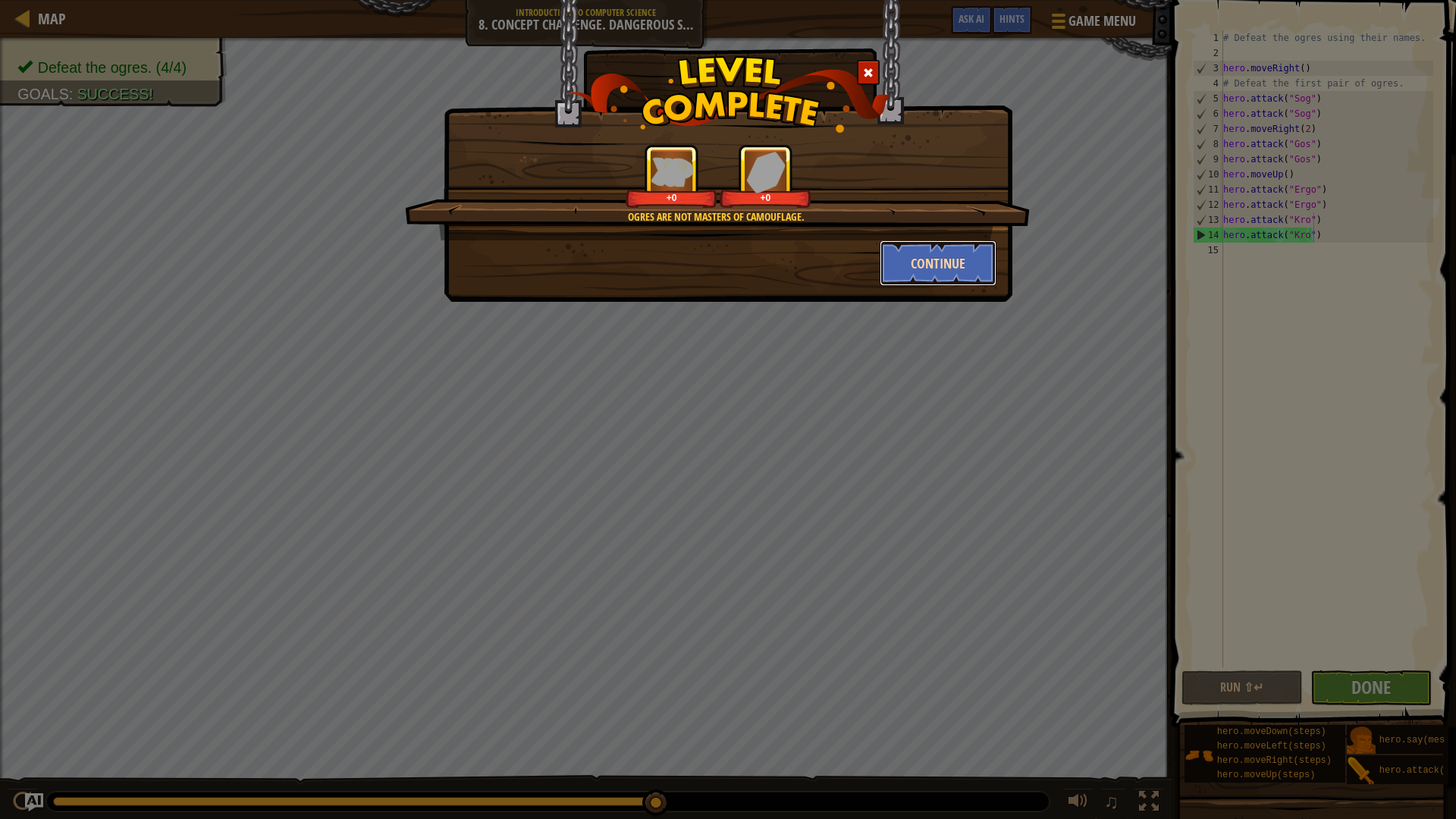
click at [947, 250] on button "Continue" at bounding box center [938, 263] width 118 height 46
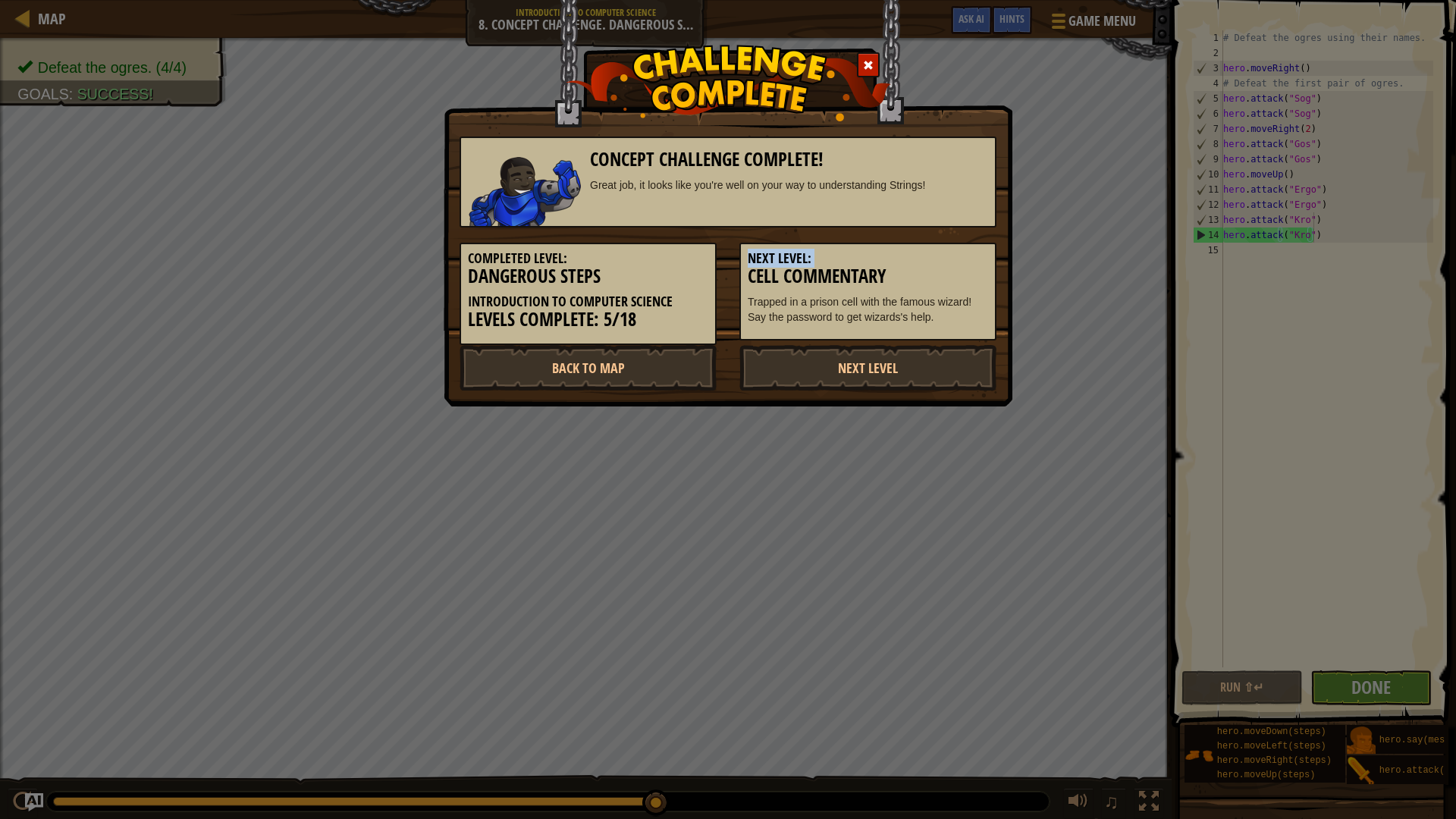
click at [935, 256] on h5 "Next Level:" at bounding box center [868, 258] width 241 height 15
click at [931, 261] on h5 "Next Level:" at bounding box center [868, 258] width 241 height 15
click at [899, 377] on link "Next Level" at bounding box center [868, 368] width 257 height 46
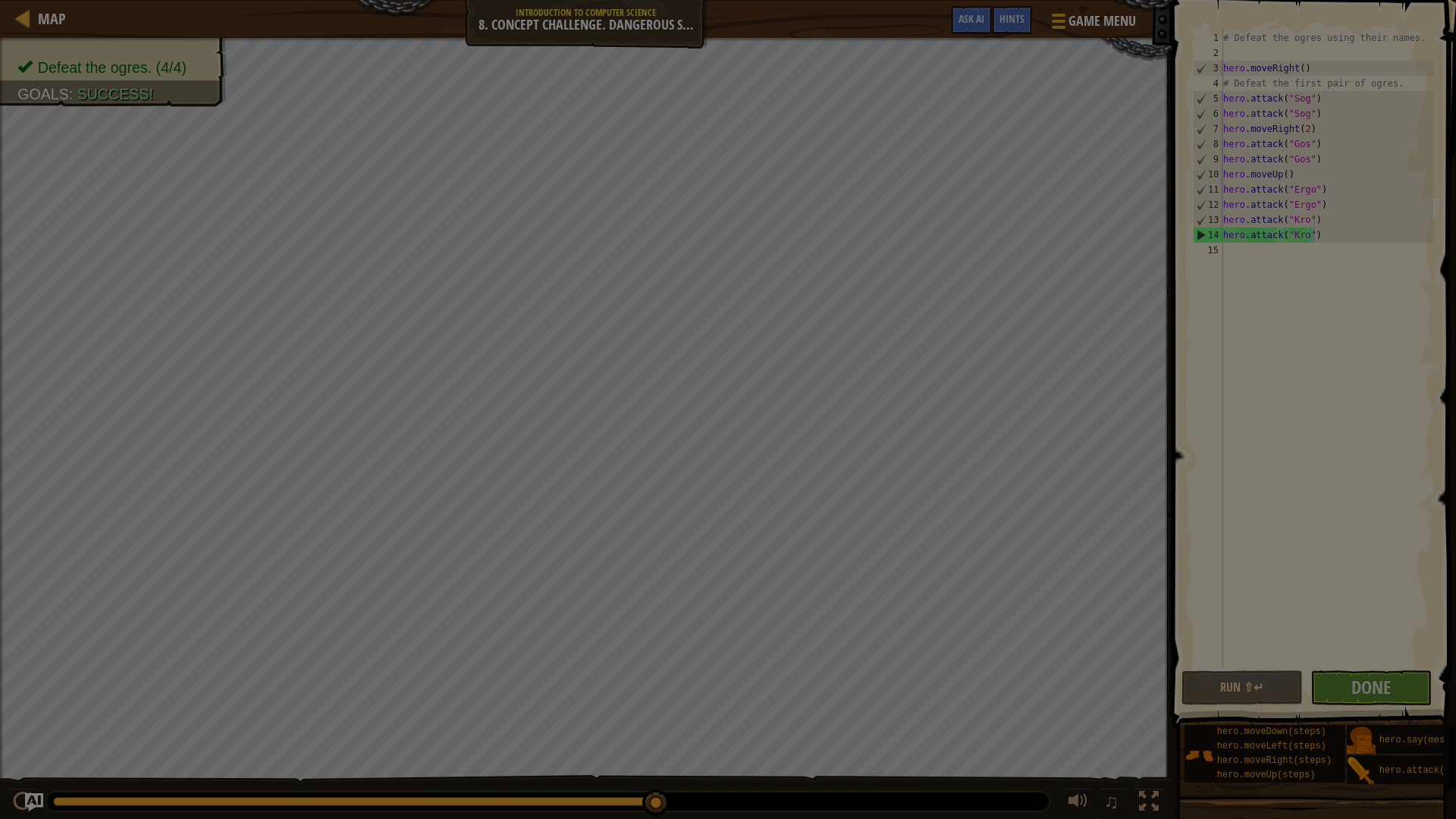
click at [0, 0] on img at bounding box center [0, 0] width 0 height 0
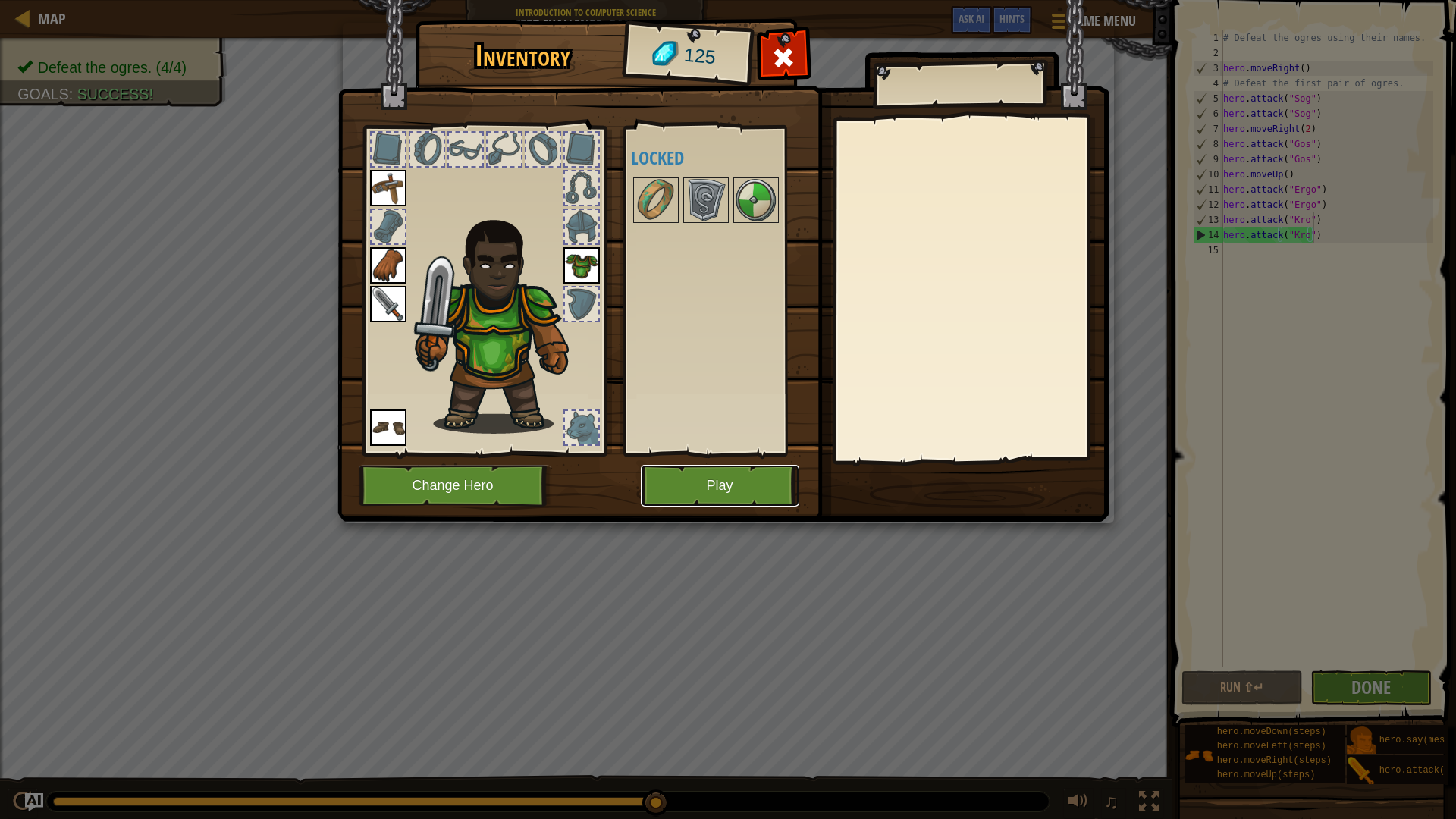
click at [732, 483] on button "Play" at bounding box center [720, 485] width 158 height 42
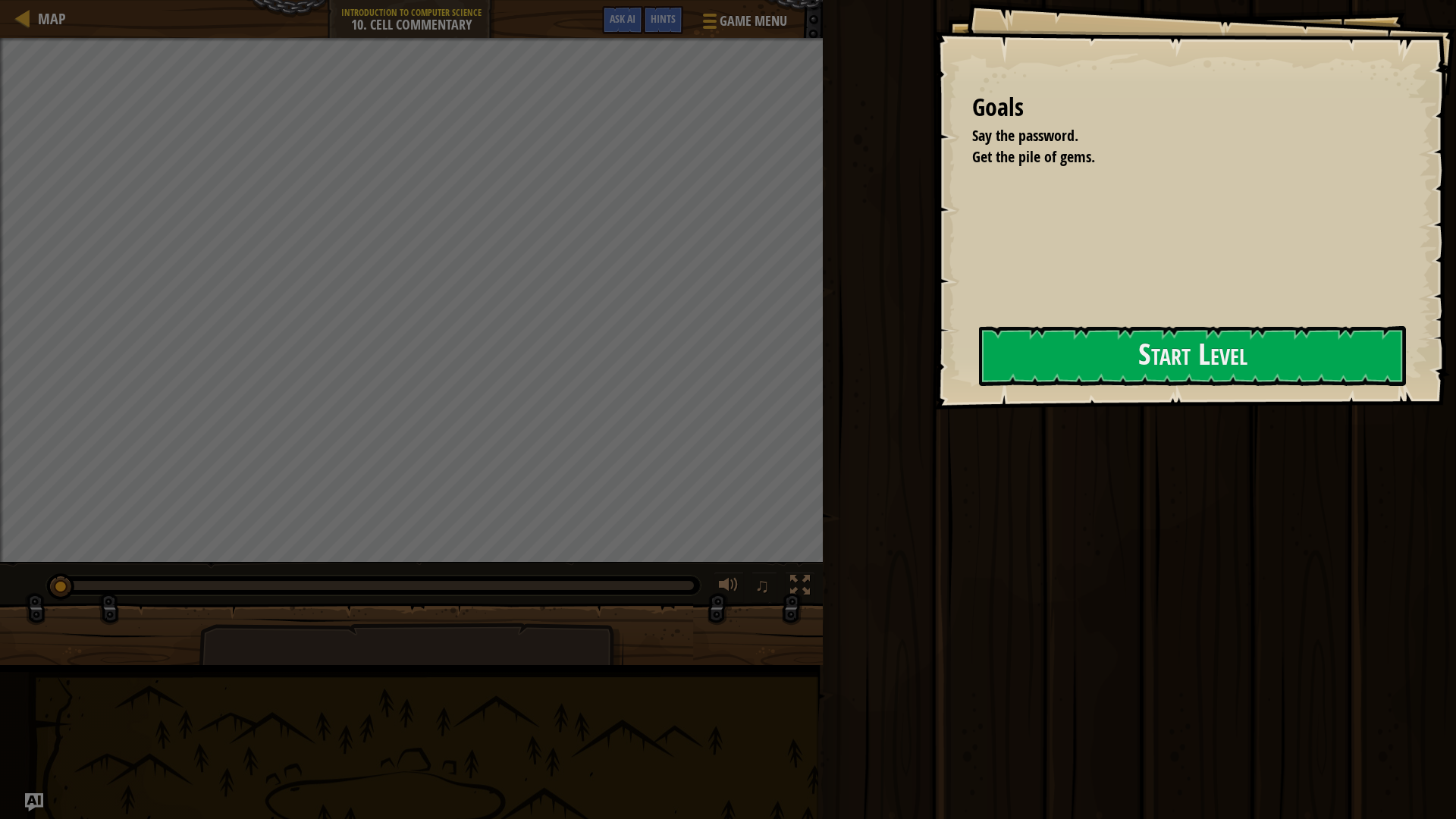
click at [839, 400] on div "Goals Say the password. Get the pile of gems. Start Level Error loading from se…" at bounding box center [728, 409] width 1456 height 819
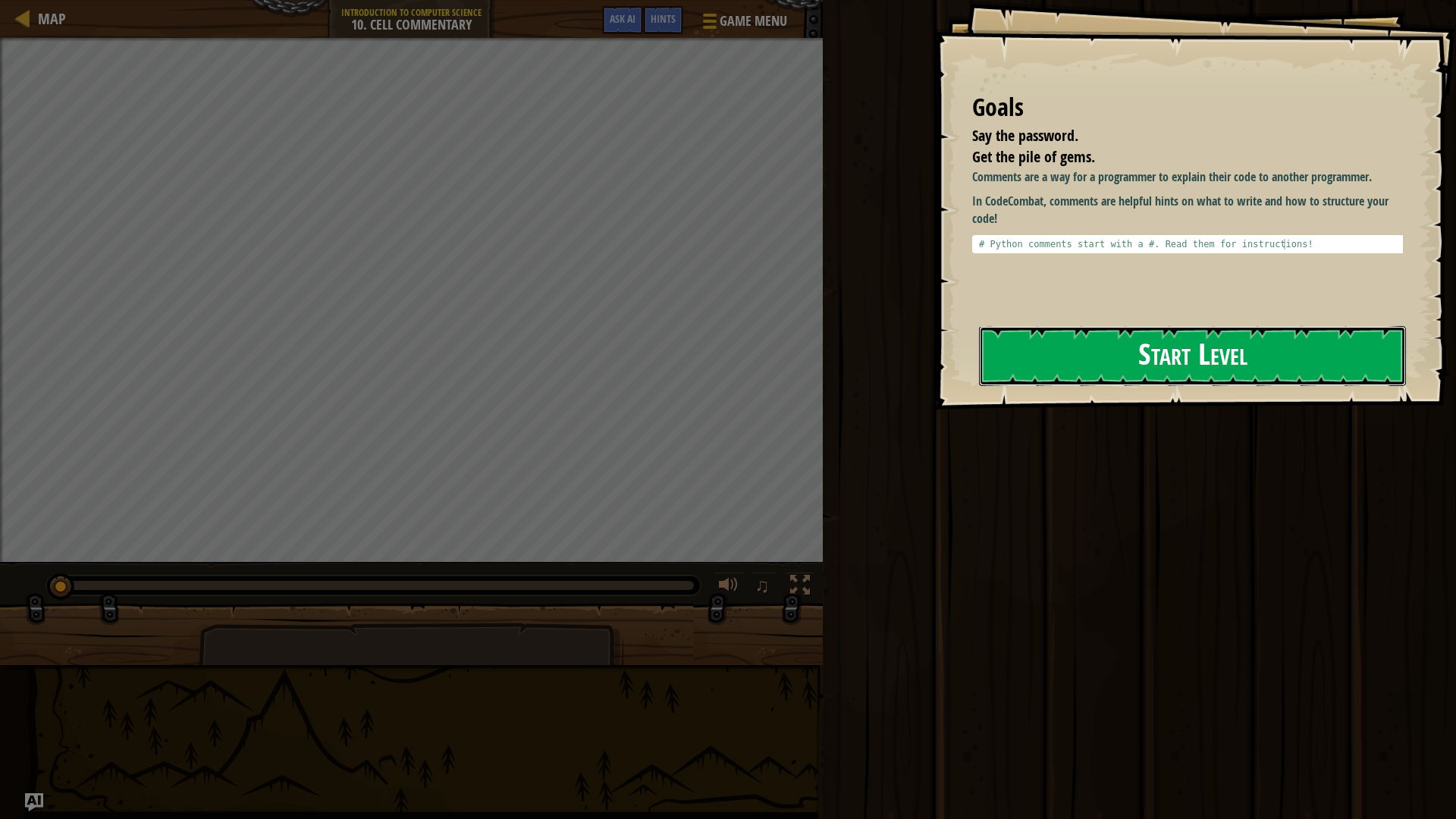
click at [1089, 344] on button "Start Level" at bounding box center [1193, 356] width 427 height 60
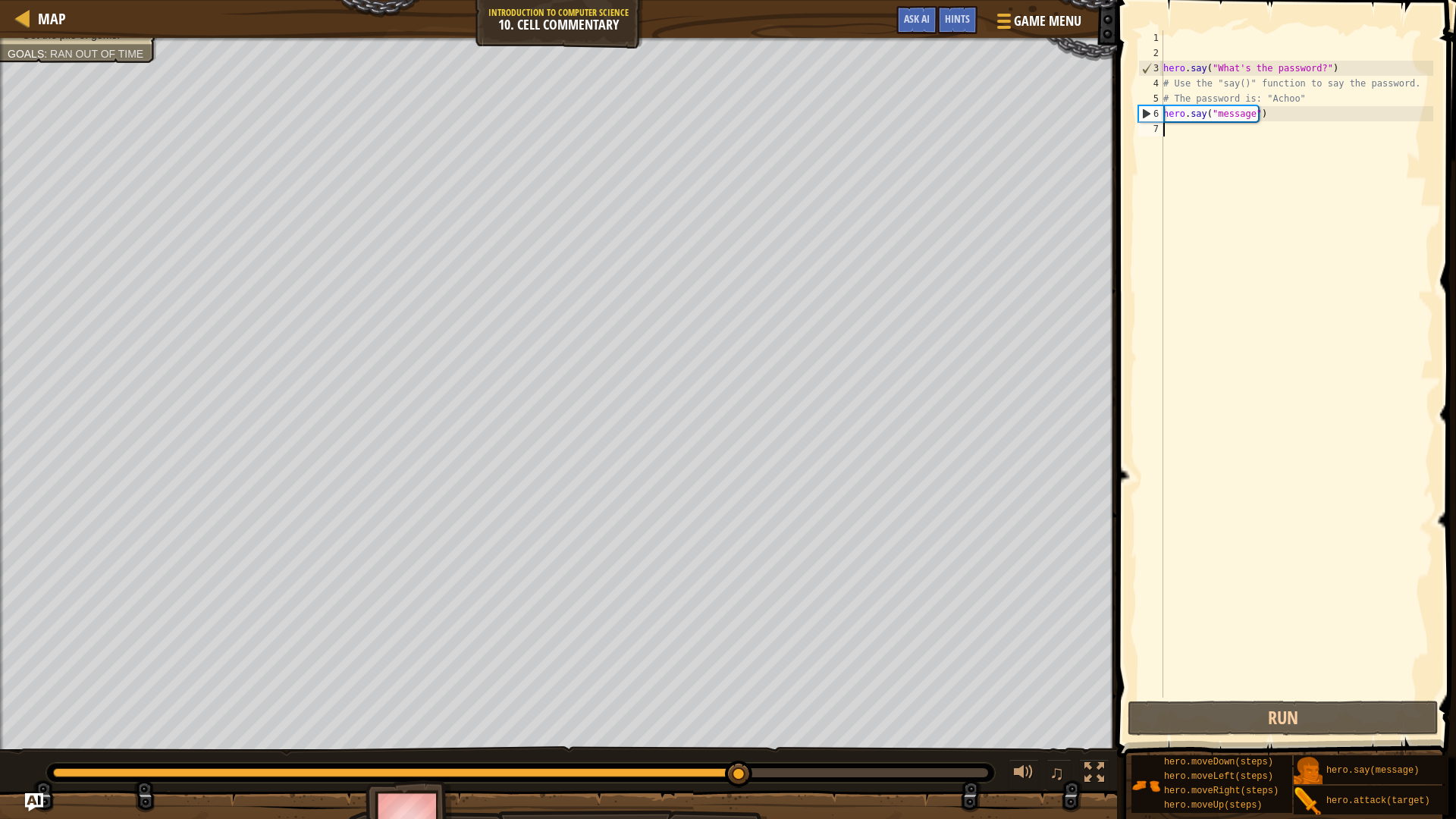
click at [1248, 124] on div "hero . say ( "What's the password?" ) # Use the "say()" function to say the pas…" at bounding box center [1297, 379] width 273 height 698
click at [1248, 120] on div "hero . say ( "What's the password?" ) # Use the "say()" function to say the pas…" at bounding box center [1297, 379] width 273 height 698
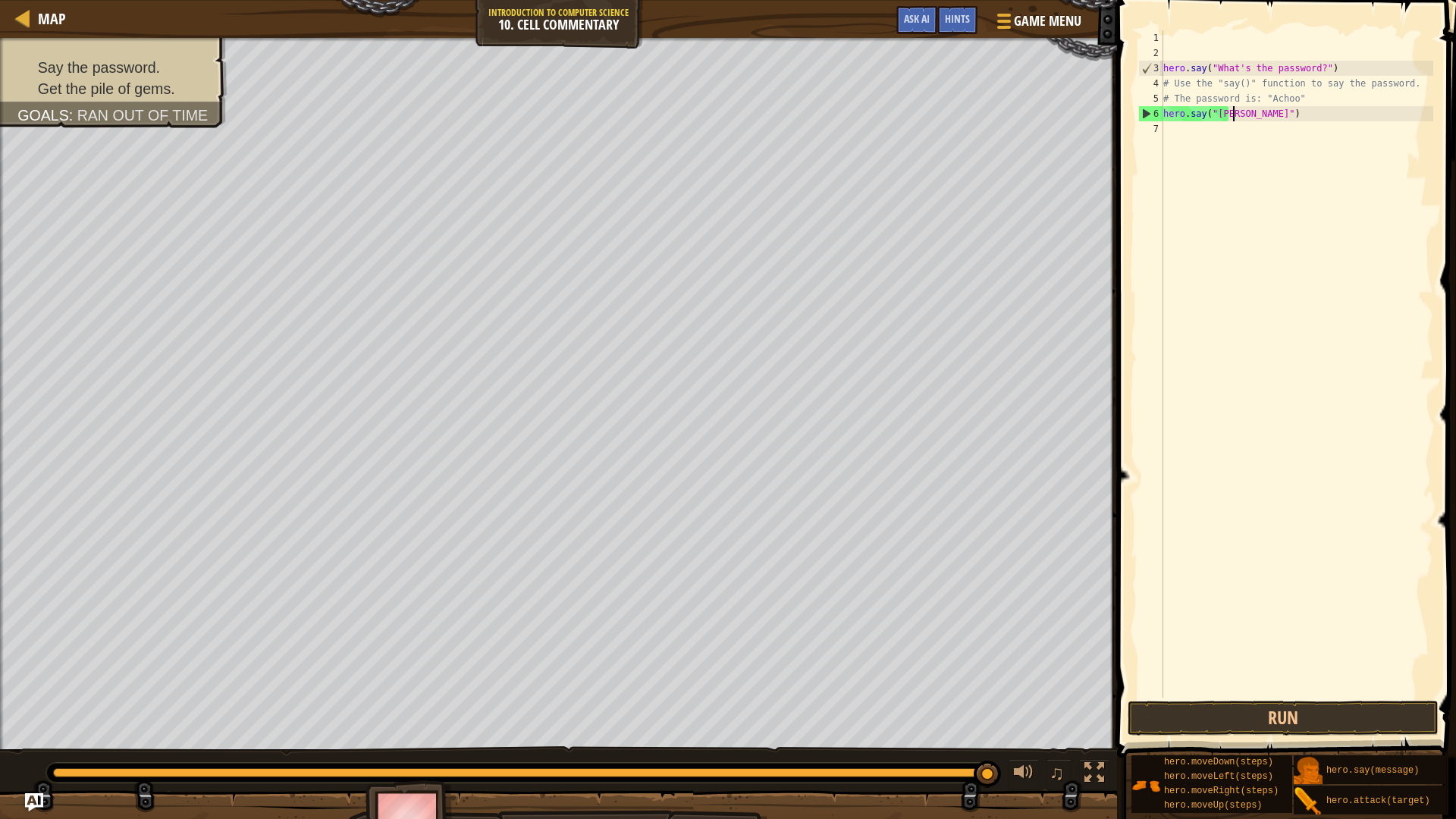
type textarea "hero.say("wizard")"
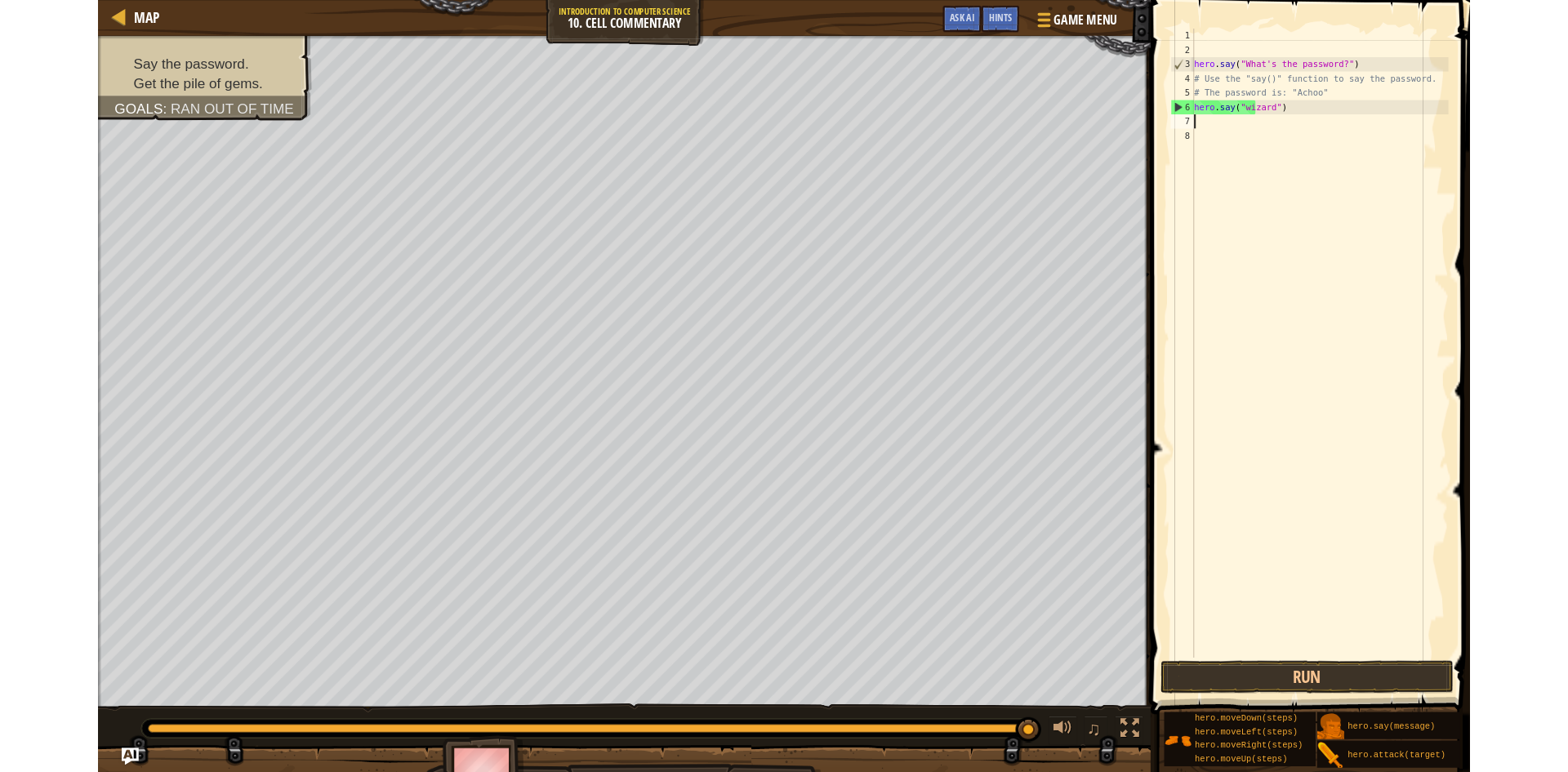
scroll to position [7, 0]
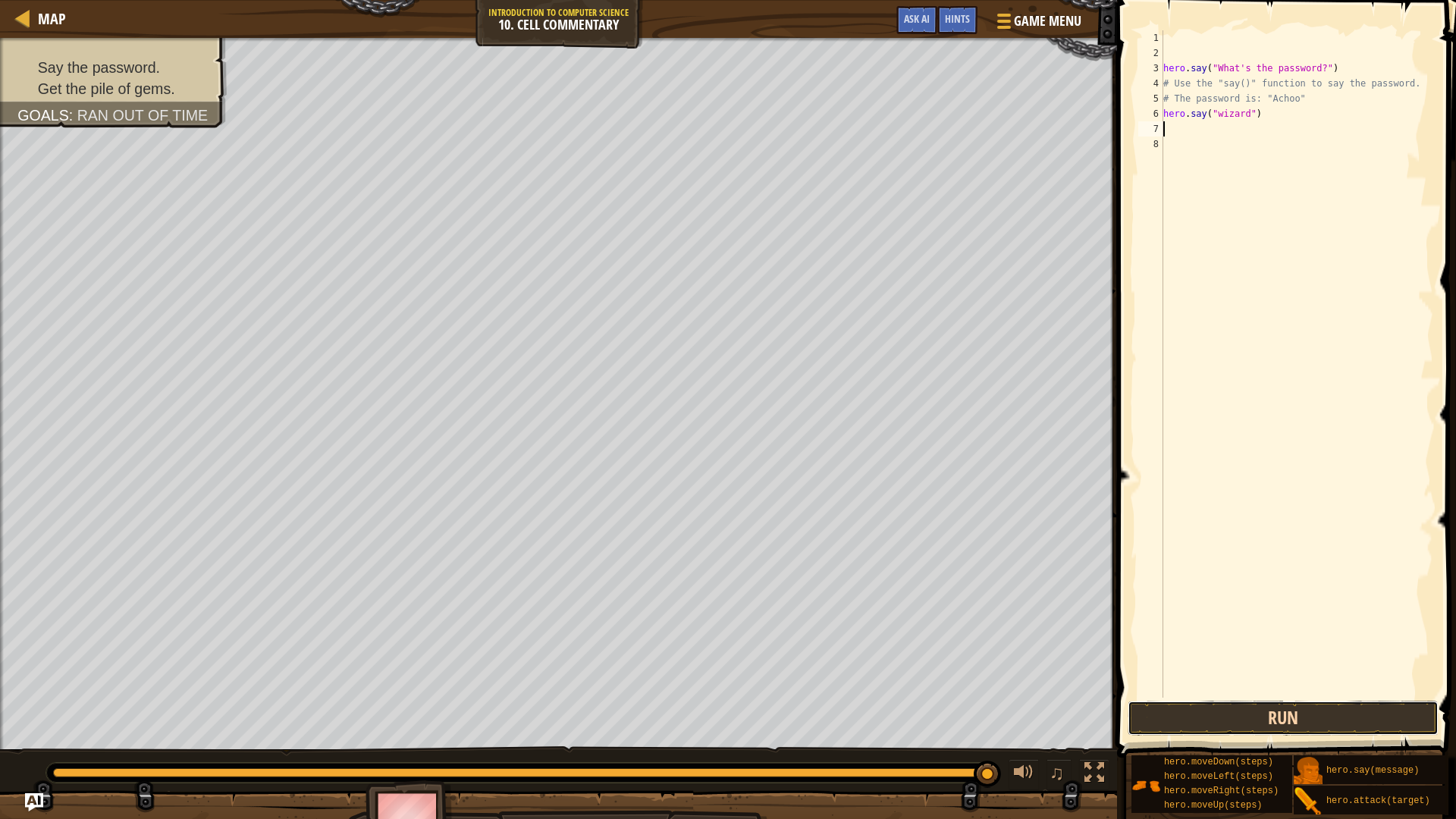
click at [1247, 716] on button "Run" at bounding box center [1283, 717] width 311 height 35
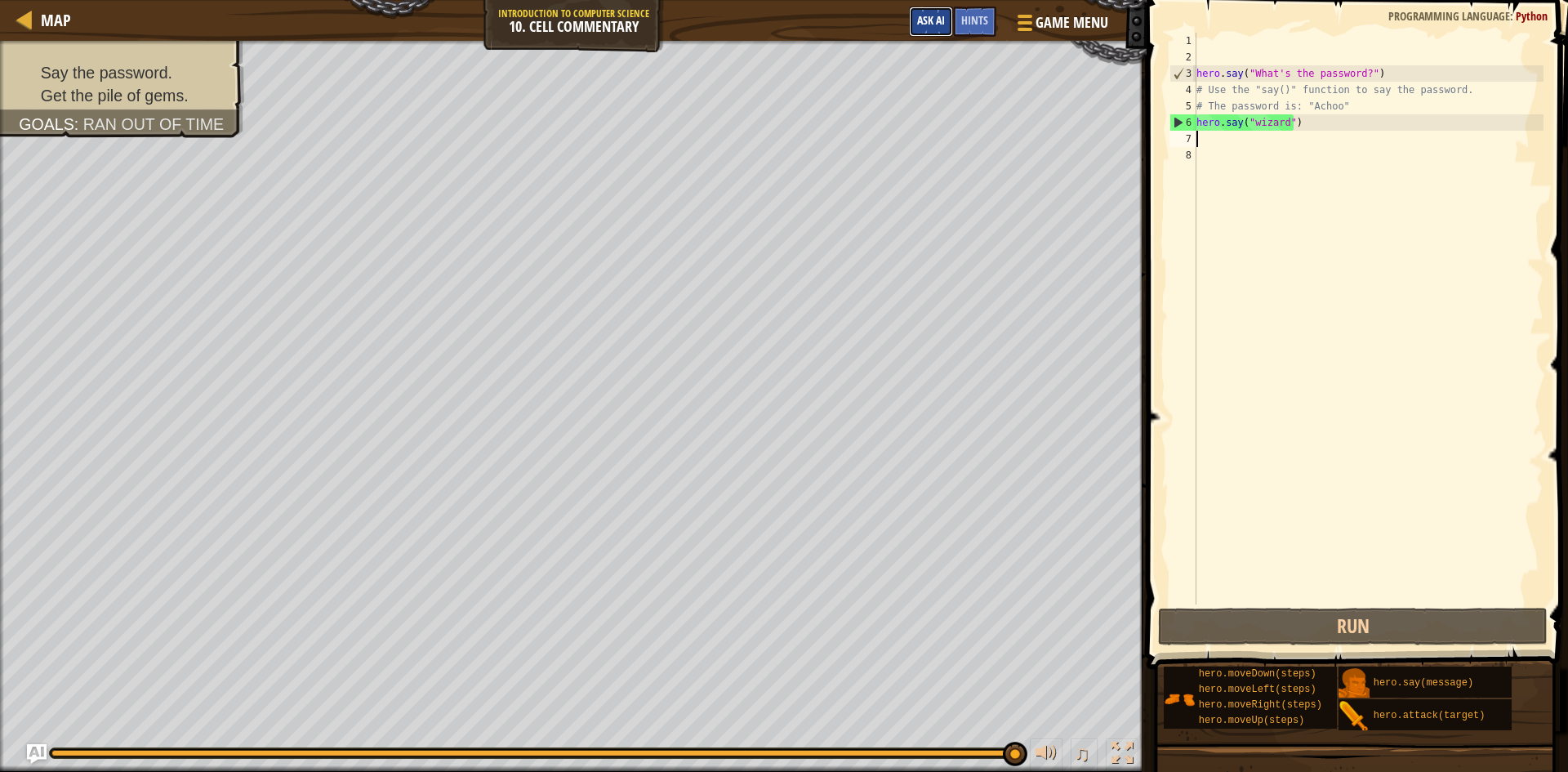
click at [936, 26] on span "Ask AI" at bounding box center [931, 19] width 27 height 16
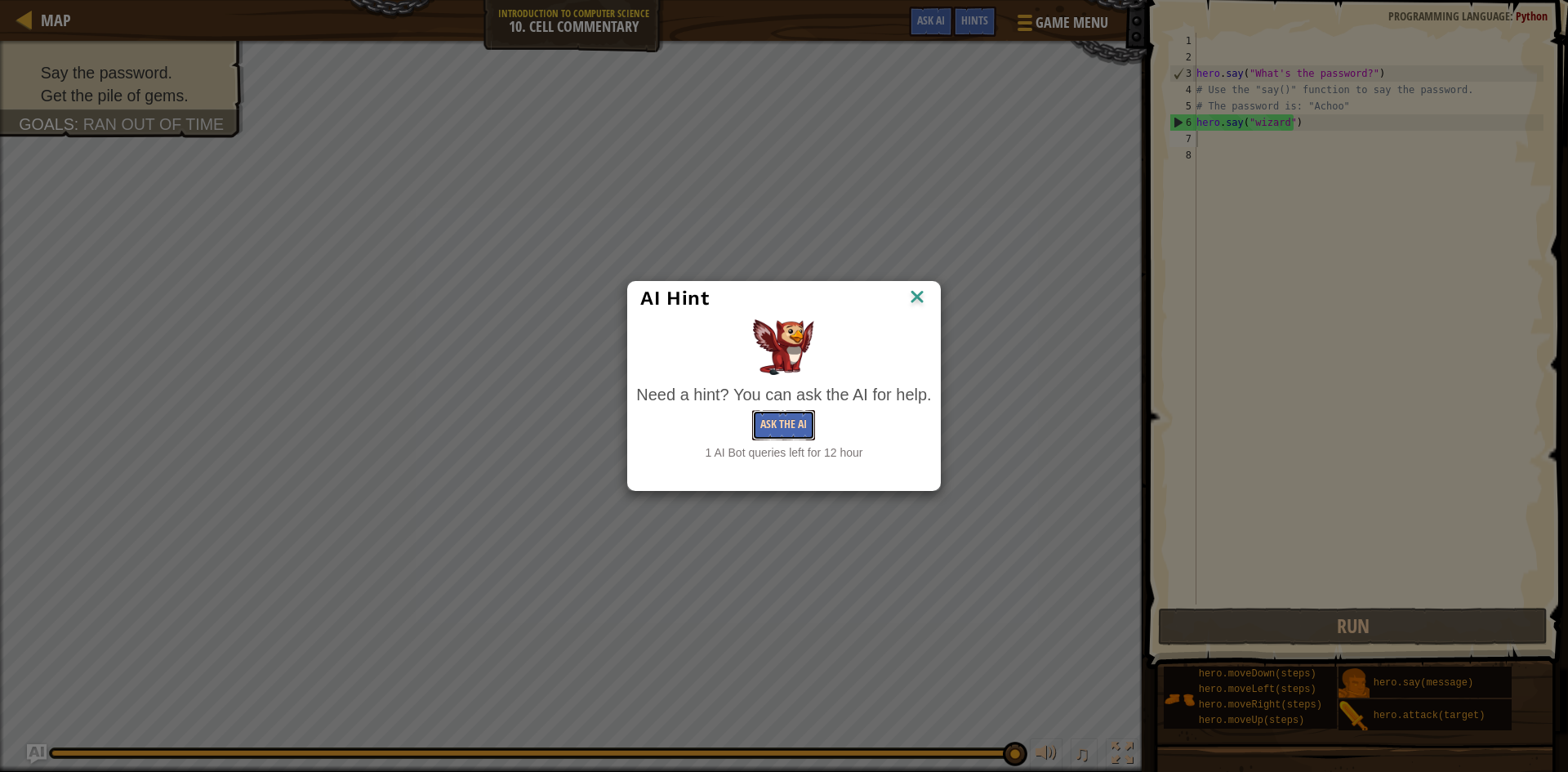
click at [802, 423] on button "Ask the AI" at bounding box center [784, 425] width 63 height 30
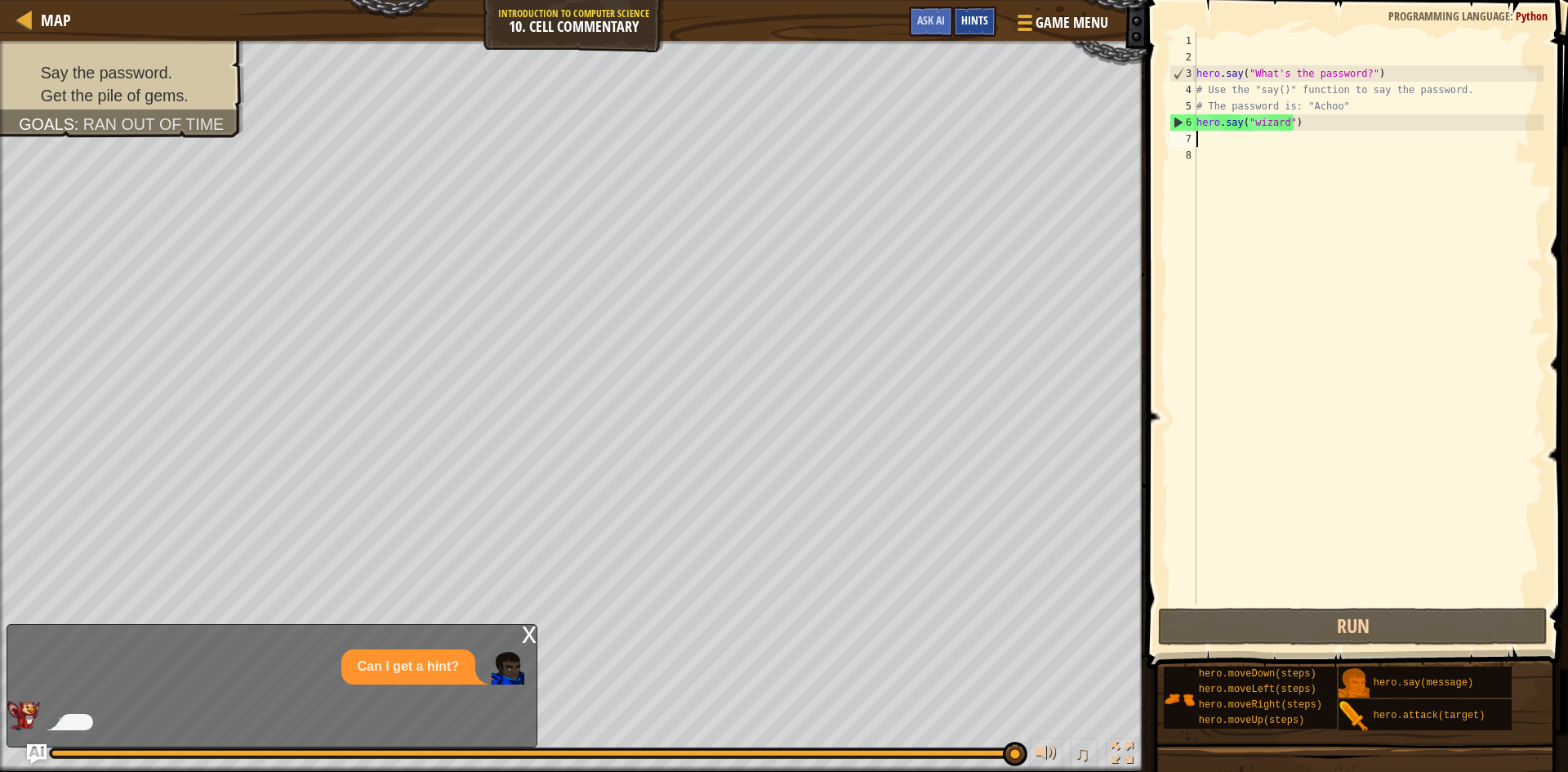
click at [977, 11] on div "Hints" at bounding box center [974, 21] width 43 height 30
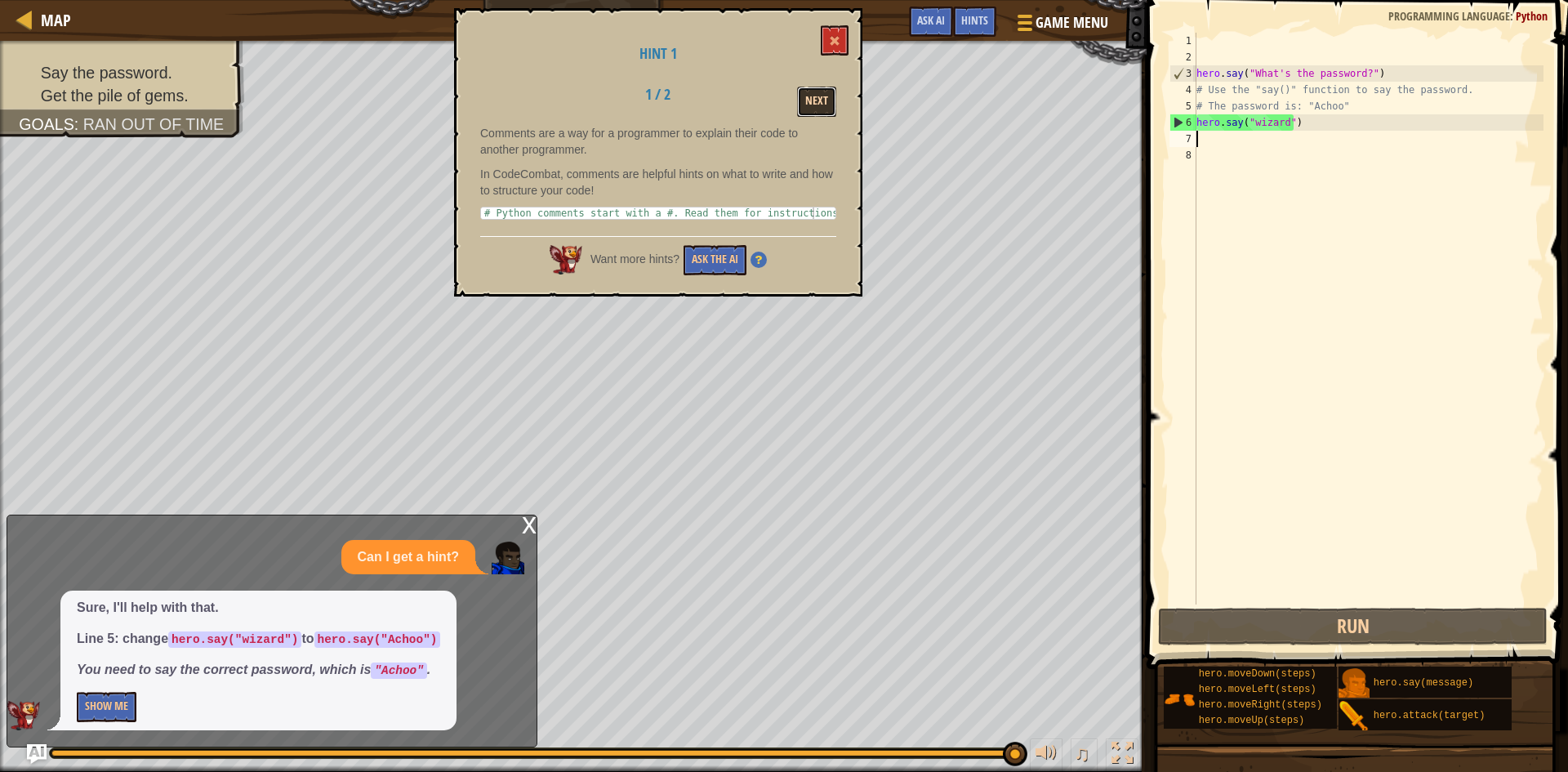
click at [821, 104] on button "Next" at bounding box center [816, 101] width 39 height 30
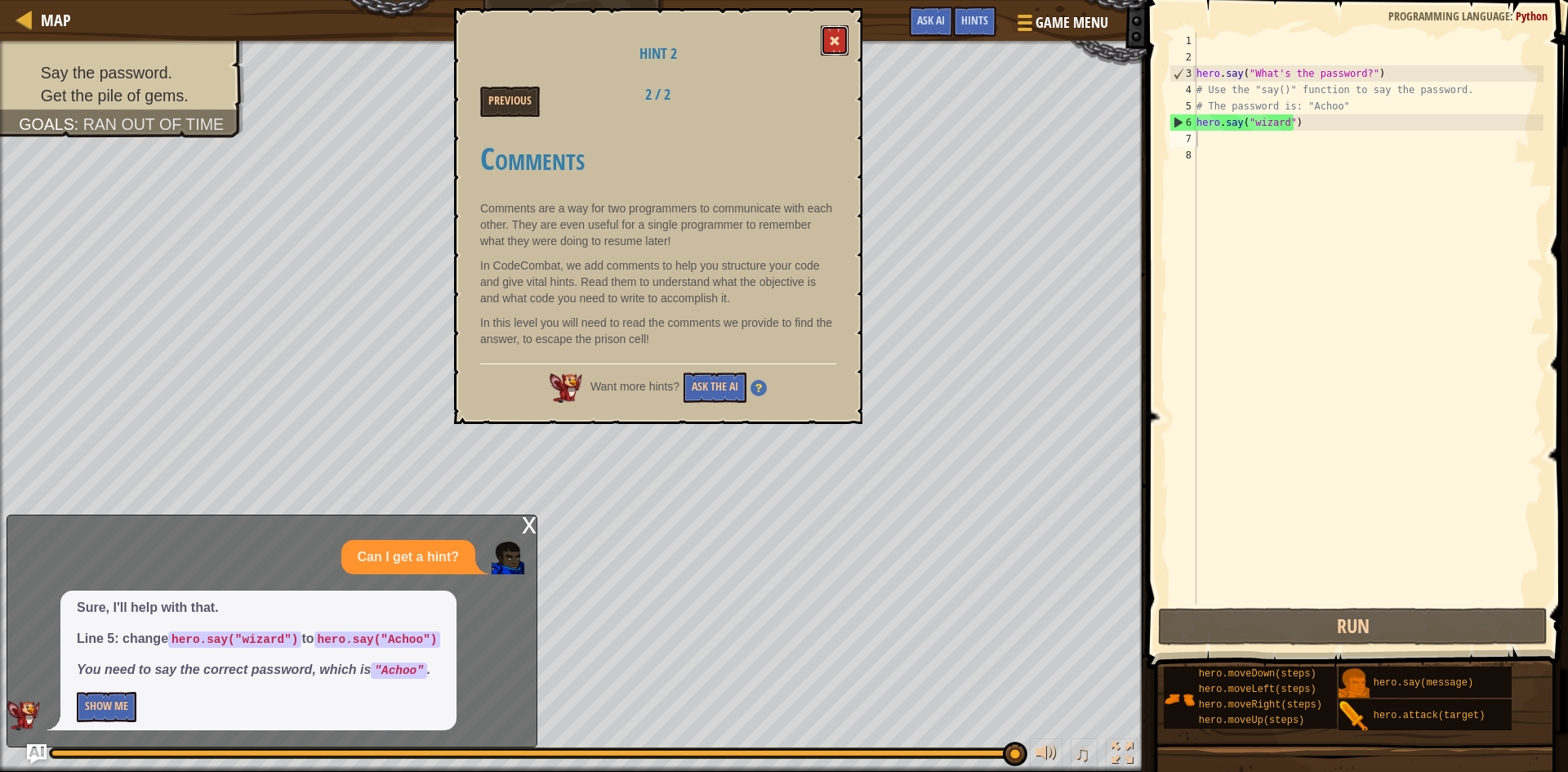
click at [839, 36] on button at bounding box center [835, 40] width 27 height 30
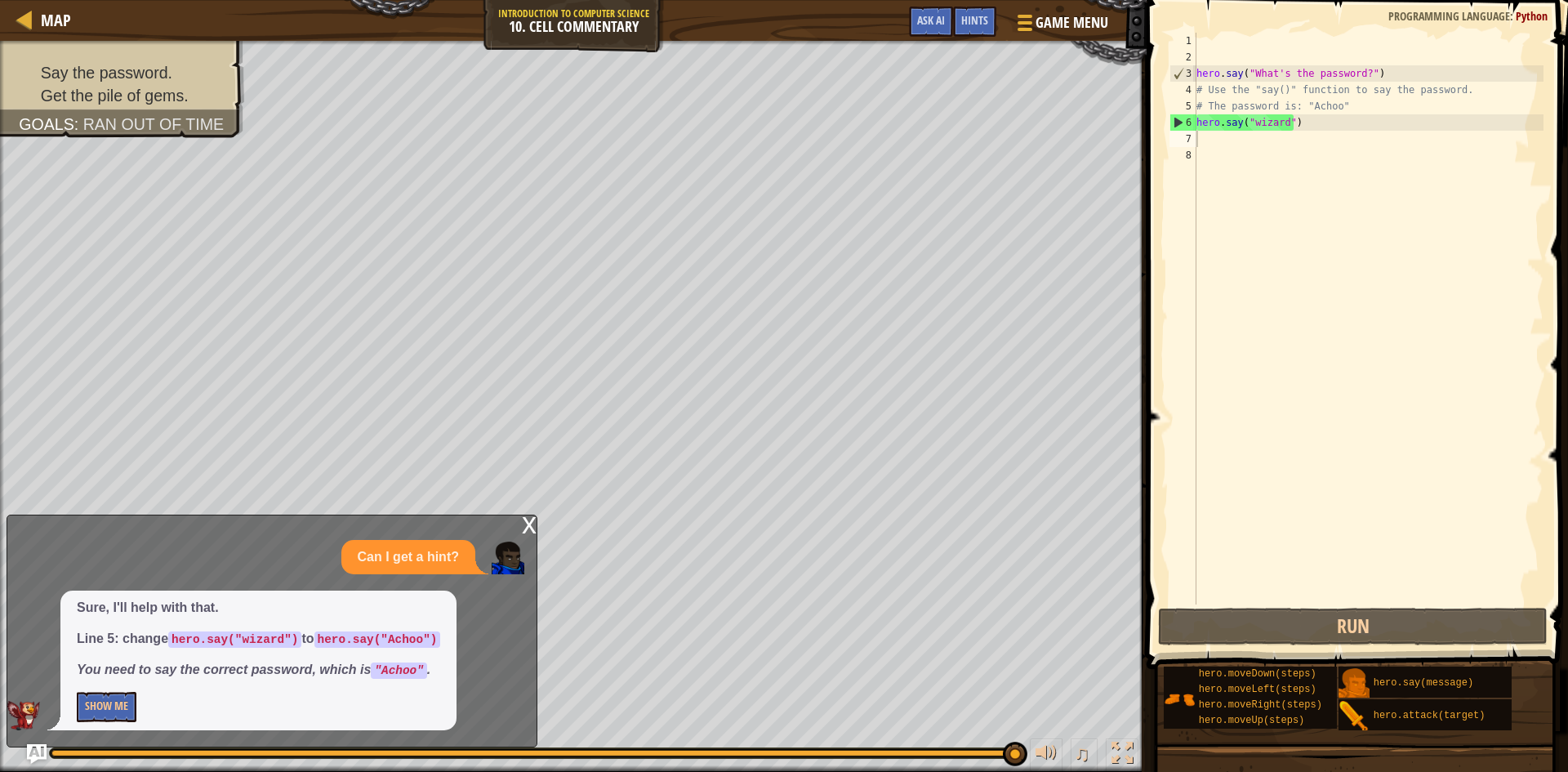
click at [527, 522] on div "x" at bounding box center [529, 524] width 15 height 16
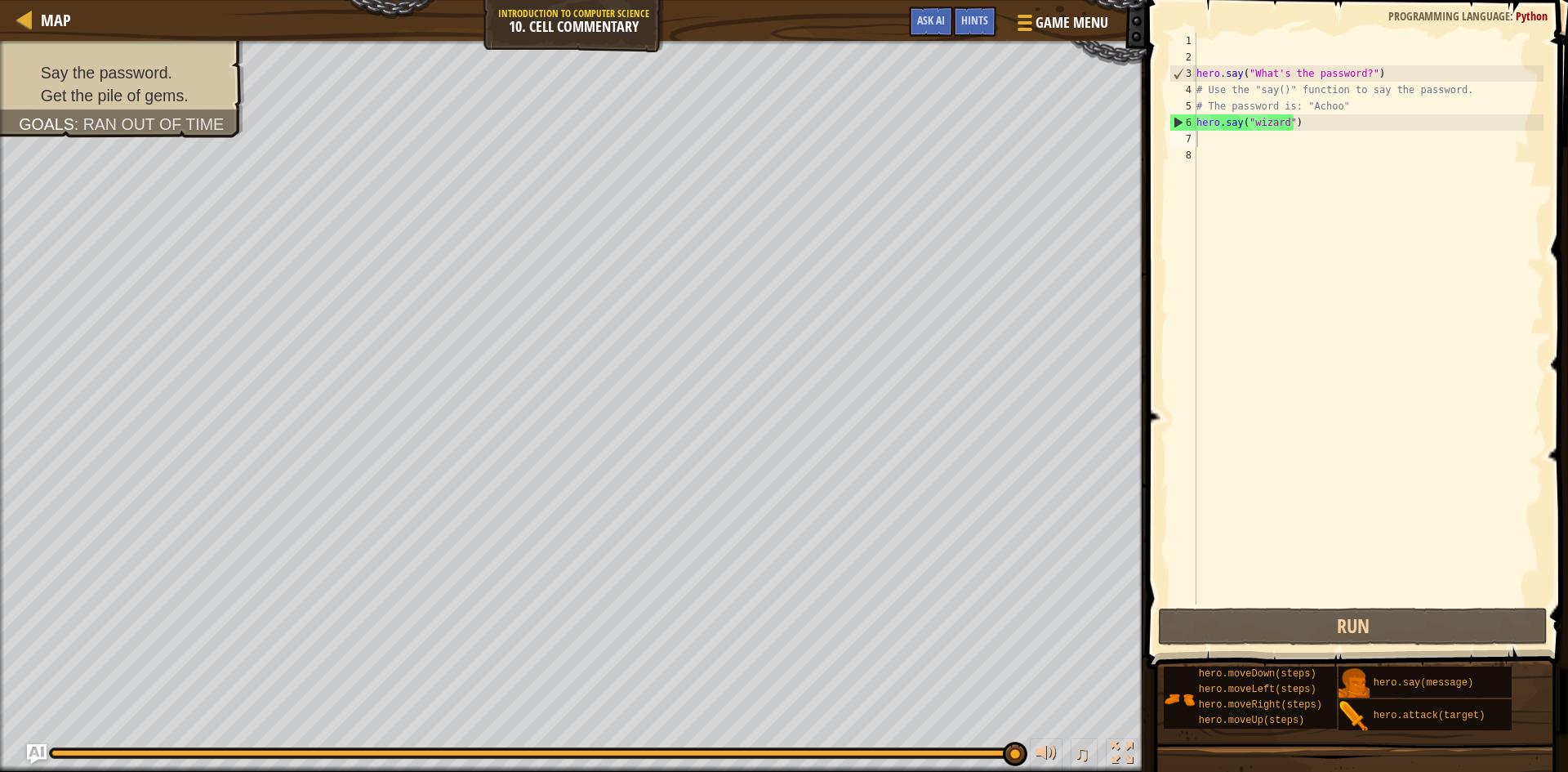
click at [1299, 124] on div "hero . say ( "What's the password?" ) # Use the "say()" function to say the pas…" at bounding box center [1368, 335] width 350 height 605
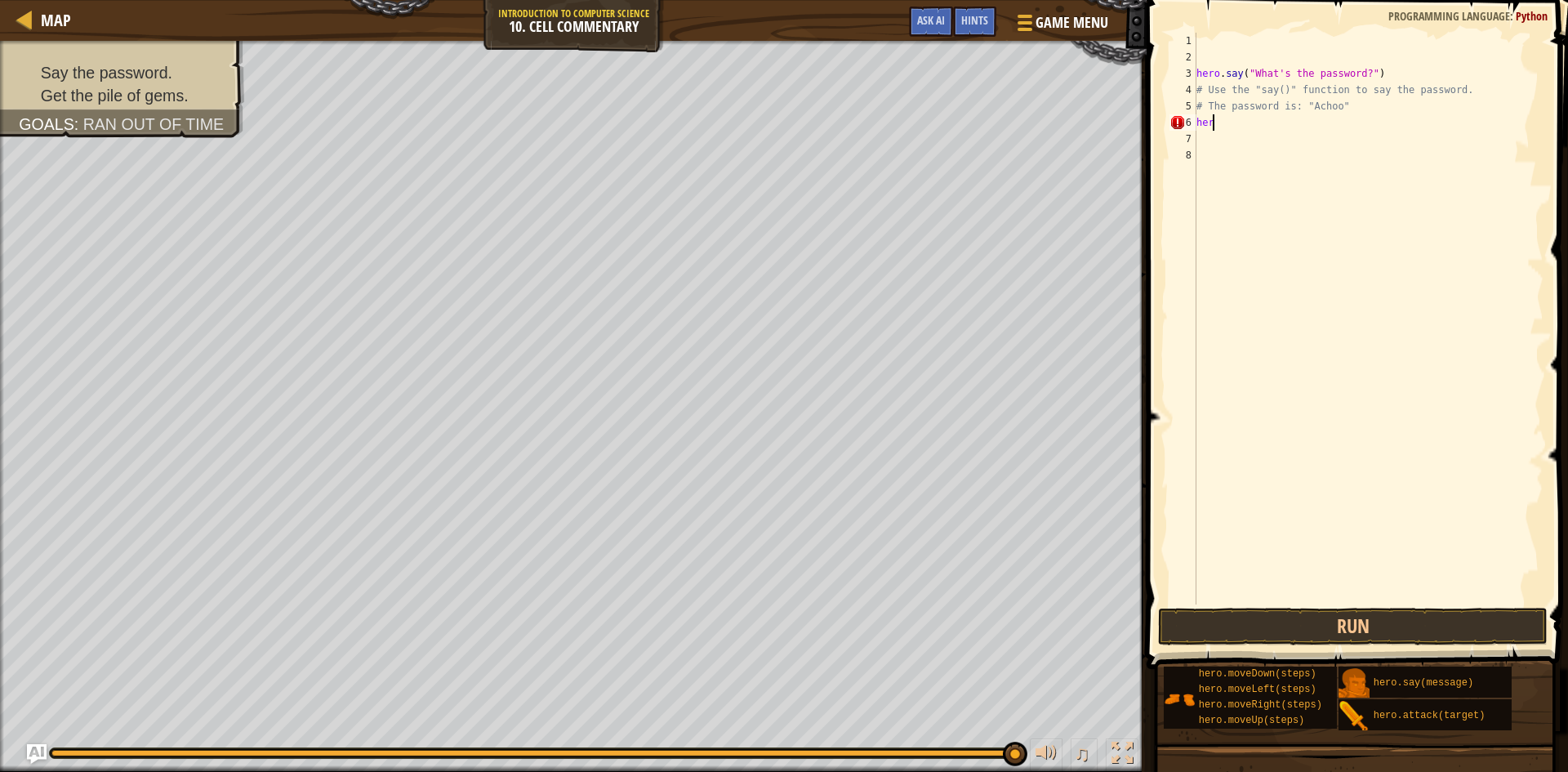
type textarea "h"
drag, startPoint x: 1306, startPoint y: 120, endPoint x: 1317, endPoint y: 123, distance: 11.4
click at [1307, 120] on div "hero . say ( "What's the password?" ) # Use the "say()" function to say the pas…" at bounding box center [1368, 335] width 350 height 605
click at [1317, 123] on div "hero . say ( "What's the password?" ) # Use the "say()" function to say the pas…" at bounding box center [1368, 335] width 350 height 605
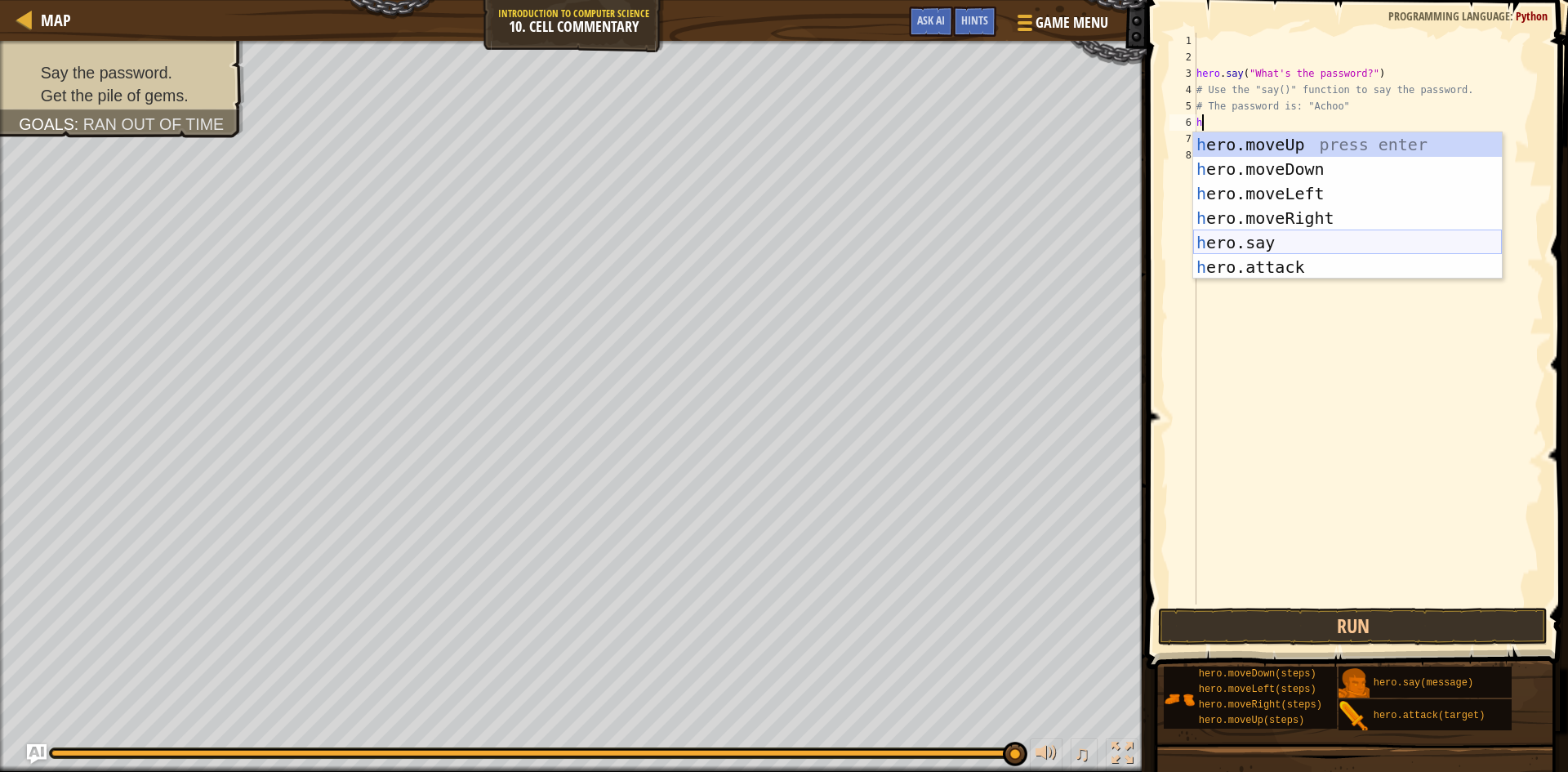
click at [1279, 231] on div "h ero.moveUp press enter h ero.moveDown press enter h ero.moveLeft press enter …" at bounding box center [1347, 230] width 309 height 196
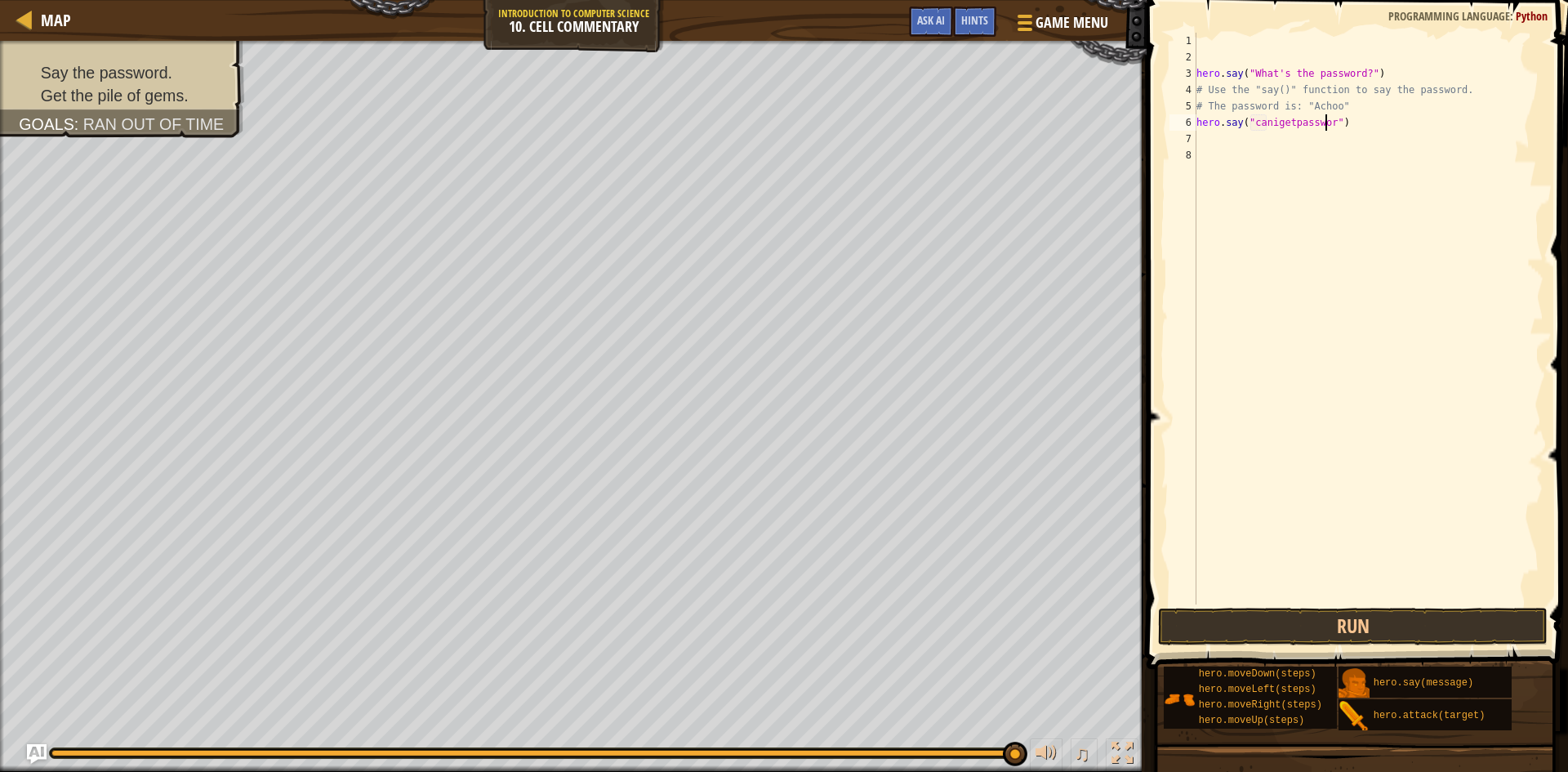
scroll to position [7, 12]
click at [1268, 622] on button "Run" at bounding box center [1353, 626] width 389 height 37
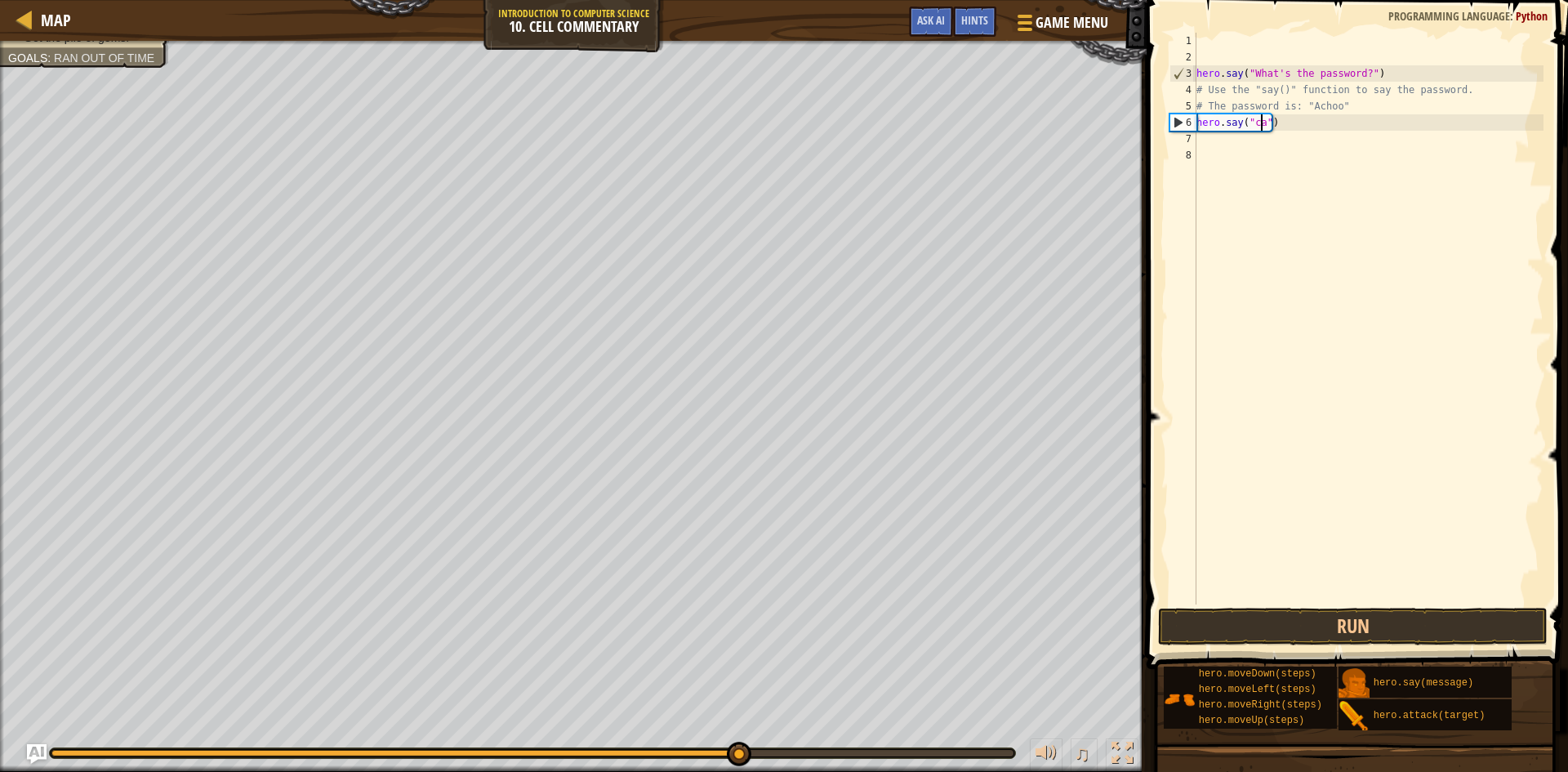
scroll to position [7, 5]
click at [1355, 76] on div "hero . say ( "What's the password?" ) # Use the "say()" function to say the pas…" at bounding box center [1368, 335] width 350 height 605
click at [1354, 78] on div "hero . say ( "What's the password?" ) # Use the "say()" function to say the pas…" at bounding box center [1368, 335] width 350 height 605
click at [1359, 77] on div "hero . say ( "What's the password?" ) # Use the "say()" function to say the pas…" at bounding box center [1368, 335] width 350 height 605
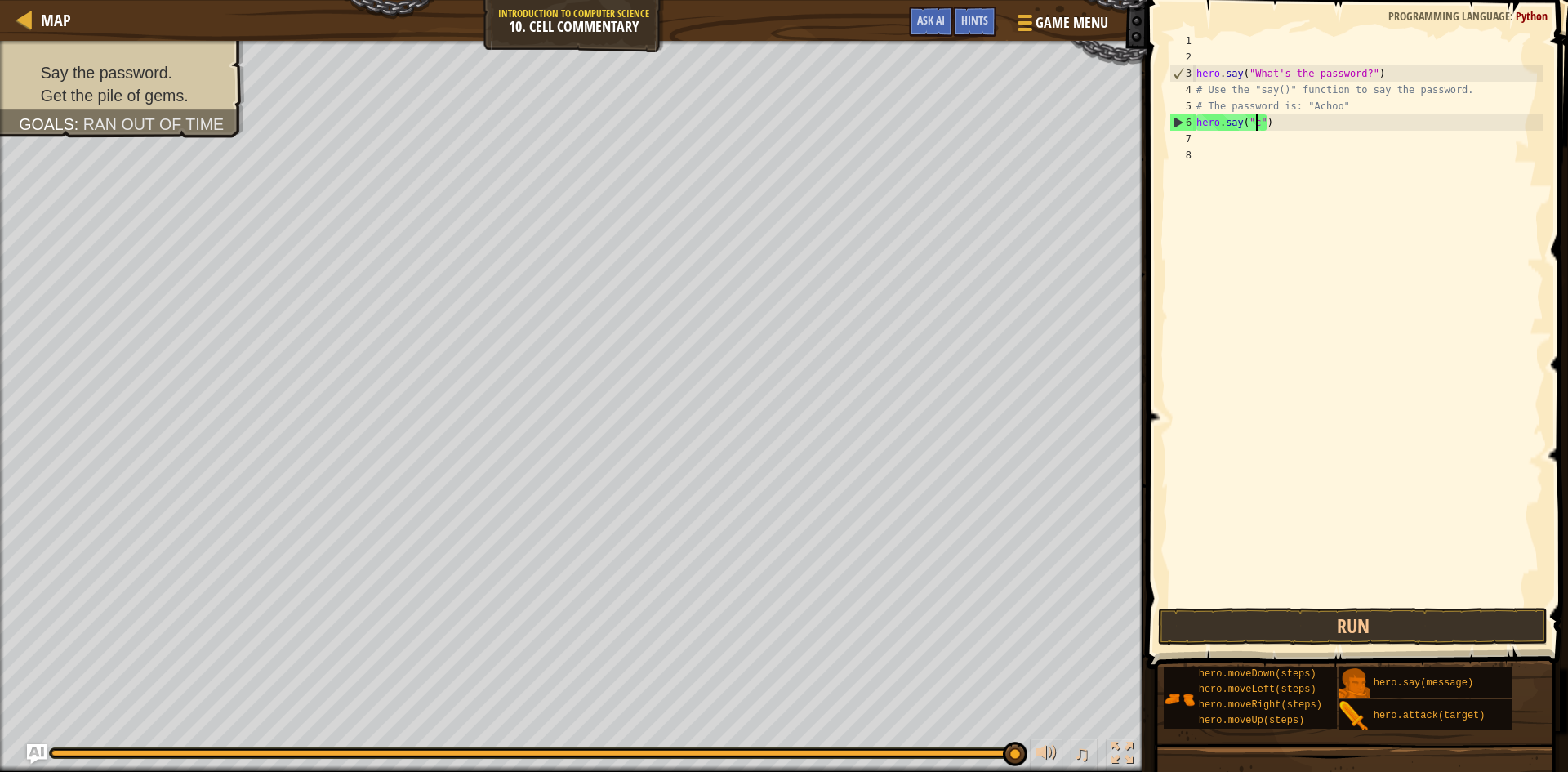
click at [1258, 126] on div "hero . say ( "What's the password?" ) # Use the "say()" function to say the pas…" at bounding box center [1368, 335] width 350 height 605
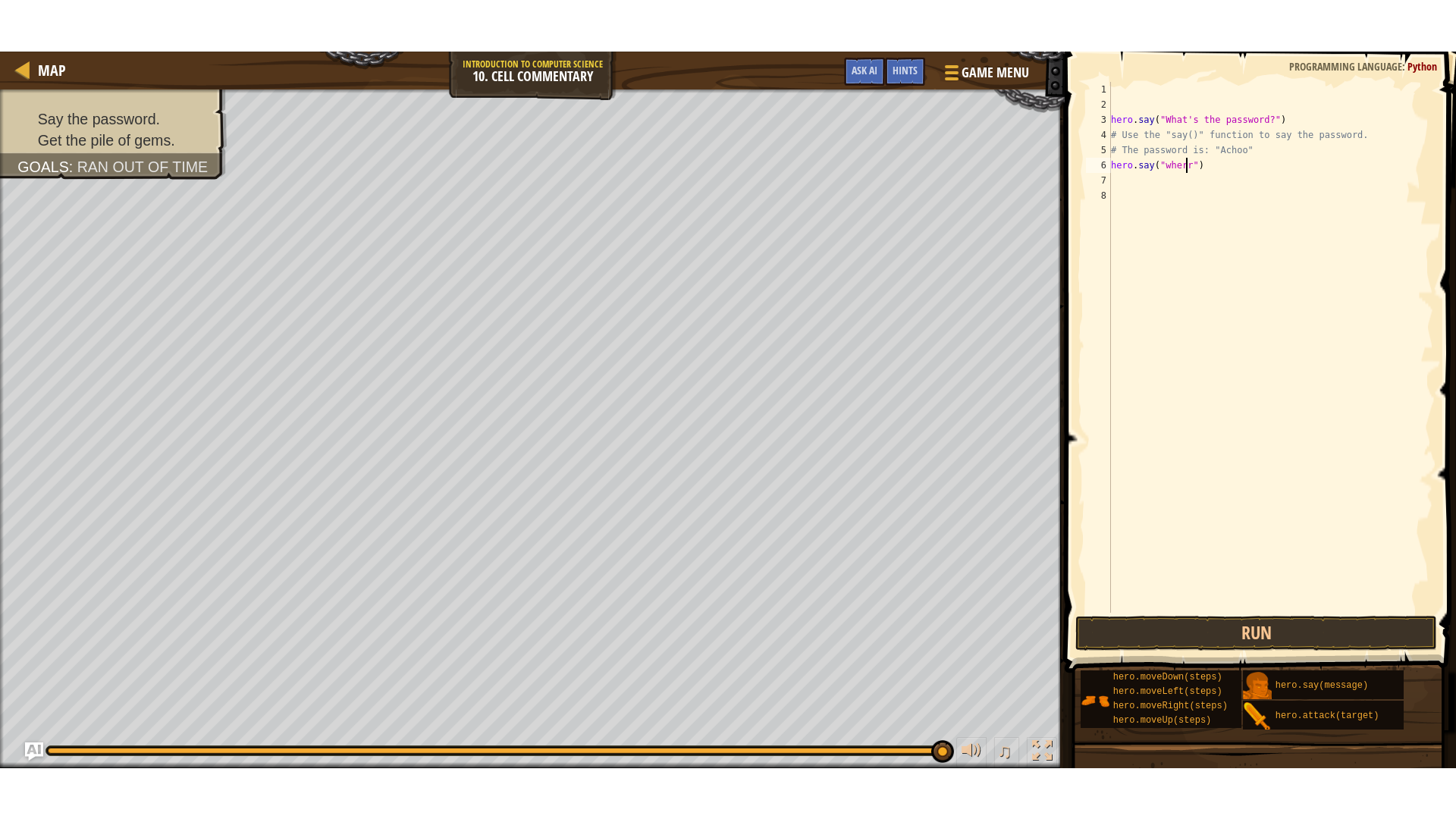
scroll to position [7, 6]
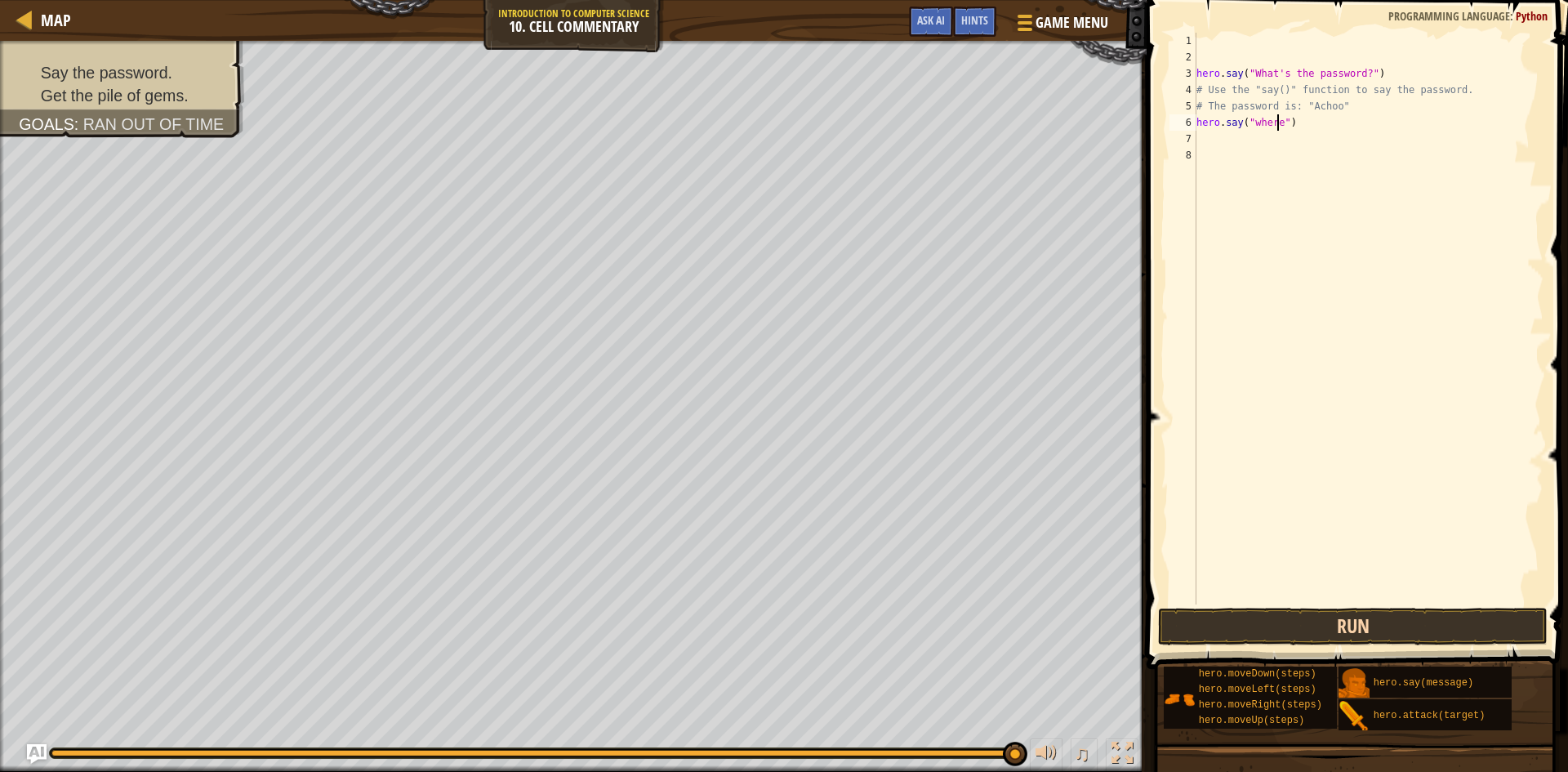
type textarea "hero.say("where")"
click at [1379, 621] on button "Run" at bounding box center [1353, 626] width 389 height 37
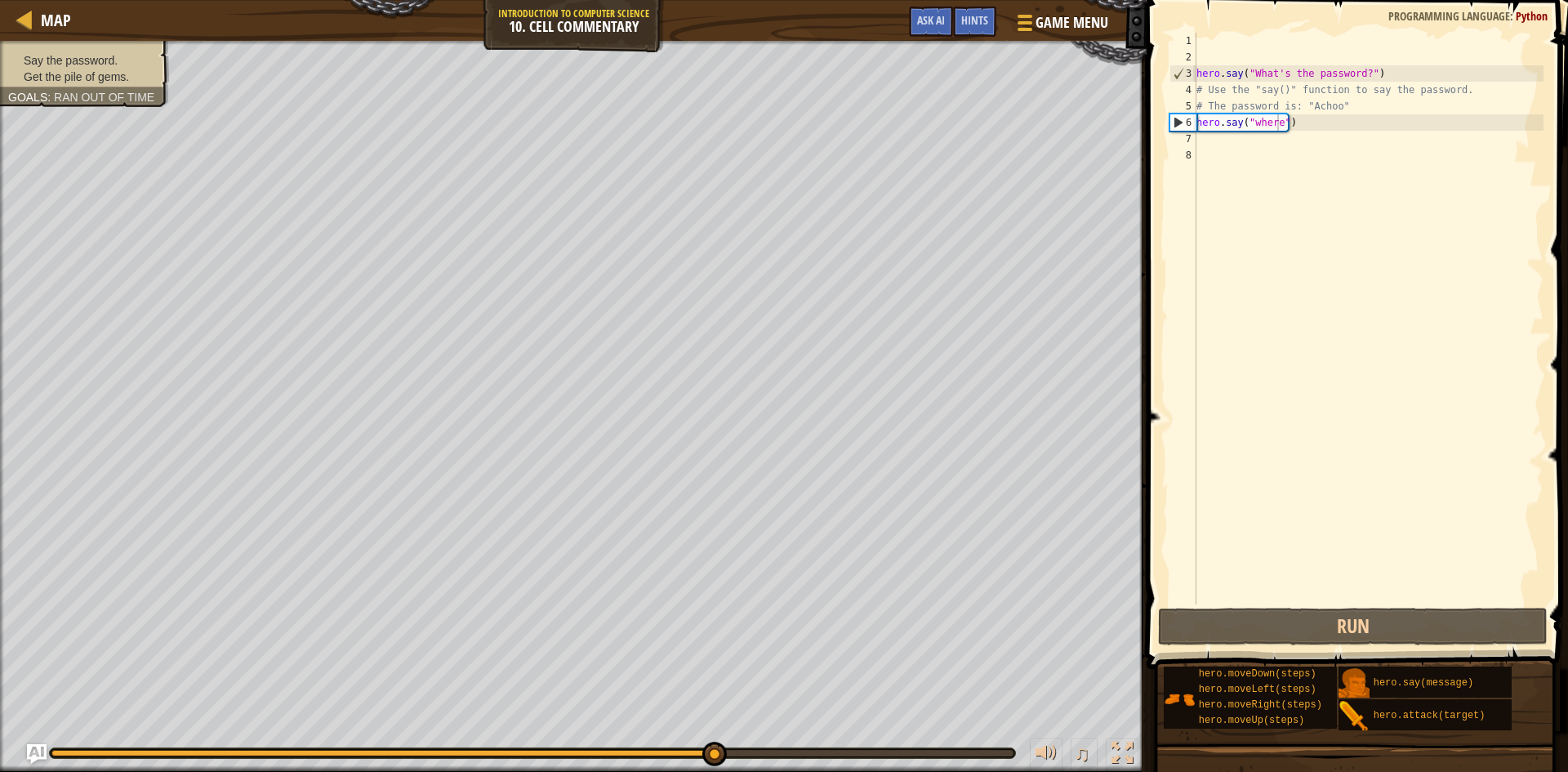
click at [118, 61] on ul "Say the password. Get the pile of gems." at bounding box center [84, 68] width 152 height 33
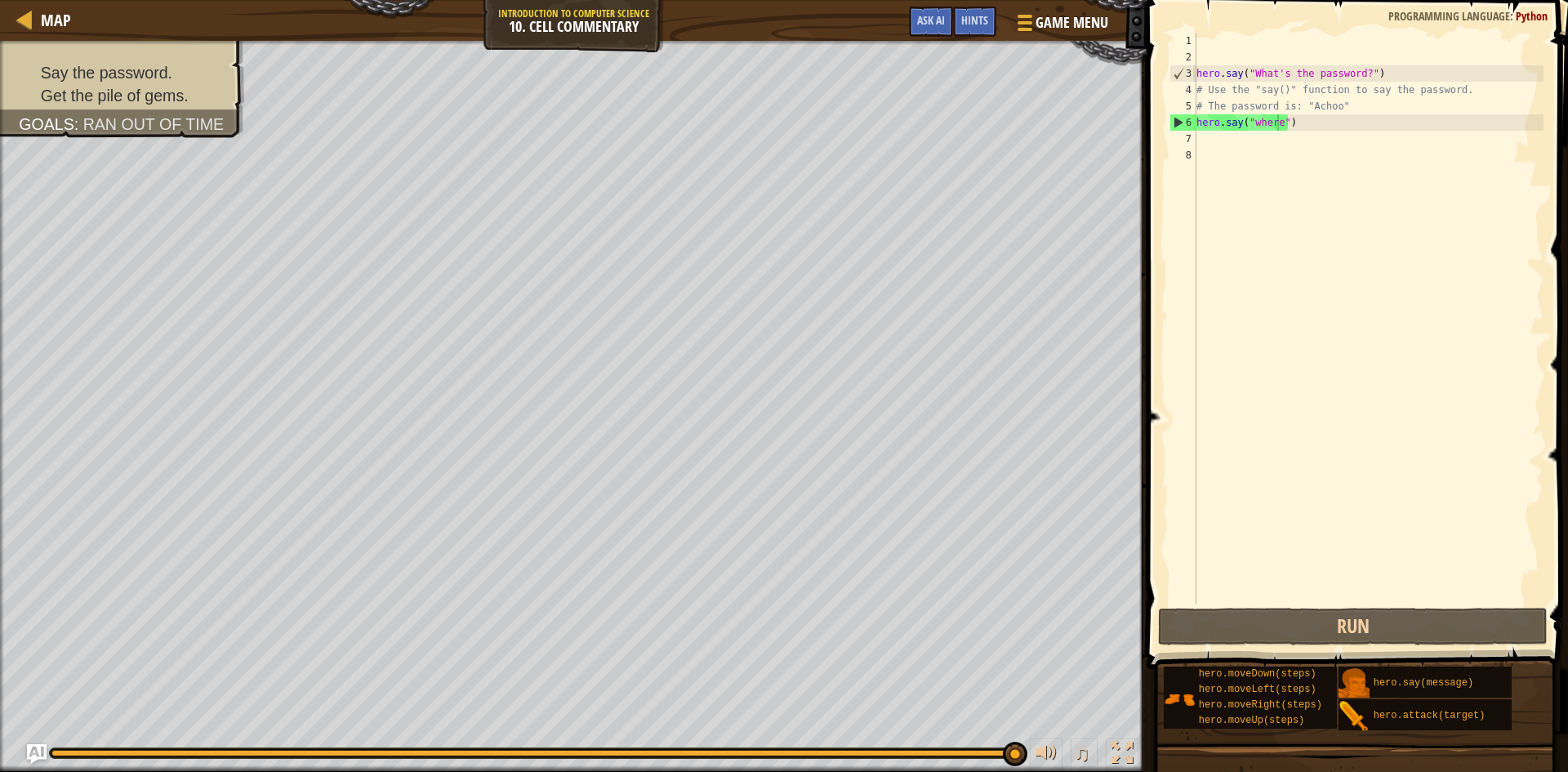
click at [1130, 746] on button at bounding box center [1123, 756] width 33 height 34
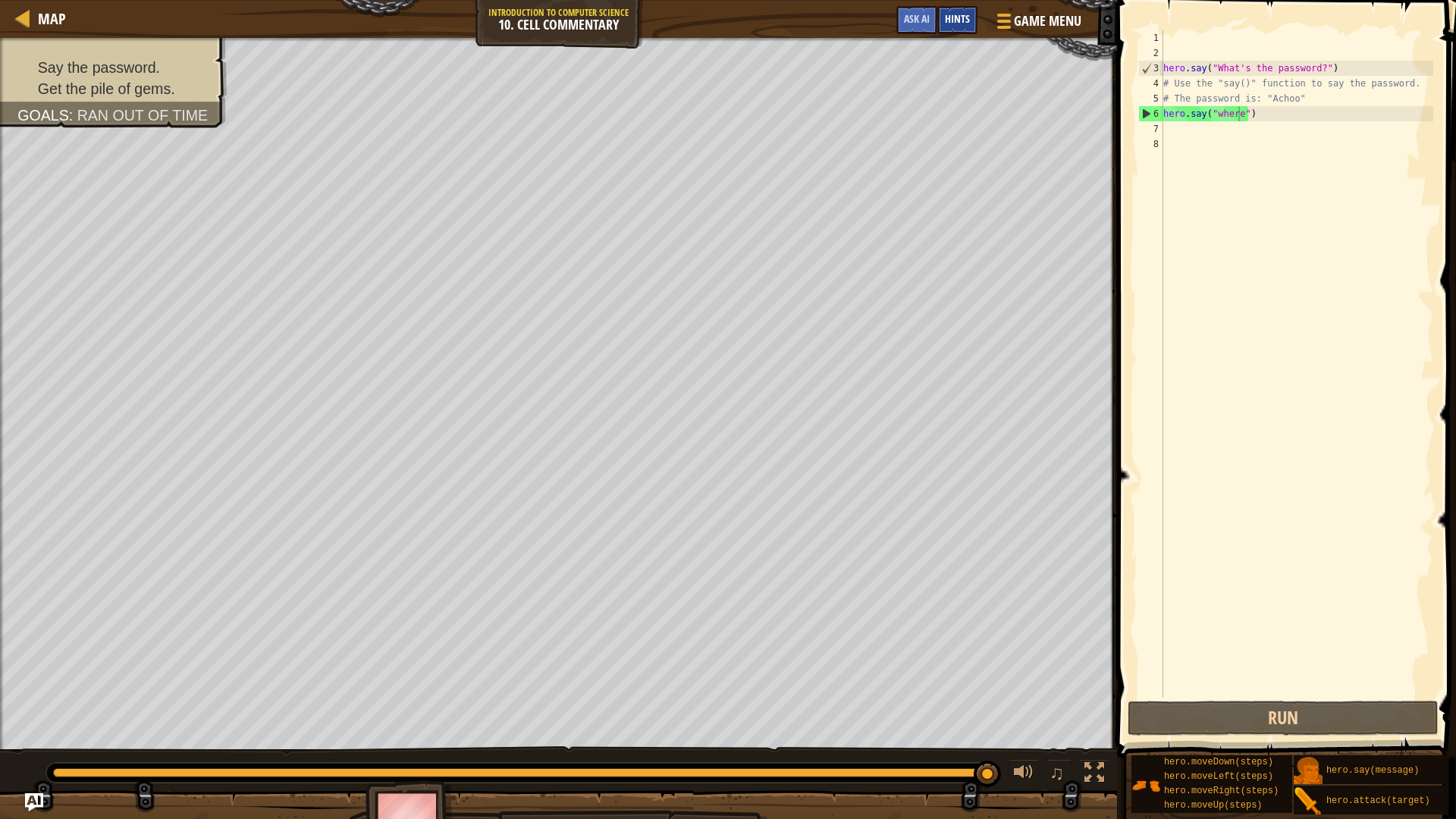
click at [954, 7] on div "Hints" at bounding box center [957, 19] width 40 height 28
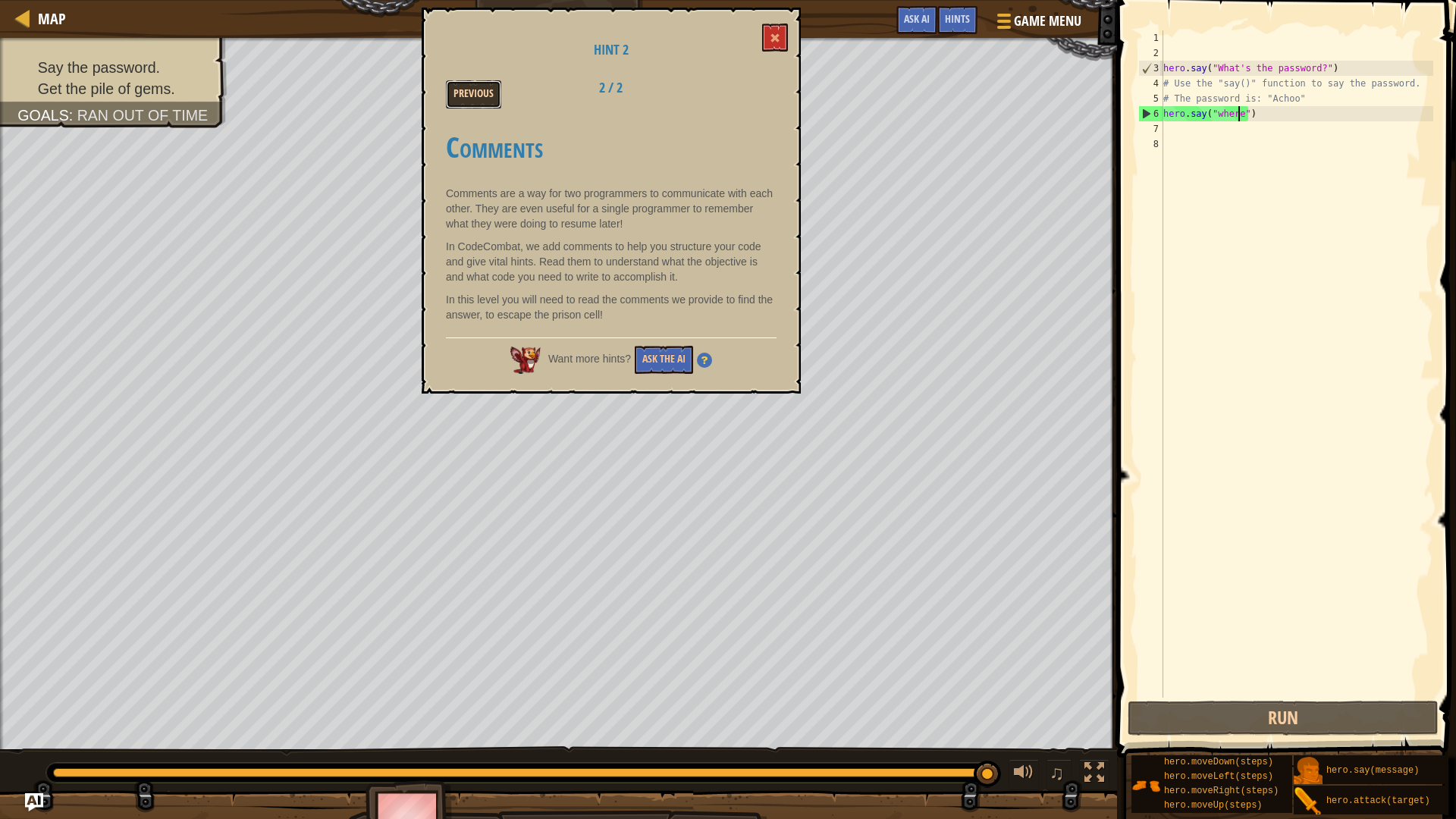
click at [462, 89] on button "Previous" at bounding box center [473, 94] width 55 height 28
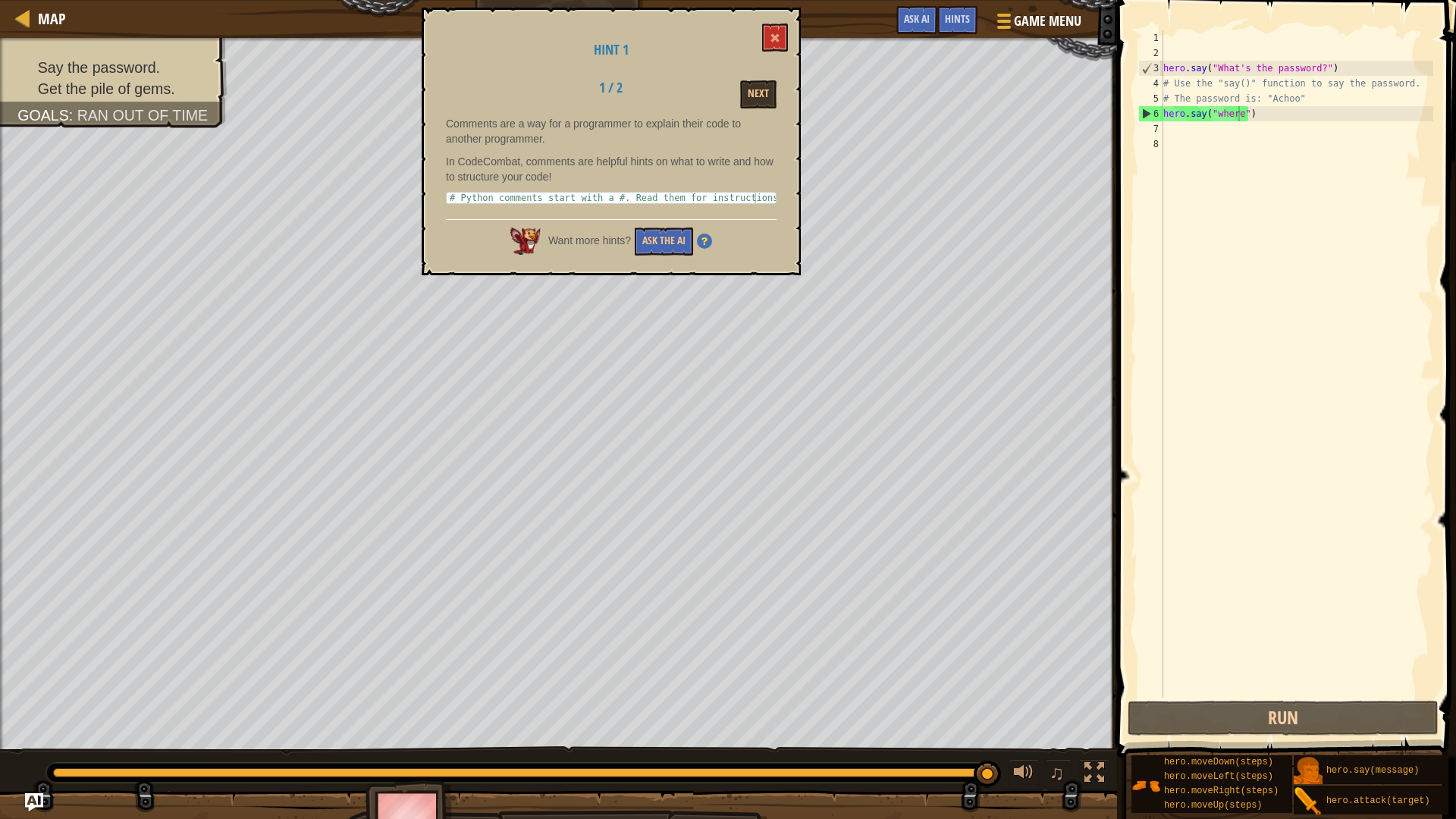
type textarea "# Python comments start with a #. Read them for instructions!"
drag, startPoint x: 756, startPoint y: 196, endPoint x: 586, endPoint y: 204, distance: 170.2
click at [586, 204] on div "Comments are a way for a programmer to explain their code to another programmer…" at bounding box center [612, 163] width 330 height 96
click at [673, 243] on button "Ask the AI" at bounding box center [664, 241] width 58 height 28
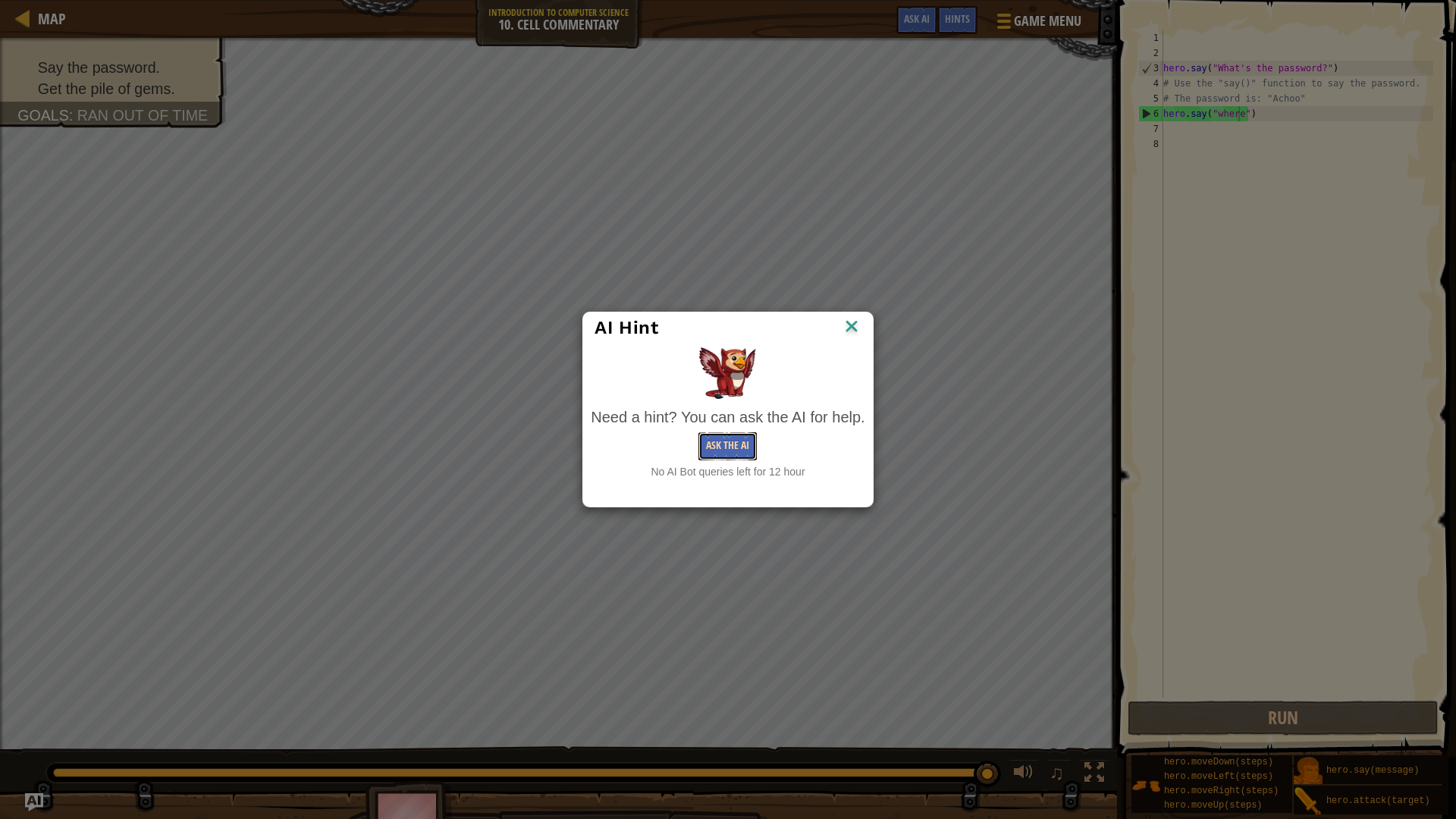
click at [729, 444] on button "Ask the AI" at bounding box center [728, 445] width 58 height 28
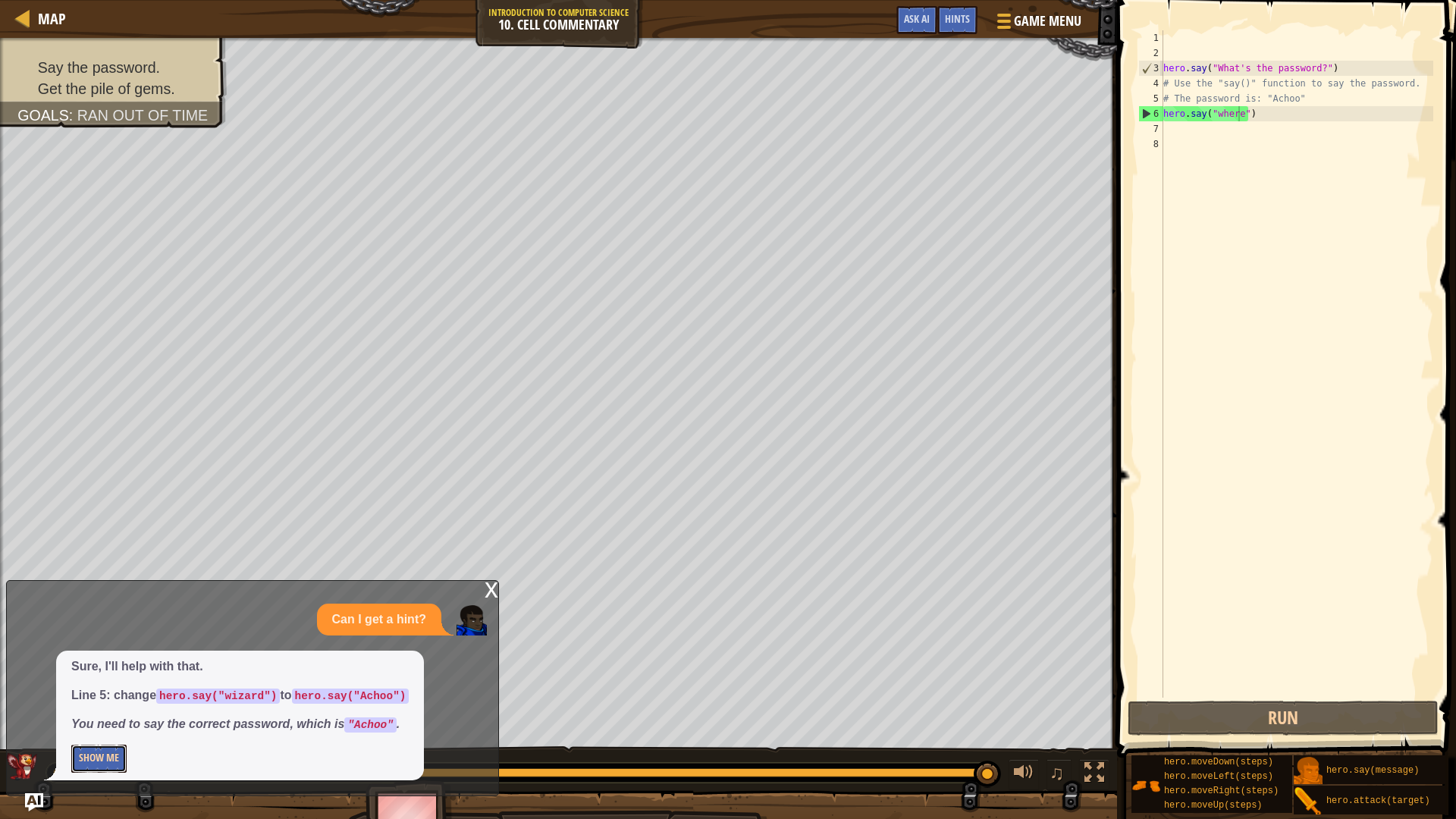
click at [115, 716] on button "Show Me" at bounding box center [98, 758] width 55 height 28
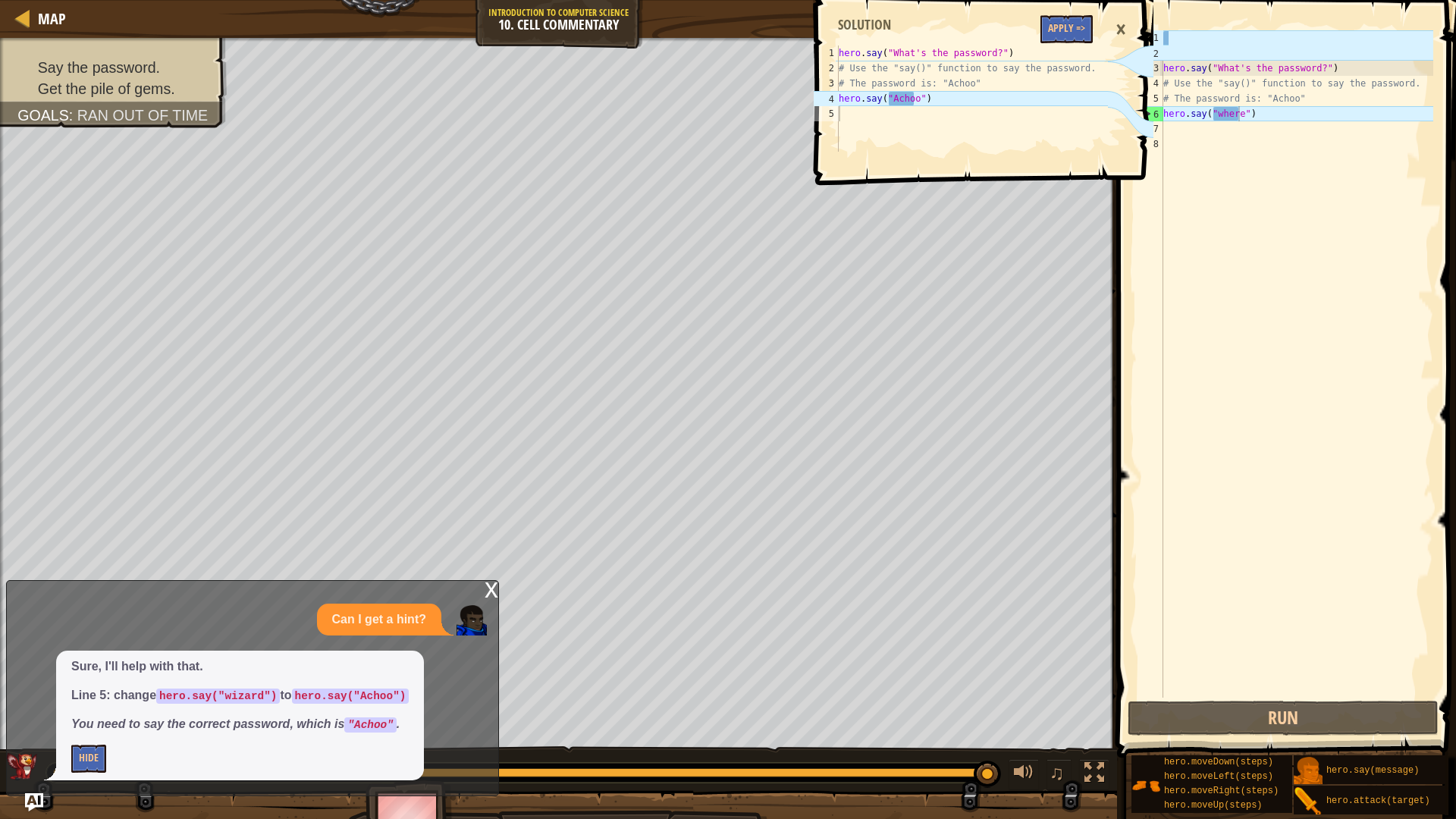
click at [1236, 119] on div "hero . say ( "What's the password?" ) # Use the "say()" function to say the pas…" at bounding box center [1297, 379] width 273 height 698
click at [1238, 117] on div "hero . say ( "What's the password?" ) # Use the "say()" function to say the pas…" at bounding box center [1297, 379] width 273 height 698
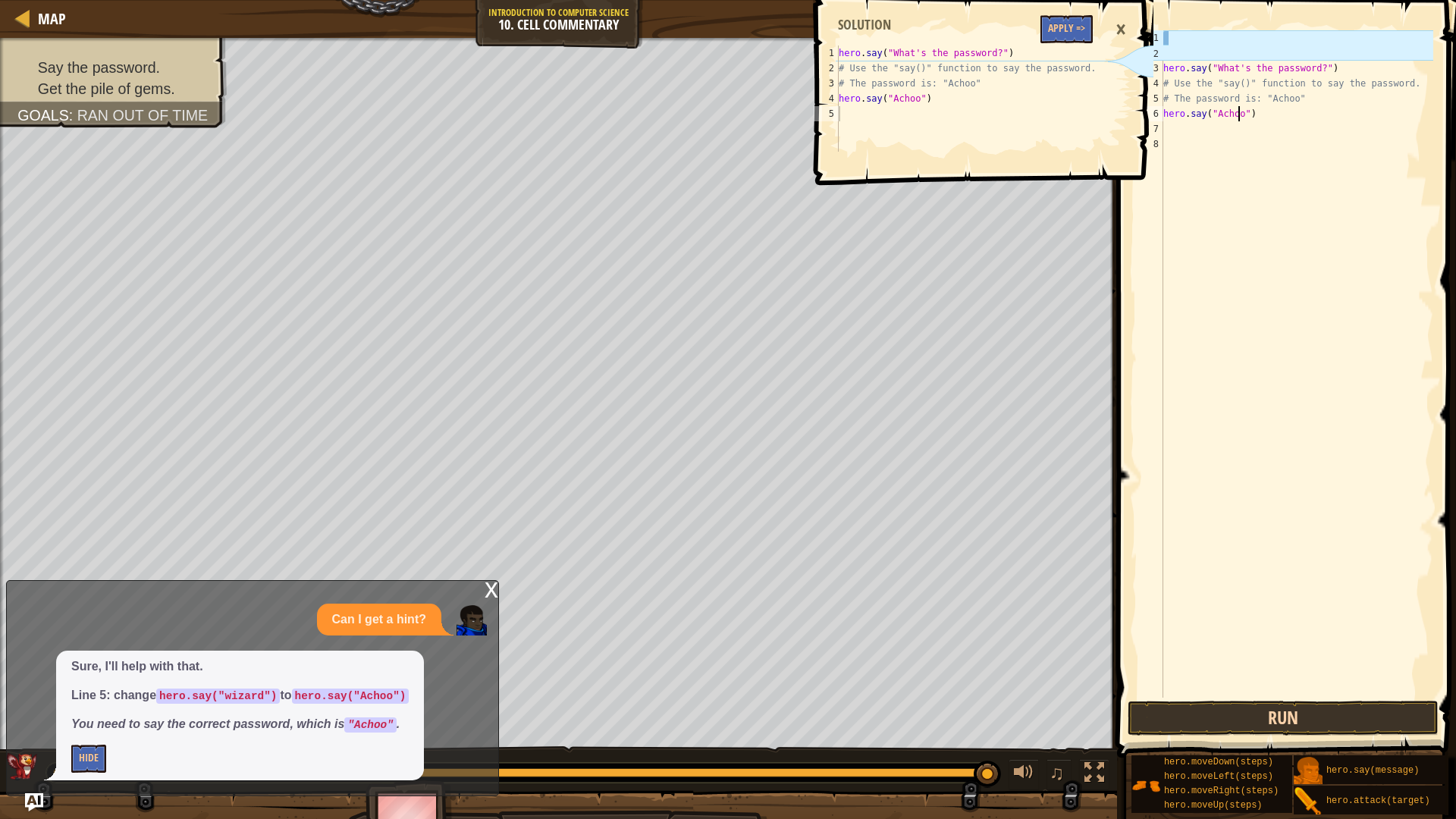
type textarea "hero.say("Achoo")"
click at [1215, 711] on button "Run" at bounding box center [1283, 717] width 311 height 35
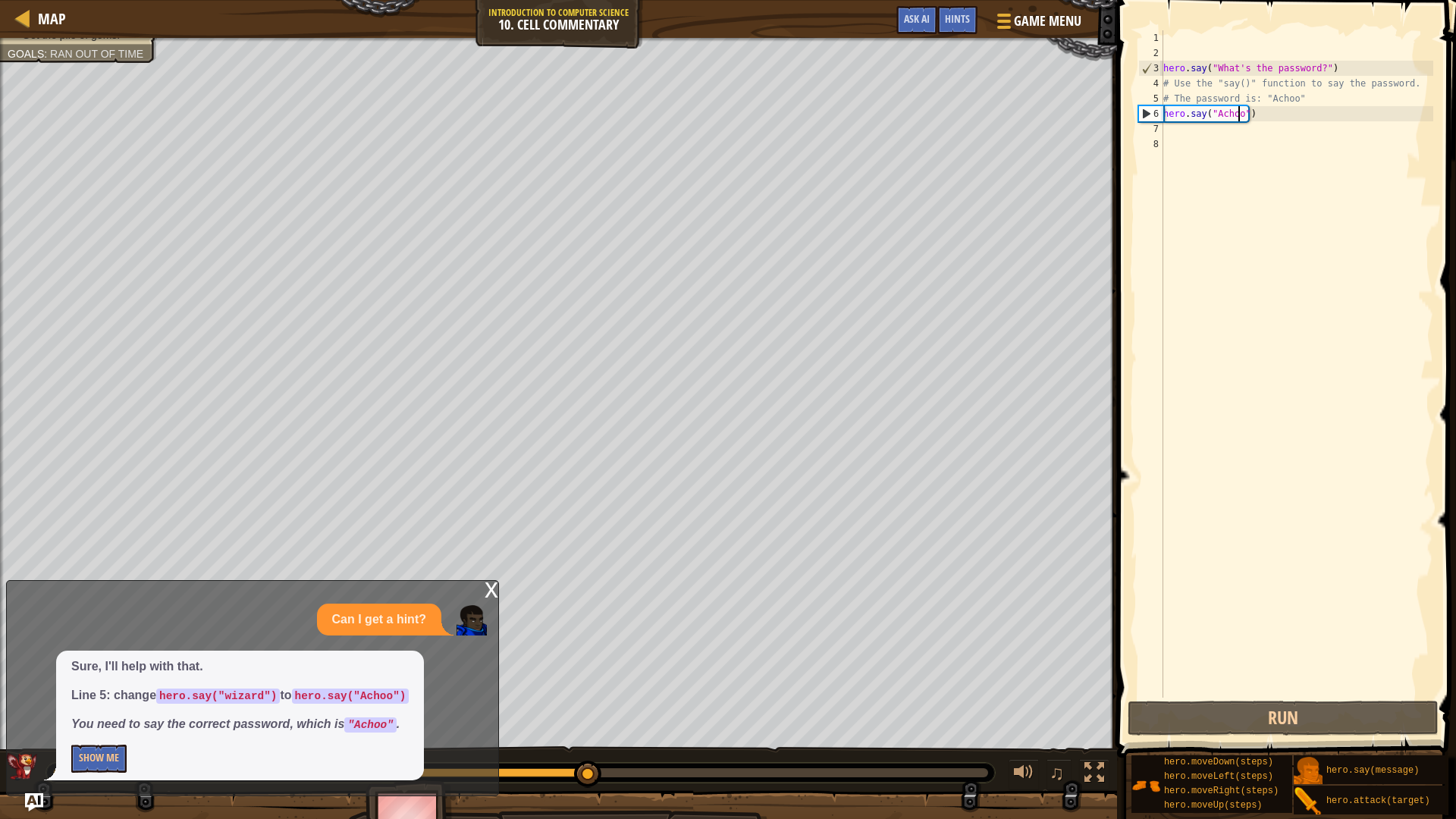
click at [1198, 135] on div "hero . say ( "What's the password?" ) # Use the "say()" function to say the pas…" at bounding box center [1297, 379] width 273 height 698
type textarea "m"
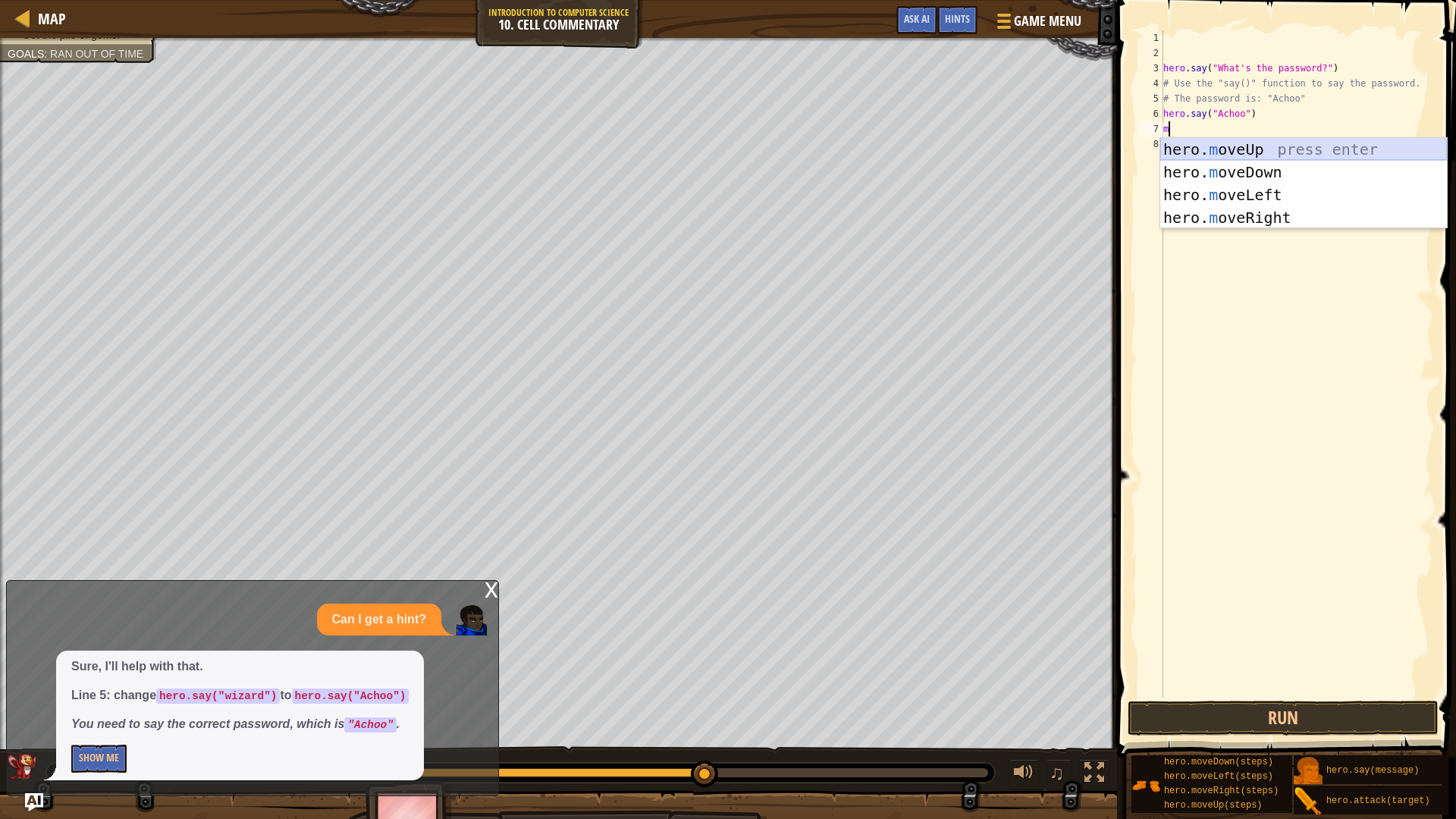
click at [1312, 141] on div "hero. m oveUp press enter hero. m oveDown press enter hero. m oveLeft press ent…" at bounding box center [1304, 206] width 287 height 136
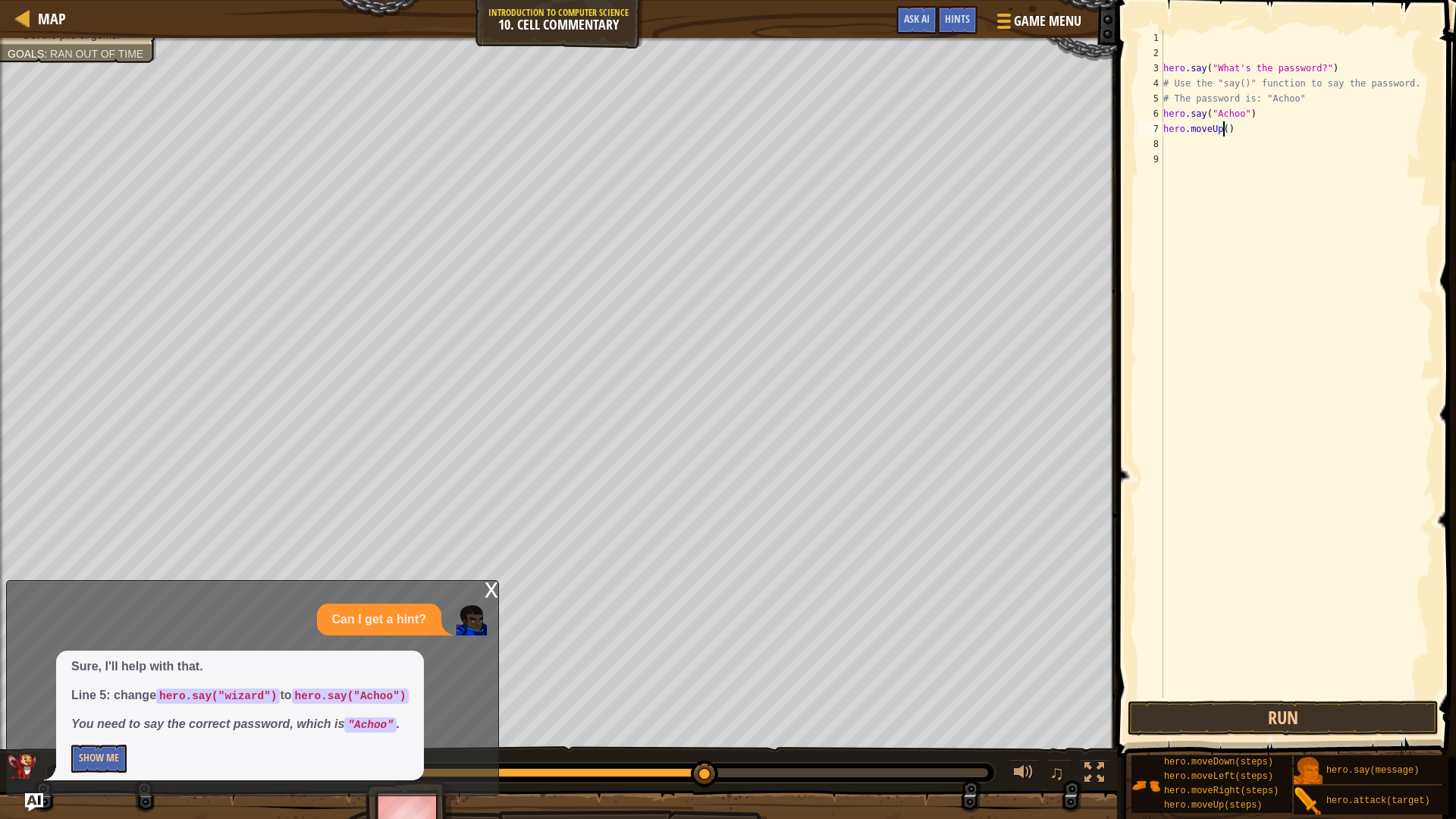
click at [1226, 130] on div "hero . say ( "What's the password?" ) # Use the "say()" function to say the pas…" at bounding box center [1297, 379] width 273 height 698
type textarea "hero.moveUp(2)"
click at [1265, 711] on button "Run" at bounding box center [1283, 717] width 311 height 35
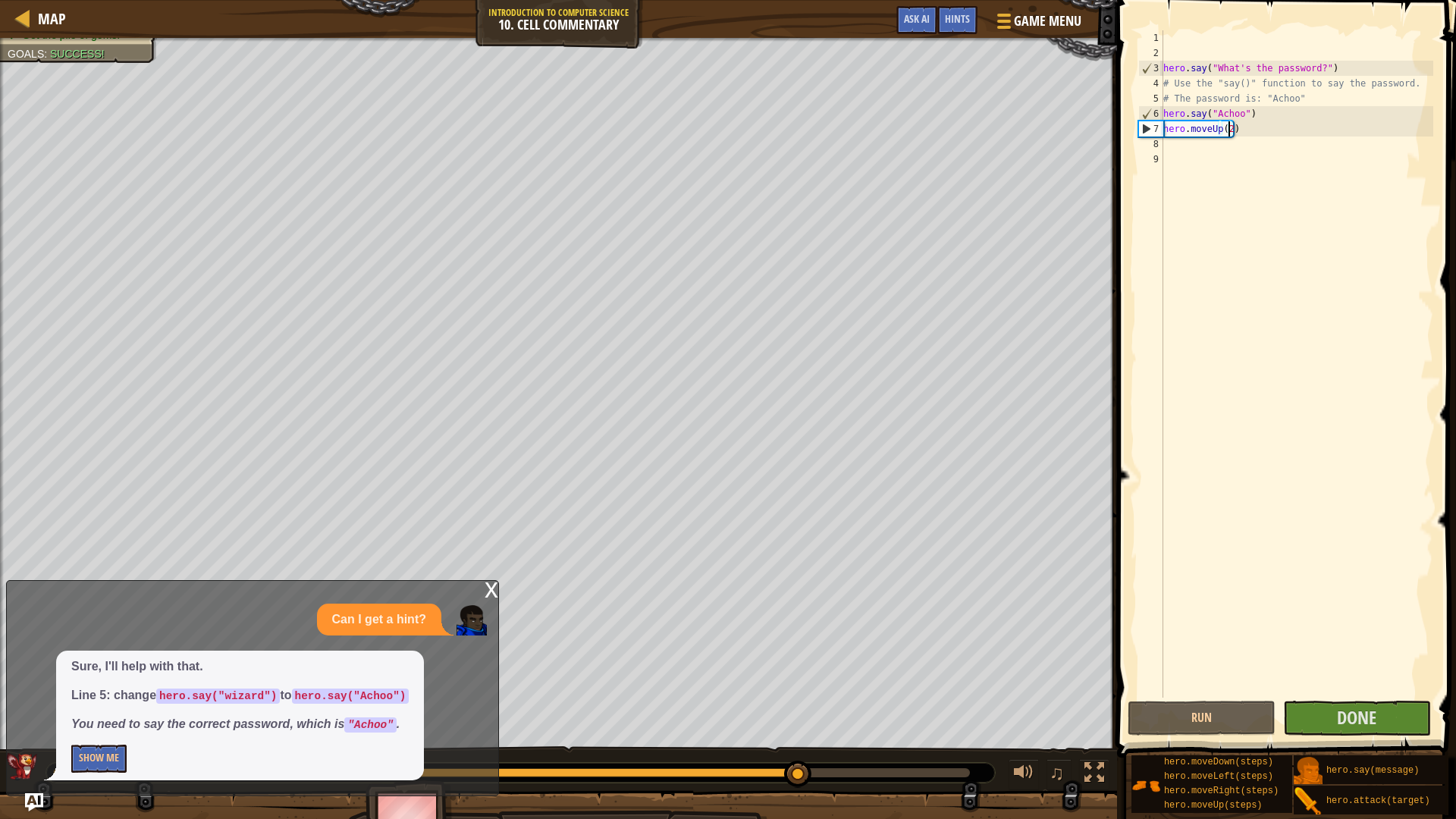
click at [488, 596] on div "x" at bounding box center [491, 589] width 14 height 15
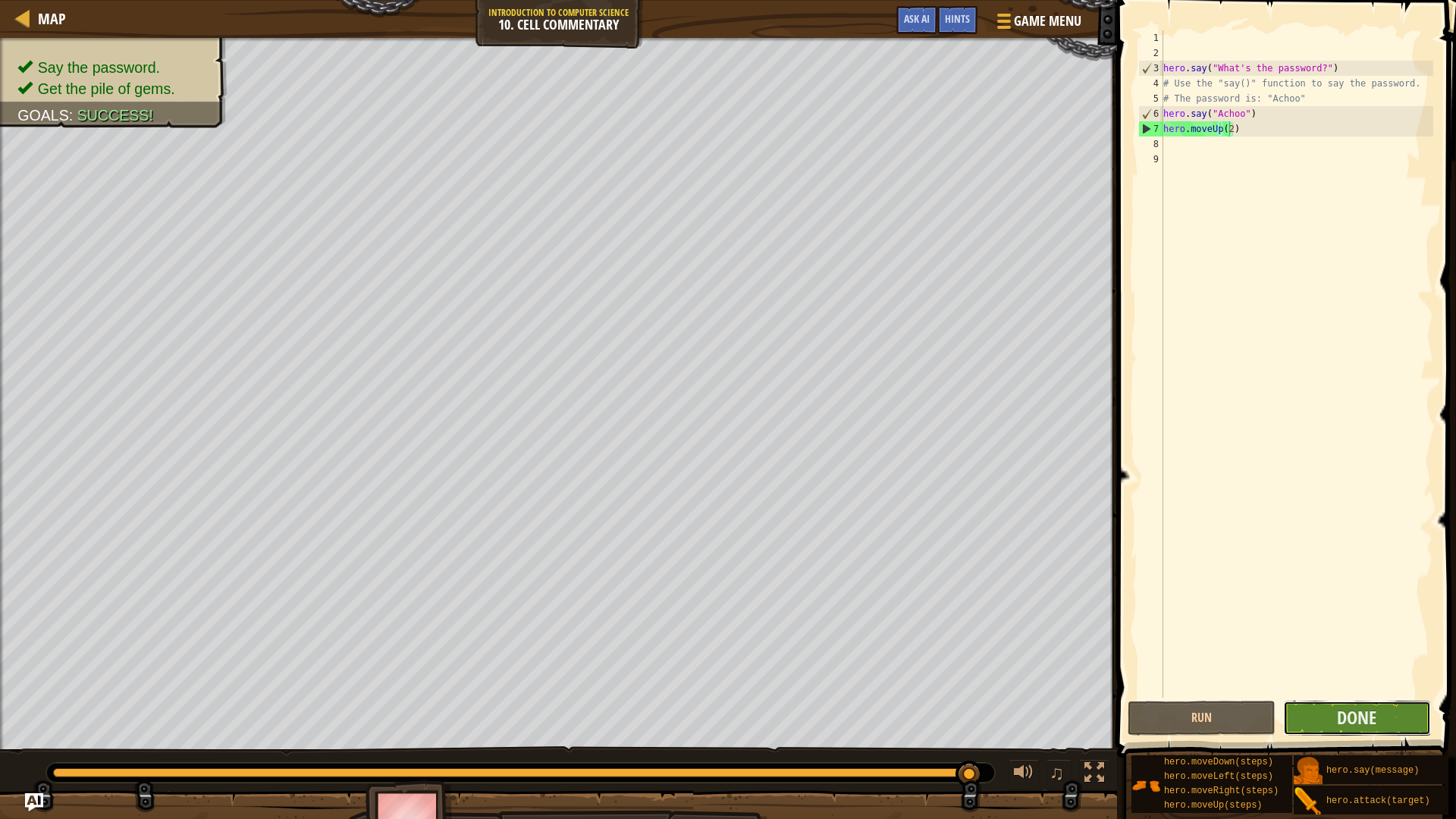
click at [1326, 716] on button "Done" at bounding box center [1357, 717] width 148 height 35
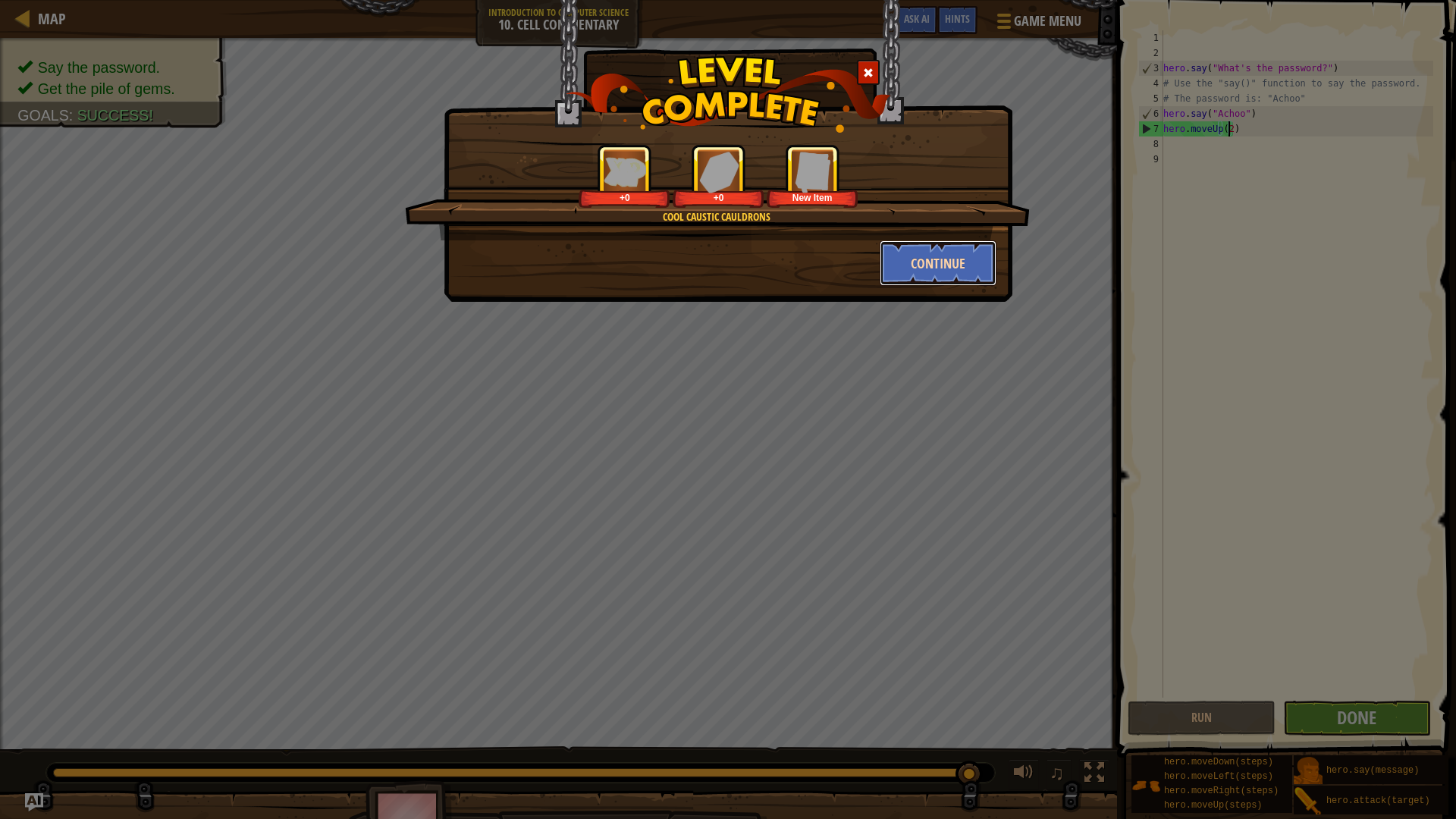
click at [920, 270] on button "Continue" at bounding box center [938, 263] width 118 height 46
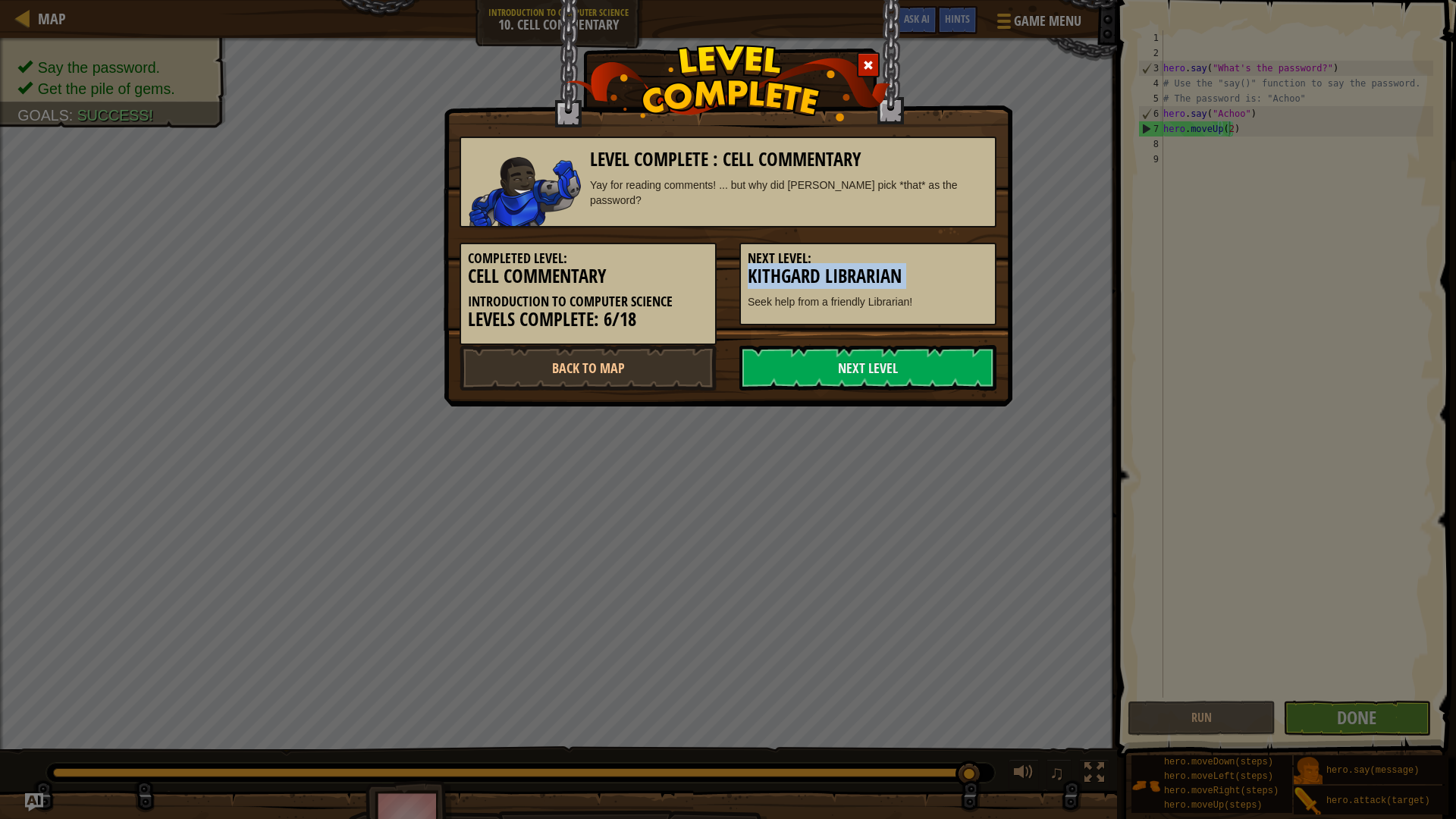
click at [919, 270] on h3 "Kithgard Librarian" at bounding box center [868, 276] width 241 height 20
click at [912, 366] on link "Next Level" at bounding box center [868, 368] width 257 height 46
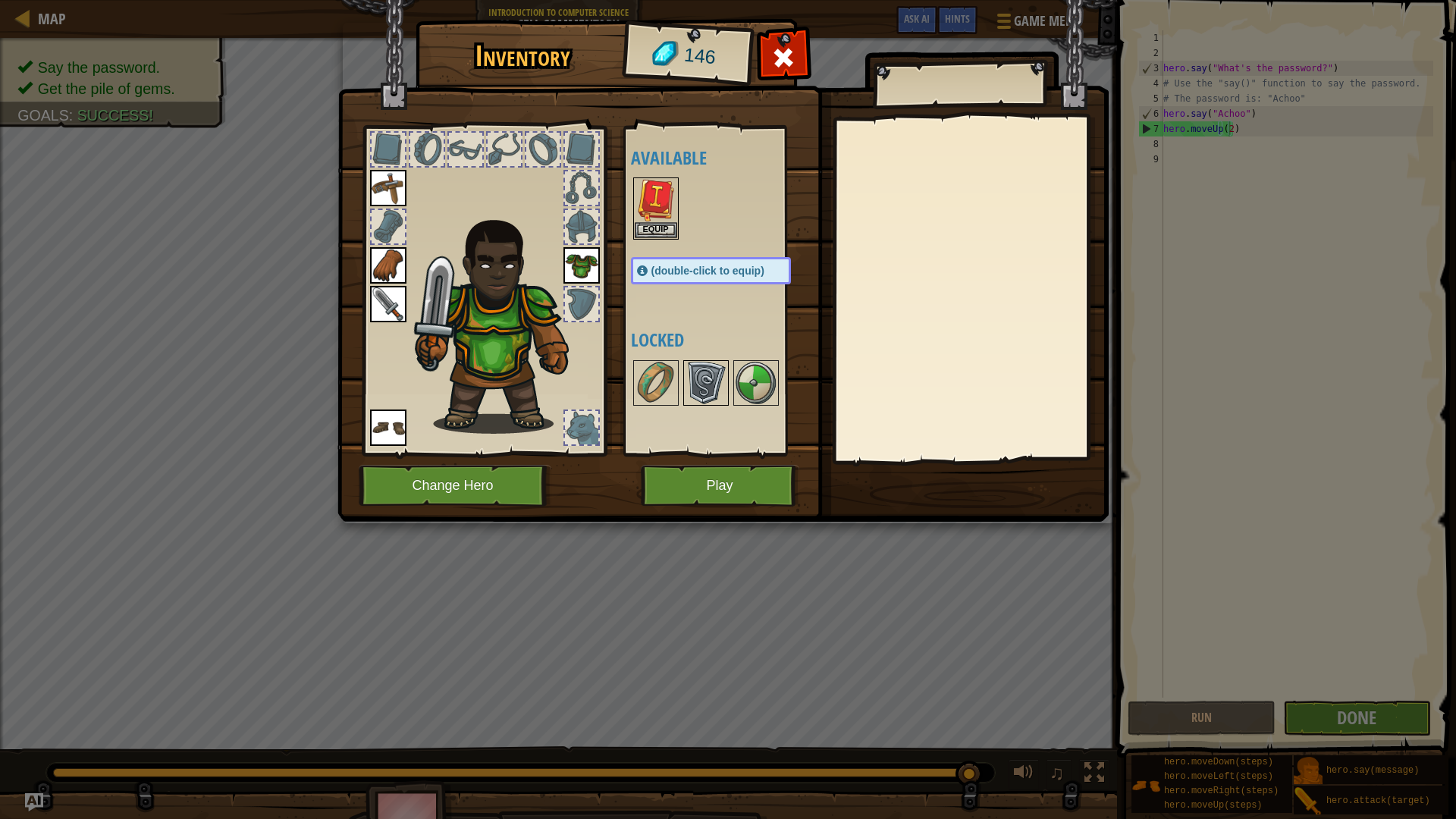
drag, startPoint x: 781, startPoint y: 361, endPoint x: 726, endPoint y: 374, distance: 56.5
click at [779, 361] on div at bounding box center [726, 383] width 191 height 50
click at [726, 374] on img at bounding box center [706, 383] width 42 height 42
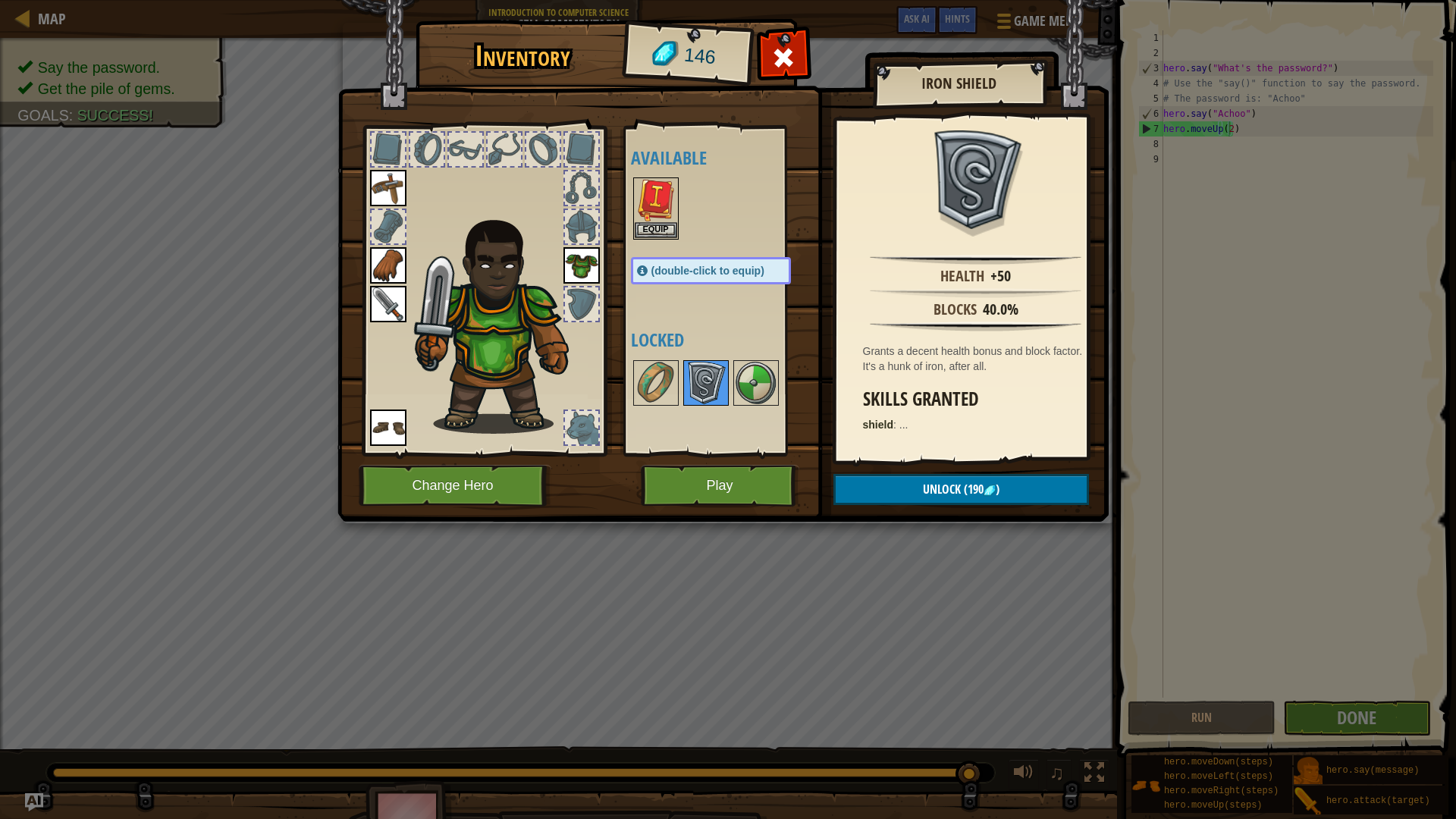
click at [706, 374] on img at bounding box center [706, 383] width 42 height 42
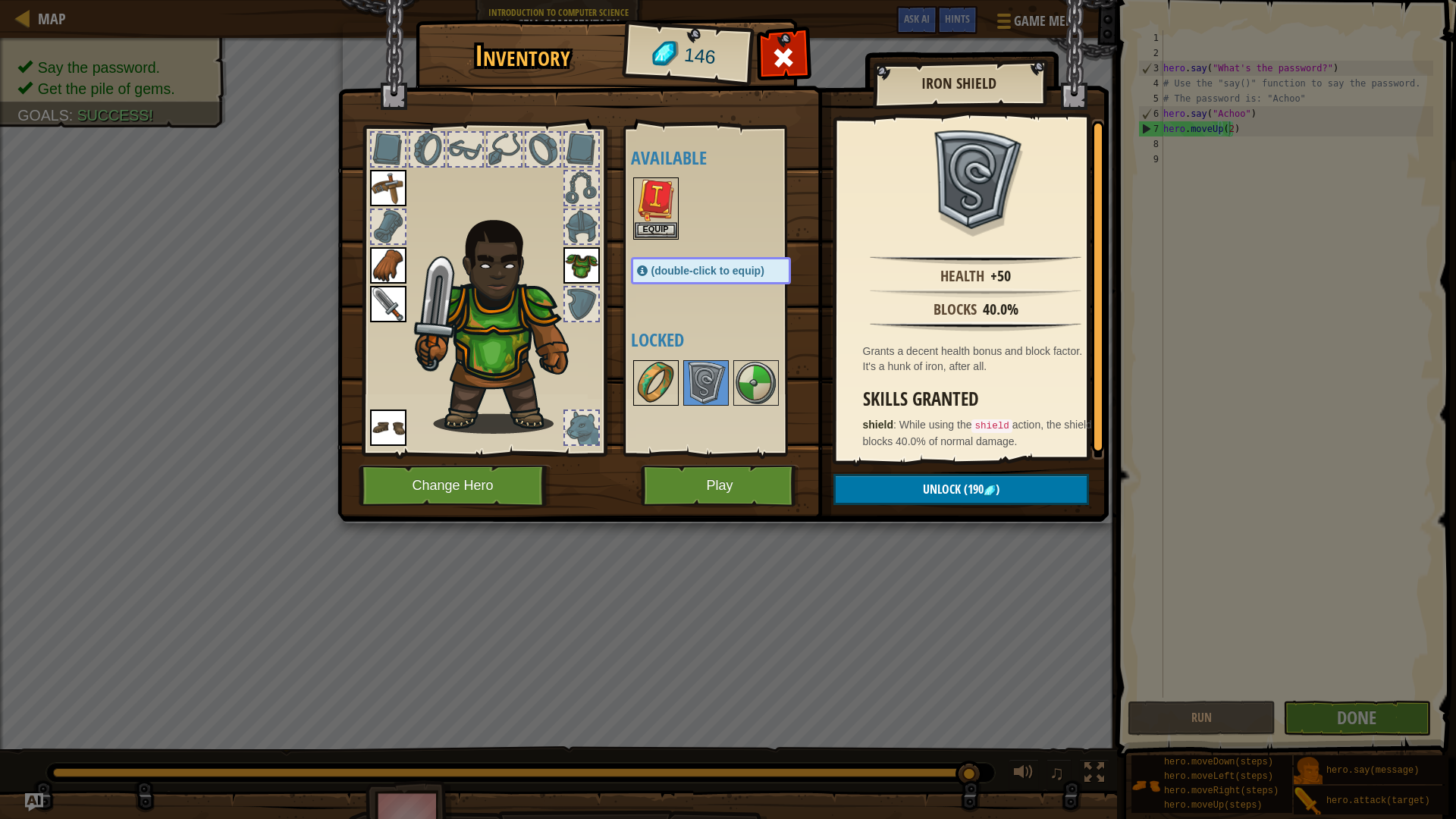
click at [657, 374] on img at bounding box center [656, 383] width 42 height 42
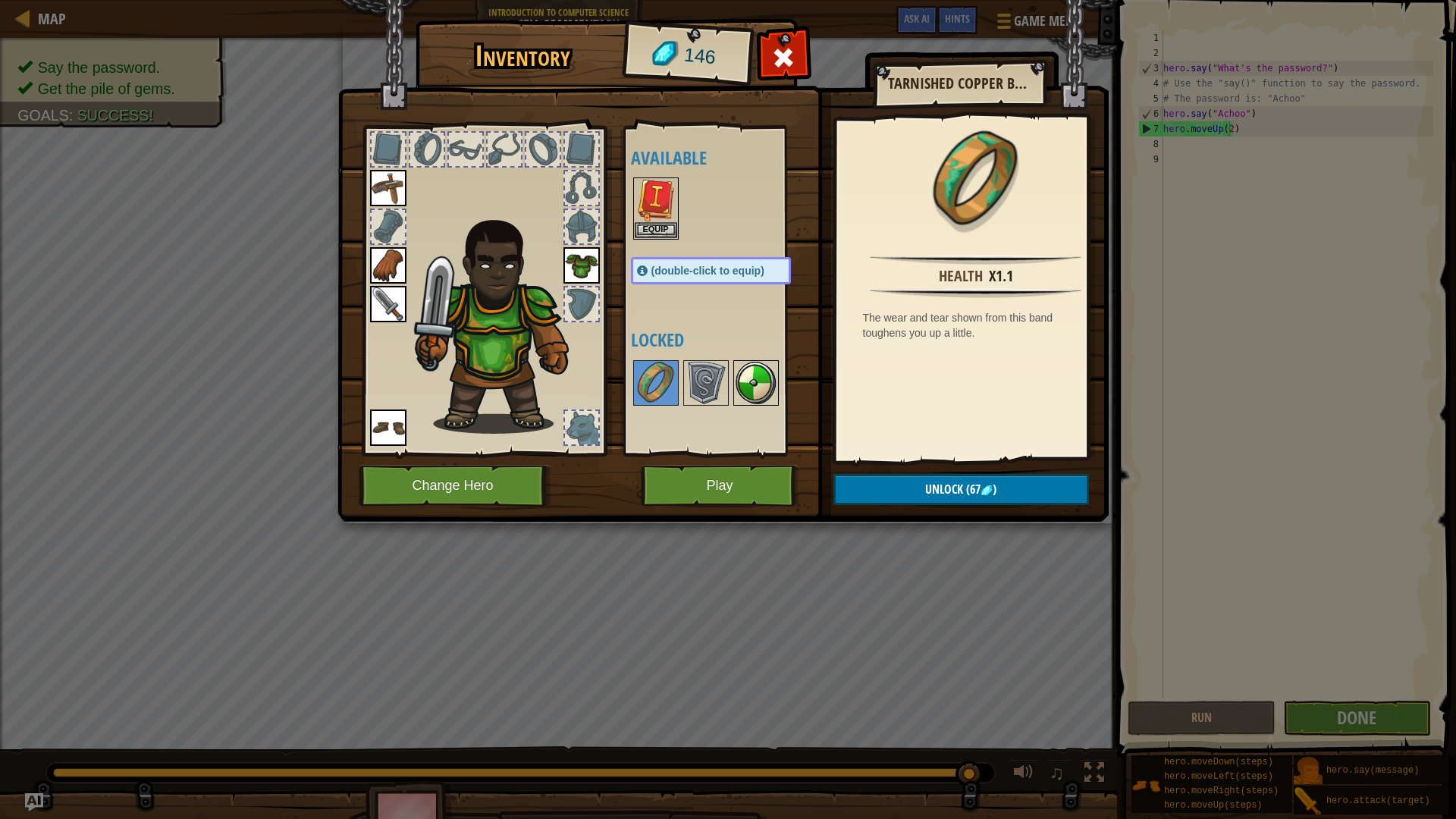
click at [744, 386] on img at bounding box center [756, 383] width 42 height 42
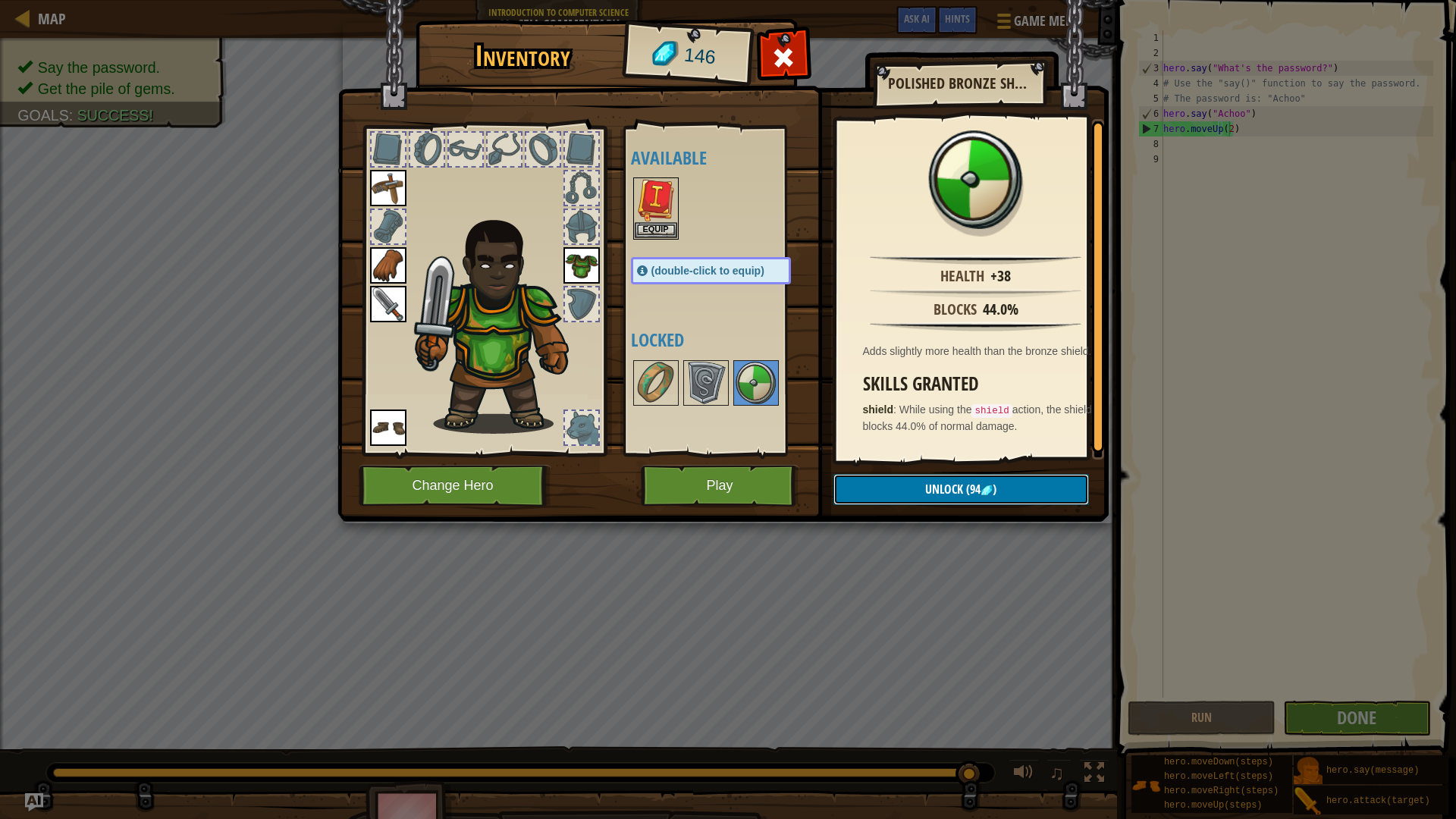
click at [938, 484] on span "Unlock" at bounding box center [944, 490] width 38 height 17
click at [693, 383] on img at bounding box center [706, 383] width 42 height 42
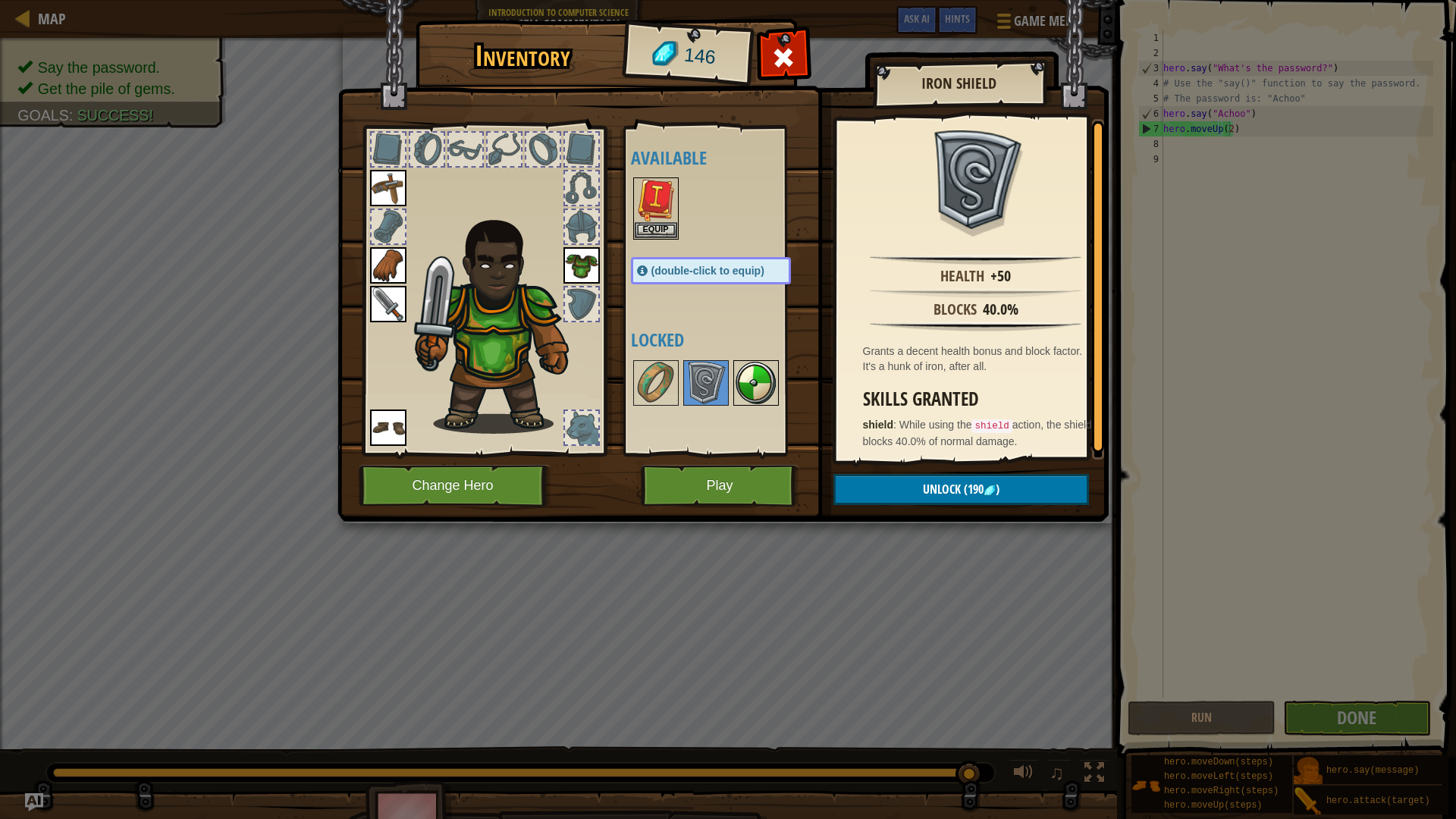
click at [745, 388] on img at bounding box center [756, 383] width 42 height 42
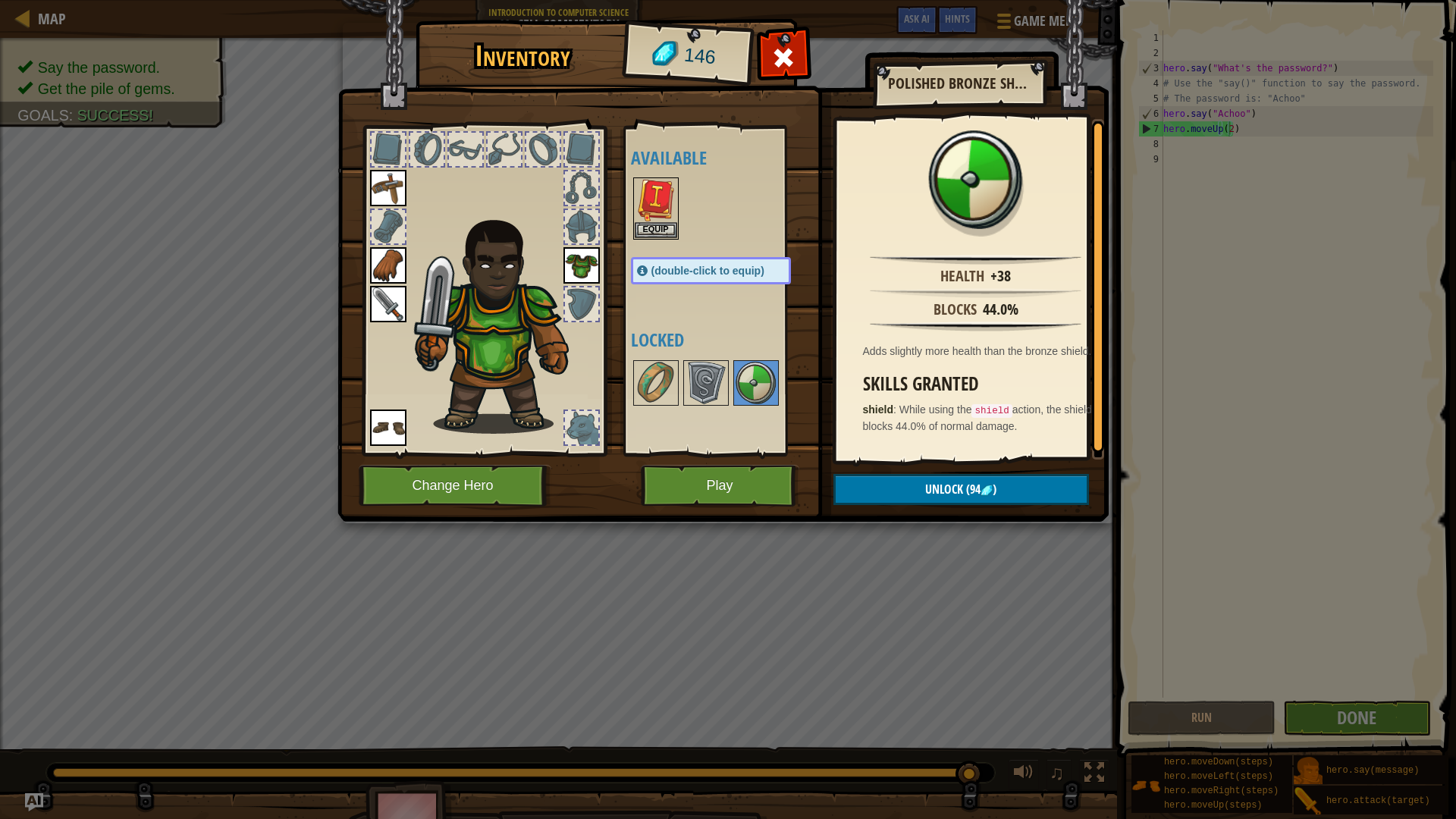
click at [918, 511] on img at bounding box center [723, 246] width 772 height 551
click at [916, 490] on button "Unlock (94 )" at bounding box center [961, 490] width 256 height 31
click at [778, 33] on img at bounding box center [723, 246] width 772 height 551
click at [778, 50] on span at bounding box center [783, 58] width 25 height 25
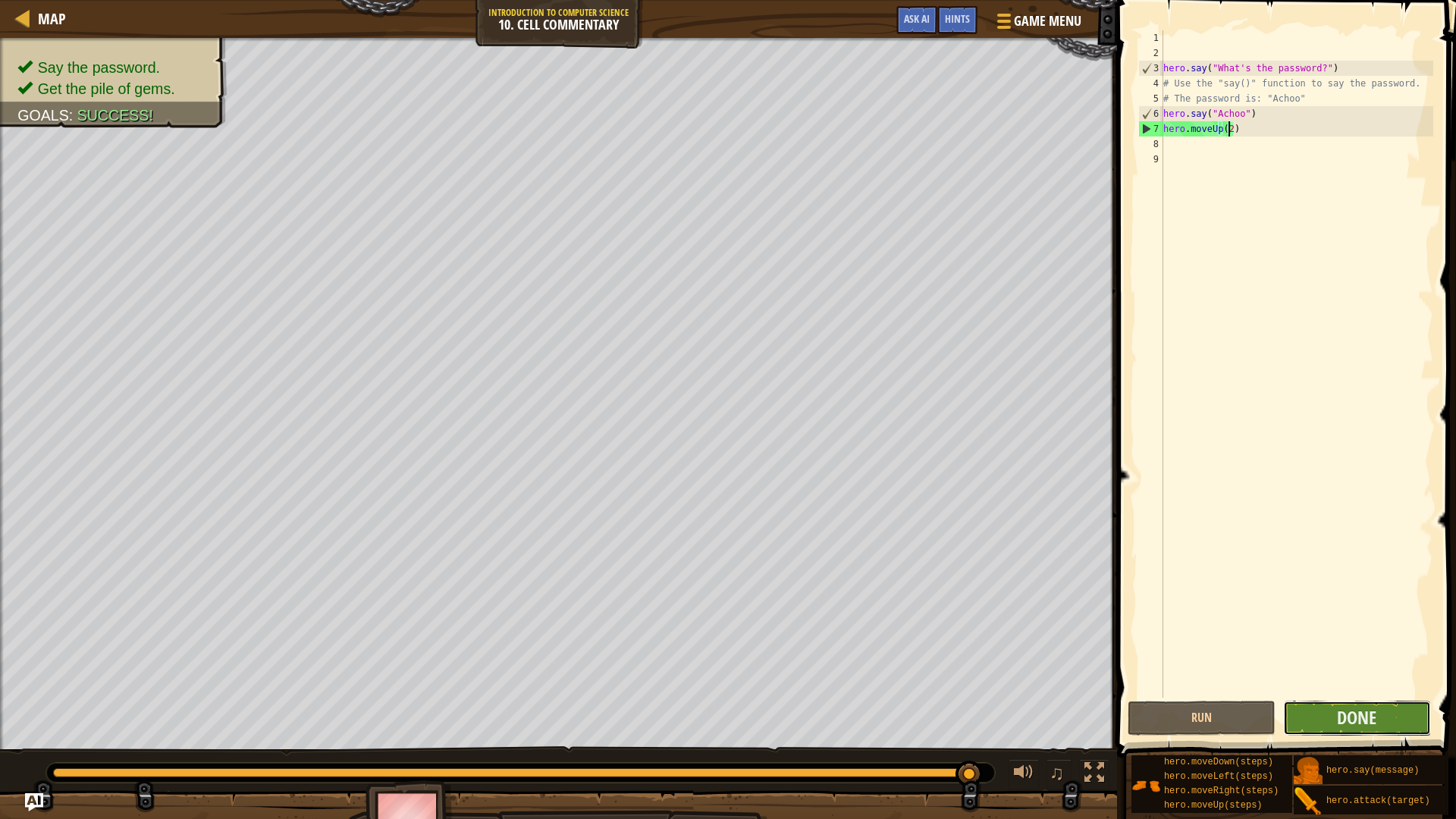
click at [1304, 716] on button "Done" at bounding box center [1357, 717] width 148 height 35
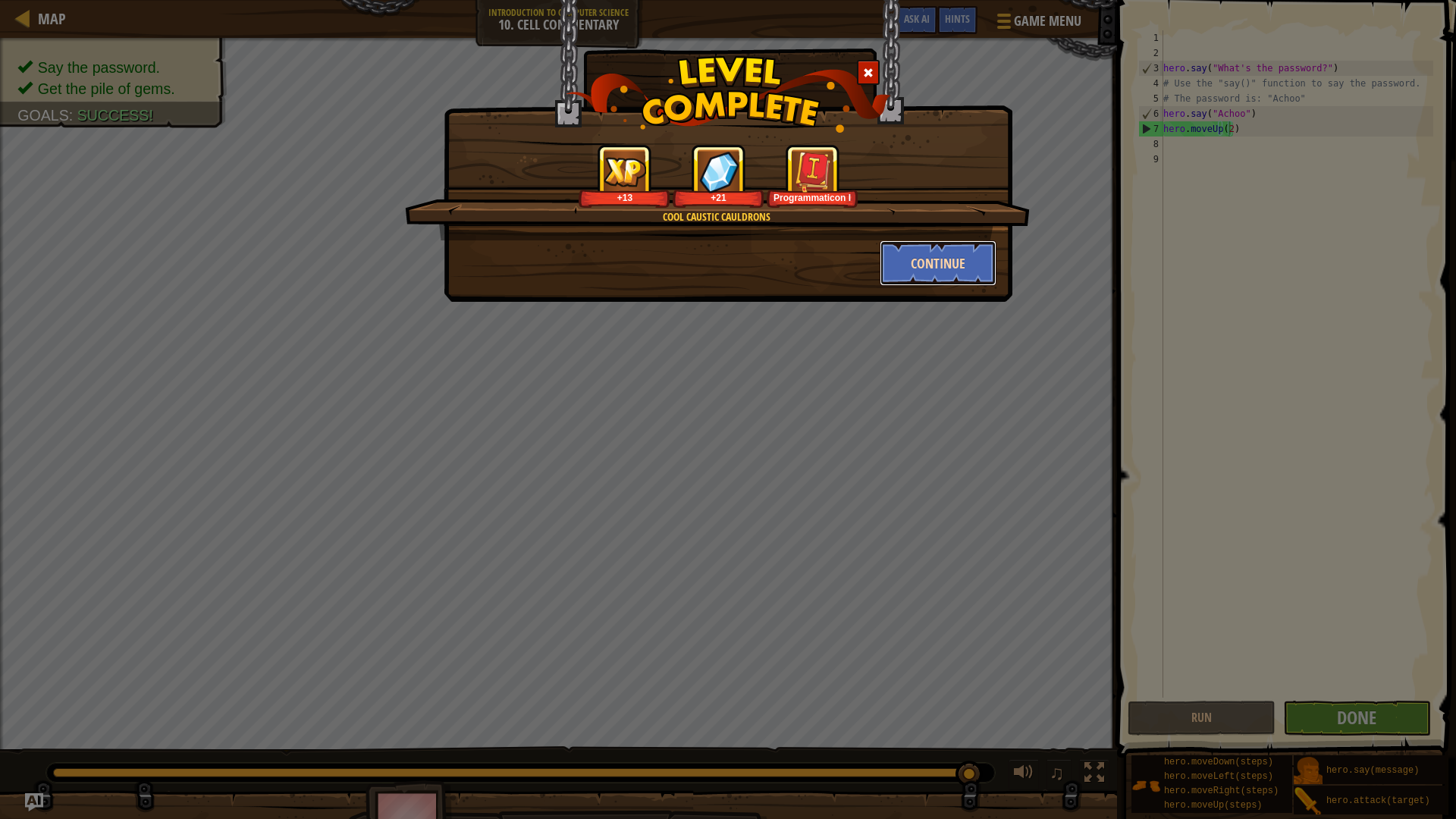
click at [935, 265] on button "Continue" at bounding box center [938, 263] width 118 height 46
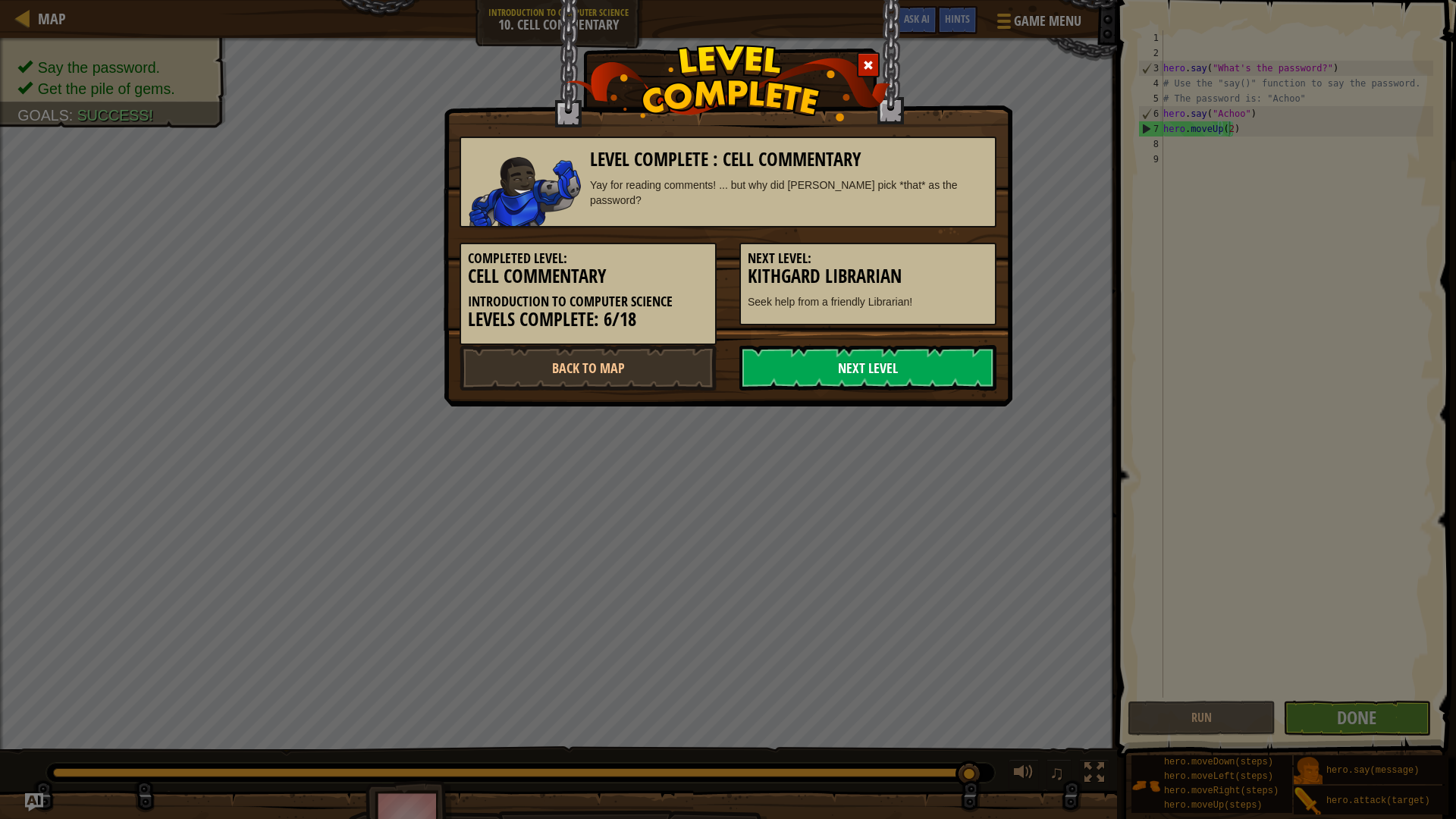
click at [761, 351] on link "Next Level" at bounding box center [868, 368] width 257 height 46
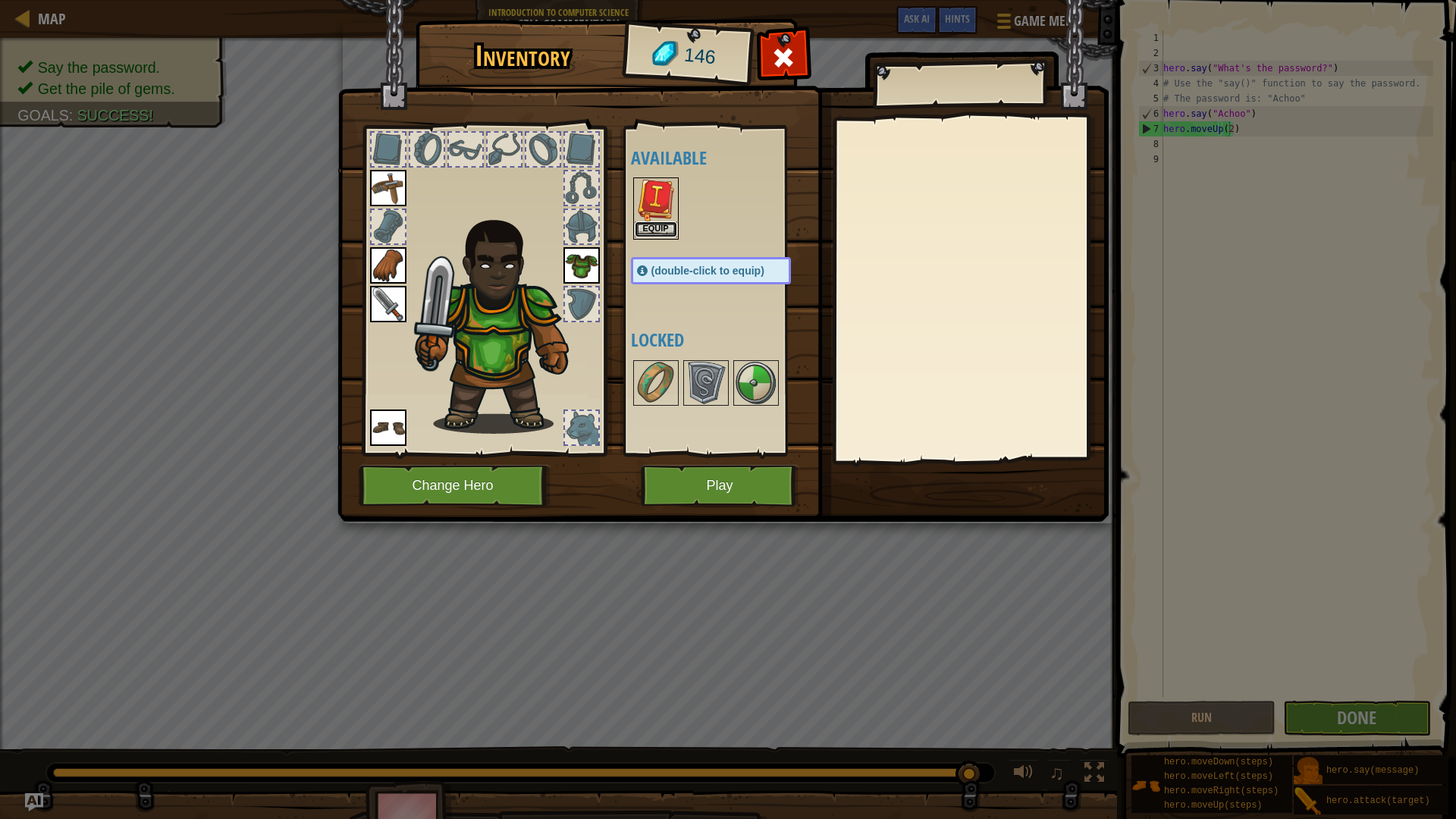
click at [664, 231] on button "Equip" at bounding box center [656, 229] width 42 height 16
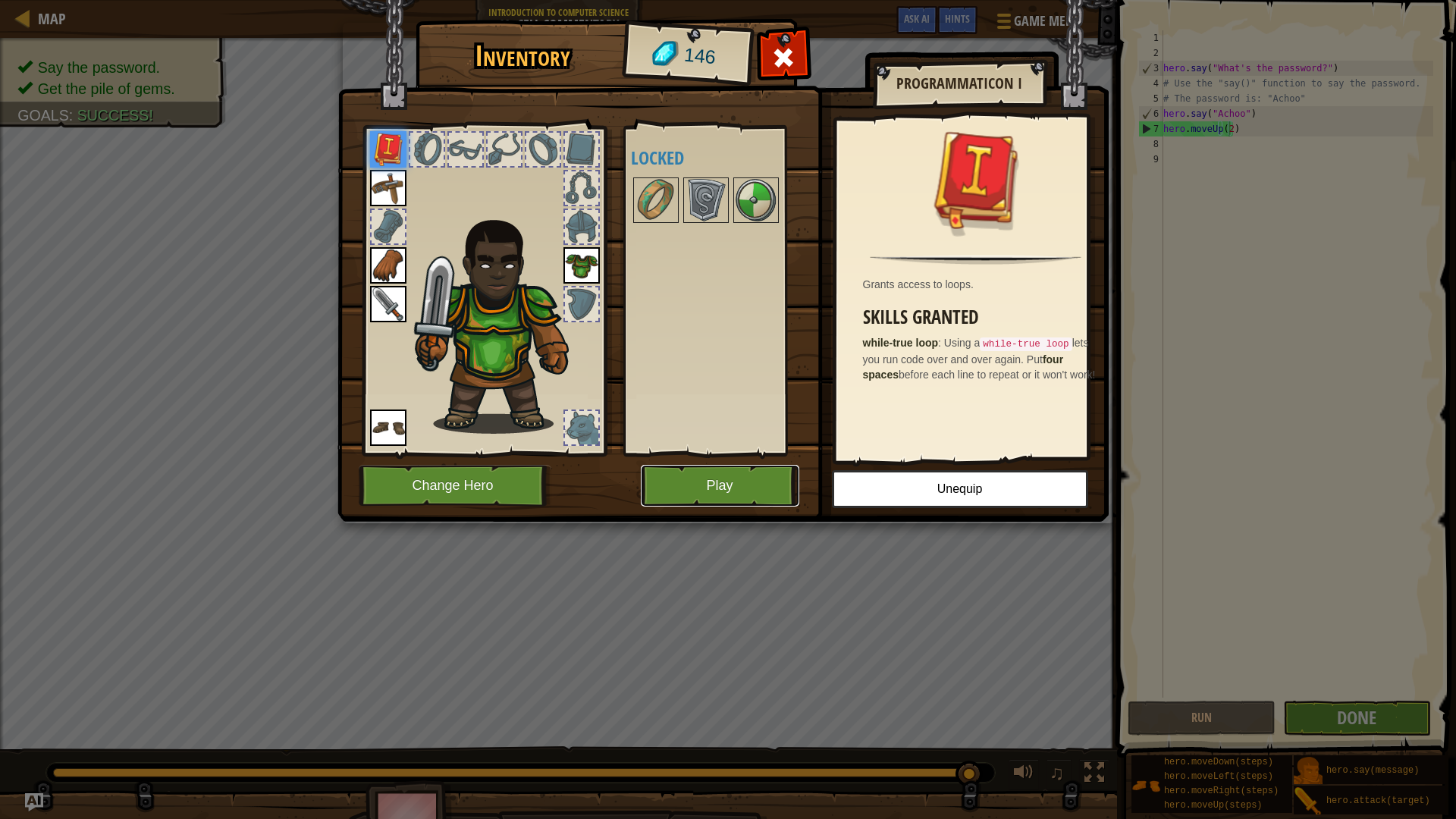
click at [658, 486] on button "Play" at bounding box center [720, 485] width 158 height 42
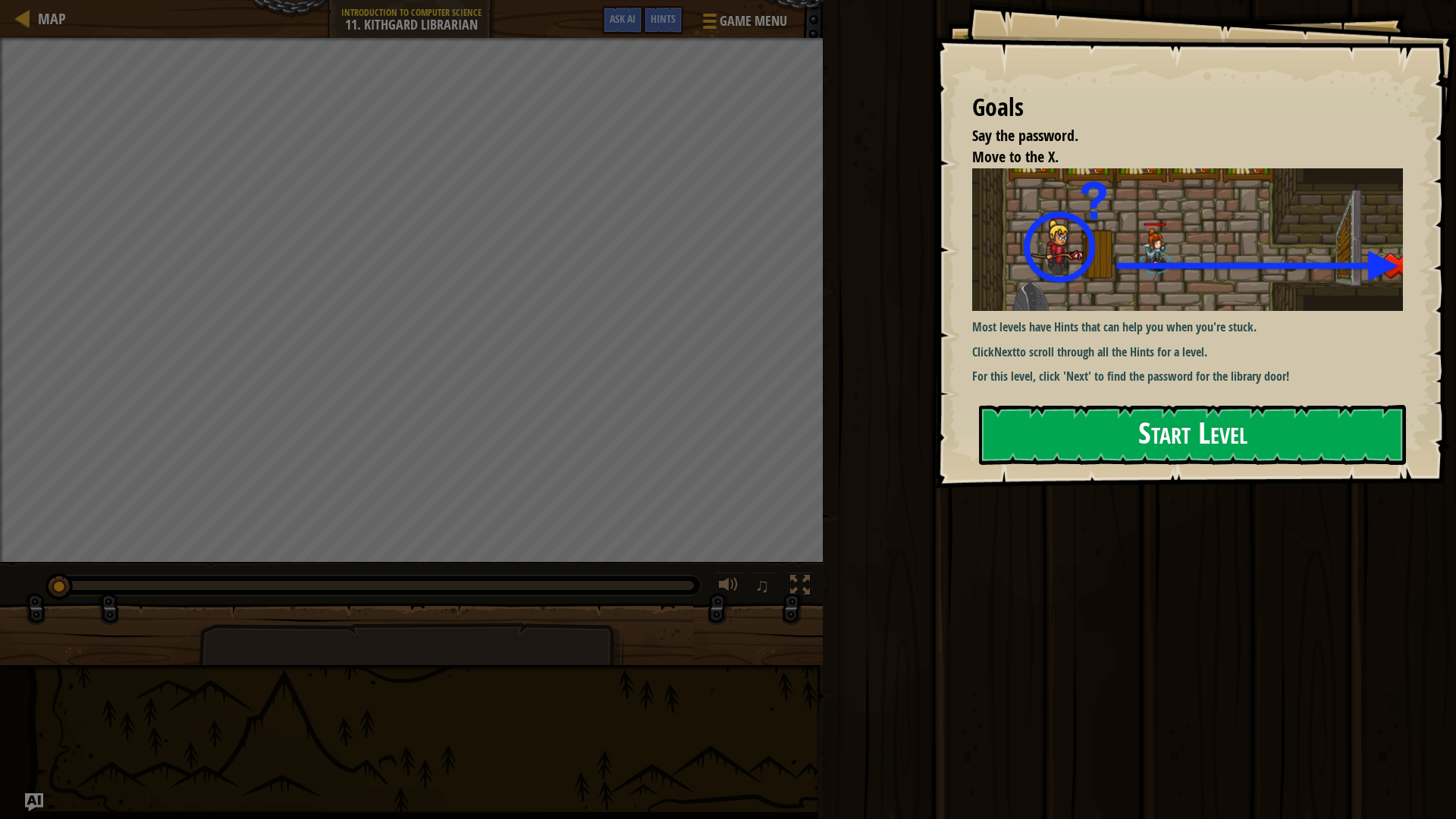
click at [1197, 426] on button "Start Level" at bounding box center [1193, 434] width 427 height 60
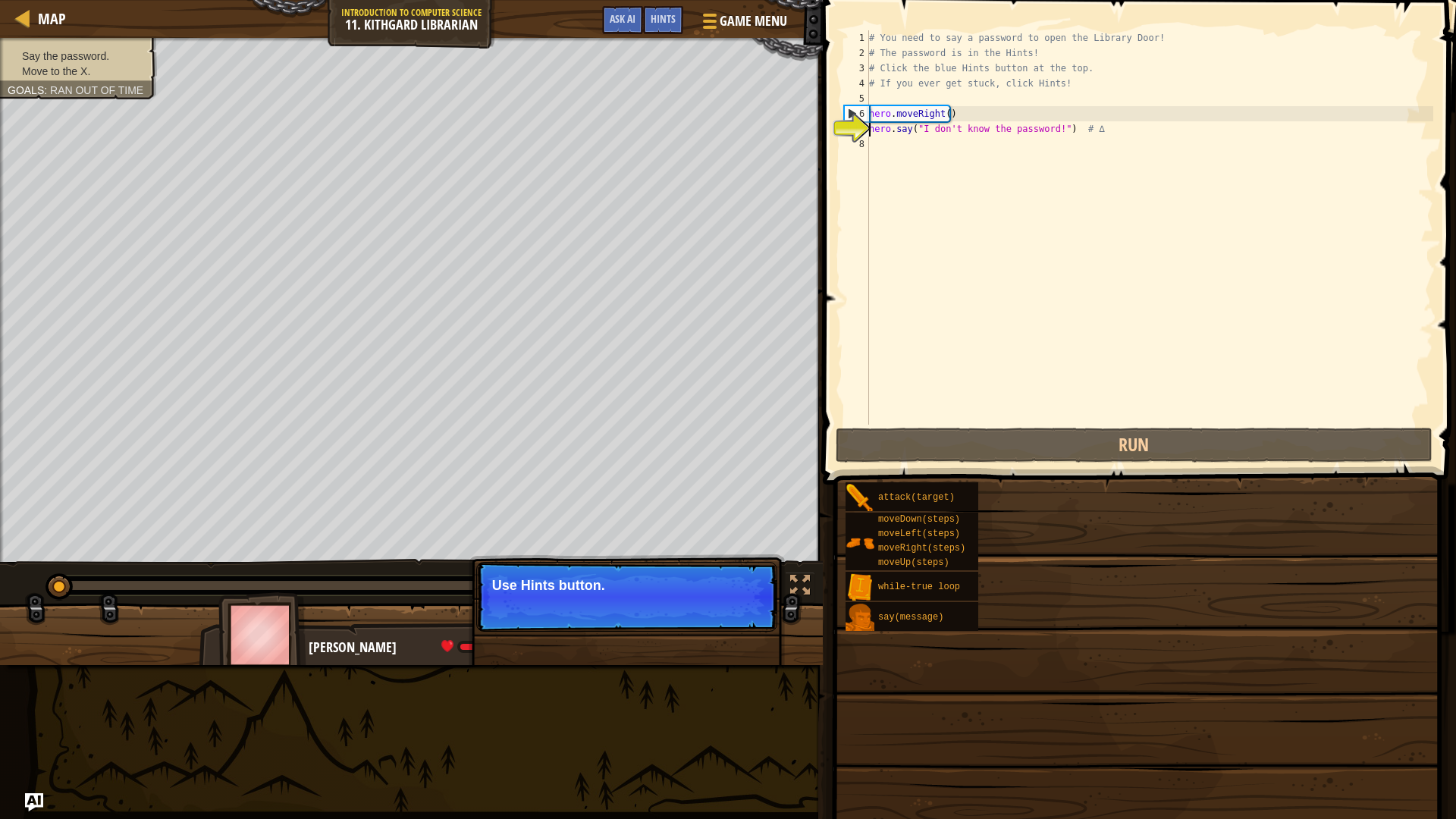
click at [606, 555] on div "Continue Use Hints button." at bounding box center [626, 667] width 316 height 224
click at [628, 586] on p "Use Hints button." at bounding box center [627, 585] width 269 height 15
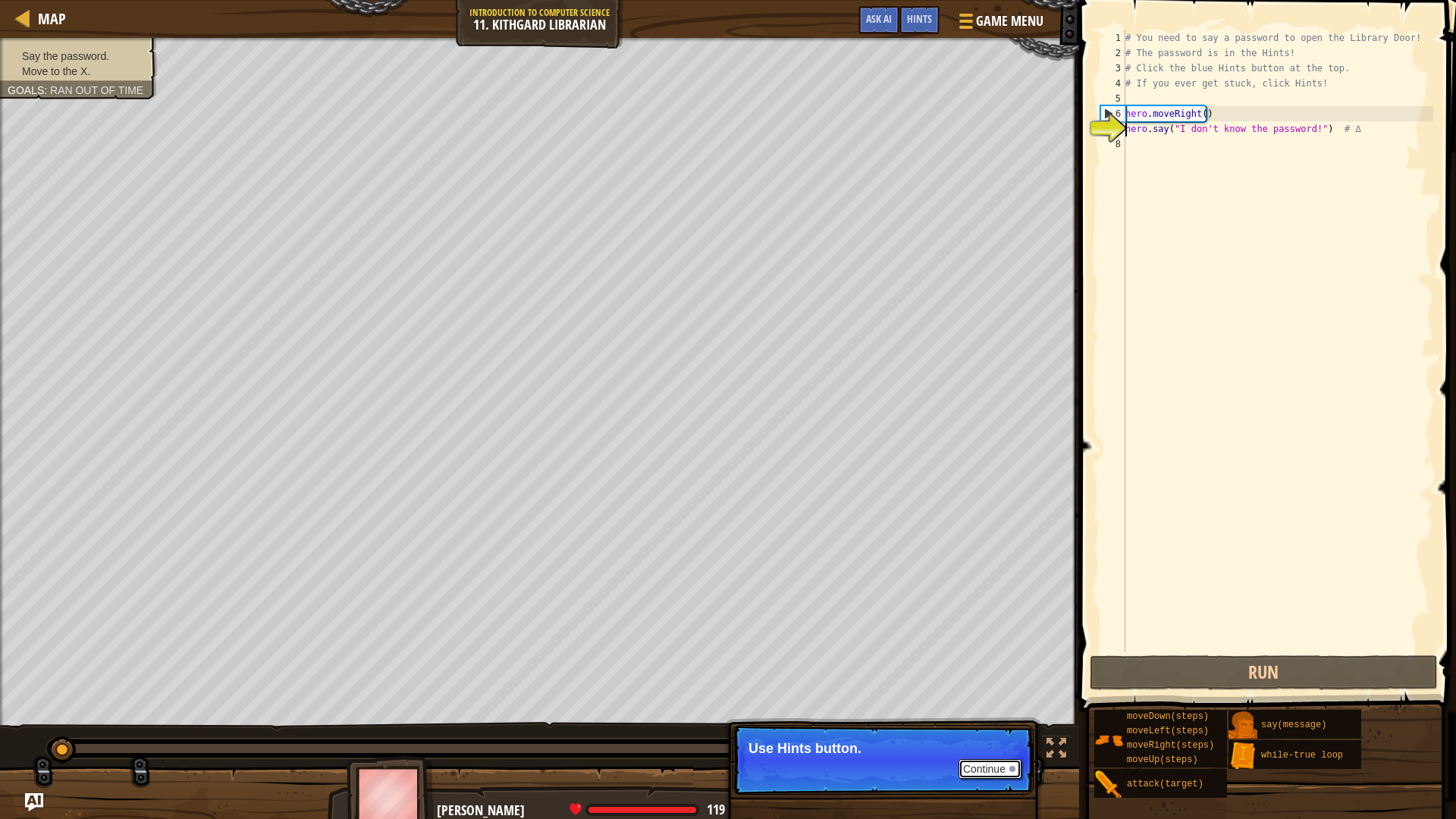
click at [994, 716] on button "Continue" at bounding box center [990, 768] width 63 height 19
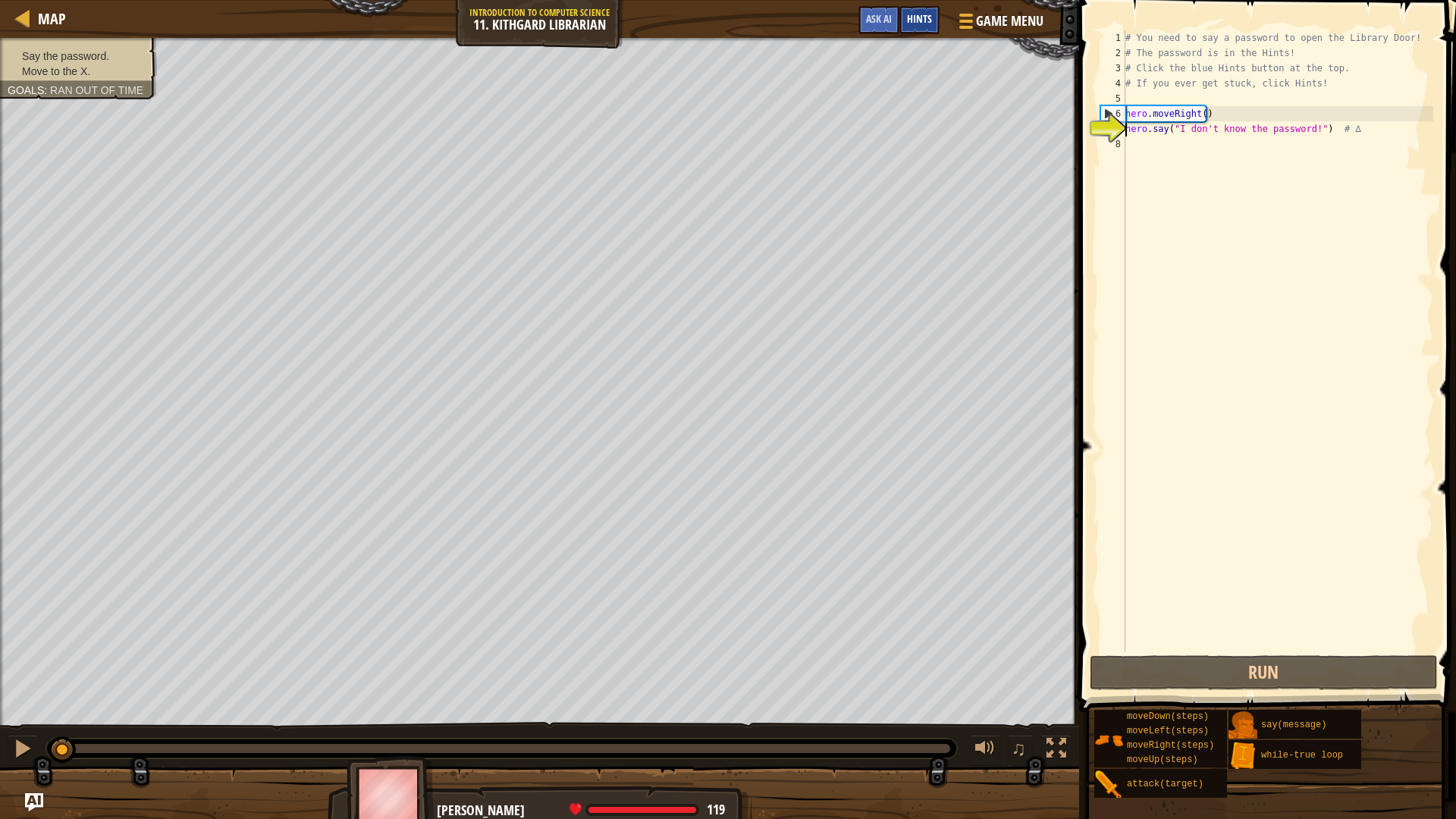
click at [914, 15] on span "Hints" at bounding box center [920, 18] width 25 height 14
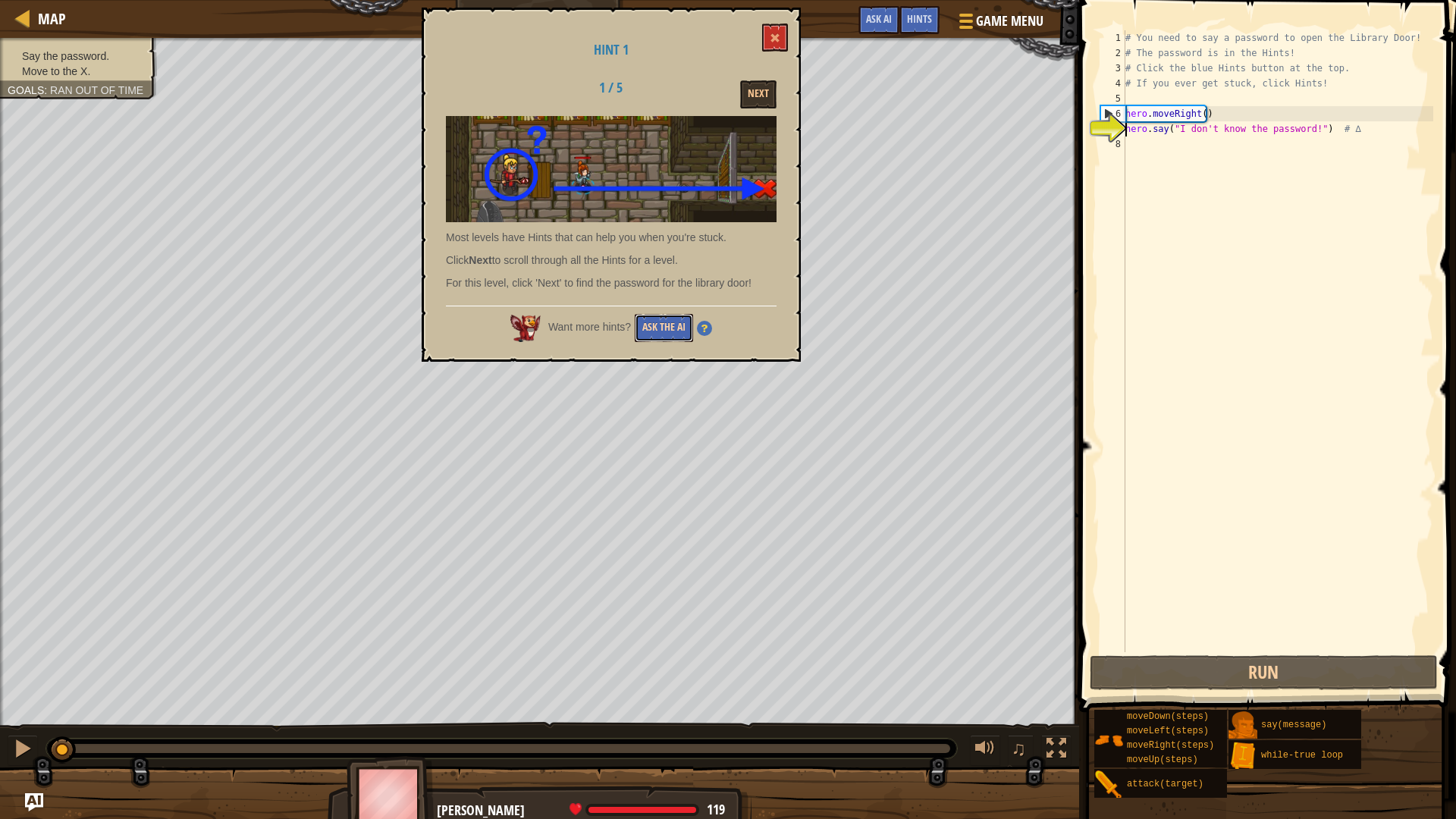
click at [671, 330] on button "Ask the AI" at bounding box center [664, 328] width 58 height 28
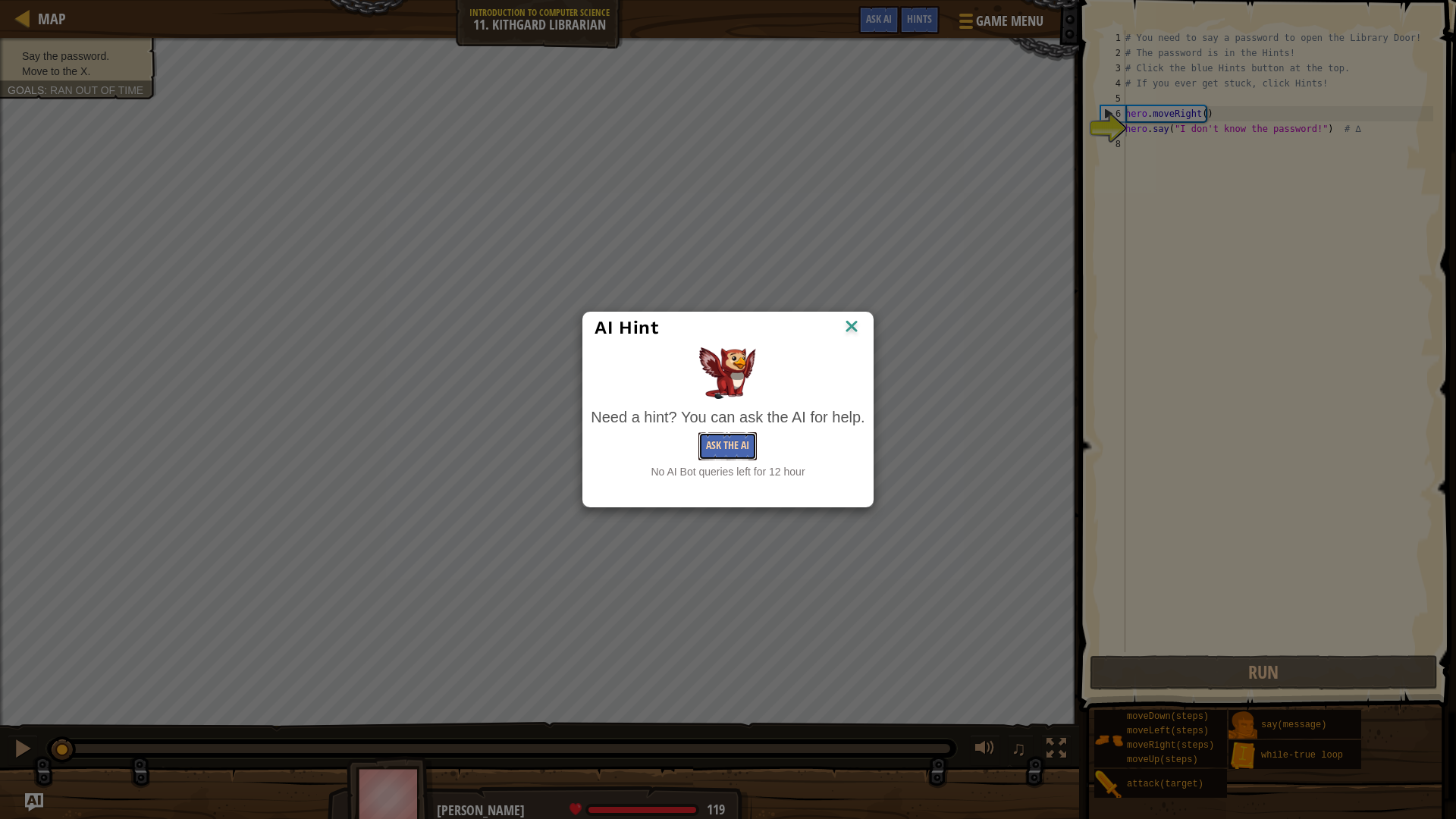
click at [728, 440] on button "Ask the AI" at bounding box center [728, 445] width 58 height 28
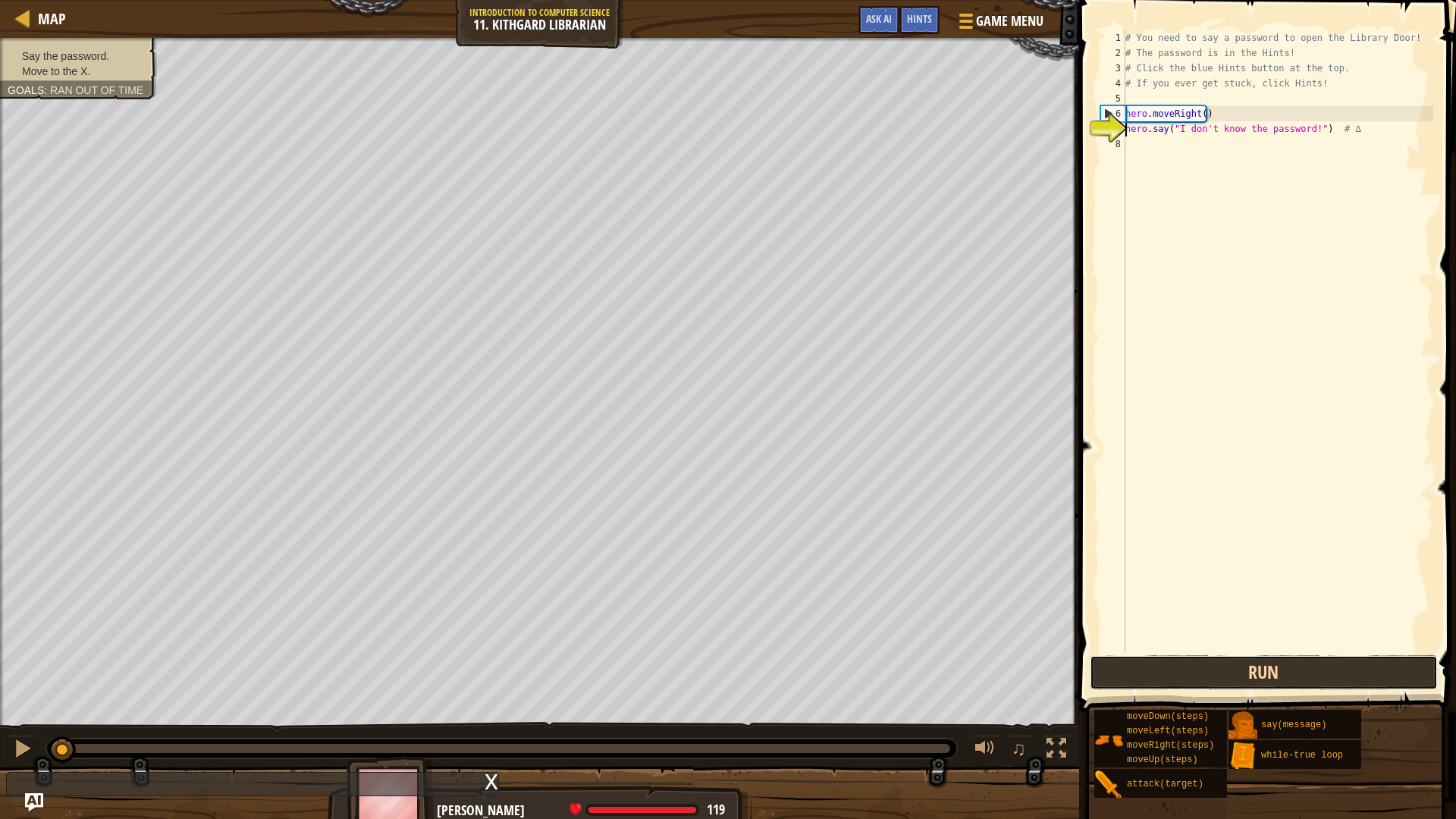
click at [1200, 674] on button "Run" at bounding box center [1264, 672] width 348 height 35
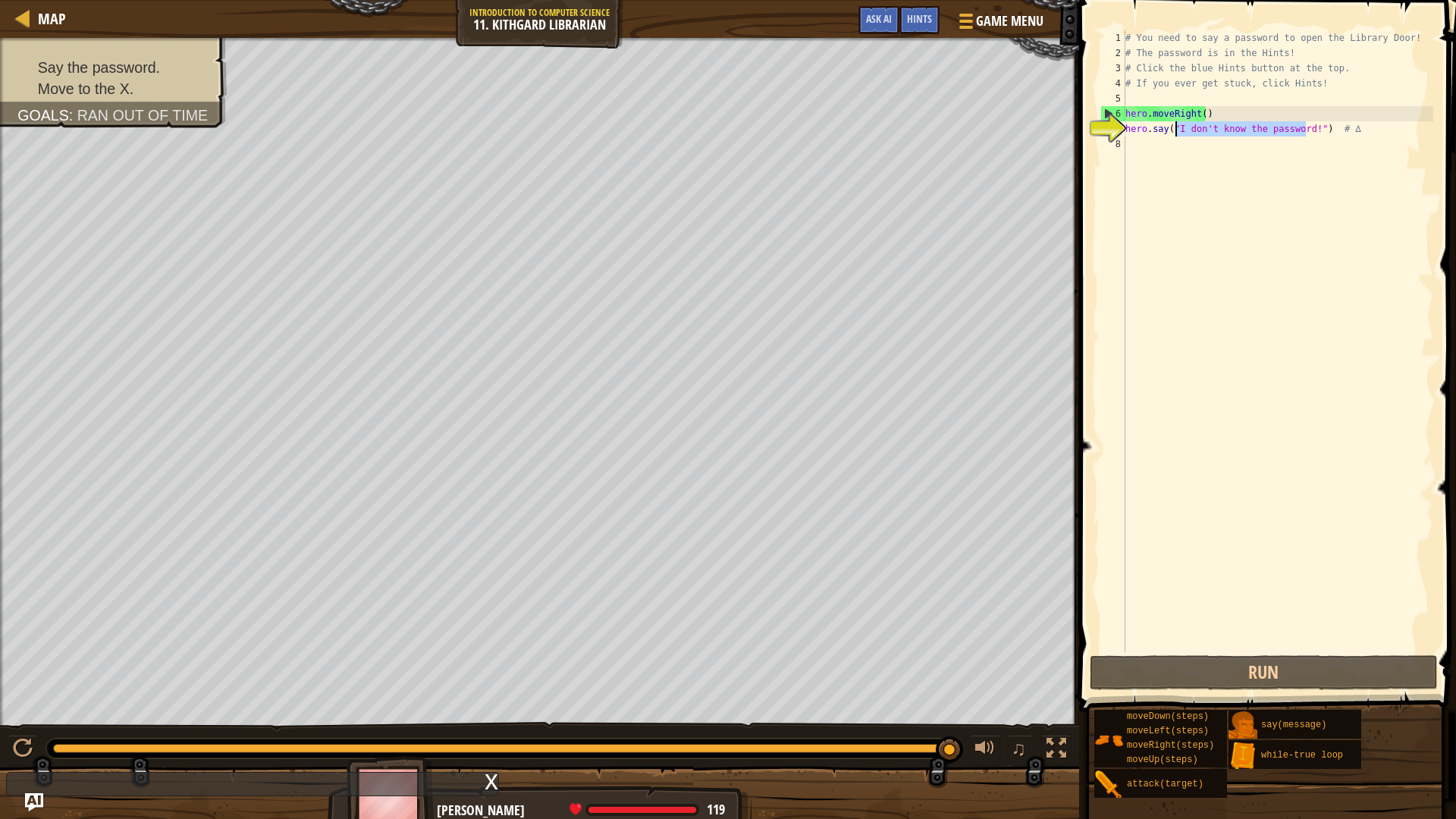
drag, startPoint x: 1304, startPoint y: 132, endPoint x: 1180, endPoint y: 135, distance: 124.0
click at [1174, 133] on div "# You need to say a password to open the Library Door! # The password is in the…" at bounding box center [1277, 357] width 311 height 652
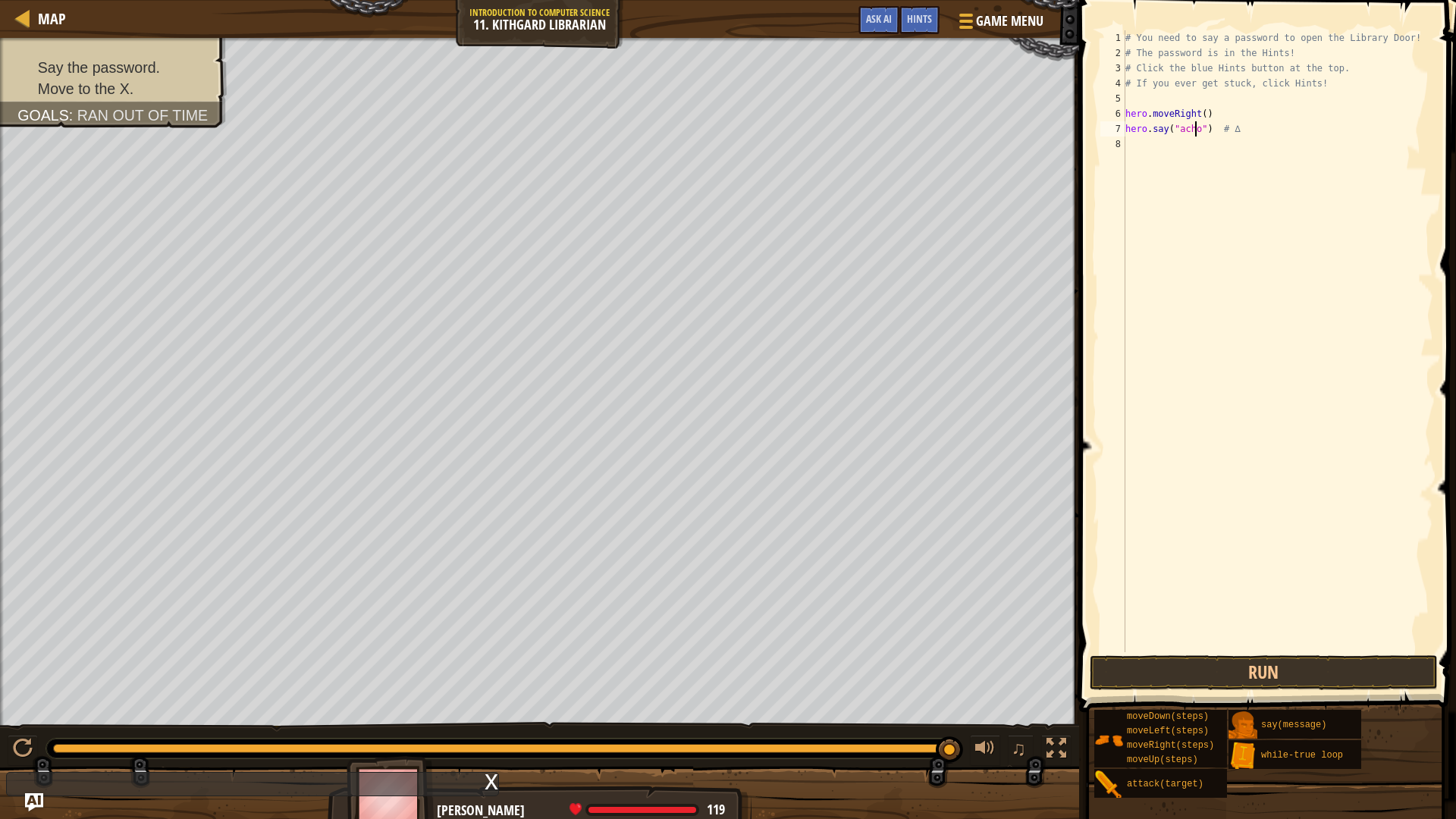
scroll to position [7, 6]
type textarea "hero.say("achoo") # ∆"
click at [1211, 670] on button "Run" at bounding box center [1264, 672] width 348 height 35
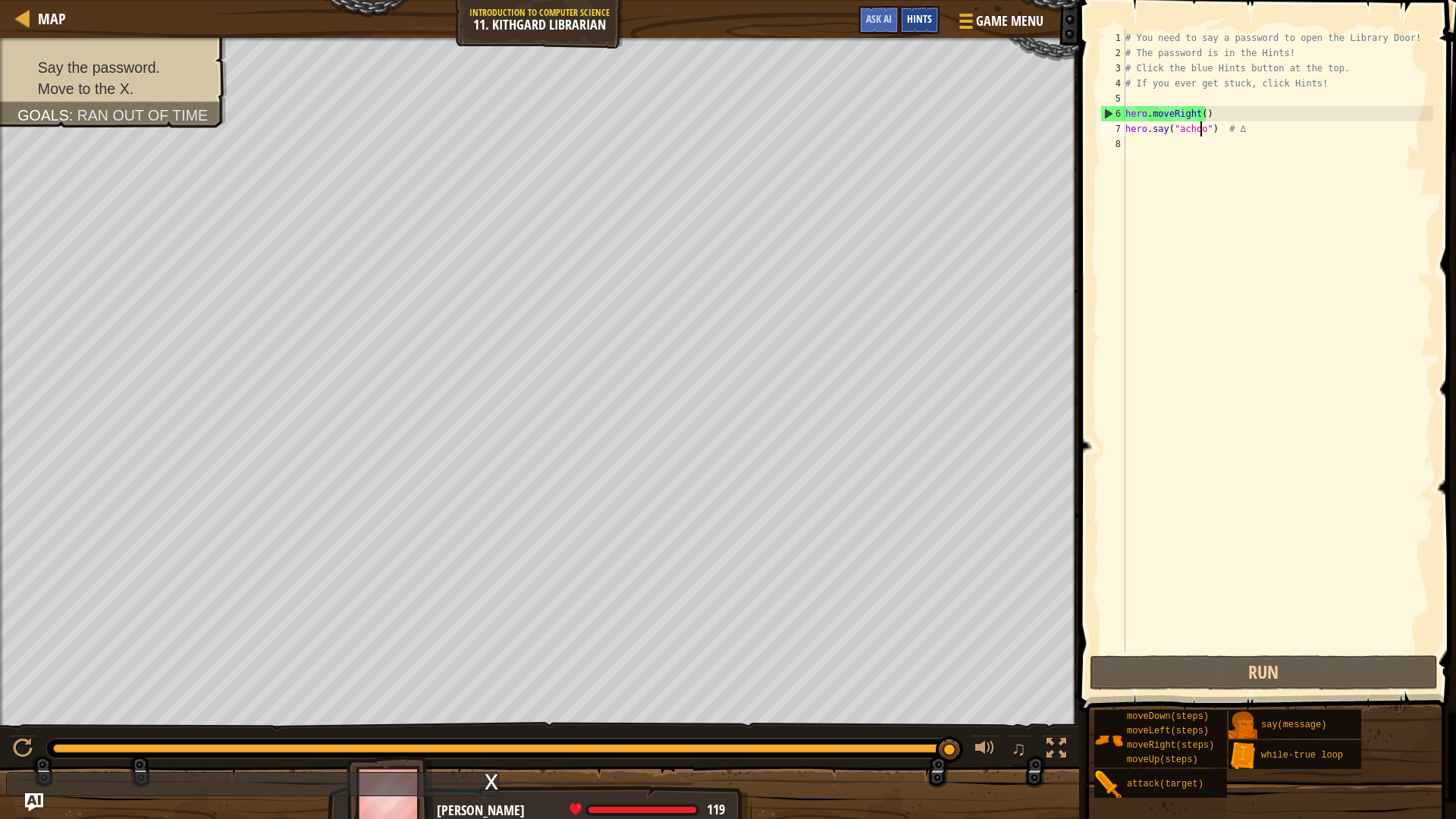
click at [912, 11] on div "Hints" at bounding box center [919, 19] width 40 height 28
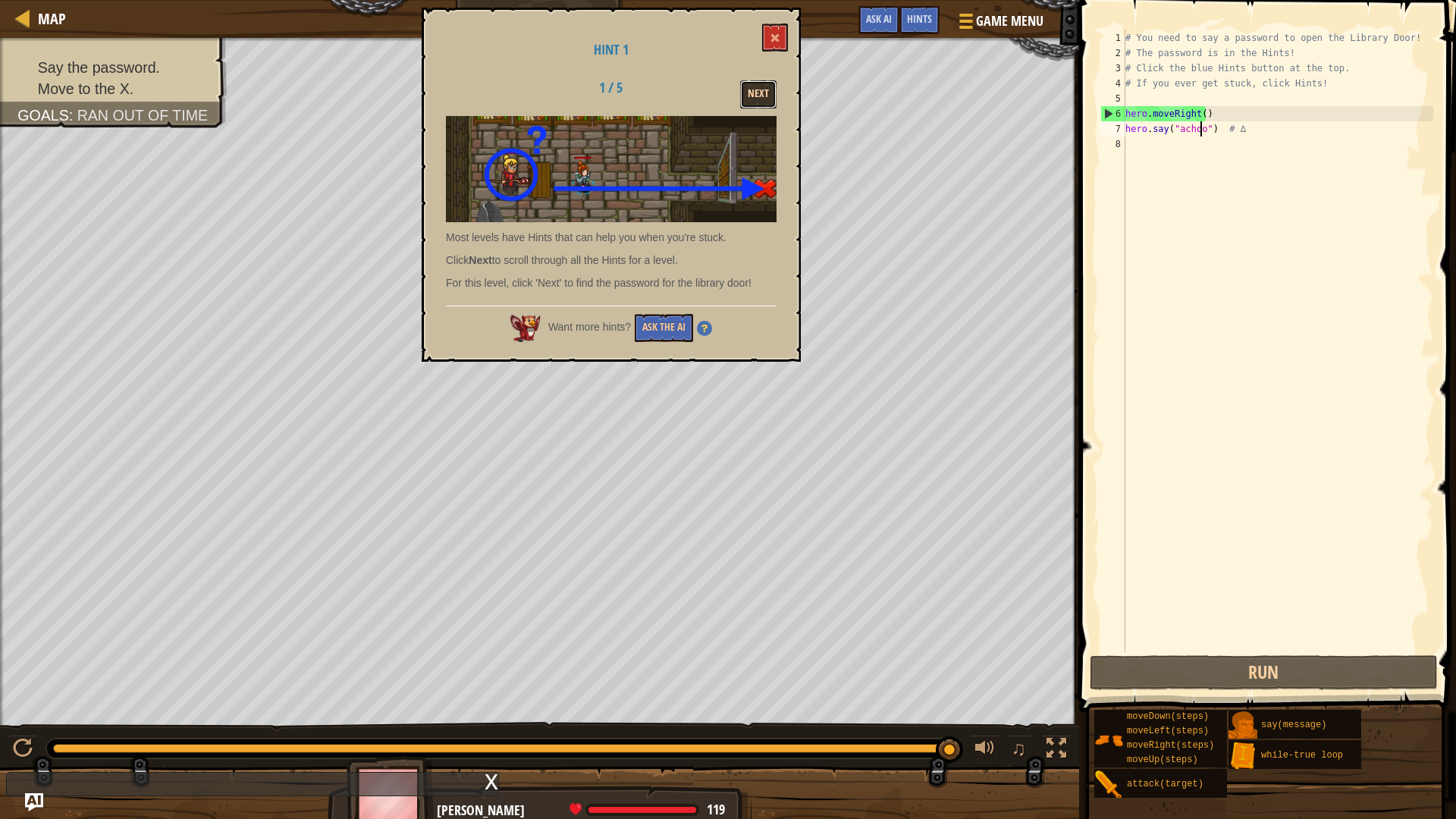
click at [761, 99] on button "Next" at bounding box center [758, 94] width 36 height 28
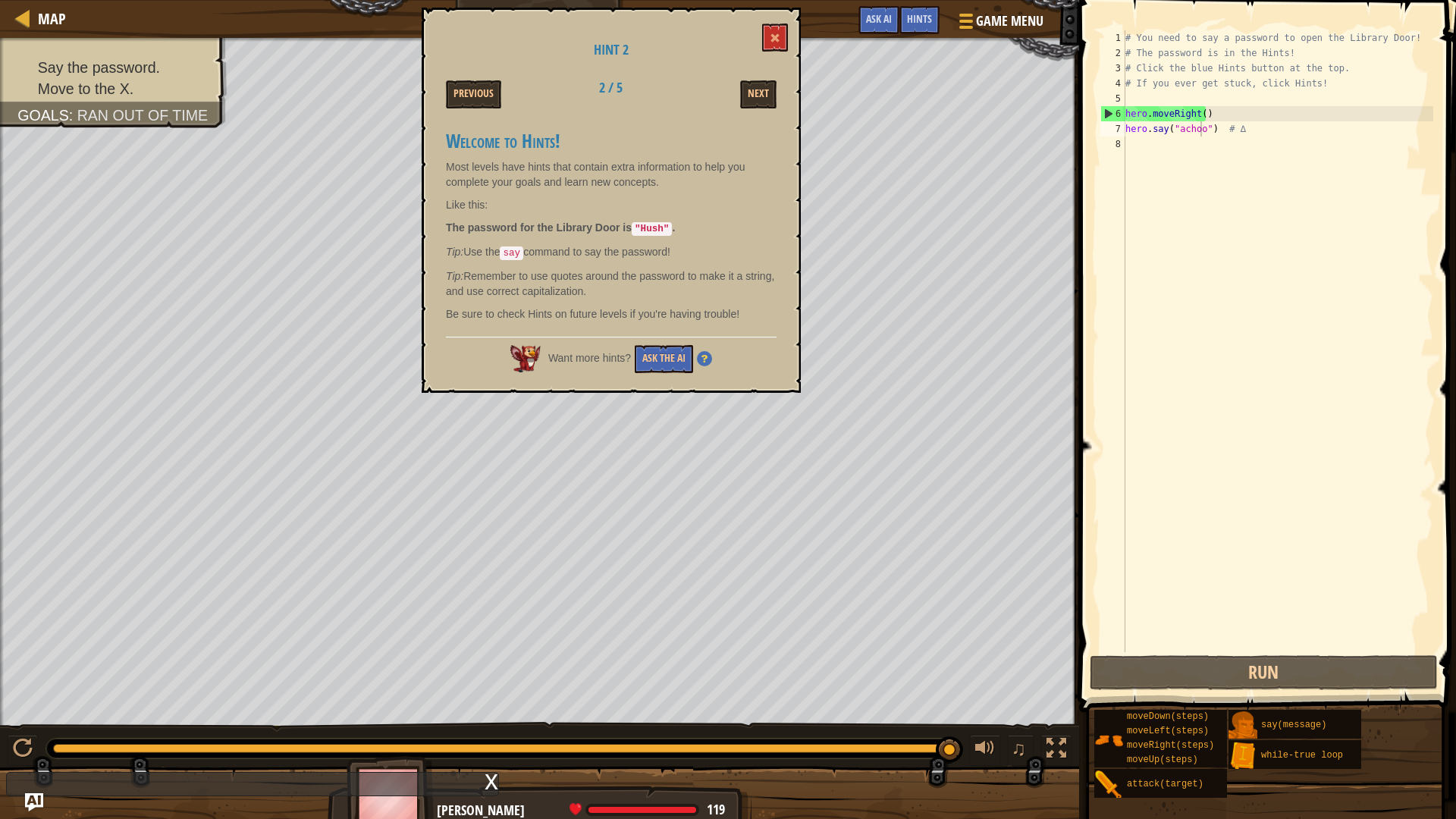
click at [1207, 169] on div "# You need to say a password to open the Library Door! # The password is in the…" at bounding box center [1277, 357] width 311 height 652
click at [1199, 136] on div "# You need to say a password to open the Library Door! # The password is in the…" at bounding box center [1277, 357] width 311 height 652
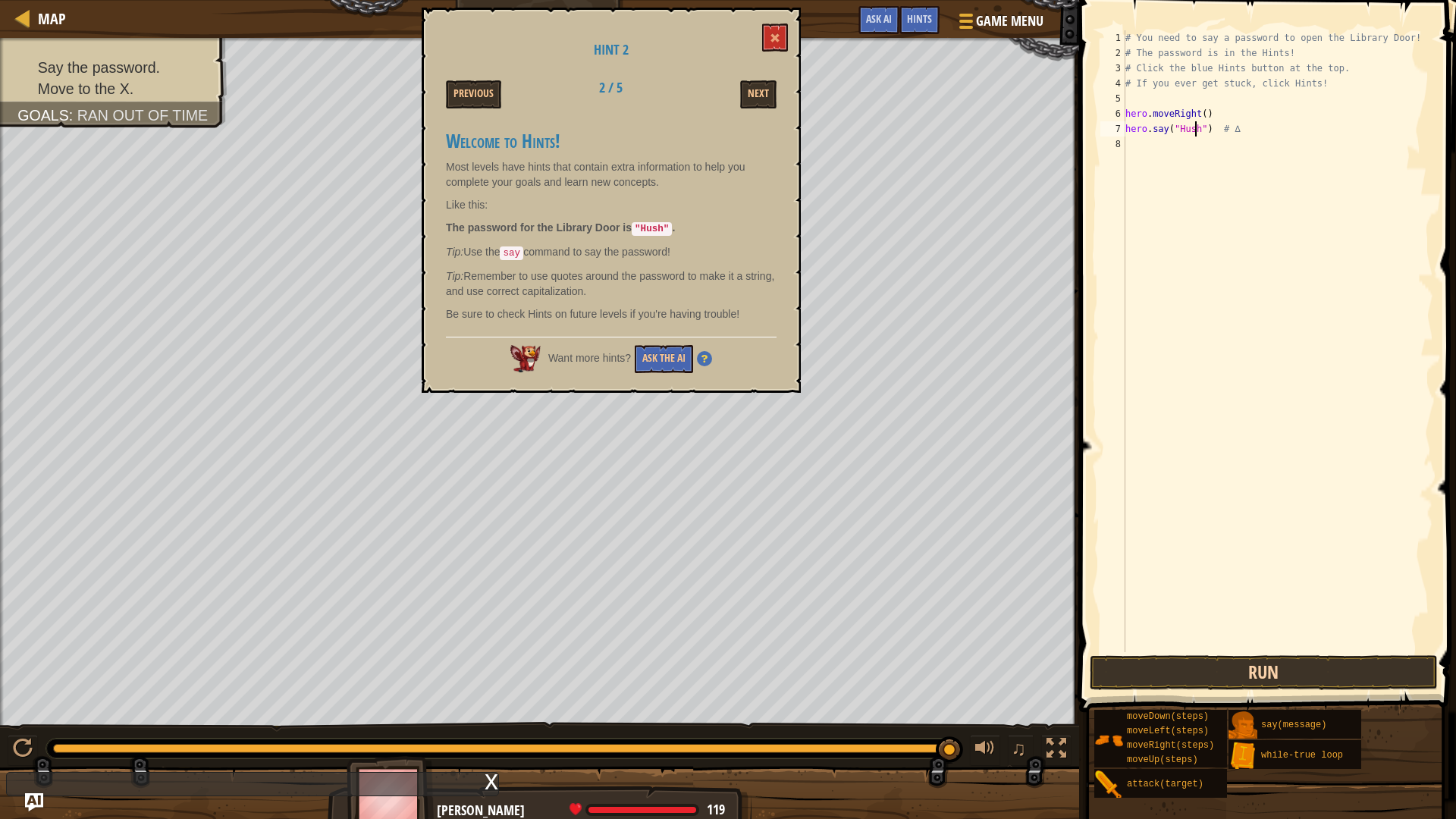
type textarea "hero.say("Hush") # ∆"
click at [1292, 679] on button "Run" at bounding box center [1264, 672] width 348 height 35
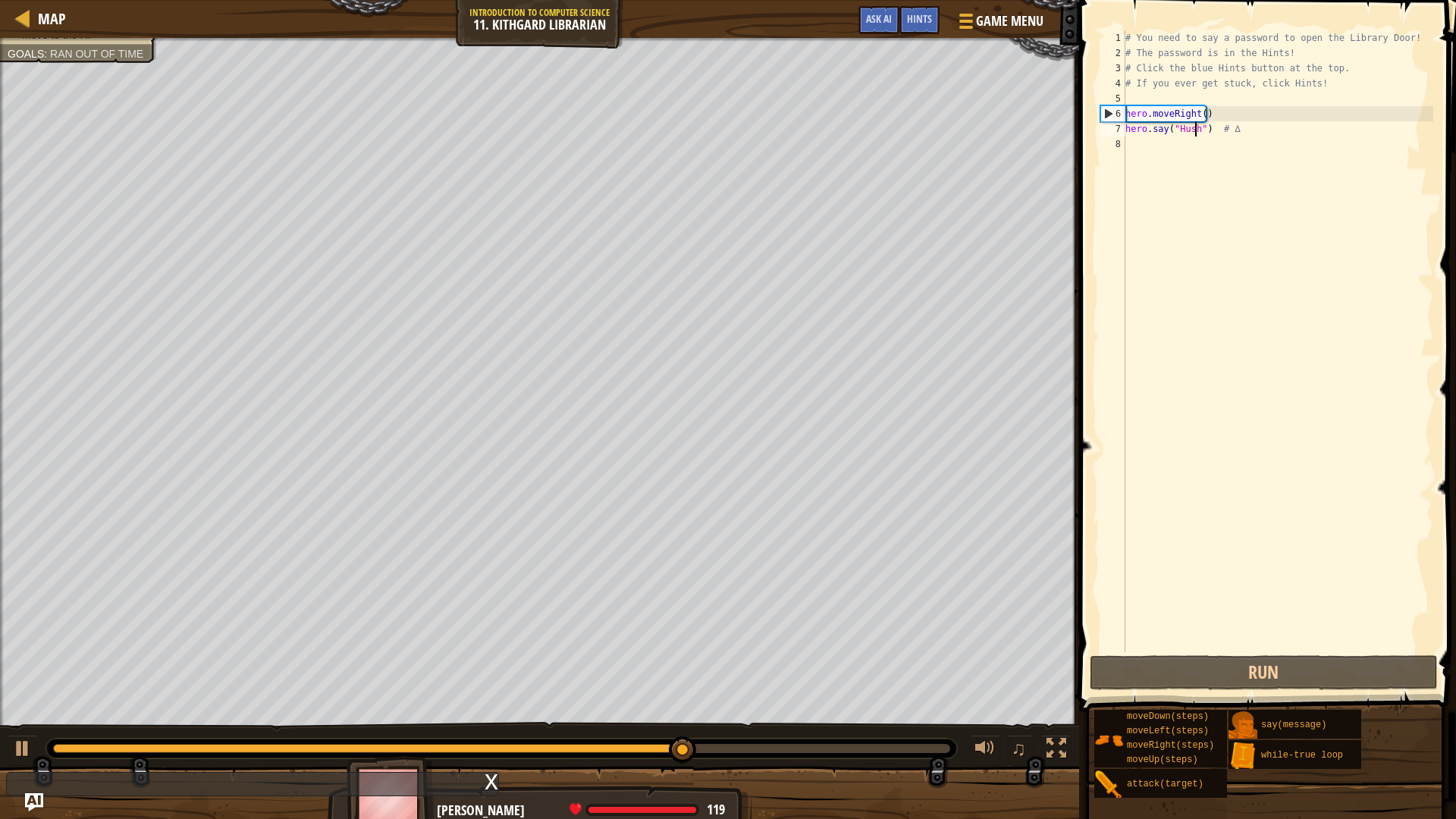
click at [1171, 155] on div "# You need to say a password to open the Library Door! # The password is in the…" at bounding box center [1277, 357] width 311 height 652
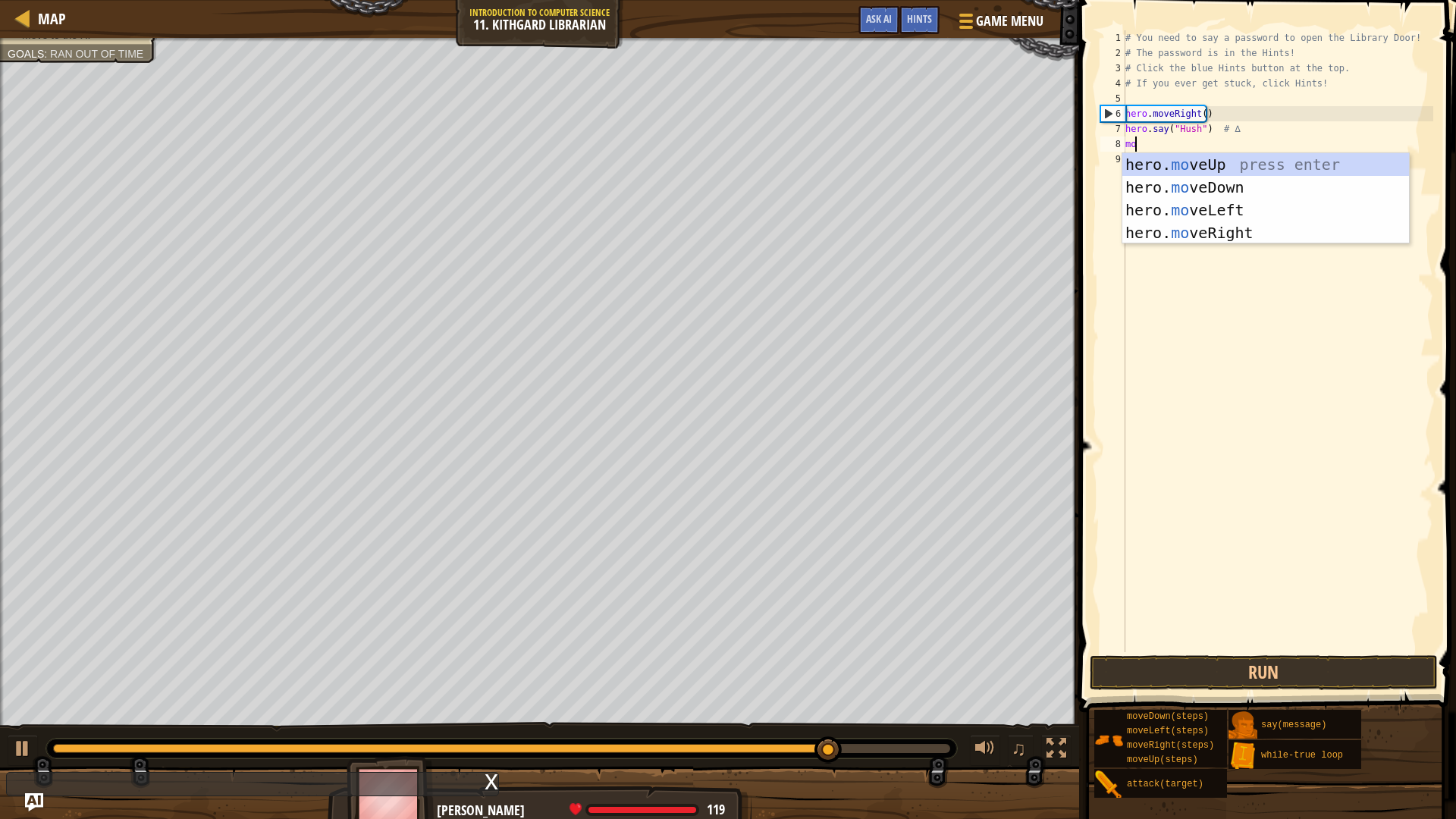
type textarea "move"
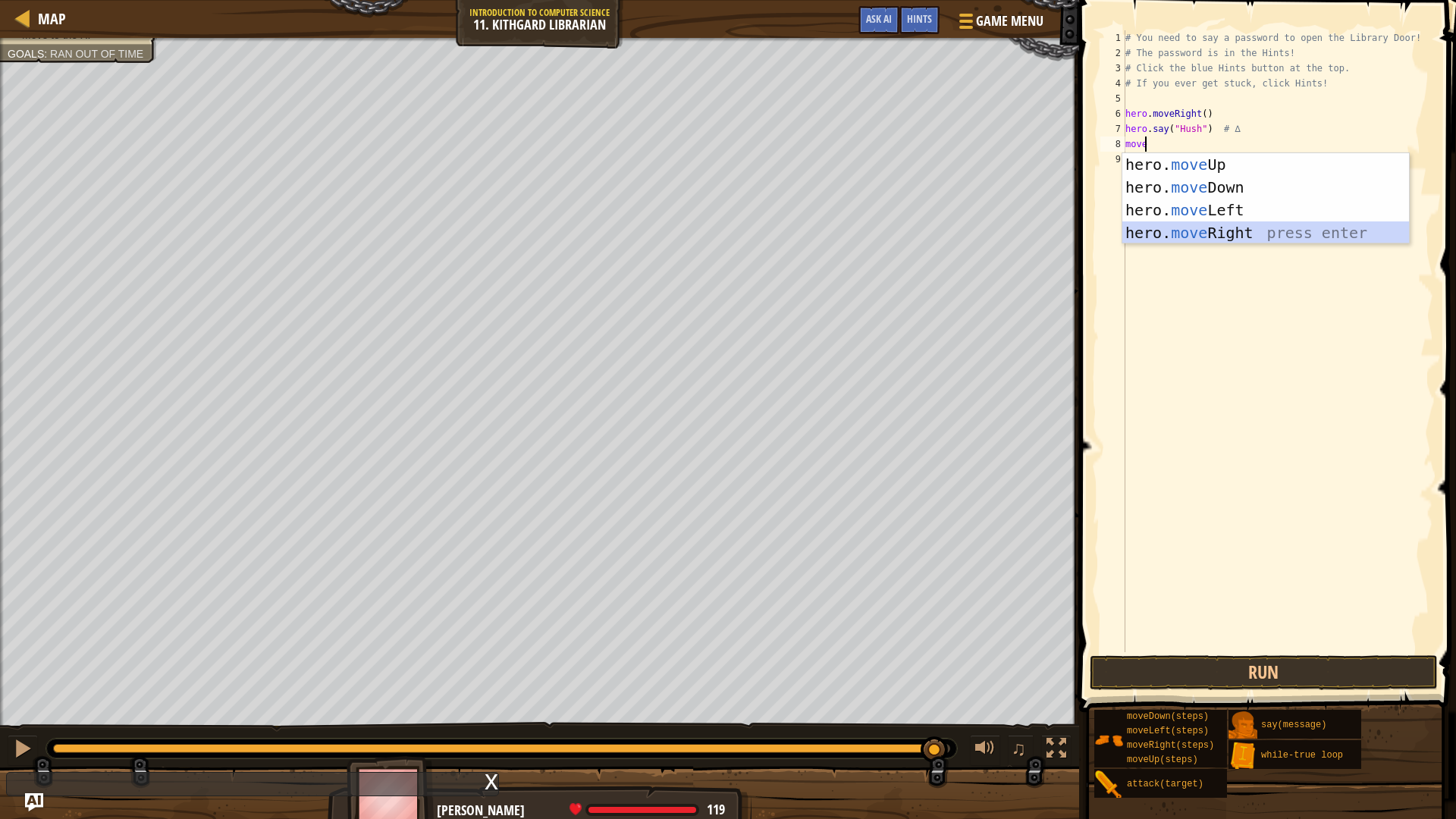
click at [1239, 233] on div "hero. move Up press enter hero. move Down press enter hero. move Left press ent…" at bounding box center [1265, 221] width 287 height 136
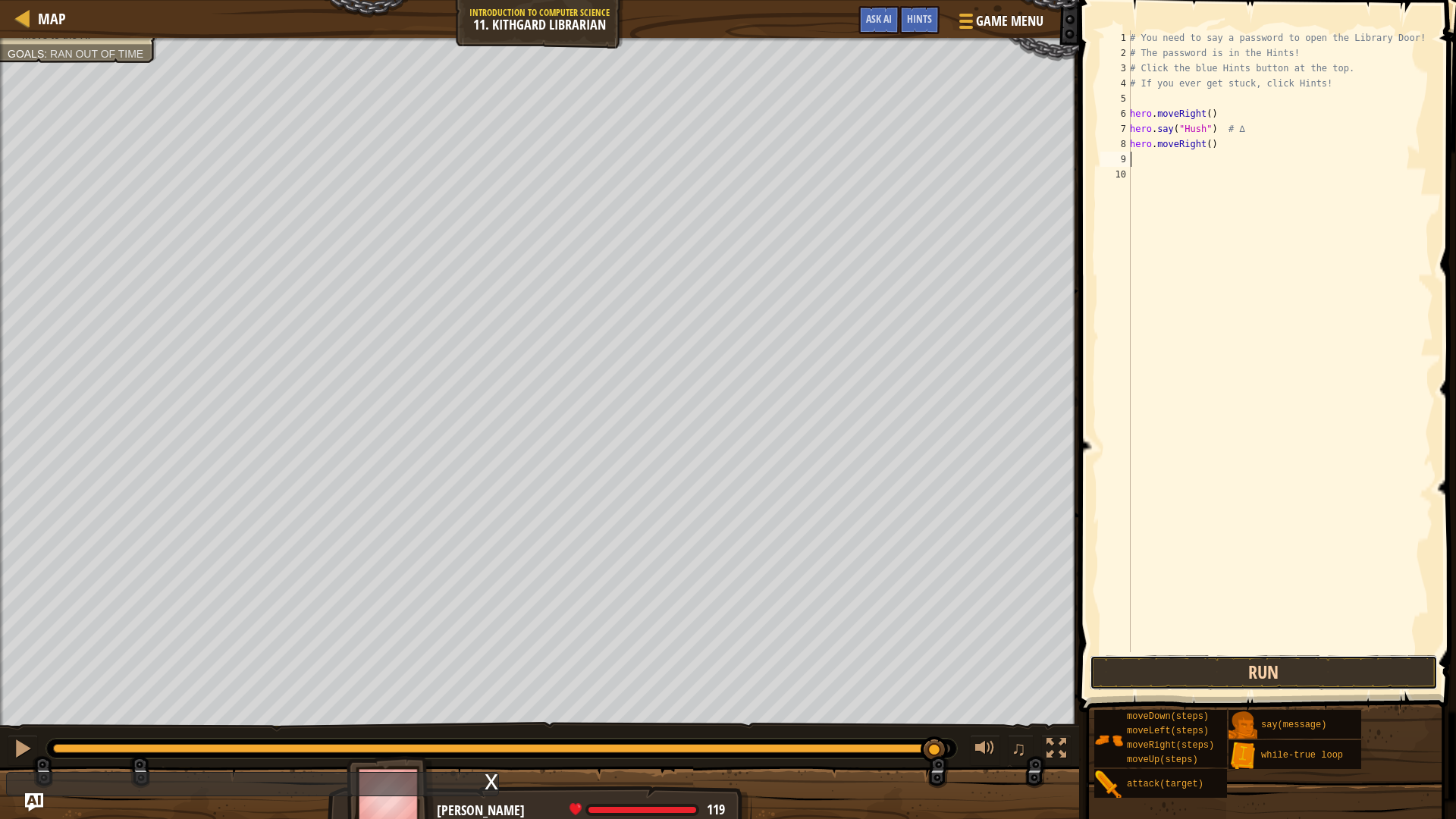
click at [1177, 678] on button "Run" at bounding box center [1264, 672] width 348 height 35
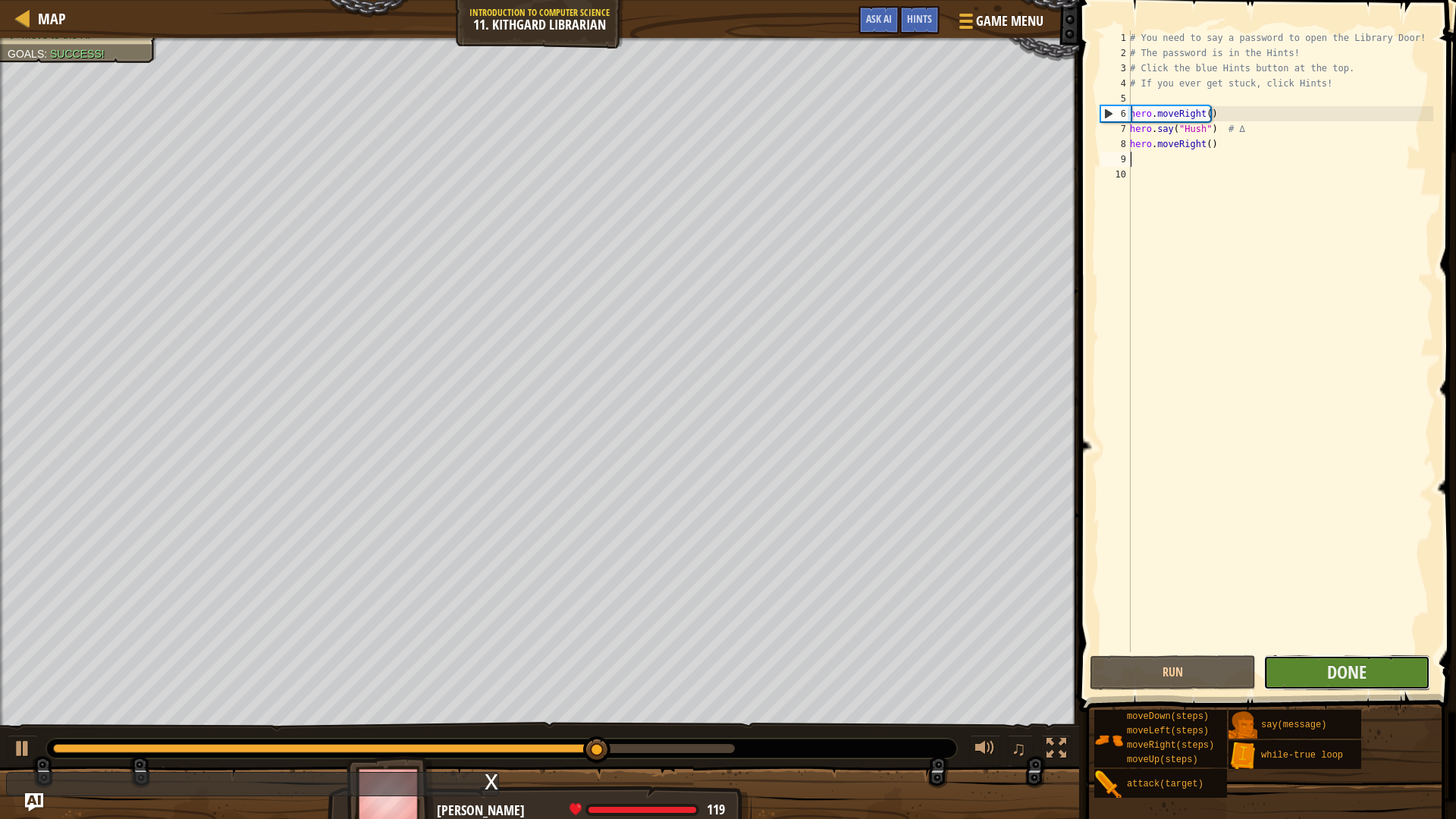
click at [1312, 672] on button "Done" at bounding box center [1347, 672] width 166 height 35
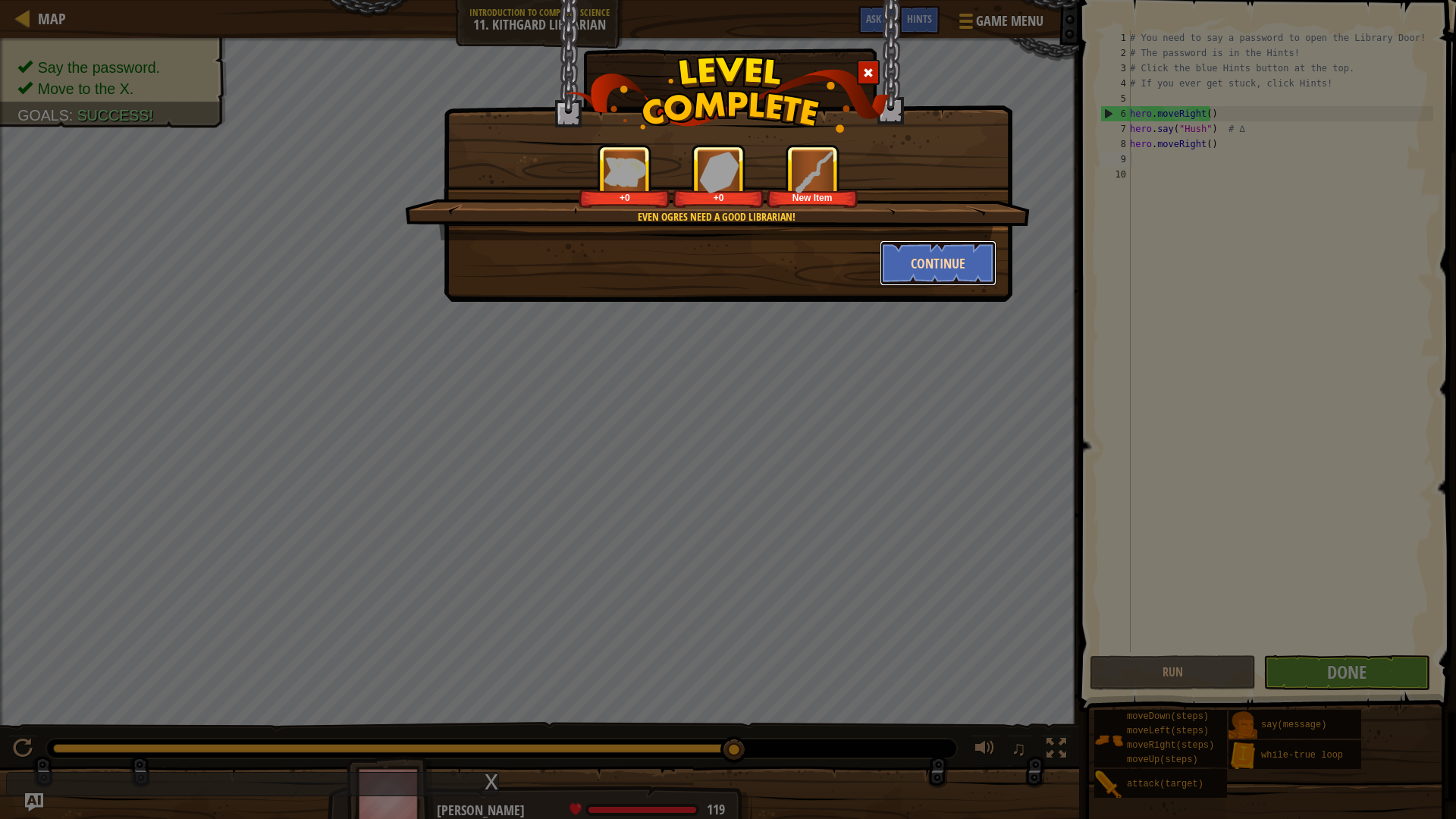
click at [925, 252] on button "Continue" at bounding box center [938, 263] width 118 height 46
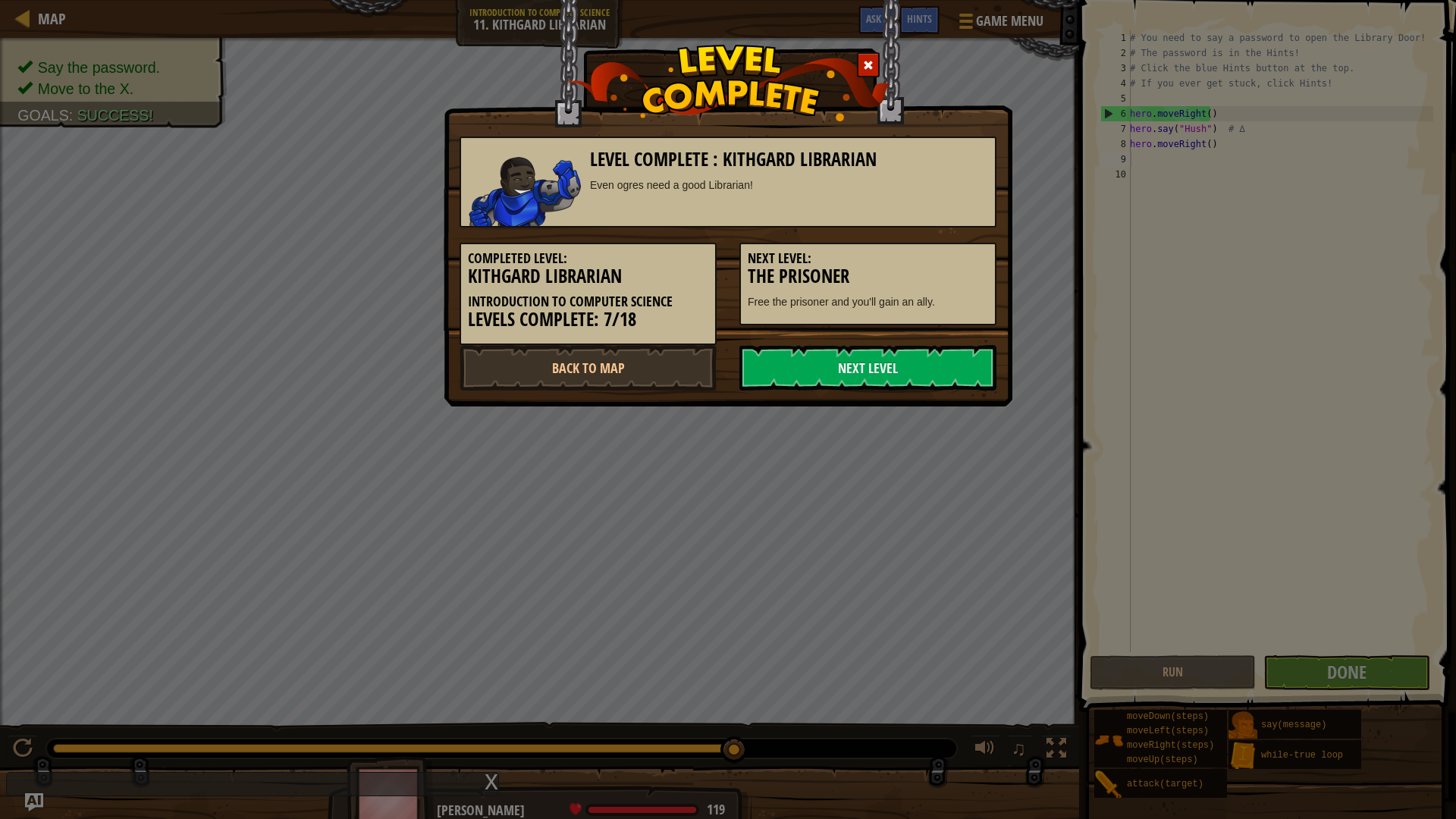
click at [923, 262] on h5 "Next Level:" at bounding box center [868, 258] width 241 height 15
click at [898, 369] on link "Next Level" at bounding box center [868, 368] width 257 height 46
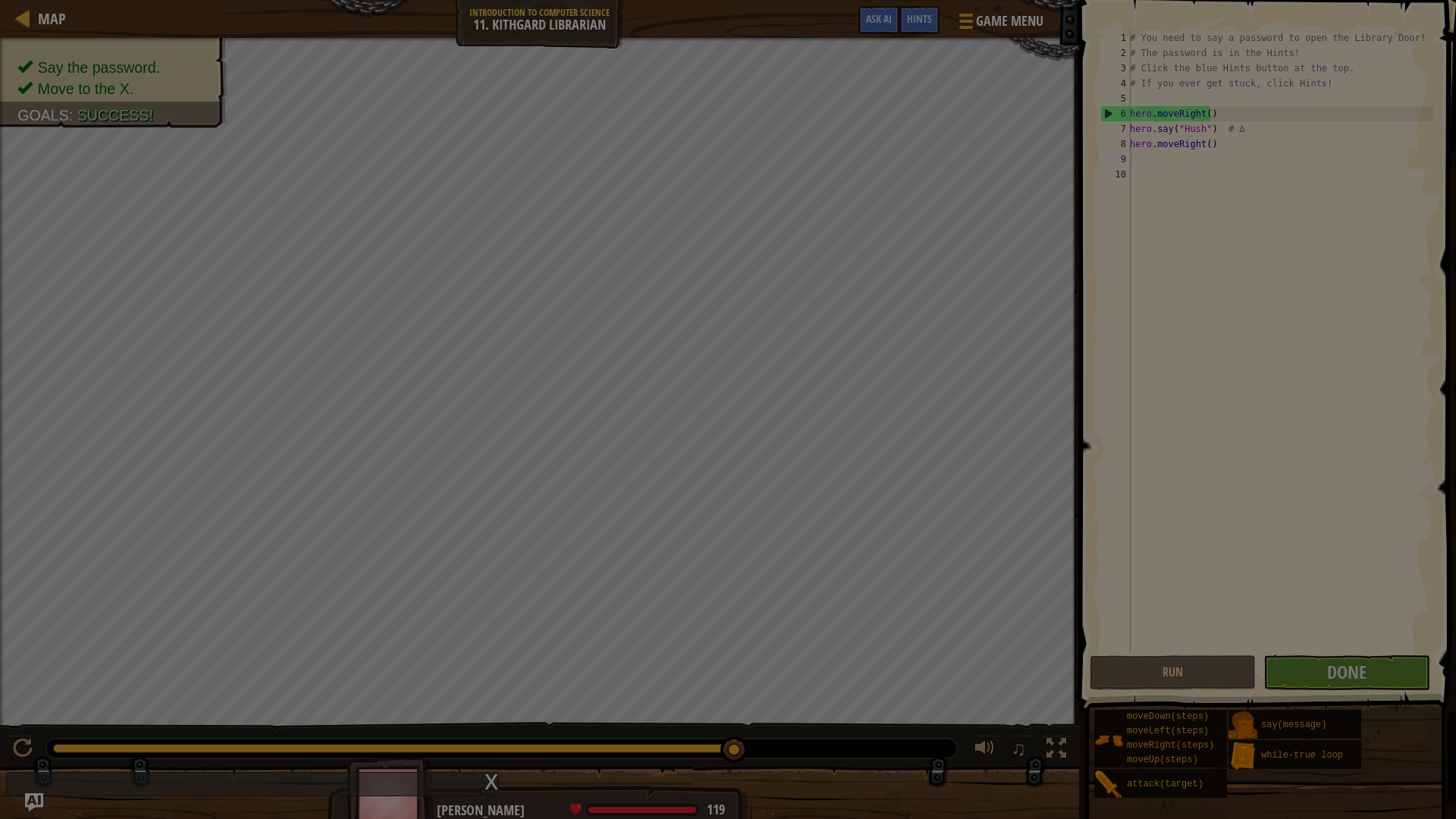
click at [0, 0] on img at bounding box center [0, 0] width 0 height 0
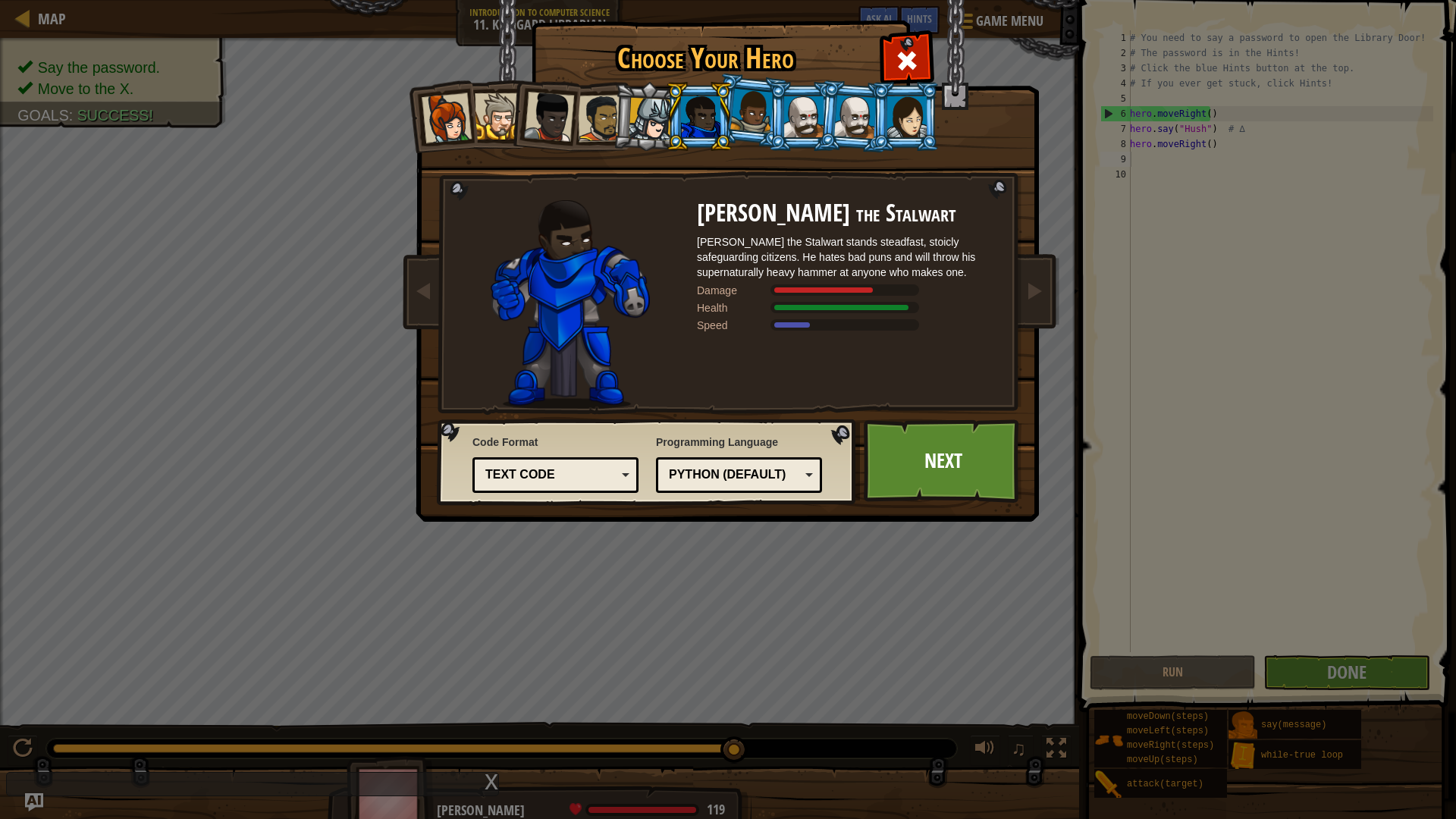
click at [893, 116] on div at bounding box center [907, 117] width 40 height 41
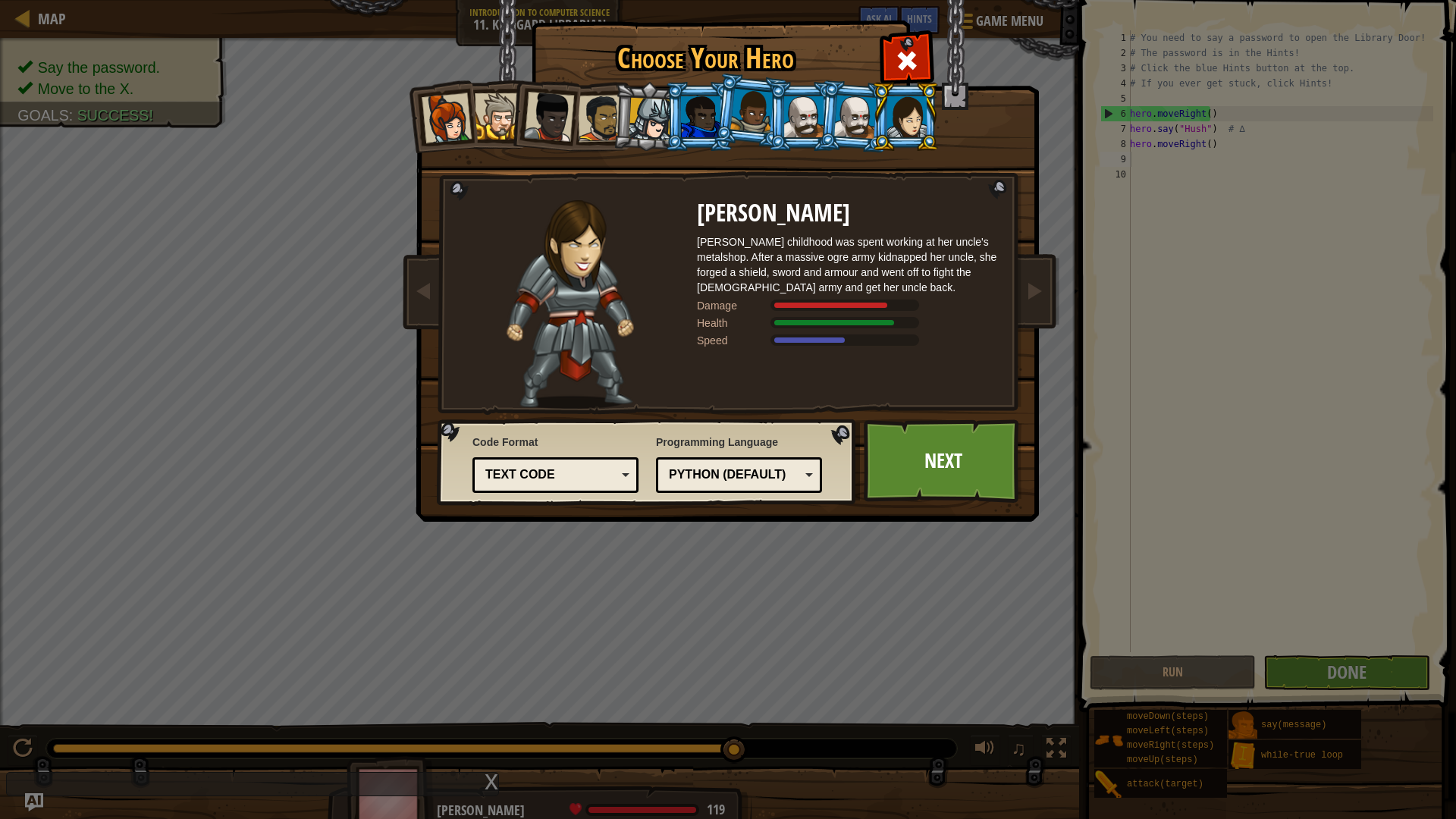
click at [717, 119] on li at bounding box center [750, 111] width 75 height 76
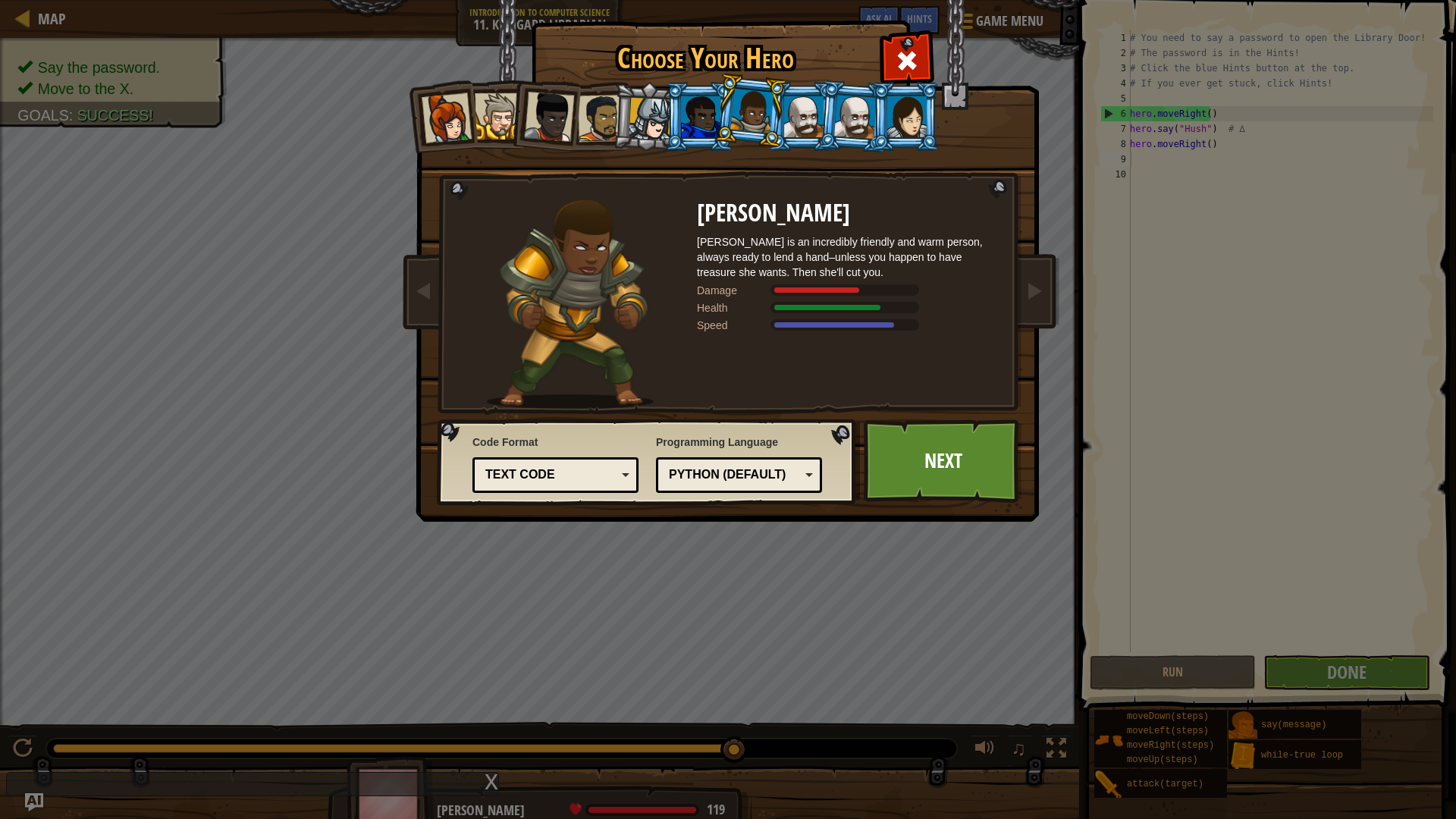
click at [702, 124] on div at bounding box center [700, 117] width 40 height 41
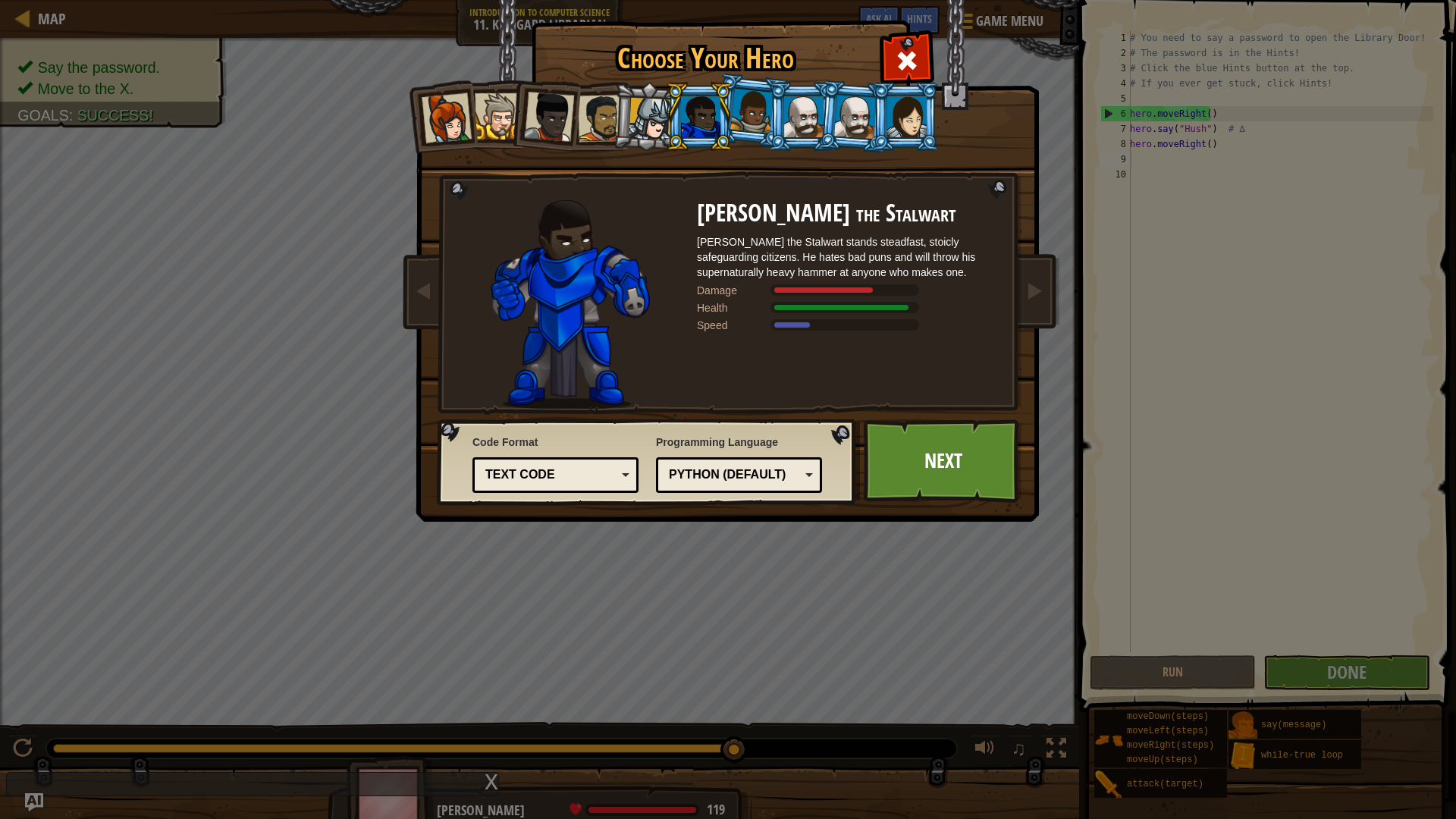
click at [683, 119] on div at bounding box center [700, 117] width 40 height 41
click at [681, 122] on div at bounding box center [700, 117] width 40 height 41
click at [913, 460] on link "Next" at bounding box center [943, 461] width 158 height 84
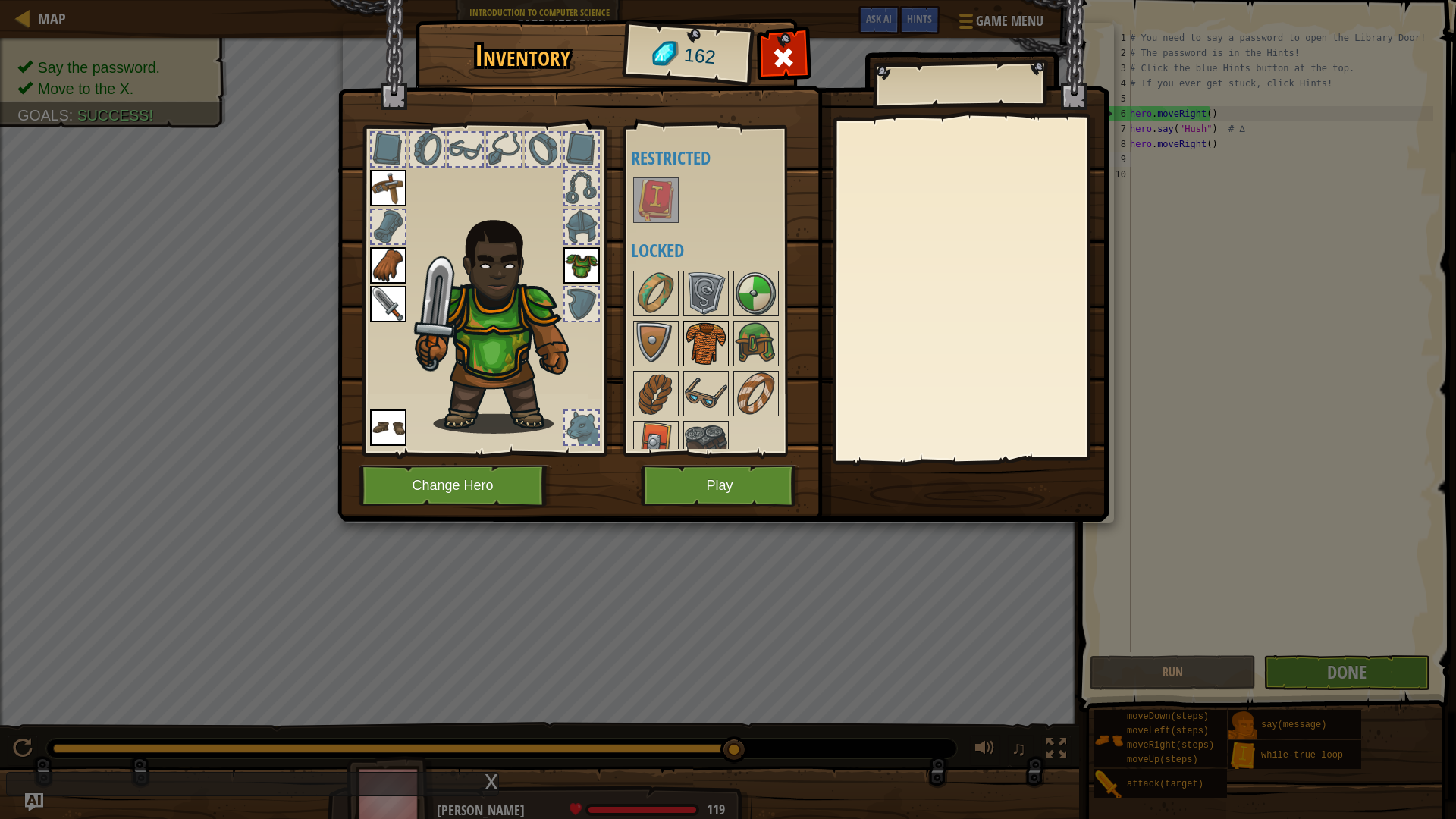
click at [704, 324] on img at bounding box center [706, 344] width 42 height 42
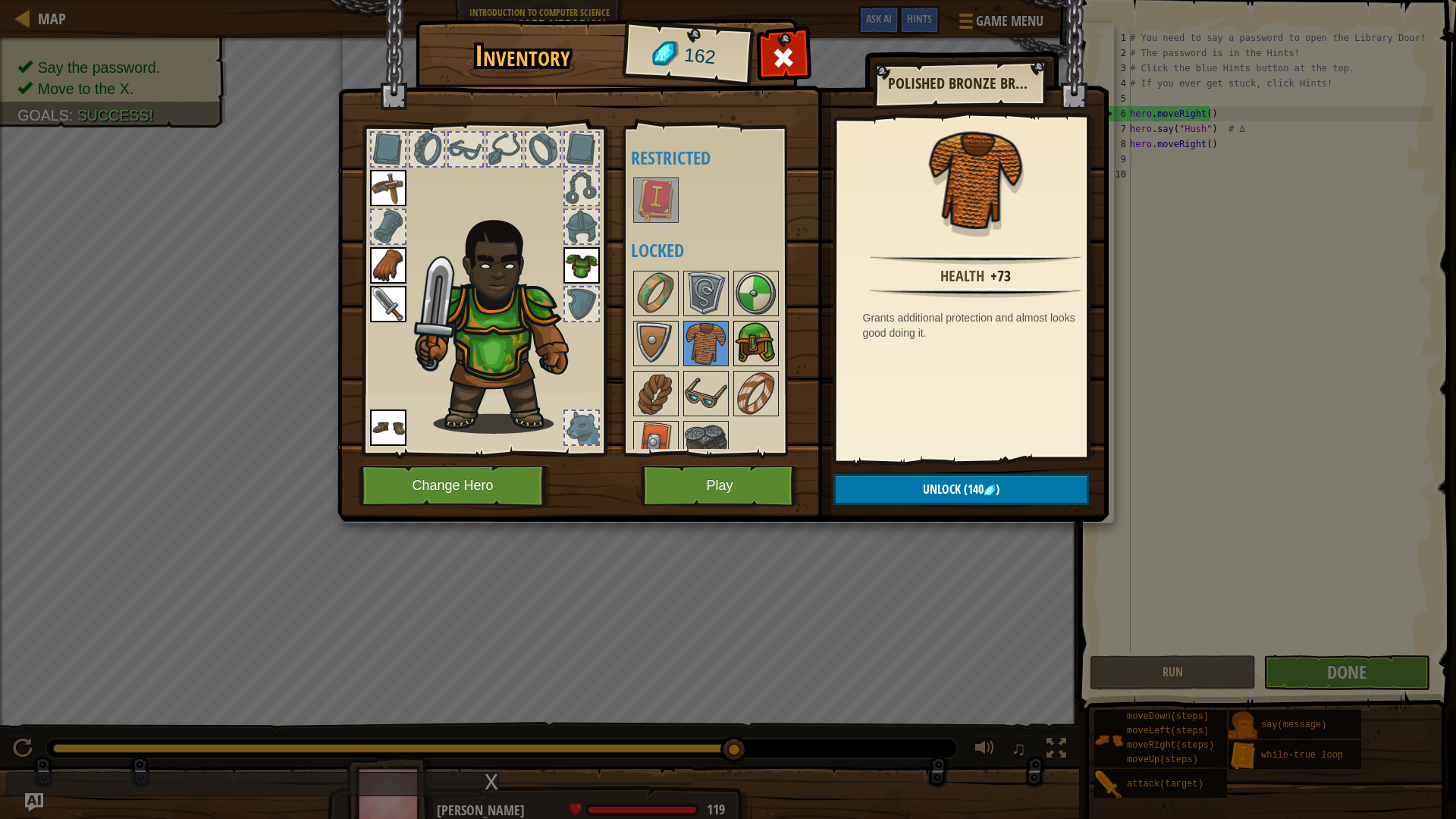
click at [747, 332] on img at bounding box center [756, 344] width 42 height 42
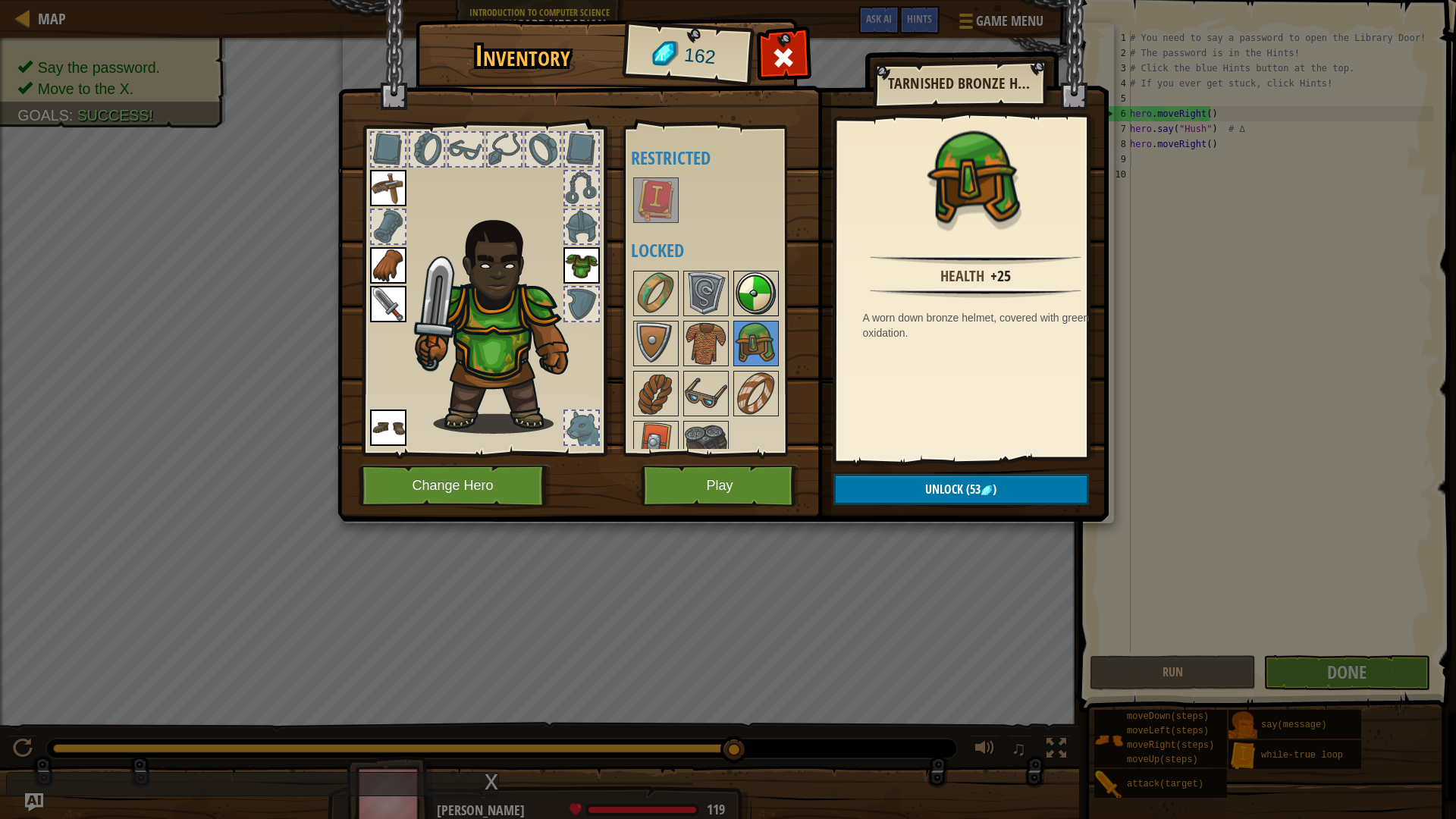
click at [748, 288] on img at bounding box center [756, 293] width 42 height 42
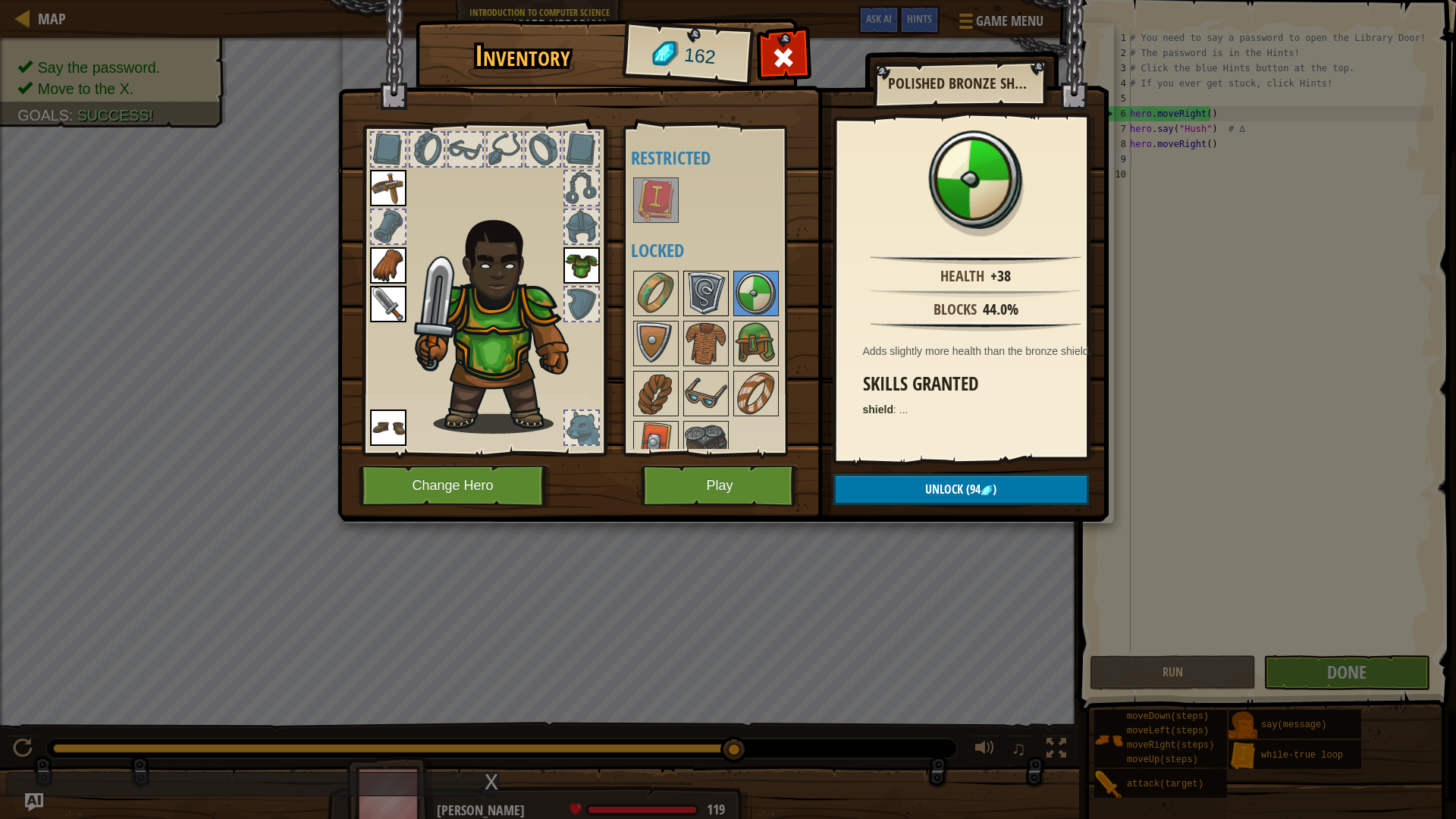
click at [695, 300] on img at bounding box center [706, 293] width 42 height 42
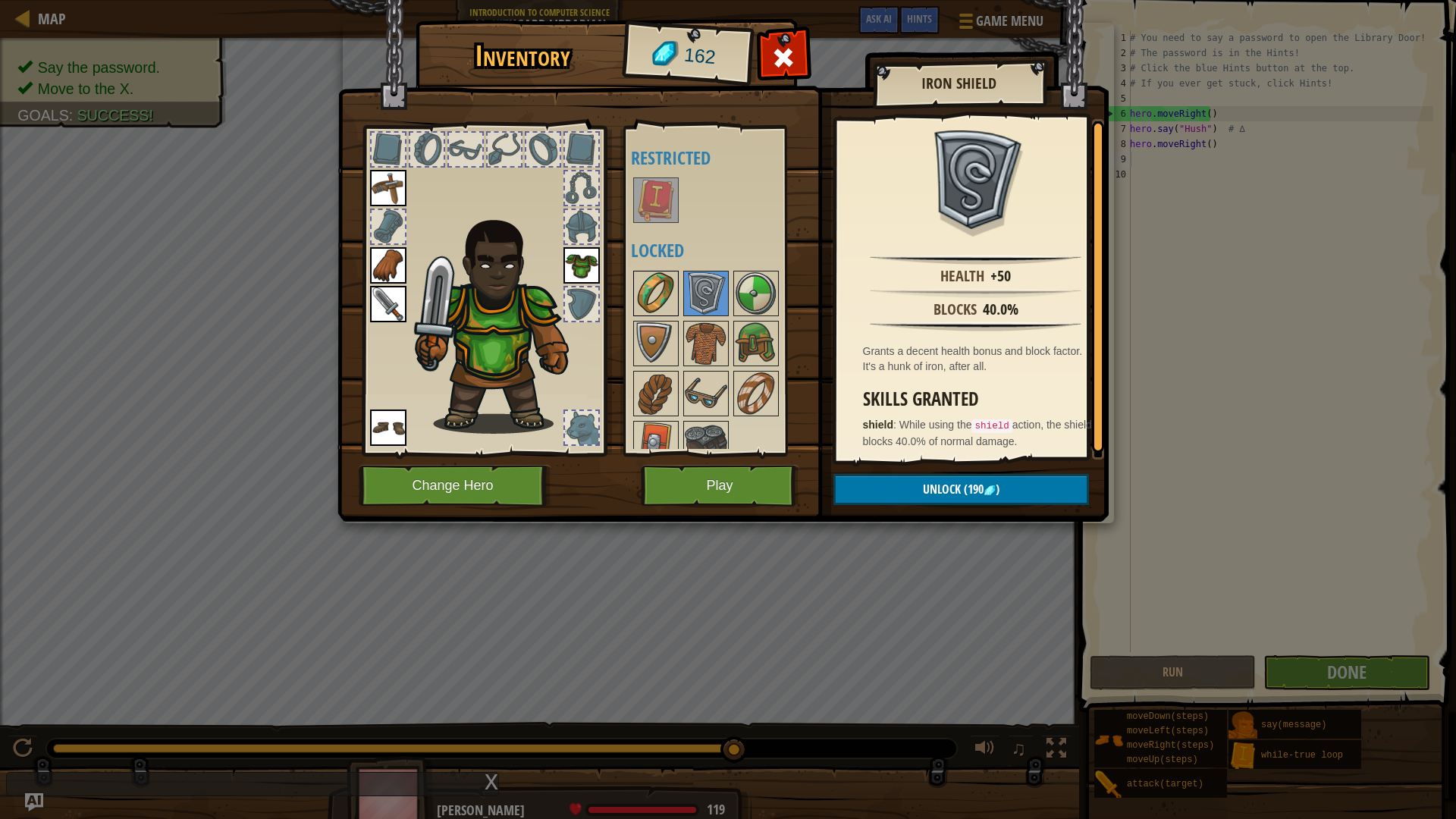
click at [664, 301] on img at bounding box center [656, 293] width 42 height 42
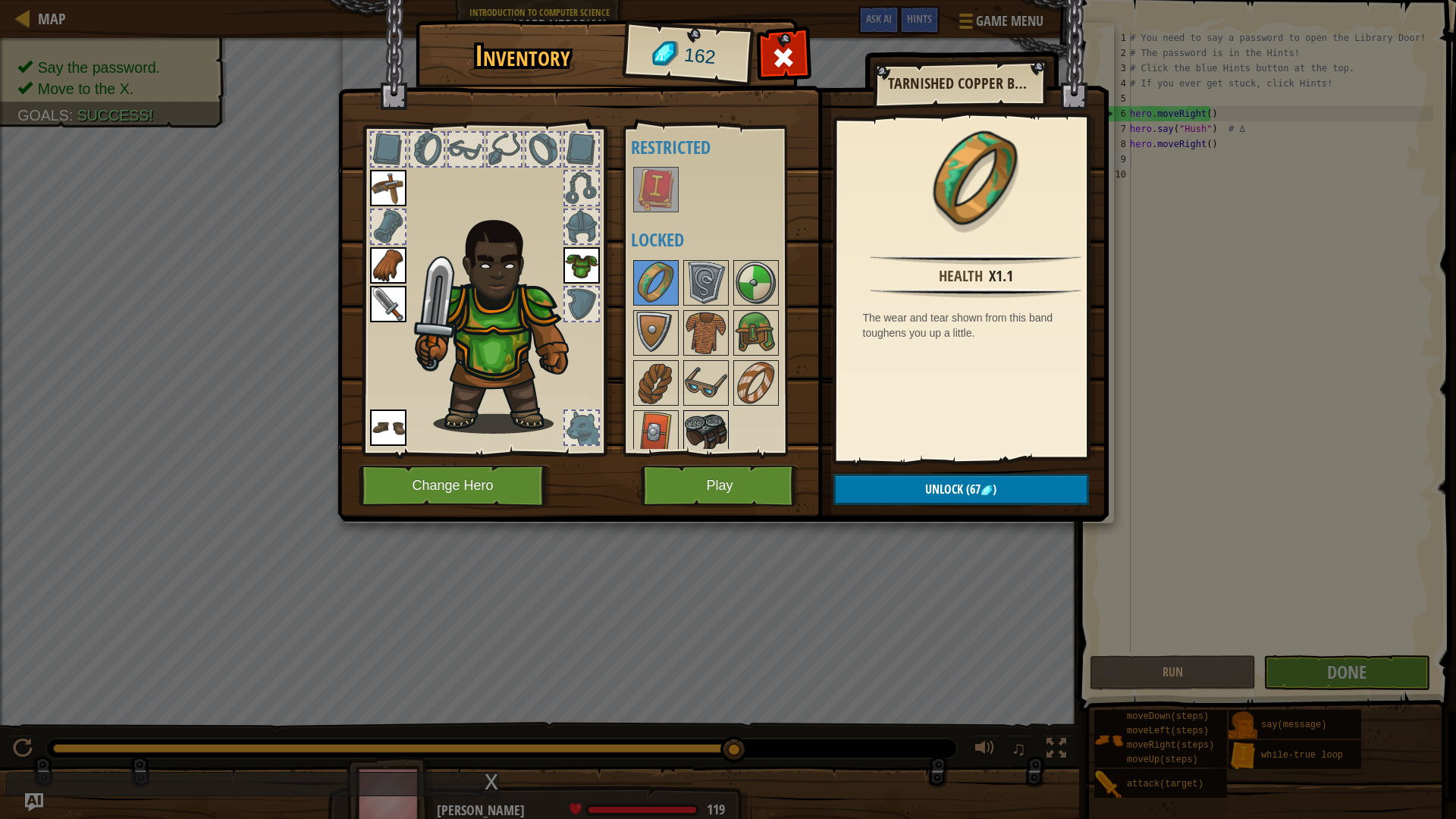
scroll to position [19, 0]
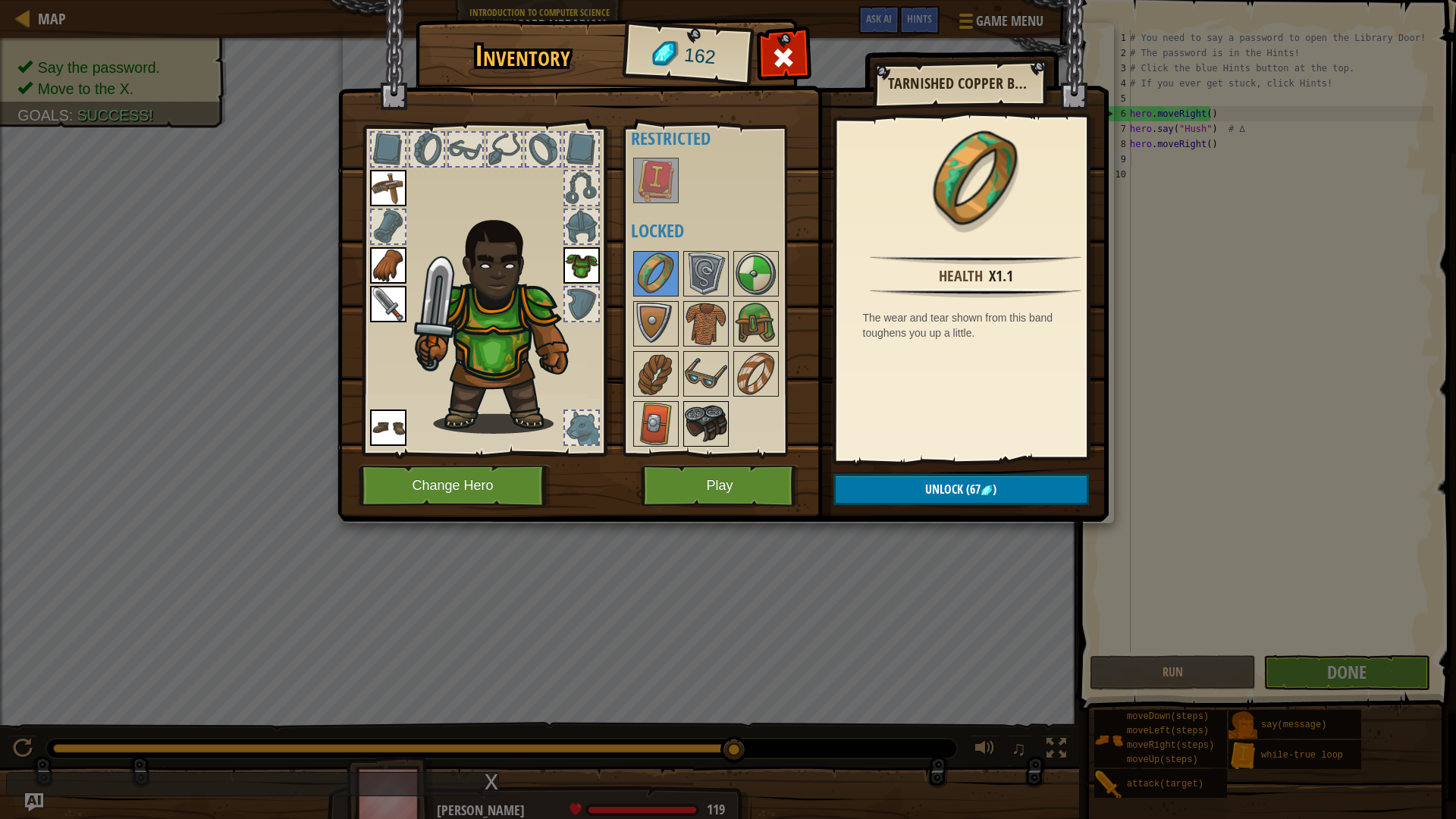
click at [706, 422] on img at bounding box center [706, 424] width 42 height 42
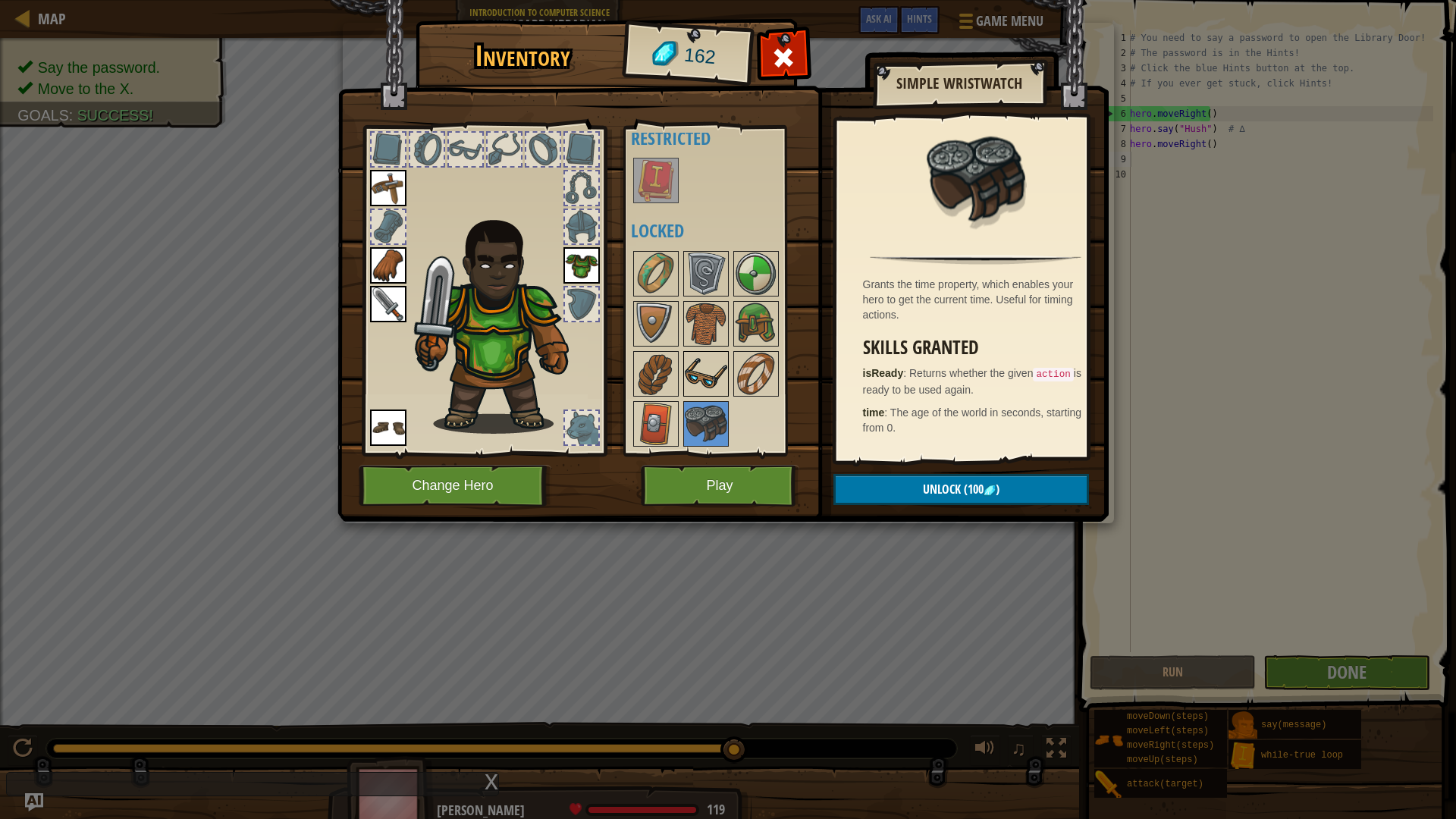
click at [711, 388] on img at bounding box center [706, 374] width 42 height 42
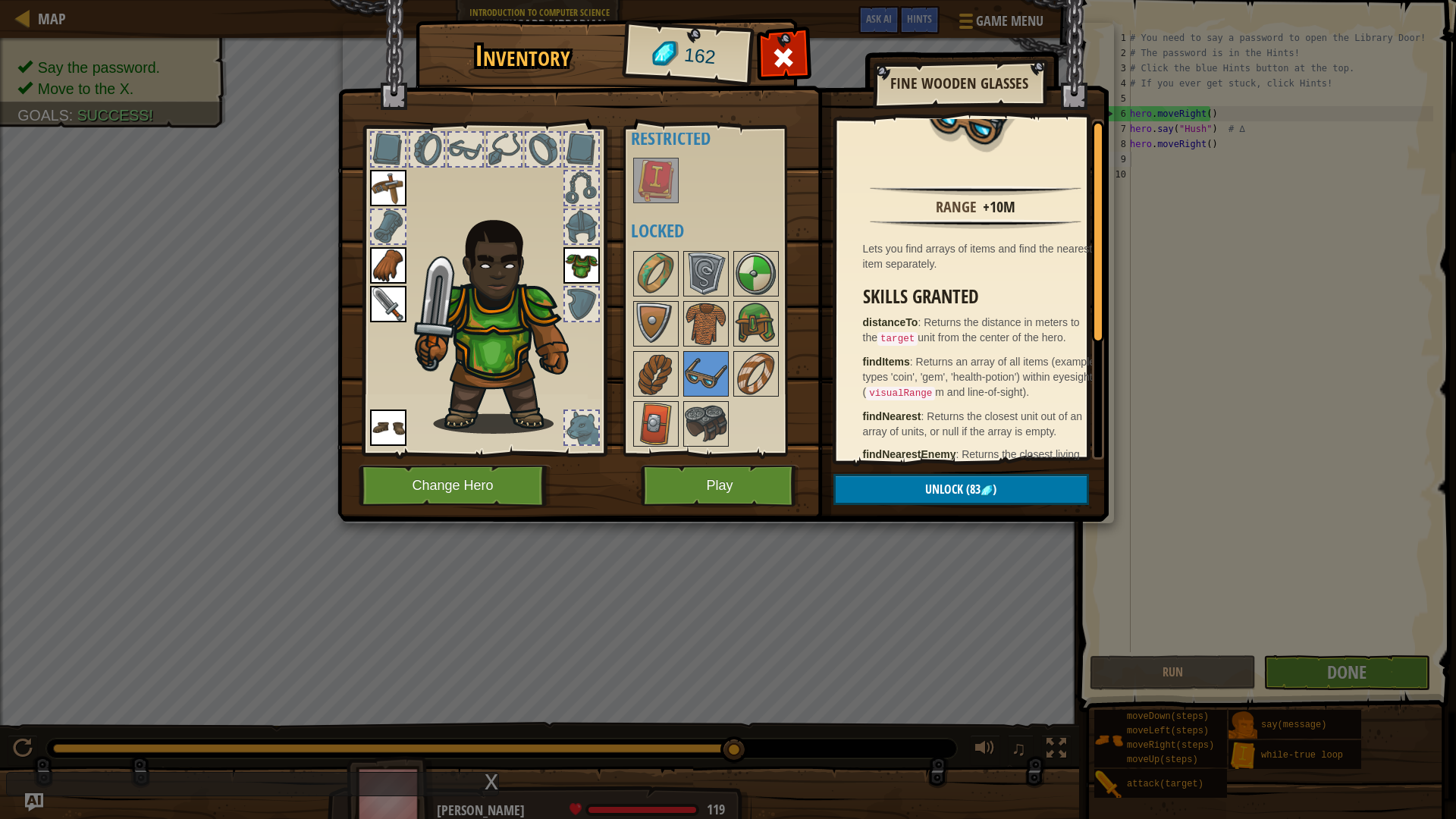
scroll to position [152, 0]
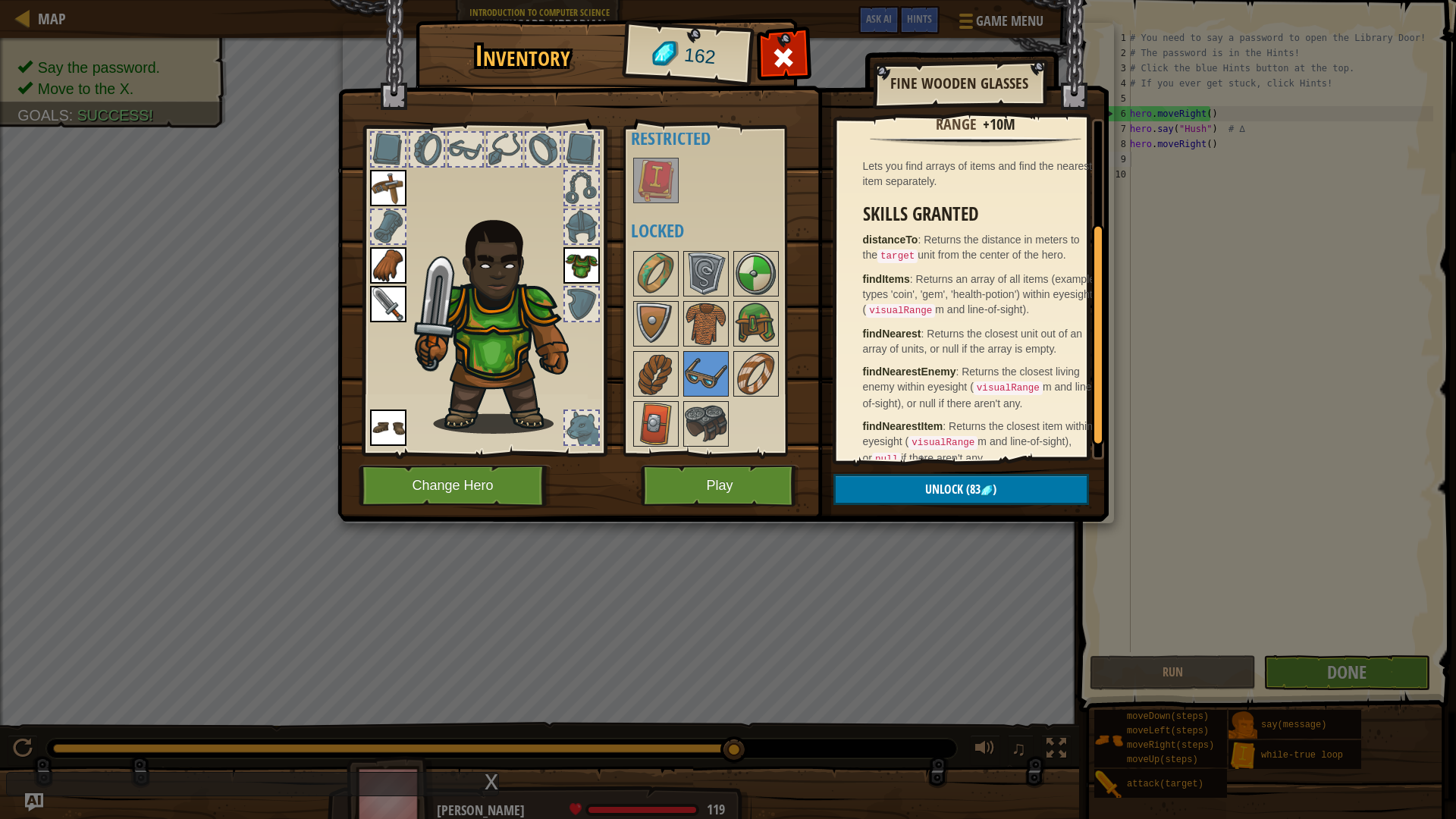
click at [682, 433] on div at bounding box center [726, 349] width 191 height 200
click at [672, 429] on img at bounding box center [656, 424] width 42 height 42
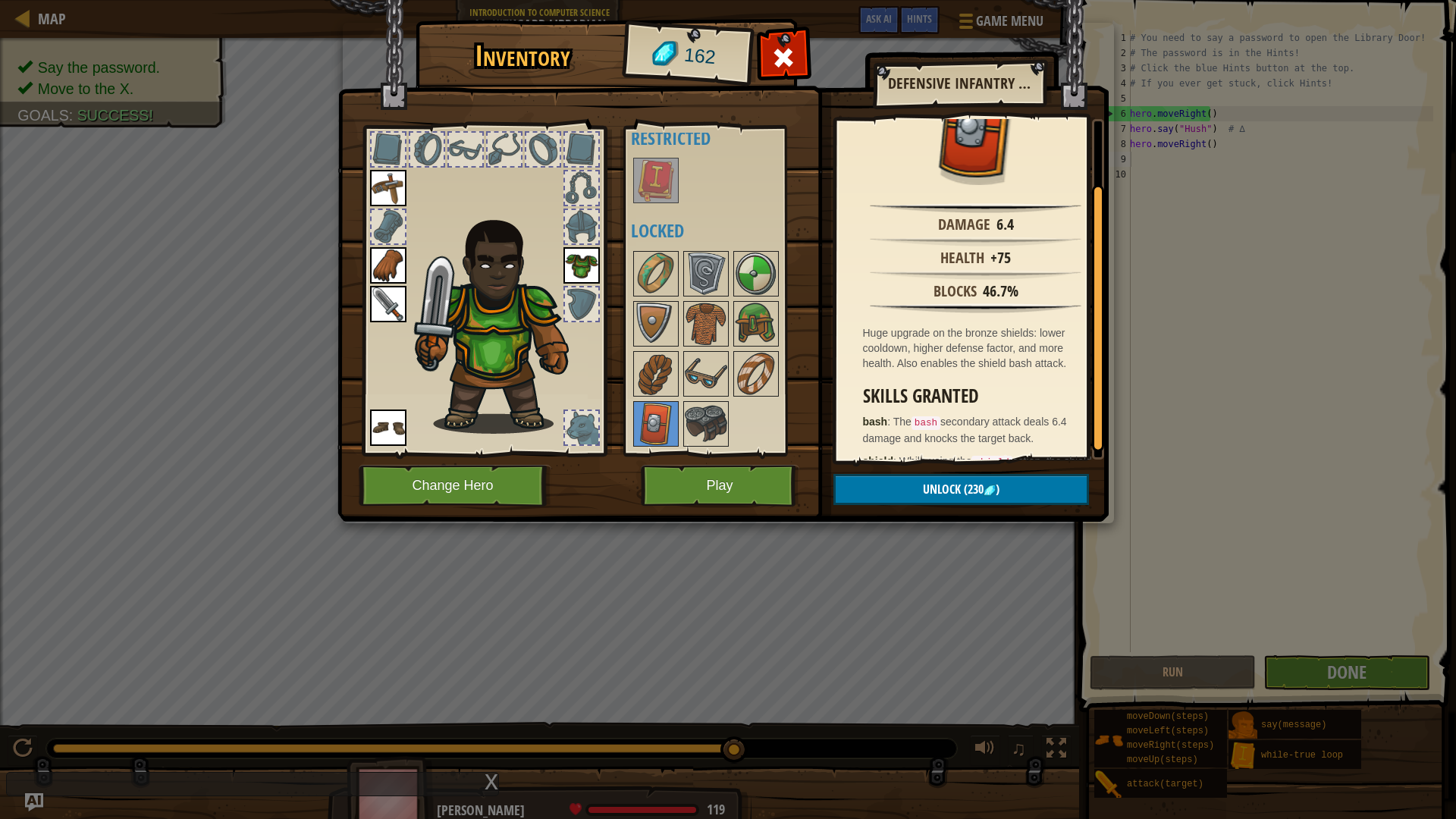
scroll to position [76, 0]
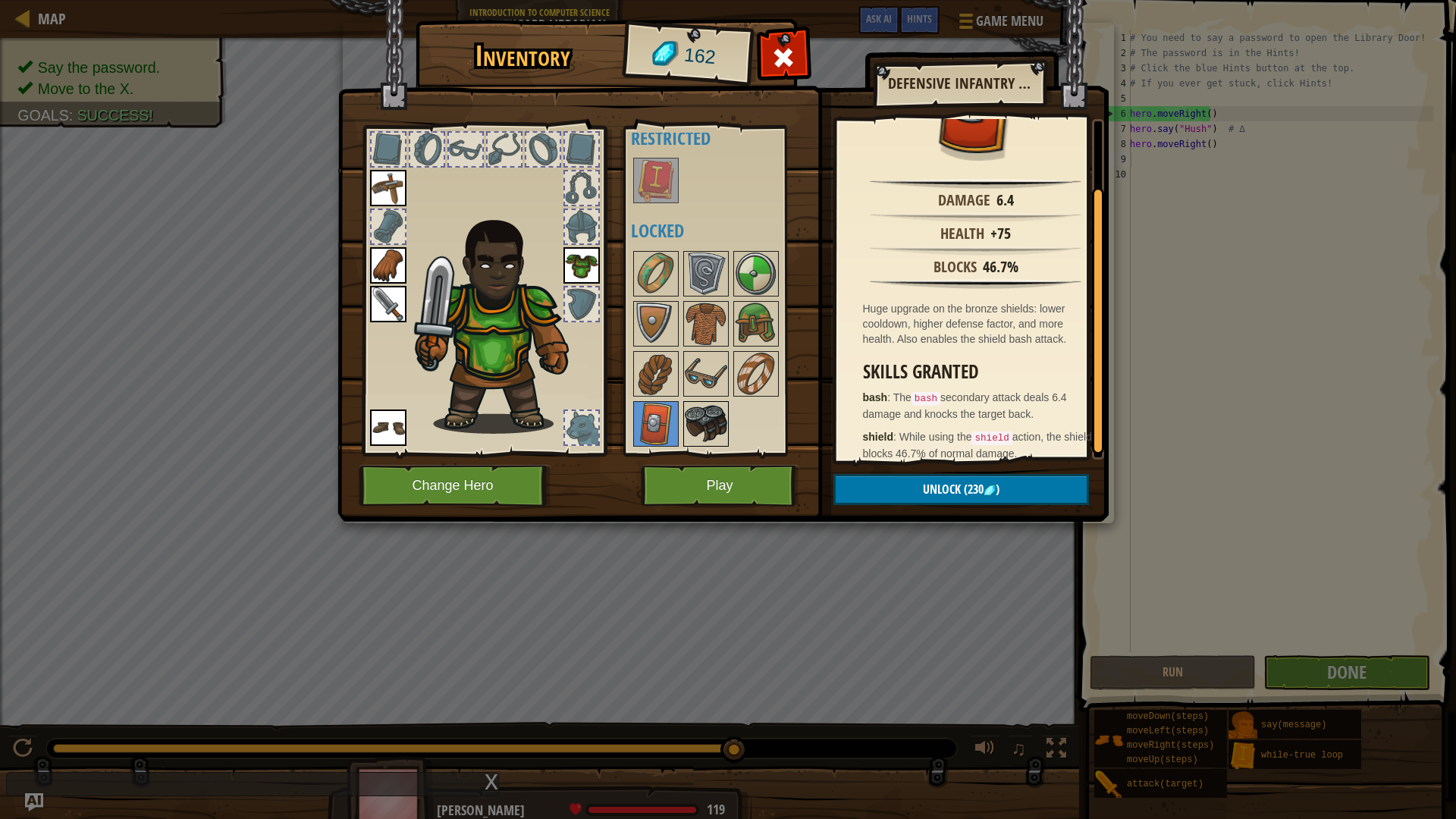
click at [701, 436] on img at bounding box center [706, 424] width 42 height 42
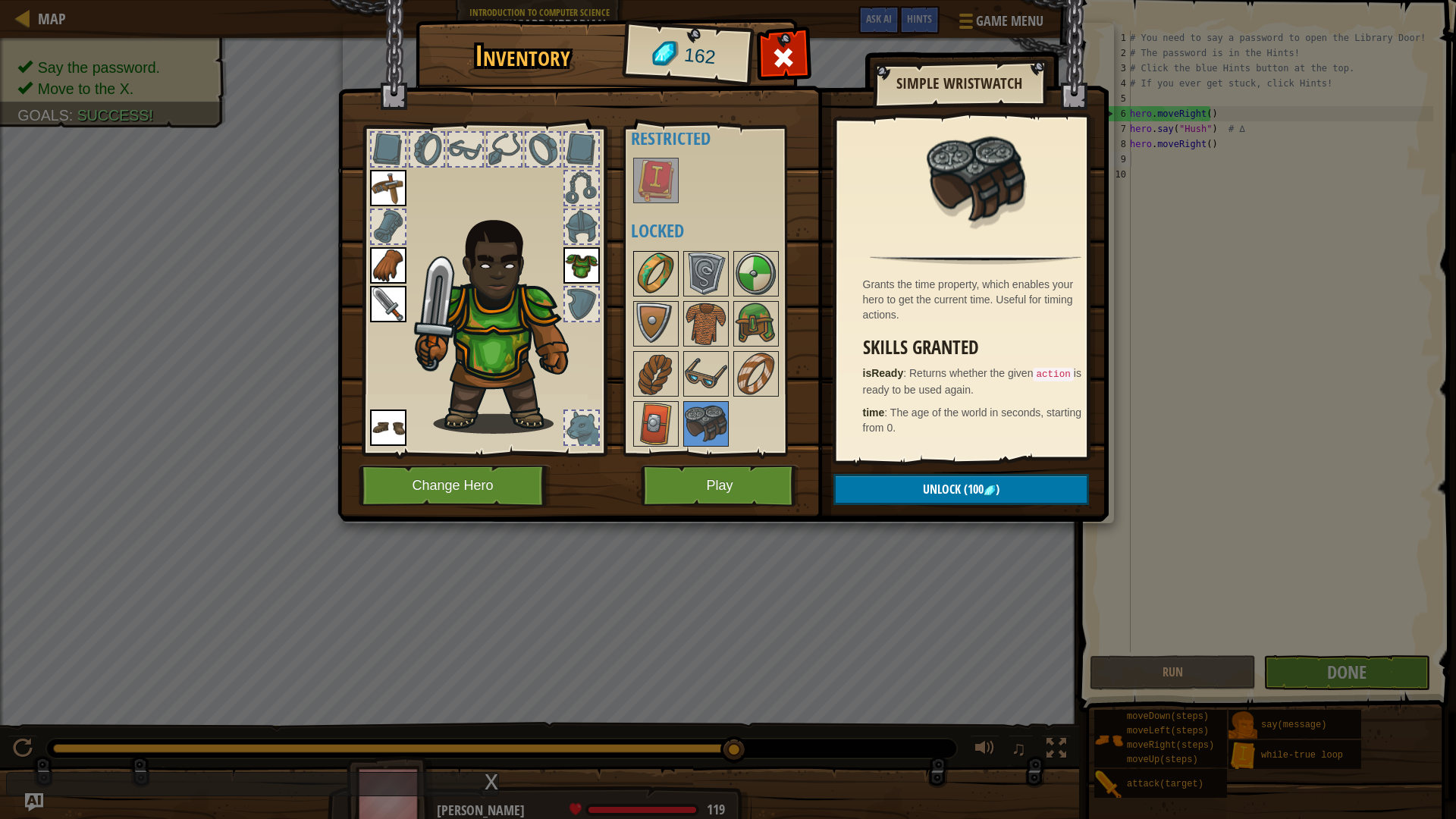
click at [649, 277] on img at bounding box center [656, 274] width 42 height 42
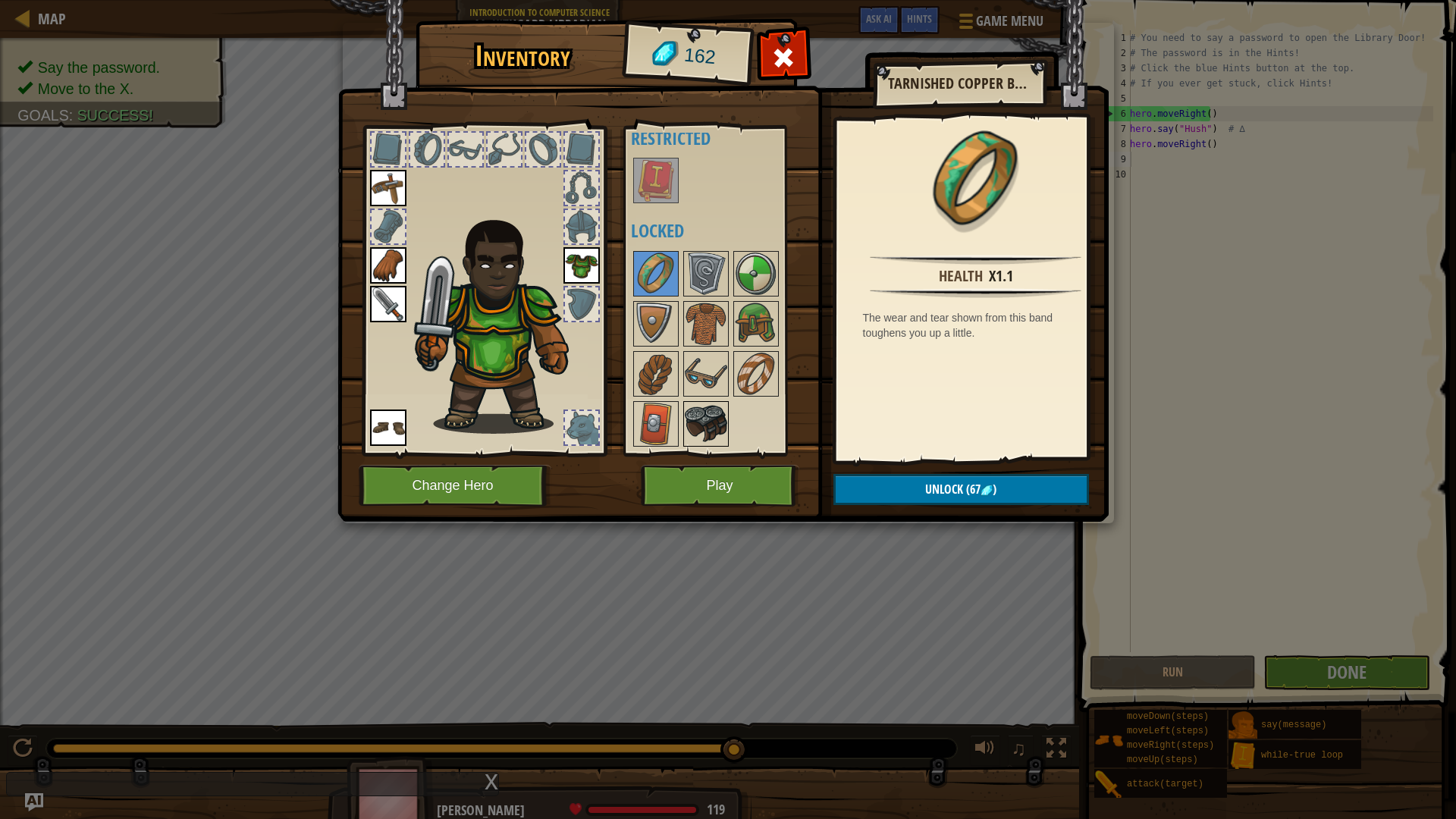
click at [716, 418] on img at bounding box center [706, 424] width 42 height 42
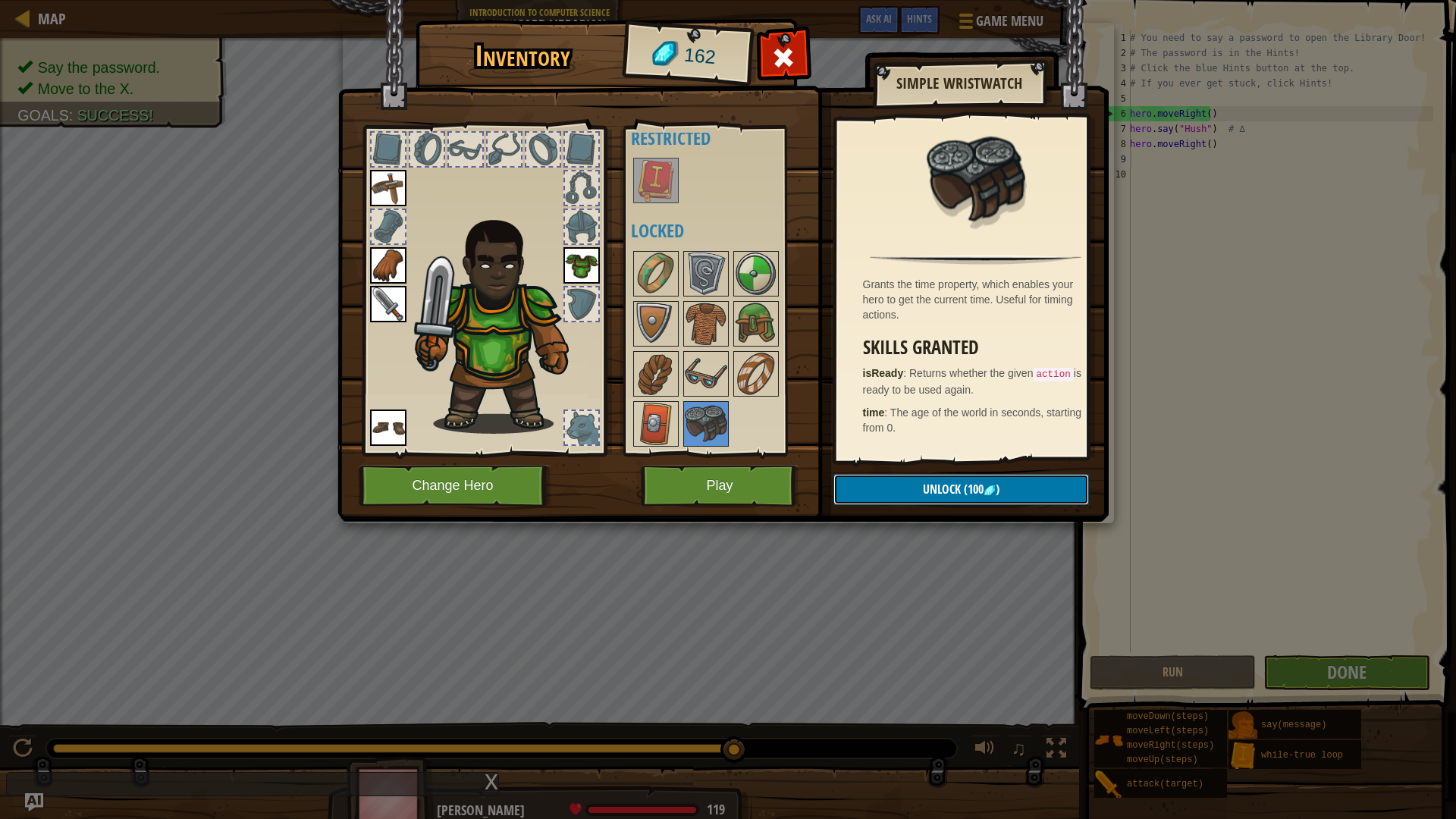
click at [999, 495] on span ")" at bounding box center [998, 490] width 3 height 17
click at [988, 495] on button "Confirm" at bounding box center [961, 490] width 256 height 31
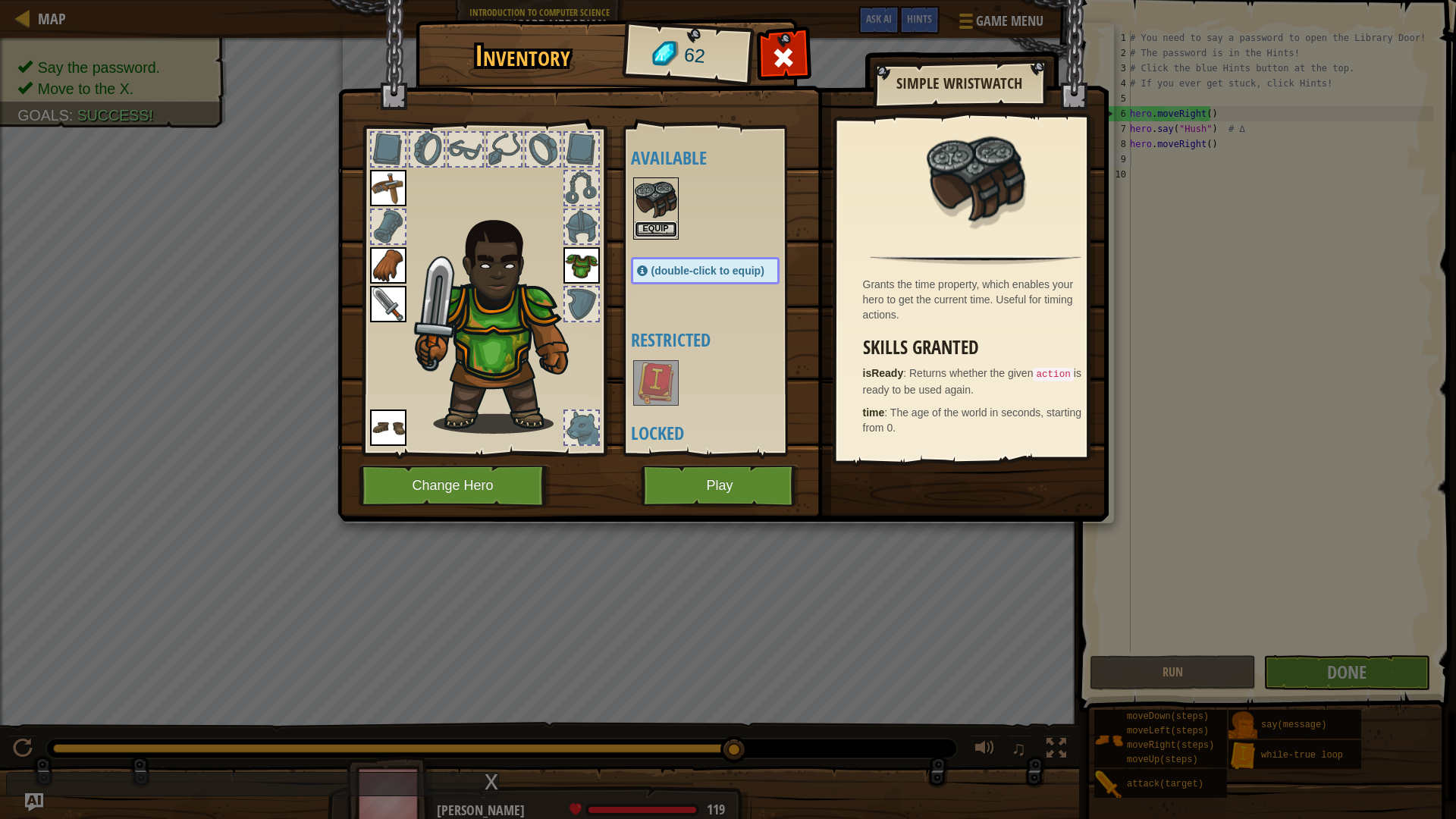
click at [646, 222] on button "Equip" at bounding box center [656, 229] width 42 height 16
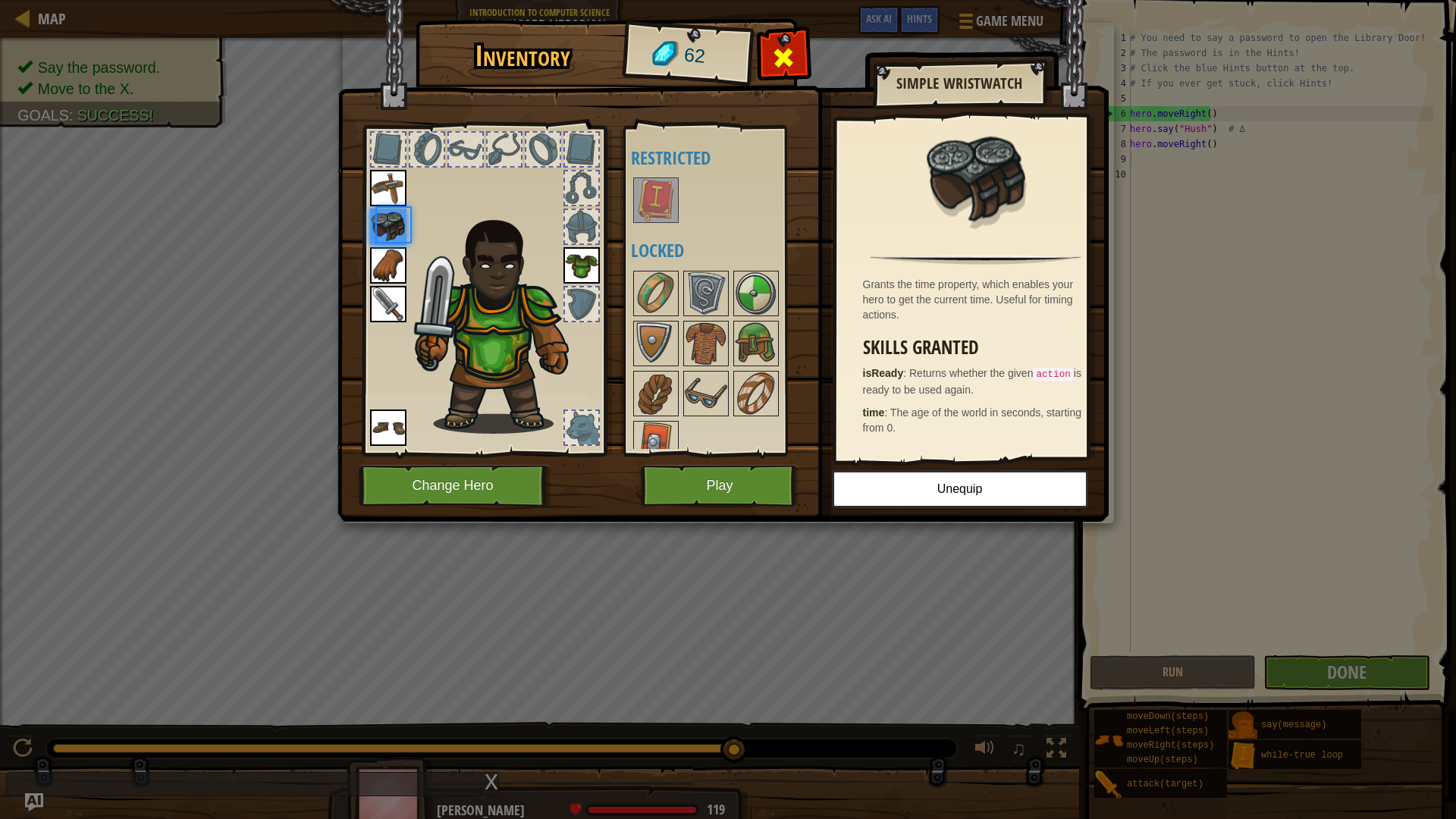
click at [802, 61] on div at bounding box center [783, 62] width 47 height 47
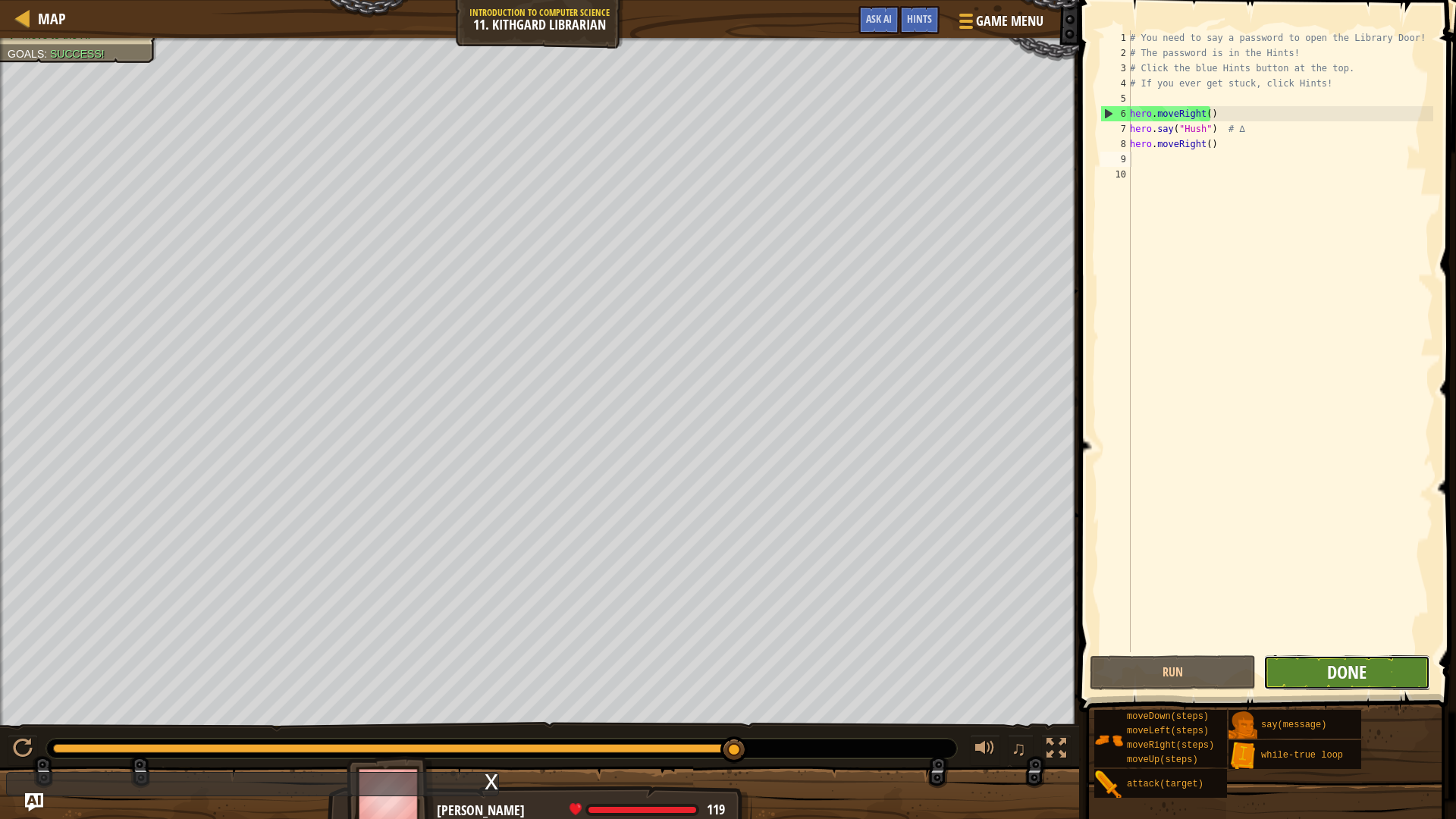
click at [1354, 678] on span "Done" at bounding box center [1347, 672] width 40 height 25
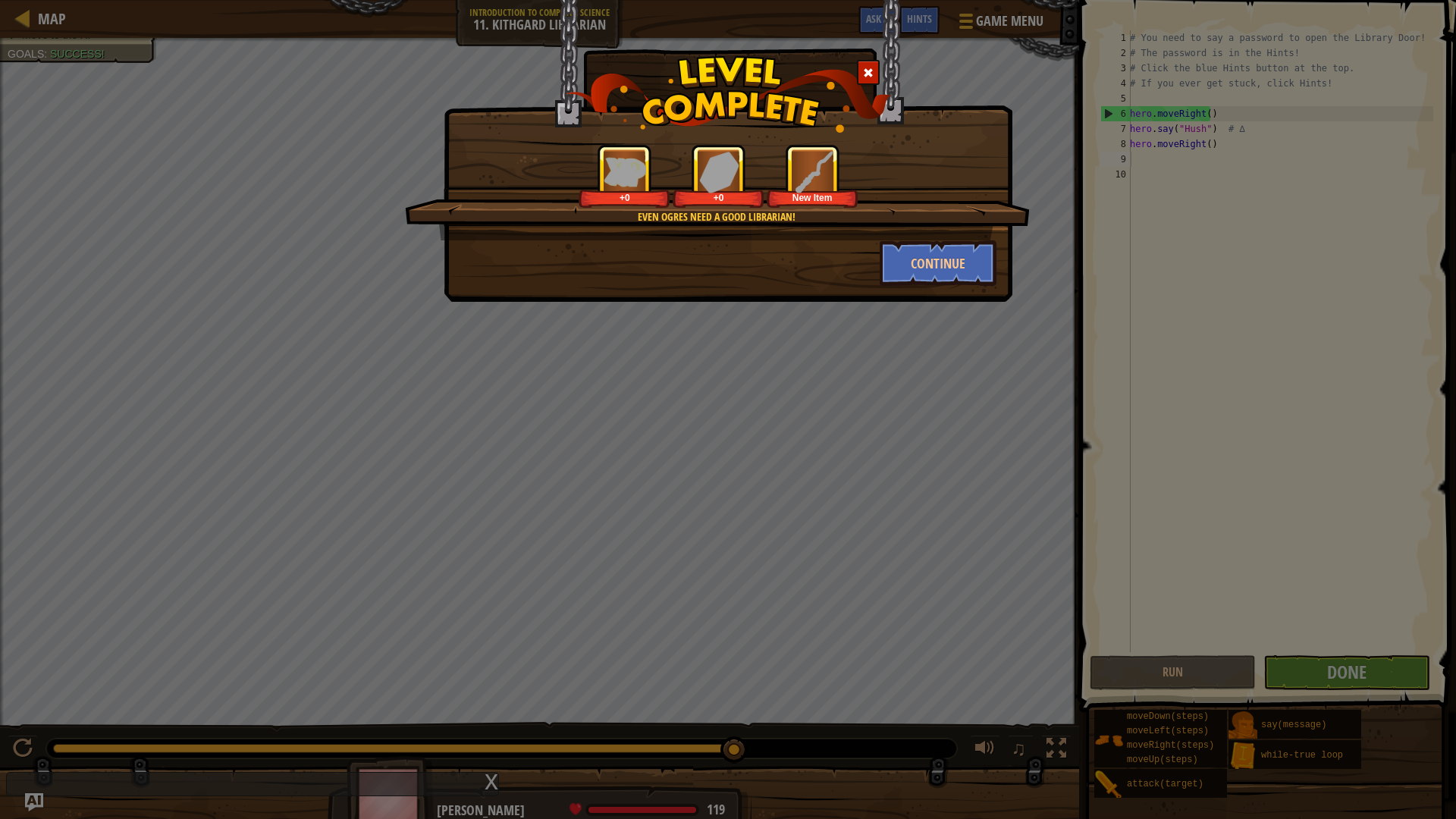
click at [891, 287] on div "Even ogres need a good Librarian! +0 +0 New Item Continue" at bounding box center [728, 151] width 569 height 302
click at [917, 272] on button "Continue" at bounding box center [938, 263] width 118 height 46
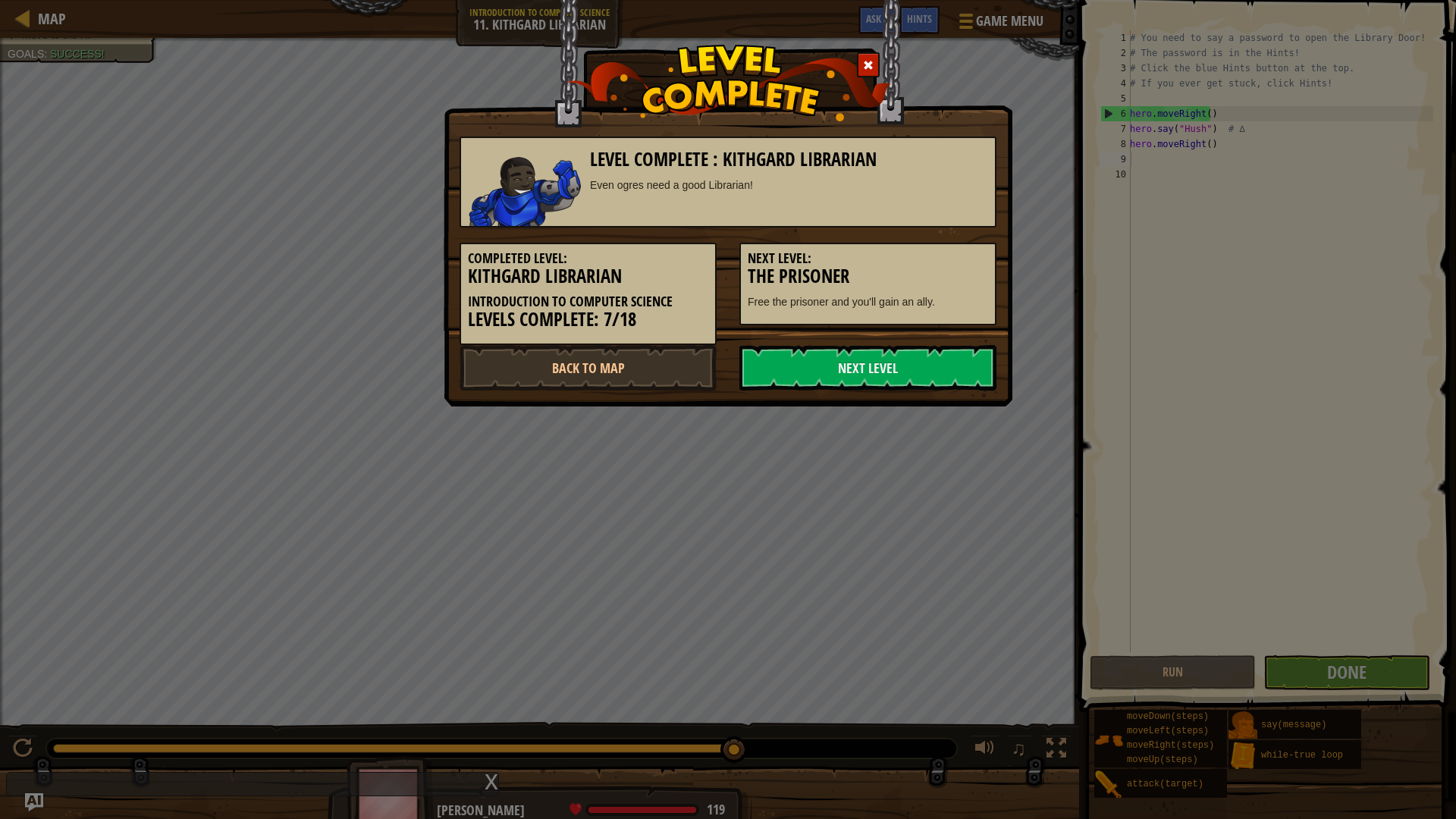
click at [894, 338] on div "Completed Level: Kithgard Librarian Introduction to Computer Science Levels Com…" at bounding box center [728, 286] width 560 height 118
drag, startPoint x: 894, startPoint y: 345, endPoint x: 897, endPoint y: 355, distance: 10.4
click at [897, 355] on link "Next Level" at bounding box center [868, 368] width 257 height 46
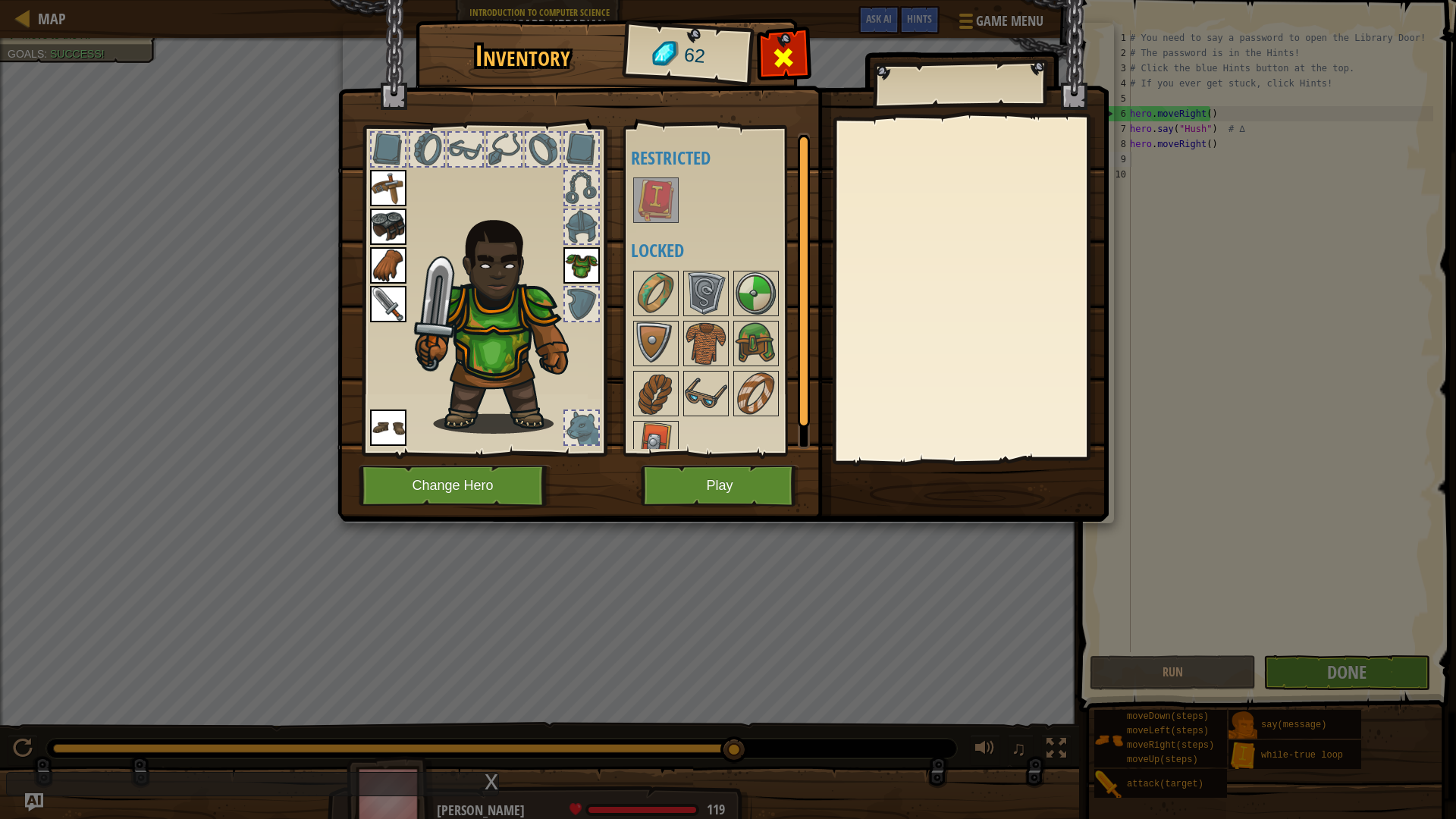
click at [778, 64] on span at bounding box center [783, 58] width 25 height 25
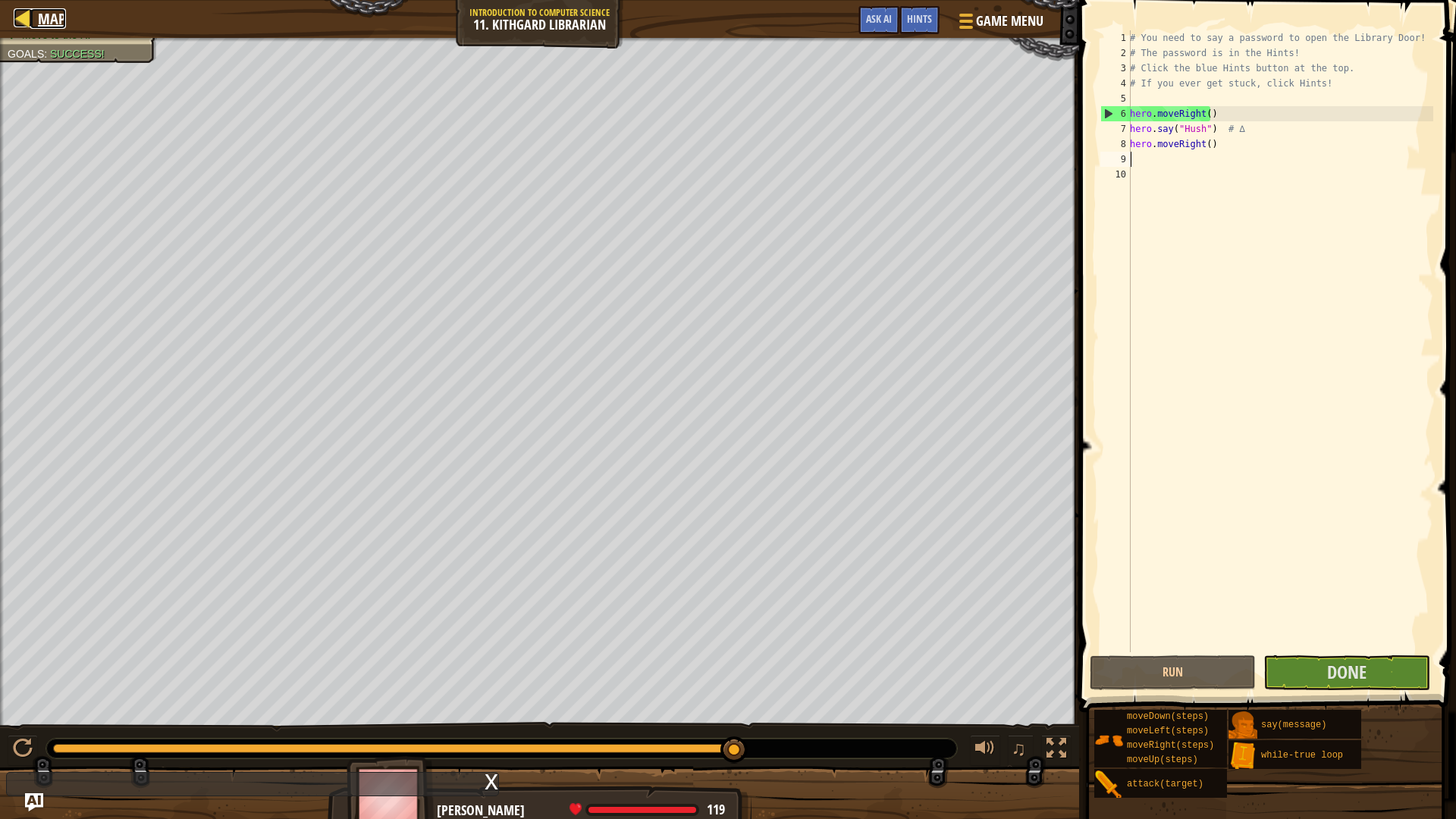
click at [14, 11] on div at bounding box center [23, 18] width 19 height 19
